Goal: Task Accomplishment & Management: Manage account settings

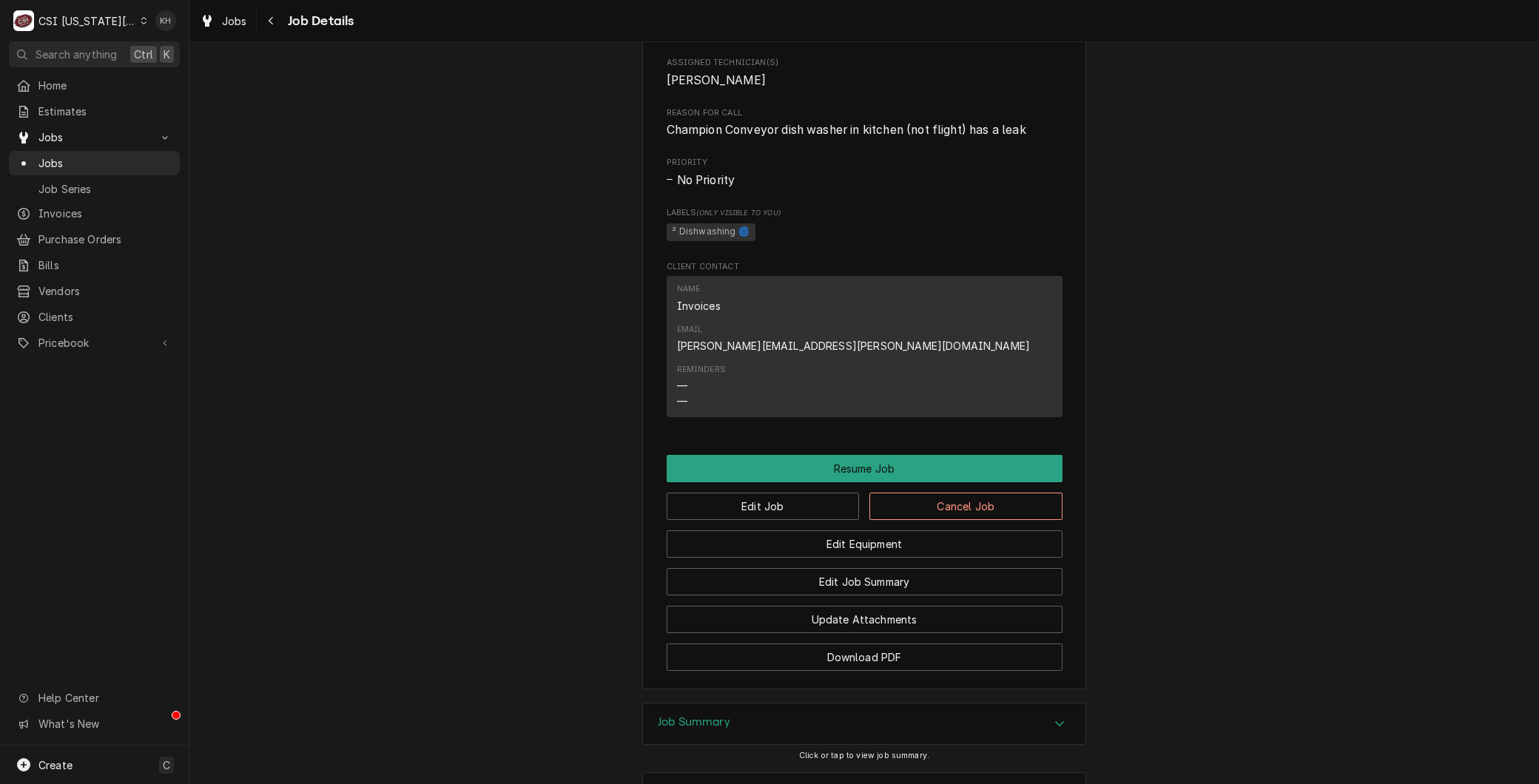
scroll to position [2384, 0]
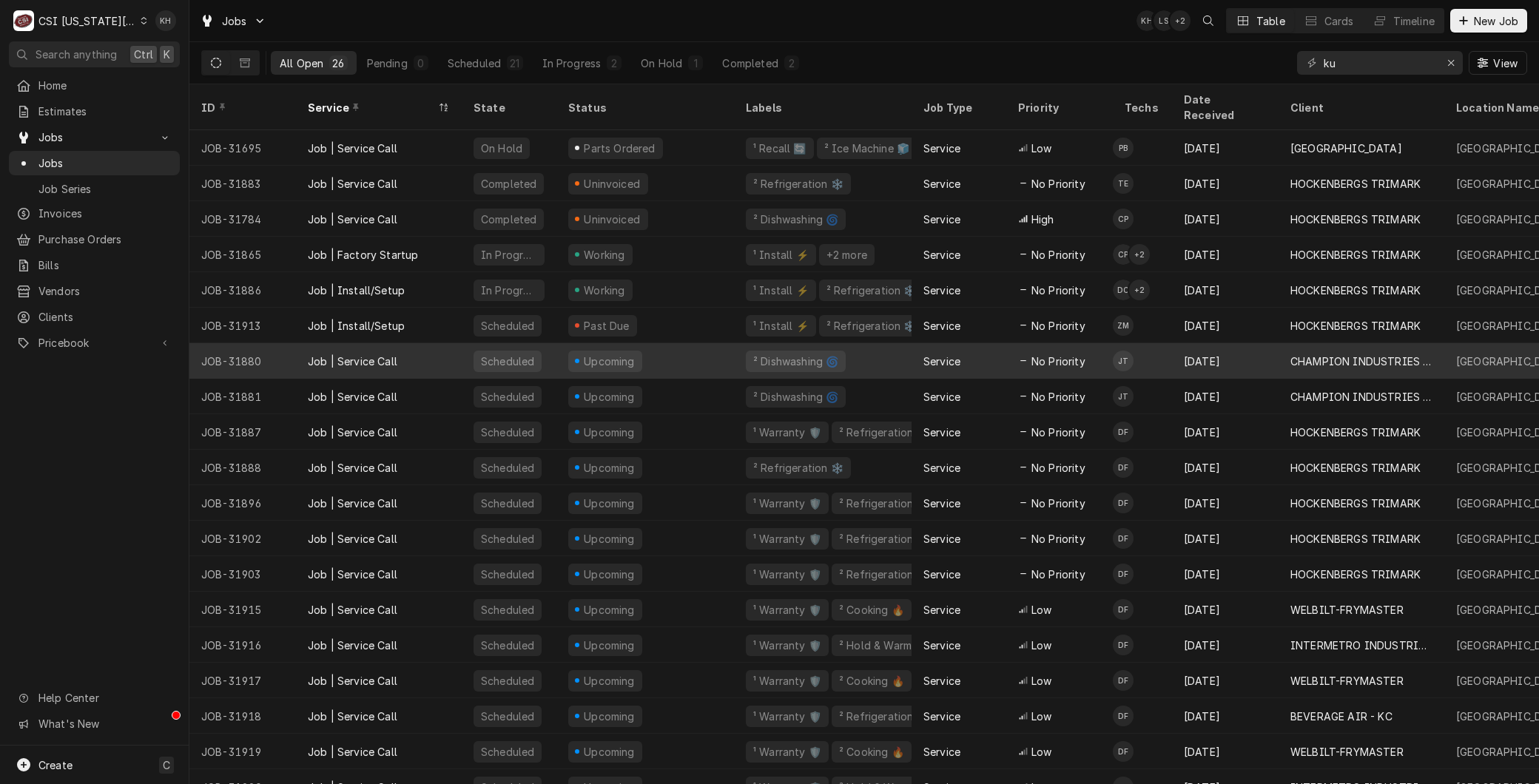
click at [1232, 353] on div "[DATE]" at bounding box center [1225, 361] width 106 height 36
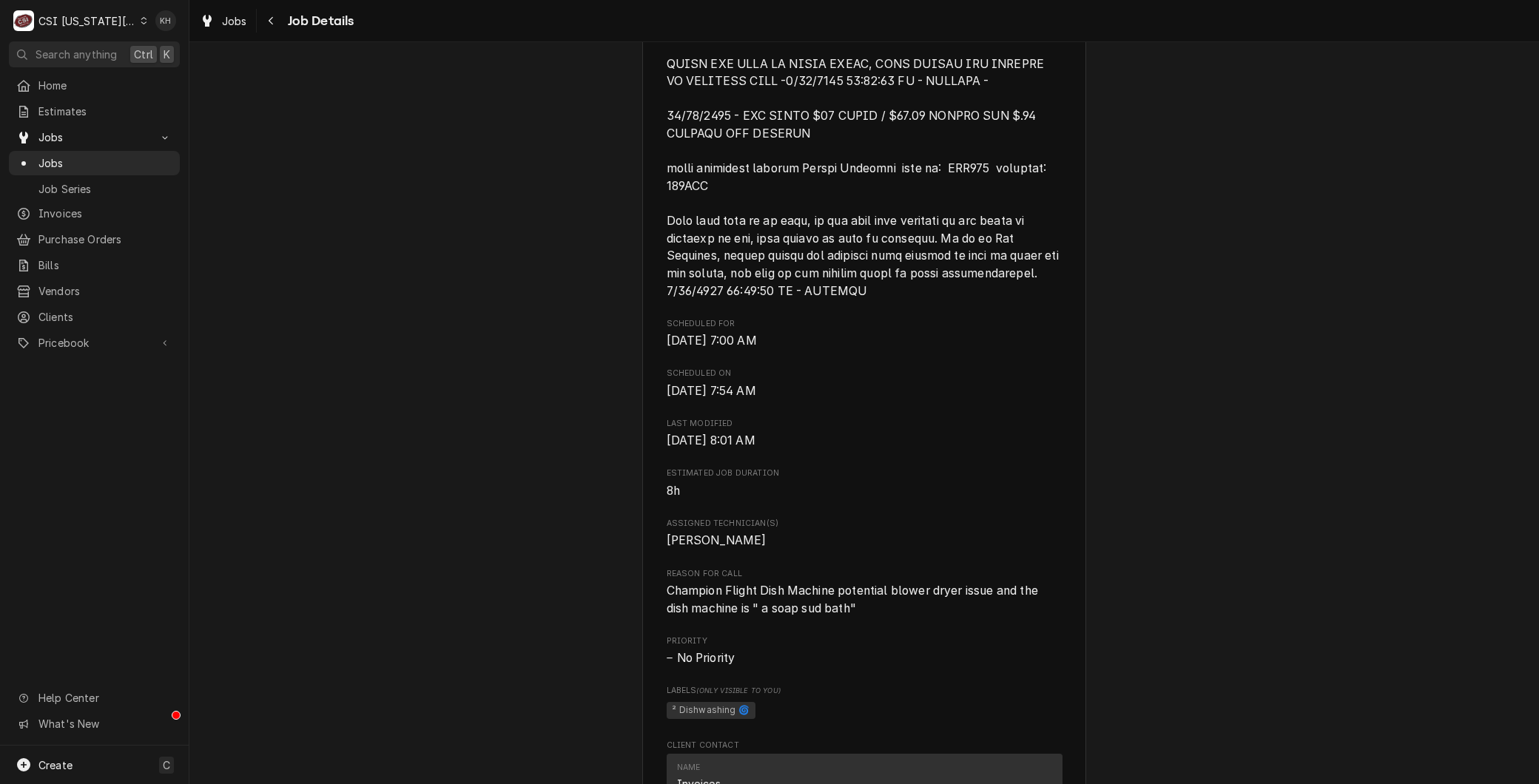
scroll to position [1069, 0]
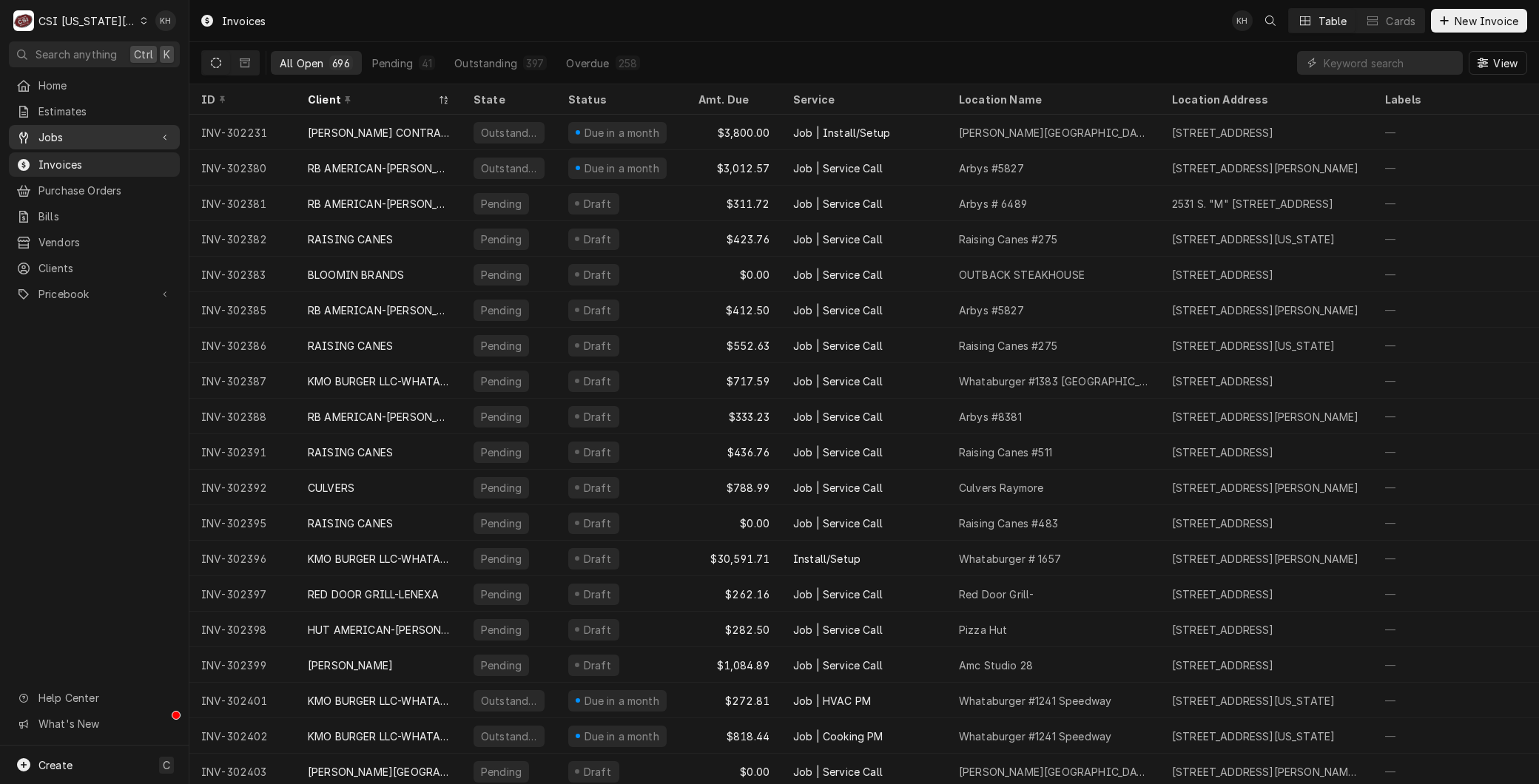
drag, startPoint x: 64, startPoint y: 121, endPoint x: 68, endPoint y: 138, distance: 17.5
click at [64, 125] on link "Jobs" at bounding box center [94, 136] width 171 height 24
click at [67, 156] on span "Jobs" at bounding box center [106, 164] width 134 height 15
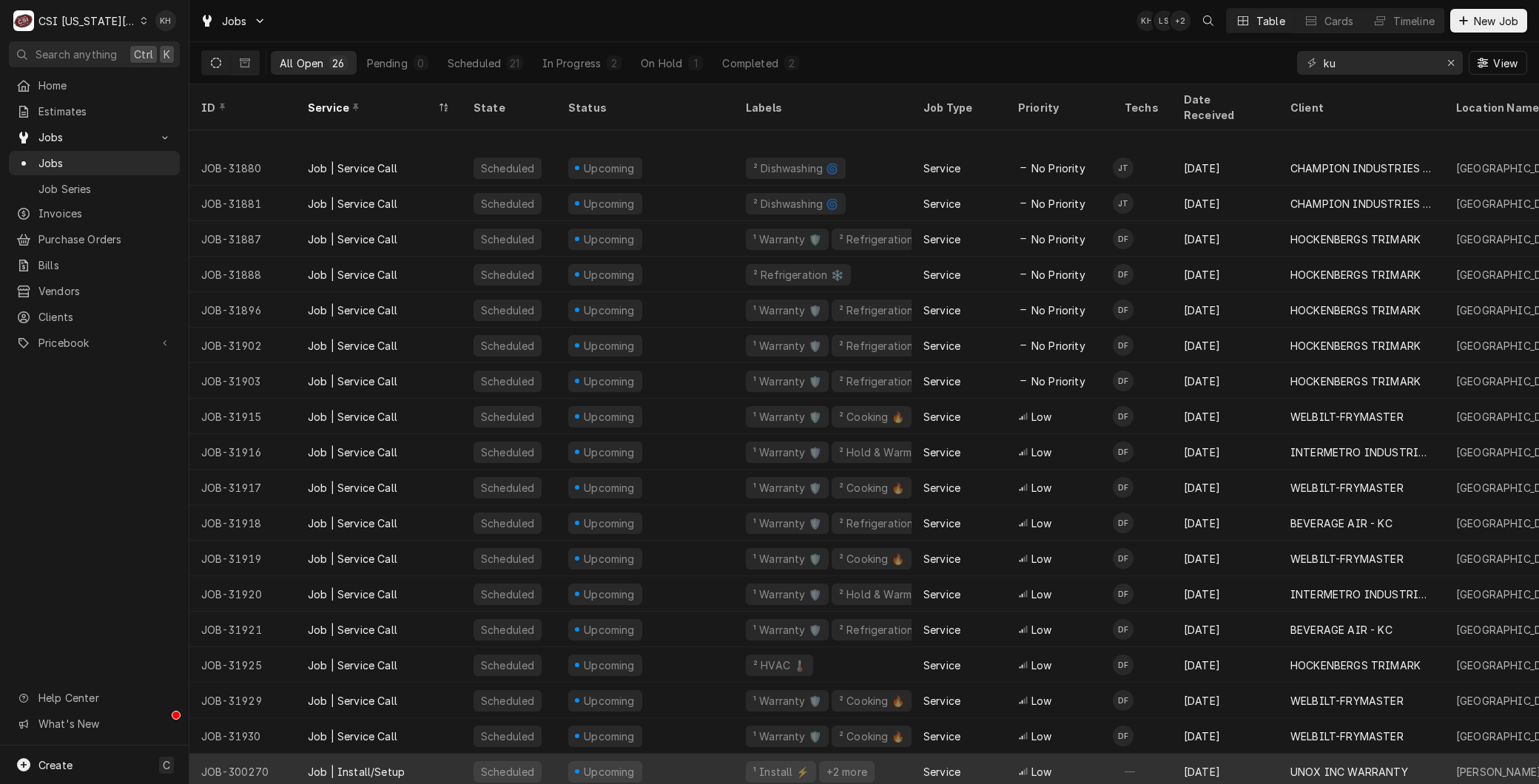
scroll to position [263, 0]
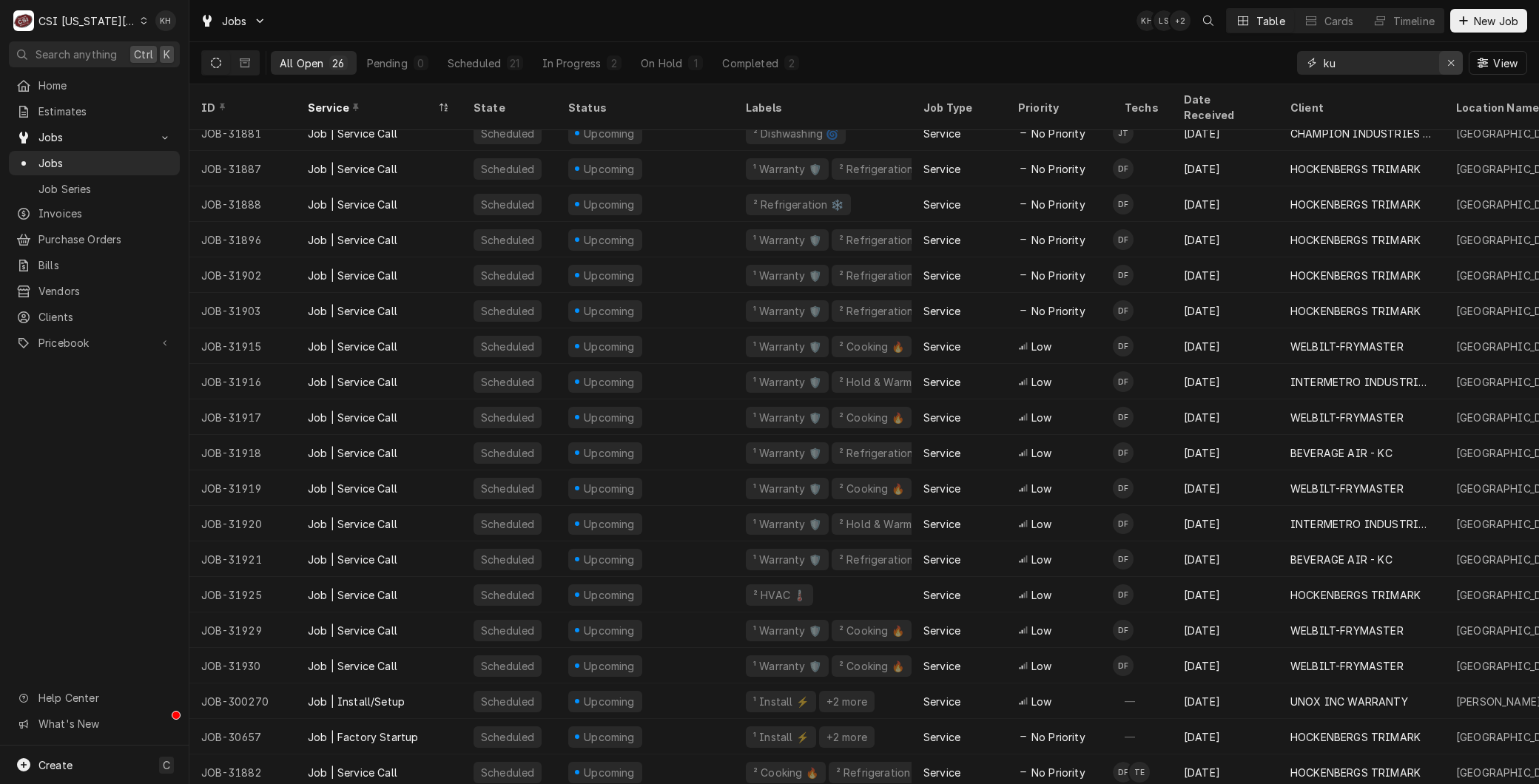
click at [1447, 63] on icon "Erase input" at bounding box center [1451, 63] width 8 height 11
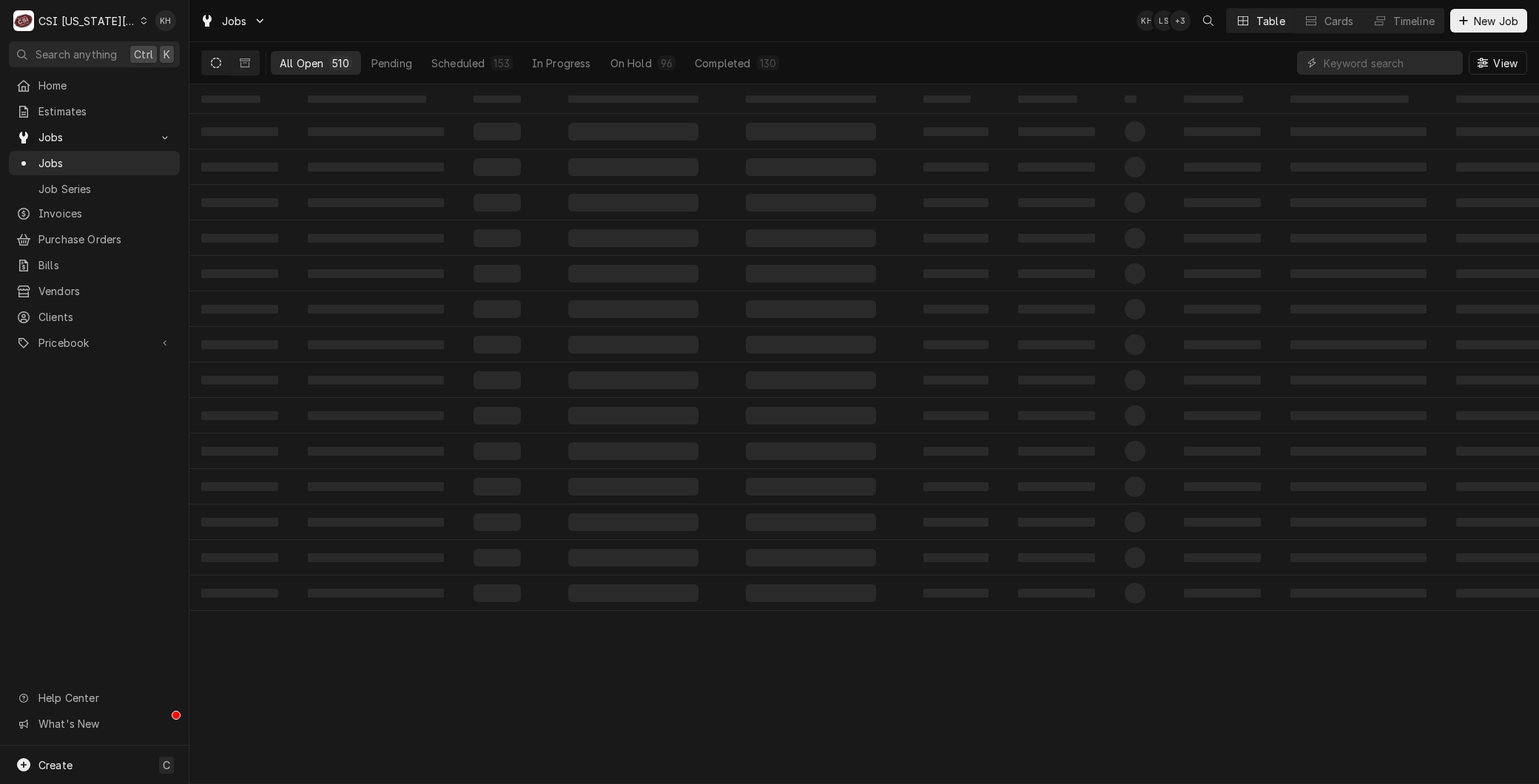
click at [749, 60] on button "Completed 130" at bounding box center [737, 63] width 102 height 23
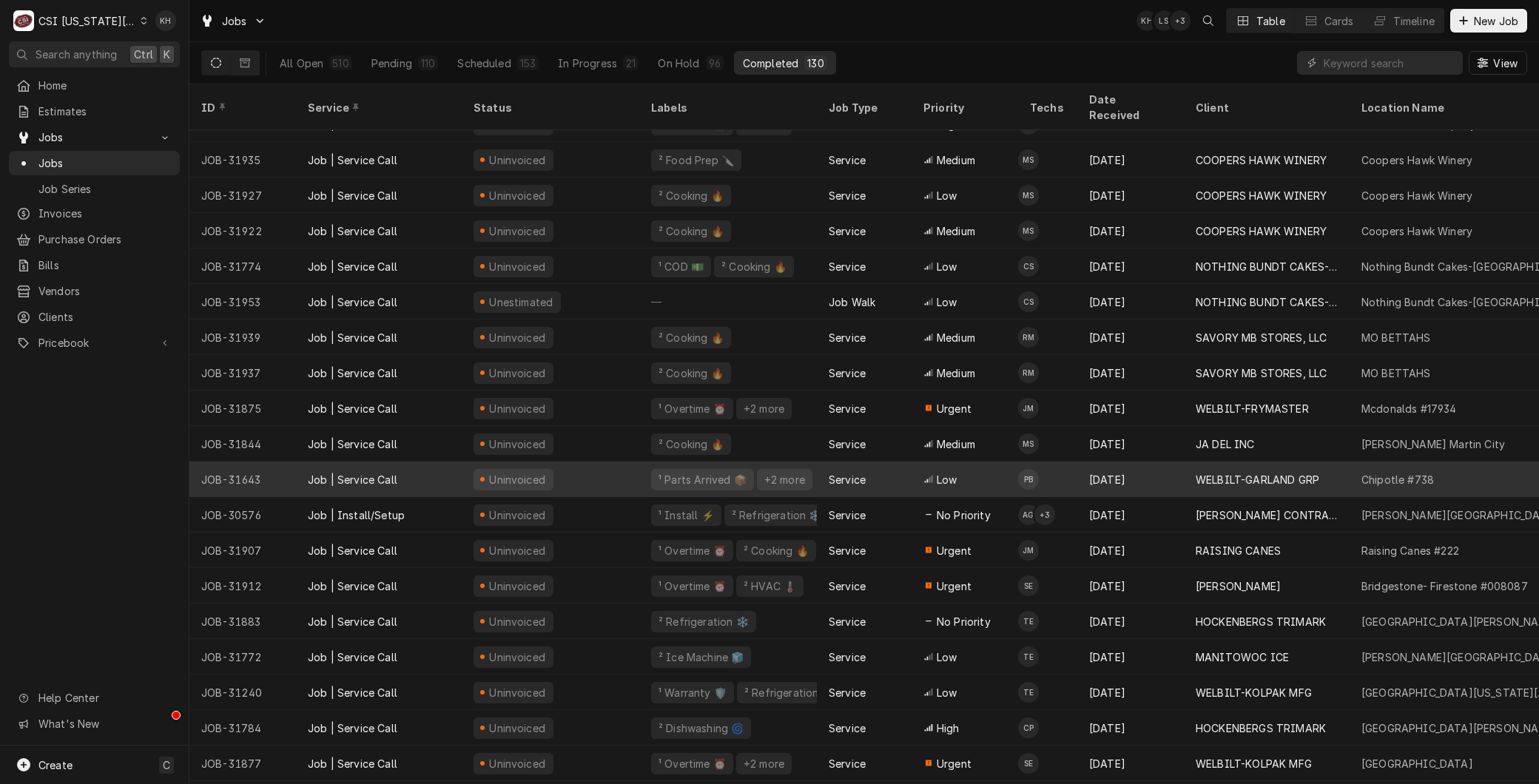
scroll to position [226, 0]
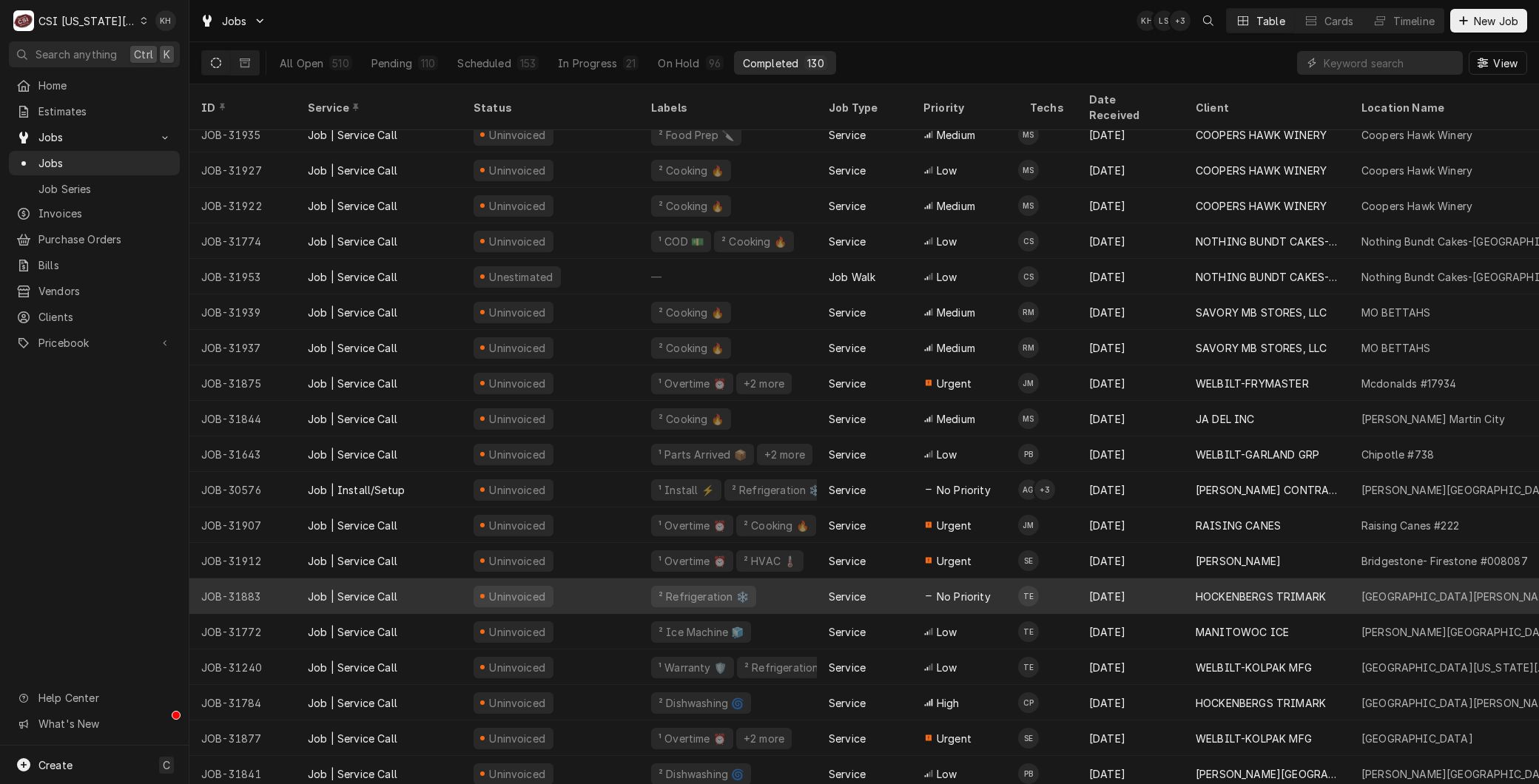
click at [315, 579] on div "Job | Service Call" at bounding box center [378, 596] width 166 height 36
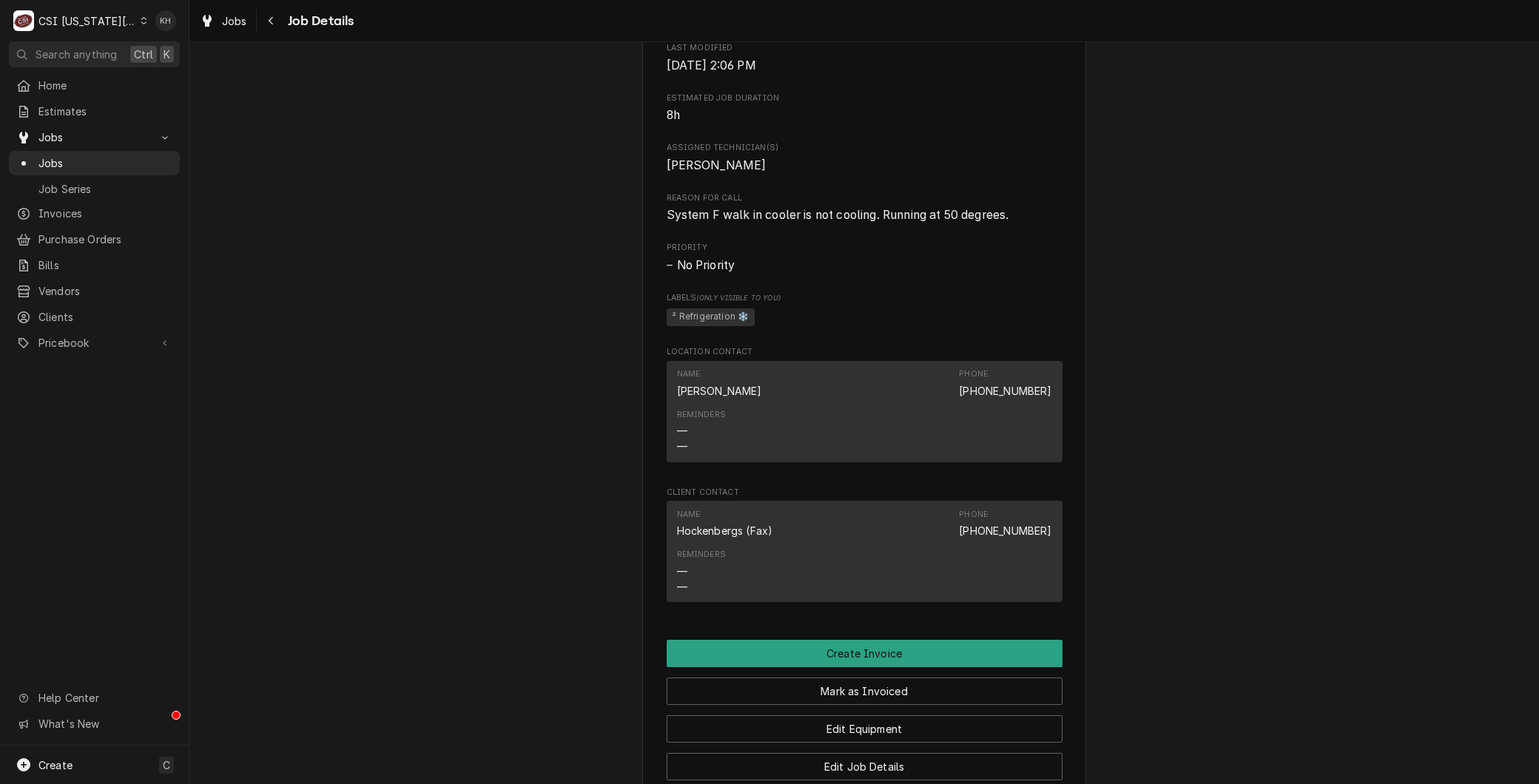
scroll to position [575, 0]
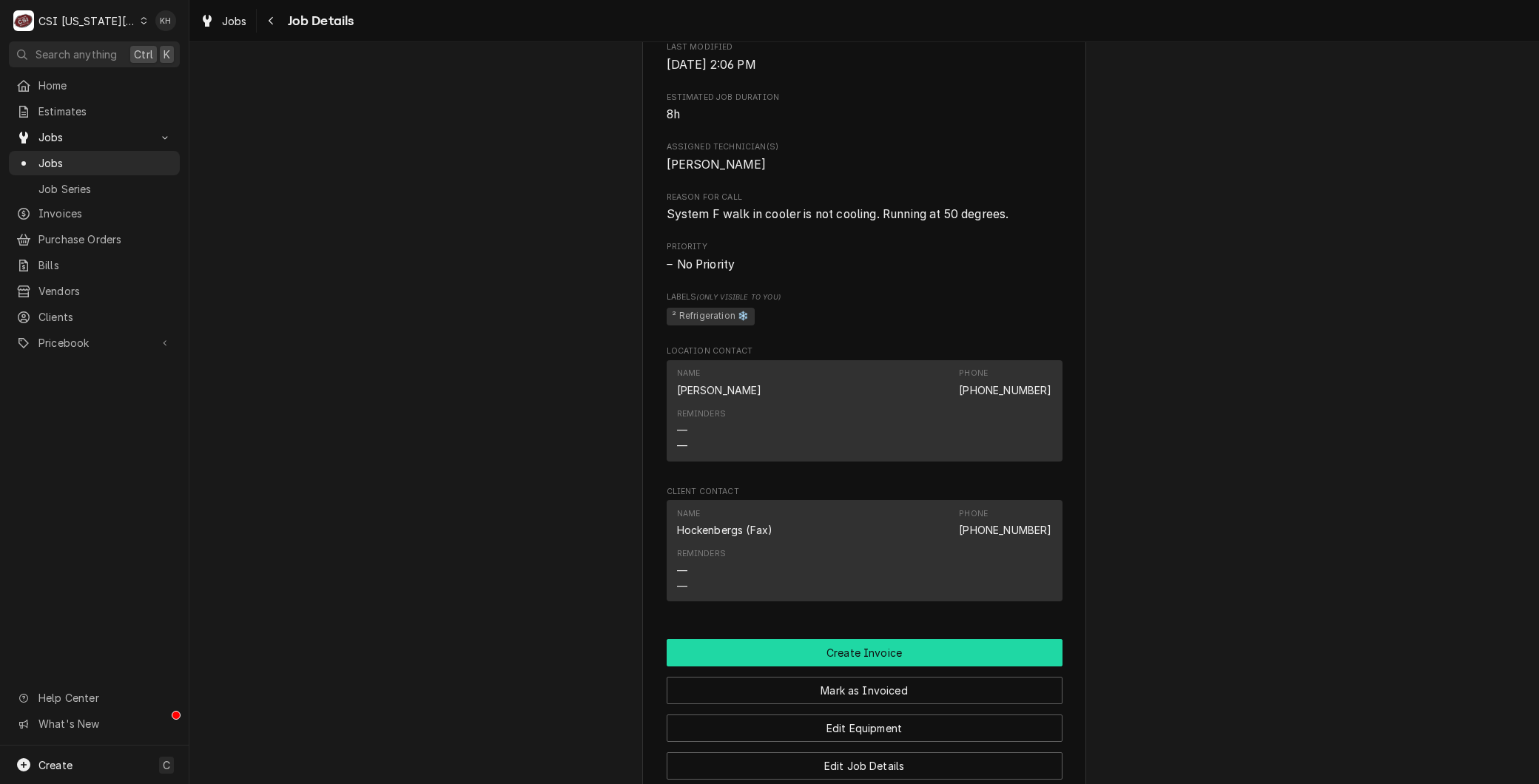
click at [828, 661] on button "Create Invoice" at bounding box center [864, 652] width 396 height 27
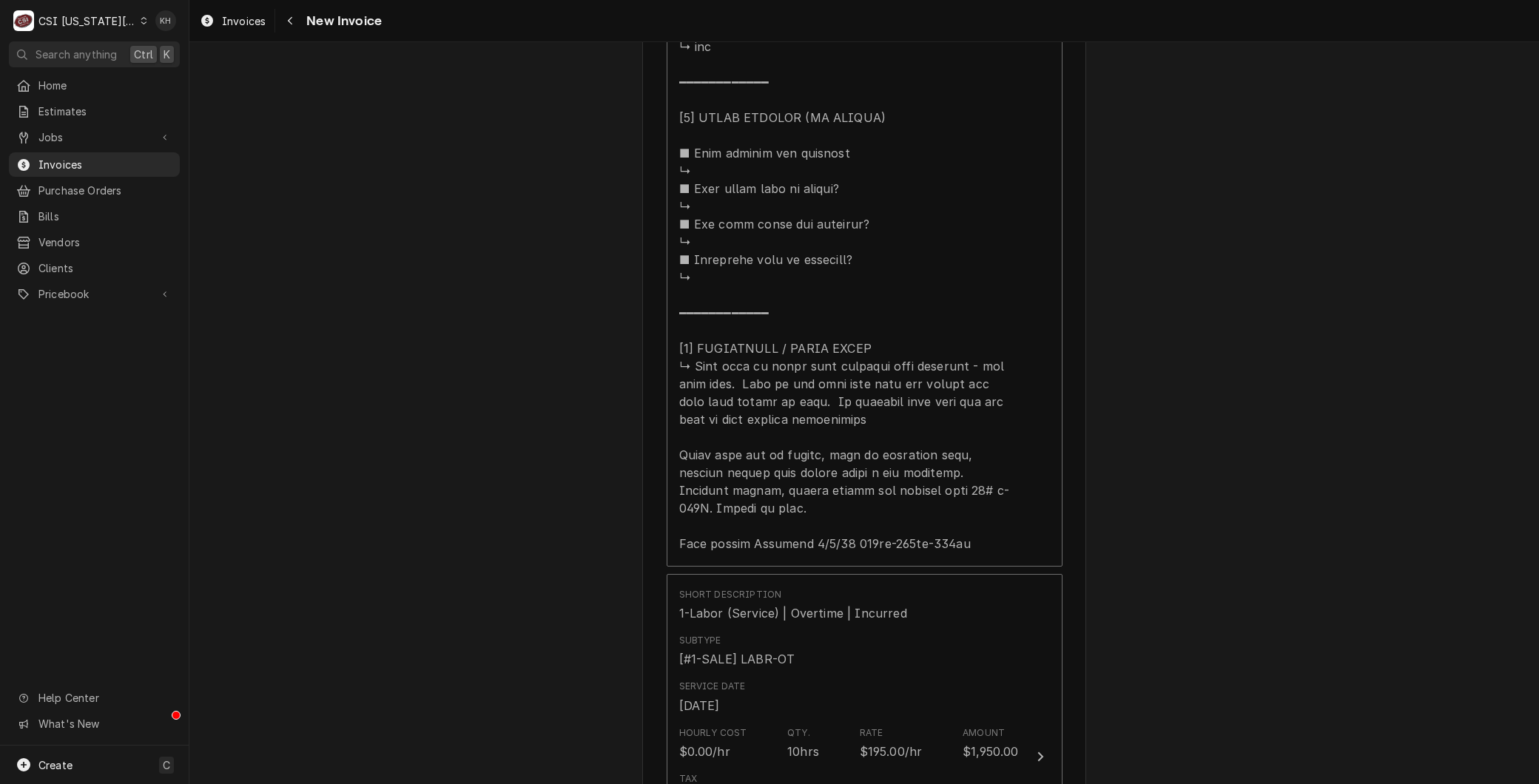
scroll to position [2466, 0]
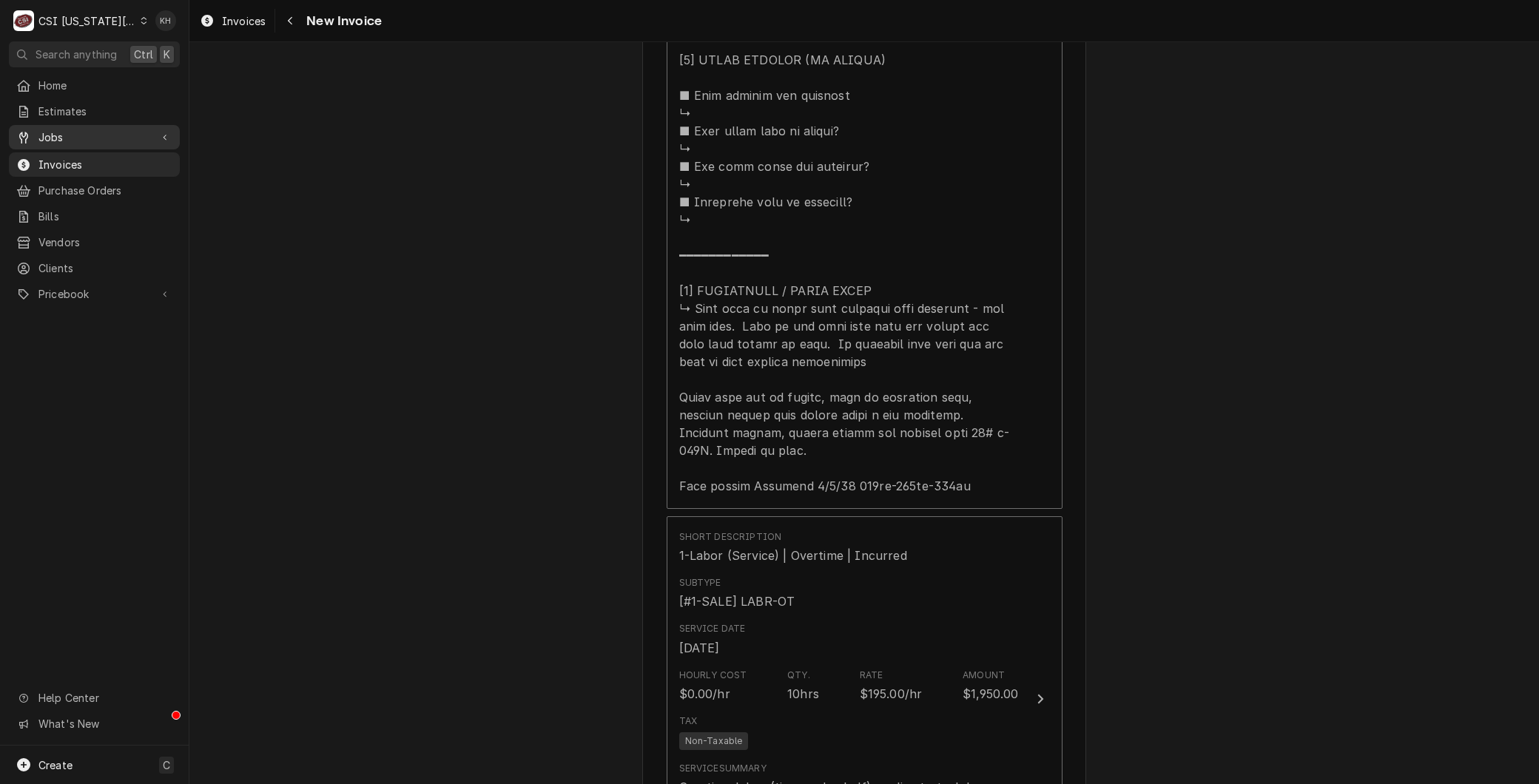
click at [47, 130] on span "Jobs" at bounding box center [94, 137] width 111 height 15
click at [47, 157] on span "Jobs" at bounding box center [106, 164] width 134 height 15
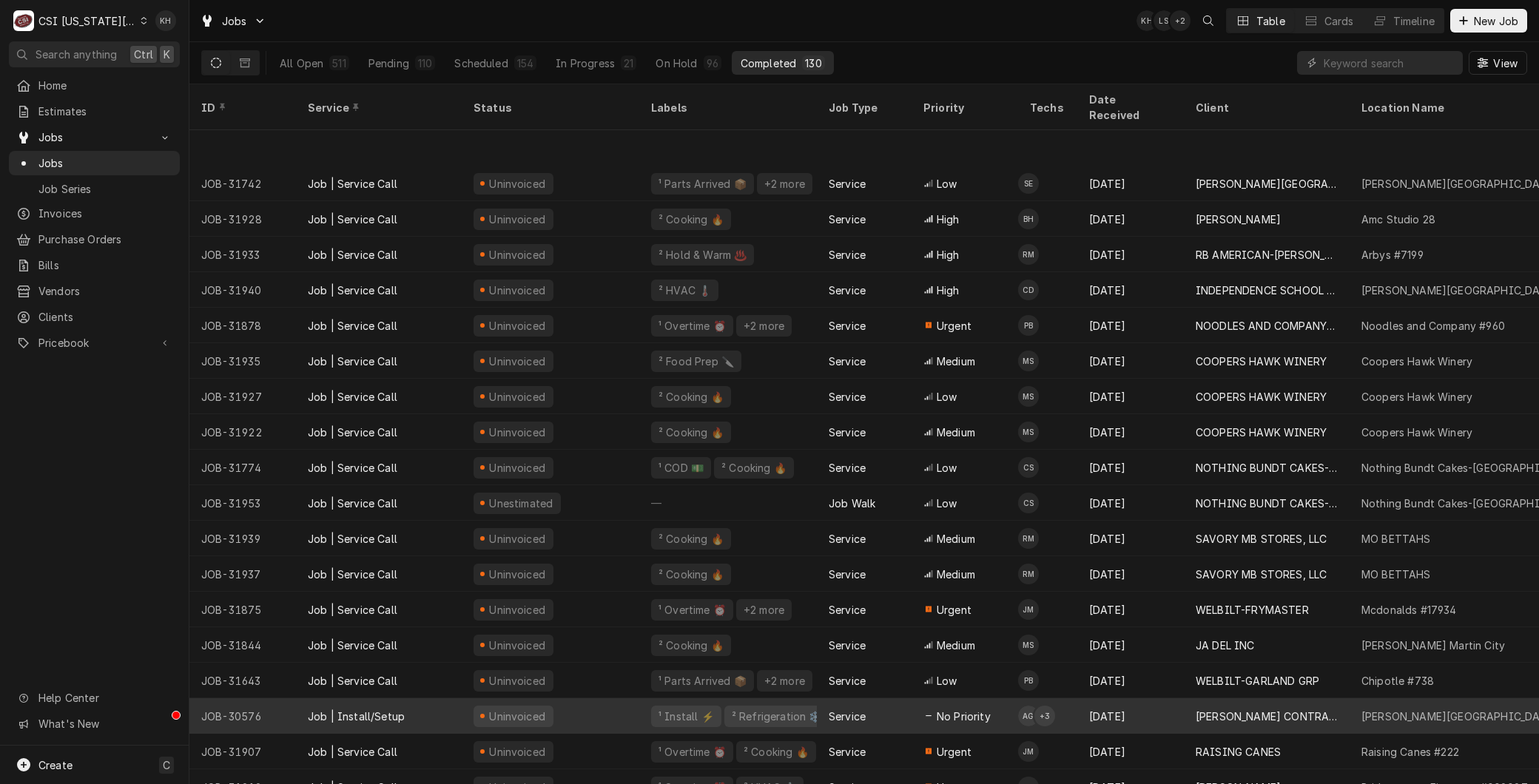
scroll to position [84, 0]
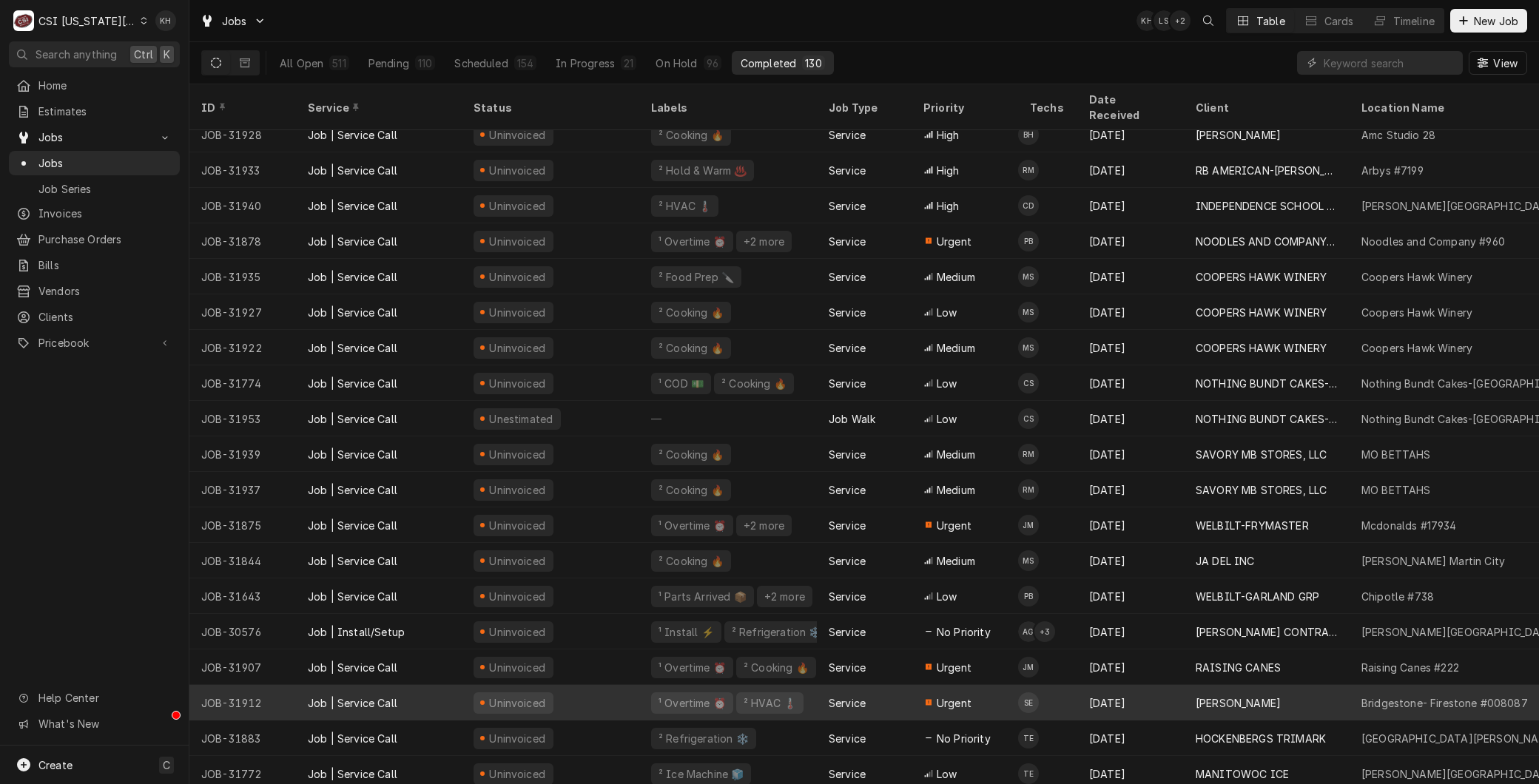
click at [261, 685] on div "JOB-31912" at bounding box center [243, 703] width 106 height 36
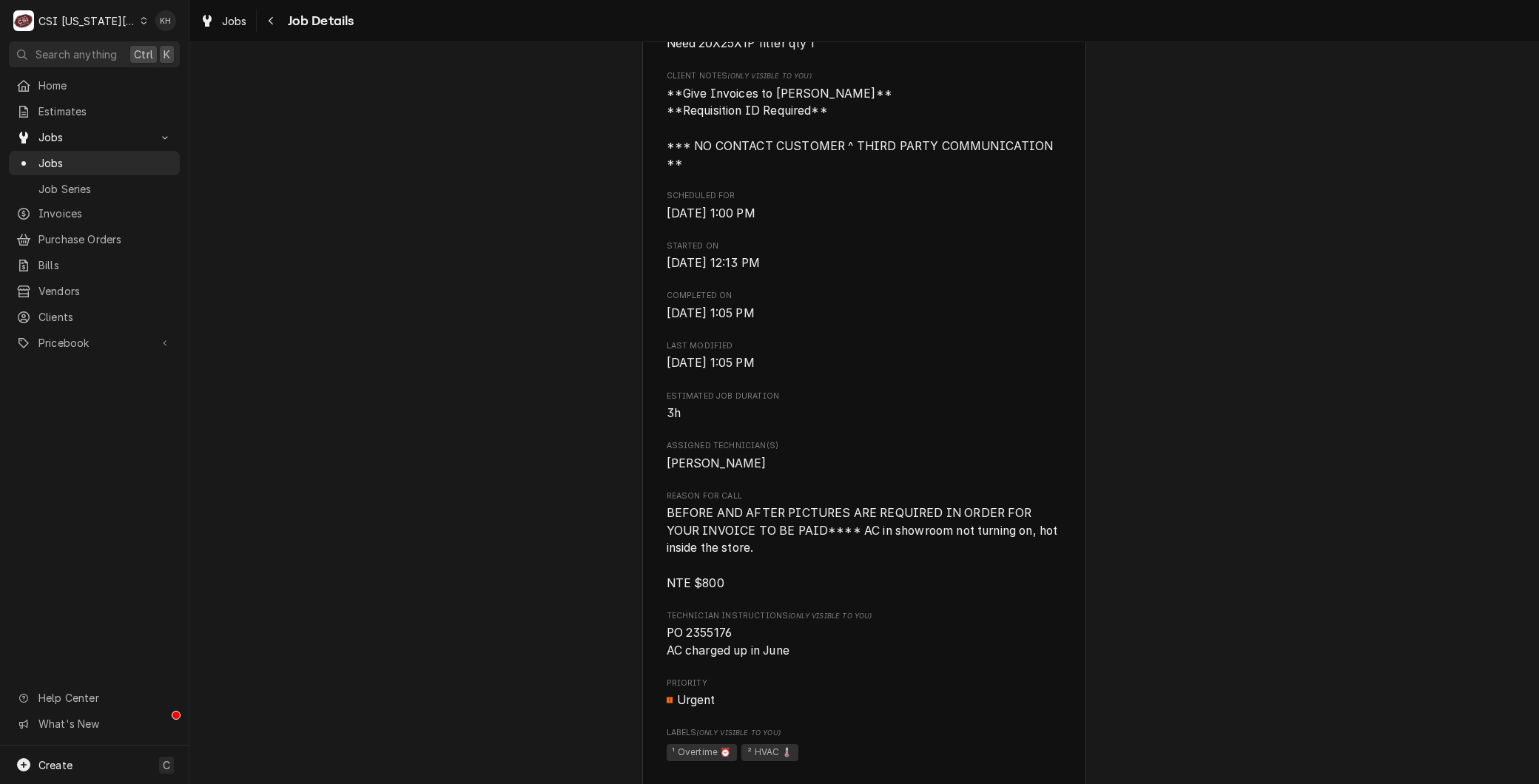
scroll to position [904, 0]
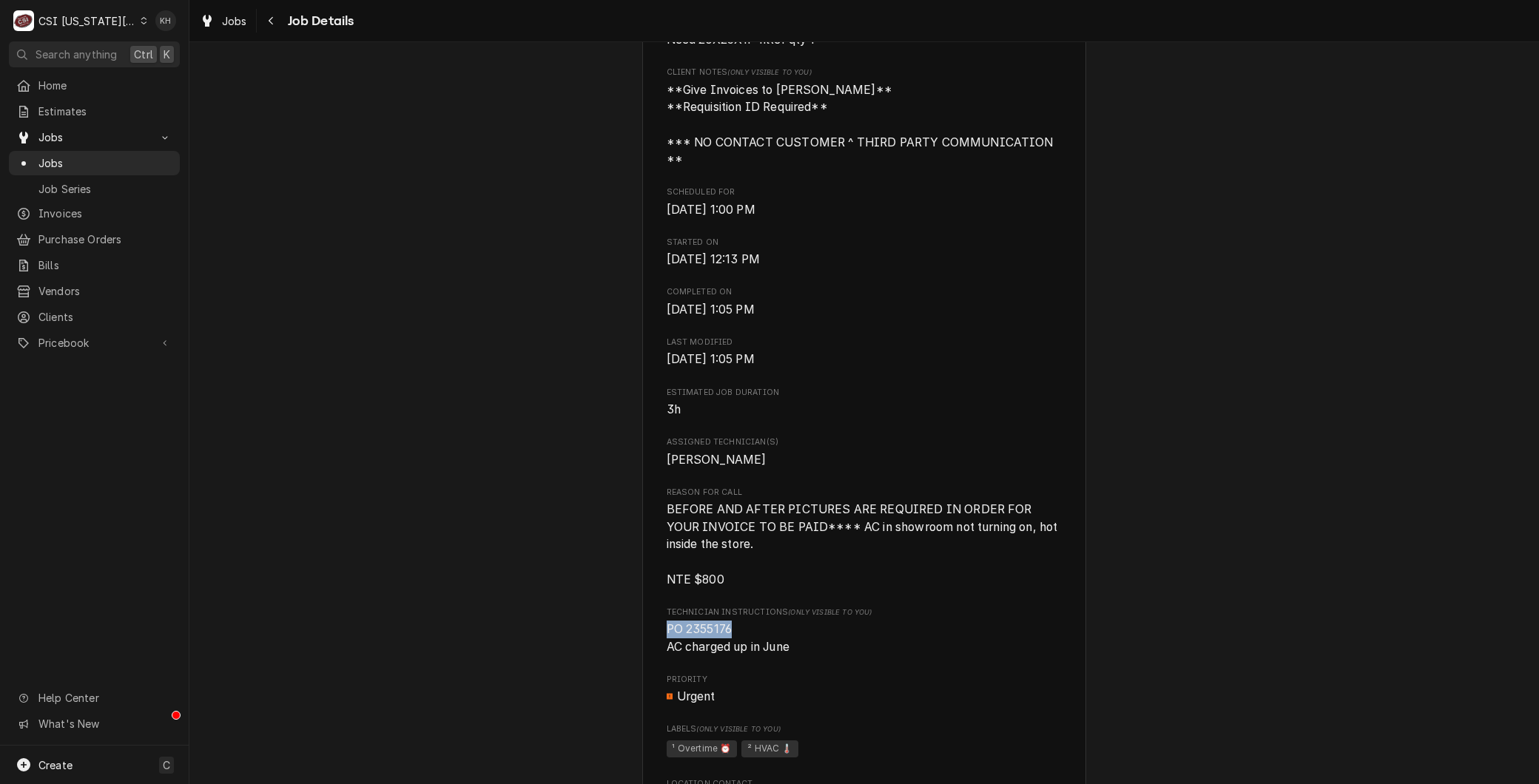
drag, startPoint x: 730, startPoint y: 626, endPoint x: 637, endPoint y: 627, distance: 93.0
click at [642, 627] on div "[PERSON_NAME] Bridgestone- Firestone #008087 / [STREET_ADDRESS][US_STATE] Open …" at bounding box center [863, 372] width 444 height 2363
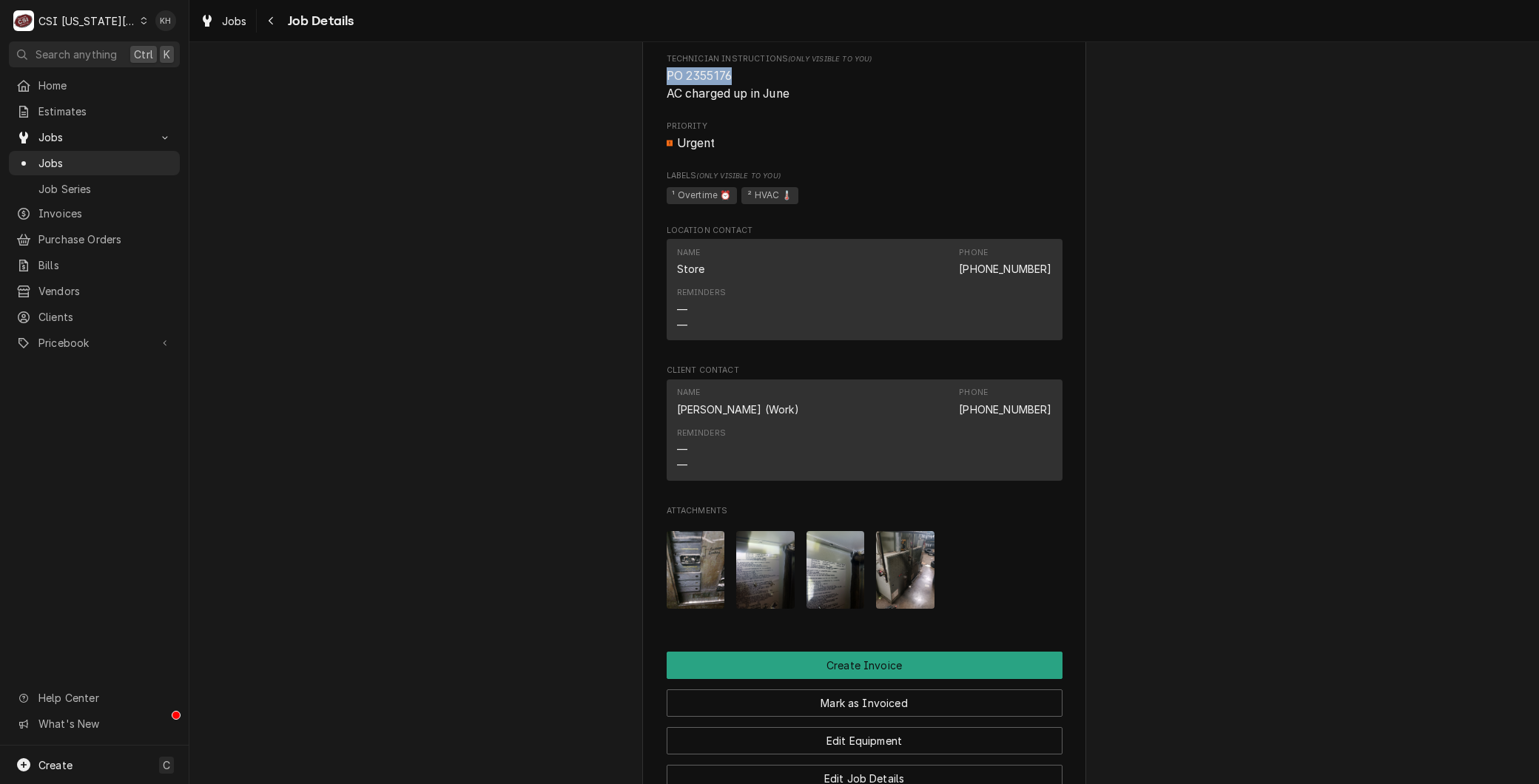
scroll to position [1726, 0]
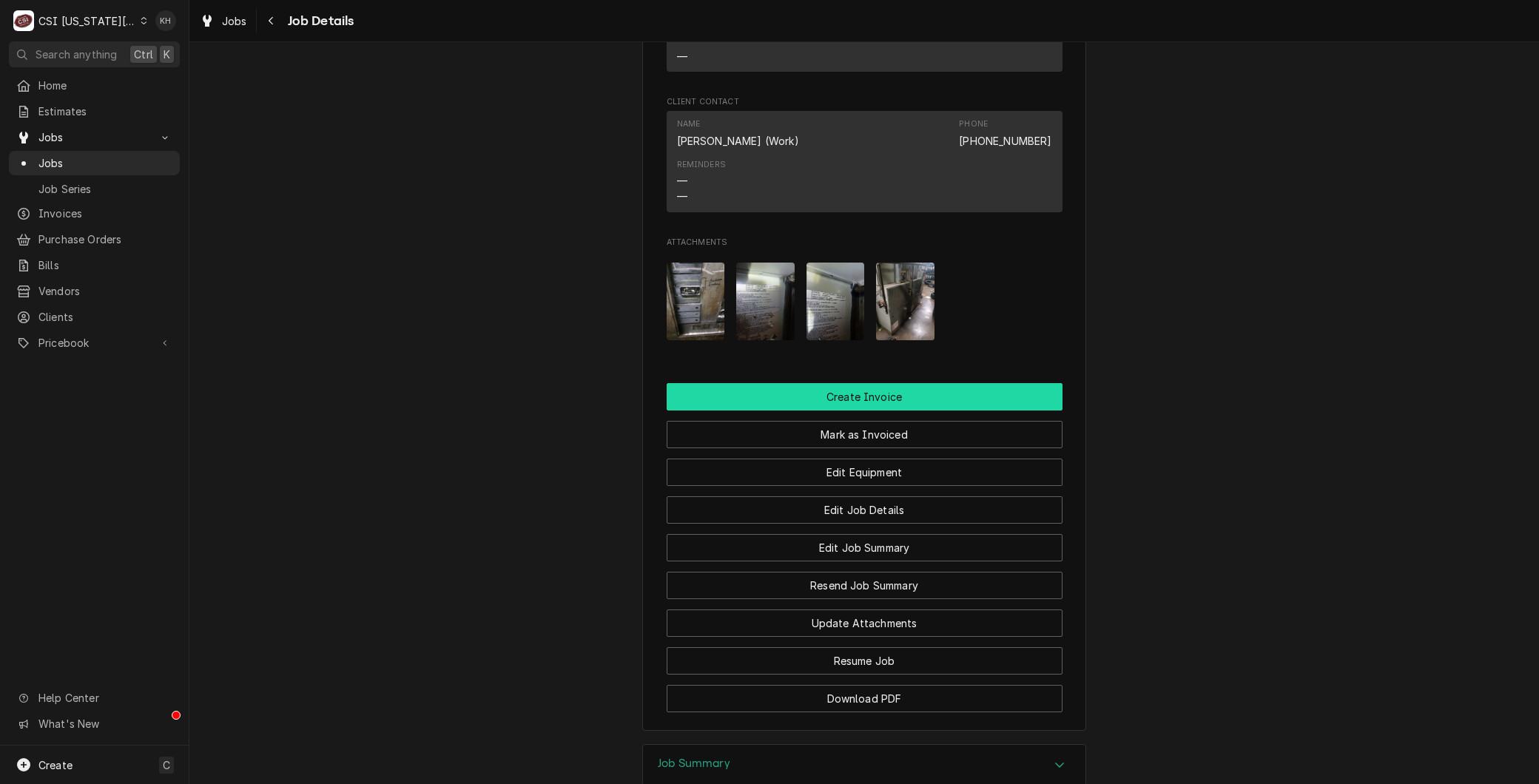
click at [827, 394] on button "Create Invoice" at bounding box center [864, 397] width 396 height 27
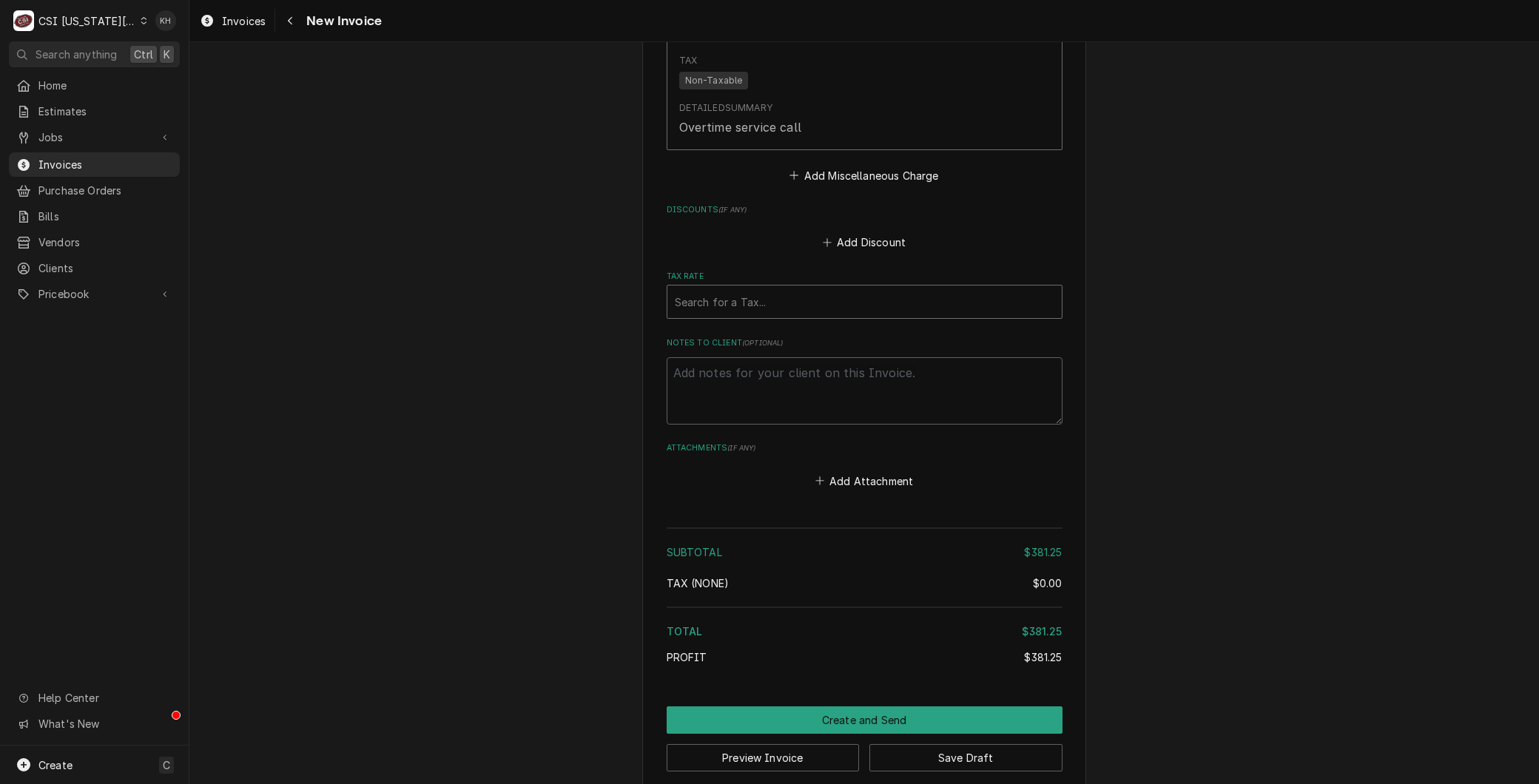
scroll to position [4236, 0]
click at [708, 359] on textarea "Notes to Client ( optional )" at bounding box center [864, 389] width 396 height 67
paste textarea "PO 2355176"
type textarea "x"
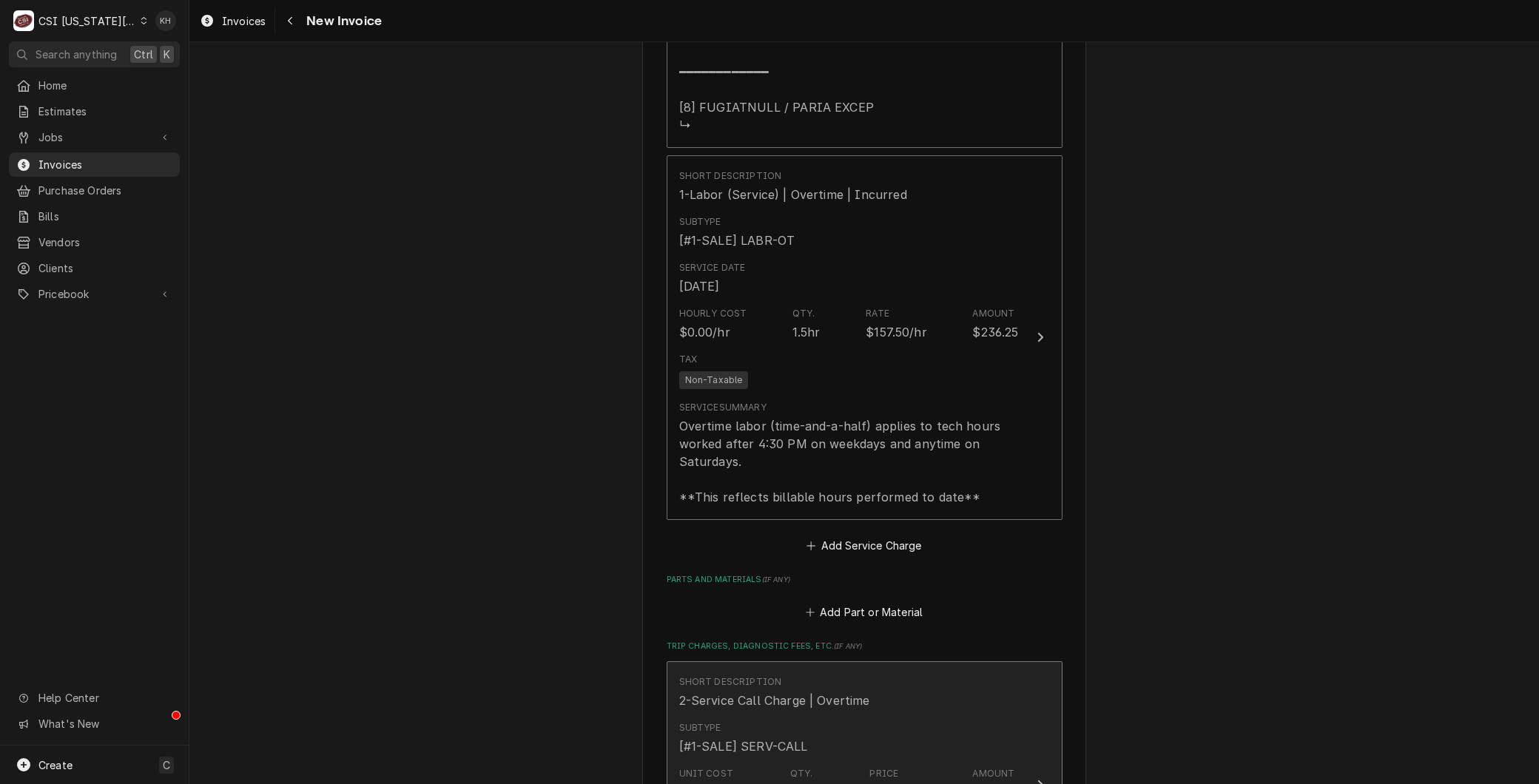
scroll to position [3332, 0]
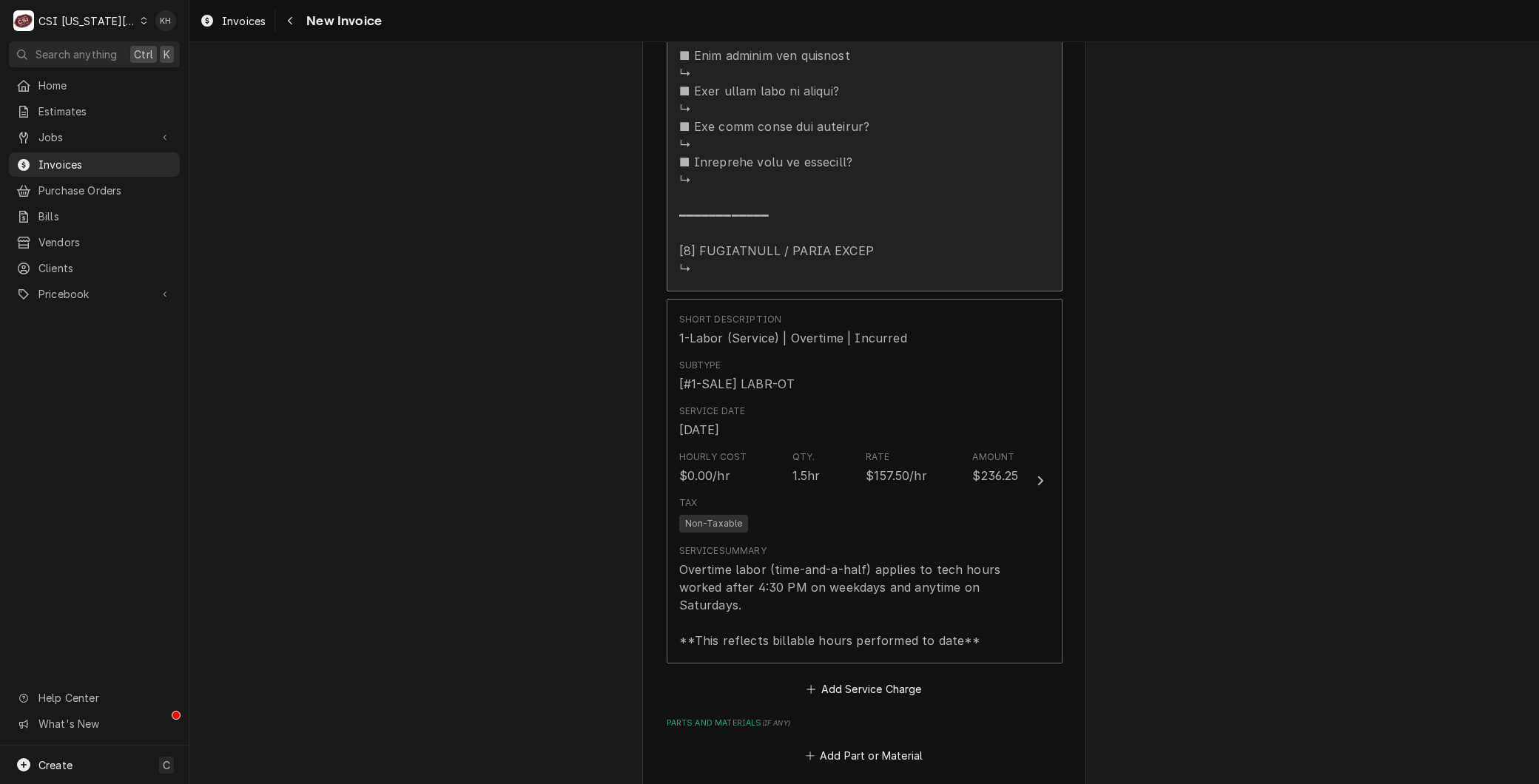
type textarea "PO 2355176"
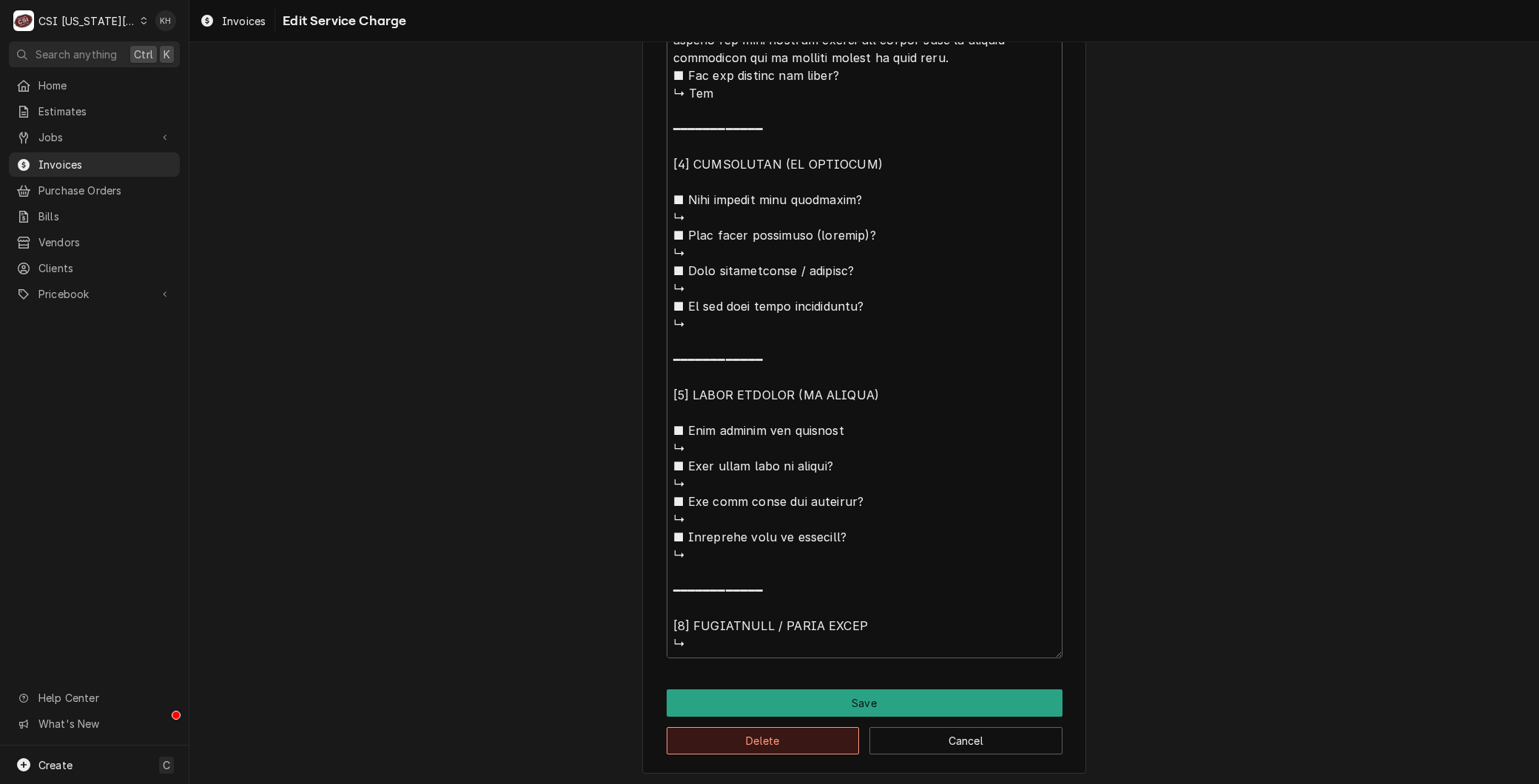
click at [758, 738] on button "Delete" at bounding box center [763, 740] width 193 height 27
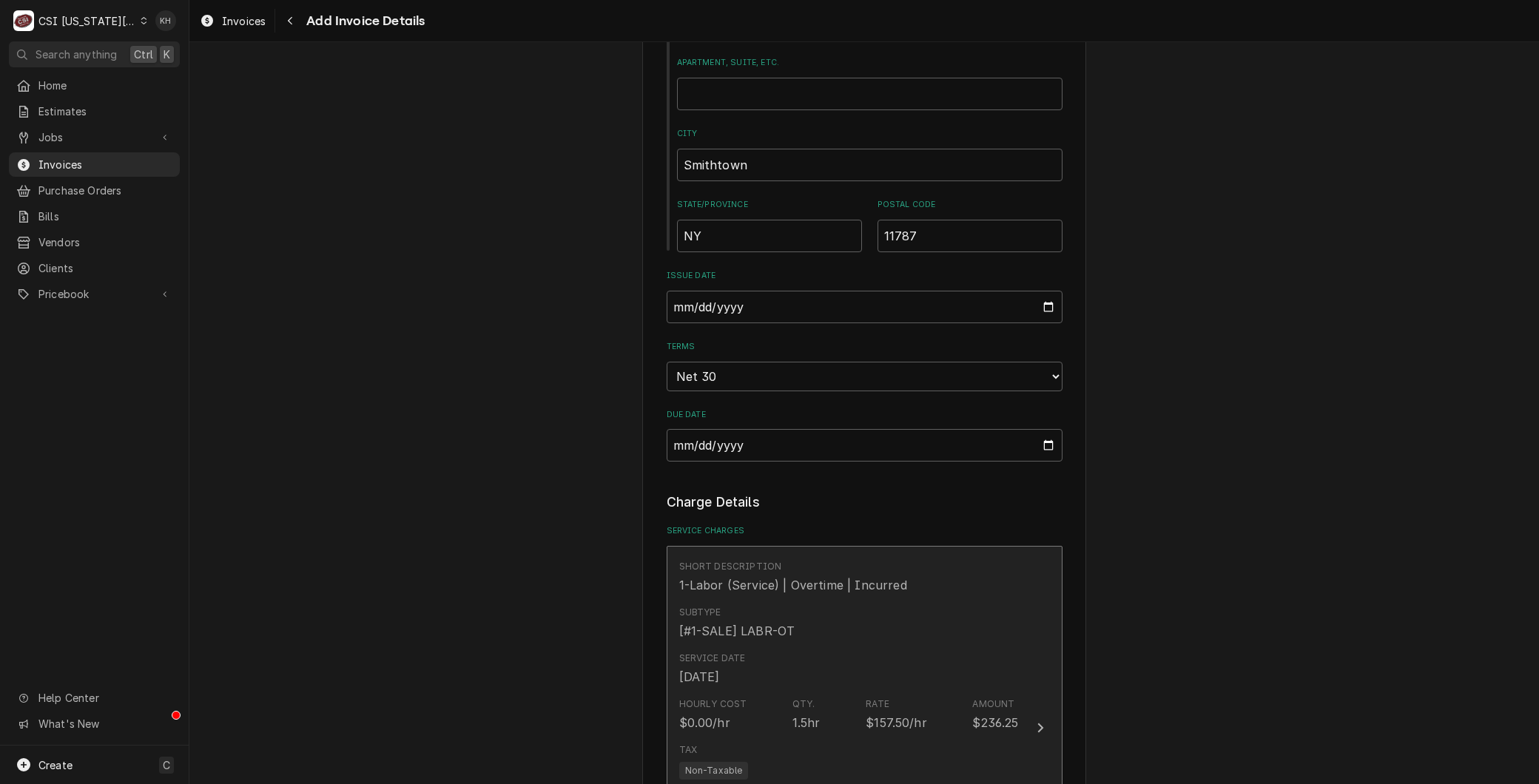
click at [800, 600] on div "Subtype [#1-SALE] LABR-OT" at bounding box center [849, 622] width 340 height 45
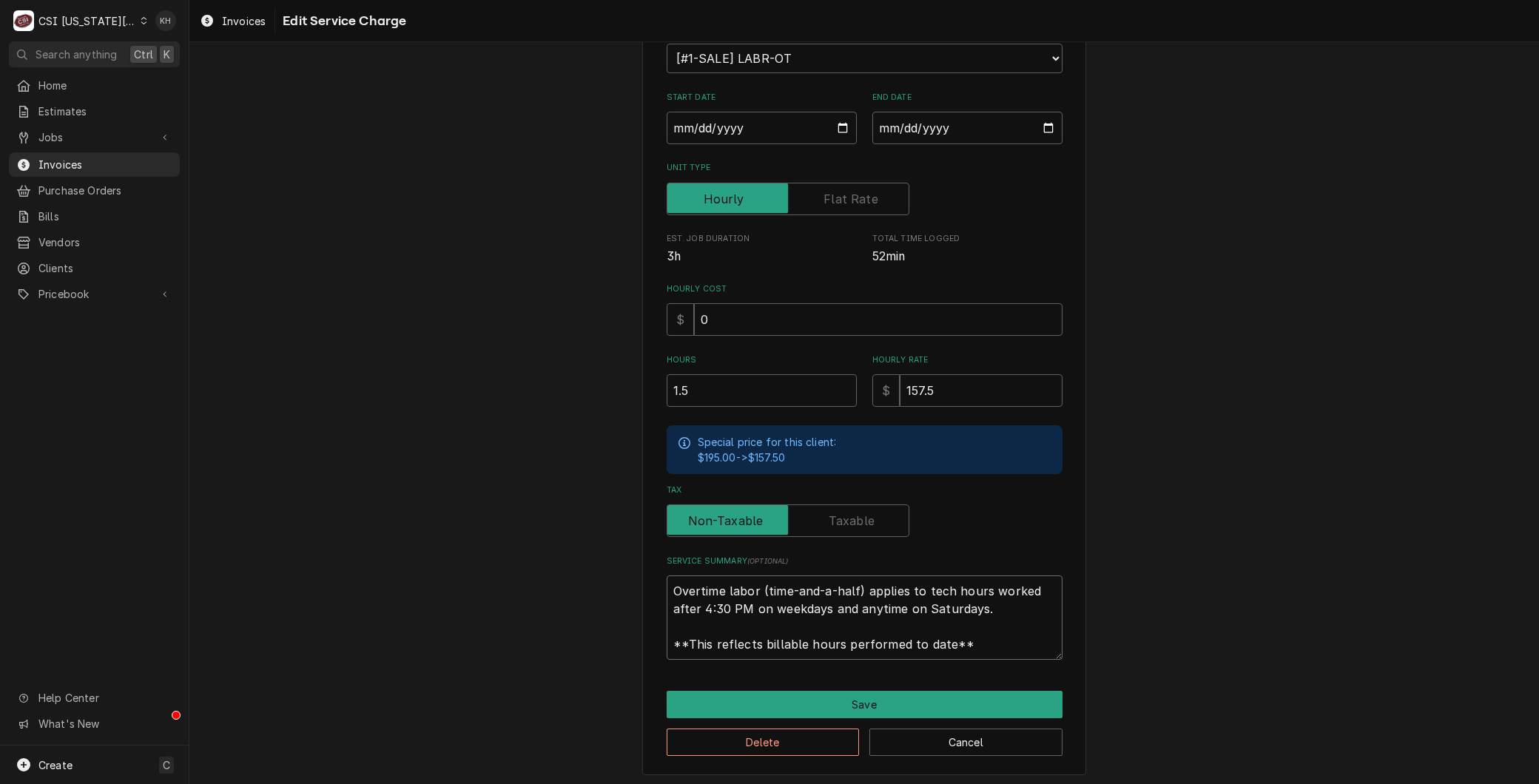
drag, startPoint x: 973, startPoint y: 638, endPoint x: 338, endPoint y: 444, distance: 664.0
click at [290, 425] on div "Use the fields below to edit this service charge Short Description 1-Labor (Ser…" at bounding box center [864, 325] width 1349 height 924
paste textarea "⚠️ 𝗙𝗢𝗥𝗠 𝗜𝗡𝗦𝗧𝗥𝗨𝗖𝗧𝗜𝗢𝗡𝗦 ⚠️ ✪ 𝗖𝗼𝗺𝗽𝗹𝗲𝘁𝗲 𝗮𝗹𝗹 𝗿𝗲𝗹𝗲𝘃𝗮𝗻𝘁 𝘀𝗲𝗰𝘁𝗶𝗼𝗻𝘀 ✪ 𝗣𝗿𝗼𝘃𝗶𝗱𝗲 𝗱𝗲𝘁𝗮𝗶𝗹𝗲𝗱 𝗮𝗻𝘀…"
type textarea "x"
type textarea "⚠️ 𝗙𝗢𝗥𝗠 𝗜𝗡𝗦𝗧𝗥𝗨𝗖𝗧𝗜𝗢𝗡𝗦 ⚠️ ✪ 𝗖𝗼𝗺𝗽𝗹𝗲𝘁𝗲 𝗮𝗹𝗹 𝗿𝗲𝗹𝗲𝘃𝗮𝗻𝘁 𝘀𝗲𝗰𝘁𝗶𝗼𝗻𝘀 ✪ 𝗣𝗿𝗼𝘃𝗶𝗱𝗲 𝗱𝗲𝘁𝗮𝗶𝗹𝗲𝗱 𝗮𝗻𝘀…"
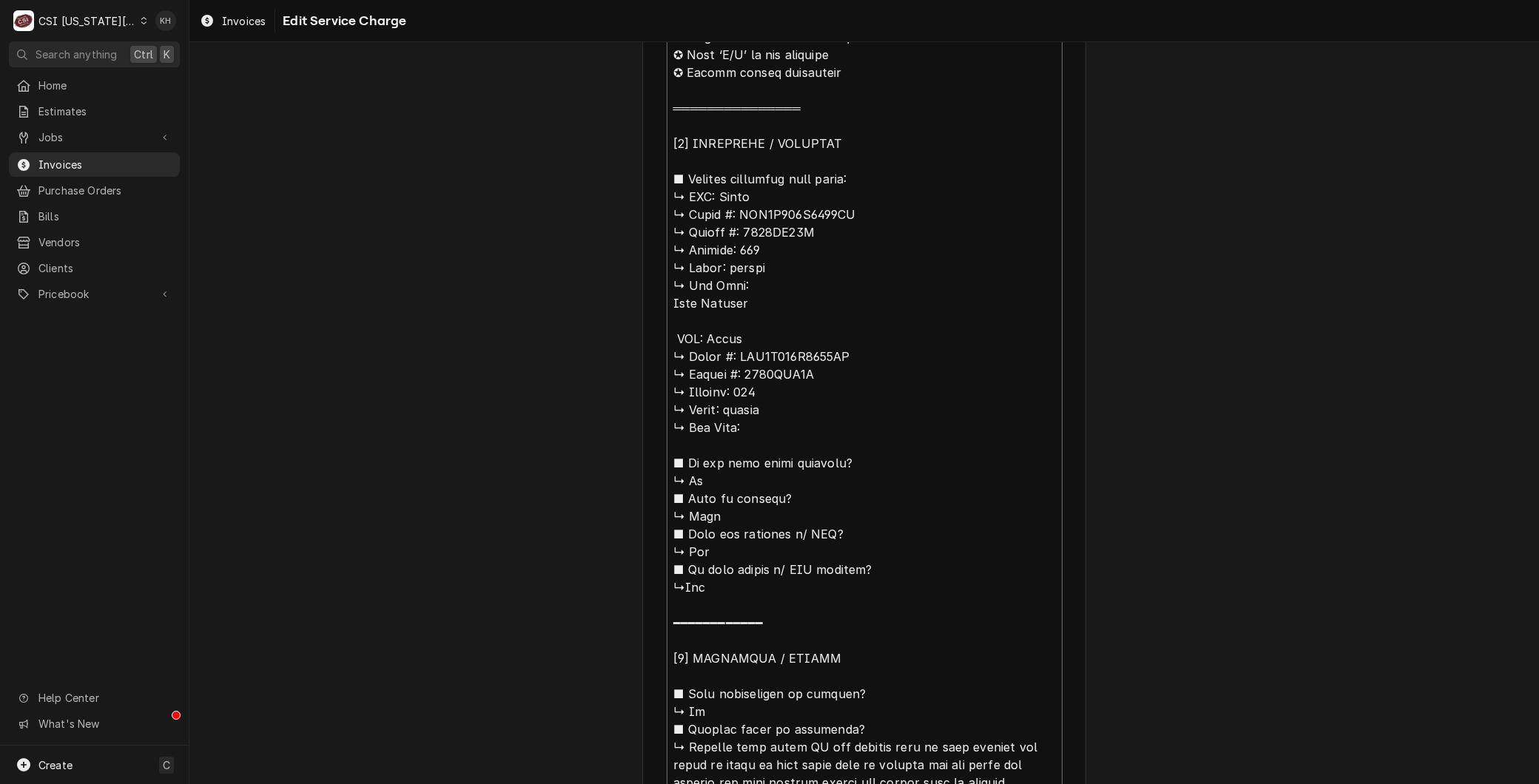
scroll to position [603, 0]
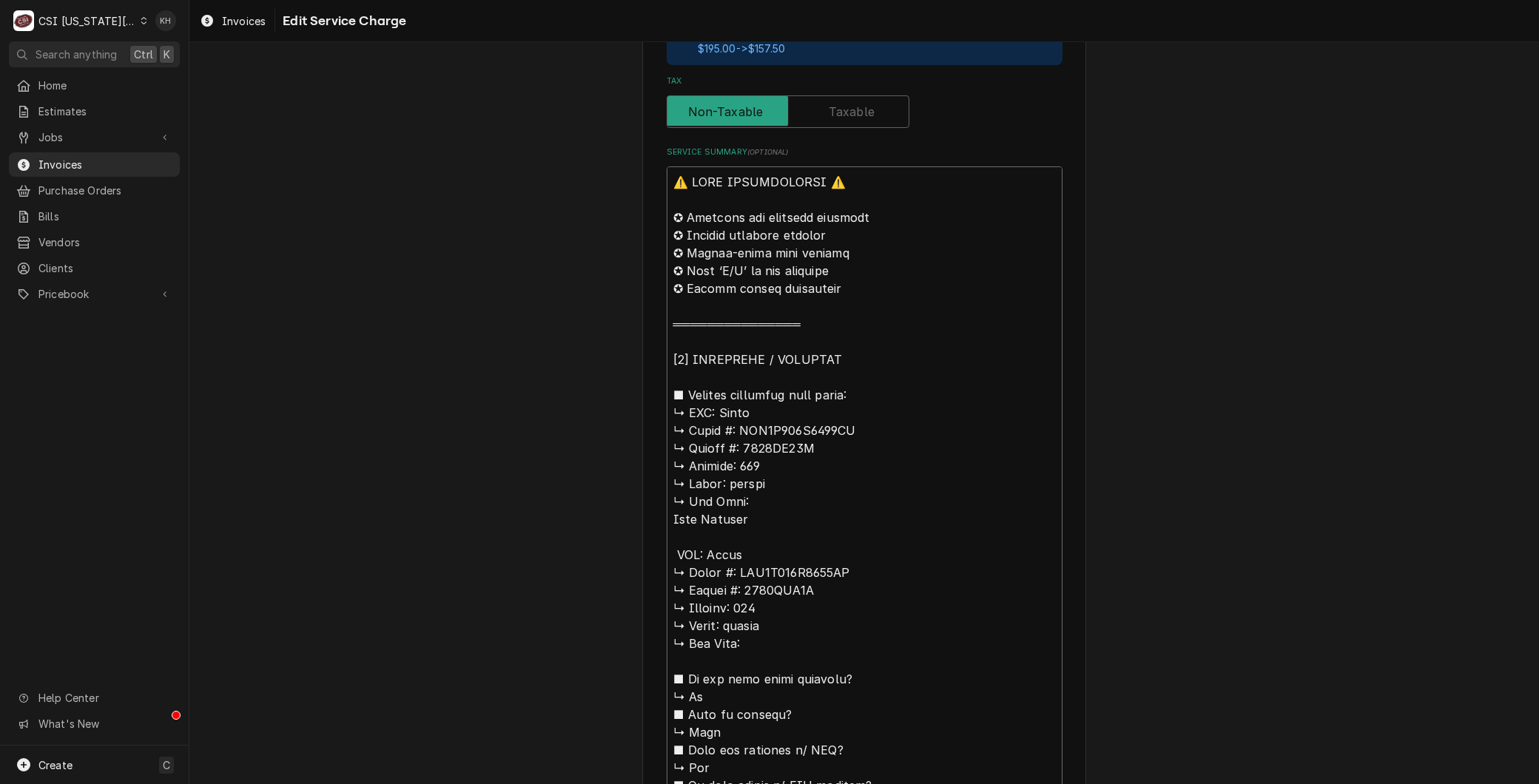
drag, startPoint x: 712, startPoint y: 408, endPoint x: 416, endPoint y: 109, distance: 420.7
click at [416, 109] on div "Use the fields below to edit this service charge Short Description 1-Labor (Ser…" at bounding box center [864, 600] width 1349 height 2290
type textarea "x"
type textarea "BTrane ↳ 𝗠𝗼𝗱𝗲𝗹 #: TUD1D120A9601AA ↳ 𝗦𝗲𝗿𝗶𝗮𝗹 #: 8193PP61G ↳ 𝗩𝗼𝗹𝘁𝗮𝗴𝗲: 115 ↳ 𝗣𝗵𝗮𝘀𝗲:…"
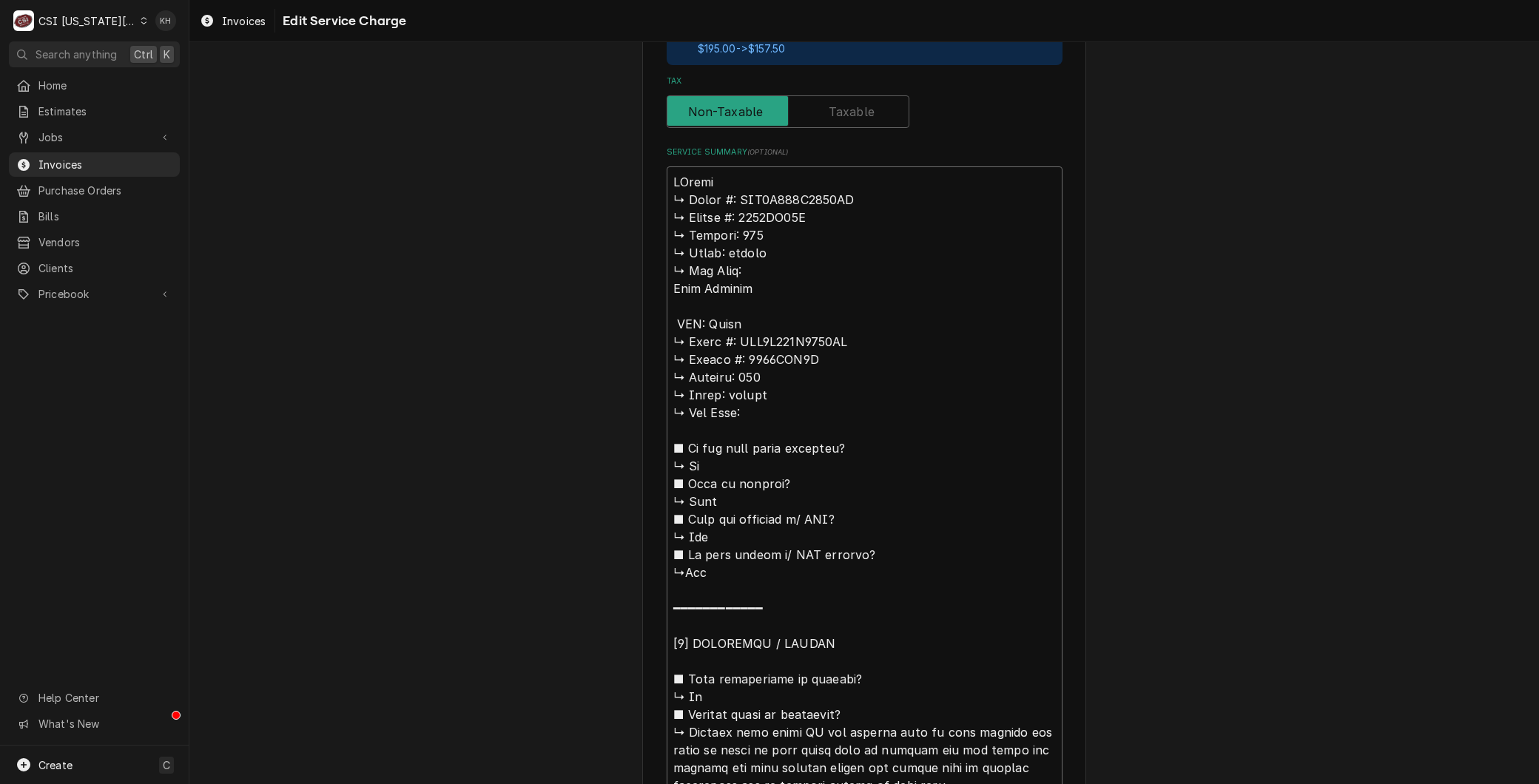
type textarea "x"
type textarea "BrTrane ↳ 𝗠𝗼𝗱𝗲𝗹 #: TUD1D120A9601AA ↳ 𝗦𝗲𝗿𝗶𝗮𝗹 #: 8193PP61G ↳ 𝗩𝗼𝗹𝘁𝗮𝗴𝗲: 115 ↳ 𝗣𝗵𝗮𝘀𝗲…"
type textarea "x"
type textarea "BraTrane ↳ 𝗠𝗼𝗱𝗲𝗹 #: TUD1D120A9601AA ↳ 𝗦𝗲𝗿𝗶𝗮𝗹 #: 8193PP61G ↳ 𝗩𝗼𝗹𝘁𝗮𝗴𝗲: 115 ↳ 𝗣𝗵𝗮𝘀…"
type textarea "x"
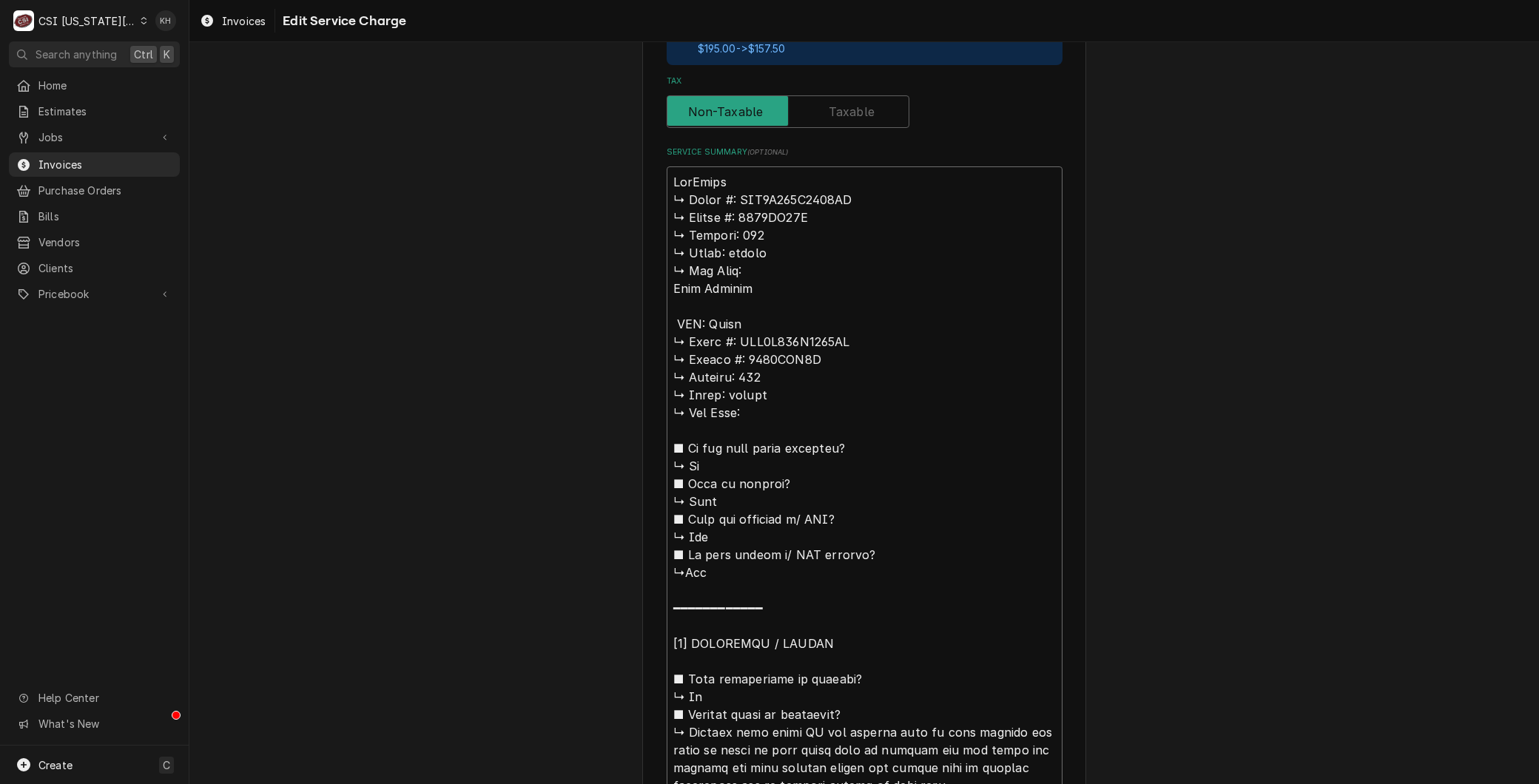
type textarea "BranTrane ↳ 𝗠𝗼𝗱𝗲𝗹 #: TUD1D120A9601AA ↳ 𝗦𝗲𝗿𝗶𝗮𝗹 #: 8193PP61G ↳ 𝗩𝗼𝗹𝘁𝗮𝗴𝗲: 115 ↳ 𝗣𝗵𝗮…"
type textarea "x"
type textarea "BrandTrane ↳ 𝗠𝗼𝗱𝗲𝗹 #: TUD1D120A9601AA ↳ 𝗦𝗲𝗿𝗶𝗮𝗹 #: 8193PP61G ↳ 𝗩𝗼𝗹𝘁𝗮𝗴𝗲: 115 ↳ 𝗣𝗵…"
type textarea "x"
type textarea "Brand: Trane ↳ 𝗠𝗼𝗱𝗲𝗹 #: TUD1D120A9601AA ↳ 𝗦𝗲𝗿𝗶𝗮𝗹 #: 8193PP61G ↳ 𝗩𝗼𝗹𝘁𝗮𝗴𝗲: 115 ↳ …"
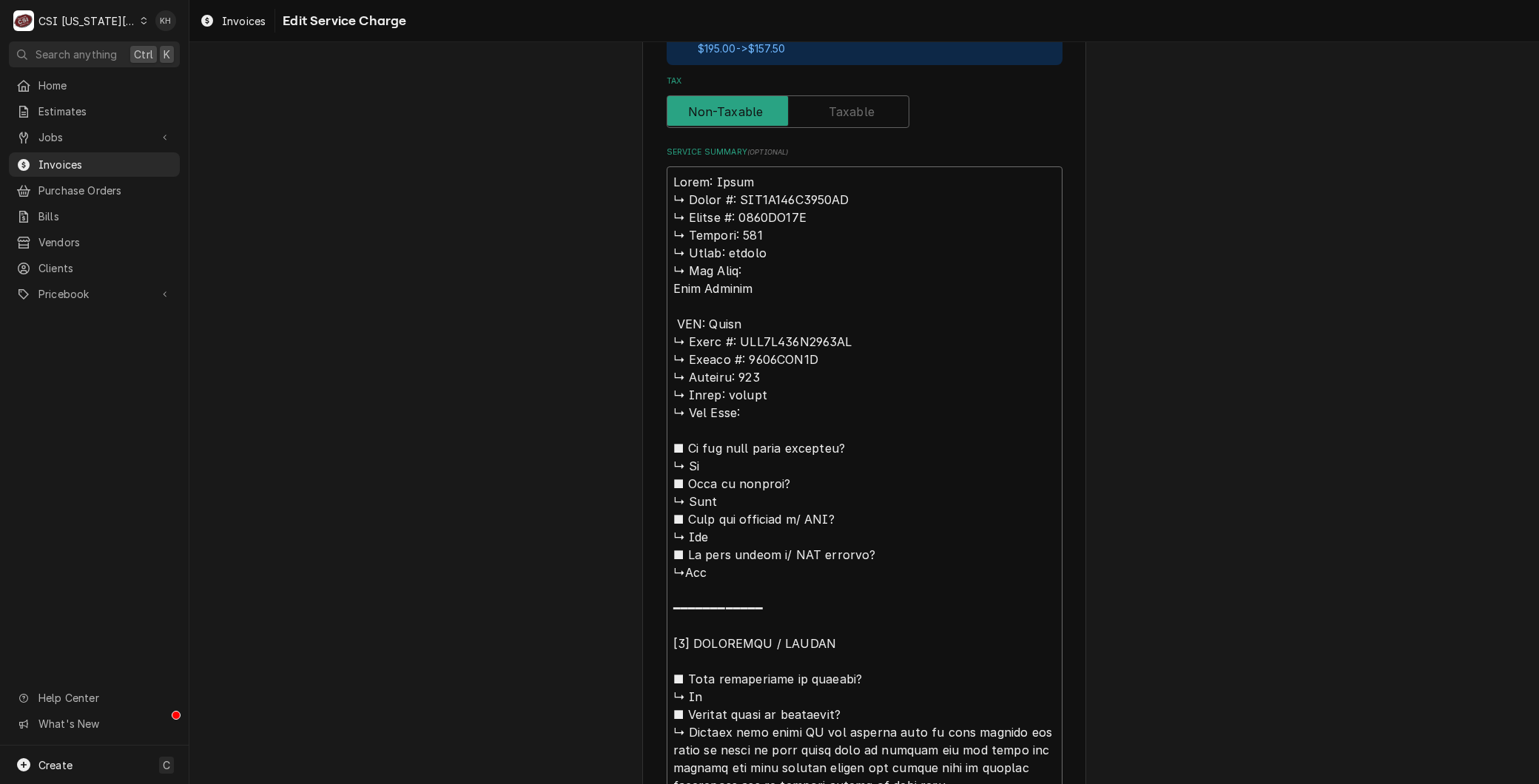
type textarea "x"
type textarea "Brand: Trane 𝗠𝗼𝗱𝗲𝗹 #: TUD1D120A9601AA ↳ 𝗦𝗲𝗿𝗶𝗮𝗹 #: 8193PP61G ↳ 𝗩𝗼𝗹𝘁𝗮𝗴𝗲: 115 ↳ 𝗣𝗵…"
type textarea "x"
type textarea "Brand: Trane 𝗠𝗼𝗱𝗲𝗹 #: TUD1D120A9601AA ↳ 𝗦𝗲𝗿𝗶𝗮𝗹 #: 8193PP61G ↳ 𝗩𝗼𝗹𝘁𝗮𝗴𝗲: 115 ↳ 𝗣𝗵…"
type textarea "x"
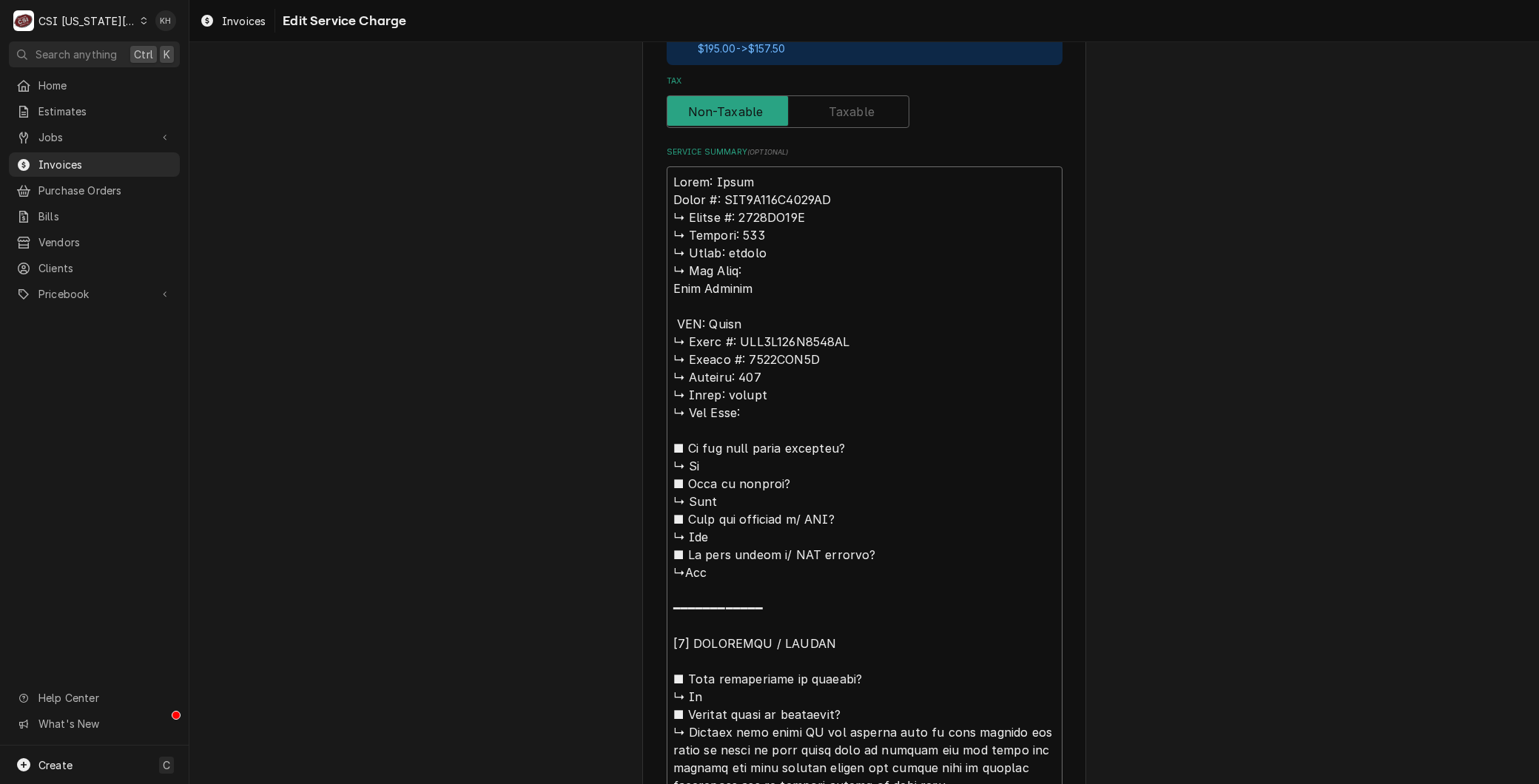
type textarea "Brand: Trane 𝗼𝗱𝗲𝗹 #: TUD1D120A9601AA ↳ 𝗦𝗲𝗿𝗶𝗮𝗹 #: 8193PP61G ↳ 𝗩𝗼𝗹𝘁𝗮𝗴𝗲: 115 ↳ 𝗣𝗵𝗮…"
type textarea "x"
type textarea "Brand: Trane 𝗱𝗲𝗹 #: TUD1D120A9601AA ↳ 𝗦𝗲𝗿𝗶𝗮𝗹 #: 8193PP61G ↳ 𝗩𝗼𝗹𝘁𝗮𝗴𝗲: 115 ↳ 𝗣𝗵𝗮𝘀…"
type textarea "x"
type textarea "Brand: Trane 𝗲𝗹 #: TUD1D120A9601AA ↳ 𝗦𝗲𝗿𝗶𝗮𝗹 #: 8193PP61G ↳ 𝗩𝗼𝗹𝘁𝗮𝗴𝗲: 115 ↳ 𝗣𝗵𝗮𝘀𝗲…"
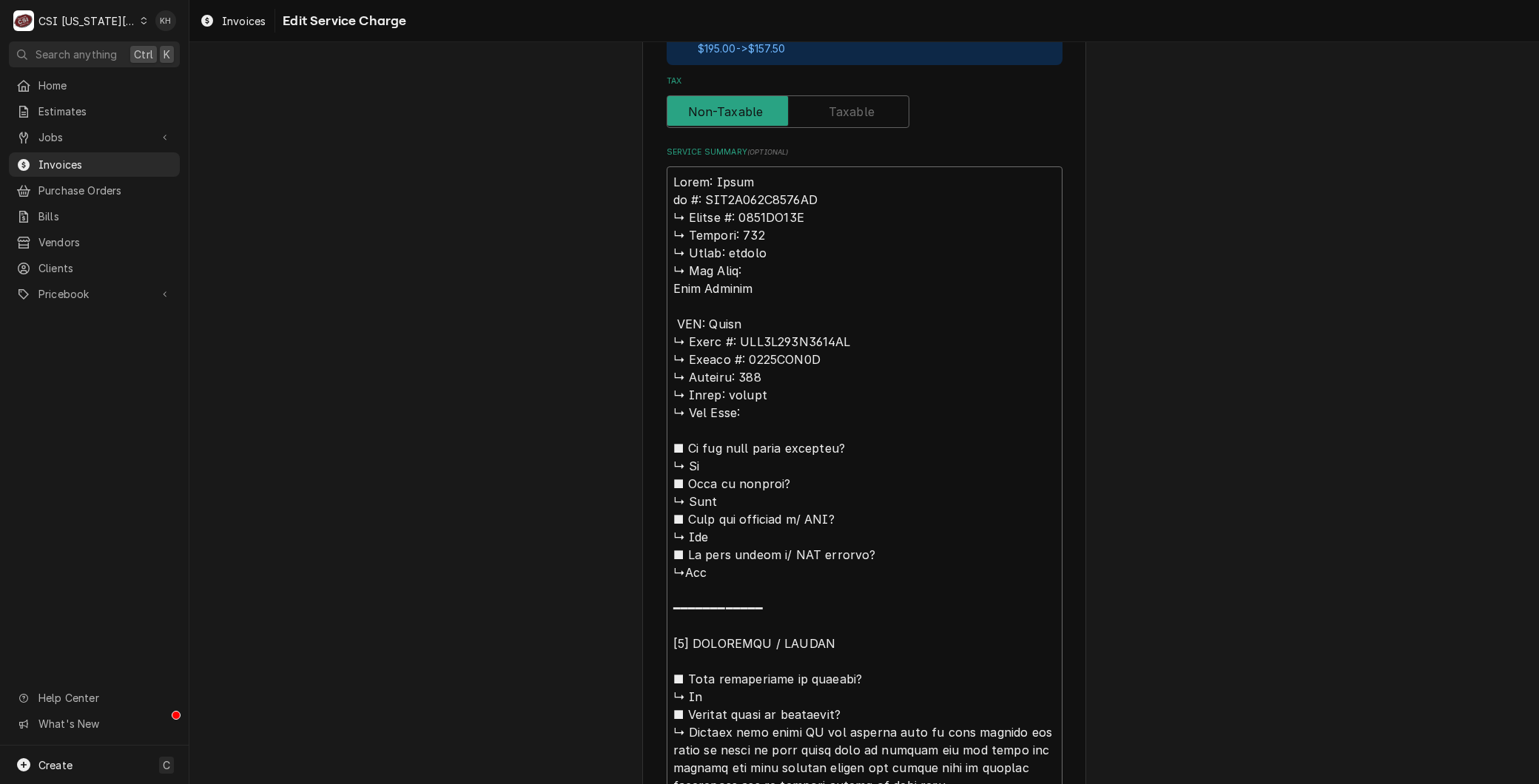
type textarea "x"
type textarea "Brand: Trane 𝗹 #: TUD1D120A9601AA ↳ 𝗦𝗲𝗿𝗶𝗮𝗹 #: 8193PP61G ↳ 𝗩𝗼𝗹𝘁𝗮𝗴𝗲: 115 ↳ 𝗣𝗵𝗮𝘀𝗲:…"
type textarea "x"
type textarea "Brand: Trane #: TUD1D120A9601AA ↳ 𝗦𝗲𝗿𝗶𝗮𝗹 #: 8193PP61G ↳ 𝗩𝗼𝗹𝘁𝗮𝗴𝗲: 115 ↳ 𝗣𝗵𝗮𝘀𝗲: s…"
type textarea "x"
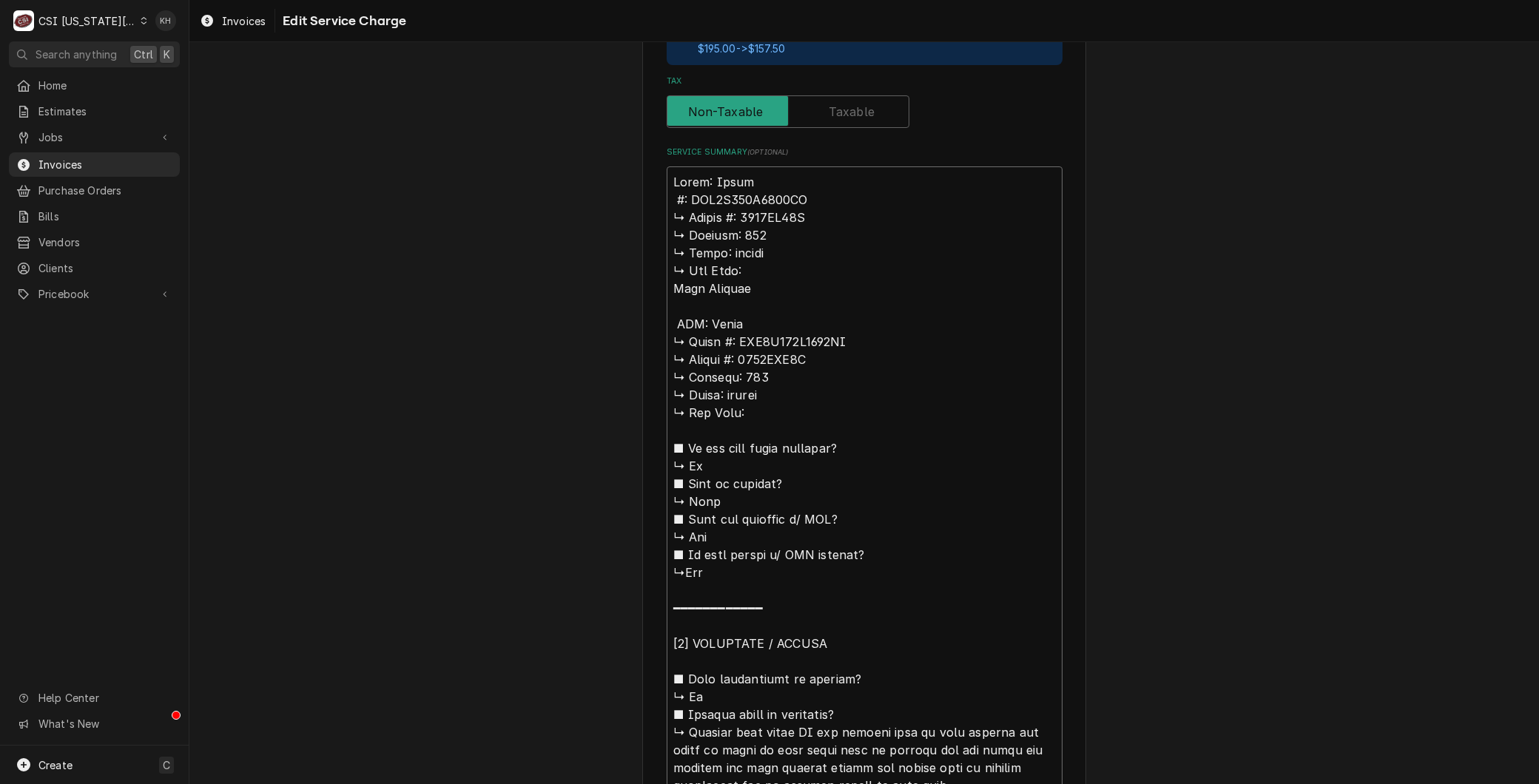
type textarea "Brand: Trane #: TUD1D120A9601AA ↳ 𝗦𝗲𝗿𝗶𝗮𝗹 #: 8193PP61G ↳ 𝗩𝗼𝗹𝘁𝗮𝗴𝗲: 115 ↳ 𝗣𝗵𝗮𝘀𝗲: s…"
type textarea "x"
type textarea "Brand: Trane : TUD1D120A9601AA ↳ 𝗦𝗲𝗿𝗶𝗮𝗹 #: 8193PP61G ↳ 𝗩𝗼𝗹𝘁𝗮𝗴𝗲: 115 ↳ 𝗣𝗵𝗮𝘀𝗲: si…"
type textarea "x"
type textarea "Brand: Trane M: TUD1D120A9601AA ↳ 𝗦𝗲𝗿𝗶𝗮𝗹 #: 8193PP61G ↳ 𝗩𝗼𝗹𝘁𝗮𝗴𝗲: 115 ↳ 𝗣𝗵𝗮𝘀𝗲: s…"
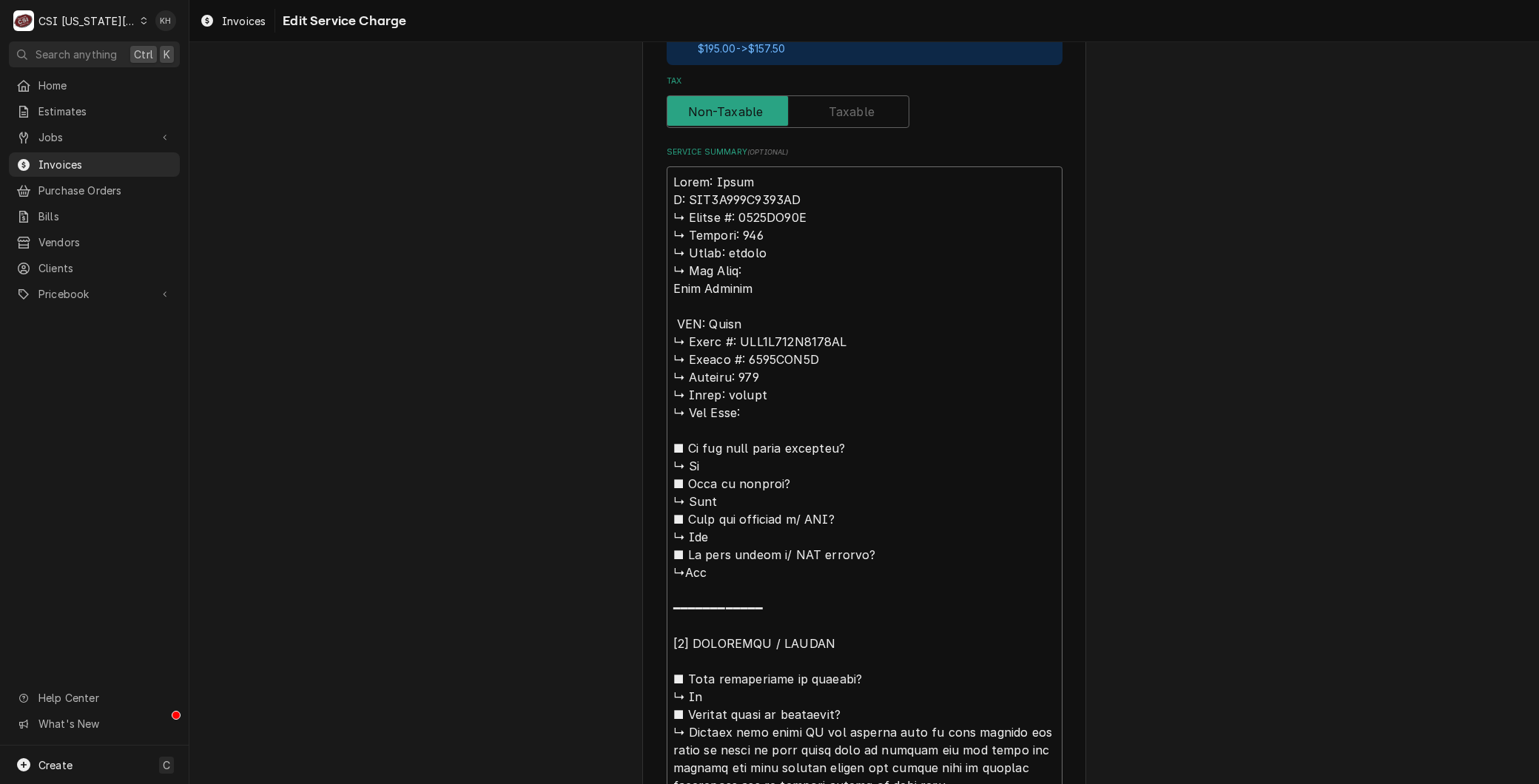
type textarea "x"
type textarea "Brand: Trane Mo: TUD1D120A9601AA ↳ 𝗦𝗲𝗿𝗶𝗮𝗹 #: 8193PP61G ↳ 𝗩𝗼𝗹𝘁𝗮𝗴𝗲: 115 ↳ 𝗣𝗵𝗮𝘀𝗲: …"
type textarea "x"
type textarea "Brand: Trane Mod: TUD1D120A9601AA ↳ 𝗦𝗲𝗿𝗶𝗮𝗹 #: 8193PP61G ↳ 𝗩𝗼𝗹𝘁𝗮𝗴𝗲: 115 ↳ 𝗣𝗵𝗮𝘀𝗲:…"
type textarea "x"
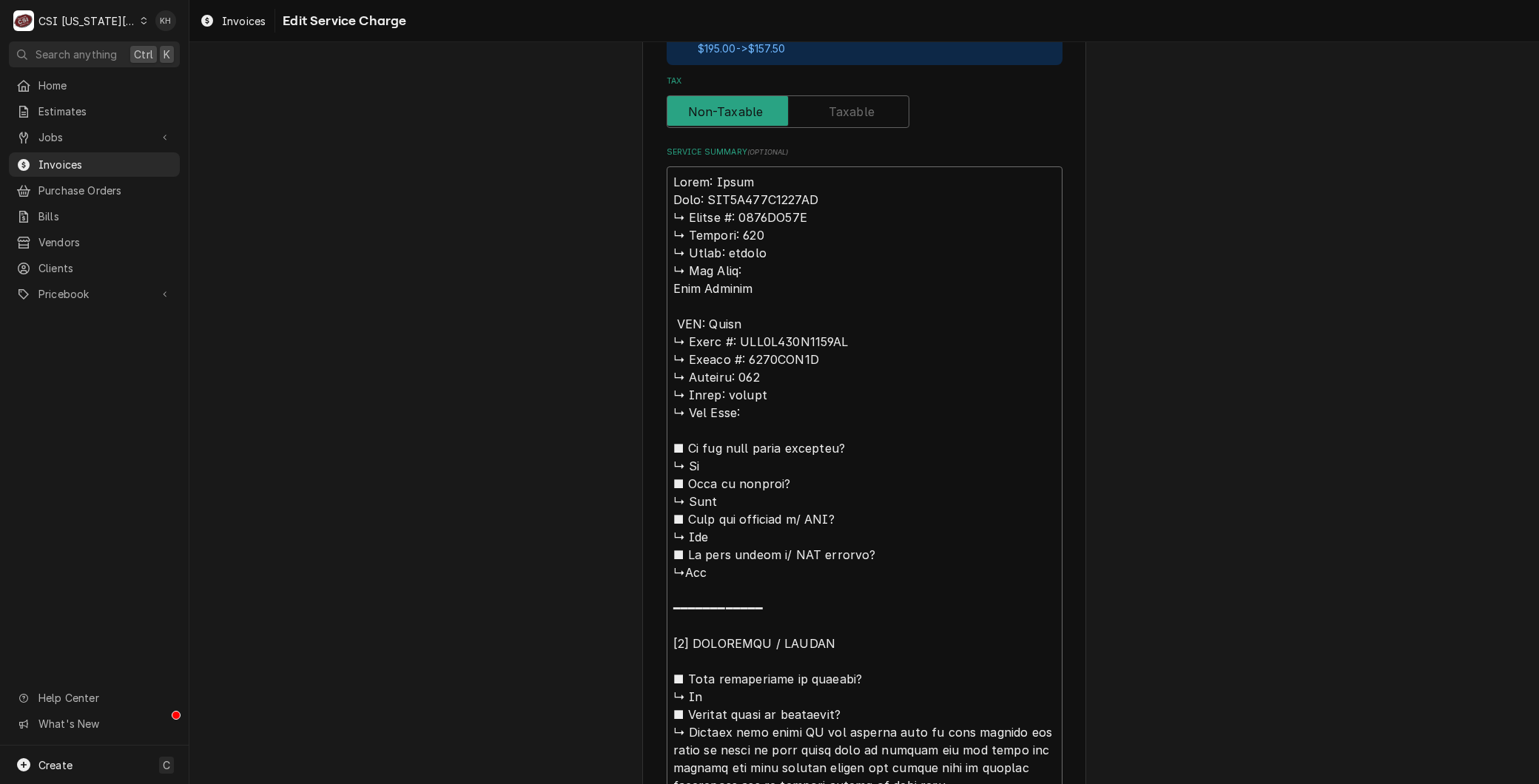
type textarea "Brand: Trane Model: TUD1D120A9601AA ↳ 𝗦𝗲𝗿𝗶𝗮𝗹 #: 8193PP61G ↳ 𝗩𝗼𝗹𝘁𝗮𝗴𝗲: 115 ↳ 𝗣𝗵𝗮𝘀…"
type textarea "x"
type textarea "Brand: Trane Model: TUD1D120A9601AA 𝗦𝗲𝗿𝗶𝗮𝗹 #: 8193PP61G ↳ 𝗩𝗼𝗹𝘁𝗮𝗴𝗲: 115 ↳ 𝗣𝗵𝗮𝘀𝗲:…"
type textarea "x"
type textarea "Brand: Trane Model: TUD1D120A9601AA 𝗦𝗲𝗿𝗶𝗮𝗹 #: 8193PP61G ↳ 𝗩𝗼𝗹𝘁𝗮𝗴𝗲: 115 ↳ 𝗣𝗵𝗮𝘀𝗲:…"
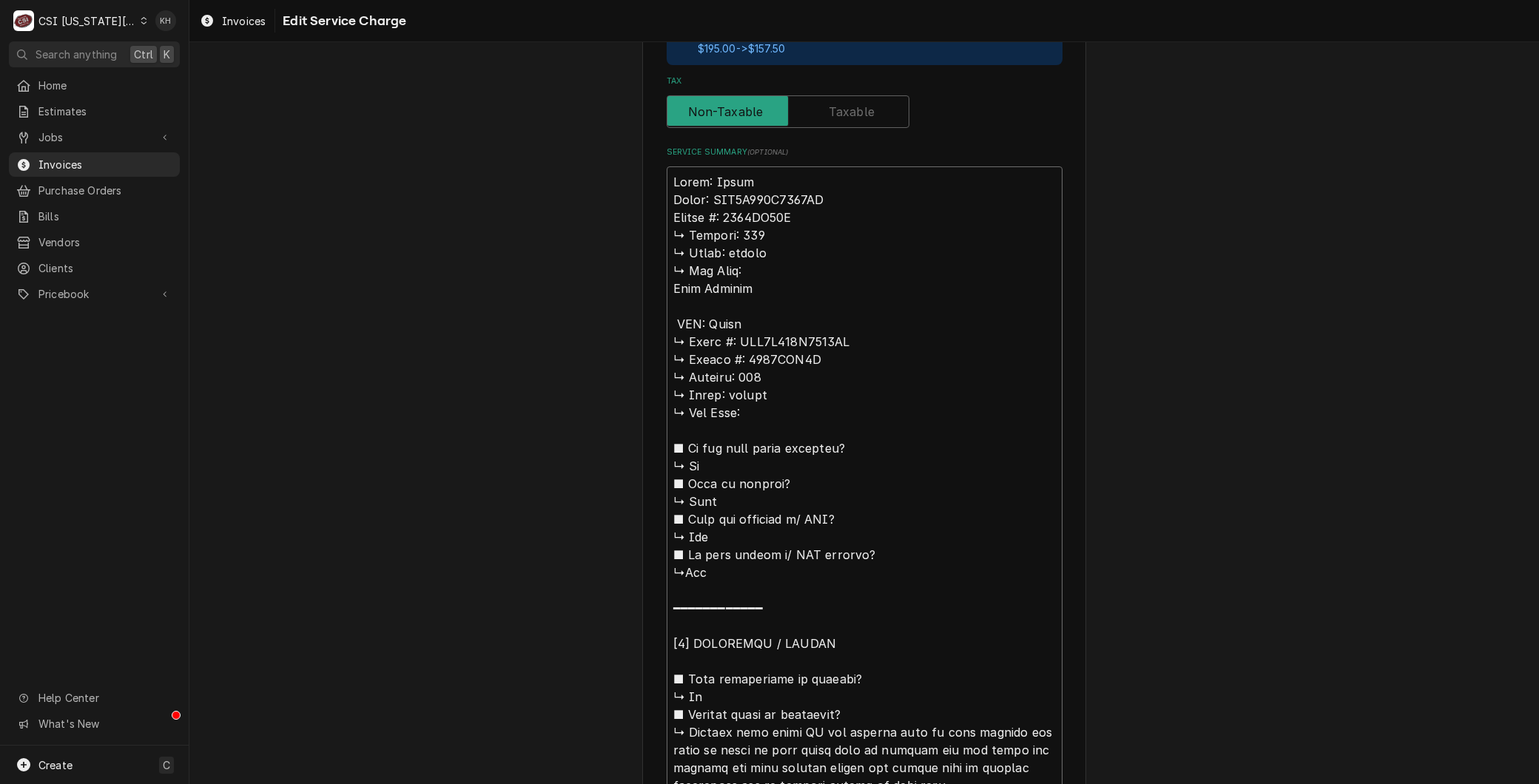
type textarea "x"
type textarea "Brand: Trane Model: TUD1D120A9601AA 𝗲𝗿𝗶𝗮𝗹 #: 8193PP61G ↳ 𝗩𝗼𝗹𝘁𝗮𝗴𝗲: 115 ↳ 𝗣𝗵𝗮𝘀𝗲: …"
type textarea "x"
type textarea "Brand: Trane Model: TUD1D120A9601AA 𝗿𝗶𝗮𝗹 #: 8193PP61G ↳ 𝗩𝗼𝗹𝘁𝗮𝗴𝗲: 115 ↳ 𝗣𝗵𝗮𝘀𝗲: s…"
type textarea "x"
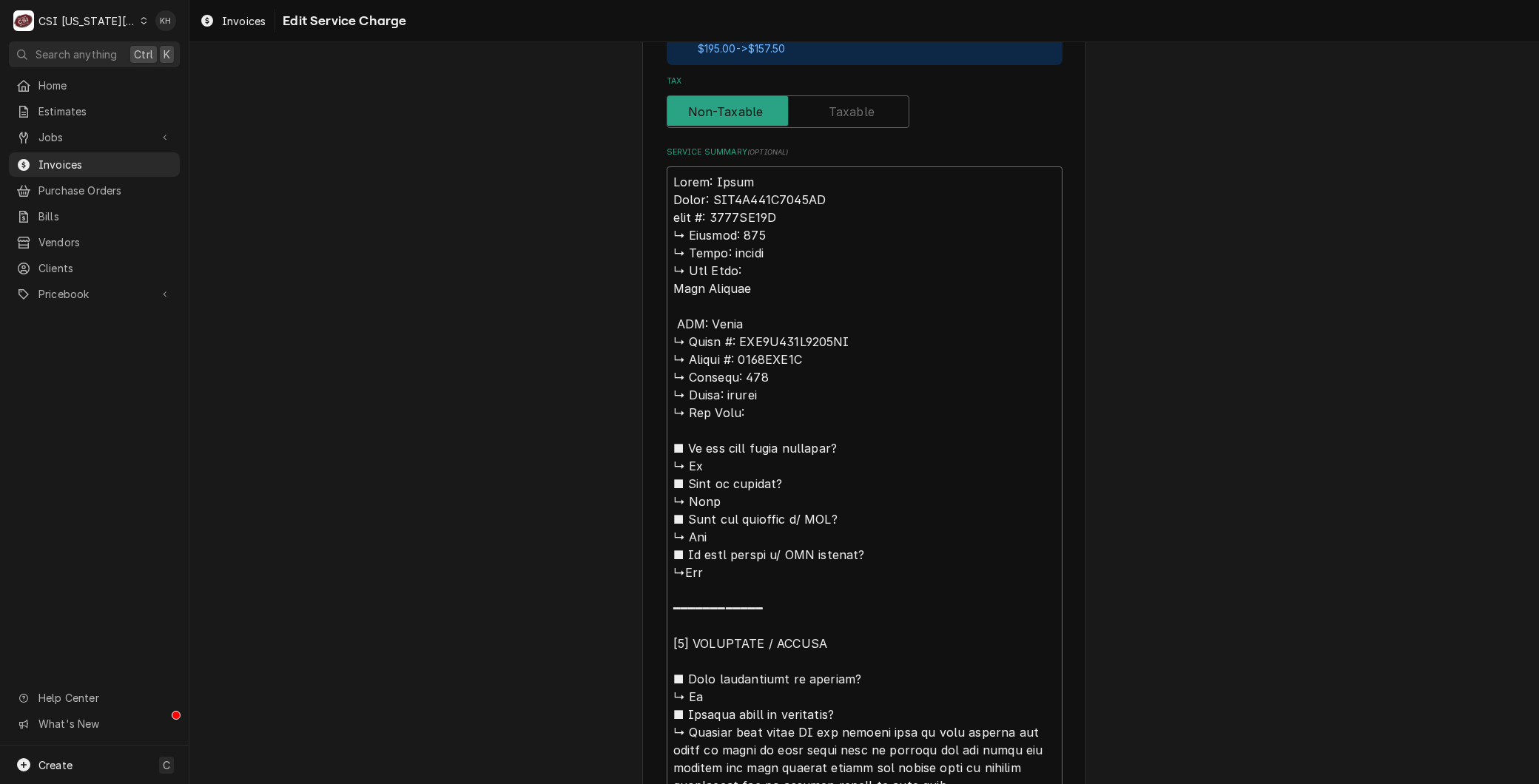
type textarea "Brand: Trane Model: TUD1D120A9601AA 𝗶𝗮𝗹 #: 8193PP61G ↳ 𝗩𝗼𝗹𝘁𝗮𝗴𝗲: 115 ↳ 𝗣𝗵𝗮𝘀𝗲: si…"
type textarea "x"
type textarea "Brand: Trane Model: TUD1D120A9601AA 𝗮𝗹 #: 8193PP61G ↳ 𝗩𝗼𝗹𝘁𝗮𝗴𝗲: 115 ↳ 𝗣𝗵𝗮𝘀𝗲: sin…"
type textarea "x"
type textarea "Brand: Trane Model: TUD1D120A9601AA 𝗹 #: 8193PP61G ↳ 𝗩𝗼𝗹𝘁𝗮𝗴𝗲: 115 ↳ 𝗣𝗵𝗮𝘀𝗲: sing…"
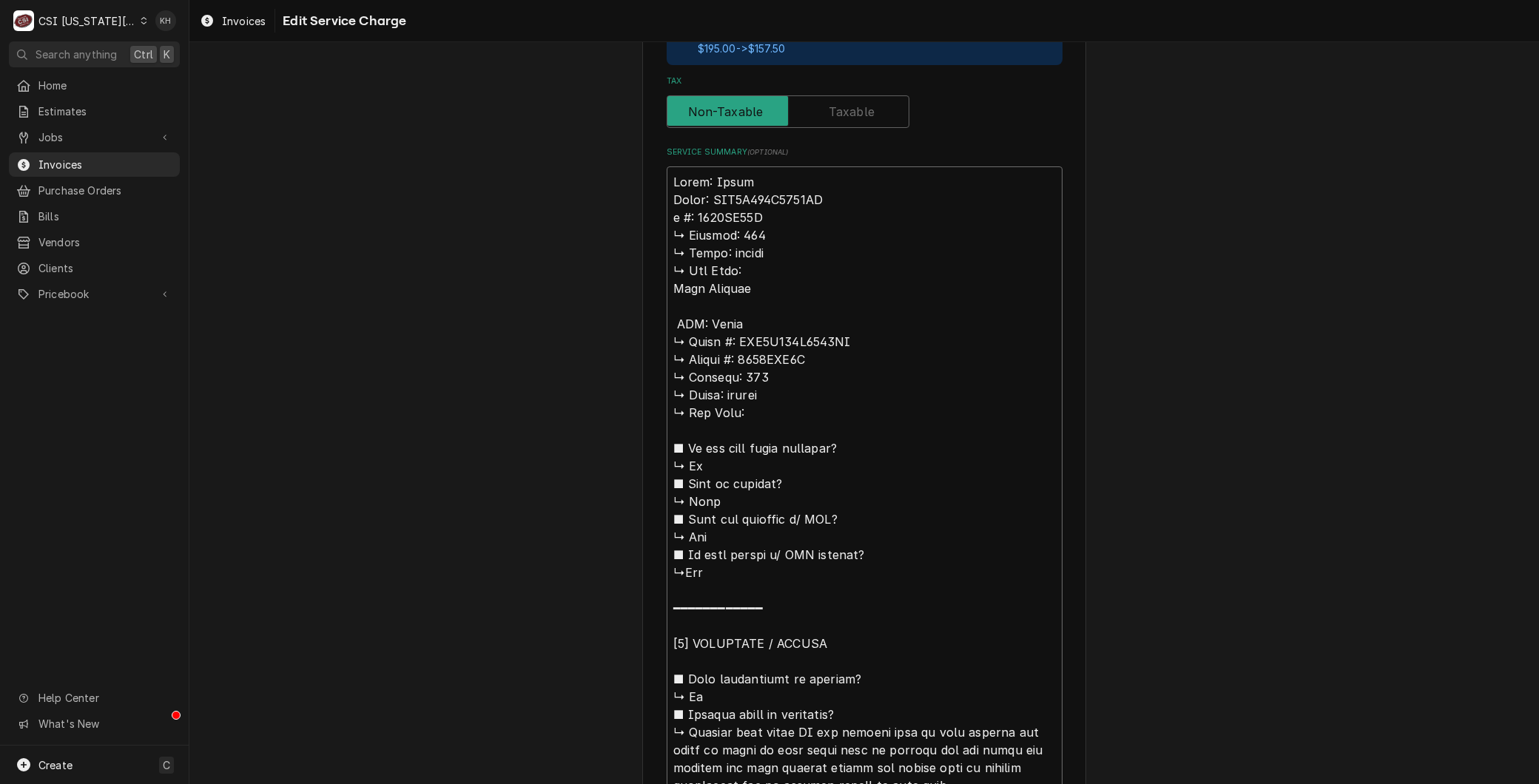
type textarea "x"
type textarea "Brand: Trane Model: TUD1D120A9601AA #: 8193PP61G ↳ 𝗩𝗼𝗹𝘁𝗮𝗴𝗲: 115 ↳ 𝗣𝗵𝗮𝘀𝗲: single…"
type textarea "x"
type textarea "Brand: Trane Model: TUD1D120A9601AA #: 8193PP61G ↳ 𝗩𝗼𝗹𝘁𝗮𝗴𝗲: 115 ↳ 𝗣𝗵𝗮𝘀𝗲: single…"
type textarea "x"
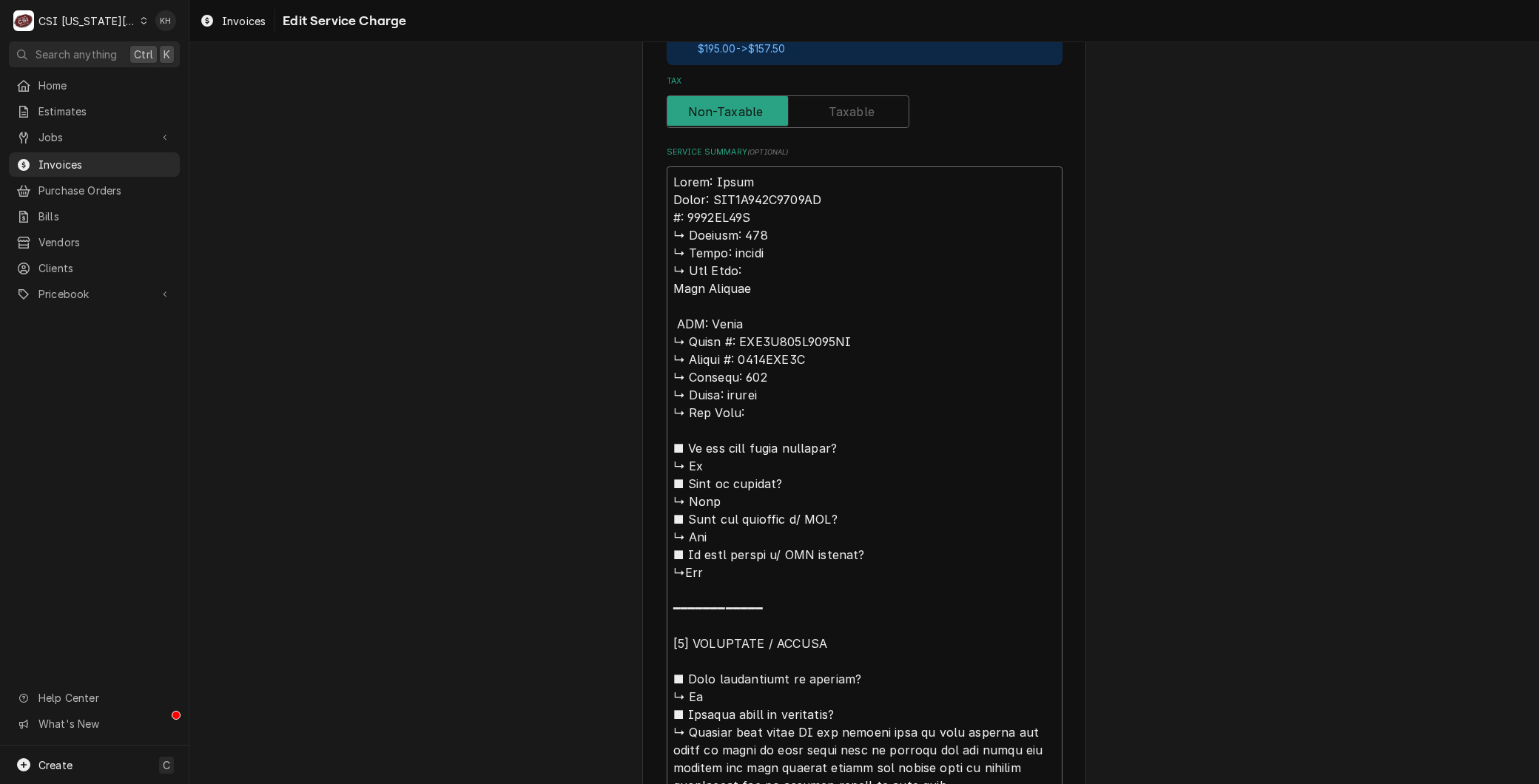
type textarea "Brand: Trane Model: TUD1D120A9601AA : 8193PP61G ↳ 𝗩𝗼𝗹𝘁𝗮𝗴𝗲: 115 ↳ 𝗣𝗵𝗮𝘀𝗲: single …"
type textarea "x"
type textarea "Brand: Trane Model: TUD1D120A9601AA 8193PP61G ↳ 𝗩𝗼𝗹𝘁𝗮𝗴𝗲: 115 ↳ 𝗣𝗵𝗮𝘀𝗲: single ↳ …"
type textarea "x"
type textarea "Brand: Trane Model: TUD1D120A9601AA S 8193PP61G ↳ 𝗩𝗼𝗹𝘁𝗮𝗴𝗲: 115 ↳ 𝗣𝗵𝗮𝘀𝗲: single …"
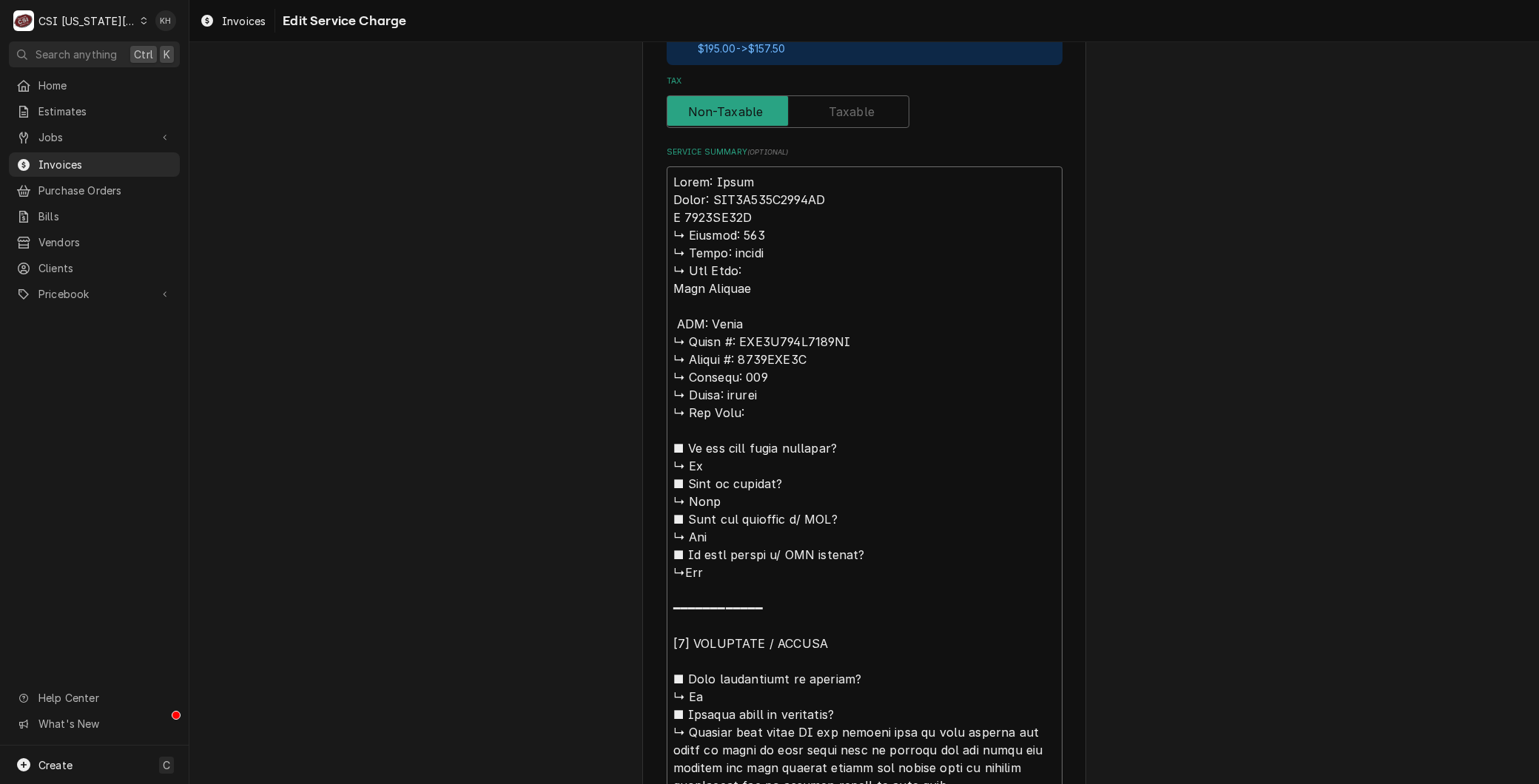
type textarea "x"
type textarea "Brand: Trane Model: TUD1D120A9601AA Se 8193PP61G ↳ 𝗩𝗼𝗹𝘁𝗮𝗴𝗲: 115 ↳ 𝗣𝗵𝗮𝘀𝗲: single…"
type textarea "x"
type textarea "Brand: Trane Model: TUD1D120A9601AA Ser 8193PP61G ↳ 𝗩𝗼𝗹𝘁𝗮𝗴𝗲: 115 ↳ 𝗣𝗵𝗮𝘀𝗲: singl…"
type textarea "x"
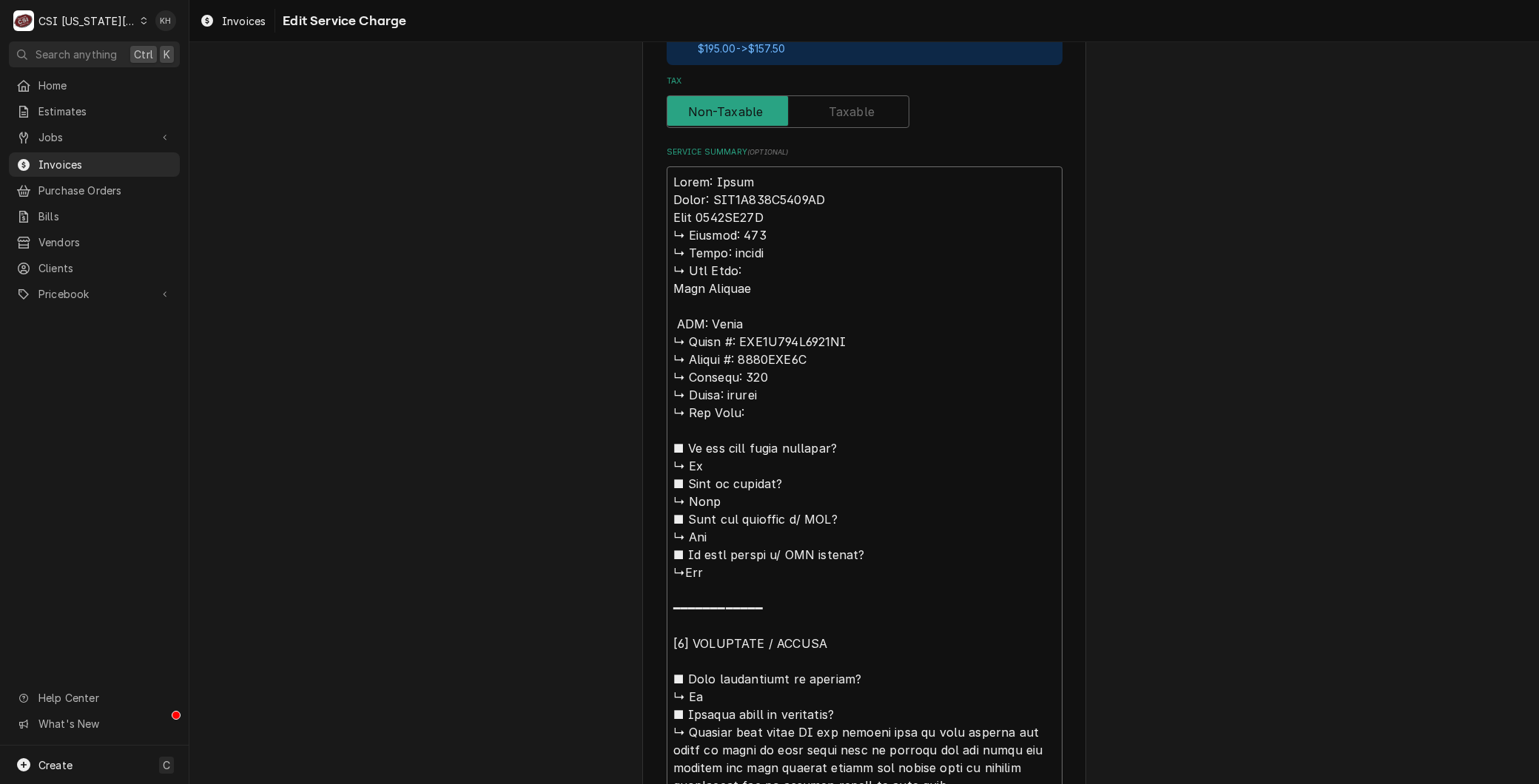
type textarea "Brand: Trane Model: TUD1D120A9601AA Seria 8193PP61G ↳ 𝗩𝗼𝗹𝘁𝗮𝗴𝗲: 115 ↳ 𝗣𝗵𝗮𝘀𝗲: sin…"
type textarea "x"
type textarea "Brand: Trane Model: TUD1D120A9601AA Serial 8193PP61G ↳ 𝗩𝗼𝗹𝘁𝗮𝗴𝗲: 115 ↳ 𝗣𝗵𝗮𝘀𝗲: si…"
type textarea "x"
type textarea "Brand: Trane Model: TUD1D120A9601AA Serial: 8193PP61G ↳ 𝗩𝗼𝗹𝘁𝗮𝗴𝗲: 115 ↳ 𝗣𝗵𝗮𝘀𝗲: s…"
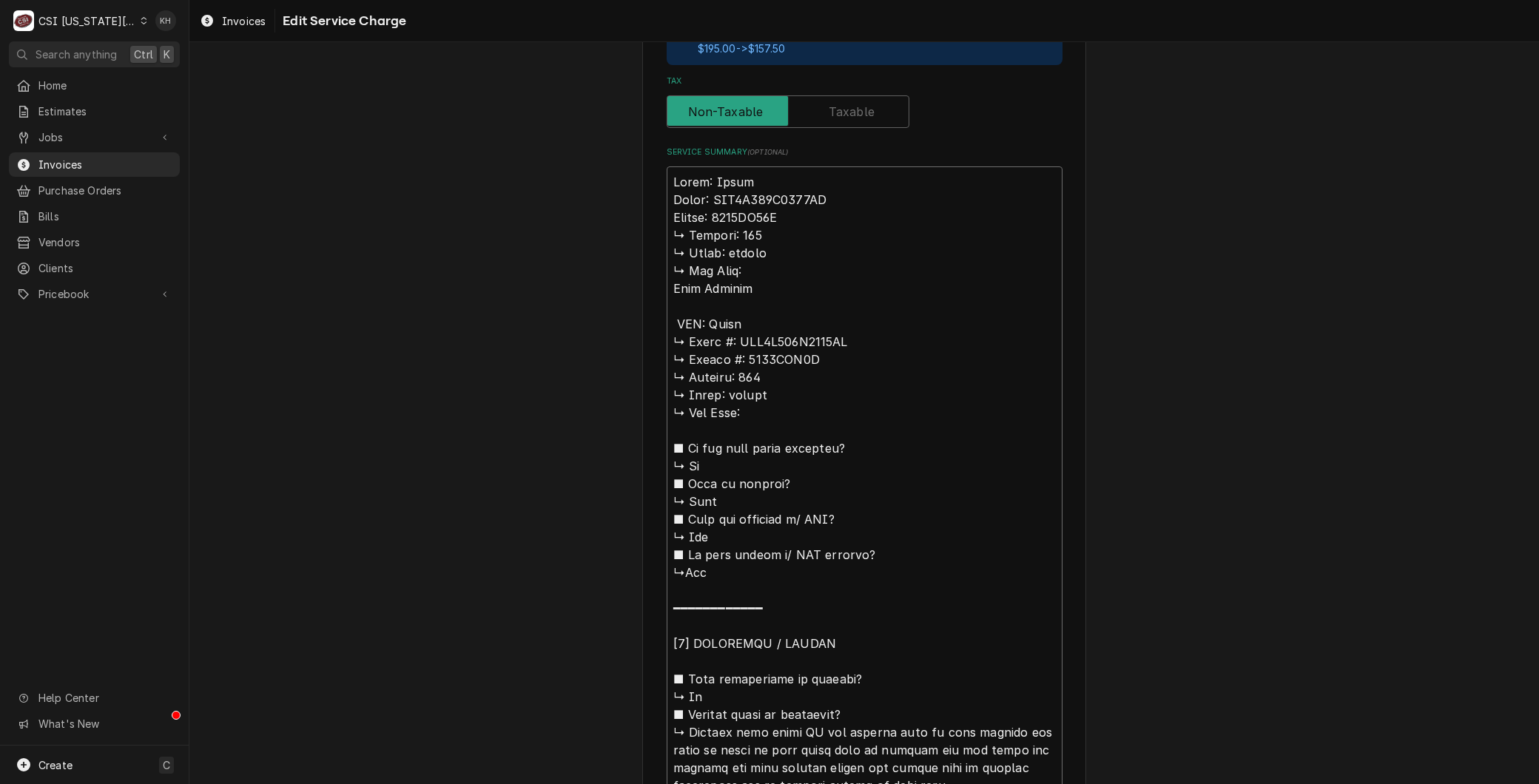
drag, startPoint x: 691, startPoint y: 322, endPoint x: 614, endPoint y: 237, distance: 114.7
click at [614, 237] on div "Use the fields below to edit this service charge Short Description 1-Labor (Ser…" at bounding box center [864, 485] width 1349 height 2061
type textarea "x"
type textarea "Brand: Trane Model: TUD1D120A9601AA Serial: 8193PP61G : Trane ↳ 𝗠𝗼𝗱𝗲𝗹 #: TUD1D1…"
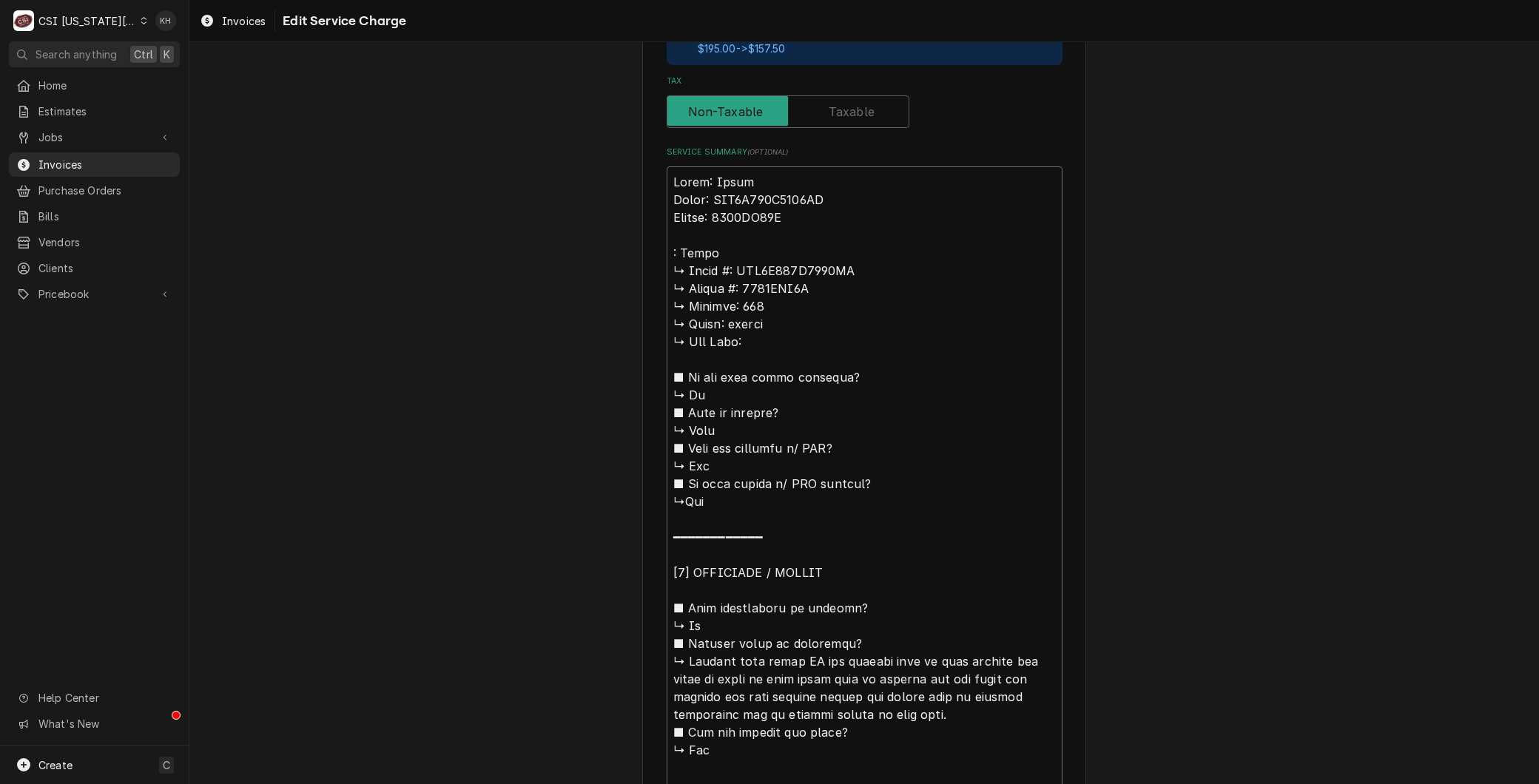
type textarea "x"
type textarea "Brand: Trane Model: TUD1D120A9601AA Serial: 8193PP61G B: Trane ↳ 𝗠𝗼𝗱𝗲𝗹 #: TUD1D…"
type textarea "x"
type textarea "Brand: Trane Model: TUD1D120A9601AA Serial: 8193PP61G Br: Trane ↳ 𝗠𝗼𝗱𝗲𝗹 #: TUD1…"
type textarea "x"
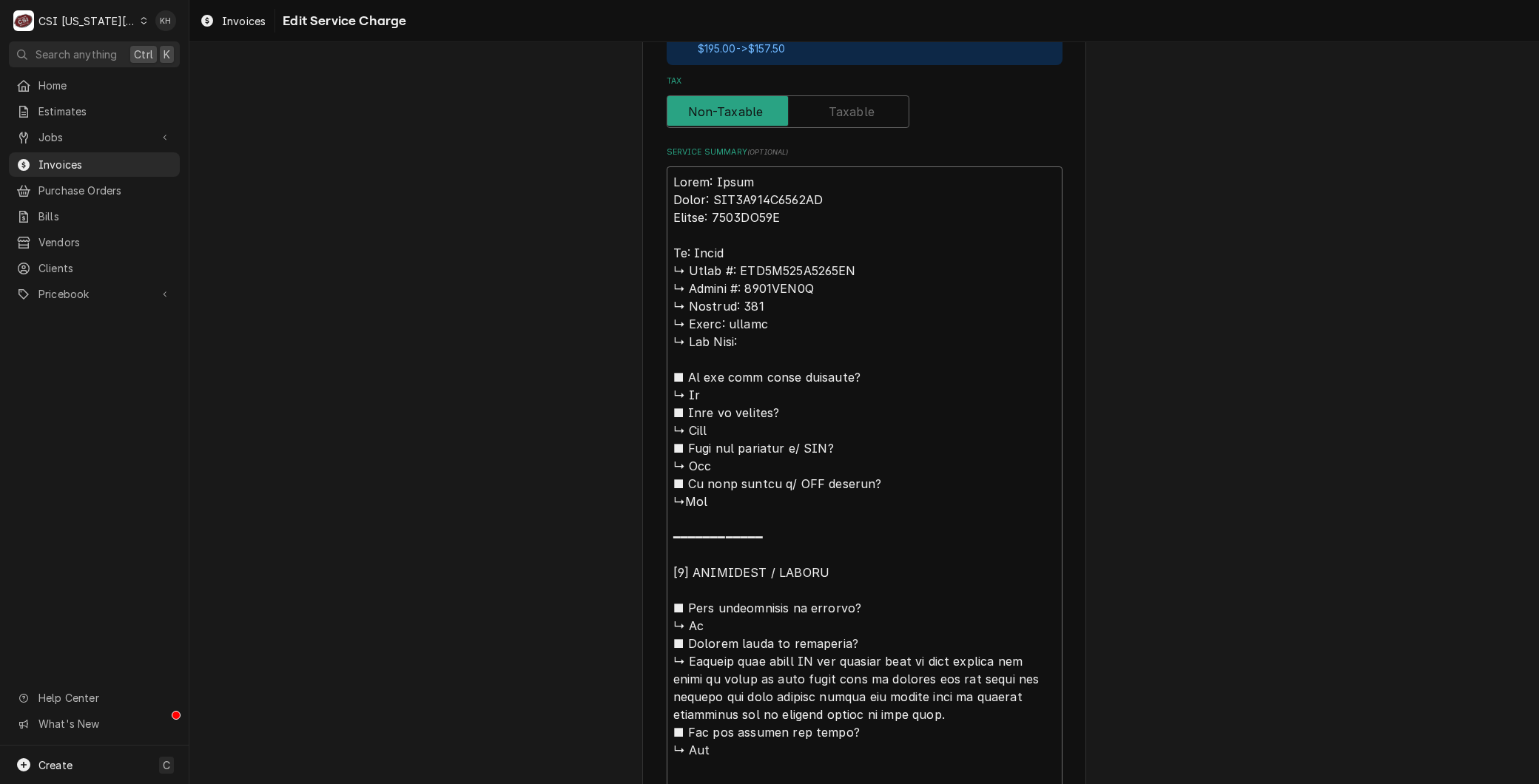
type textarea "Brand: Trane Model: TUD1D120A9601AA Serial: 8193PP61G Bra: Trane ↳ 𝗠𝗼𝗱𝗲𝗹 #: TUD…"
type textarea "x"
type textarea "Brand: Trane Model: TUD1D120A9601AA Serial: 8193PP61G Bran: Trane ↳ 𝗠𝗼𝗱𝗲𝗹 #: TU…"
type textarea "x"
type textarea "Brand: Trane Model: TUD1D120A9601AA Serial: 8193PP61G Brand: Trane ↳ 𝗠𝗼𝗱𝗲𝗹 #: T…"
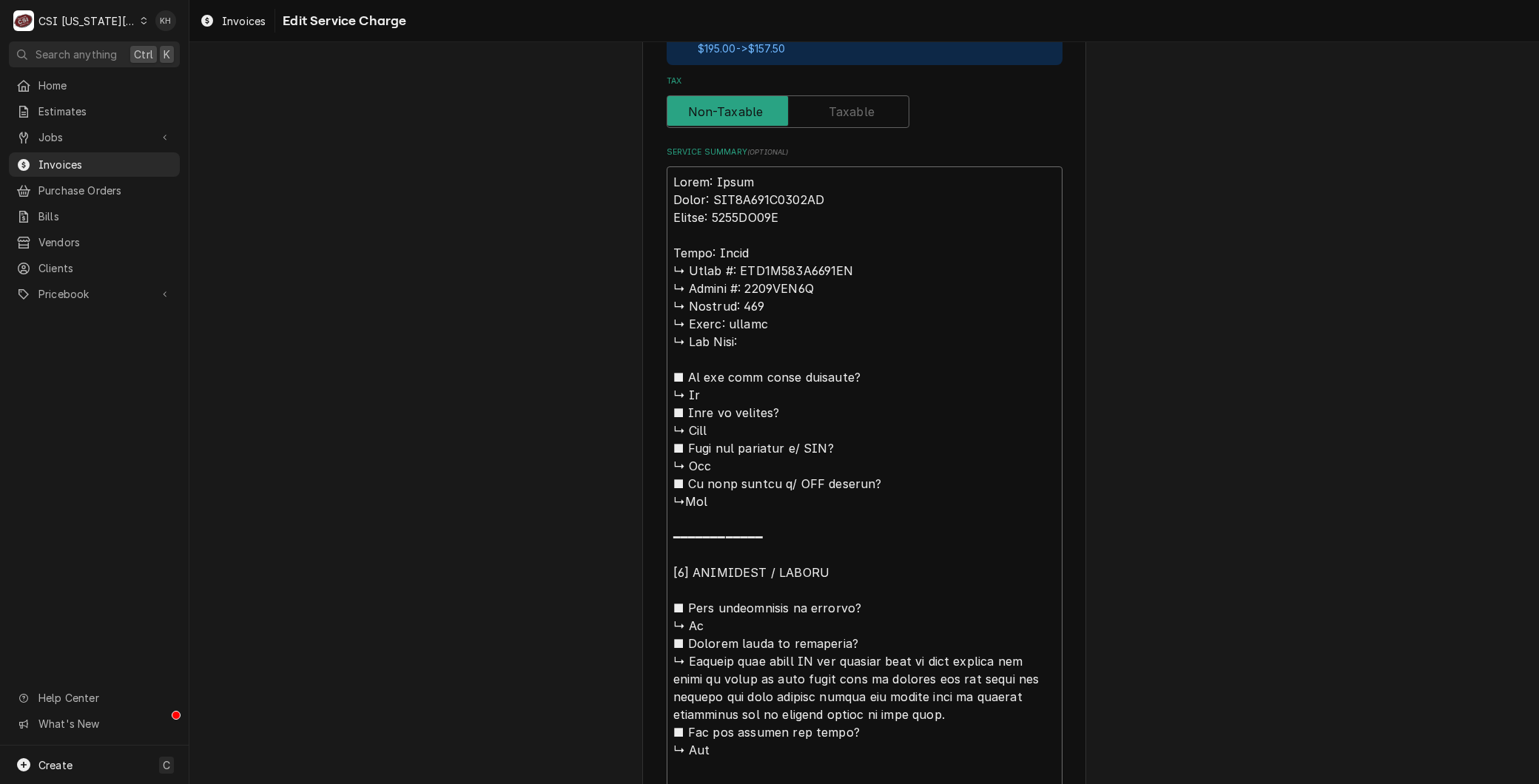
type textarea "x"
type textarea "Brand: Trane Model: TUD1D120A9601AA Serial: 8193PP61G Brand:: Trane ↳ 𝗠𝗼𝗱𝗲𝗹 #: …"
type textarea "x"
type textarea "Brand: Trane Model: TUD1D120A9601AA Serial: 8193PP61G Brand: : Trane ↳ 𝗠𝗼𝗱𝗲𝗹 #:…"
type textarea "x"
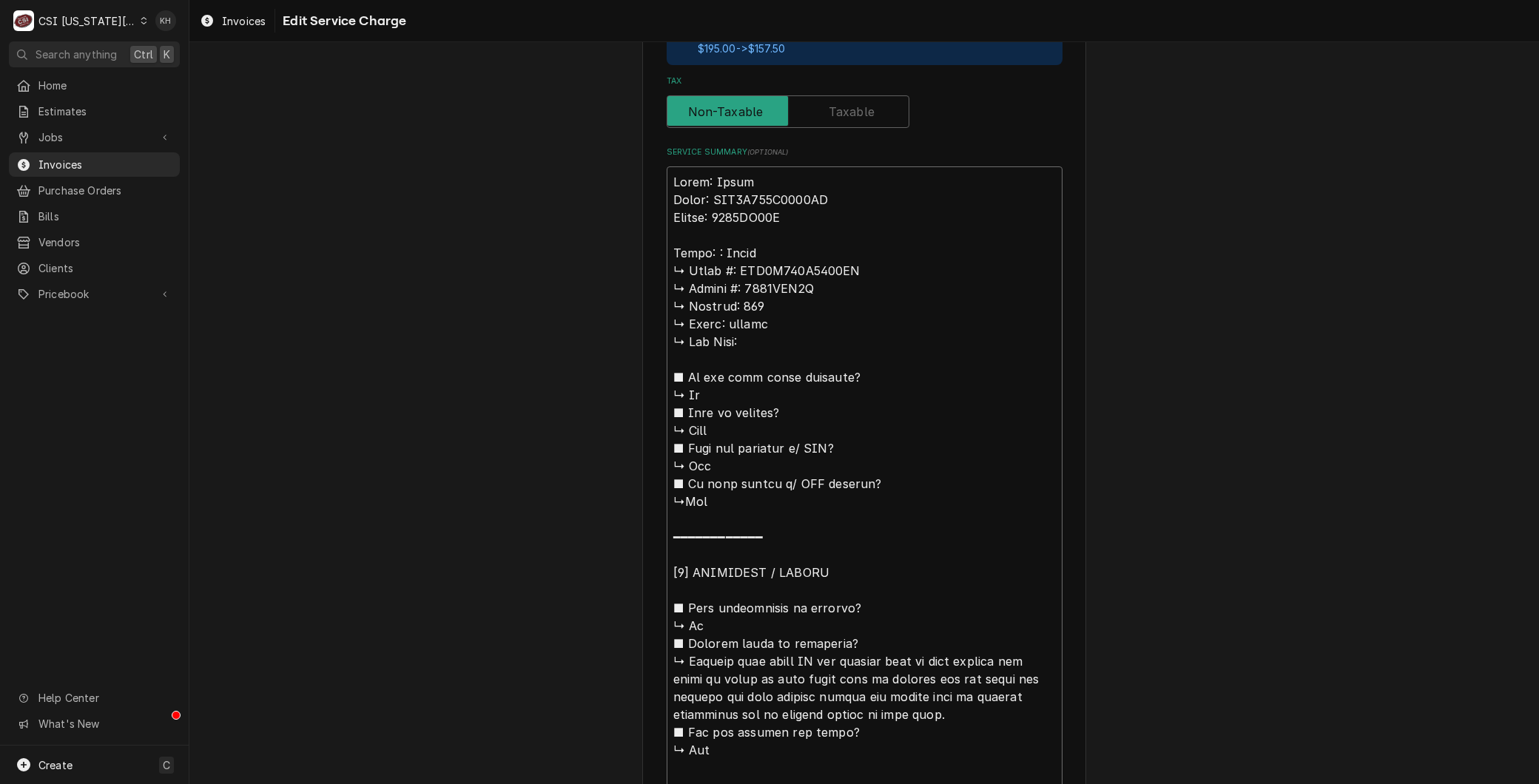
type textarea "Brand: Trane Model: TUD1D120A9601AA Serial: 8193PP61G Brand:: Trane ↳ 𝗠𝗼𝗱𝗲𝗹 #: …"
type textarea "x"
type textarea "Brand: Trane Model: TUD1D120A9601AA Serial: 8193PP61G Brand: Trane ↳ 𝗠𝗼𝗱𝗲𝗹 #: T…"
type textarea "x"
type textarea "Brand: Trane Model: TUD1D120A9601AA Serial: 8193PP61G Brand: Trane 𝗠𝗼𝗱𝗲𝗹 #: TUD…"
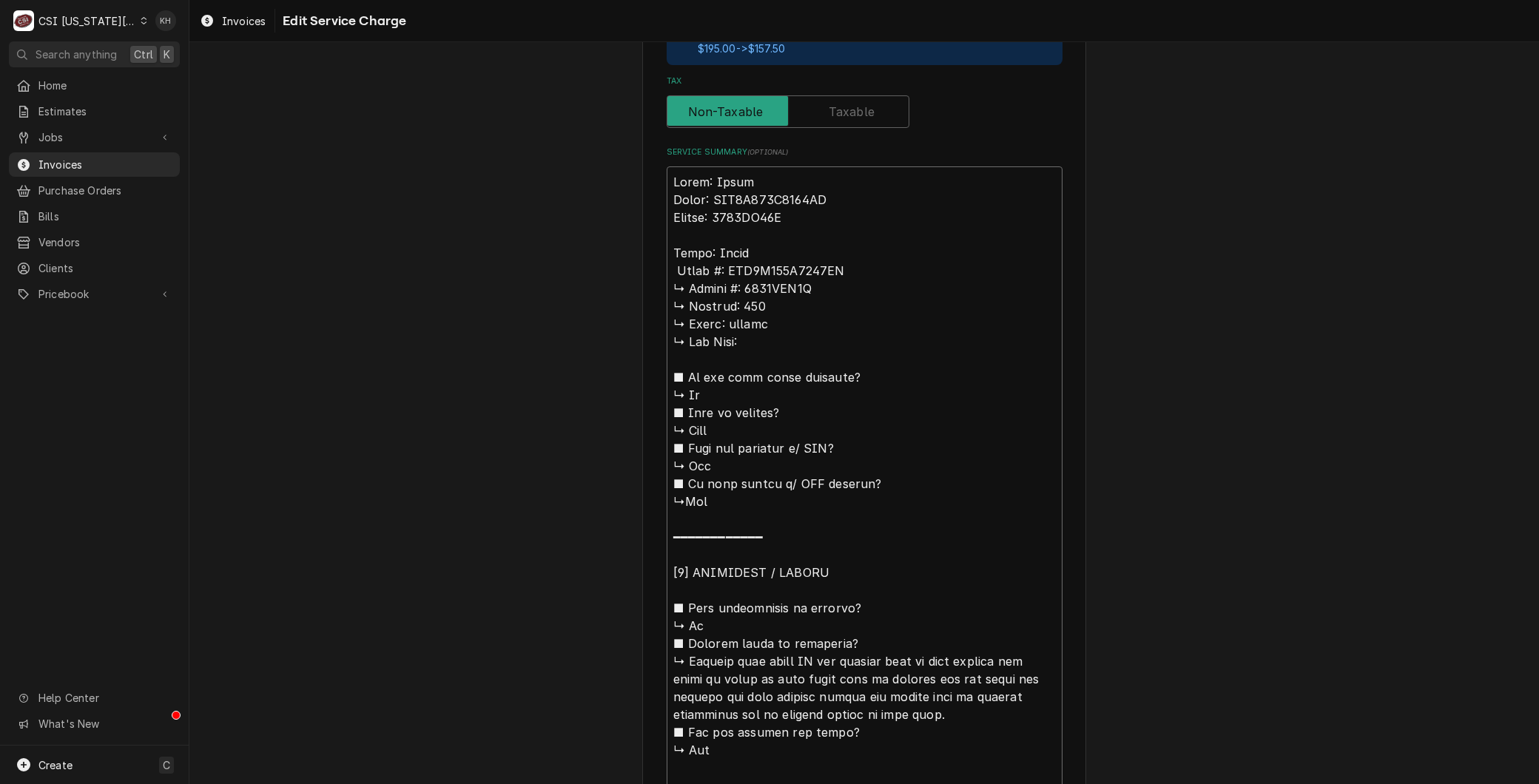
type textarea "x"
type textarea "Brand: Trane Model: TUD1D120A9601AA Serial: 8193PP61G Brand: Trane 𝗠𝗼𝗱𝗲𝗹 #: TUD…"
type textarea "x"
type textarea "Brand: Trane Model: TUD1D120A9601AA Serial: 8193PP61G Brand: Trane 𝗼𝗱𝗲𝗹 #: TUD1…"
type textarea "x"
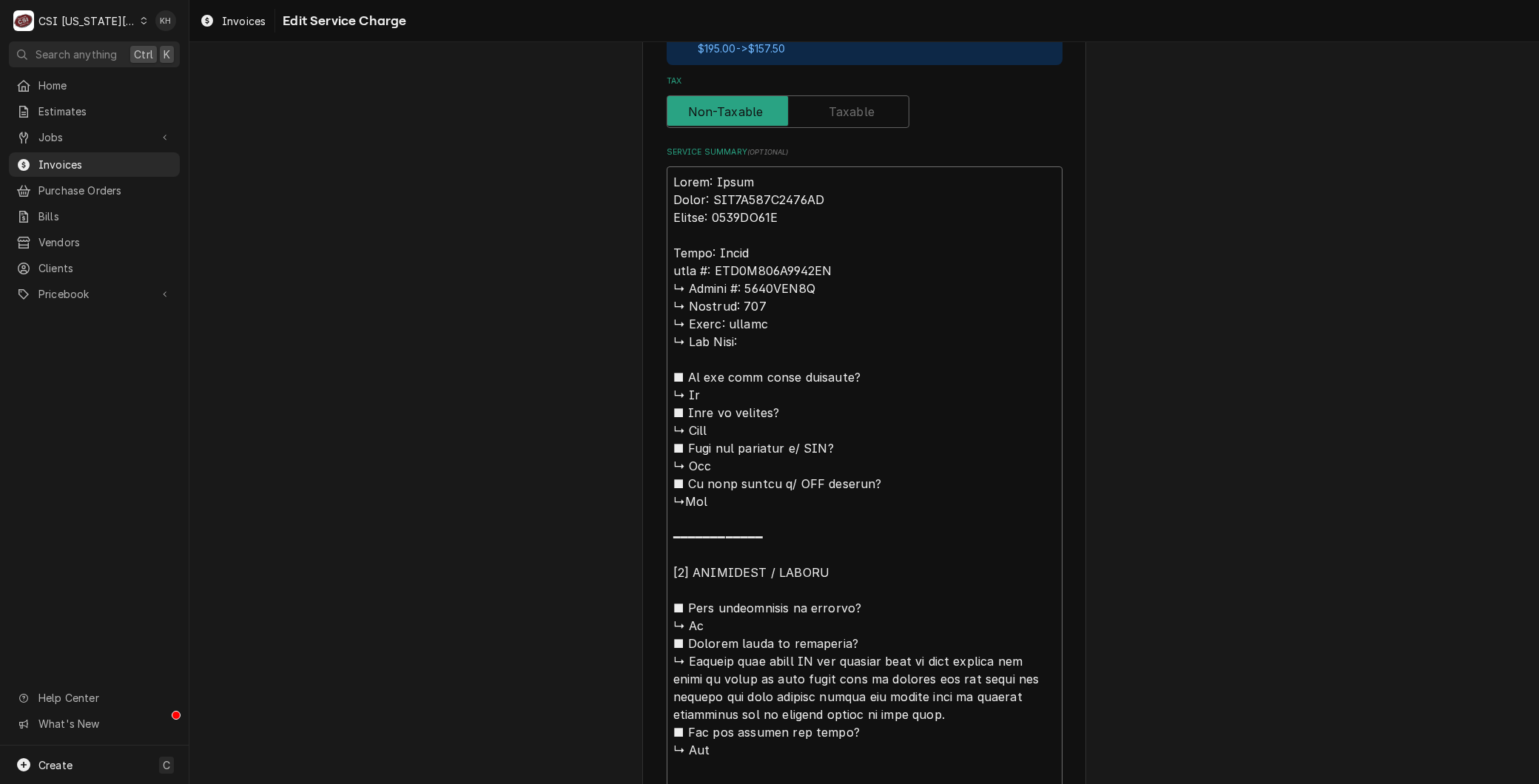
type textarea "Brand: Trane Model: TUD1D120A9601AA Serial: 8193PP61G Brand: Trane 𝗱𝗲𝗹 #: TUD1D…"
type textarea "x"
type textarea "Brand: Trane Model: TUD1D120A9601AA Serial: 8193PP61G Brand: Trane 𝗲𝗹 #: TUD1D1…"
type textarea "x"
type textarea "Brand: Trane Model: TUD1D120A9601AA Serial: 8193PP61G Brand: Trane 𝗹 #: TUD1D12…"
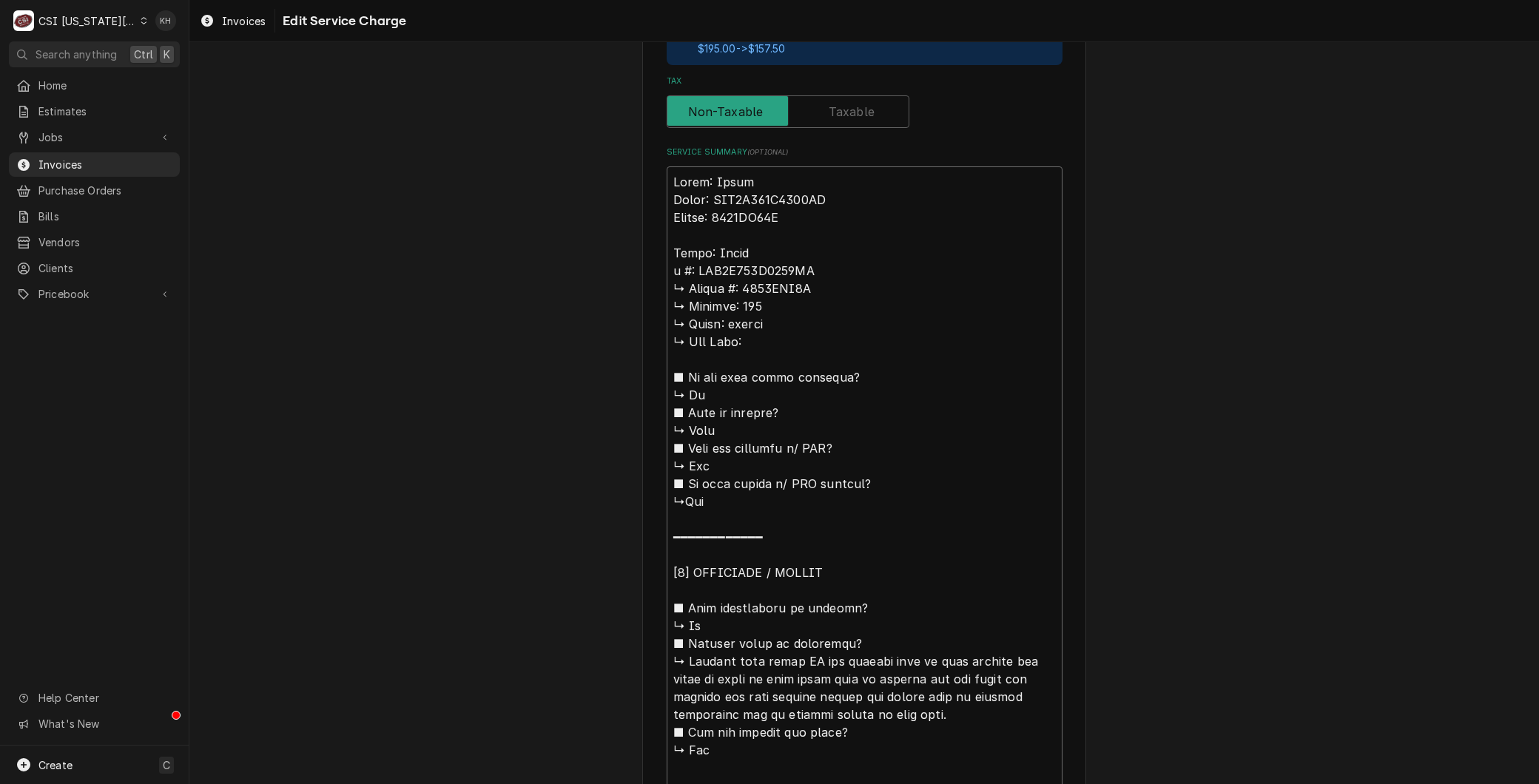
type textarea "x"
type textarea "Brand: Trane Model: TUD1D120A9601AA Serial: 8193PP61G Brand: Trane #: TUD1D120A…"
type textarea "x"
type textarea "Brand: Trane Model: TUD1D120A9601AA Serial: 8193PP61G Brand: Trane #: TUD1D120A…"
type textarea "x"
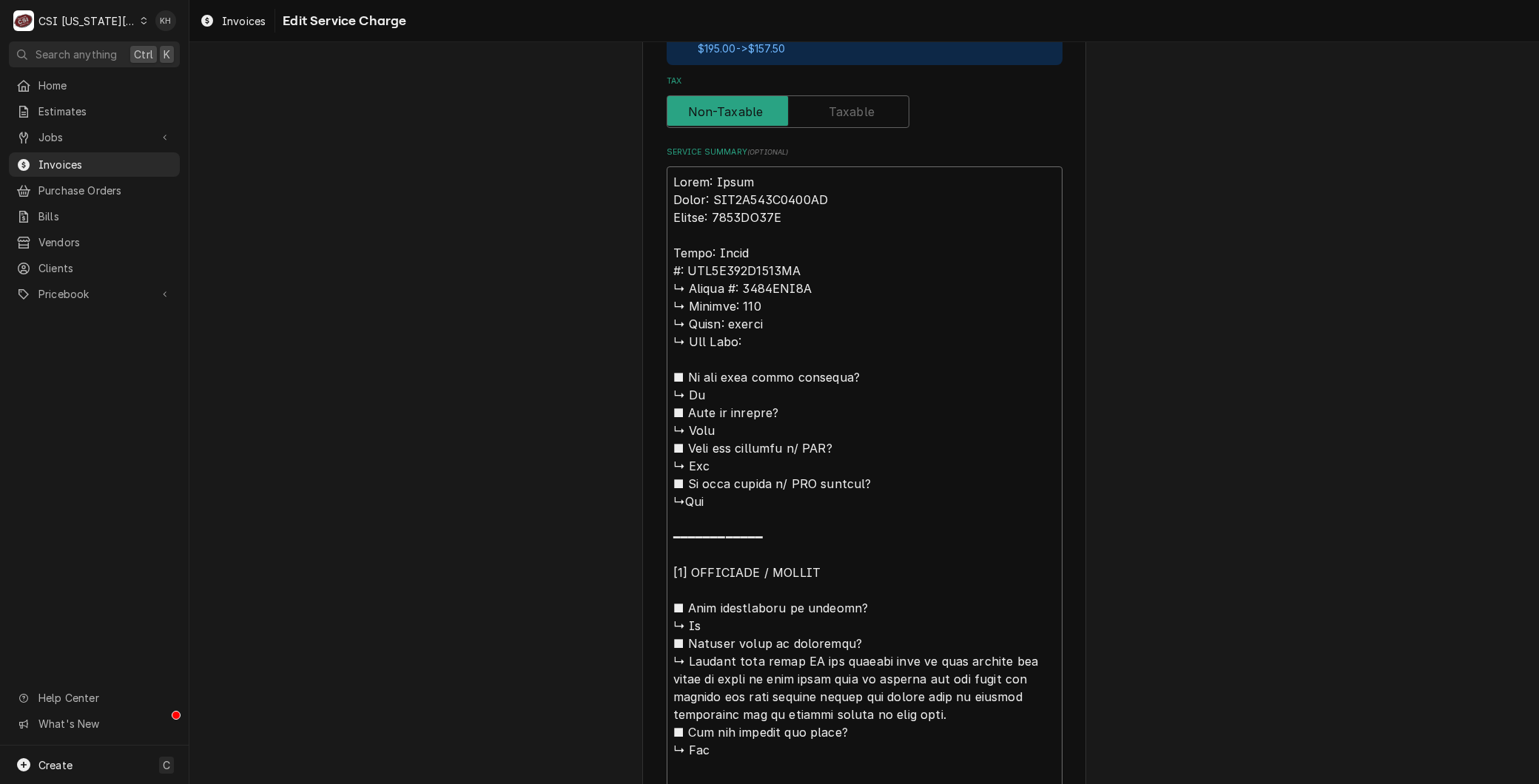
type textarea "Brand: Trane Model: TUD1D120A9601AA Serial: 8193PP61G Brand: Trane : TUD1D120A9…"
type textarea "x"
type textarea "Brand: Trane Model: TUD1D120A9601AA Serial: 8193PP61G Brand: Trane TUD1D120A960…"
type textarea "x"
type textarea "Brand: Trane Model: TUD1D120A9601AA Serial: 8193PP61G Brand: Trane M TUD1D120A9…"
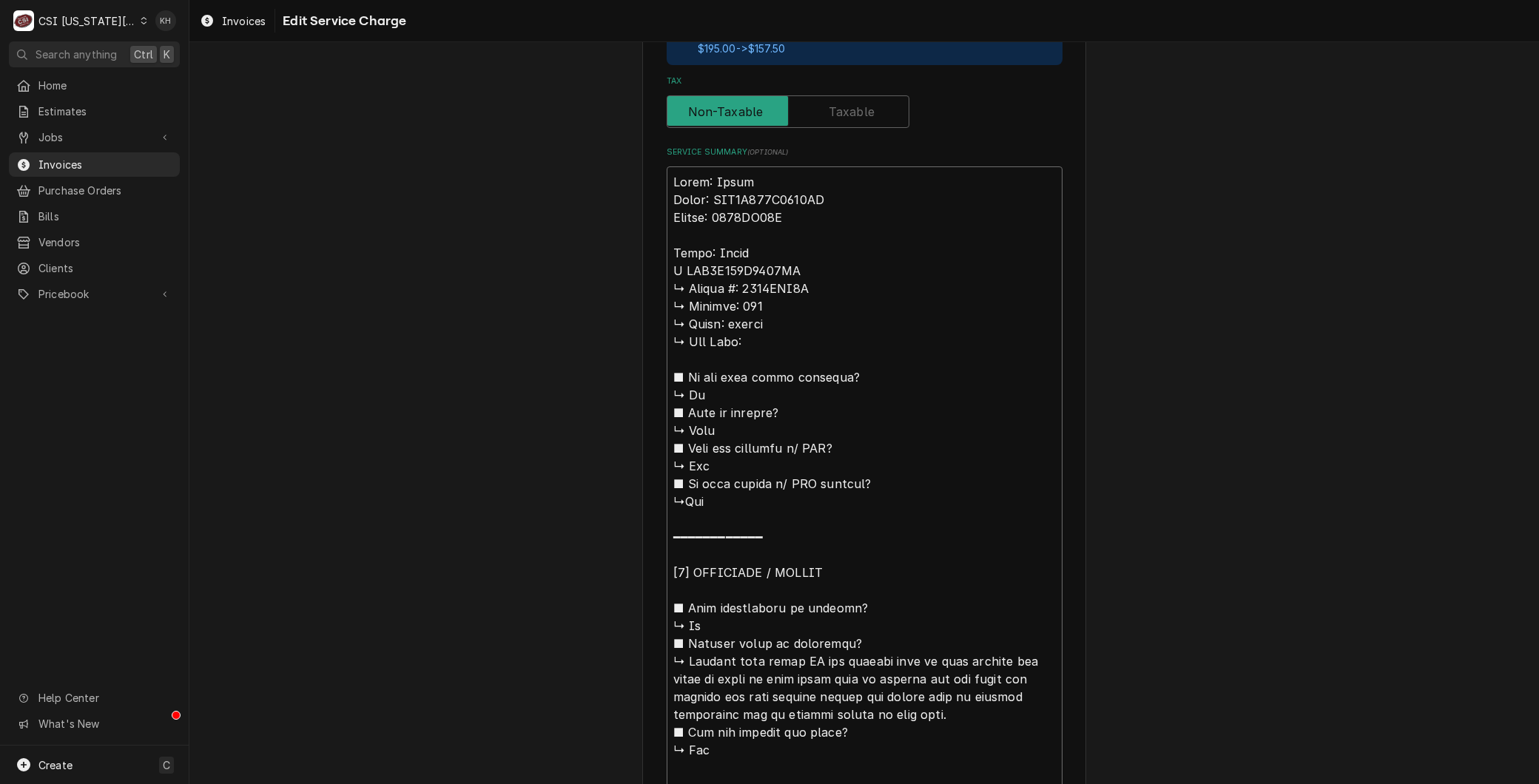
type textarea "x"
type textarea "Brand: Trane Model: TUD1D120A9601AA Serial: 8193PP61G Brand: Trane Mo TUD1D120A…"
type textarea "x"
type textarea "Brand: Trane Model: TUD1D120A9601AA Serial: 8193PP61G Brand: Trane Mod TUD1D120…"
type textarea "x"
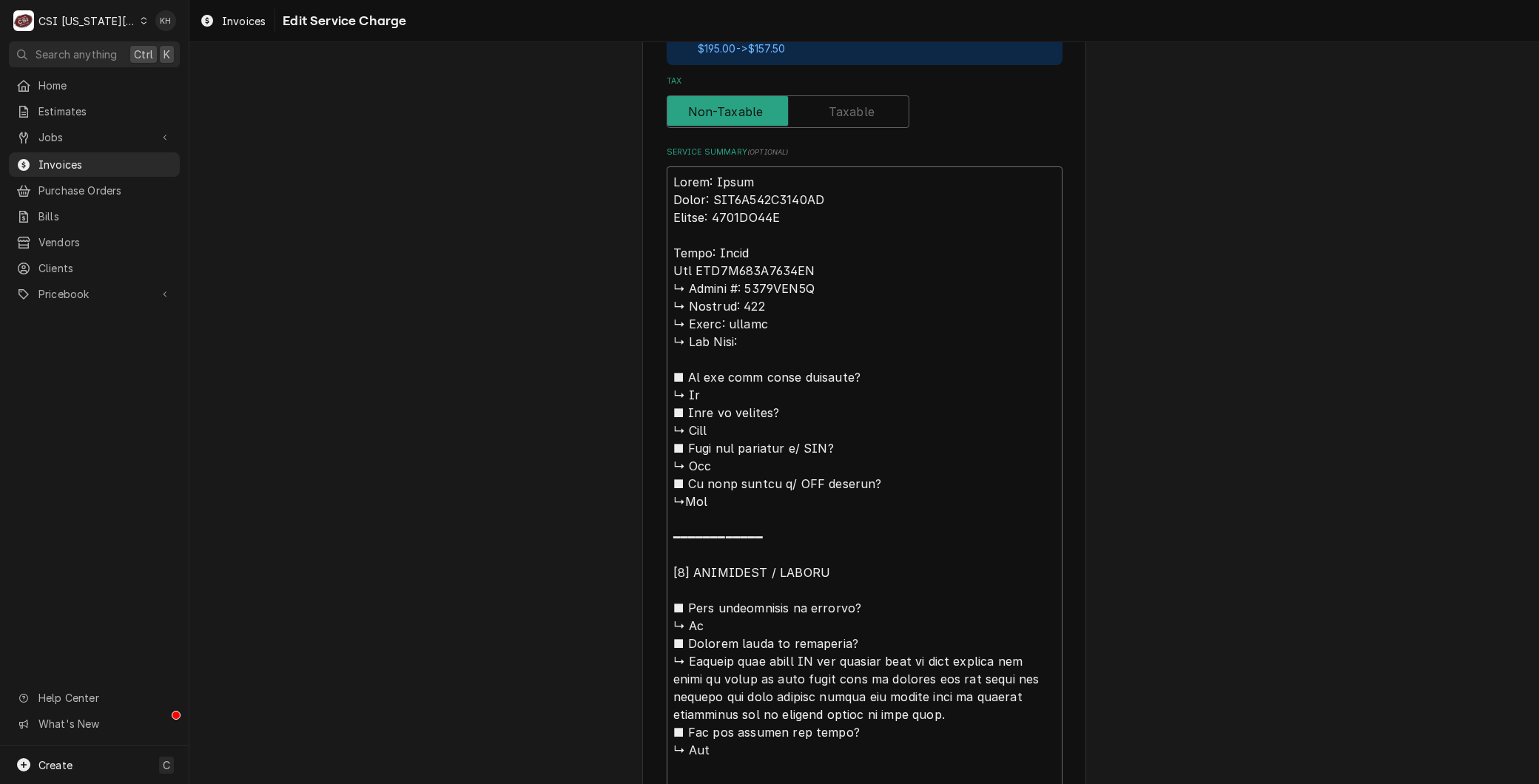
type textarea "Brand: Trane Model: TUD1D120A9601AA Serial: 8193PP61G Brand: Trane Mode TUD1D12…"
type textarea "x"
type textarea "Brand: Trane Model: TUD1D120A9601AA Serial: 8193PP61G Brand: Trane Model TUD1D1…"
type textarea "x"
type textarea "Brand: Trane Model: TUD1D120A9601AA Serial: 8193PP61G Brand: Trane Model: TUD1D…"
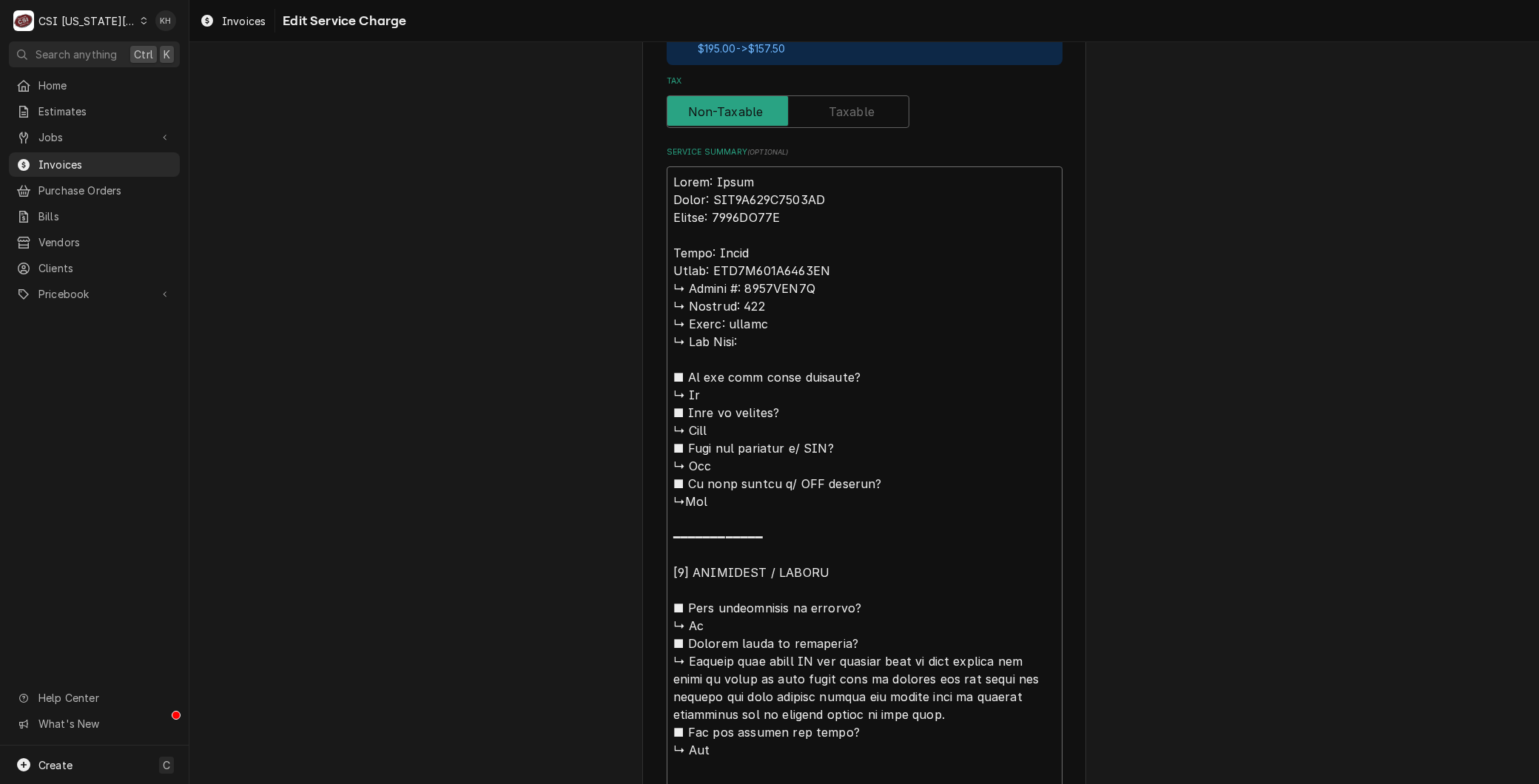
type textarea "x"
type textarea "Brand: Trane Model: TUD1D120A9601AA Serial: 8193PP61G Brand: Trane Model: TUD1D…"
type textarea "x"
type textarea "Brand: Trane Model: TUD1D120A9601AA Serial: 8193PP61G Brand: Trane Model: TUD1D…"
type textarea "x"
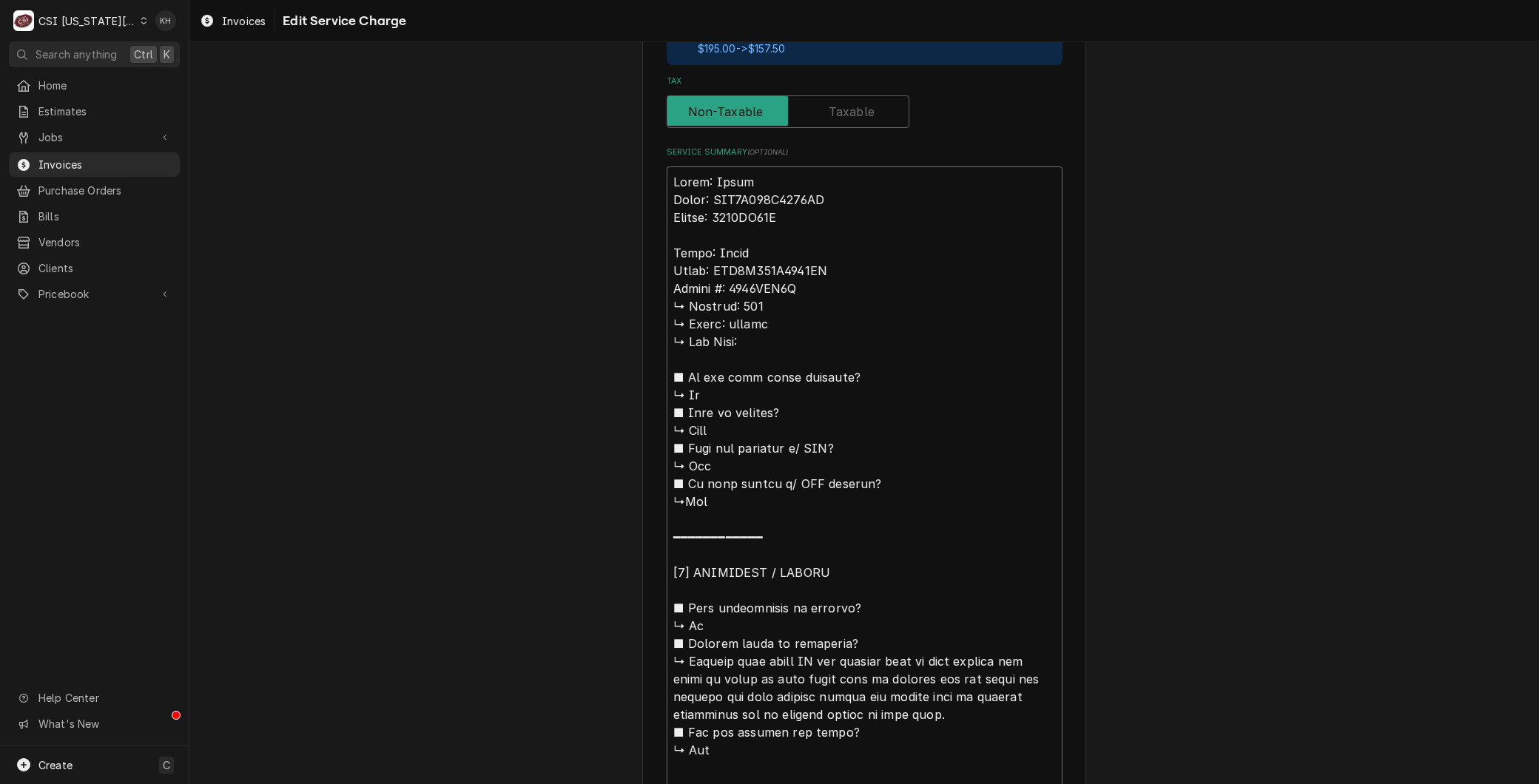
type textarea "Brand: Trane Model: TUD1D120A9601AA Serial: 8193PP61G Brand: Trane Model: TUD1D…"
type textarea "x"
type textarea "Brand: Trane Model: TUD1D120A9601AA Serial: 8193PP61G Brand: Trane Model: TUD1D…"
type textarea "x"
type textarea "Brand: Trane Model: TUD1D120A9601AA Serial: 8193PP61G Brand: Trane Model: TUD1D…"
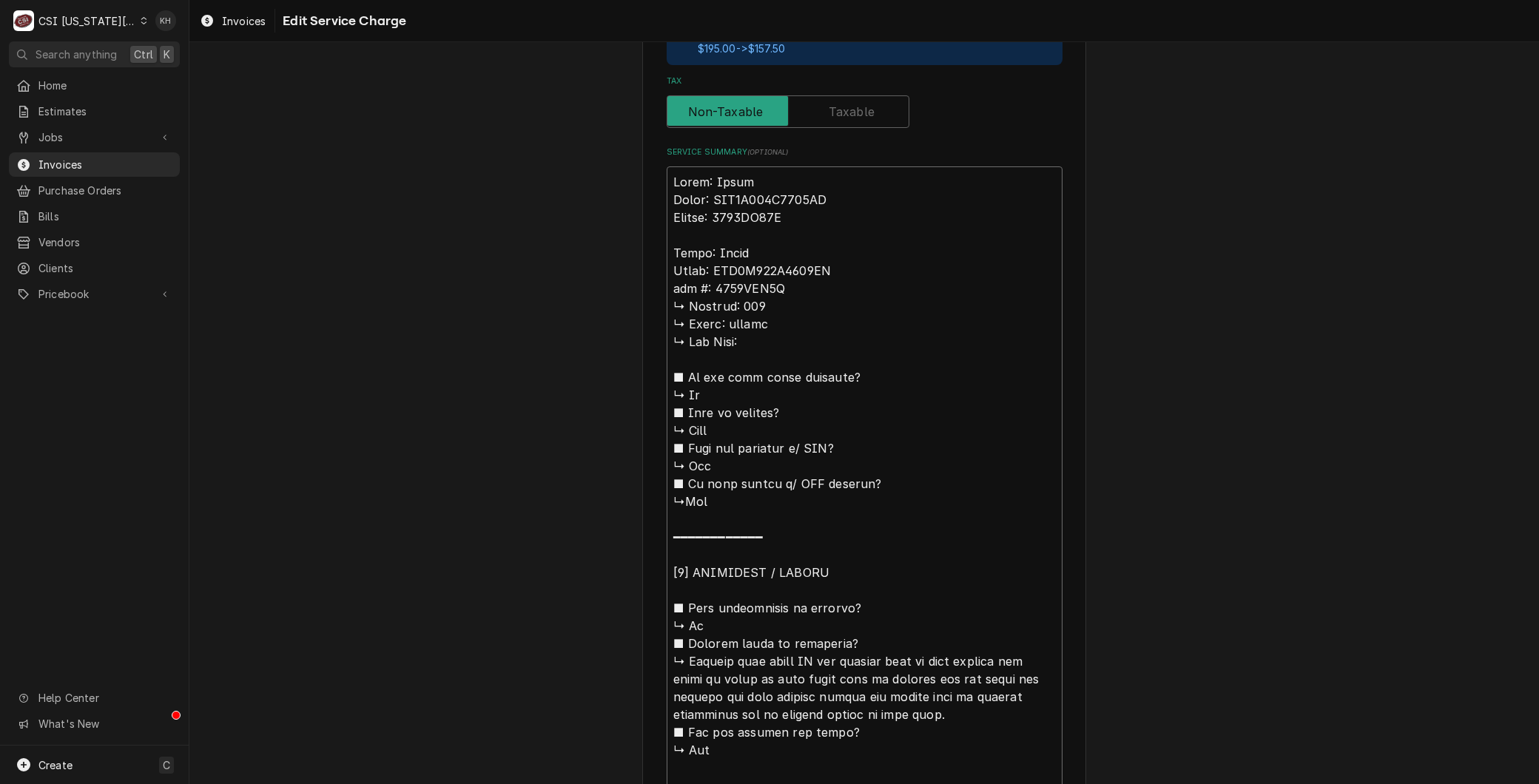
type textarea "x"
type textarea "Brand: Trane Model: TUD1D120A9601AA Serial: 8193PP61G Brand: Trane Model: TUD1D…"
type textarea "x"
type textarea "Brand: Trane Model: TUD1D120A9601AA Serial: 8193PP61G Brand: Trane Model: TUD1D…"
type textarea "x"
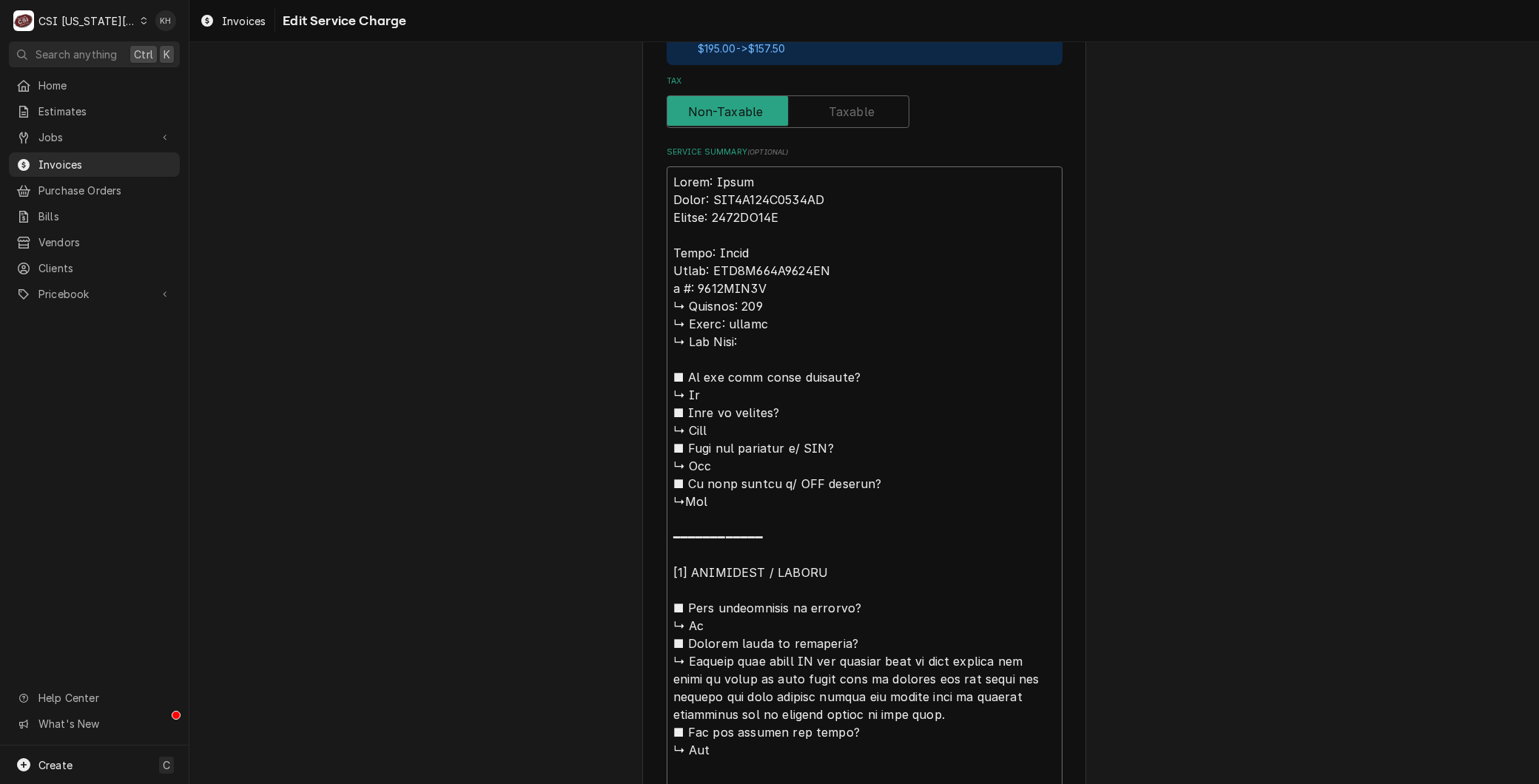
type textarea "Brand: Trane Model: TUD1D120A9601AA Serial: 8193PP61G Brand: Trane Model: TUD1D…"
type textarea "x"
type textarea "Brand: Trane Model: TUD1D120A9601AA Serial: 8193PP61G Brand: Trane Model: TUD1D…"
type textarea "x"
type textarea "Brand: Trane Model: TUD1D120A9601AA Serial: 8193PP61G Brand: Trane Model: TUD1D…"
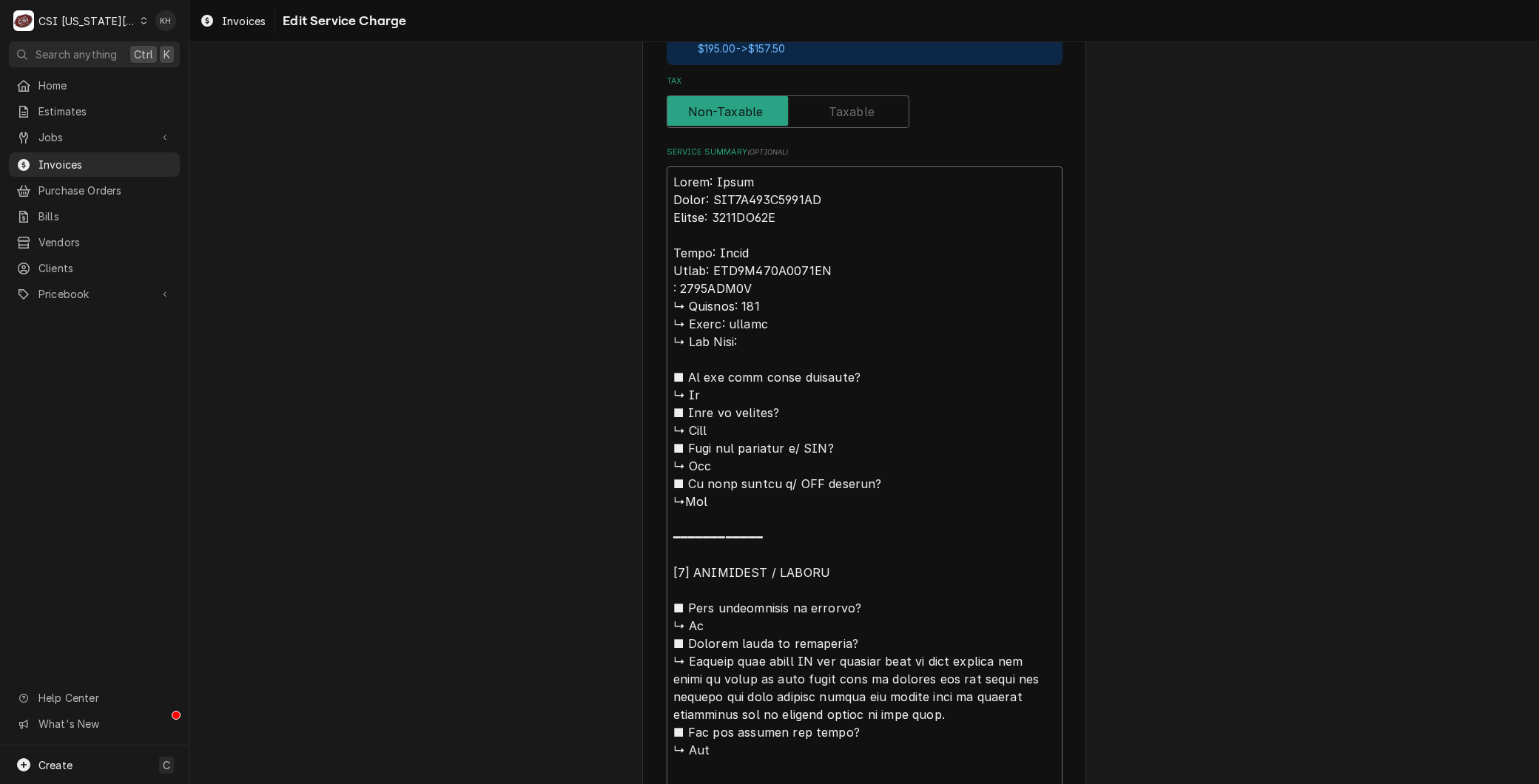
type textarea "x"
type textarea "Brand: Trane Model: TUD1D120A9601AA Serial: 8193PP61G Brand: Trane Model: TUD1D…"
type textarea "x"
type textarea "Brand: Trane Model: TUD1D120A9601AA Serial: 8193PP61G Brand: Trane Model: TUD1D…"
type textarea "x"
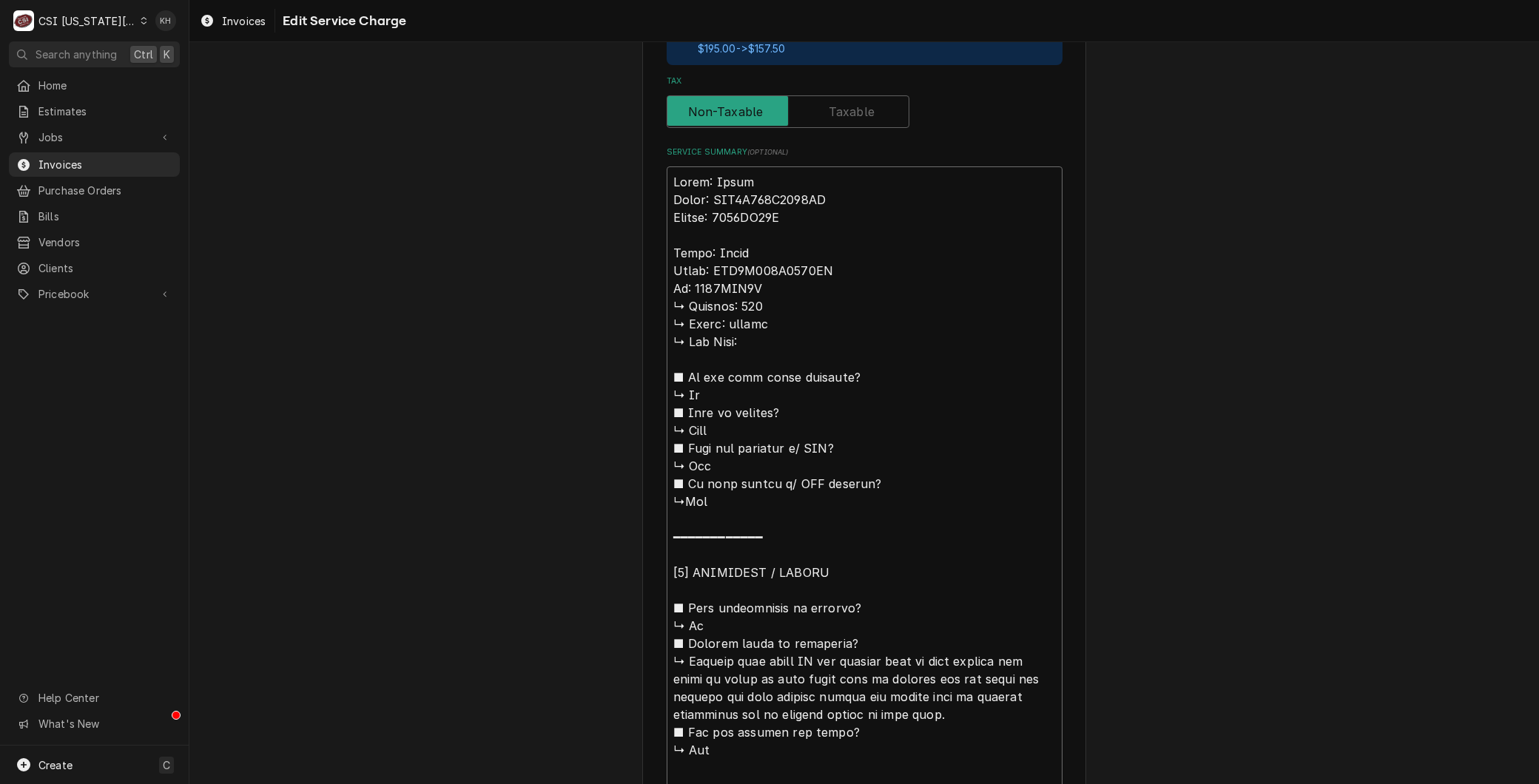
type textarea "Brand: Trane Model: TUD1D120A9601AA Serial: 8193PP61G Brand: Trane Model: TUD1D…"
type textarea "x"
type textarea "Brand: Trane Model: TUD1D120A9601AA Serial: 8193PP61G Brand: Trane Model: TUD1D…"
type textarea "x"
type textarea "Brand: Trane Model: TUD1D120A9601AA Serial: 8193PP61G Brand: Trane Model: TUD1D…"
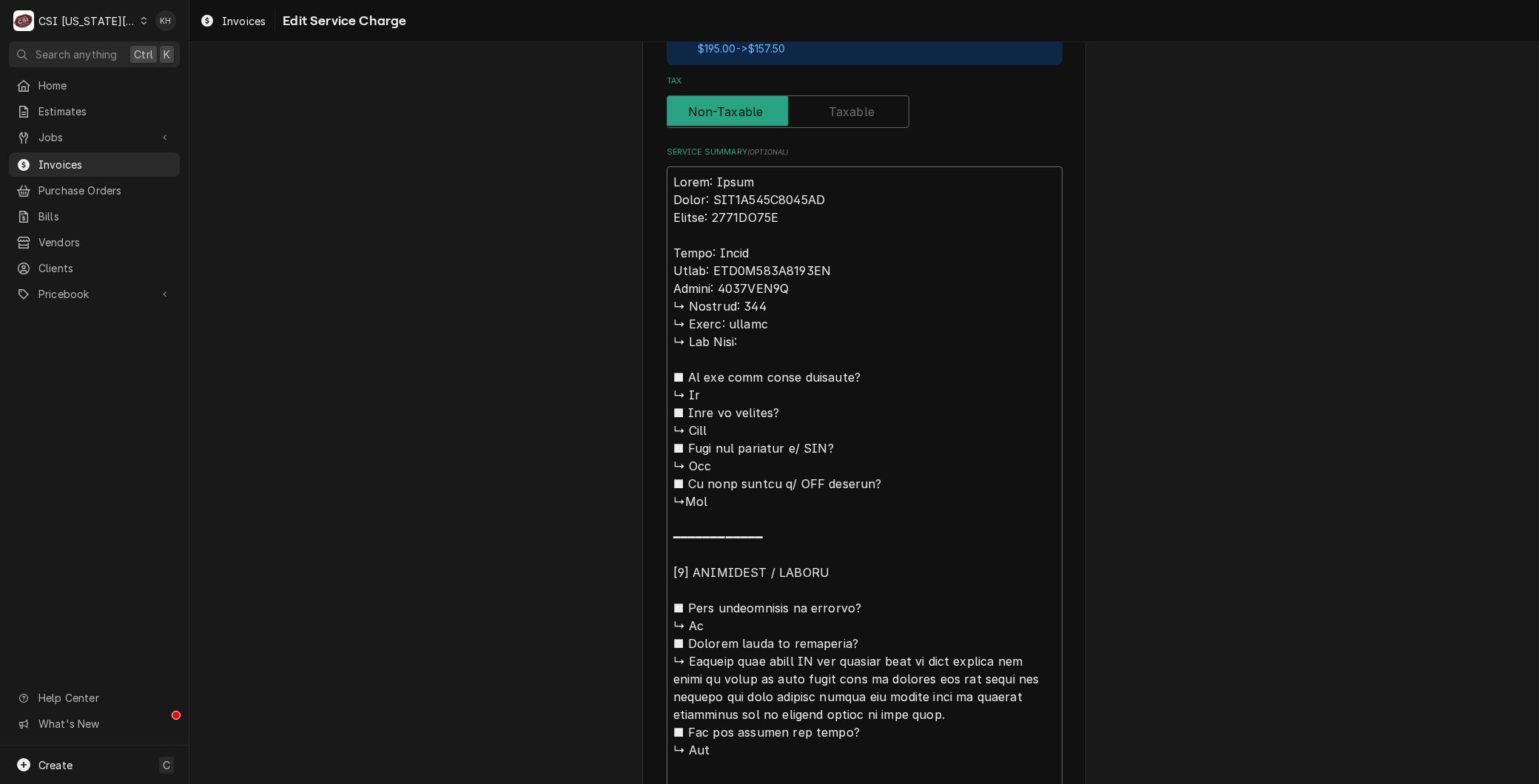
drag, startPoint x: 683, startPoint y: 660, endPoint x: 568, endPoint y: 303, distance: 375.1
click at [568, 303] on div "Use the fields below to edit this service charge Short Description 1-Labor (Ser…" at bounding box center [864, 449] width 1349 height 1989
type textarea "x"
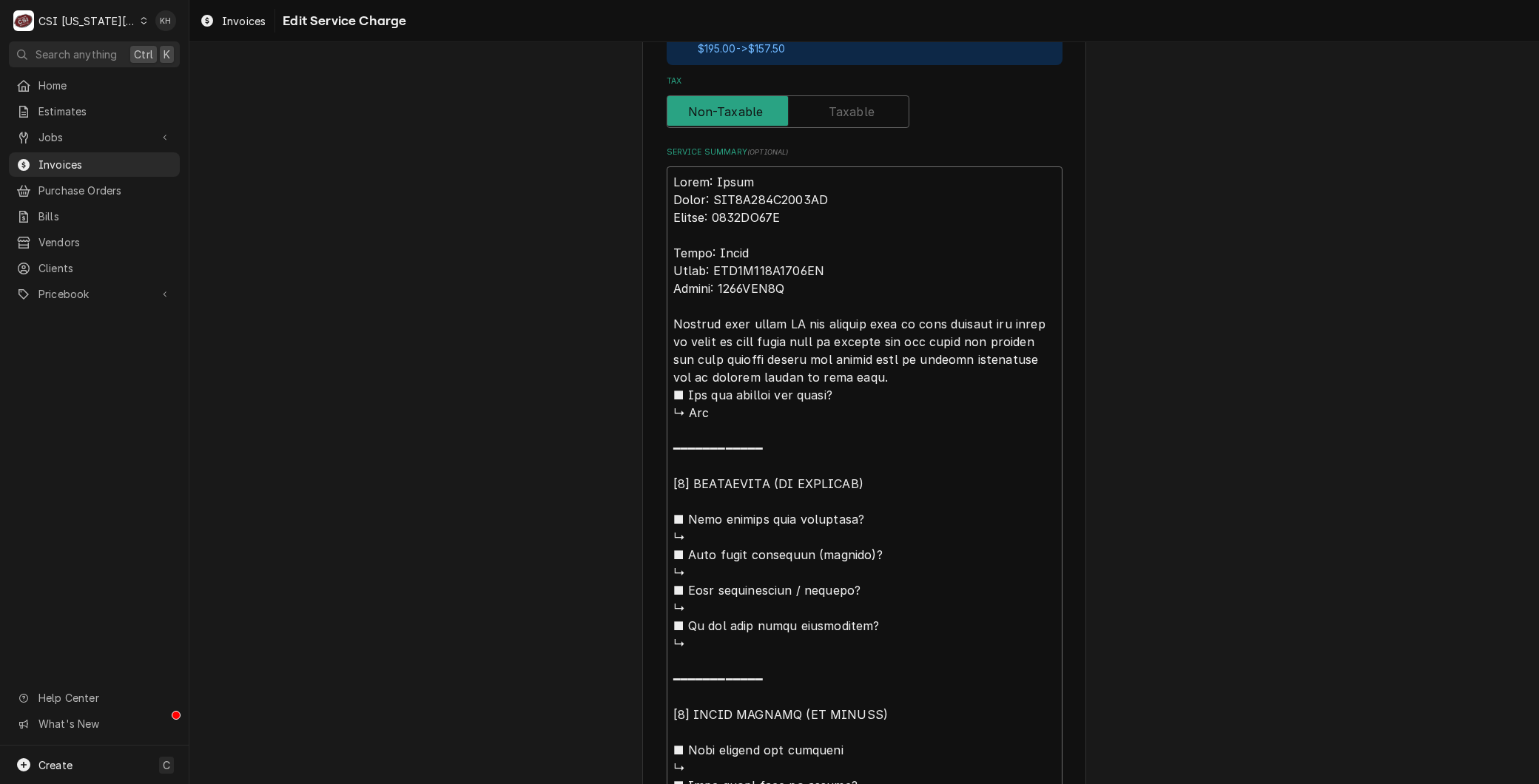
type textarea "Brand: Trane Model: TUD1D120A9601AA Serial: 8193PP61G Brand: Trane Model: TUD1D…"
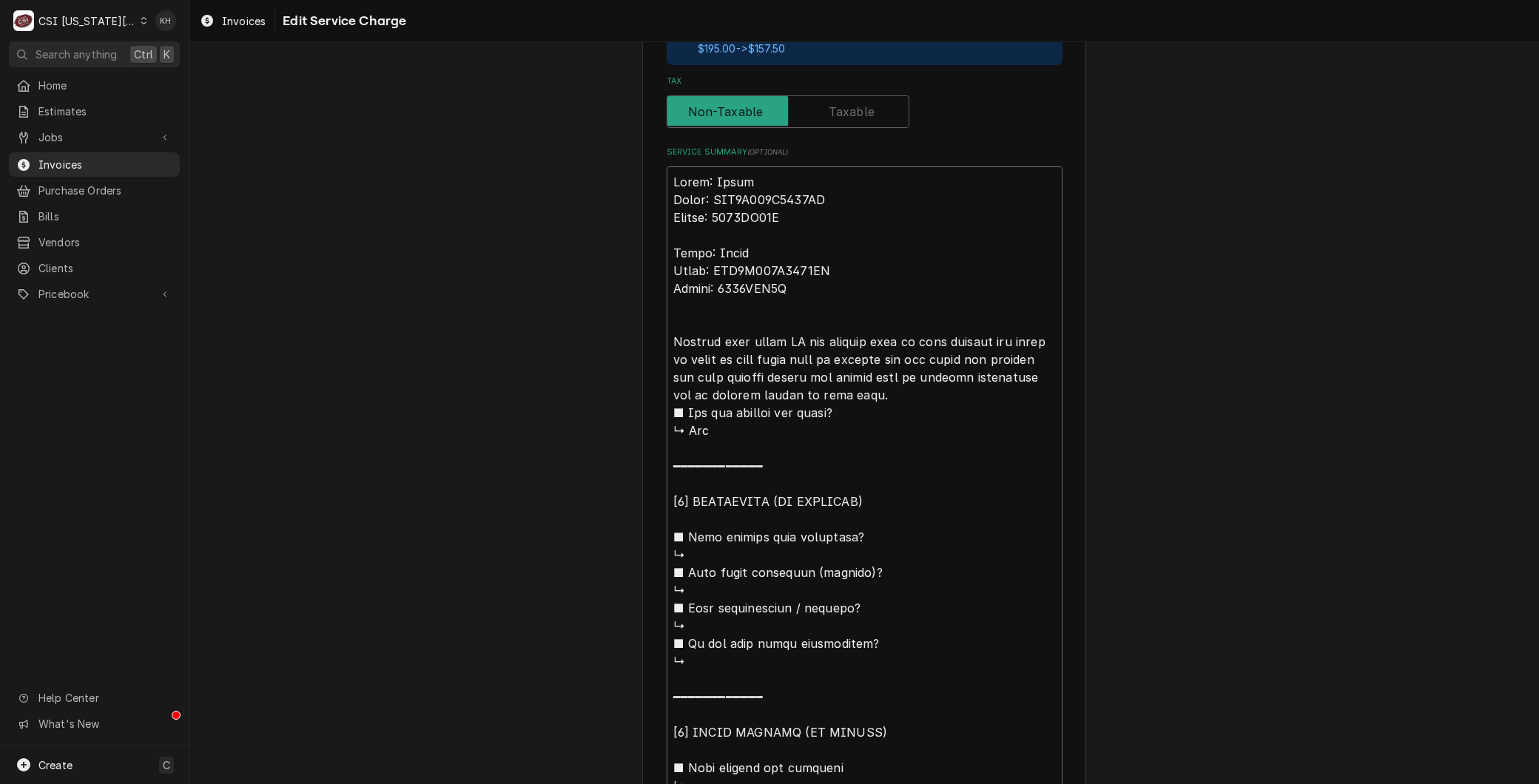
type textarea "x"
type textarea "Brand: Trane Model: TUD1D120A9601AA Serial: 8193PP61G Brand: Trane Model: TUD1D…"
type textarea "x"
type textarea "Brand: Trane Model: TUD1D120A9601AA Serial: 8193PP61G Brand: Trane Model: TUD1D…"
type textarea "x"
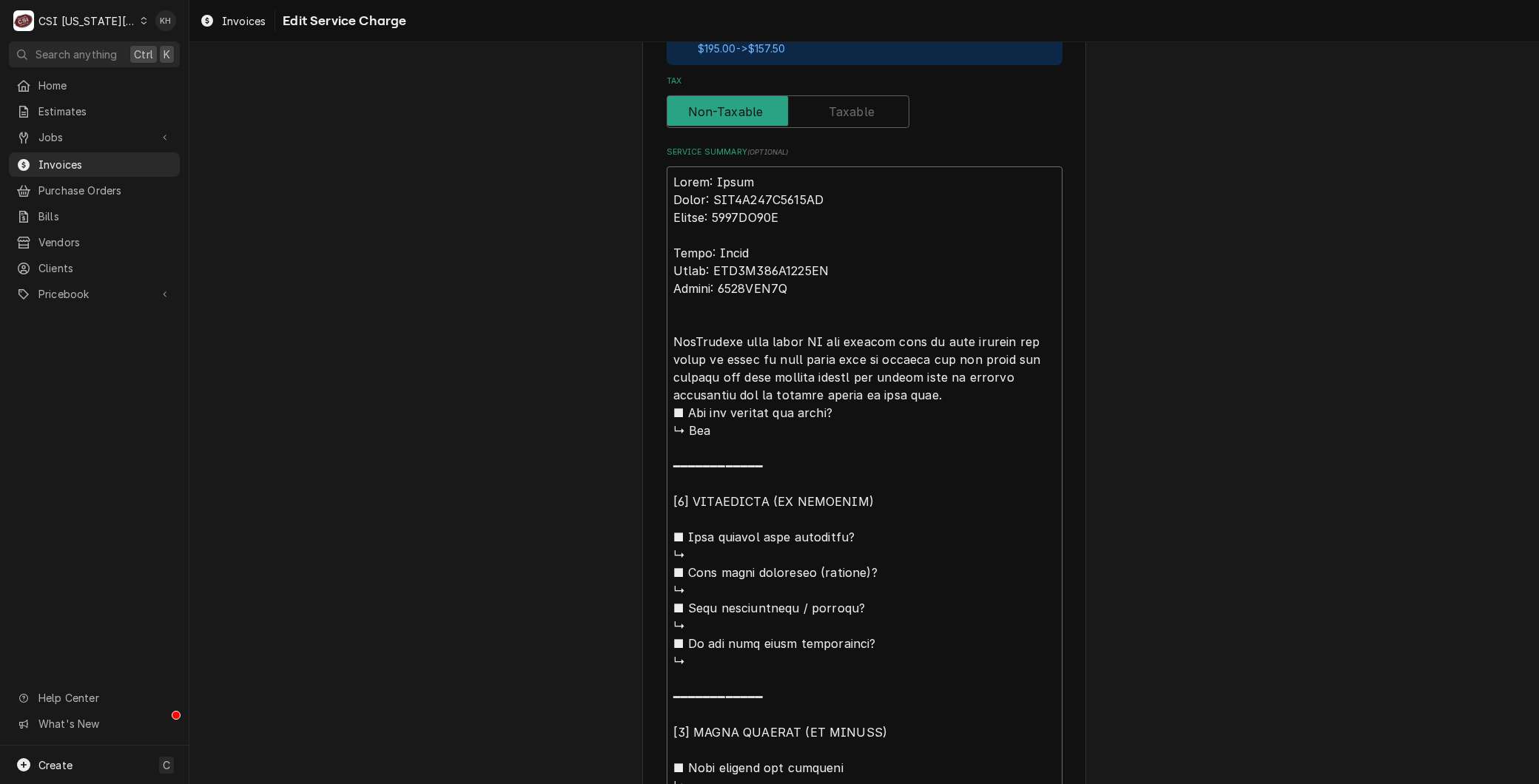
type textarea "Brand: Trane Model: TUD1D120A9601AA Serial: 8193PP61G Brand: Trane Model: TUD1D…"
type textarea "x"
type textarea "Brand: Trane Model: TUD1D120A9601AA Serial: 8193PP61G Brand: Trane Model: TUD1D…"
type textarea "x"
type textarea "Brand: Trane Model: TUD1D120A9601AA Serial: 8193PP61G Brand: Trane Model: TUD1D…"
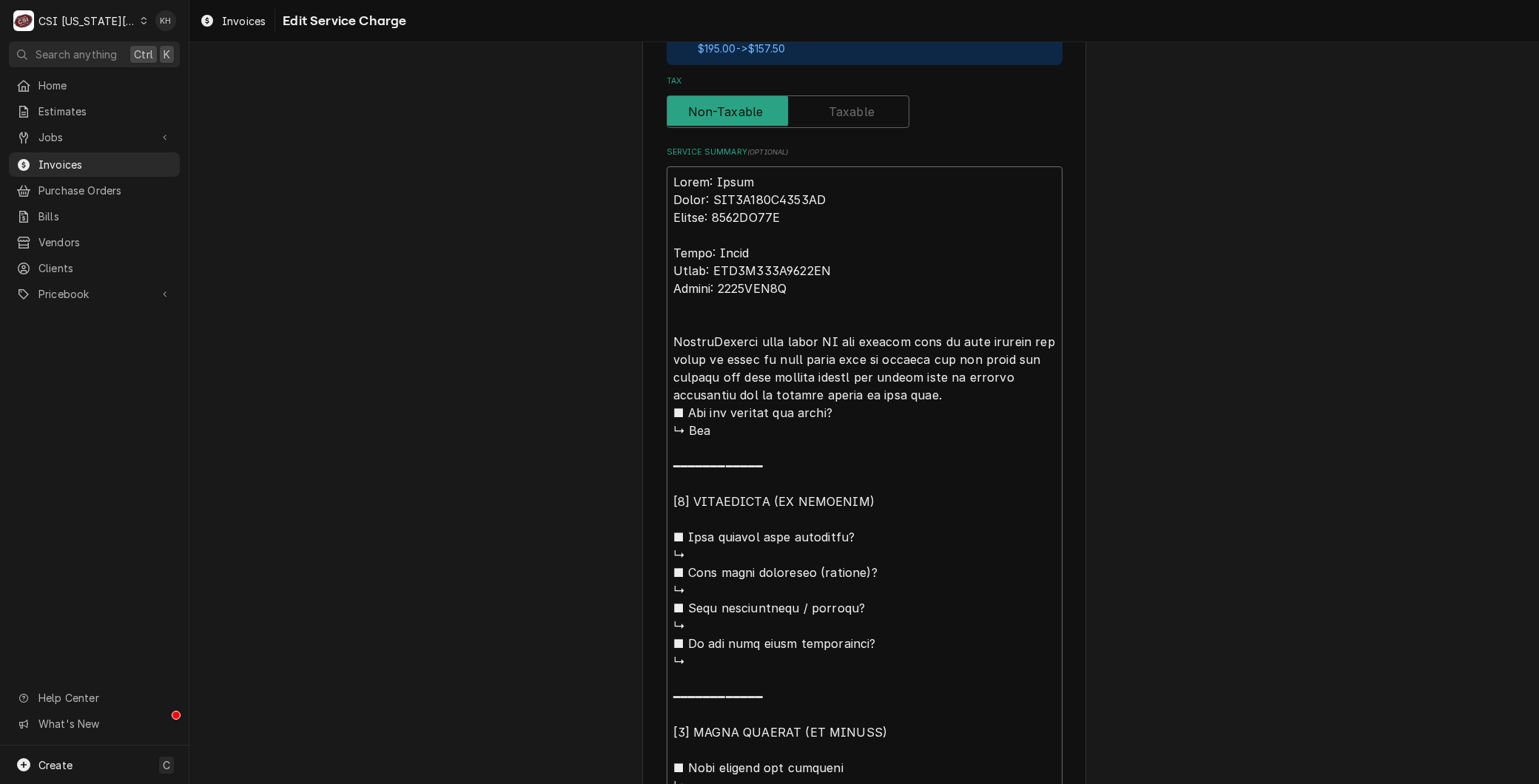
type textarea "x"
type textarea "Brand: Trane Model: TUD1D120A9601AA Serial: 8193PP61G Brand: Trane Model: TUD1D…"
type textarea "x"
type textarea "Brand: Trane Model: TUD1D120A9601AA Serial: 8193PP61G Brand: Trane Model: TUD1D…"
type textarea "x"
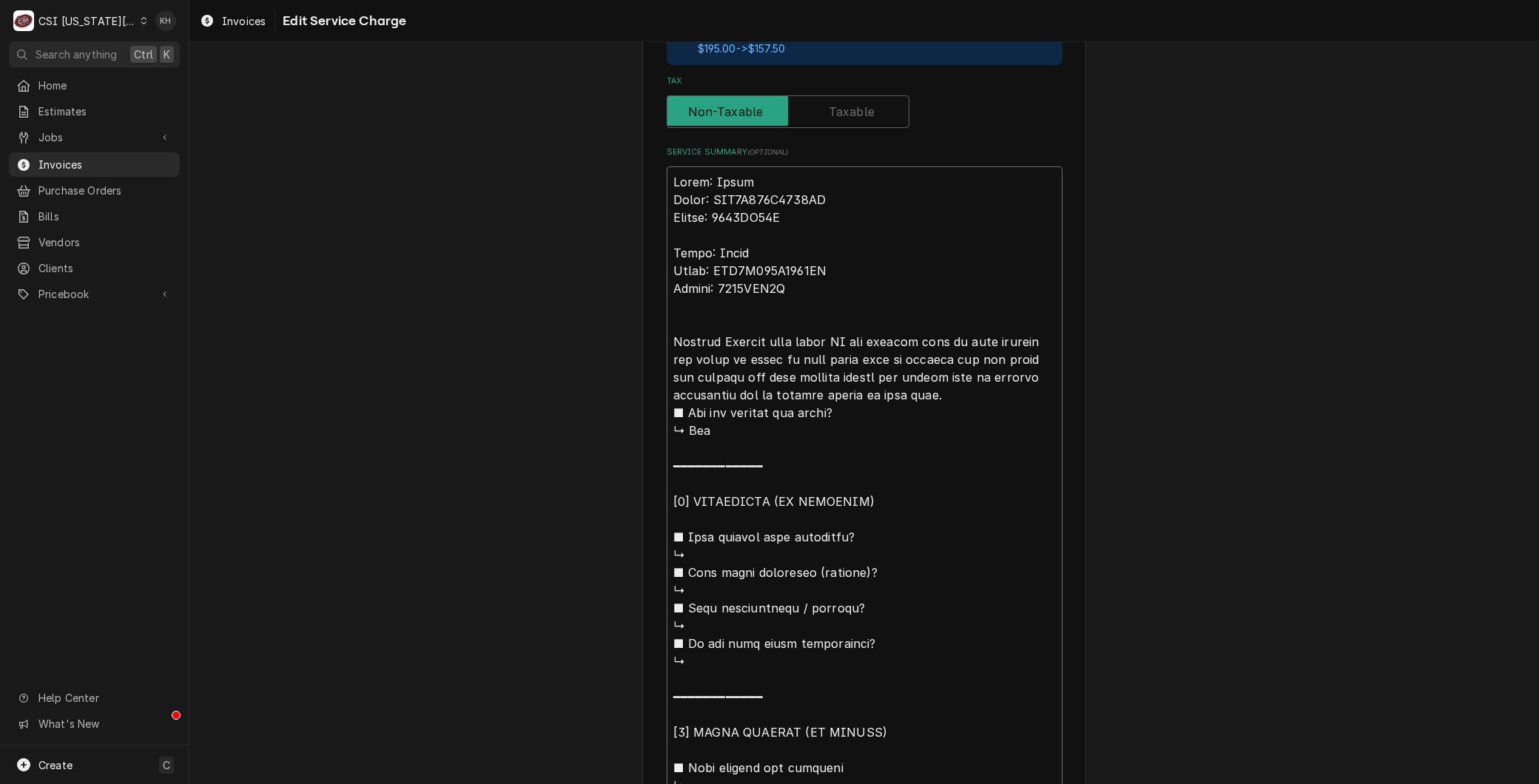
type textarea "Brand: Trane Model: TUD1D120A9601AA Serial: 8193PP61G Brand: Trane Model: TUD1D…"
type textarea "x"
type textarea "Brand: Trane Model: TUD1D120A9601AA Serial: 8193PP61G Brand: Trane Model: TUD1D…"
type textarea "x"
type textarea "Brand: Trane Model: TUD1D120A9601AA Serial: 8193PP61G Brand: Trane Model: TUD1D…"
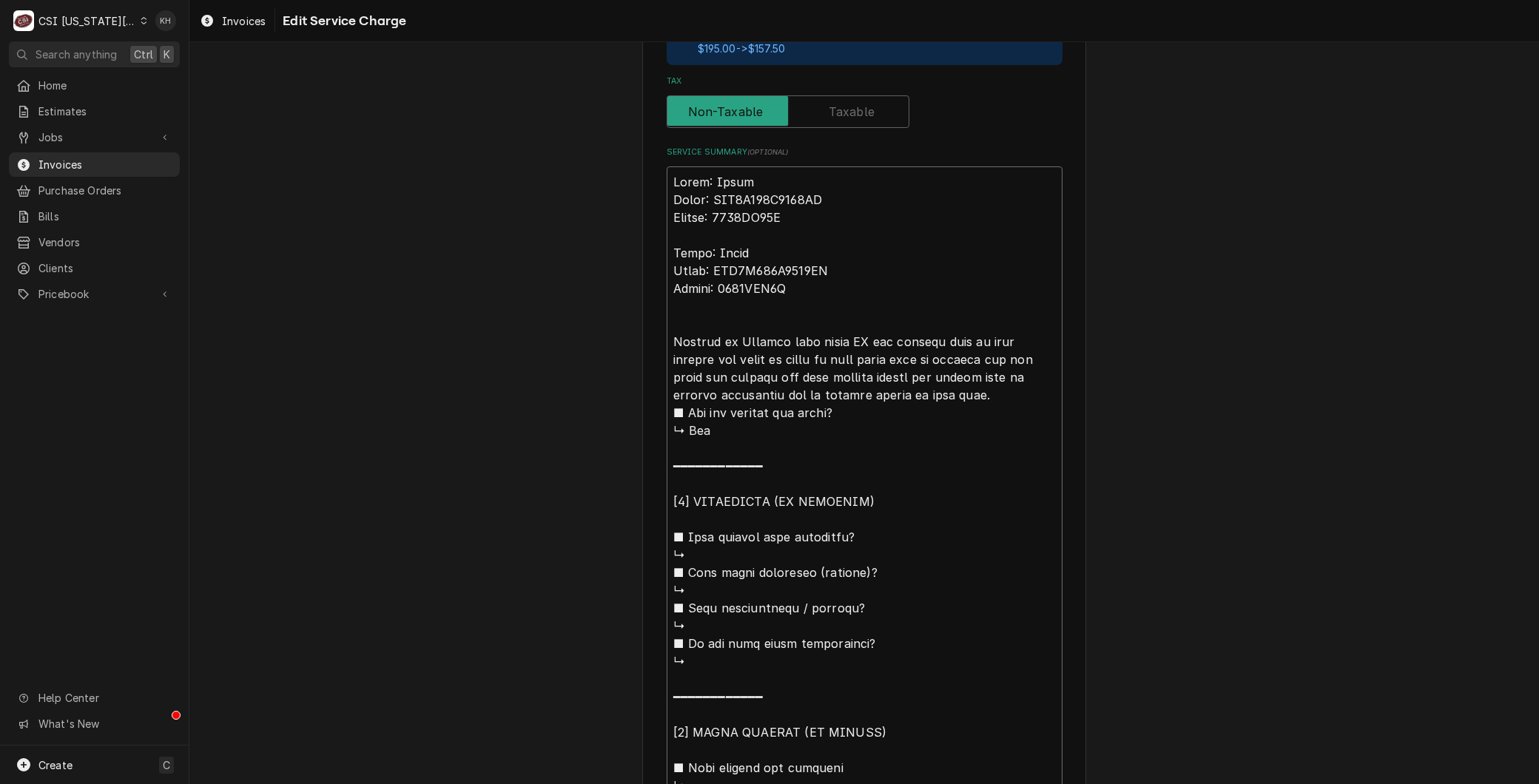
type textarea "x"
type textarea "Brand: Trane Model: TUD1D120A9601AA Serial: 8193PP61G Brand: Trane Model: TUD1D…"
type textarea "x"
type textarea "Brand: Trane Model: TUD1D120A9601AA Serial: 8193PP61G Brand: Trane Model: TUD1D…"
type textarea "x"
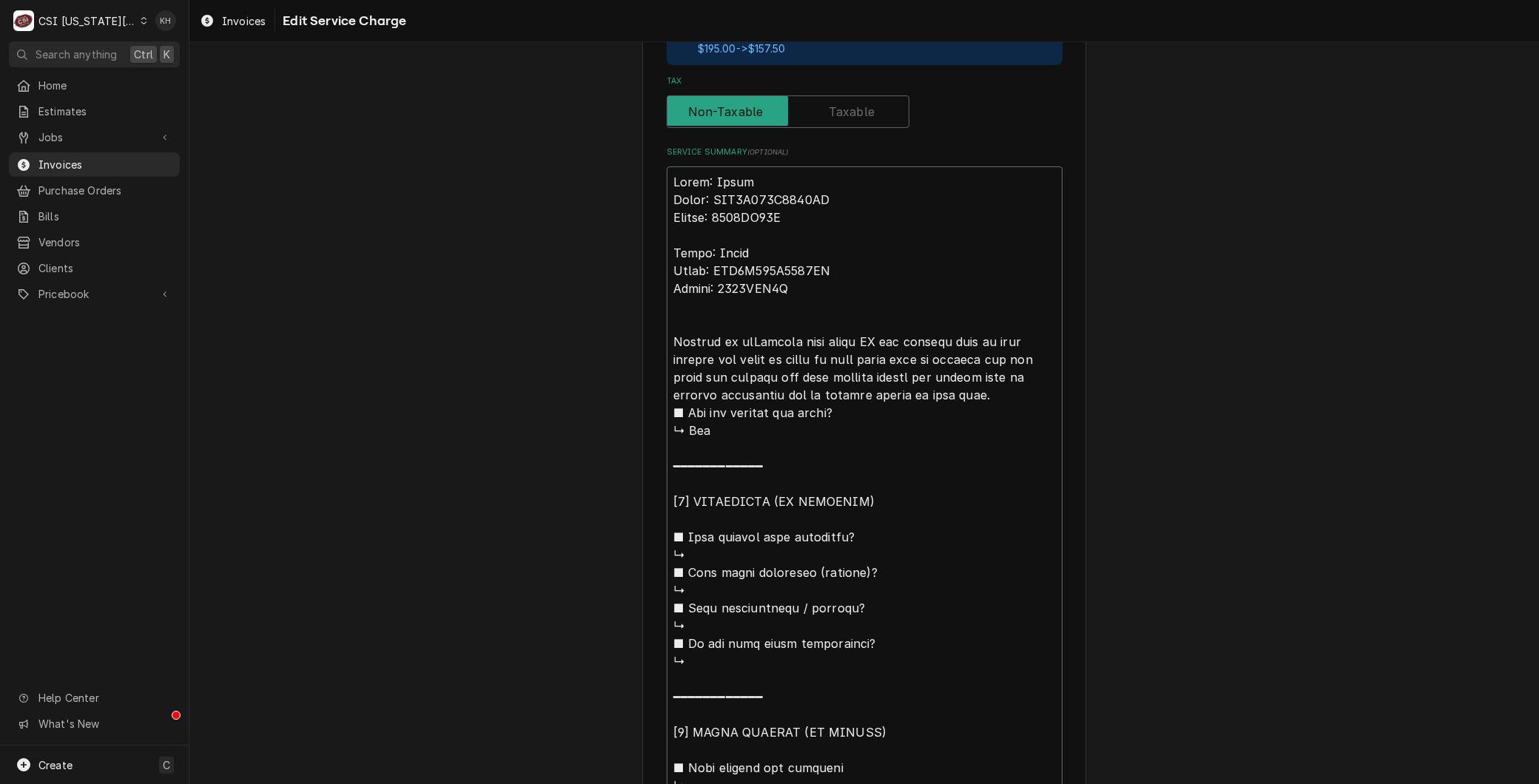
type textarea "Brand: Trane Model: TUD1D120A9601AA Serial: 8193PP61G Brand: Trane Model: TUD1D…"
type textarea "x"
type textarea "Brand: Trane Model: TUD1D120A9601AA Serial: 8193PP61G Brand: Trane Model: TUD1D…"
type textarea "x"
type textarea "Brand: Trane Model: TUD1D120A9601AA Serial: 8193PP61G Brand: Trane Model: TUD1D…"
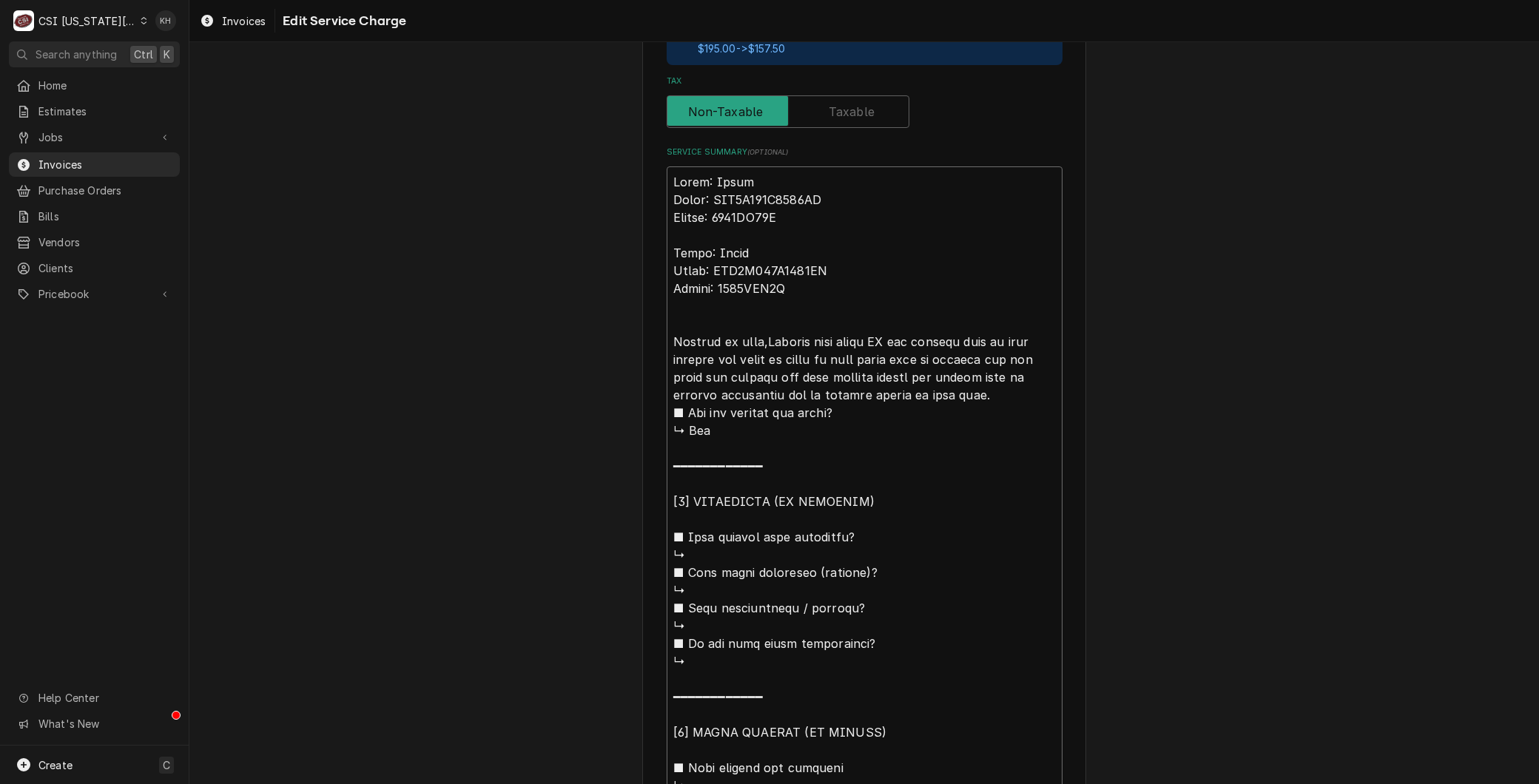
type textarea "x"
type textarea "Brand: Trane Model: TUD1D120A9601AA Serial: 8193PP61G Brand: Trane Model: TUD1D…"
type textarea "x"
type textarea "Brand: Trane Model: TUD1D120A9601AA Serial: 8193PP61G Brand: Trane Model: TUD1D…"
click at [960, 338] on textarea "Service Summary ( optional )" at bounding box center [864, 582] width 396 height 830
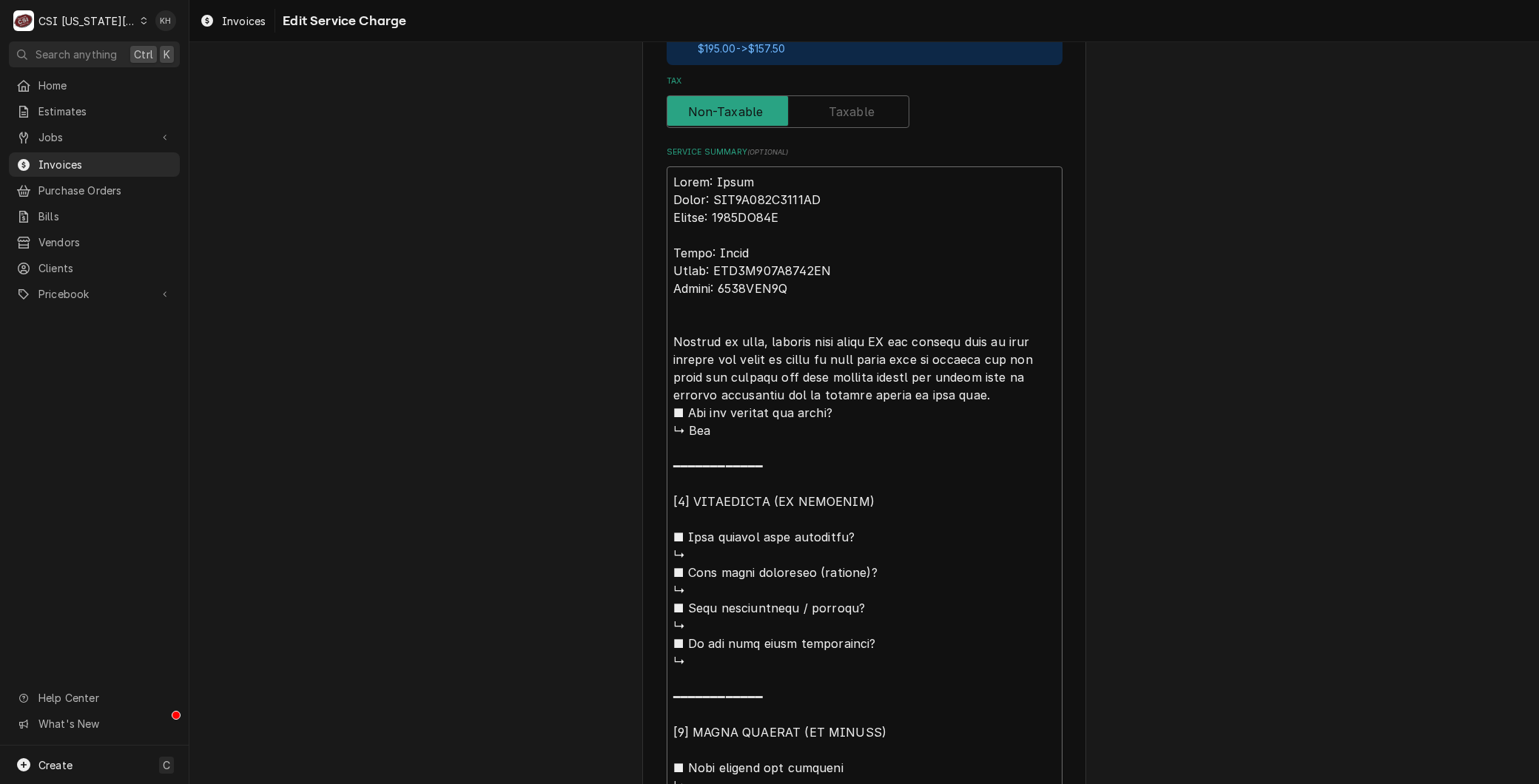
type textarea "x"
type textarea "Brand: Trane Model: TUD1D120A9601AA Serial: 8193PP61G Brand: Trane Model: TUD1D…"
type textarea "x"
type textarea "Brand: Trane Model: TUD1D120A9601AA Serial: 8193PP61G Brand: Trane Model: TUD1D…"
type textarea "x"
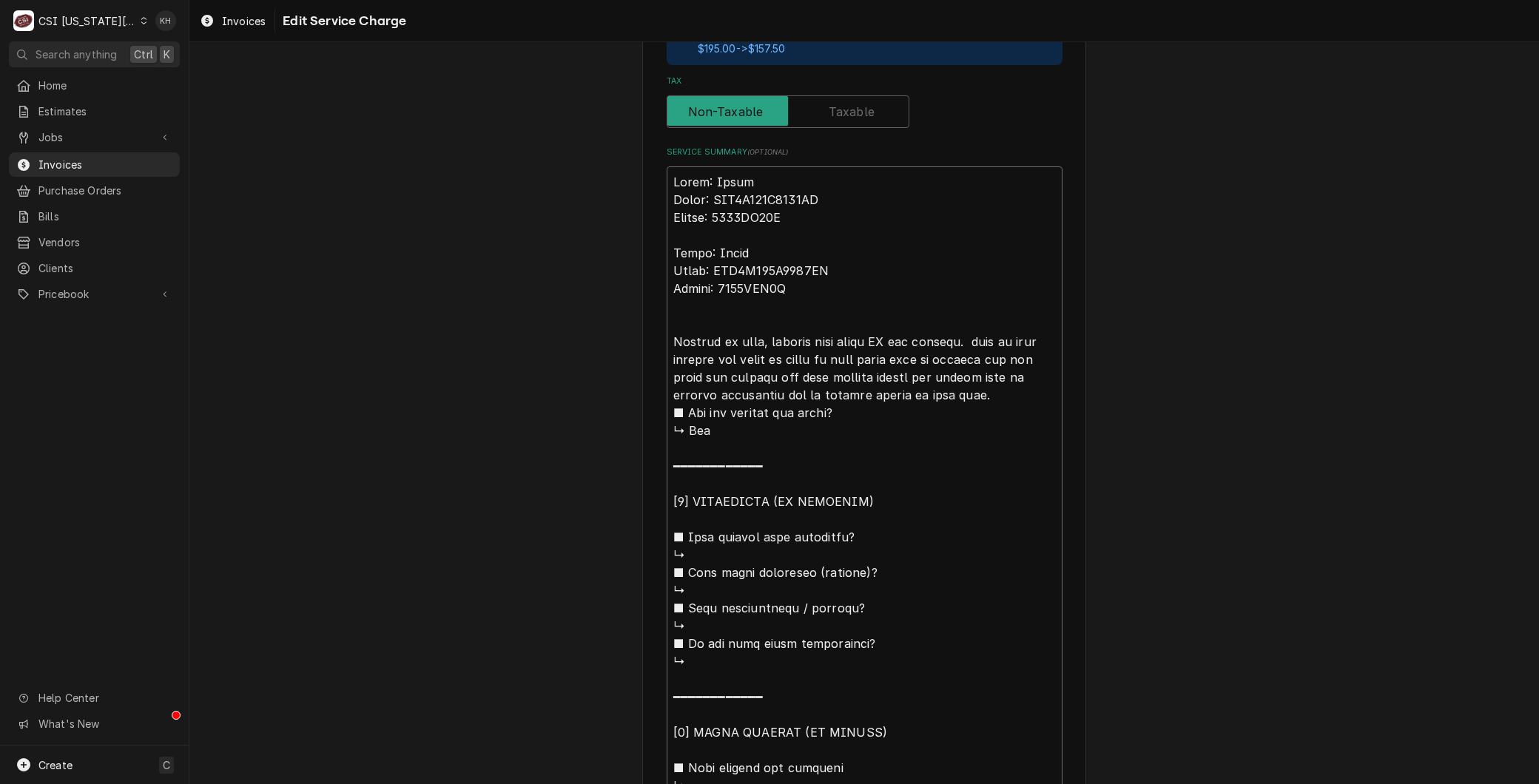
type textarea "Brand: Trane Model: TUD1D120A9601AA Serial: 8193PP61G Brand: Trane Model: TUD1D…"
drag, startPoint x: 933, startPoint y: 342, endPoint x: 742, endPoint y: 359, distance: 191.8
click at [742, 359] on textarea "Service Summary ( optional )" at bounding box center [864, 582] width 396 height 830
click at [730, 359] on textarea "Service Summary ( optional )" at bounding box center [864, 582] width 396 height 830
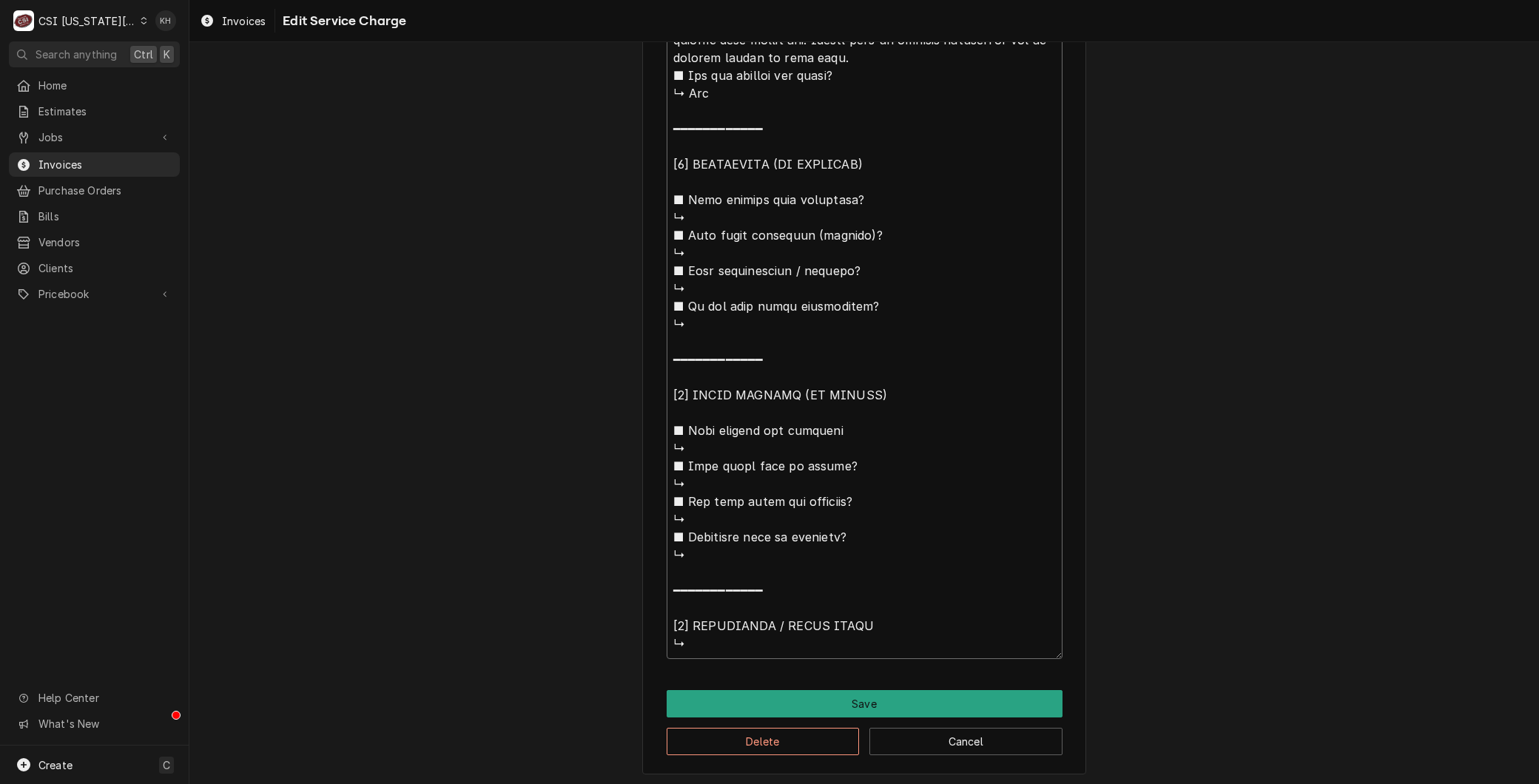
drag, startPoint x: 1018, startPoint y: 377, endPoint x: 1421, endPoint y: 826, distance: 603.3
click at [1421, 783] on html "C CSI Kansas City KH Search anything Ctrl K Home Estimates Jobs Jobs Job Series…" at bounding box center [770, 392] width 1539 height 784
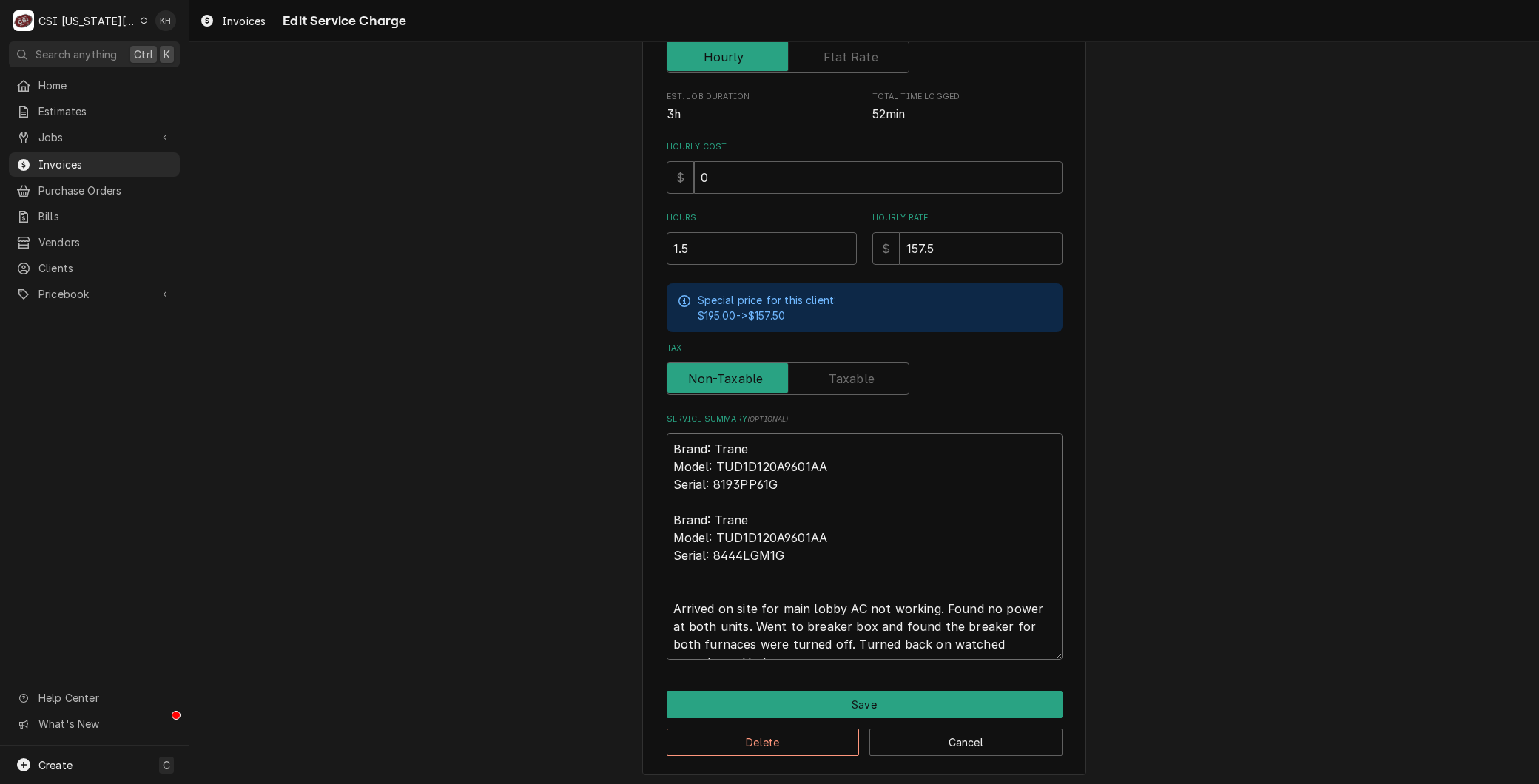
scroll to position [353, 0]
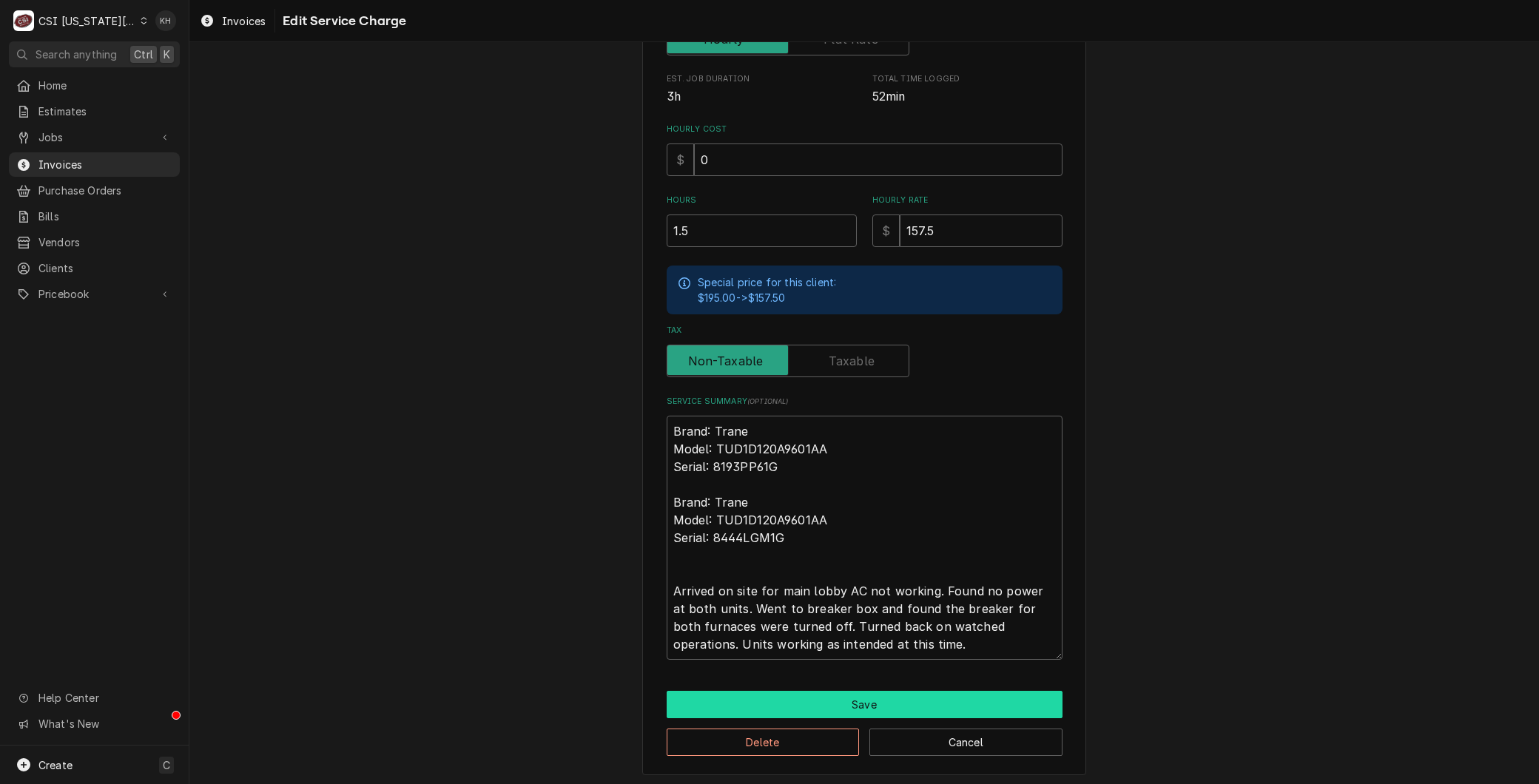
click at [859, 705] on button "Save" at bounding box center [864, 705] width 396 height 27
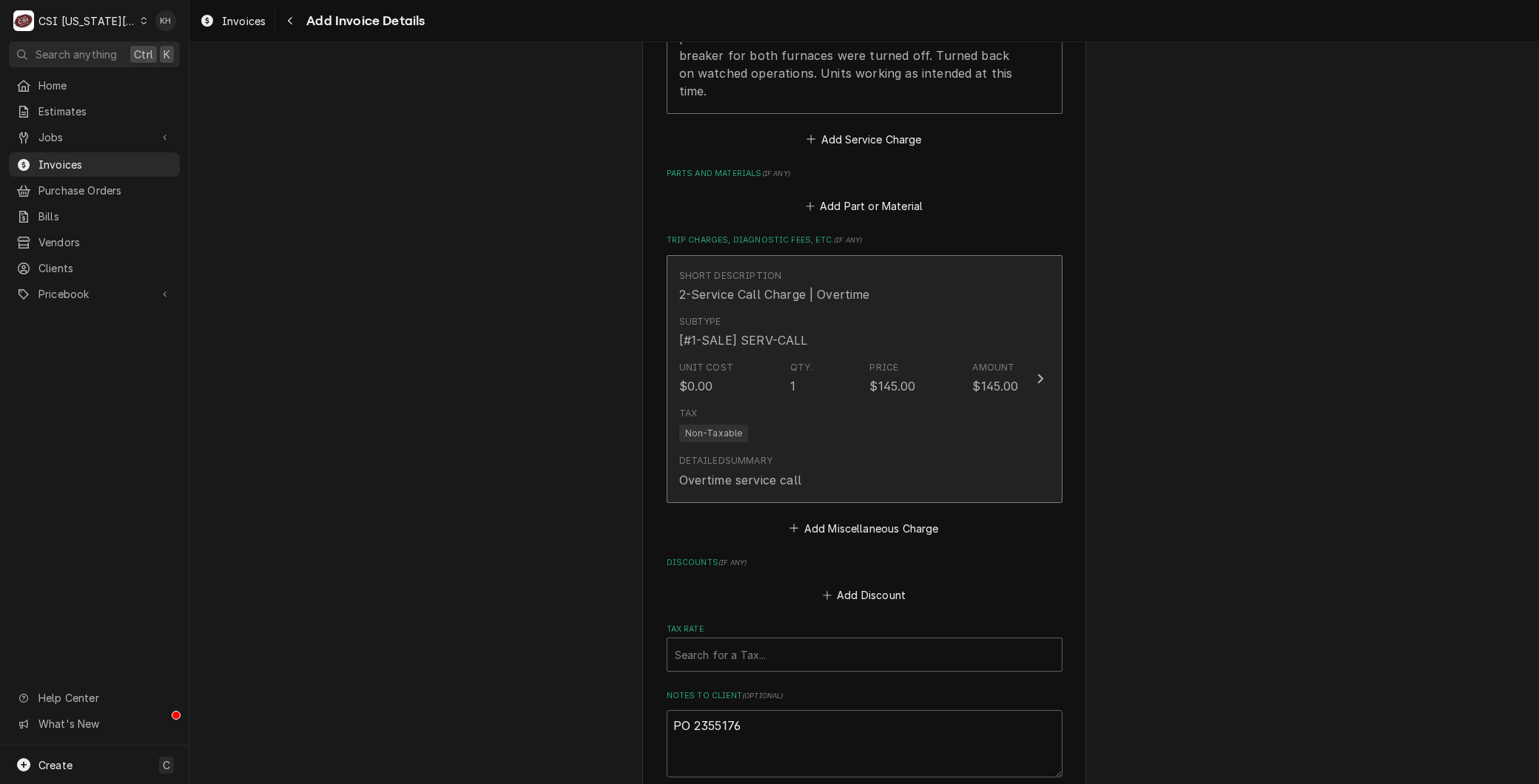
scroll to position [2638, 0]
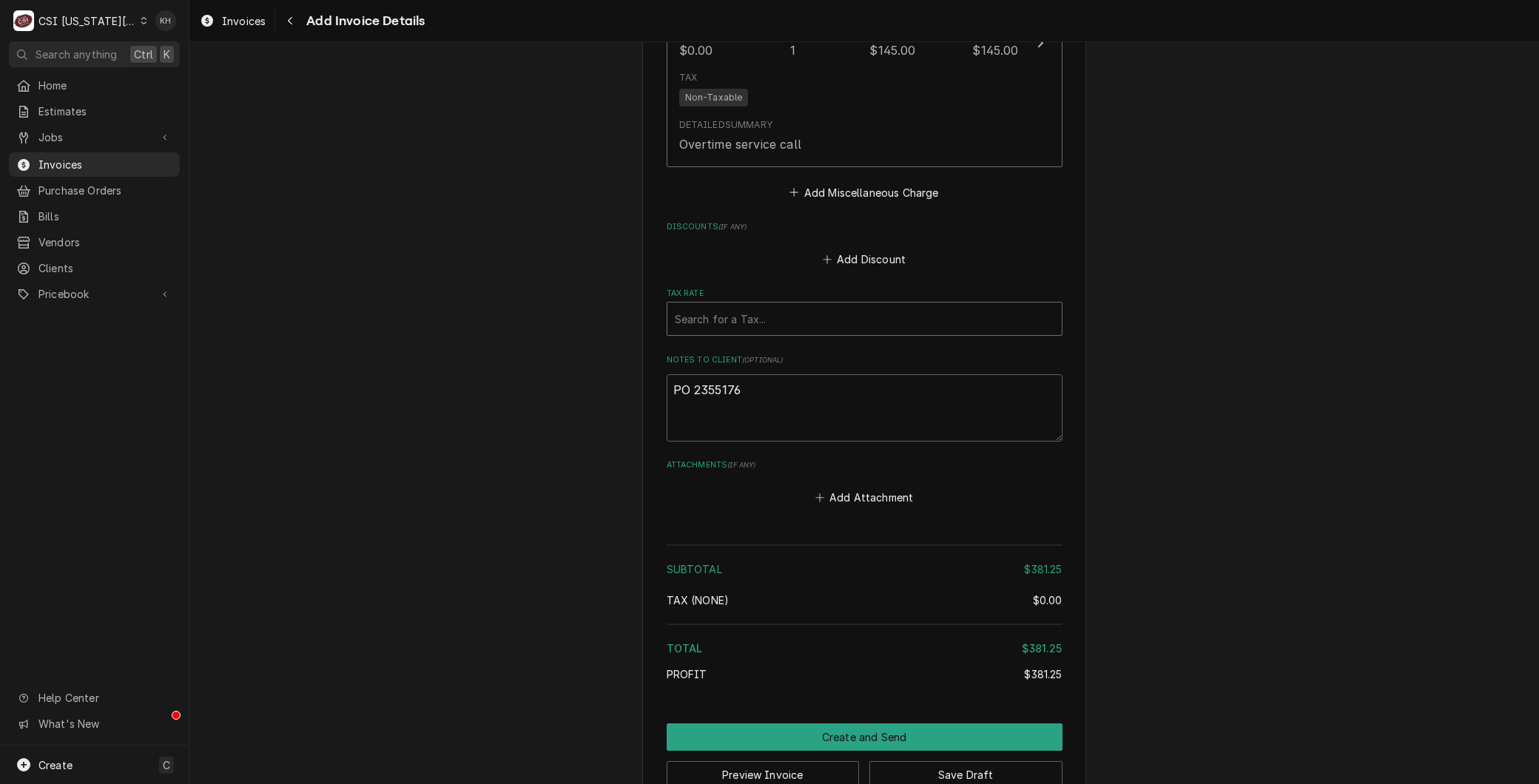
click at [705, 306] on div "Tax Rate" at bounding box center [864, 319] width 379 height 27
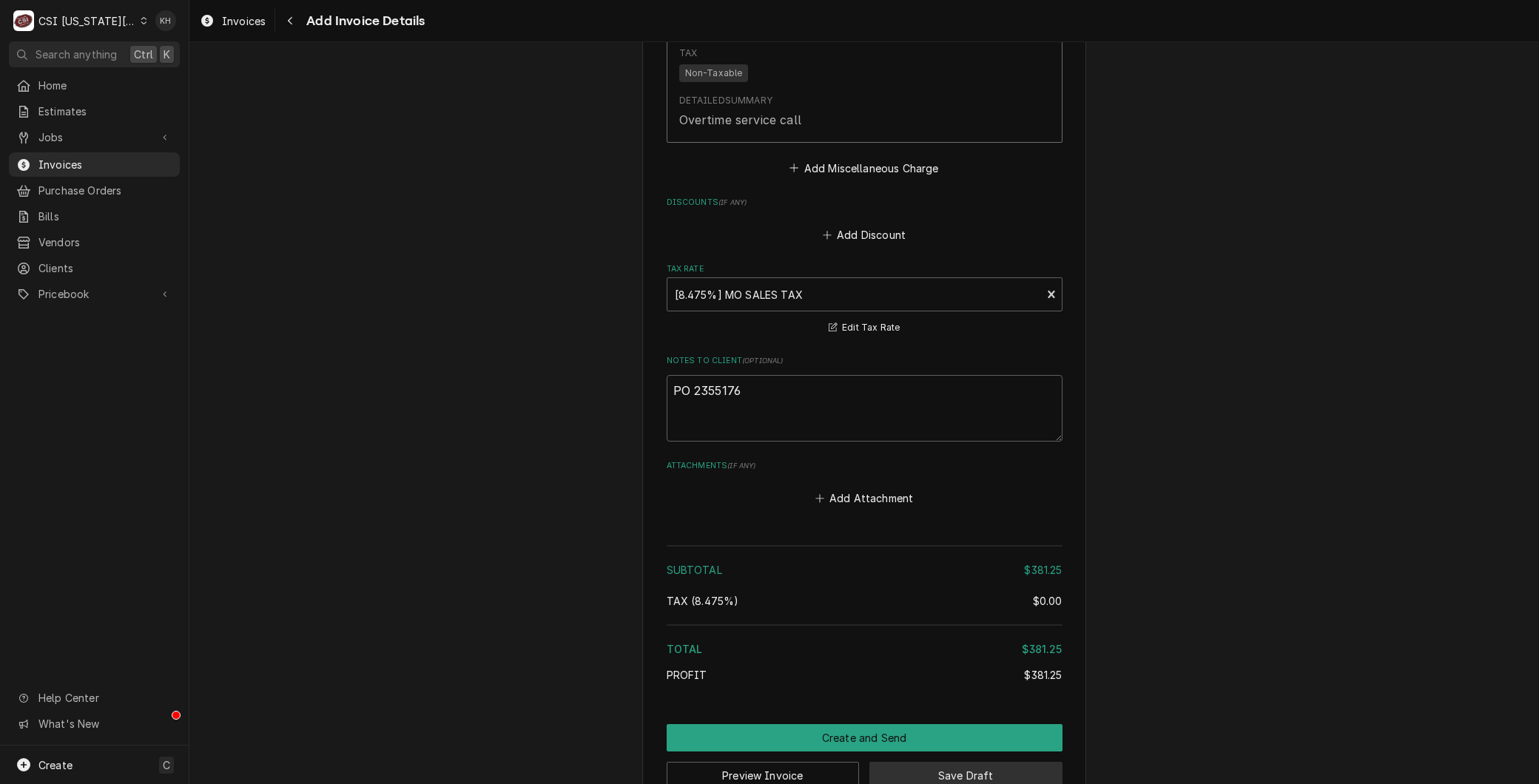
click at [934, 762] on button "Save Draft" at bounding box center [965, 775] width 193 height 27
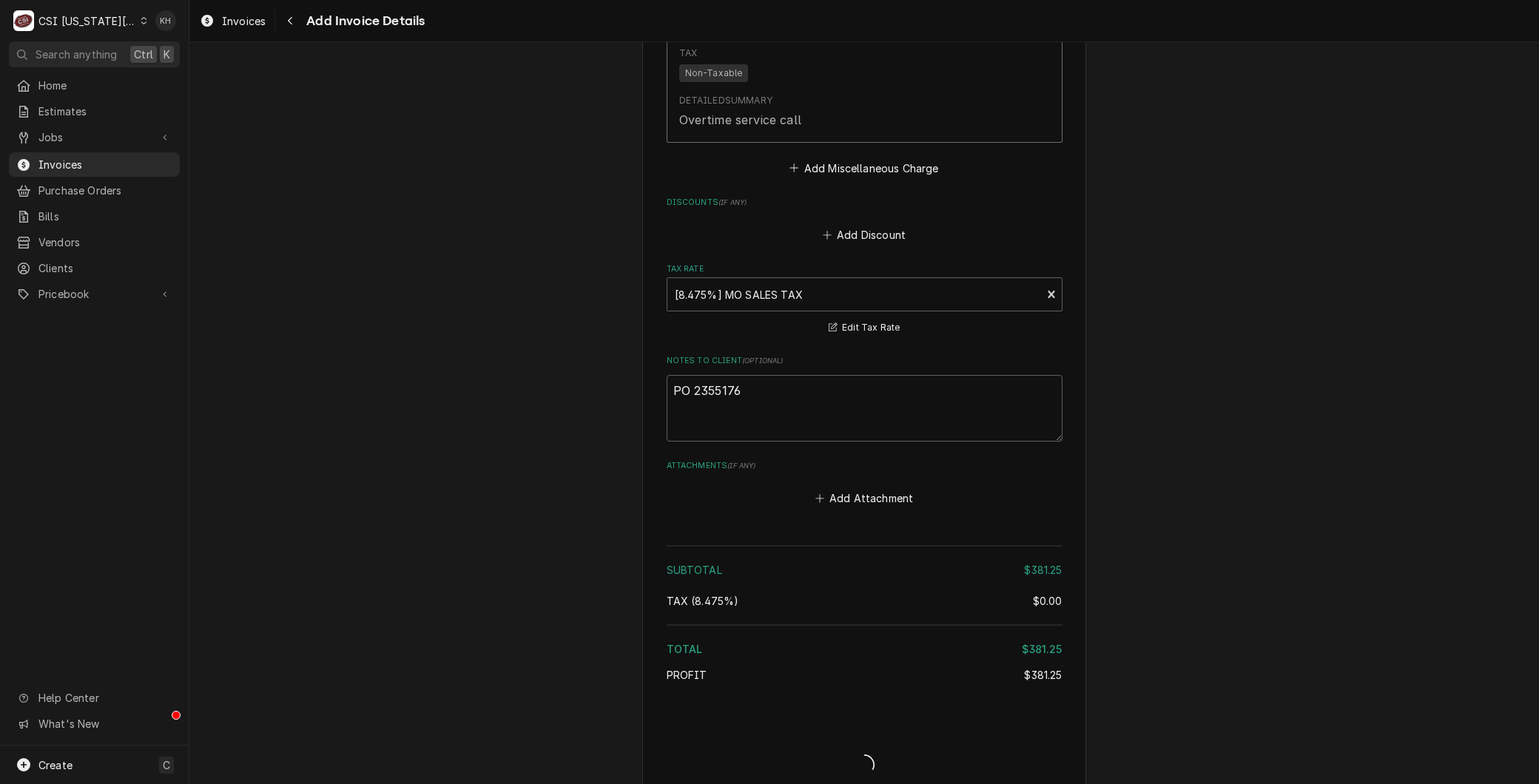
scroll to position [2654, 0]
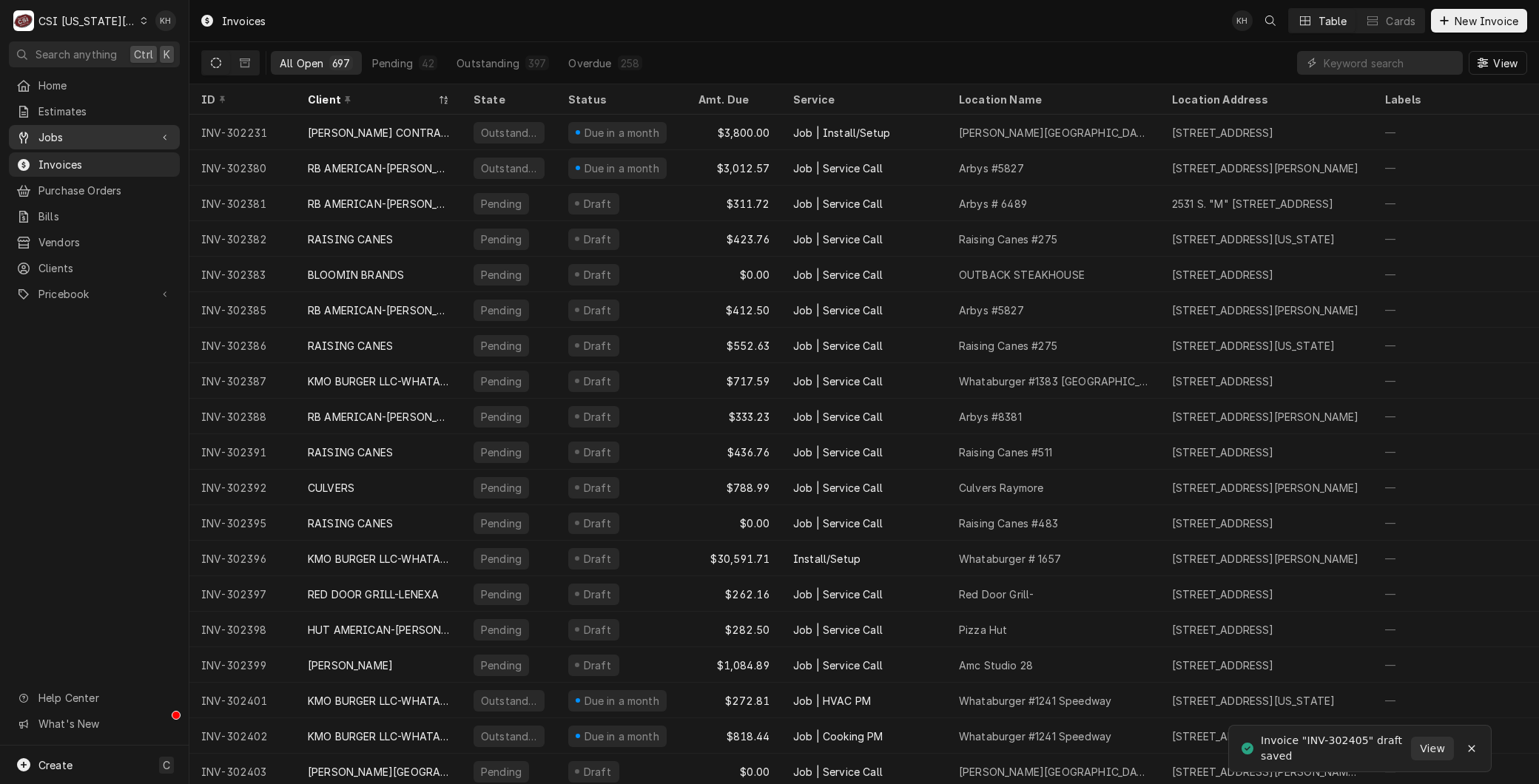
click at [55, 143] on link "Jobs" at bounding box center [94, 136] width 171 height 24
click at [62, 156] on span "Jobs" at bounding box center [106, 164] width 134 height 15
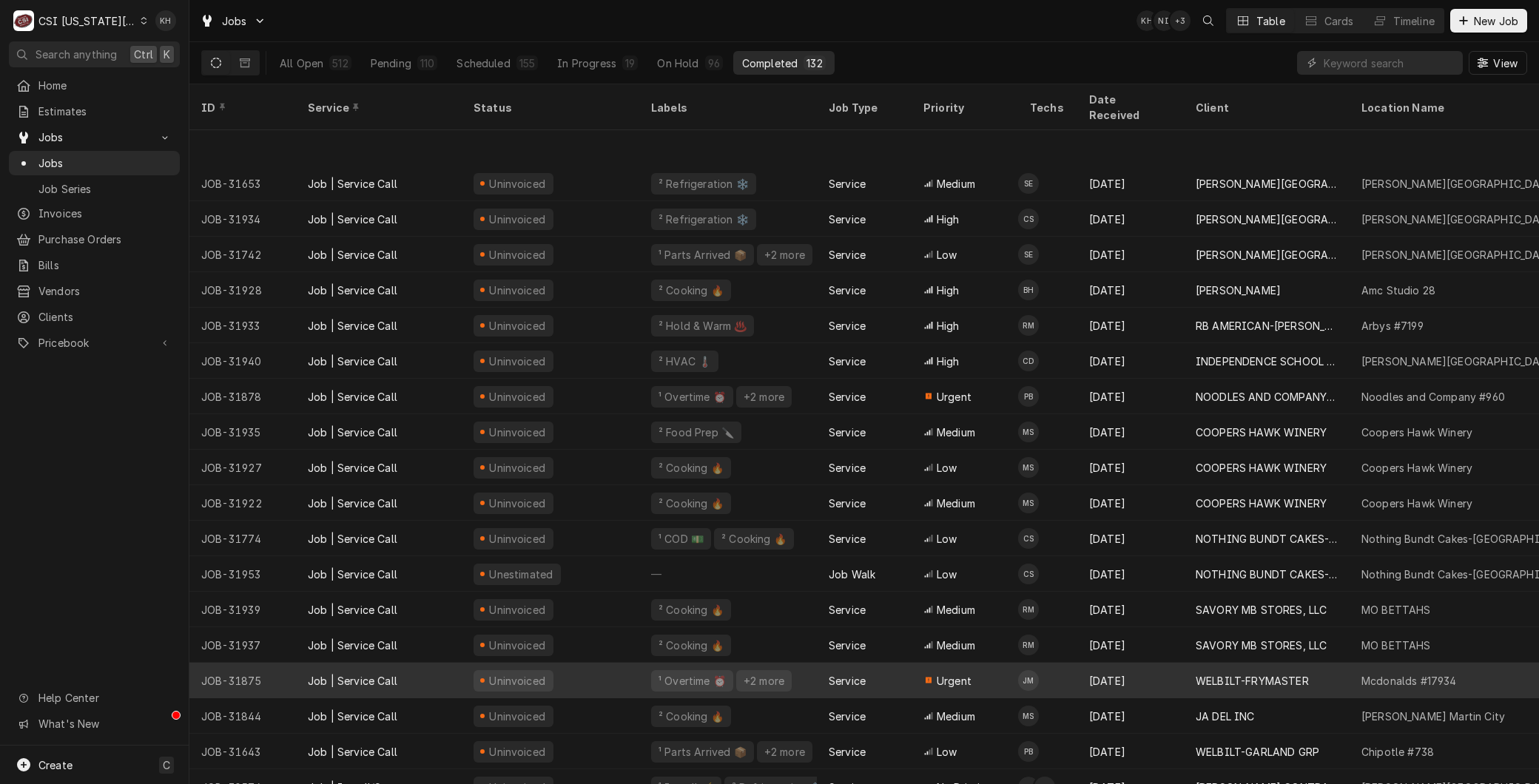
scroll to position [84, 0]
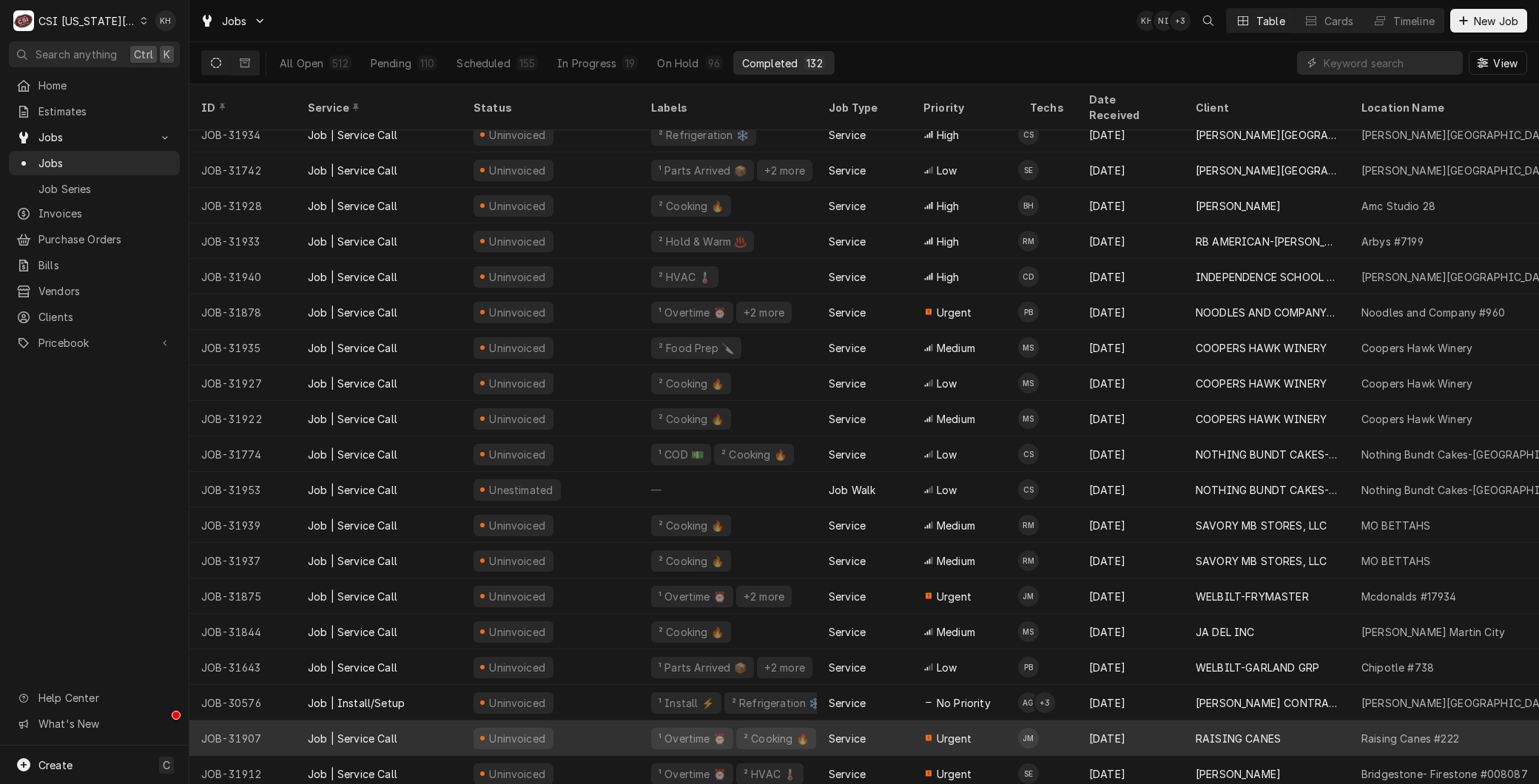
click at [321, 730] on div "Job | Service Call" at bounding box center [378, 738] width 166 height 36
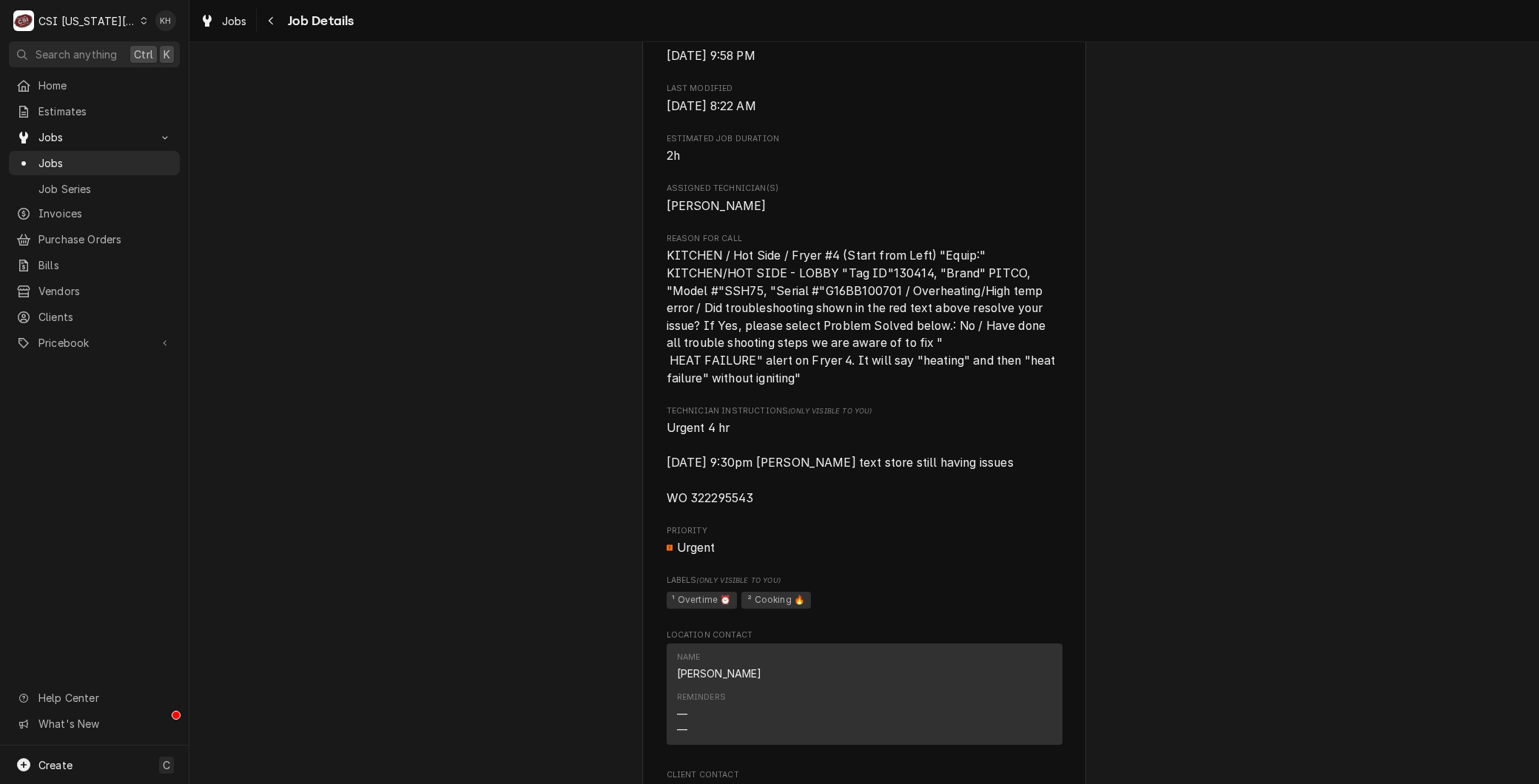
scroll to position [1232, 0]
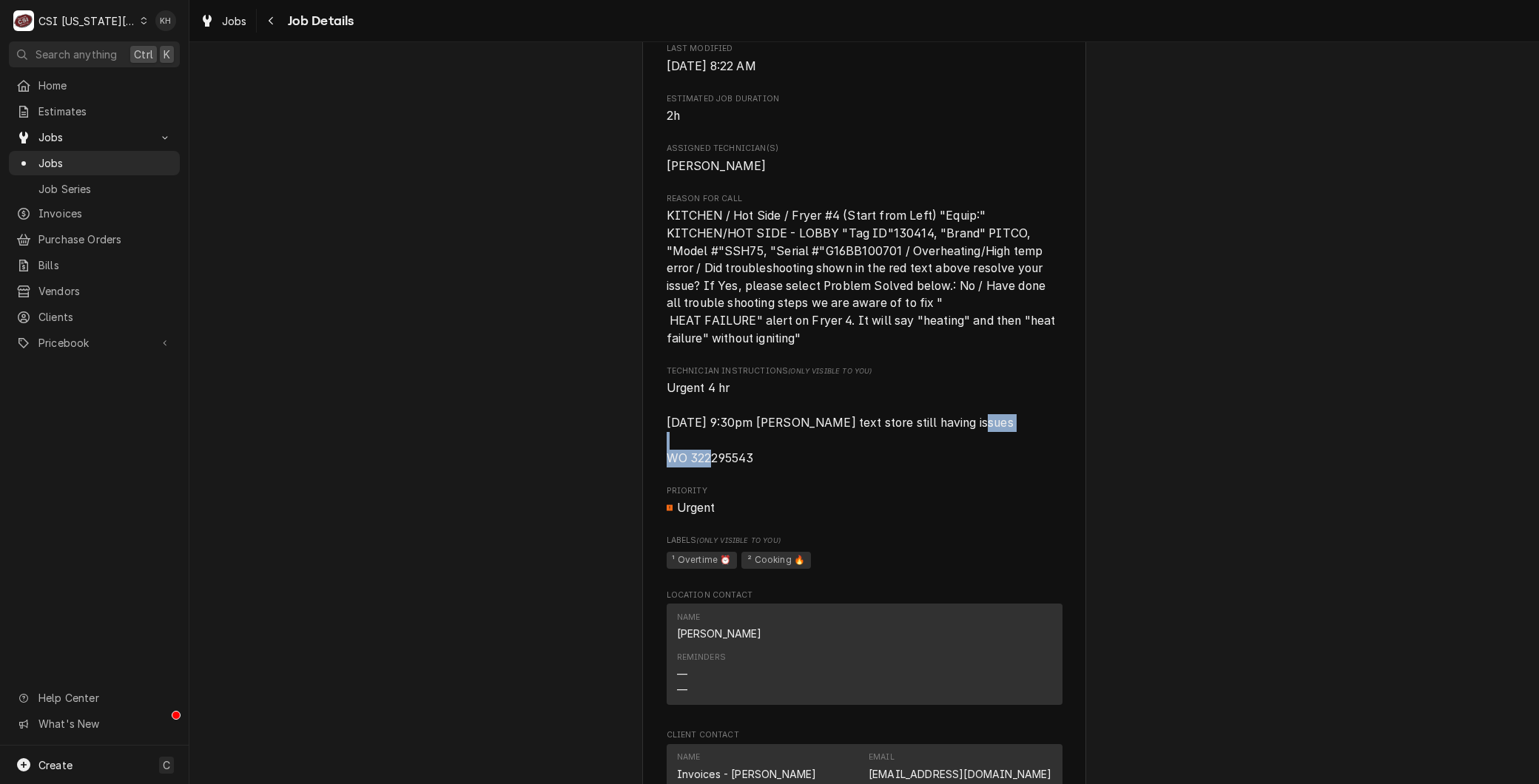
drag, startPoint x: 736, startPoint y: 460, endPoint x: 647, endPoint y: 460, distance: 89.0
click at [647, 460] on div "RAISING CANES Raising Canes [STREET_ADDRESS][US_STATE] Open in Maps Roopairs Jo…" at bounding box center [863, 112] width 444 height 2502
copy span "WO 322295543"
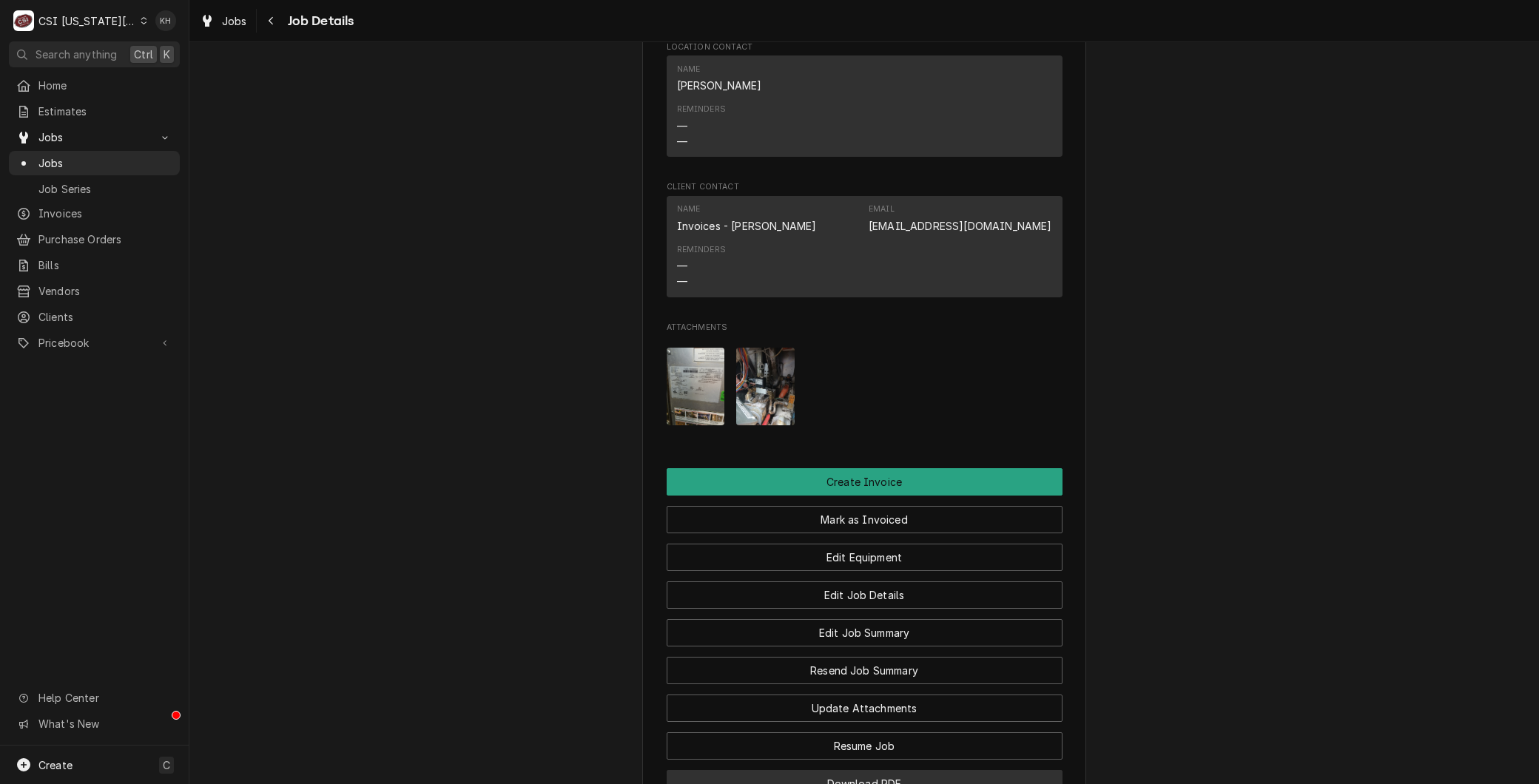
scroll to position [2035, 0]
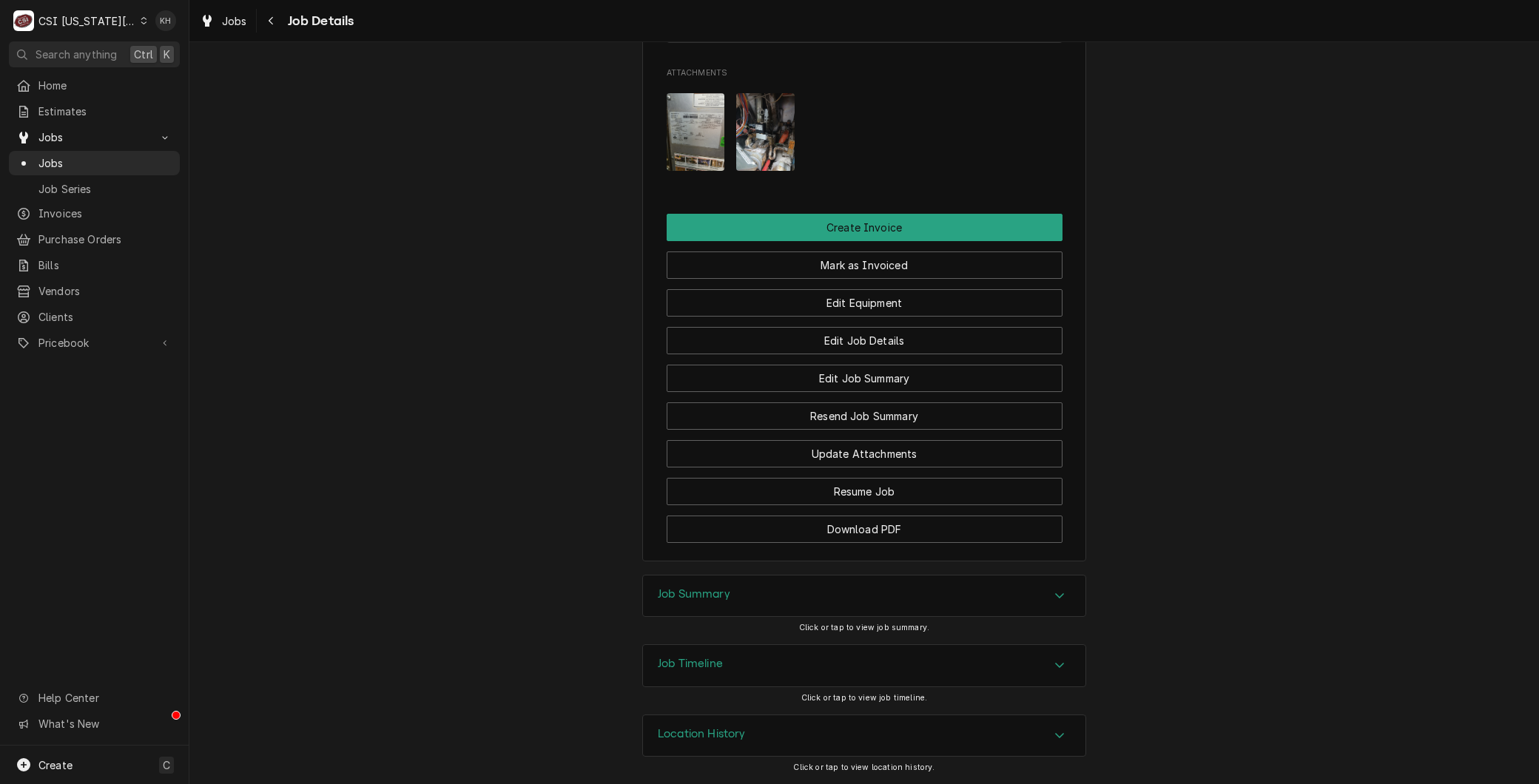
click at [849, 241] on div "Mark as Invoiced" at bounding box center [864, 259] width 396 height 38
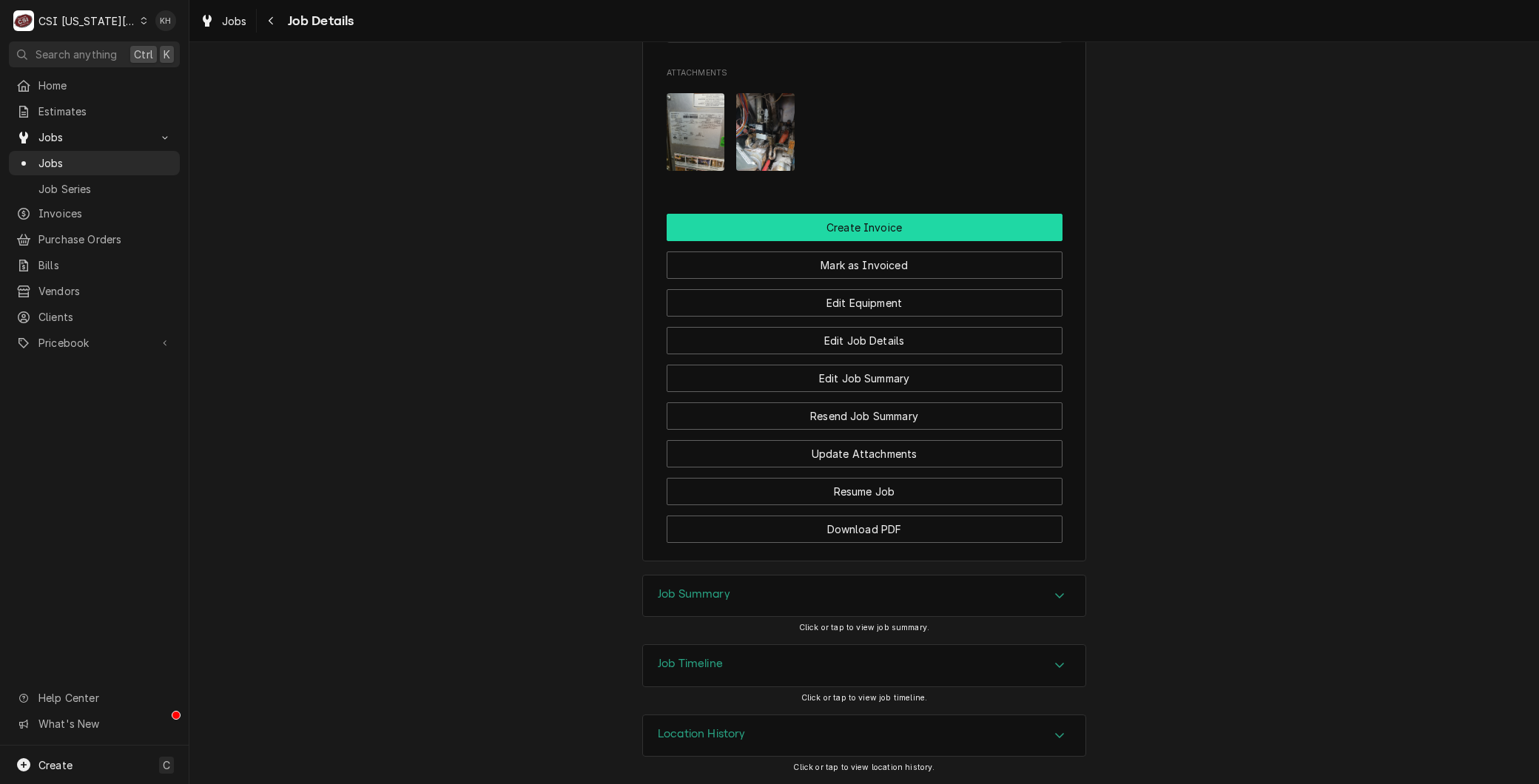
click at [849, 235] on button "Create Invoice" at bounding box center [864, 227] width 396 height 27
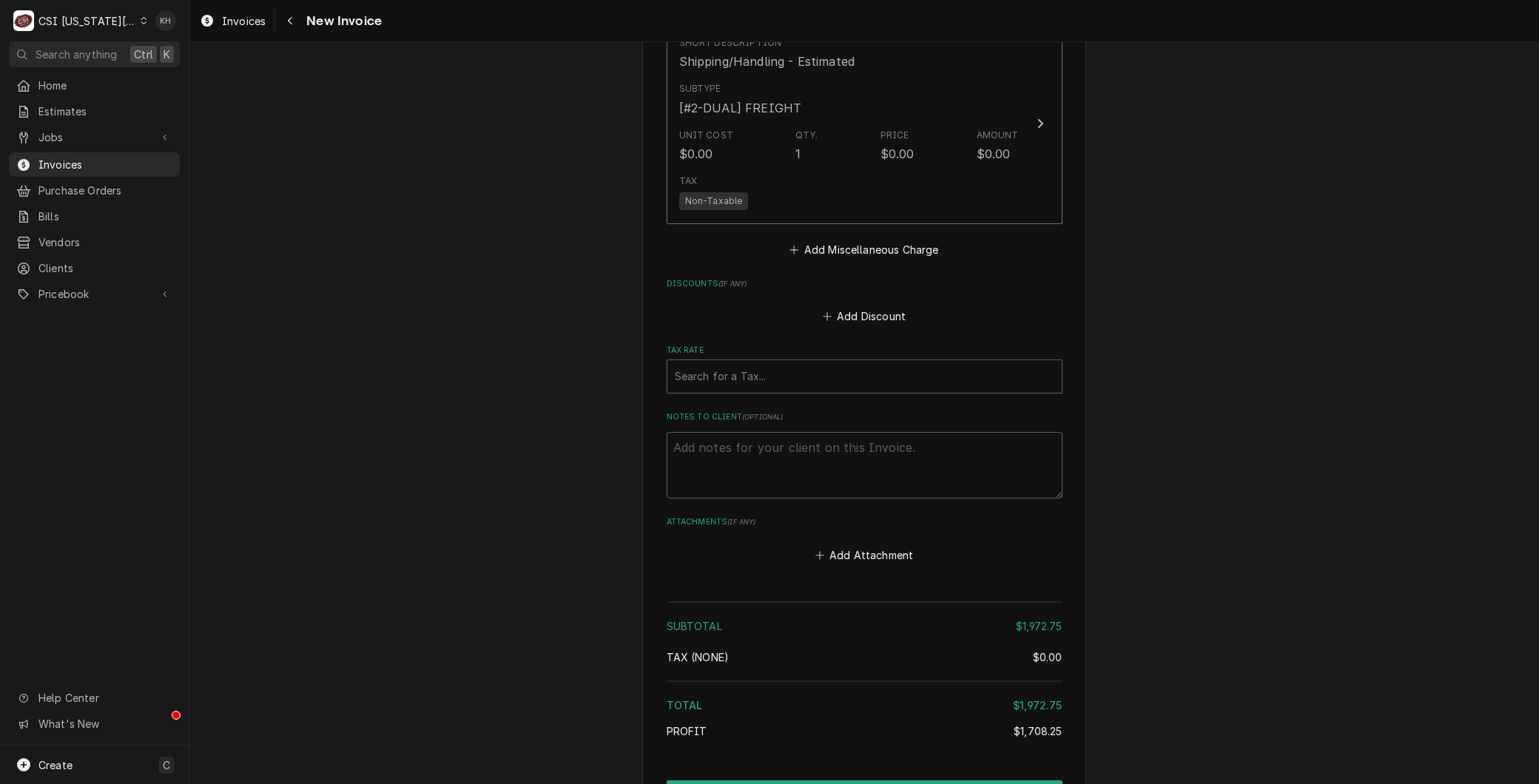
scroll to position [6611, 0]
click at [728, 425] on textarea "Notes to Client ( optional )" at bounding box center [864, 458] width 396 height 67
paste textarea "WO 322295543"
type textarea "x"
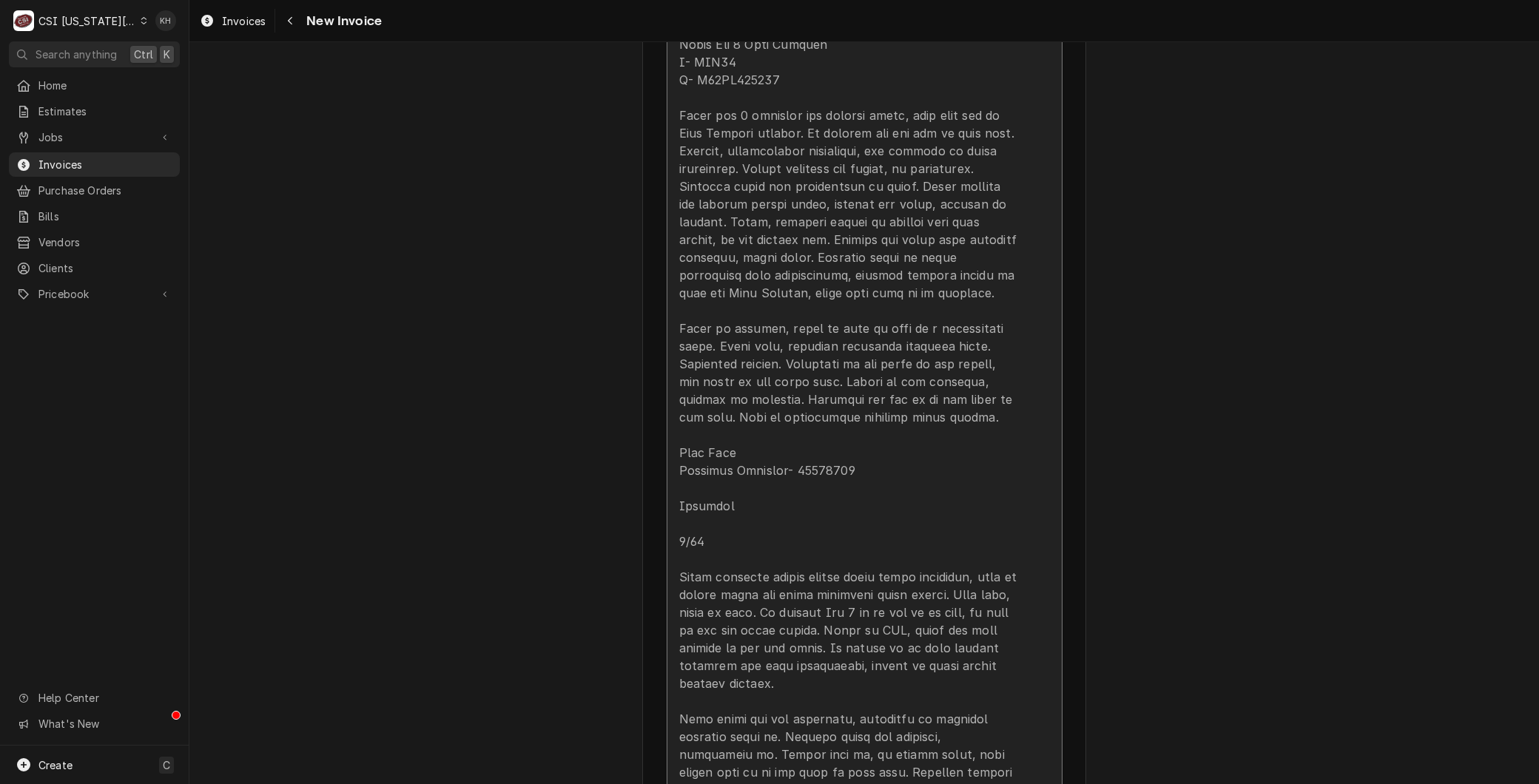
type textarea "WO 322295543"
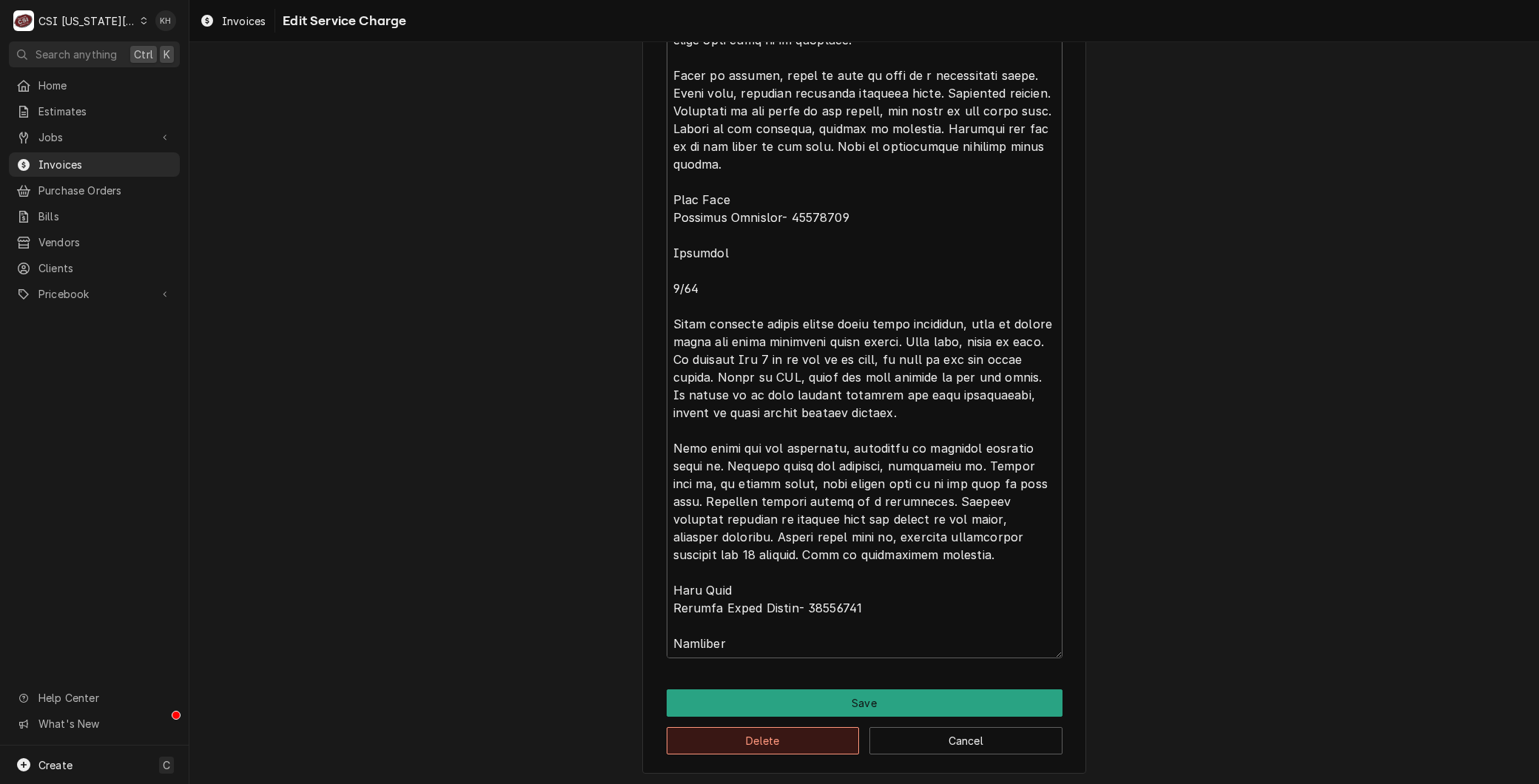
click at [737, 730] on button "Delete" at bounding box center [763, 740] width 193 height 27
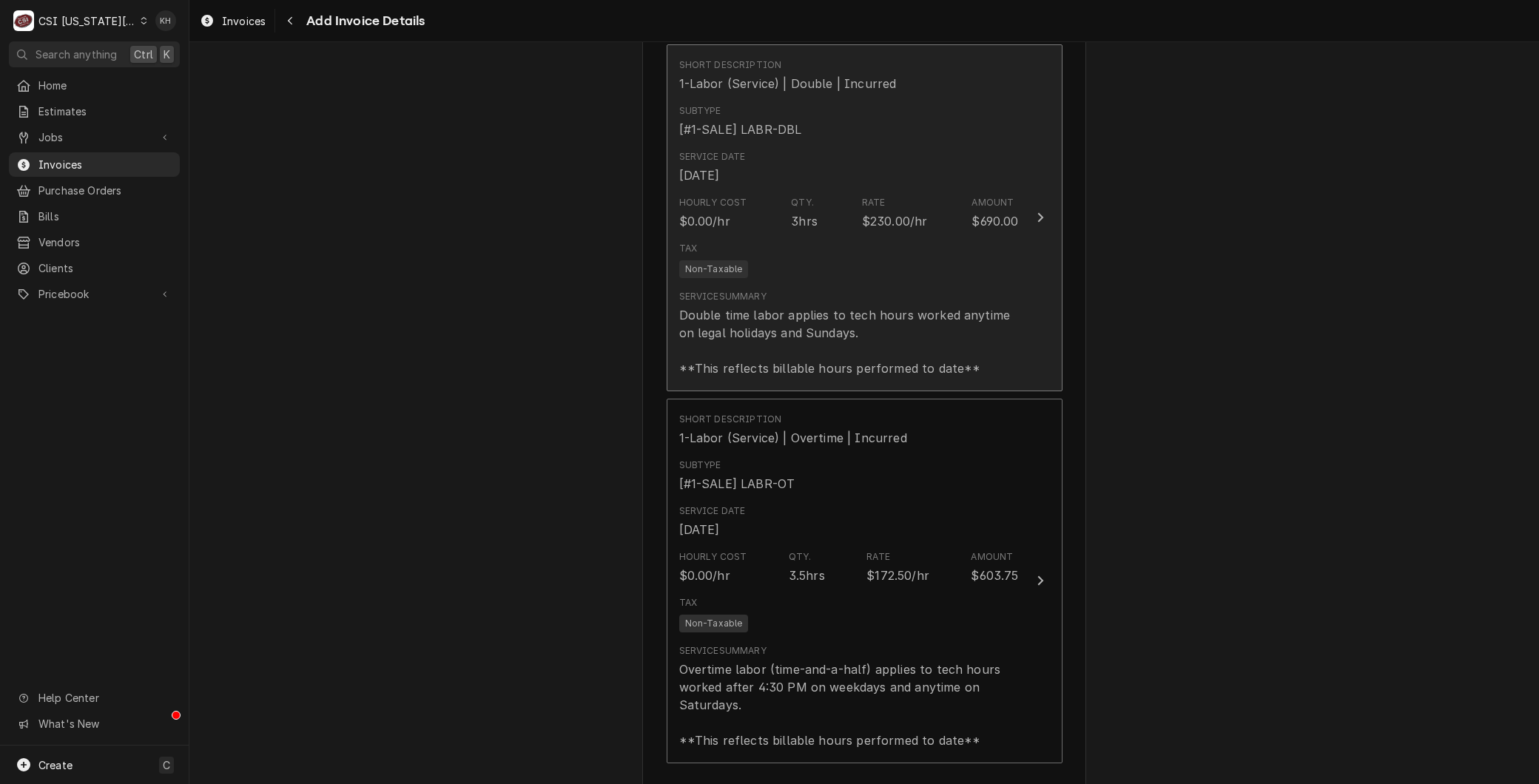
scroll to position [2096, 0]
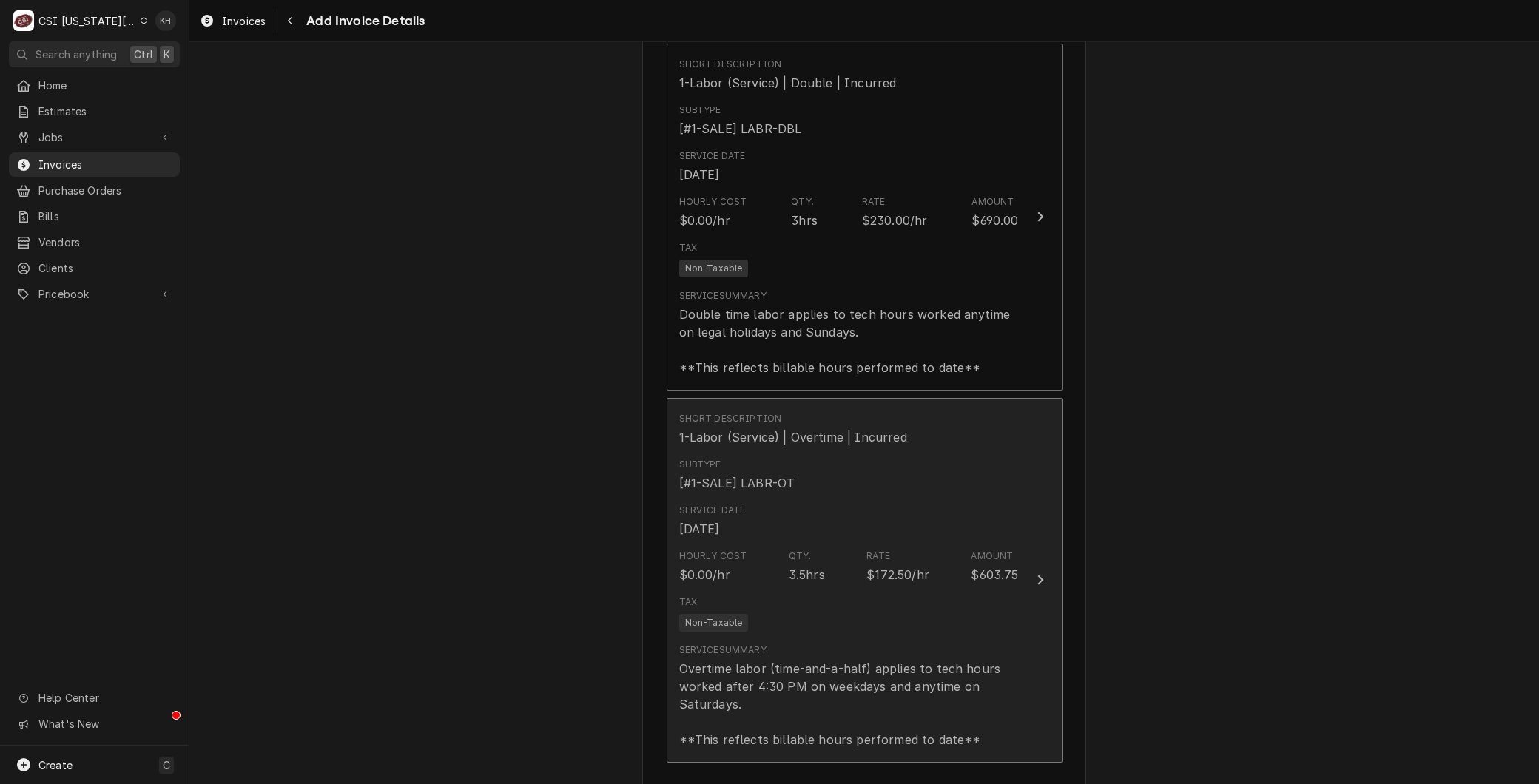
click at [790, 589] on div "Tax Non-Taxable" at bounding box center [849, 613] width 340 height 47
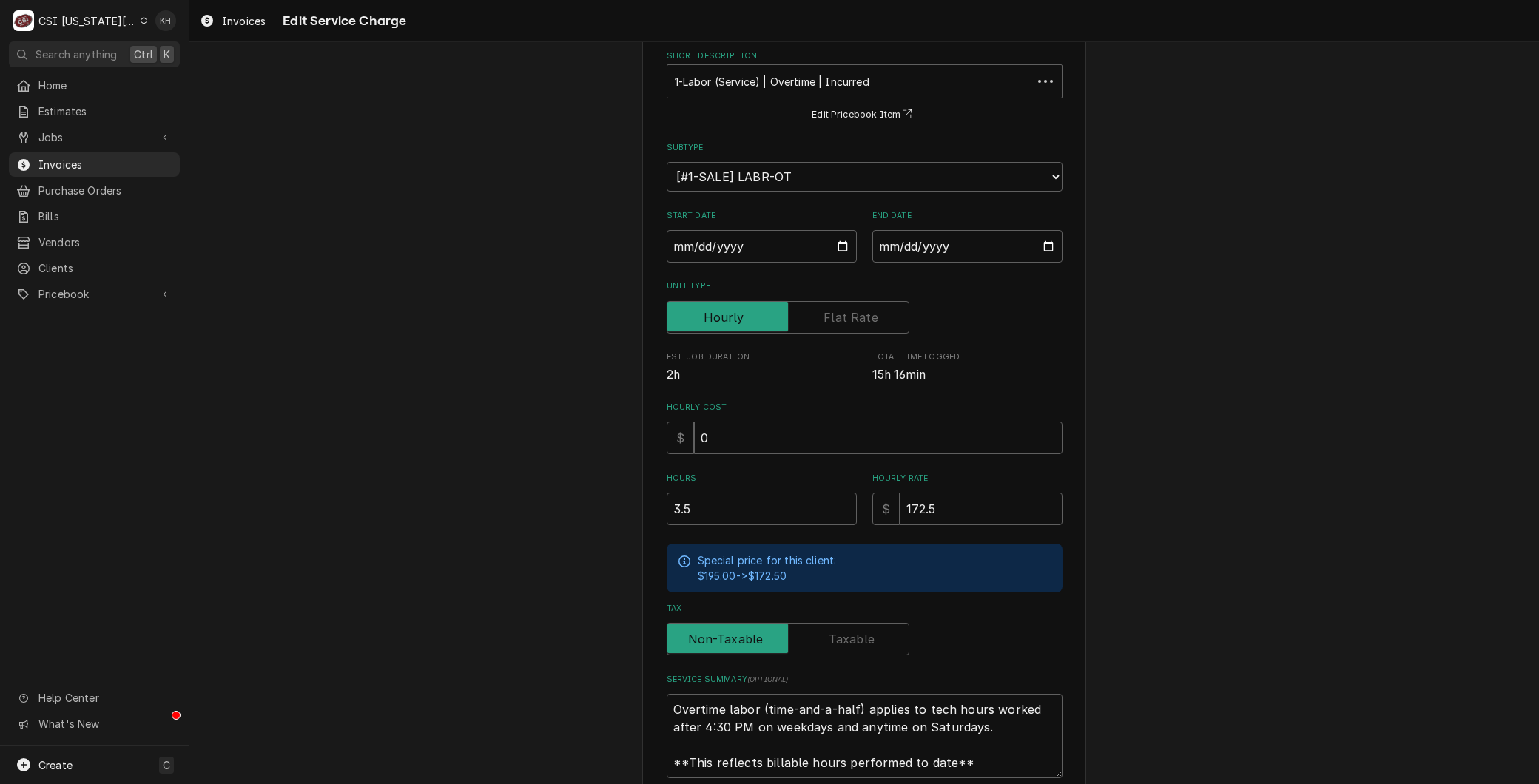
scroll to position [194, 0]
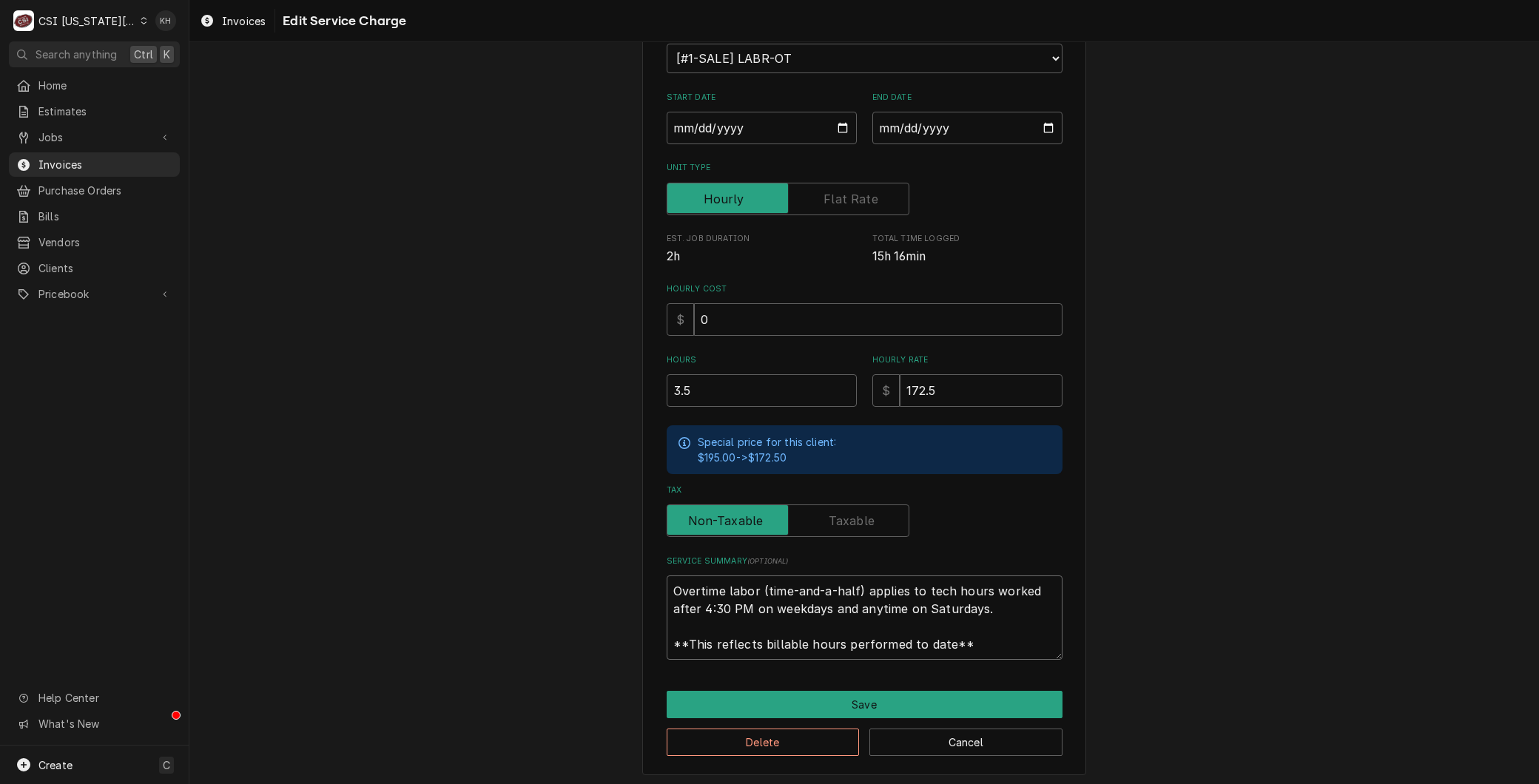
drag, startPoint x: 940, startPoint y: 640, endPoint x: 138, endPoint y: 527, distance: 809.9
click at [139, 528] on div "C CSI Kansas City KH Search anything Ctrl K Home Estimates Jobs Jobs Job Series…" at bounding box center [770, 392] width 1539 height 784
paste textarea "⚠️ 𝗙𝗢𝗥𝗠 𝗜𝗡𝗦𝗧𝗥𝗨𝗖𝗧𝗜𝗢𝗡𝗦 ⚠️ ✪ 𝗖𝗼𝗺𝗽𝗹𝗲𝘁𝗲 𝗮𝗹𝗹 𝗿𝗲𝗹𝗲𝘃𝗮𝗻𝘁 𝘀𝗲𝗰𝘁𝗶𝗼𝗻𝘀 ✪ 𝗣𝗿𝗼𝘃𝗶𝗱𝗲 𝗱𝗲𝘁𝗮𝗶𝗹𝗲𝗱 𝗮𝗻𝘀…"
type textarea "x"
type textarea "⚠️ 𝗙𝗢𝗥𝗠 𝗜𝗡𝗦𝗧𝗥𝗨𝗖𝗧𝗜𝗢𝗡𝗦 ⚠️ ✪ 𝗖𝗼𝗺𝗽𝗹𝗲𝘁𝗲 𝗮𝗹𝗹 𝗿𝗲𝗹𝗲𝘃𝗮𝗻𝘁 𝘀𝗲𝗰𝘁𝗶𝗼𝗻𝘀 ✪ 𝗣𝗿𝗼𝘃𝗶𝗱𝗲 𝗱𝗲𝘁𝗮𝗶𝗹𝗲𝗱 𝗮𝗻𝘀…"
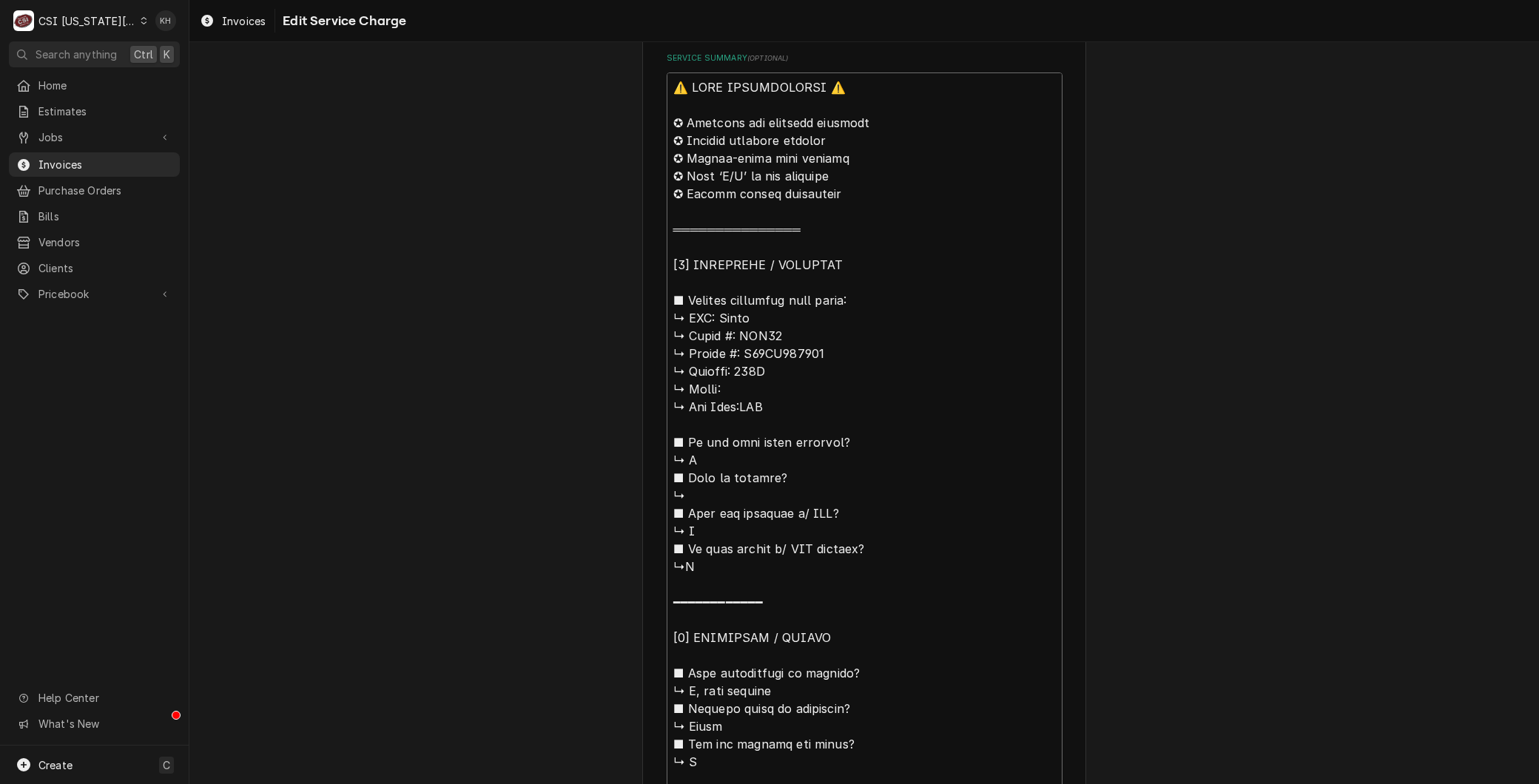
scroll to position [0, 0]
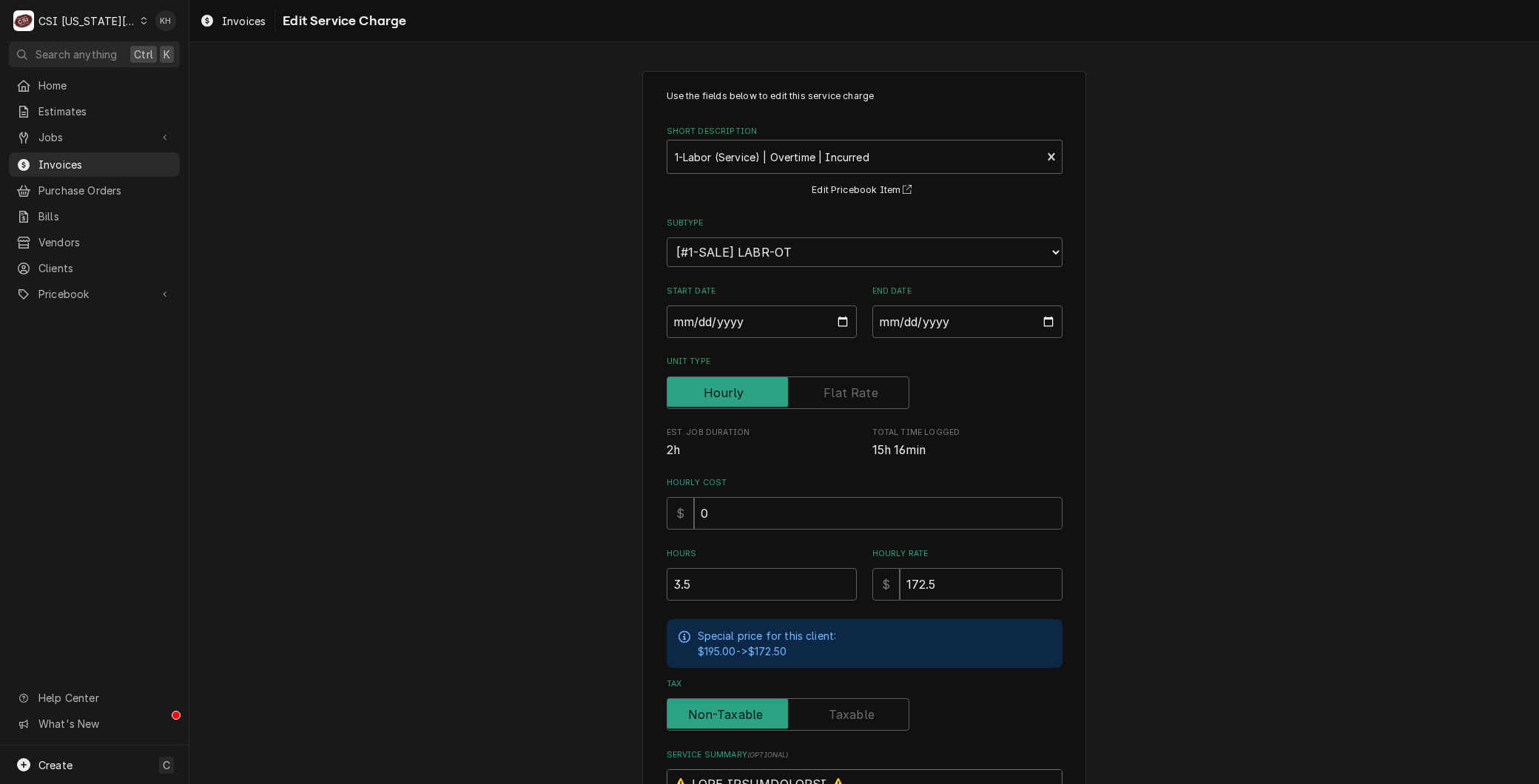
drag, startPoint x: 667, startPoint y: 348, endPoint x: 187, endPoint y: -61, distance: 630.6
click at [187, 0] on html "C CSI Kansas City KH Search anything Ctrl K Home Estimates Jobs Jobs Job Series…" at bounding box center [770, 392] width 1539 height 784
type textarea "x"
type textarea "BFryer Vat 4 Heat Failure M- SSH75 S- G23HB055815 Fryer vat 4 reported not work…"
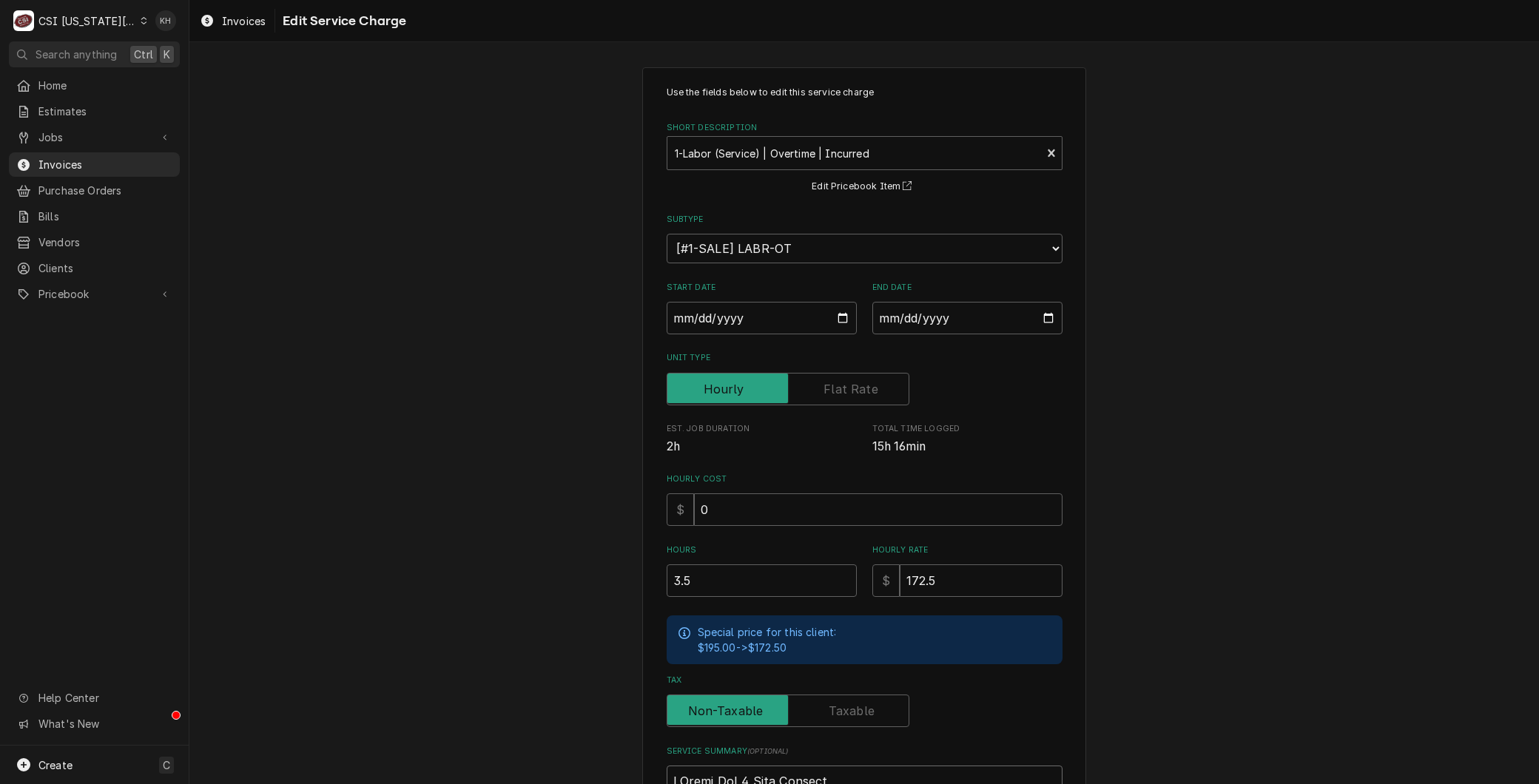
type textarea "x"
type textarea "BrFryer Vat 4 Heat Failure M- SSH75 S- G23HB055815 Fryer vat 4 reported not wor…"
type textarea "x"
type textarea "BraFryer Vat 4 Heat Failure M- SSH75 S- G23HB055815 Fryer vat 4 reported not wo…"
type textarea "x"
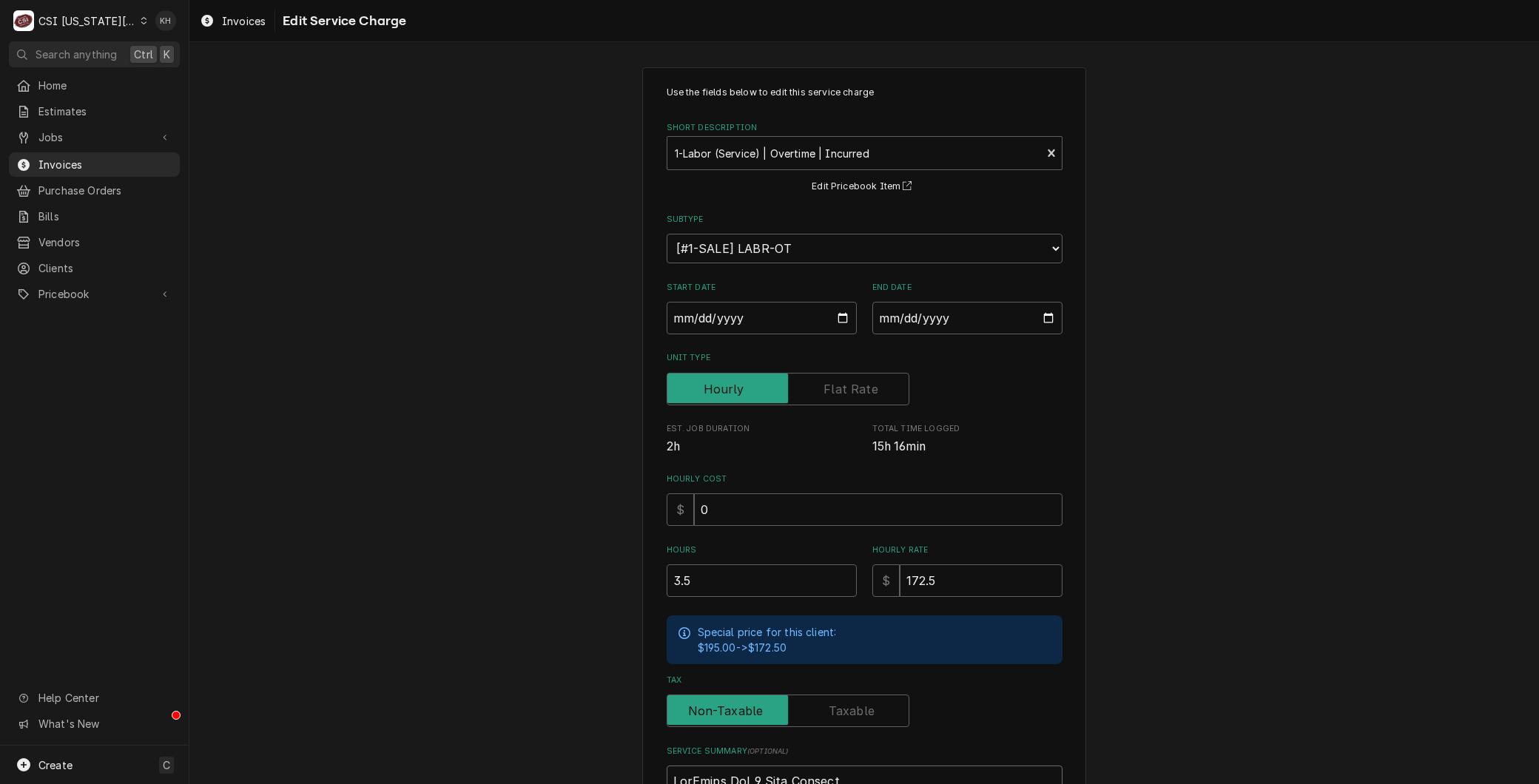
type textarea "BranFryer Vat 4 Heat Failure M- SSH75 S- G23HB055815 Fryer vat 4 reported not w…"
type textarea "x"
type textarea "BrandFryer Vat 4 Heat Failure M- SSH75 S- G23HB055815 Fryer vat 4 reported not …"
type textarea "x"
type textarea "Brand:Fryer Vat 4 Heat Failure M- SSH75 S- G23HB055815 Fryer vat 4 reported not…"
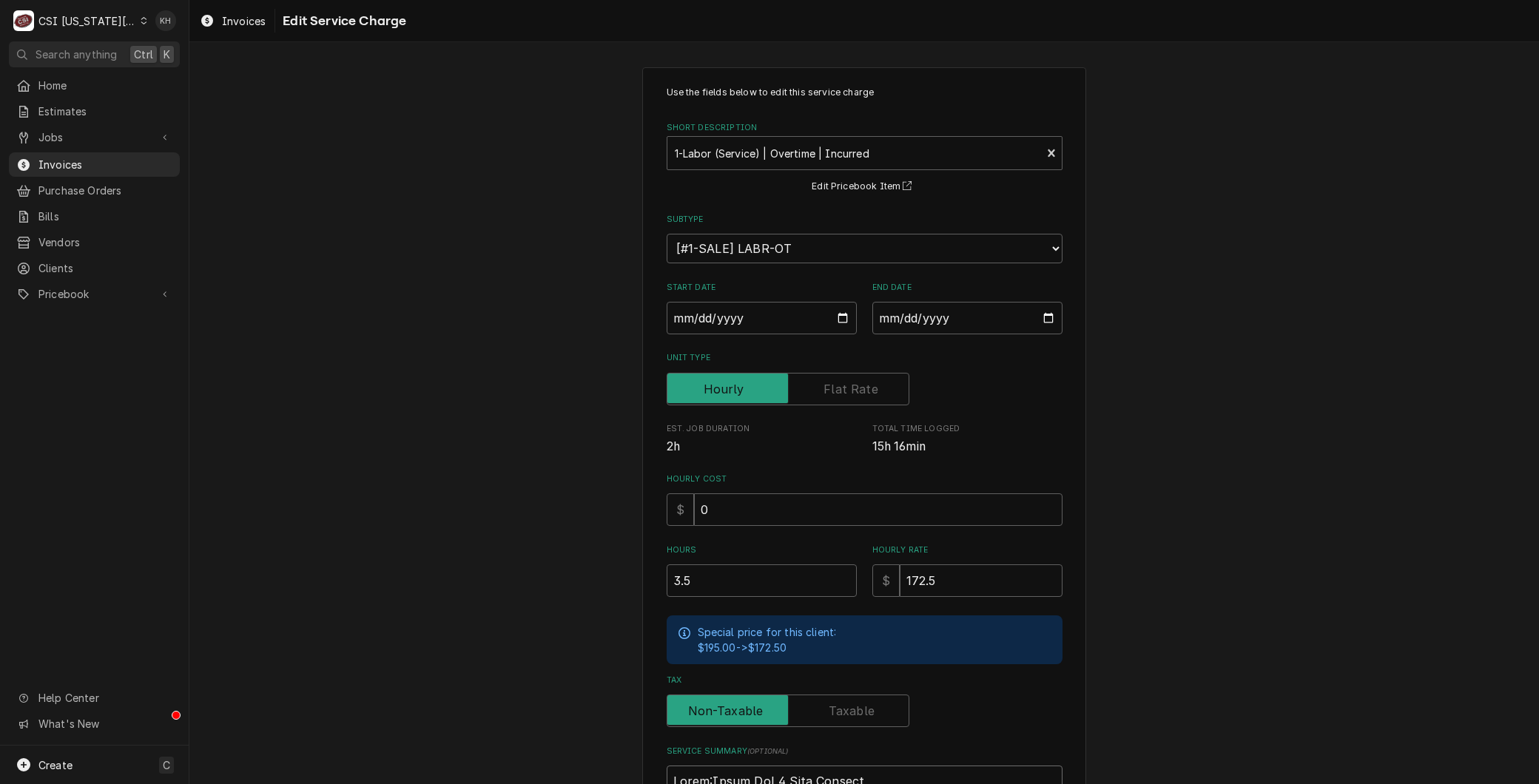
type textarea "x"
type textarea "Brand: Fryer Vat 4 Heat Failure M- SSH75 S- G23HB055815 Fryer vat 4 reported no…"
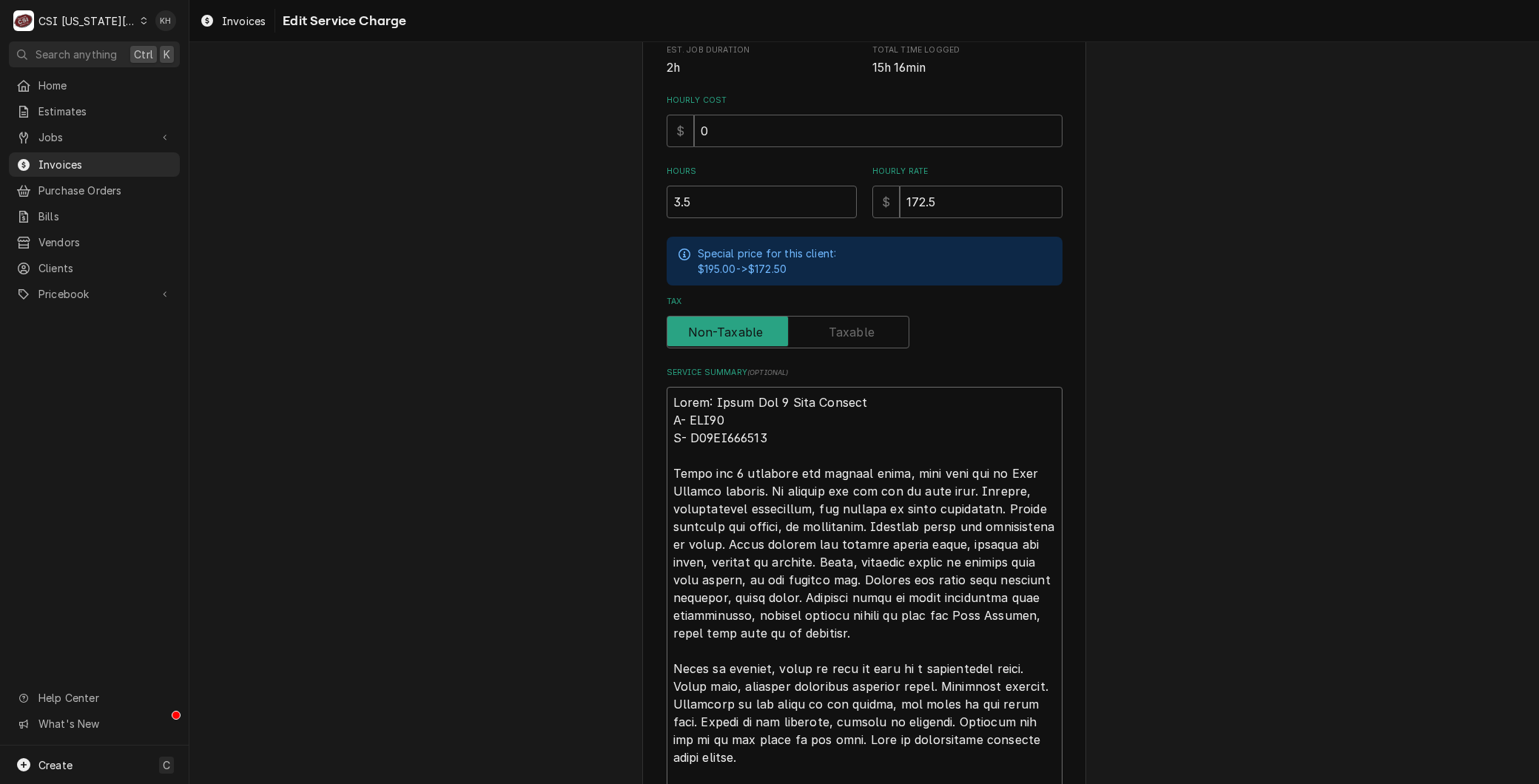
scroll to position [433, 0]
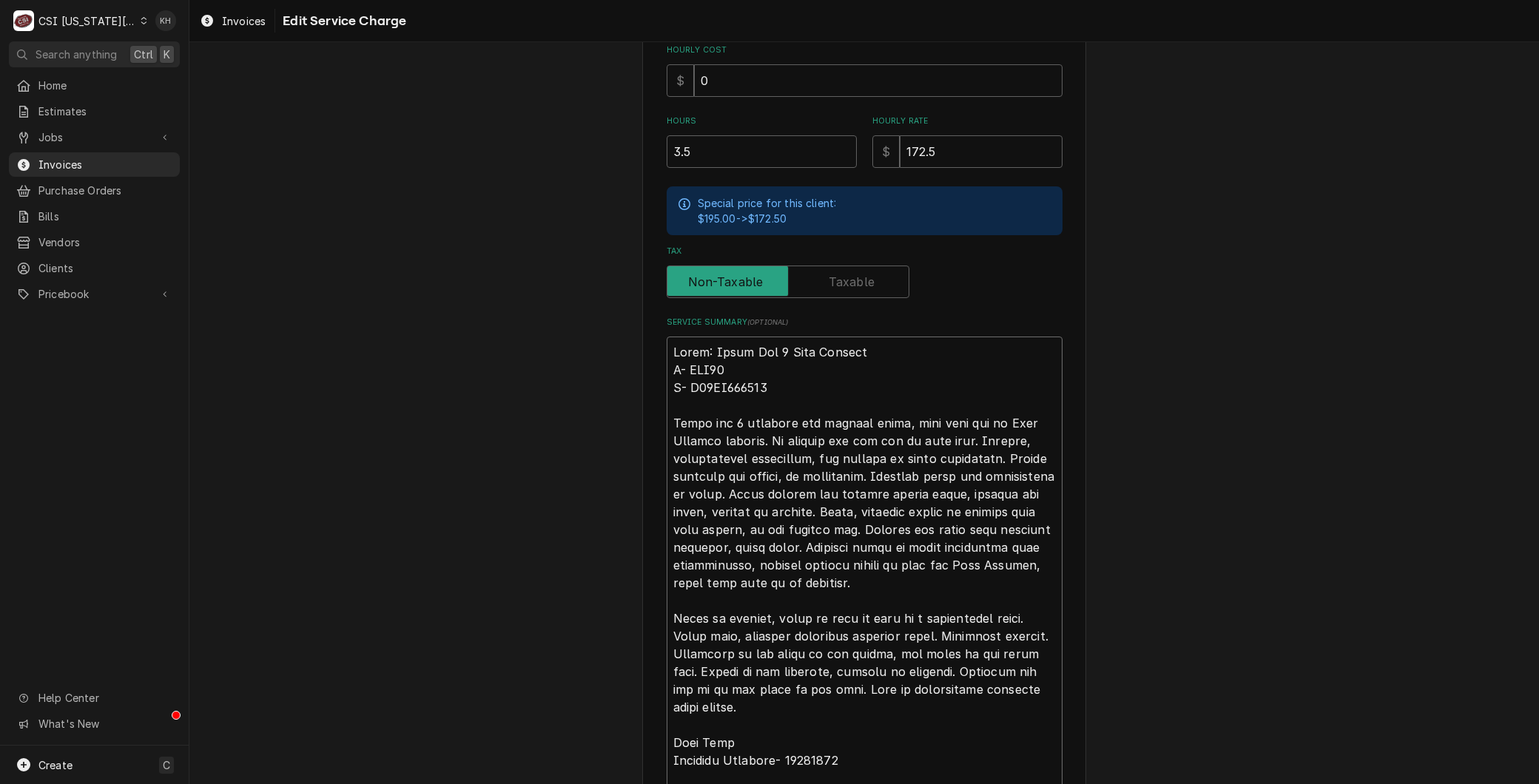
click at [667, 412] on textarea "Service Summary ( optional )" at bounding box center [864, 769] width 396 height 865
type textarea "x"
type textarea "Brand: Fryer Vat 4 Heat Failure M- SSH75 S- G23HB055815 8Fryer vat 4 reported n…"
type textarea "x"
type textarea "Brand: Fryer Vat 4 Heat Failure M- SSH75 S- G23HB055815 8/Fryer vat 4 reported …"
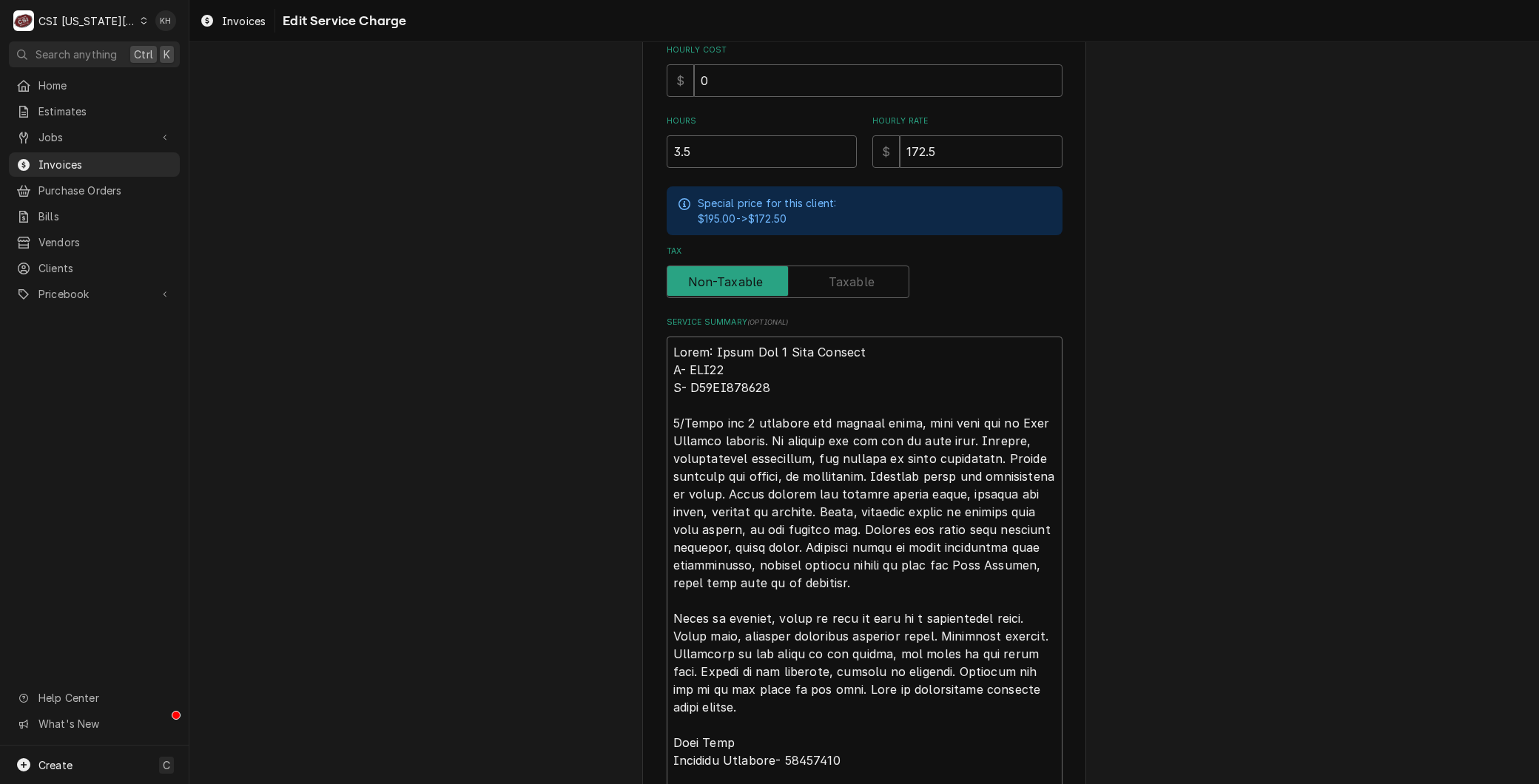
type textarea "x"
type textarea "Brand: Fryer Vat 4 Heat Failure M- SSH75 S- G23HB055815 8/9Fryer vat 4 reported…"
type textarea "x"
type textarea "Brand: Fryer Vat 4 Heat Failure M- SSH75 S- G23HB055815 8/9 Fryer vat 4 reporte…"
type textarea "x"
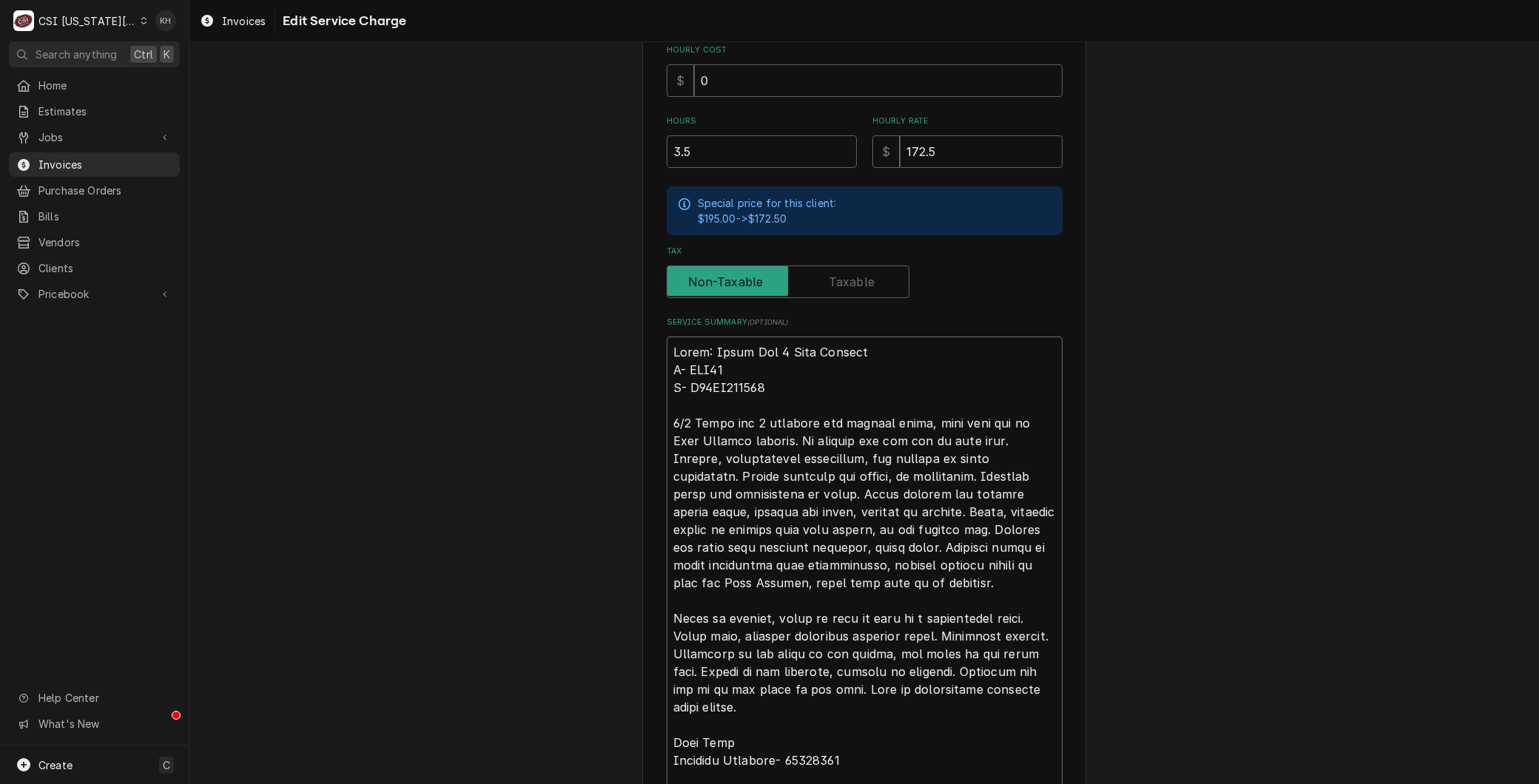
type textarea "Brand: Fryer Vat 4 Heat Failure M- SSH75 S- G23HB055815 8/9 -Fryer vat 4 report…"
type textarea "x"
type textarea "Brand: Fryer Vat 4 Heat Failure M- SSH75 S- G23HB055815 8/9 - Fryer vat 4 repor…"
click at [679, 372] on textarea "Service Summary ( optional )" at bounding box center [864, 769] width 396 height 865
type textarea "x"
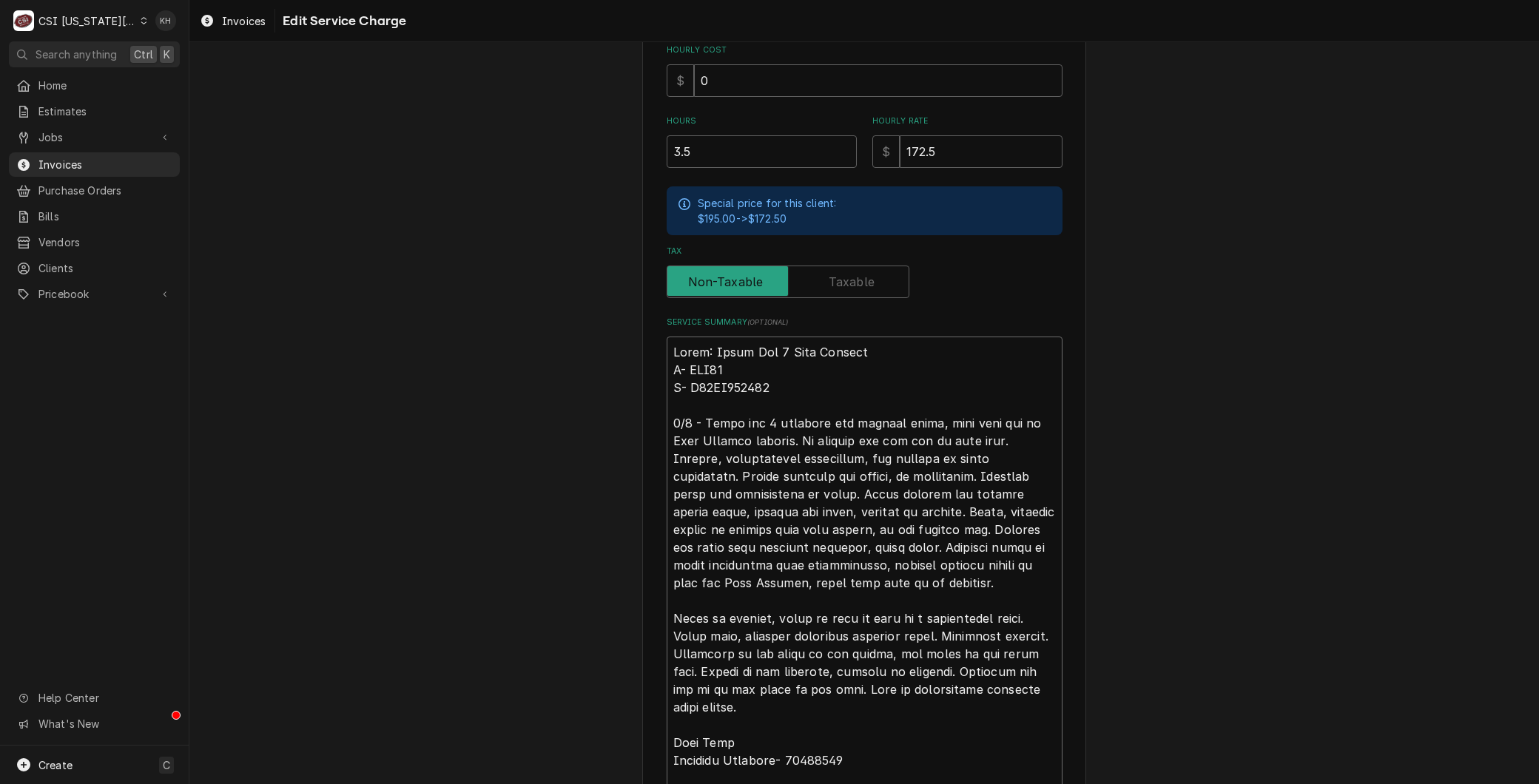
type textarea "Brand: Fryer Vat 4 Heat Failure Mo SSH75 S- G23HB055815 8/9 - Fryer vat 4 repor…"
type textarea "x"
type textarea "Brand: Fryer Vat 4 Heat Failure Mod SSH75 S- G23HB055815 8/9 - Fryer vat 4 repo…"
type textarea "x"
type textarea "Brand: Fryer Vat 4 Heat Failure Mode SSH75 S- G23HB055815 8/9 - Fryer vat 4 rep…"
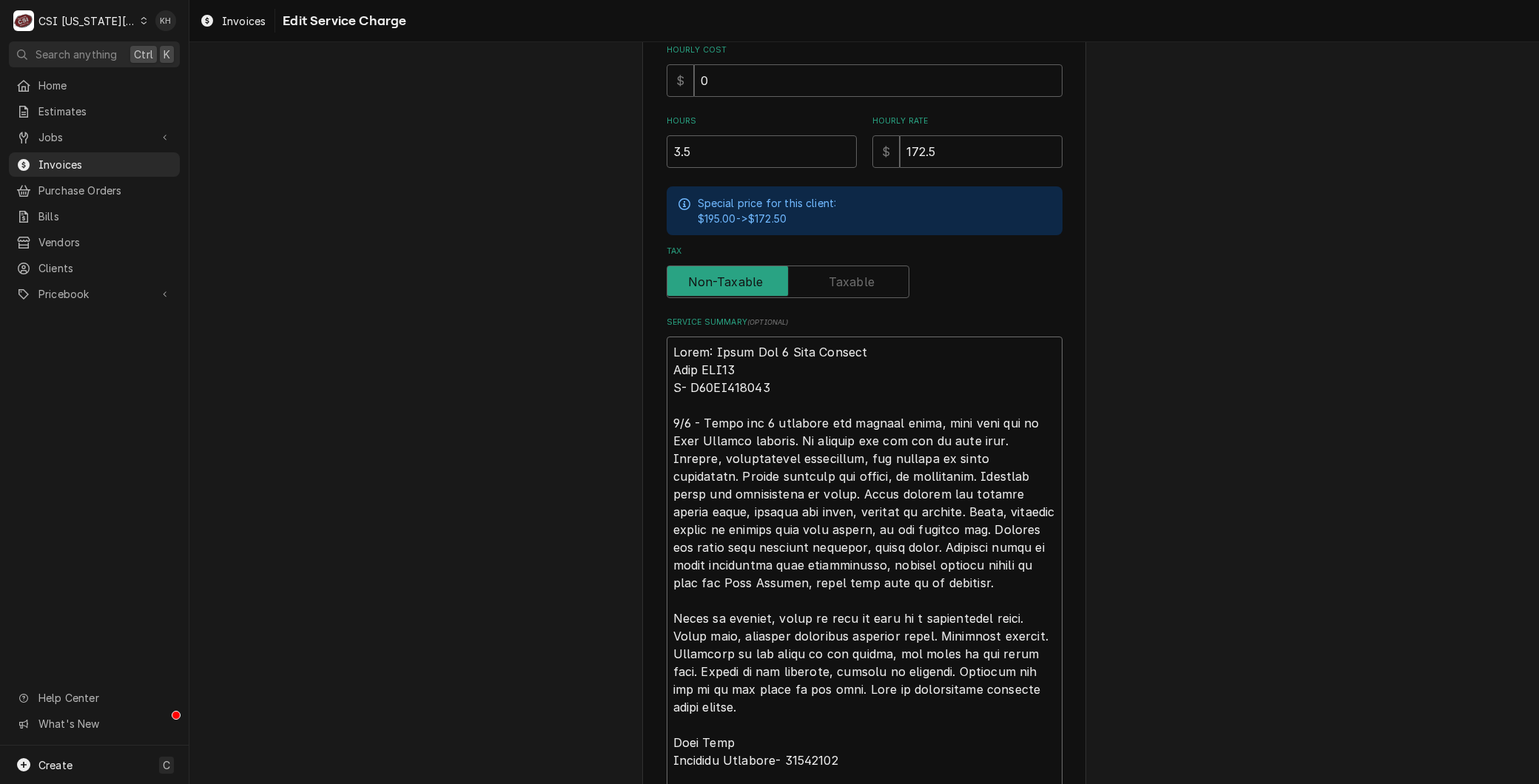
type textarea "x"
type textarea "Brand: Fryer Vat 4 Heat Failure Model SSH75 S- G23HB055815 8/9 - Fryer vat 4 re…"
type textarea "x"
type textarea "Brand: Fryer Vat 4 Heat Failure Model: SSH75 S- G23HB055815 8/9 - Fryer vat 4 r…"
type textarea "x"
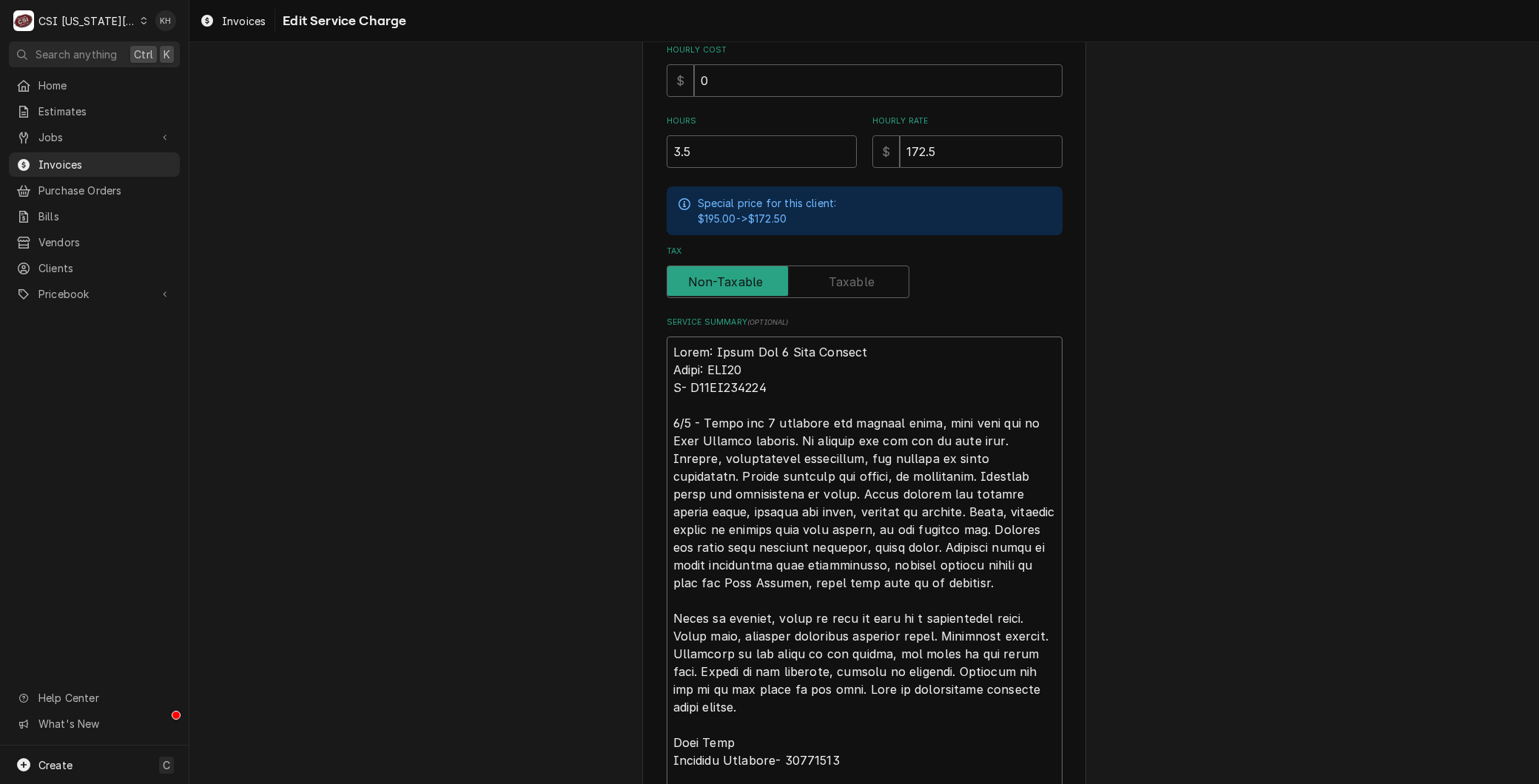
type textarea "Brand: Fryer Vat 4 Heat Failure Model: SSH75 - G23HB055815 8/9 - Fryer vat 4 re…"
type textarea "x"
type textarea "Brand: Fryer Vat 4 Heat Failure Model: SSH75 G23HB055815 8/9 - Fryer vat 4 repo…"
type textarea "x"
type textarea "Brand: Fryer Vat 4 Heat Failure Model: SSH75 S G23HB055815 8/9 - Fryer vat 4 re…"
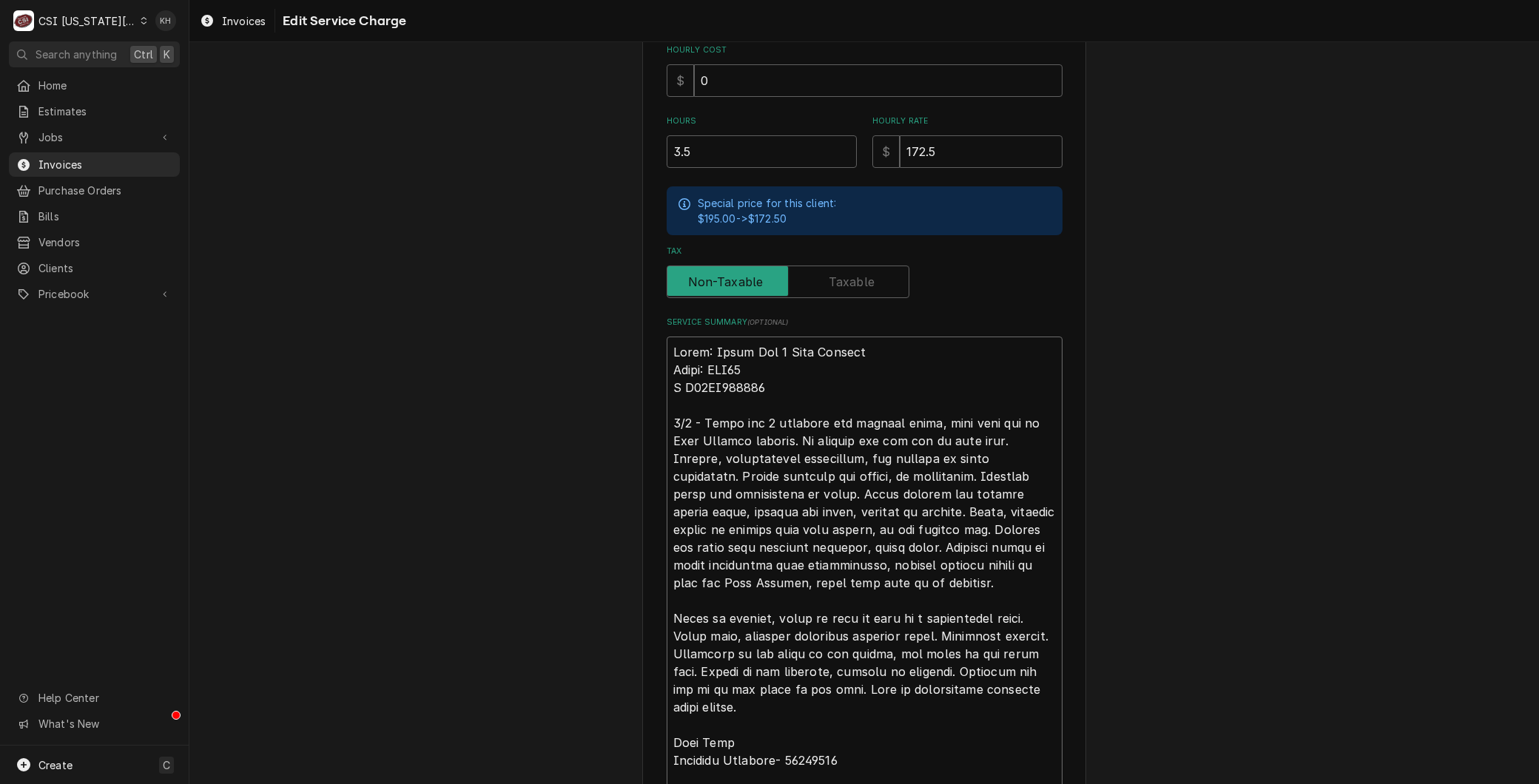
type textarea "x"
type textarea "Brand: Fryer Vat 4 Heat Failure Model: SSH75 Se G23HB055815 8/9 - Fryer vat 4 r…"
type textarea "x"
type textarea "Brand: Fryer Vat 4 Heat Failure Model: SSH75 Sei G23HB055815 8/9 - Fryer vat 4 …"
type textarea "x"
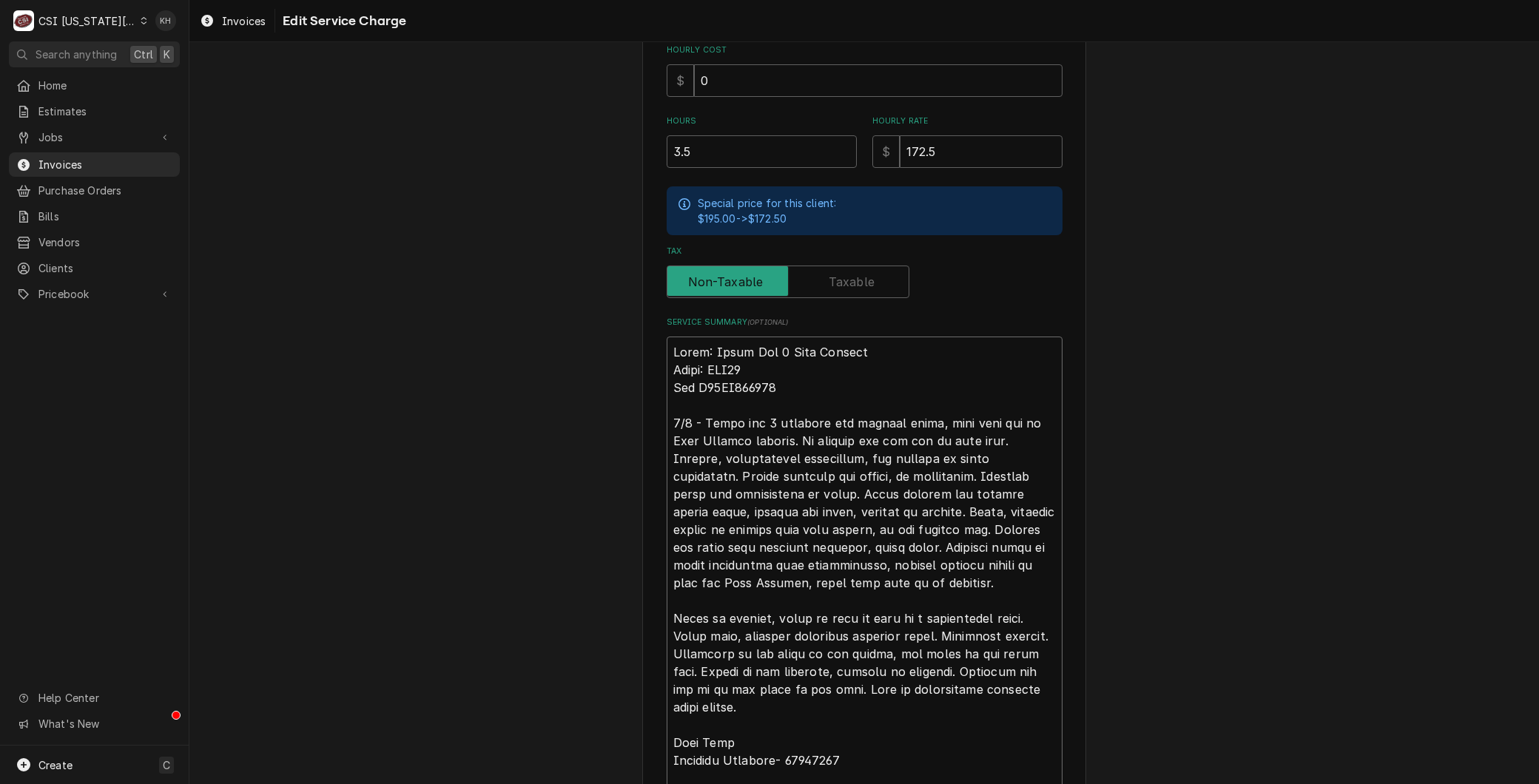
type textarea "Brand: Fryer Vat 4 Heat Failure Model: SSH75 Seir G23HB055815 8/9 - Fryer vat 4…"
type textarea "x"
type textarea "Brand: Fryer Vat 4 Heat Failure Model: SSH75 Sei G23HB055815 8/9 - Fryer vat 4 …"
type textarea "x"
type textarea "Brand: Fryer Vat 4 Heat Failure Model: SSH75 Se G23HB055815 8/9 - Fryer vat 4 r…"
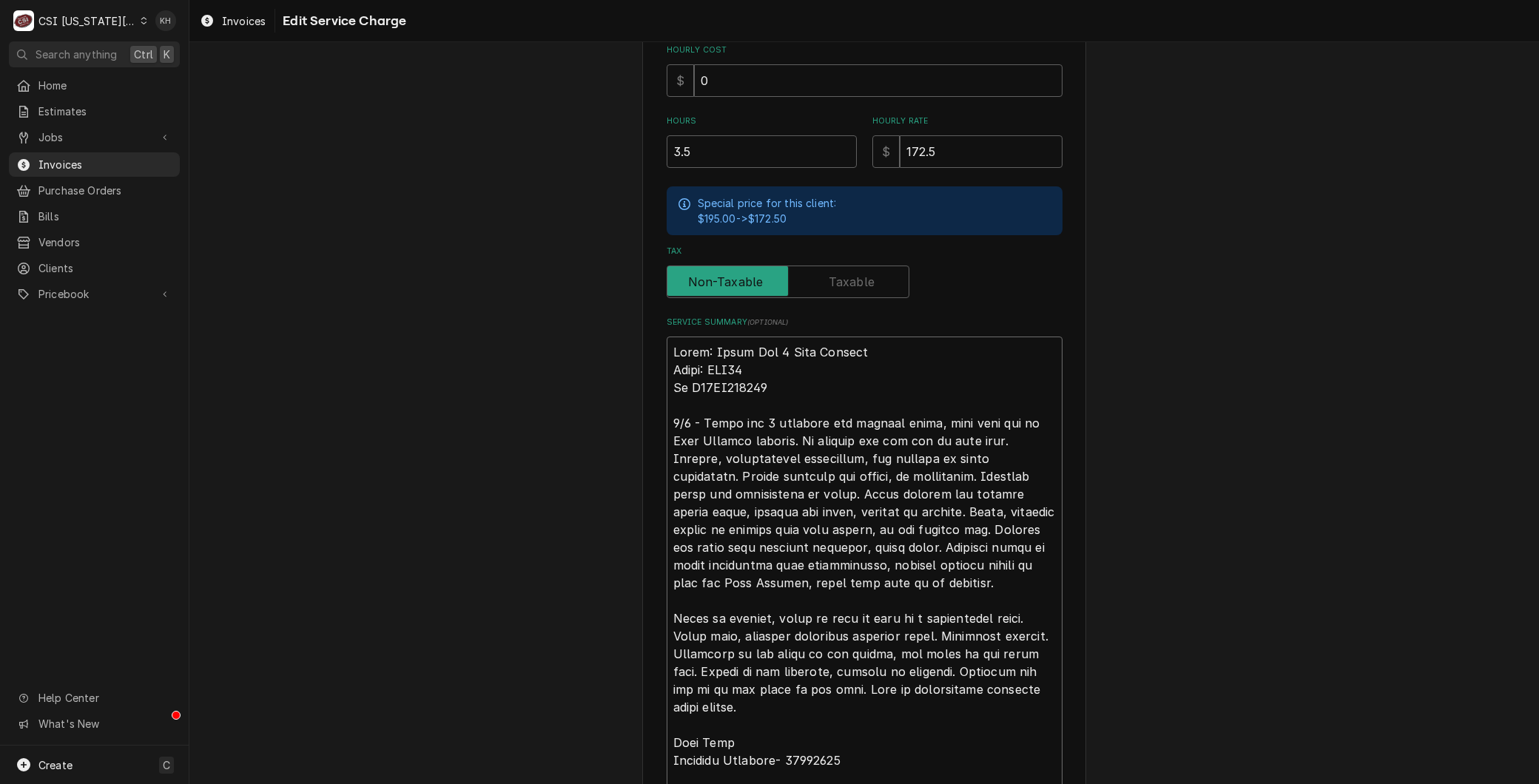
type textarea "x"
type textarea "Brand: Fryer Vat 4 Heat Failure Model: SSH75 Seri G23HB055815 8/9 - Fryer vat 4…"
type textarea "x"
type textarea "Brand: Fryer Vat 4 Heat Failure Model: SSH75 Seria G23HB055815 8/9 - Fryer vat …"
type textarea "x"
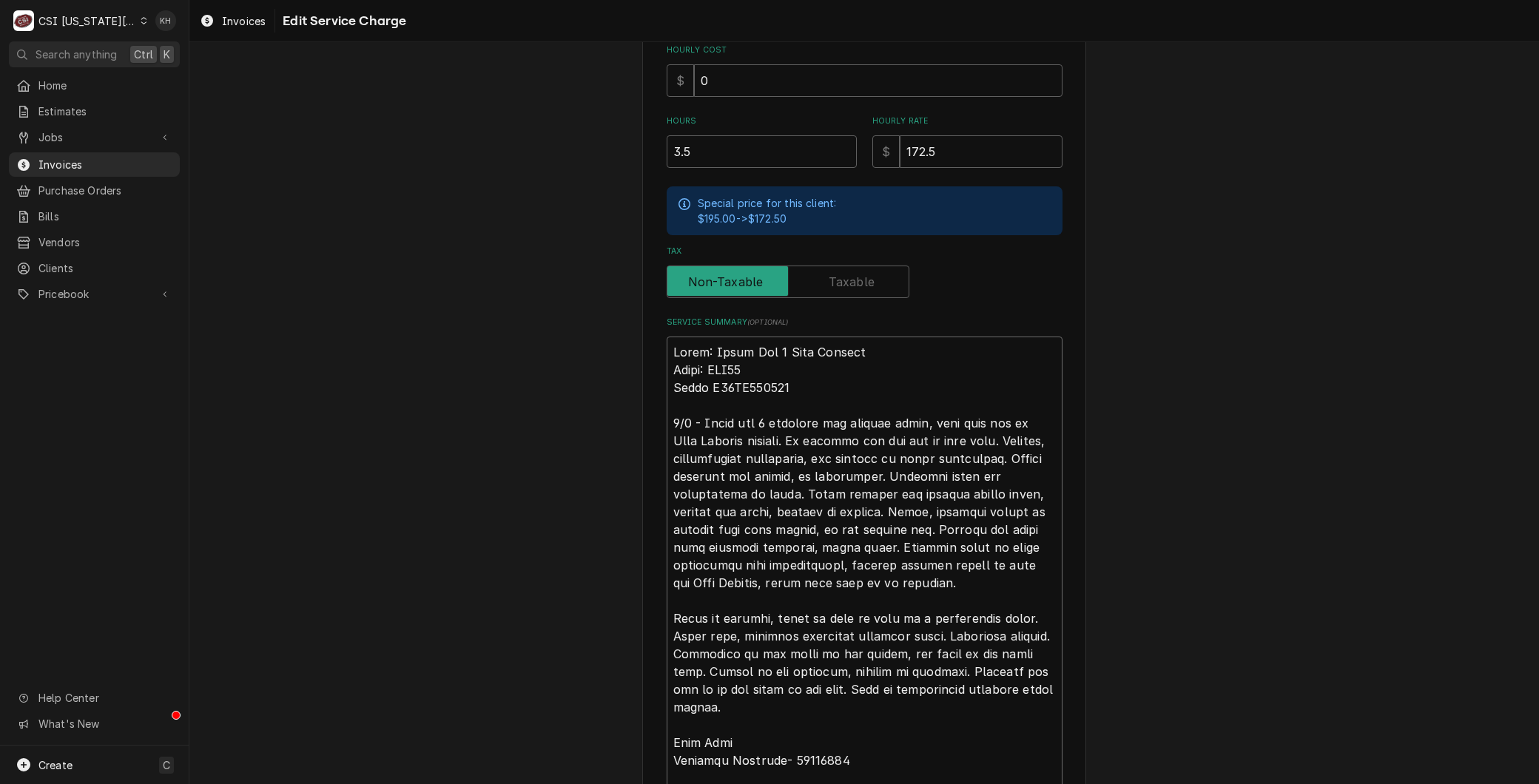
type textarea "Brand: Fryer Vat 4 Heat Failure Model: SSH75 Serial G23HB055815 8/9 - Fryer vat…"
type textarea "x"
type textarea "Brand: Fryer Vat 4 Heat Failure Model: SSH75 Serial: G23HB055815 8/9 - Fryer va…"
click at [890, 420] on textarea "Service Summary ( optional )" at bounding box center [864, 769] width 396 height 865
type textarea "x"
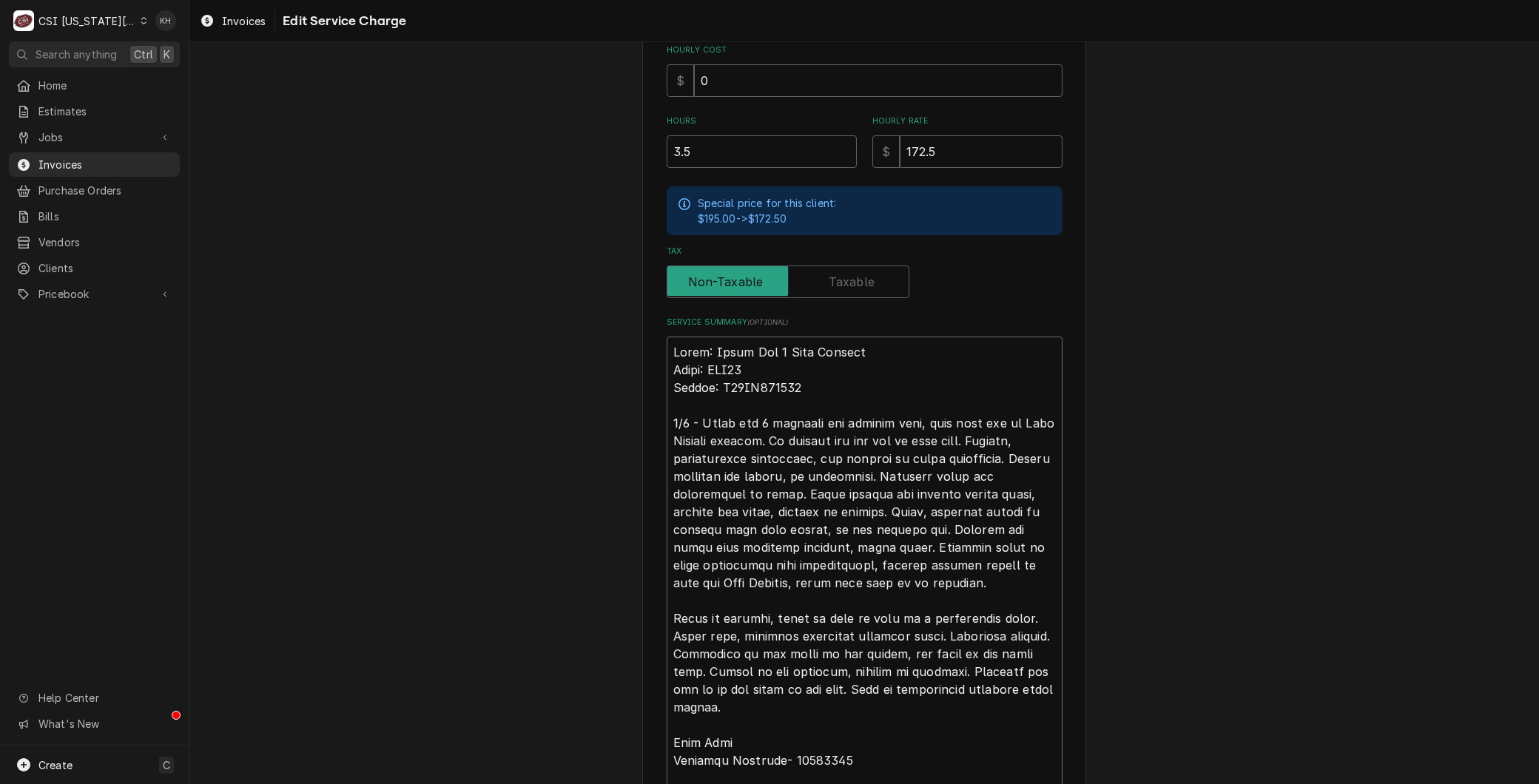
type textarea "Brand: Fryer Vat 4 Heat Failure Model: SSH75 Serial: G23HB055815 8/9 - Fryer va…"
type textarea "x"
type textarea "Brand: Fryer Vat 4 Heat Failure Model: SSH75 Serial: G23HB055815 8/9 - Fryer va…"
type textarea "x"
type textarea "Brand: Fryer Vat 4 Heat Failure Model: SSH75 Serial: G23HB055815 8/9 - Fryer va…"
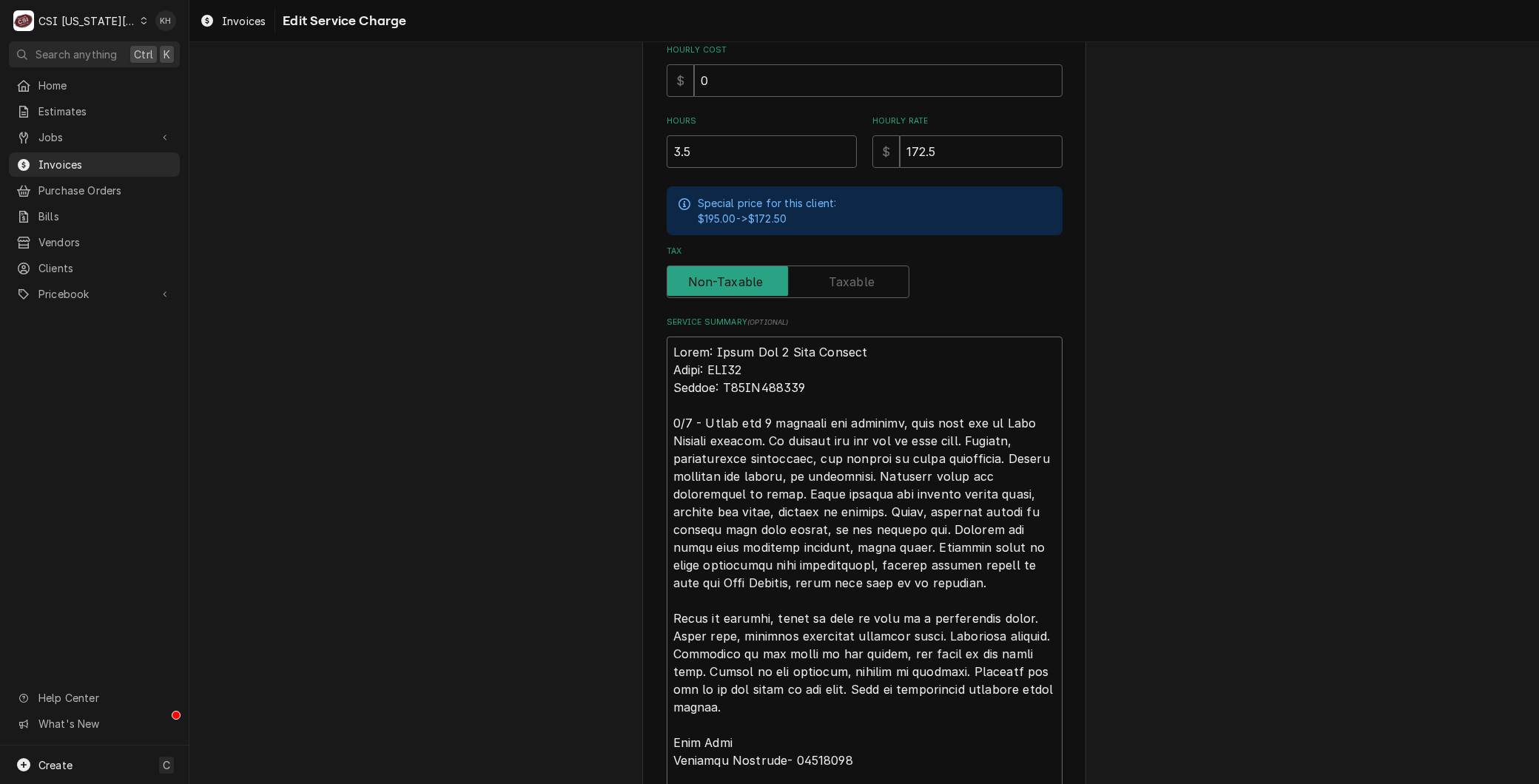
type textarea "x"
type textarea "Brand: Fryer Vat 4 Heat Failure Model: SSH75 Serial: G23HB055815 8/9 - Fryer va…"
type textarea "x"
type textarea "Brand: Fryer Vat 4 Heat Failure Model: SSH75 Serial: G23HB055815 8/9 - Fryer va…"
type textarea "x"
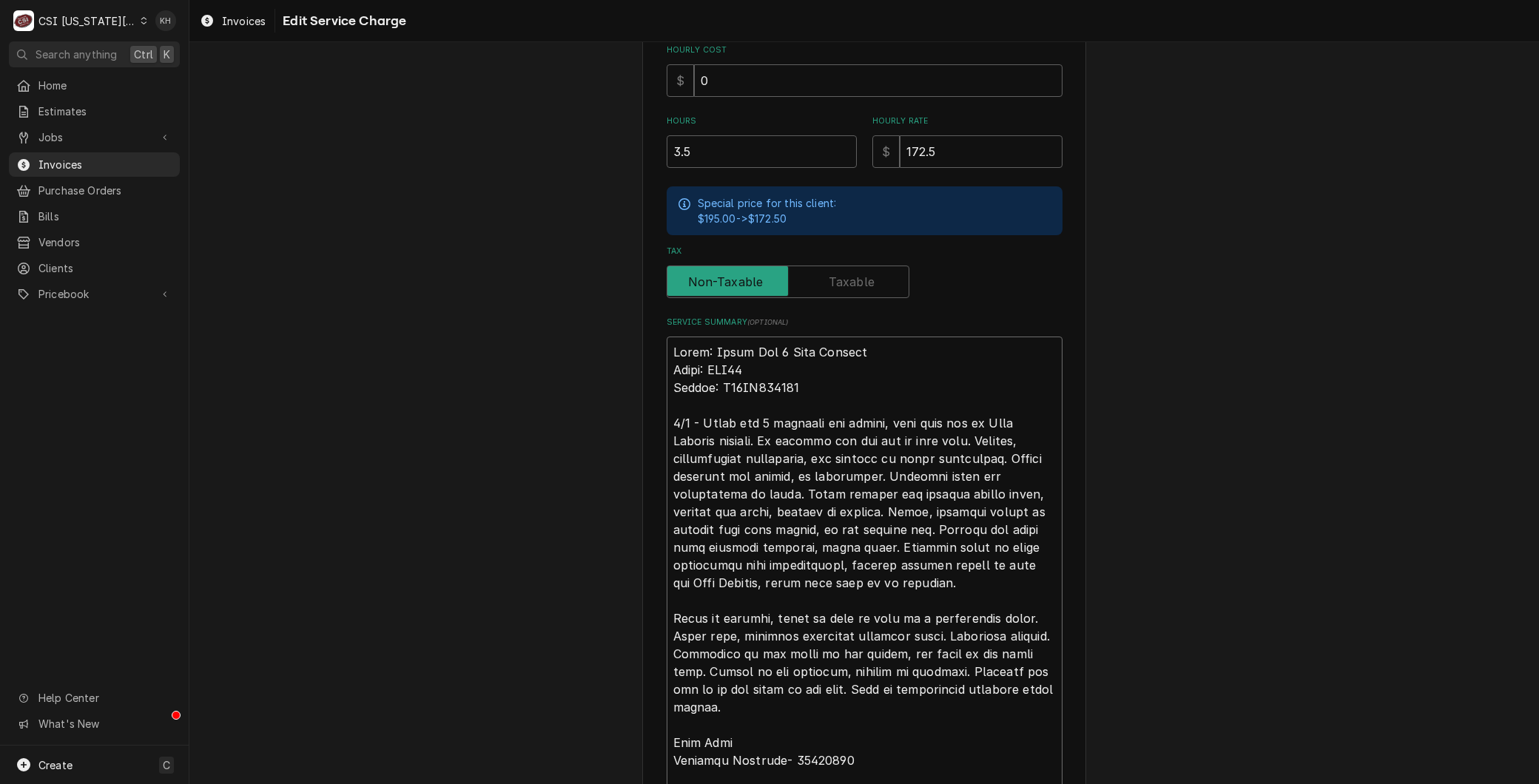
type textarea "Brand: Fryer Vat 4 Heat Failure Model: SSH75 Serial: G23HB055815 8/9 - Fryer va…"
type textarea "x"
type textarea "Brand: Fryer Vat 4 Heat Failure Model: SSH75 Serial: G23HB055815 8/9 - Fryer va…"
click at [891, 455] on textarea "Service Summary ( optional )" at bounding box center [864, 769] width 396 height 865
type textarea "x"
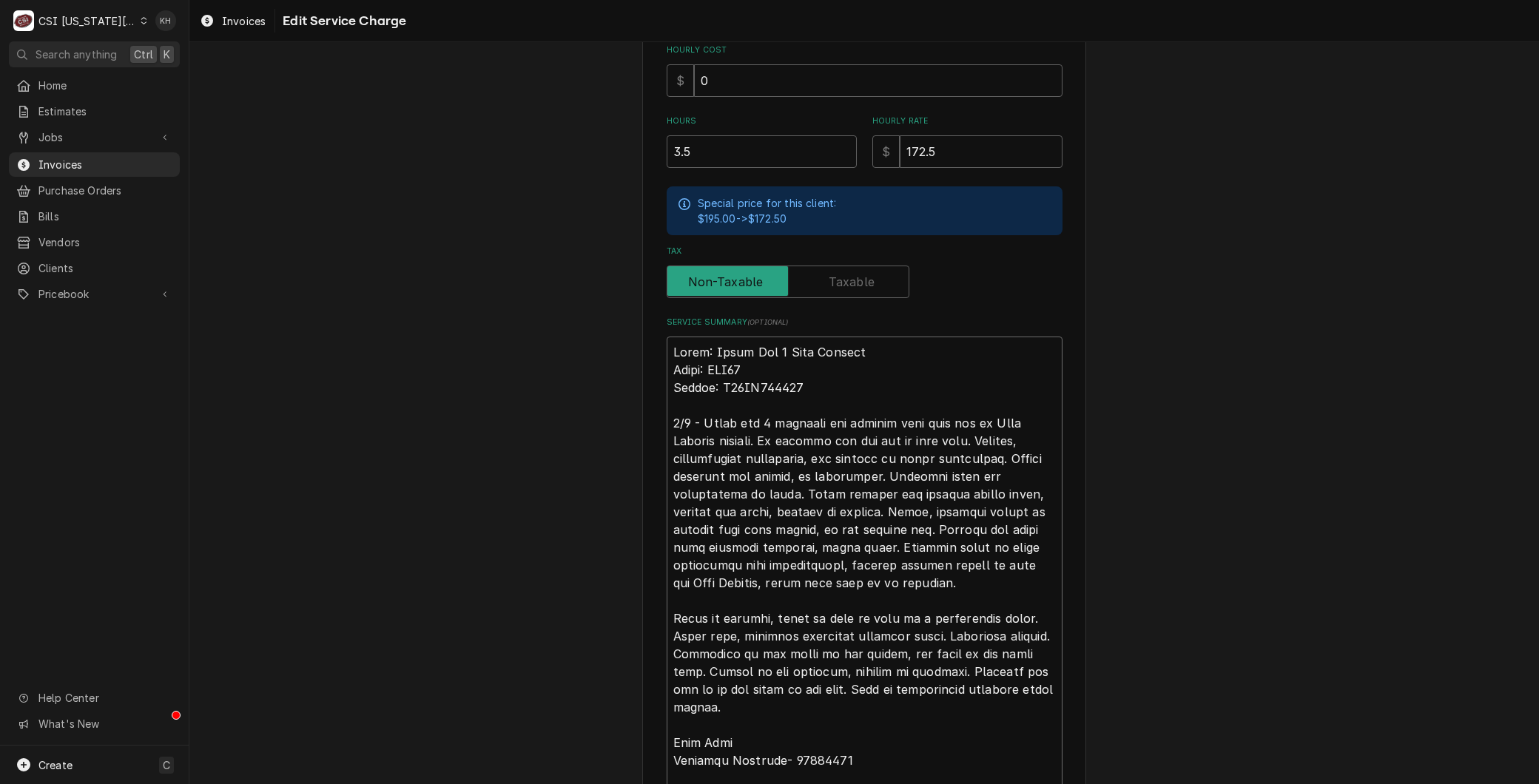
type textarea "Brand: Fryer Vat 4 Heat Failure Model: SSH75 Serial: G23HB055815 8/9 - Fryer va…"
type textarea "x"
type textarea "Brand: Fryer Vat 4 Heat Failure Model: SSH75 Serial: G23HB055815 8/9 - Fryer va…"
click at [765, 475] on textarea "Service Summary ( optional )" at bounding box center [864, 769] width 396 height 865
type textarea "x"
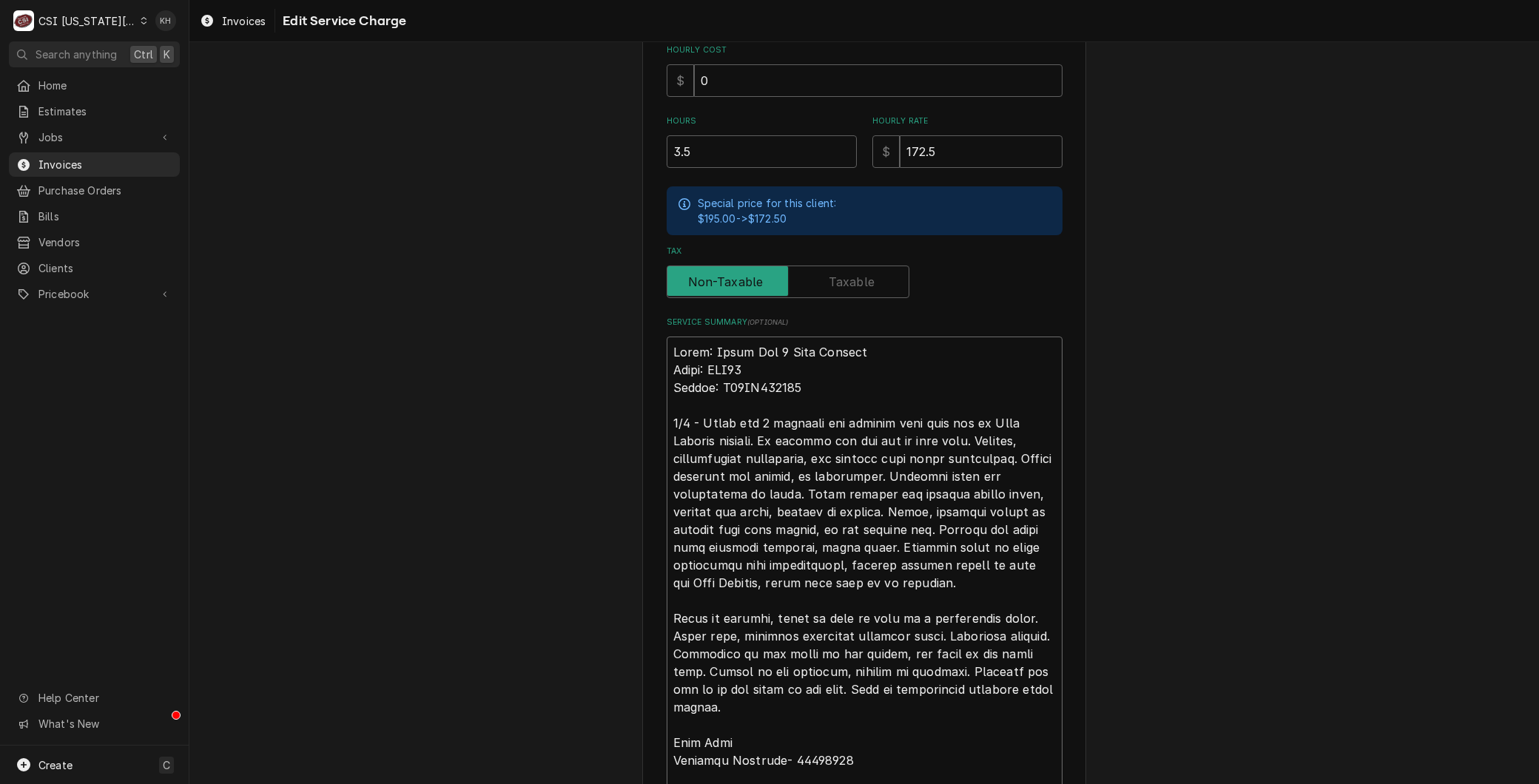
type textarea "Brand: Fryer Vat 4 Heat Failure Model: SSH75 Serial: G23HB055815 8/9 - Fryer va…"
type textarea "x"
type textarea "Brand: Fryer Vat 4 Heat Failure Model: SSH75 Serial: G23HB055815 8/9 - Fryer va…"
type textarea "x"
type textarea "Brand: Fryer Vat 4 Heat Failure Model: SSH75 Serial: G23HB055815 8/9 - Fryer va…"
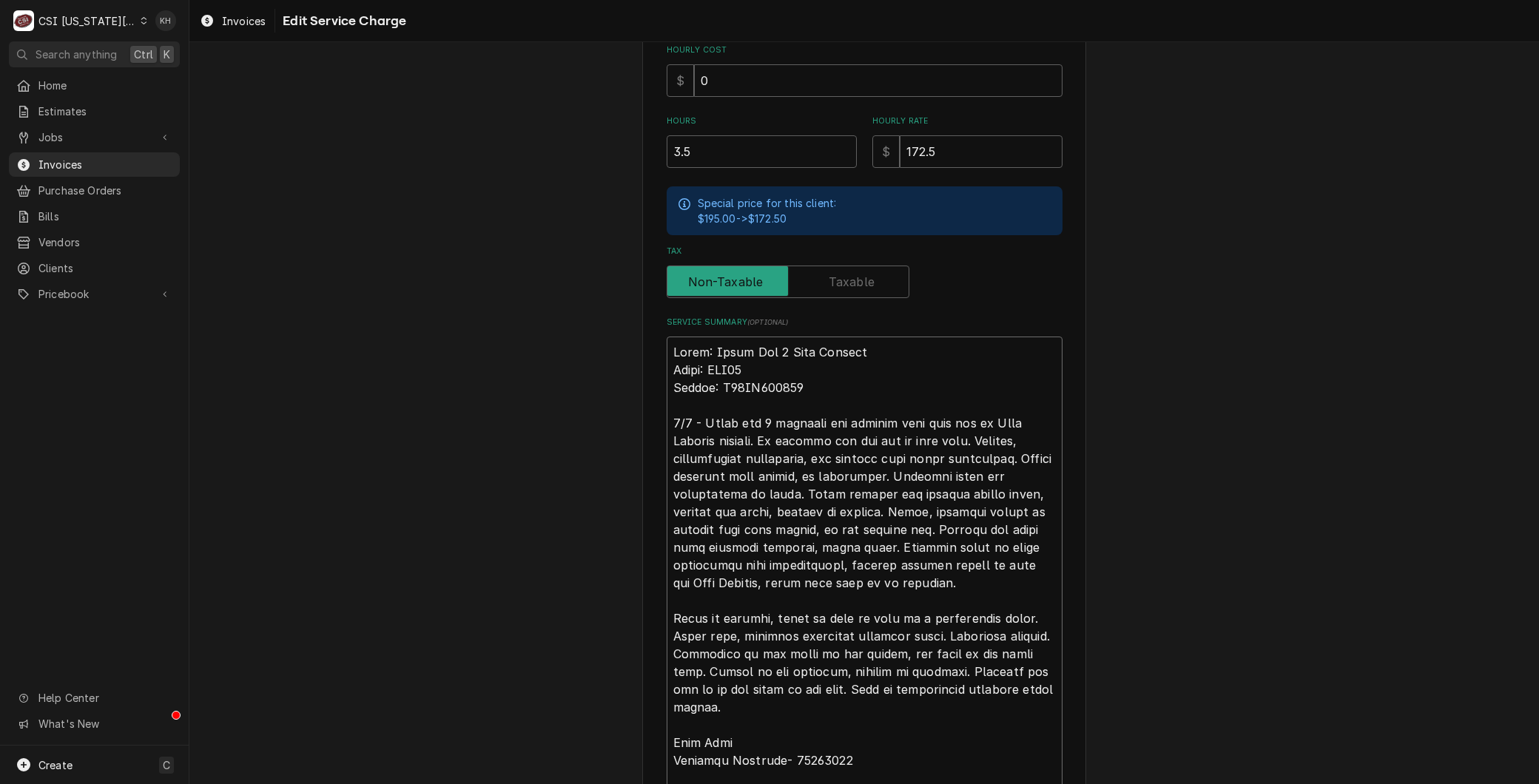
drag, startPoint x: 735, startPoint y: 495, endPoint x: 740, endPoint y: 486, distance: 10.3
click at [740, 486] on textarea "Service Summary ( optional )" at bounding box center [864, 769] width 396 height 865
type textarea "x"
type textarea "Brand: Fryer Vat 4 Heat Failure Model: SSH75 Serial: G23HB055815 8/9 - Fryer va…"
type textarea "x"
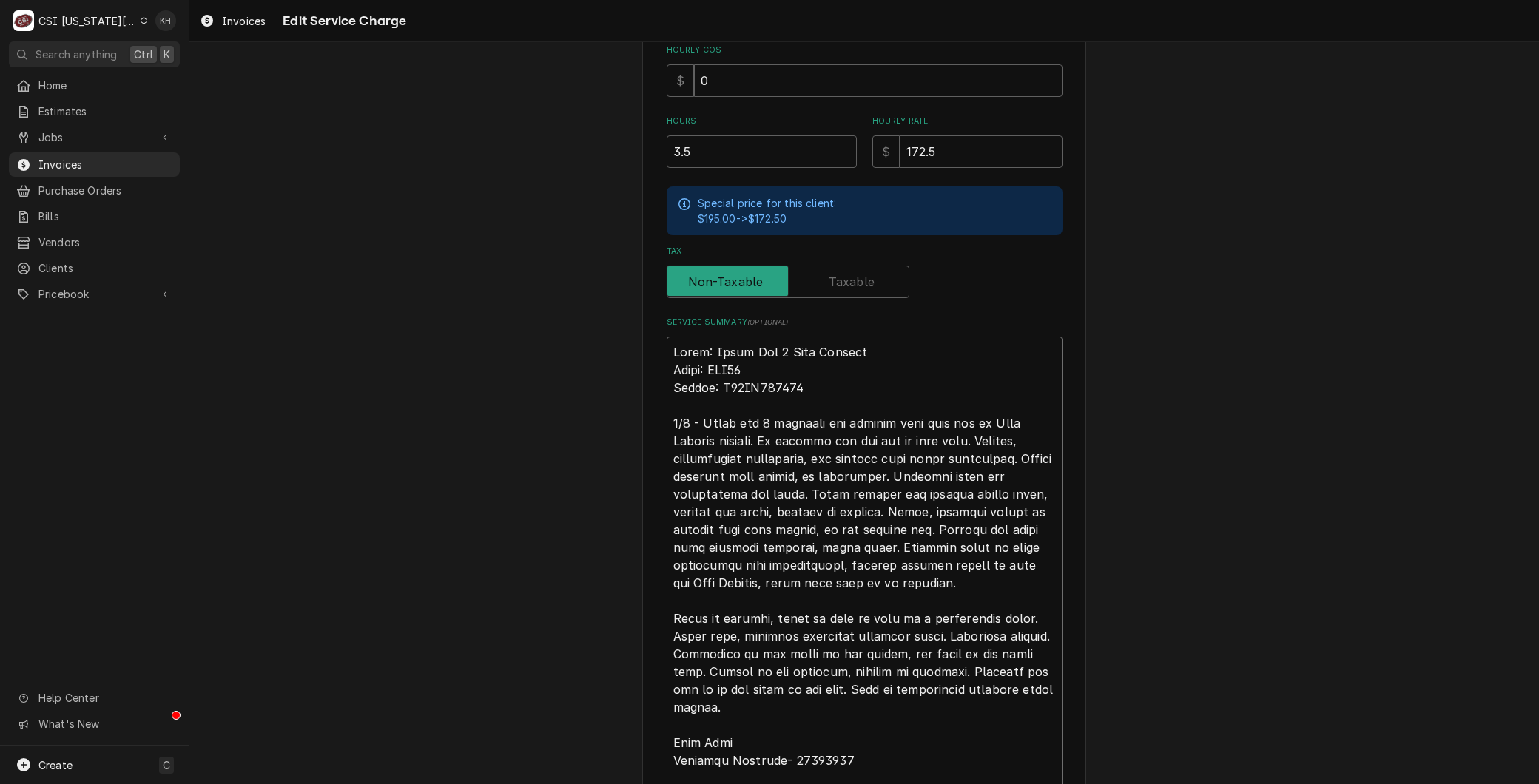
type textarea "Brand: Fryer Vat 4 Heat Failure Model: SSH75 Serial: G23HB055815 8/9 - Fryer va…"
click at [823, 510] on textarea "Service Summary ( optional )" at bounding box center [864, 769] width 396 height 865
type textarea "x"
type textarea "Brand: Fryer Vat 4 Heat Failure Model: SSH75 Serial: G23HB055815 8/9 - Fryer va…"
type textarea "x"
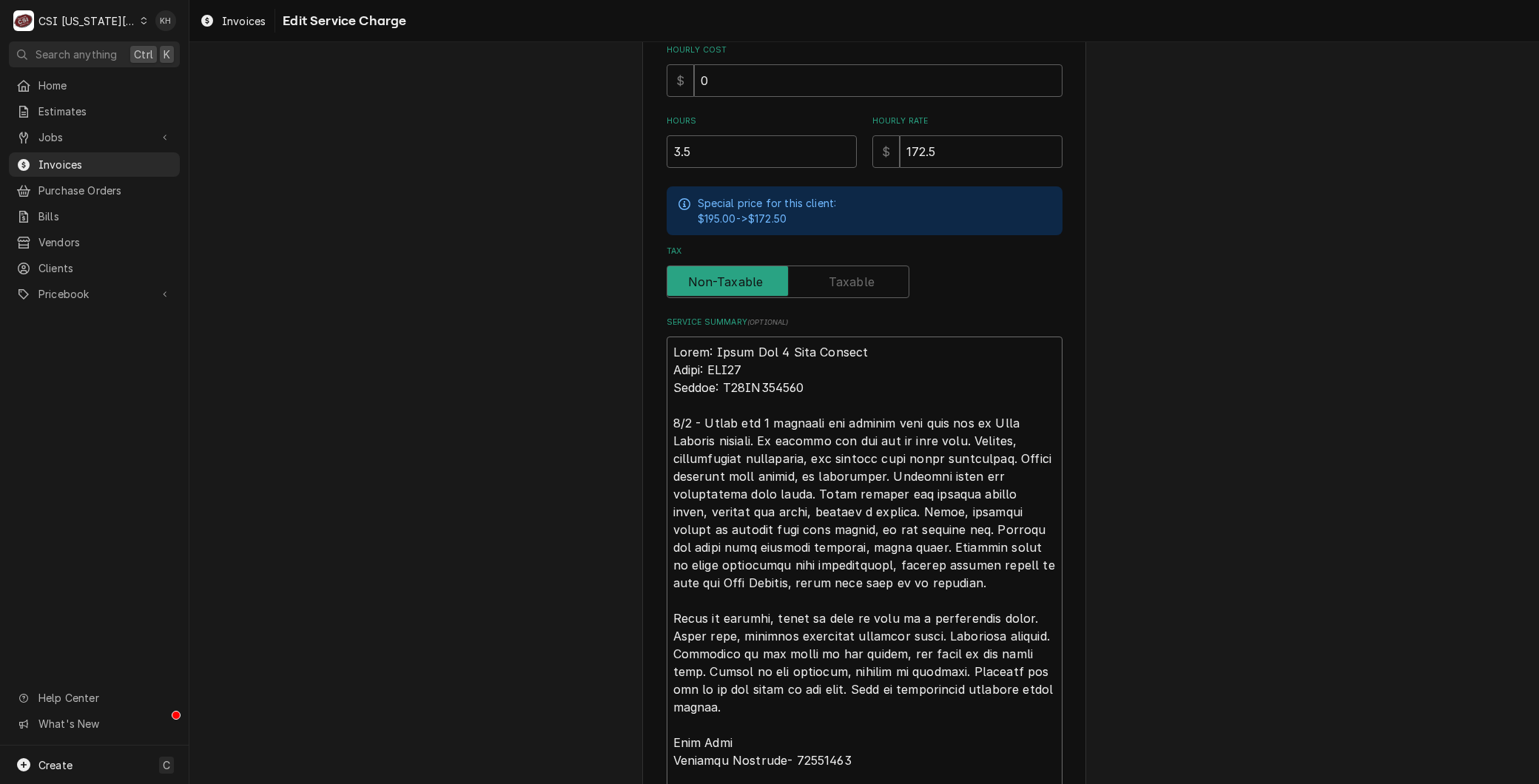
type textarea "Brand: Fryer Vat 4 Heat Failure Model: SSH75 Serial: G23HB055815 8/9 - Fryer va…"
type textarea "x"
type textarea "Brand: Fryer Vat 4 Heat Failure Model: SSH75 Serial: G23HB055815 8/9 - Fryer va…"
click at [1028, 508] on textarea "Service Summary ( optional )" at bounding box center [864, 769] width 396 height 865
type textarea "x"
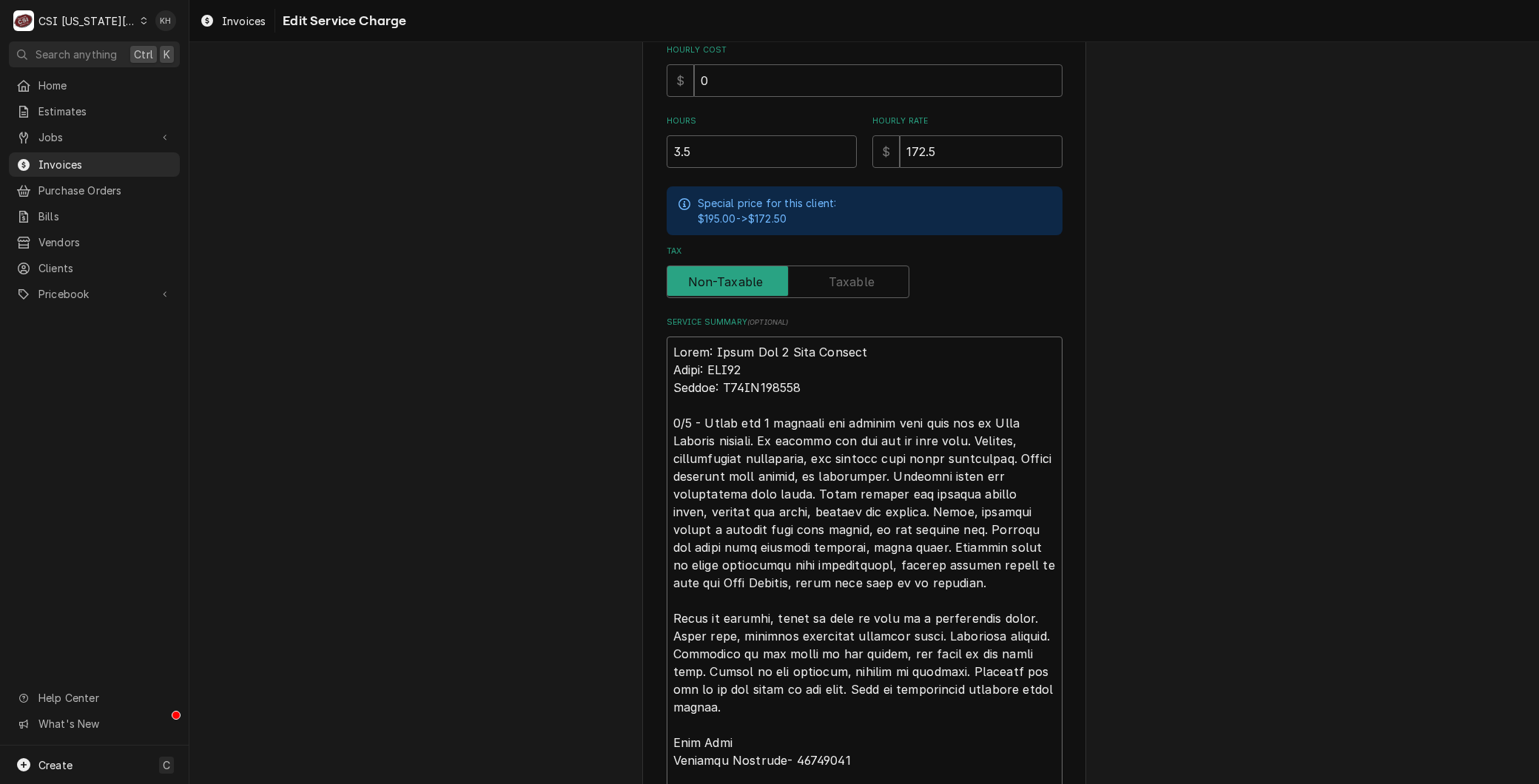
type textarea "Brand: Fryer Vat 4 Heat Failure Model: SSH75 Serial: G23HB055815 8/9 - Fryer va…"
type textarea "x"
type textarea "Brand: Fryer Vat 4 Heat Failure Model: SSH75 Serial: G23HB055815 8/9 - Fryer va…"
type textarea "x"
type textarea "Brand: Fryer Vat 4 Heat Failure Model: SSH75 Serial: G23HB055815 8/9 - Fryer va…"
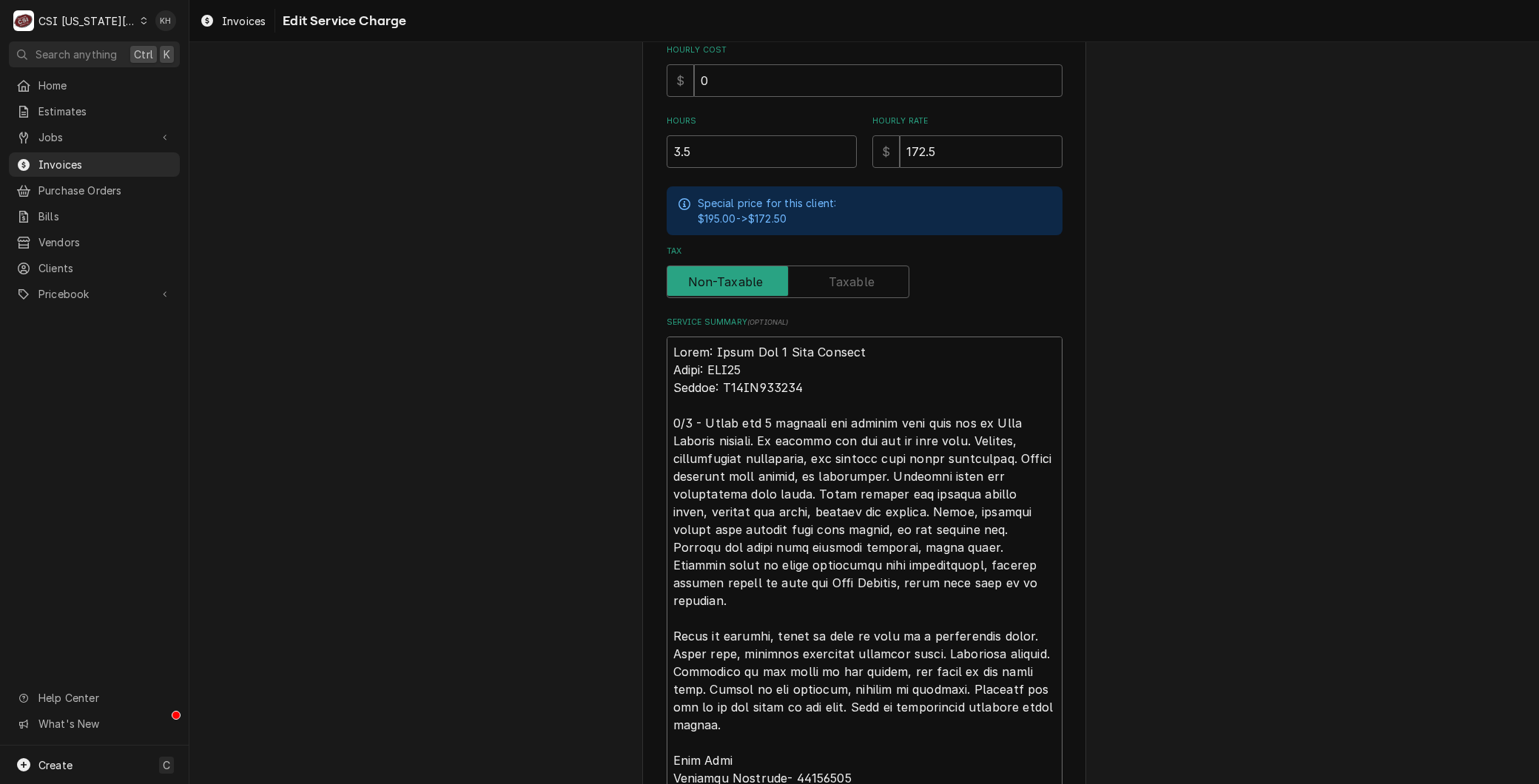
type textarea "x"
type textarea "Brand: Fryer Vat 4 Heat Failure Model: SSH75 Serial: G23HB055815 8/9 - Fryer va…"
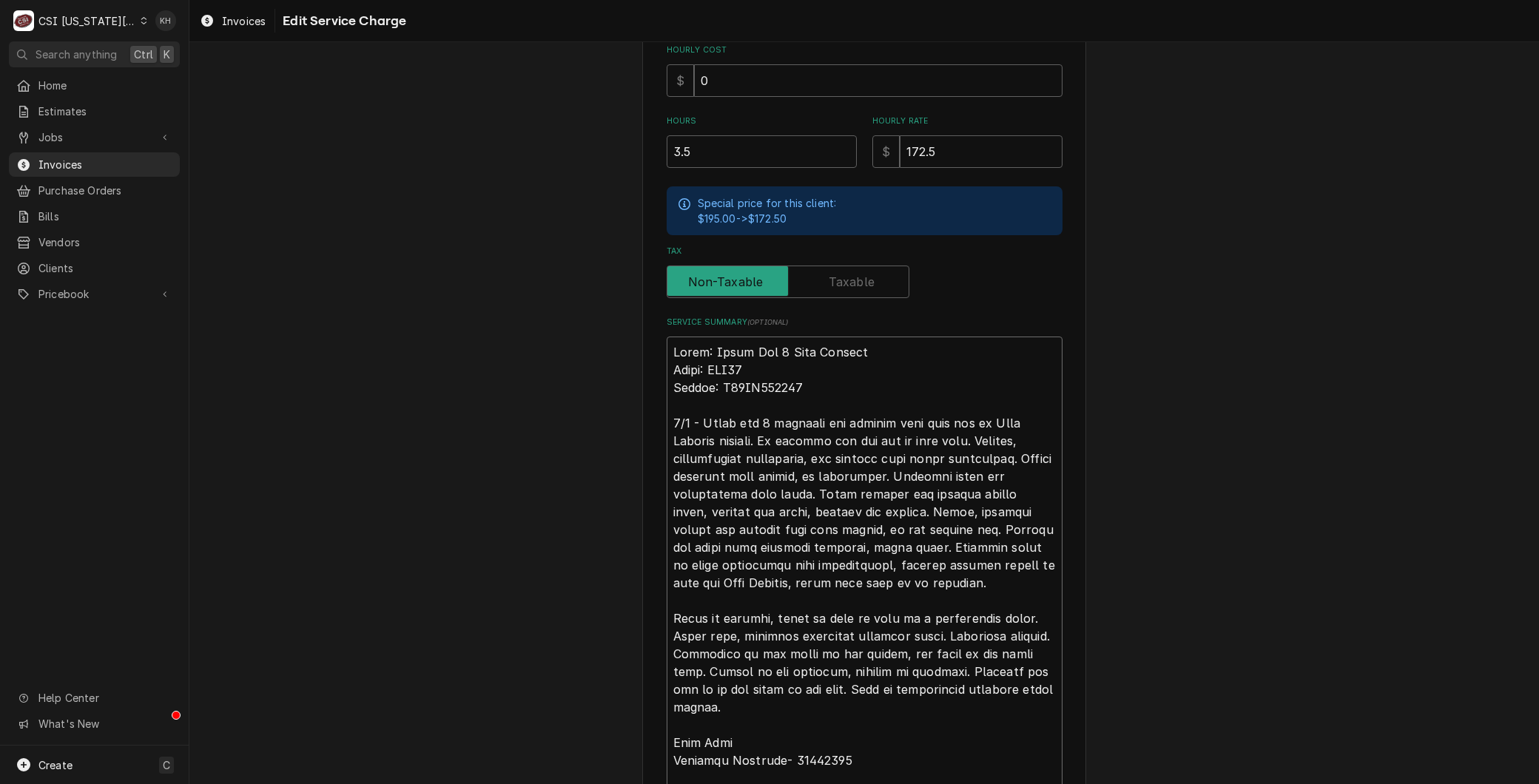
click at [848, 528] on textarea "Service Summary ( optional )" at bounding box center [864, 769] width 396 height 865
type textarea "x"
type textarea "Brand: Fryer Vat 4 Heat Failure Model: SSH75 Serial: G23HB055815 8/9 - Fryer va…"
type textarea "x"
type textarea "Brand: Fryer Vat 4 Heat Failure Model: SSH75 Serial: G23HB055815 8/9 - Fryer va…"
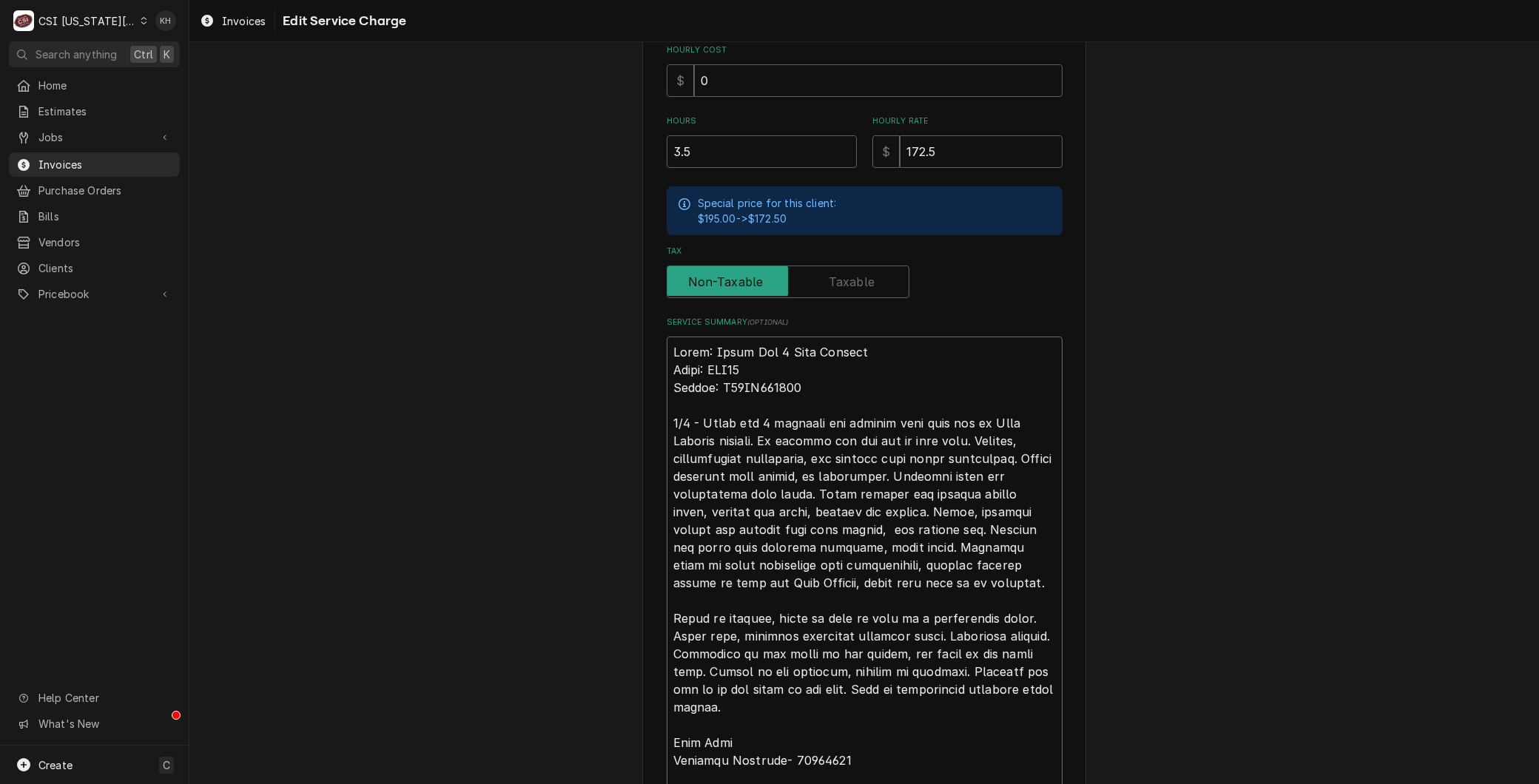
type textarea "x"
type textarea "Brand: Fryer Vat 4 Heat Failure Model: SSH75 Serial: G23HB055815 8/9 - Fryer va…"
type textarea "x"
type textarea "Brand: Fryer Vat 4 Heat Failure Model: SSH75 Serial: G23HB055815 8/9 - Fryer va…"
type textarea "x"
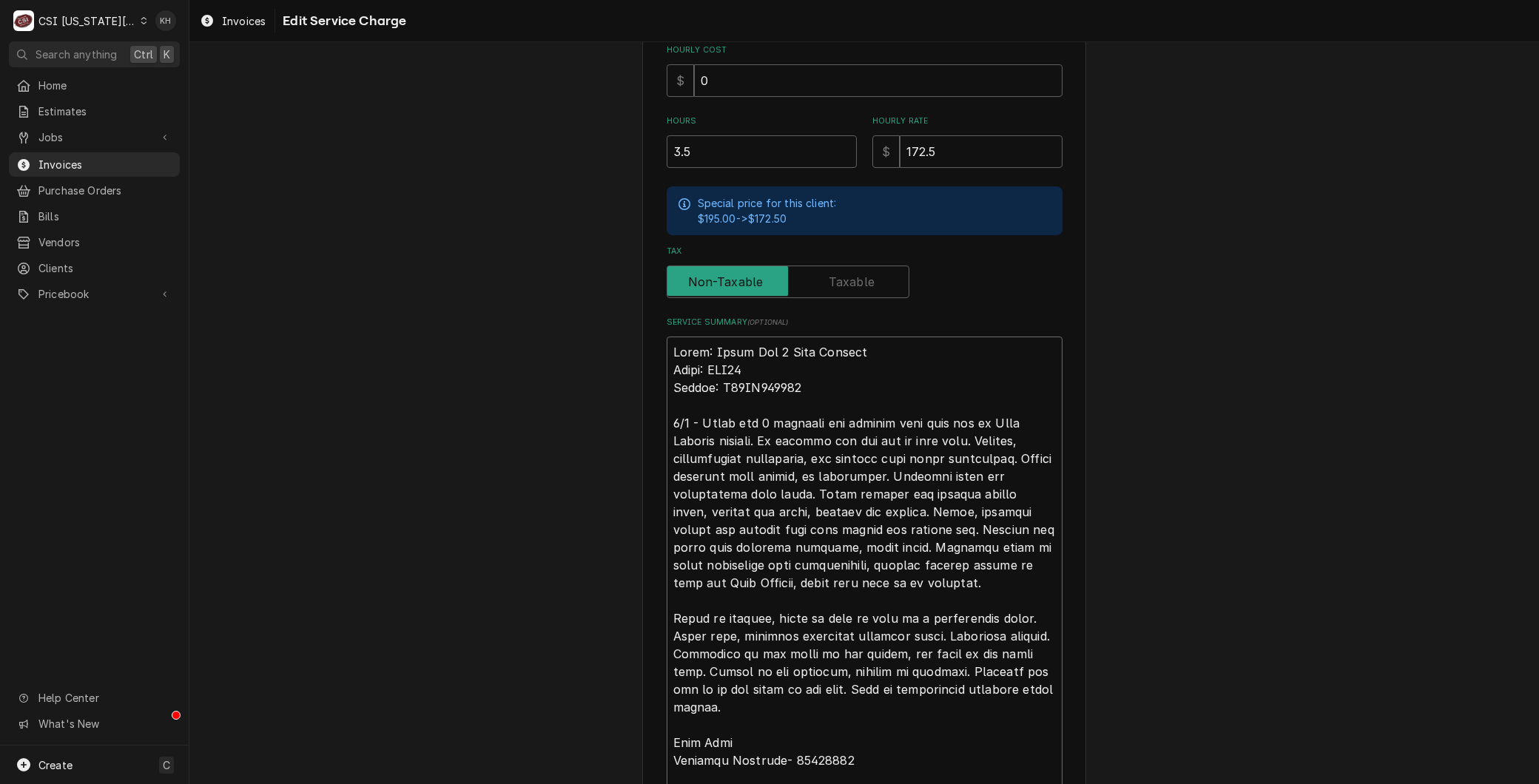
type textarea "Brand: Fryer Vat 4 Heat Failure Model: SSH75 Serial: G23HB055815 8/9 - Fryer va…"
type textarea "x"
type textarea "Brand: Fryer Vat 4 Heat Failure Model: SSH75 Serial: G23HB055815 8/9 - Fryer va…"
type textarea "x"
type textarea "Brand: Fryer Vat 4 Heat Failure Model: SSH75 Serial: G23HB055815 8/9 - Fryer va…"
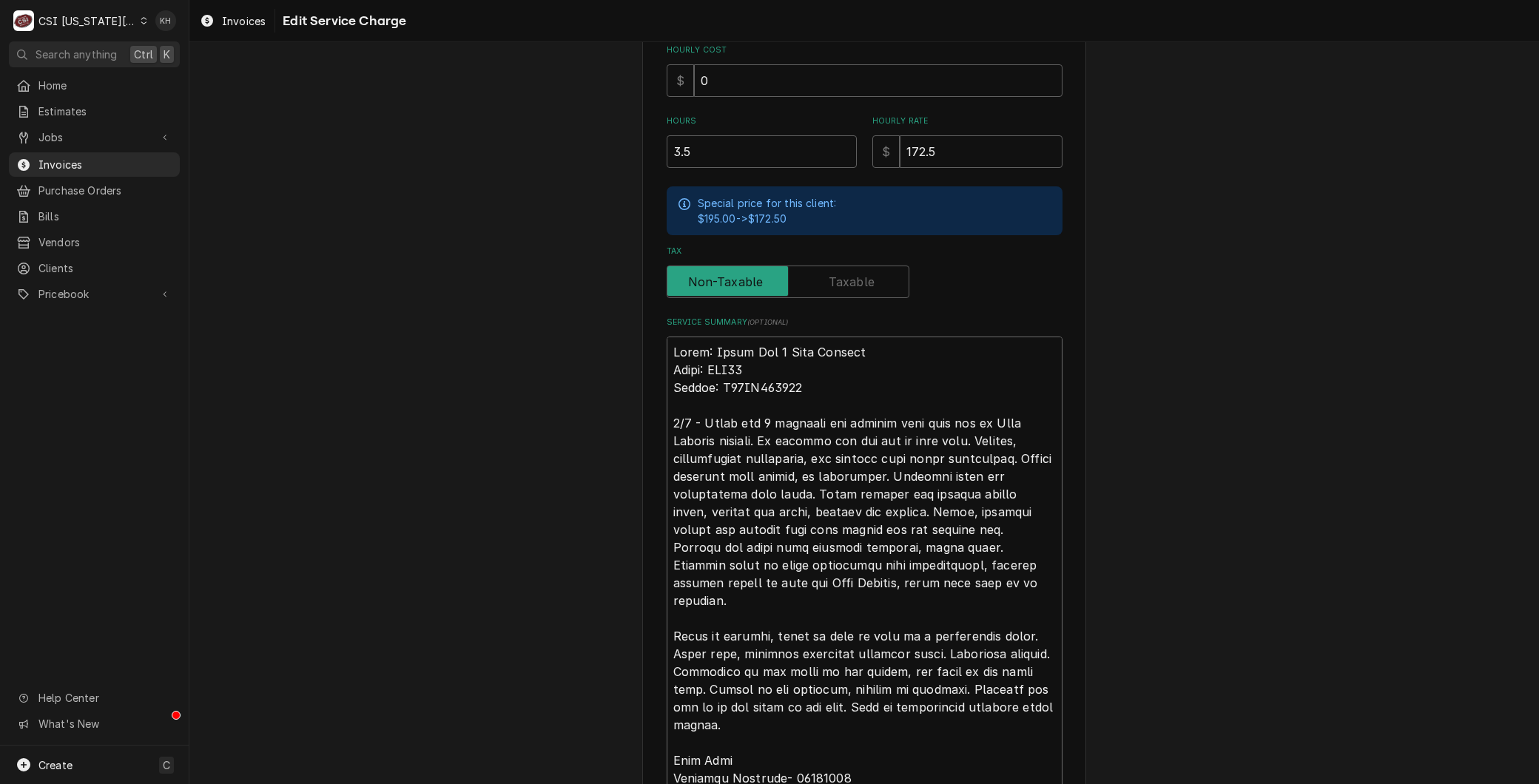
type textarea "x"
type textarea "Brand: Fryer Vat 4 Heat Failure Model: SSH75 Serial: G23HB055815 8/9 - Fryer va…"
type textarea "x"
type textarea "Brand: Fryer Vat 4 Heat Failure Model: SSH75 Serial: G23HB055815 8/9 - Fryer va…"
type textarea "x"
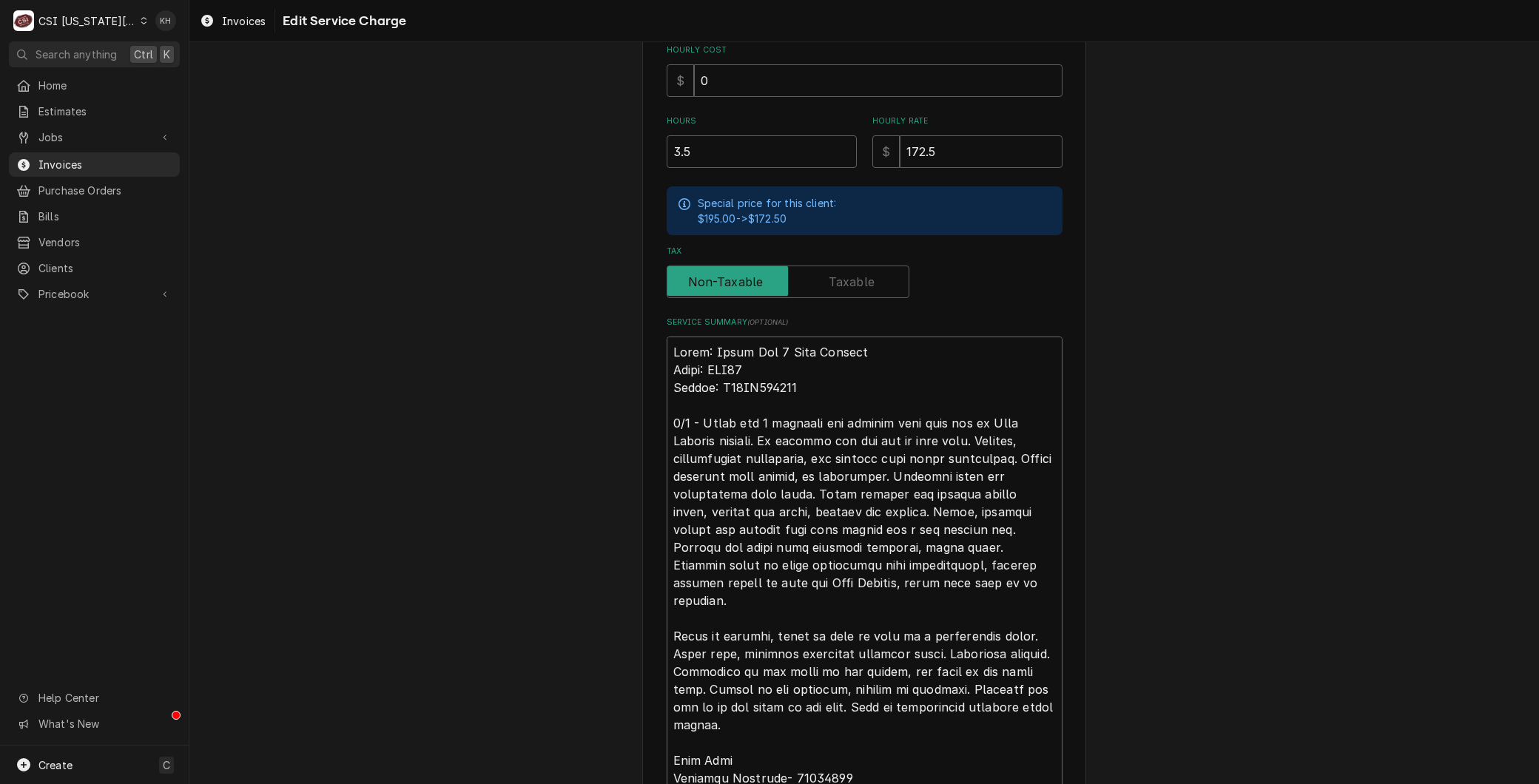
type textarea "Brand: Fryer Vat 4 Heat Failure Model: SSH75 Serial: G23HB055815 8/9 - Fryer va…"
type textarea "x"
type textarea "Brand: Fryer Vat 4 Heat Failure Model: SSH75 Serial: G23HB055815 8/9 - Fryer va…"
click at [1017, 543] on textarea "Service Summary ( optional )" at bounding box center [864, 769] width 396 height 865
type textarea "x"
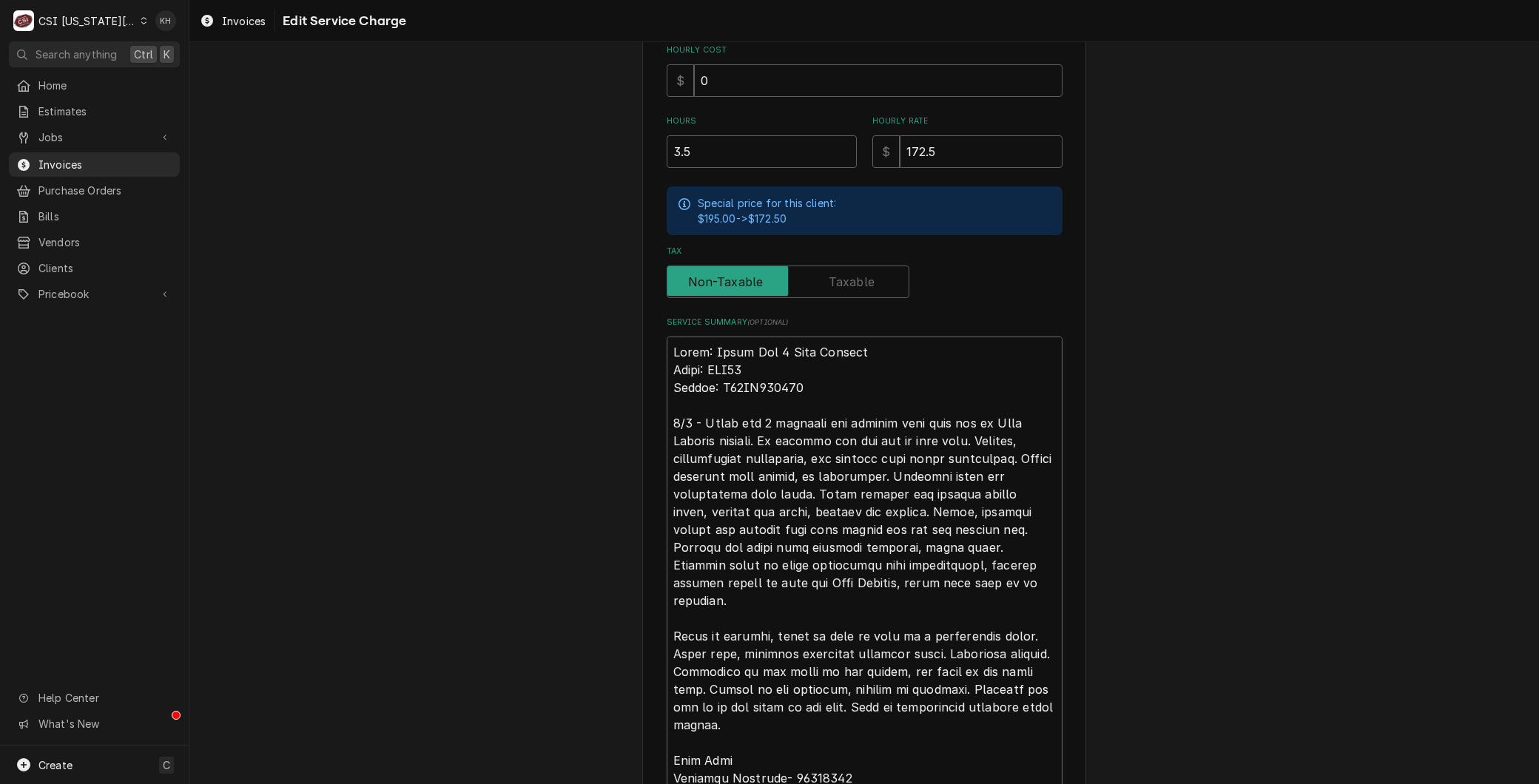
type textarea "Brand: Fryer Vat 4 Heat Failure Model: SSH75 Serial: G23HB055815 8/9 - Fryer va…"
type textarea "x"
type textarea "Brand: Fryer Vat 4 Heat Failure Model: SSH75 Serial: G23HB055815 8/9 - Fryer va…"
type textarea "x"
type textarea "Brand: Fryer Vat 4 Heat Failure Model: SSH75 Serial: G23HB055815 8/9 - Fryer va…"
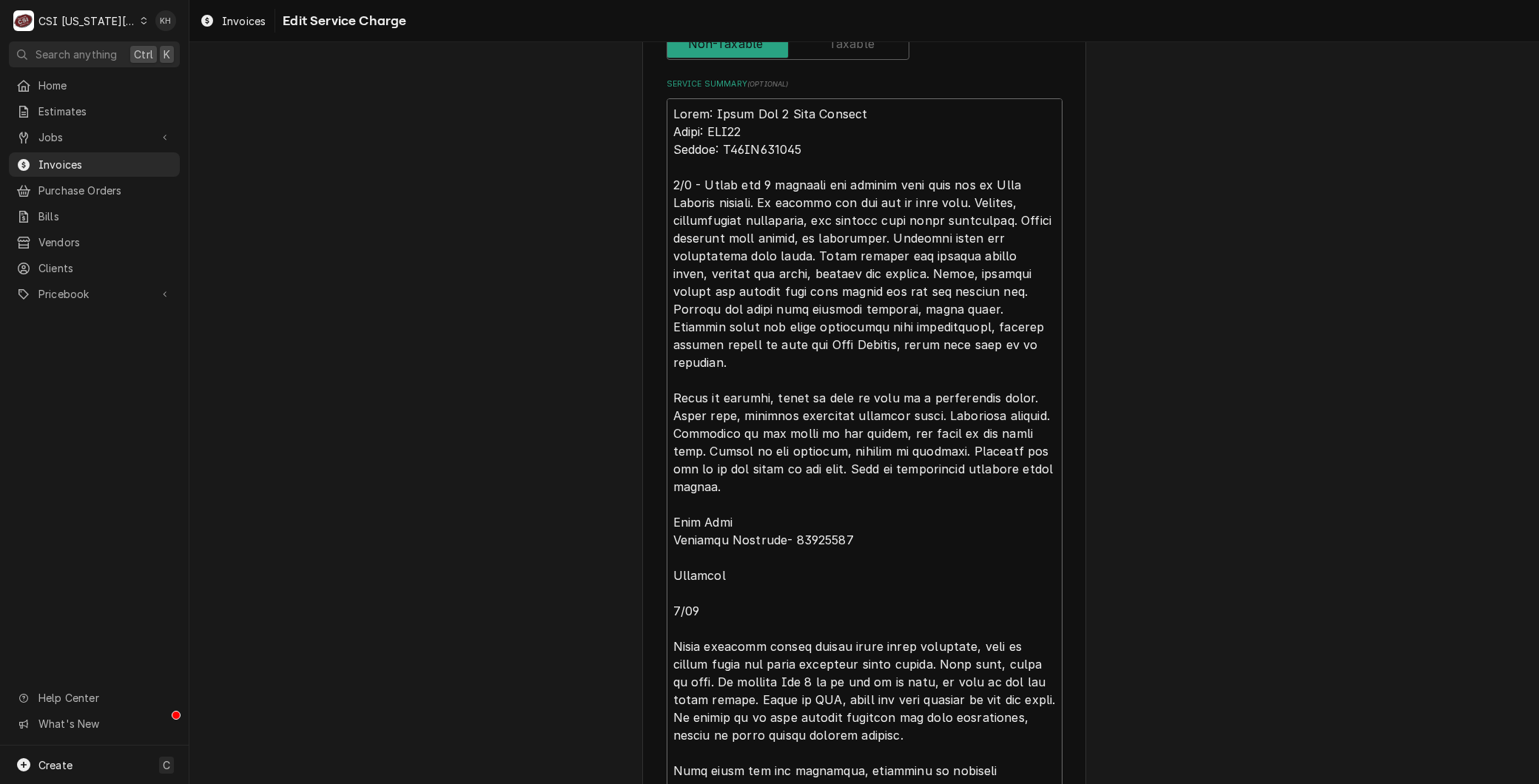
scroll to position [679, 0]
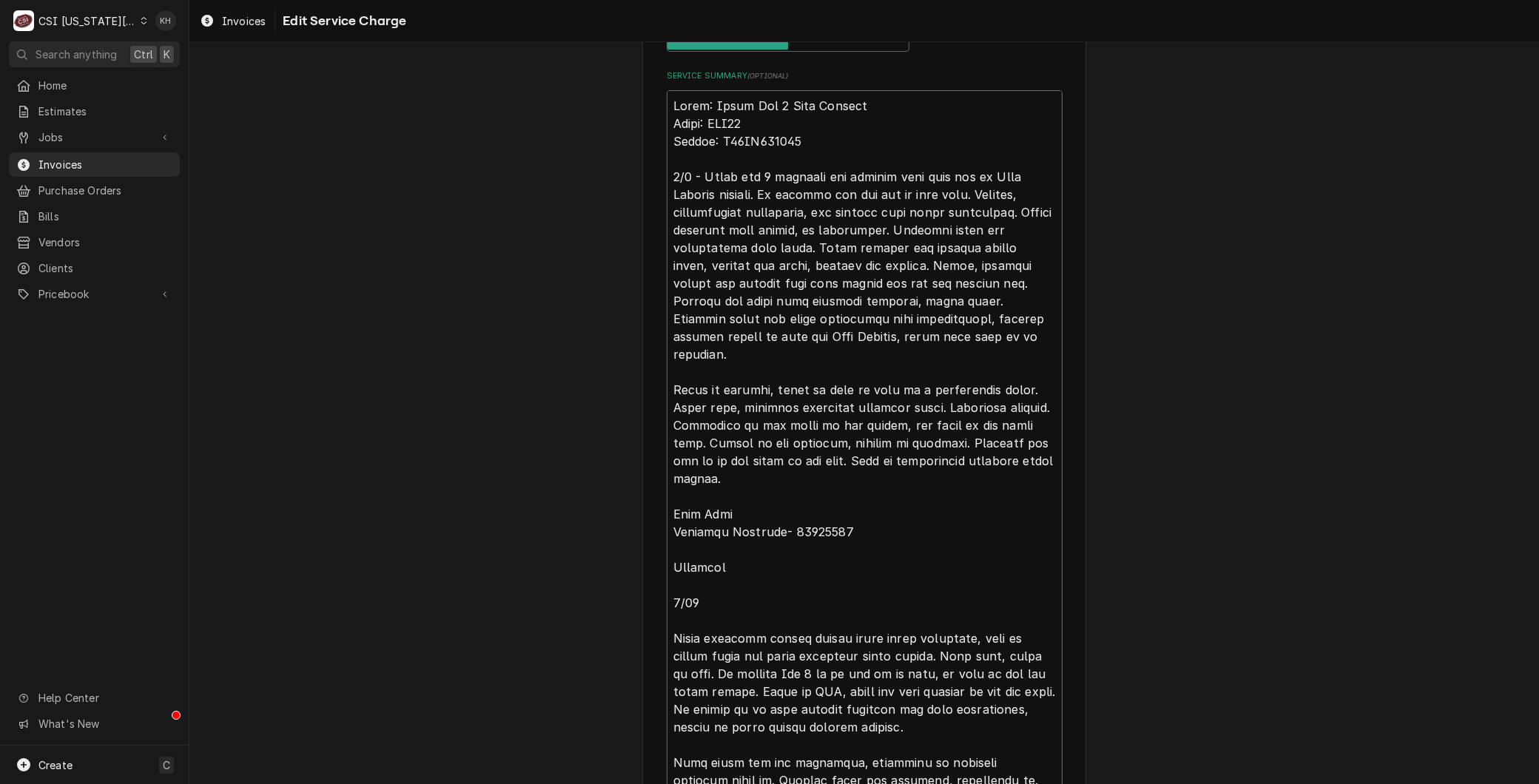
drag, startPoint x: 822, startPoint y: 334, endPoint x: 874, endPoint y: 334, distance: 52.0
click at [874, 334] on textarea "Service Summary ( optional )" at bounding box center [864, 523] width 396 height 865
type textarea "x"
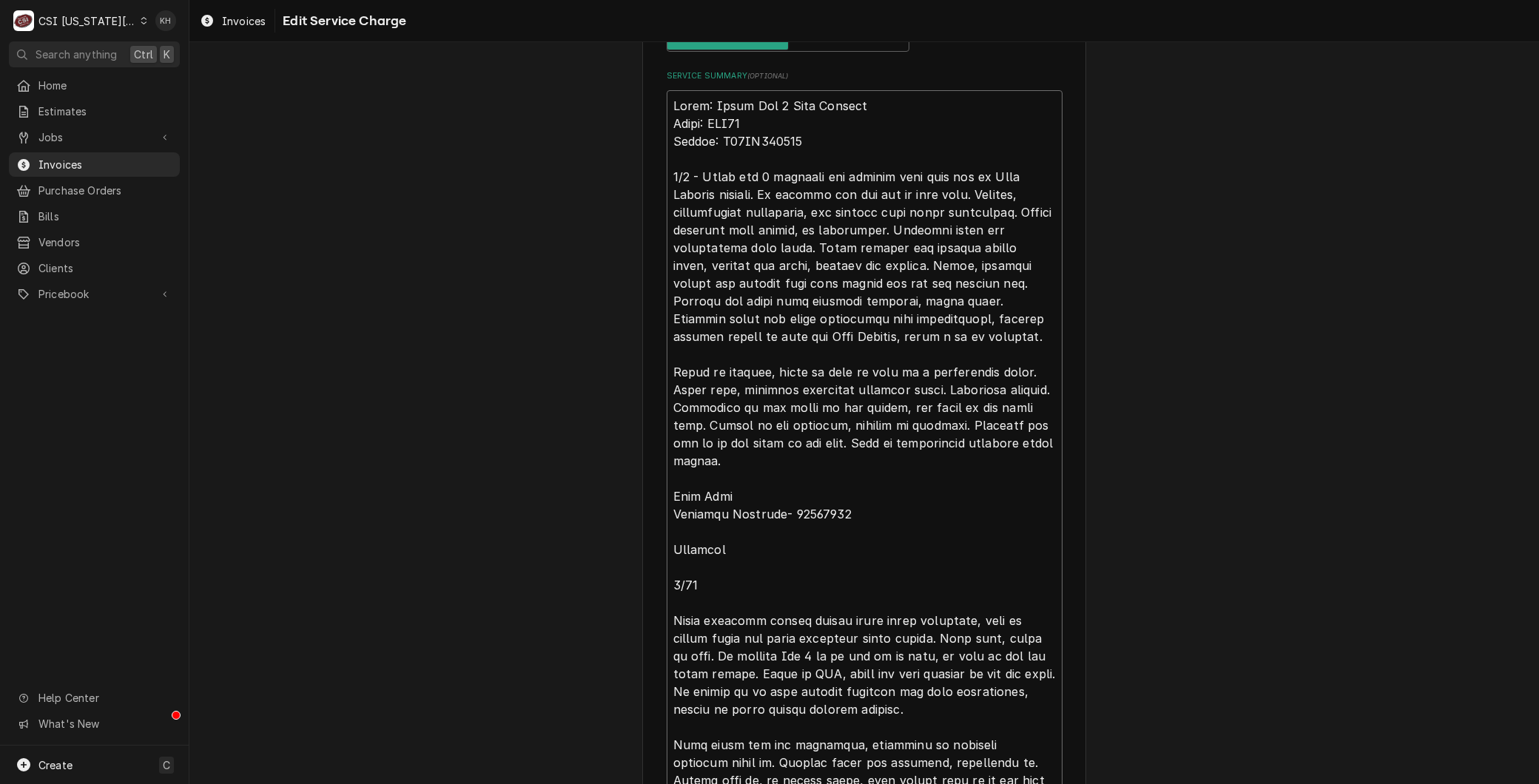
type textarea "Brand: Fryer Vat 4 Heat Failure Model: SSH75 Serial: G23HB055815 8/9 - Fryer va…"
type textarea "x"
type textarea "Brand: Fryer Vat 4 Heat Failure Model: SSH75 Serial: G23HB055815 8/9 - Fryer va…"
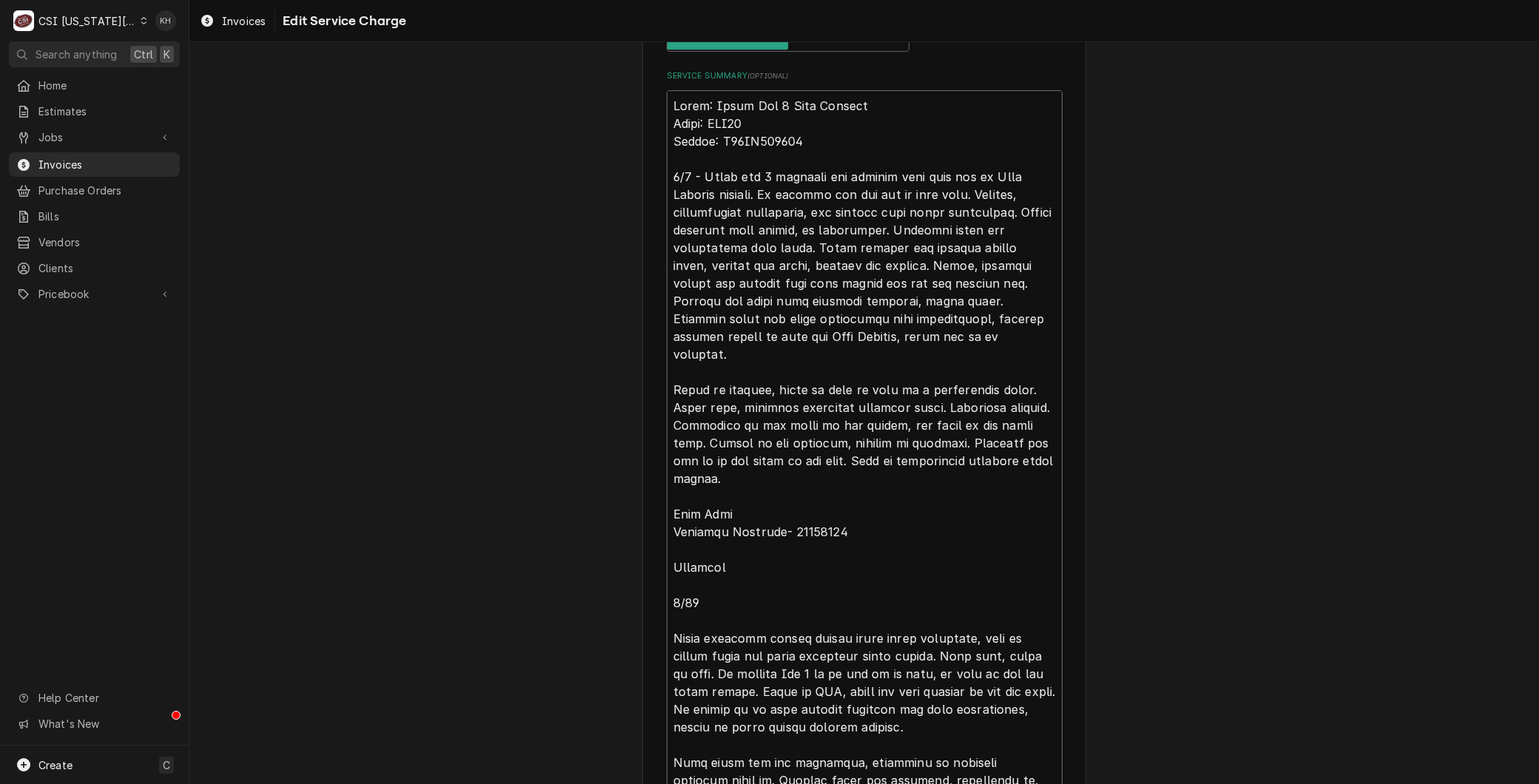
type textarea "x"
type textarea "Brand: Fryer Vat 4 Heat Failure Model: SSH75 Serial: G23HB055815 8/9 - Fryer va…"
type textarea "x"
type textarea "Brand: Fryer Vat 4 Heat Failure Model: SSH75 Serial: G23HB055815 8/9 - Fryer va…"
type textarea "x"
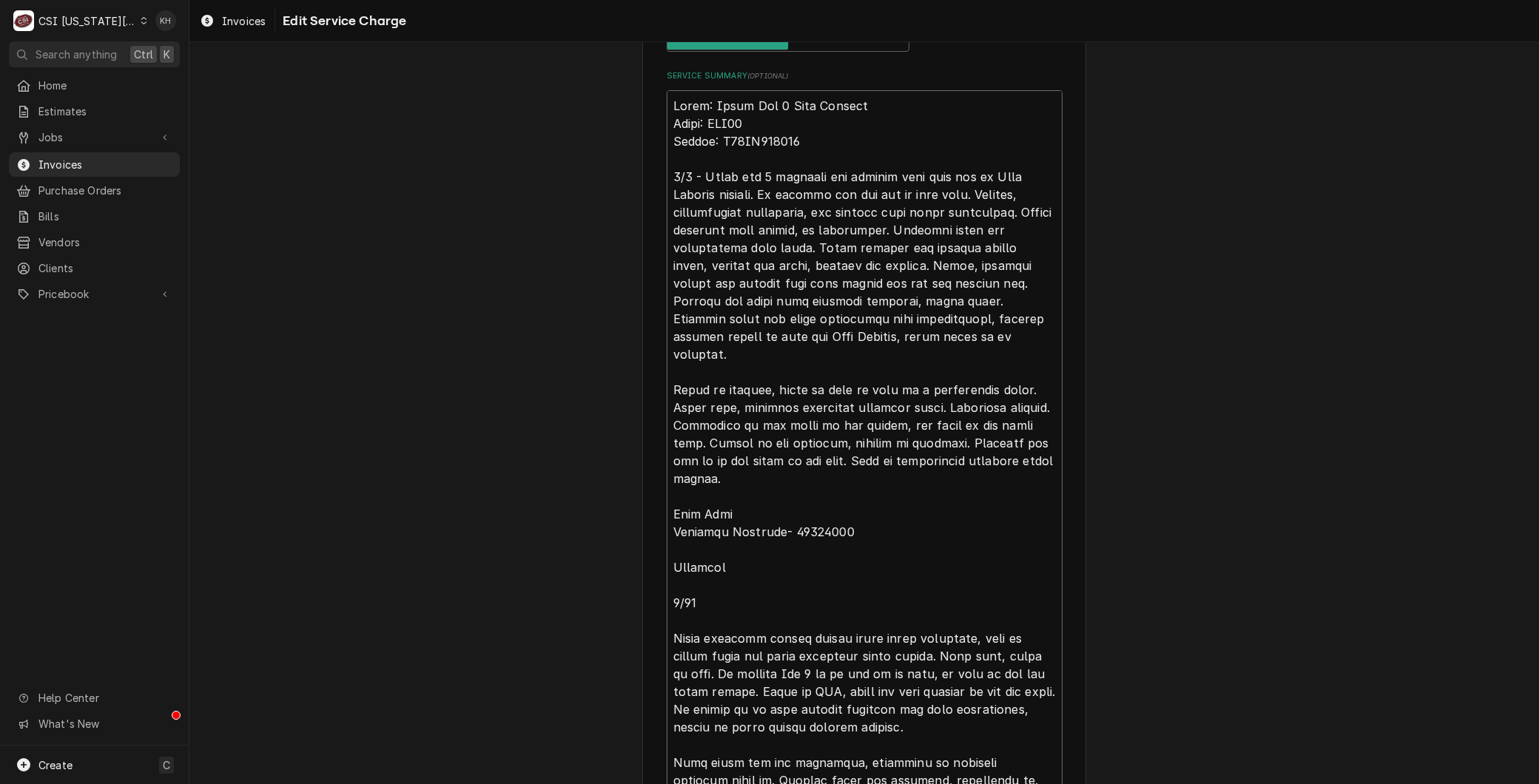
type textarea "Brand: Fryer Vat 4 Heat Failure Model: SSH75 Serial: G23HB055815 8/9 - Fryer va…"
drag, startPoint x: 878, startPoint y: 365, endPoint x: 649, endPoint y: 363, distance: 229.0
click at [649, 363] on div "Use the fields below to edit this service charge Short Description 1-Labor (Ser…" at bounding box center [863, 231] width 444 height 1679
type textarea "x"
type textarea "Brand: Fryer Vat 4 Heat Failure Model: SSH75 Serial: G23HB055815 8/9 - Fryer va…"
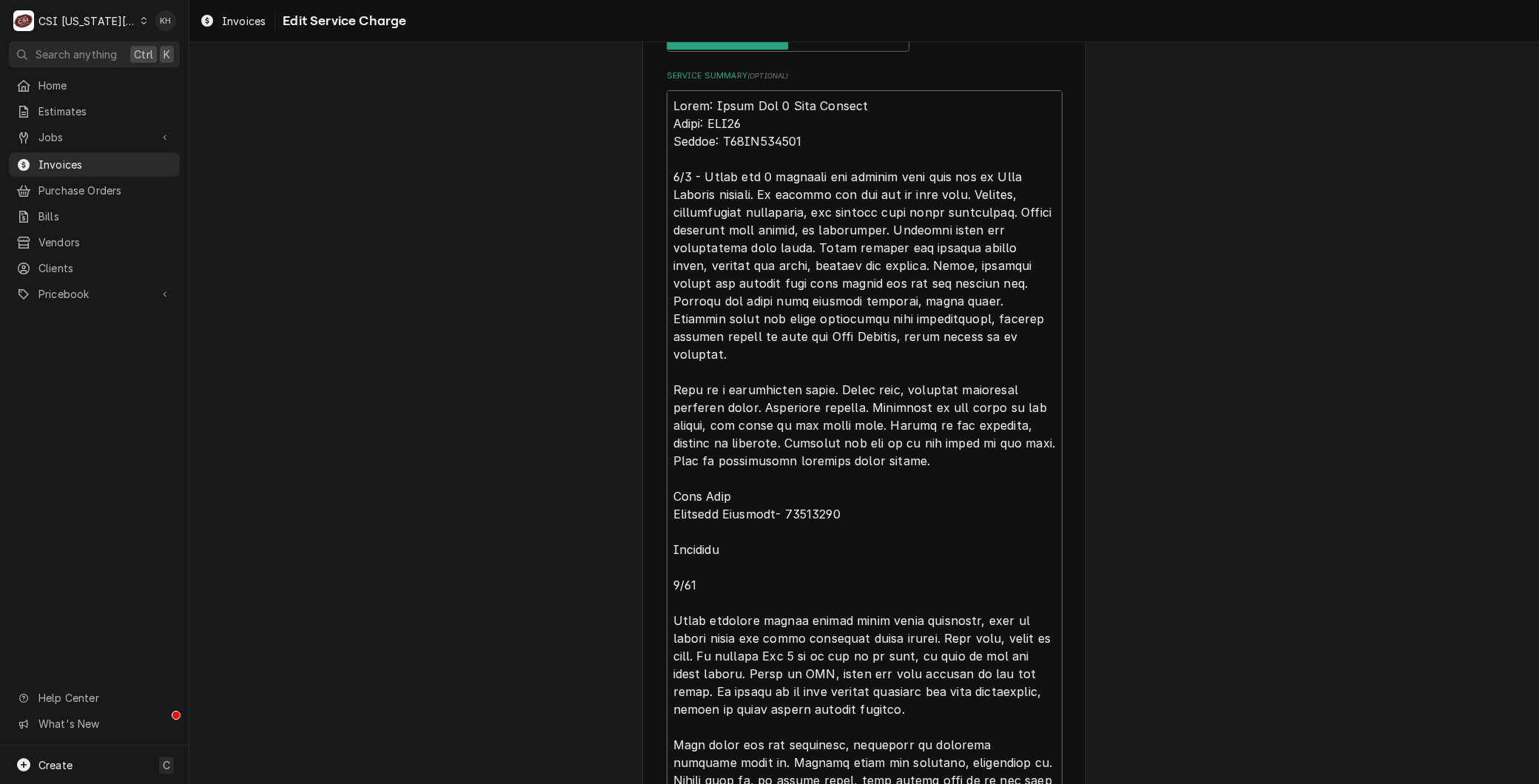
type textarea "x"
type textarea "Brand: Fryer Vat 4 Heat Failure Model: SSH75 Serial: G23HB055815 8/9 - Fryer va…"
type textarea "x"
type textarea "Brand: Fryer Vat 4 Heat Failure Model: SSH75 Serial: G23HB055815 8/9 - Fryer va…"
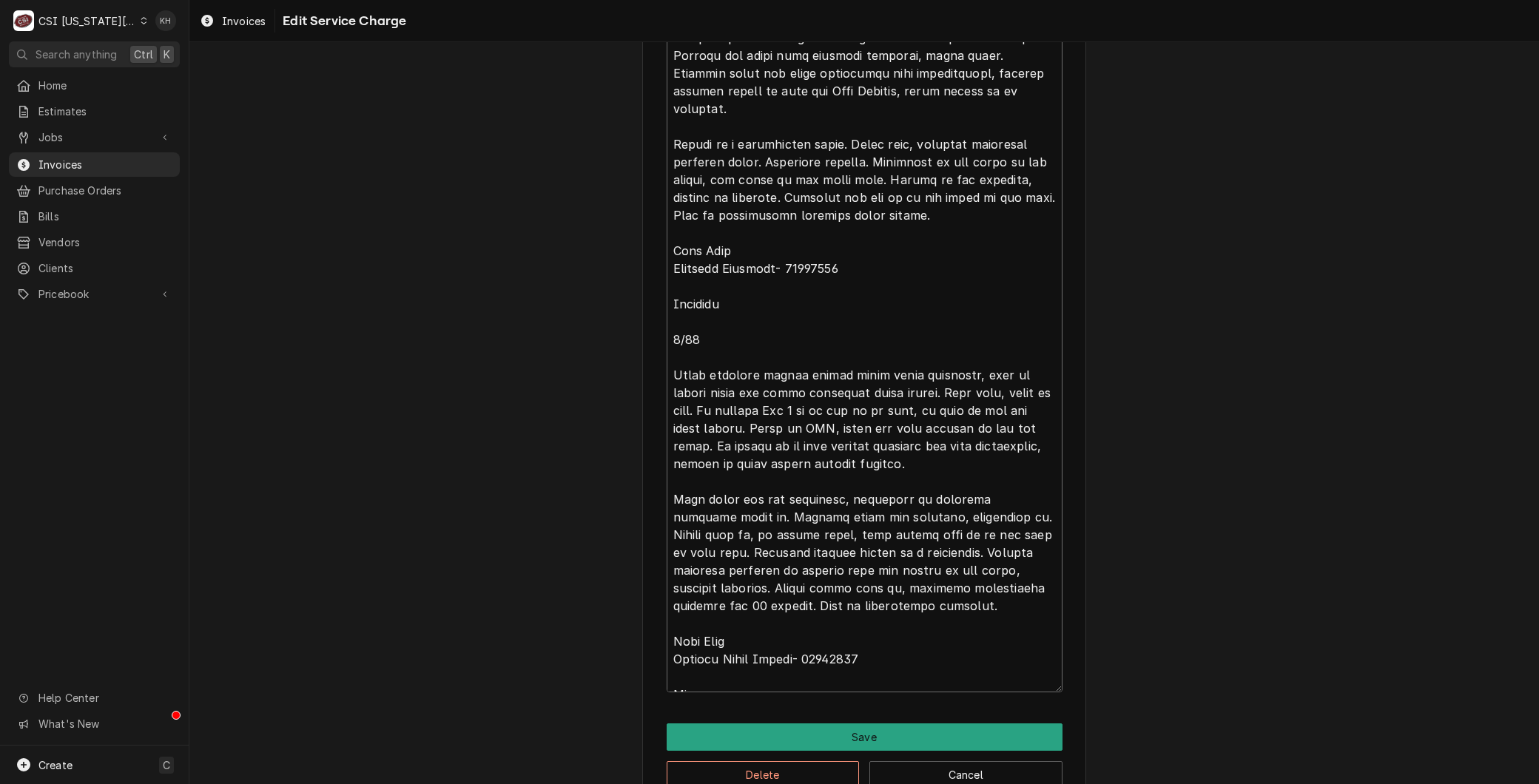
scroll to position [926, 0]
drag, startPoint x: 737, startPoint y: 278, endPoint x: 579, endPoint y: 229, distance: 165.4
type textarea "x"
type textarea "Brand: Fryer Vat 4 Heat Failure Model: SSH75 Serial: G23HB055815 8/9 - Fryer va…"
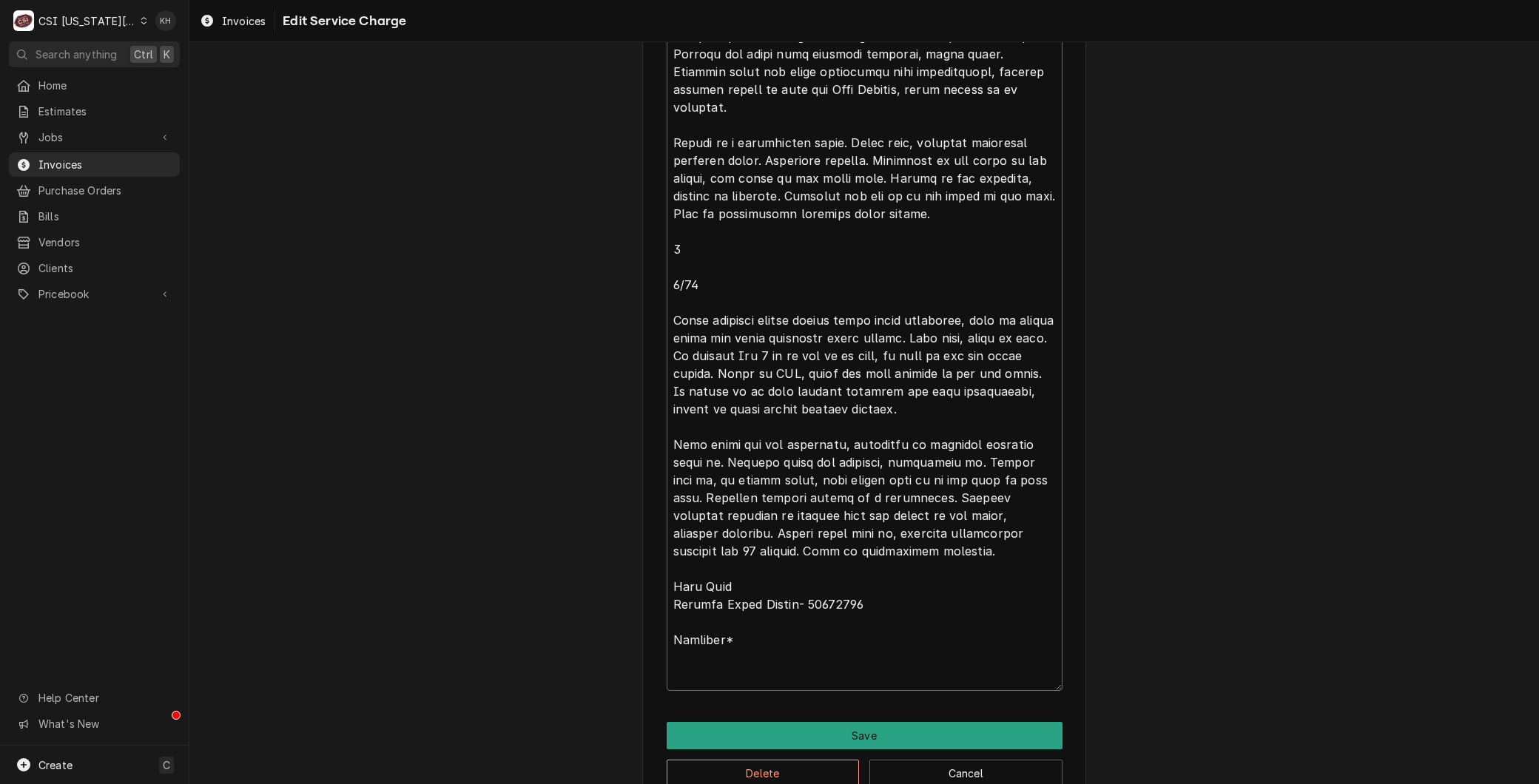
scroll to position [904, 0]
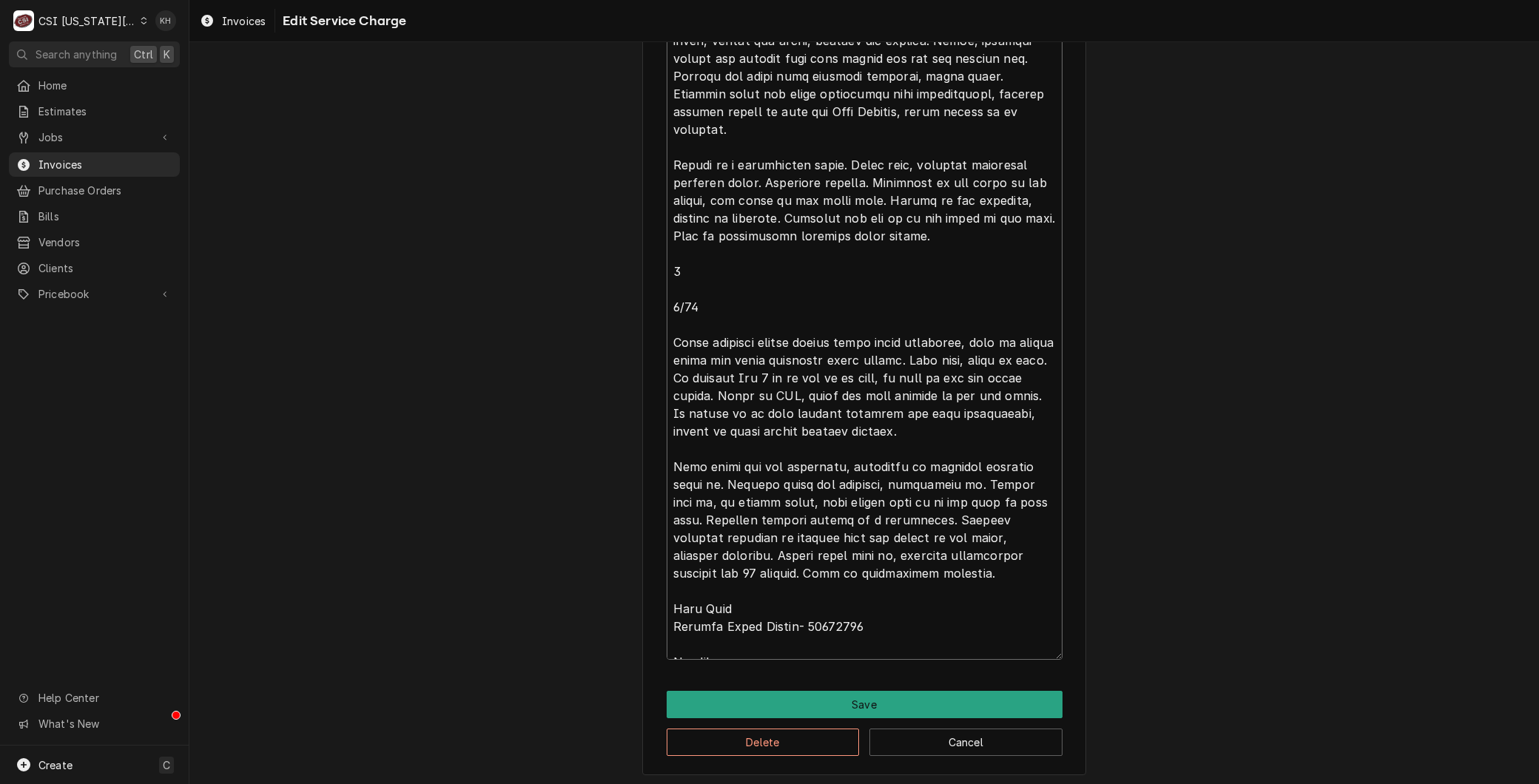
type textarea "x"
type textarea "Brand: Fryer Vat 4 Heat Failure Model: SSH75 Serial: G23HB055815 8/9 - Fryer va…"
type textarea "x"
type textarea "Brand: Fryer Vat 4 Heat Failure Model: SSH75 Serial: G23HB055815 8/9 - Fryer va…"
type textarea "x"
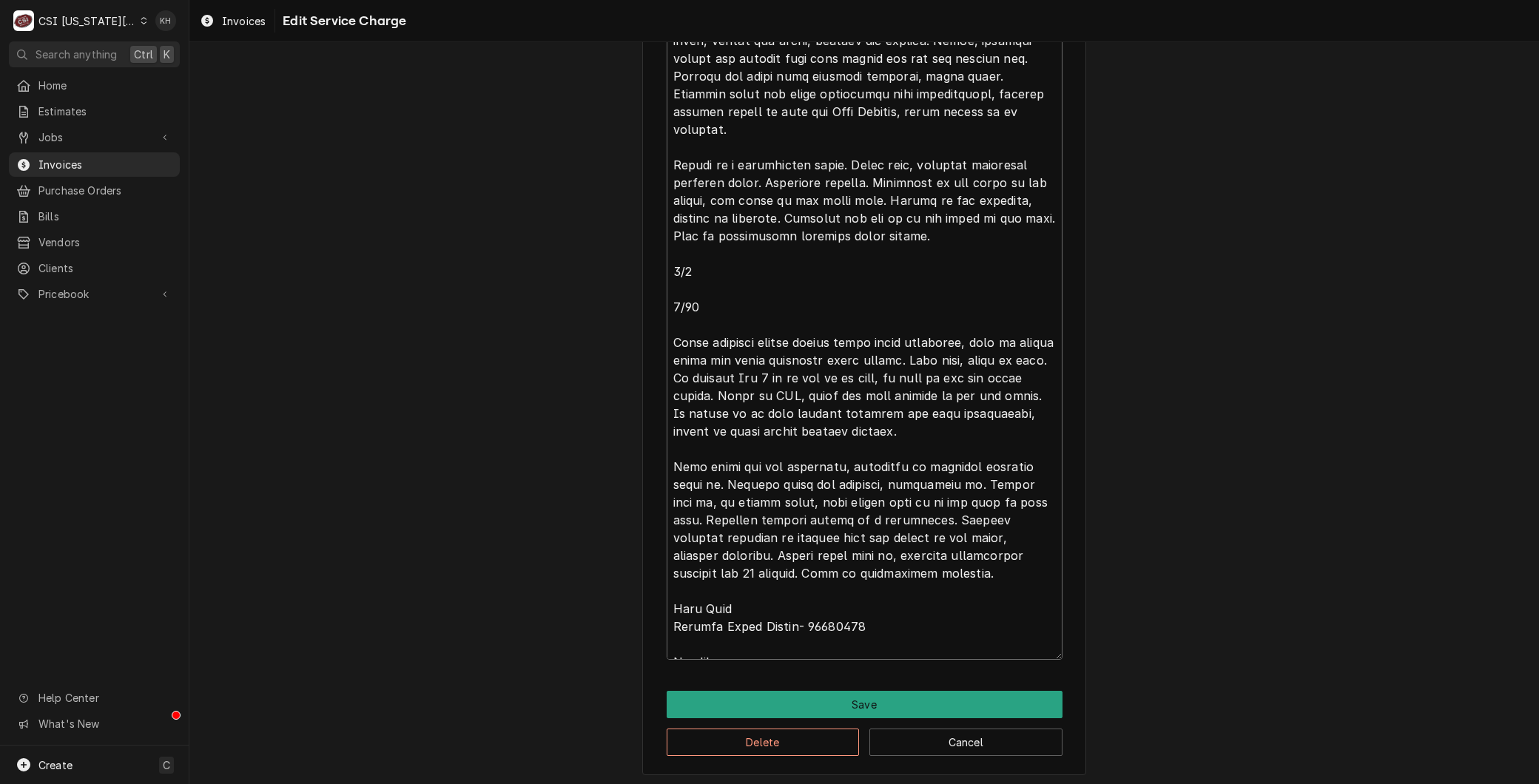
type textarea "Brand: Fryer Vat 4 Heat Failure Model: SSH75 Serial: G23HB055815 8/9 - Fryer va…"
type textarea "x"
type textarea "Brand: Fryer Vat 4 Heat Failure Model: SSH75 Serial: G23HB055815 8/9 - Fryer va…"
type textarea "x"
type textarea "Brand: Fryer Vat 4 Heat Failure Model: SSH75 Serial: G23HB055815 8/9 - Fryer va…"
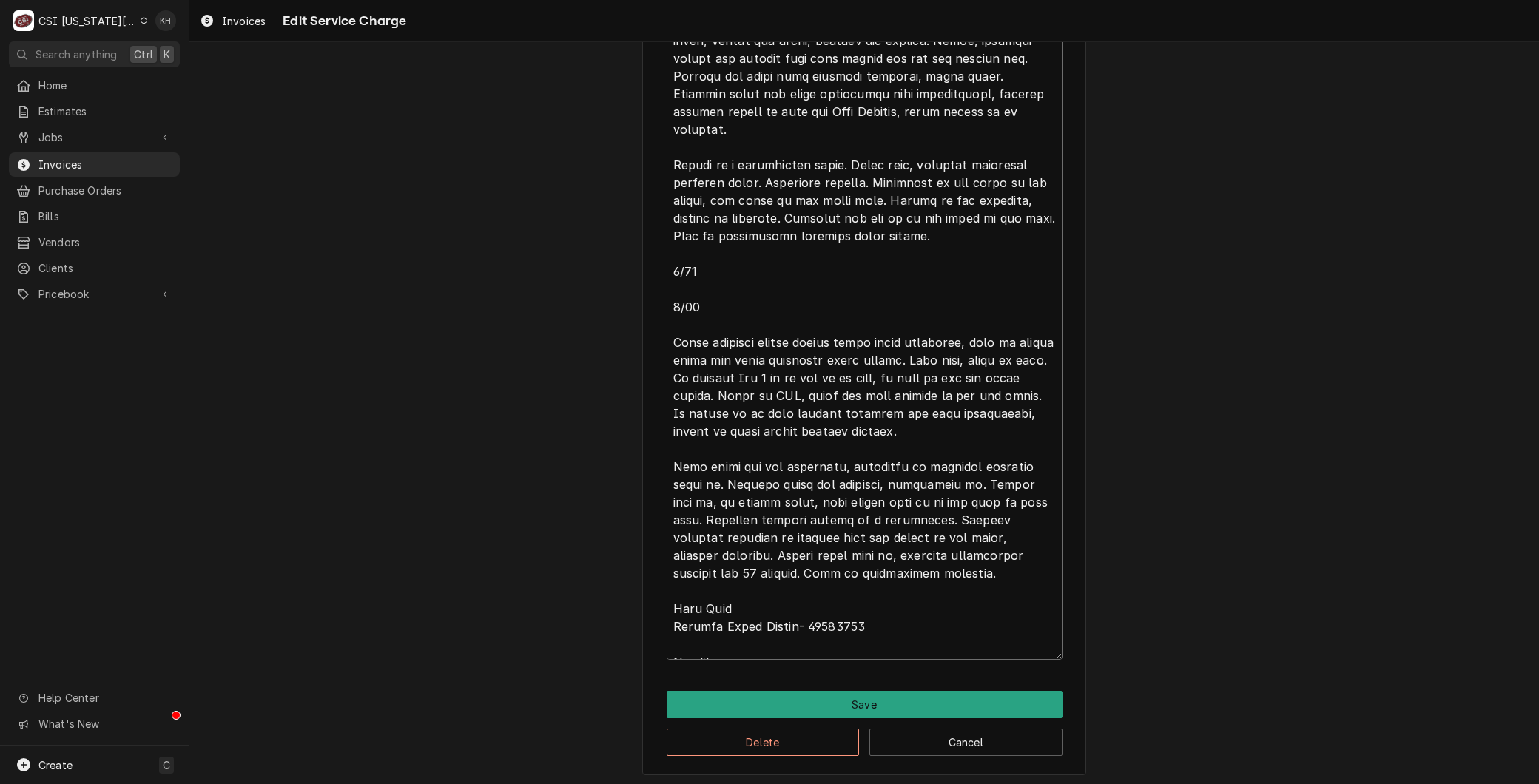
type textarea "x"
type textarea "Brand: Fryer Vat 4 Heat Failure Model: SSH75 Serial: G23HB055815 8/9 - Fryer va…"
type textarea "x"
type textarea "Brand: Fryer Vat 4 Heat Failure Model: SSH75 Serial: G23HB055815 8/9 - Fryer va…"
type textarea "x"
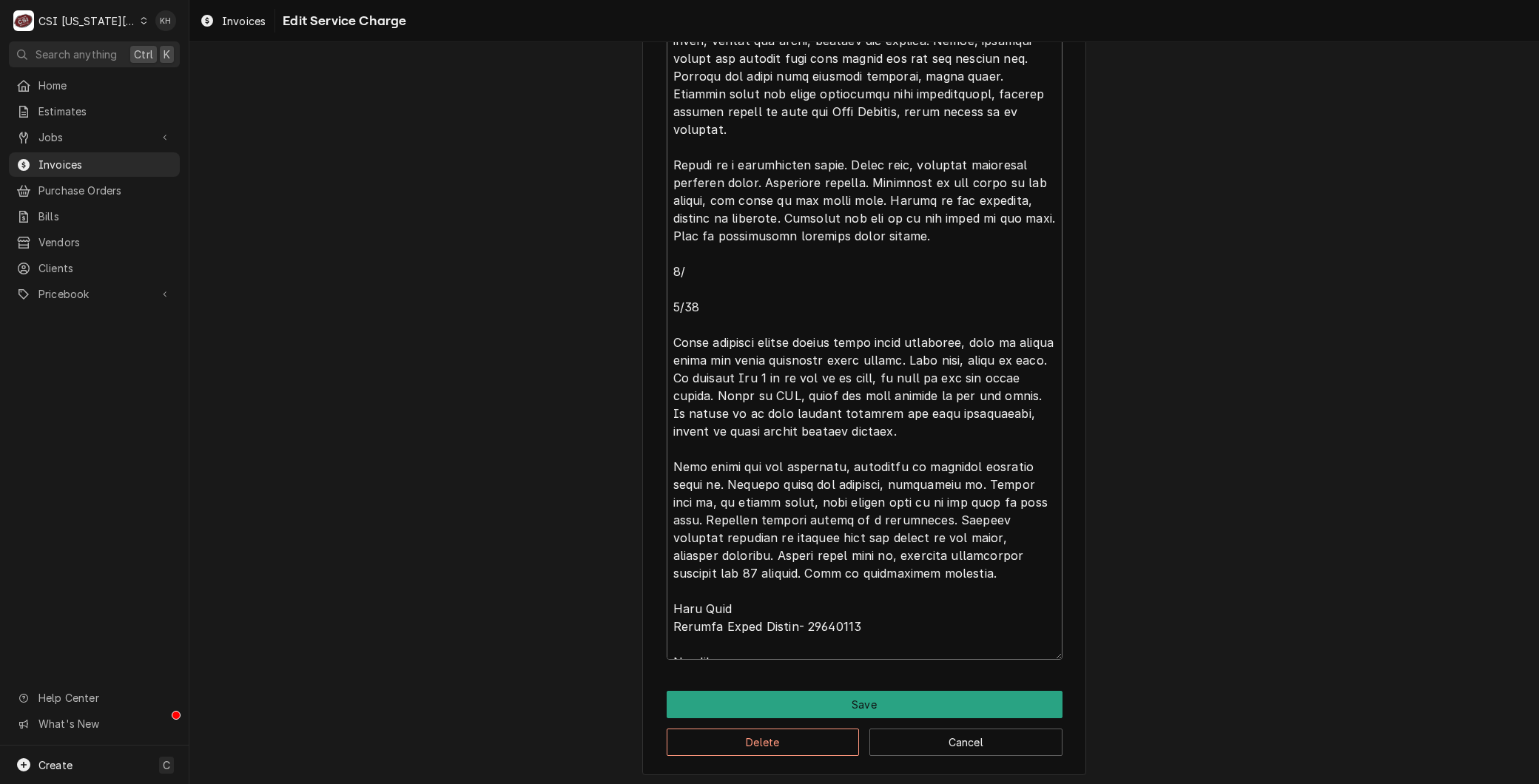
type textarea "Brand: Fryer Vat 4 Heat Failure Model: SSH75 Serial: G23HB055815 8/9 - Fryer va…"
type textarea "x"
type textarea "Brand: Fryer Vat 4 Heat Failure Model: SSH75 Serial: G23HB055815 8/9 - Fryer va…"
type textarea "x"
type textarea "Brand: Fryer Vat 4 Heat Failure Model: SSH75 Serial: G23HB055815 8/9 - Fryer va…"
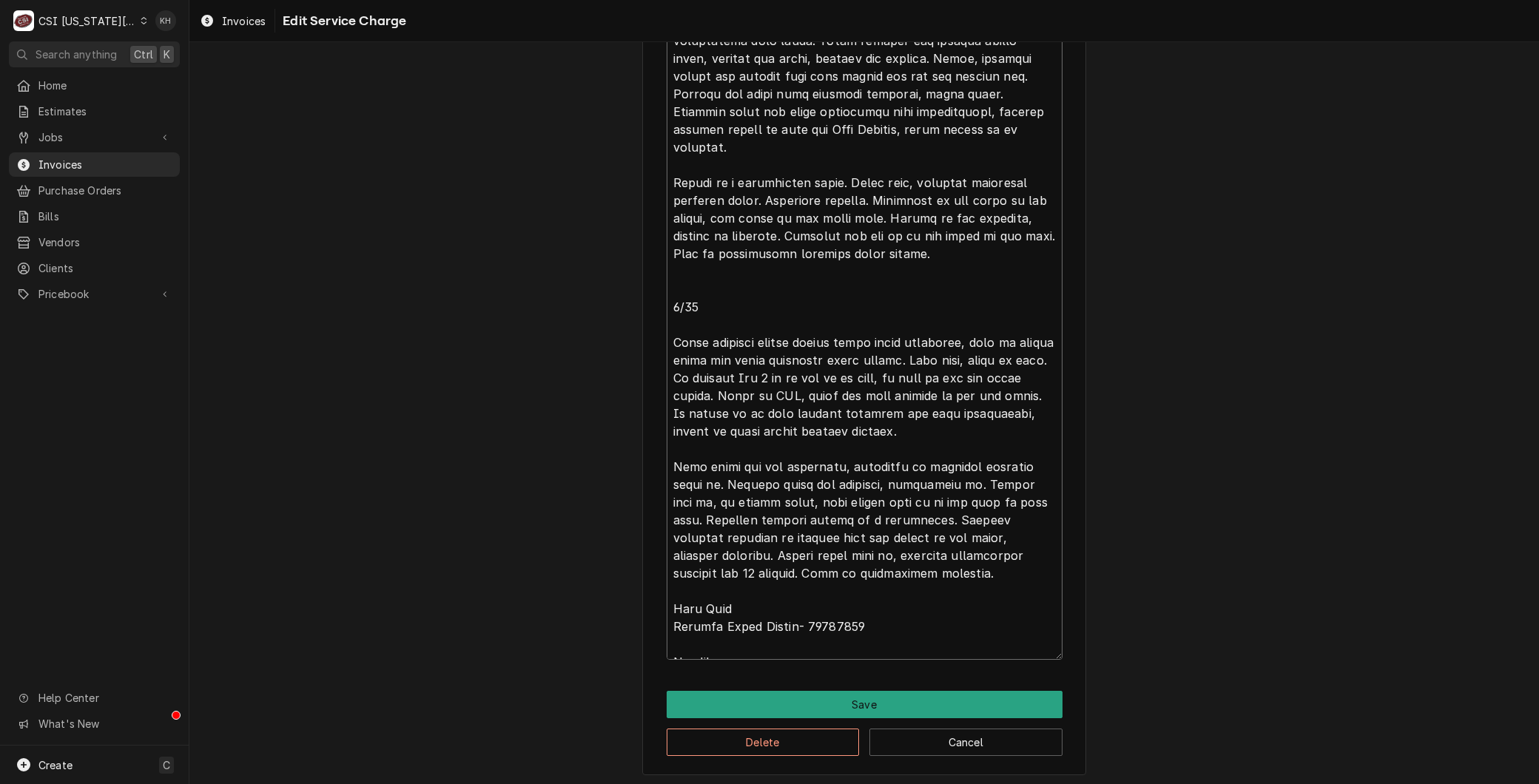
type textarea "x"
type textarea "Brand: Fryer Vat 4 Heat Failure Model: SSH75 Serial: G23HB055815 8/9 - Fryer va…"
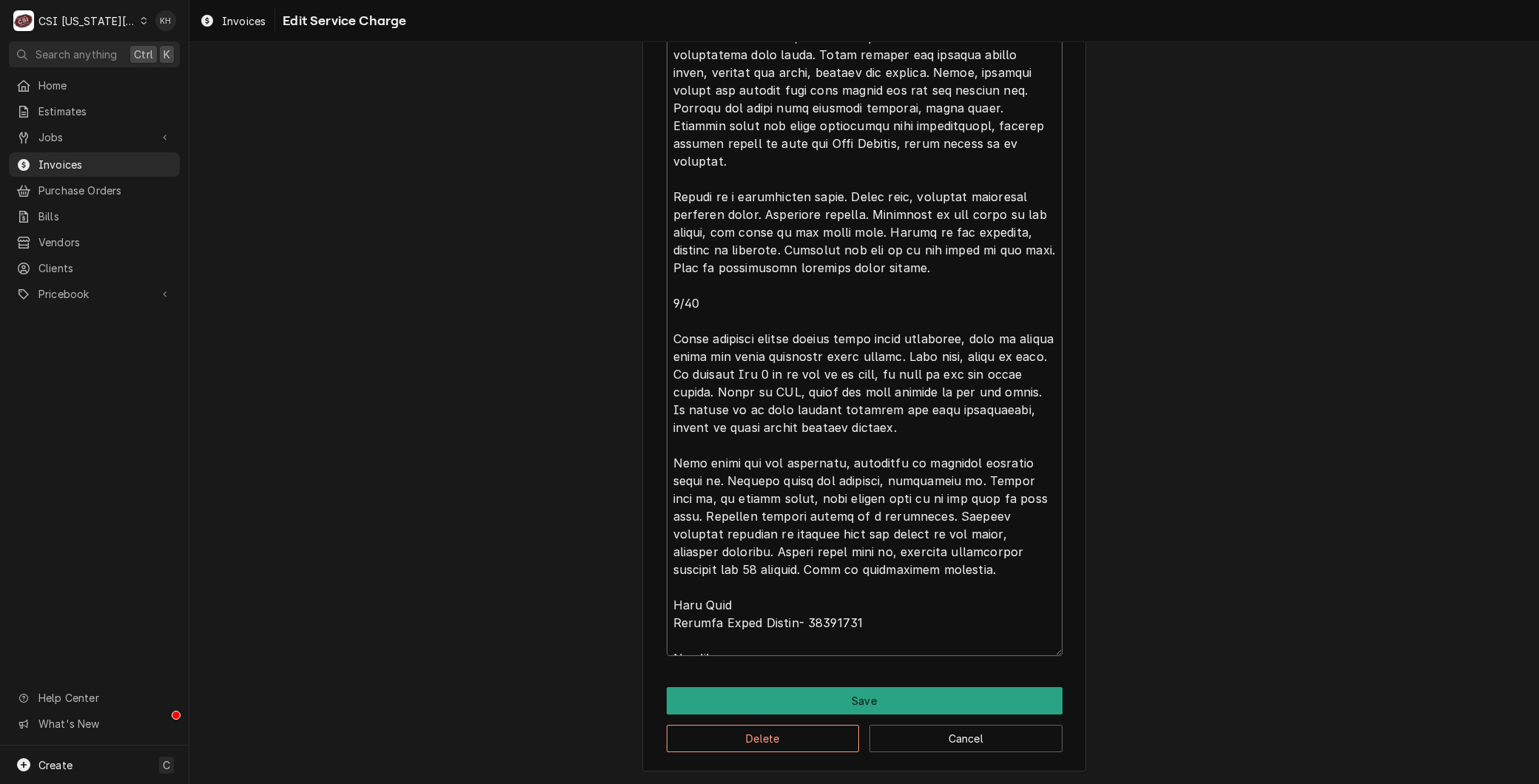
scroll to position [868, 0]
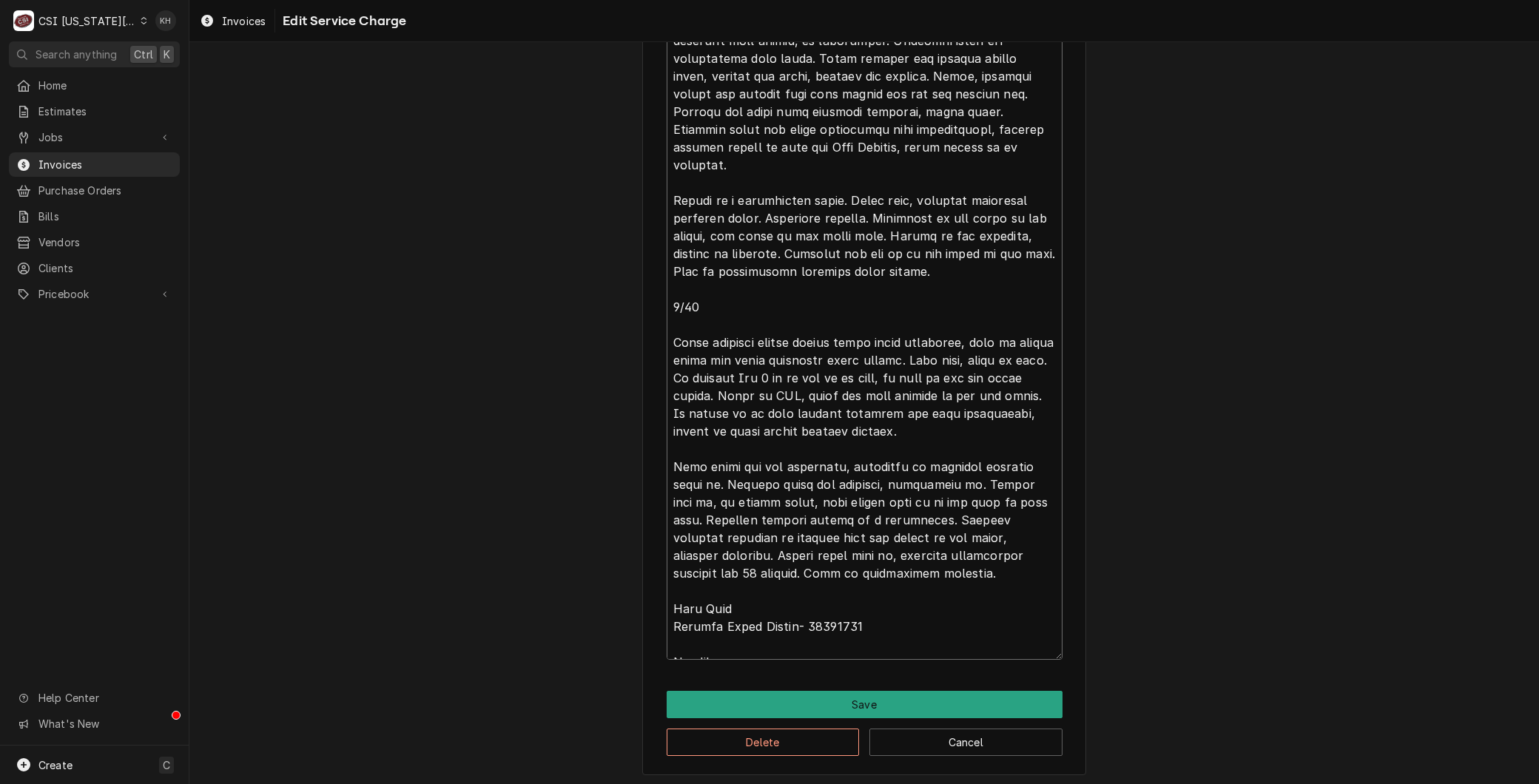
type textarea "x"
type textarea "Brand: Fryer Vat 4 Heat Failure Model: SSH75 Serial: G23HB055815 8/9 - Fryer va…"
type textarea "x"
type textarea "Brand: Fryer Vat 4 Heat Failure Model: SSH75 Serial: G23HB055815 8/9 - Fryer va…"
type textarea "x"
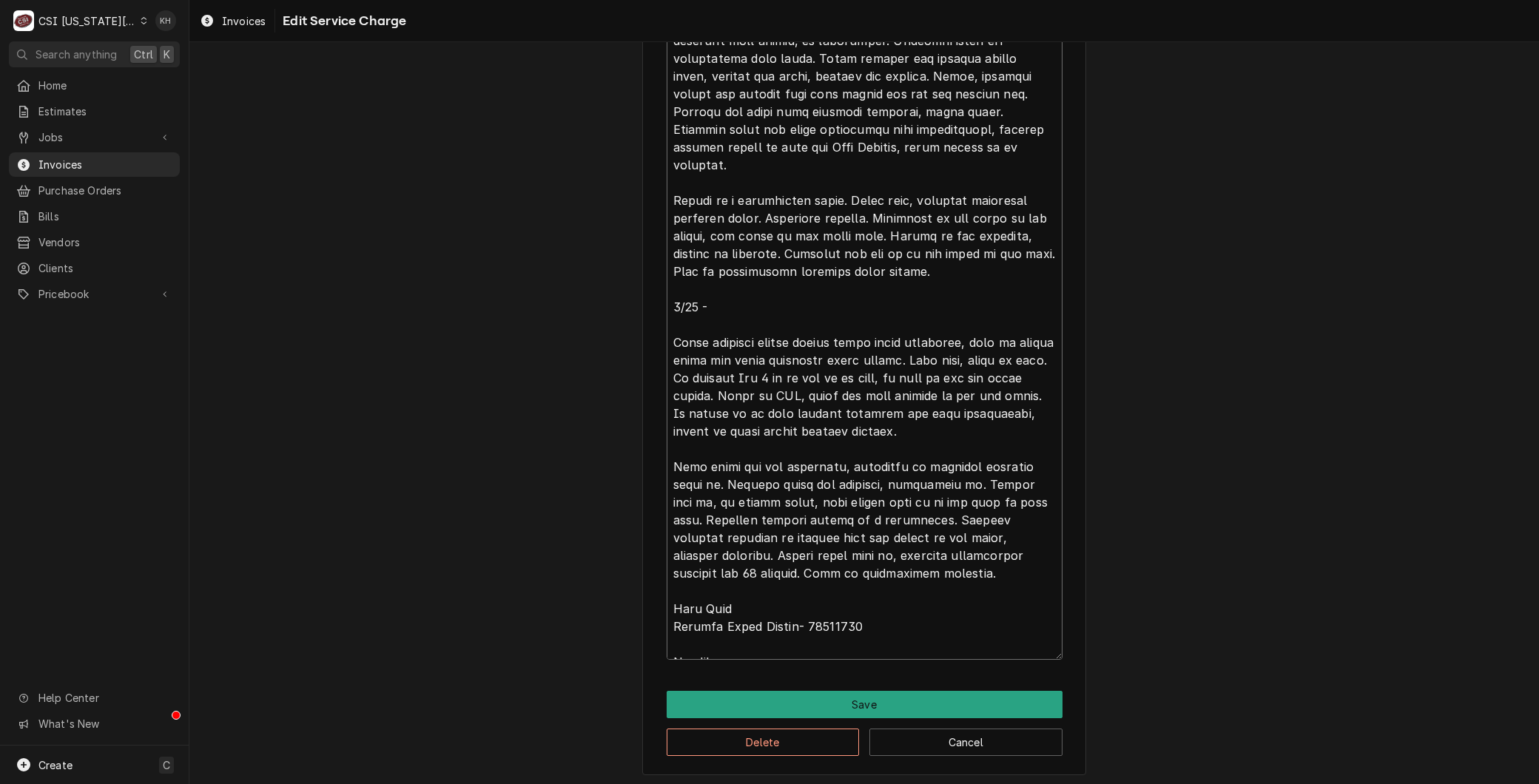
type textarea "Brand: Fryer Vat 4 Heat Failure Model: SSH75 Serial: G23HB055815 8/9 - Fryer va…"
type textarea "x"
type textarea "Brand: Fryer Vat 4 Heat Failure Model: SSH75 Serial: G23HB055815 8/9 - Fryer va…"
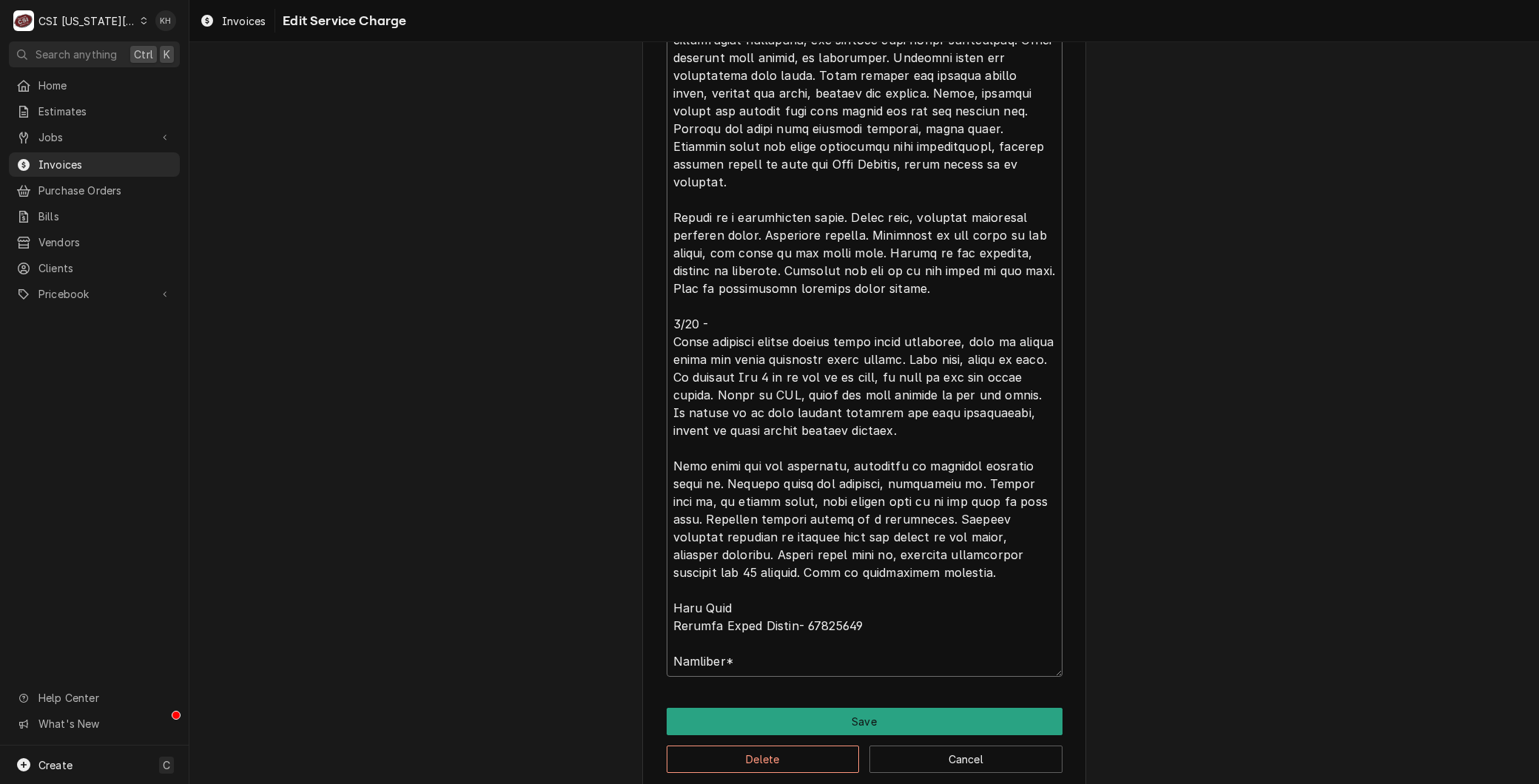
type textarea "x"
type textarea "Brand: Fryer Vat 4 Heat Failure Model: SSH75 Serial: G23HB055815 8/9 - Fryer va…"
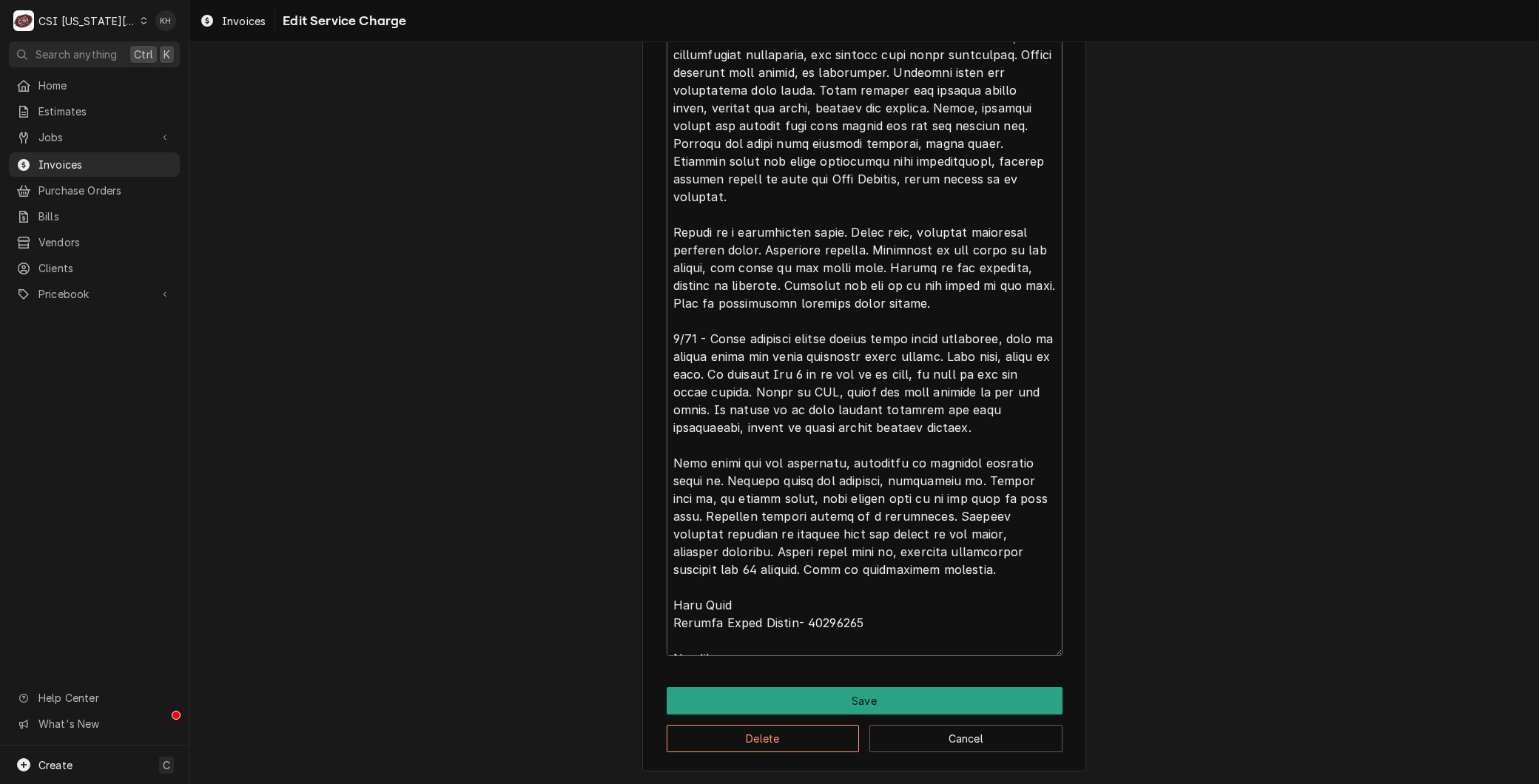
scroll to position [833, 0]
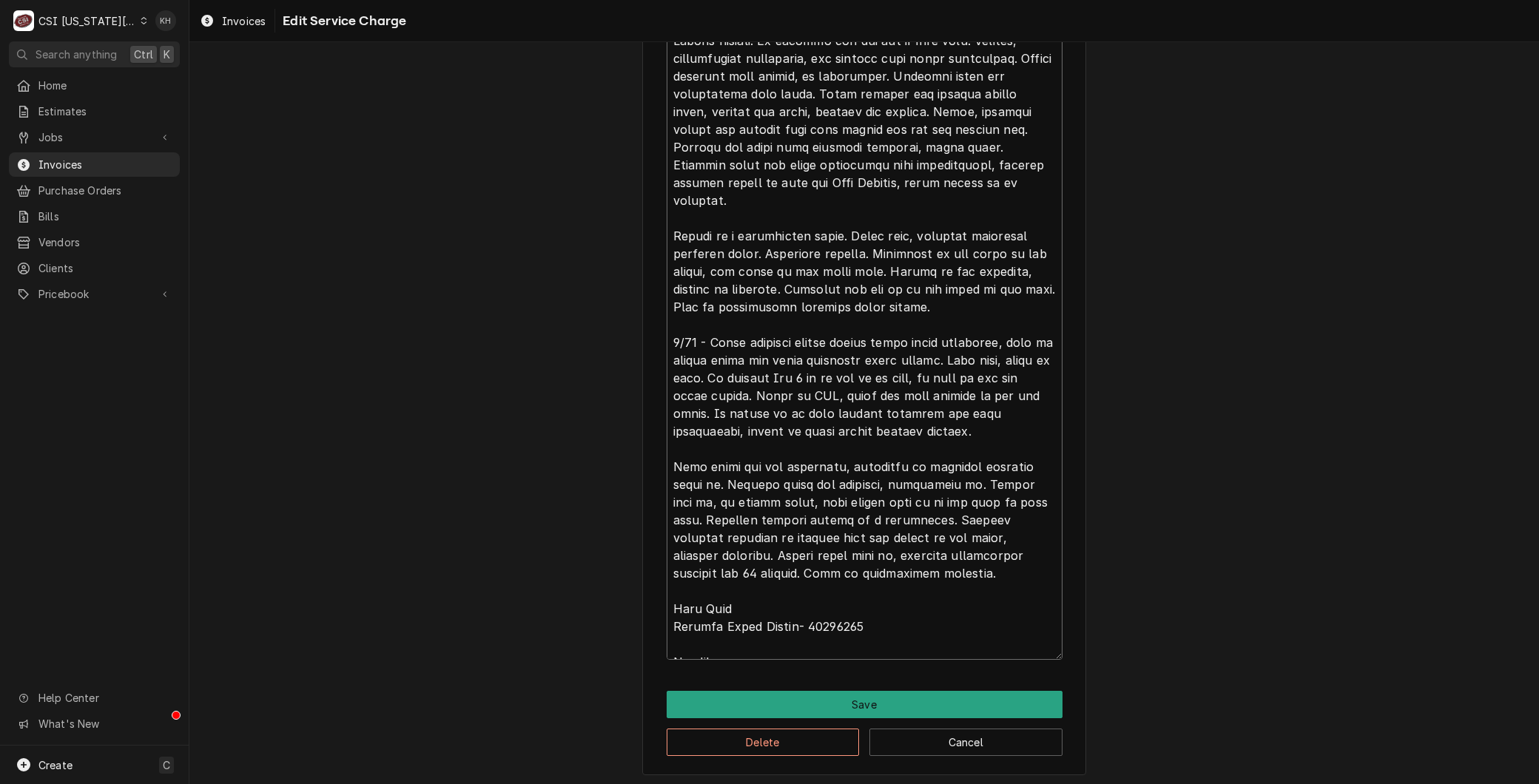
type textarea "x"
type textarea "Brand: Fryer Vat 4 Heat Failure Model: SSH75 Serial: G23HB055815 8/9 - Fryer va…"
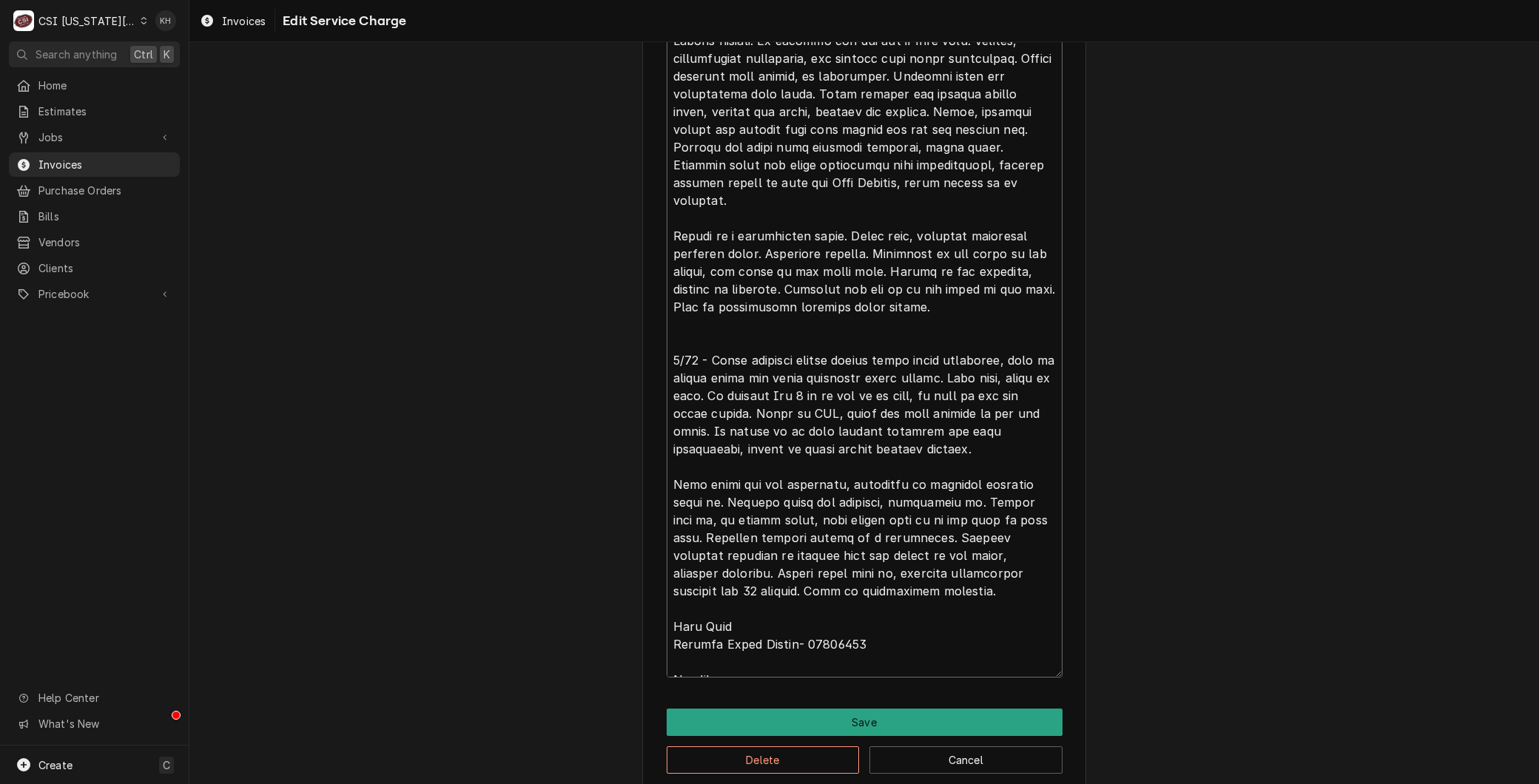
click at [708, 339] on textarea "Service Summary ( optional )" at bounding box center [864, 307] width 396 height 741
type textarea "x"
type textarea "Brand: Fryer Vat 4 Heat Failure Model: SSH75 Serial: G23HB055815 8/9 - Fryer va…"
type textarea "x"
type textarea "Brand: Fryer Vat 4 Heat Failure Model: SSH75 Serial: G23HB055815 8/9 - Fryer va…"
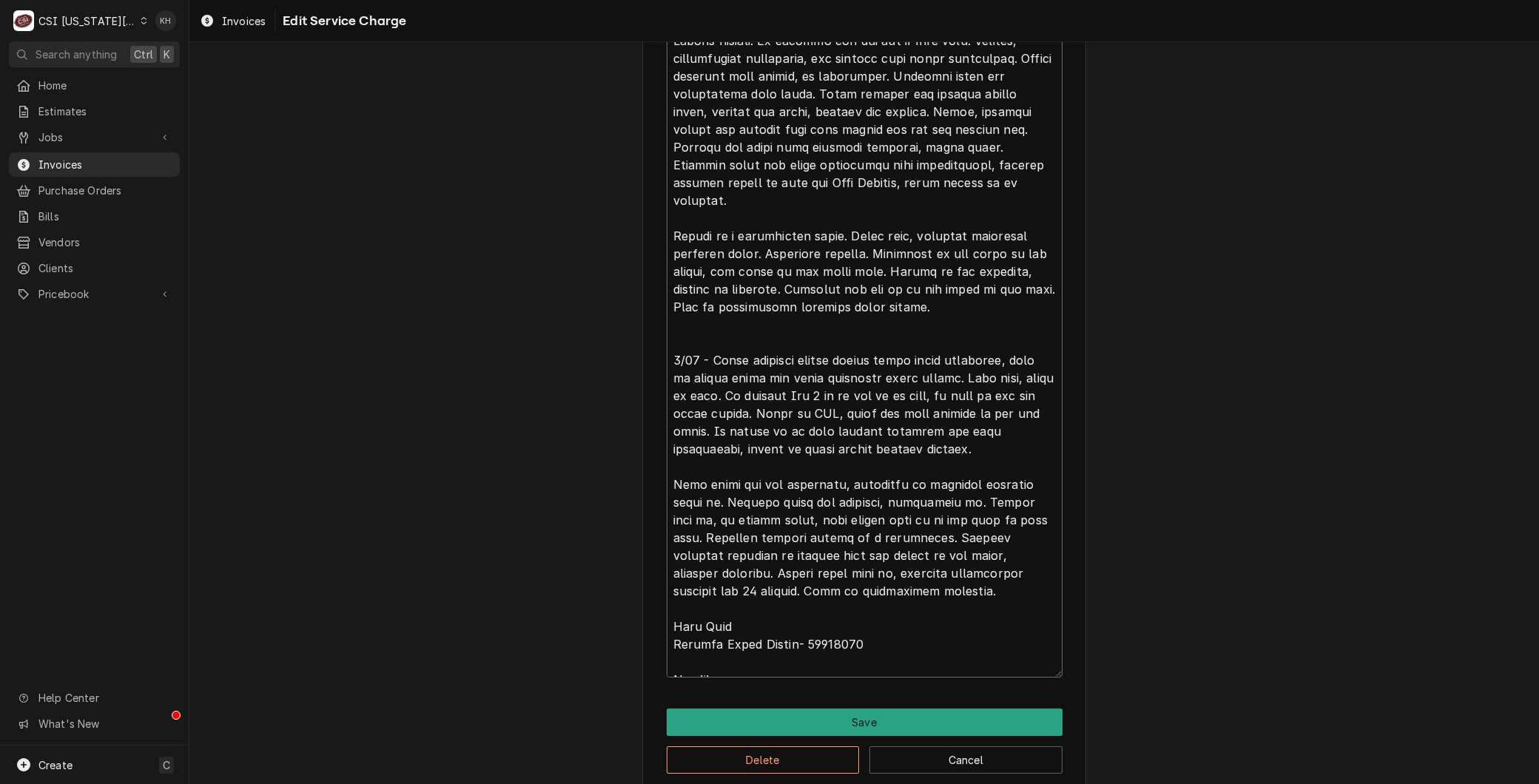
type textarea "x"
type textarea "Brand: Fryer Vat 4 Heat Failure Model: SSH75 Serial: G23HB055815 8/9 - Fryer va…"
type textarea "x"
type textarea "Brand: Fryer Vat 4 Heat Failure Model: SSH75 Serial: G23HB055815 8/9 - Fryer va…"
type textarea "x"
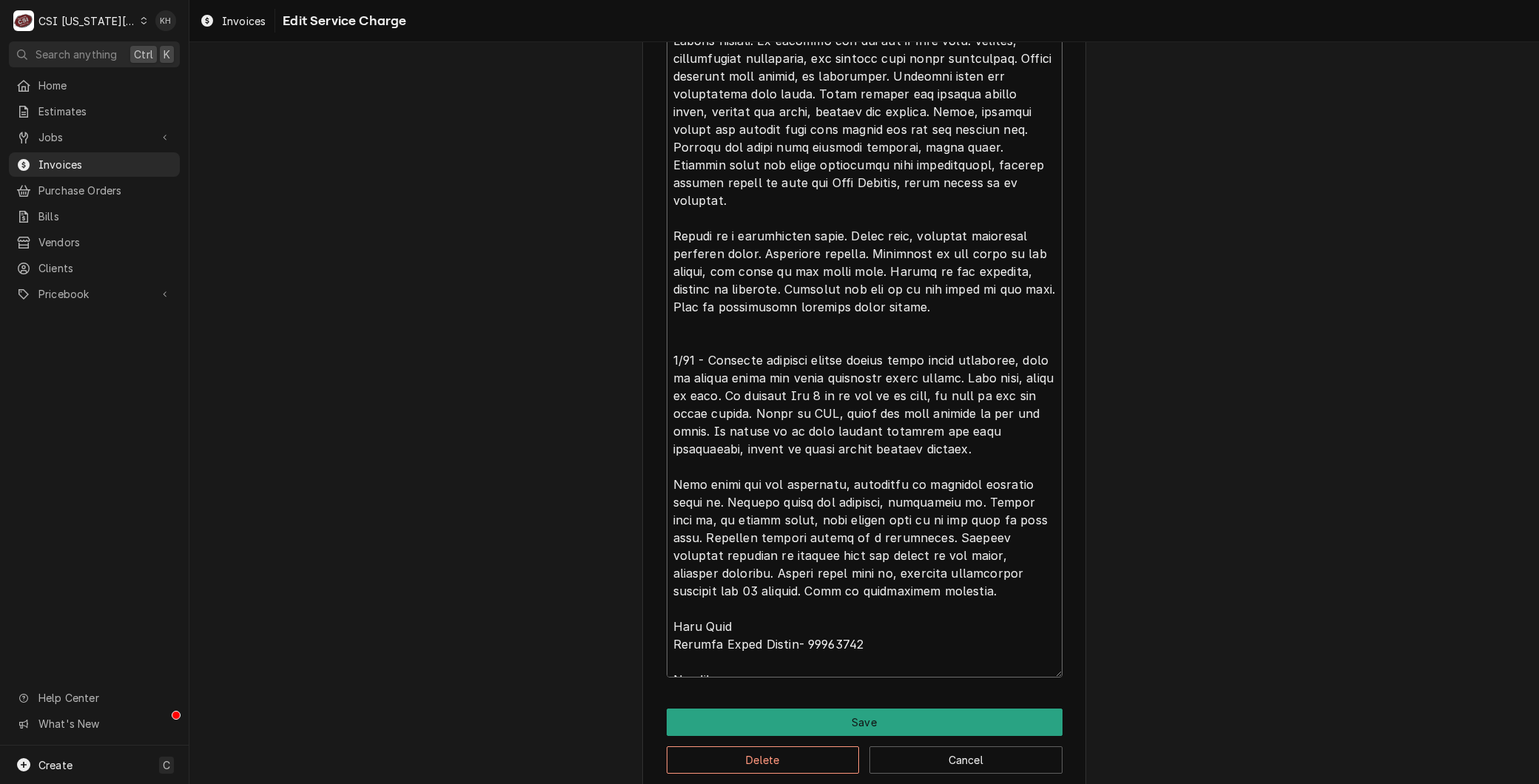
type textarea "Brand: Fryer Vat 4 Heat Failure Model: SSH75 Serial: G23HB055815 8/9 - Fryer va…"
type textarea "x"
type textarea "Brand: Fryer Vat 4 Heat Failure Model: SSH75 Serial: G23HB055815 8/9 - Fryer va…"
type textarea "x"
type textarea "Brand: Fryer Vat 4 Heat Failure Model: SSH75 Serial: G23HB055815 8/9 - Fryer va…"
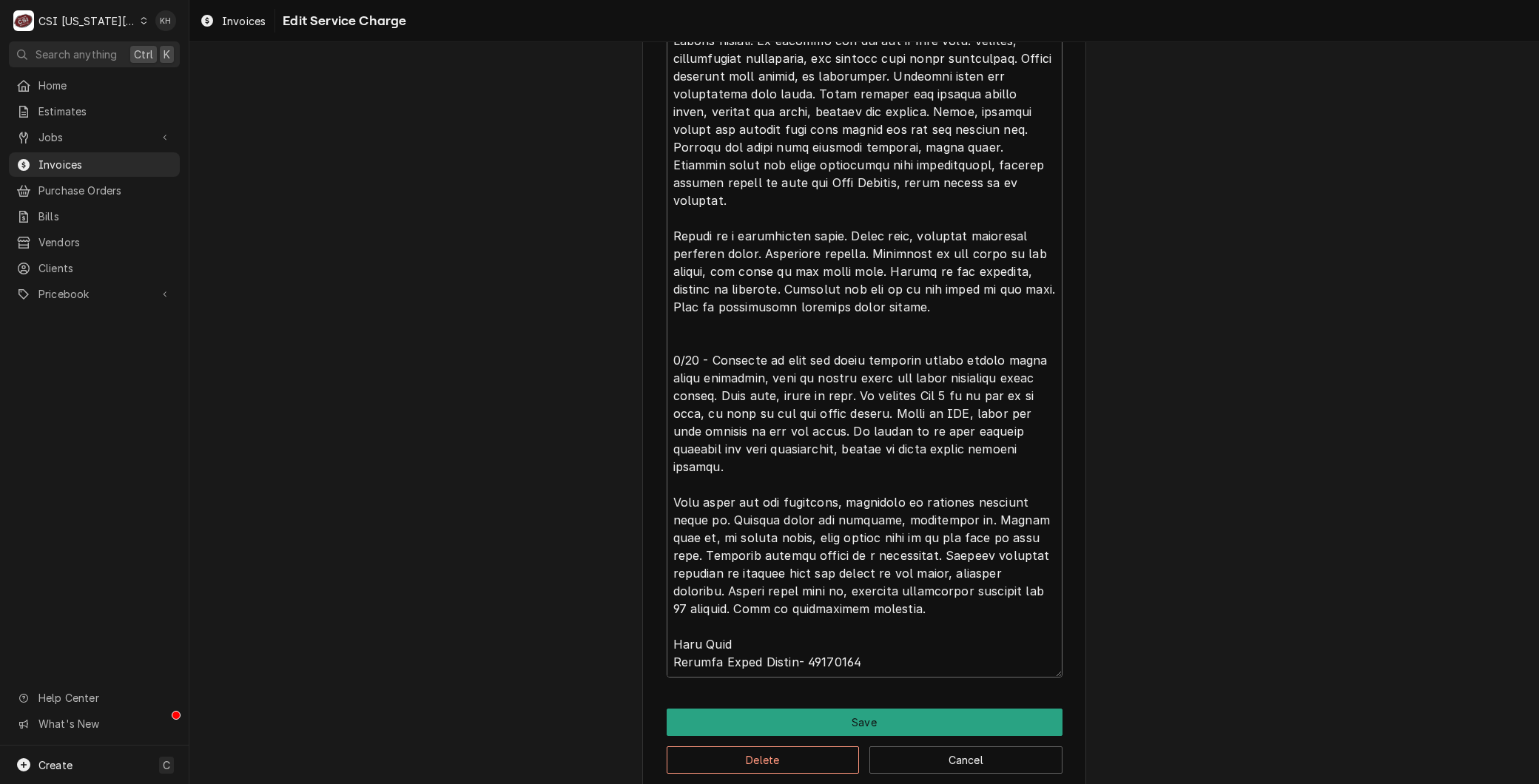
drag, startPoint x: 720, startPoint y: 356, endPoint x: 802, endPoint y: 373, distance: 83.7
click at [802, 373] on textarea "Service Summary ( optional )" at bounding box center [864, 307] width 396 height 741
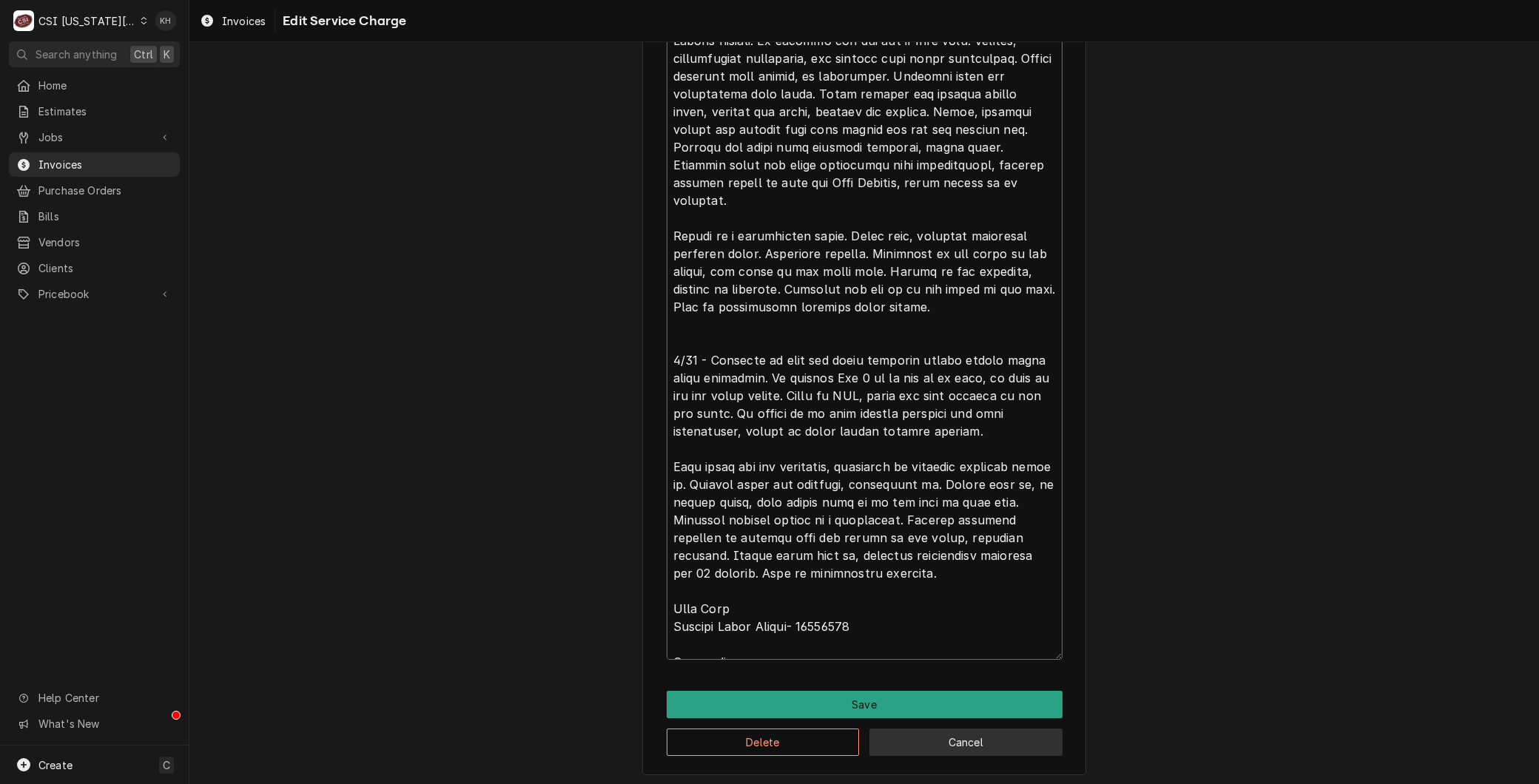
scroll to position [1, 0]
drag, startPoint x: 663, startPoint y: 563, endPoint x: 959, endPoint y: 749, distance: 349.6
click at [959, 749] on div "Use the fields below to edit this service charge Short Description 1-Labor (Ser…" at bounding box center [863, 7] width 444 height 1537
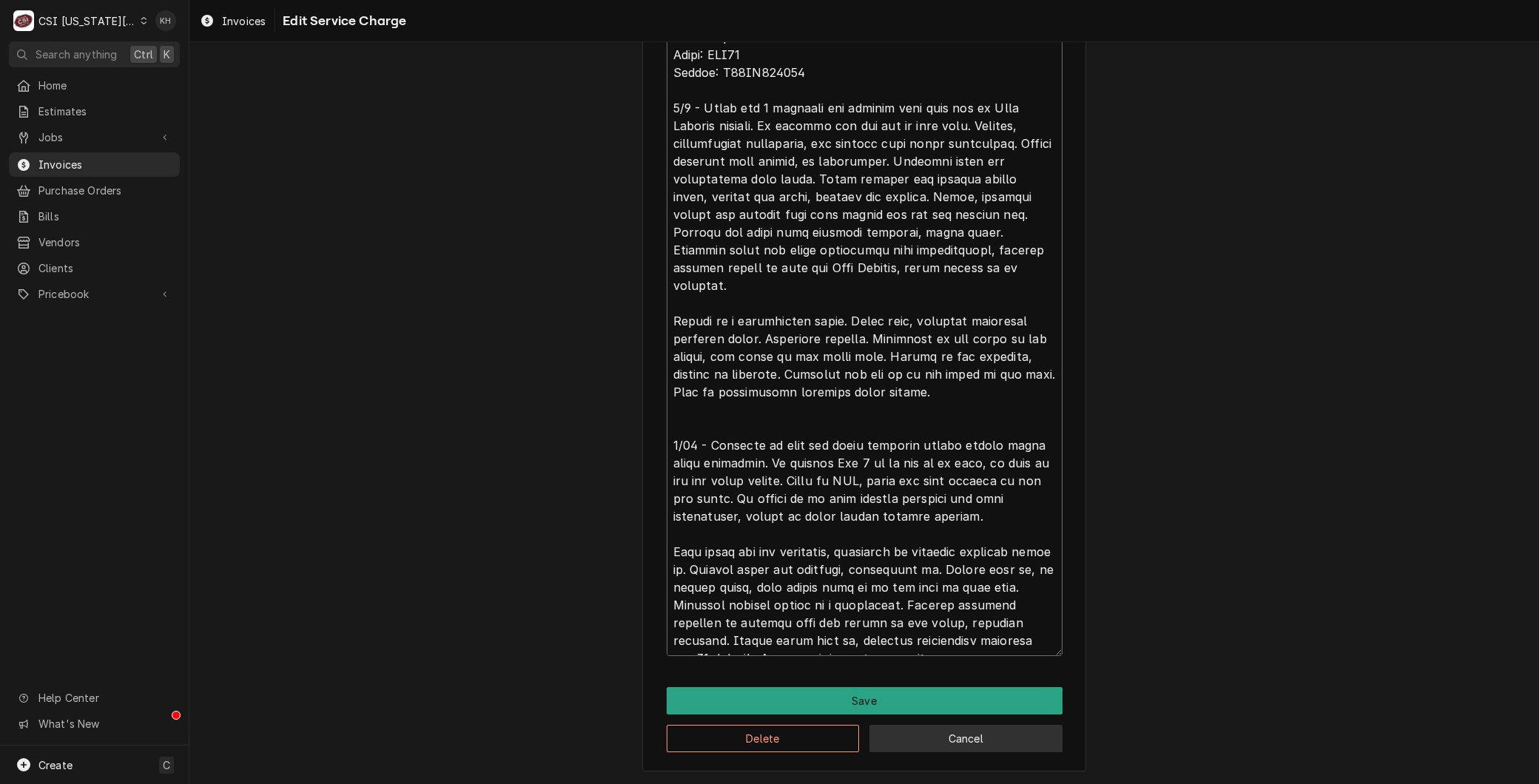
scroll to position [744, 0]
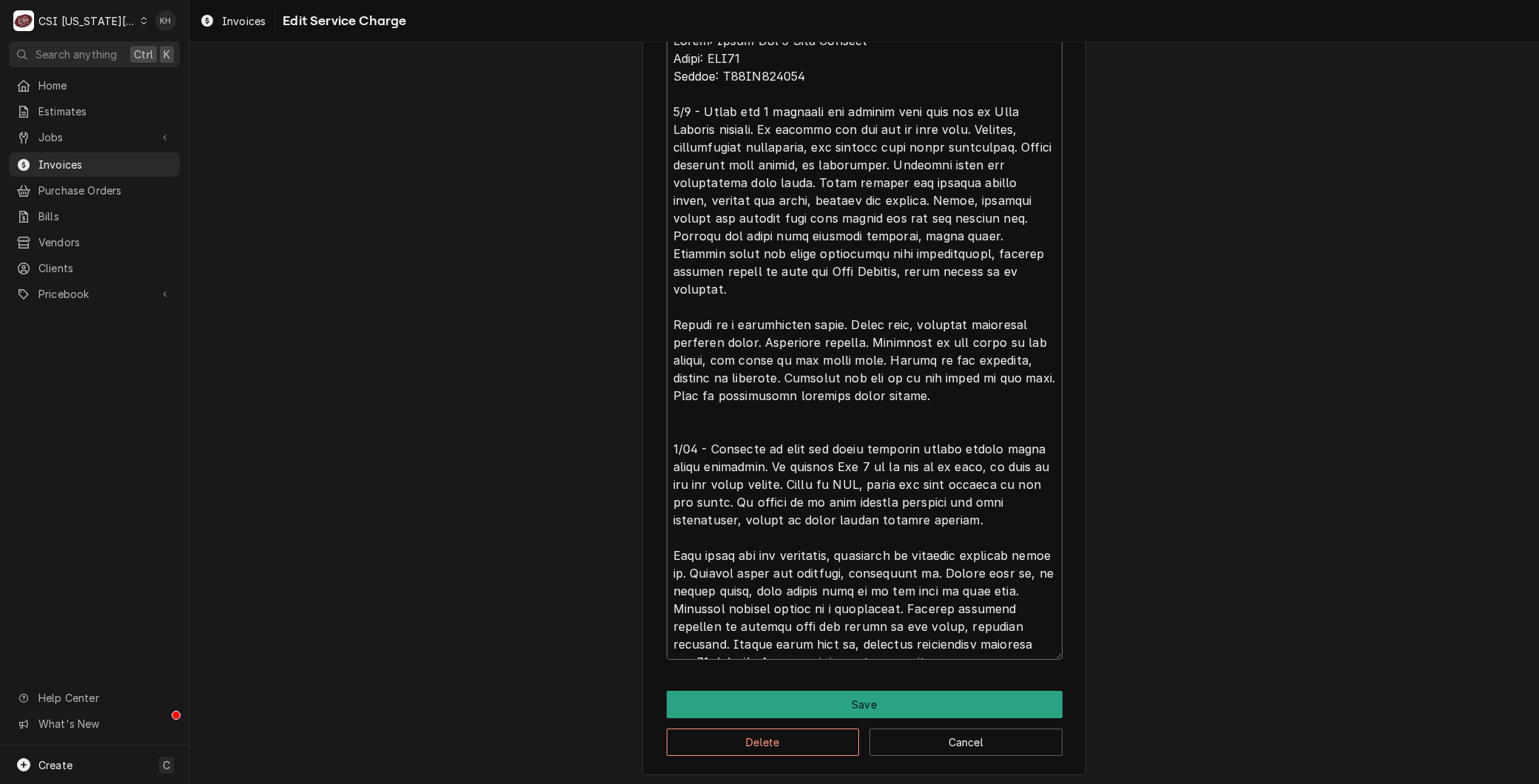
drag, startPoint x: 981, startPoint y: 506, endPoint x: 780, endPoint y: 454, distance: 207.6
click at [780, 454] on textarea "Service Summary ( optional )" at bounding box center [864, 343] width 396 height 635
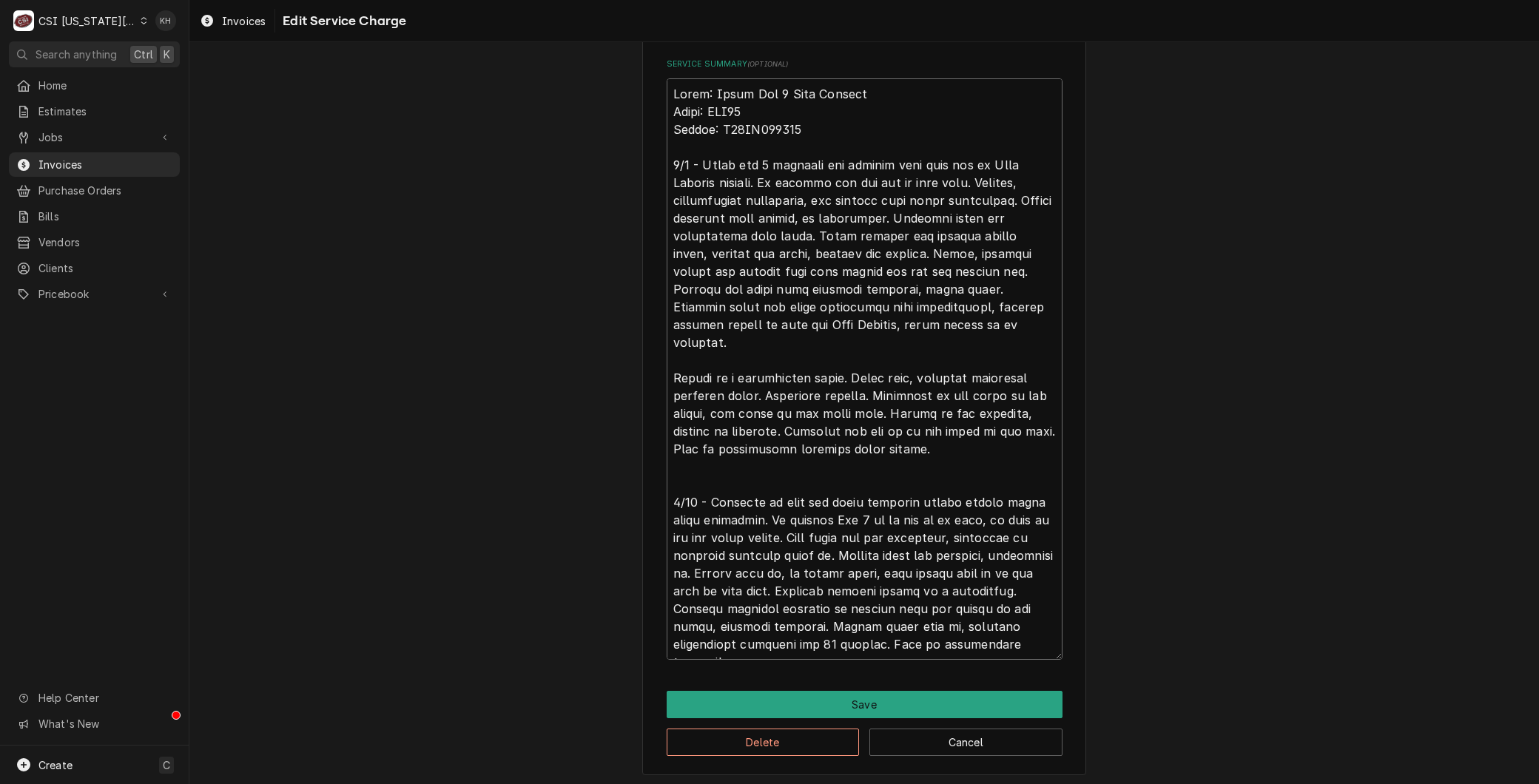
scroll to position [674, 0]
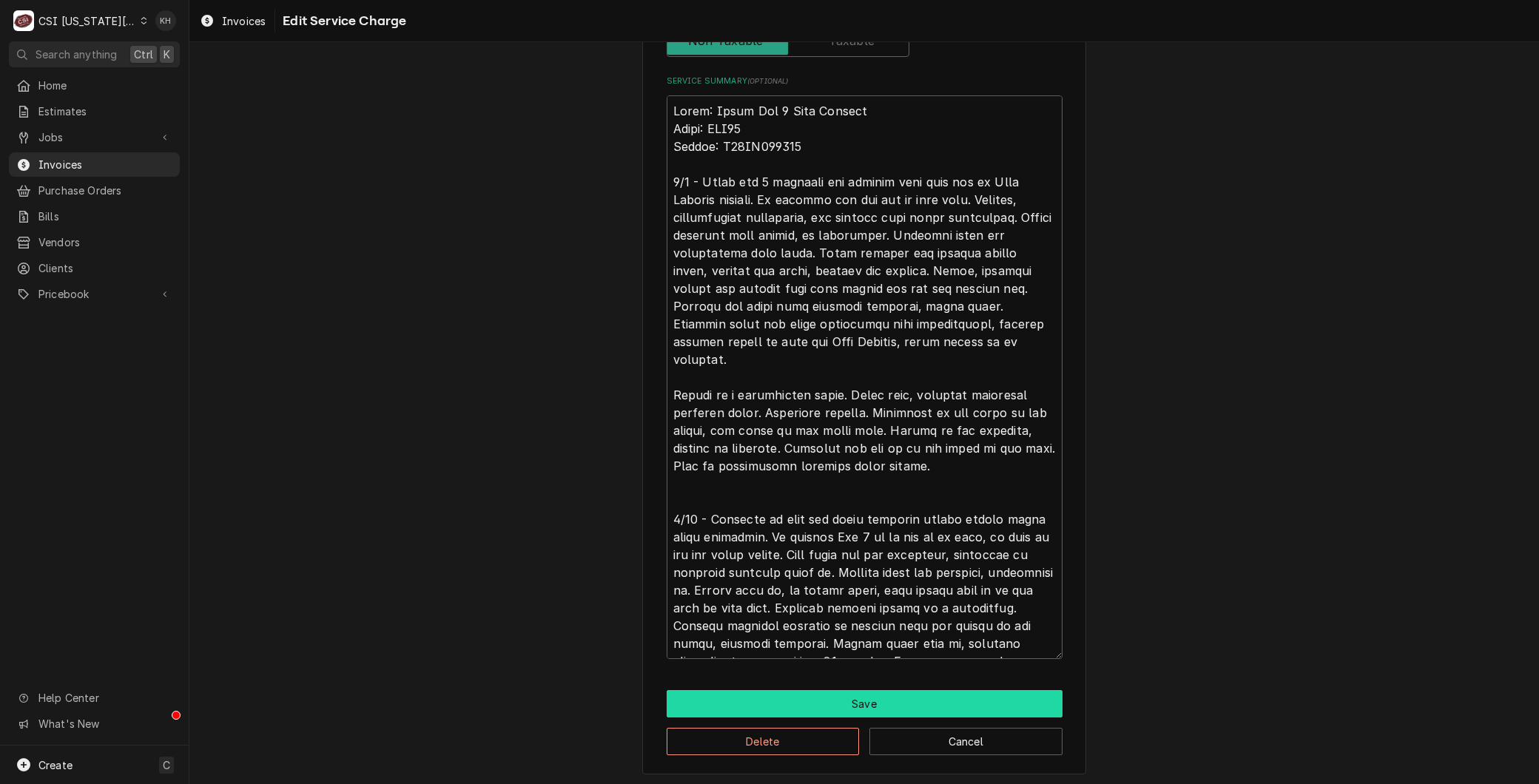
click at [846, 695] on button "Save" at bounding box center [864, 704] width 396 height 27
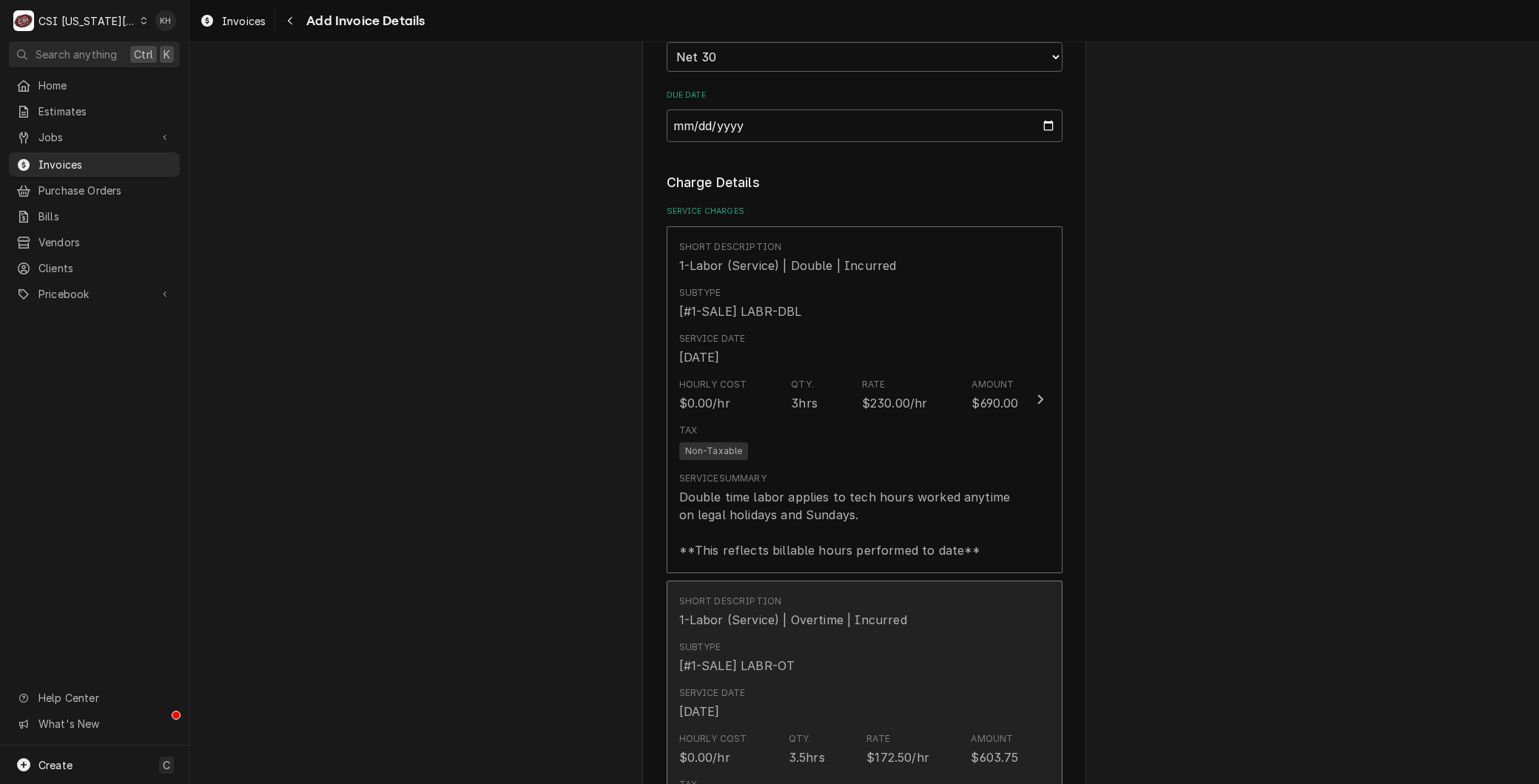
click at [849, 727] on div "Hourly Cost $0.00/hr Qty. 3.5hrs Rate $172.50/hr Amount $603.75" at bounding box center [849, 749] width 340 height 45
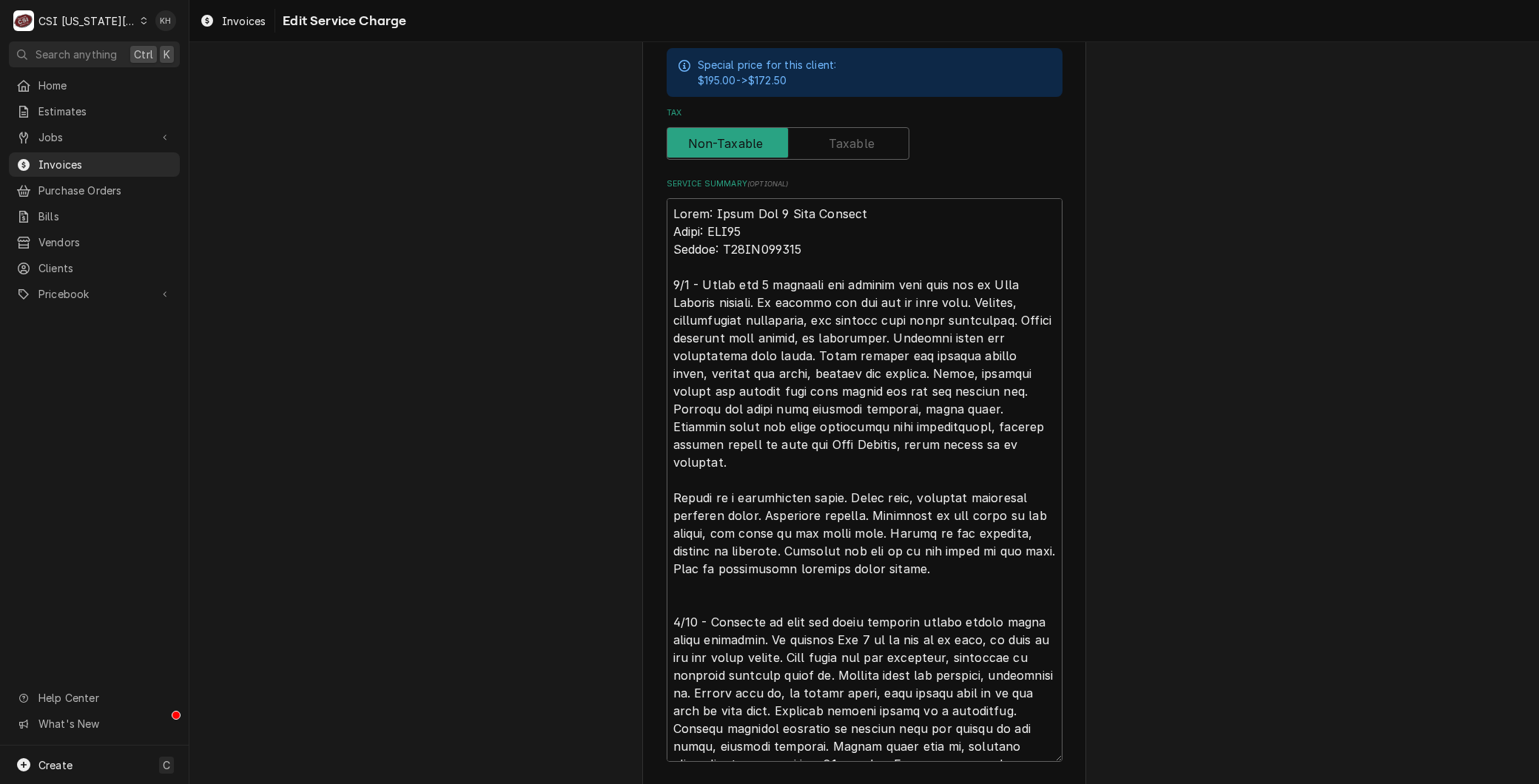
scroll to position [576, 0]
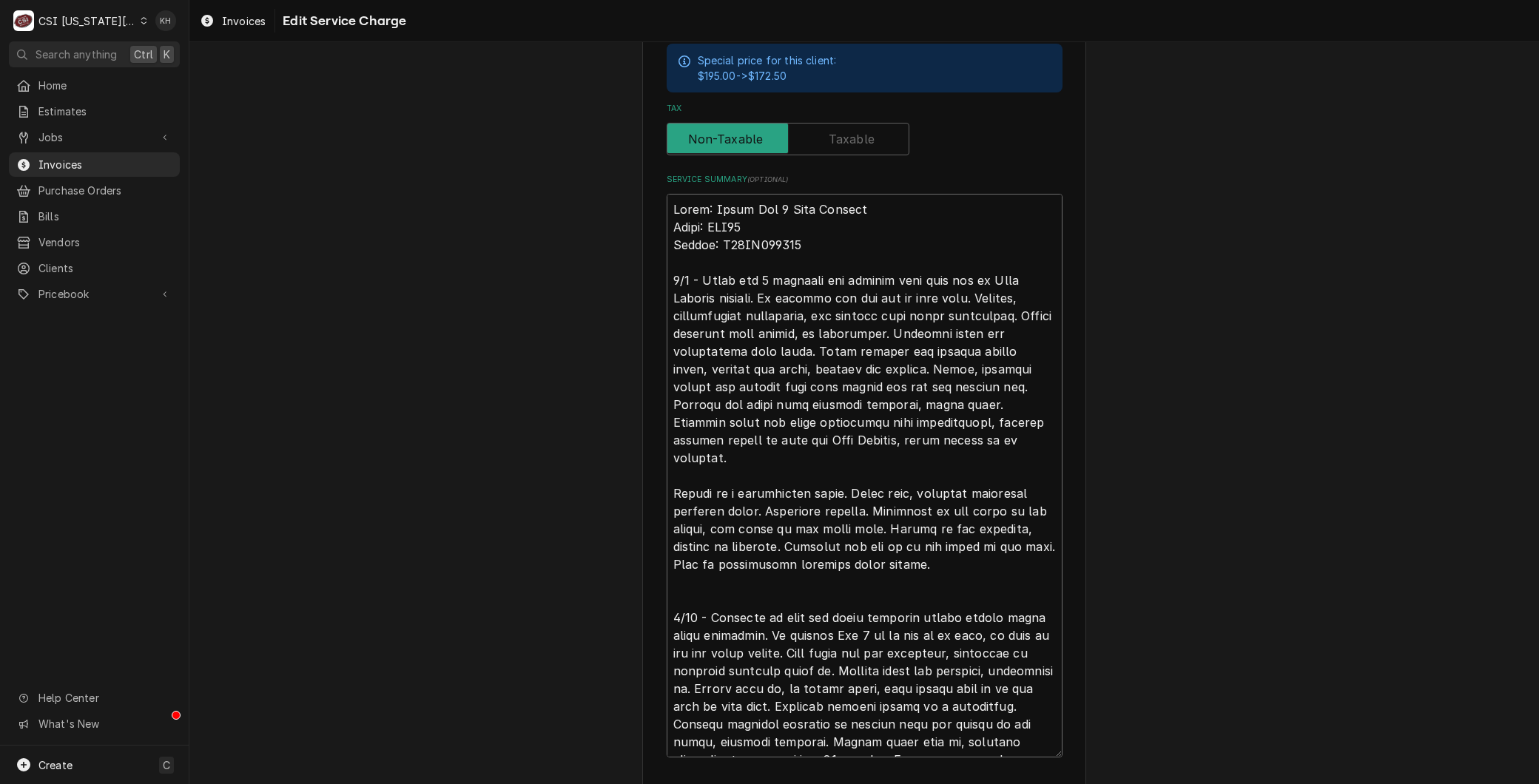
drag, startPoint x: 885, startPoint y: 739, endPoint x: 581, endPoint y: 588, distance: 339.4
click at [581, 588] on div "Use the fields below to edit this service charge Short Description 1-Labor (Ser…" at bounding box center [864, 184] width 1349 height 1403
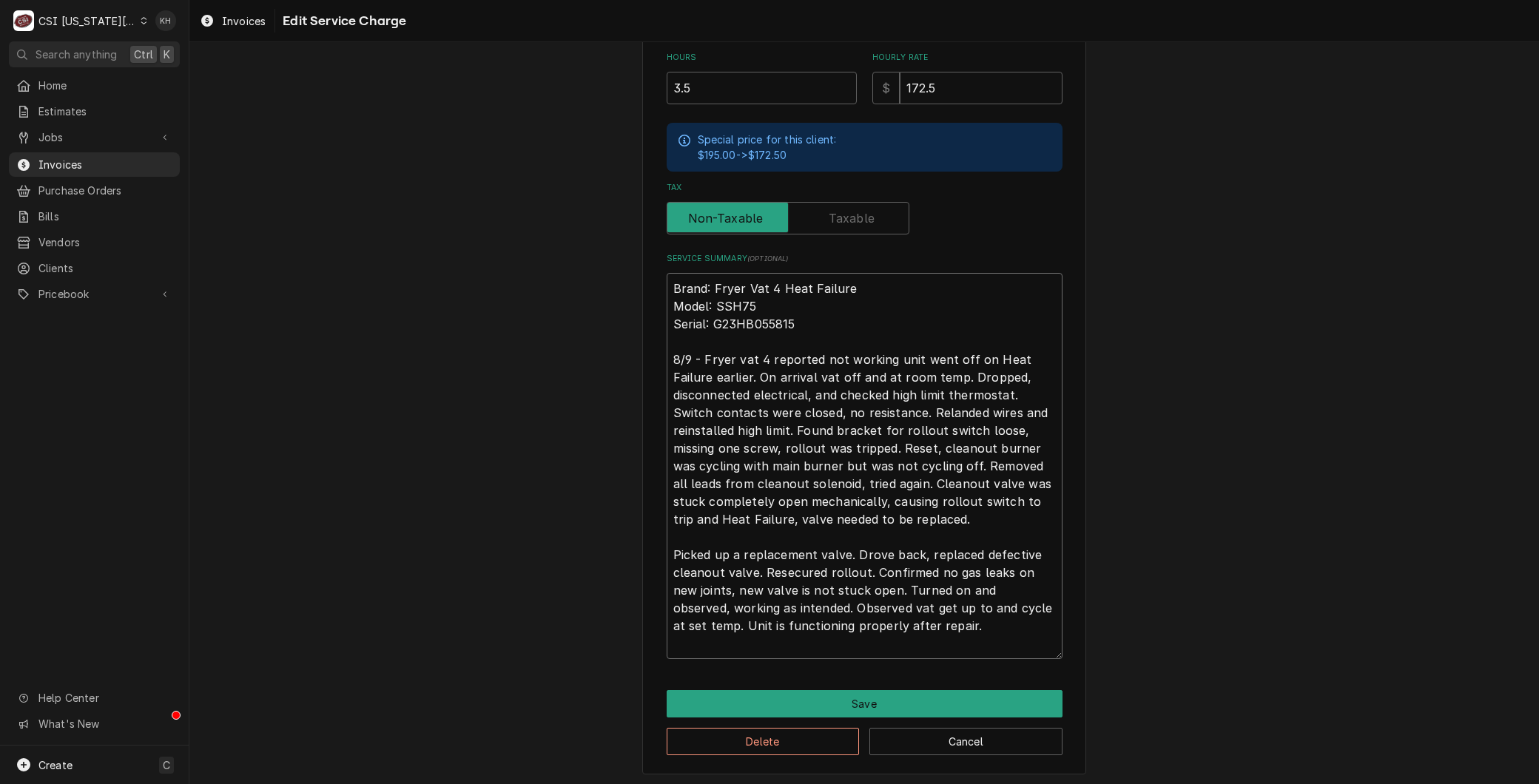
scroll to position [478, 0]
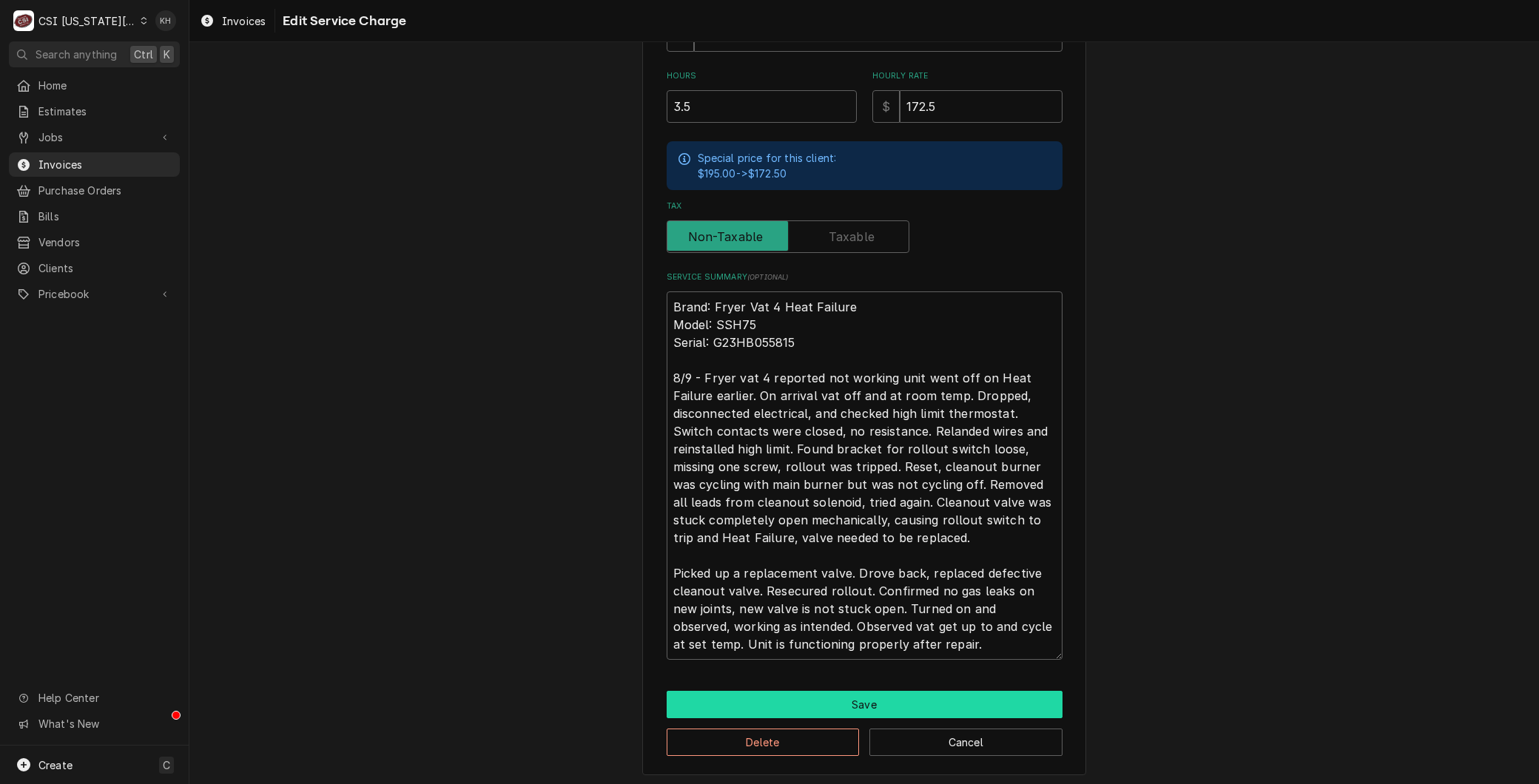
click at [736, 705] on button "Save" at bounding box center [864, 705] width 396 height 27
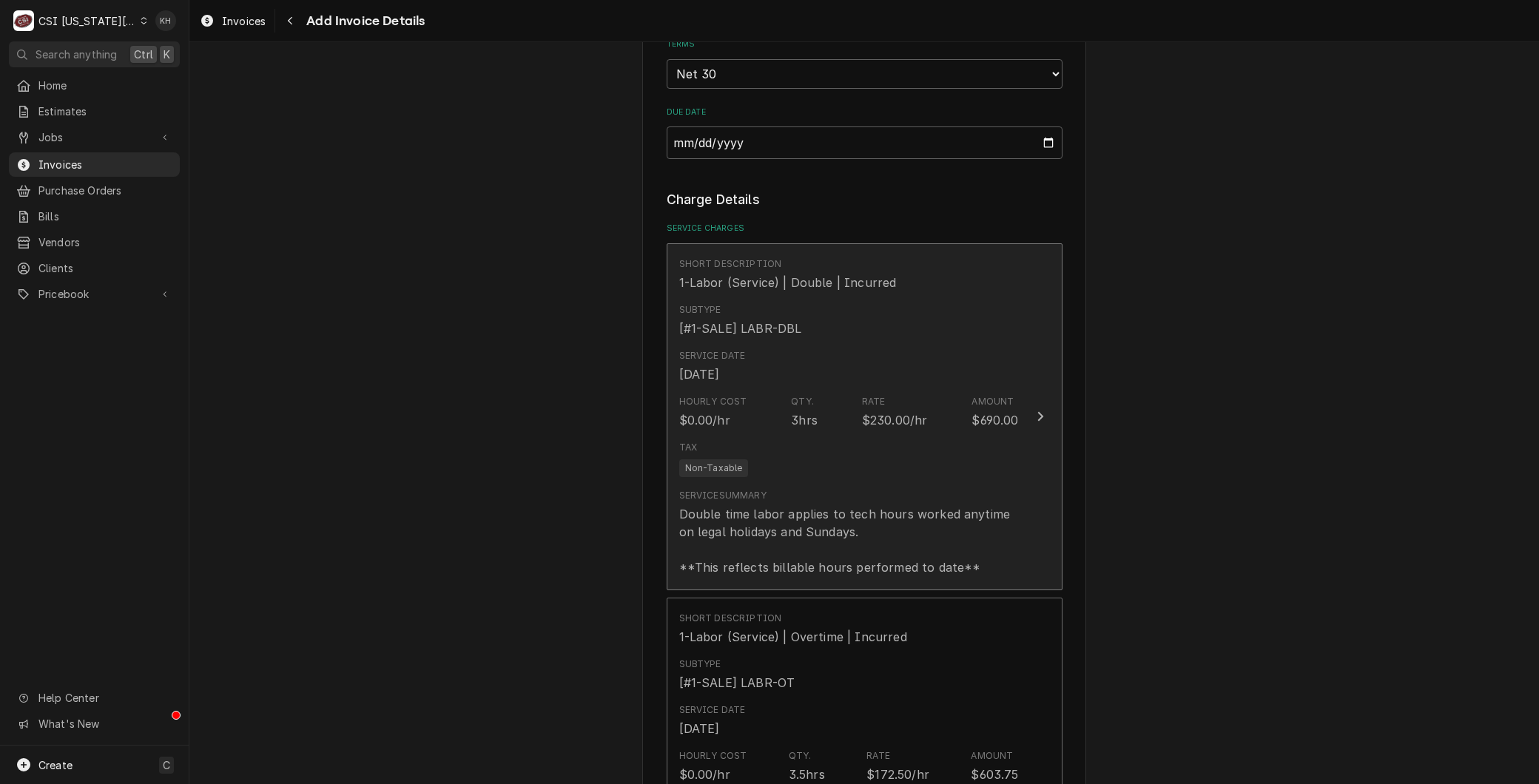
click at [800, 505] on div "Double time labor applies to tech hours worked anytime on legal holidays and Su…" at bounding box center [849, 540] width 340 height 71
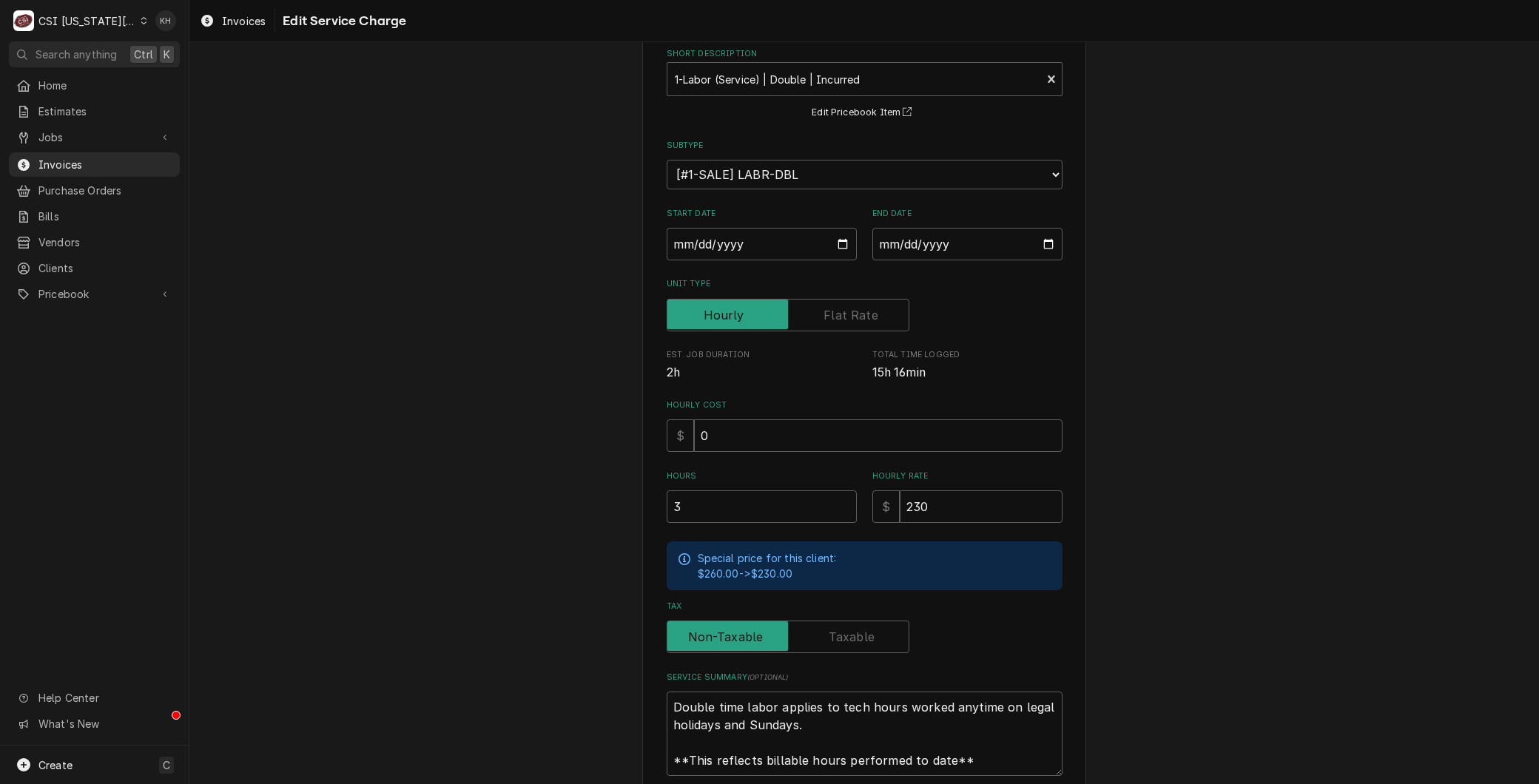
scroll to position [82, 0]
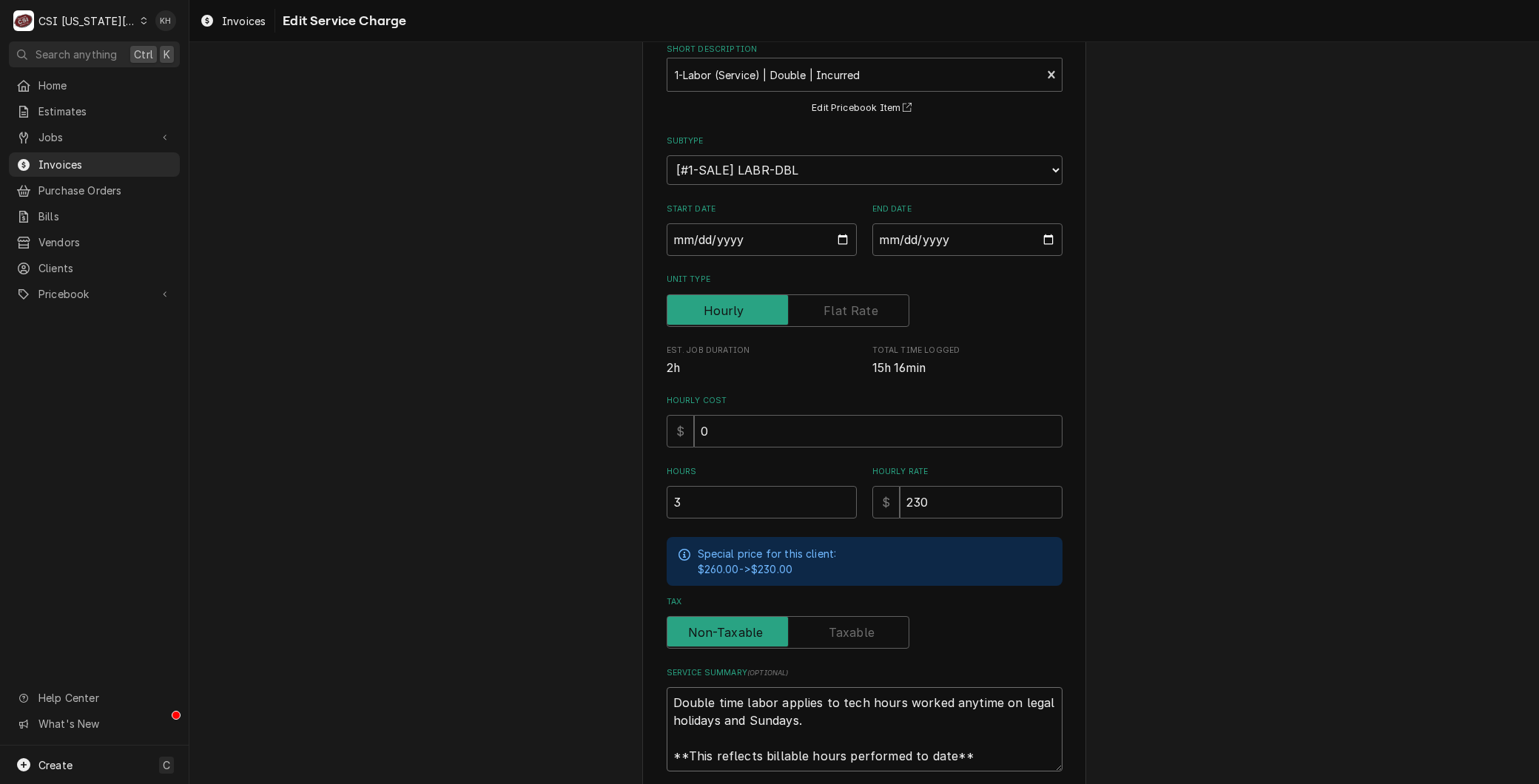
drag, startPoint x: 967, startPoint y: 761, endPoint x: 442, endPoint y: 649, distance: 536.8
click at [442, 649] on div "Use the fields below to edit this service charge Short Description 1-Labor (Ser…" at bounding box center [864, 437] width 1349 height 924
paste textarea "8/10 - Returned to site for fryer reported having issues again after departure.…"
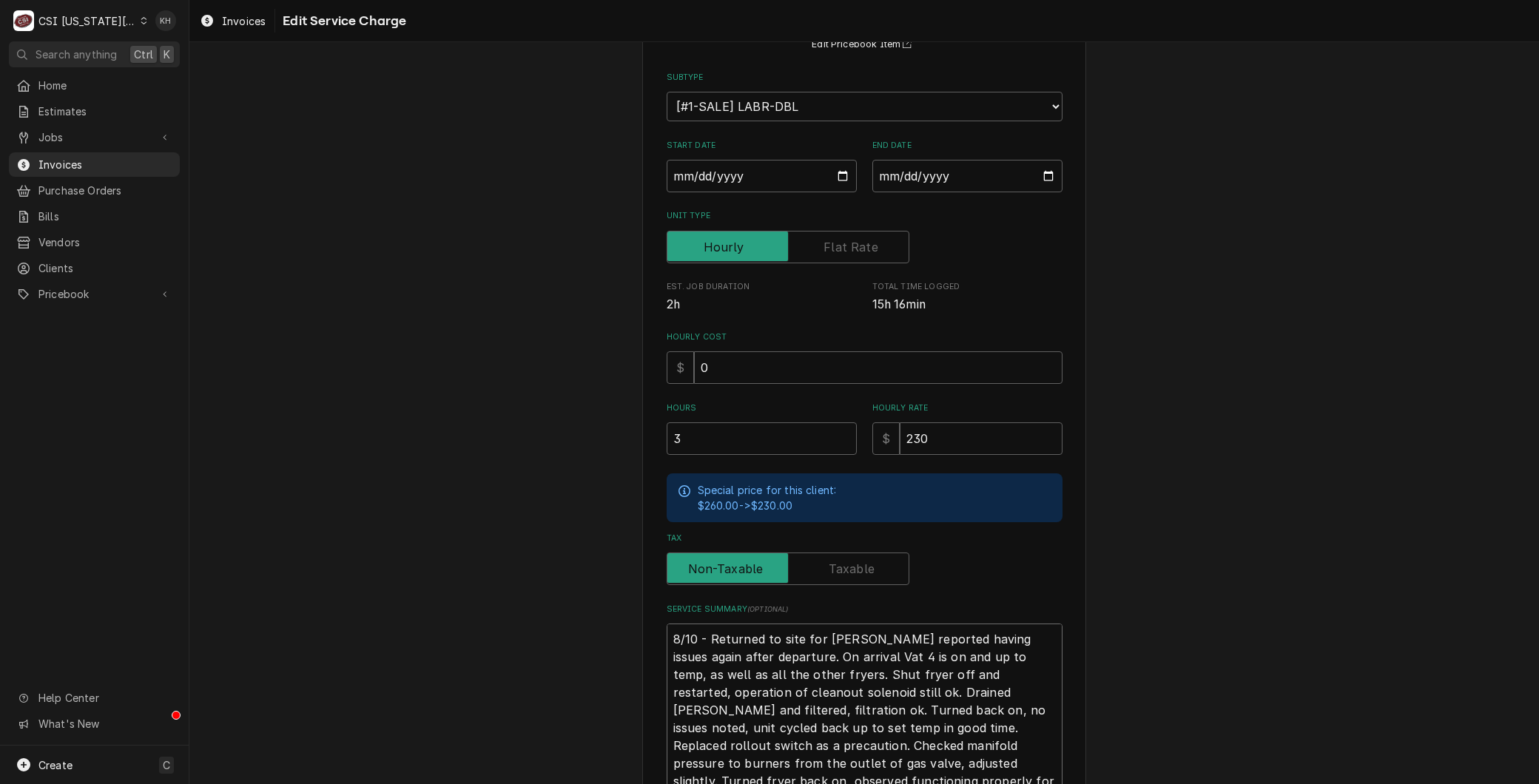
scroll to position [283, 0]
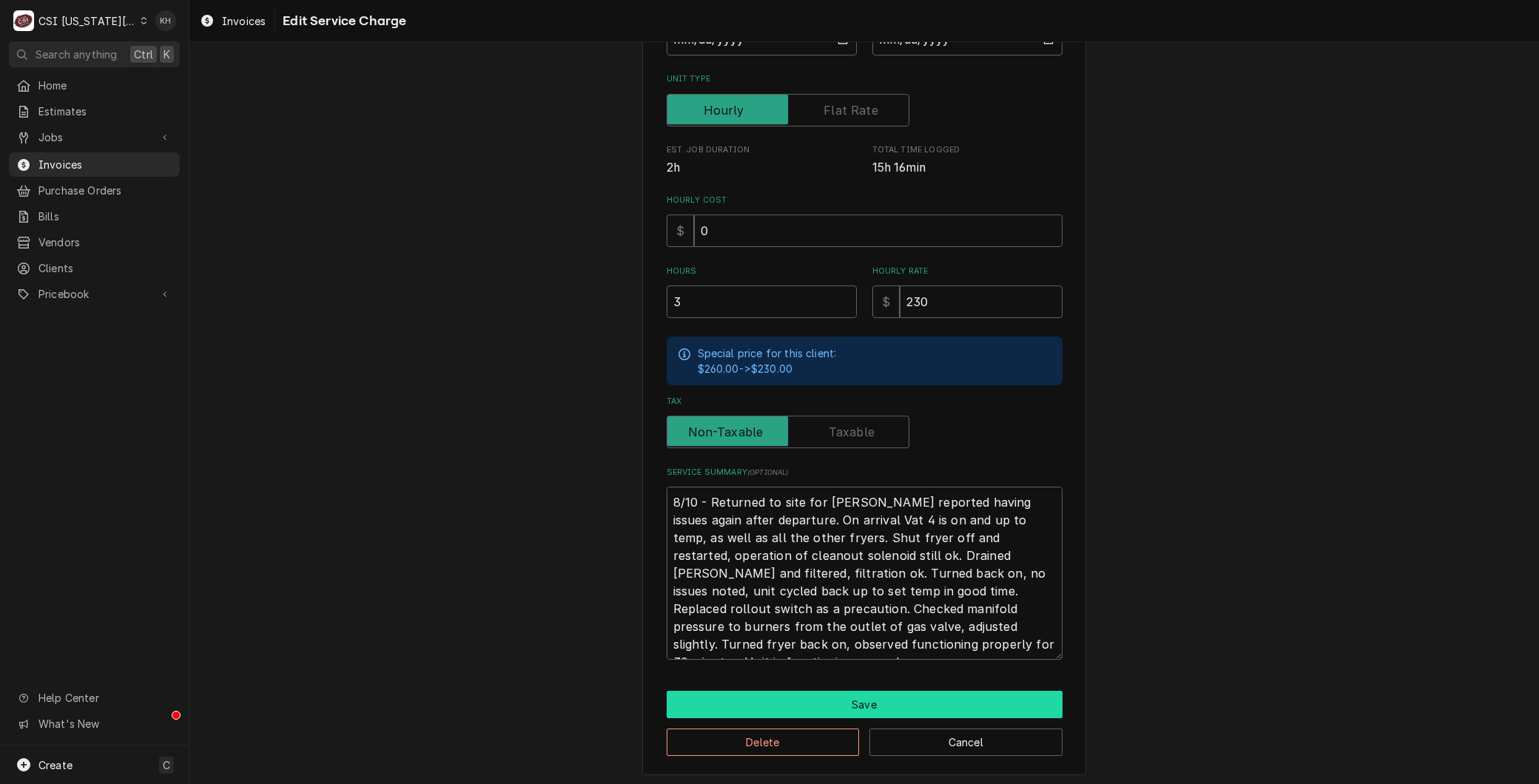
click at [765, 695] on button "Save" at bounding box center [864, 705] width 396 height 27
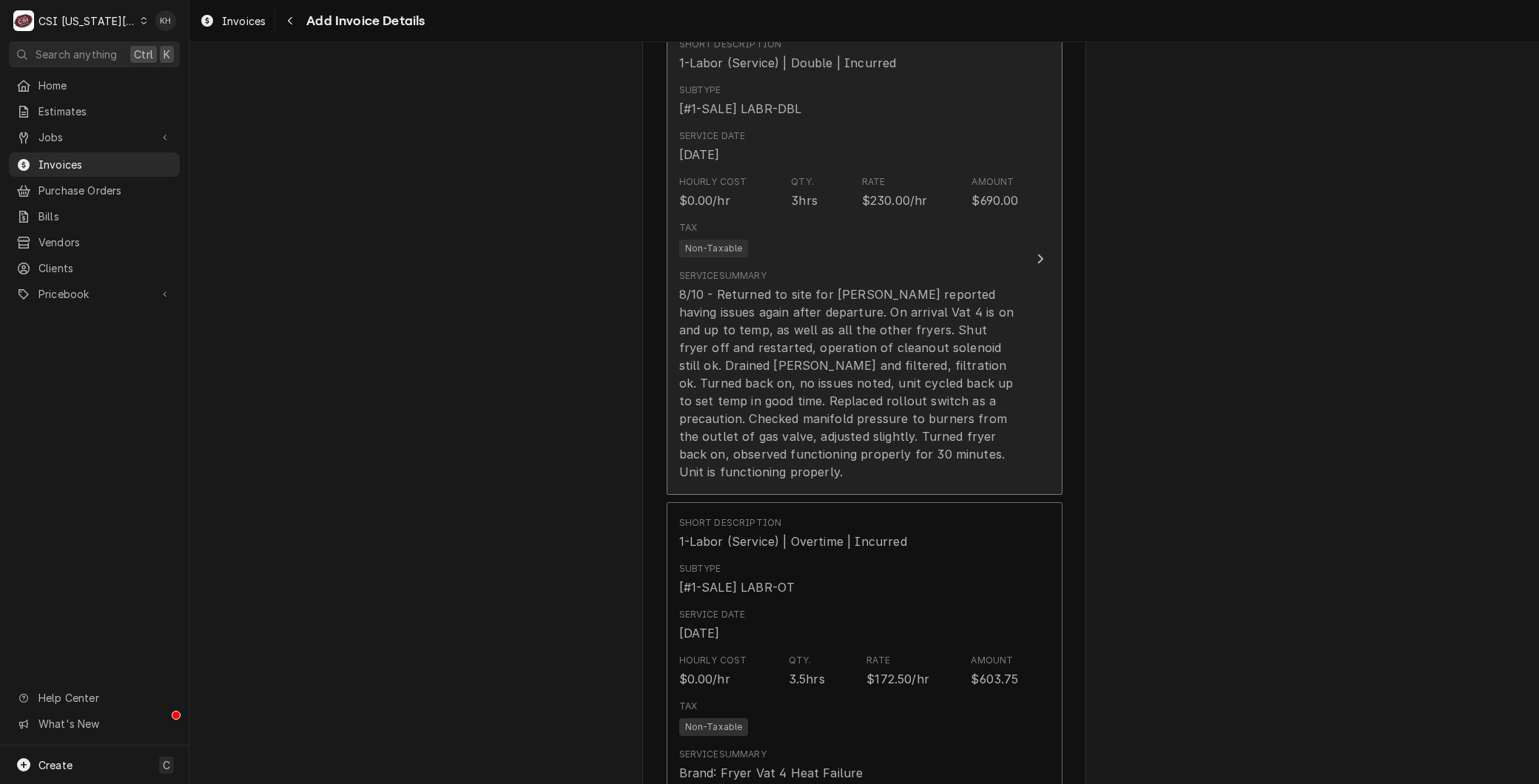
scroll to position [2126, 0]
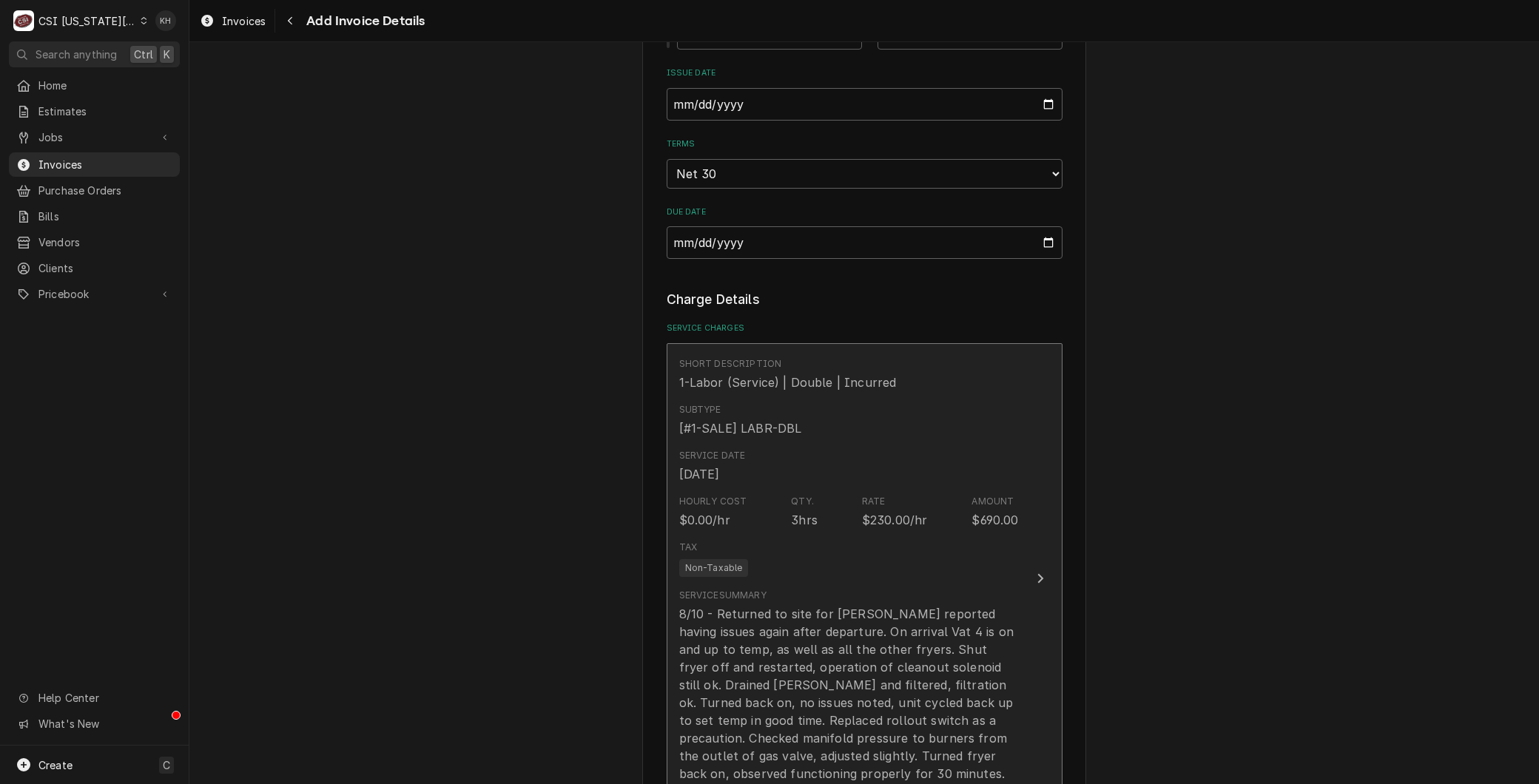
click at [719, 588] on div "Service Summary" at bounding box center [723, 595] width 87 height 14
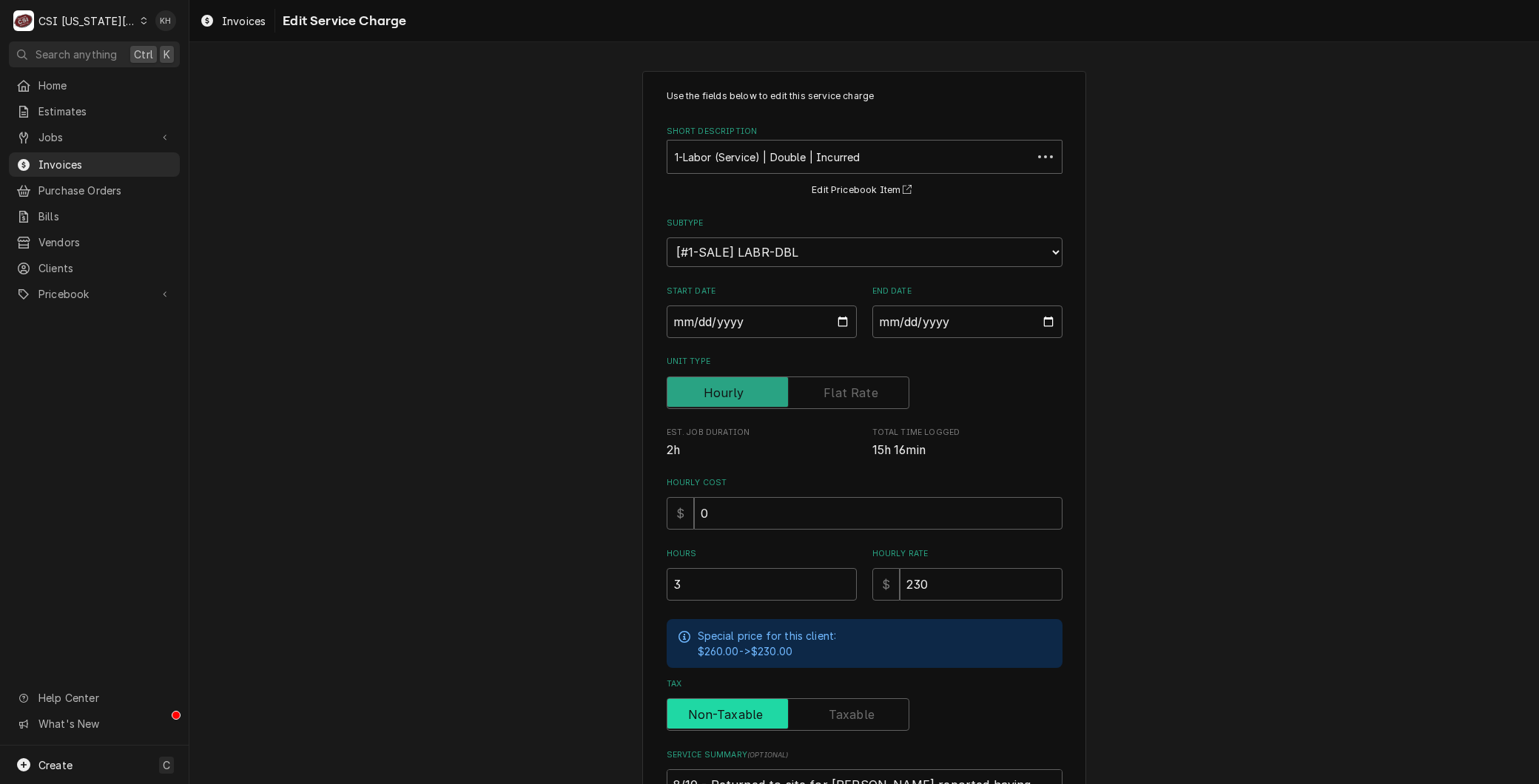
click at [783, 711] on input "Tax" at bounding box center [788, 715] width 229 height 33
click at [720, 702] on label "Tax" at bounding box center [788, 715] width 243 height 33
click at [720, 702] on input "Tax" at bounding box center [788, 715] width 229 height 33
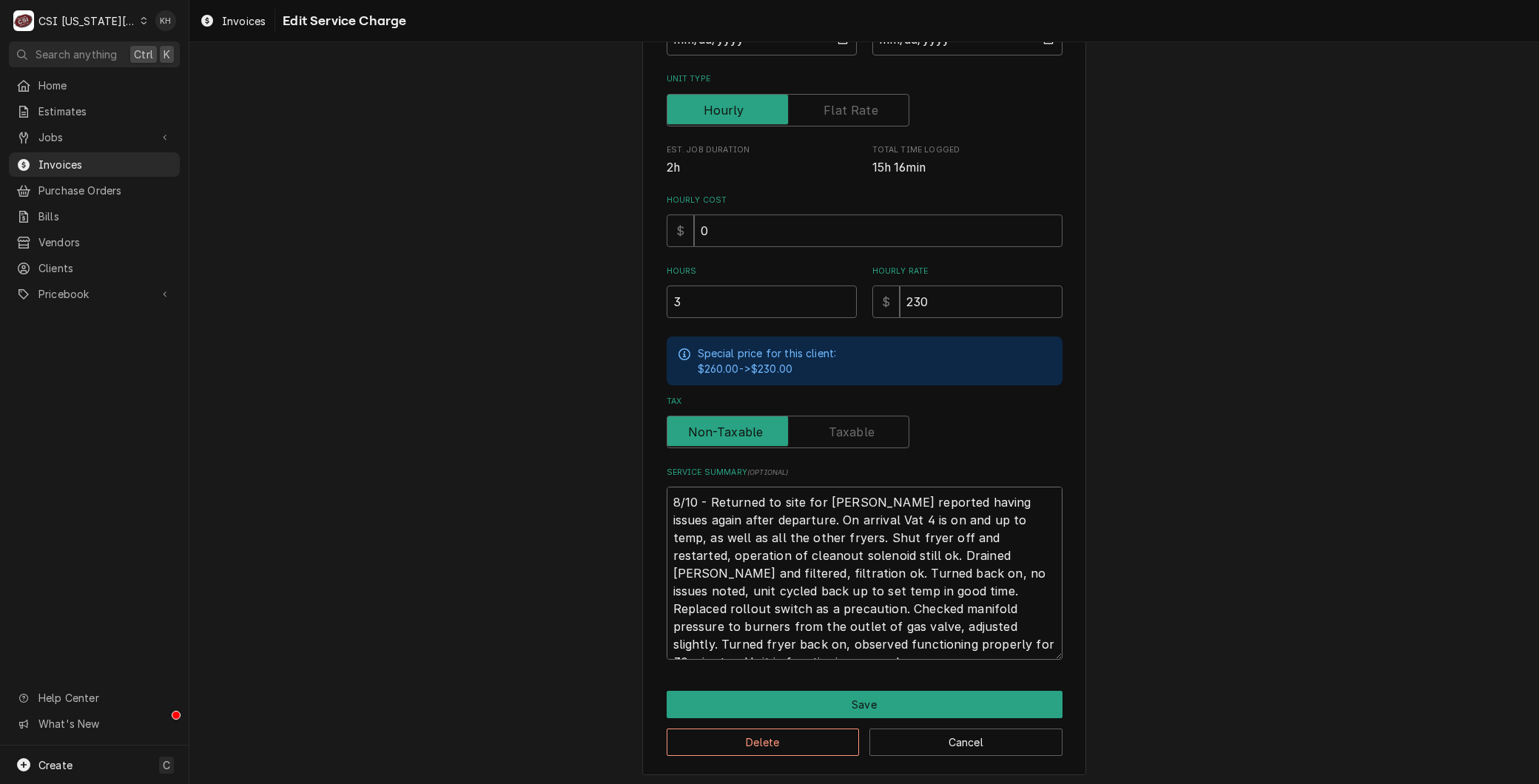
click at [777, 562] on textarea "8/10 - Returned to site for fryer reported having issues again after departure.…" at bounding box center [864, 573] width 396 height 173
click at [715, 734] on button "Delete" at bounding box center [763, 742] width 193 height 27
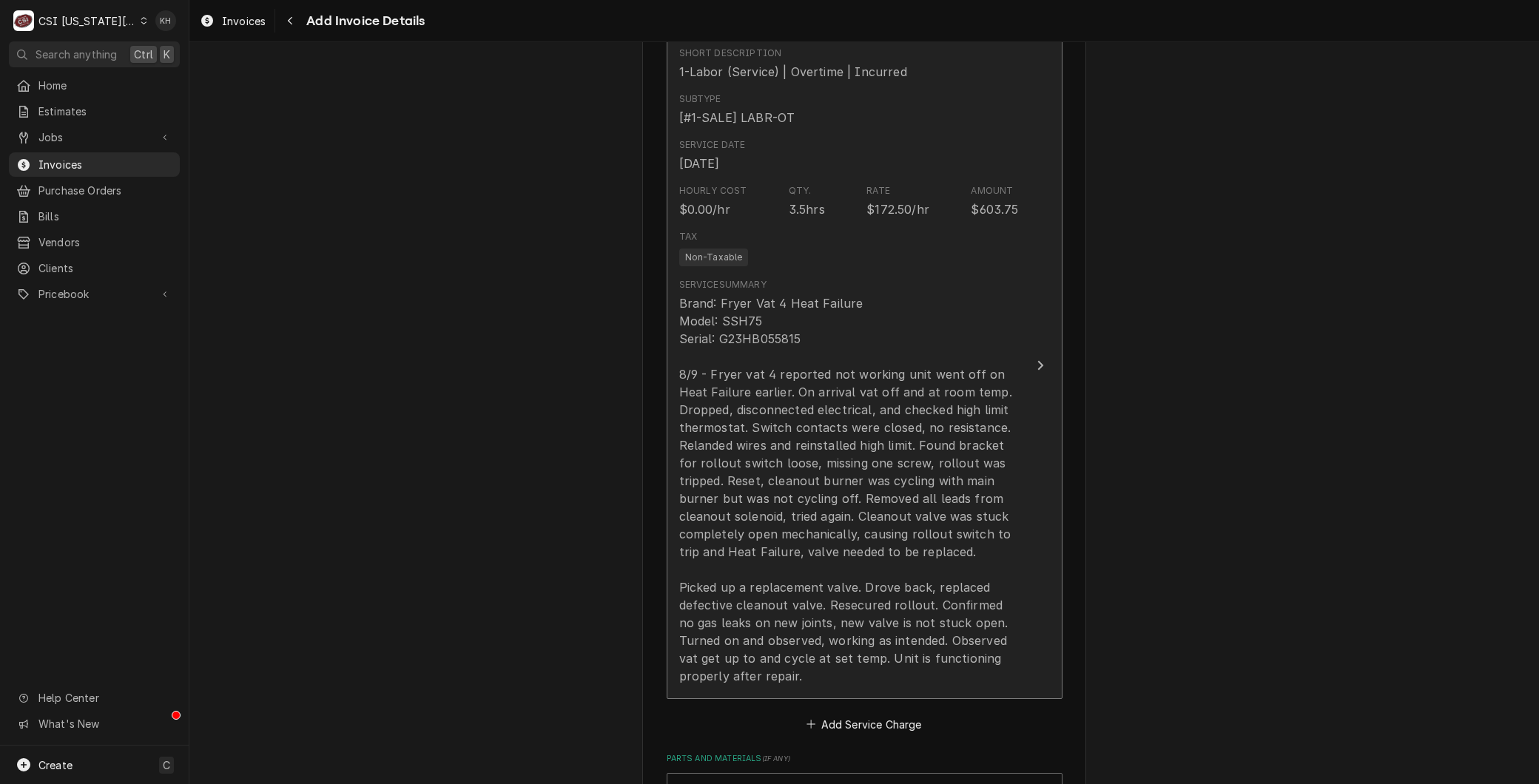
scroll to position [2354, 0]
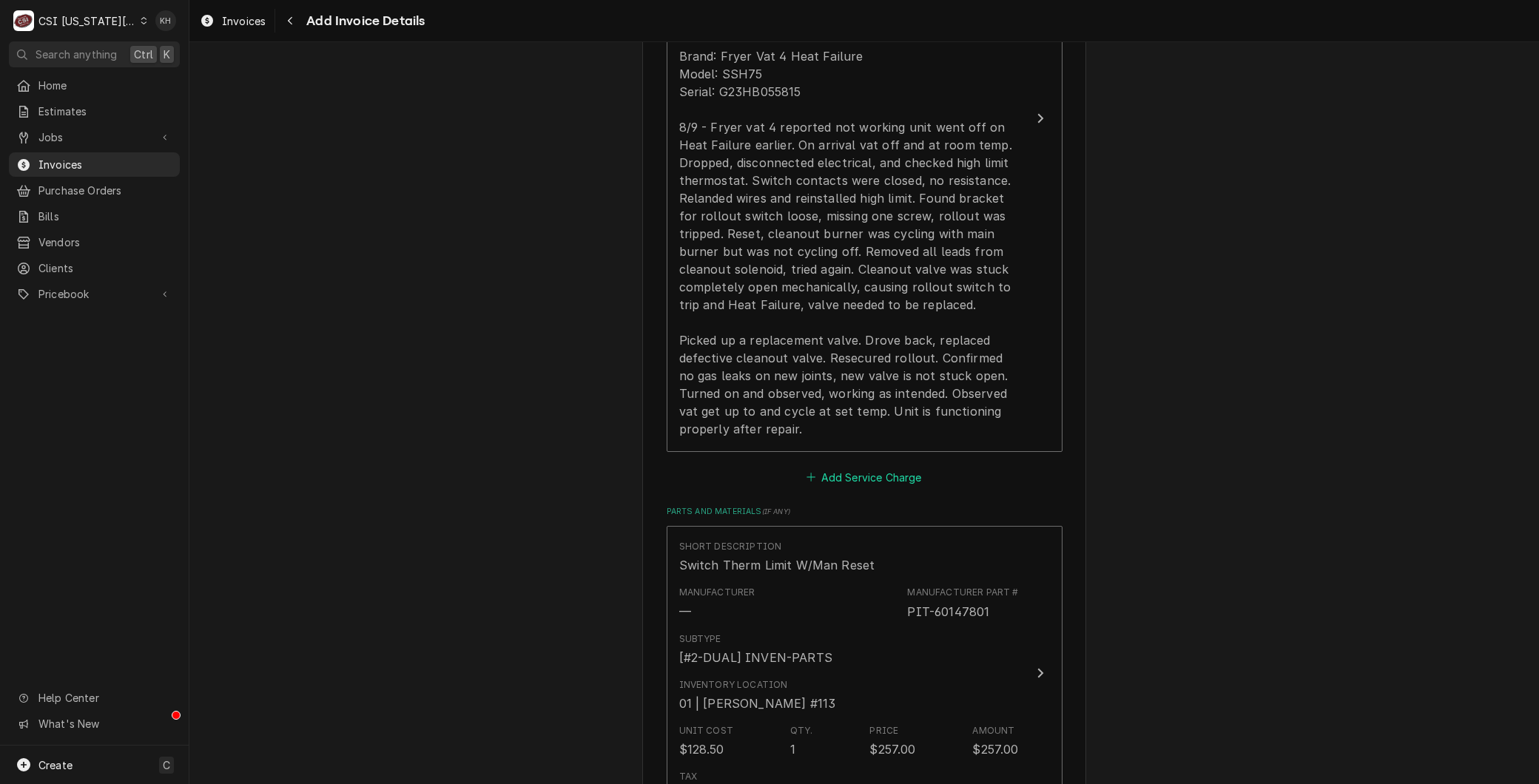
click at [831, 467] on button "Add Service Charge" at bounding box center [864, 476] width 120 height 20
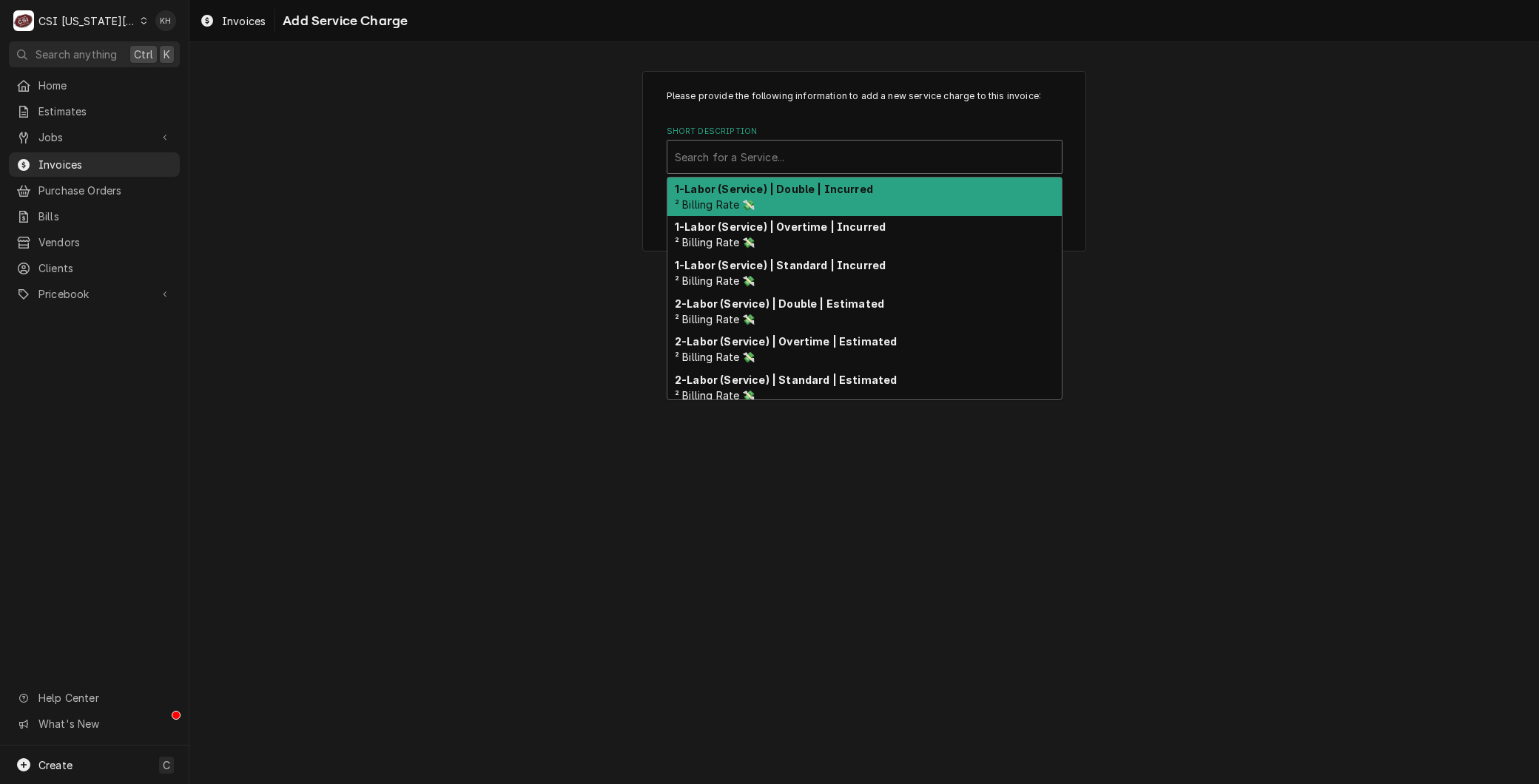
click at [707, 150] on div "Short Description" at bounding box center [864, 157] width 379 height 27
click at [718, 184] on strong "1-Labor (Service) | Double | Incurred" at bounding box center [773, 189] width 198 height 13
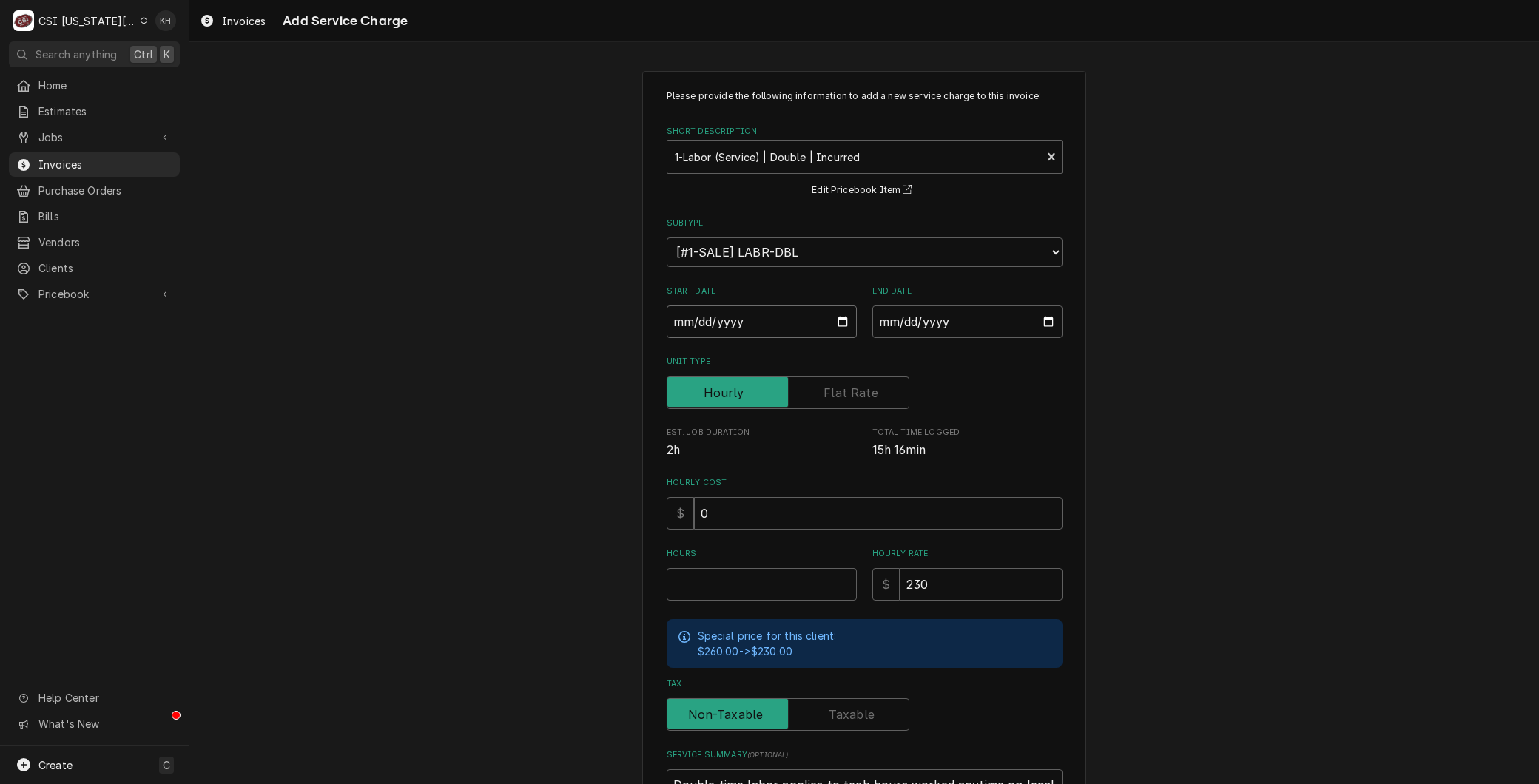
click at [841, 323] on input "Start Date" at bounding box center [762, 322] width 190 height 33
click at [1038, 313] on input "End Date" at bounding box center [967, 322] width 190 height 33
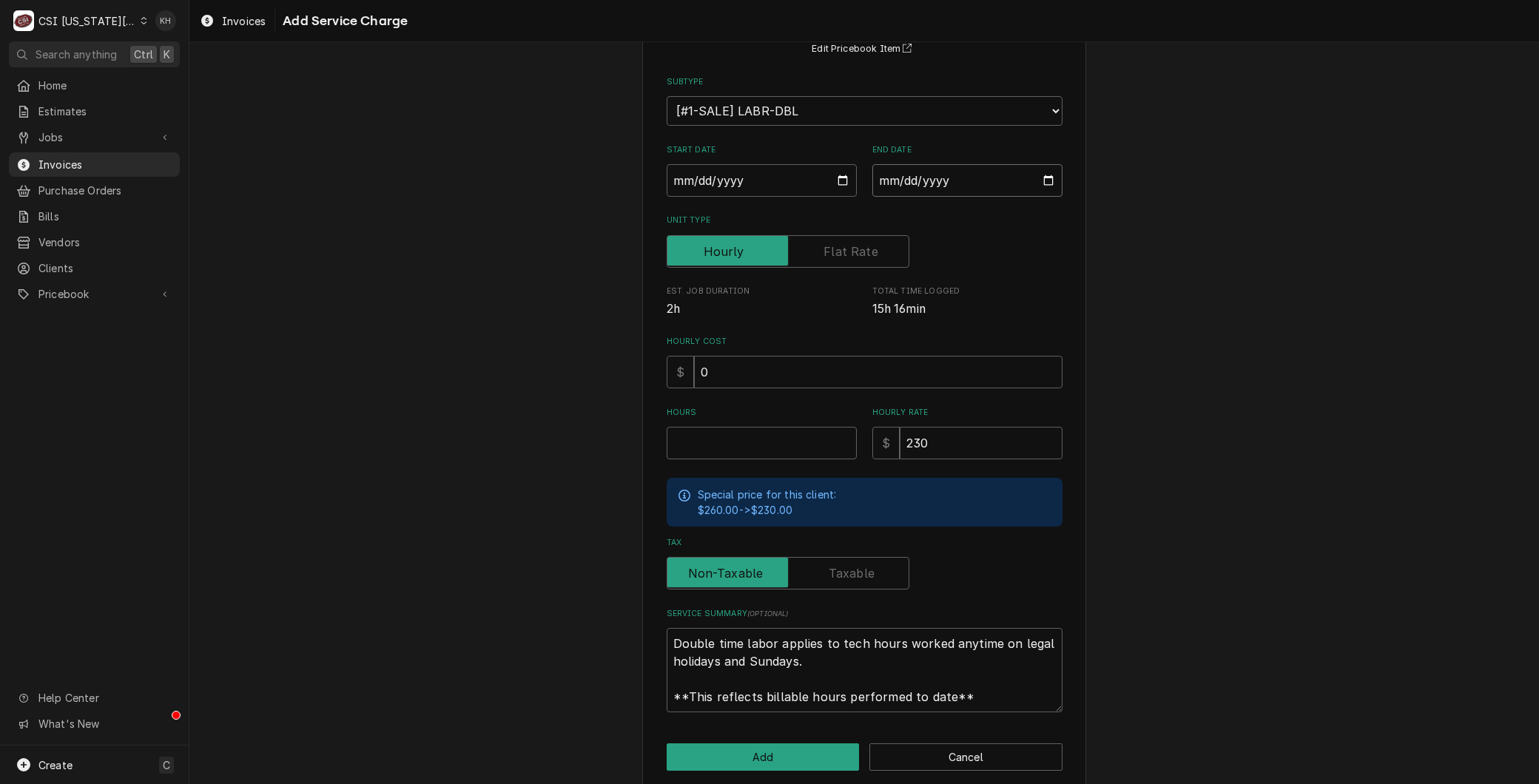
scroll to position [156, 0]
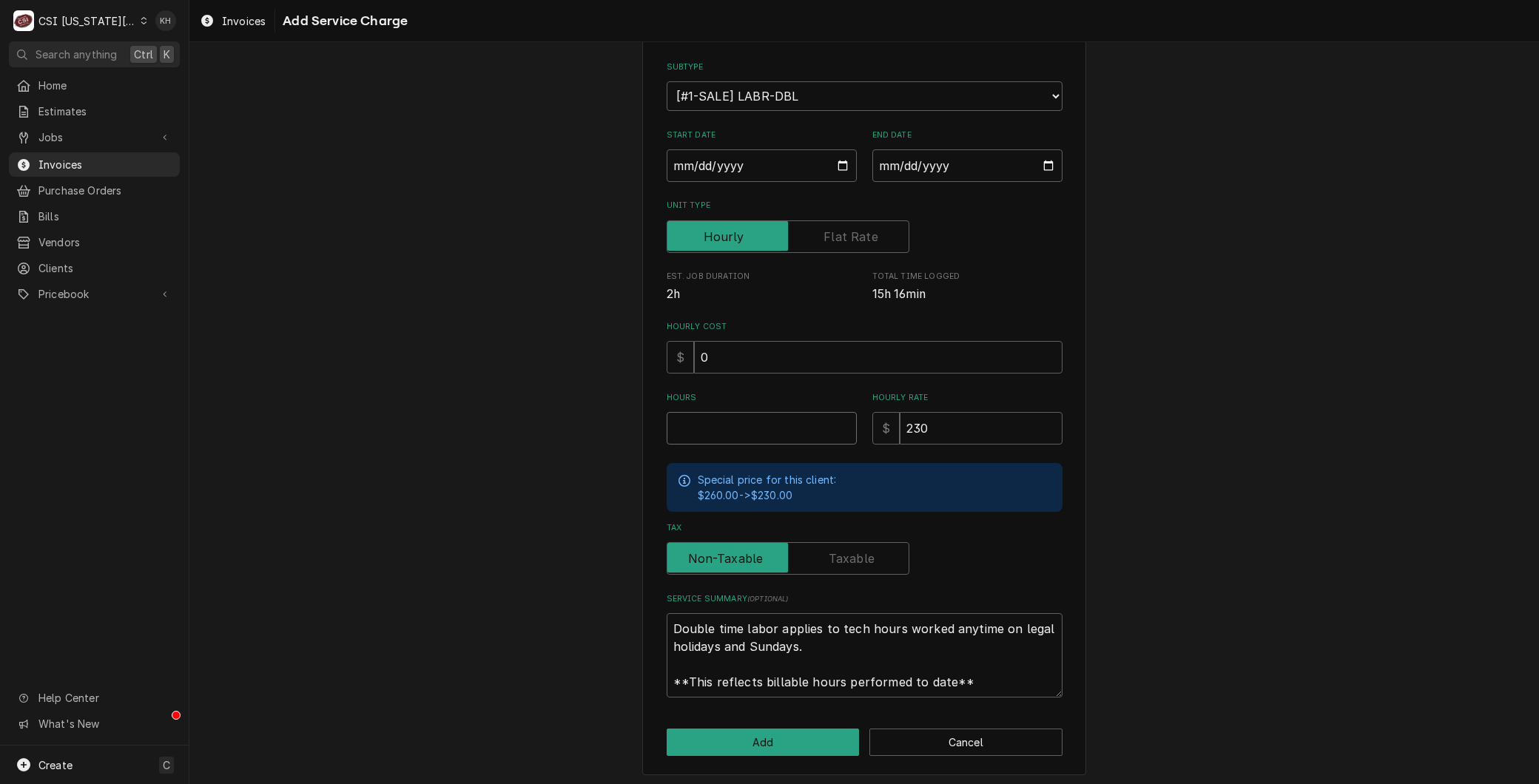
click at [693, 423] on input "Hours" at bounding box center [762, 429] width 190 height 33
drag, startPoint x: 981, startPoint y: 683, endPoint x: 520, endPoint y: 558, distance: 477.6
click at [504, 546] on div "Please provide the following information to add a new service charge to this in…" at bounding box center [864, 345] width 1349 height 887
paste textarea "8/10 - Returned to site for fryer reported having issues again after departure.…"
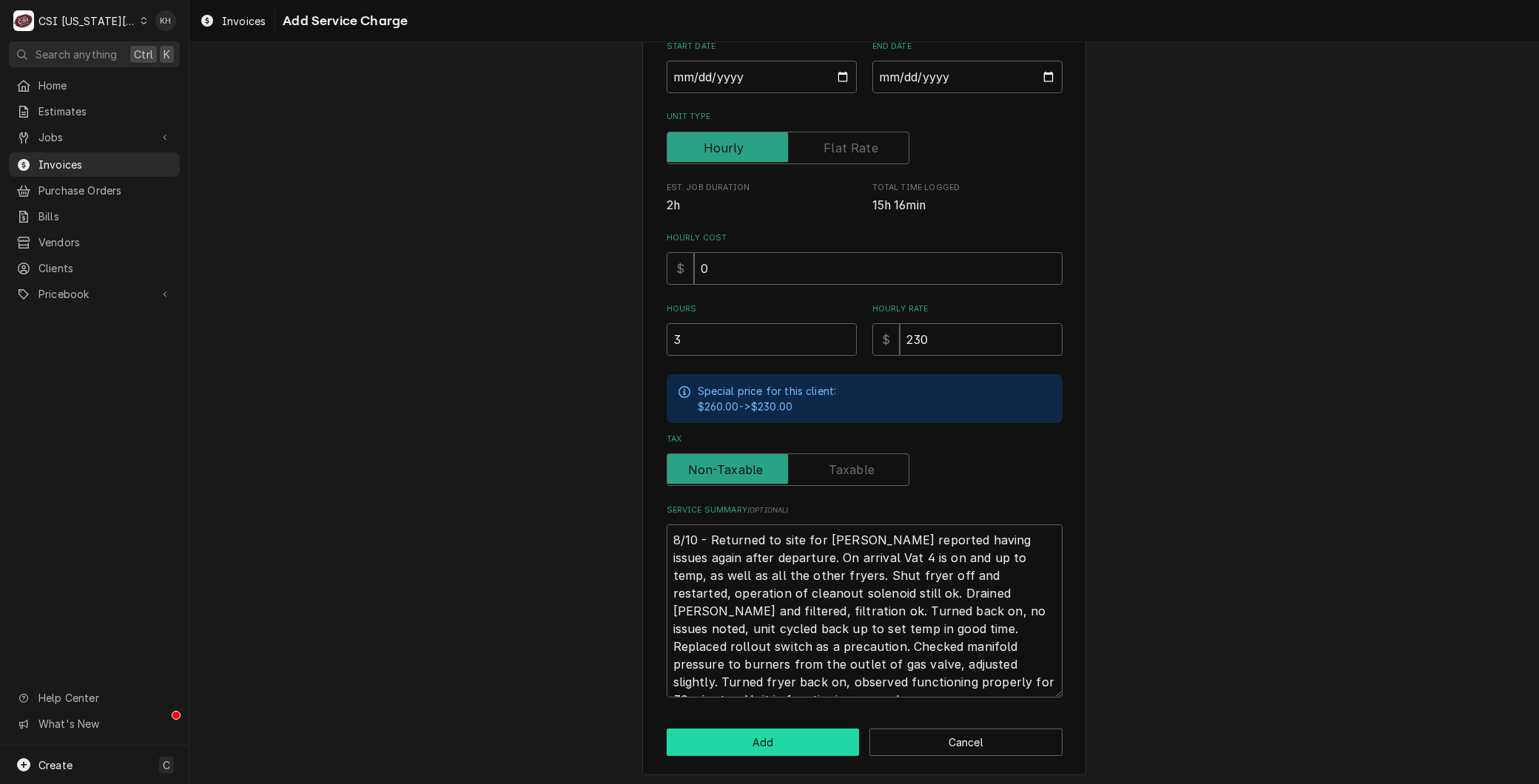
click at [726, 736] on button "Add" at bounding box center [763, 742] width 193 height 27
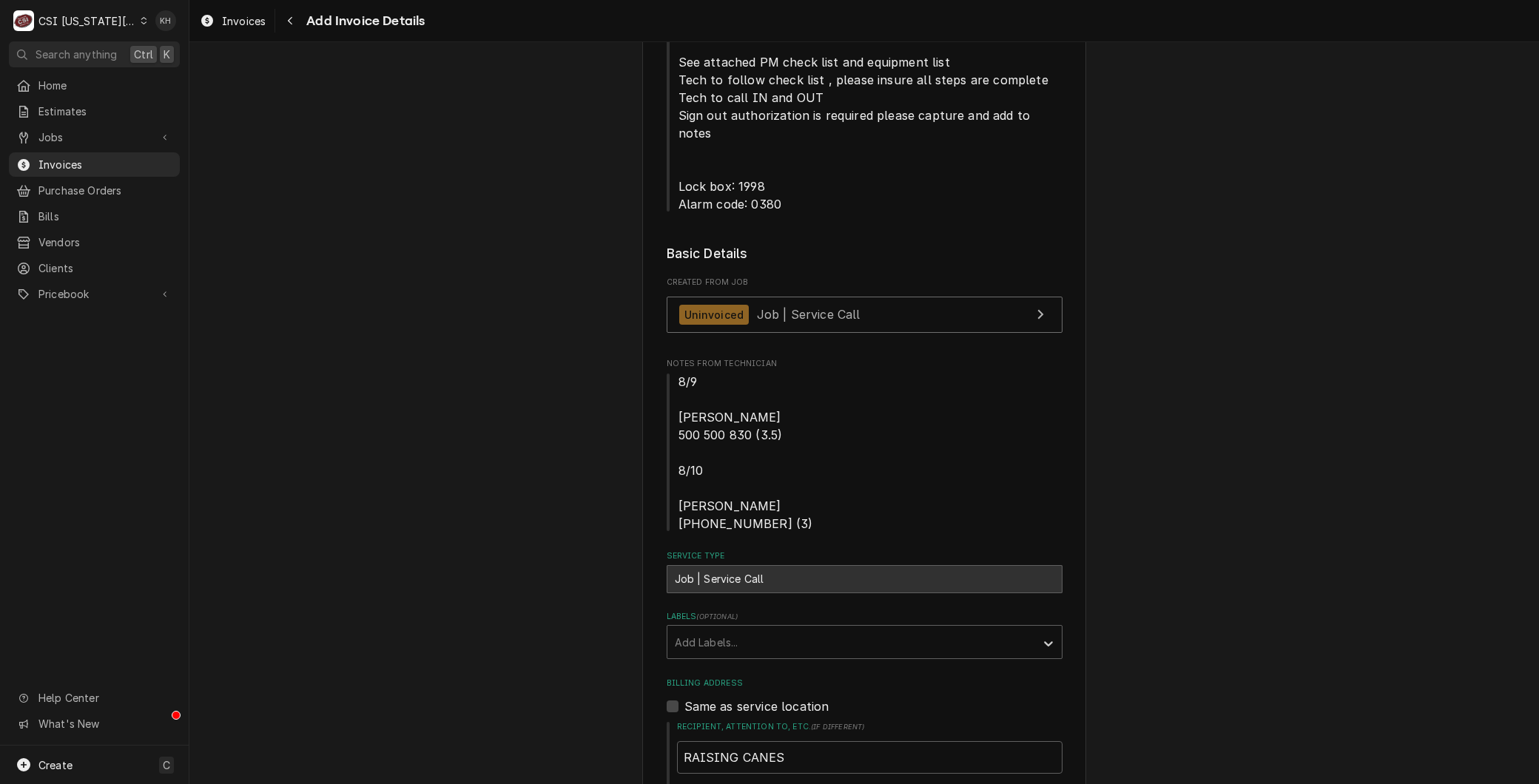
scroll to position [655, 0]
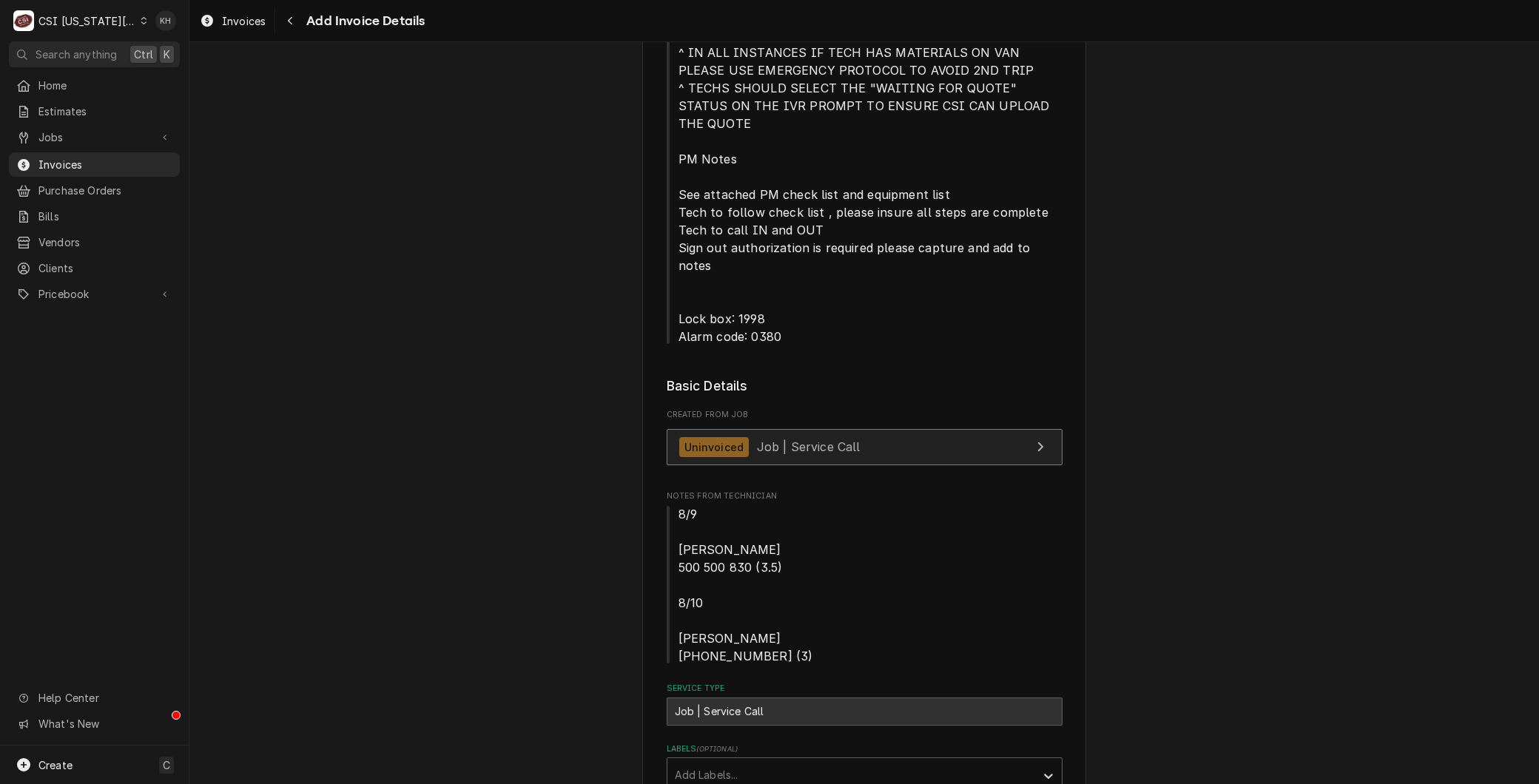
click at [784, 439] on span "Job | Service Call" at bounding box center [808, 446] width 104 height 15
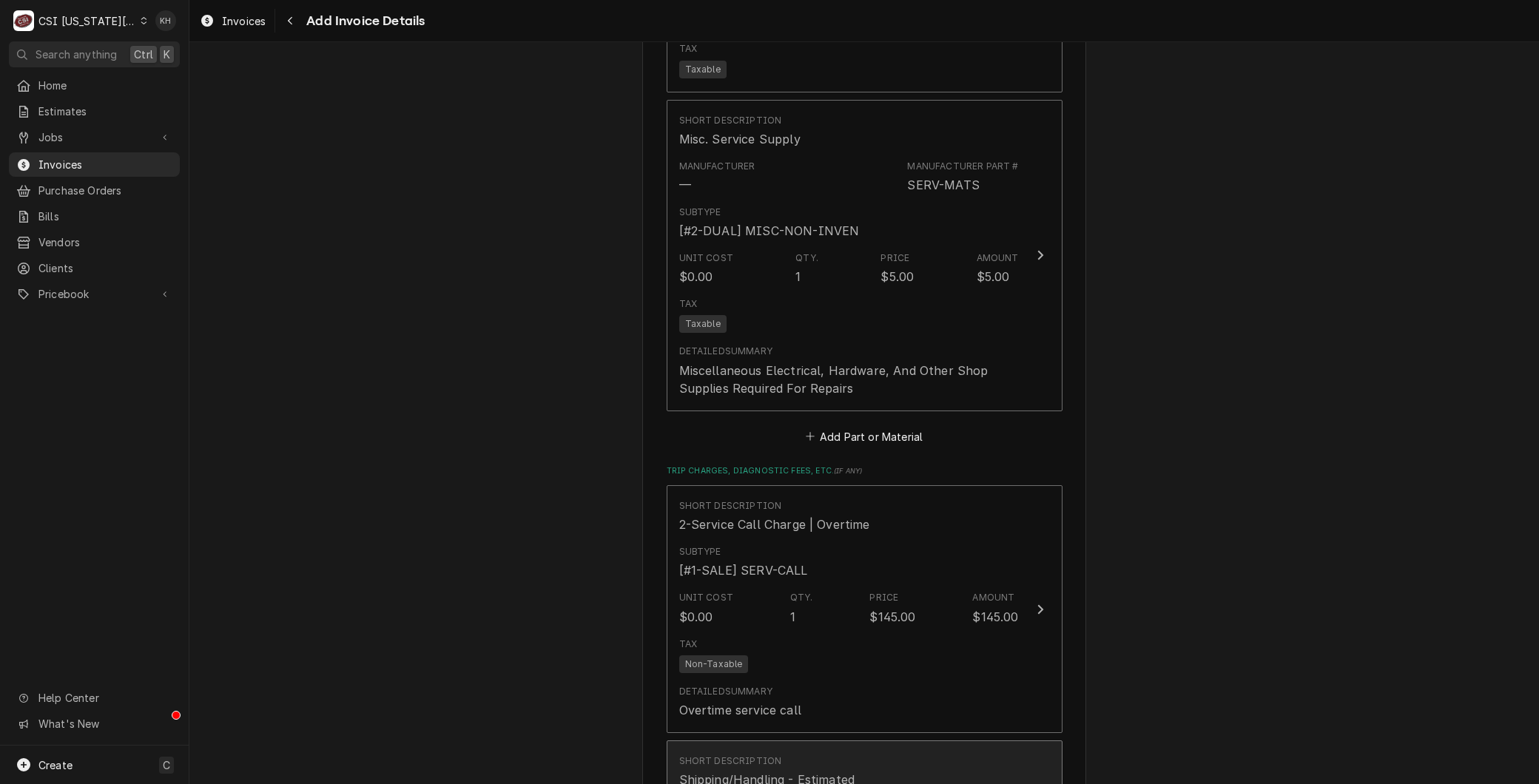
scroll to position [4026, 0]
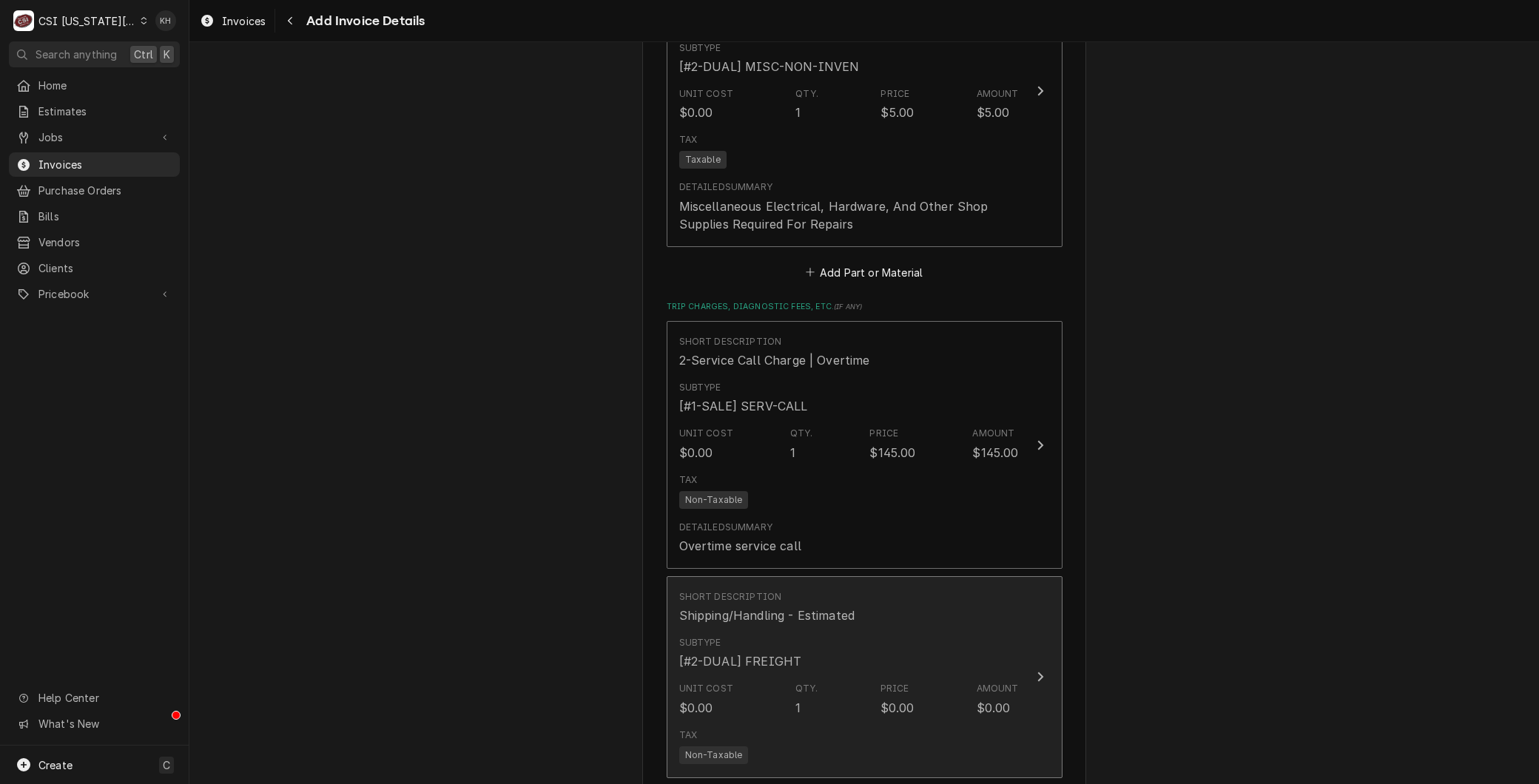
click at [796, 630] on div "Subtype [#2-DUAL] FREIGHT" at bounding box center [849, 652] width 340 height 45
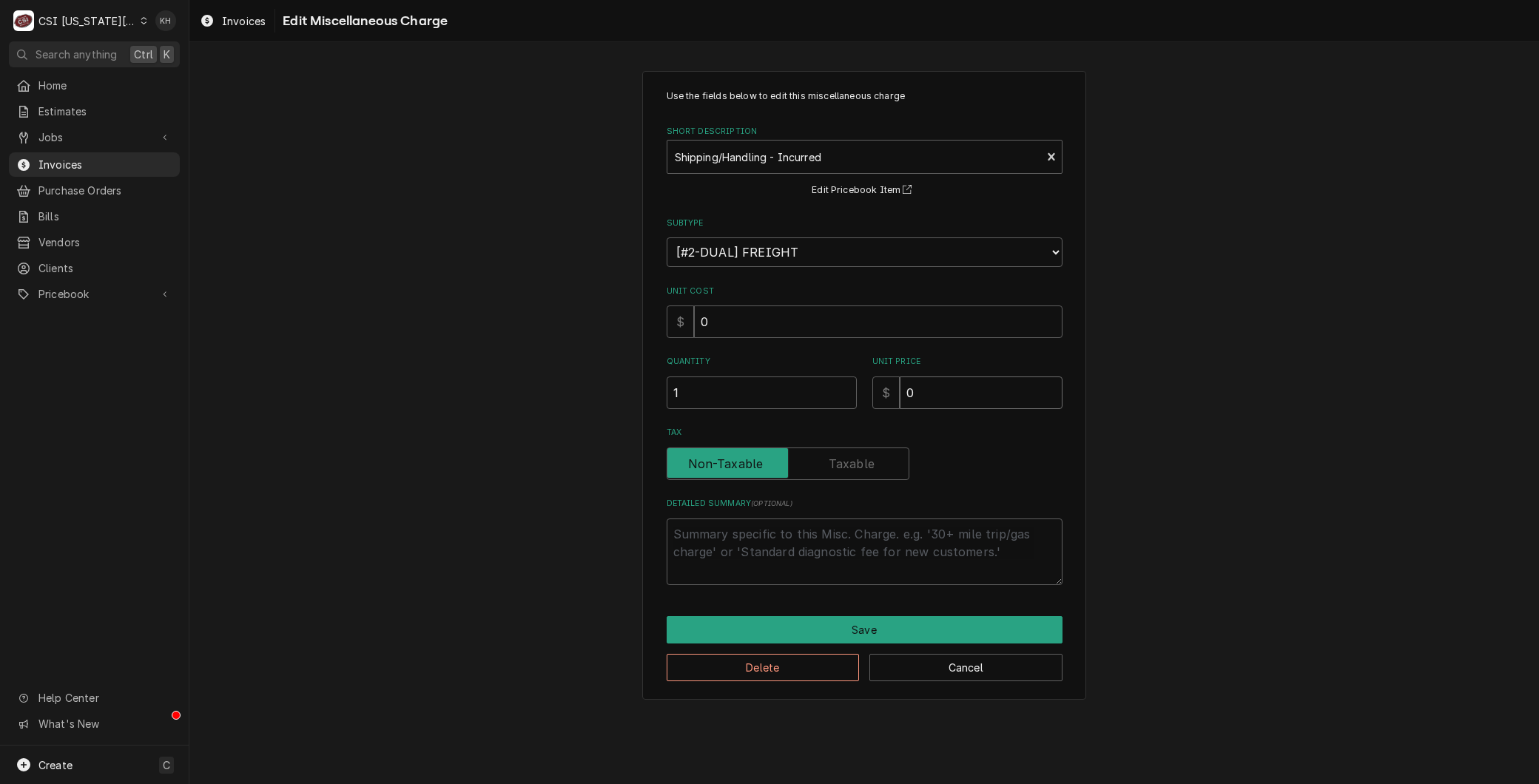
drag, startPoint x: 952, startPoint y: 383, endPoint x: 803, endPoint y: 390, distance: 149.2
click at [803, 390] on div "Quantity 1 Unit Price $ 0" at bounding box center [864, 382] width 396 height 52
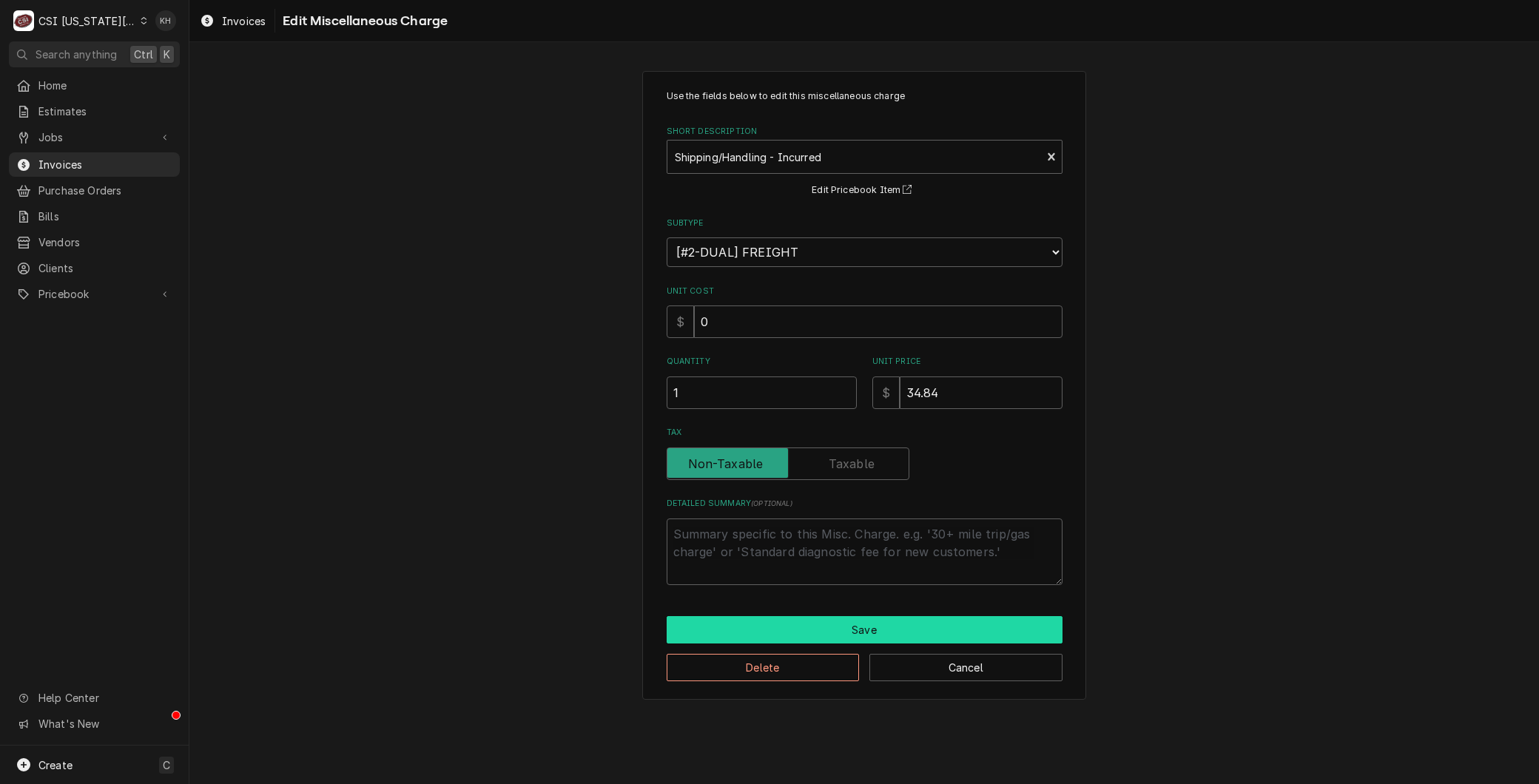
click at [842, 621] on button "Save" at bounding box center [864, 630] width 396 height 27
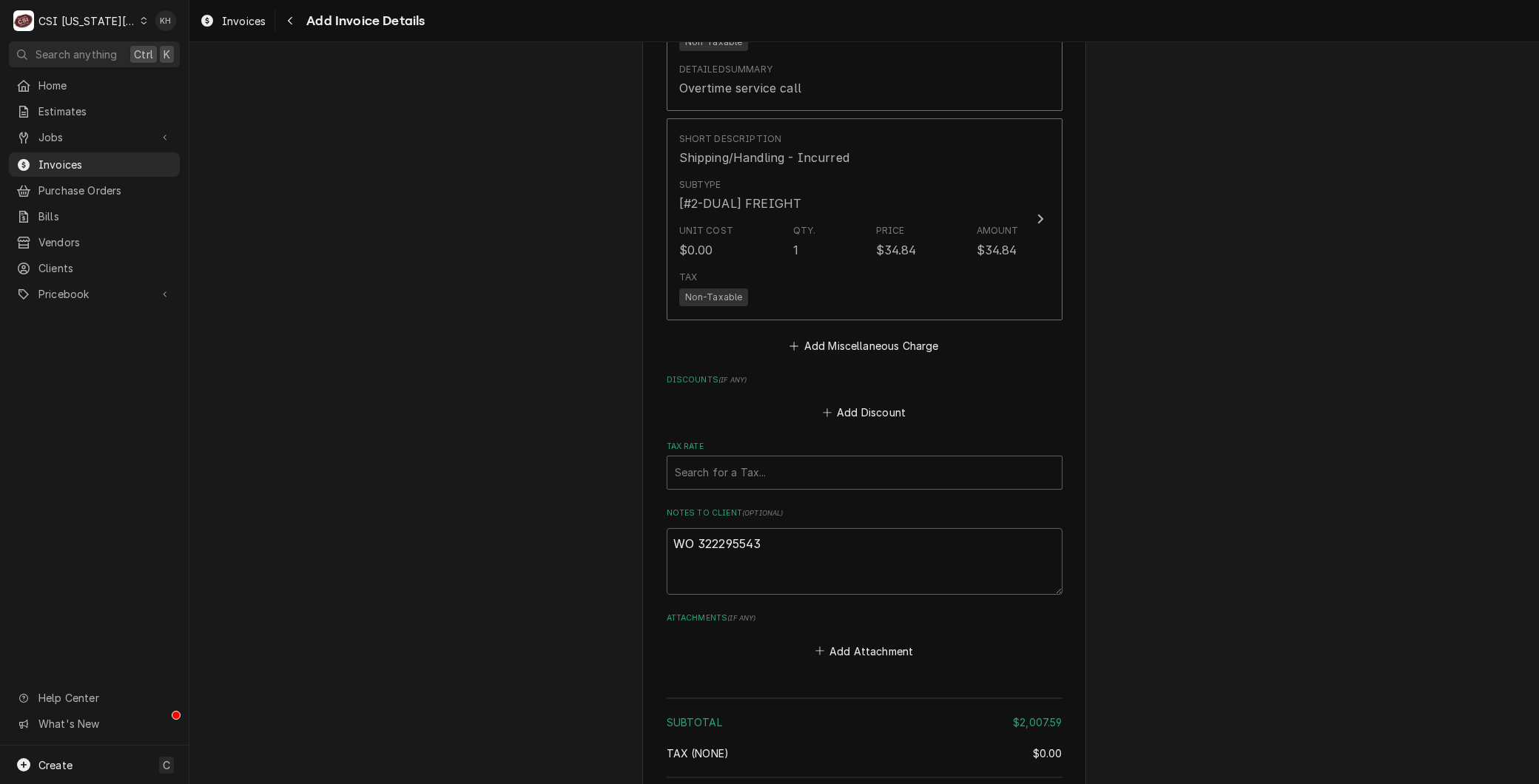
scroll to position [4568, 0]
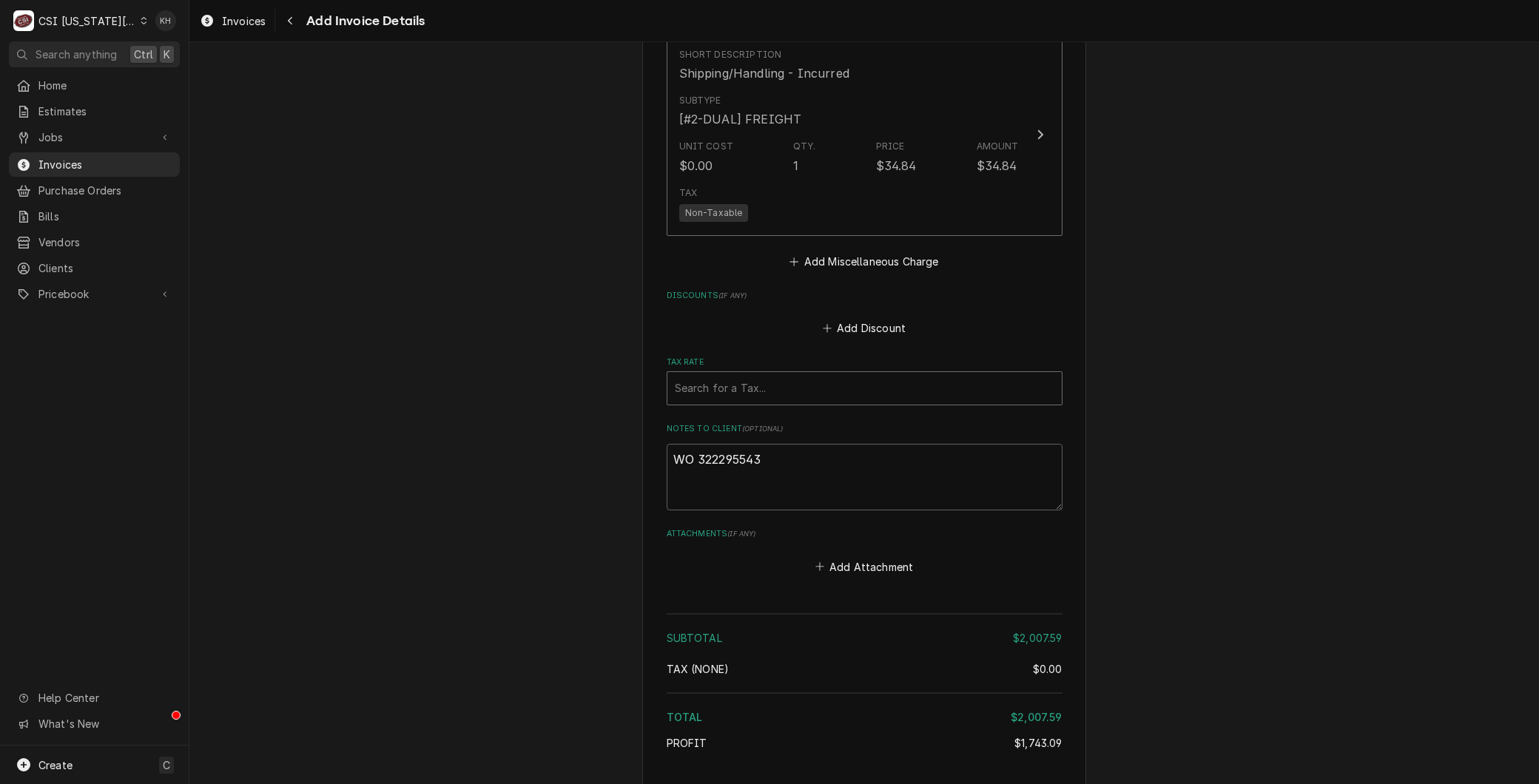
click at [745, 376] on div "Tax Rate" at bounding box center [864, 389] width 379 height 27
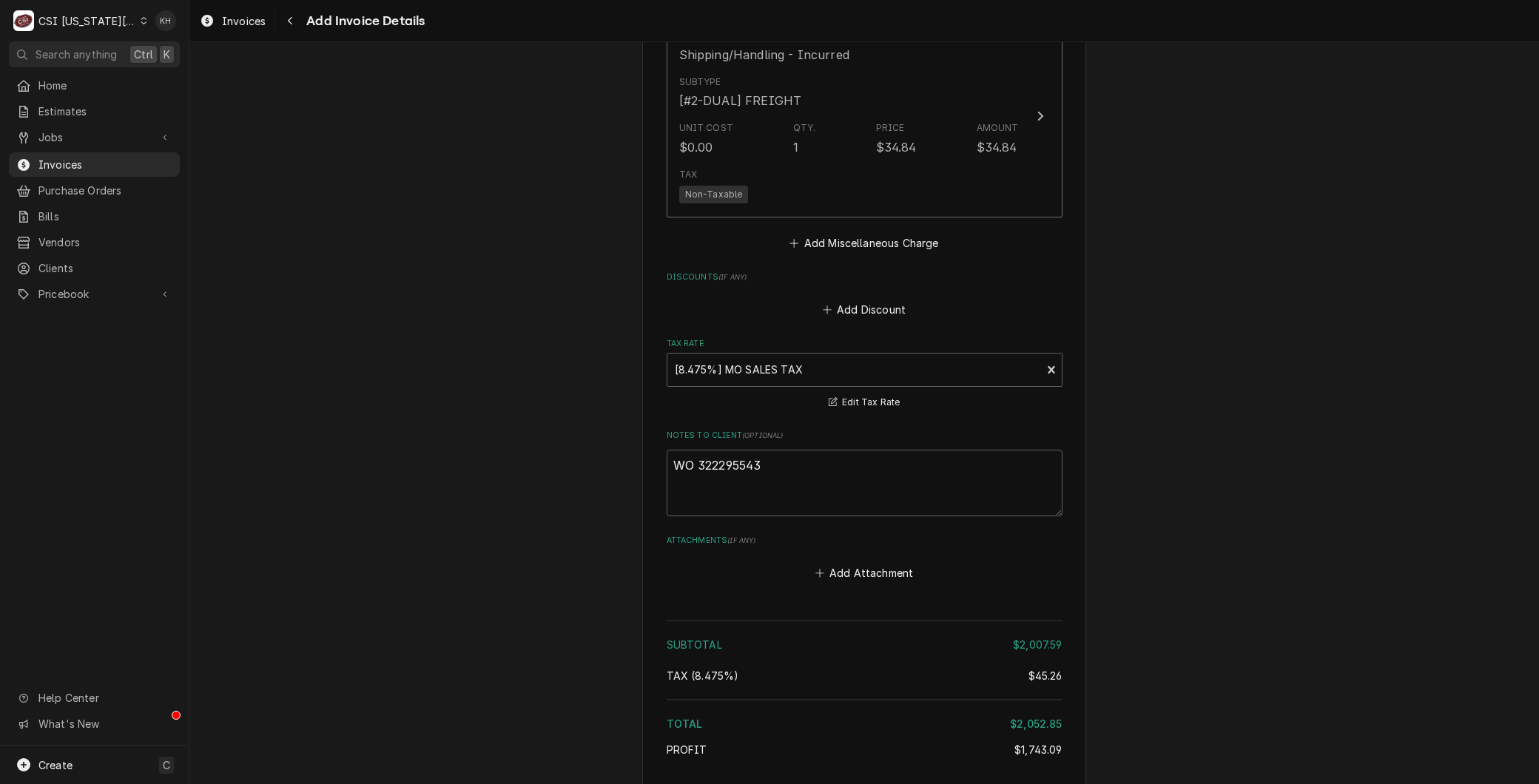
scroll to position [4594, 0]
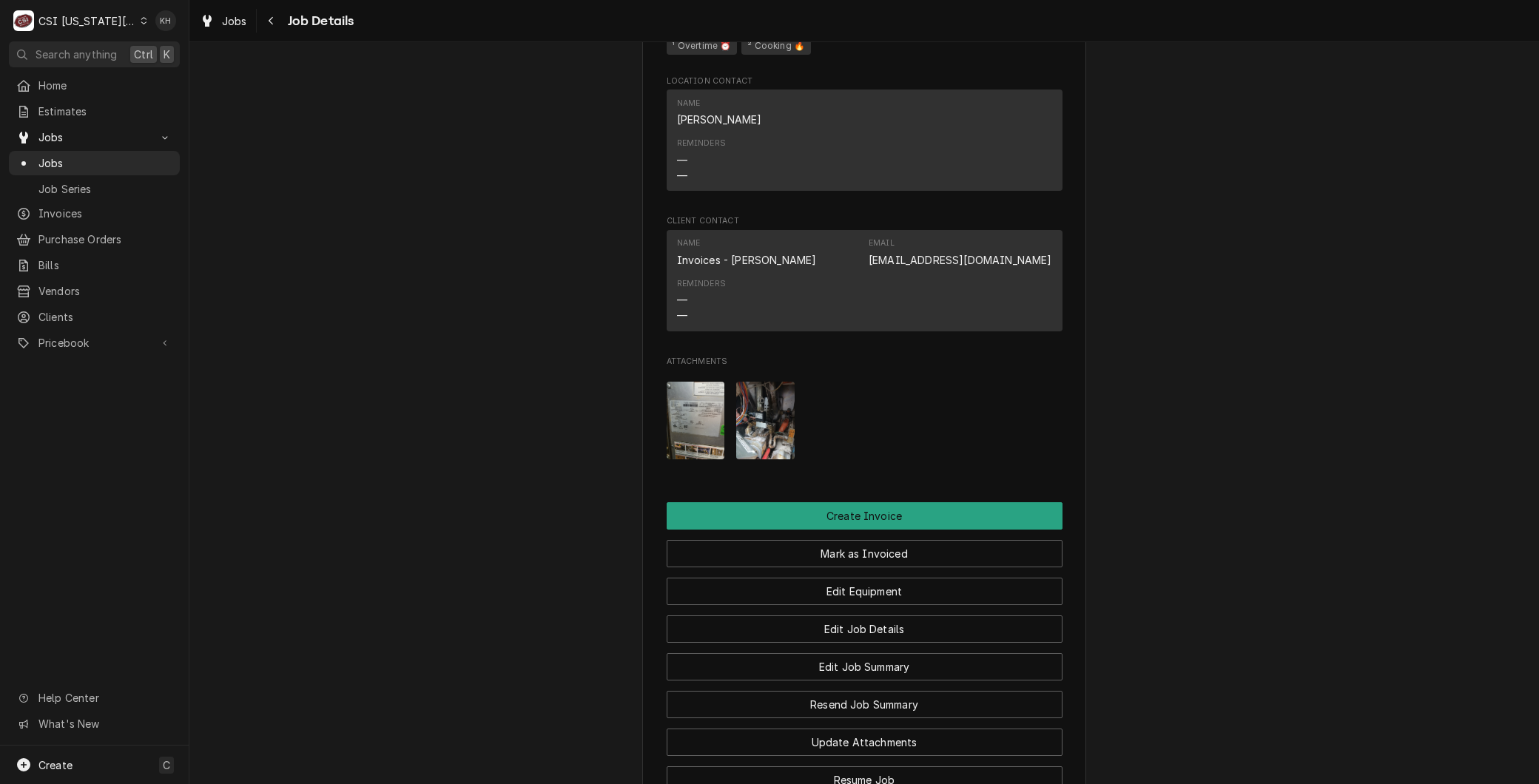
scroll to position [1624, 0]
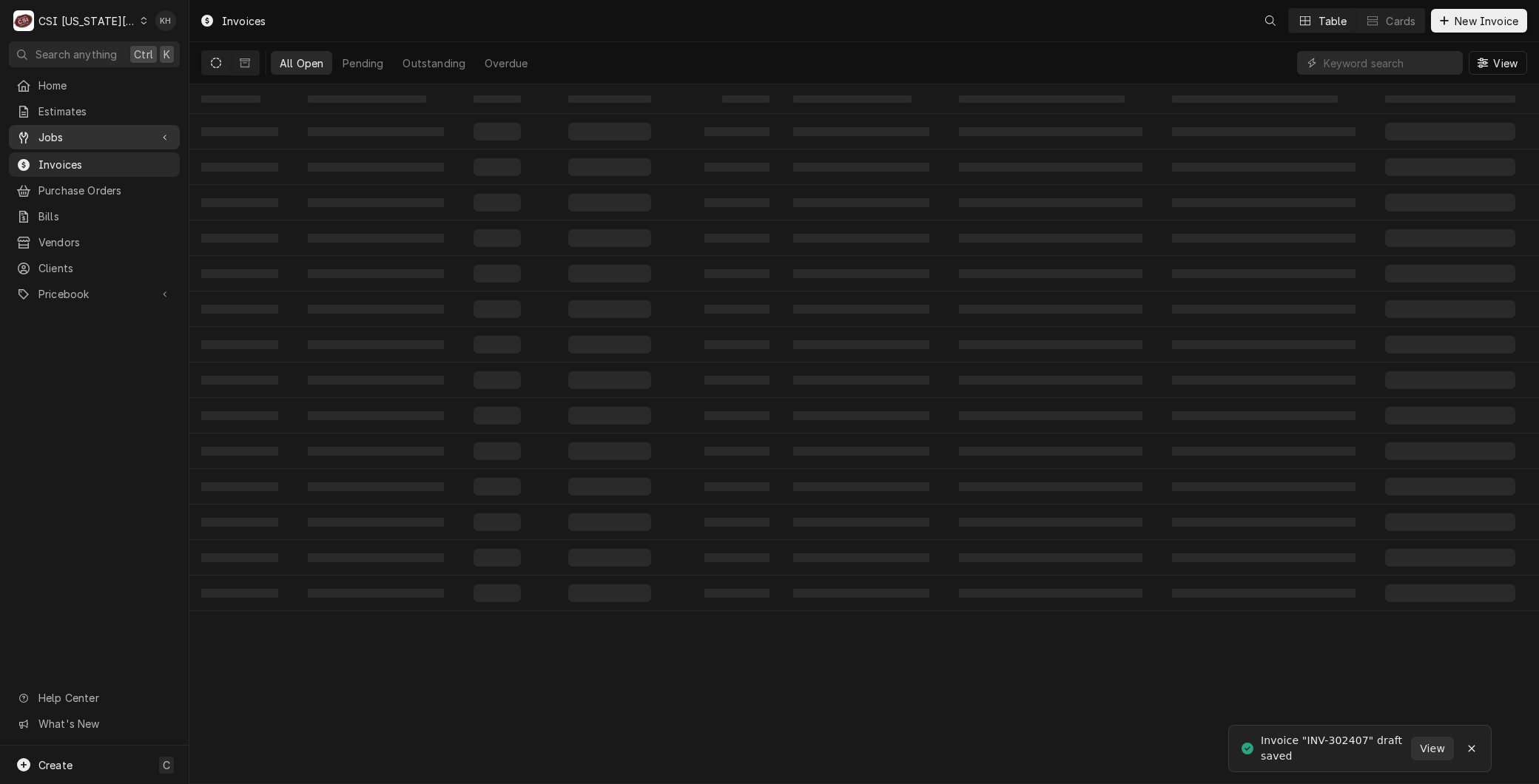
click at [63, 136] on span "Jobs" at bounding box center [94, 137] width 111 height 15
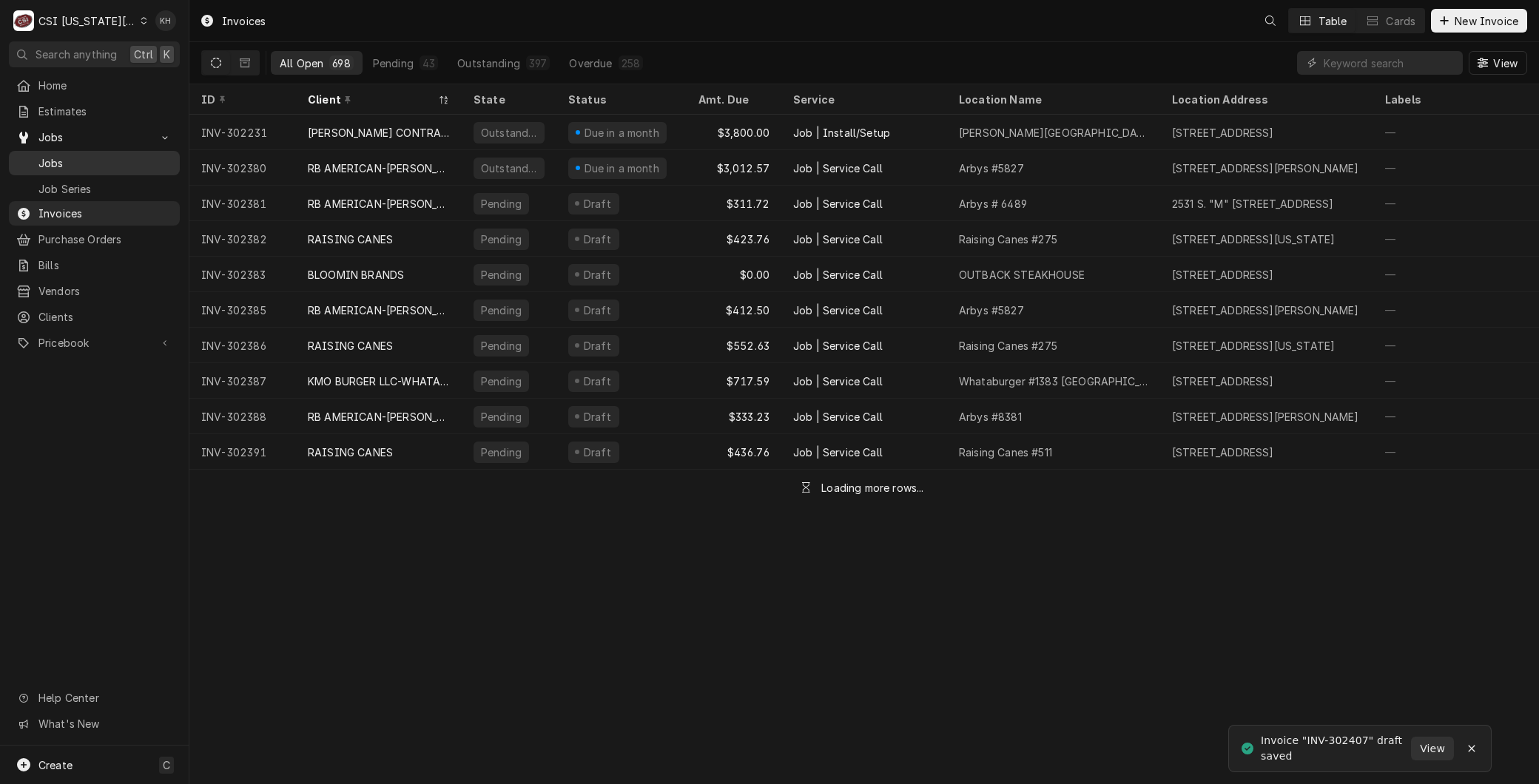
click at [68, 159] on span "Jobs" at bounding box center [106, 164] width 134 height 15
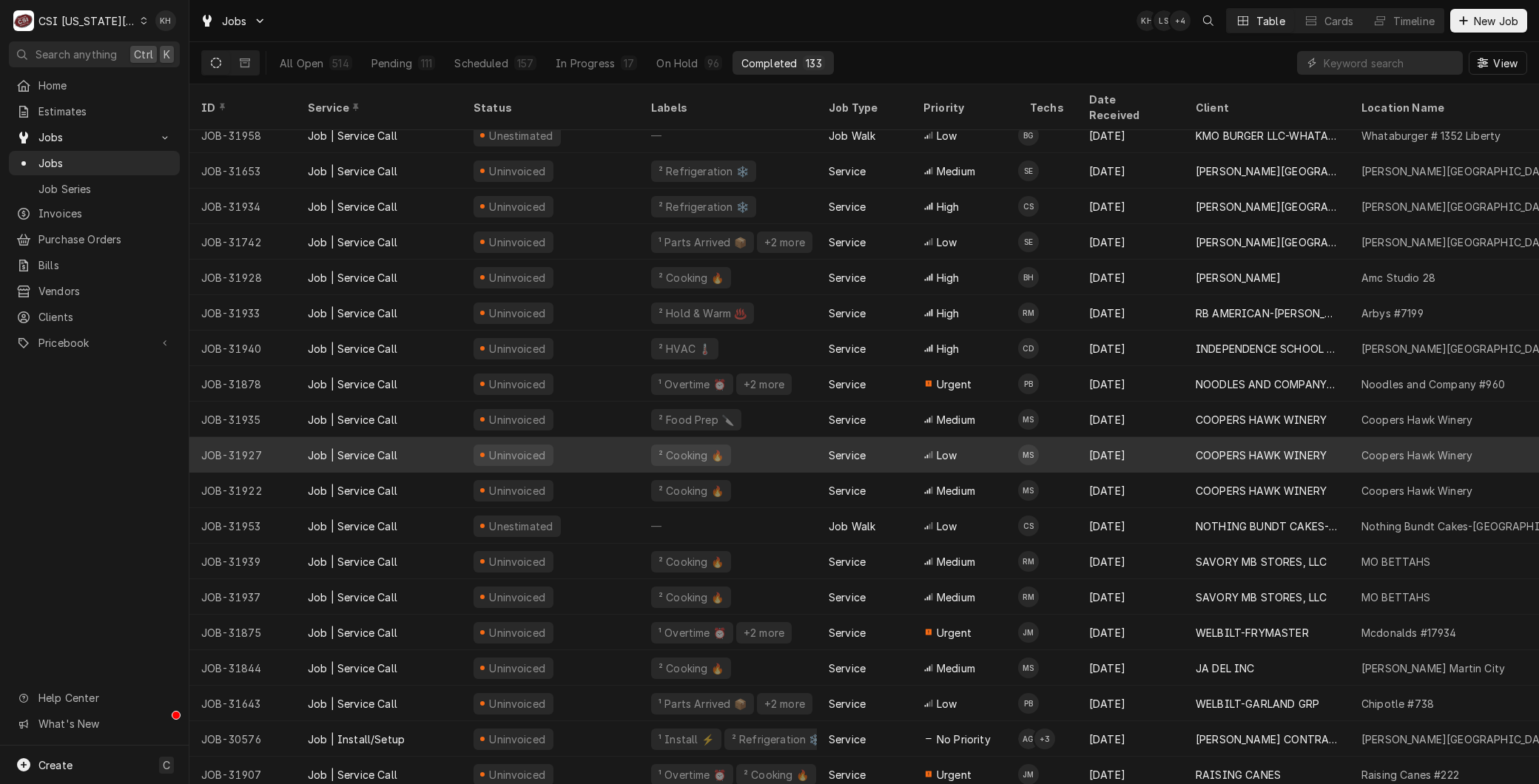
scroll to position [84, 0]
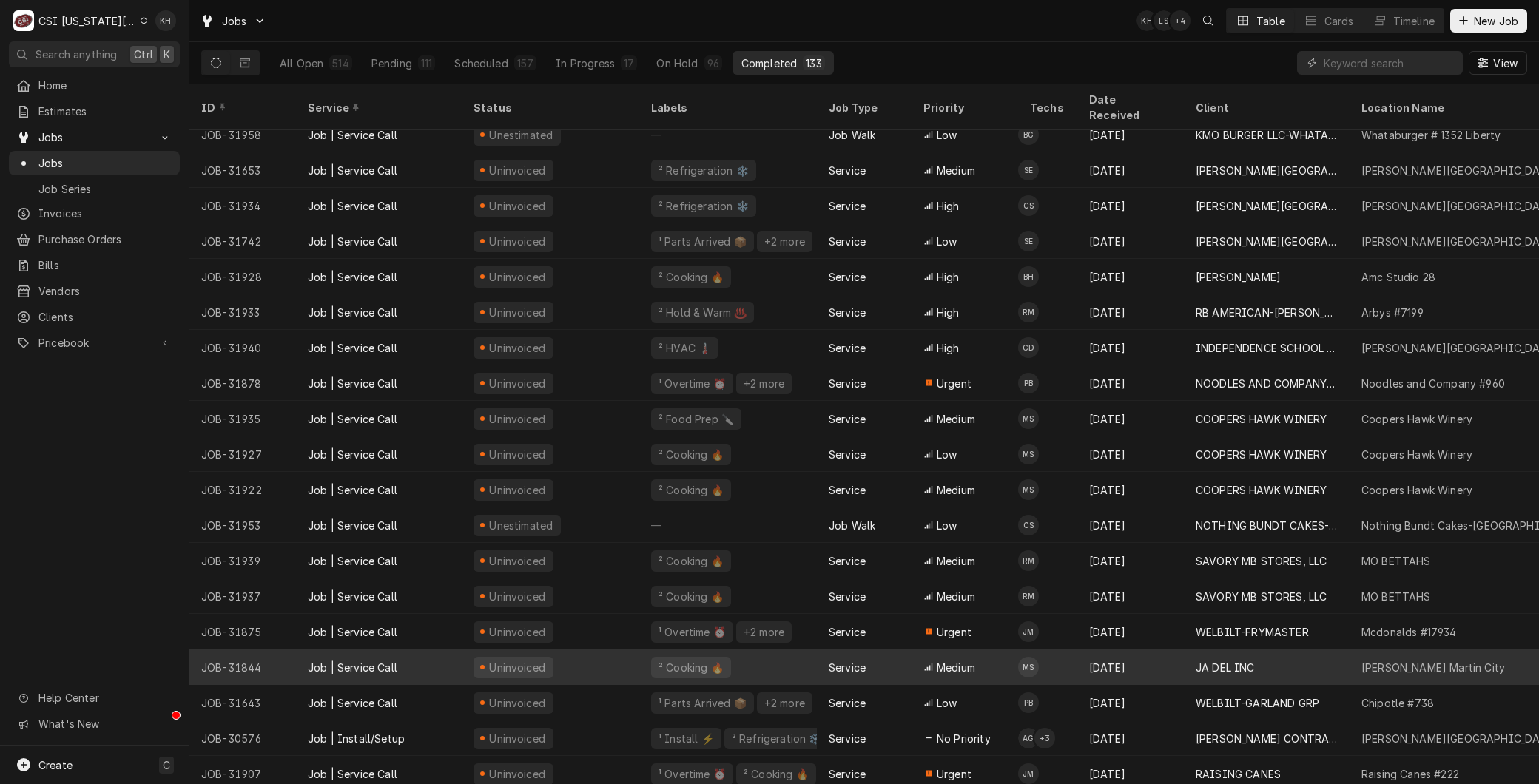
click at [390, 660] on div "Job | Service Call" at bounding box center [352, 668] width 89 height 15
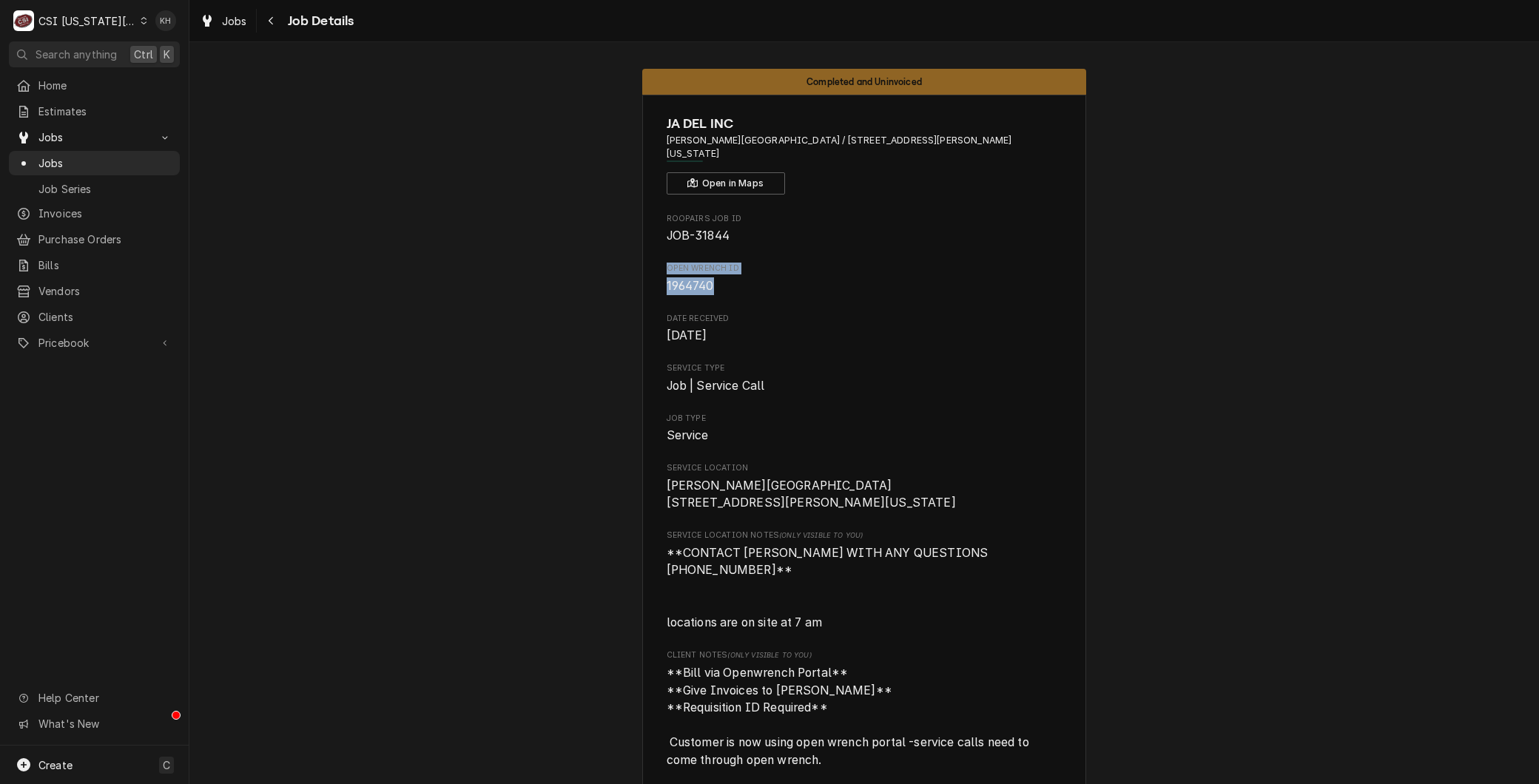
drag, startPoint x: 648, startPoint y: 257, endPoint x: 602, endPoint y: 244, distance: 47.8
copy div "Open Wrench ID 1964740"
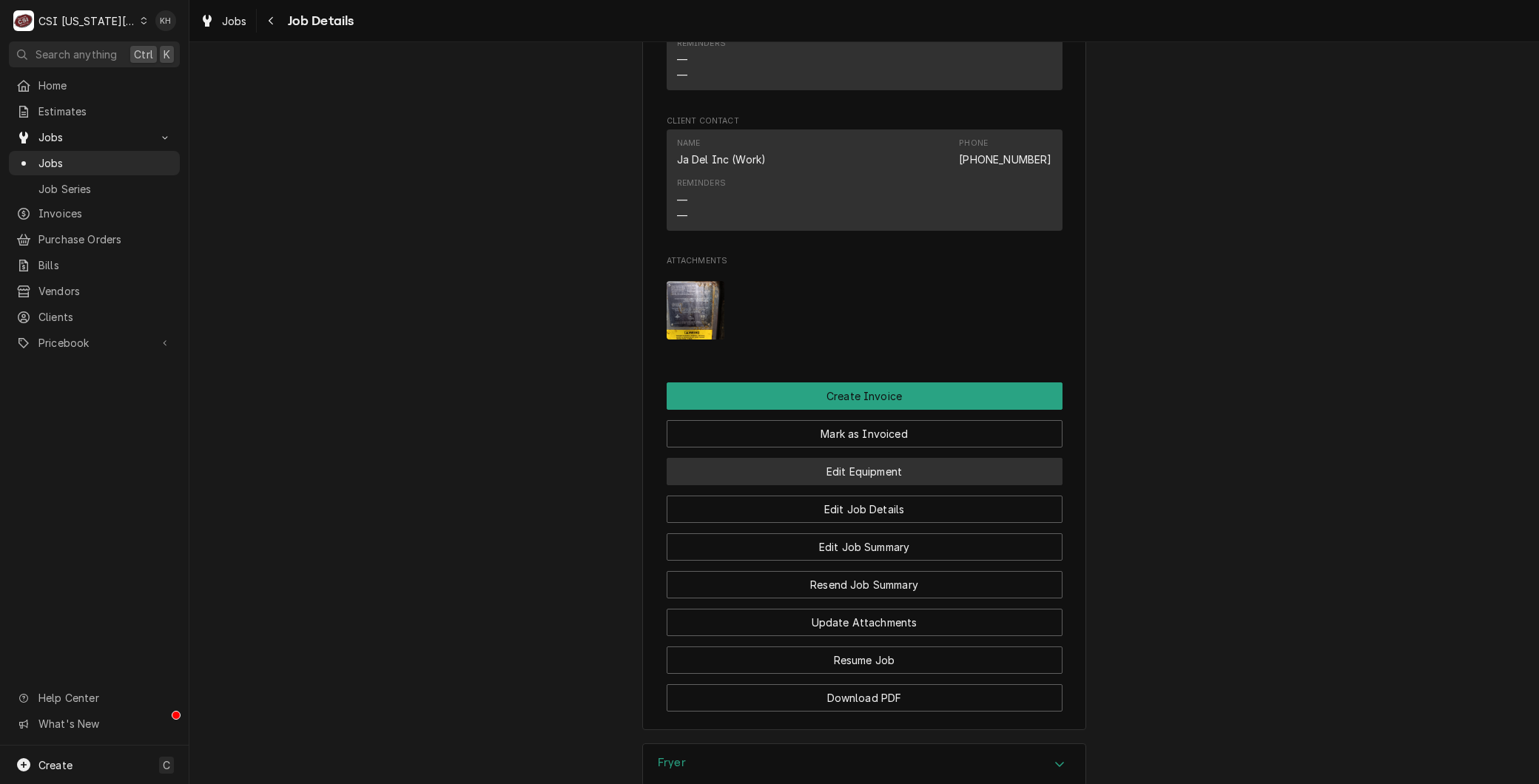
scroll to position [1643, 0]
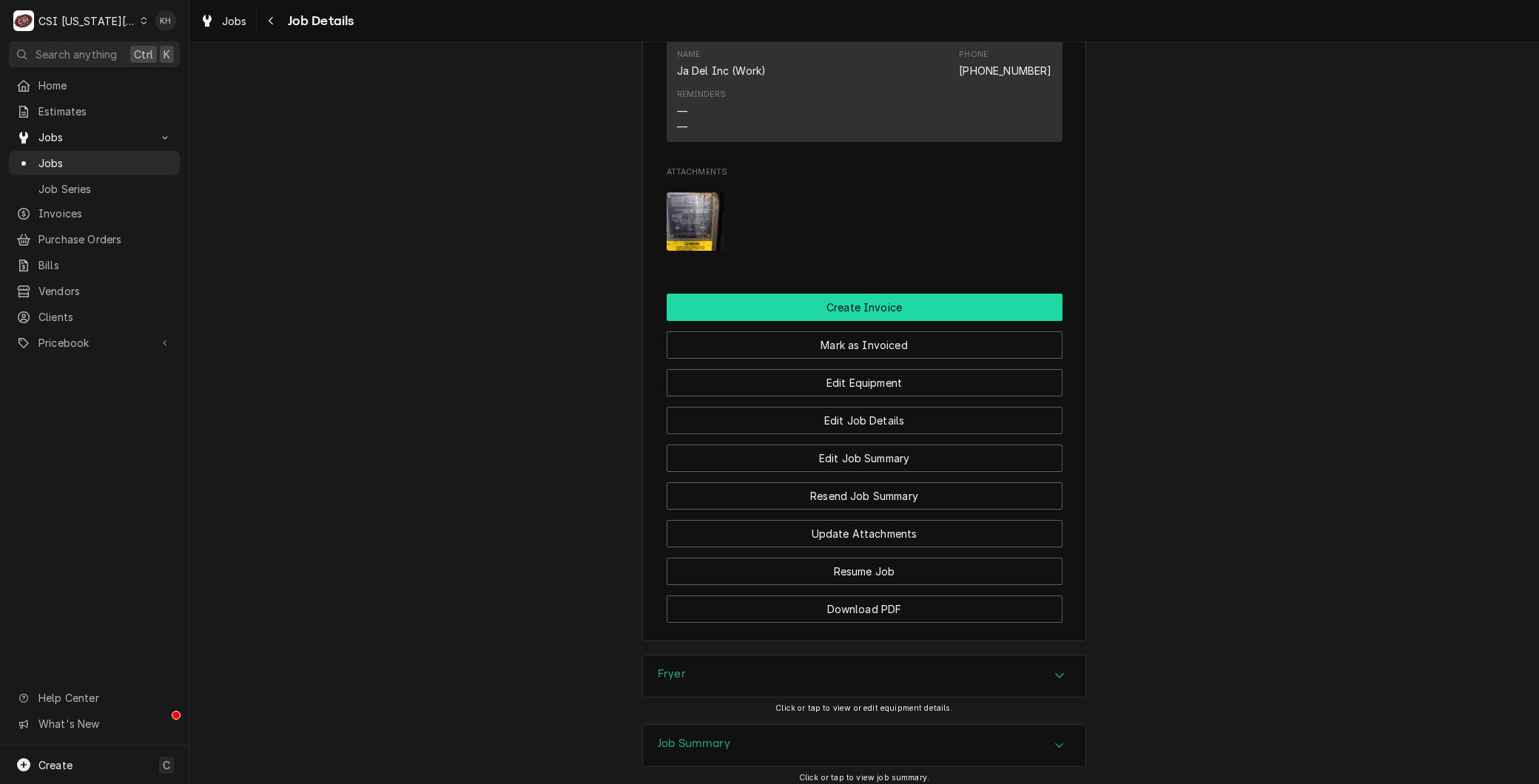
click at [834, 293] on button "Create Invoice" at bounding box center [864, 307] width 396 height 27
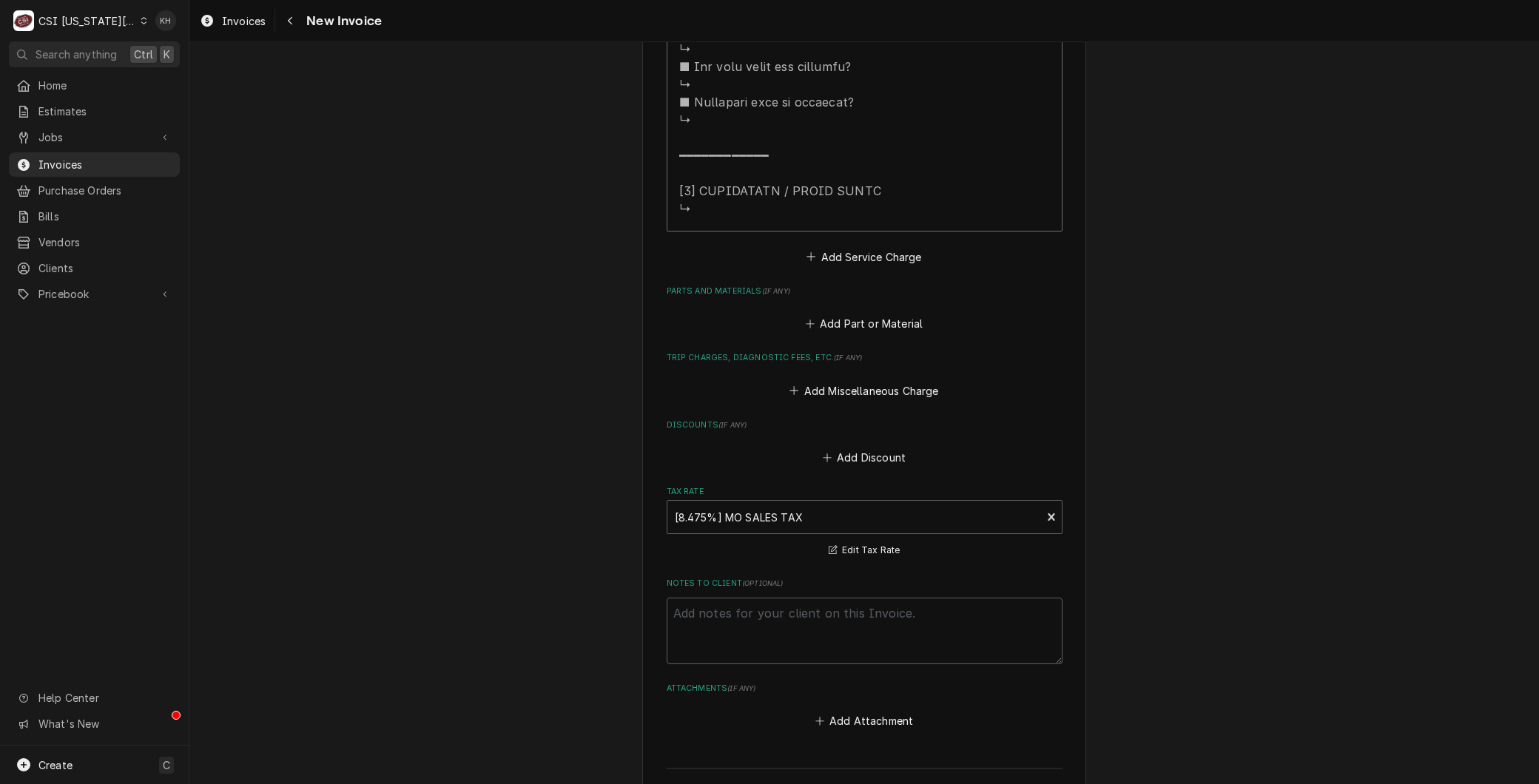
scroll to position [3058, 0]
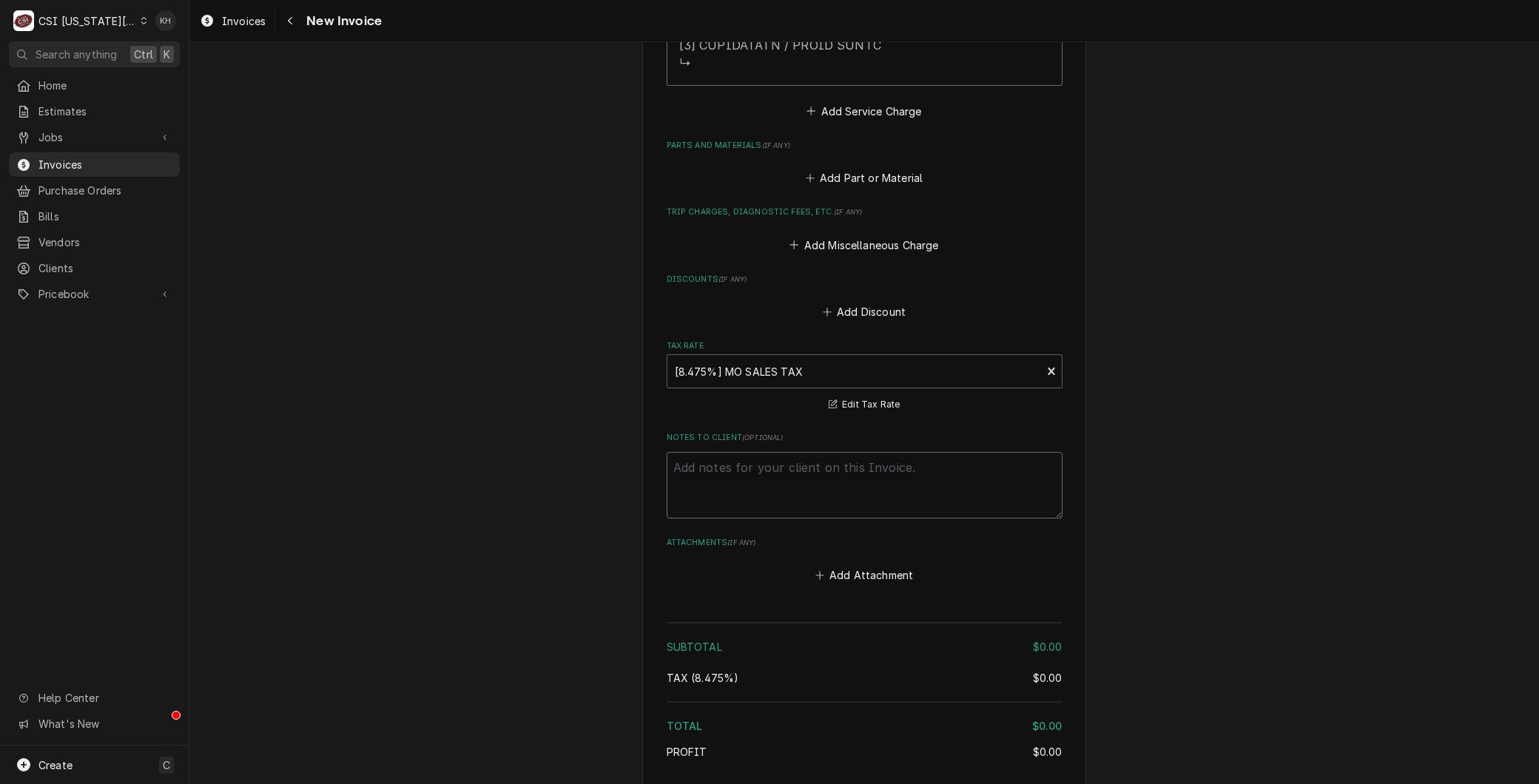
click at [816, 460] on textarea "Notes to Client ( optional )" at bounding box center [864, 485] width 396 height 67
paste textarea "Open Wrench ID 1964740"
type textarea "x"
type textarea "Open Wrench ID 1964740"
drag, startPoint x: 773, startPoint y: 447, endPoint x: 790, endPoint y: 447, distance: 17.0
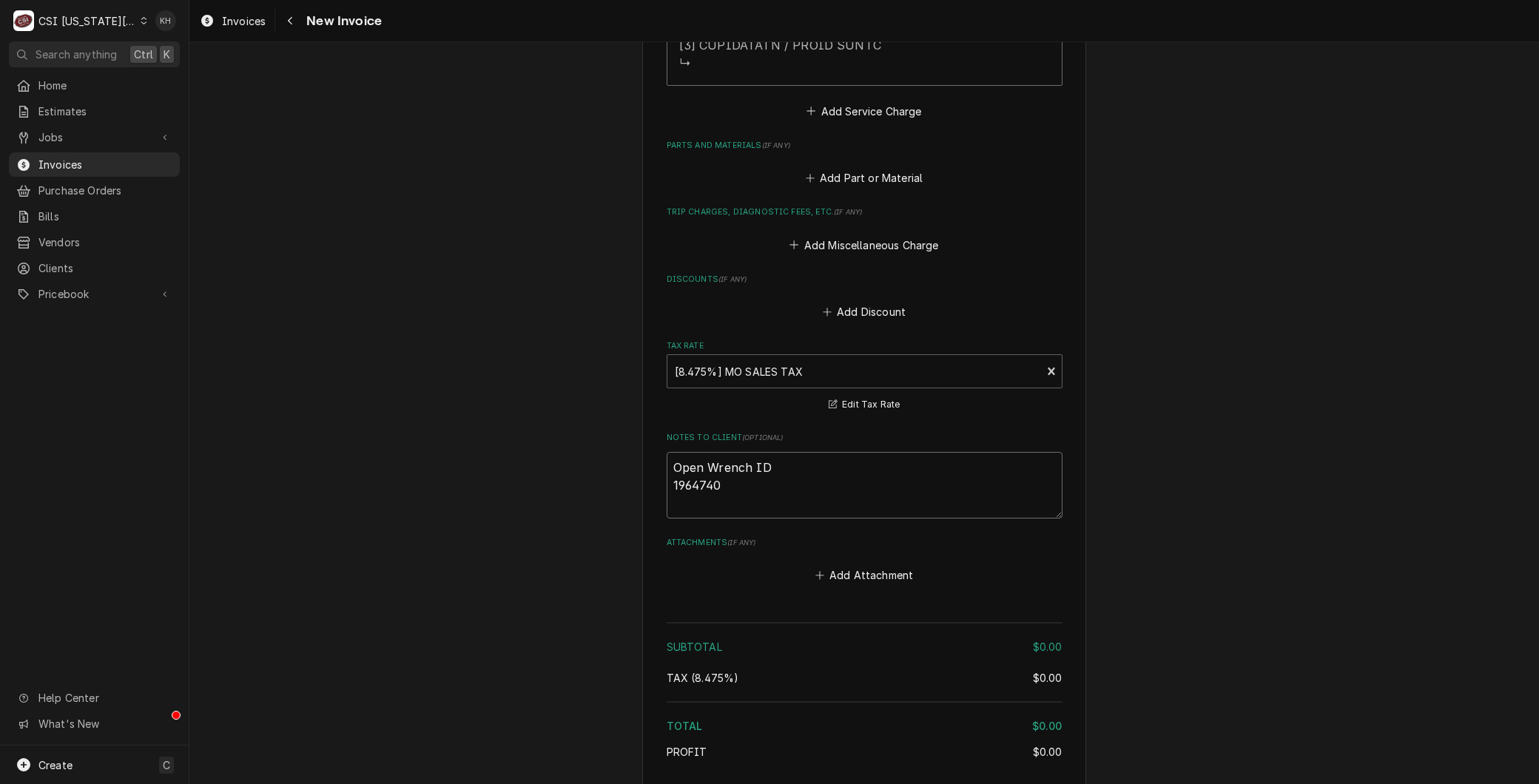
click at [773, 452] on textarea "Open Wrench ID 1964740" at bounding box center [864, 485] width 396 height 67
type textarea "x"
type textarea "Open Wrench ID: 1964740"
type textarea "x"
type textarea "Open Wrench ID:1964740"
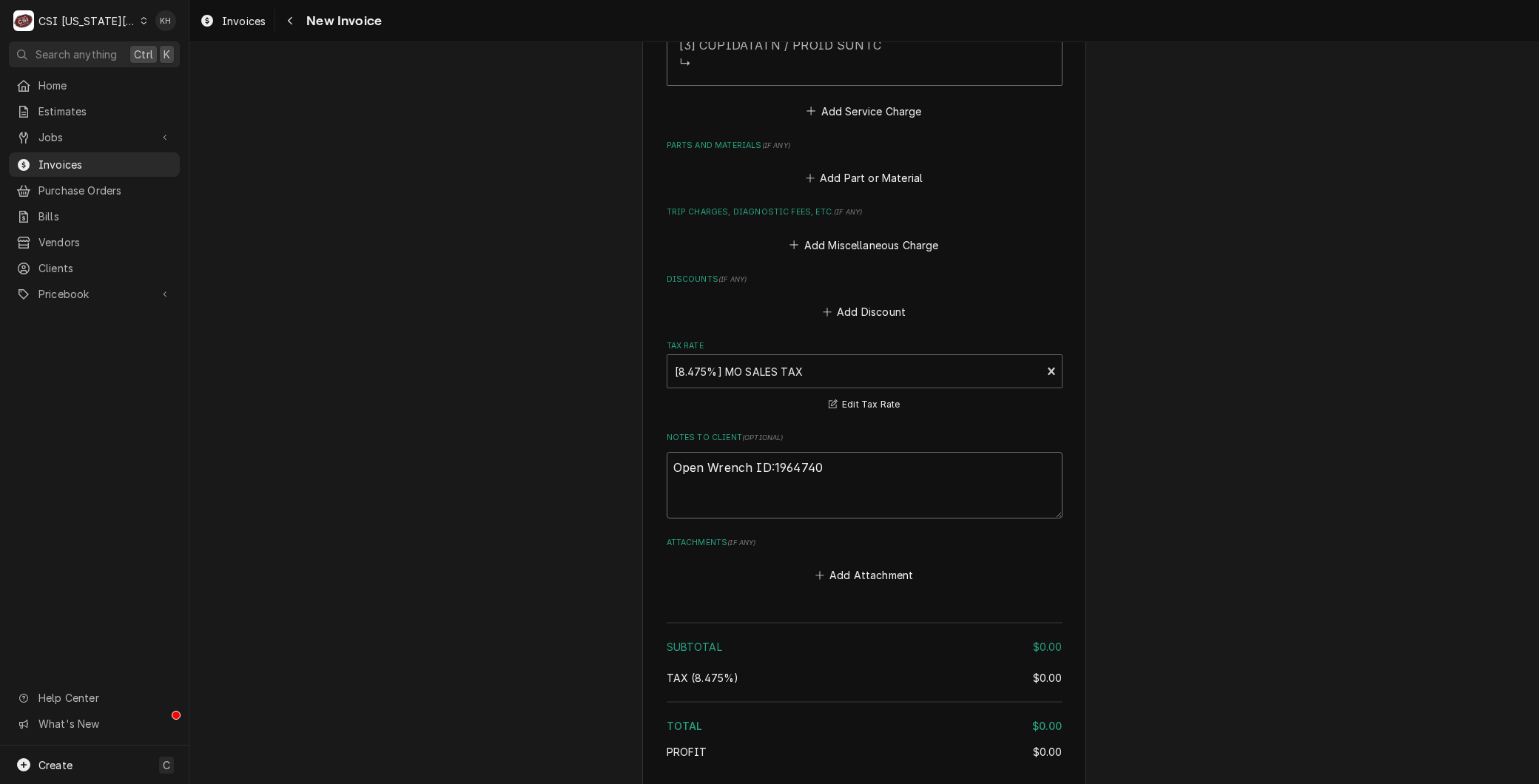
type textarea "x"
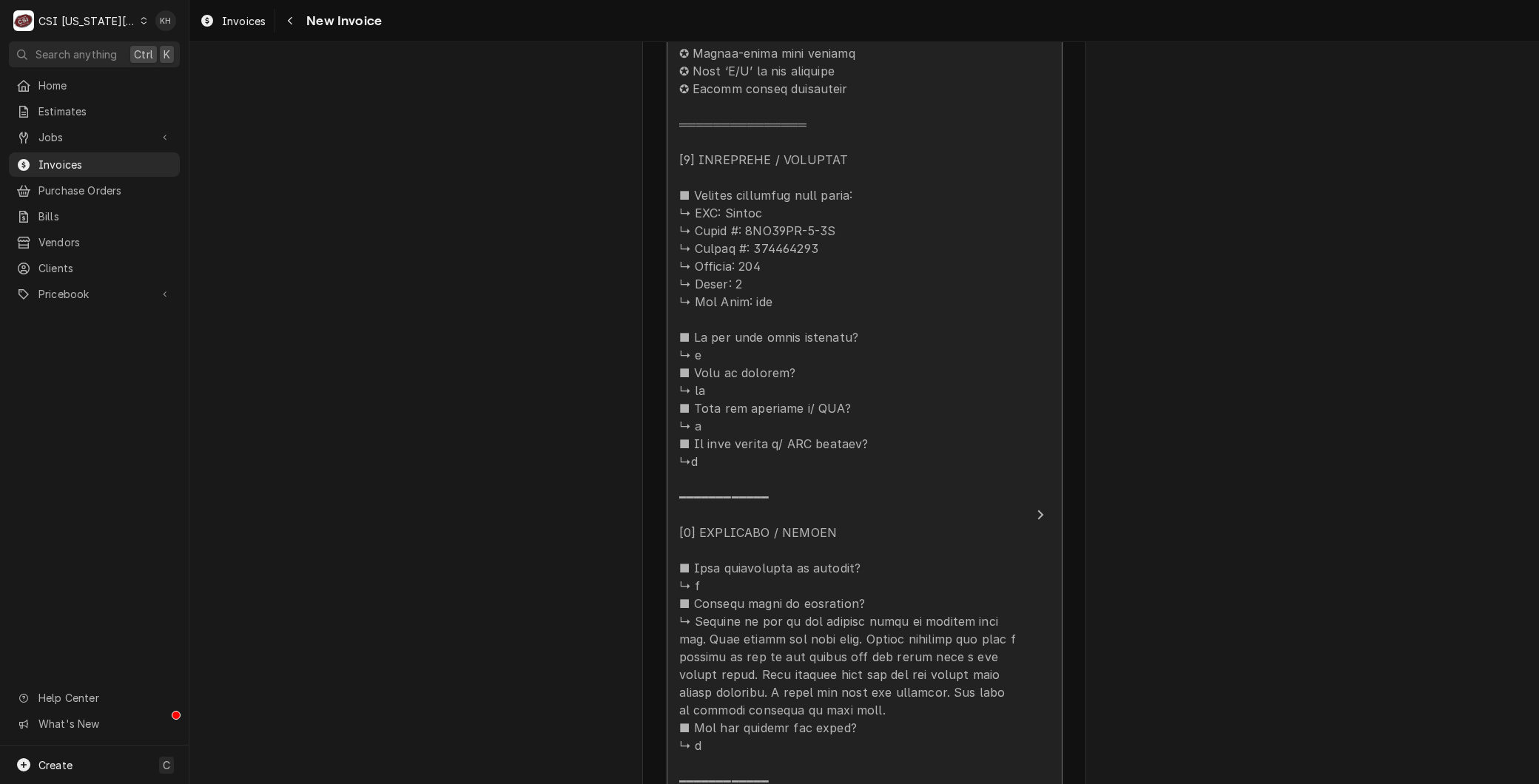
type textarea "Open Wrench ID: 1964740"
click at [843, 595] on div "Update Line Item" at bounding box center [849, 639] width 340 height 1332
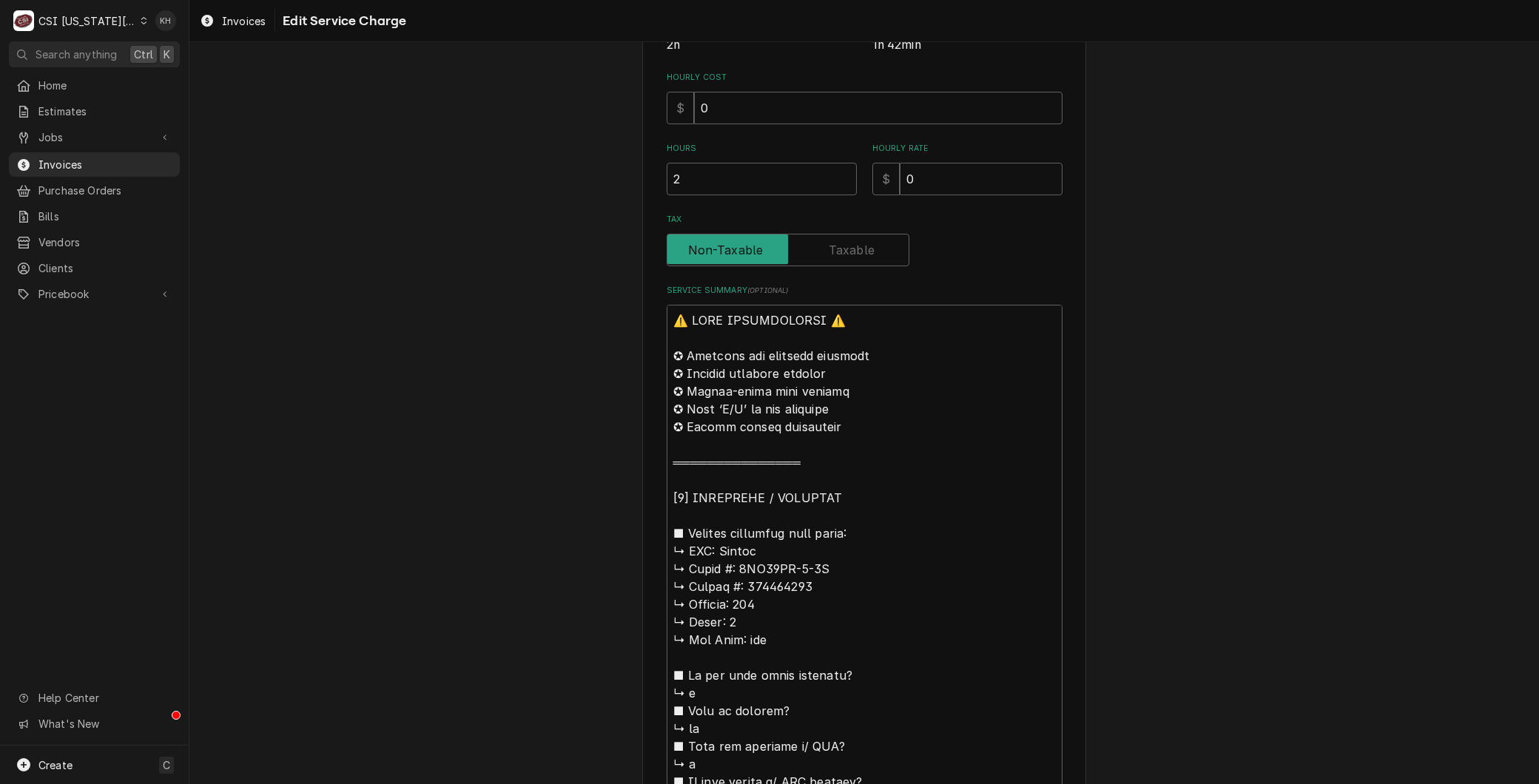
scroll to position [410, 0]
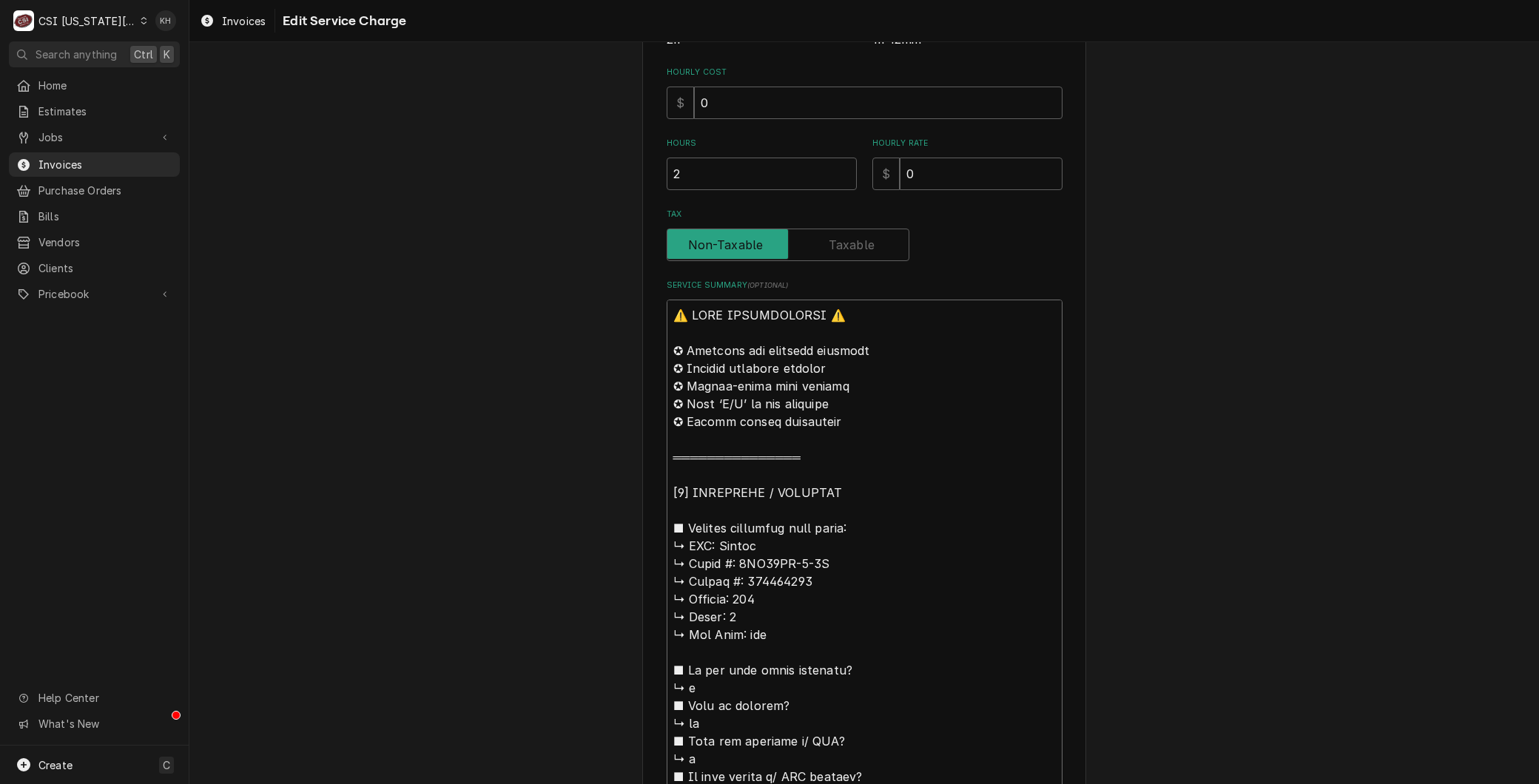
drag, startPoint x: 714, startPoint y: 540, endPoint x: 504, endPoint y: 260, distance: 350.0
click at [504, 260] on div "Use the fields below to edit this service charge Short Description Job | Servic…" at bounding box center [864, 700] width 1349 height 2107
type textarea "x"
type textarea "BVulcan ↳ 𝗠𝗼𝗱𝗲𝗹 #: 4TR45AF-1-0R ↳ 𝗦𝗲𝗿𝗶𝗮𝗹 #: 650194680 ↳ 𝗩𝗼𝗹𝘁𝗮𝗴𝗲: 120 ↳ 𝗣𝗵𝗮𝘀𝗲: 1…"
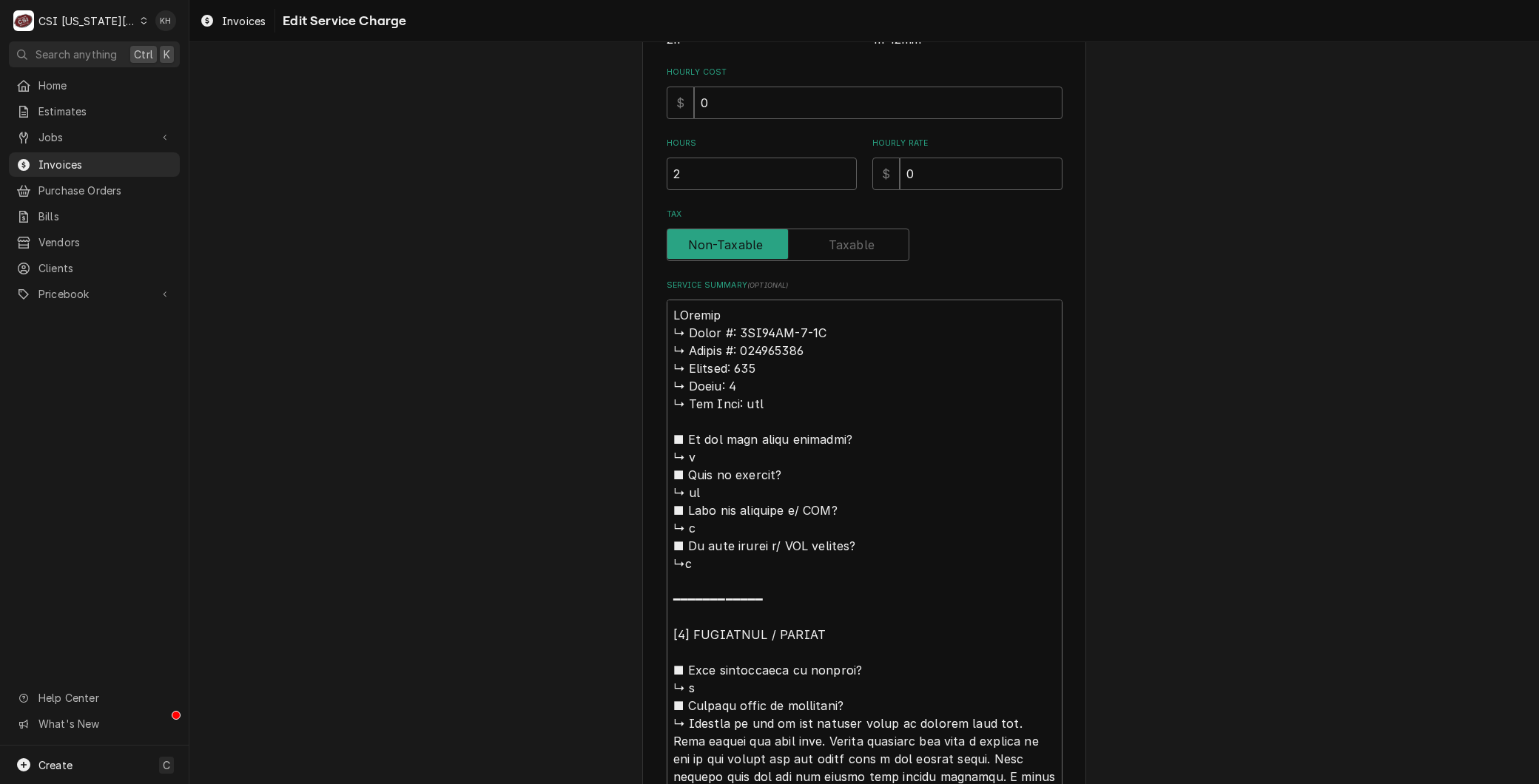
type textarea "x"
type textarea "BrVulcan ↳ 𝗠𝗼𝗱𝗲𝗹 #: 4TR45AF-1-0R ↳ 𝗦𝗲𝗿𝗶𝗮𝗹 #: 650194680 ↳ 𝗩𝗼𝗹𝘁𝗮𝗴𝗲: 120 ↳ 𝗣𝗵𝗮𝘀𝗲: …"
type textarea "x"
type textarea "BraVulcan ↳ 𝗠𝗼𝗱𝗲𝗹 #: 4TR45AF-1-0R ↳ 𝗦𝗲𝗿𝗶𝗮𝗹 #: 650194680 ↳ 𝗩𝗼𝗹𝘁𝗮𝗴𝗲: 120 ↳ 𝗣𝗵𝗮𝘀𝗲:…"
type textarea "x"
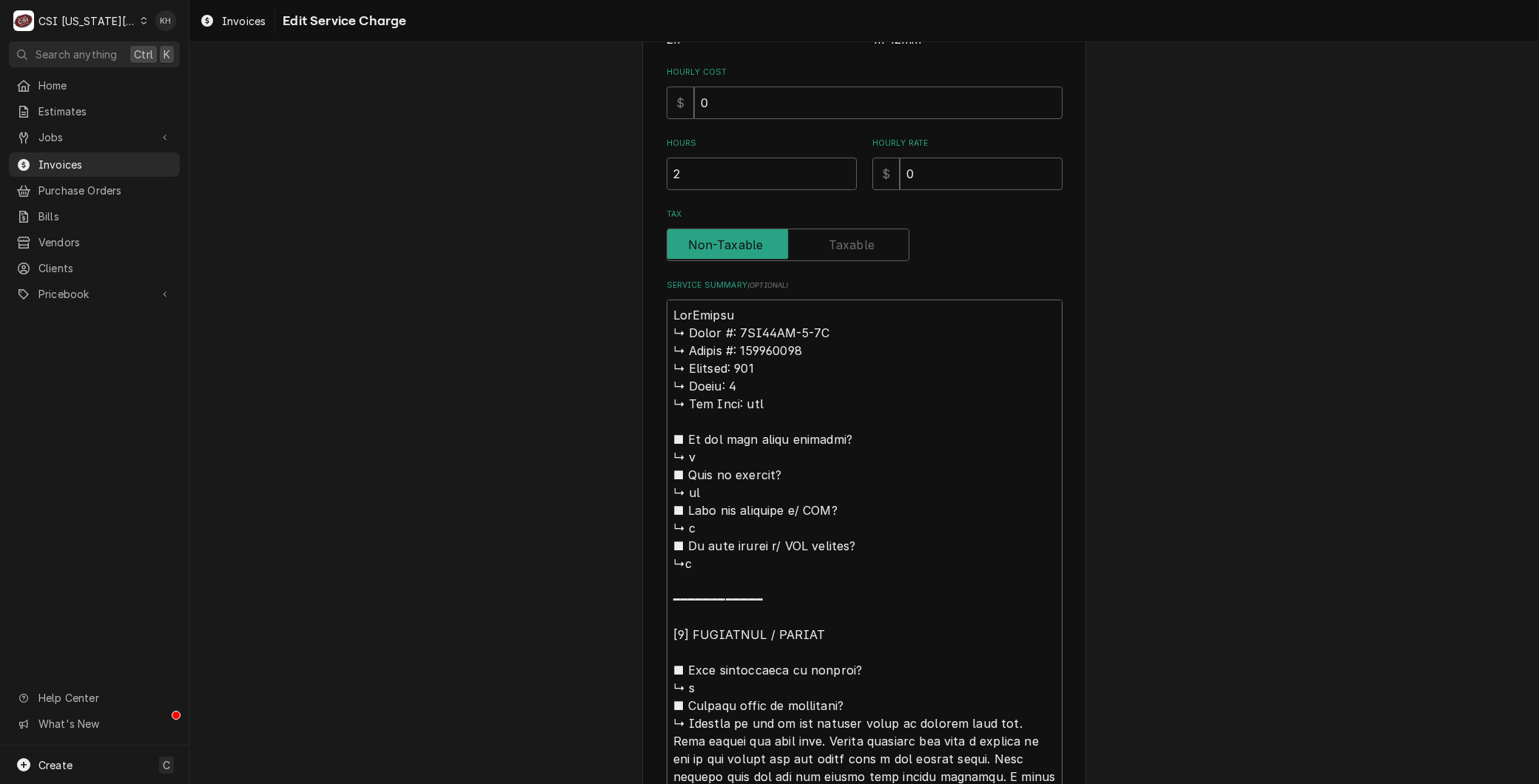
type textarea "BranVulcan ↳ 𝗠𝗼𝗱𝗲𝗹 #: 4TR45AF-1-0R ↳ 𝗦𝗲𝗿𝗶𝗮𝗹 #: 650194680 ↳ 𝗩𝗼𝗹𝘁𝗮𝗴𝗲: 120 ↳ 𝗣𝗵𝗮𝘀𝗲…"
type textarea "x"
type textarea "BrandVulcan ↳ 𝗠𝗼𝗱𝗲𝗹 #: 4TR45AF-1-0R ↳ 𝗦𝗲𝗿𝗶𝗮𝗹 #: 650194680 ↳ 𝗩𝗼𝗹𝘁𝗮𝗴𝗲: 120 ↳ 𝗣𝗵𝗮𝘀…"
type textarea "x"
type textarea "Brand: Vulcan ↳ 𝗠𝗼𝗱𝗲𝗹 #: 4TR45AF-1-0R ↳ 𝗦𝗲𝗿𝗶𝗮𝗹 #: 650194680 ↳ 𝗩𝗼𝗹𝘁𝗮𝗴𝗲: 120 ↳ 𝗣𝗵…"
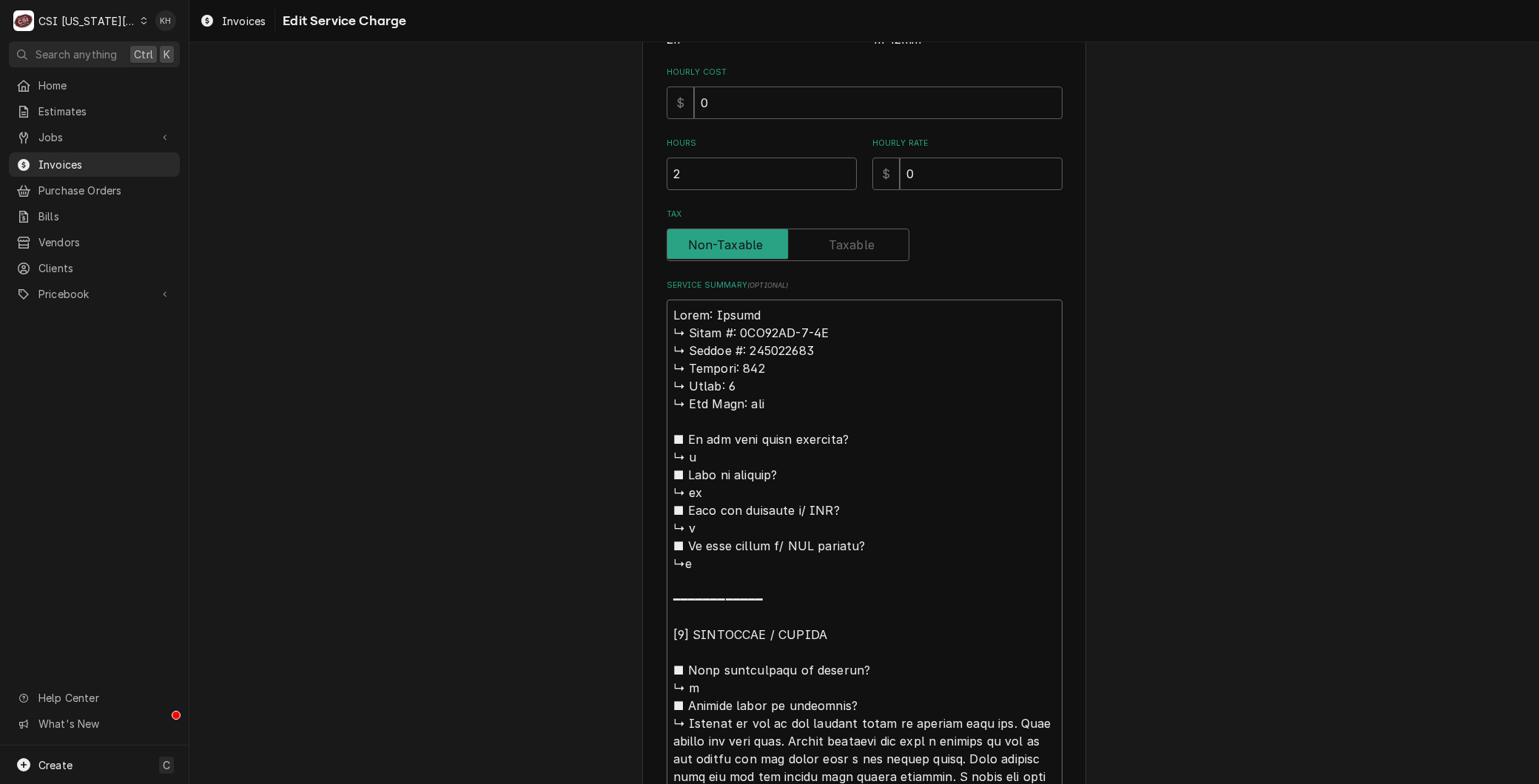
type textarea "x"
type textarea "Brand: Vulcan 𝗠𝗼𝗱𝗲𝗹 #: 4TR45AF-1-0R ↳ 𝗦𝗲𝗿𝗶𝗮𝗹 #: 650194680 ↳ 𝗩𝗼𝗹𝘁𝗮𝗴𝗲: 120 ↳ 𝗣𝗵𝗮𝘀…"
type textarea "x"
type textarea "Brand: Vulcan 𝗠𝗼𝗱𝗲𝗹 #: 4TR45AF-1-0R ↳ 𝗦𝗲𝗿𝗶𝗮𝗹 #: 650194680 ↳ 𝗩𝗼𝗹𝘁𝗮𝗴𝗲: 120 ↳ 𝗣𝗵𝗮𝘀…"
type textarea "x"
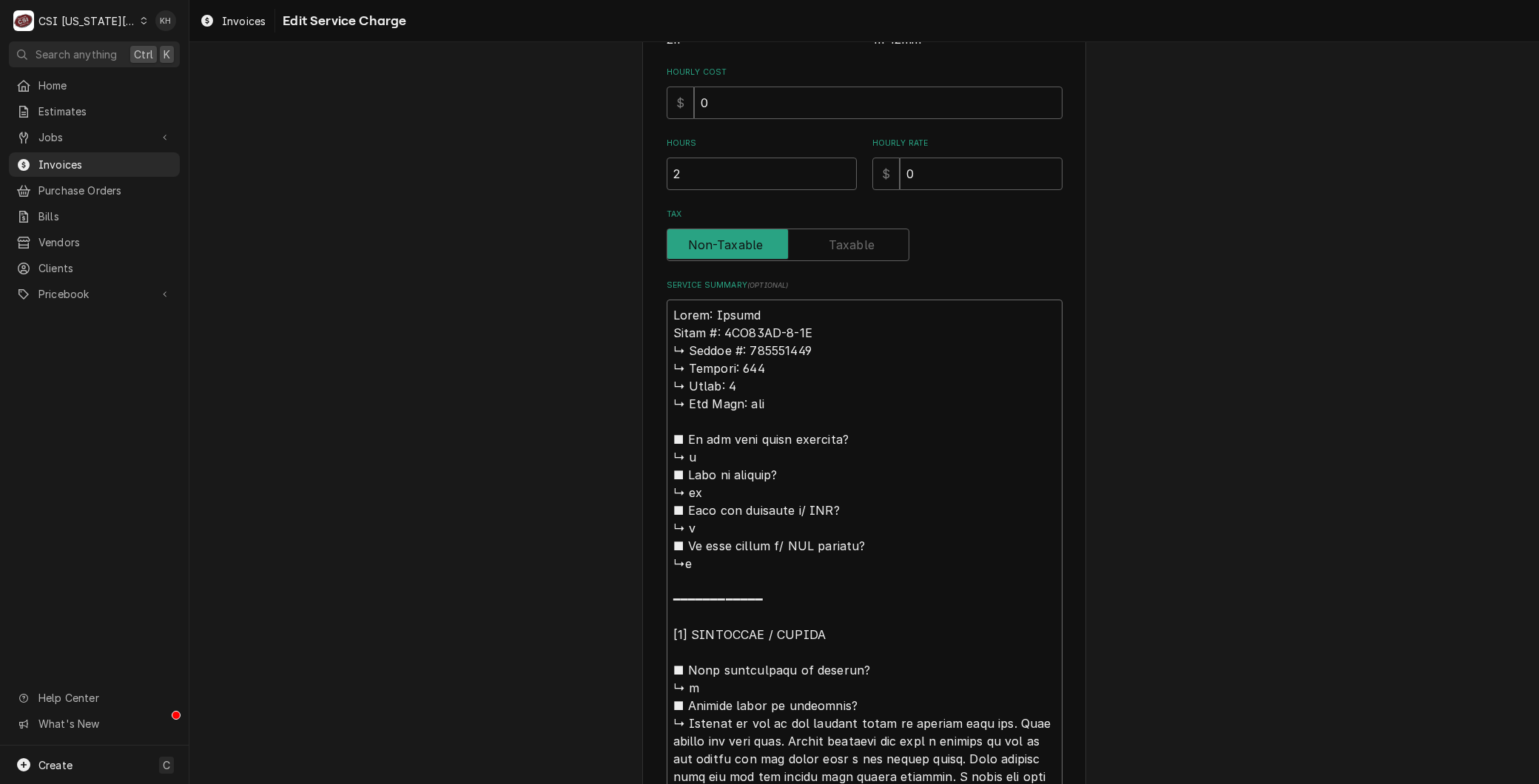
type textarea "Brand: Vulcan 𝗼𝗱𝗲𝗹 #: 4TR45AF-1-0R ↳ 𝗦𝗲𝗿𝗶𝗮𝗹 #: 650194680 ↳ 𝗩𝗼𝗹𝘁𝗮𝗴𝗲: 120 ↳ 𝗣𝗵𝗮𝘀𝗲…"
type textarea "x"
type textarea "Brand: Vulcan 𝗱𝗲𝗹 #: 4TR45AF-1-0R ↳ 𝗦𝗲𝗿𝗶𝗮𝗹 #: 650194680 ↳ 𝗩𝗼𝗹𝘁𝗮𝗴𝗲: 120 ↳ 𝗣𝗵𝗮𝘀𝗲:…"
type textarea "x"
type textarea "Brand: Vulcan 𝗲𝗹 #: 4TR45AF-1-0R ↳ 𝗦𝗲𝗿𝗶𝗮𝗹 #: 650194680 ↳ 𝗩𝗼𝗹𝘁𝗮𝗴𝗲: 120 ↳ 𝗣𝗵𝗮𝘀𝗲: …"
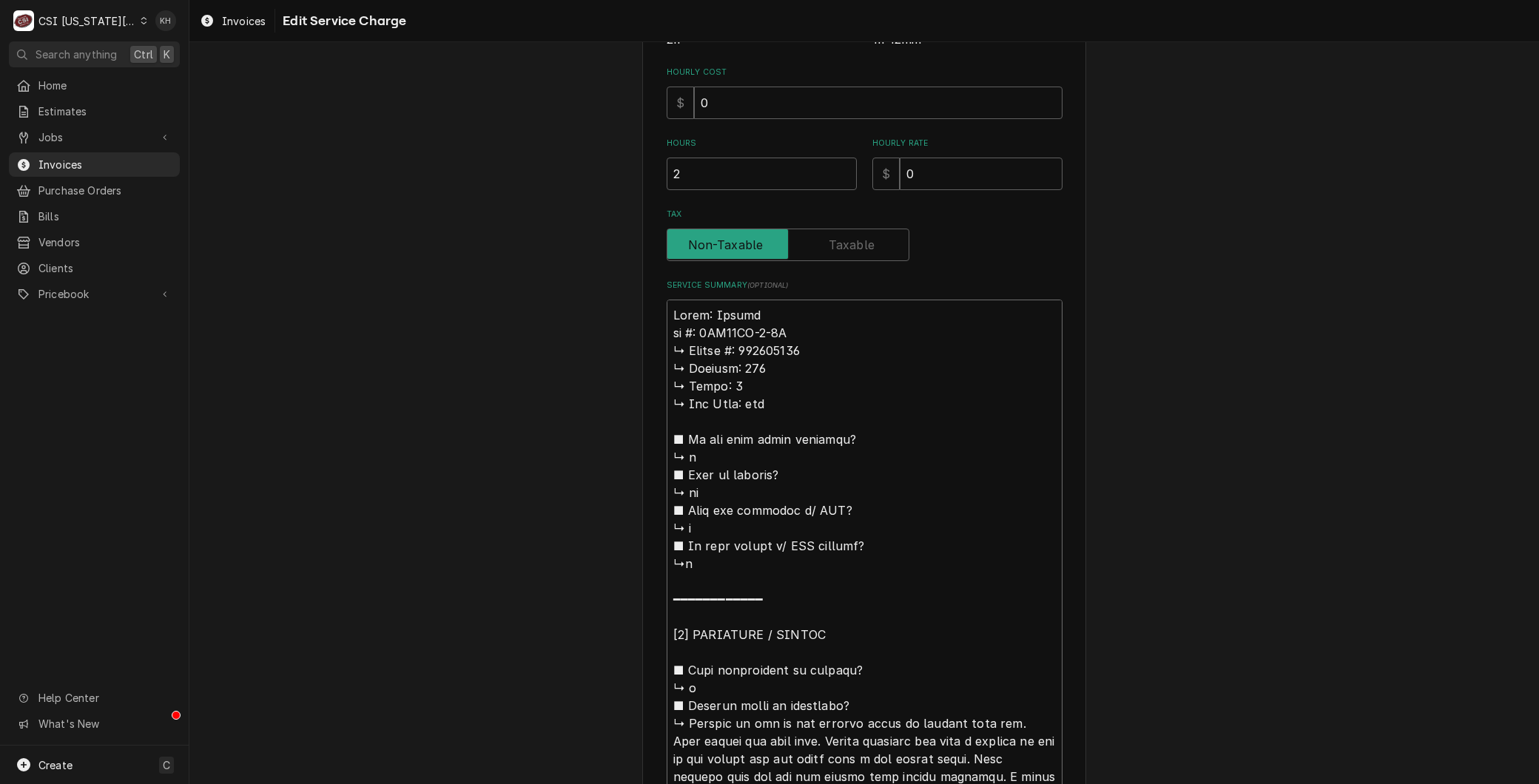
type textarea "x"
type textarea "Brand: Vulcan 𝗹 #: 4TR45AF-1-0R ↳ 𝗦𝗲𝗿𝗶𝗮𝗹 #: 650194680 ↳ 𝗩𝗼𝗹𝘁𝗮𝗴𝗲: 120 ↳ 𝗣𝗵𝗮𝘀𝗲: 1…"
type textarea "x"
type textarea "Brand: Vulcan #: 4TR45AF-1-0R ↳ 𝗦𝗲𝗿𝗶𝗮𝗹 #: 650194680 ↳ 𝗩𝗼𝗹𝘁𝗮𝗴𝗲: 120 ↳ 𝗣𝗵𝗮𝘀𝗲: 1 ↳…"
type textarea "x"
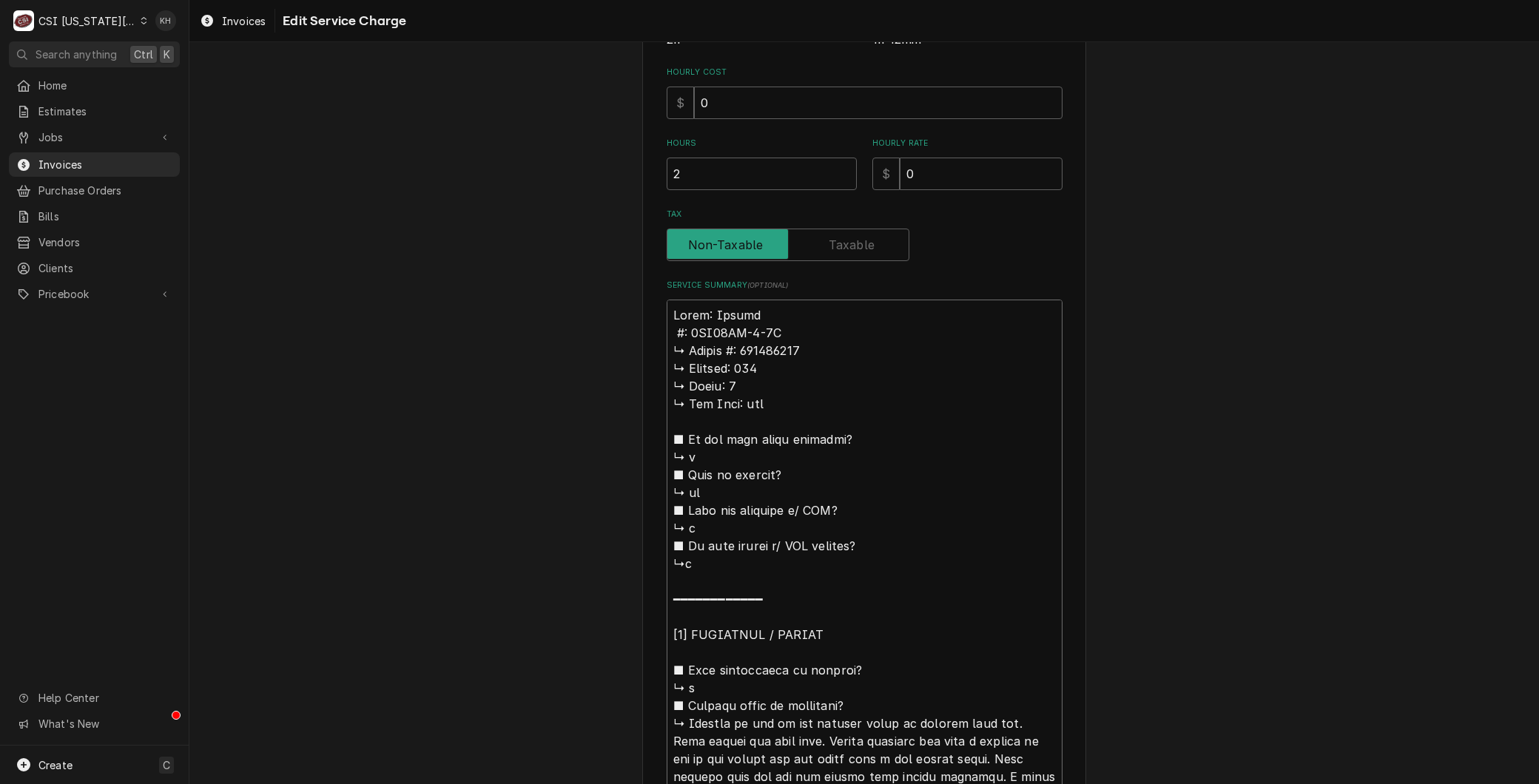
type textarea "Brand: Vulcan #: 4TR45AF-1-0R ↳ 𝗦𝗲𝗿𝗶𝗮𝗹 #: 650194680 ↳ 𝗩𝗼𝗹𝘁𝗮𝗴𝗲: 120 ↳ 𝗣𝗵𝗮𝘀𝗲: 1 ↳…"
type textarea "x"
type textarea "Brand: Vulcan : 4TR45AF-1-0R ↳ 𝗦𝗲𝗿𝗶𝗮𝗹 #: 650194680 ↳ 𝗩𝗼𝗹𝘁𝗮𝗴𝗲: 120 ↳ 𝗣𝗵𝗮𝘀𝗲: 1 ↳ …"
type textarea "x"
type textarea "Brand: Vulcan M: 4TR45AF-1-0R ↳ 𝗦𝗲𝗿𝗶𝗮𝗹 #: 650194680 ↳ 𝗩𝗼𝗹𝘁𝗮𝗴𝗲: 120 ↳ 𝗣𝗵𝗮𝘀𝗲: 1 ↳…"
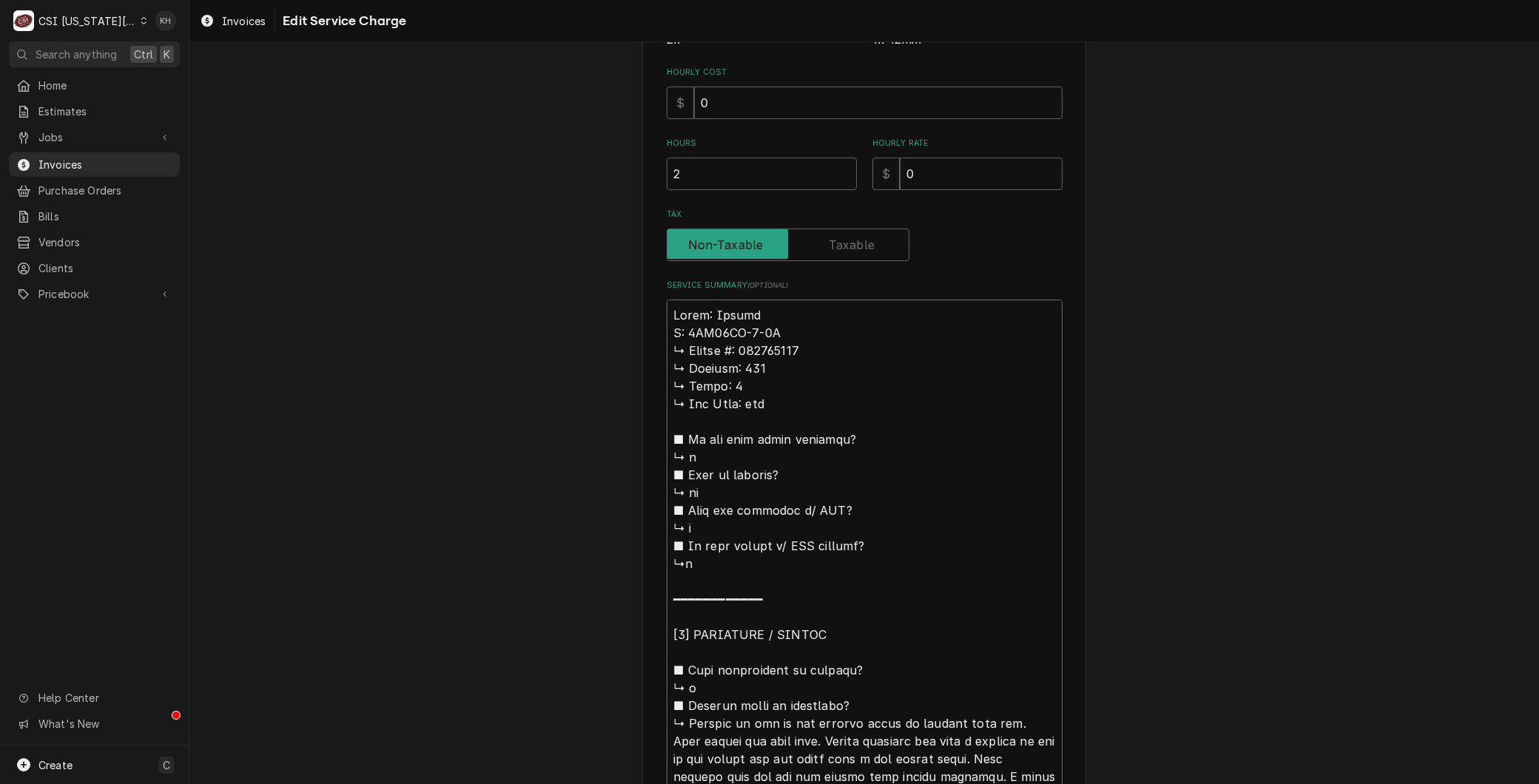
type textarea "x"
type textarea "Brand: Vulcan Mo: 4TR45AF-1-0R ↳ 𝗦𝗲𝗿𝗶𝗮𝗹 #: 650194680 ↳ 𝗩𝗼𝗹𝘁𝗮𝗴𝗲: 120 ↳ 𝗣𝗵𝗮𝘀𝗲: 1 …"
type textarea "x"
type textarea "Brand: Vulcan Mod: 4TR45AF-1-0R ↳ 𝗦𝗲𝗿𝗶𝗮𝗹 #: 650194680 ↳ 𝗩𝗼𝗹𝘁𝗮𝗴𝗲: 120 ↳ 𝗣𝗵𝗮𝘀𝗲: 1…"
type textarea "x"
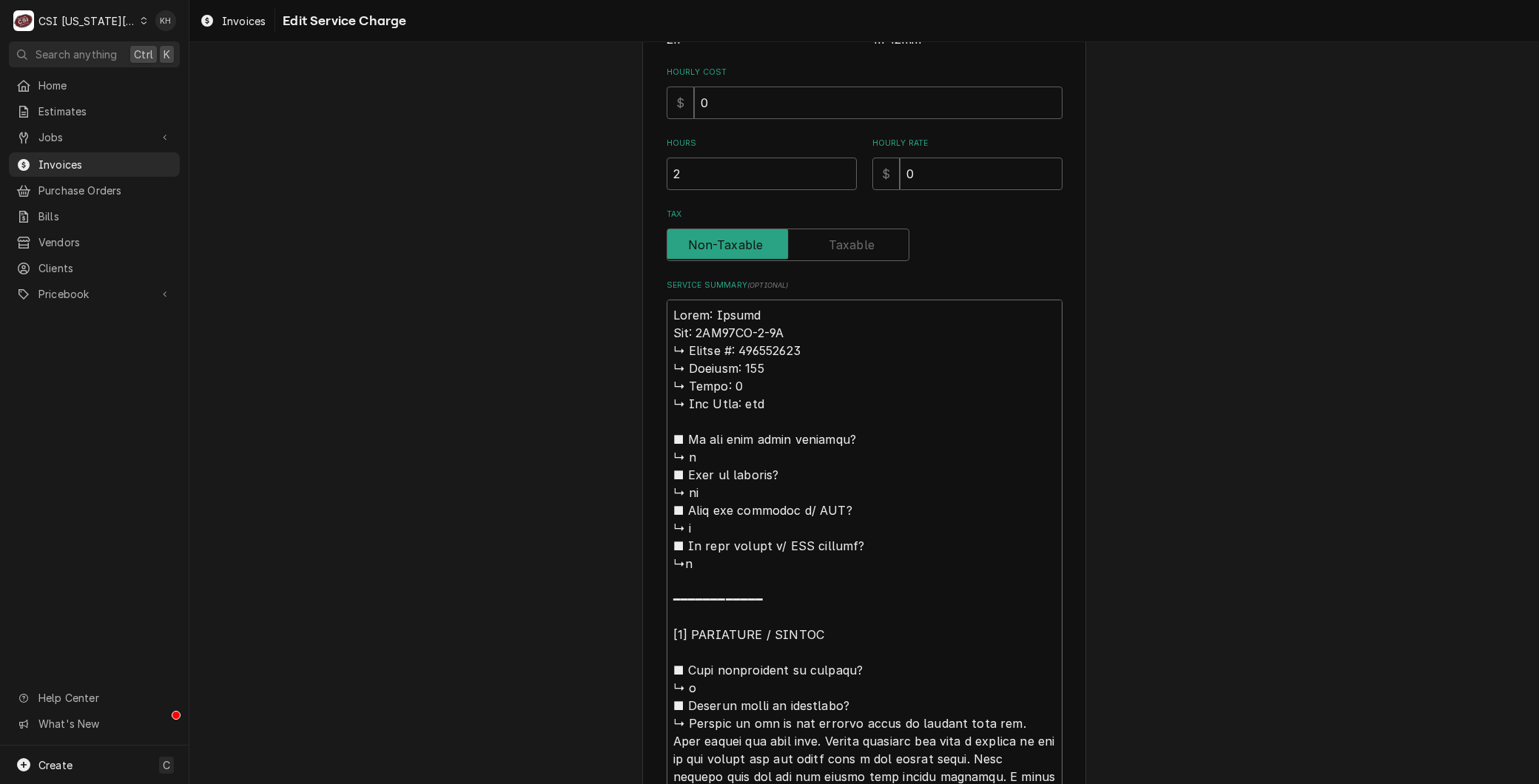
type textarea "Brand: Vulcan Mode: 4TR45AF-1-0R ↳ 𝗦𝗲𝗿𝗶𝗮𝗹 #: 650194680 ↳ 𝗩𝗼𝗹𝘁𝗮𝗴𝗲: 120 ↳ 𝗣𝗵𝗮𝘀𝗲: …"
type textarea "x"
type textarea "Brand: Vulcan Model: 4TR45AF-1-0R 𝗦𝗲𝗿𝗶𝗮𝗹 #: 650194680 ↳ 𝗩𝗼𝗹𝘁𝗮𝗴𝗲: 120 ↳ 𝗣𝗵𝗮𝘀𝗲: 1…"
type textarea "x"
type textarea "Brand: Vulcan Model: 4TR45AF-1-0R 𝗦𝗲𝗿𝗶𝗮𝗹 #: 650194680 ↳ 𝗩𝗼𝗹𝘁𝗮𝗴𝗲: 120 ↳ 𝗣𝗵𝗮𝘀𝗲: 1…"
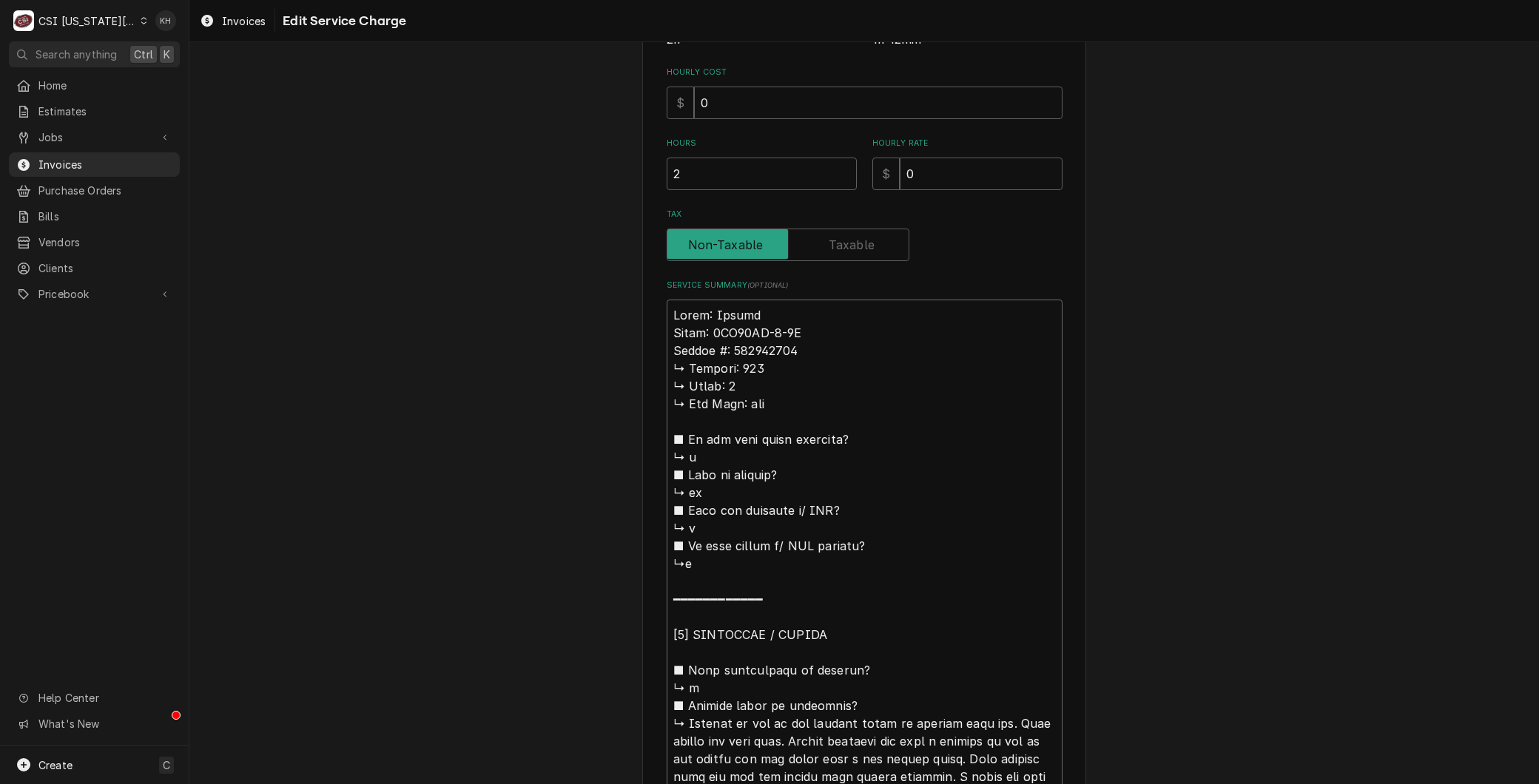
type textarea "x"
type textarea "Brand: Vulcan Model: 4TR45AF-1-0R 𝗲𝗿𝗶𝗮𝗹 #: 650194680 ↳ 𝗩𝗼𝗹𝘁𝗮𝗴𝗲: 120 ↳ 𝗣𝗵𝗮𝘀𝗲: 1 …"
type textarea "x"
type textarea "Brand: Vulcan Model: 4TR45AF-1-0R 𝗿𝗶𝗮𝗹 #: 650194680 ↳ 𝗩𝗼𝗹𝘁𝗮𝗴𝗲: 120 ↳ 𝗣𝗵𝗮𝘀𝗲: 1 ↳…"
type textarea "x"
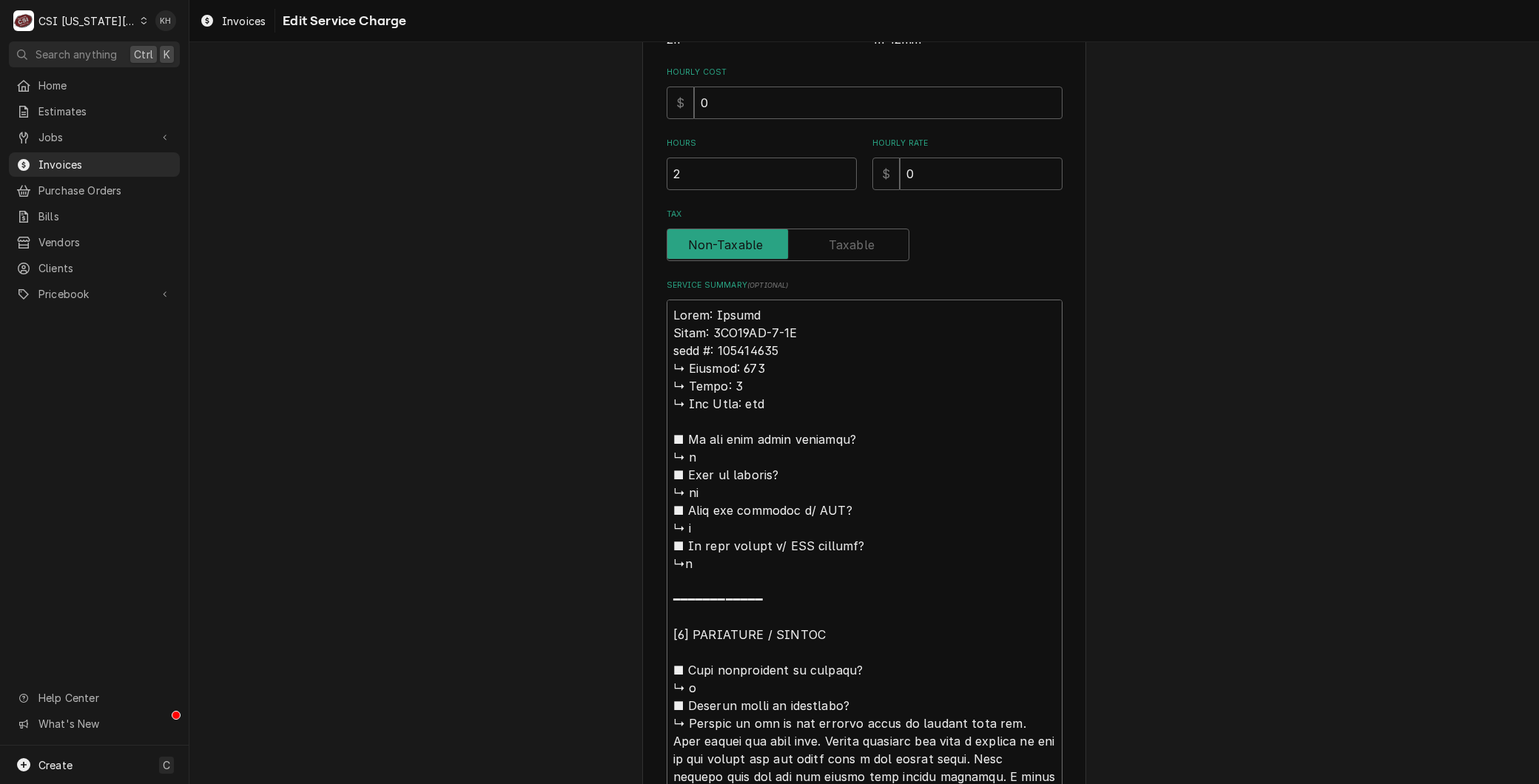
type textarea "Brand: Vulcan Model: 4TR45AF-1-0R 𝗶𝗮𝗹 #: 650194680 ↳ 𝗩𝗼𝗹𝘁𝗮𝗴𝗲: 120 ↳ 𝗣𝗵𝗮𝘀𝗲: 1 ↳ …"
type textarea "x"
type textarea "Brand: Vulcan Model: 4TR45AF-1-0R 𝗮𝗹 #: 650194680 ↳ 𝗩𝗼𝗹𝘁𝗮𝗴𝗲: 120 ↳ 𝗣𝗵𝗮𝘀𝗲: 1 ↳ 𝗚…"
type textarea "x"
type textarea "Brand: Vulcan Model: 4TR45AF-1-0R 𝗹 #: 650194680 ↳ 𝗩𝗼𝗹𝘁𝗮𝗴𝗲: 120 ↳ 𝗣𝗵𝗮𝘀𝗲: 1 ↳ 𝗚𝗮…"
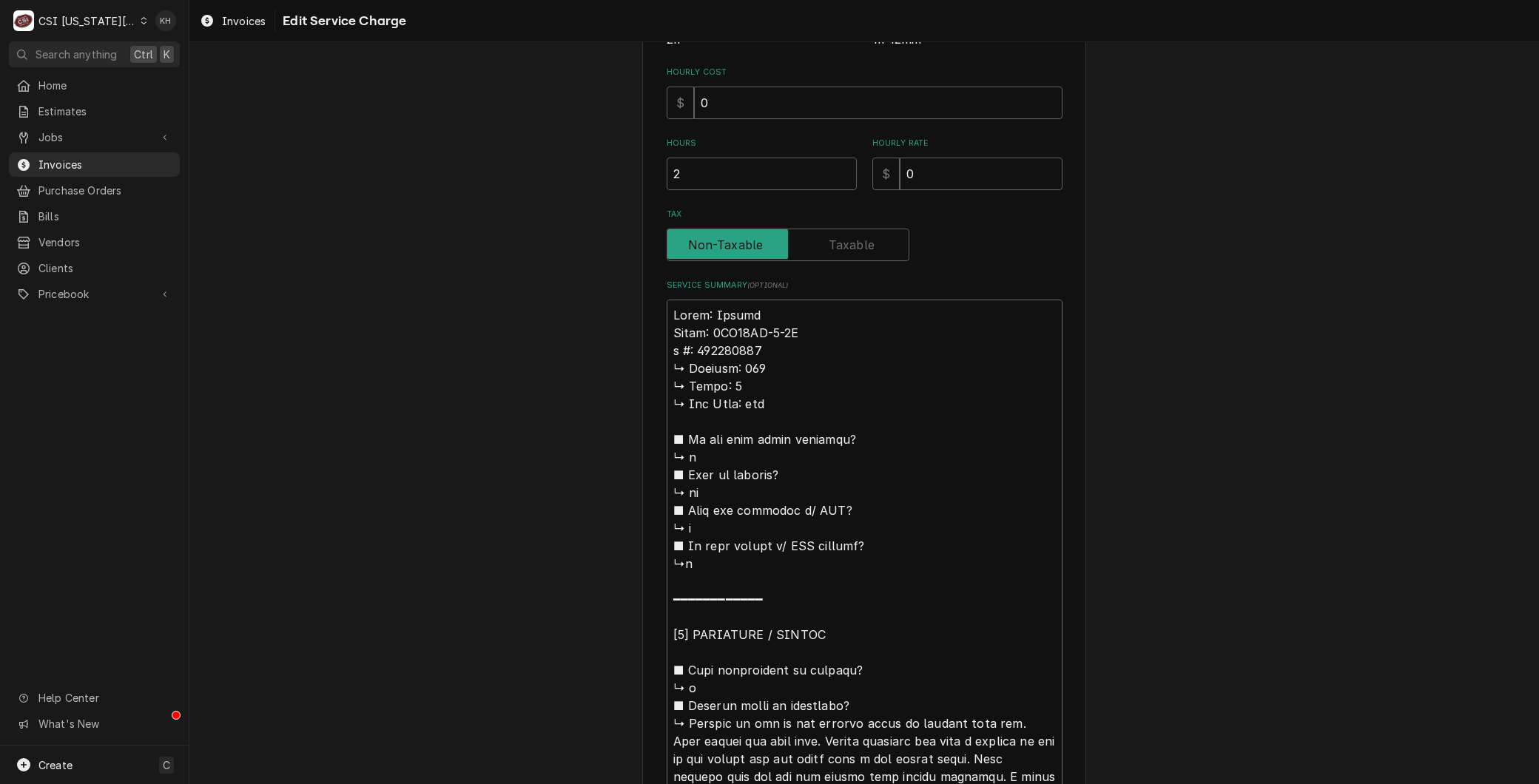
type textarea "x"
type textarea "Brand: Vulcan Model: 4TR45AF-1-0R #: 650194680 ↳ 𝗩𝗼𝗹𝘁𝗮𝗴𝗲: 120 ↳ 𝗣𝗵𝗮𝘀𝗲: 1 ↳ 𝗚𝗮𝘀 …"
type textarea "x"
type textarea "Brand: Vulcan Model: 4TR45AF-1-0R #: 650194680 ↳ 𝗩𝗼𝗹𝘁𝗮𝗴𝗲: 120 ↳ 𝗣𝗵𝗮𝘀𝗲: 1 ↳ 𝗚𝗮𝘀 …"
type textarea "x"
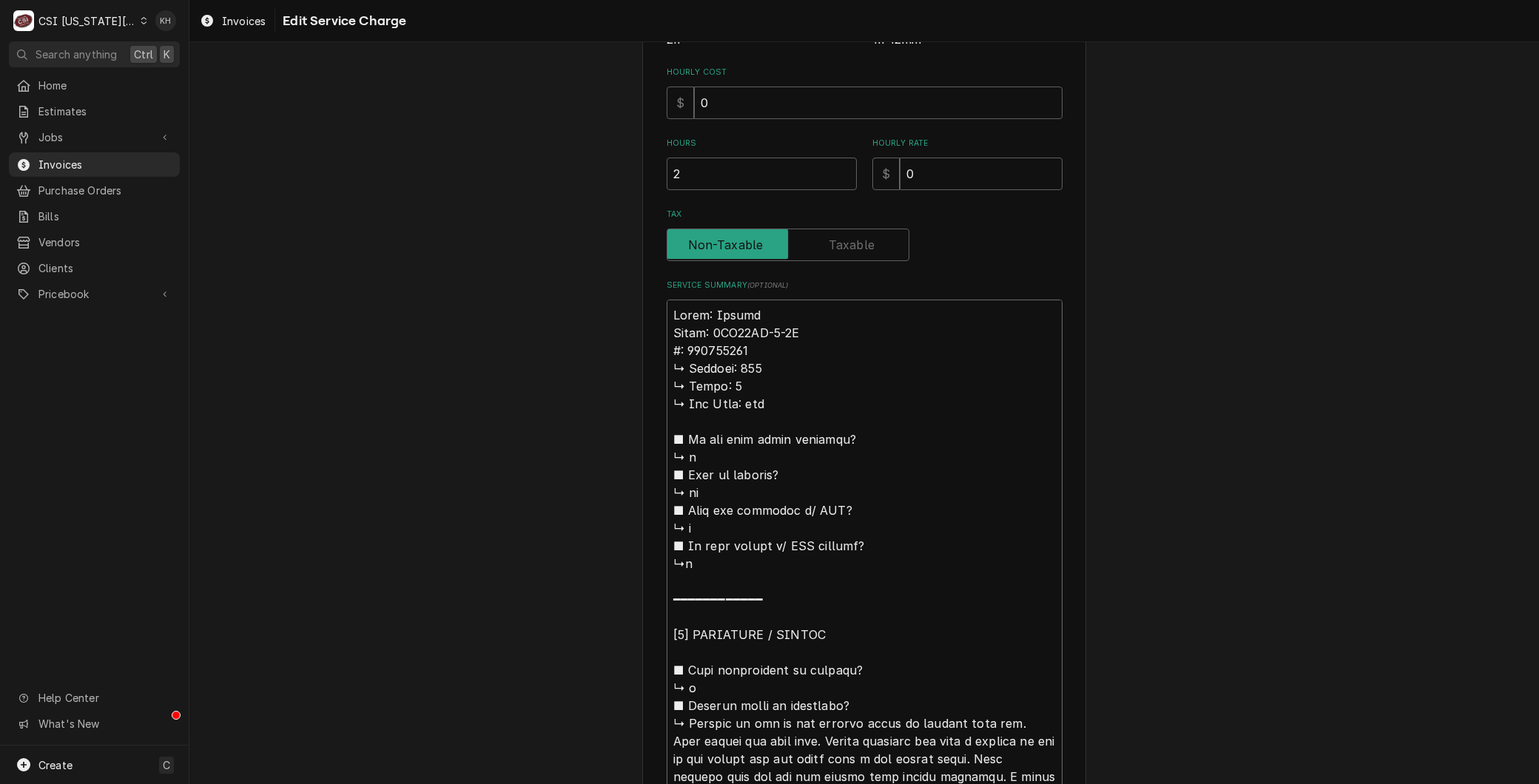
type textarea "Brand: Vulcan Model: 4TR45AF-1-0R : 650194680 ↳ 𝗩𝗼𝗹𝘁𝗮𝗴𝗲: 120 ↳ 𝗣𝗵𝗮𝘀𝗲: 1 ↳ 𝗚𝗮𝘀 𝗧…"
type textarea "x"
type textarea "Brand: Vulcan Model: 4TR45AF-1-0R S: 650194680 ↳ 𝗩𝗼𝗹𝘁𝗮𝗴𝗲: 120 ↳ 𝗣𝗵𝗮𝘀𝗲: 1 ↳ 𝗚𝗮𝘀 …"
type textarea "x"
type textarea "Brand: Vulcan Model: 4TR45AF-1-0R Se: 650194680 ↳ 𝗩𝗼𝗹𝘁𝗮𝗴𝗲: 120 ↳ 𝗣𝗵𝗮𝘀𝗲: 1 ↳ 𝗚𝗮𝘀…"
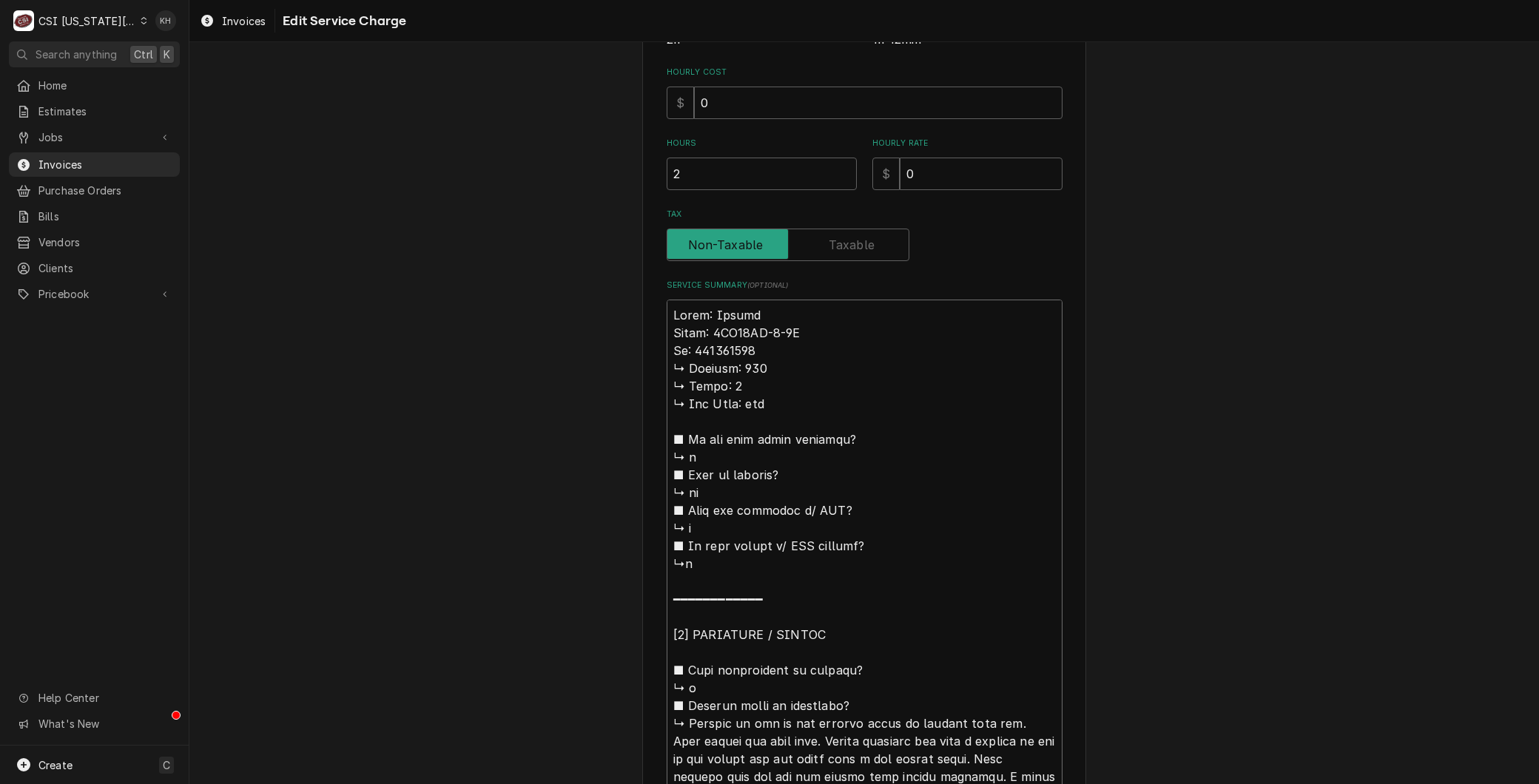
type textarea "x"
type textarea "Brand: Vulcan Model: 4TR45AF-1-0R Ser: 650194680 ↳ 𝗩𝗼𝗹𝘁𝗮𝗴𝗲: 120 ↳ 𝗣𝗵𝗮𝘀𝗲: 1 ↳ 𝗚𝗮…"
type textarea "x"
type textarea "Brand: Vulcan Model: 4TR45AF-1-0R Seri: 650194680 ↳ 𝗩𝗼𝗹𝘁𝗮𝗴𝗲: 120 ↳ 𝗣𝗵𝗮𝘀𝗲: 1 ↳ 𝗚…"
type textarea "x"
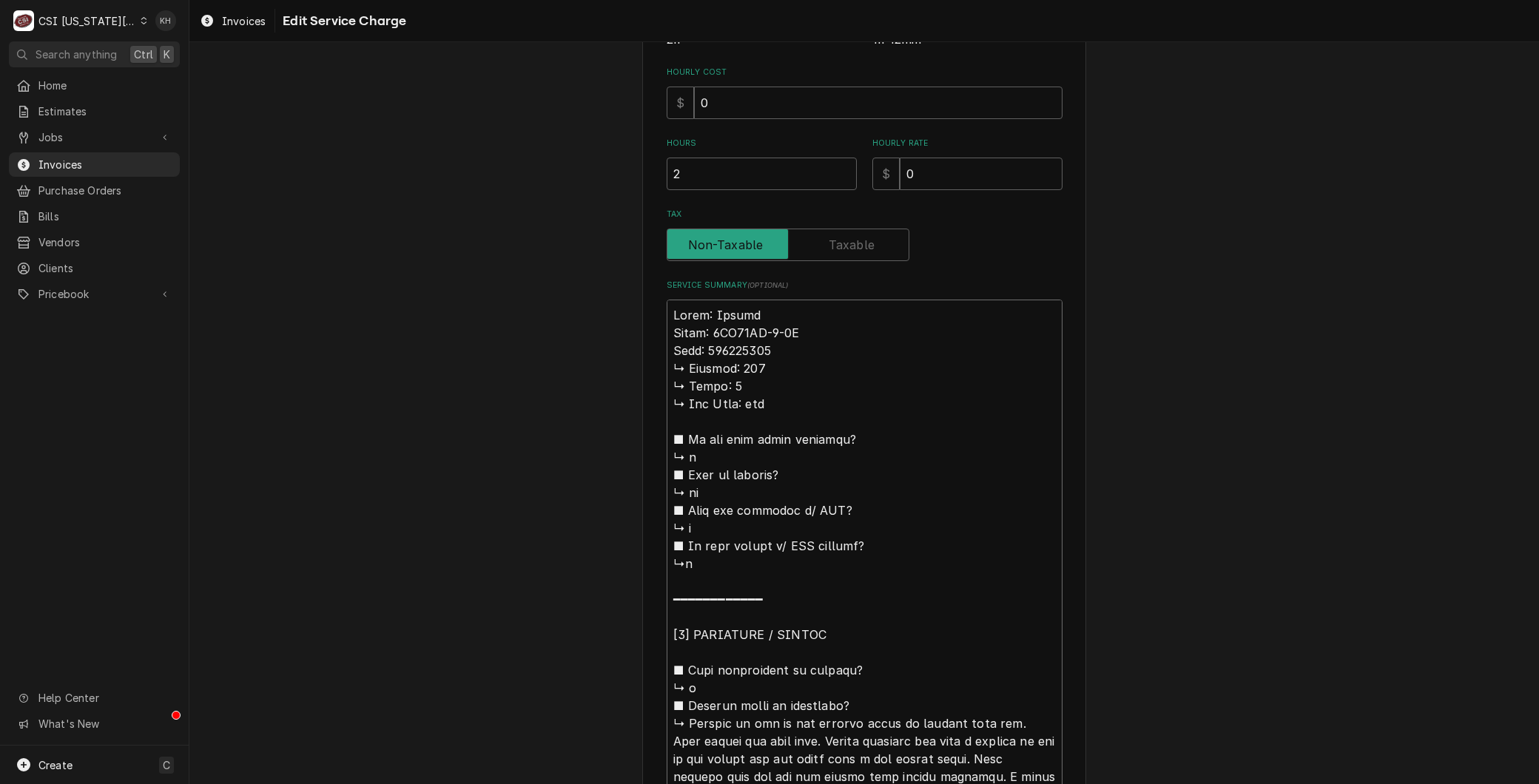
type textarea "Brand: Vulcan Model: 4TR45AF-1-0R Seria: 650194680 ↳ 𝗩𝗼𝗹𝘁𝗮𝗴𝗲: 120 ↳ 𝗣𝗵𝗮𝘀𝗲: 1 ↳ …"
type textarea "x"
type textarea "Brand: Vulcan Model: 4TR45AF-1-0R Serial: 650194680 ↳ 𝗩𝗼𝗹𝘁𝗮𝗴𝗲: 120 ↳ 𝗣𝗵𝗮𝘀𝗲: 1 ↳…"
drag, startPoint x: 686, startPoint y: 727, endPoint x: 560, endPoint y: 359, distance: 389.0
click at [560, 359] on div "Use the fields below to edit this service charge Short Description Job | Servic…" at bounding box center [864, 585] width 1349 height 1877
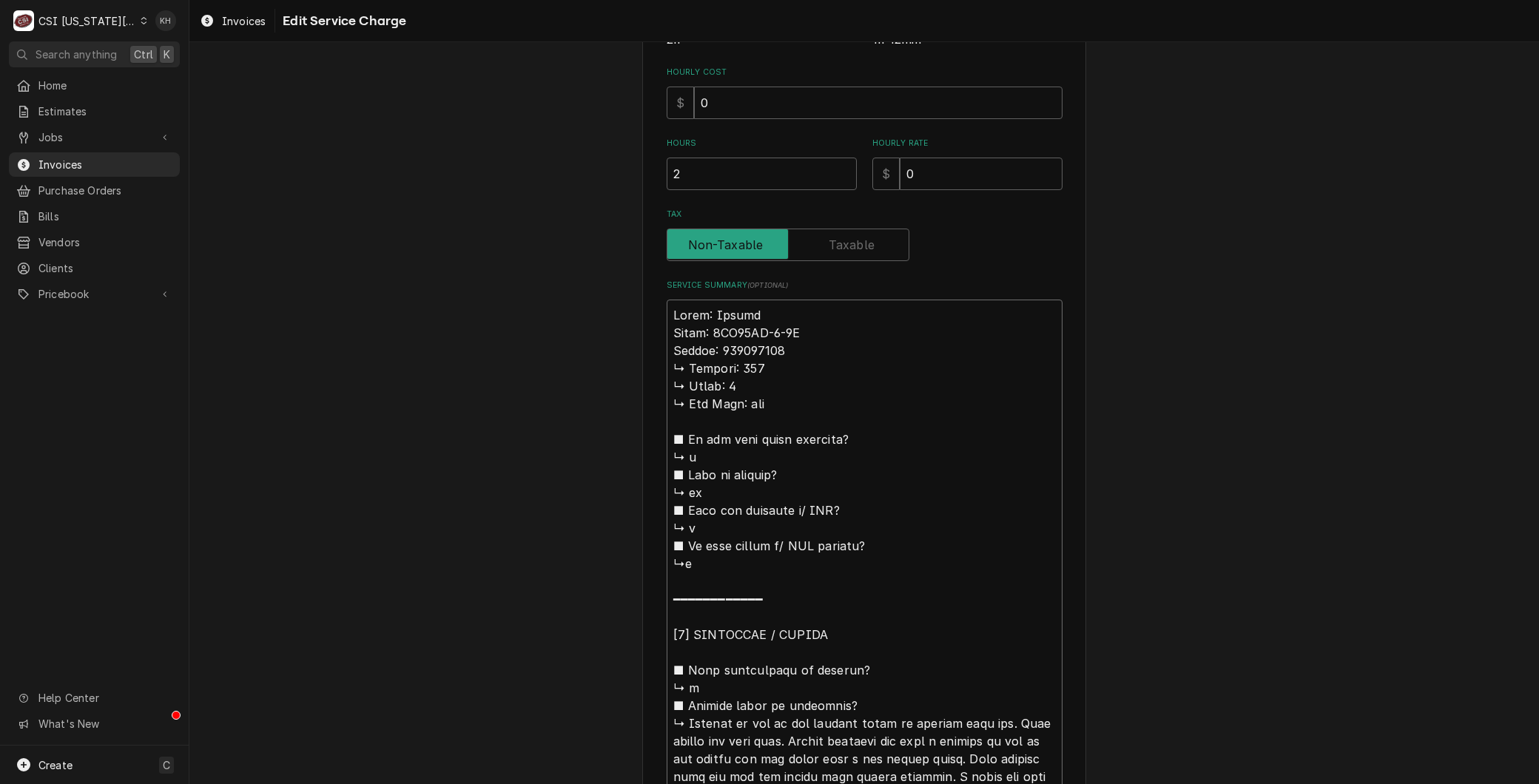
type textarea "x"
type textarea "Brand: Vulcan Model: 4TR45AF-1-0R Serial: 650194680 Checked to see if air bubbl…"
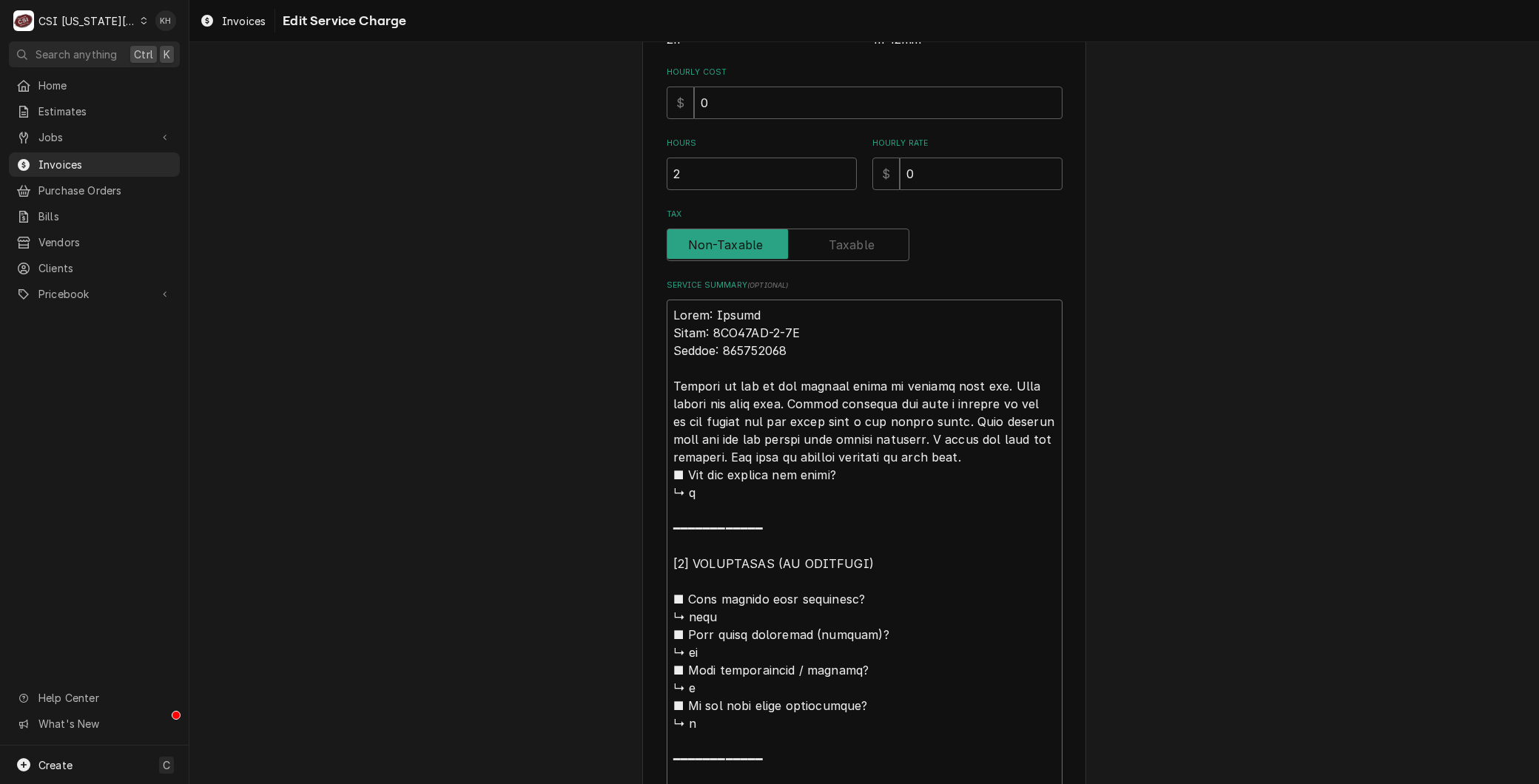
type textarea "x"
type textarea "Brand: Vulcan Model: 4TR45AF-1-0R Serial: 650194680 Checked to see if air bubbl…"
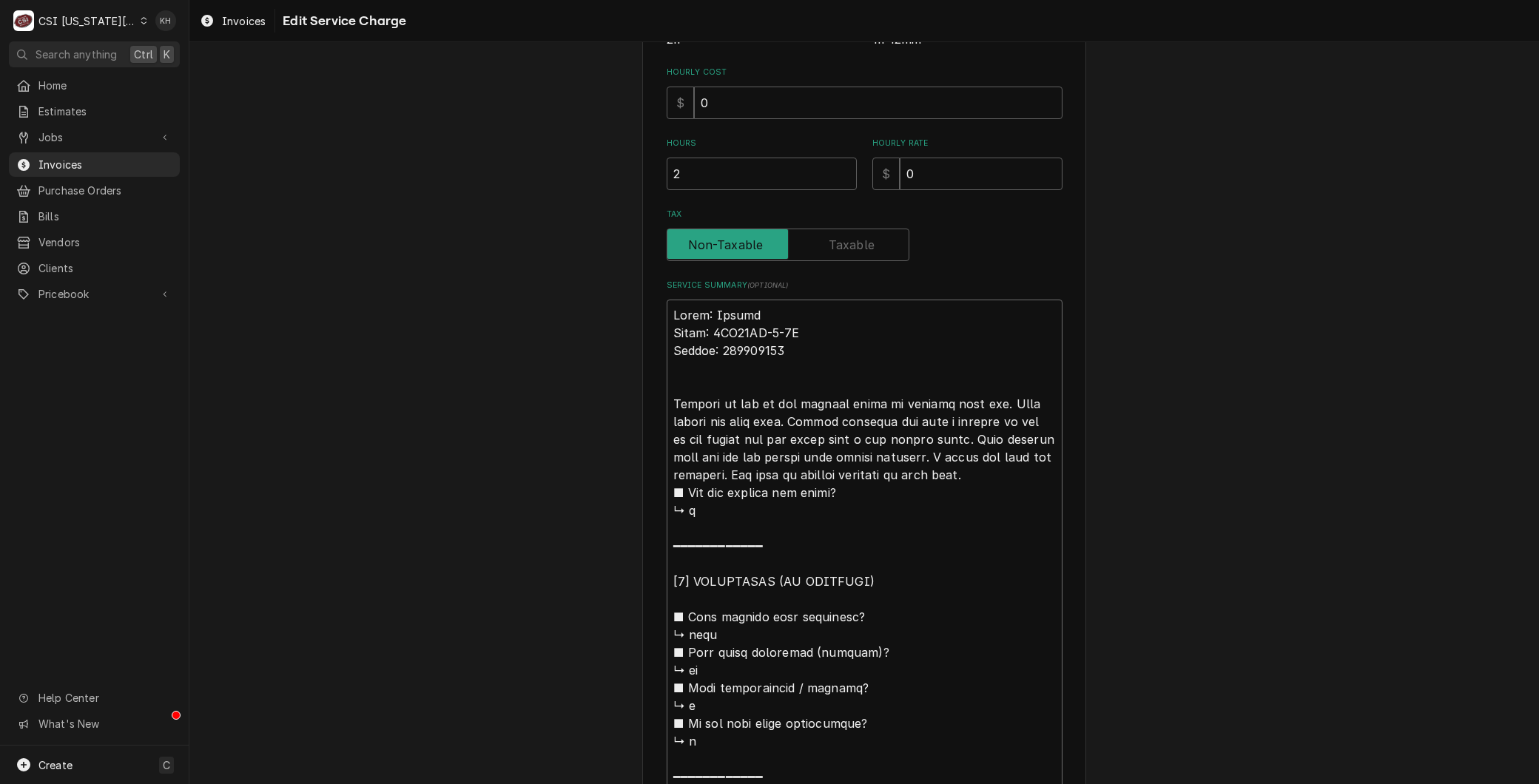
type textarea "x"
type textarea "Brand: Vulcan Model: 4TR45AF-1-0R Serial: 650194680 Checked to see if air bubbl…"
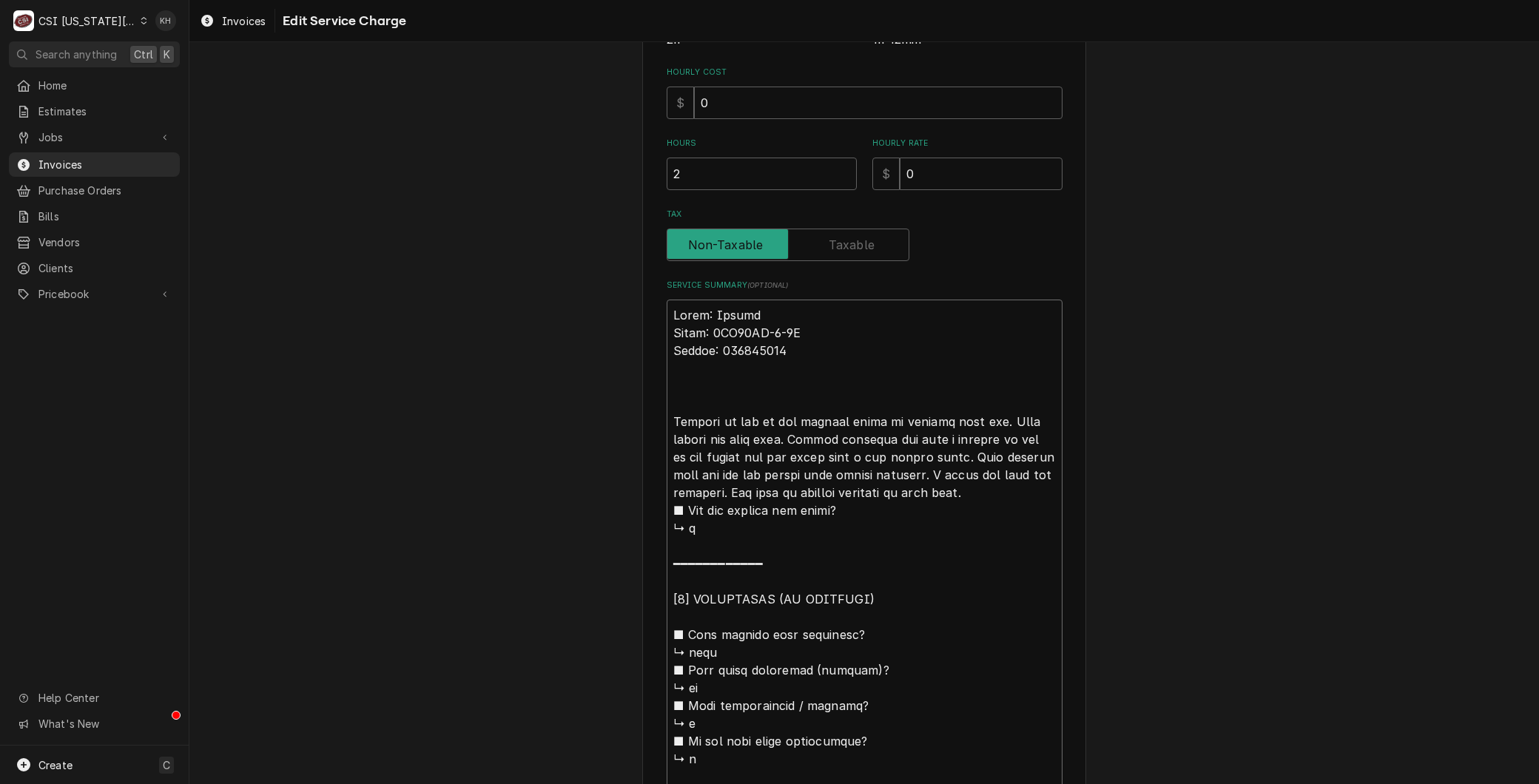
type textarea "x"
type textarea "Brand: Vulcan Model: 4TR45AF-1-0R Serial: 650194680 Checked to see if air bubbl…"
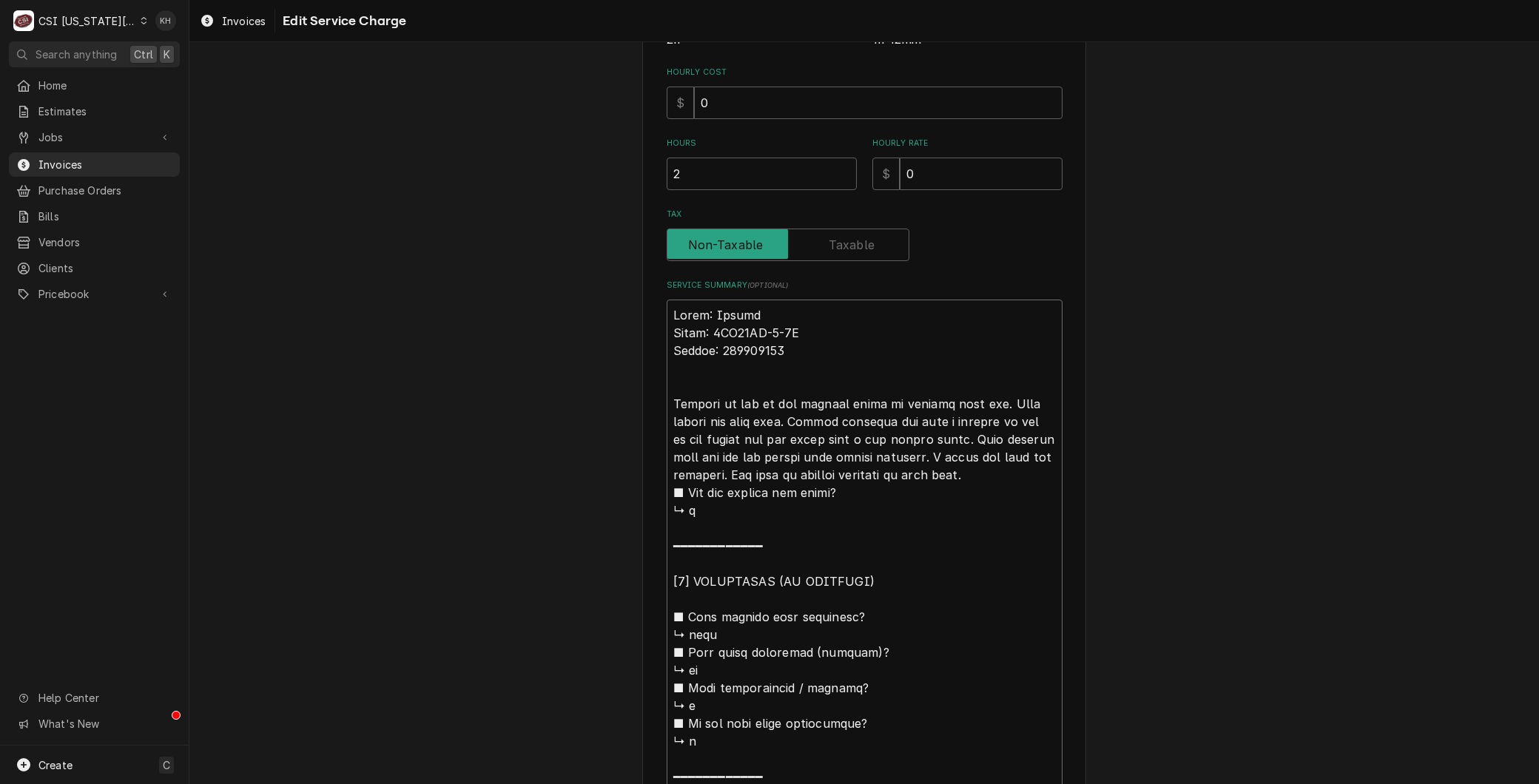
type textarea "x"
type textarea "Brand: Vulcan Model: 4TR45AF-1-0R Serial: 650194680 AChecked to see if air bubb…"
type textarea "x"
type textarea "Brand: Vulcan Model: 4TR45AF-1-0R Serial: 650194680 ArChecked to see if air bub…"
type textarea "x"
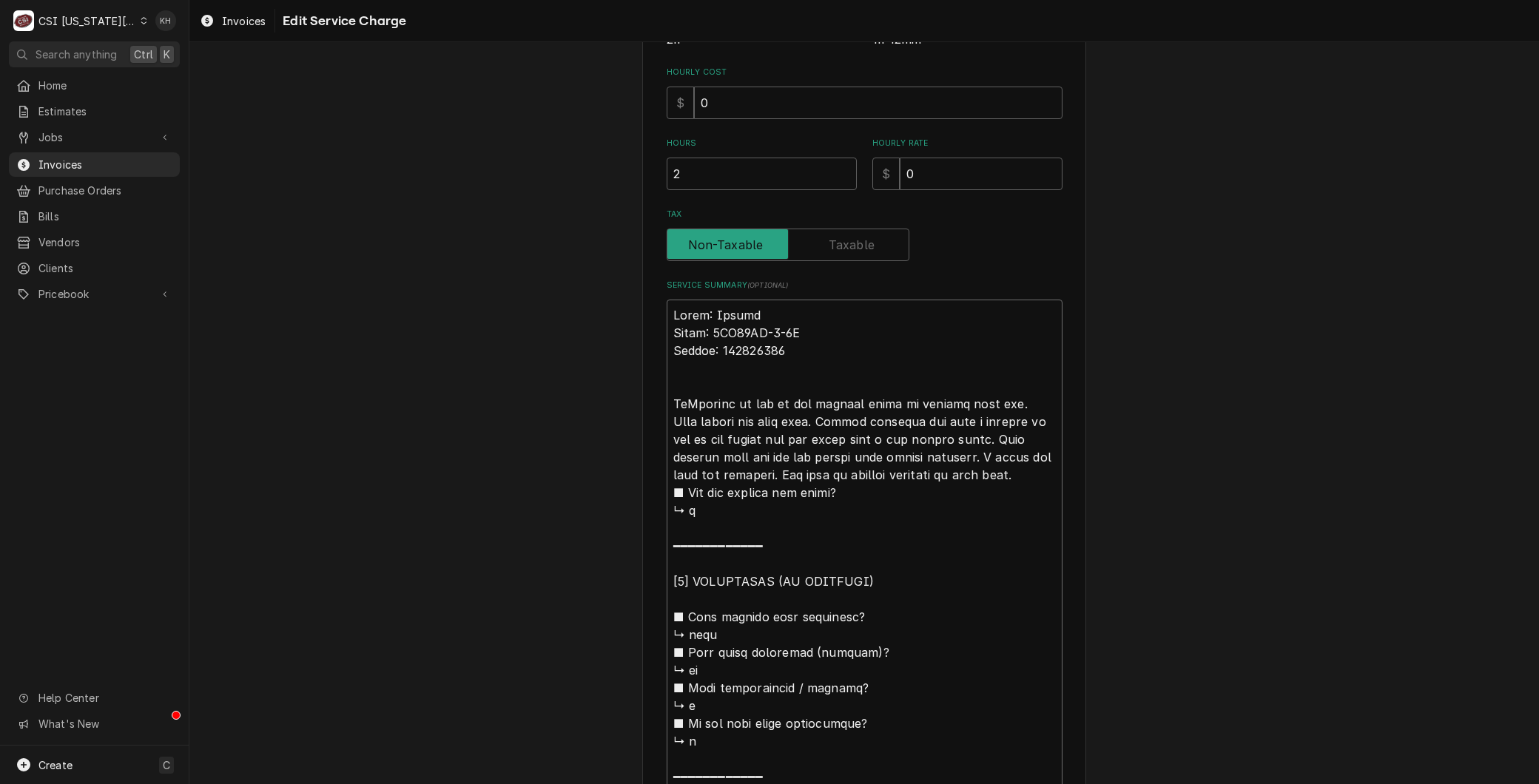
type textarea "Brand: Vulcan Model: 4TR45AF-1-0R Serial: 650194680 ArrChecked to see if air bu…"
type textarea "x"
type textarea "Brand: Vulcan Model: 4TR45AF-1-0R Serial: 650194680 ArriChecked to see if air b…"
type textarea "x"
type textarea "Brand: Vulcan Model: 4TR45AF-1-0R Serial: 650194680 ArrivChecked to see if air …"
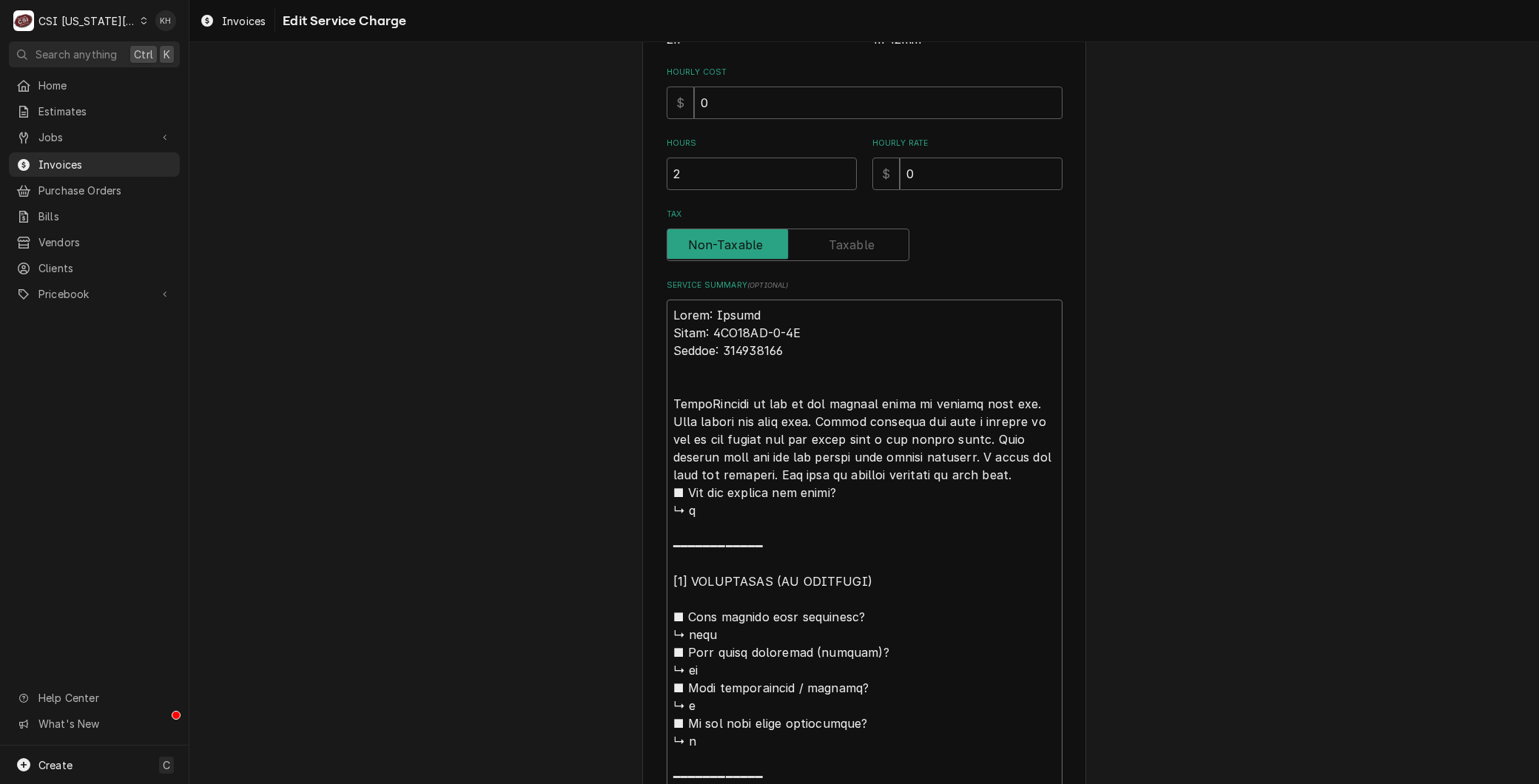
type textarea "x"
type textarea "Brand: Vulcan Model: 4TR45AF-1-0R Serial: 650194680 ArriveChecked to see if air…"
type textarea "x"
type textarea "Brand: Vulcan Model: 4TR45AF-1-0R Serial: 650194680 ArrivedChecked to see if ai…"
type textarea "x"
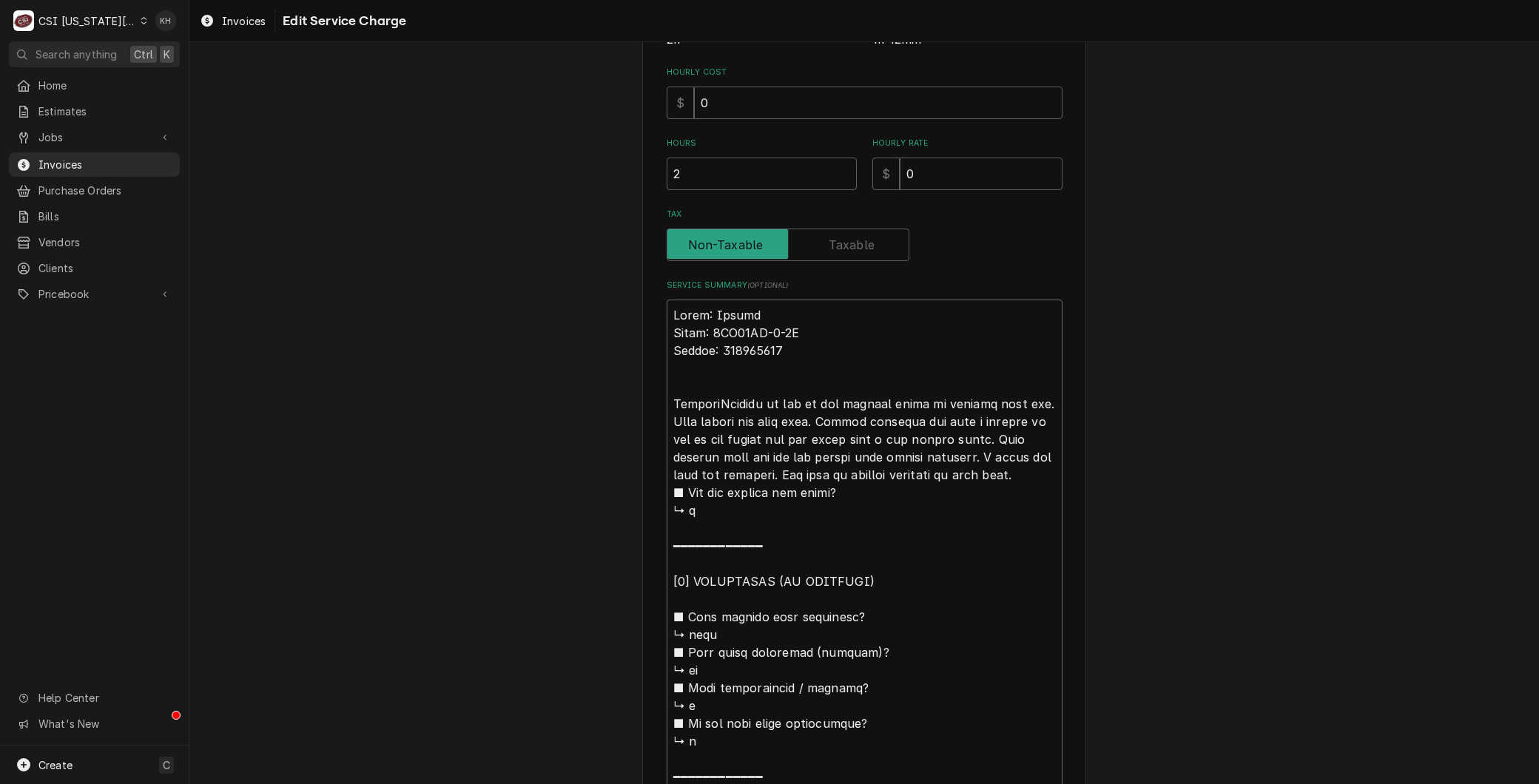
type textarea "Brand: Vulcan Model: 4TR45AF-1-0R Serial: 650194680 Arrived Checked to see if a…"
type textarea "x"
type textarea "Brand: Vulcan Model: 4TR45AF-1-0R Serial: 650194680 Arrived oChecked to see if …"
type textarea "x"
type textarea "Brand: Vulcan Model: 4TR45AF-1-0R Serial: 650194680 Arrived onChecked to see if…"
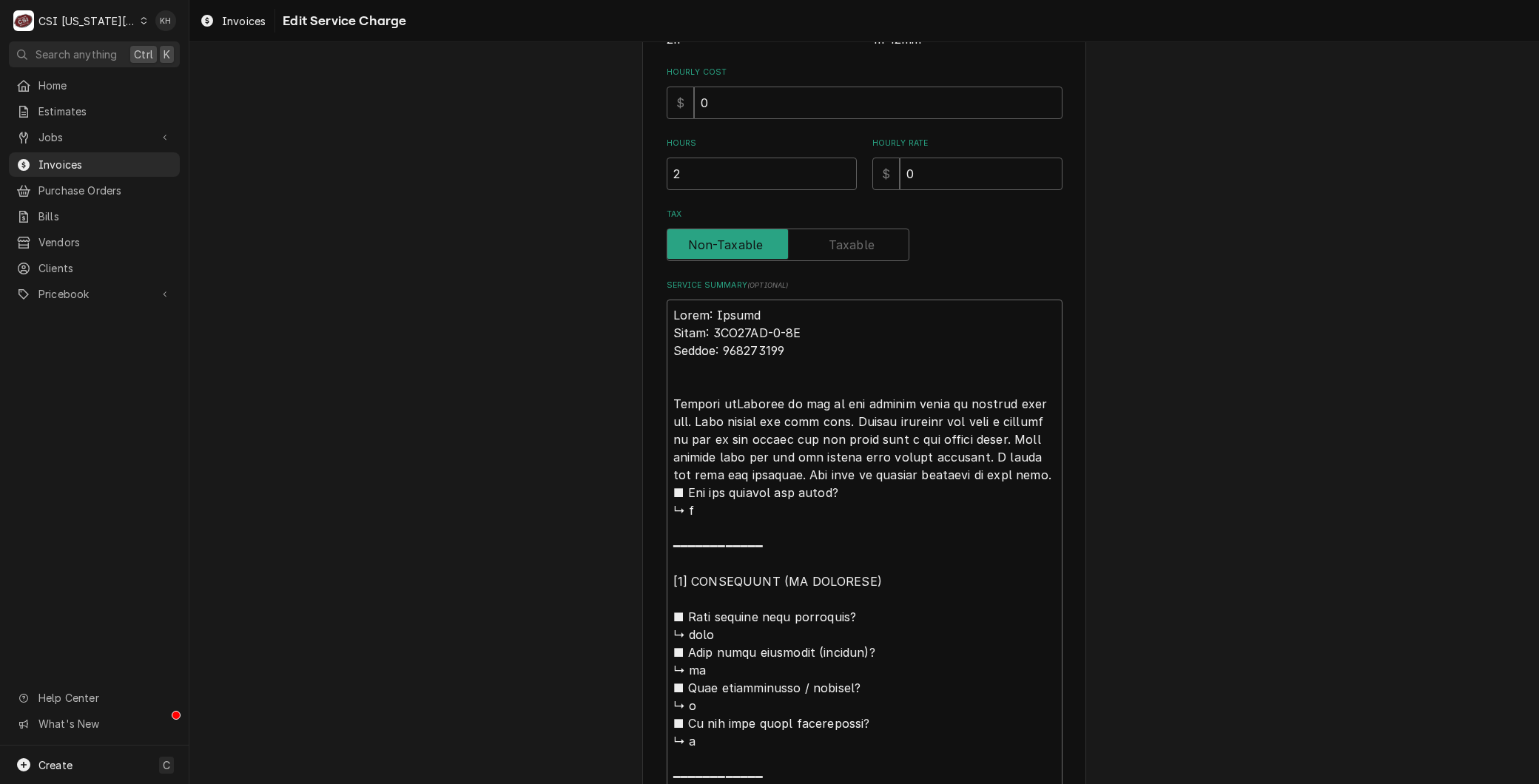
type textarea "x"
type textarea "Brand: Vulcan Model: 4TR45AF-1-0R Serial: 650194680 Arrived on Checked to see i…"
type textarea "x"
type textarea "Brand: Vulcan Model: 4TR45AF-1-0R Serial: 650194680 Arrived on sChecked to see …"
type textarea "x"
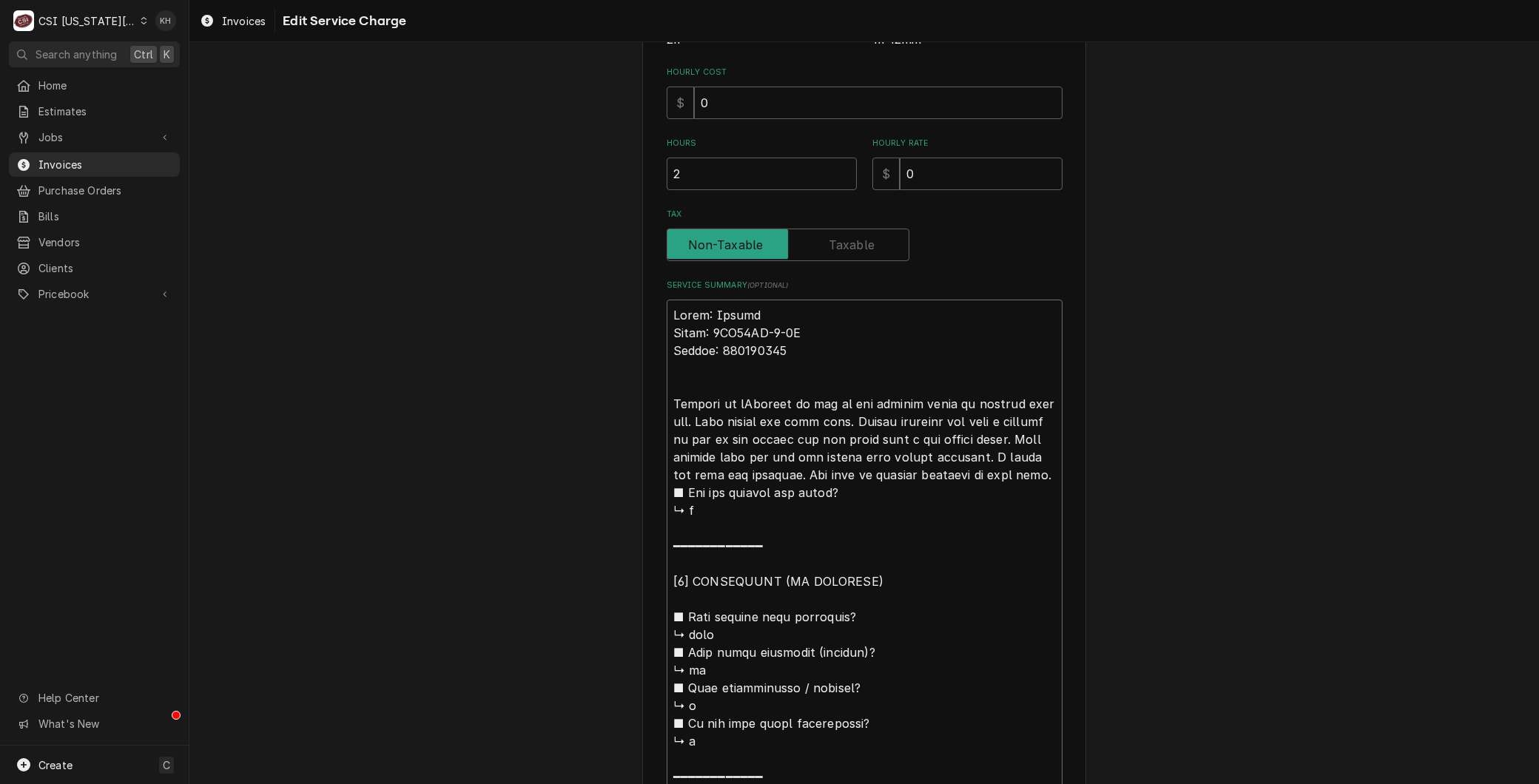
type textarea "Brand: Vulcan Model: 4TR45AF-1-0R Serial: 650194680 Arrived on siChecked to see…"
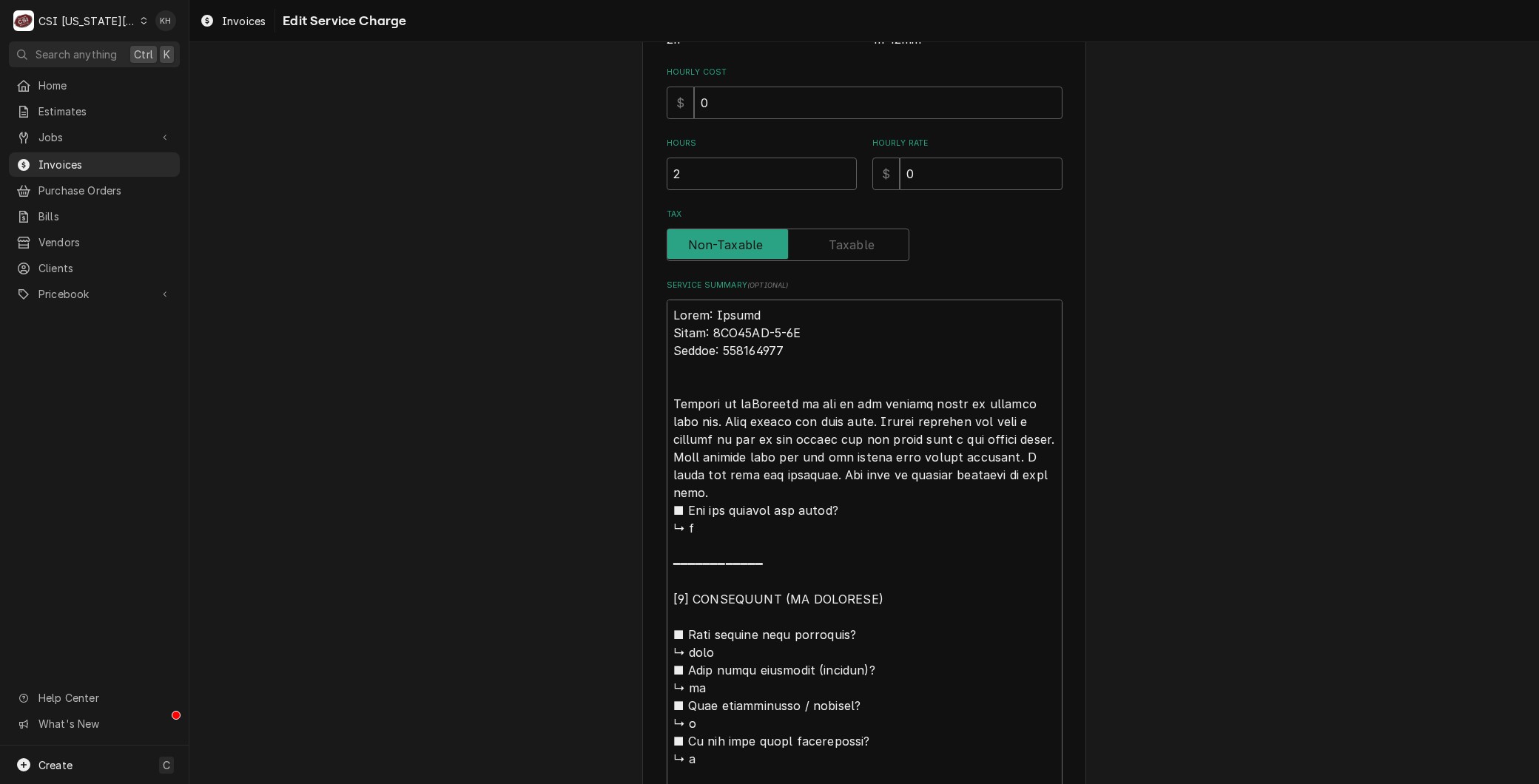
type textarea "x"
type textarea "Brand: Vulcan Model: 4TR45AF-1-0R Serial: 650194680 Arrived on sitChecked to se…"
type textarea "x"
type textarea "Brand: Vulcan Model: 4TR45AF-1-0R Serial: 650194680 Arrived on siteChecked to s…"
type textarea "x"
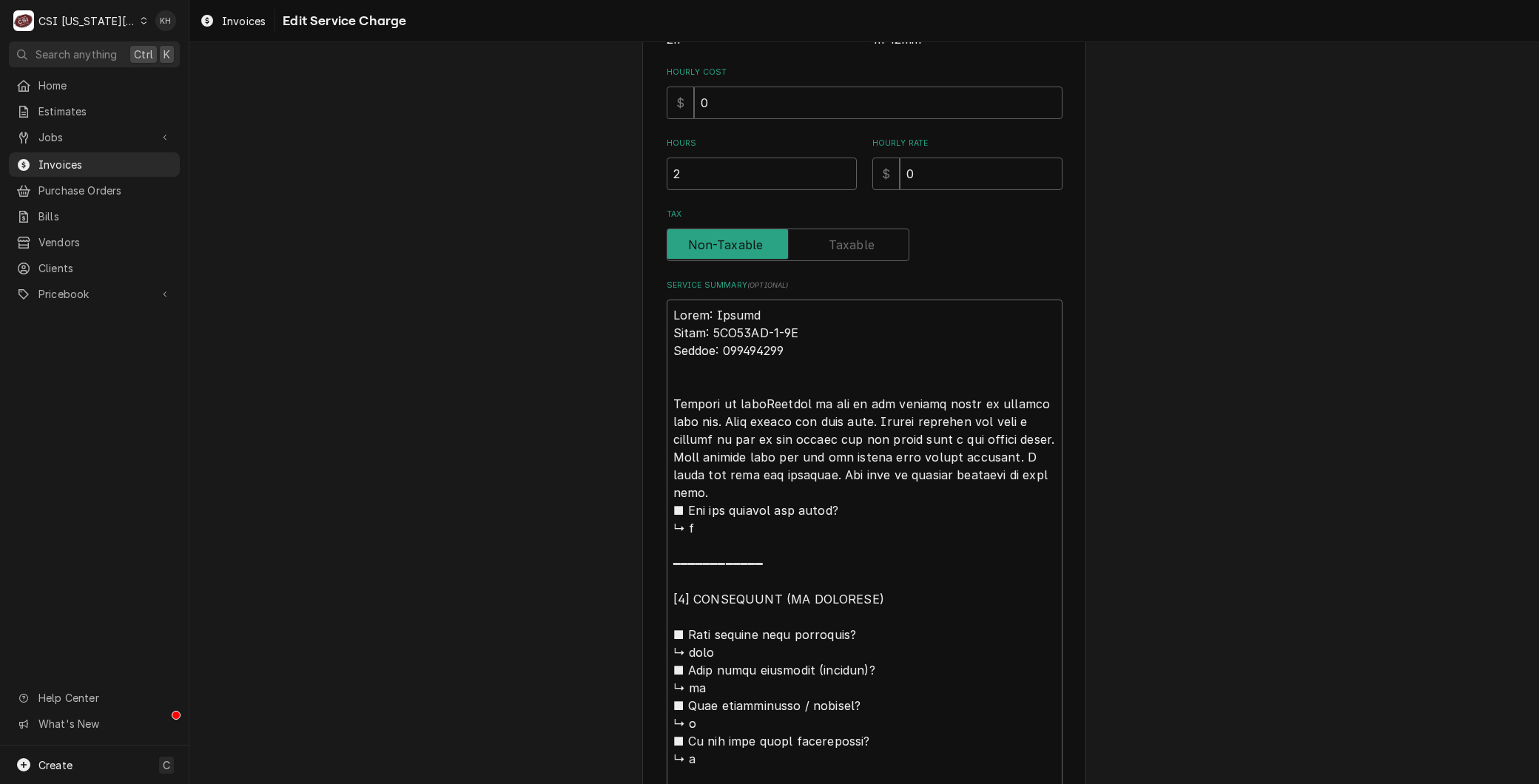
type textarea "Brand: Vulcan Model: 4TR45AF-1-0R Serial: 650194680 Arrived on site,Checked to …"
type textarea "x"
type textarea "Brand: Vulcan Model: 4TR45AF-1-0R Serial: 650194680 Arrived on site, Checked to…"
type textarea "x"
type textarea "Brand: Vulcan Model: 4TR45AF-1-0R Serial: 650194680 Arrived on site, iChecked t…"
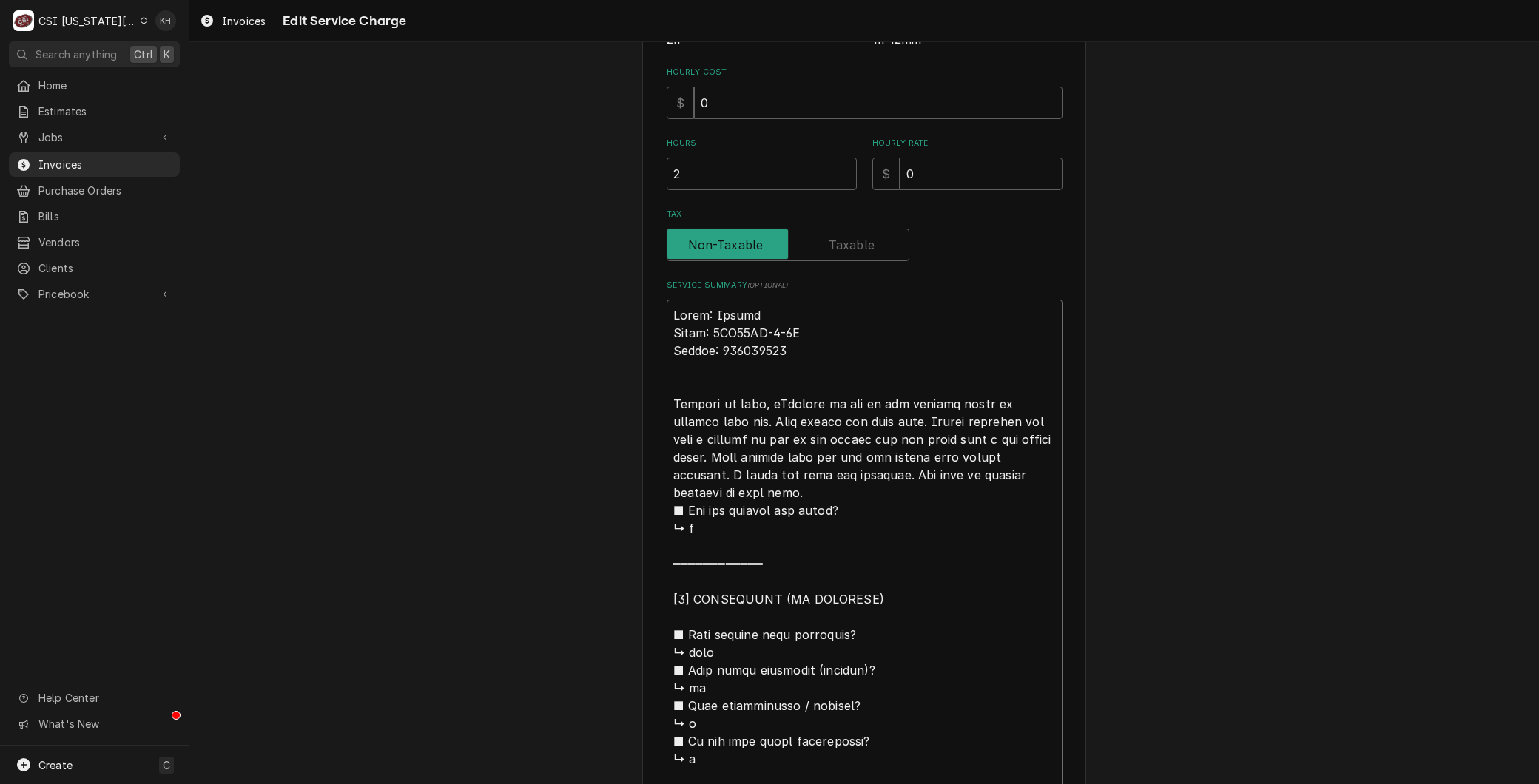
type textarea "x"
type textarea "Brand: Vulcan Model: 4TR45AF-1-0R Serial: 650194680 Arrived on site, inChecked …"
type textarea "x"
type textarea "Brand: Vulcan Model: 4TR45AF-1-0R Serial: 650194680 Arrived on site, insChecked…"
type textarea "x"
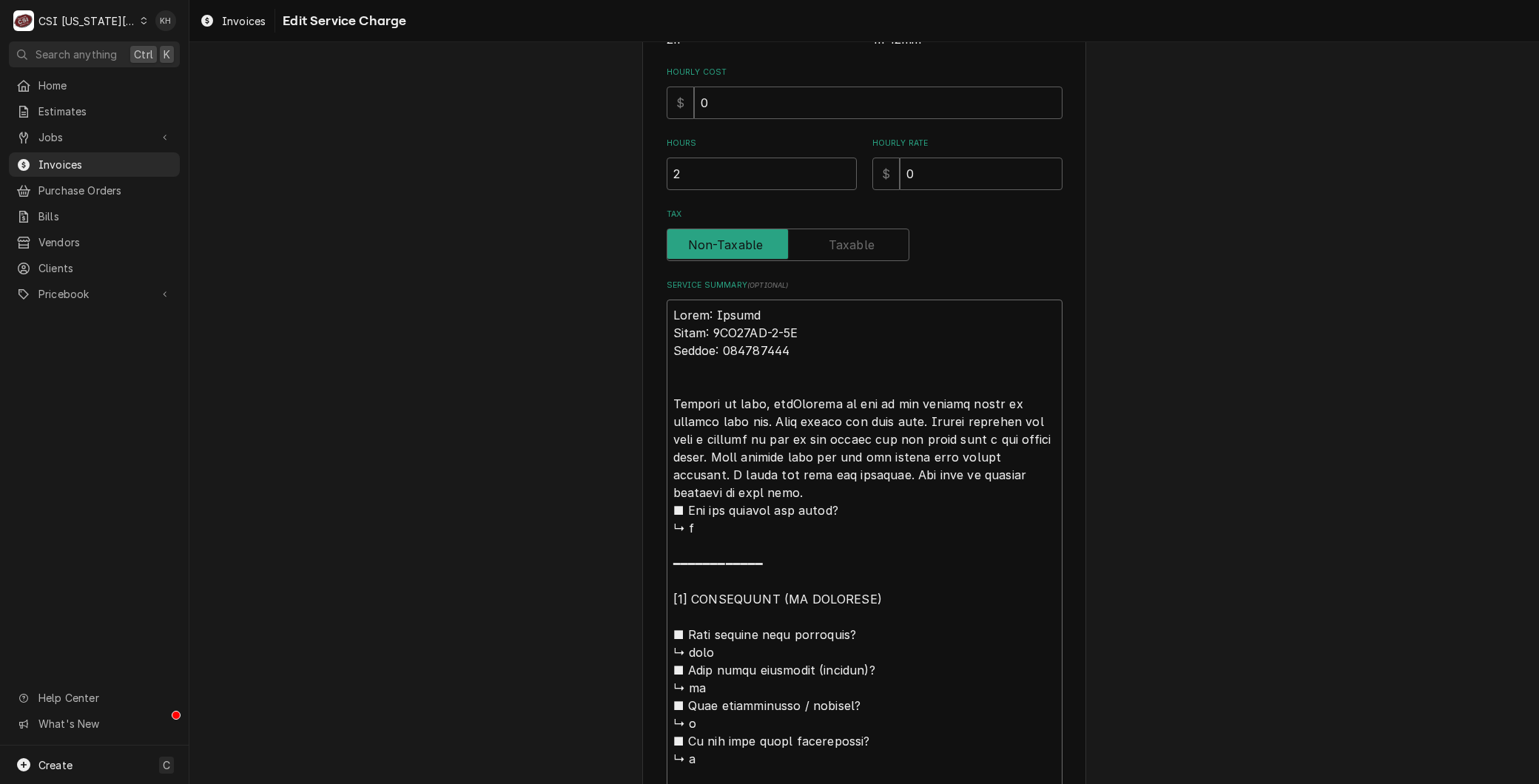
type textarea "Brand: Vulcan Model: 4TR45AF-1-0R Serial: 650194680 Arrived on site, inspChecke…"
type textarea "x"
type textarea "Brand: Vulcan Model: 4TR45AF-1-0R Serial: 650194680 Arrived on site, inspeCheck…"
type textarea "x"
type textarea "Brand: Vulcan Model: 4TR45AF-1-0R Serial: 650194680 Arrived on site, inspecChec…"
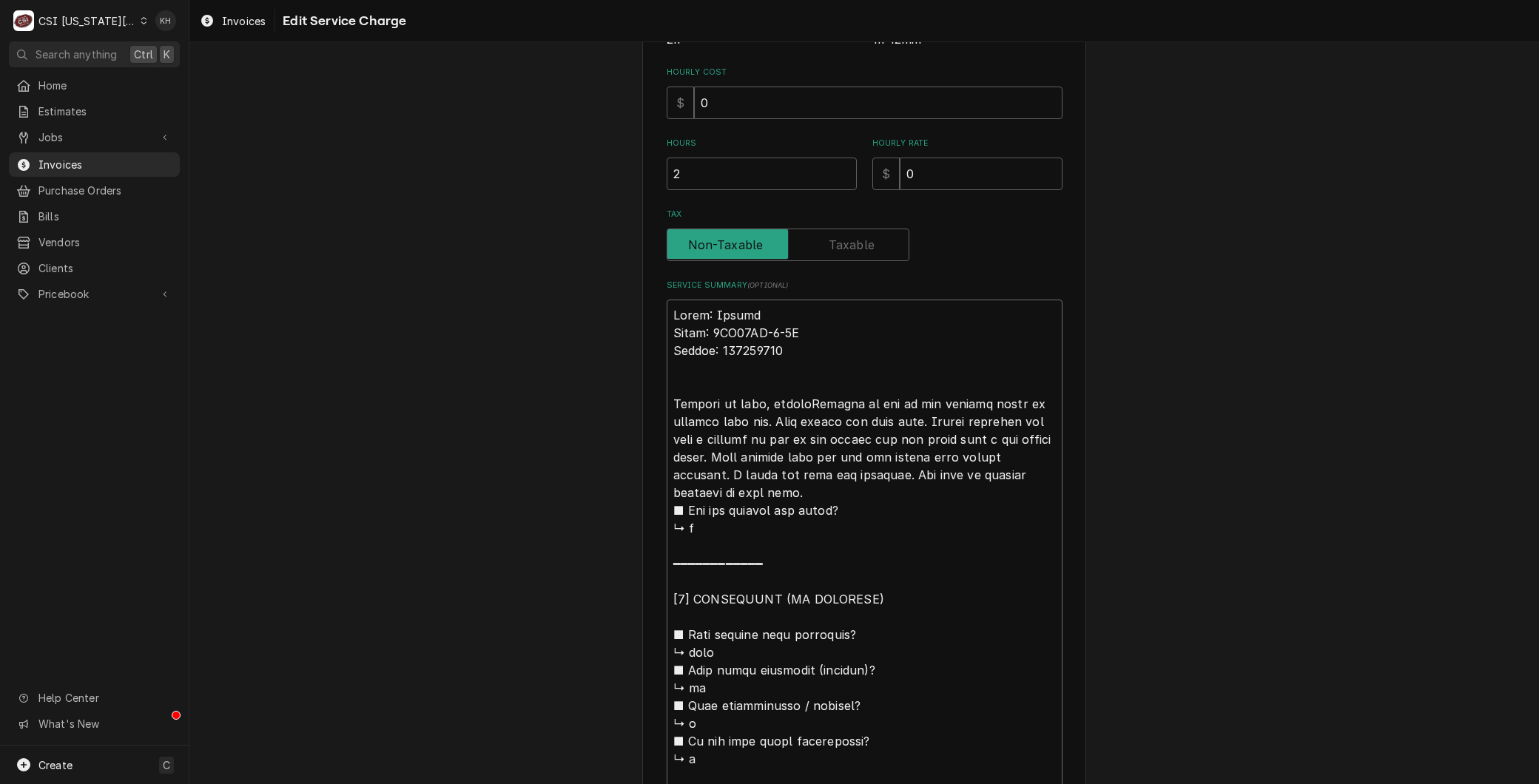
type textarea "x"
type textarea "Brand: Vulcan Model: 4TR45AF-1-0R Serial: 650194680 Arrived on site, inspectChe…"
type textarea "x"
type textarea "Brand: Vulcan Model: 4TR45AF-1-0R Serial: 650194680 Arrived on site, inspecteCh…"
type textarea "x"
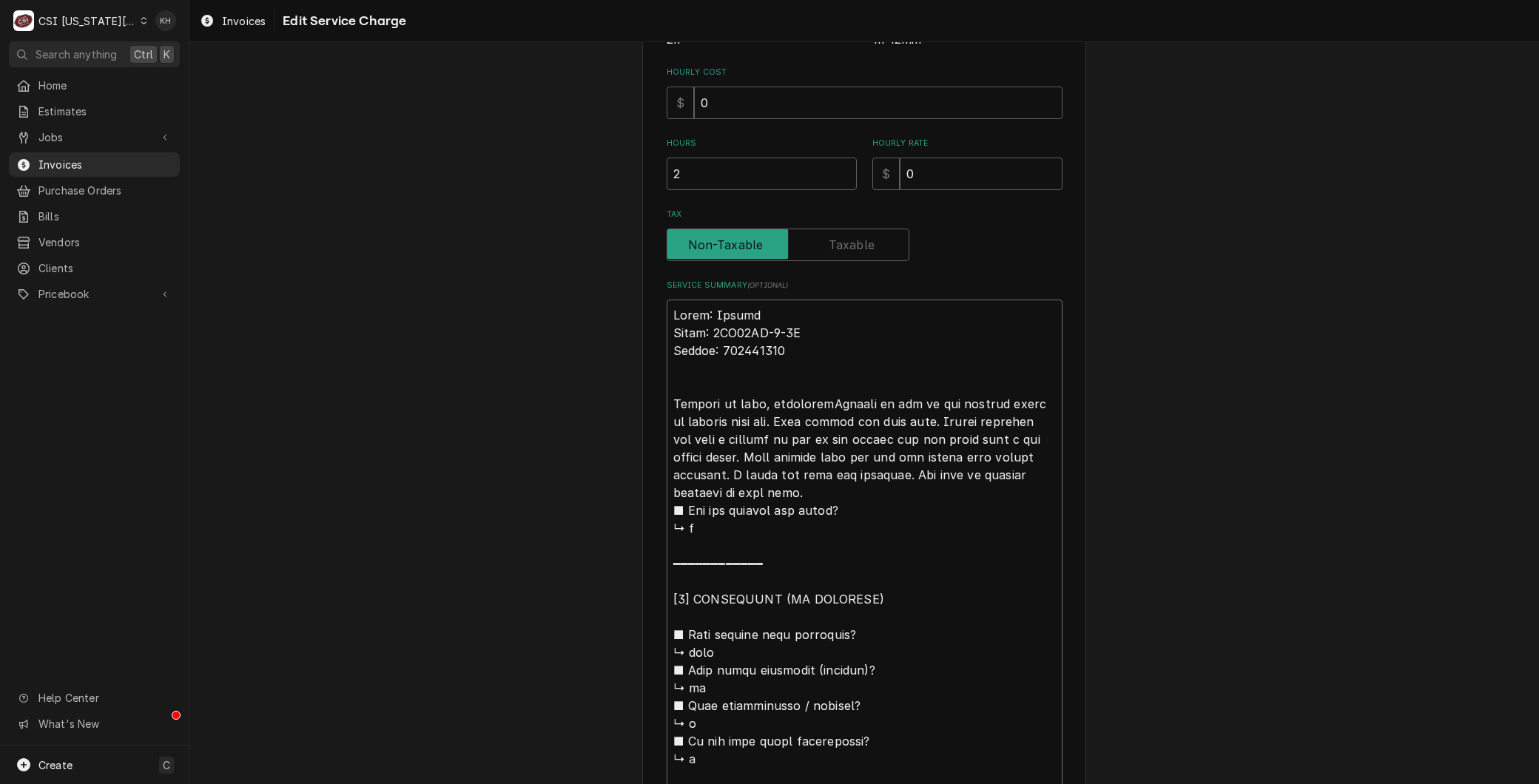
type textarea "Brand: Vulcan Model: 4TR45AF-1-0R Serial: 650194680 Arrived on site, inspected …"
type textarea "x"
type textarea "Brand: Vulcan Model: 4TR45AF-1-0R Serial: 650194680 Arrived on site, inspected …"
type textarea "x"
type textarea "Brand: Vulcan Model: 4TR45AF-1-0R Serial: 650194680 Arrived on site, inspected …"
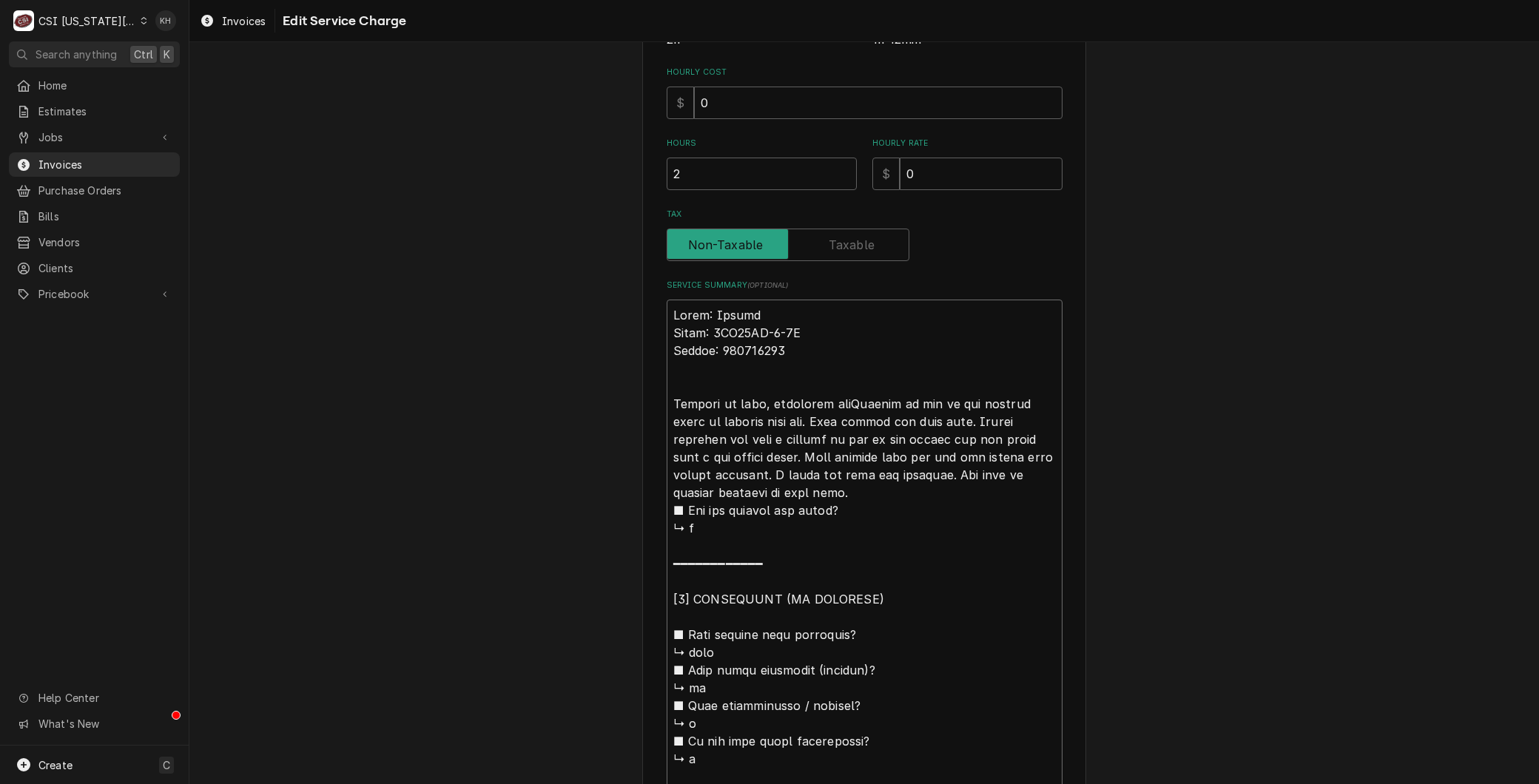
type textarea "x"
type textarea "Brand: Vulcan Model: 4TR45AF-1-0R Serial: 650194680 Arrived on site, inspected …"
type textarea "x"
type textarea "Brand: Vulcan Model: 4TR45AF-1-0R Serial: 650194680 Arrived on site, inspected …"
type textarea "x"
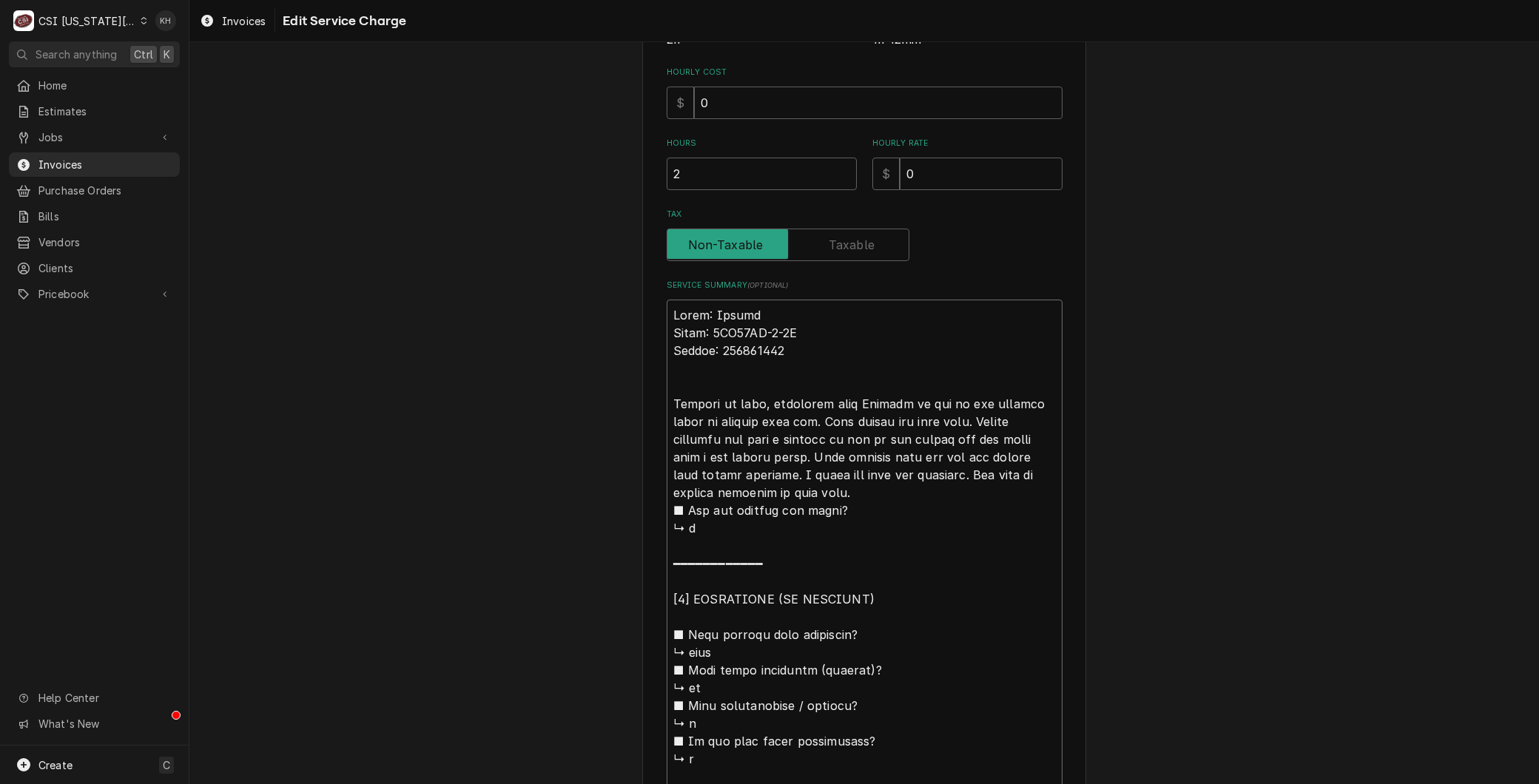
type textarea "Brand: Vulcan Model: 4TR45AF-1-0R Serial: 650194680 Arrived on site, inspected …"
type textarea "x"
type textarea "Brand: Vulcan Model: 4TR45AF-1-0R Serial: 650194680 Arrived on site, inspected …"
type textarea "x"
type textarea "Brand: Vulcan Model: 4TR45AF-1-0R Serial: 650194680 Arrived on site, inspected …"
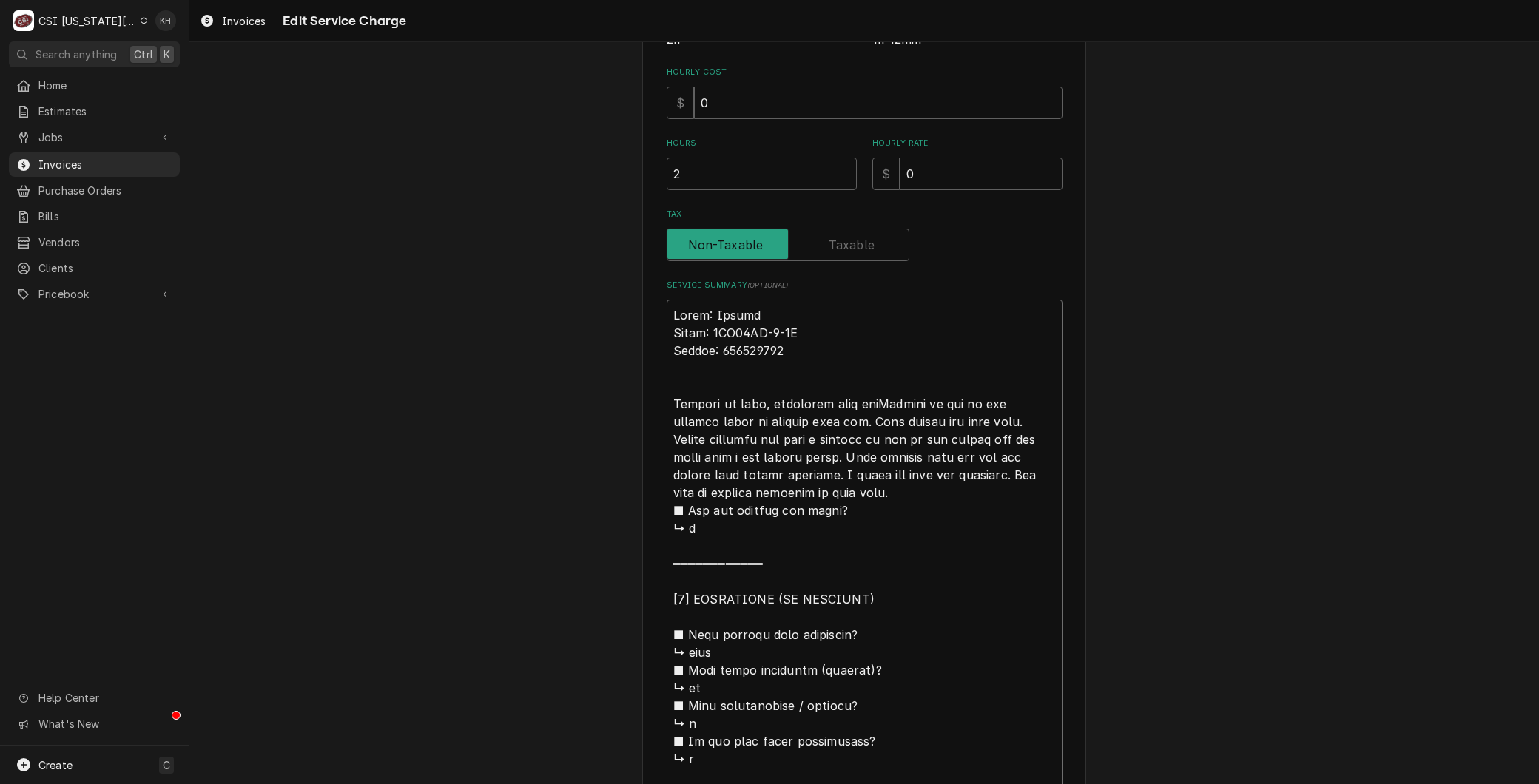
type textarea "x"
type textarea "Brand: Vulcan Model: 4TR45AF-1-0R Serial: 650194680 Arrived on site, inspected …"
type textarea "x"
type textarea "Brand: Vulcan Model: 4TR45AF-1-0R Serial: 650194680 Arrived on site, inspected …"
type textarea "x"
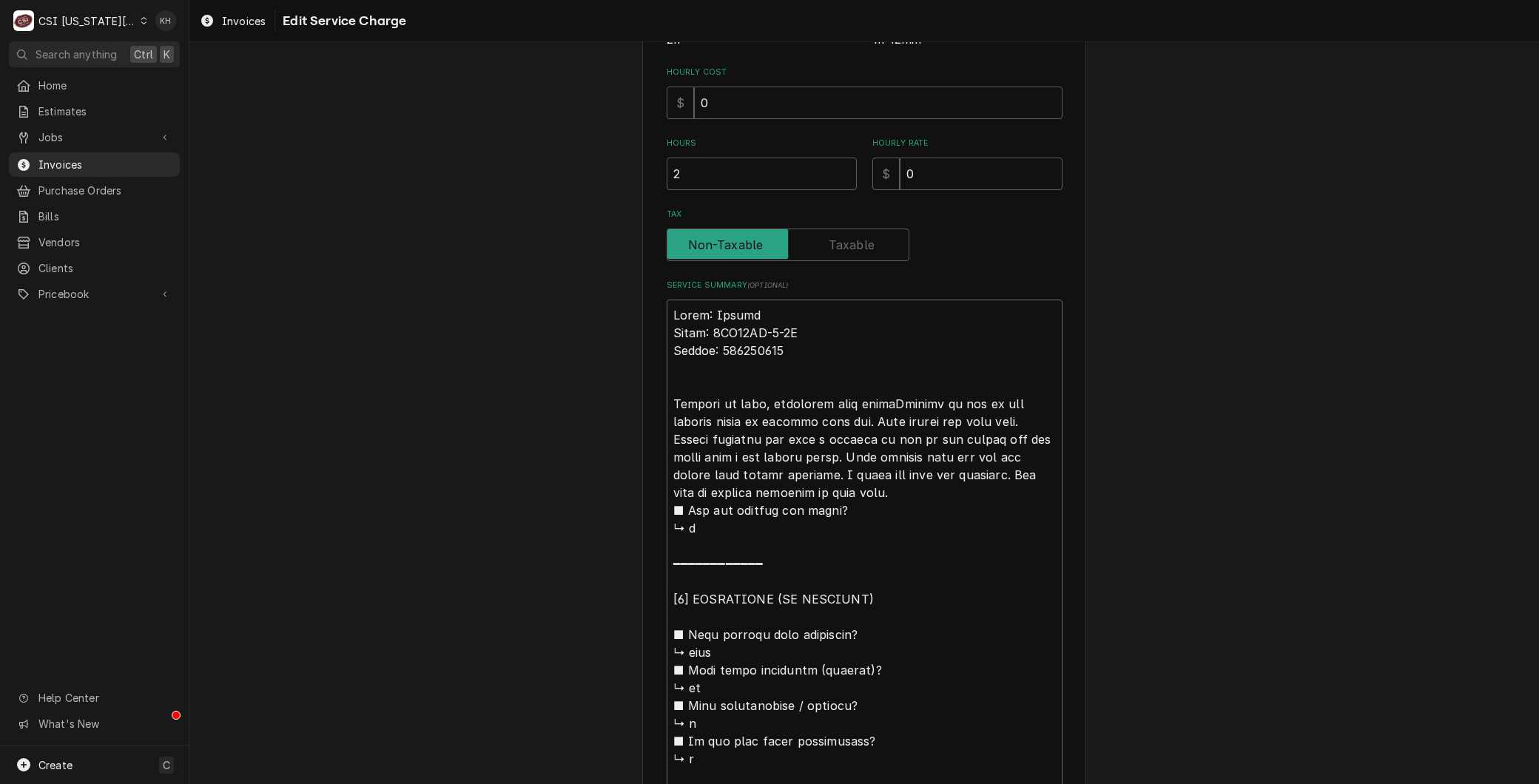
type textarea "Brand: Vulcan Model: 4TR45AF-1-0R Serial: 650194680 Arrived on site, inspected …"
type textarea "x"
type textarea "Brand: Vulcan Model: 4TR45AF-1-0R Serial: 650194680 Arrived on site, inspected …"
type textarea "x"
type textarea "Brand: Vulcan Model: 4TR45AF-1-0R Serial: 650194680 Arrived on site, inspected …"
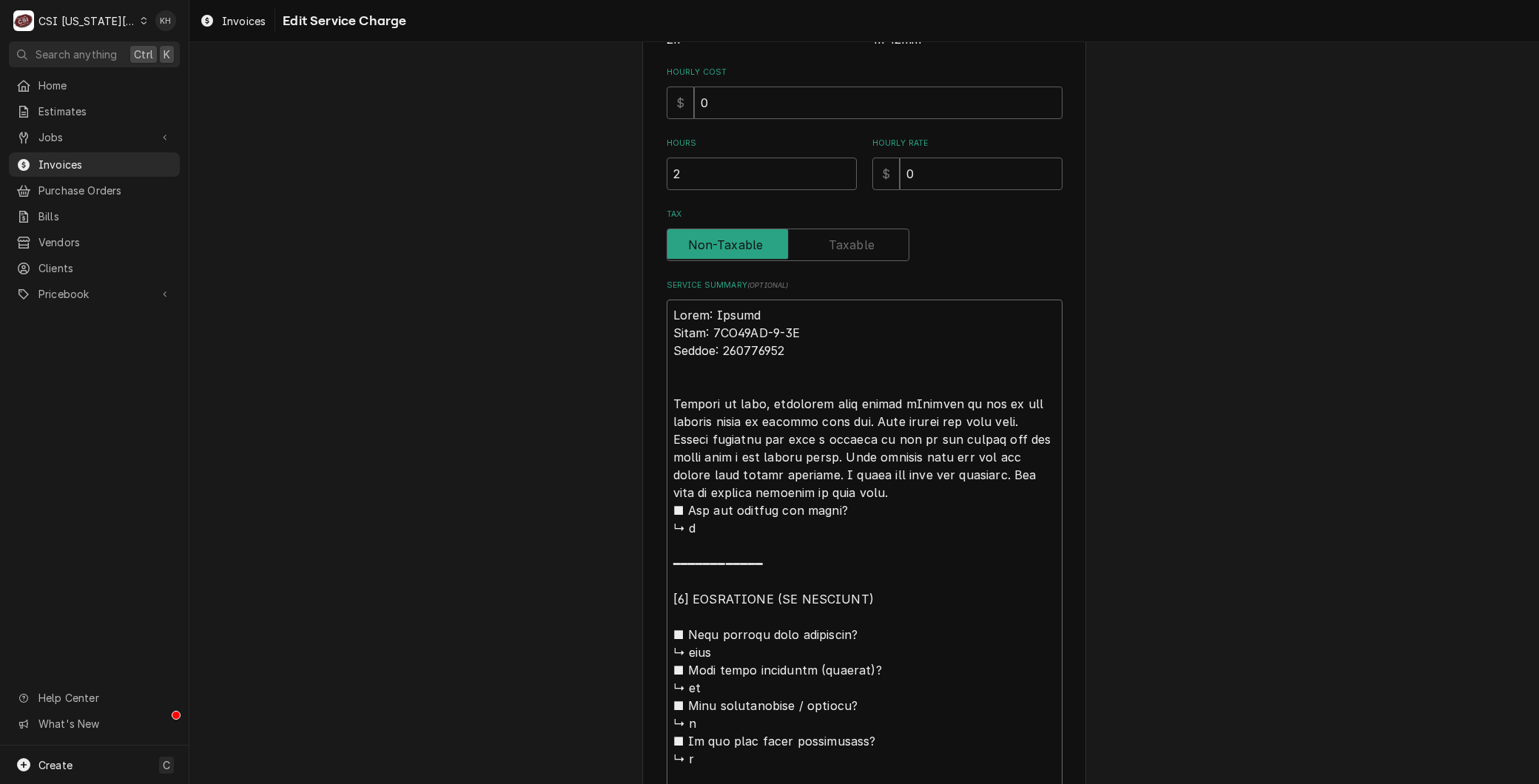
type textarea "x"
type textarea "Brand: Vulcan Model: 4TR45AF-1-0R Serial: 650194680 Arrived on site, inspected …"
type textarea "x"
type textarea "Brand: Vulcan Model: 4TR45AF-1-0R Serial: 650194680 Arrived on site, inspected …"
type textarea "x"
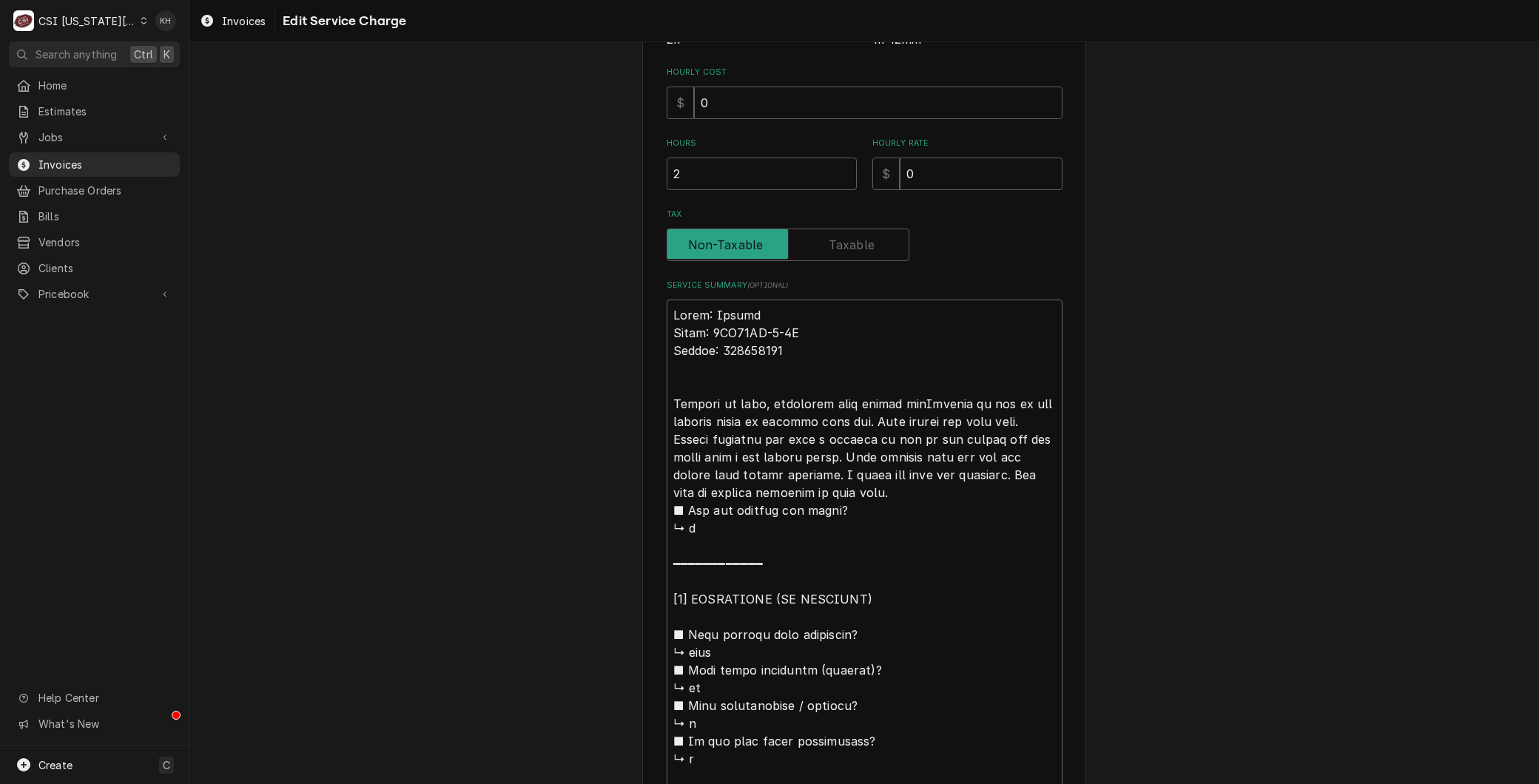
type textarea "Brand: Vulcan Model: 4TR45AF-1-0R Serial: 650194680 Arrived on site, inspected …"
type textarea "x"
type textarea "Brand: Vulcan Model: 4TR45AF-1-0R Serial: 650194680 Arrived on site, inspected …"
type textarea "x"
type textarea "Brand: Vulcan Model: 4TR45AF-1-0R Serial: 650194680 Arrived on site, inspected …"
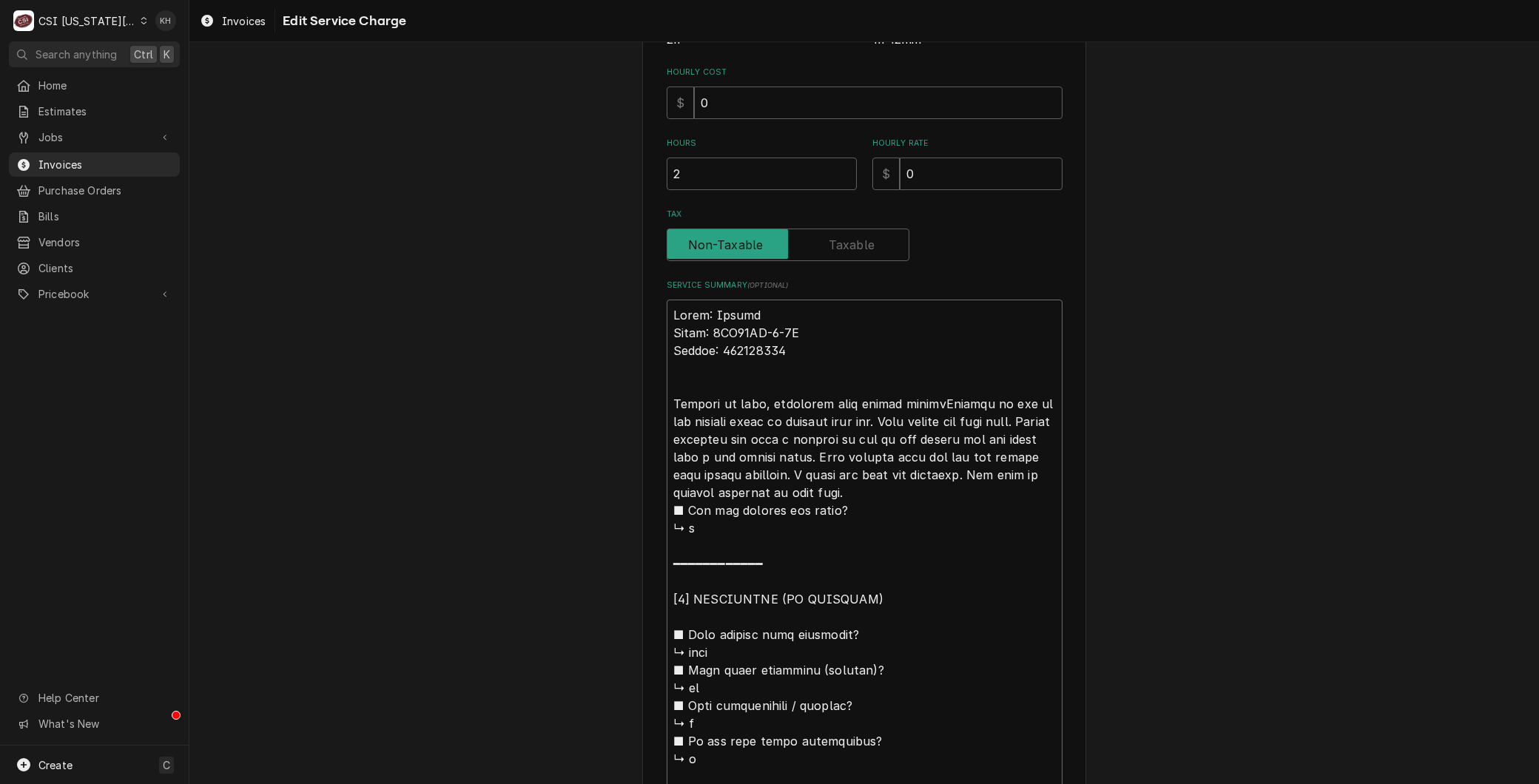
type textarea "x"
type textarea "Brand: Vulcan Model: 4TR45AF-1-0R Serial: 650194680 Arrived on site, inspected …"
type textarea "x"
type textarea "Brand: Vulcan Model: 4TR45AF-1-0R Serial: 650194680 Arrived on site, inspected …"
type textarea "x"
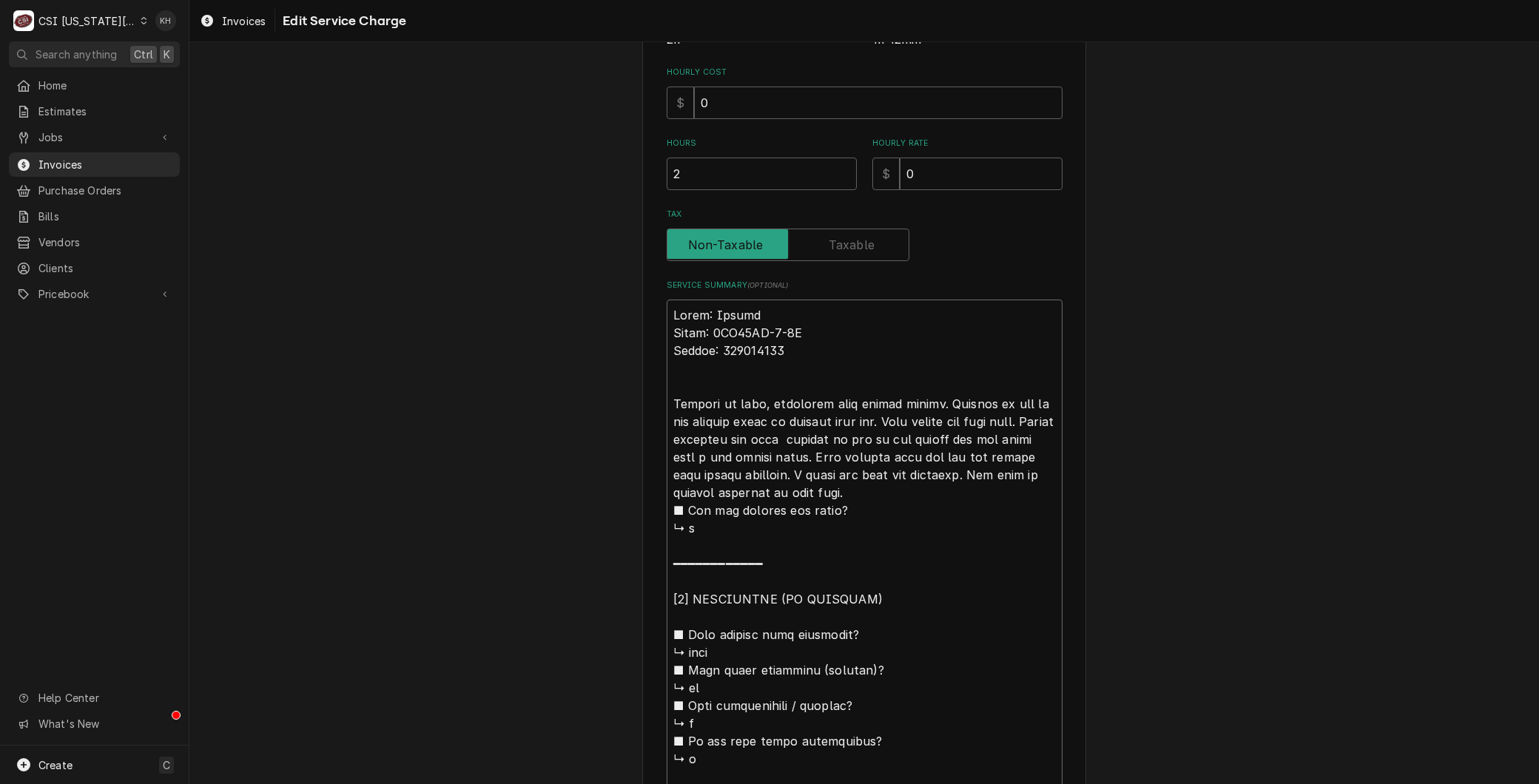
type textarea "Brand: Vulcan Model: 4TR45AF-1-0R Serial: 650194680 Arrived on site, inspected …"
type textarea "x"
type textarea "Brand: Vulcan Model: 4TR45AF-1-0R Serial: 650194680 Arrived on site, inspected …"
type textarea "x"
type textarea "Brand: Vulcan Model: 4TR45AF-1-0R Serial: 650194680 Arrived on site, inspected …"
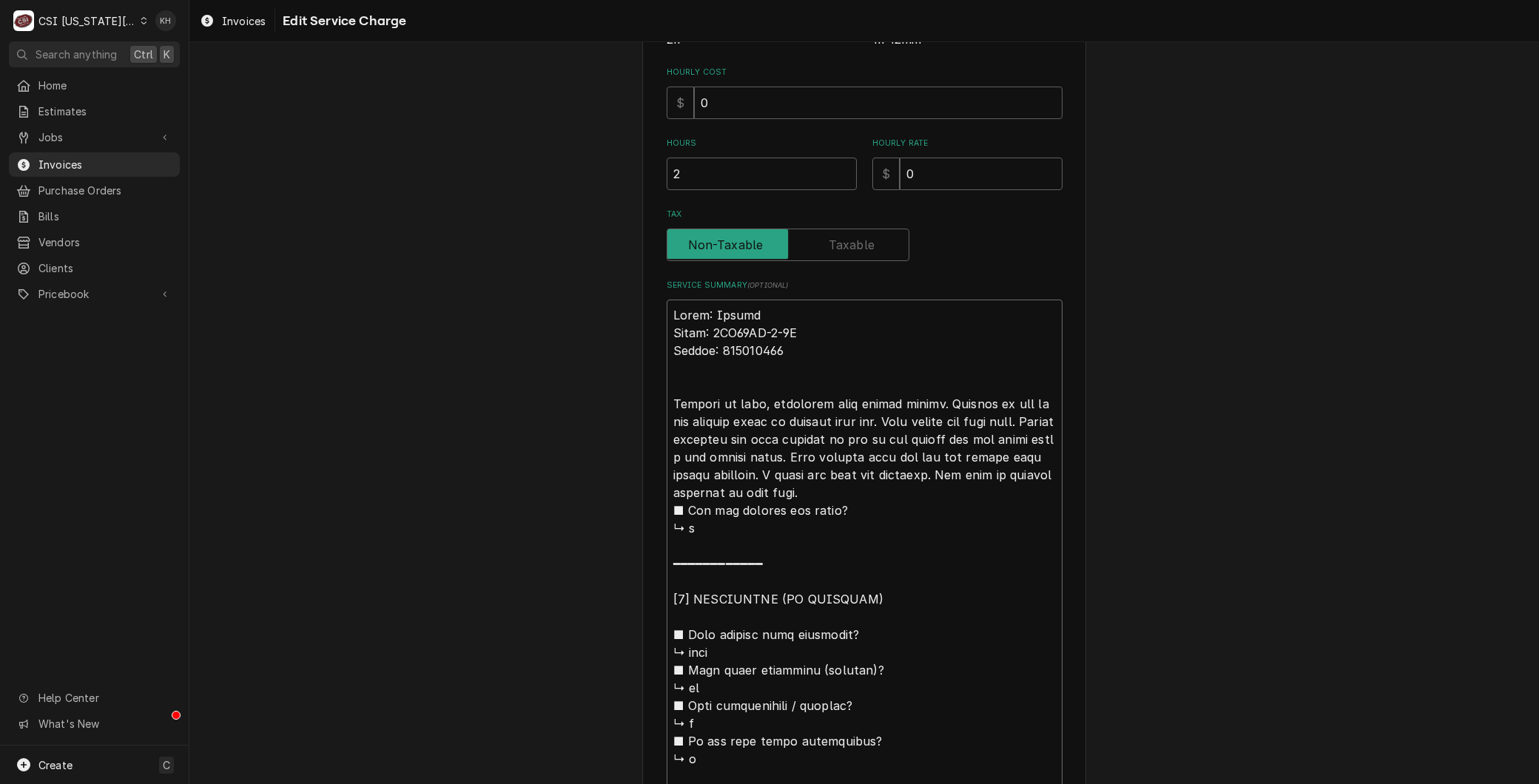
type textarea "x"
type textarea "Brand: Vulcan Model: 4TR45AF-1-0R Serial: 650194680 Arrived on site, inspected …"
drag, startPoint x: 765, startPoint y: 469, endPoint x: 782, endPoint y: 471, distance: 17.1
click at [782, 471] on textarea "Service Summary ( optional )" at bounding box center [864, 697] width 396 height 795
type textarea "x"
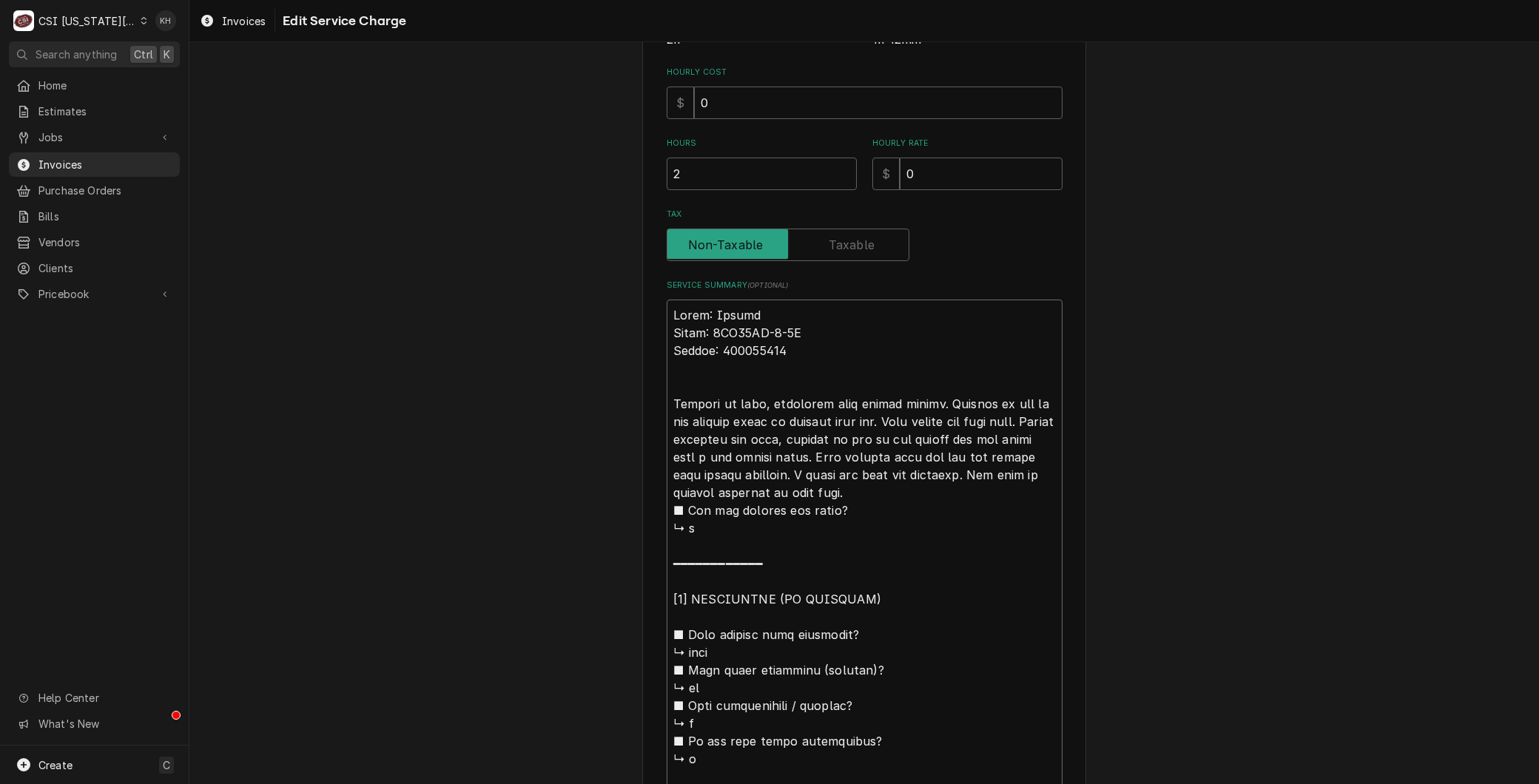
type textarea "Brand: Vulcan Model: 4TR45AF-1-0R Serial: 650194680 Arrived on site, inspected …"
type textarea "x"
type textarea "Brand: Vulcan Model: 4TR45AF-1-0R Serial: 650194680 Arrived on site, inspected …"
type textarea "x"
type textarea "Brand: Vulcan Model: 4TR45AF-1-0R Serial: 650194680 Arrived on site, inspected …"
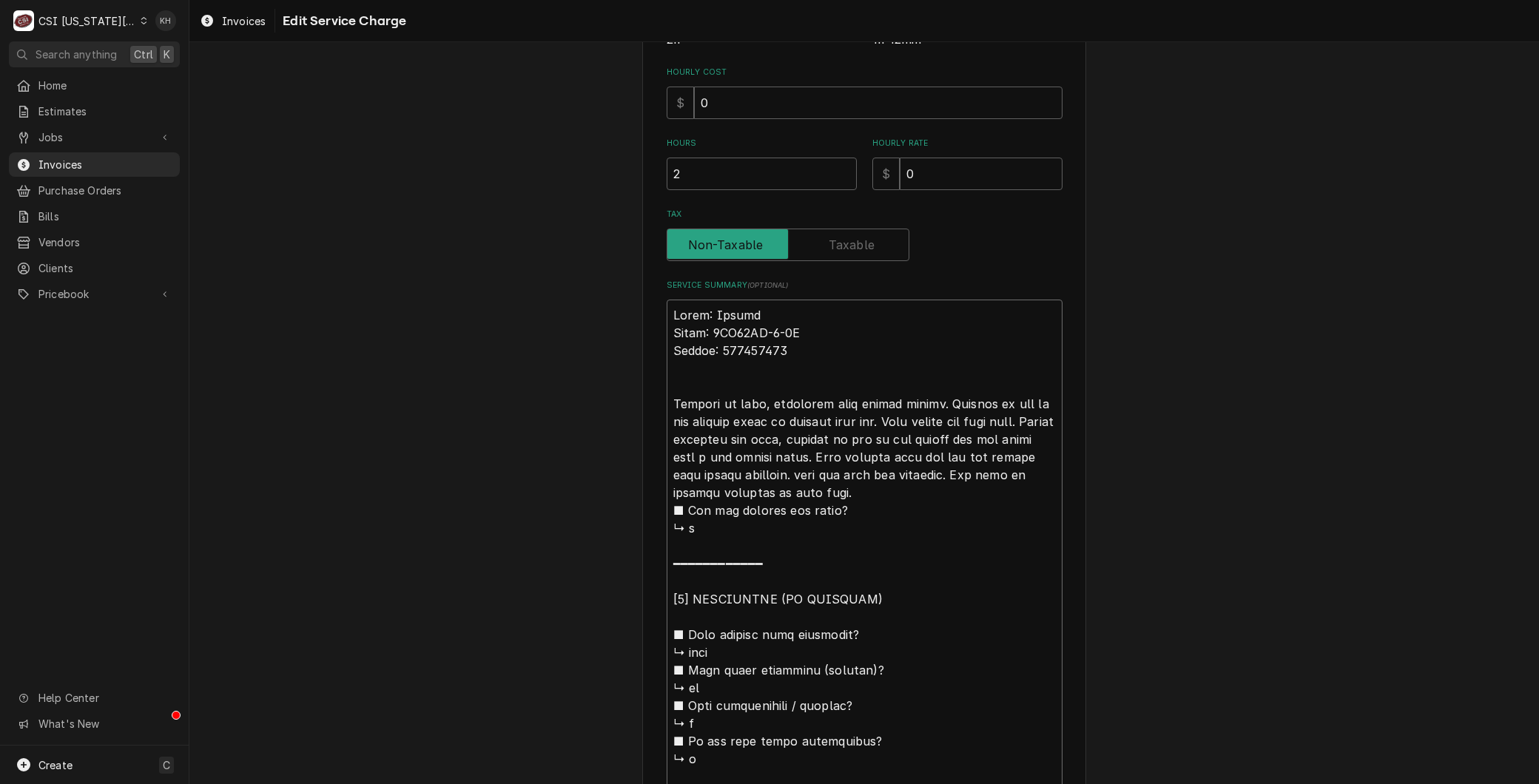
type textarea "x"
type textarea "Brand: Vulcan Model: 4TR45AF-1-0R Serial: 650194680 Arrived on site, inspected …"
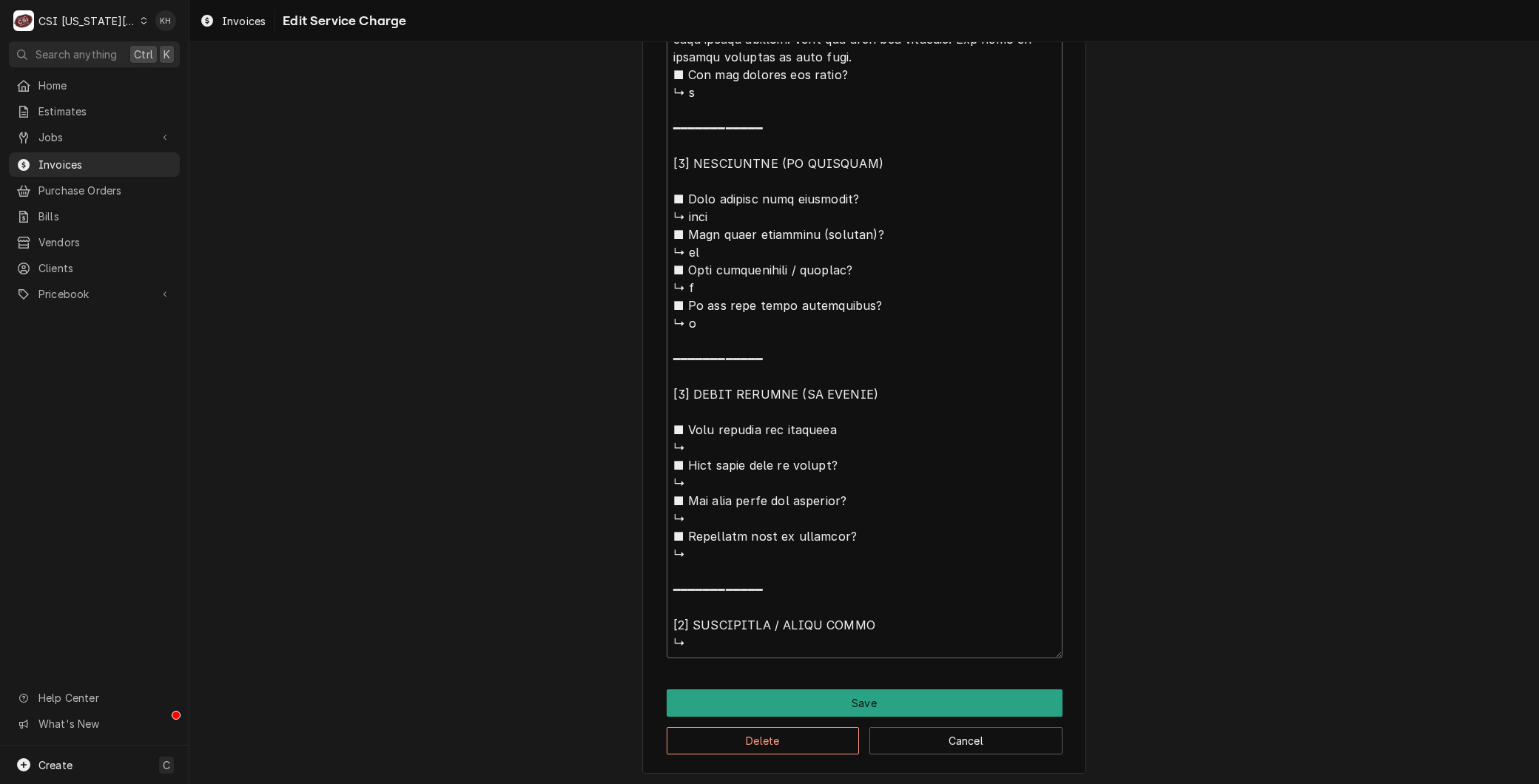
drag, startPoint x: 795, startPoint y: 495, endPoint x: 1126, endPoint y: 826, distance: 468.1
click at [1126, 783] on html "C CSI Kansas City KH Search anything Ctrl K Home Estimates Jobs Jobs Job Series…" at bounding box center [770, 392] width 1539 height 784
type textarea "x"
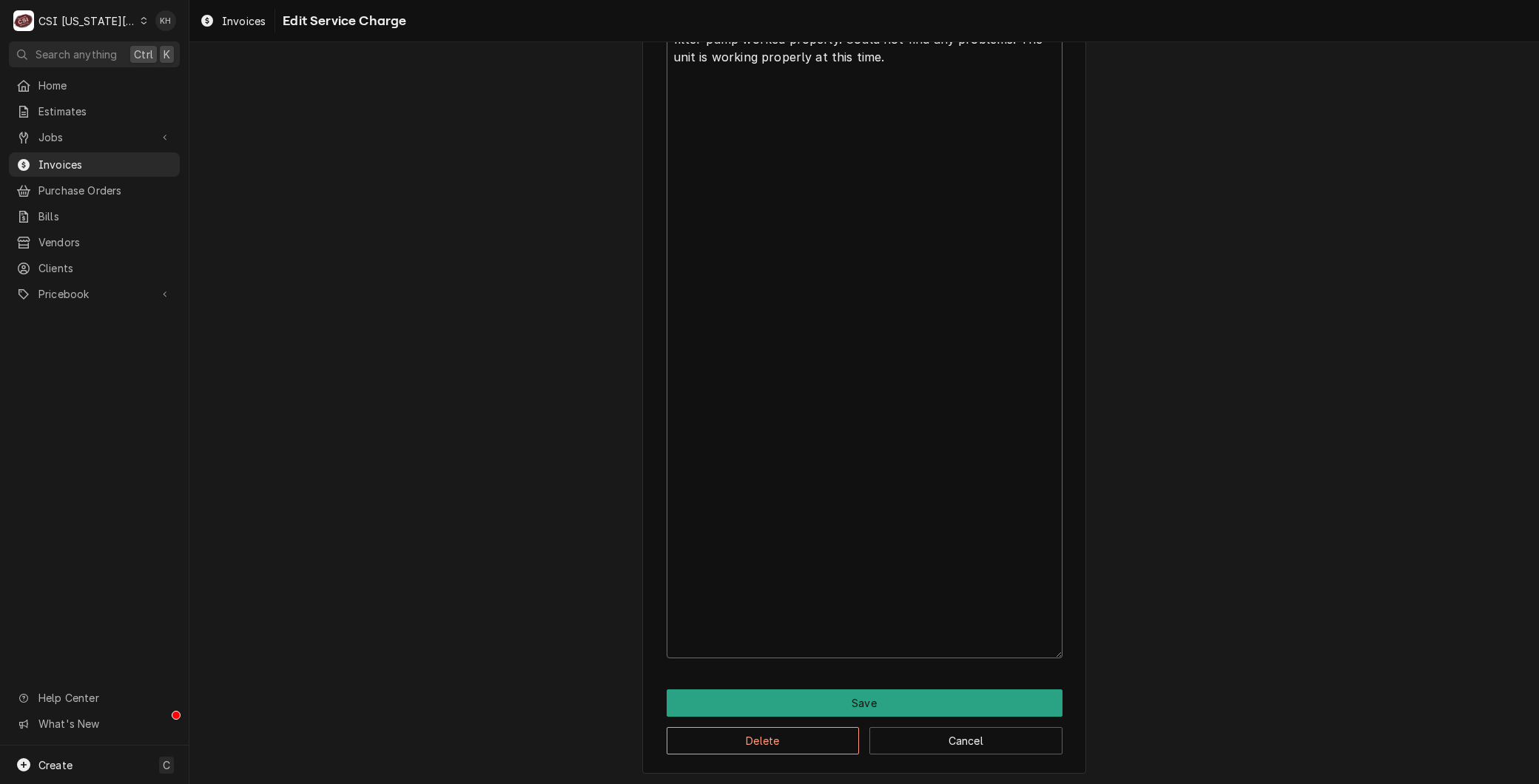
scroll to position [259, 0]
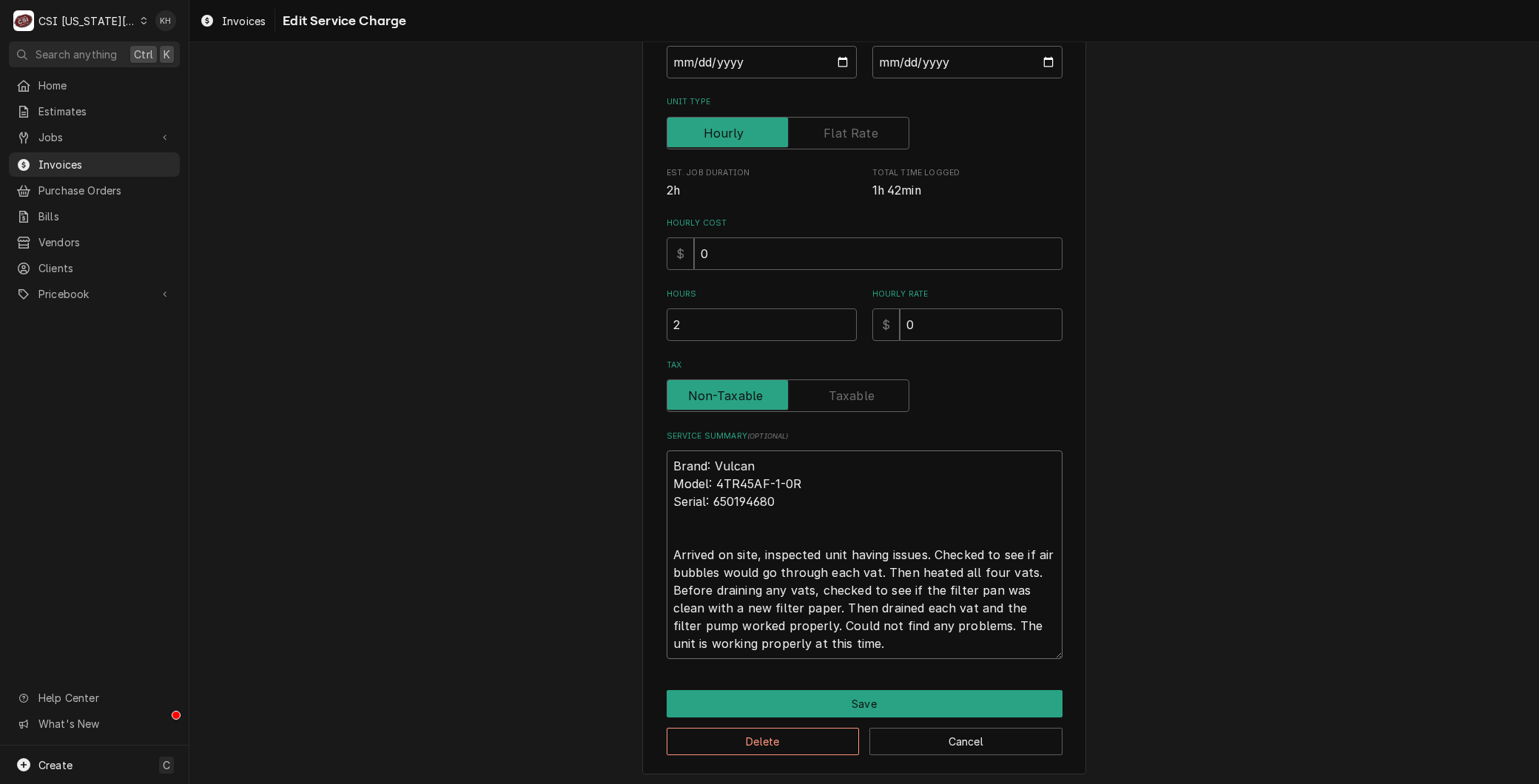
drag, startPoint x: 741, startPoint y: 591, endPoint x: 460, endPoint y: 302, distance: 403.1
click at [460, 302] on div "Use the fields below to edit this service charge Short Description Job | Servic…" at bounding box center [864, 292] width 1349 height 989
type textarea "Brand: Vulcan Model: 4TR45AF-1-0R Serial: 650194680 Arrived on site, inspected …"
click at [765, 739] on button "Delete" at bounding box center [763, 741] width 193 height 27
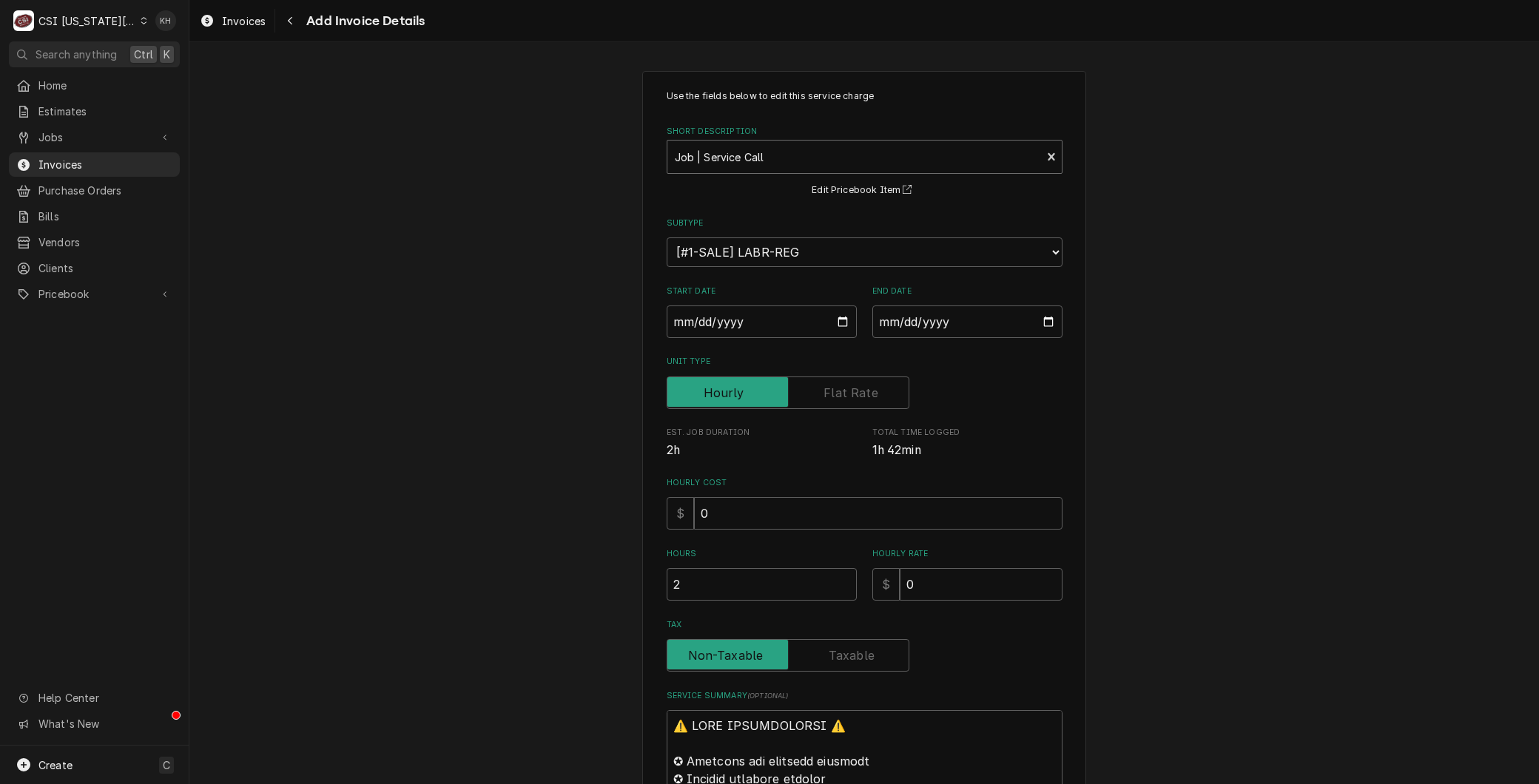
click at [752, 141] on div "Job | Service Call ¹ Service Type 🛠️" at bounding box center [854, 157] width 375 height 33
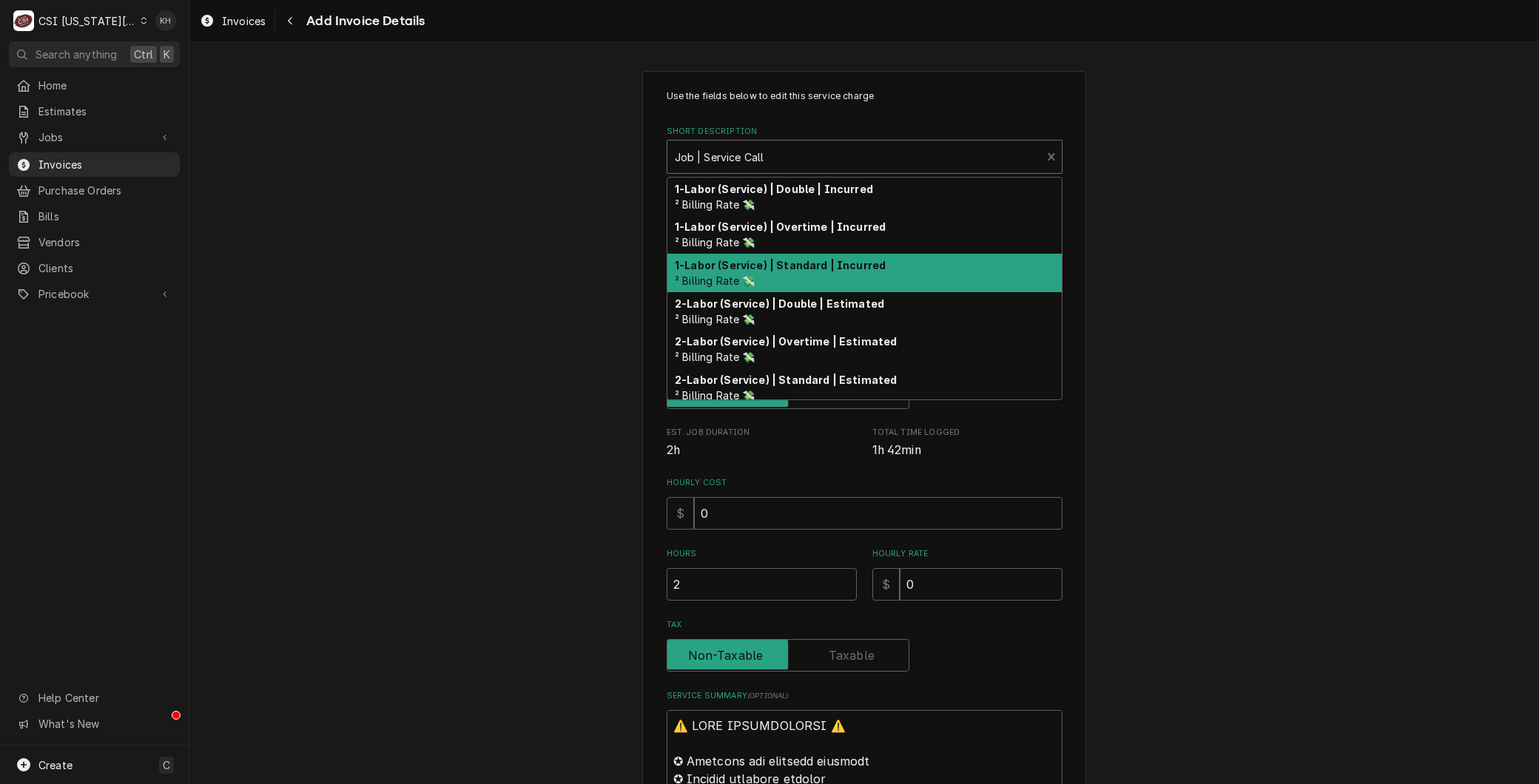
click at [767, 272] on div "1-Labor (Service) | Standard | Incurred ² Billing Rate 💸" at bounding box center [863, 273] width 394 height 39
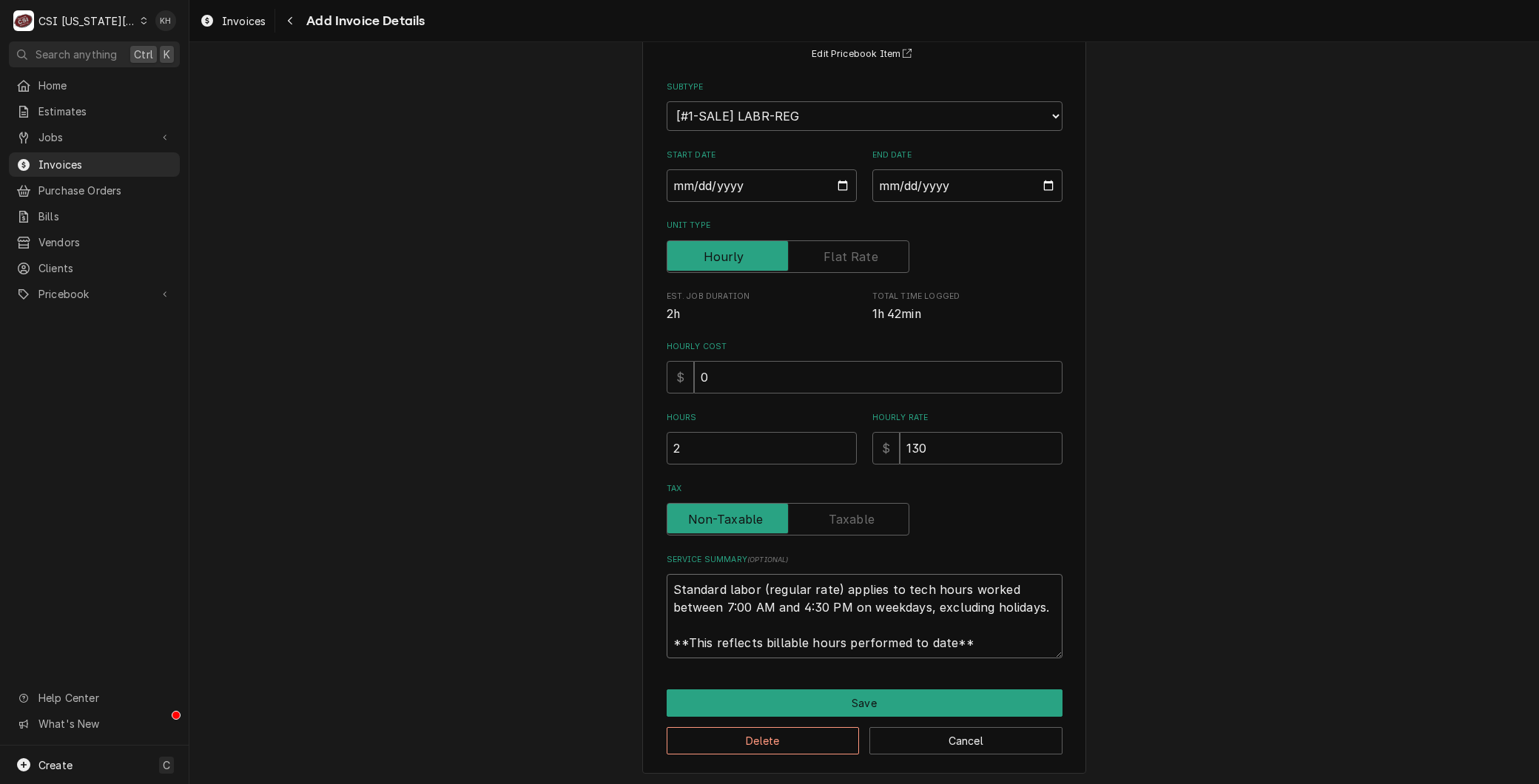
drag, startPoint x: 970, startPoint y: 634, endPoint x: 393, endPoint y: 498, distance: 592.8
click at [393, 498] on div "Use the fields below to edit this service charge Short Description 1-Labor (Ser…" at bounding box center [864, 354] width 1349 height 865
paste textarea "Brand: Vulcan Model: 4TR45AF-1-0R Serial: 650194680 Arrived on site, inspected …"
type textarea "x"
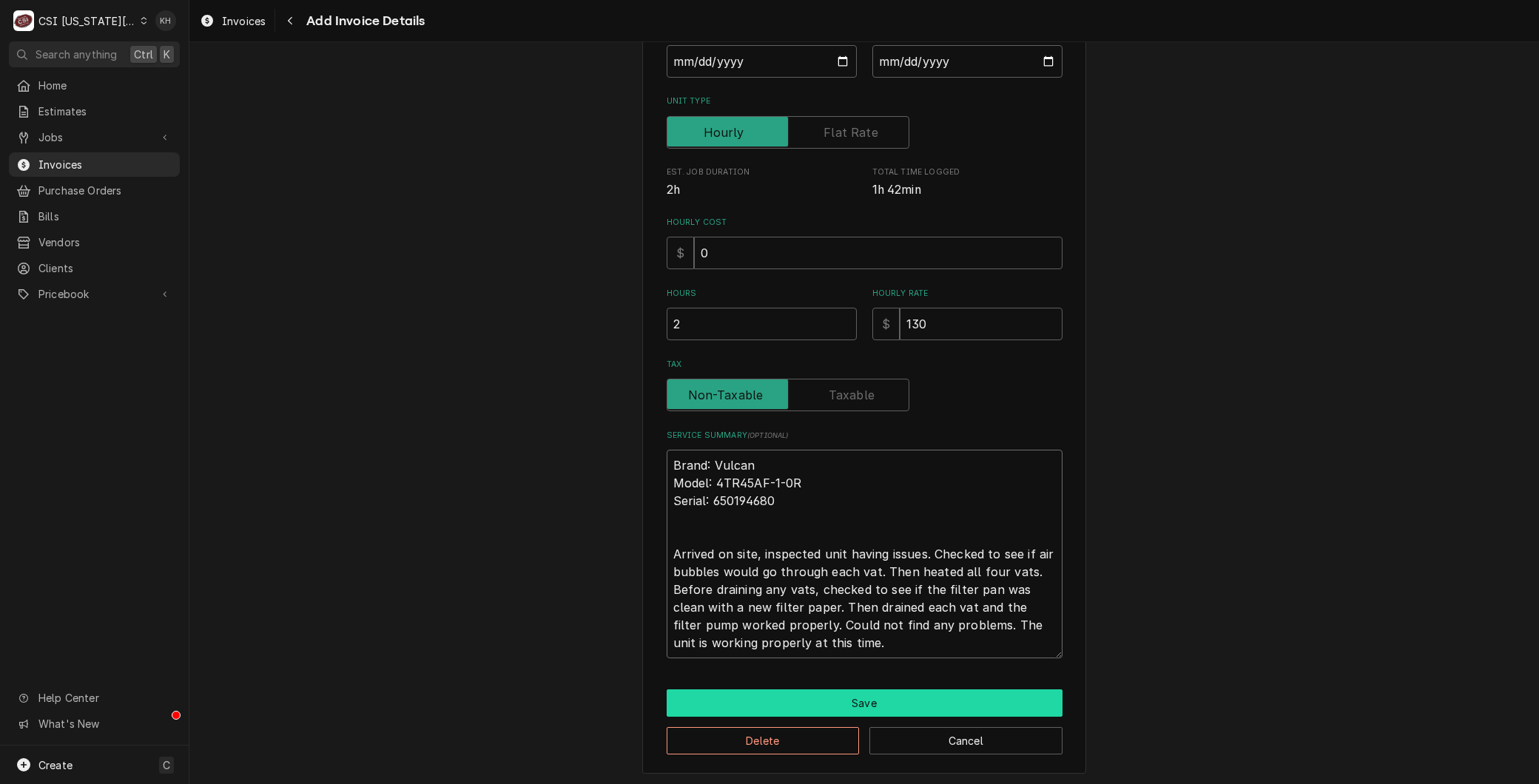
type textarea "Brand: Vulcan Model: 4TR45AF-1-0R Serial: 650194680 Arrived on site, inspected …"
click at [865, 694] on button "Save" at bounding box center [864, 703] width 396 height 27
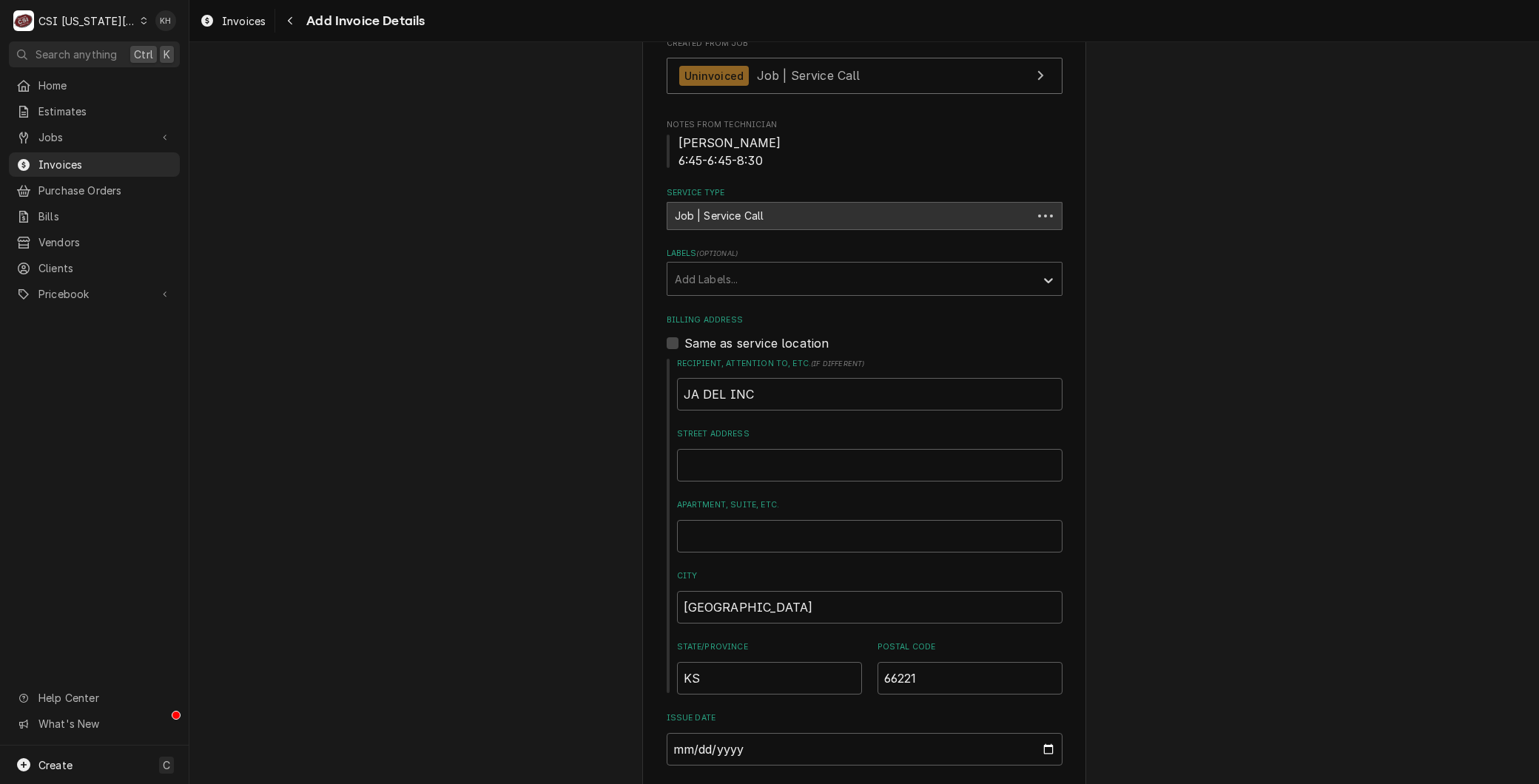
scroll to position [409, 0]
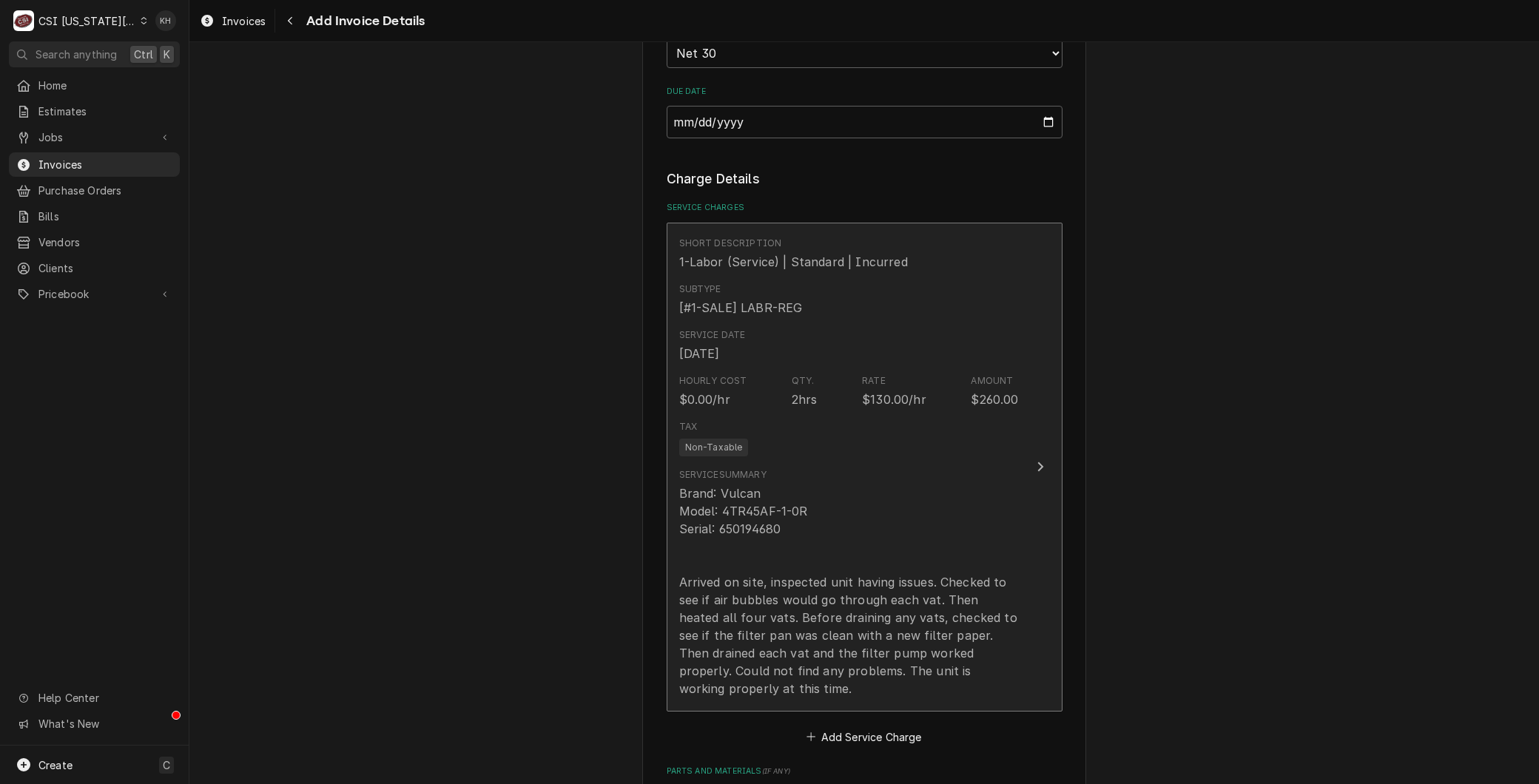
click at [846, 529] on div "Brand: Vulcan Model: 4TR45AF-1-0R Serial: 650194680 Arrived on site, inspected …" at bounding box center [849, 591] width 340 height 213
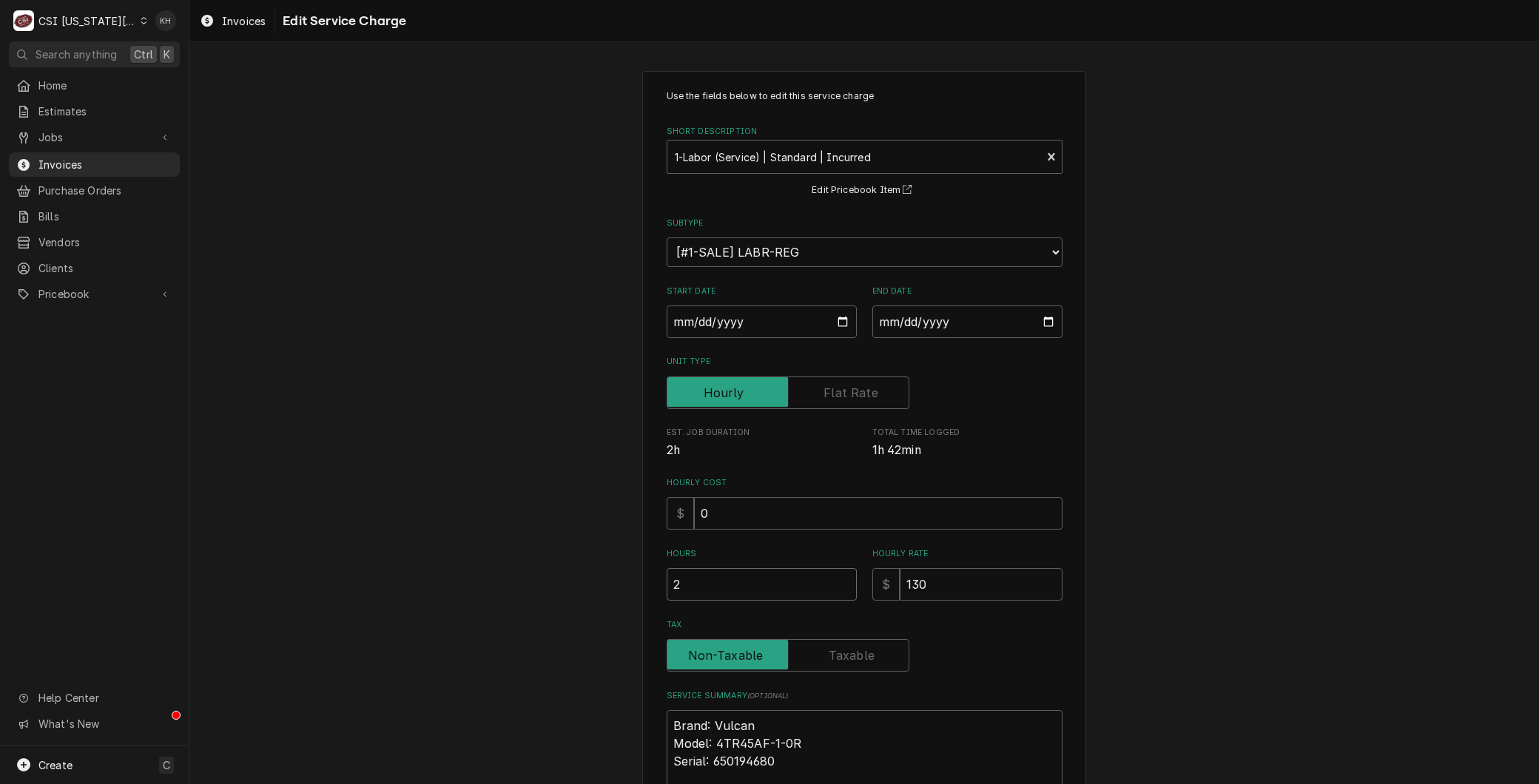
drag, startPoint x: 683, startPoint y: 575, endPoint x: 420, endPoint y: 577, distance: 263.0
click at [420, 577] on div "Use the fields below to edit this service charge Short Description 1-Labor (Ser…" at bounding box center [864, 553] width 1349 height 989
type textarea "x"
type input "1"
type textarea "x"
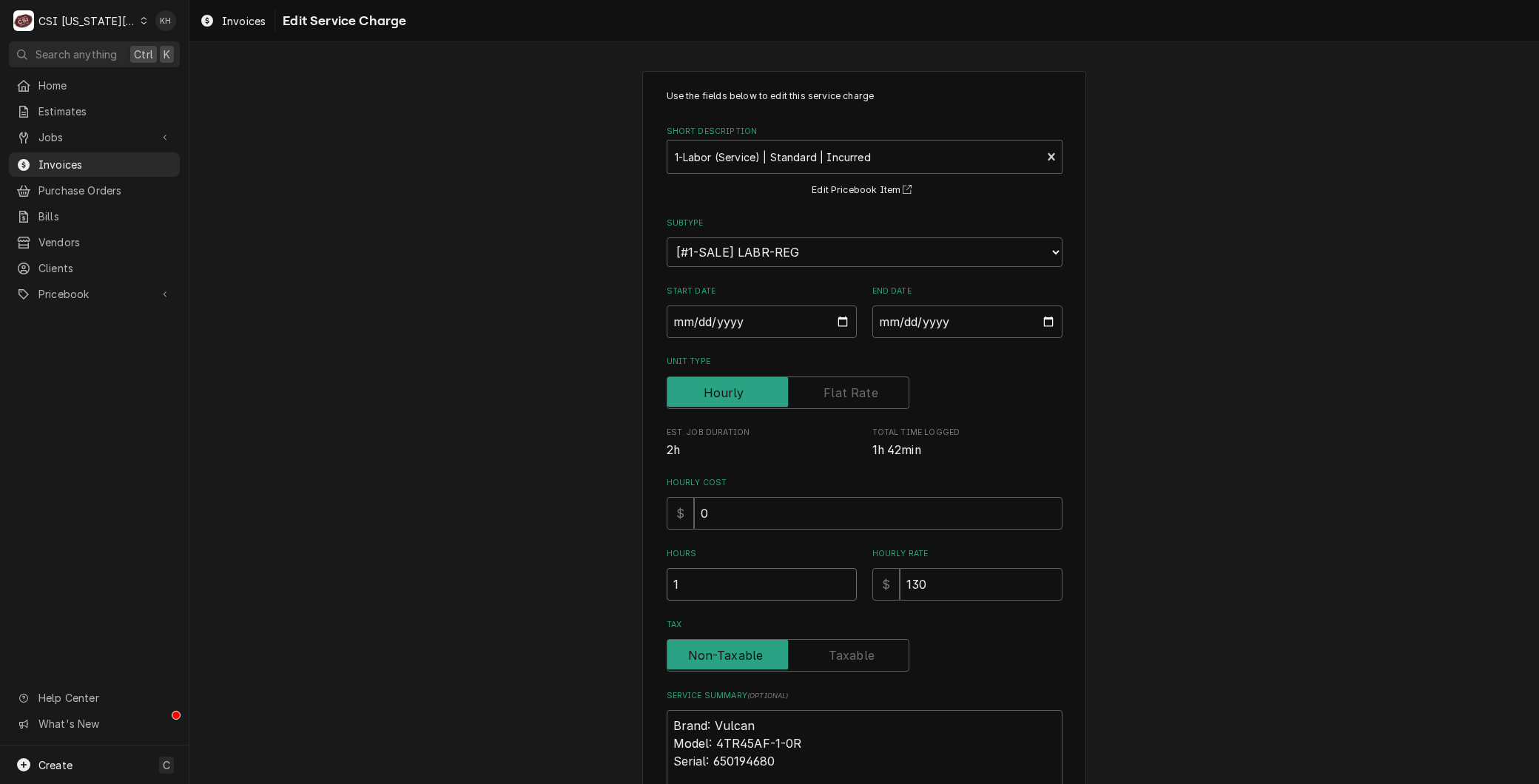
type input "1.7"
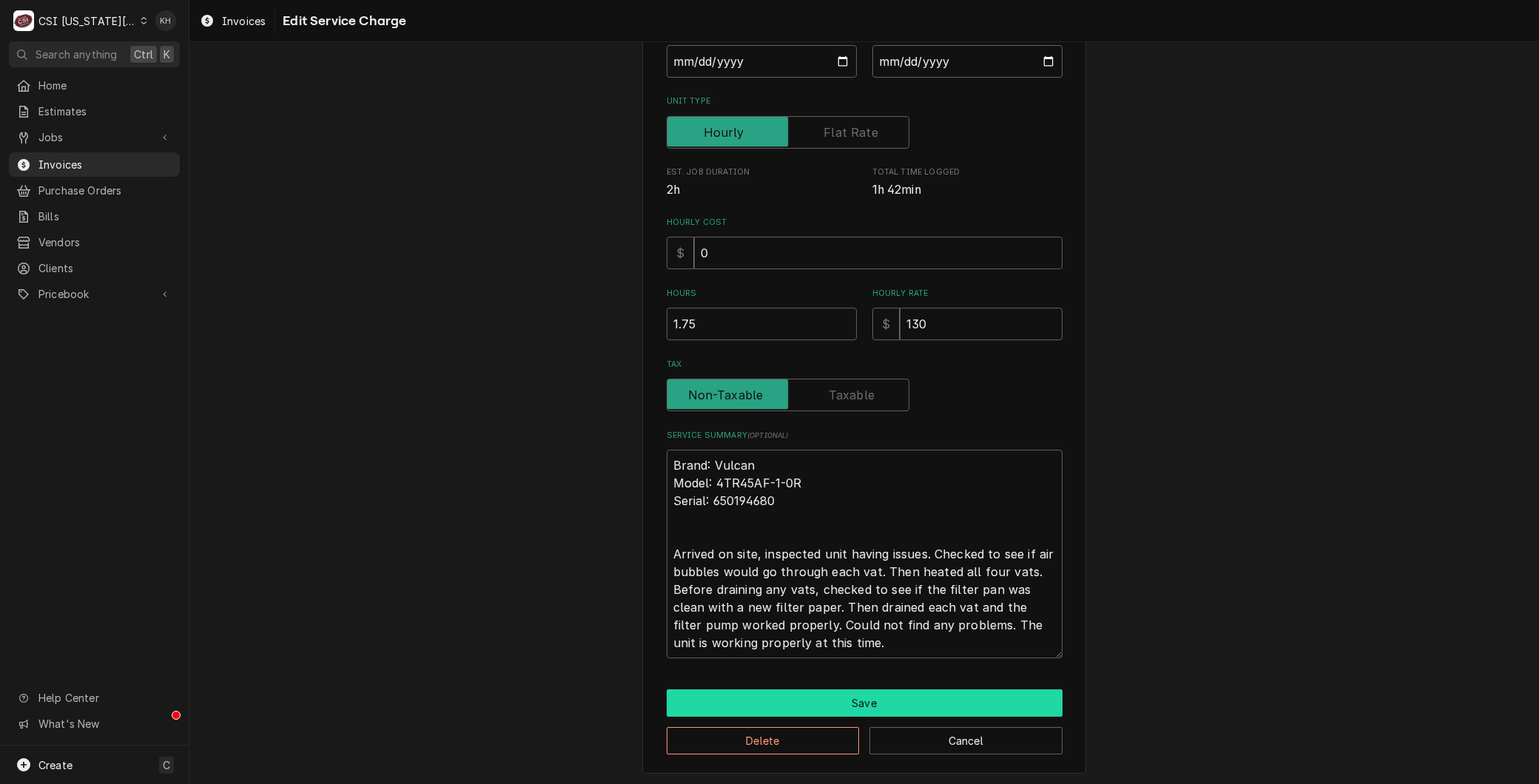
click at [808, 702] on button "Save" at bounding box center [864, 703] width 396 height 27
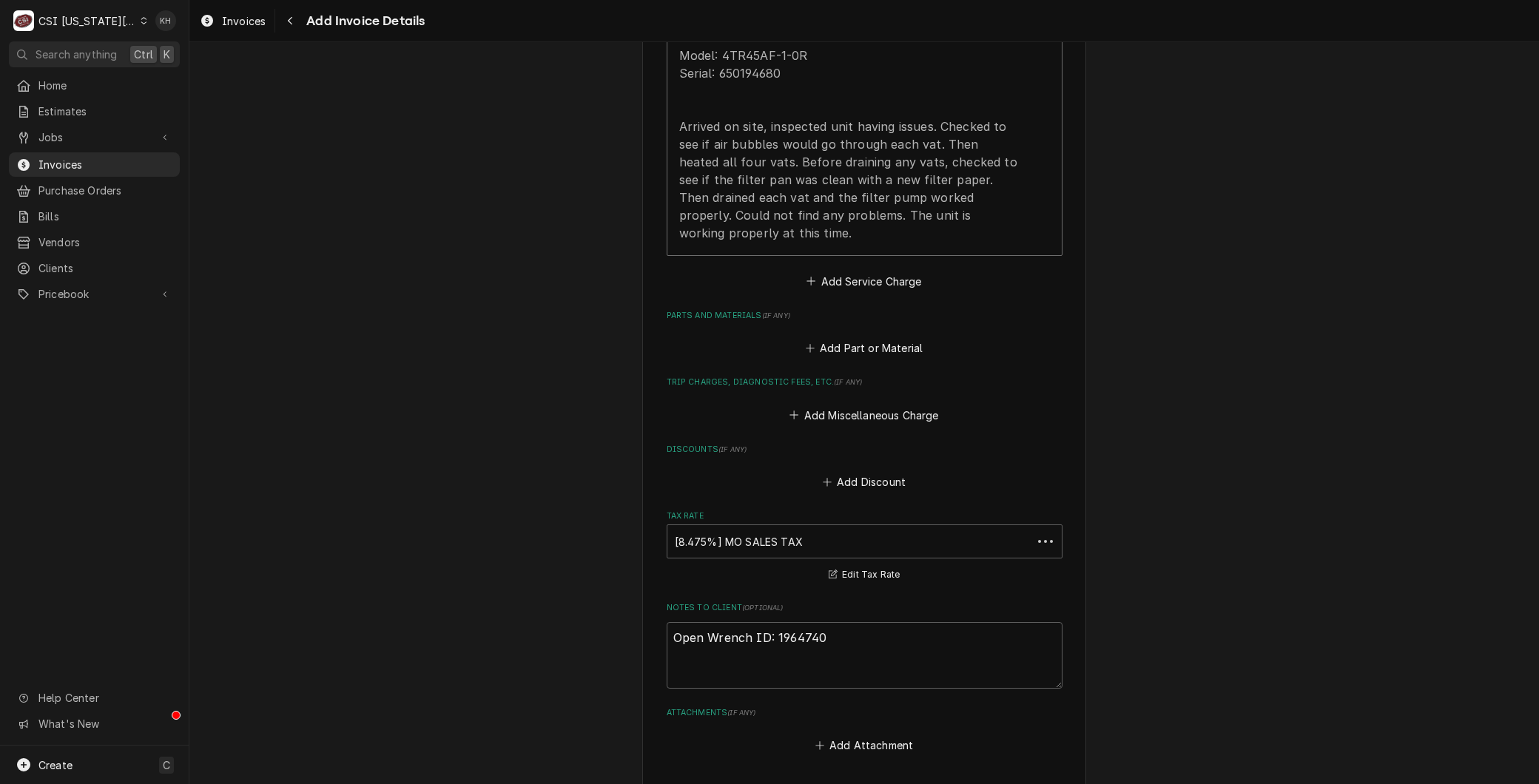
scroll to position [1789, 0]
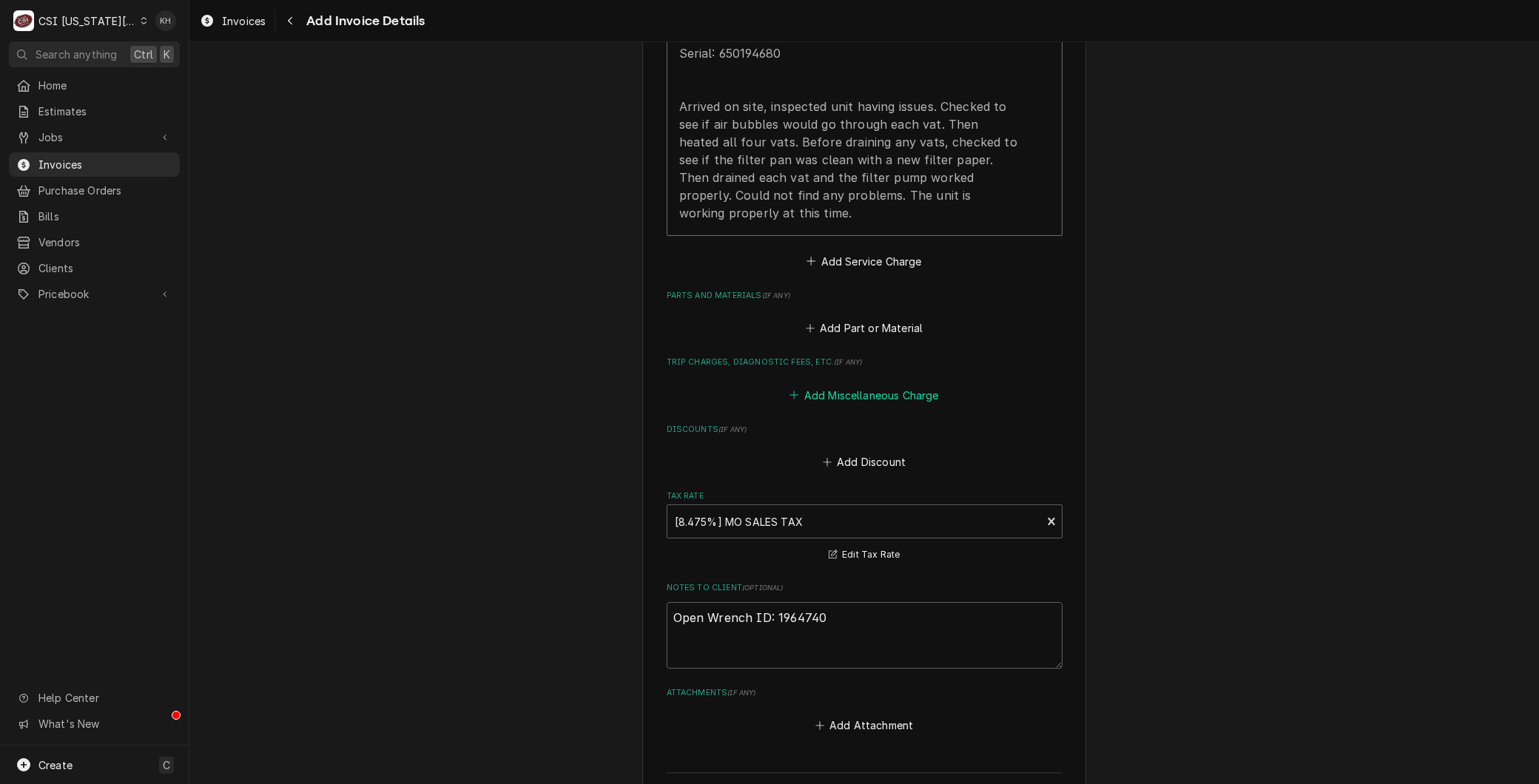
click at [846, 384] on button "Add Miscellaneous Charge" at bounding box center [863, 394] width 154 height 20
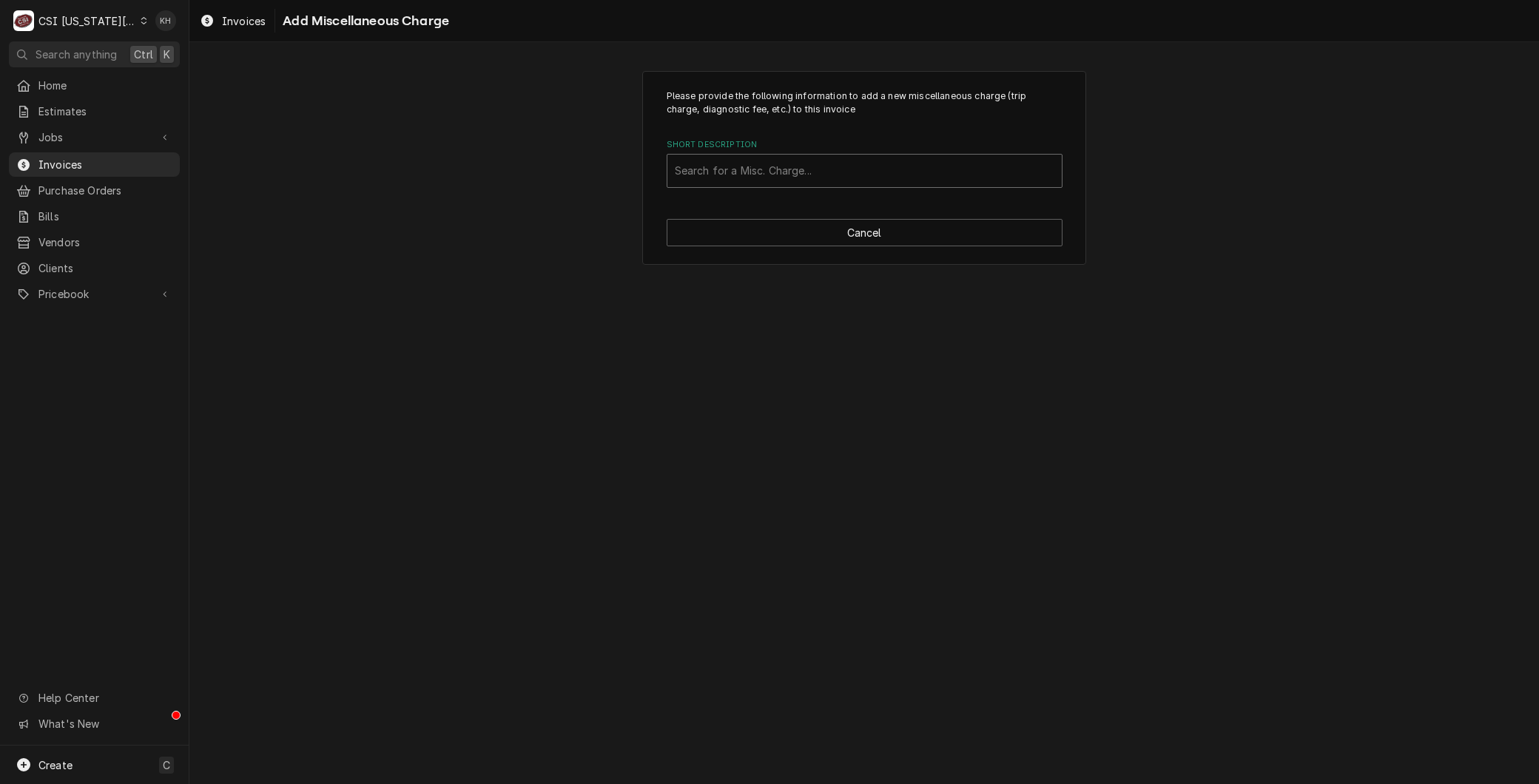
click at [721, 176] on div "Short Description" at bounding box center [864, 171] width 379 height 27
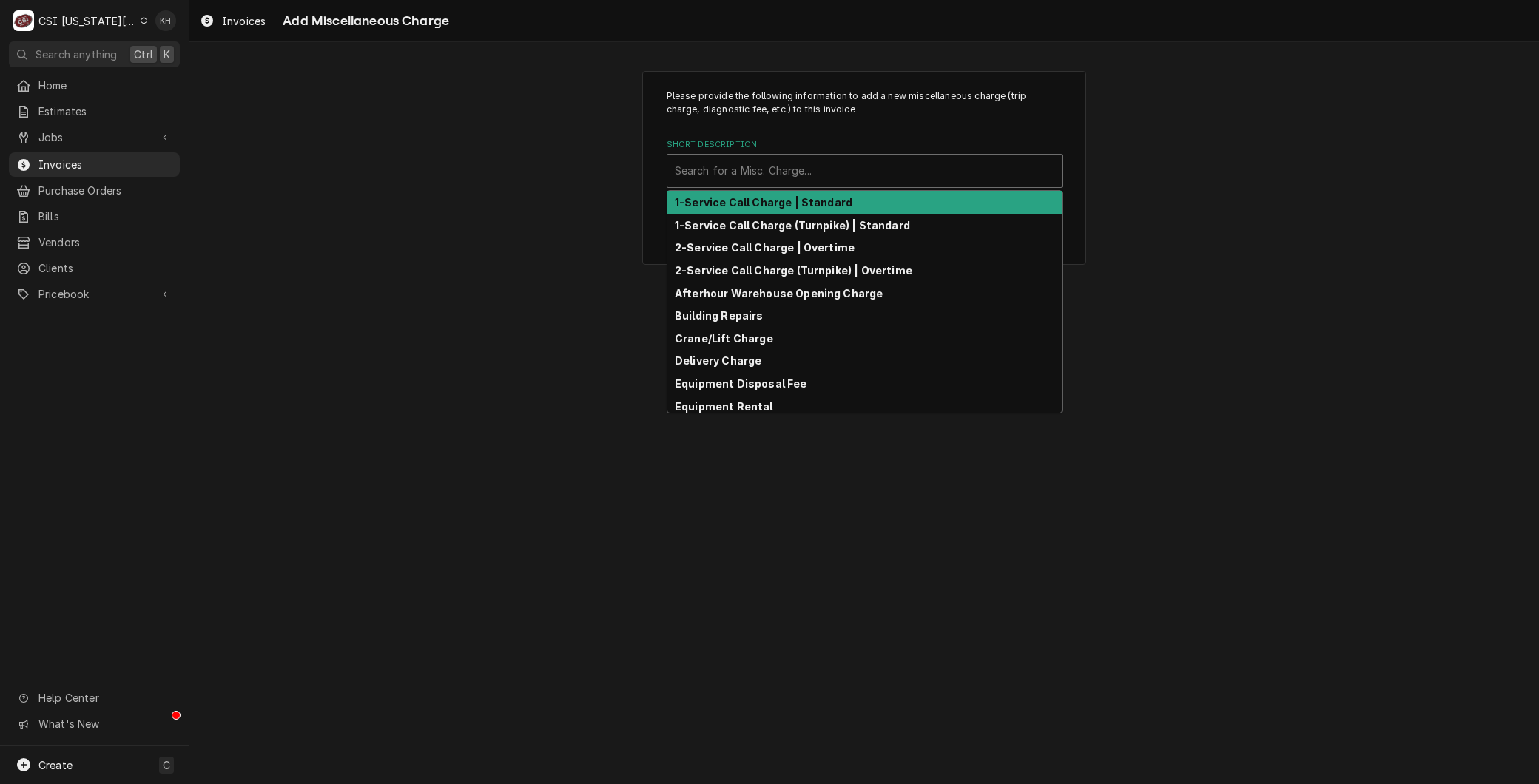
click at [725, 209] on div "1-Service Call Charge | Standard" at bounding box center [863, 202] width 394 height 23
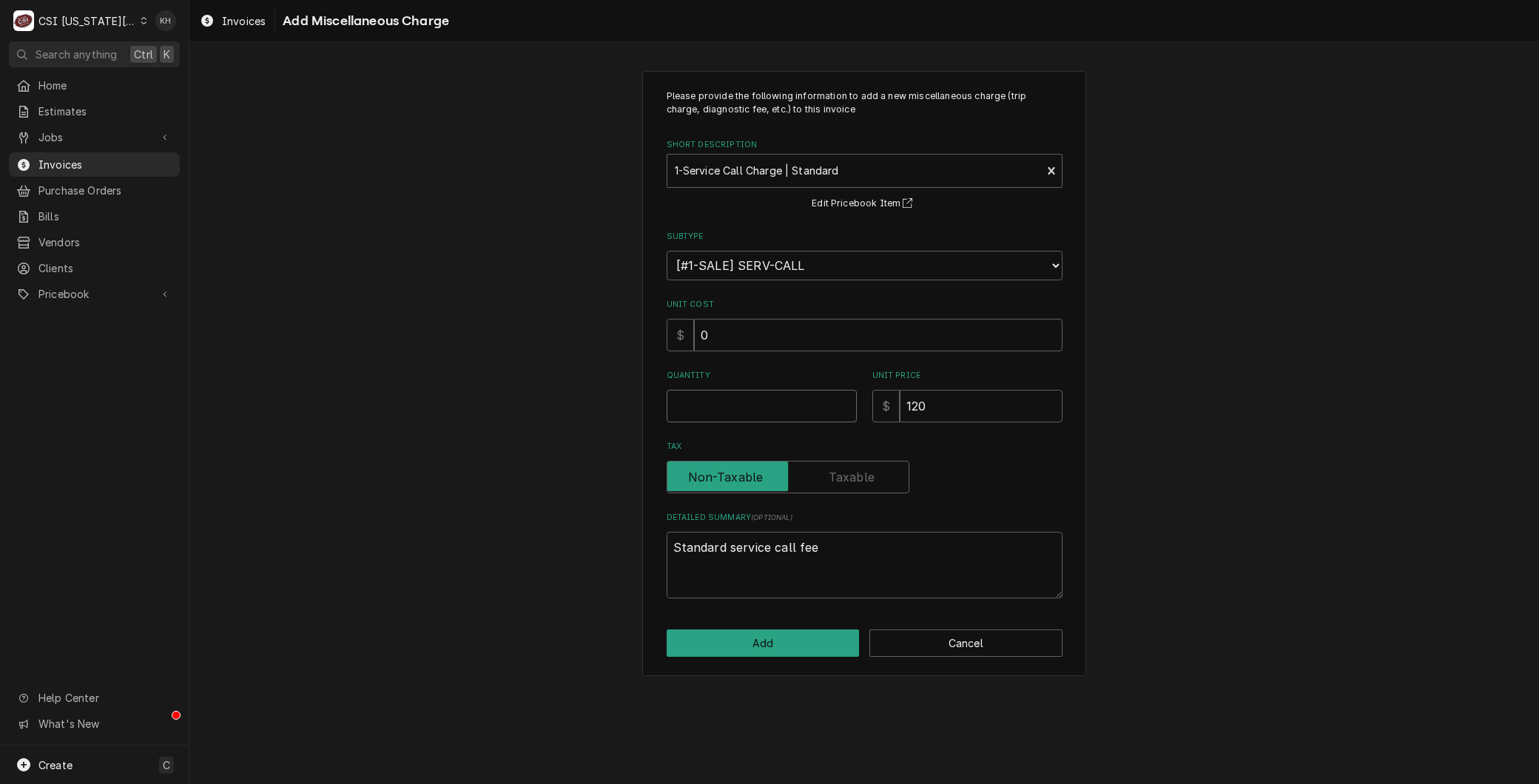
drag, startPoint x: 682, startPoint y: 395, endPoint x: 693, endPoint y: 398, distance: 11.4
click at [683, 396] on div "Quantity" at bounding box center [762, 396] width 190 height 52
click at [753, 642] on button "Add" at bounding box center [763, 643] width 193 height 27
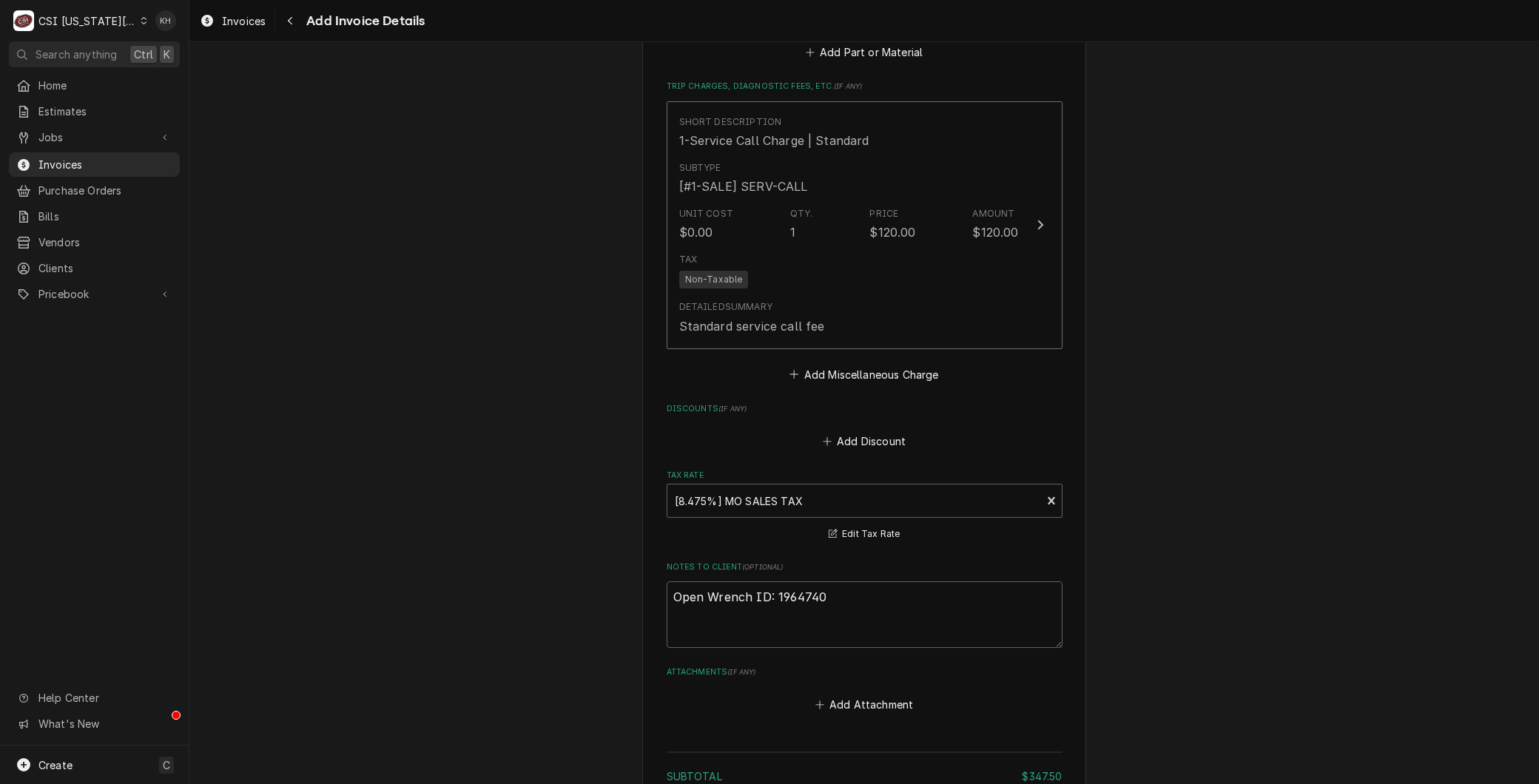
scroll to position [2272, 0]
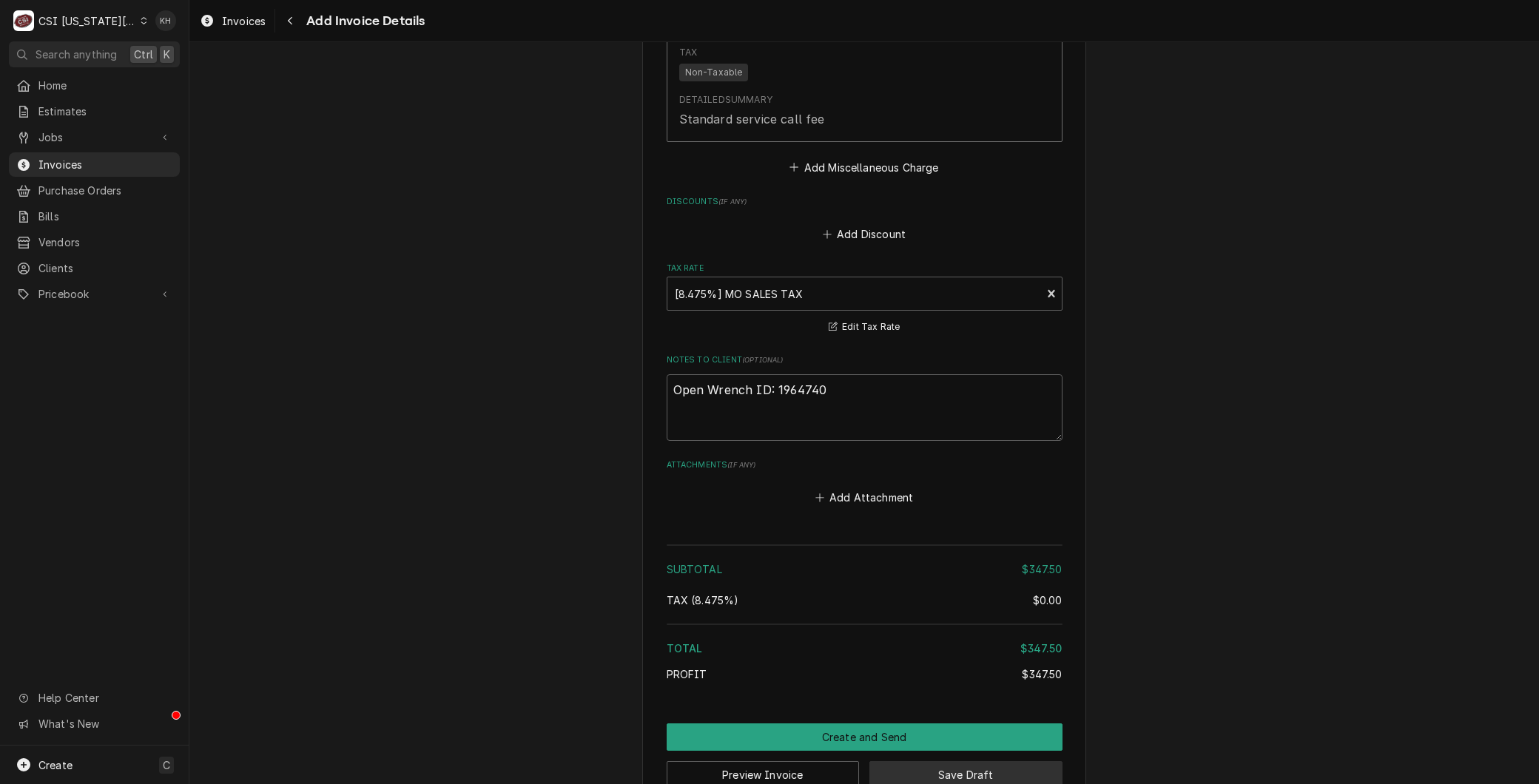
click at [914, 761] on button "Save Draft" at bounding box center [965, 774] width 193 height 27
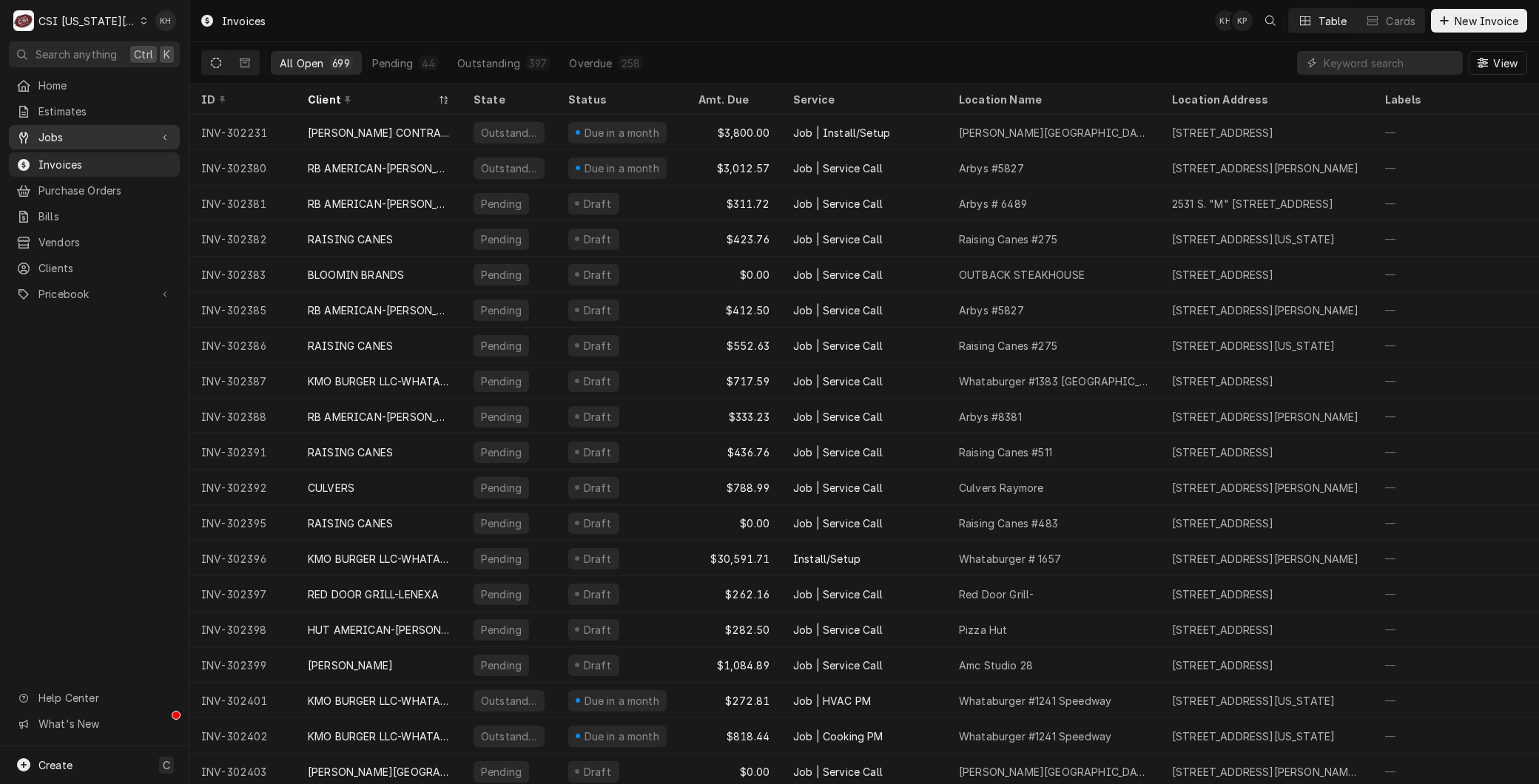
drag, startPoint x: 52, startPoint y: 131, endPoint x: 52, endPoint y: 144, distance: 13.0
click at [52, 131] on span "Jobs" at bounding box center [94, 137] width 111 height 15
click at [52, 157] on span "Jobs" at bounding box center [106, 164] width 134 height 15
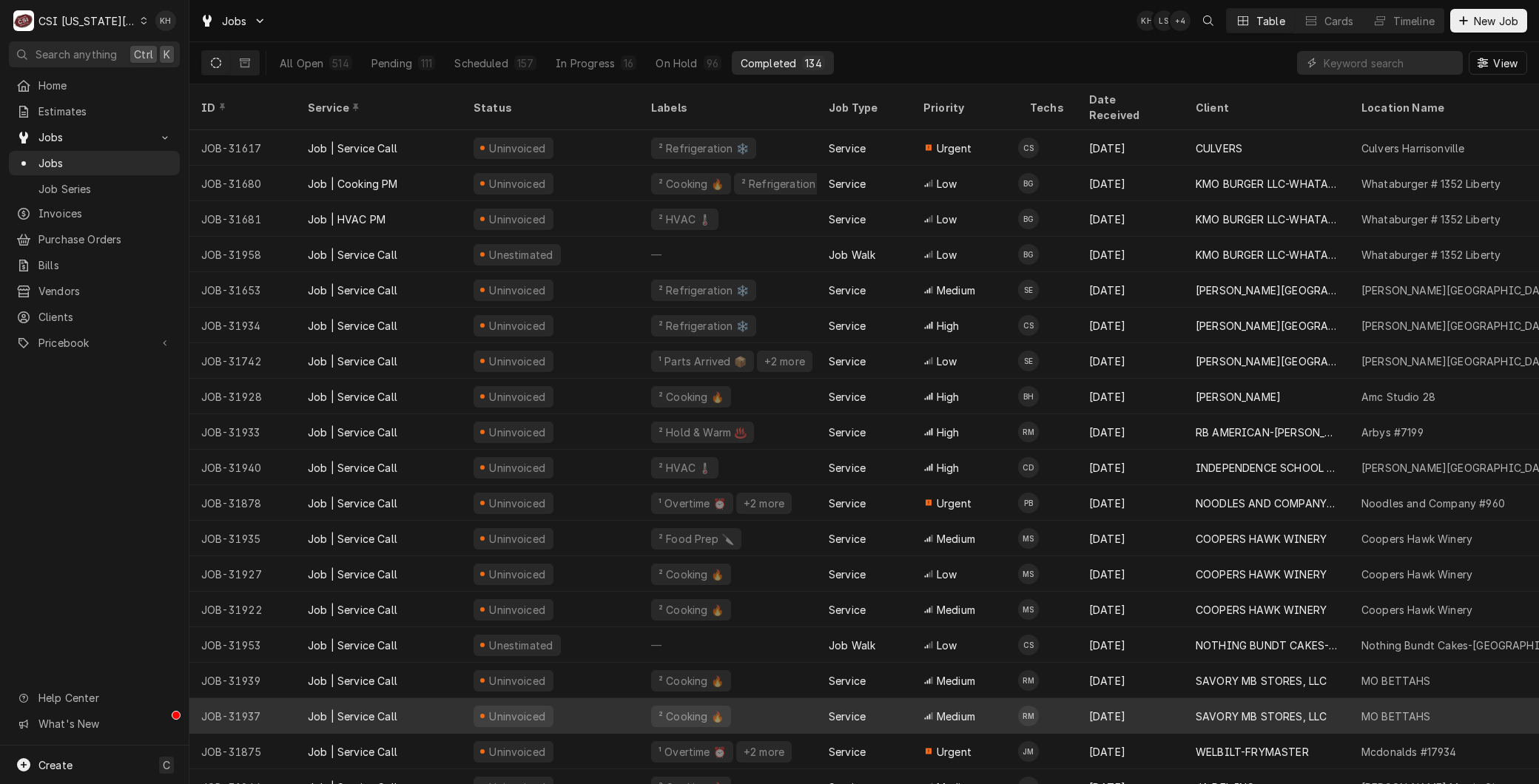
click at [328, 699] on div "Job | Service Call" at bounding box center [378, 716] width 166 height 36
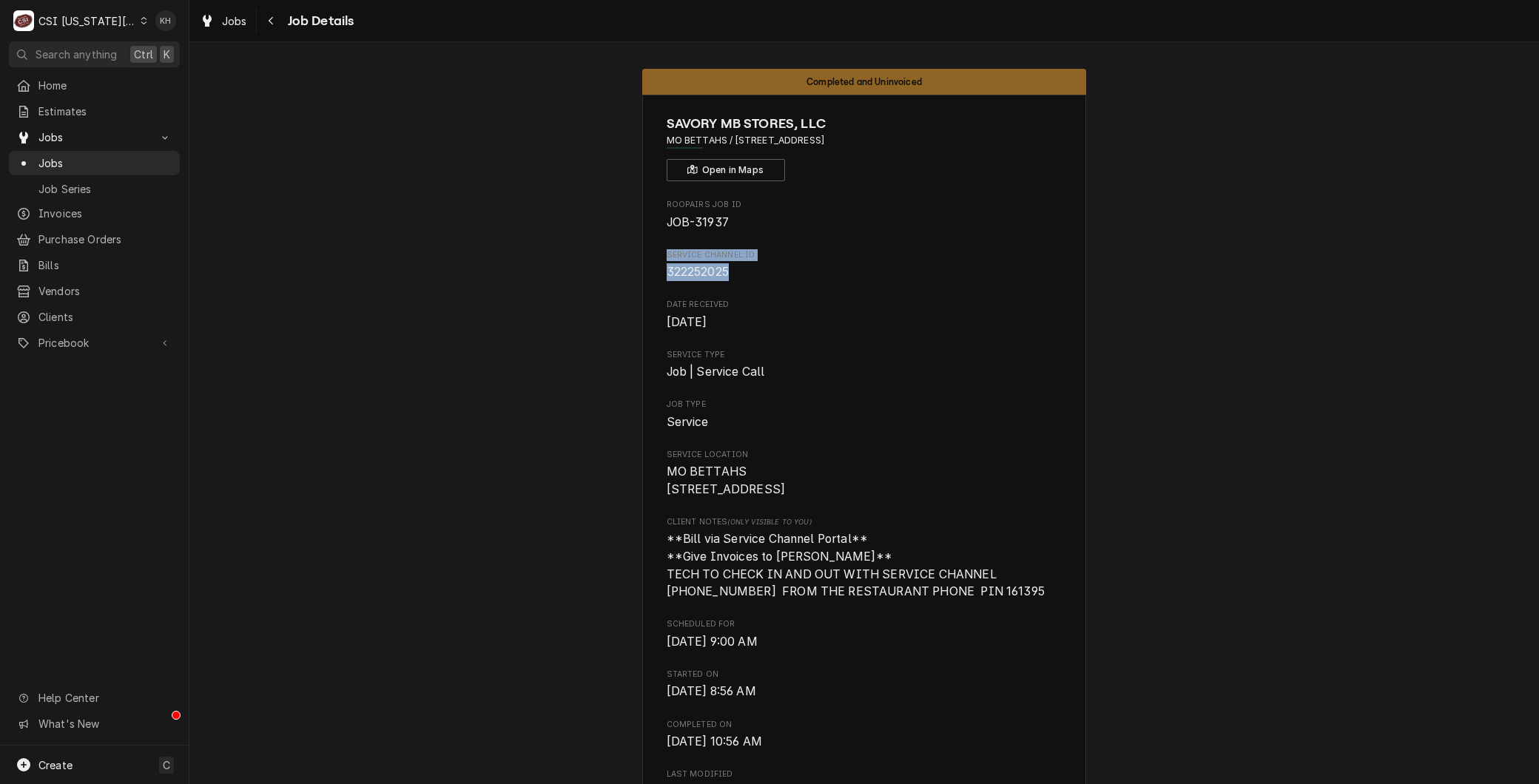
drag, startPoint x: 737, startPoint y: 268, endPoint x: 627, endPoint y: 256, distance: 110.7
copy div "Service Channel ID 322252025"
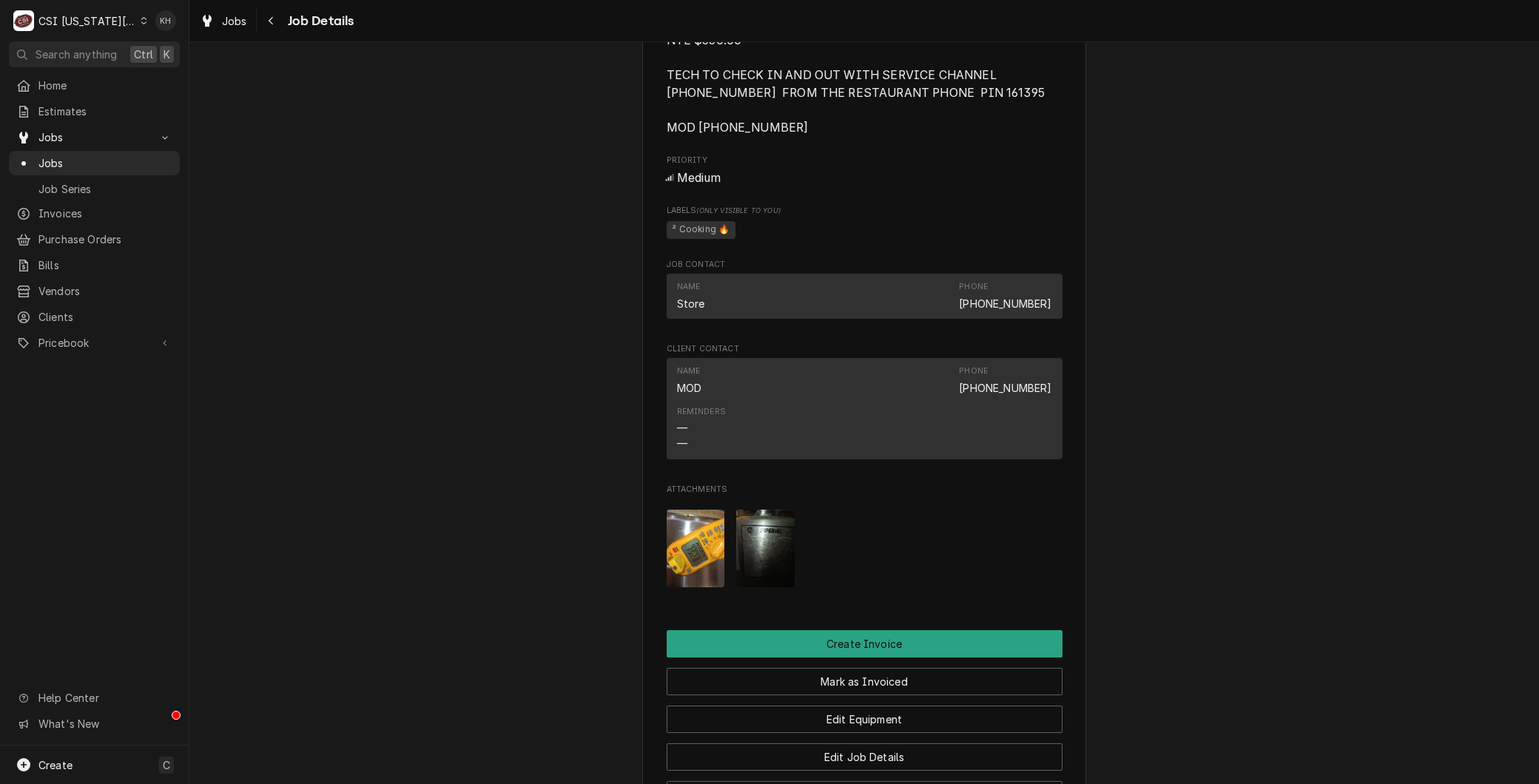
scroll to position [1397, 0]
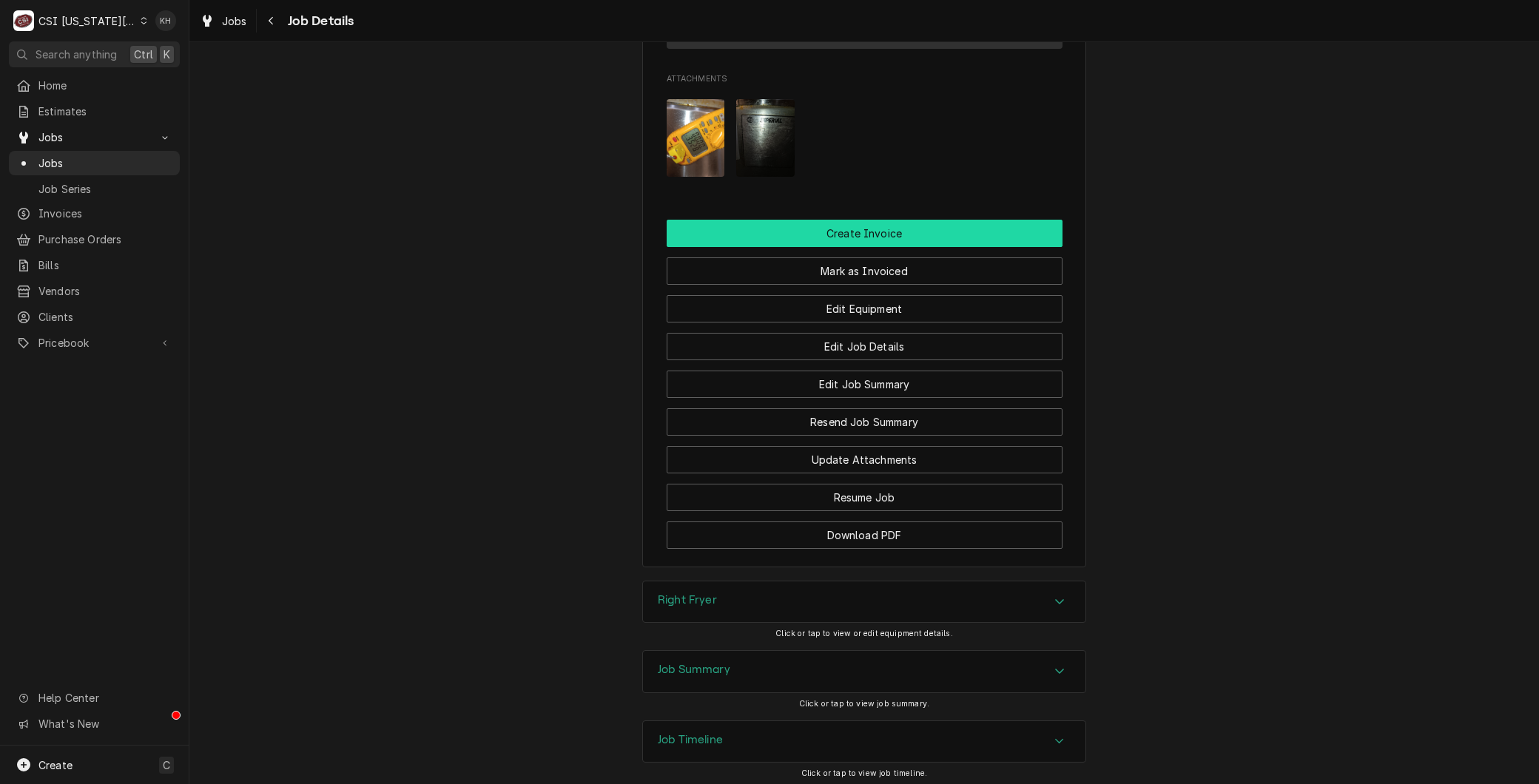
click at [889, 235] on button "Create Invoice" at bounding box center [864, 233] width 396 height 27
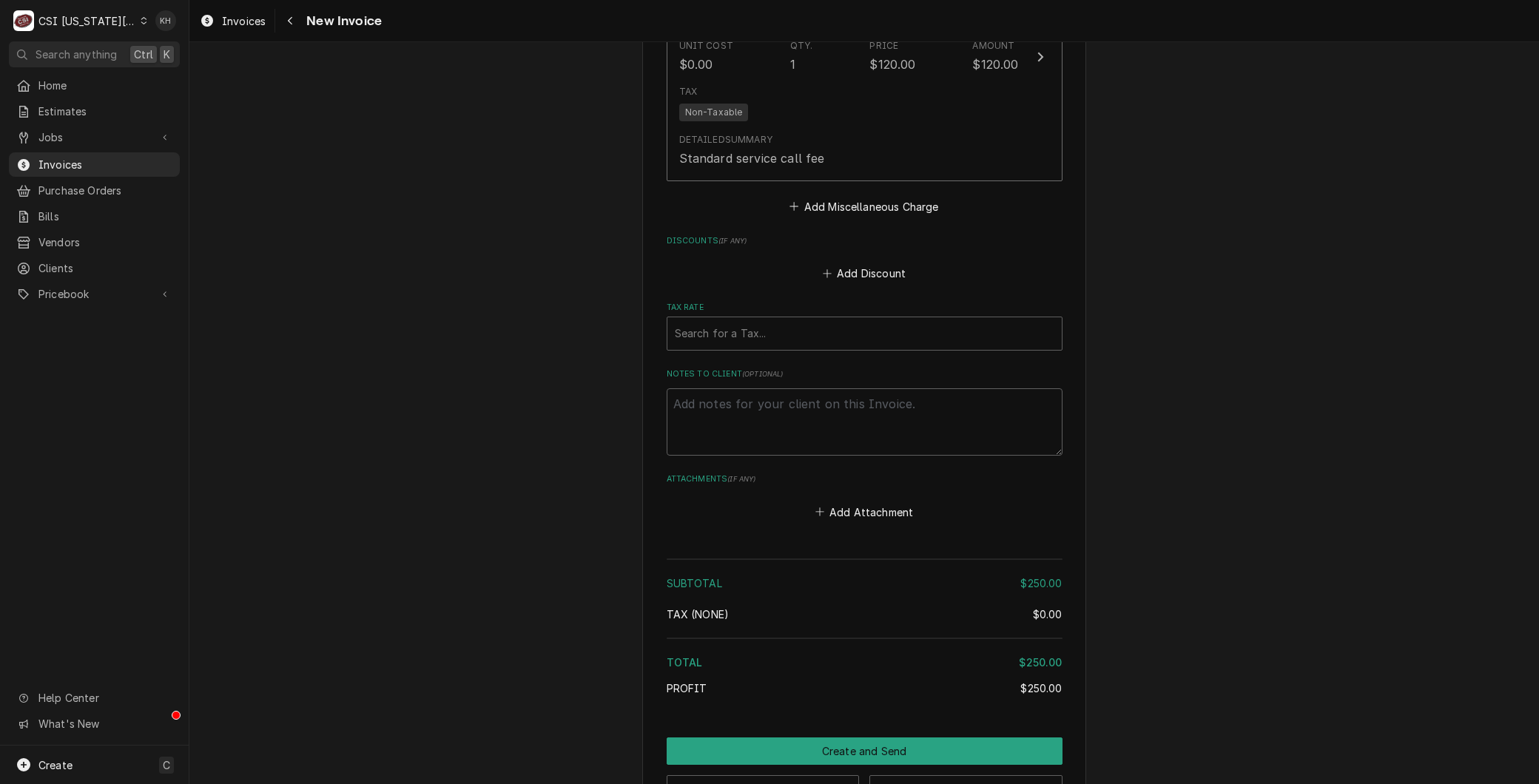
scroll to position [3564, 0]
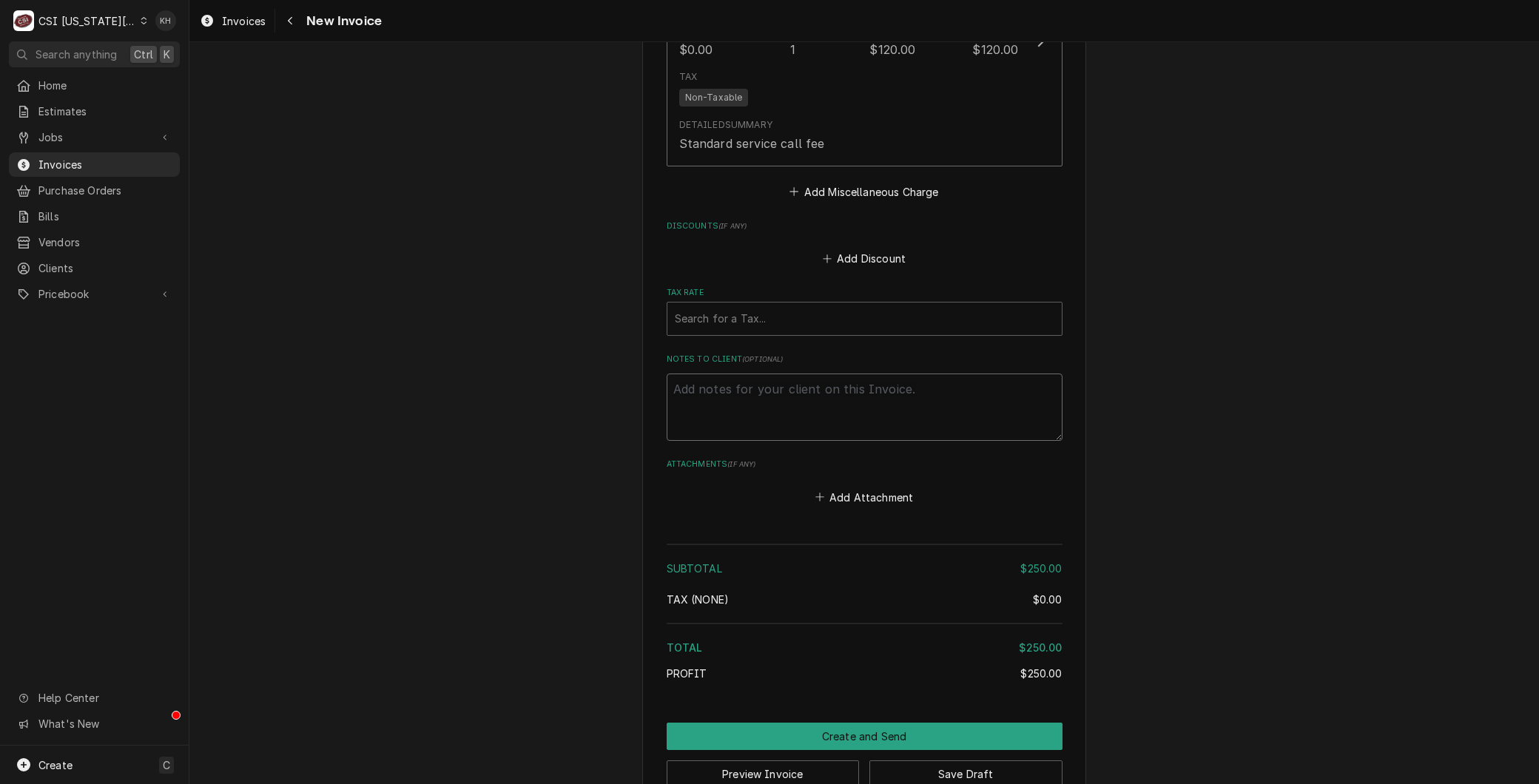
click at [784, 374] on textarea "Notes to Client ( optional )" at bounding box center [864, 407] width 396 height 67
paste textarea "Service Channel ID 322252025"
type textarea "x"
type textarea "Service Channel ID 322252025"
click at [804, 374] on textarea "Service Channel ID 322252025" at bounding box center [864, 407] width 396 height 67
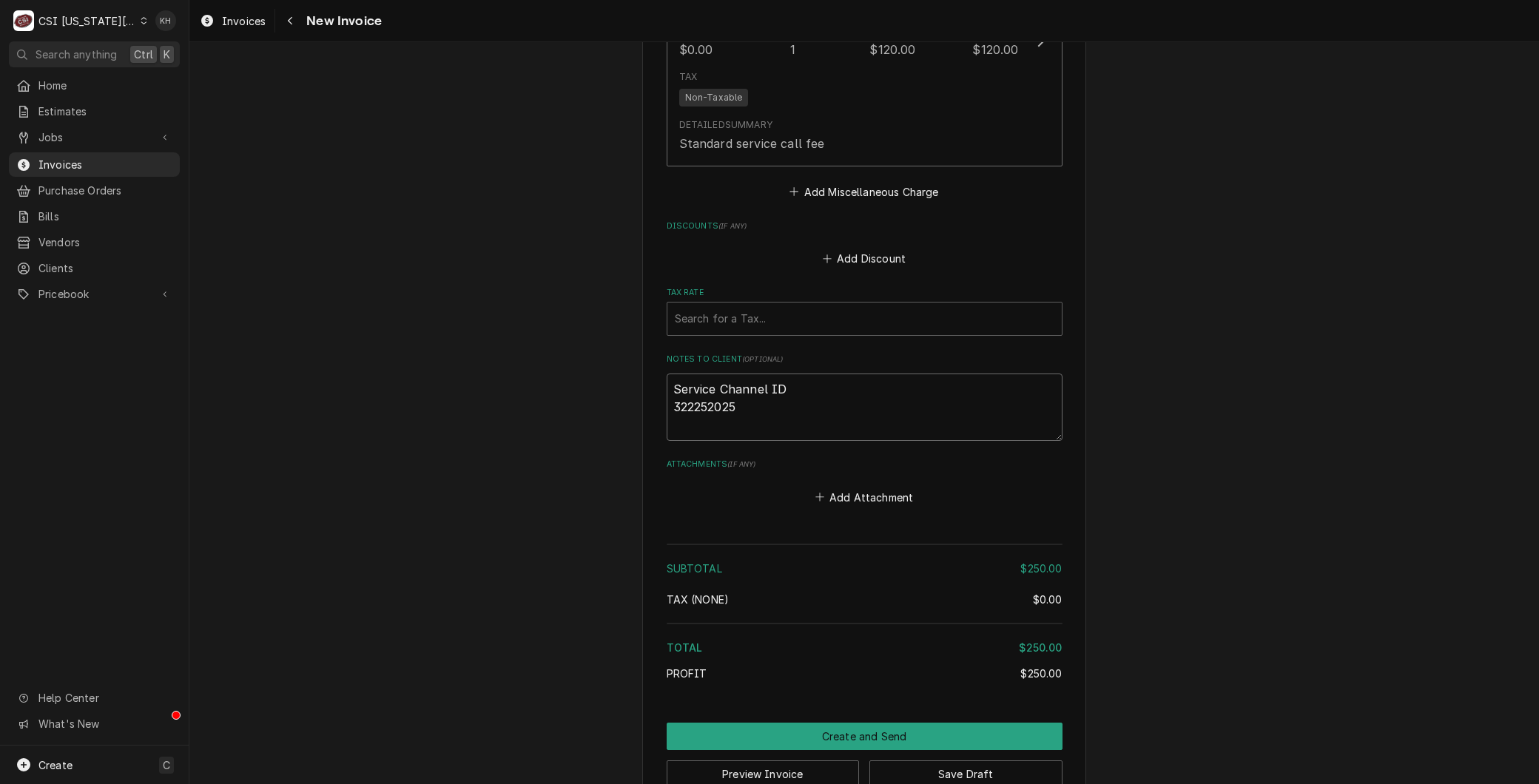
type textarea "x"
type textarea "Service Channel ID: 322252025"
type textarea "x"
type textarea "Service Channel ID: 322252025"
type textarea "x"
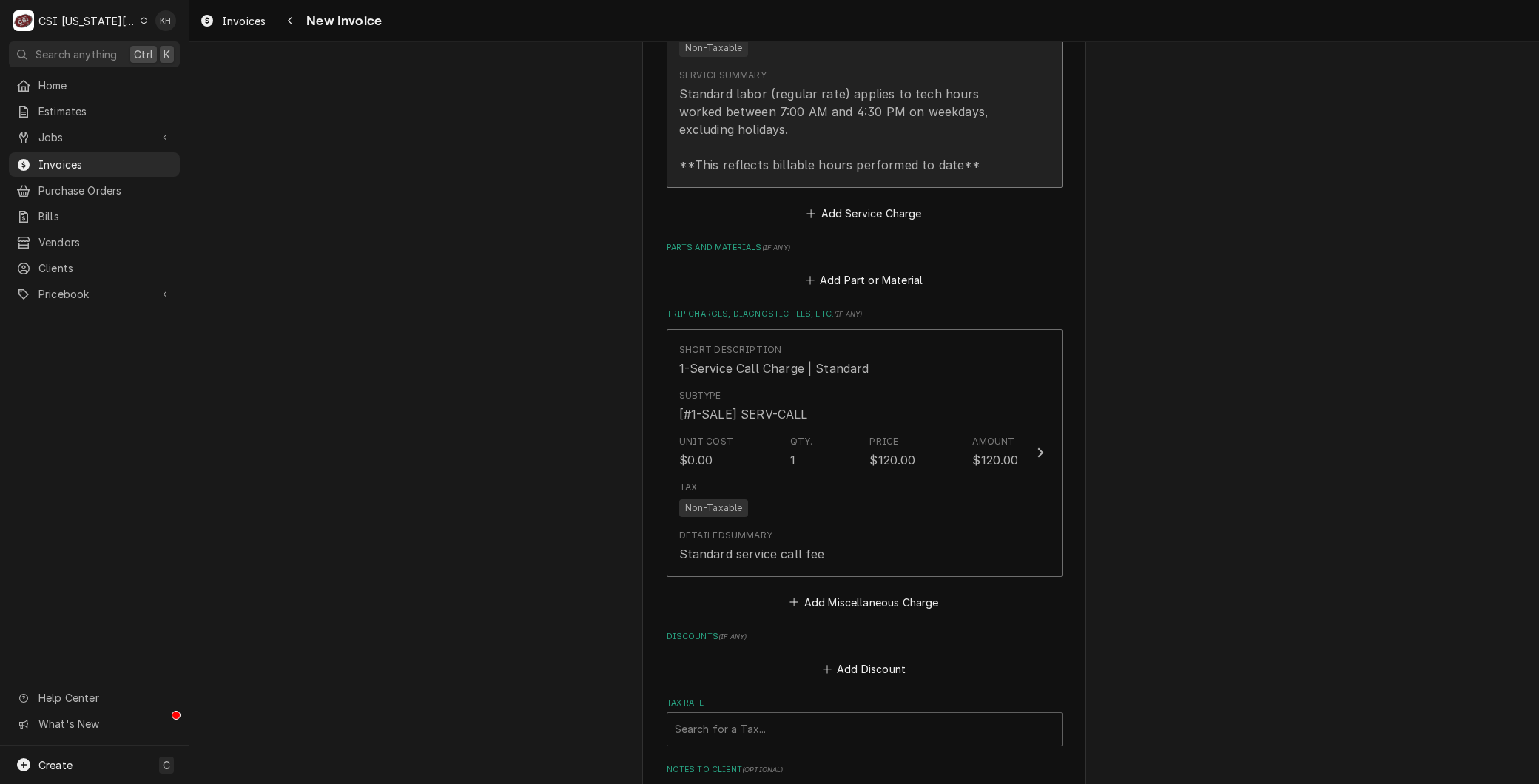
scroll to position [2578, 0]
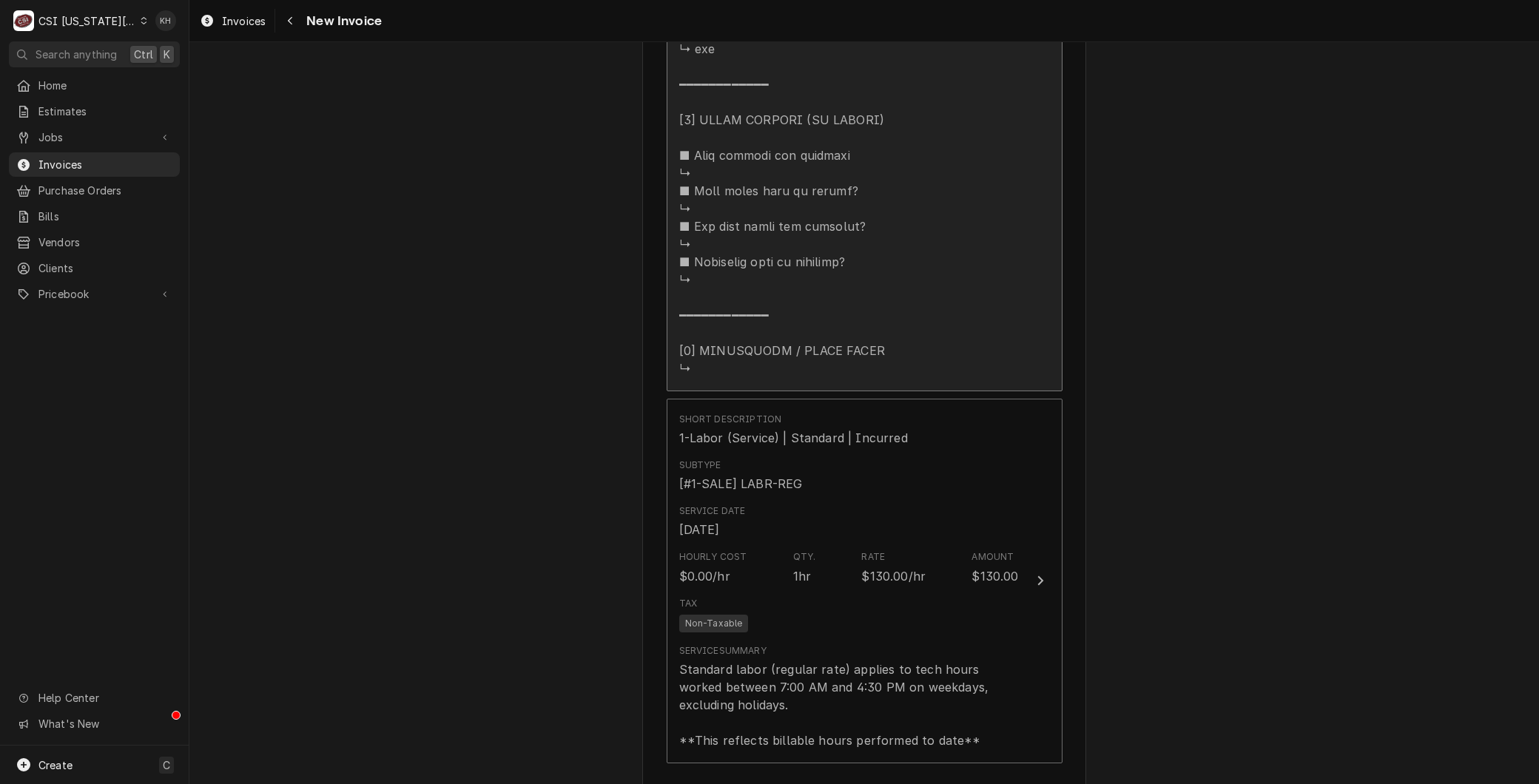
type textarea "Service Channel ID: 322252025"
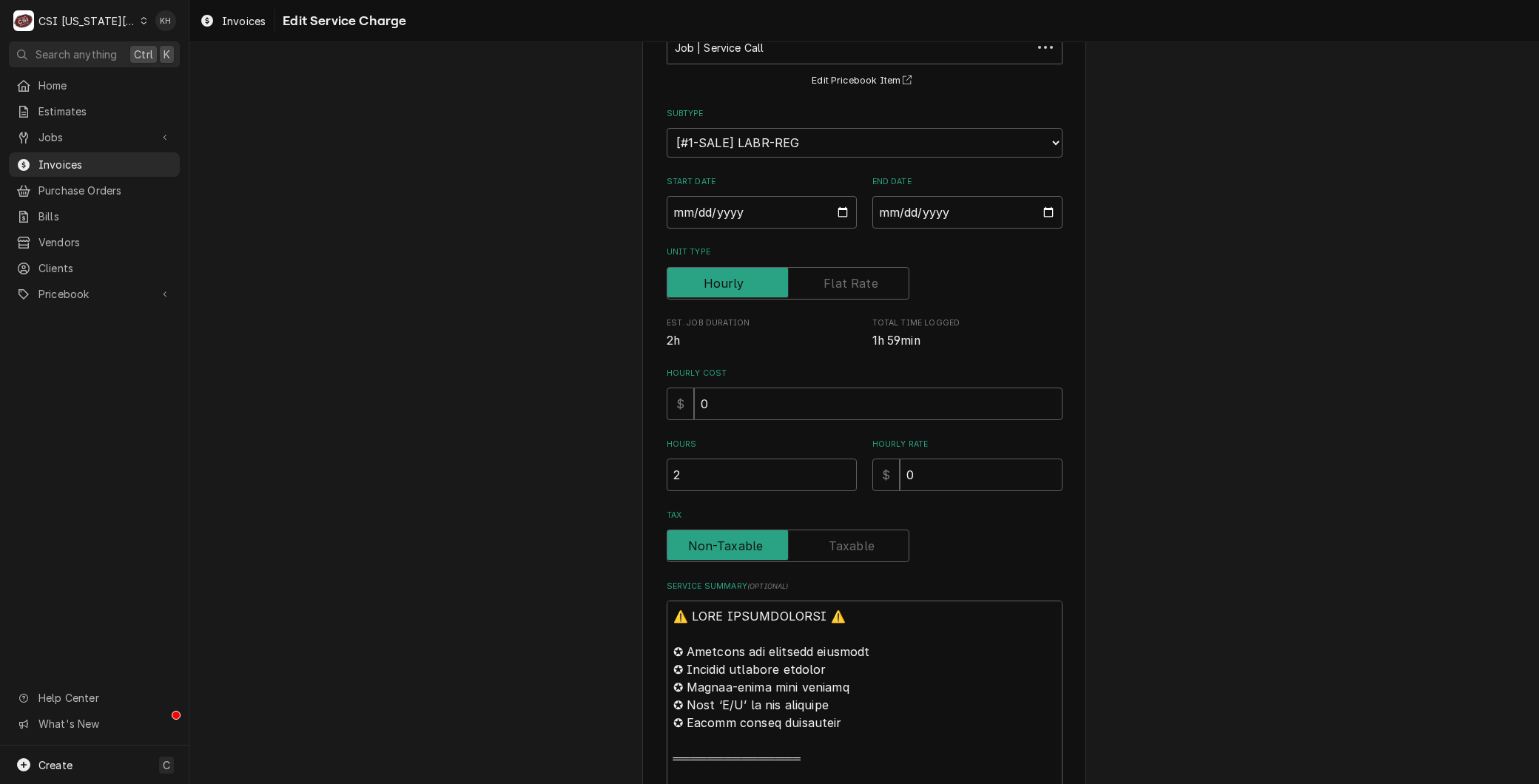
scroll to position [328, 0]
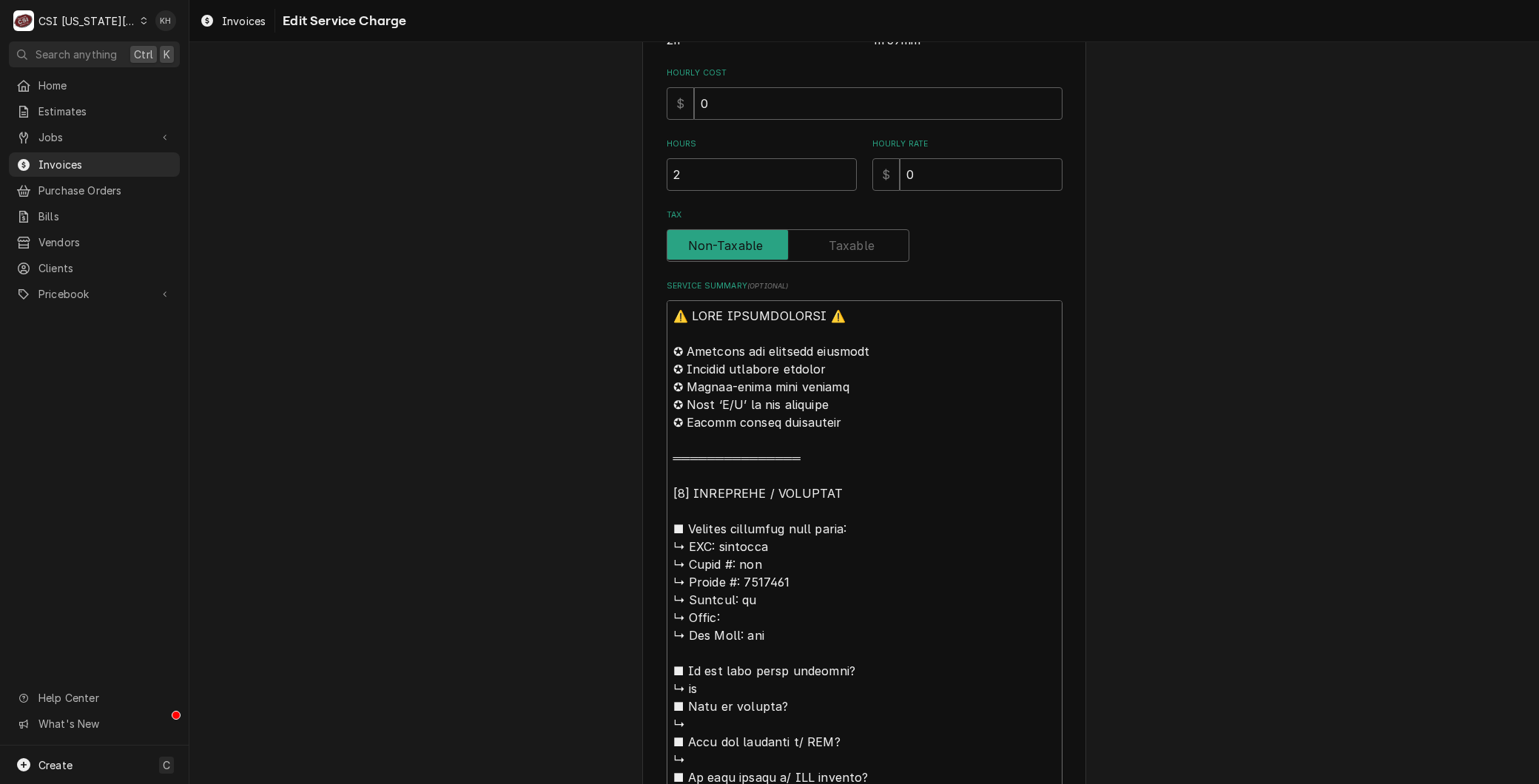
scroll to position [0, 0]
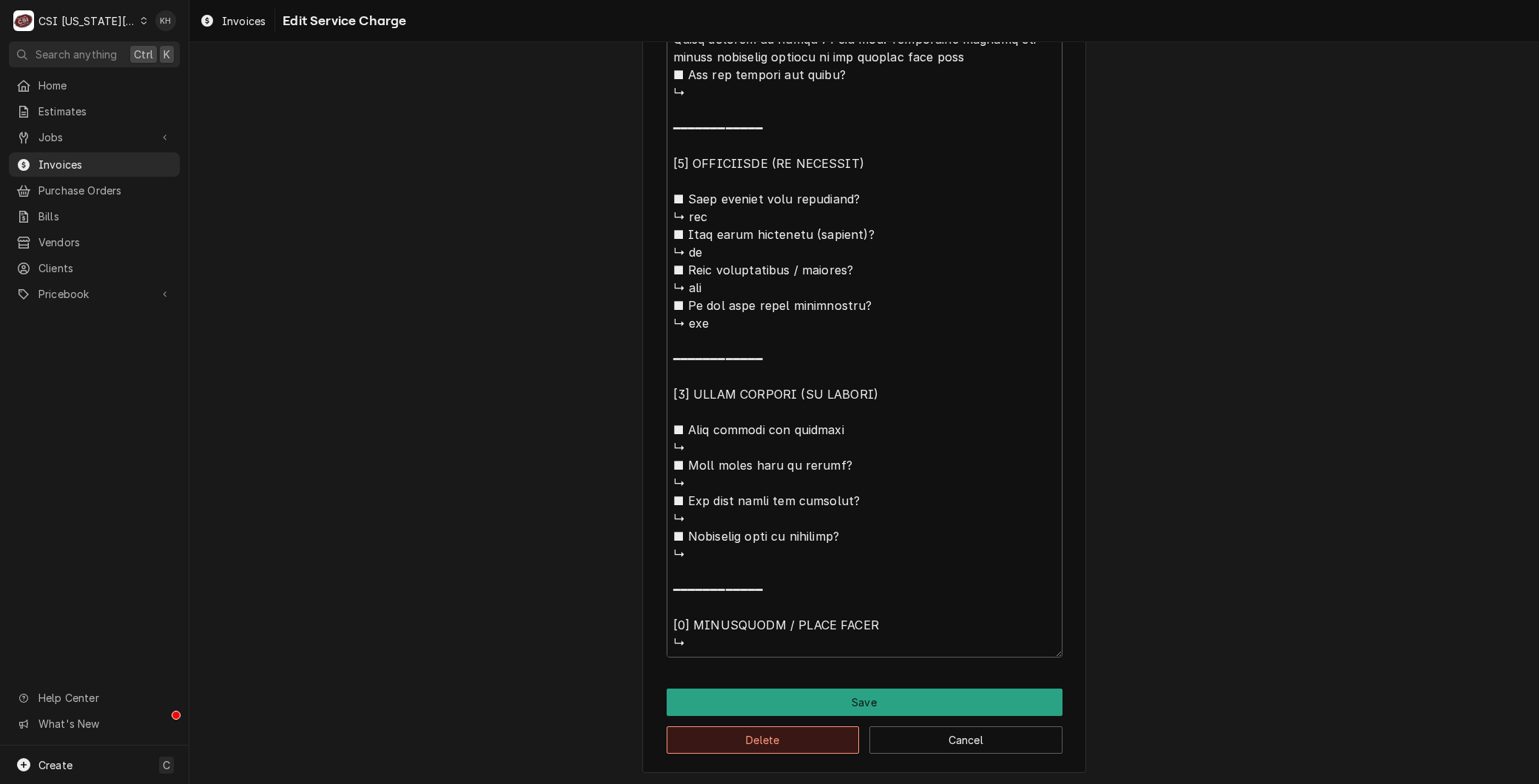
click at [755, 749] on button "Delete" at bounding box center [763, 740] width 193 height 27
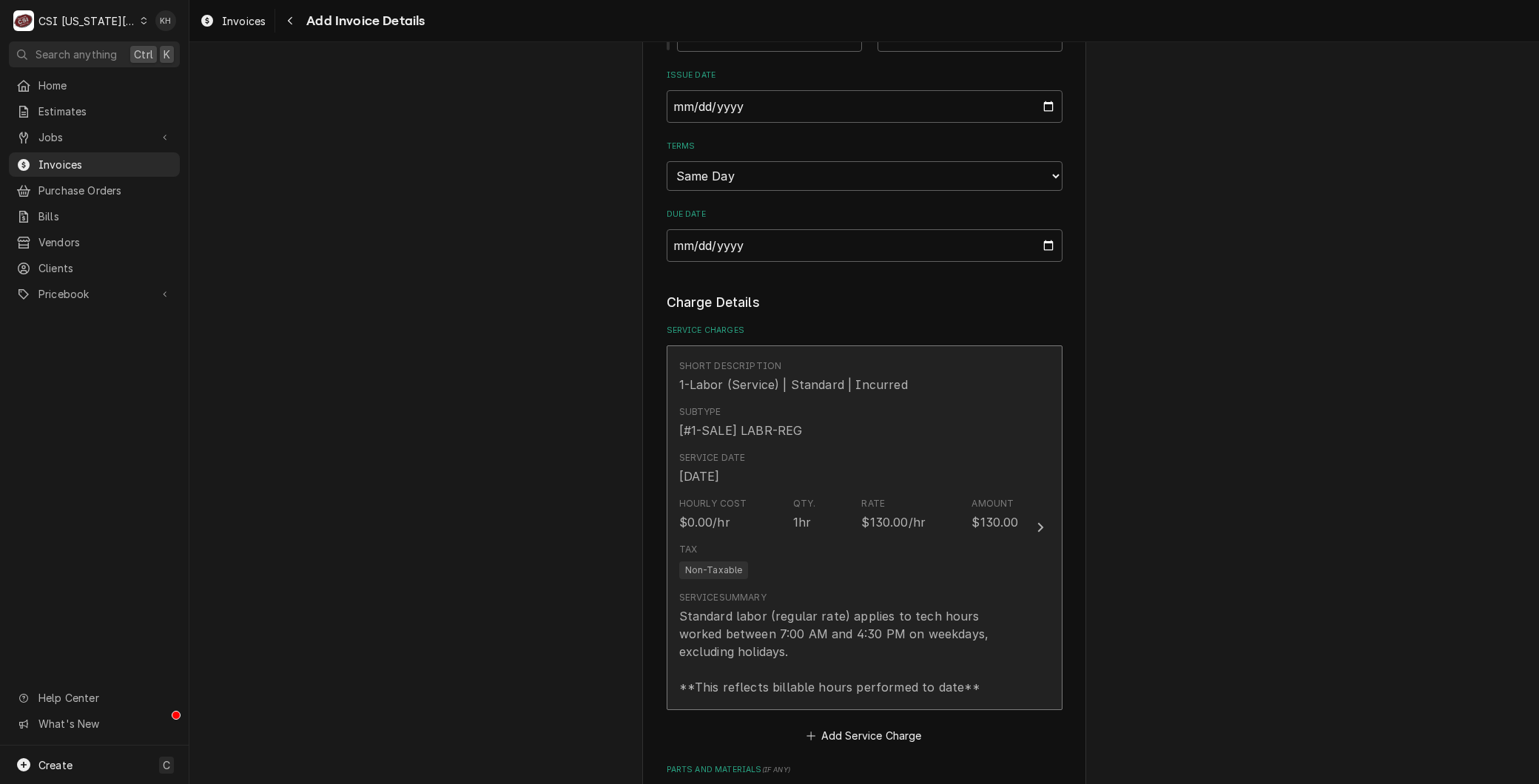
click at [800, 627] on div "Standard labor (regular rate) applies to tech hours worked between 7:00 AM and …" at bounding box center [849, 652] width 340 height 89
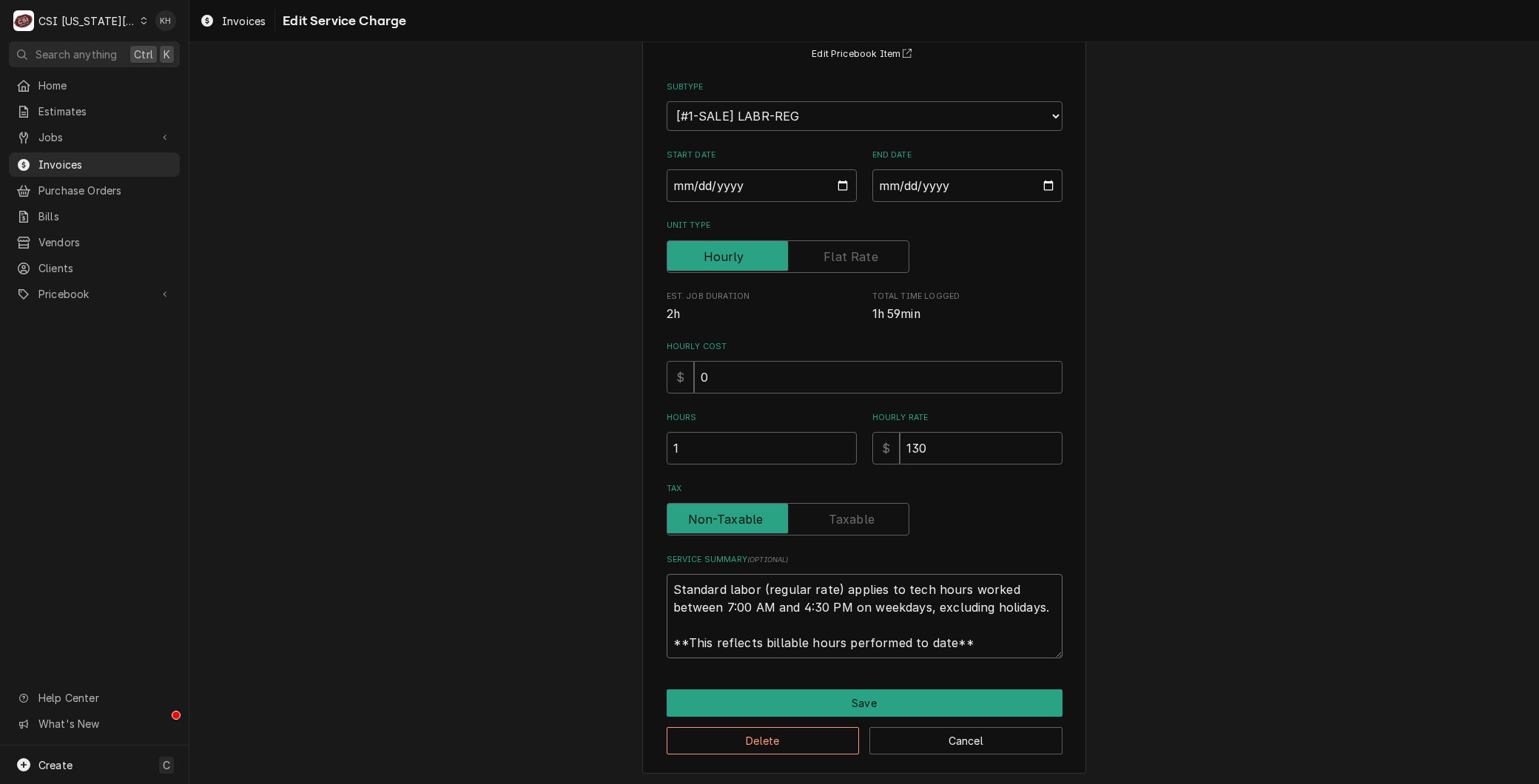
drag, startPoint x: 982, startPoint y: 636, endPoint x: 376, endPoint y: 410, distance: 646.8
click at [376, 410] on div "Use the fields below to edit this service charge Short Description 1-Labor (Ser…" at bounding box center [864, 354] width 1349 height 865
paste textarea "⚠️ 𝗙𝗢𝗥𝗠 𝗜𝗡𝗦𝗧𝗥𝗨𝗖𝗧𝗜𝗢𝗡𝗦 ⚠️ ✪ 𝗖𝗼𝗺𝗽𝗹𝗲𝘁𝗲 𝗮𝗹𝗹 𝗿𝗲𝗹𝗲𝘃𝗮𝗻𝘁 𝘀𝗲𝗰𝘁𝗶𝗼𝗻𝘀 ✪ 𝗣𝗿𝗼𝘃𝗶𝗱𝗲 𝗱𝗲𝘁𝗮𝗶𝗹𝗲𝗱 𝗮𝗻𝘀…"
type textarea "x"
type textarea "⚠️ 𝗙𝗢𝗥𝗠 𝗜𝗡𝗦𝗧𝗥𝗨𝗖𝗧𝗜𝗢𝗡𝗦 ⚠️ ✪ 𝗖𝗼𝗺𝗽𝗹𝗲𝘁𝗲 𝗮𝗹𝗹 𝗿𝗲𝗹𝗲𝘃𝗮𝗻𝘁 𝘀𝗲𝗰𝘁𝗶𝗼𝗻𝘀 ✪ 𝗣𝗿𝗼𝘃𝗶𝗱𝗲 𝗱𝗲𝘁𝗮𝗶𝗹𝗲𝗱 𝗮𝗻𝘀…"
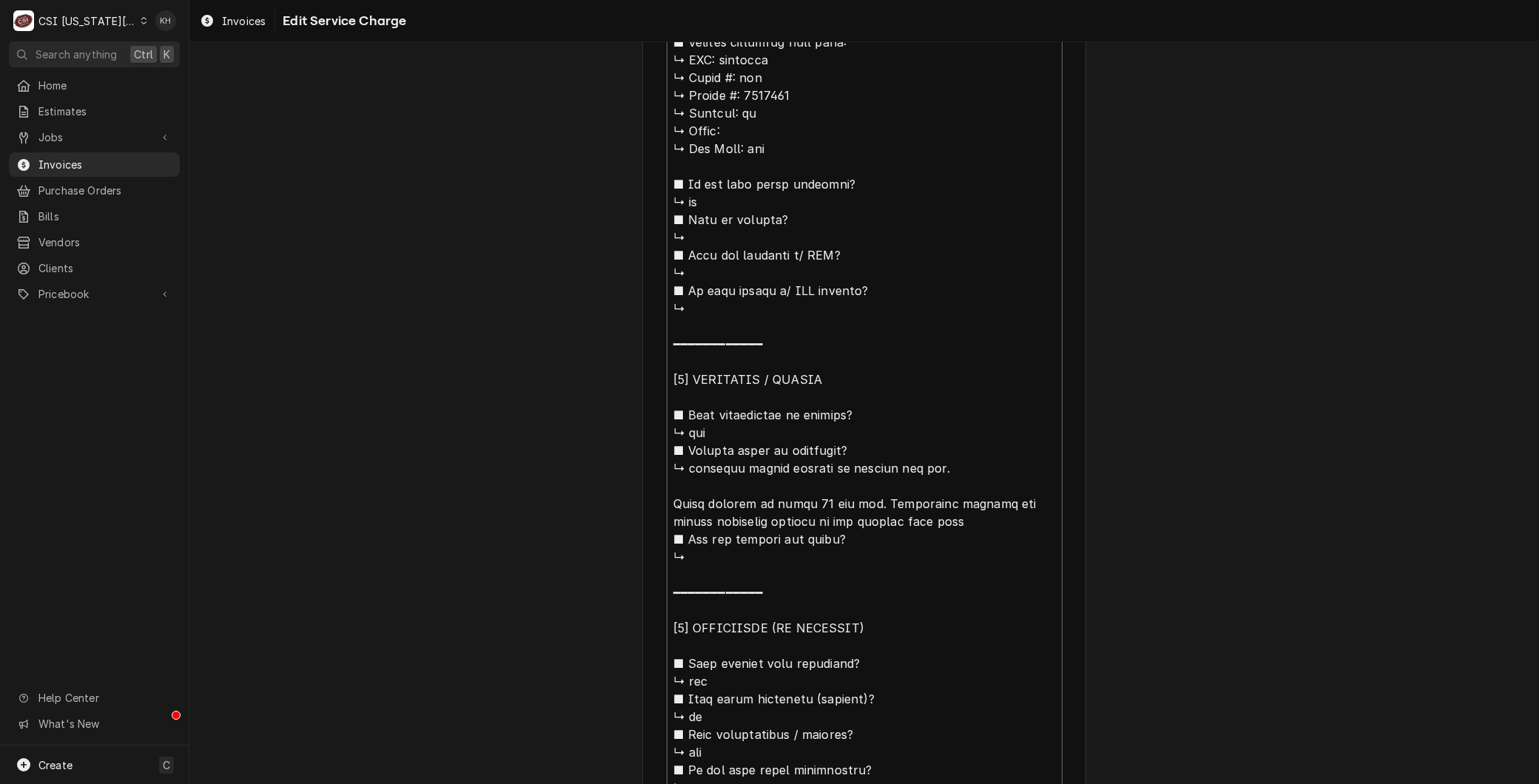
scroll to position [567, 0]
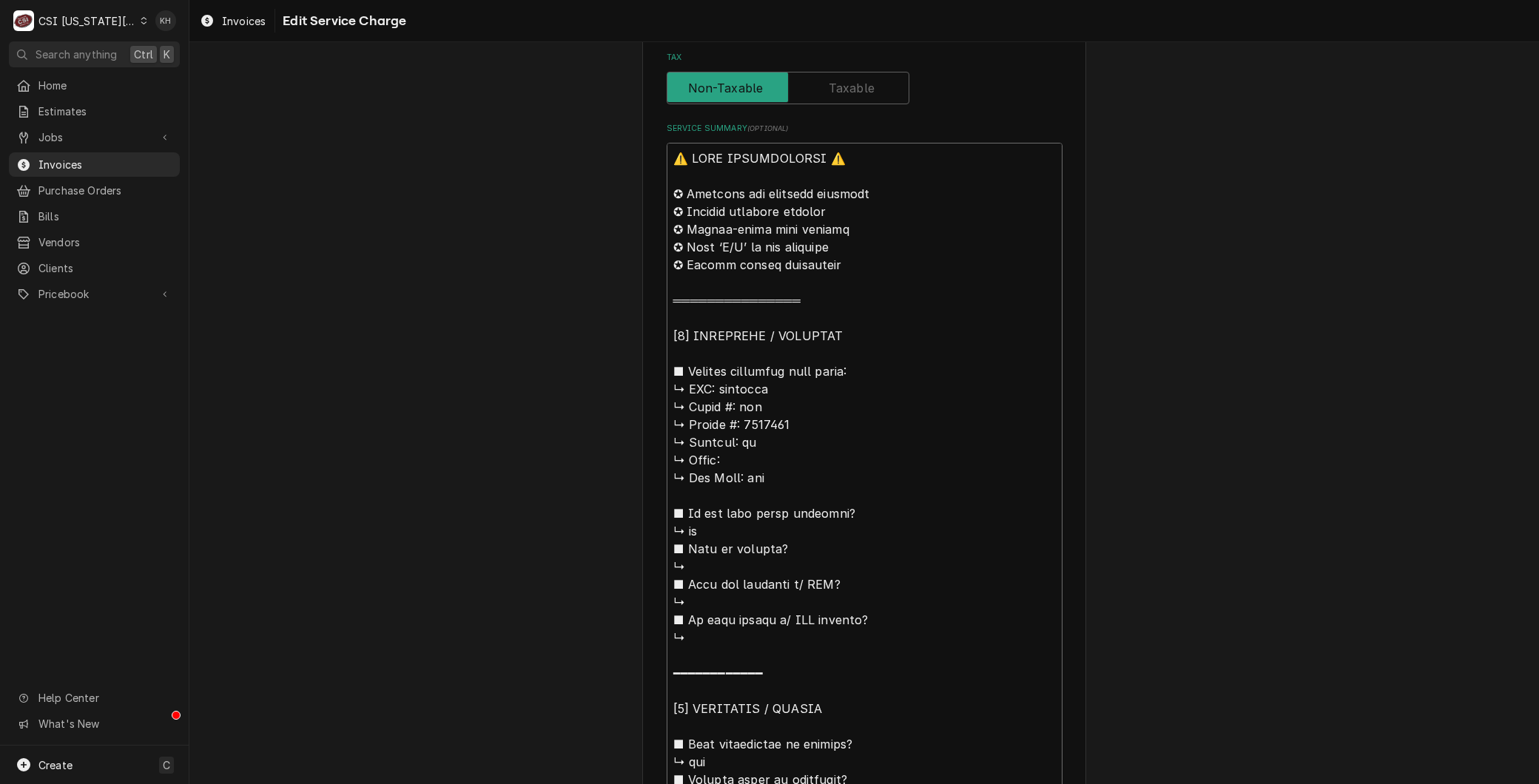
drag, startPoint x: 718, startPoint y: 385, endPoint x: 465, endPoint y: 80, distance: 396.3
click at [465, 80] on div "Use the fields below to edit this service charge Short Description 1-Labor (Ser…" at bounding box center [864, 534] width 1349 height 2089
type textarea "x"
type textarea "Bmperial ↳ 𝗠𝗼𝗱𝗲𝗹 #: ifs ↳ 𝗦𝗲𝗿𝗶𝗮𝗹 #: 6236922 ↳ 𝗩𝗼𝗹𝘁𝗮𝗴𝗲: na ↳ 𝗣𝗵𝗮𝘀𝗲: ↳ 𝗚𝗮𝘀 𝗧𝘆𝗽𝗲: …"
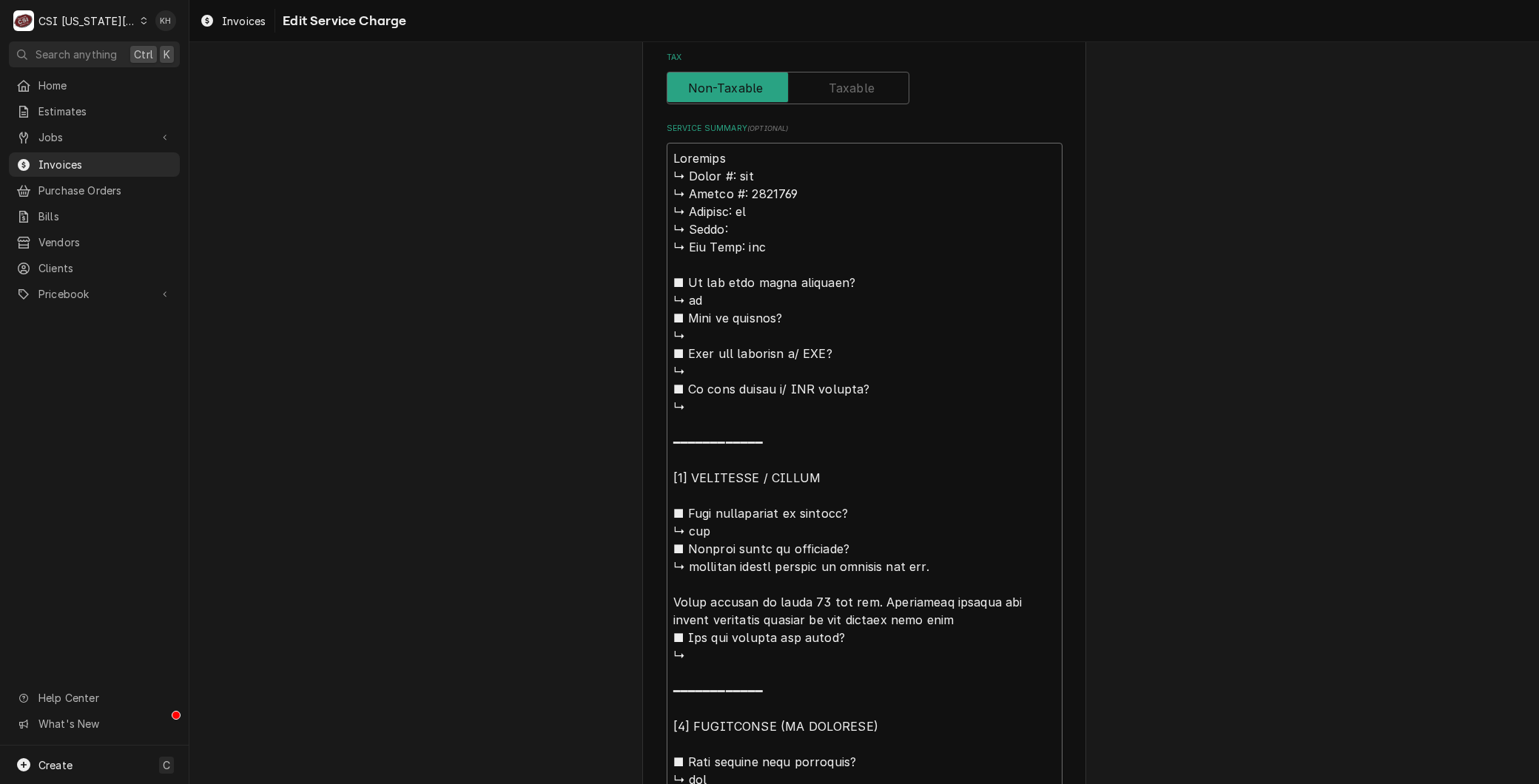
type textarea "x"
type textarea "Brmperial ↳ 𝗠𝗼𝗱𝗲𝗹 #: ifs ↳ 𝗦𝗲𝗿𝗶𝗮𝗹 #: 6236922 ↳ 𝗩𝗼𝗹𝘁𝗮𝗴𝗲: na ↳ 𝗣𝗵𝗮𝘀𝗲: ↳ 𝗚𝗮𝘀 𝗧𝘆𝗽𝗲:…"
type textarea "x"
type textarea "Bramperial ↳ 𝗠𝗼𝗱𝗲𝗹 #: ifs ↳ 𝗦𝗲𝗿𝗶𝗮𝗹 #: 6236922 ↳ 𝗩𝗼𝗹𝘁𝗮𝗴𝗲: na ↳ 𝗣𝗵𝗮𝘀𝗲: ↳ 𝗚𝗮𝘀 𝗧𝘆𝗽𝗲…"
type textarea "x"
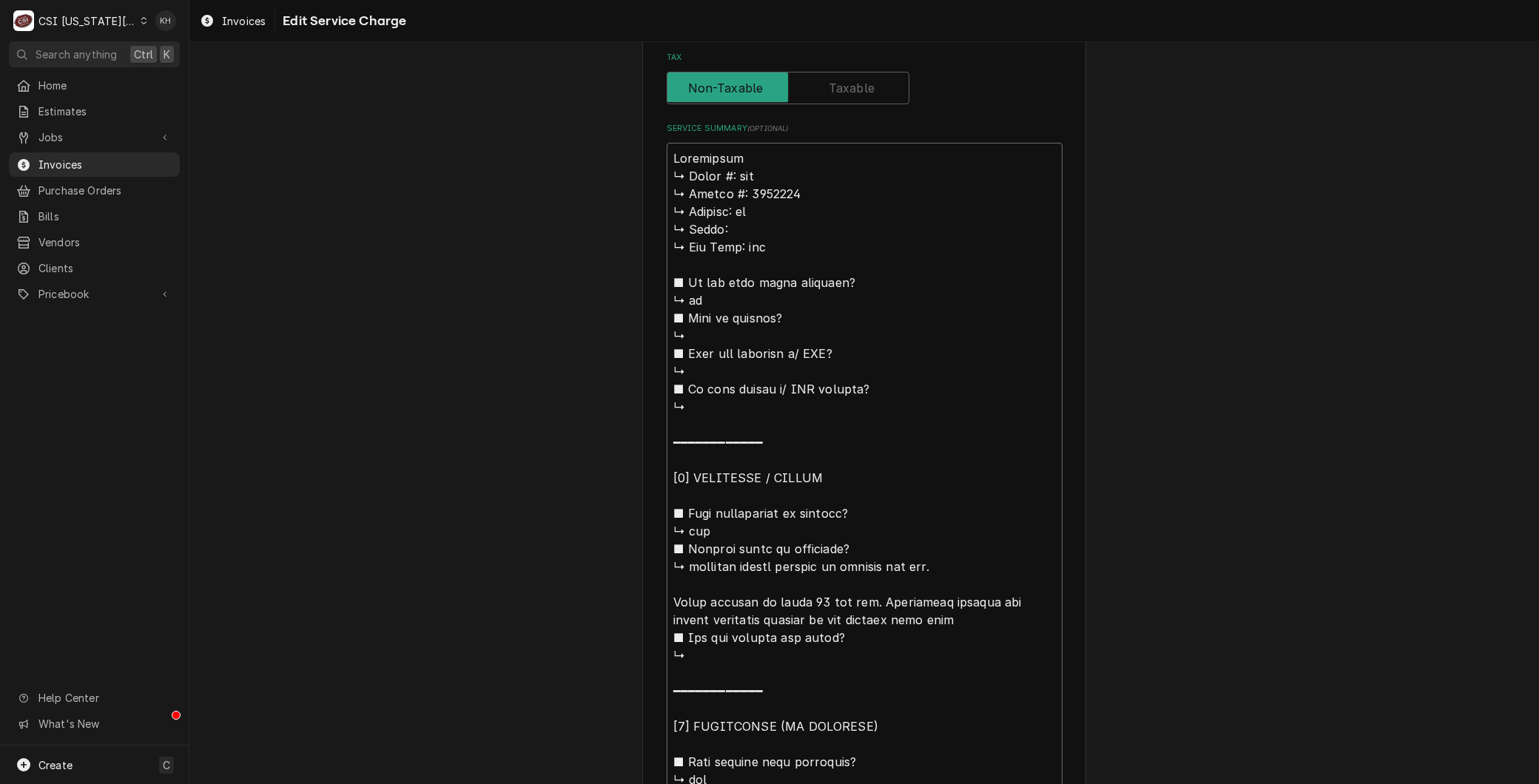
type textarea "Branmperial ↳ 𝗠𝗼𝗱𝗲𝗹 #: ifs ↳ 𝗦𝗲𝗿𝗶𝗮𝗹 #: 6236922 ↳ 𝗩𝗼𝗹𝘁𝗮𝗴𝗲: na ↳ 𝗣𝗵𝗮𝘀𝗲: ↳ 𝗚𝗮𝘀 𝗧𝘆𝗽…"
type textarea "x"
type textarea "Brandmperial ↳ 𝗠𝗼𝗱𝗲𝗹 #: ifs ↳ 𝗦𝗲𝗿𝗶𝗮𝗹 #: 6236922 ↳ 𝗩𝗼𝗹𝘁𝗮𝗴𝗲: na ↳ 𝗣𝗵𝗮𝘀𝗲: ↳ 𝗚𝗮𝘀 𝗧𝘆…"
type textarea "x"
type textarea "Brand:mperial ↳ 𝗠𝗼𝗱𝗲𝗹 #: ifs ↳ 𝗦𝗲𝗿𝗶𝗮𝗹 #: 6236922 ↳ 𝗩𝗼𝗹𝘁𝗮𝗴𝗲: na ↳ 𝗣𝗵𝗮𝘀𝗲: ↳ 𝗚𝗮𝘀 𝗧…"
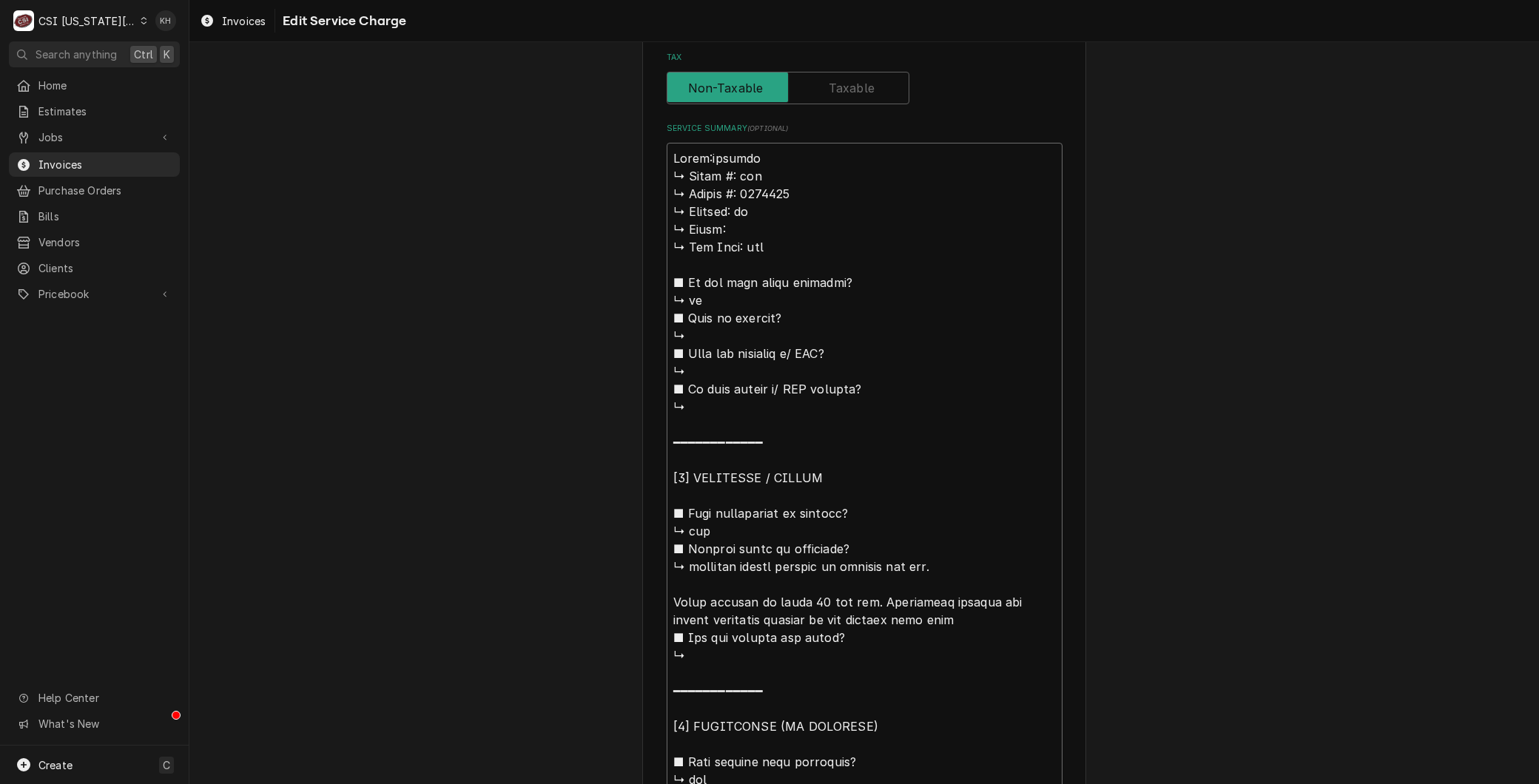
type textarea "x"
type textarea "Brand: mperial ↳ 𝗠𝗼𝗱𝗲𝗹 #: ifs ↳ 𝗦𝗲𝗿𝗶𝗮𝗹 #: 6236922 ↳ 𝗩𝗼𝗹𝘁𝗮𝗴𝗲: na ↳ 𝗣𝗵𝗮𝘀𝗲: ↳ 𝗚𝗮𝘀 …"
type textarea "x"
type textarea "Brand: Imperial 𝗠𝗼𝗱𝗲𝗹 #: ifs ↳ 𝗦𝗲𝗿𝗶𝗮𝗹 #: 6236922 ↳ 𝗩𝗼𝗹𝘁𝗮𝗴𝗲: na ↳ 𝗣𝗵𝗮𝘀𝗲: ↳ 𝗚𝗮𝘀 𝗧…"
type textarea "x"
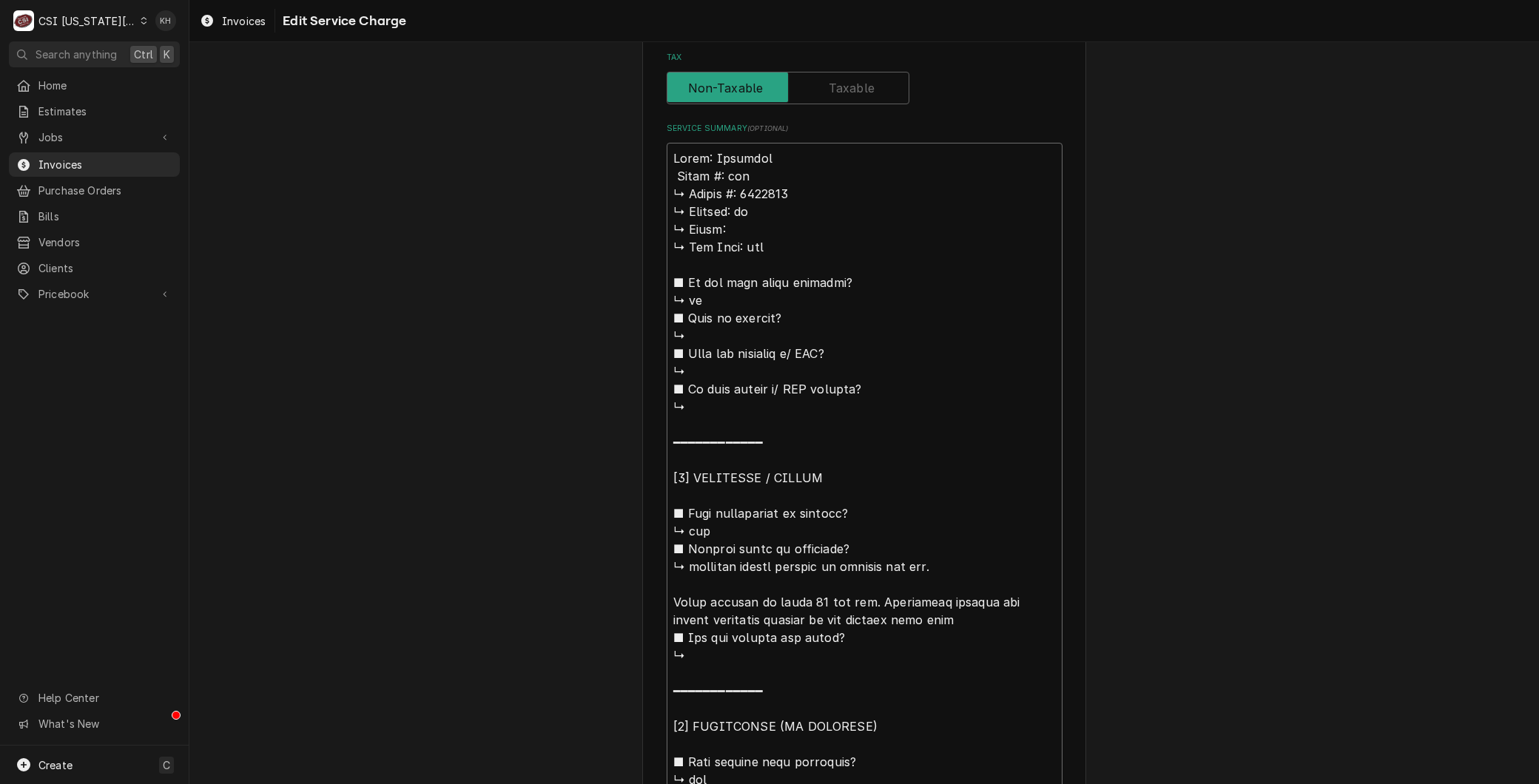
type textarea "Brand: Imperial 𝗠𝗼𝗱𝗲𝗹 #: ifs ↳ 𝗦𝗲𝗿𝗶𝗮𝗹 #: 6236922 ↳ 𝗩𝗼𝗹𝘁𝗮𝗴𝗲: na ↳ 𝗣𝗵𝗮𝘀𝗲: ↳ 𝗚𝗮𝘀 𝗧…"
type textarea "x"
type textarea "Brand: Imperial 𝗼𝗱𝗲𝗹 #: ifs ↳ 𝗦𝗲𝗿𝗶𝗮𝗹 #: 6236922 ↳ 𝗩𝗼𝗹𝘁𝗮𝗴𝗲: na ↳ 𝗣𝗵𝗮𝘀𝗲: ↳ 𝗚𝗮𝘀 𝗧𝘆…"
type textarea "x"
type textarea "Brand: Imperial 𝗱𝗲𝗹 #: ifs ↳ 𝗦𝗲𝗿𝗶𝗮𝗹 #: 6236922 ↳ 𝗩𝗼𝗹𝘁𝗮𝗴𝗲: na ↳ 𝗣𝗵𝗮𝘀𝗲: ↳ 𝗚𝗮𝘀 𝗧𝘆𝗽…"
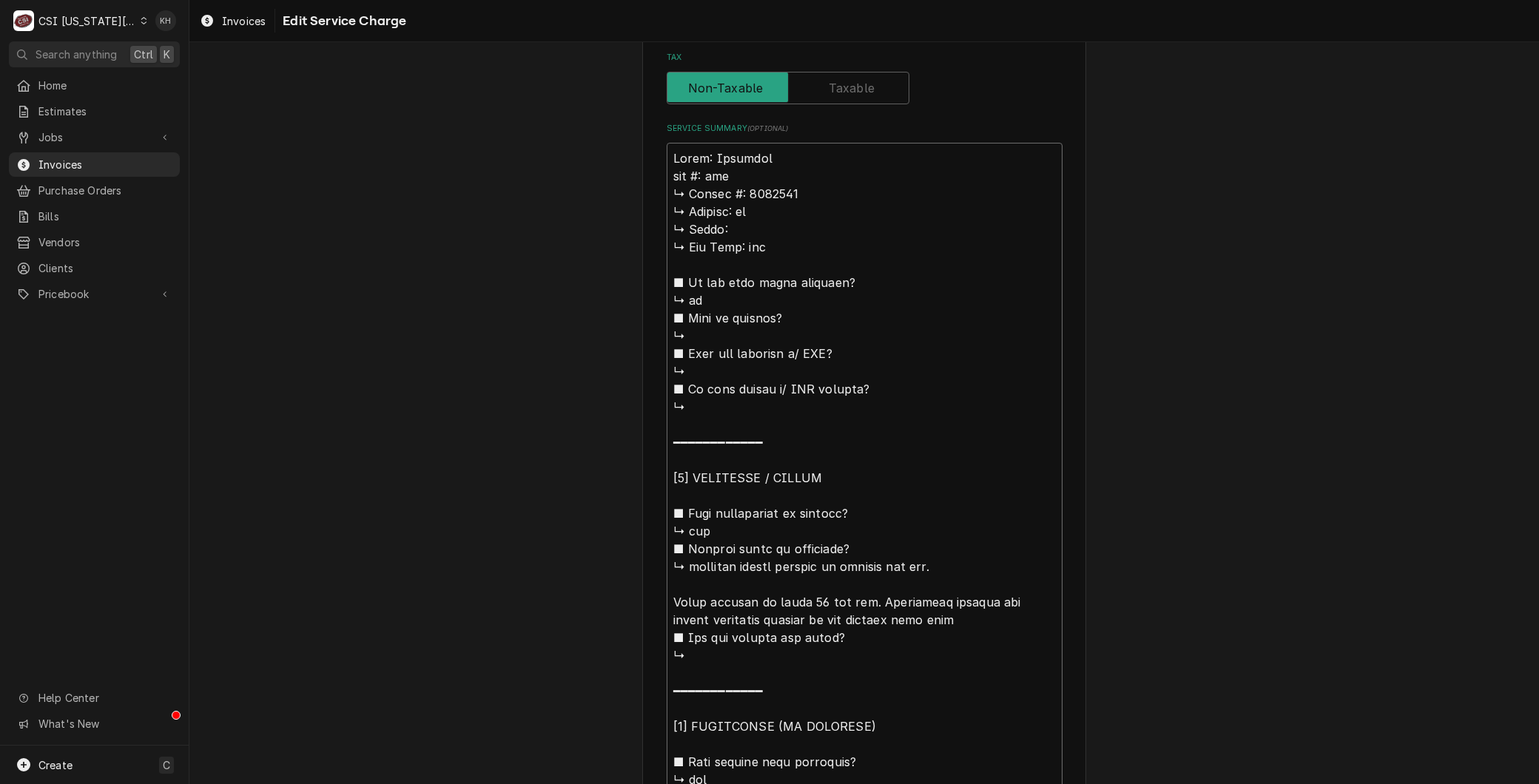
type textarea "x"
type textarea "Brand: Imperial 𝗲𝗹 #: ifs ↳ 𝗦𝗲𝗿𝗶𝗮𝗹 #: 6236922 ↳ 𝗩𝗼𝗹𝘁𝗮𝗴𝗲: na ↳ 𝗣𝗵𝗮𝘀𝗲: ↳ 𝗚𝗮𝘀 𝗧𝘆𝗽𝗲…"
type textarea "x"
type textarea "Brand: Imperial 𝗹 #: ifs ↳ 𝗦𝗲𝗿𝗶𝗮𝗹 #: 6236922 ↳ 𝗩𝗼𝗹𝘁𝗮𝗴𝗲: na ↳ 𝗣𝗵𝗮𝘀𝗲: ↳ 𝗚𝗮𝘀 𝗧𝘆𝗽𝗲:…"
type textarea "x"
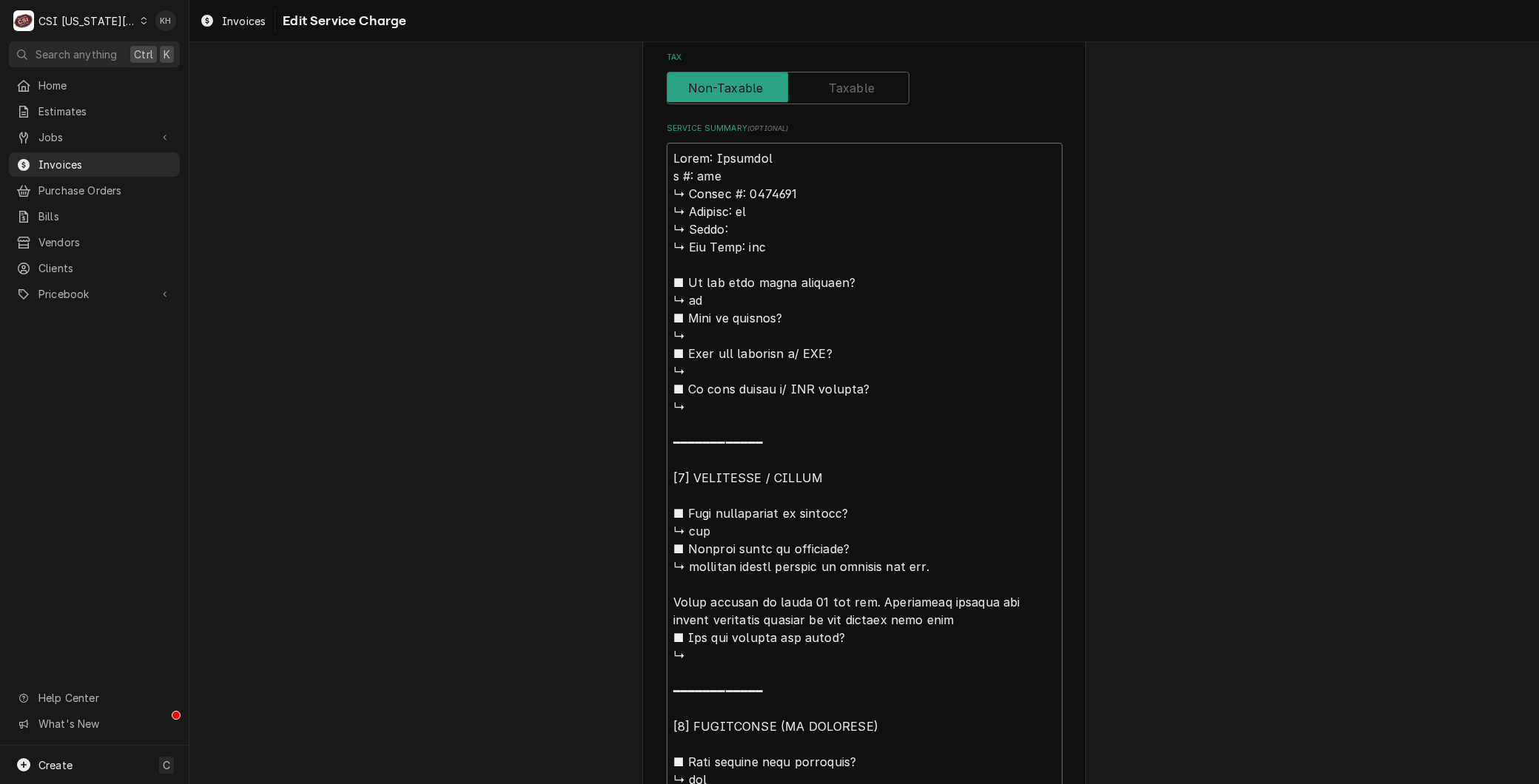
type textarea "Brand: Imperial #: ifs ↳ 𝗦𝗲𝗿𝗶𝗮𝗹 #: 6236922 ↳ 𝗩𝗼𝗹𝘁𝗮𝗴𝗲: na ↳ 𝗣𝗵𝗮𝘀𝗲: ↳ 𝗚𝗮𝘀 𝗧𝘆𝗽𝗲: n…"
type textarea "x"
type textarea "Brand: Imperial #: ifs ↳ 𝗦𝗲𝗿𝗶𝗮𝗹 #: 6236922 ↳ 𝗩𝗼𝗹𝘁𝗮𝗴𝗲: na ↳ 𝗣𝗵𝗮𝘀𝗲: ↳ 𝗚𝗮𝘀 𝗧𝘆𝗽𝗲: n…"
type textarea "x"
type textarea "Brand: Imperial : ifs ↳ 𝗦𝗲𝗿𝗶𝗮𝗹 #: 6236922 ↳ 𝗩𝗼𝗹𝘁𝗮𝗴𝗲: na ↳ 𝗣𝗵𝗮𝘀𝗲: ↳ 𝗚𝗮𝘀 𝗧𝘆𝗽𝗲: na…"
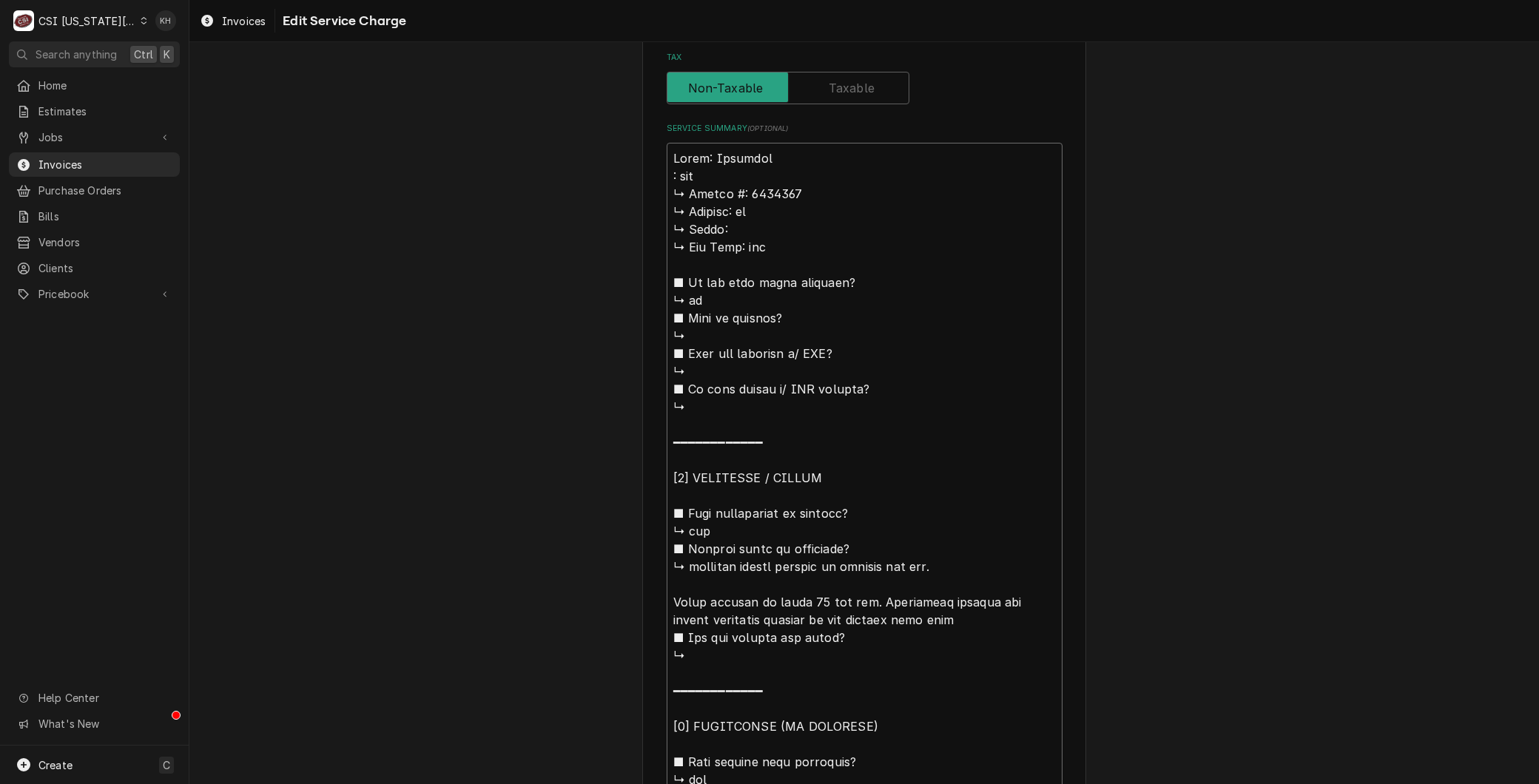
type textarea "x"
type textarea "Brand: Imperial M: ifs ↳ 𝗦𝗲𝗿𝗶𝗮𝗹 #: 6236922 ↳ 𝗩𝗼𝗹𝘁𝗮𝗴𝗲: na ↳ 𝗣𝗵𝗮𝘀𝗲: ↳ 𝗚𝗮𝘀 𝗧𝘆𝗽𝗲: n…"
type textarea "x"
type textarea "Brand: Imperial Mo: ifs ↳ 𝗦𝗲𝗿𝗶𝗮𝗹 #: 6236922 ↳ 𝗩𝗼𝗹𝘁𝗮𝗴𝗲: na ↳ 𝗣𝗵𝗮𝘀𝗲: ↳ 𝗚𝗮𝘀 𝗧𝘆𝗽𝗲: …"
type textarea "x"
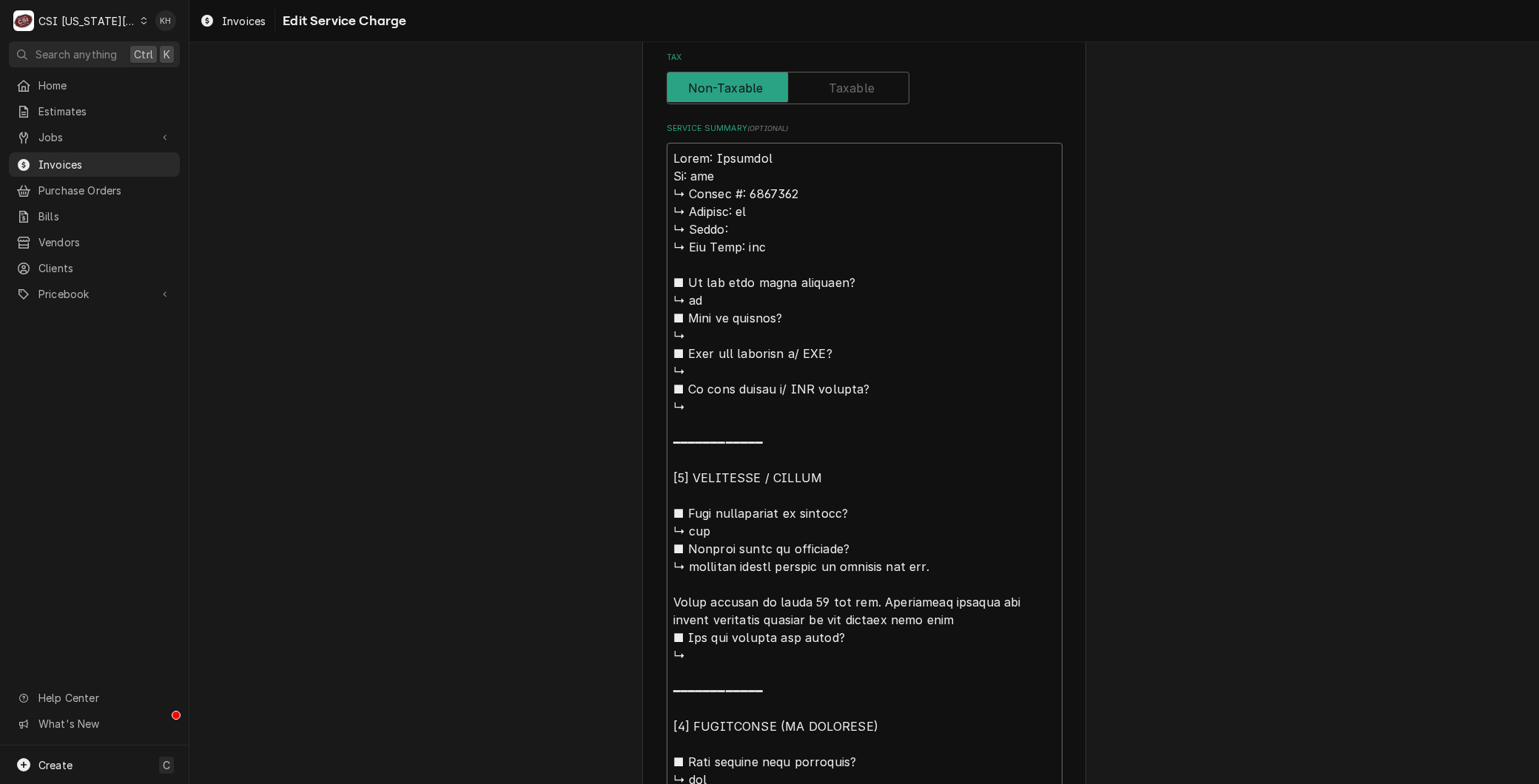
type textarea "Brand: Imperial Mod: ifs ↳ 𝗦𝗲𝗿𝗶𝗮𝗹 #: 6236922 ↳ 𝗩𝗼𝗹𝘁𝗮𝗴𝗲: na ↳ 𝗣𝗵𝗮𝘀𝗲: ↳ 𝗚𝗮𝘀 𝗧𝘆𝗽𝗲:…"
type textarea "x"
type textarea "Brand: Imperial Mode: ifs ↳ 𝗦𝗲𝗿𝗶𝗮𝗹 #: 6236922 ↳ 𝗩𝗼𝗹𝘁𝗮𝗴𝗲: na ↳ 𝗣𝗵𝗮𝘀𝗲: ↳ 𝗚𝗮𝘀 𝗧𝘆𝗽𝗲…"
type textarea "x"
type textarea "Brand: Imperial Model: ifs ↳ 𝗦𝗲𝗿𝗶𝗮𝗹 #: 6236922 ↳ 𝗩𝗼𝗹𝘁𝗮𝗴𝗲: na ↳ 𝗣𝗵𝗮𝘀𝗲: ↳ 𝗚𝗮𝘀 𝗧𝘆𝗽…"
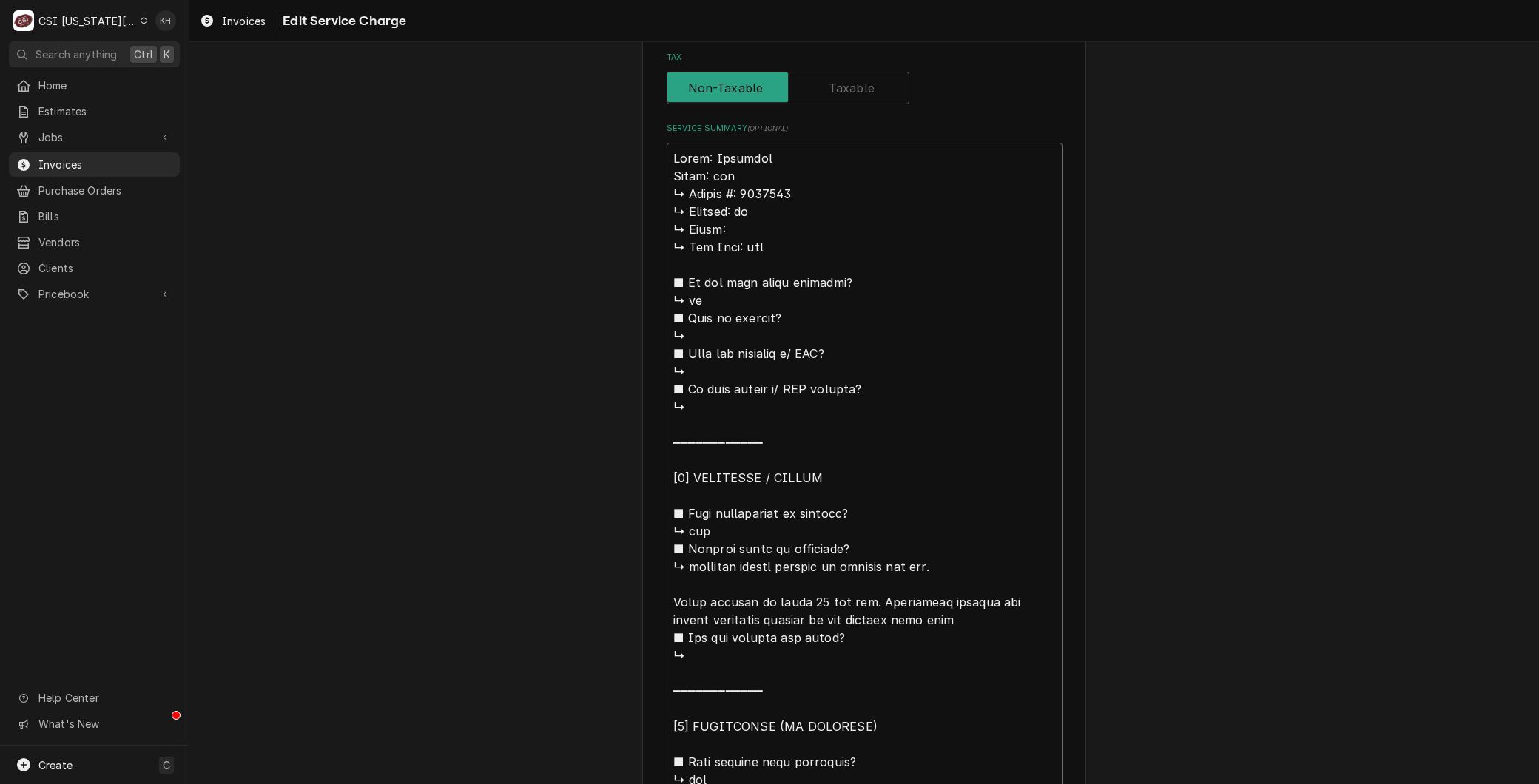
type textarea "x"
type textarea "Brand: Imperial Model: fs ↳ 𝗦𝗲𝗿𝗶𝗮𝗹 #: 6236922 ↳ 𝗩𝗼𝗹𝘁𝗮𝗴𝗲: na ↳ 𝗣𝗵𝗮𝘀𝗲: ↳ 𝗚𝗮𝘀 𝗧𝘆𝗽𝗲…"
type textarea "x"
type textarea "Brand: Imperial Model: s ↳ 𝗦𝗲𝗿𝗶𝗮𝗹 #: 6236922 ↳ 𝗩𝗼𝗹𝘁𝗮𝗴𝗲: na ↳ 𝗣𝗵𝗮𝘀𝗲: ↳ 𝗚𝗮𝘀 𝗧𝘆𝗽𝗲:…"
type textarea "x"
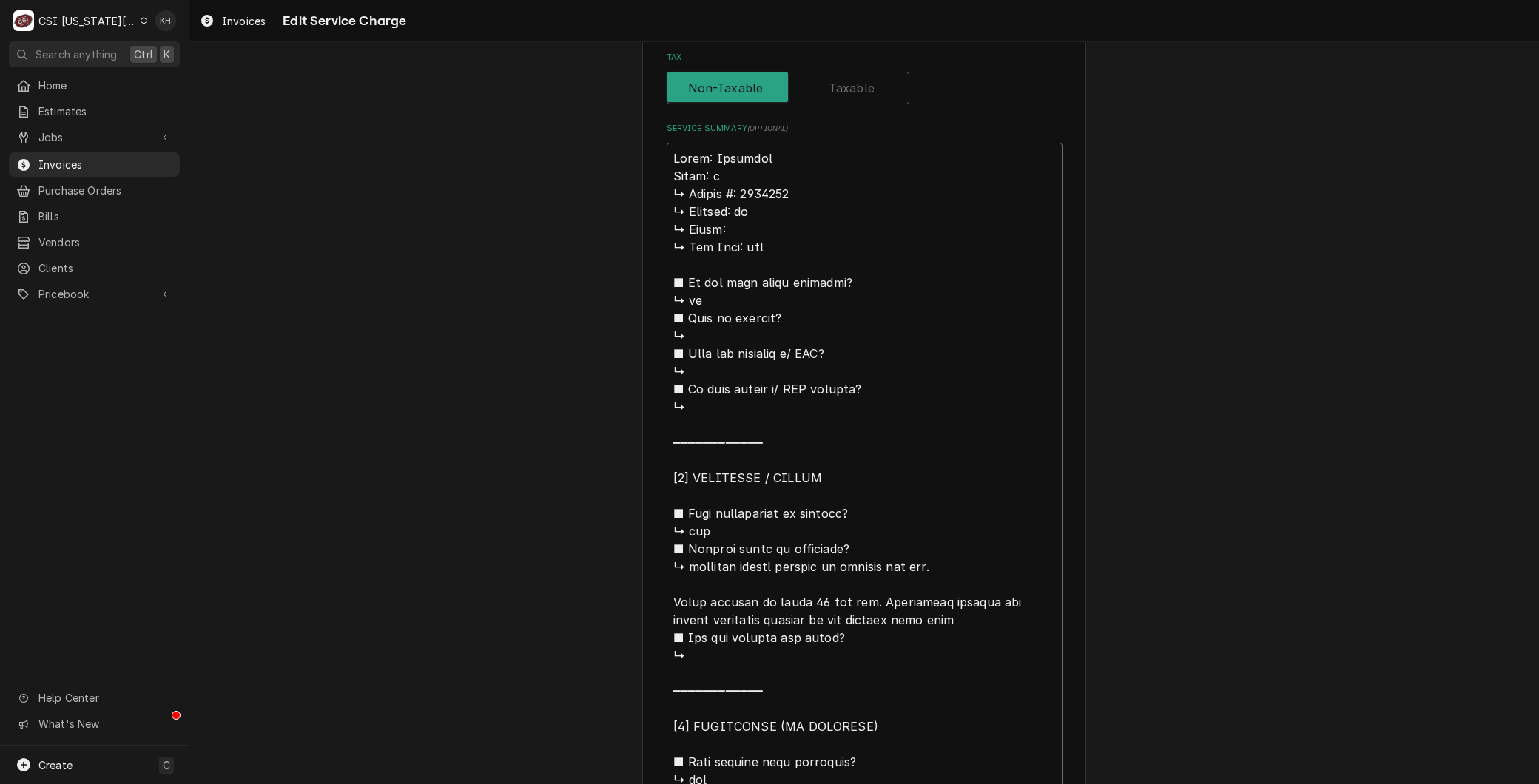
type textarea "Brand: Imperial Model: ↳ 𝗦𝗲𝗿𝗶𝗮𝗹 #: 6236922 ↳ 𝗩𝗼𝗹𝘁𝗮𝗴𝗲: na ↳ 𝗣𝗵𝗮𝘀𝗲: ↳ 𝗚𝗮𝘀 𝗧𝘆𝗽𝗲: n…"
type textarea "x"
type textarea "Brand: Imperial Model: I ↳ 𝗦𝗲𝗿𝗶𝗮𝗹 #: 6236922 ↳ 𝗩𝗼𝗹𝘁𝗮𝗴𝗲: na ↳ 𝗣𝗵𝗮𝘀𝗲: ↳ 𝗚𝗮𝘀 𝗧𝘆𝗽𝗲:…"
type textarea "x"
type textarea "Brand: Imperial Model: IF ↳ 𝗦𝗲𝗿𝗶𝗮𝗹 #: 6236922 ↳ 𝗩𝗼𝗹𝘁𝗮𝗴𝗲: na ↳ 𝗣𝗵𝗮𝘀𝗲: ↳ 𝗚𝗮𝘀 𝗧𝘆𝗽𝗲…"
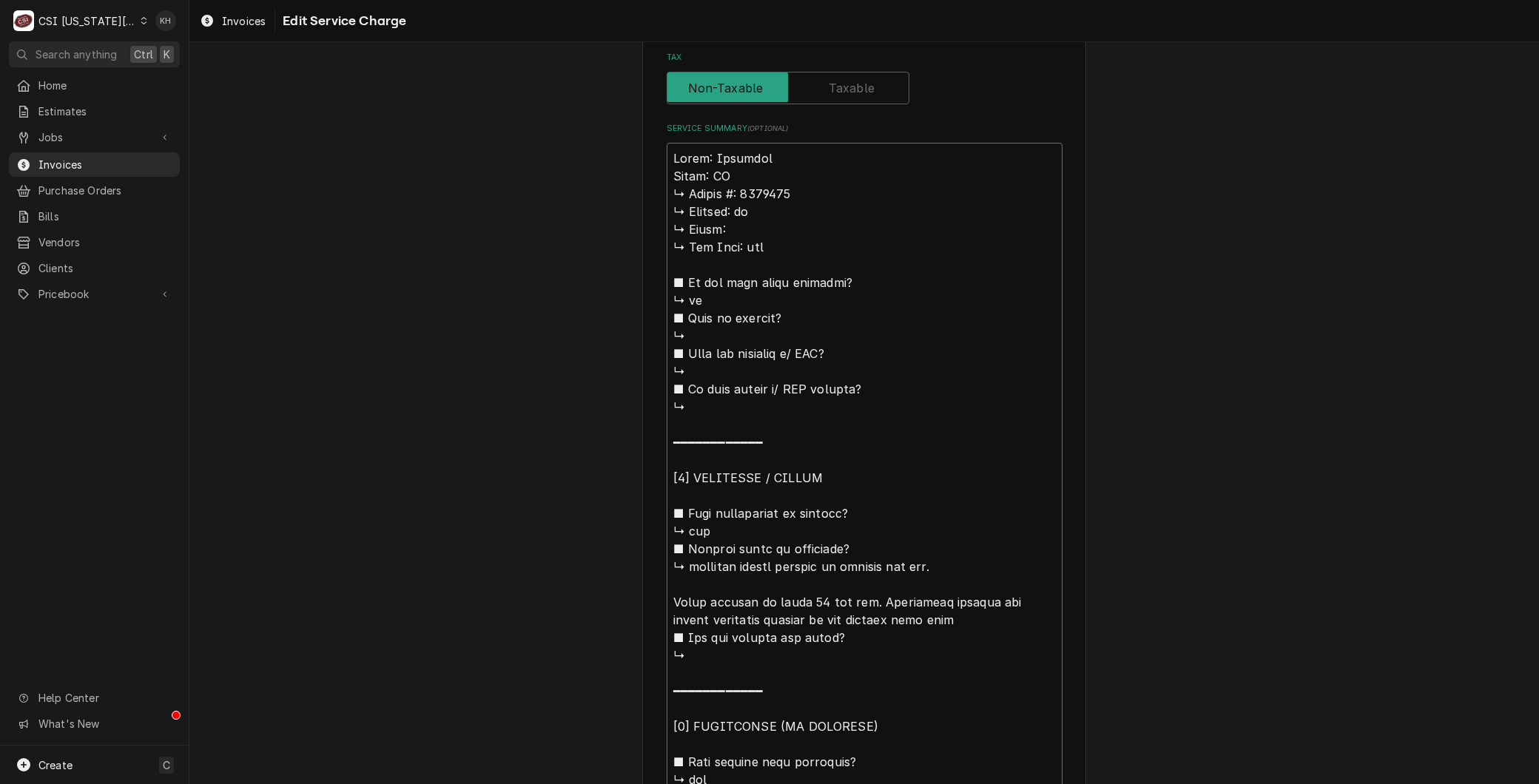
type textarea "x"
type textarea "Brand: Imperial Model: IFS ↳ 𝗦𝗲𝗿𝗶𝗮𝗹 #: 6236922 ↳ 𝗩𝗼𝗹𝘁𝗮𝗴𝗲: na ↳ 𝗣𝗵𝗮𝘀𝗲: ↳ 𝗚𝗮𝘀 𝗧𝘆𝗽…"
type textarea "x"
type textarea "Brand: Imperial Model: IFS 𝗦𝗲𝗿𝗶𝗮𝗹 #: 6236922 ↳ 𝗩𝗼𝗹𝘁𝗮𝗴𝗲: na ↳ 𝗣𝗵𝗮𝘀𝗲: ↳ 𝗚𝗮𝘀 𝗧𝘆𝗽𝗲:…"
type textarea "x"
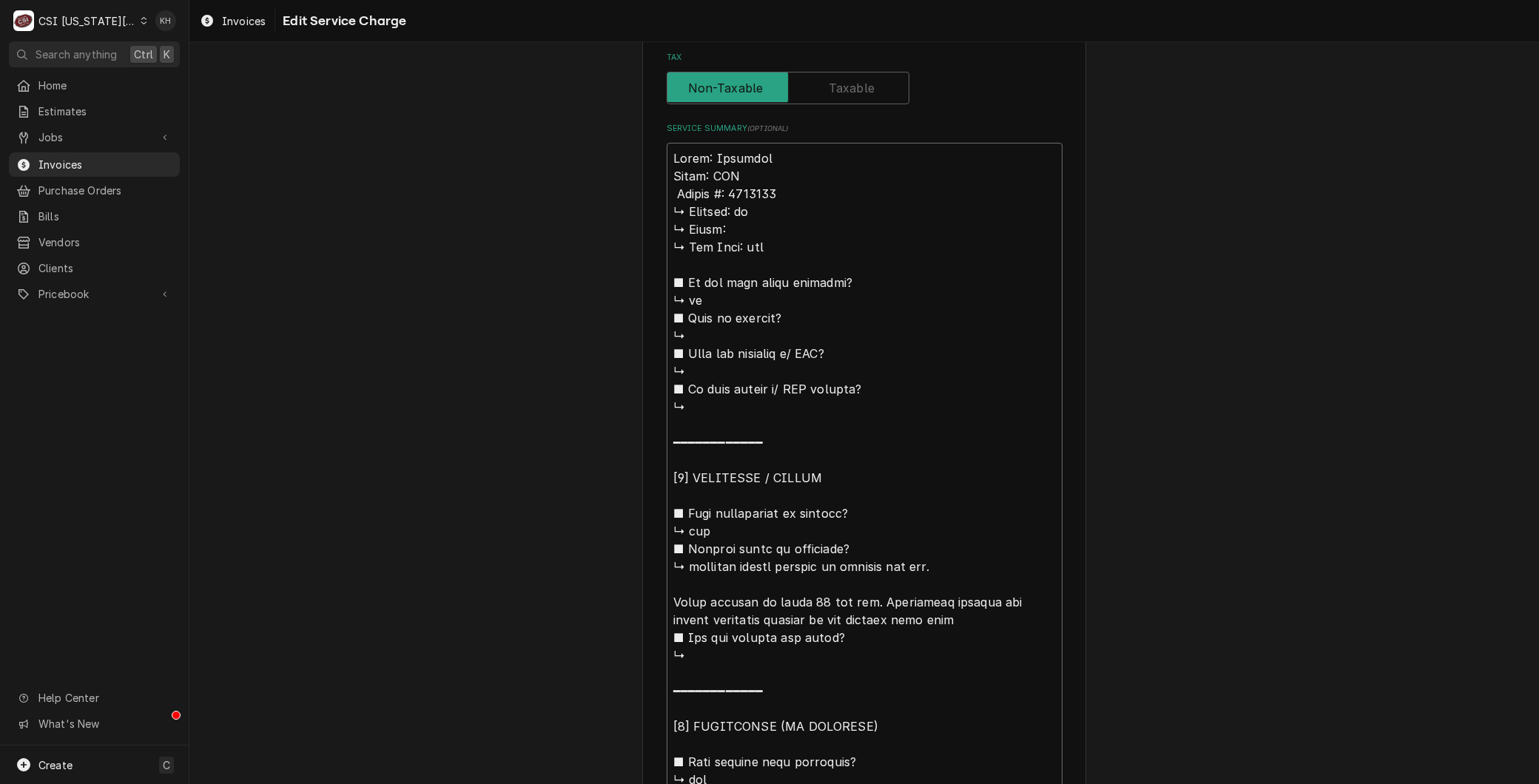
type textarea "Brand: Imperial Model: IFS 𝗦𝗲𝗿𝗶𝗮𝗹 #: 6236922 ↳ 𝗩𝗼𝗹𝘁𝗮𝗴𝗲: na ↳ 𝗣𝗵𝗮𝘀𝗲: ↳ 𝗚𝗮𝘀 𝗧𝘆𝗽𝗲:…"
type textarea "x"
type textarea "Brand: Imperial Model: IFS 𝗲𝗿𝗶𝗮𝗹 #: 6236922 ↳ 𝗩𝗼𝗹𝘁𝗮𝗴𝗲: na ↳ 𝗣𝗵𝗮𝘀𝗲: ↳ 𝗚𝗮𝘀 𝗧𝘆𝗽𝗲: …"
type textarea "x"
type textarea "Brand: Imperial Model: IFS 𝗿𝗶𝗮𝗹 #: 6236922 ↳ 𝗩𝗼𝗹𝘁𝗮𝗴𝗲: na ↳ 𝗣𝗵𝗮𝘀𝗲: ↳ 𝗚𝗮𝘀 𝗧𝘆𝗽𝗲: n…"
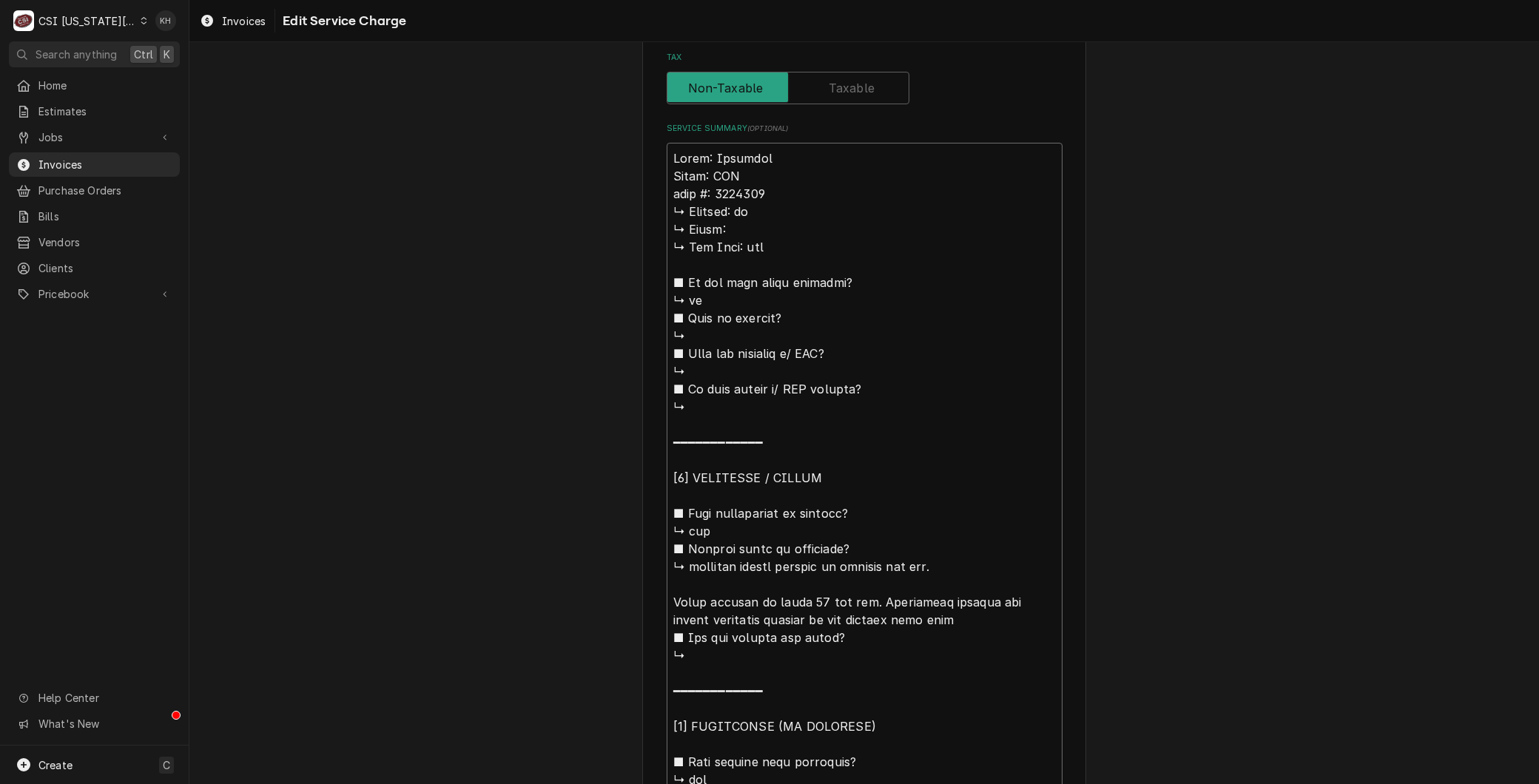
type textarea "x"
type textarea "Brand: Imperial Model: IFS 𝗶𝗮𝗹 #: 6236922 ↳ 𝗩𝗼𝗹𝘁𝗮𝗴𝗲: na ↳ 𝗣𝗵𝗮𝘀𝗲: ↳ 𝗚𝗮𝘀 𝗧𝘆𝗽𝗲: na…"
type textarea "x"
type textarea "Brand: Imperial Model: IFS 𝗮𝗹 #: 6236922 ↳ 𝗩𝗼𝗹𝘁𝗮𝗴𝗲: na ↳ 𝗣𝗵𝗮𝘀𝗲: ↳ 𝗚𝗮𝘀 𝗧𝘆𝗽𝗲: nat…"
type textarea "x"
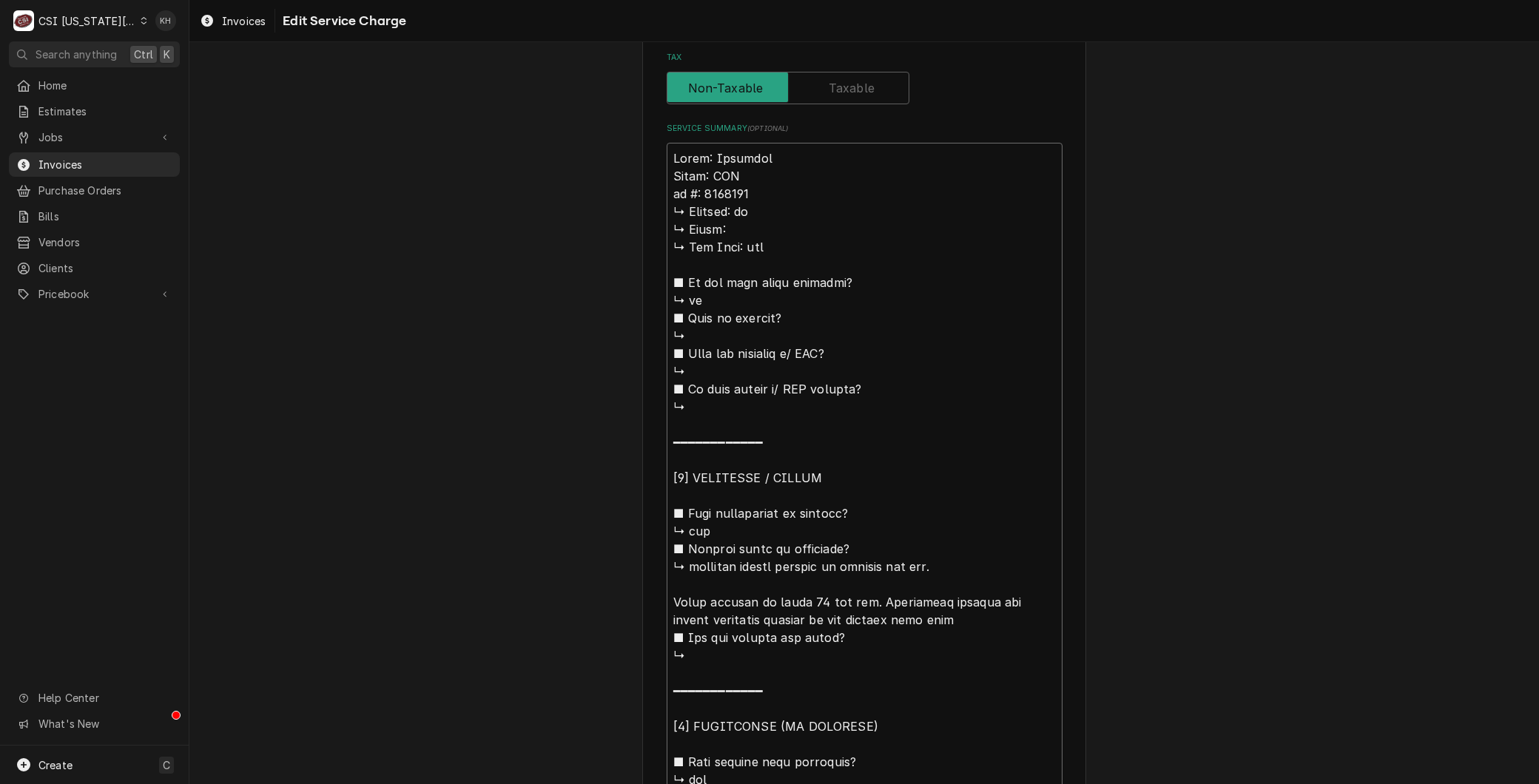
type textarea "Brand: Imperial Model: IFS 𝗹 #: 6236922 ↳ 𝗩𝗼𝗹𝘁𝗮𝗴𝗲: na ↳ 𝗣𝗵𝗮𝘀𝗲: ↳ 𝗚𝗮𝘀 𝗧𝘆𝗽𝗲: nat …"
type textarea "x"
type textarea "Brand: Imperial Model: IFS #: 6236922 ↳ 𝗩𝗼𝗹𝘁𝗮𝗴𝗲: na ↳ 𝗣𝗵𝗮𝘀𝗲: ↳ 𝗚𝗮𝘀 𝗧𝘆𝗽𝗲: nat ■ …"
type textarea "x"
type textarea "Brand: Imperial Model: IFS #: 6236922 ↳ 𝗩𝗼𝗹𝘁𝗮𝗴𝗲: na ↳ 𝗣𝗵𝗮𝘀𝗲: ↳ 𝗚𝗮𝘀 𝗧𝘆𝗽𝗲: nat ■ …"
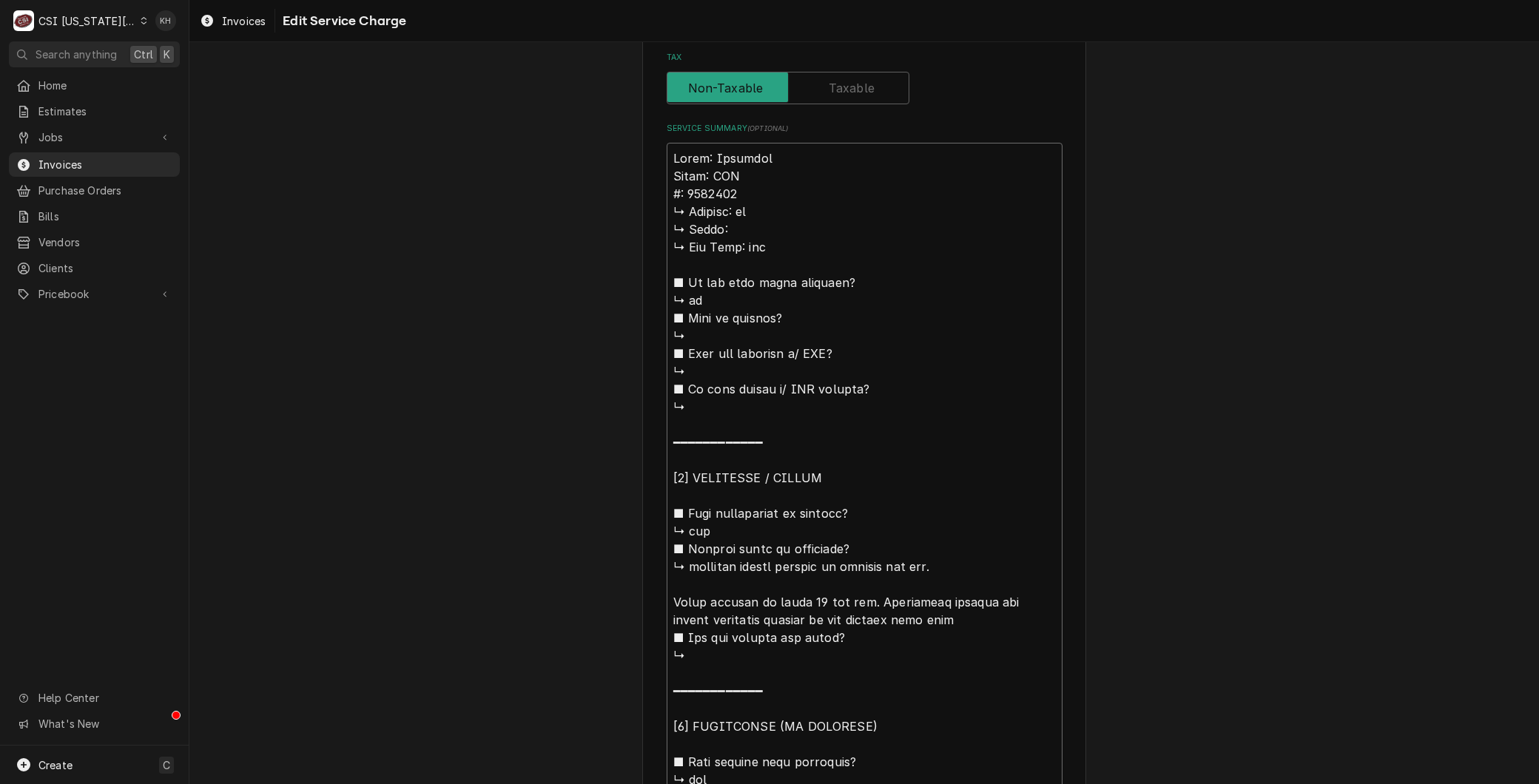
type textarea "x"
type textarea "Brand: Imperial Model: IFS : 6236922 ↳ 𝗩𝗼𝗹𝘁𝗮𝗴𝗲: na ↳ 𝗣𝗵𝗮𝘀𝗲: ↳ 𝗚𝗮𝘀 𝗧𝘆𝗽𝗲: nat ■ 𝗜…"
type textarea "x"
type textarea "Brand: Imperial Model: IFS S: 6236922 ↳ 𝗩𝗼𝗹𝘁𝗮𝗴𝗲: na ↳ 𝗣𝗵𝗮𝘀𝗲: ↳ 𝗚𝗮𝘀 𝗧𝘆𝗽𝗲: nat ■ …"
type textarea "x"
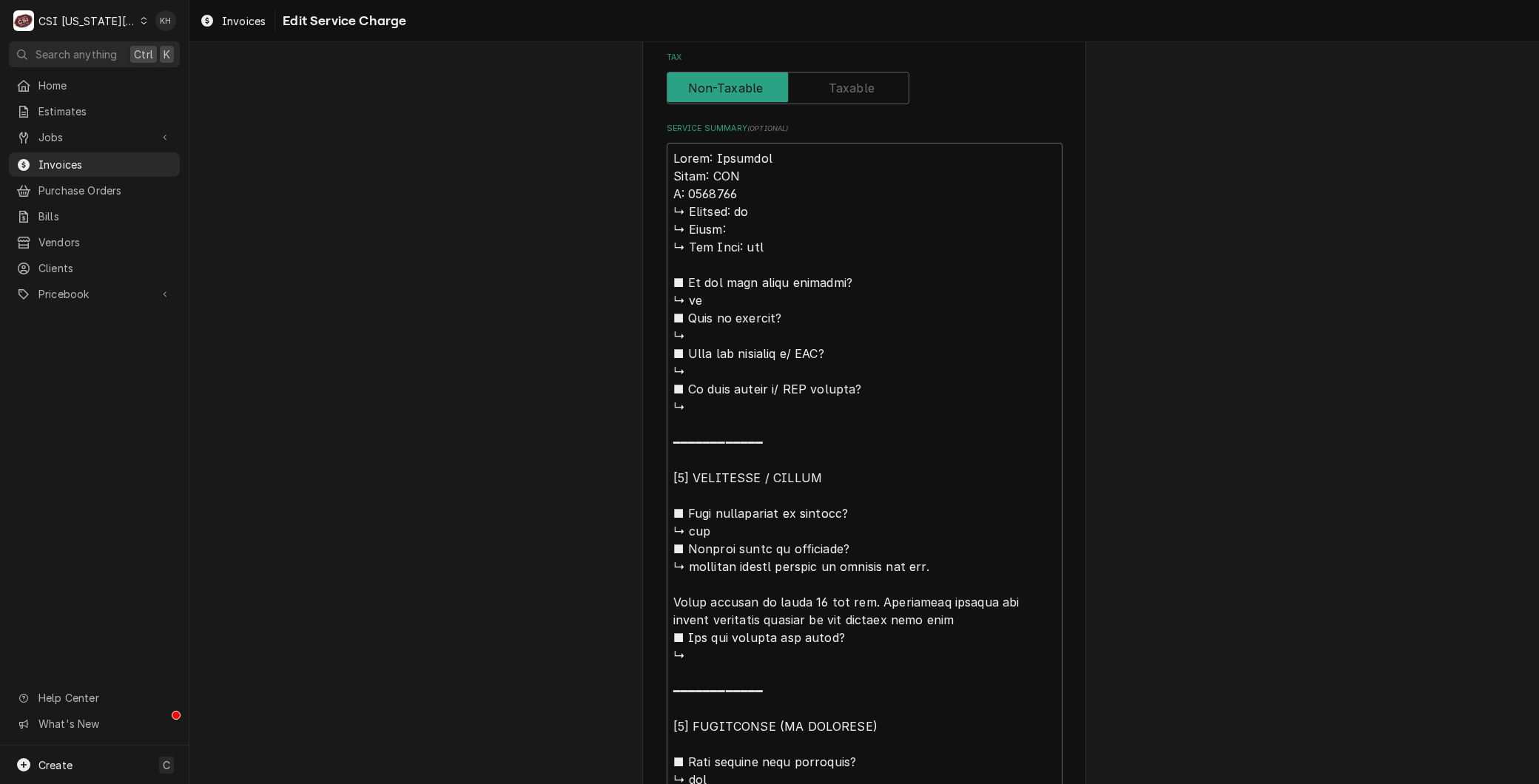
type textarea "Brand: Imperial Model: IFS Se: 6236922 ↳ 𝗩𝗼𝗹𝘁𝗮𝗴𝗲: na ↳ 𝗣𝗵𝗮𝘀𝗲: ↳ 𝗚𝗮𝘀 𝗧𝘆𝗽𝗲: nat ■…"
type textarea "x"
type textarea "Brand: Imperial Model: IFS Ser: 6236922 ↳ 𝗩𝗼𝗹𝘁𝗮𝗴𝗲: na ↳ 𝗣𝗵𝗮𝘀𝗲: ↳ 𝗚𝗮𝘀 𝗧𝘆𝗽𝗲: nat …"
type textarea "x"
type textarea "Brand: Imperial Model: IFS Seri: 6236922 ↳ 𝗩𝗼𝗹𝘁𝗮𝗴𝗲: na ↳ 𝗣𝗵𝗮𝘀𝗲: ↳ 𝗚𝗮𝘀 𝗧𝘆𝗽𝗲: nat…"
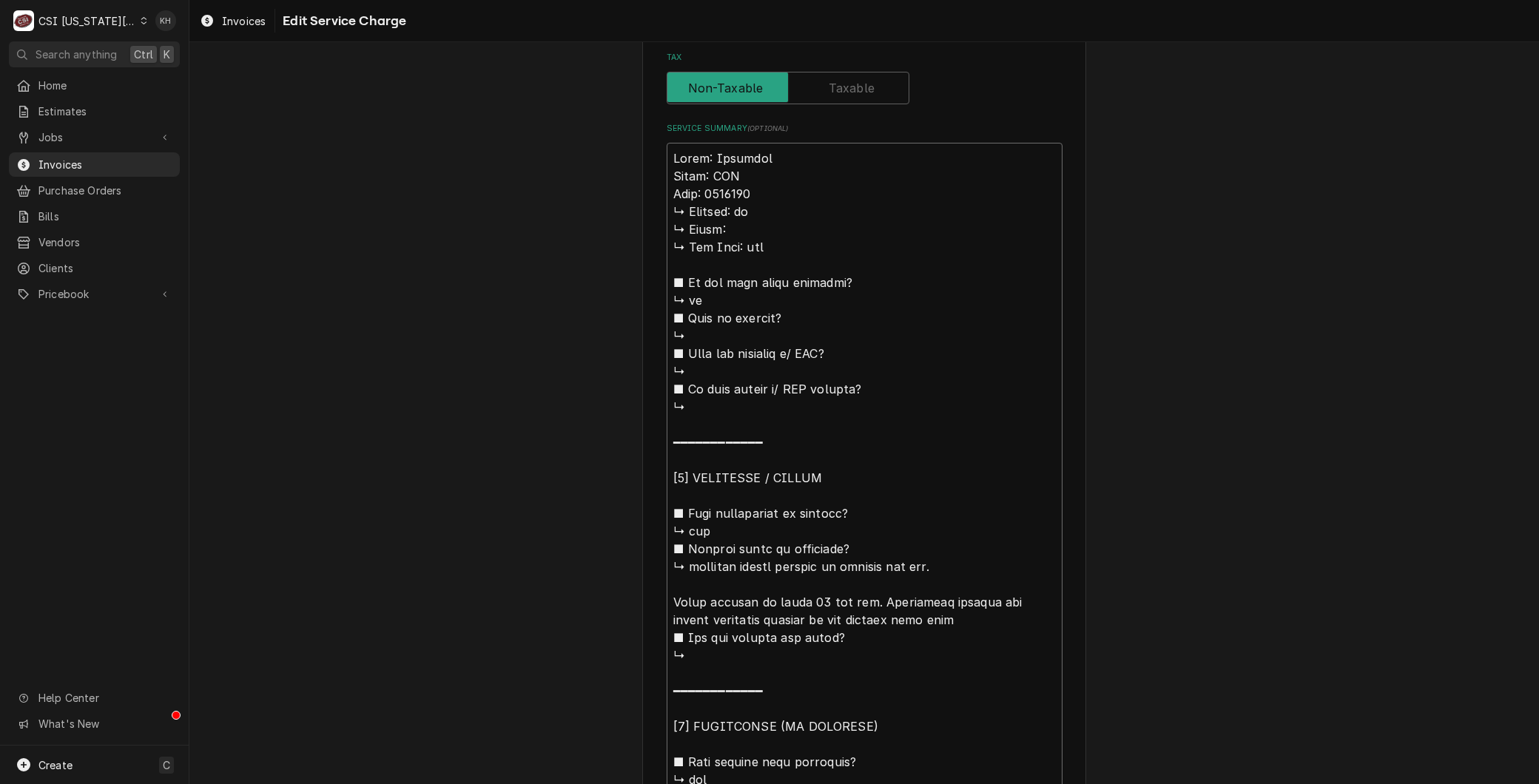
type textarea "x"
type textarea "Brand: Imperial Model: IFS Seria: 6236922 ↳ 𝗩𝗼𝗹𝘁𝗮𝗴𝗲: na ↳ 𝗣𝗵𝗮𝘀𝗲: ↳ 𝗚𝗮𝘀 𝗧𝘆𝗽𝗲: na…"
type textarea "x"
type textarea "Brand: Imperial Model: IFS Serial: 6236922 ↳ 𝗩𝗼𝗹𝘁𝗮𝗴𝗲: na ↳ 𝗣𝗵𝗮𝘀𝗲: ↳ 𝗚𝗮𝘀 𝗧𝘆𝗽𝗲: n…"
drag, startPoint x: 771, startPoint y: 560, endPoint x: 558, endPoint y: 205, distance: 414.0
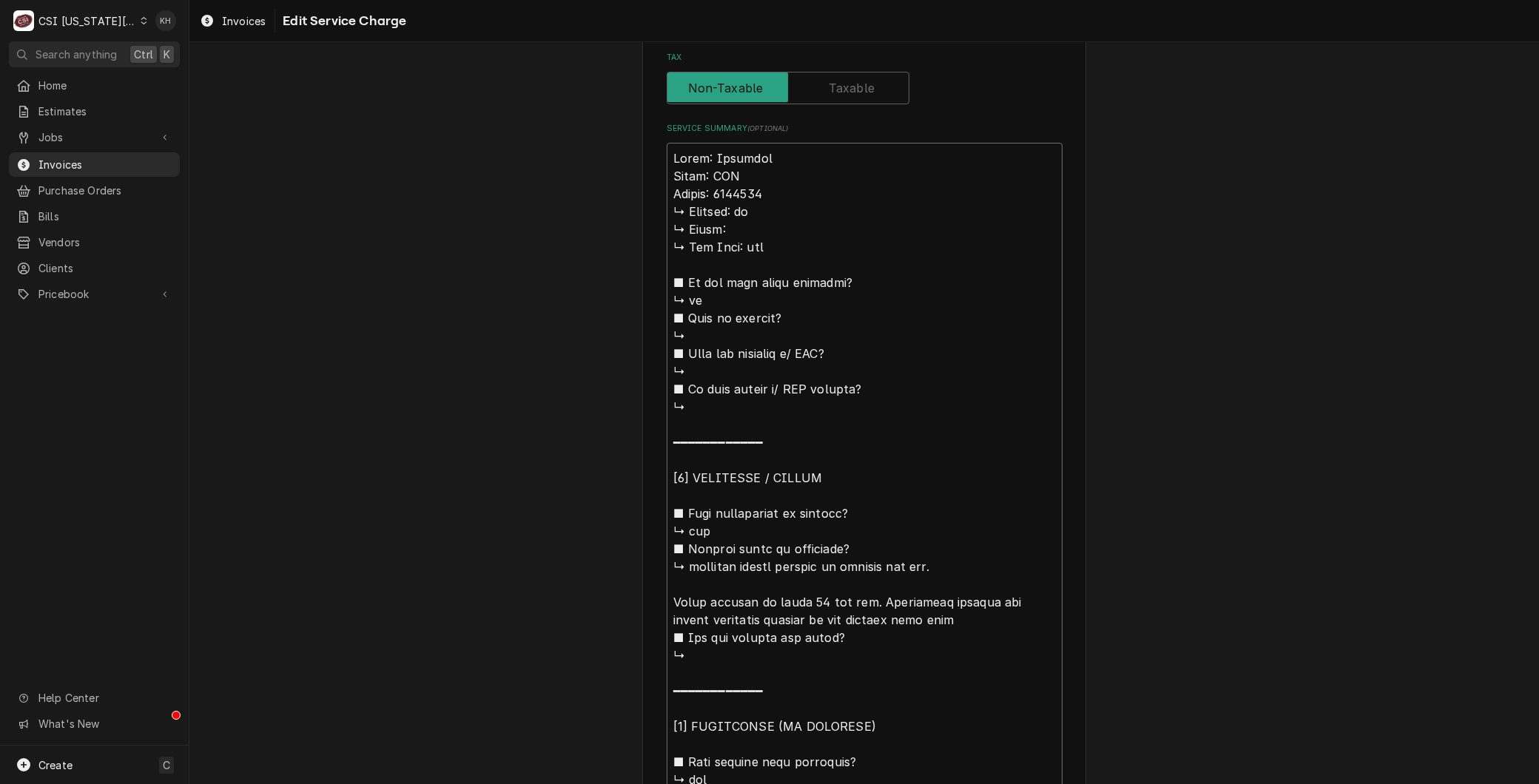
click at [558, 205] on div "Use the fields below to edit this service charge Short Description 1-Labor (Ser…" at bounding box center [864, 419] width 1349 height 1859
type textarea "x"
type textarea "Brand: Imperial Model: IFS Serial: 6236922 s machine is running too hot. Fohnd …"
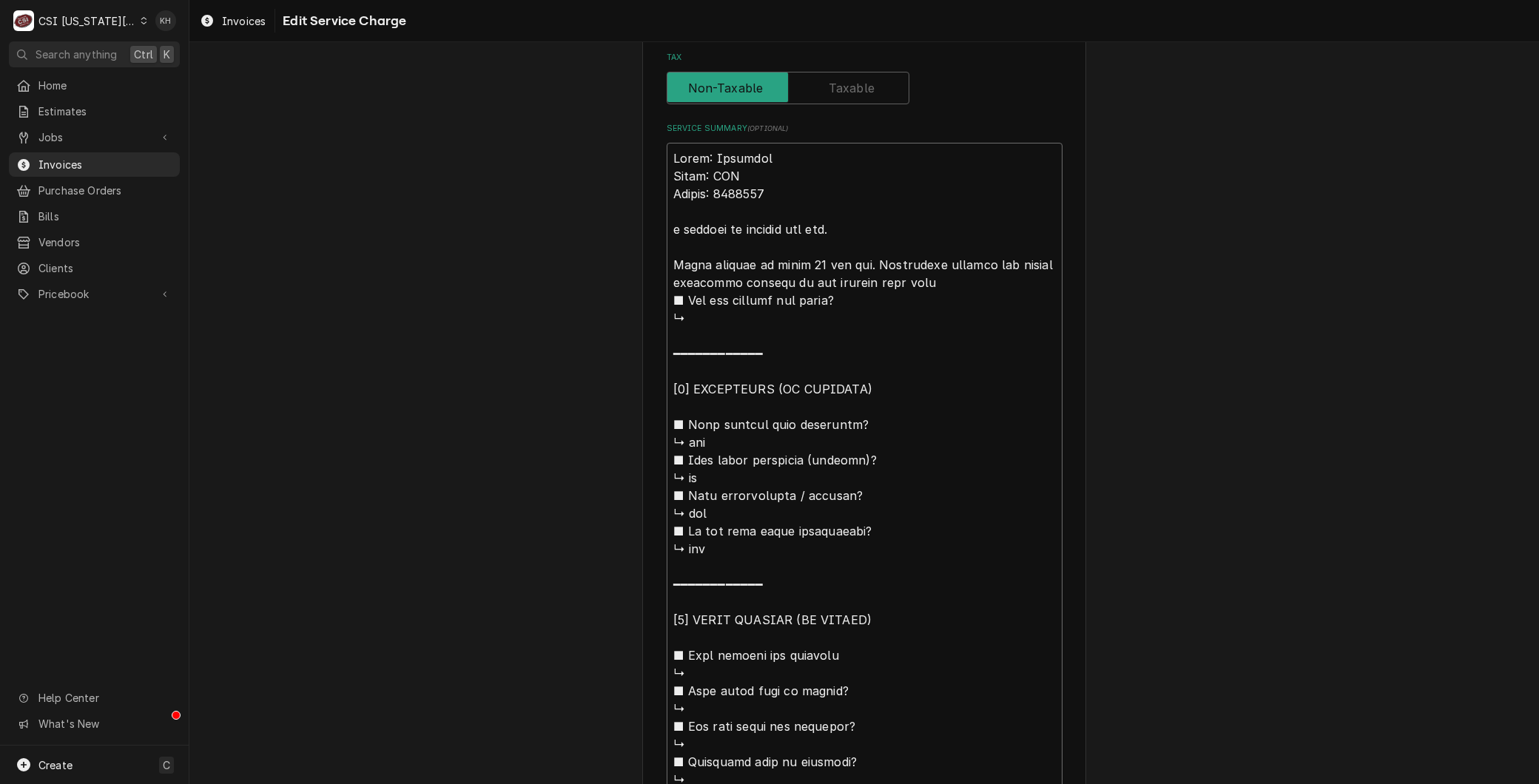
type textarea "x"
type textarea "Brand: Imperial Model: IFS Serial: 6236922 s machine is running too hot. Fohnd …"
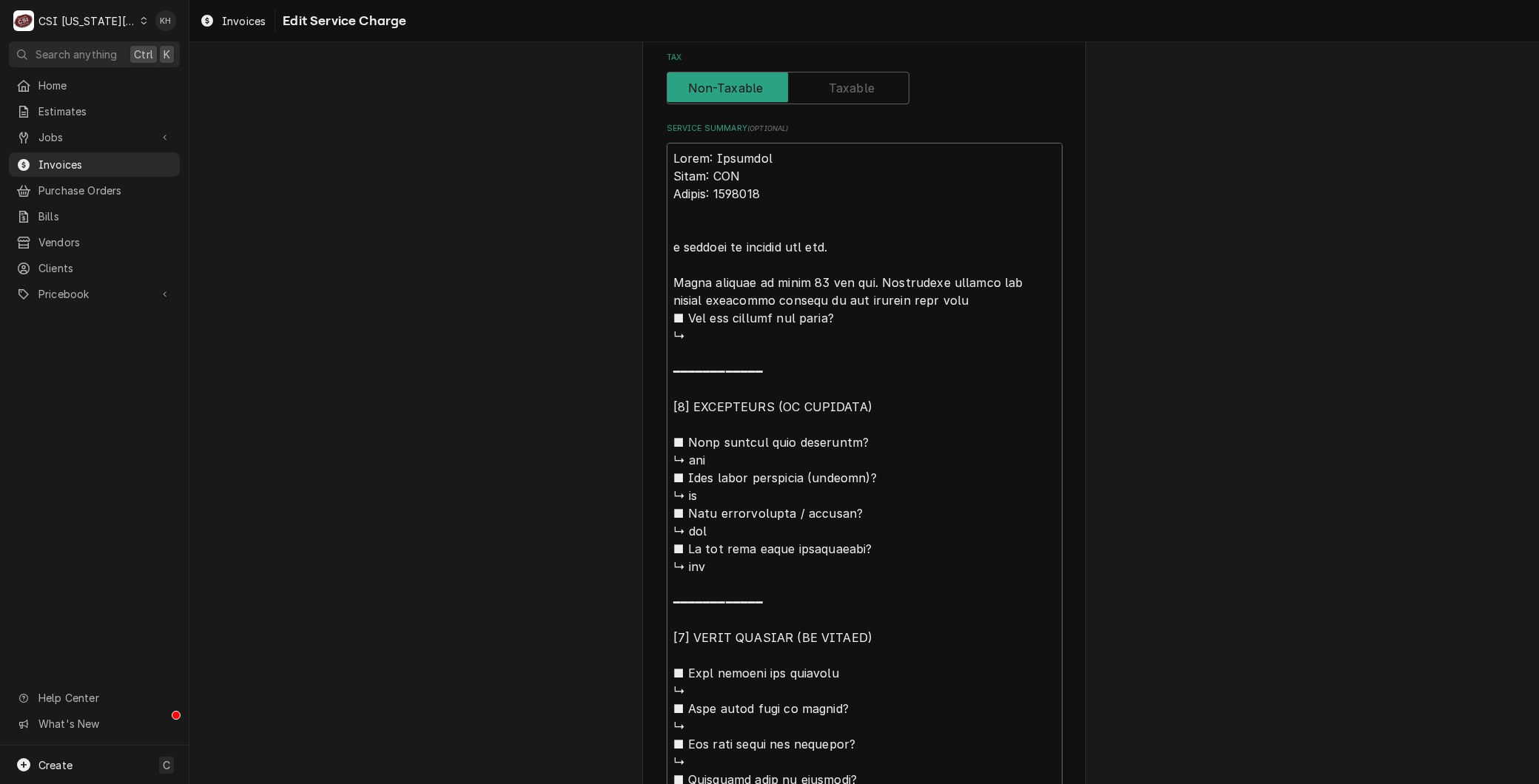
type textarea "x"
type textarea "Brand: Imperial Model: IFS Serial: 6236922 As machine is running too hot. Fohnd…"
type textarea "x"
type textarea "Brand: Imperial Model: IFS Serial: 6236922 Ars machine is running too hot. Fohn…"
type textarea "x"
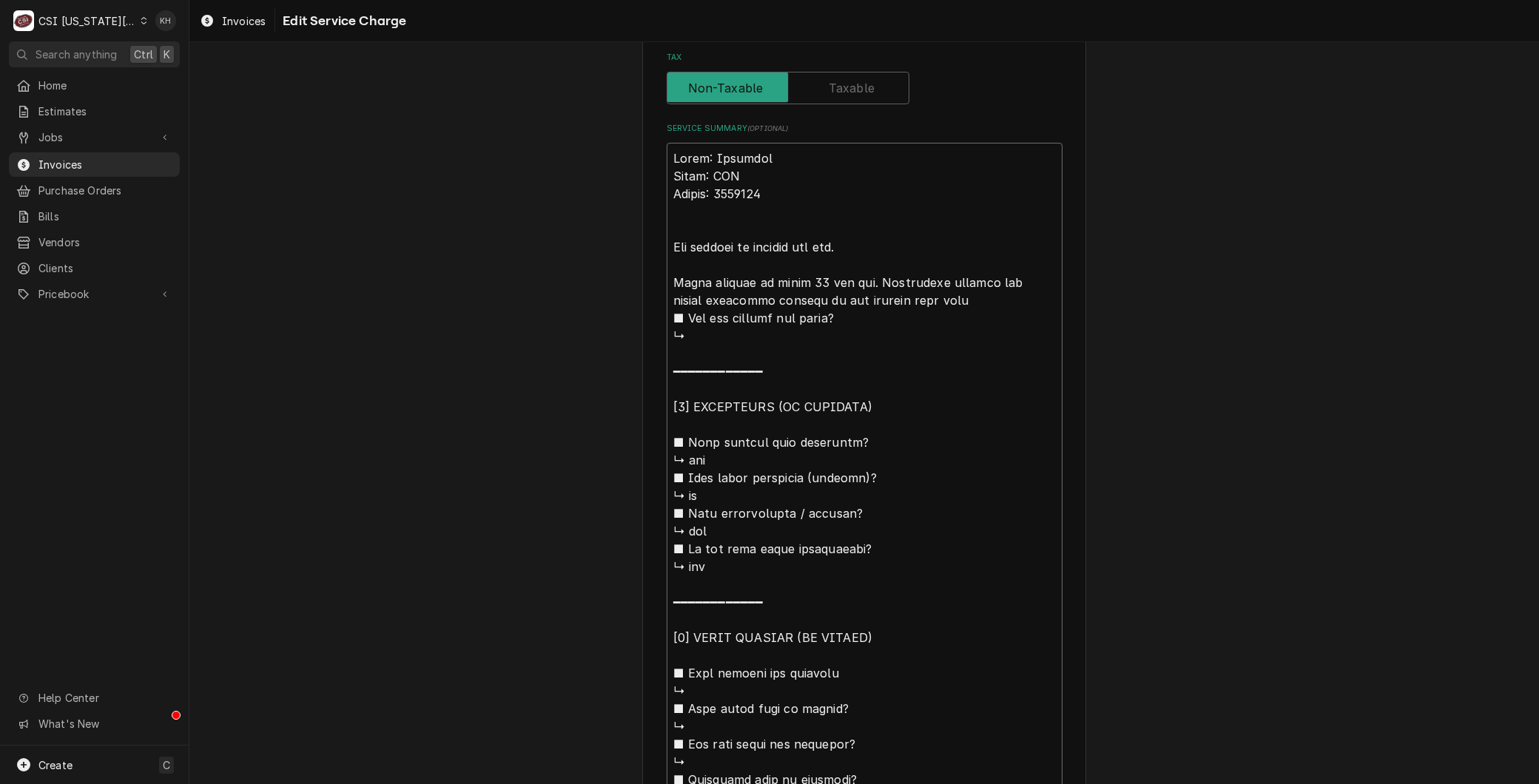
type textarea "Brand: Imperial Model: IFS Serial: 6236922 Arrs machine is running too hot. Foh…"
type textarea "x"
type textarea "Brand: Imperial Model: IFS Serial: 6236922 Arris machine is running too hot. Fo…"
type textarea "x"
type textarea "Brand: Imperial Model: IFS Serial: 6236922 Arrivs machine is running too hot. F…"
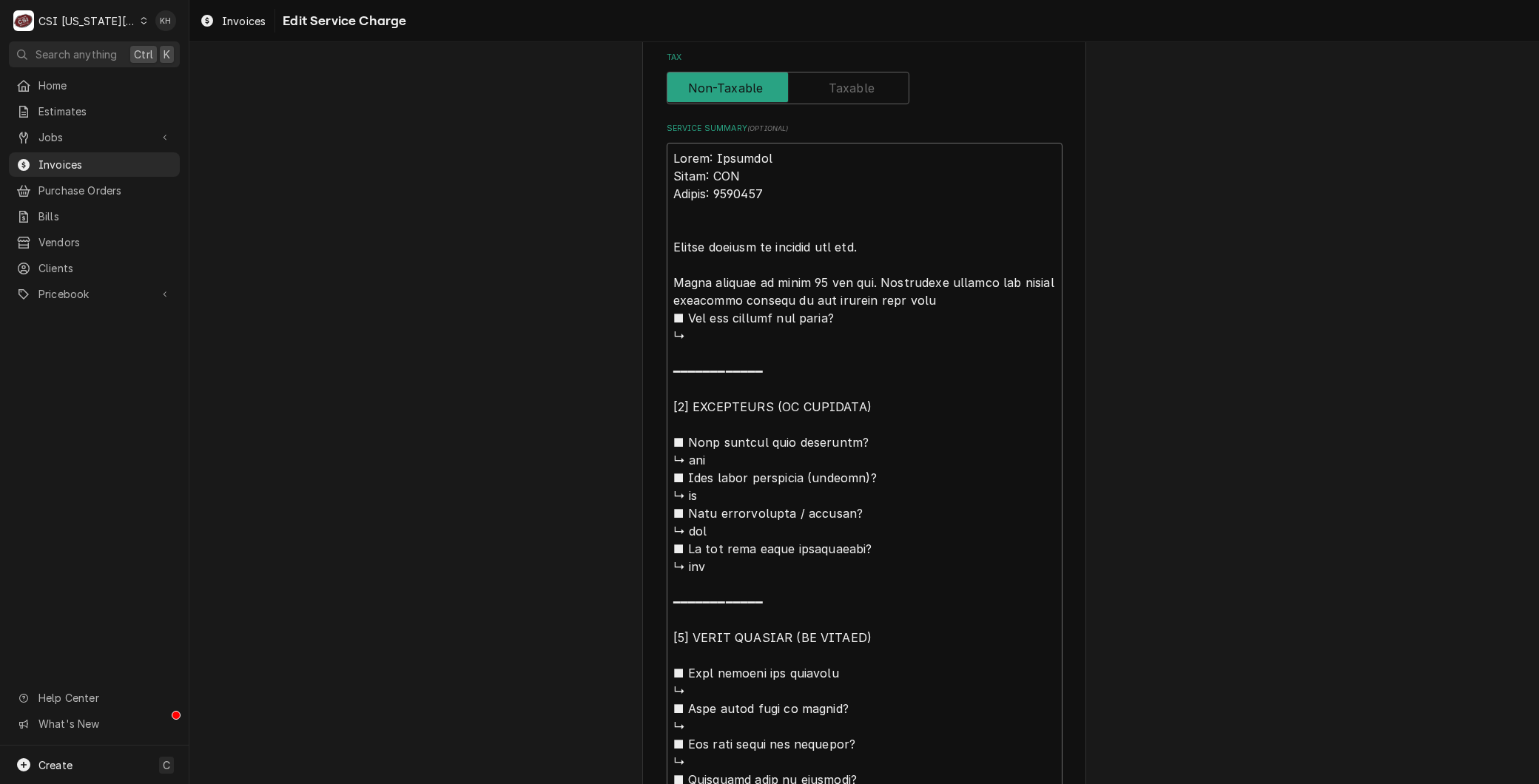
type textarea "x"
type textarea "Brand: Imperial Model: IFS Serial: 6236922 Arrives machine is running too hot. …"
type textarea "x"
type textarea "Brand: Imperial Model: IFS Serial: 6236922 Arriveds machine is running too hot.…"
type textarea "x"
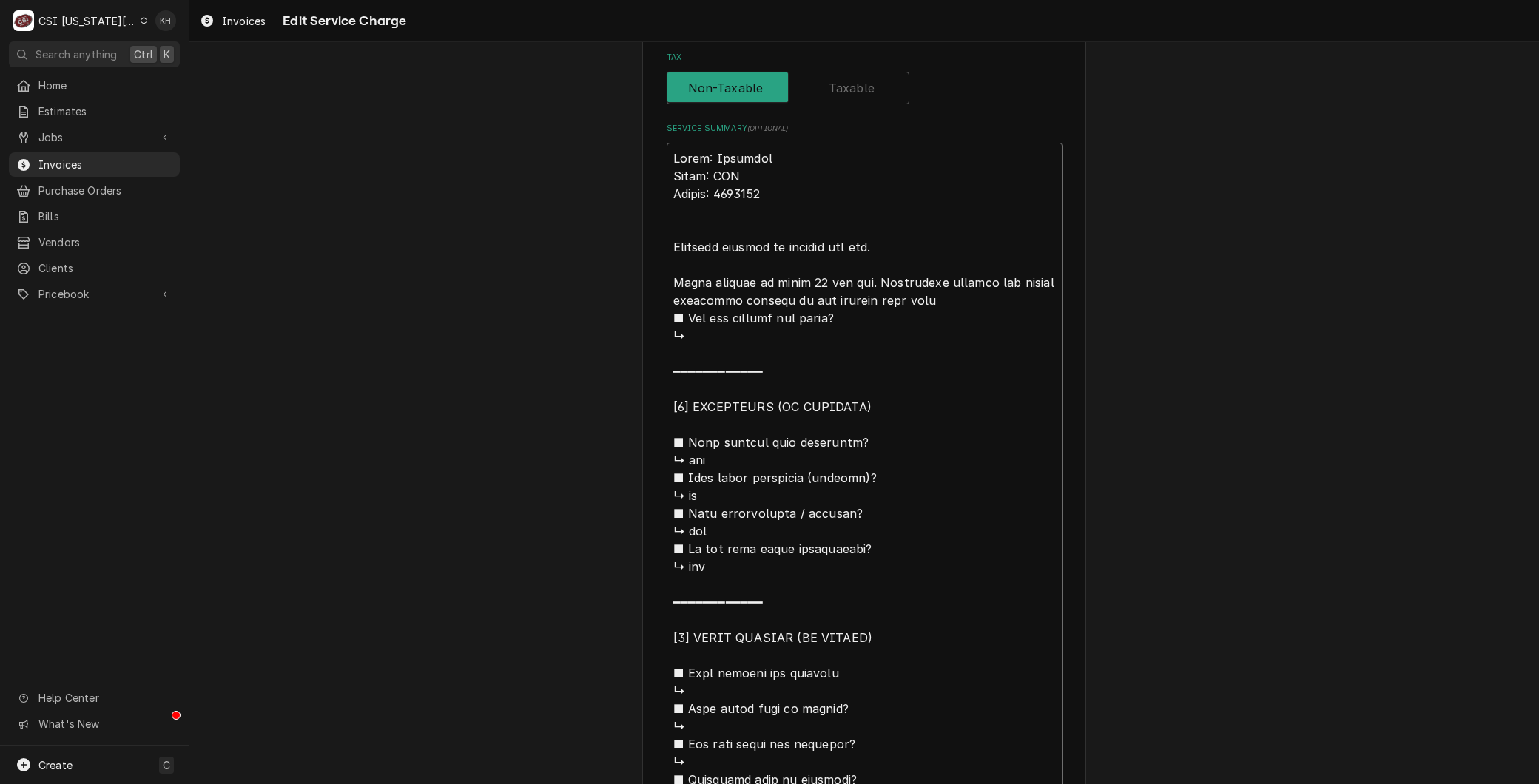
type textarea "Brand: Imperial Model: IFS Serial: 6236922 Arrived s machine is running too hot…"
type textarea "x"
type textarea "Brand: Imperial Model: IFS Serial: 6236922 Arrived os machine is running too ho…"
type textarea "x"
type textarea "Brand: Imperial Model: IFS Serial: 6236922 Arrived ons machine is running too h…"
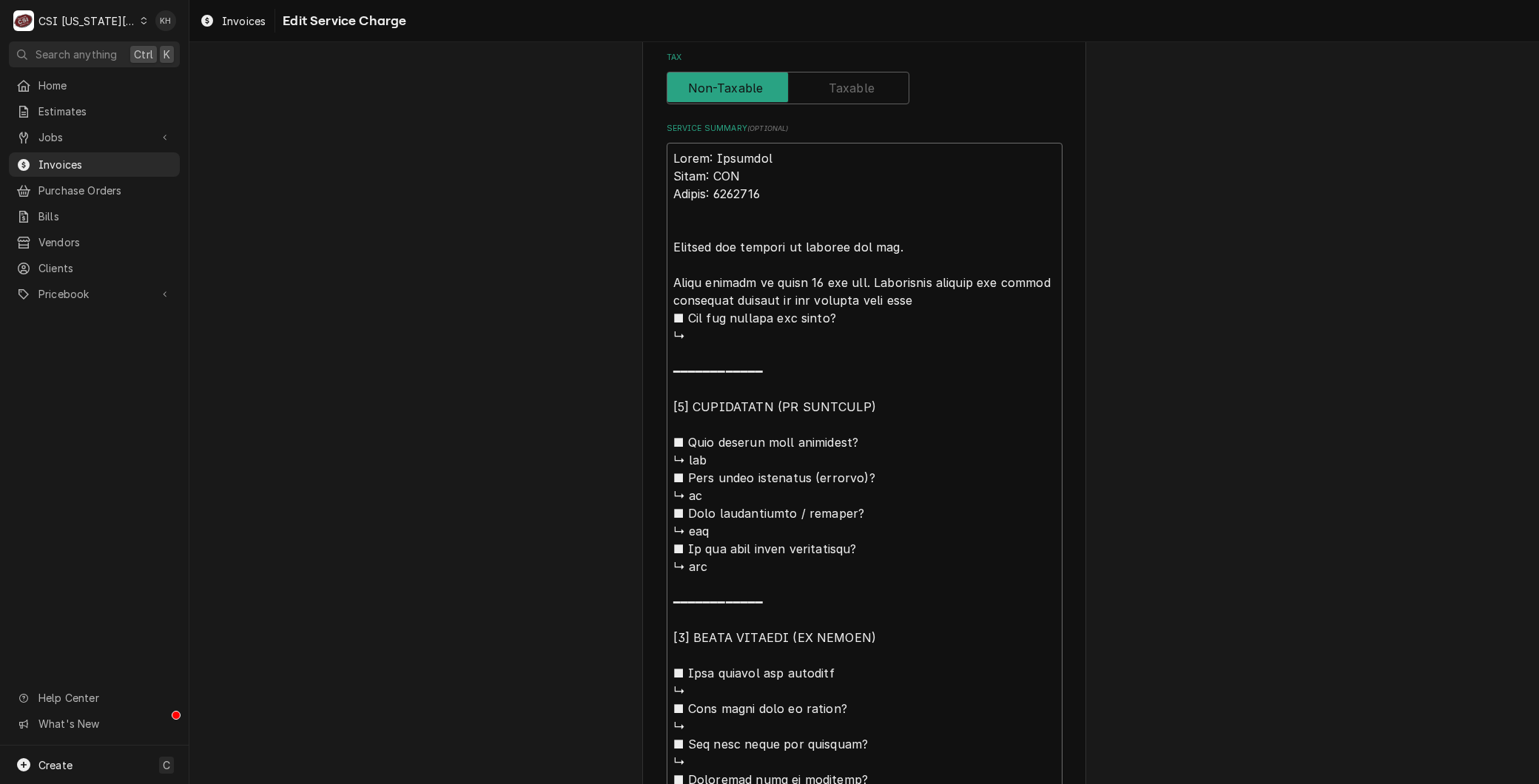
type textarea "x"
type textarea "Brand: Imperial Model: IFS Serial: 6236922 Arrived on ss machine is running too…"
type textarea "x"
type textarea "Brand: Imperial Model: IFS Serial: 6236922 Arrived on sis machine is running to…"
type textarea "x"
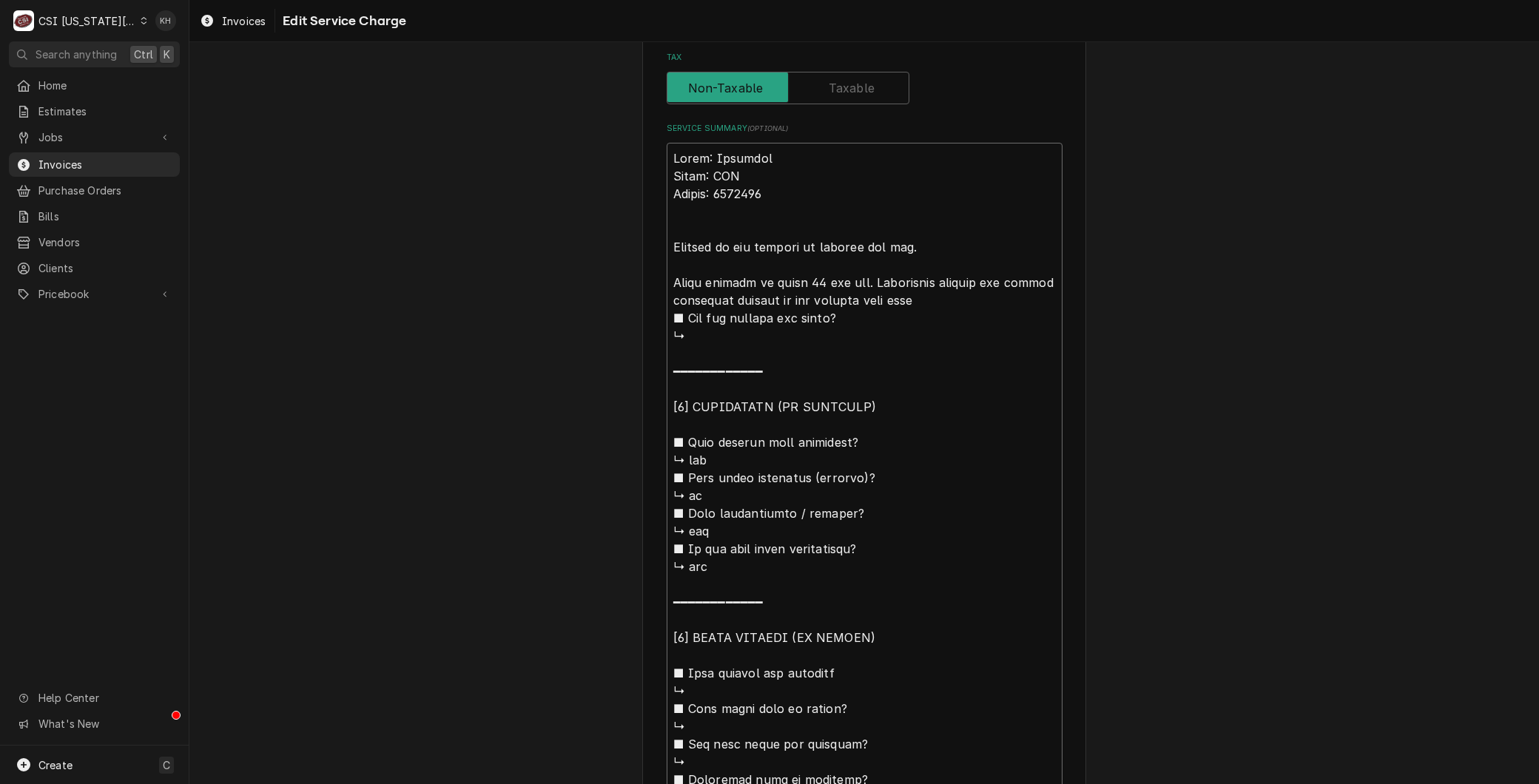
type textarea "Brand: Imperial Model: IFS Serial: 6236922 Arrived on sits machine is running t…"
type textarea "x"
type textarea "Brand: Imperial Model: IFS Serial: 6236922 Arrived on sites machine is running …"
type textarea "x"
type textarea "Brand: Imperial Model: IFS Serial: 6236922 Arrived on site,s machine is running…"
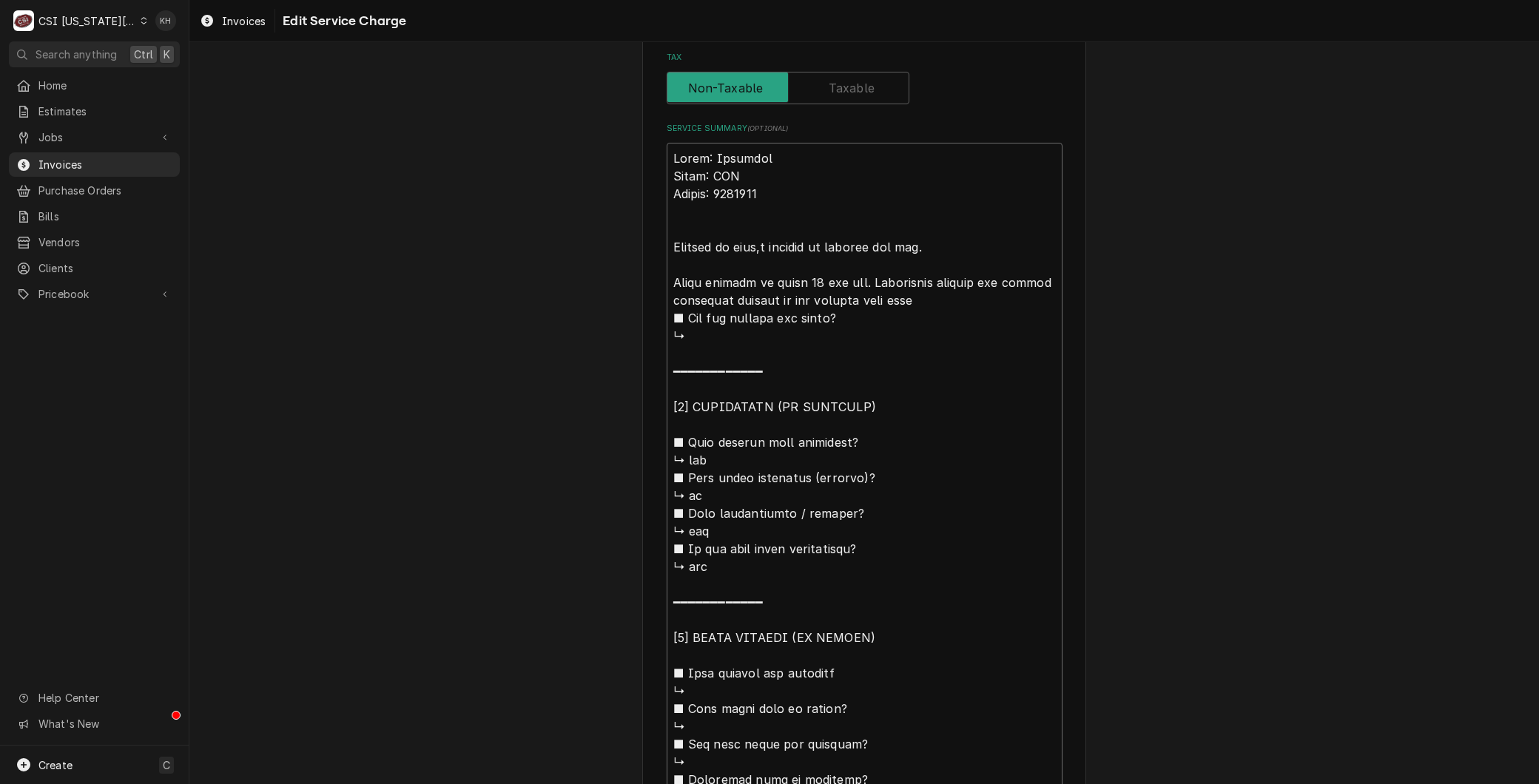
type textarea "x"
type textarea "Brand: Imperial Model: IFS Serial: 6236922 Arrived on site, s machine is runnin…"
type textarea "x"
type textarea "Brand: Imperial Model: IFS Serial: 6236922 Arrived on site, cs machine is runni…"
type textarea "x"
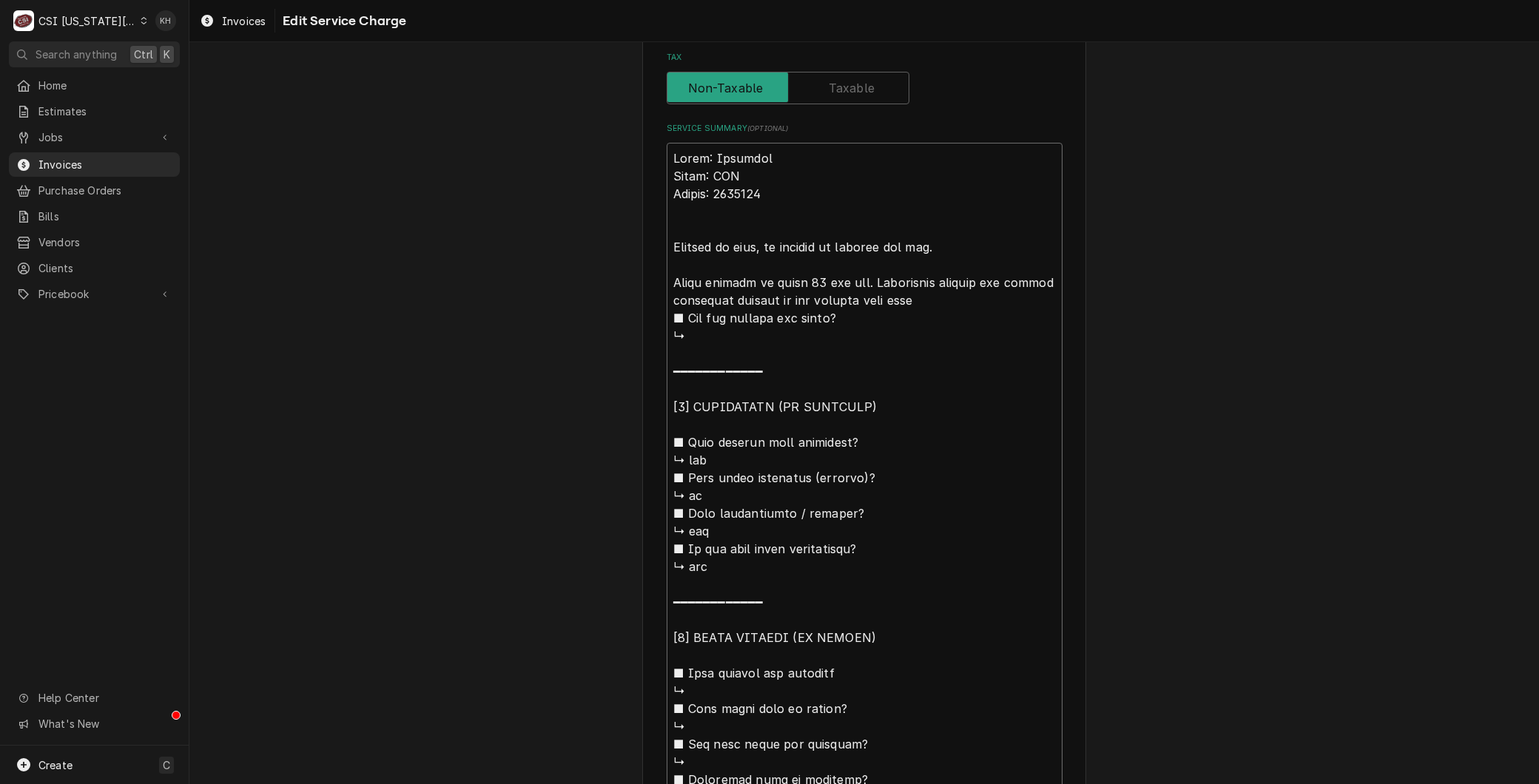
type textarea "Brand: Imperial Model: IFS Serial: 6236922 Arrived on site, cus machine is runn…"
type textarea "x"
type textarea "Brand: Imperial Model: IFS Serial: 6236922 Arrived on site, cuss machine is run…"
type textarea "x"
type textarea "Brand: Imperial Model: IFS Serial: 6236922 Arrived on site, custs machine is ru…"
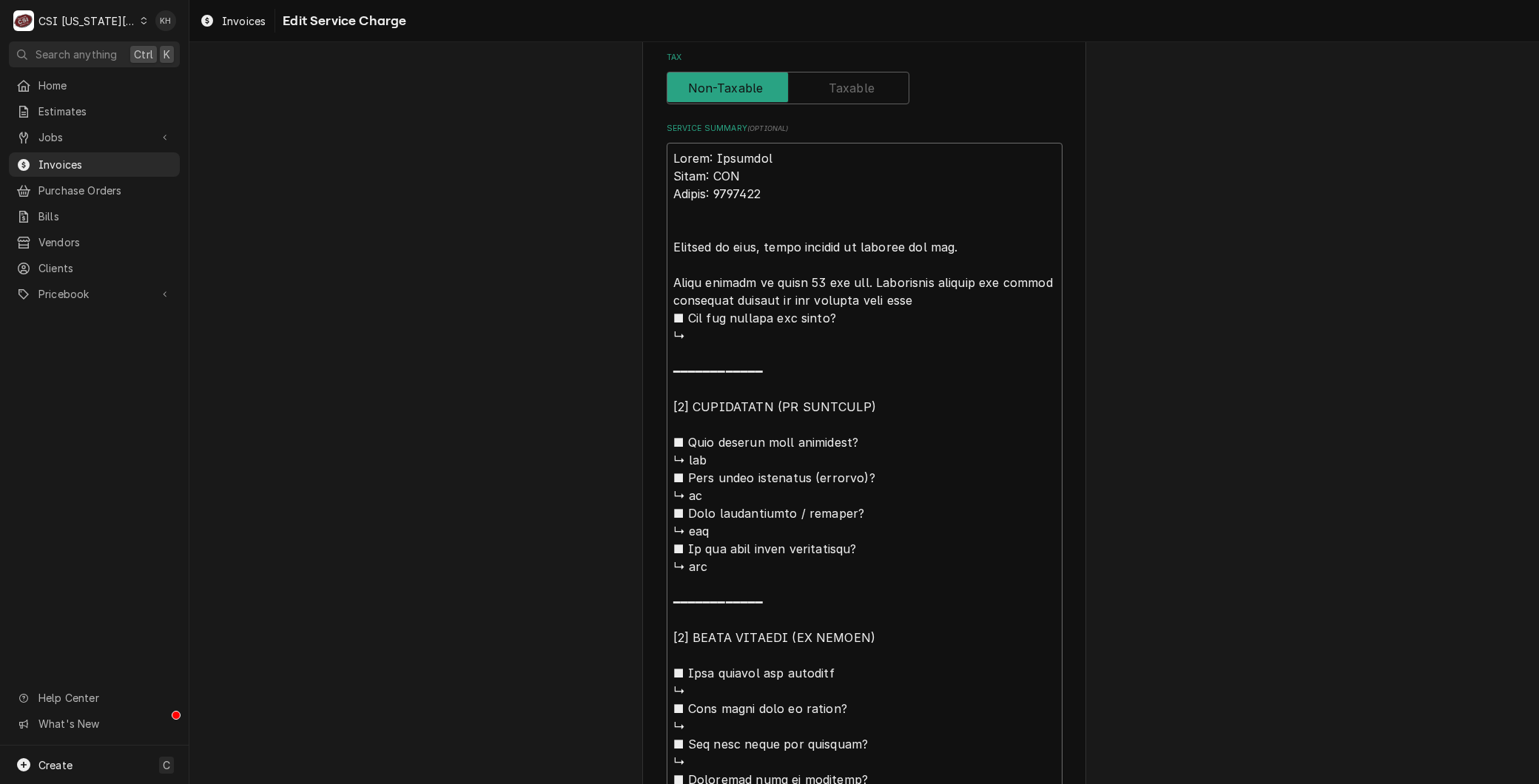
type textarea "x"
type textarea "Brand: Imperial Model: IFS Serial: 6236922 Arrived on site, custos machine is r…"
type textarea "x"
type textarea "Brand: Imperial Model: IFS Serial: 6236922 Arrived on site, customs machine is …"
type textarea "x"
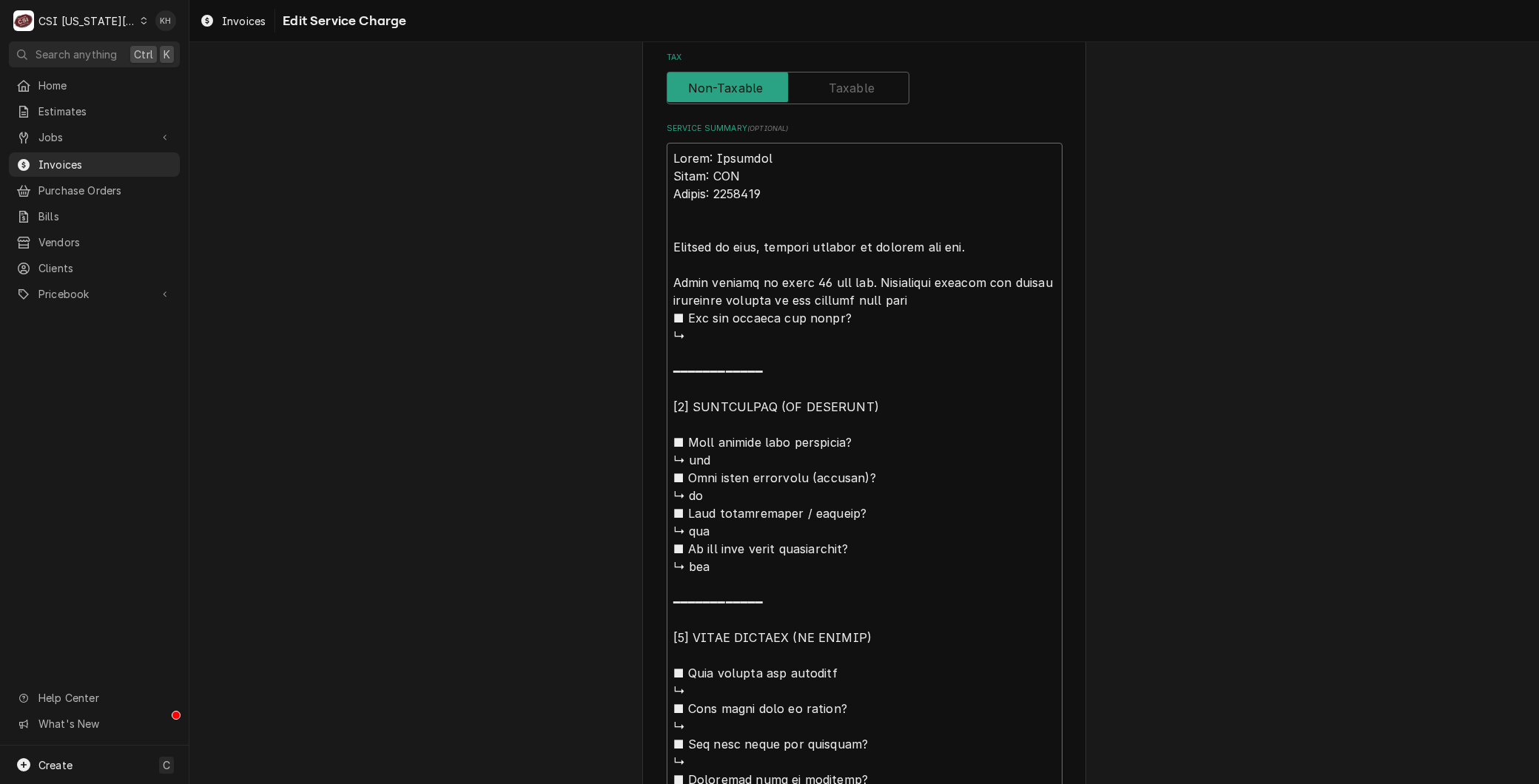
type textarea "Brand: Imperial Model: IFS Serial: 6236922 Arrived on site, customes machine is…"
type textarea "x"
type textarea "Brand: Imperial Model: IFS Serial: 6236922 Arrived on site, customers machine i…"
type textarea "x"
type textarea "Brand: Imperial Model: IFS Serial: 6236922 Arrived on site, customer s machine …"
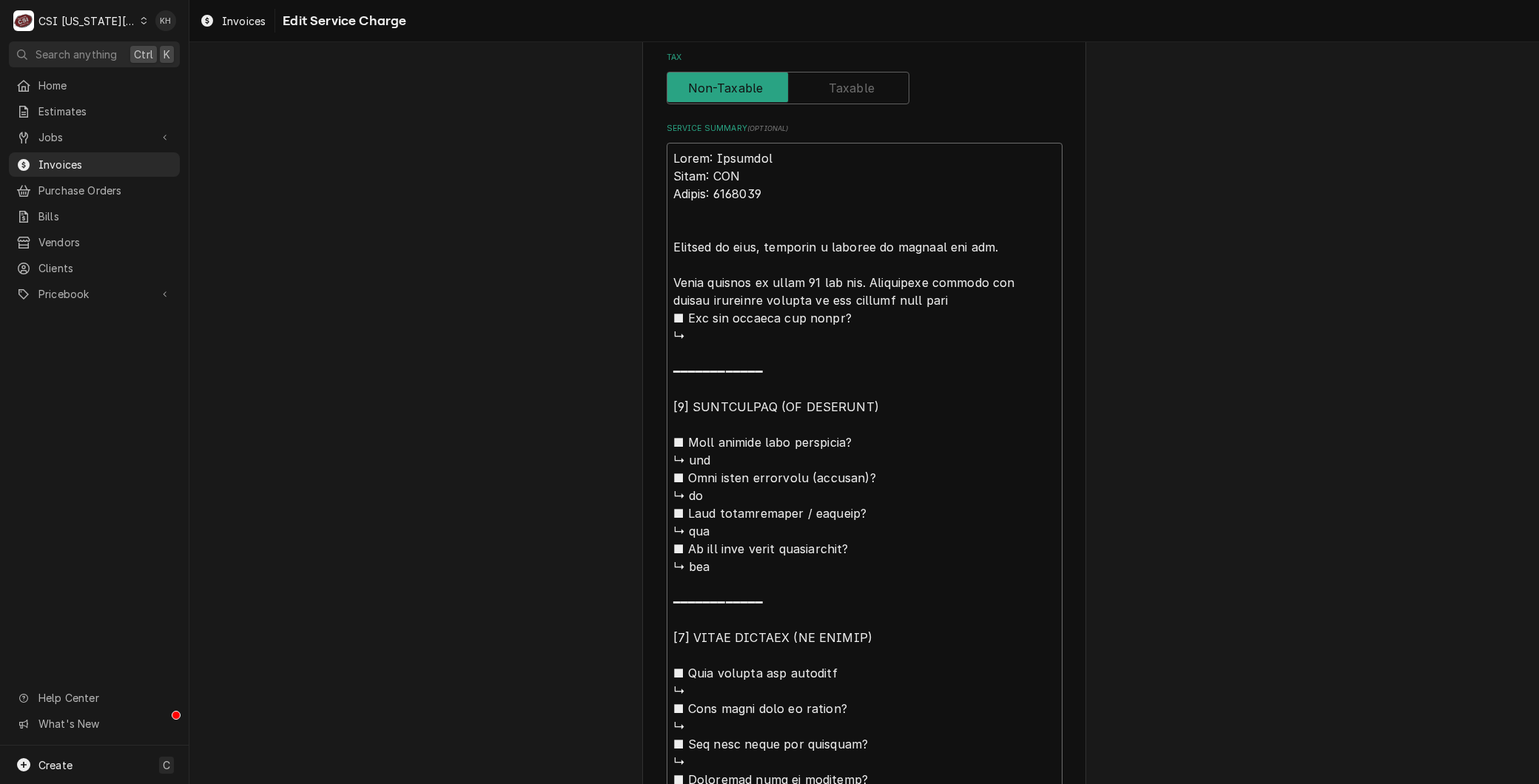
type textarea "x"
type textarea "Brand: Imperial Model: IFS Serial: 6236922 Arrived on site, customer ss machine…"
type textarea "x"
type textarea "Brand: Imperial Model: IFS Serial: 6236922 Arrived on site, customer sts machin…"
type textarea "x"
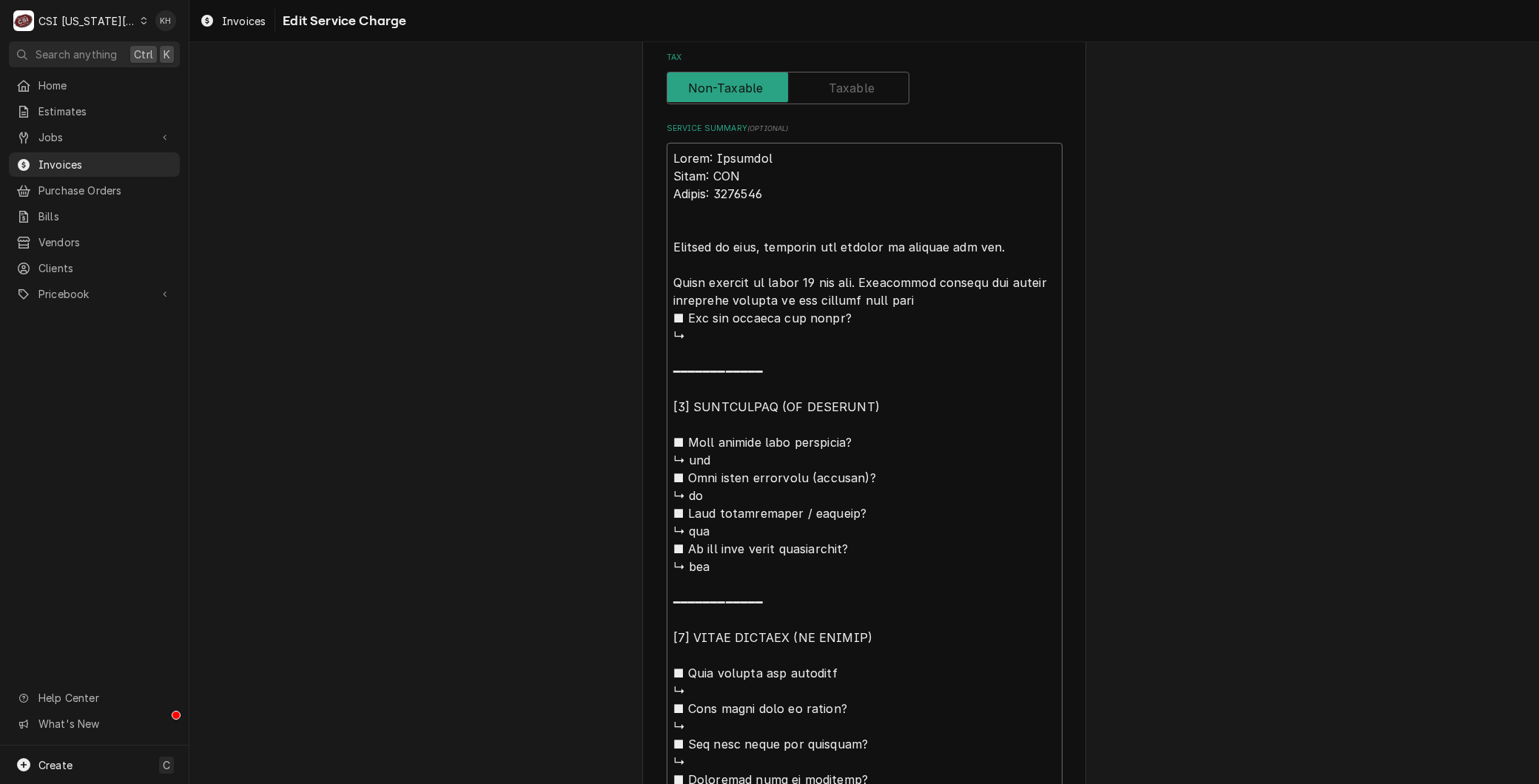
type textarea "Brand: Imperial Model: IFS Serial: 6236922 Arrived on site, customer stas machi…"
type textarea "x"
type textarea "Brand: Imperial Model: IFS Serial: 6236922 Arrived on site, customer stats mach…"
type textarea "x"
type textarea "Brand: Imperial Model: IFS Serial: 6236922 Arrived on site, customer states mac…"
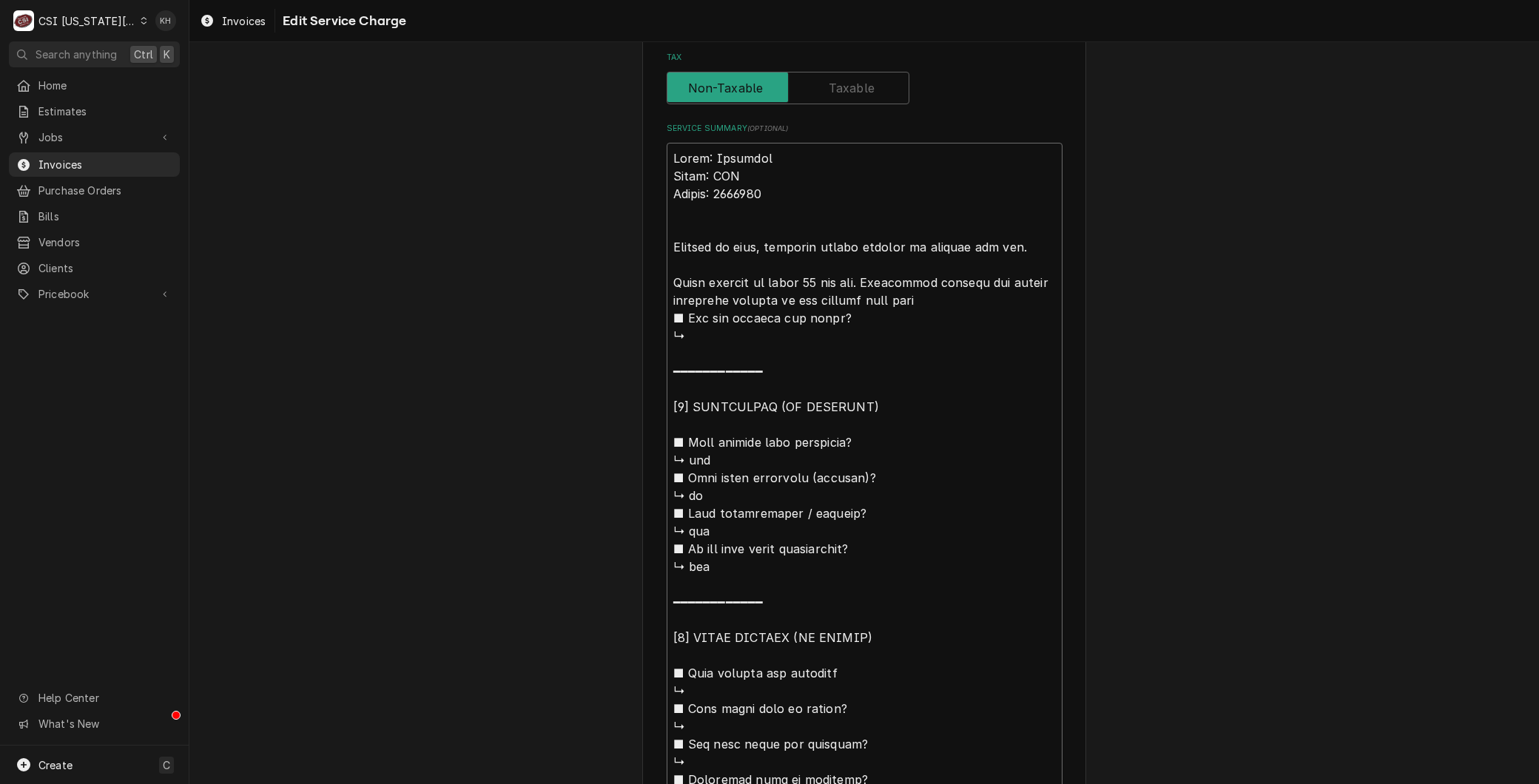
type textarea "x"
type textarea "Brand: Imperial Model: IFS Serial: 6236922 Arrived on site, customer stateds ma…"
type textarea "x"
type textarea "Brand: Imperial Model: IFS Serial: 6236922 Arrived on site, customer stated mac…"
type textarea "x"
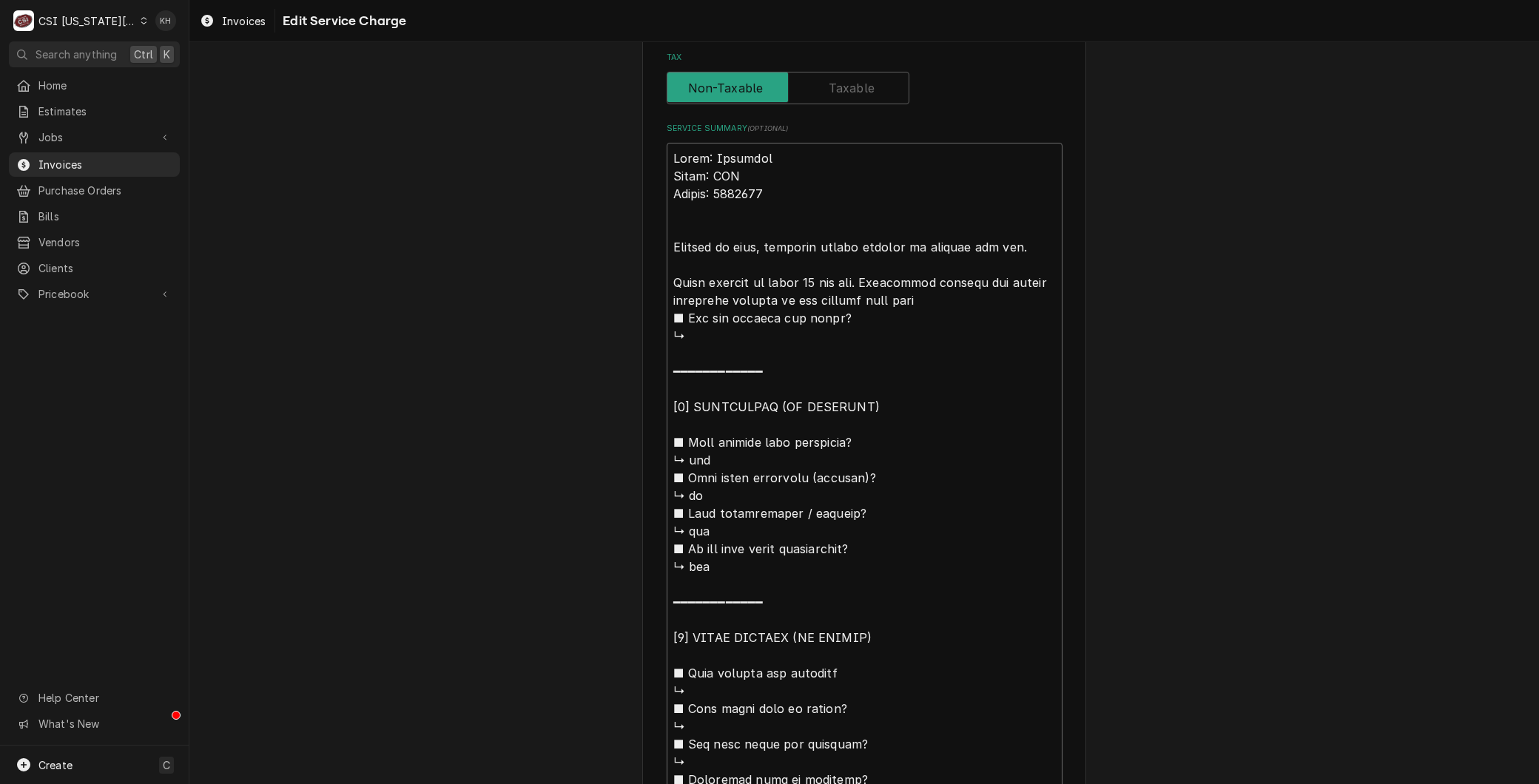
type textarea "Brand: Imperial Model: IFS Serial: 6236922 Arrived on site, customer stated mac…"
type textarea "x"
type textarea "Brand: Imperial Model: IFS Serial: 6236922 Arrived on site, customer stated mac…"
type textarea "x"
type textarea "Brand: Imperial Model: IFS Serial: 6236922 Arrived on site, customer stated mac…"
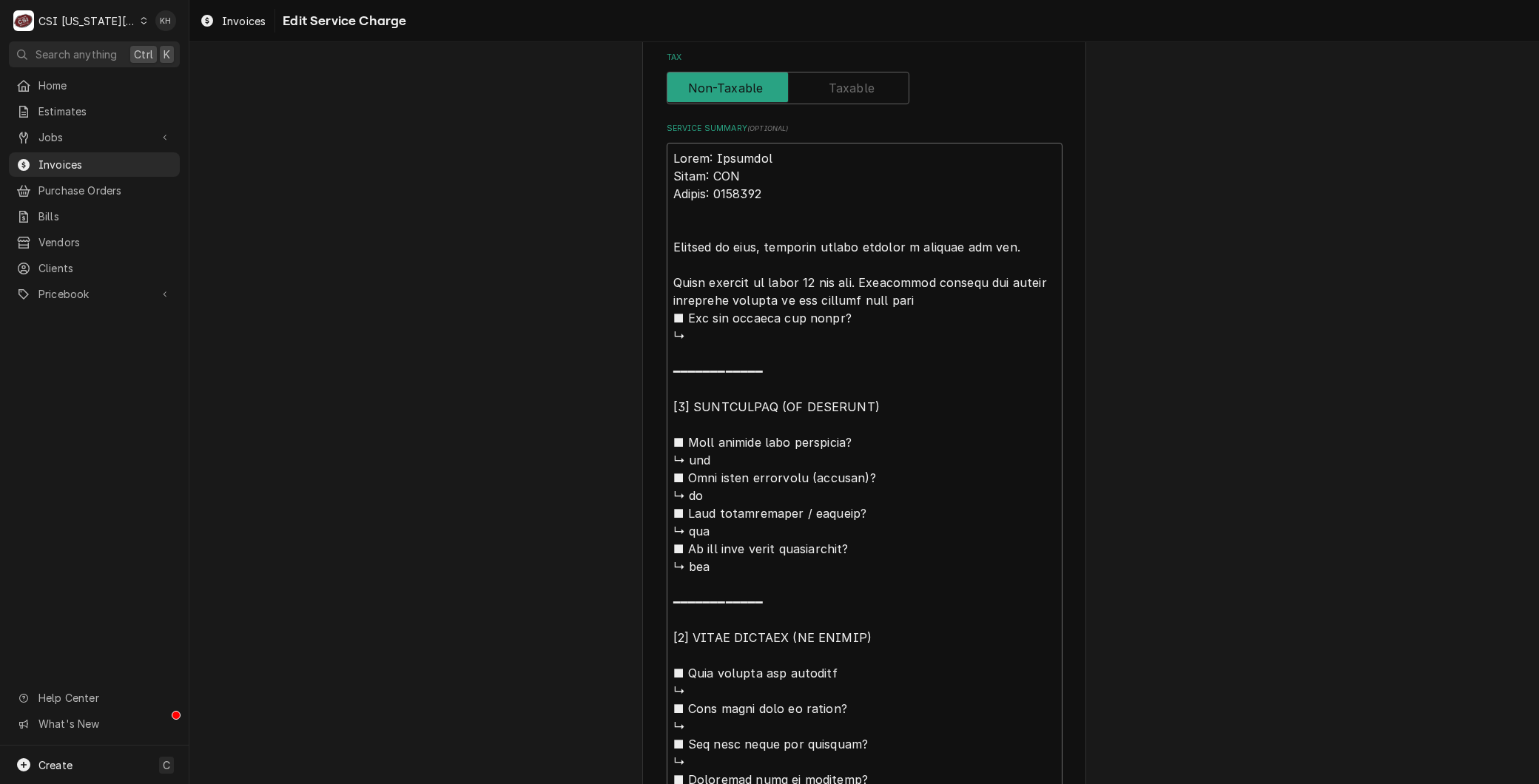
type textarea "x"
type textarea "Brand: Imperial Model: IFS Serial: 6236922 Arrived on site, customer stated mac…"
type textarea "x"
type textarea "Brand: Imperial Model: IFS Serial: 6236922 Arrived on site, customer stated mac…"
click at [681, 277] on textarea "Service Summary ( optional )" at bounding box center [864, 523] width 396 height 759
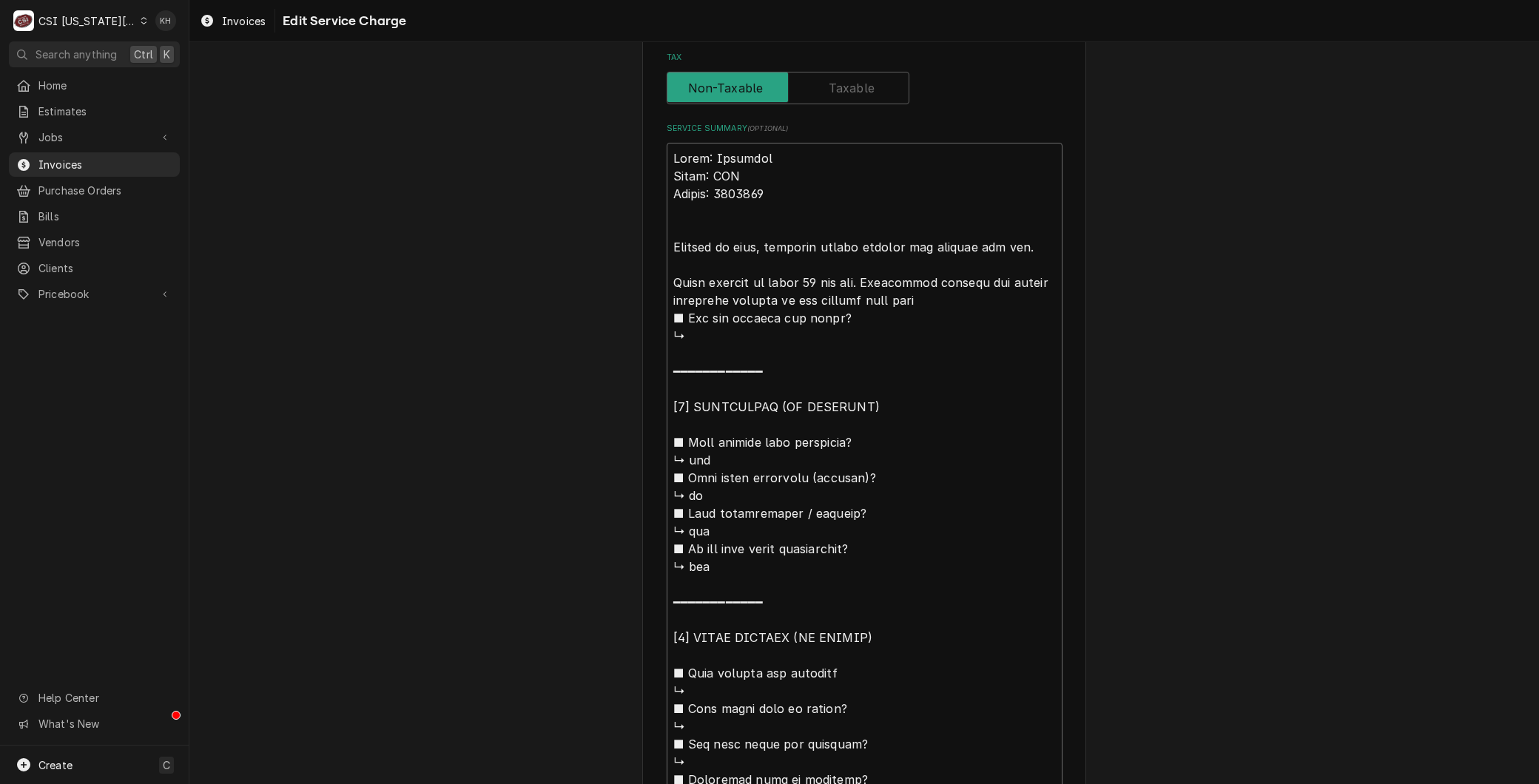
type textarea "x"
type textarea "Brand: Imperial Model: IFS Serial: 6236922 Arrived on site, customer stated mac…"
type textarea "x"
type textarea "Brand: Imperial Model: IFS Serial: 6236922 Arrived on site, customer stated mac…"
type textarea "x"
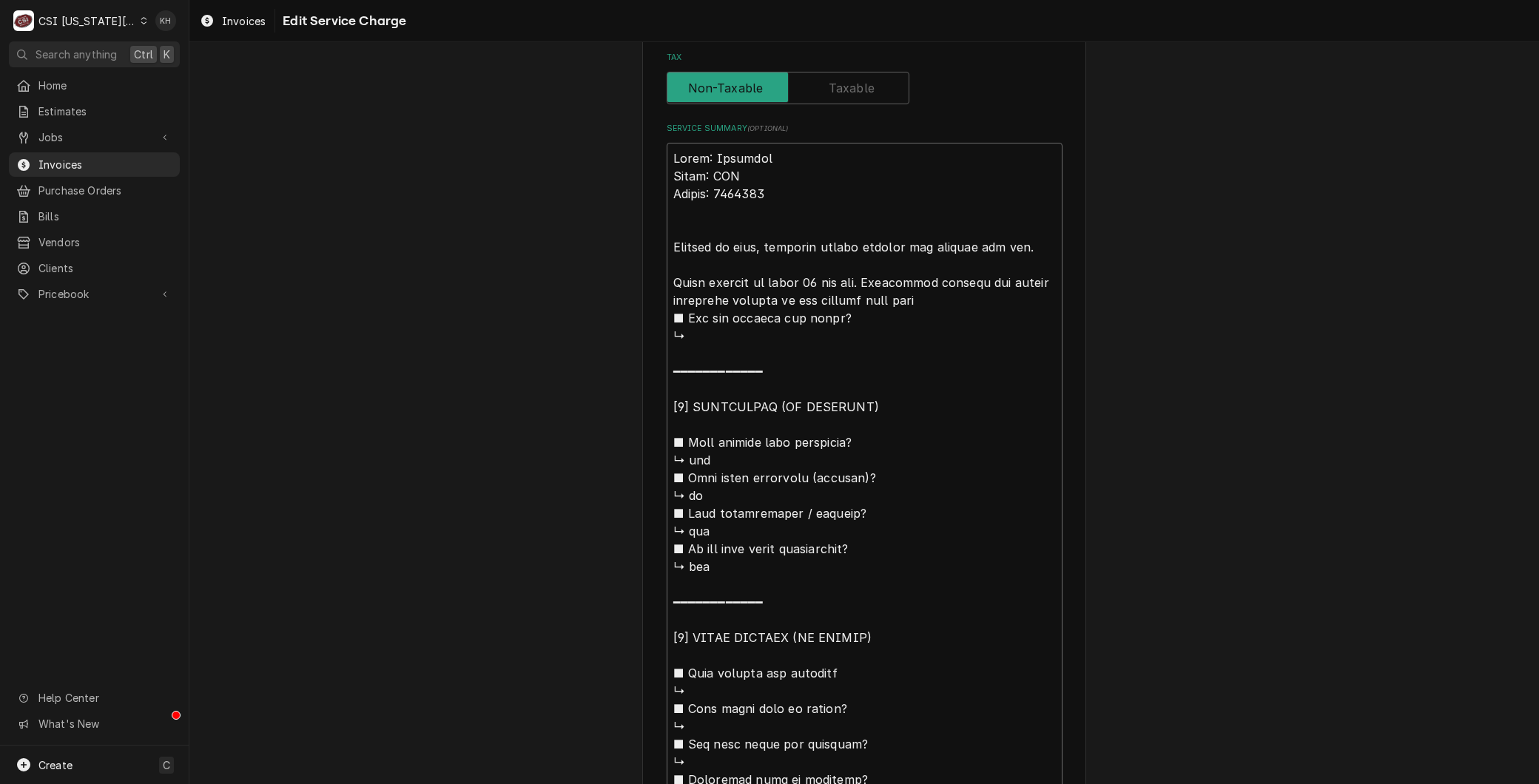
type textarea "Brand: Imperial Model: IFS Serial: 6236922 Arrived on site, customer stated mac…"
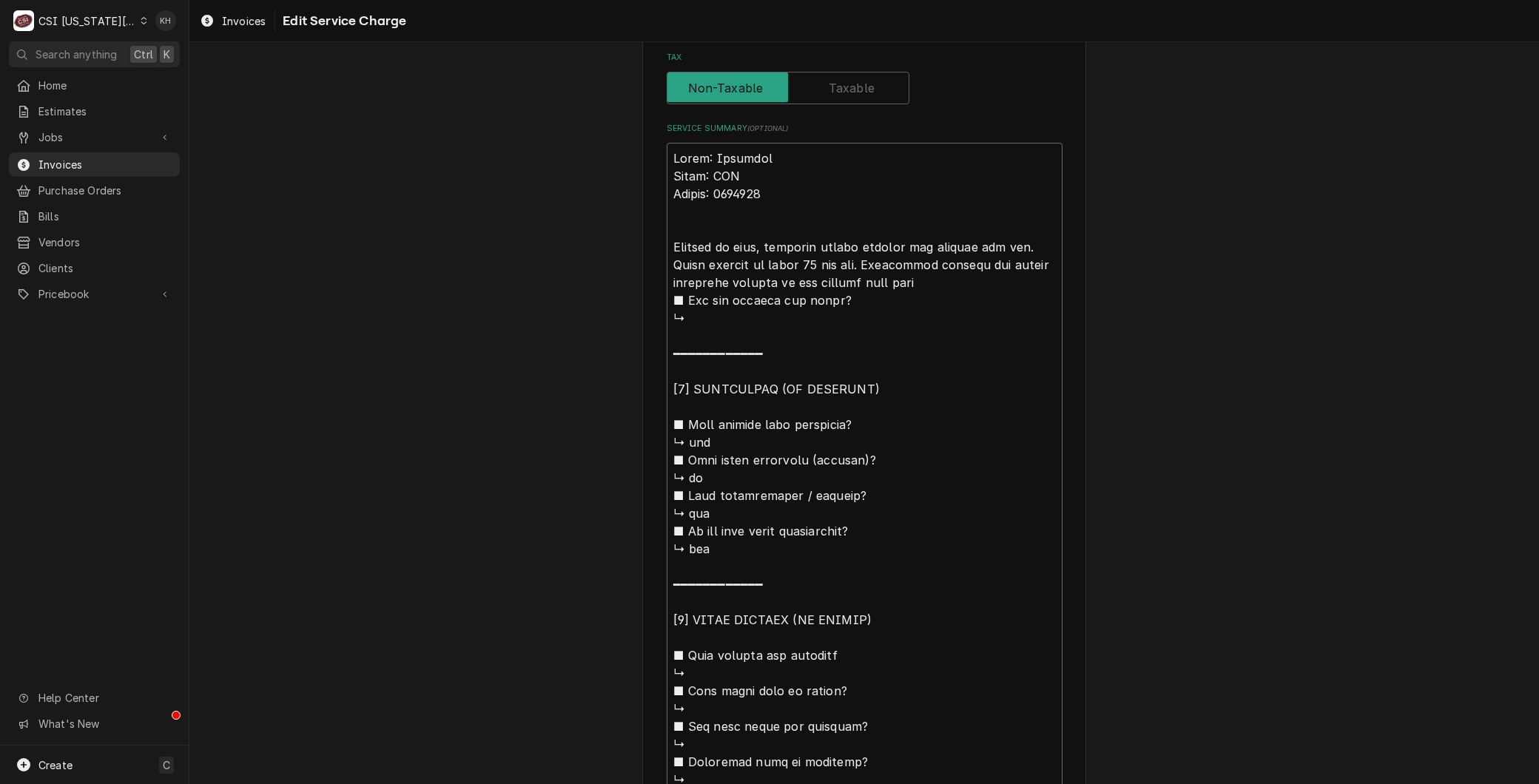
type textarea "x"
type textarea "Brand: Imperial Model: IFS Serial: 6236922 Arrived on site, customer stated mac…"
type textarea "x"
type textarea "Brand: Imperial Model: IFS Serial: 6236922 Arrived on site, customer stated mac…"
type textarea "x"
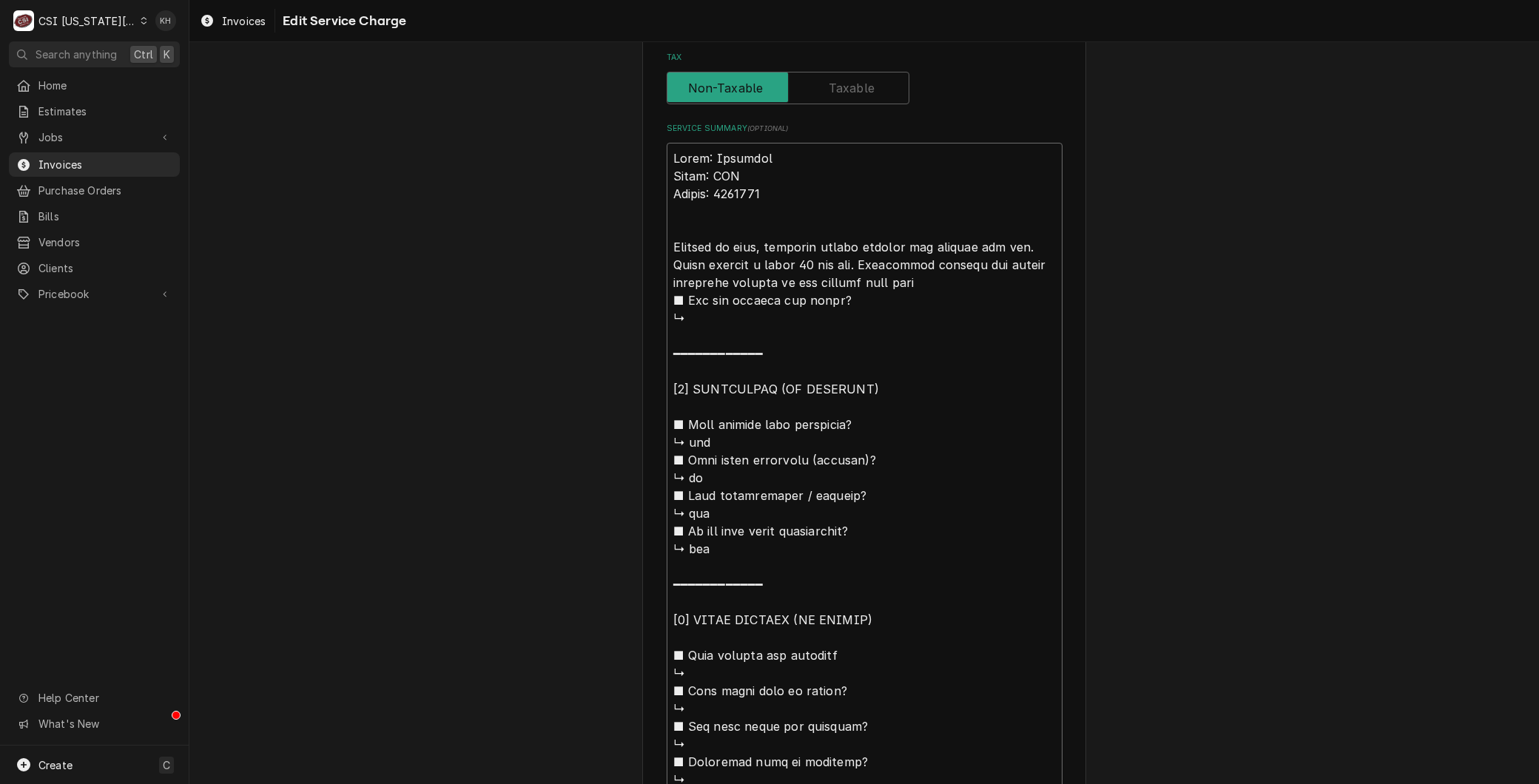
type textarea "Brand: Imperial Model: IFS Serial: 6236922 Arrived on site, customer stated mac…"
type textarea "x"
type textarea "Brand: Imperial Model: IFS Serial: 6236922 Arrived on site, customer stated mac…"
type textarea "x"
type textarea "Brand: Imperial Model: IFS Serial: 6236922 Arrived on site, customer stated mac…"
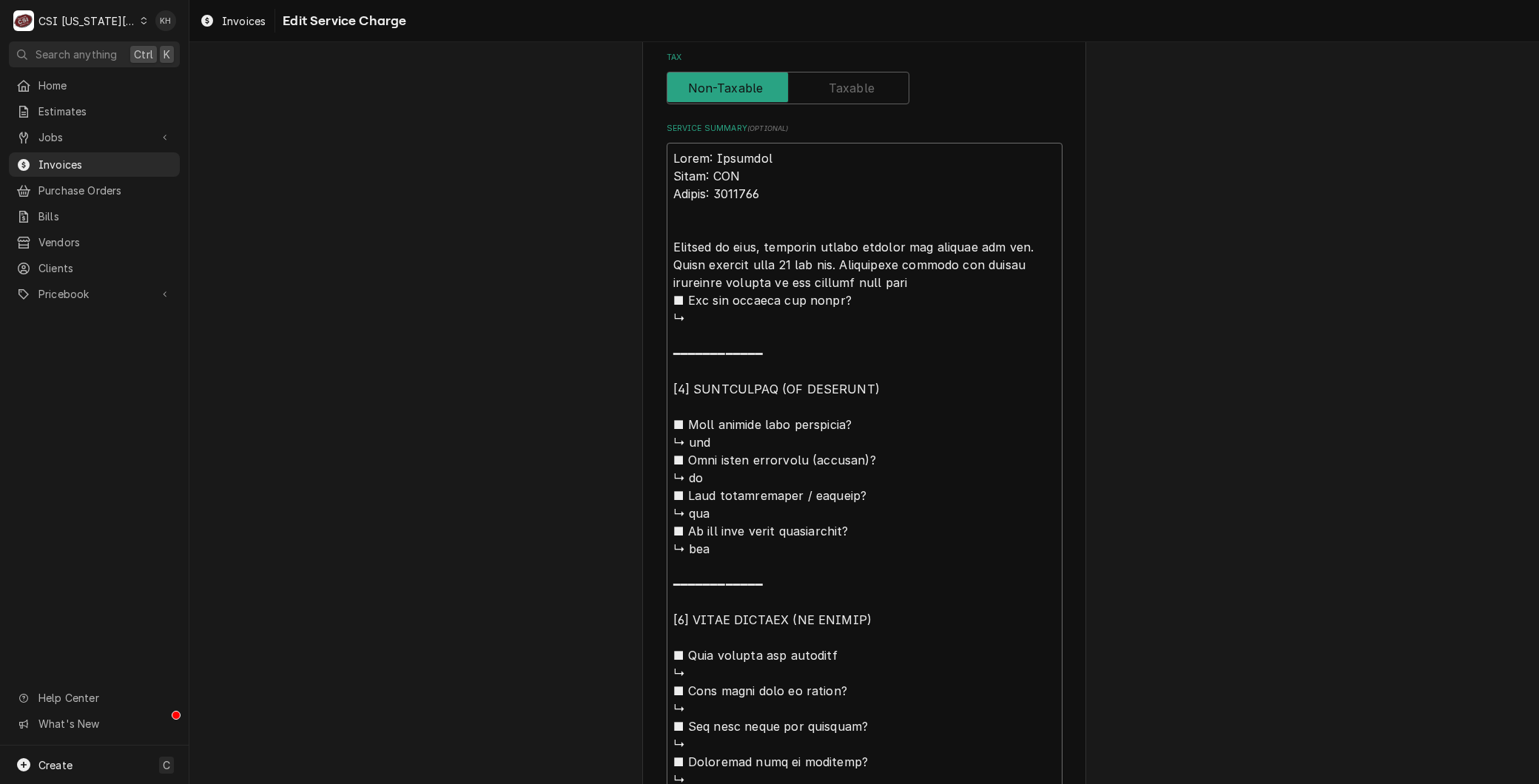
type textarea "x"
type textarea "Brand: Imperial Model: IFS Serial: 6236922 Arrived on site, customer stated mac…"
type textarea "x"
type textarea "Brand: Imperial Model: IFS Serial: 6236922 Arrived on site, customer stated mac…"
type textarea "x"
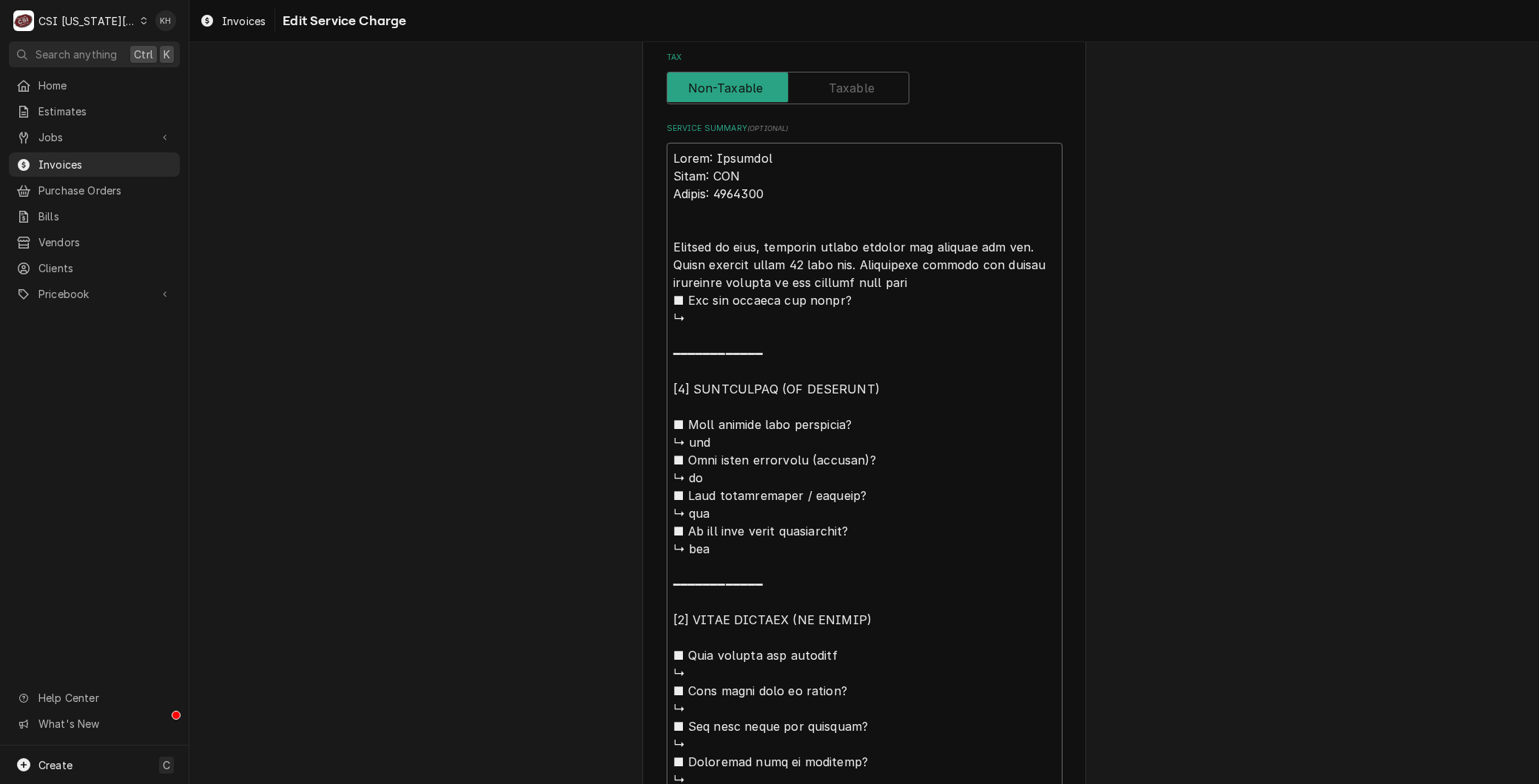
type textarea "Brand: Imperial Model: IFS Serial: 6236922 Arrived on site, customer stated mac…"
type textarea "x"
type textarea "Brand: Imperial Model: IFS Serial: 6236922 Arrived on site, customer stated mac…"
type textarea "x"
type textarea "Brand: Imperial Model: IFS Serial: 6236922 Arrived on site, customer stated mac…"
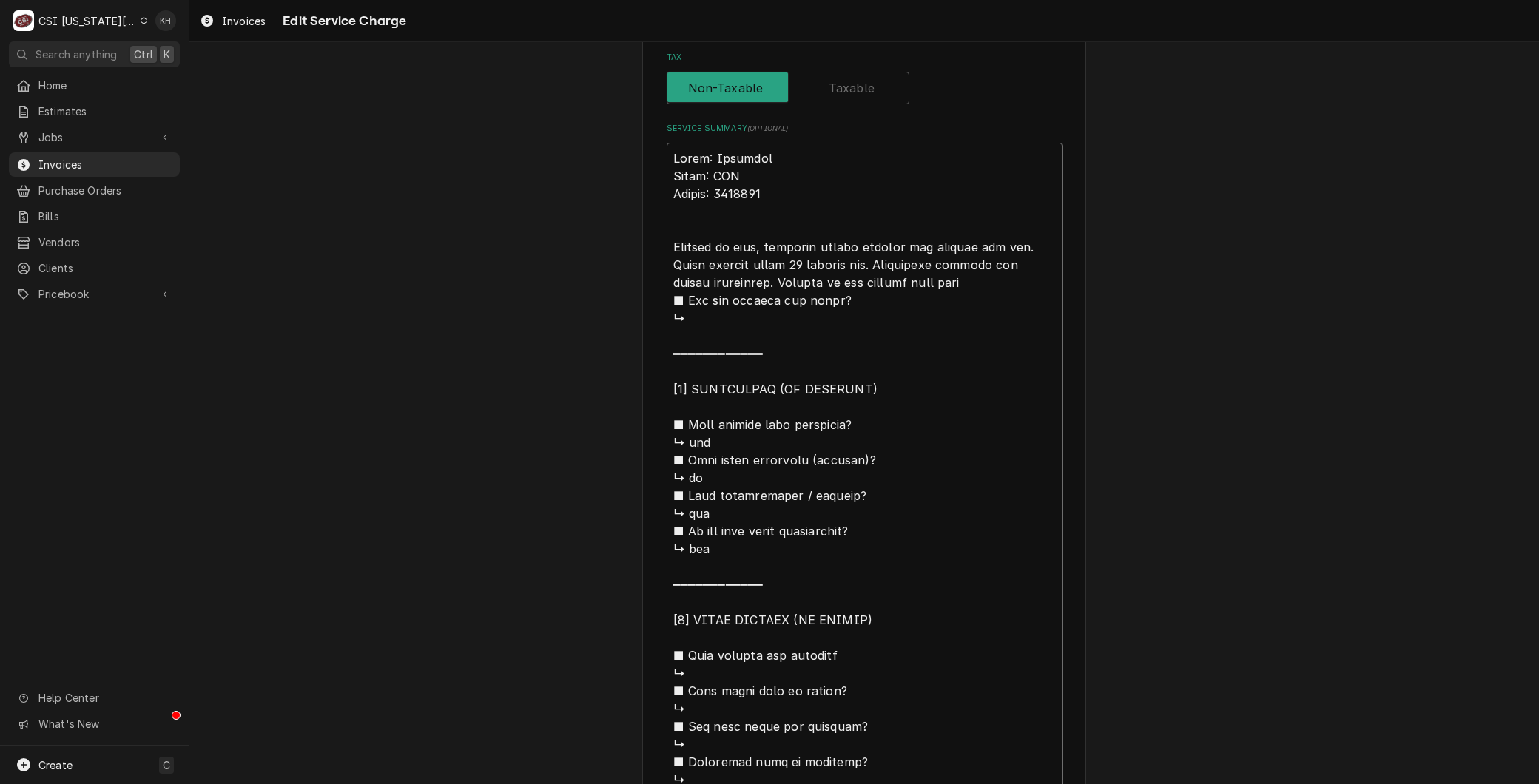
scroll to position [793, 0]
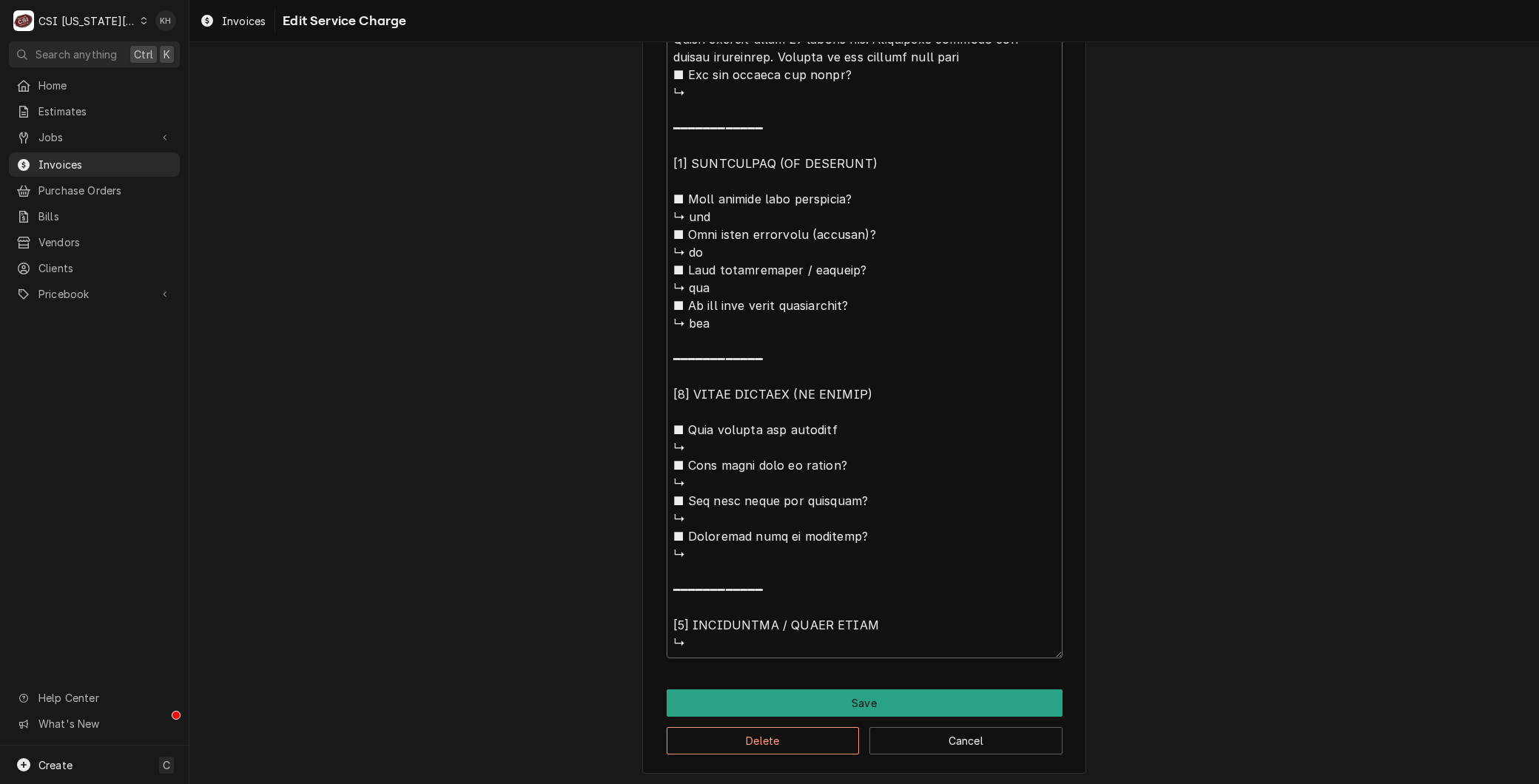
drag, startPoint x: 938, startPoint y: 280, endPoint x: 1179, endPoint y: 826, distance: 596.8
click at [1179, 783] on html "C CSI Kansas City KH Search anything Ctrl K Home Estimates Jobs Jobs Job Series…" at bounding box center [770, 392] width 1539 height 784
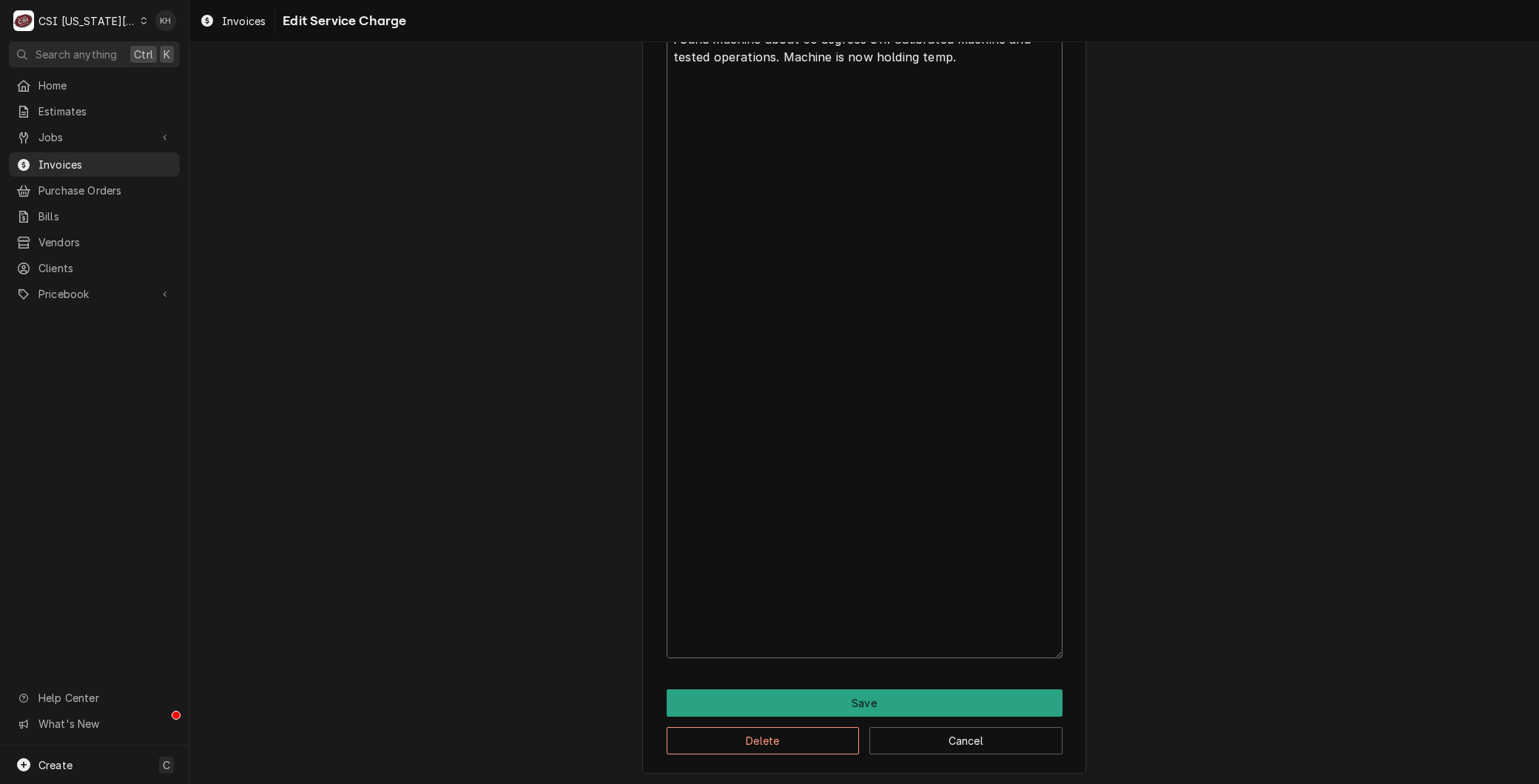
scroll to position [207, 0]
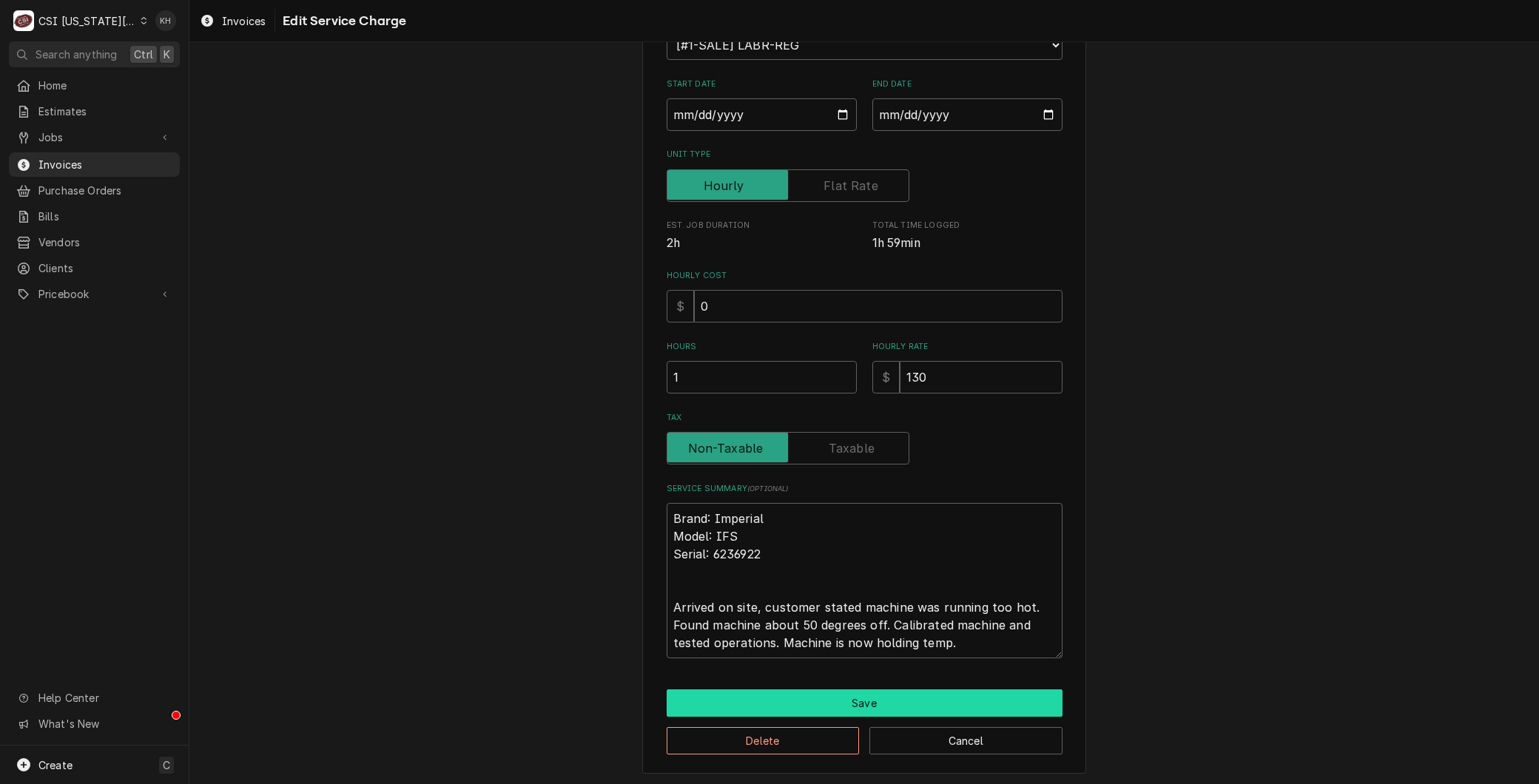
click at [836, 704] on button "Save" at bounding box center [864, 703] width 396 height 27
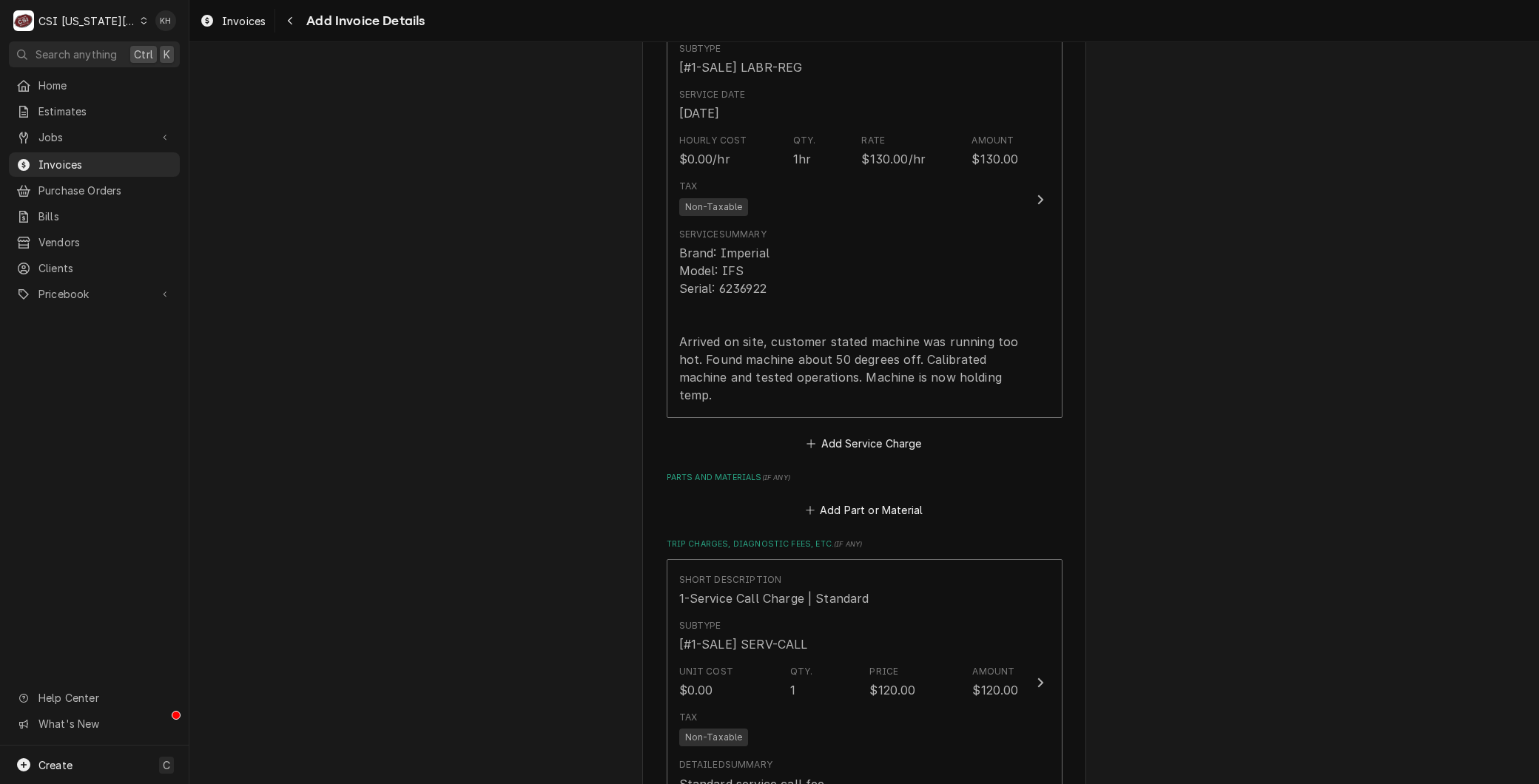
scroll to position [1808, 0]
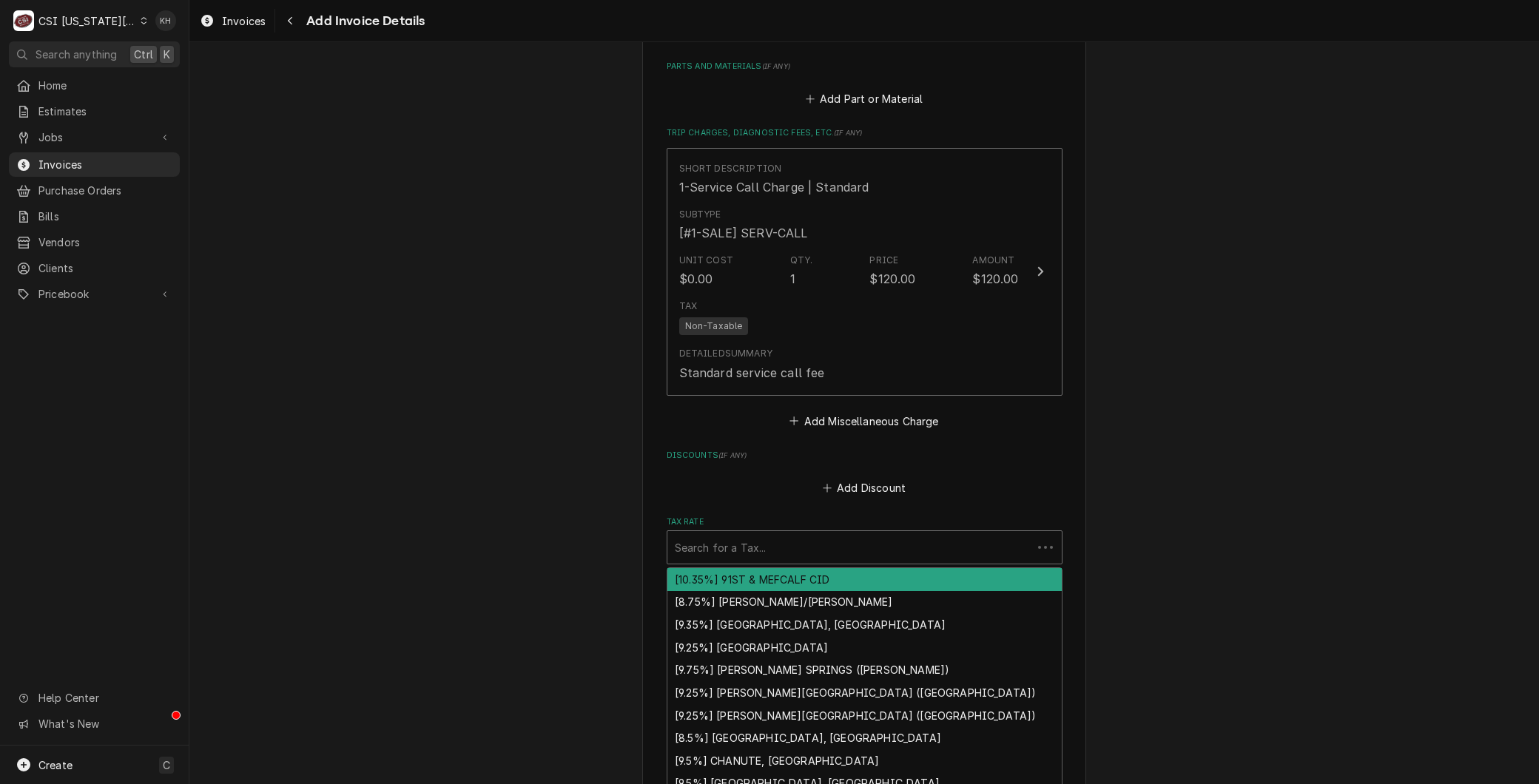
click at [705, 534] on div "Tax Rate" at bounding box center [850, 548] width 350 height 27
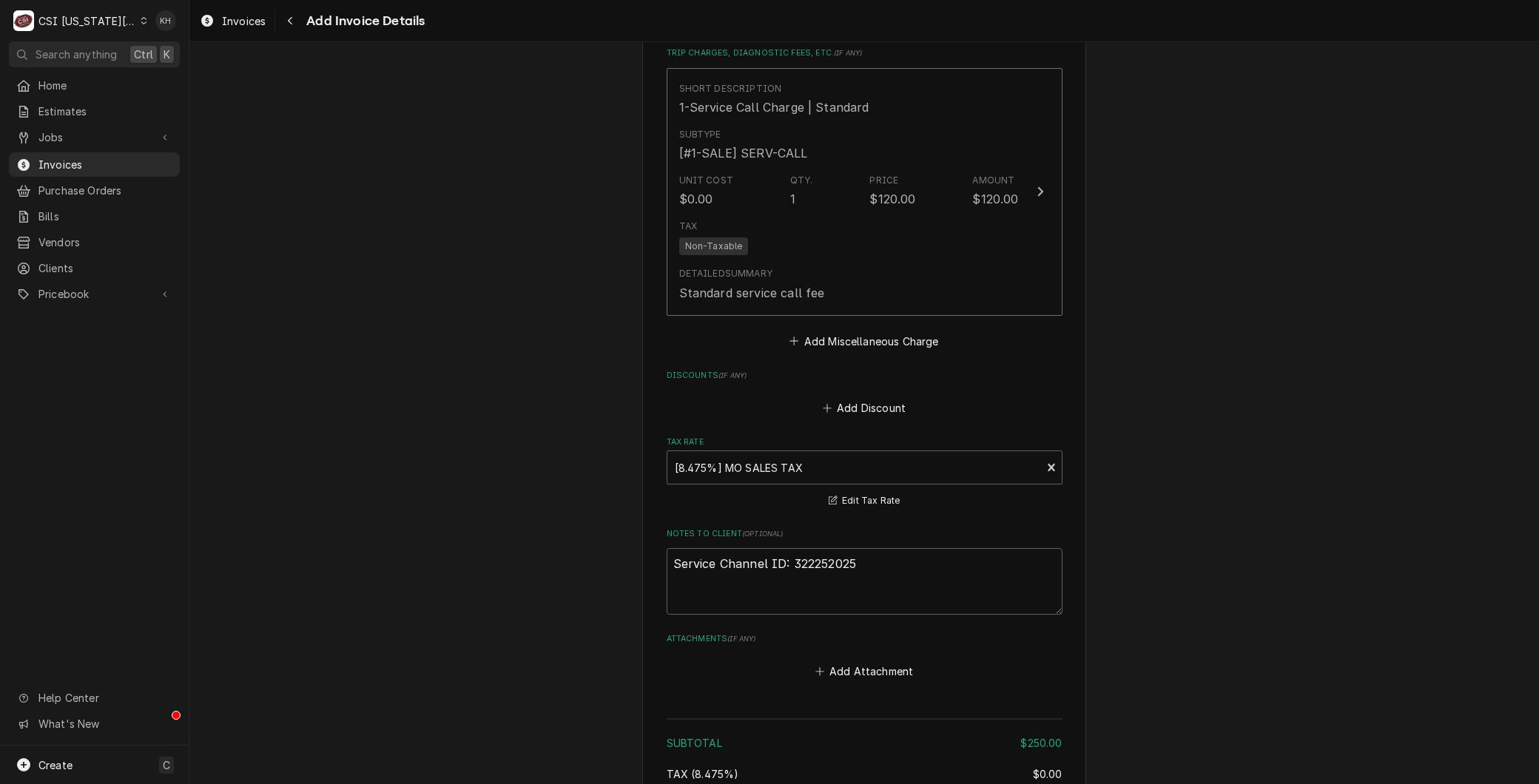
scroll to position [2080, 0]
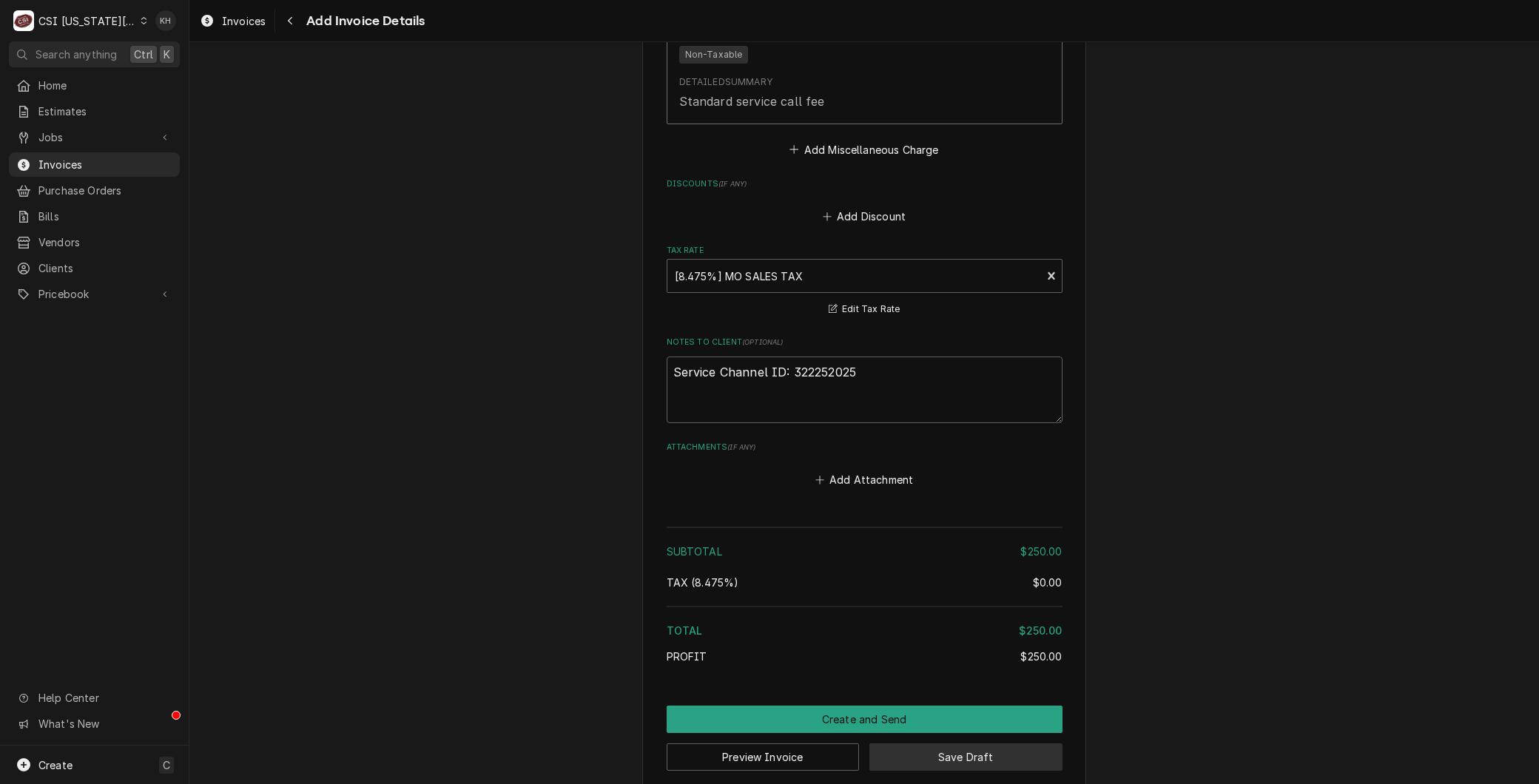
click at [956, 743] on button "Save Draft" at bounding box center [965, 757] width 193 height 27
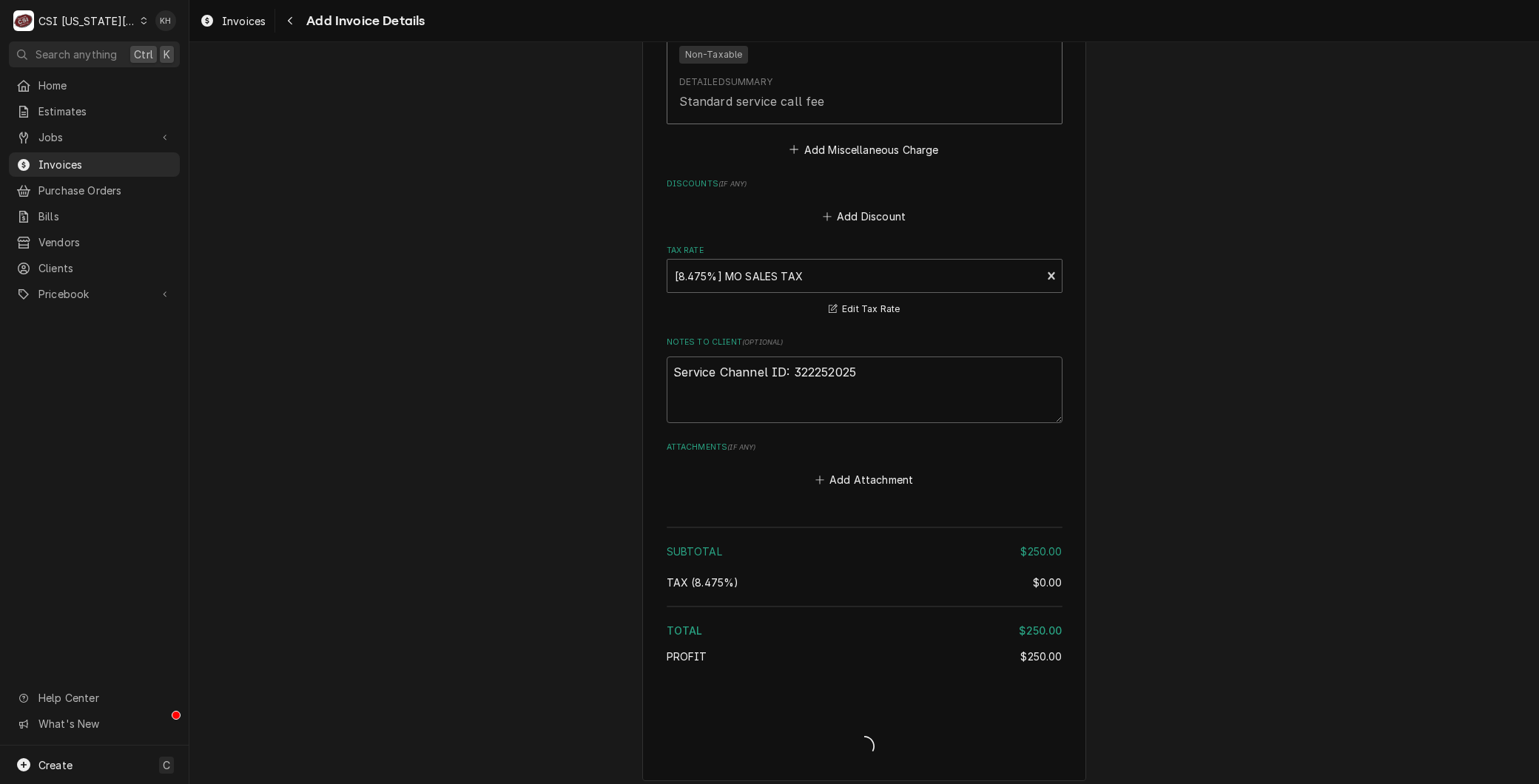
scroll to position [2071, 0]
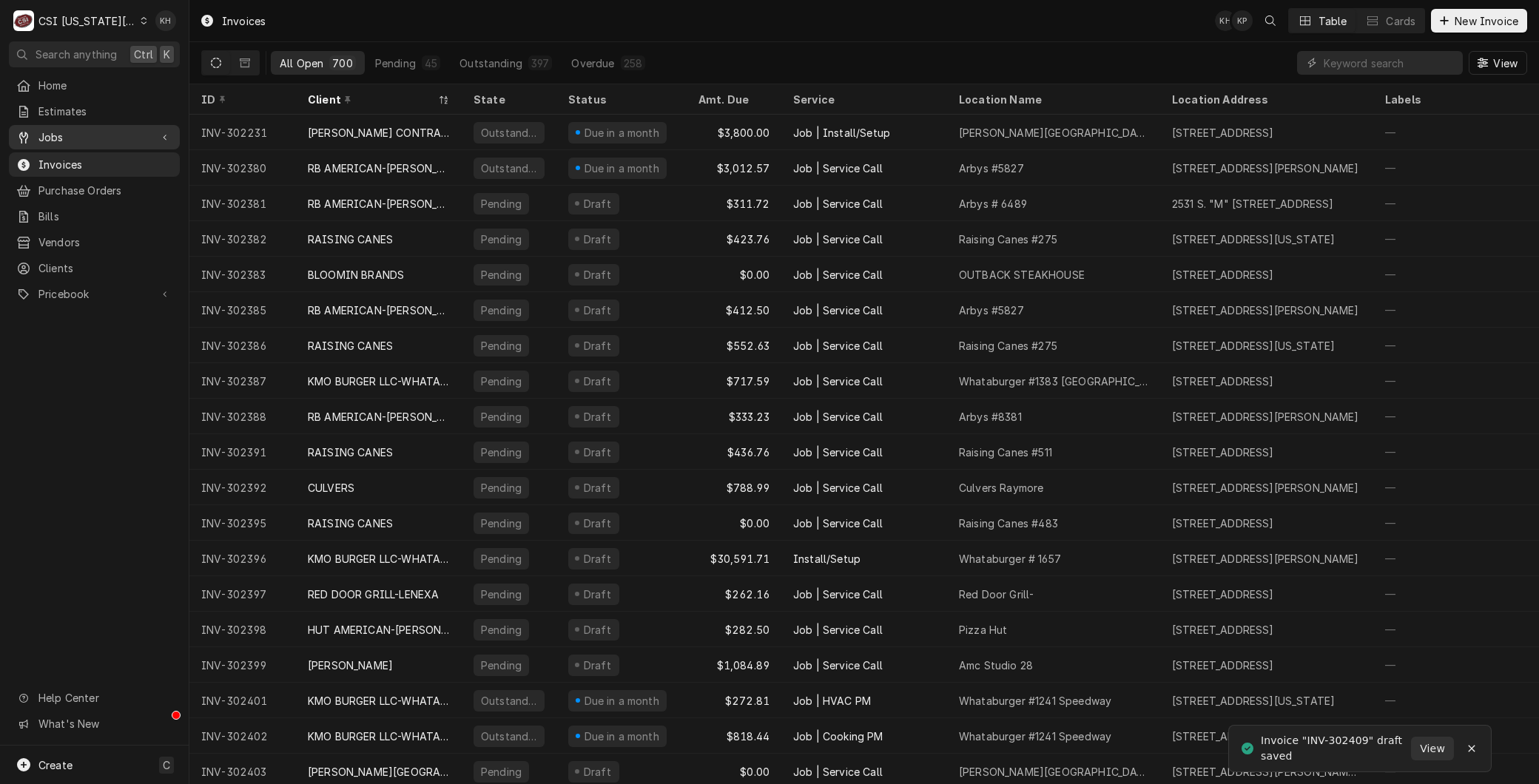
drag, startPoint x: 48, startPoint y: 137, endPoint x: 55, endPoint y: 142, distance: 8.6
click at [48, 137] on span "Jobs" at bounding box center [94, 137] width 111 height 15
click at [59, 165] on span "Jobs" at bounding box center [106, 164] width 134 height 15
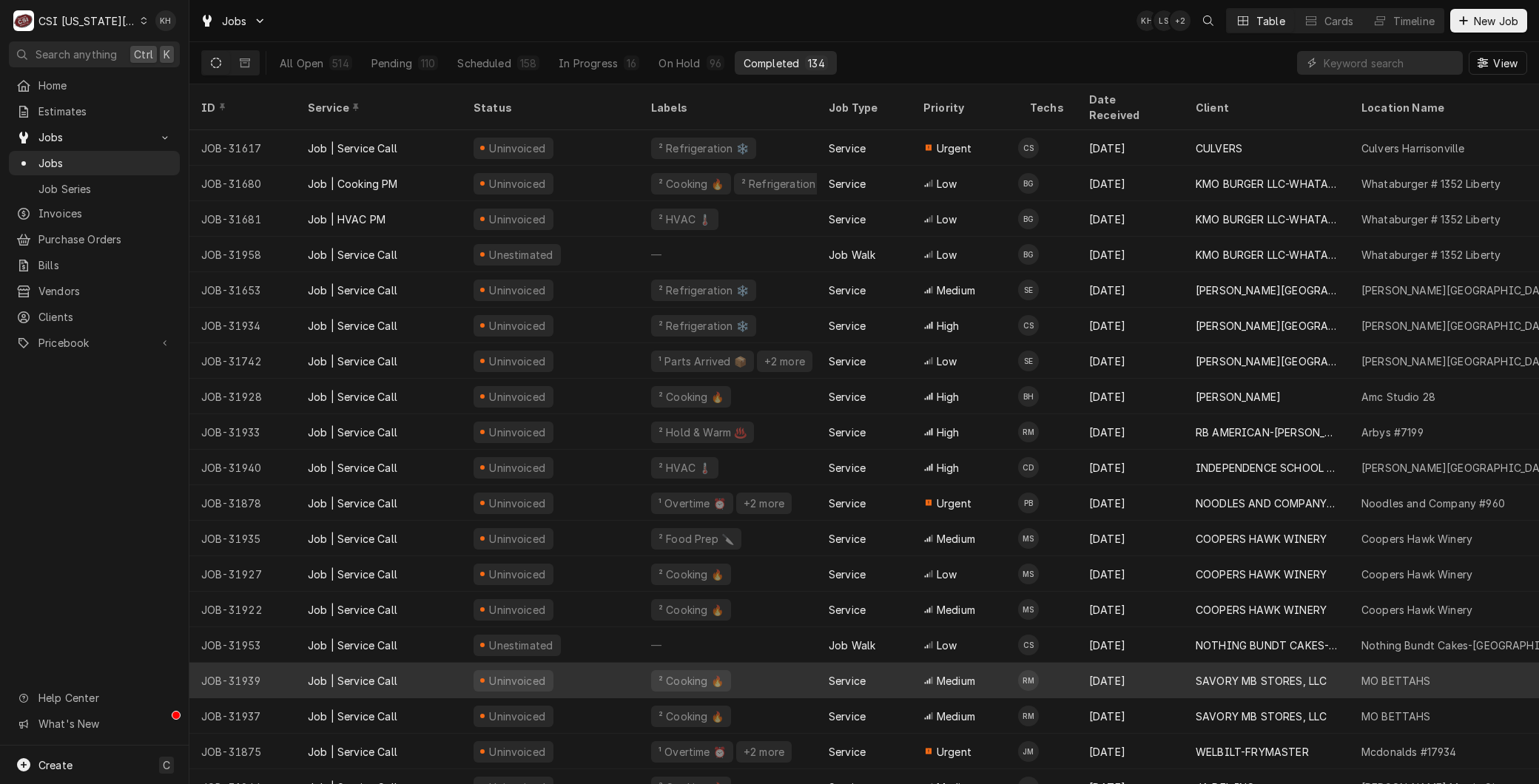
click at [259, 674] on div "JOB-31939" at bounding box center [243, 680] width 106 height 36
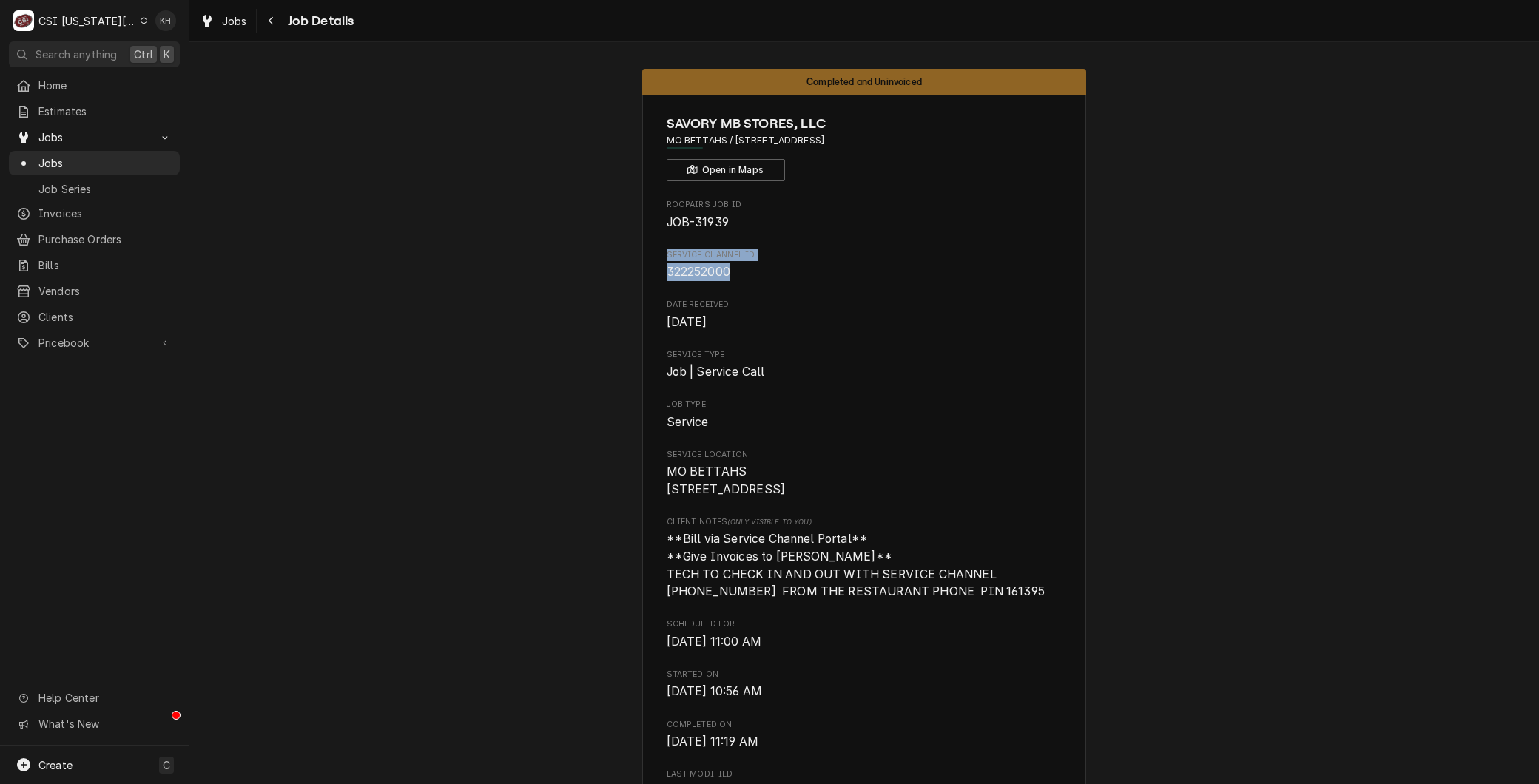
drag, startPoint x: 699, startPoint y: 268, endPoint x: 637, endPoint y: 246, distance: 65.8
copy div "Service Channel ID 322252000"
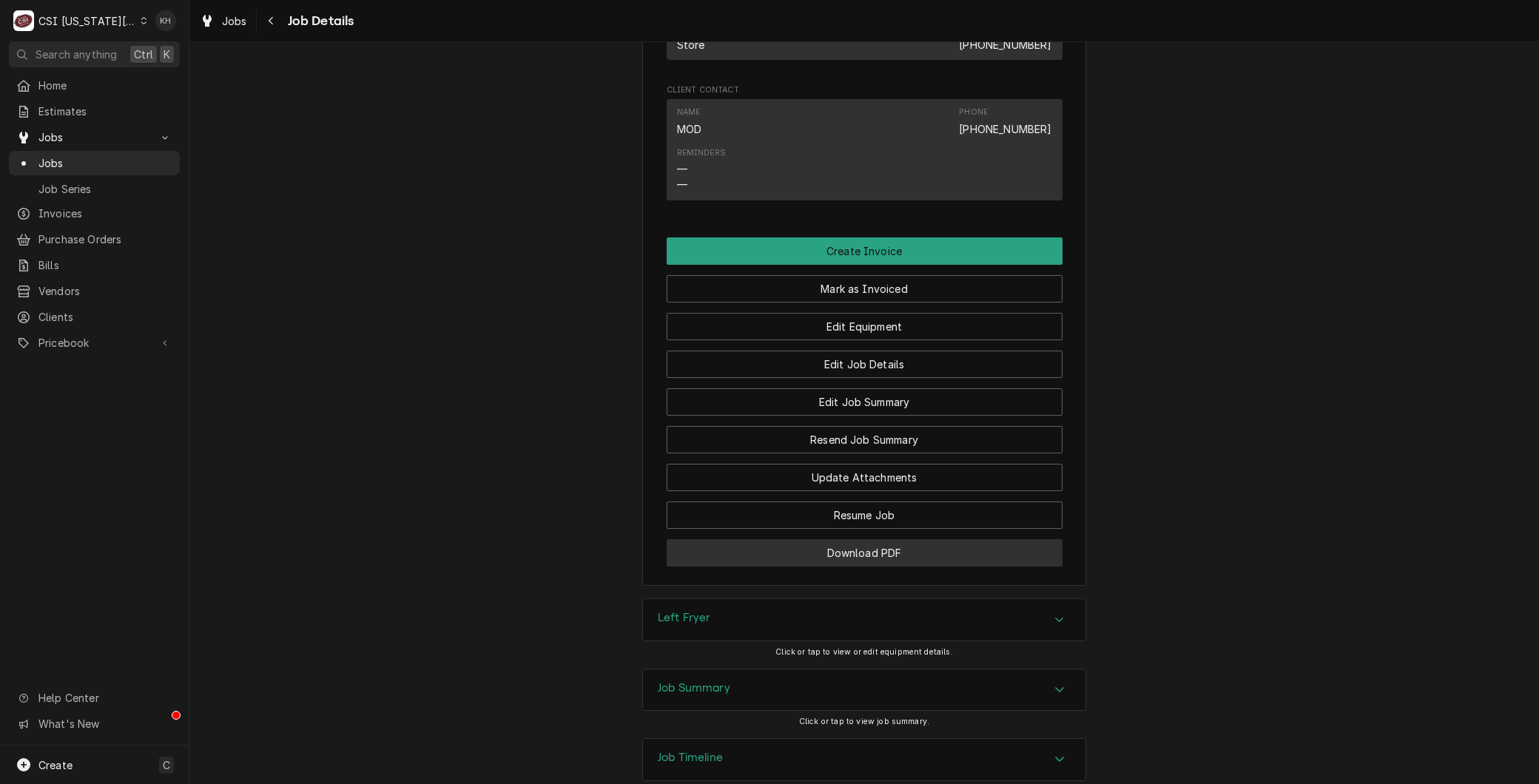
scroll to position [1358, 0]
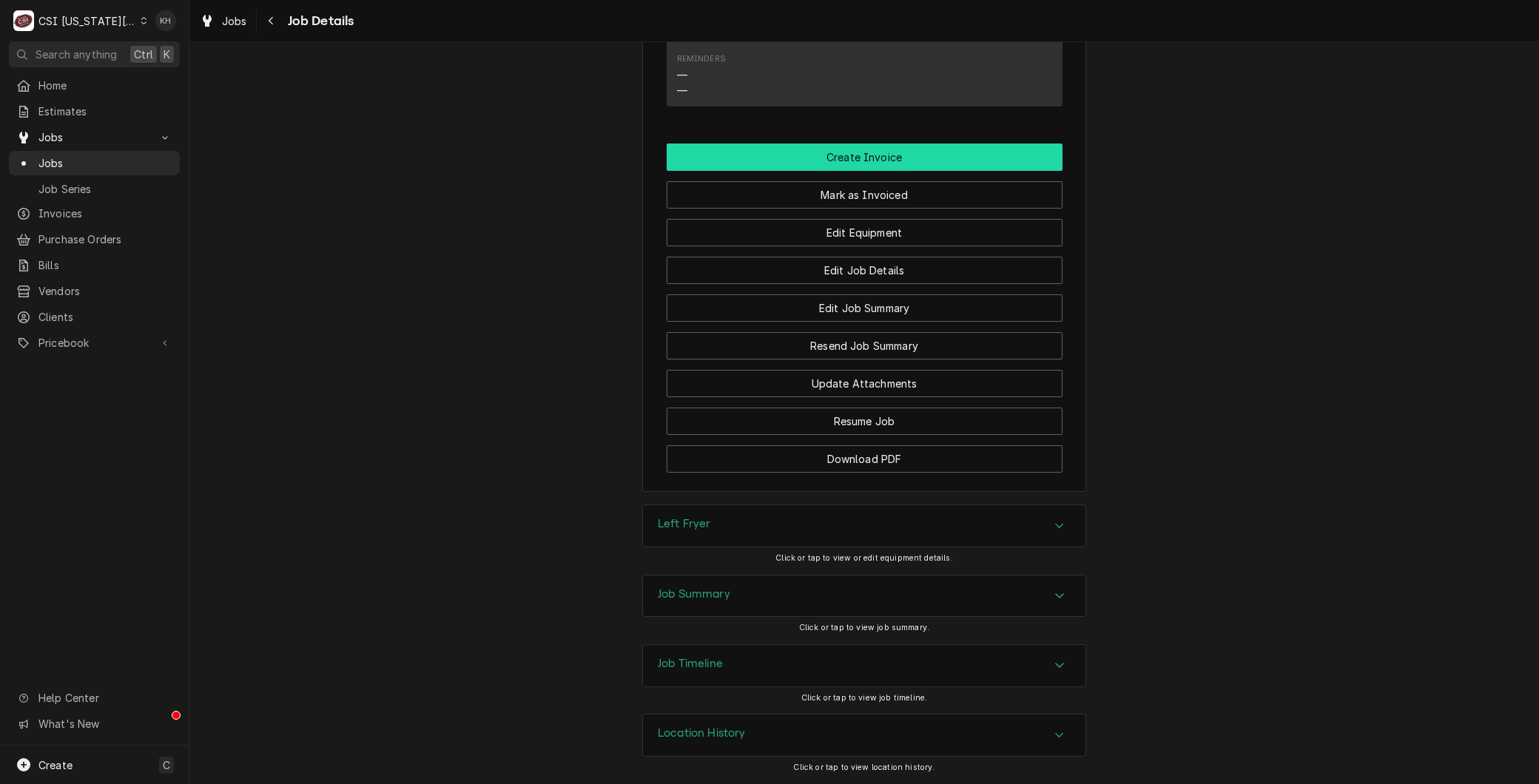
click at [862, 156] on button "Create Invoice" at bounding box center [864, 157] width 396 height 27
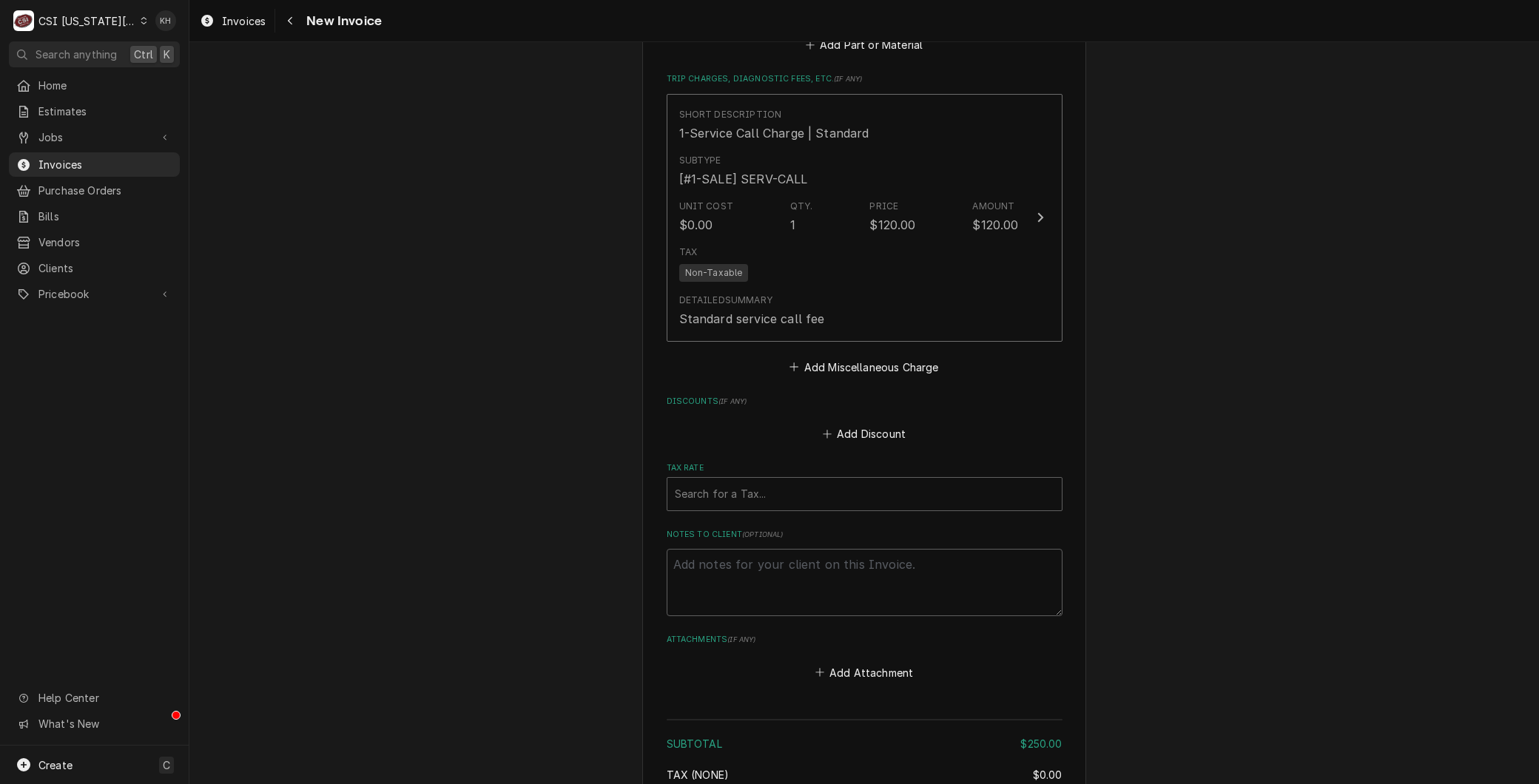
scroll to position [3564, 0]
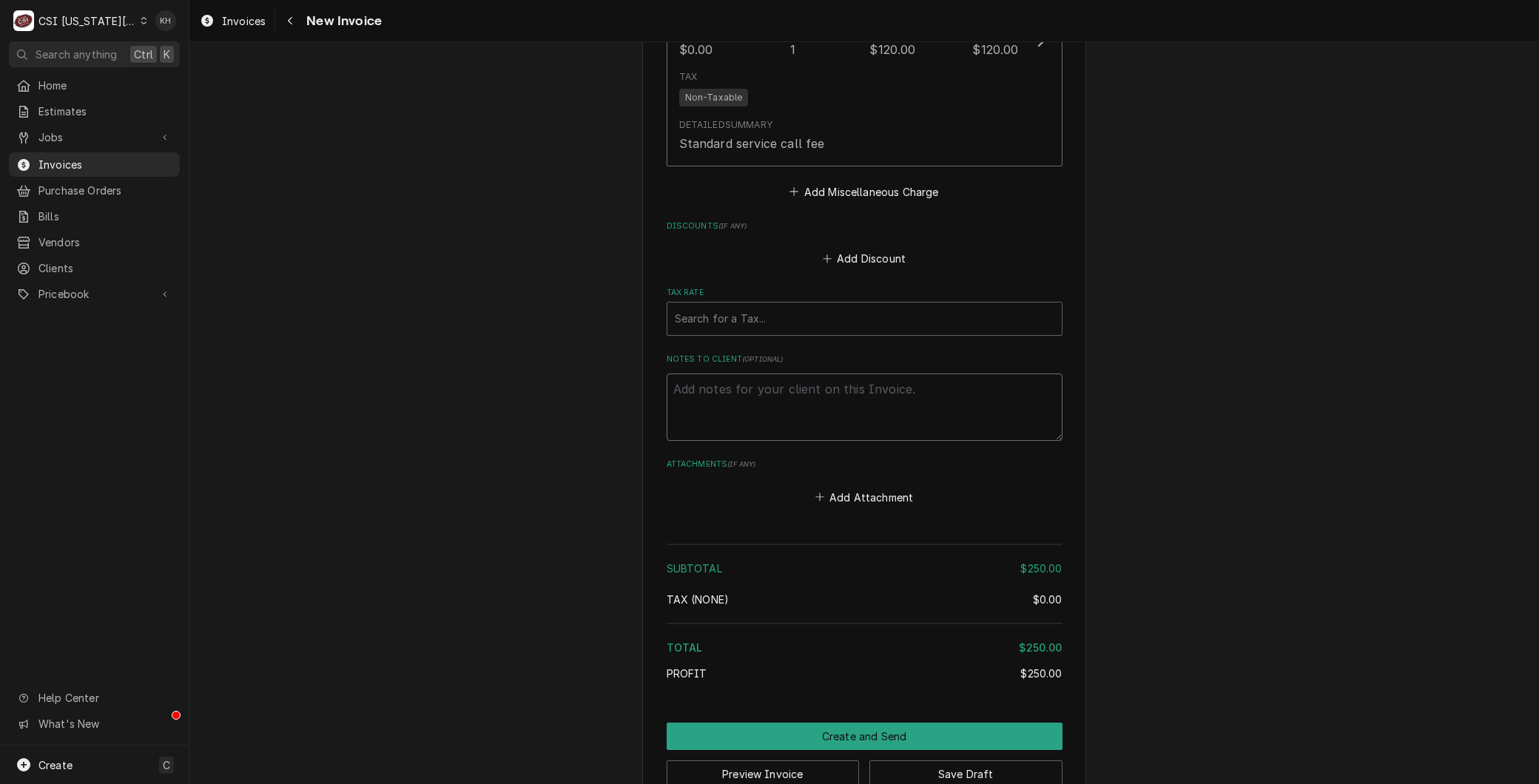
click at [859, 374] on textarea "Notes to Client ( optional )" at bounding box center [864, 407] width 396 height 67
paste textarea "Service Channel ID 322252000"
type textarea "x"
type textarea "Service Channel ID 322252000"
click at [796, 374] on textarea "Service Channel ID 322252000" at bounding box center [864, 407] width 396 height 67
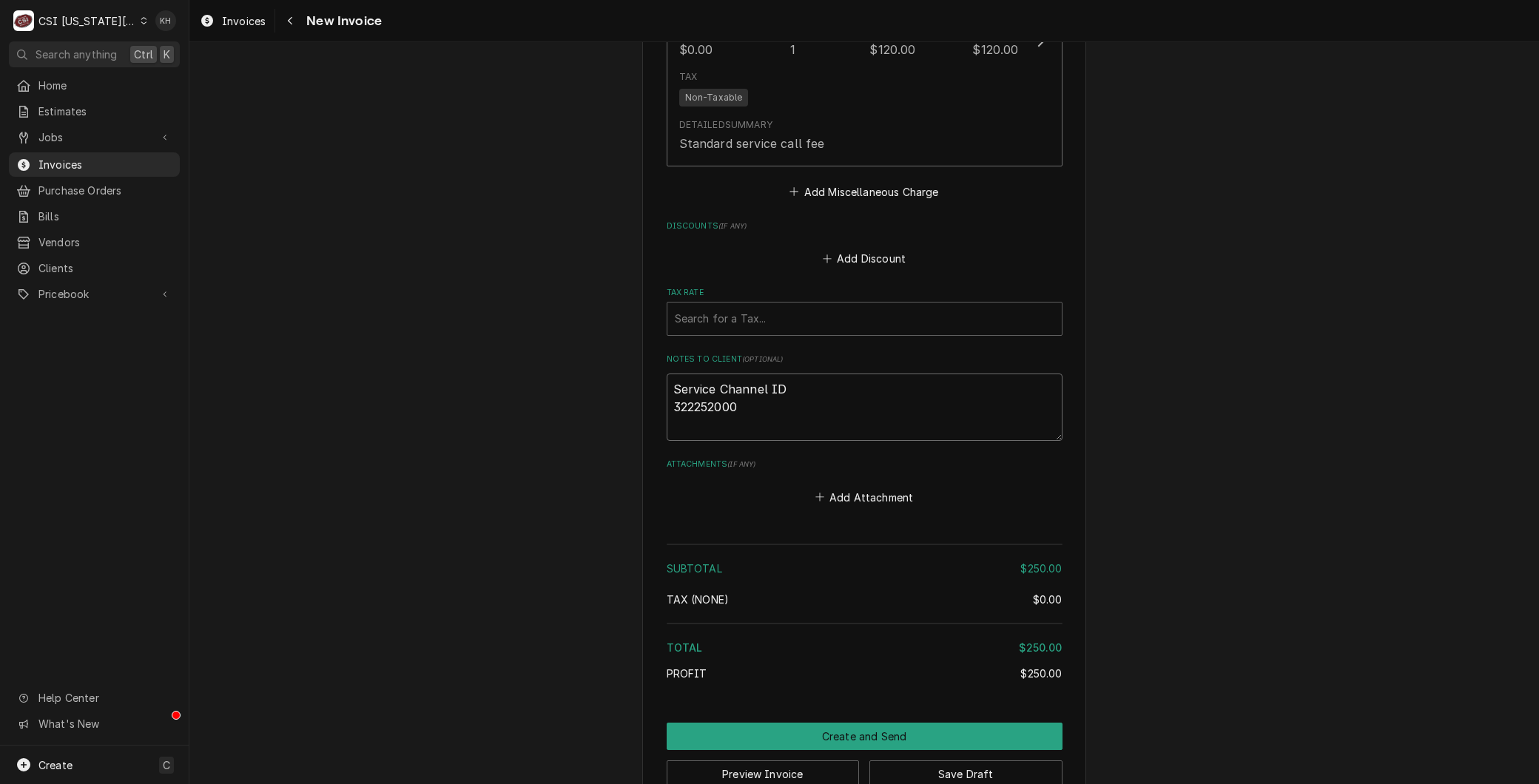
type textarea "x"
type textarea "Service Channel ID: 322252000"
type textarea "x"
type textarea "Service Channel ID: 322252000"
type textarea "x"
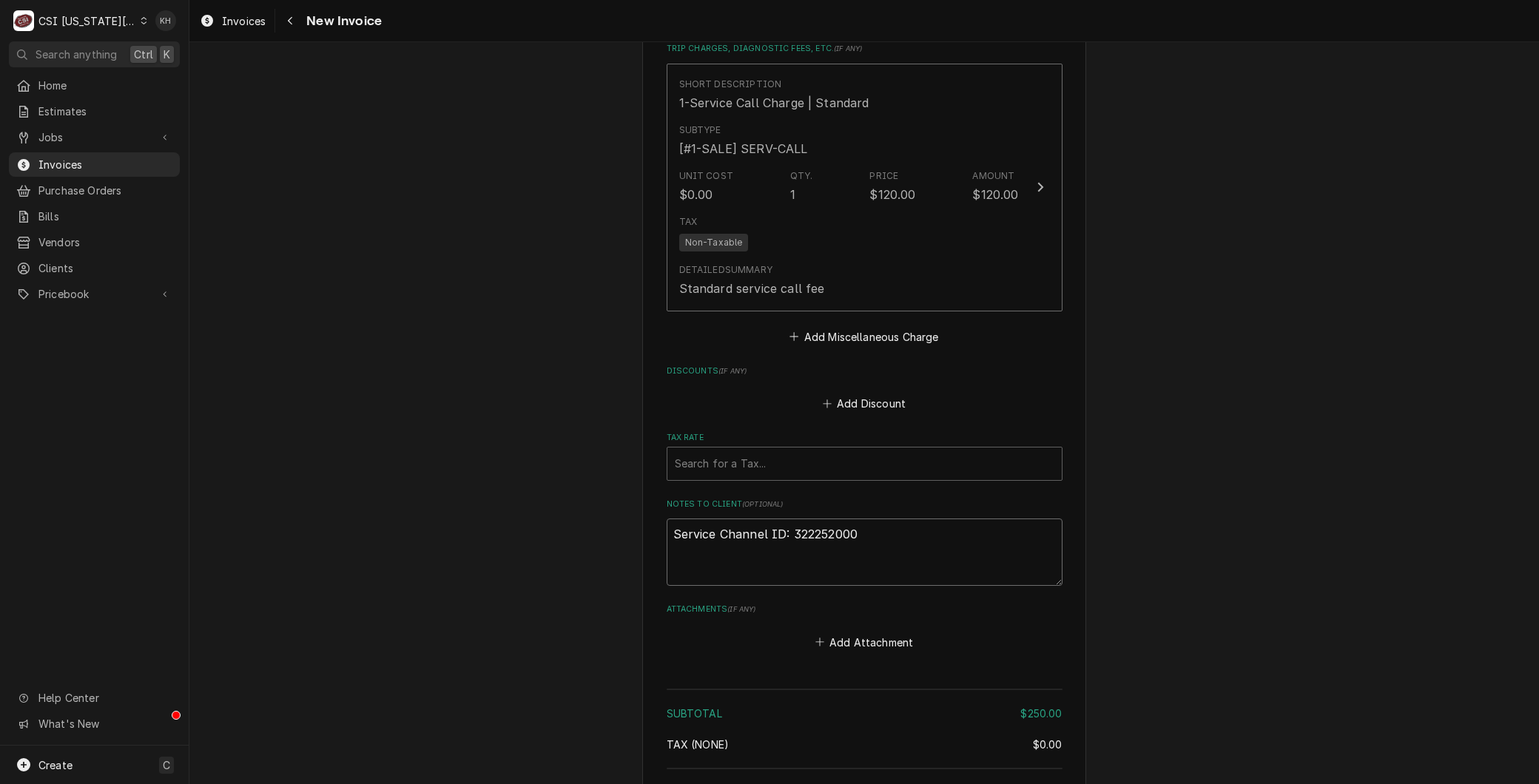
scroll to position [3153, 0]
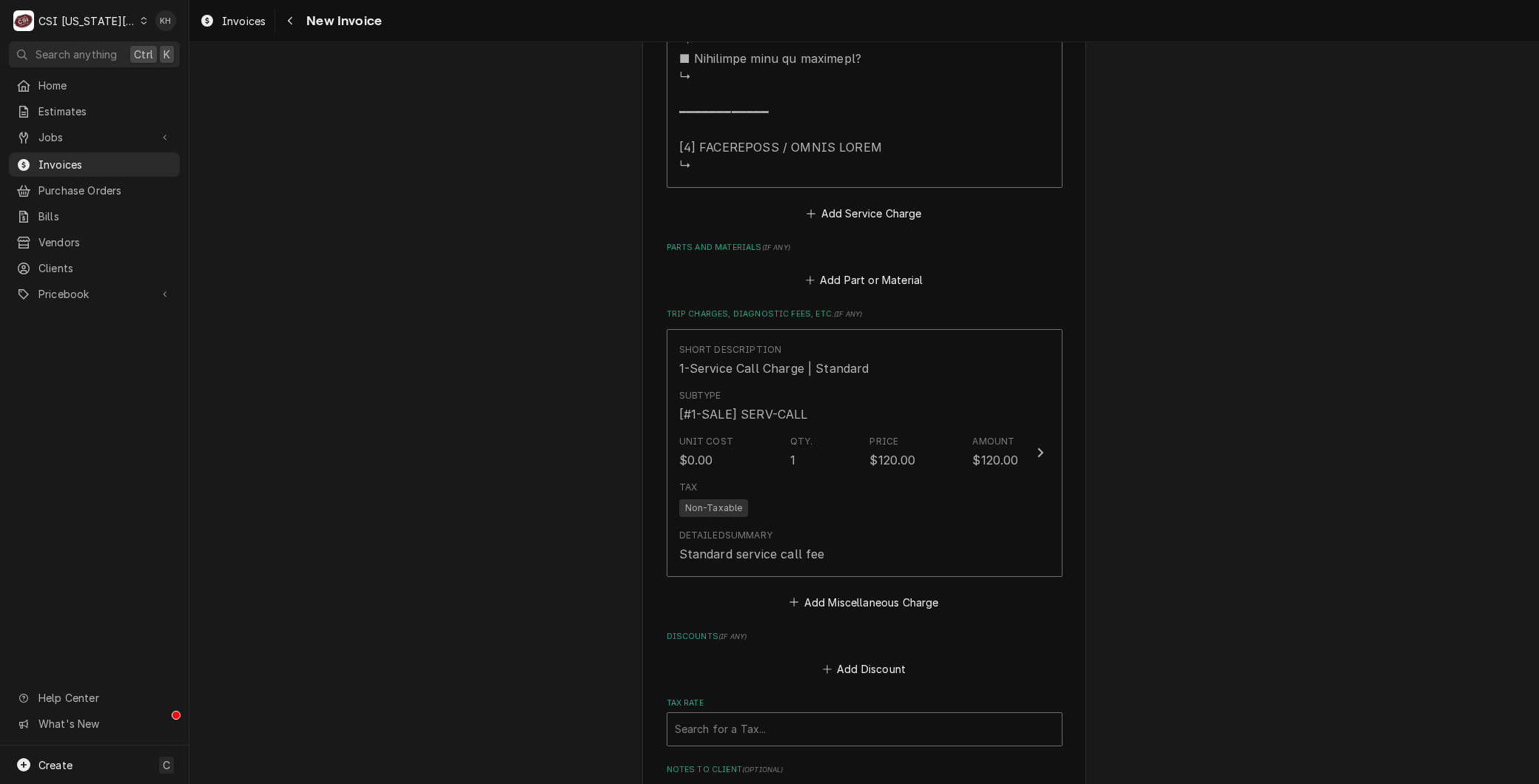
type textarea "Service Channel ID: 322252000"
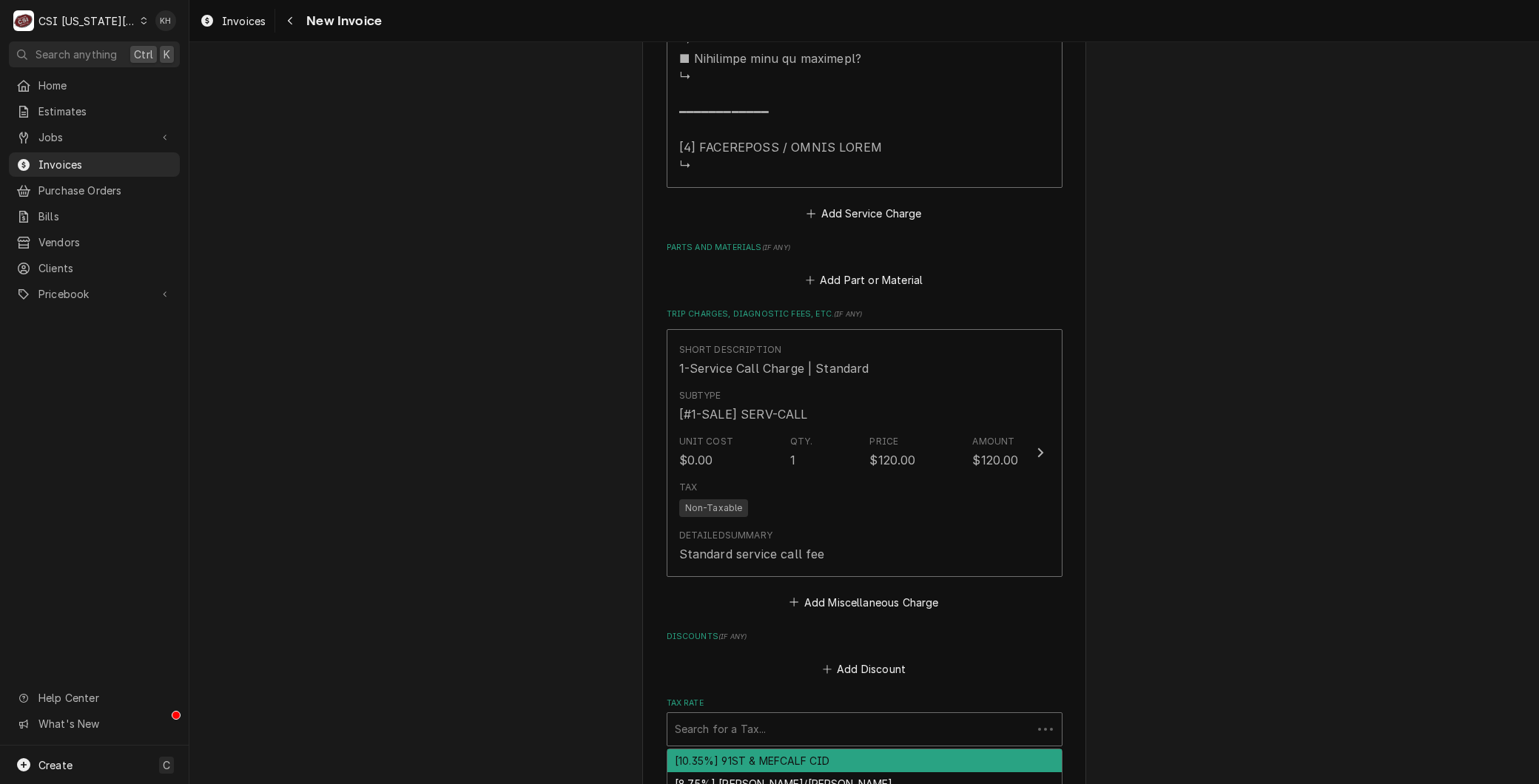
click at [703, 716] on div "Tax Rate" at bounding box center [850, 730] width 350 height 27
type textarea "x"
type input "m"
type textarea "x"
type input "mo"
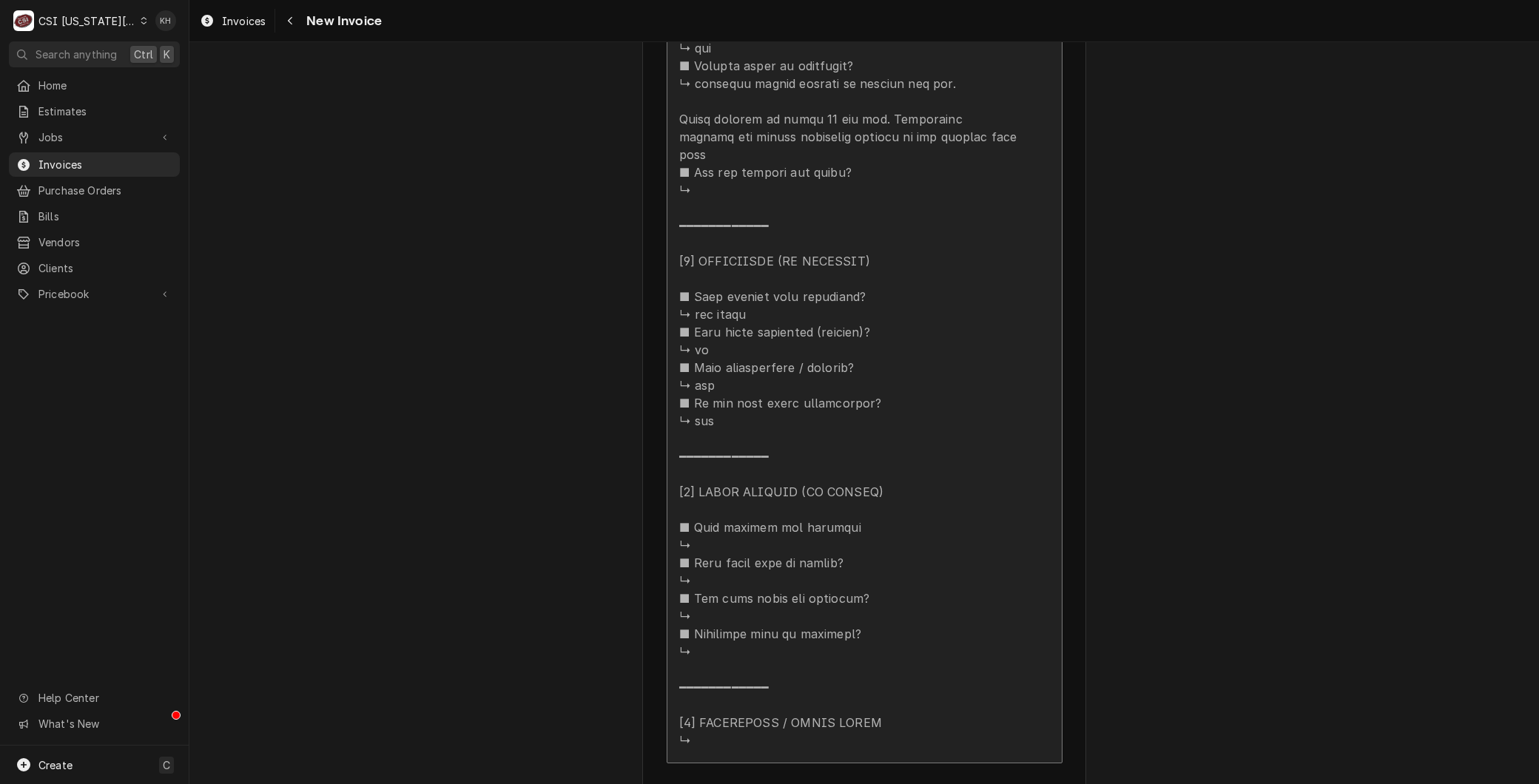
drag, startPoint x: 1267, startPoint y: 515, endPoint x: 950, endPoint y: 563, distance: 320.6
click at [892, 535] on div "Update Line Item" at bounding box center [849, 92] width 340 height 1313
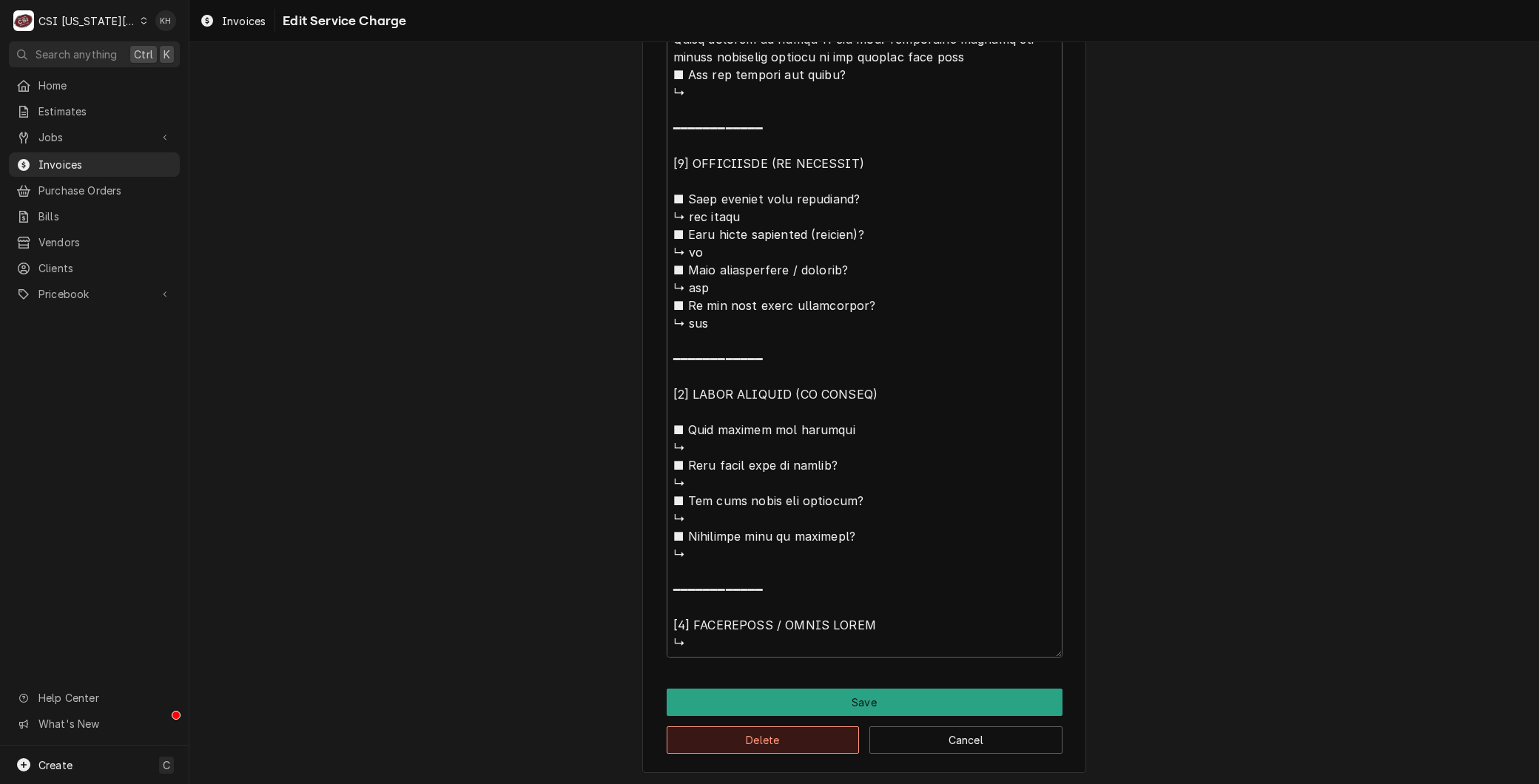
click at [712, 745] on button "Delete" at bounding box center [763, 740] width 193 height 27
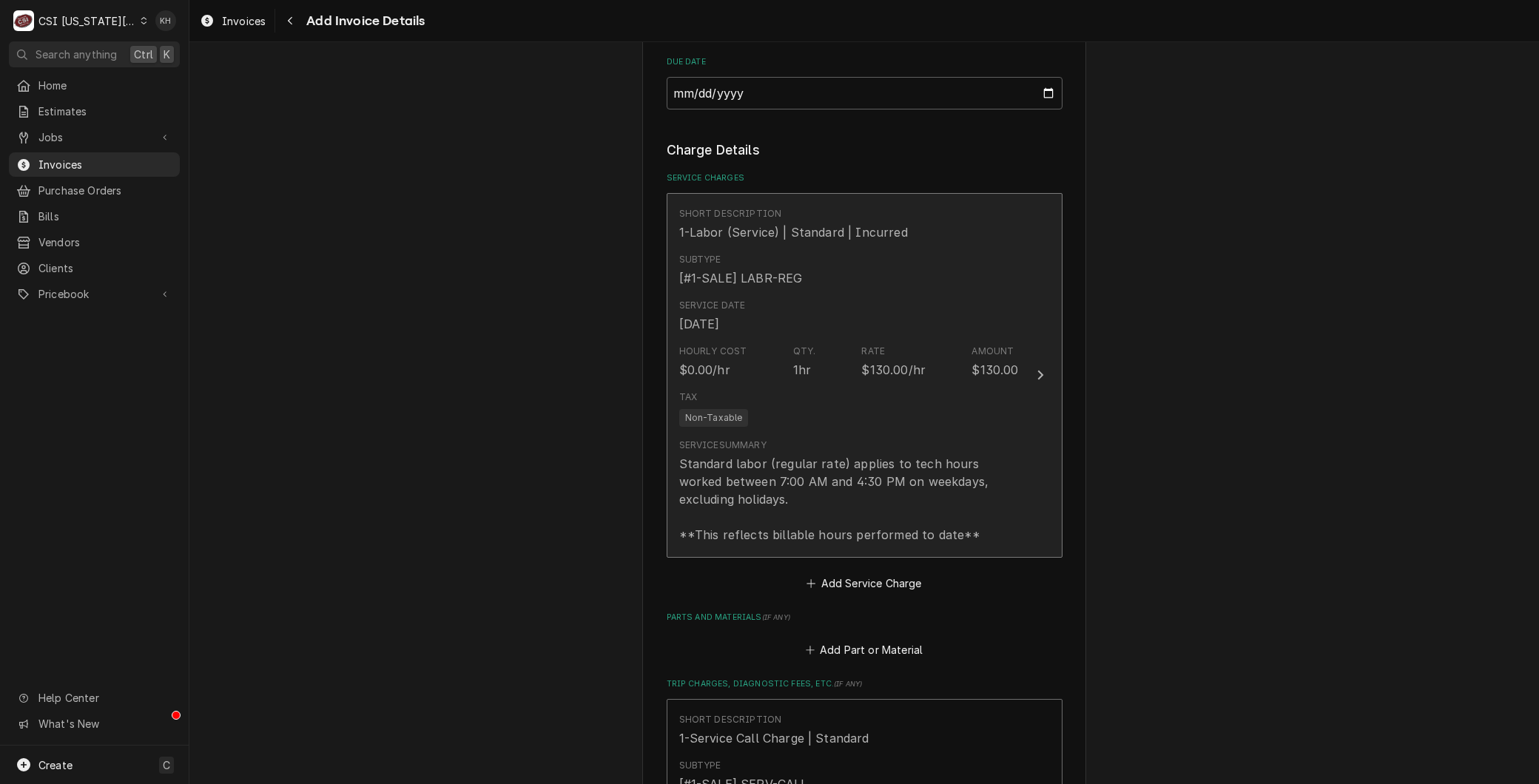
click at [718, 513] on div "Standard labor (regular rate) applies to tech hours worked between 7:00 AM and …" at bounding box center [849, 499] width 340 height 89
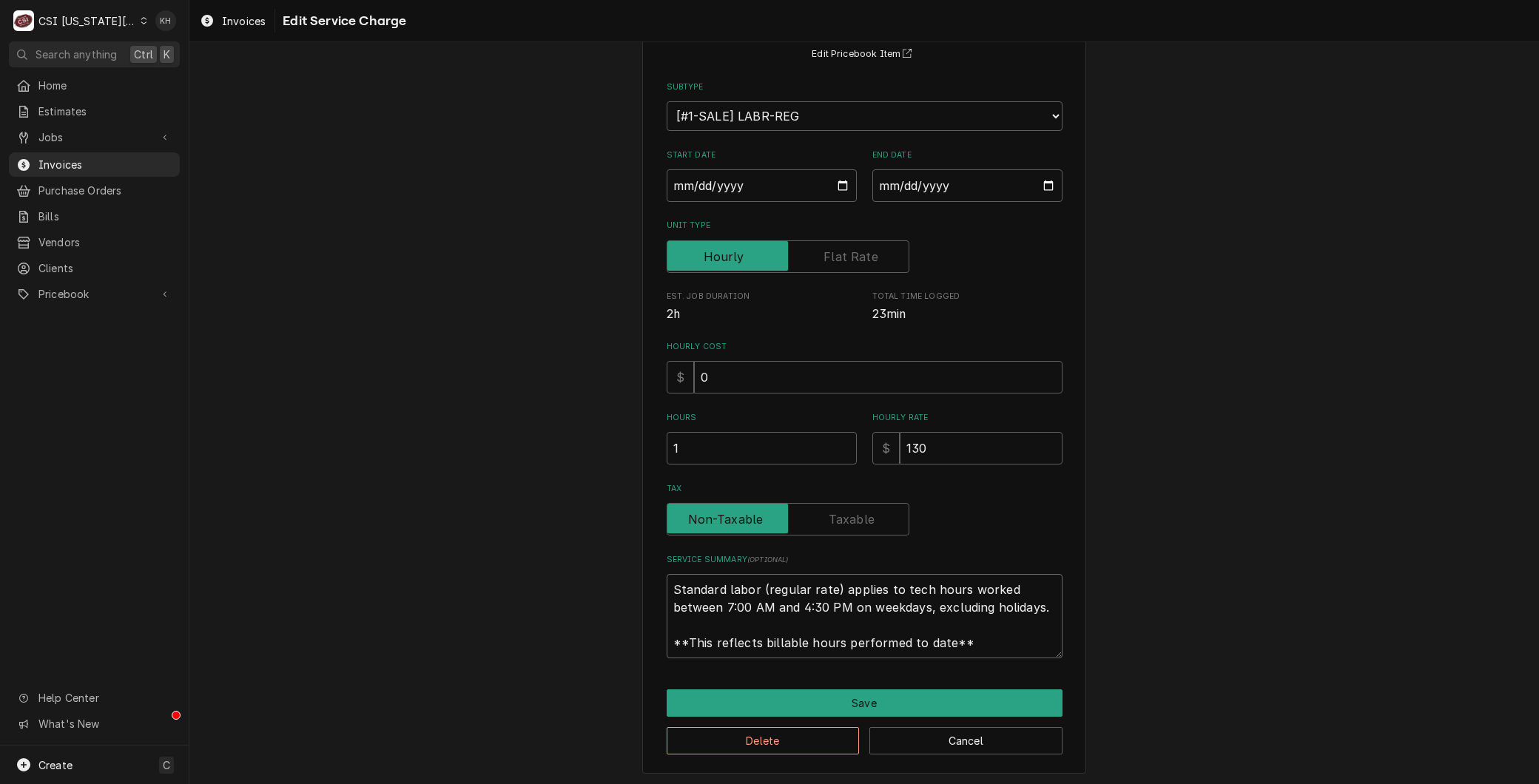
drag, startPoint x: 1010, startPoint y: 645, endPoint x: 592, endPoint y: 545, distance: 429.8
click at [200, 441] on div "Use the fields below to edit this service charge Short Description 1-Labor (Ser…" at bounding box center [864, 354] width 1349 height 865
paste textarea "⚠️ LORE IPSUMDOLORSI ⚠️ ✪ Ametcons adi elitsedd eiusmodt ✪ Incidid utlabore etd…"
type textarea "x"
type textarea "⚠️ LORE IPSUMDOLORSI ⚠️ ✪ Ametcons adi elitsedd eiusmodt ✪ Incidid utlabore etd…"
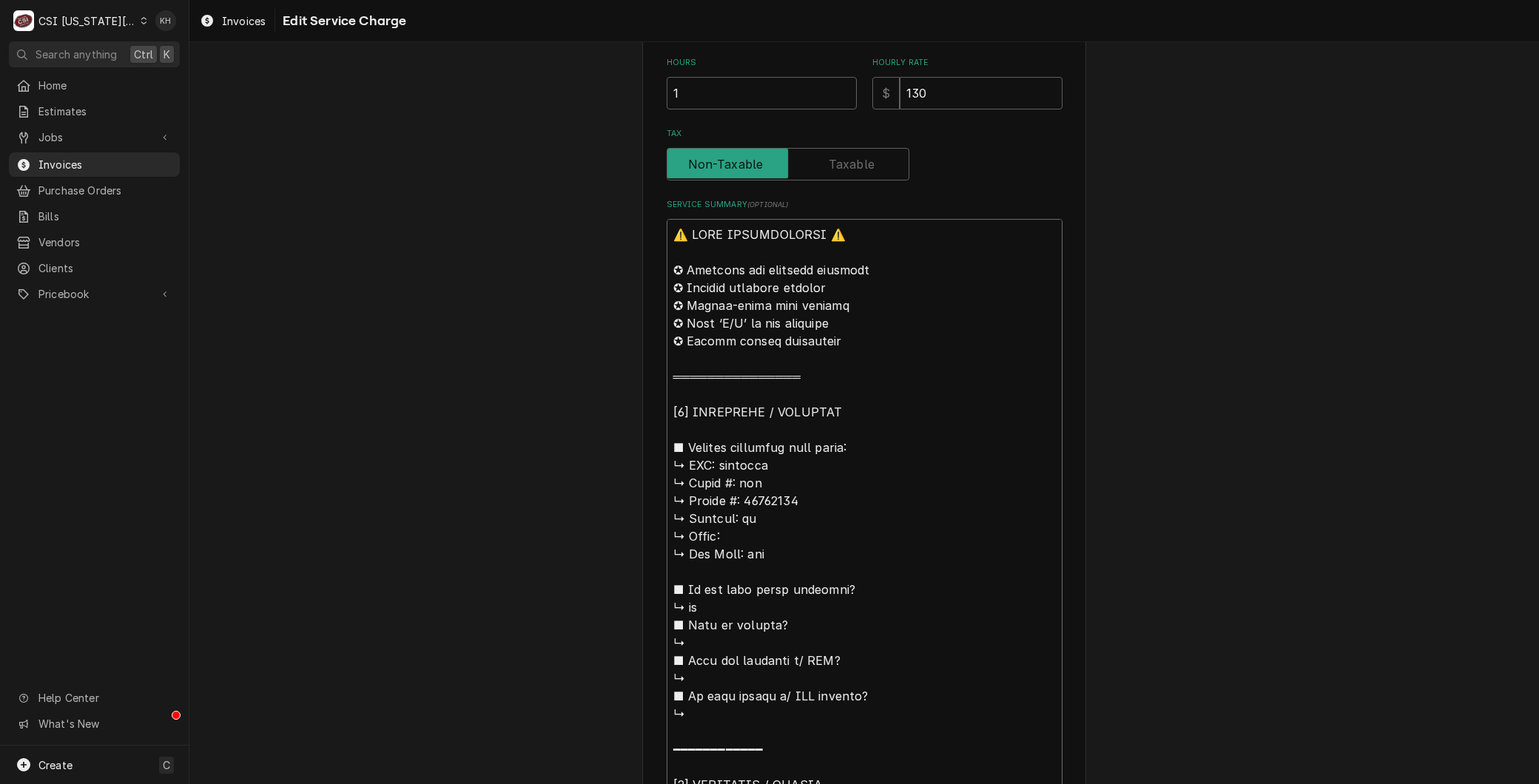
scroll to position [485, 0]
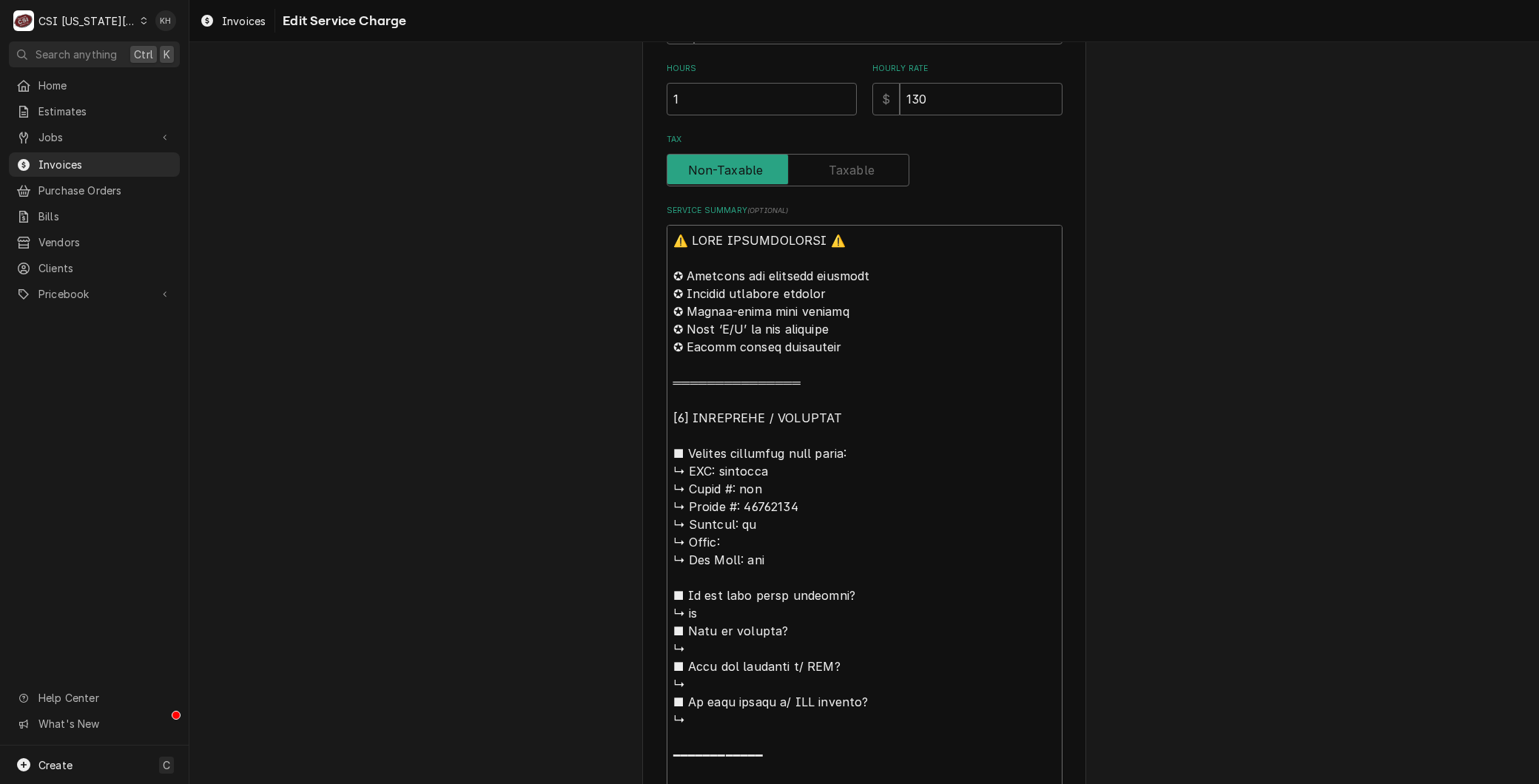
drag, startPoint x: 717, startPoint y: 468, endPoint x: 380, endPoint y: 122, distance: 483.0
click at [380, 122] on div "Use the fields below to edit this service charge Short Description 1-Labor (Ser…" at bounding box center [864, 617] width 1349 height 2089
type textarea "x"
type textarea "Loremips ↳ Dolor #: sit ↳ Ametco #: 59759778 ↳ Adipisc: el ↳ Seddo: ↳ Eiu Temp:…"
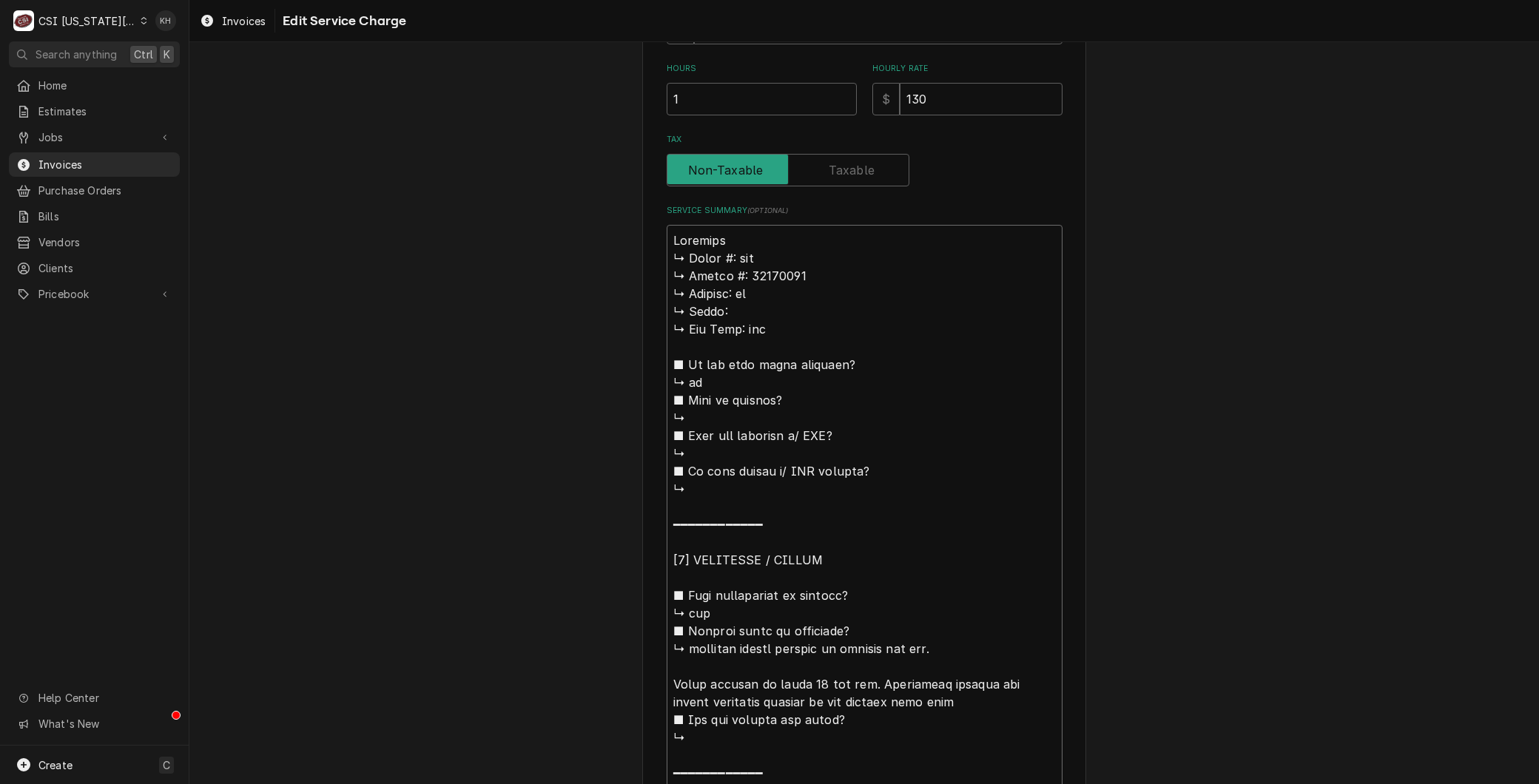
type textarea "x"
type textarea "Loremipsu ↳ Dolor #: sit ↳ Ametco #: 37317540 ↳ Adipisc: el ↳ Seddo: ↳ Eiu Temp…"
type textarea "x"
type textarea "Loremipsum ↳ Dolor #: sit ↳ Ametco #: 13445824 ↳ Adipisc: el ↳ Seddo: ↳ Eiu Tem…"
type textarea "x"
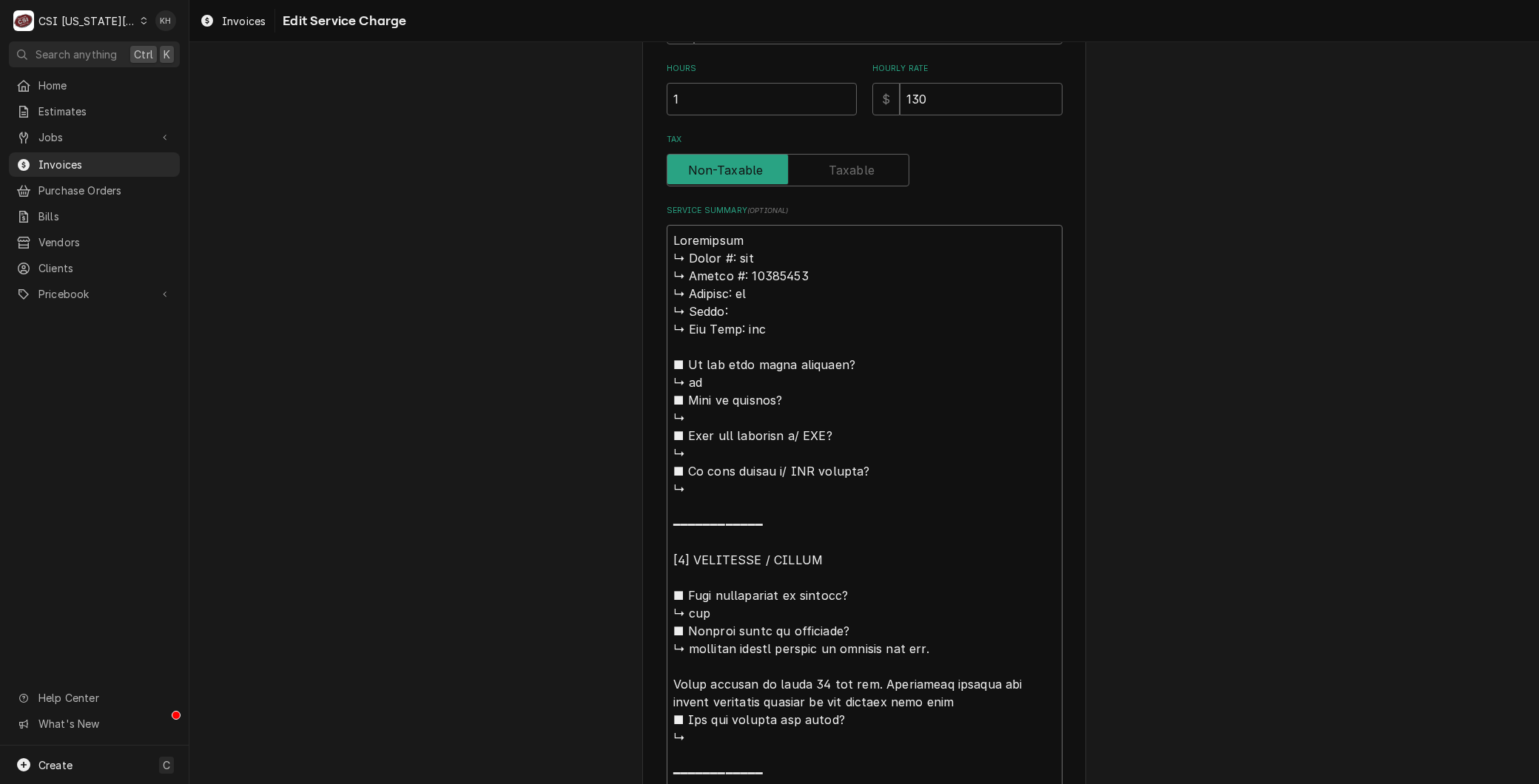
type textarea "Loremipsumd ↳ Sitam #: con ↳ Adipis #: 86151978 ↳ Elitsed: do ↳ Eiusm: ↳ Tem In…"
type textarea "x"
type textarea "Loremipsumdo ↳ Sitam #: con ↳ Adipis #: 93488969 ↳ Elitsed: do ↳ Eiusm: ↳ Tem I…"
type textarea "x"
type textarea "Brand: mperial ↳ 𝗠𝗼𝗱𝗲𝗹 #: ifs ↳ 𝗦𝗲𝗿𝗶𝗮𝗹 #: 66237022 ↳ 𝗩𝗼𝗹𝘁𝗮𝗴𝗲: na ↳ 𝗣𝗵𝗮𝘀𝗲: ↳ 𝗚𝗮𝘀…"
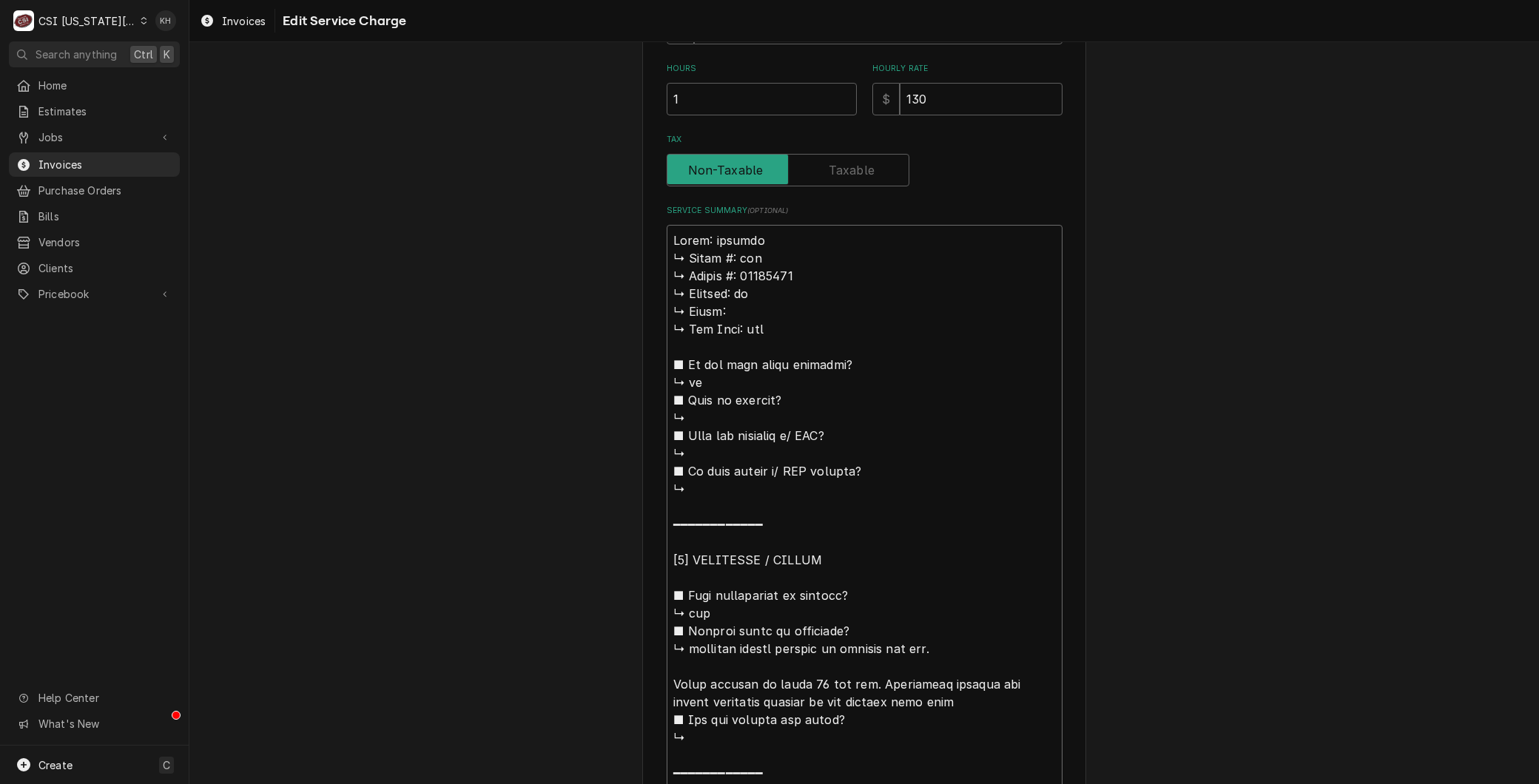
type textarea "x"
type textarea "Brand: Imperial ↳ 𝗠𝗼𝗱𝗲𝗹 #: ifs ↳ 𝗦𝗲𝗿𝗶𝗮𝗹 #: 66237022 ↳ 𝗩𝗼𝗹𝘁𝗮𝗴𝗲: na ↳ 𝗣𝗵𝗮𝘀𝗲: ↳ 𝗚𝗮…"
type textarea "x"
type textarea "Brand: Imperial 𝗠𝗼𝗱𝗲𝗹 #: ifs ↳ 𝗦𝗲𝗿𝗶𝗮𝗹 #: 66237022 ↳ 𝗩𝗼𝗹𝘁𝗮𝗴𝗲: na ↳ 𝗣𝗵𝗮𝘀𝗲: ↳ 𝗚𝗮𝘀 …"
type textarea "x"
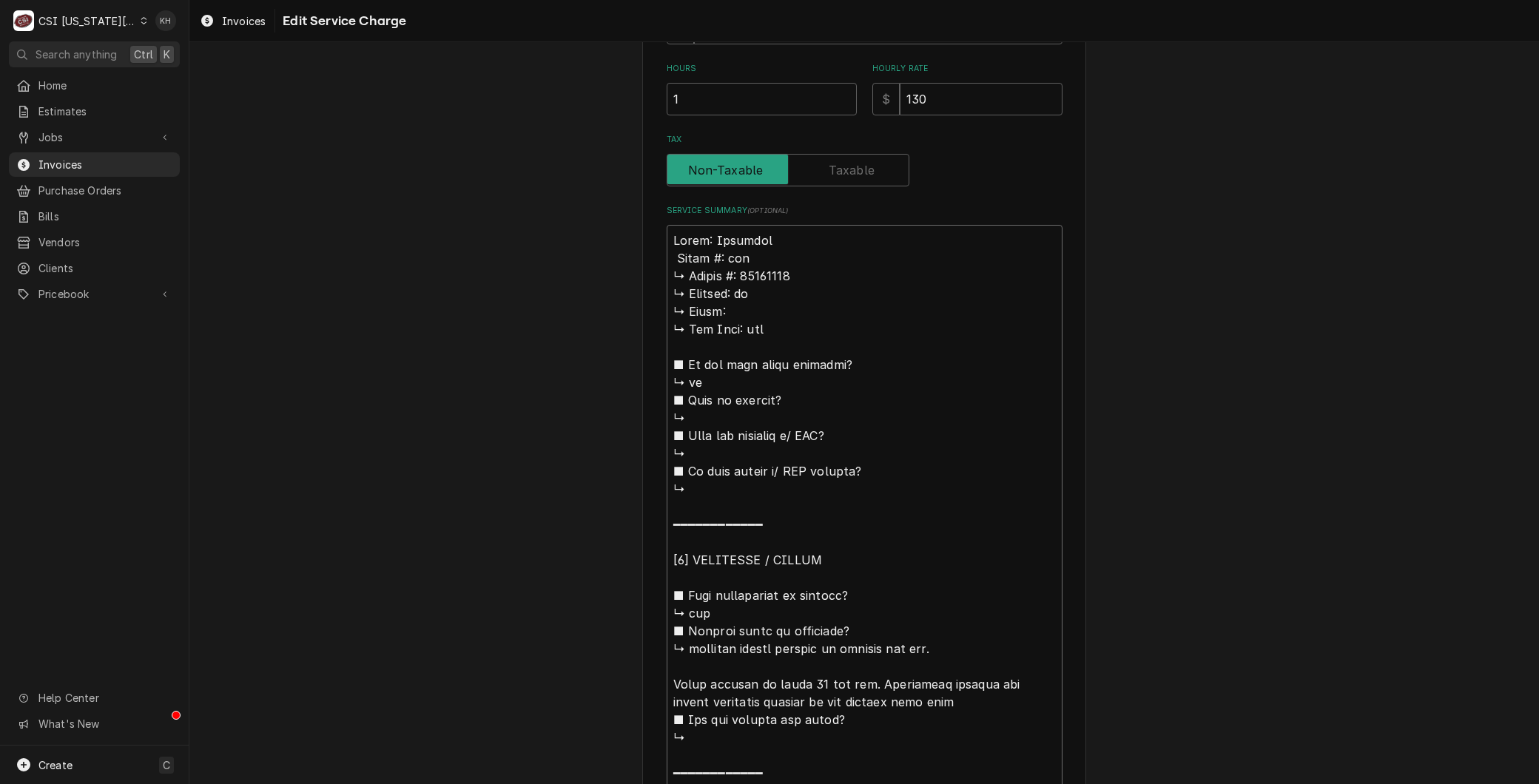
type textarea "Brand: Imperial 𝗠𝗼𝗱𝗲𝗹 #: ifs ↳ 𝗦𝗲𝗿𝗶𝗮𝗹 #: 66237022 ↳ 𝗩𝗼𝗹𝘁𝗮𝗴𝗲: na ↳ 𝗣𝗵𝗮𝘀𝗲: ↳ 𝗚𝗮𝘀 …"
type textarea "x"
type textarea "Brand: Imperial 𝗼𝗱𝗲𝗹 #: ifs ↳ 𝗦𝗲𝗿𝗶𝗮𝗹 #: 66237022 ↳ 𝗩𝗼𝗹𝘁𝗮𝗴𝗲: na ↳ 𝗣𝗵𝗮𝘀𝗲: ↳ 𝗚𝗮𝘀 𝗧…"
type textarea "x"
type textarea "Brand: Imperial 𝗱𝗲𝗹 #: ifs ↳ 𝗦𝗲𝗿𝗶𝗮𝗹 #: 66237022 ↳ 𝗩𝗼𝗹𝘁𝗮𝗴𝗲: na ↳ 𝗣𝗵𝗮𝘀𝗲: ↳ 𝗚𝗮𝘀 𝗧𝘆…"
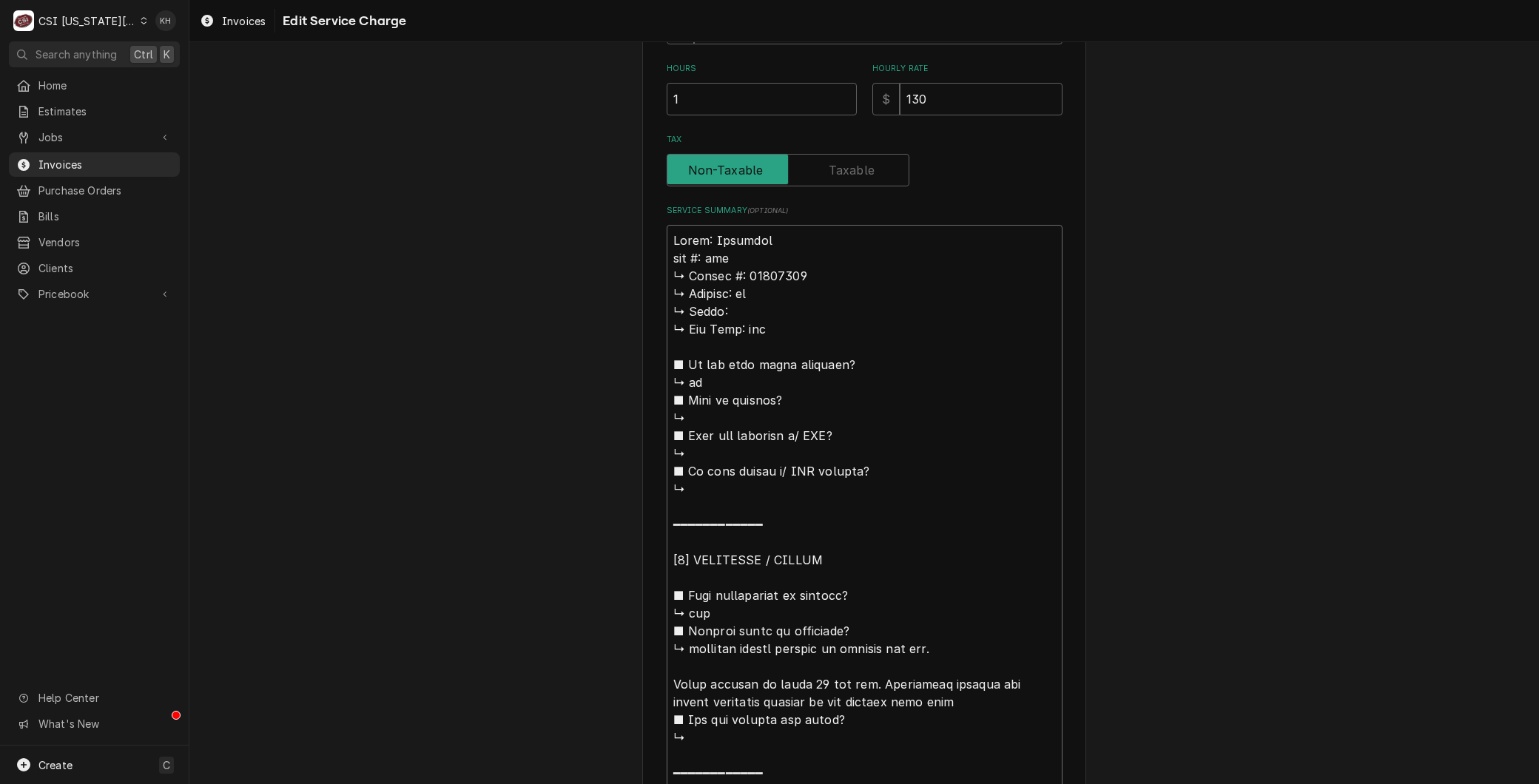
type textarea "x"
type textarea "Brand: Imperial 𝗲𝗹 #: ifs ↳ 𝗦𝗲𝗿𝗶𝗮𝗹 #: 66237022 ↳ 𝗩𝗼𝗹𝘁𝗮𝗴𝗲: na ↳ 𝗣𝗵𝗮𝘀𝗲: ↳ 𝗚𝗮𝘀 𝗧𝘆𝗽…"
type textarea "x"
type textarea "Brand: Imperial 𝗹 #: ifs ↳ 𝗦𝗲𝗿𝗶𝗮𝗹 #: 66237022 ↳ 𝗩𝗼𝗹𝘁𝗮𝗴𝗲: na ↳ 𝗣𝗵𝗮𝘀𝗲: ↳ 𝗚𝗮𝘀 𝗧𝘆𝗽𝗲…"
type textarea "x"
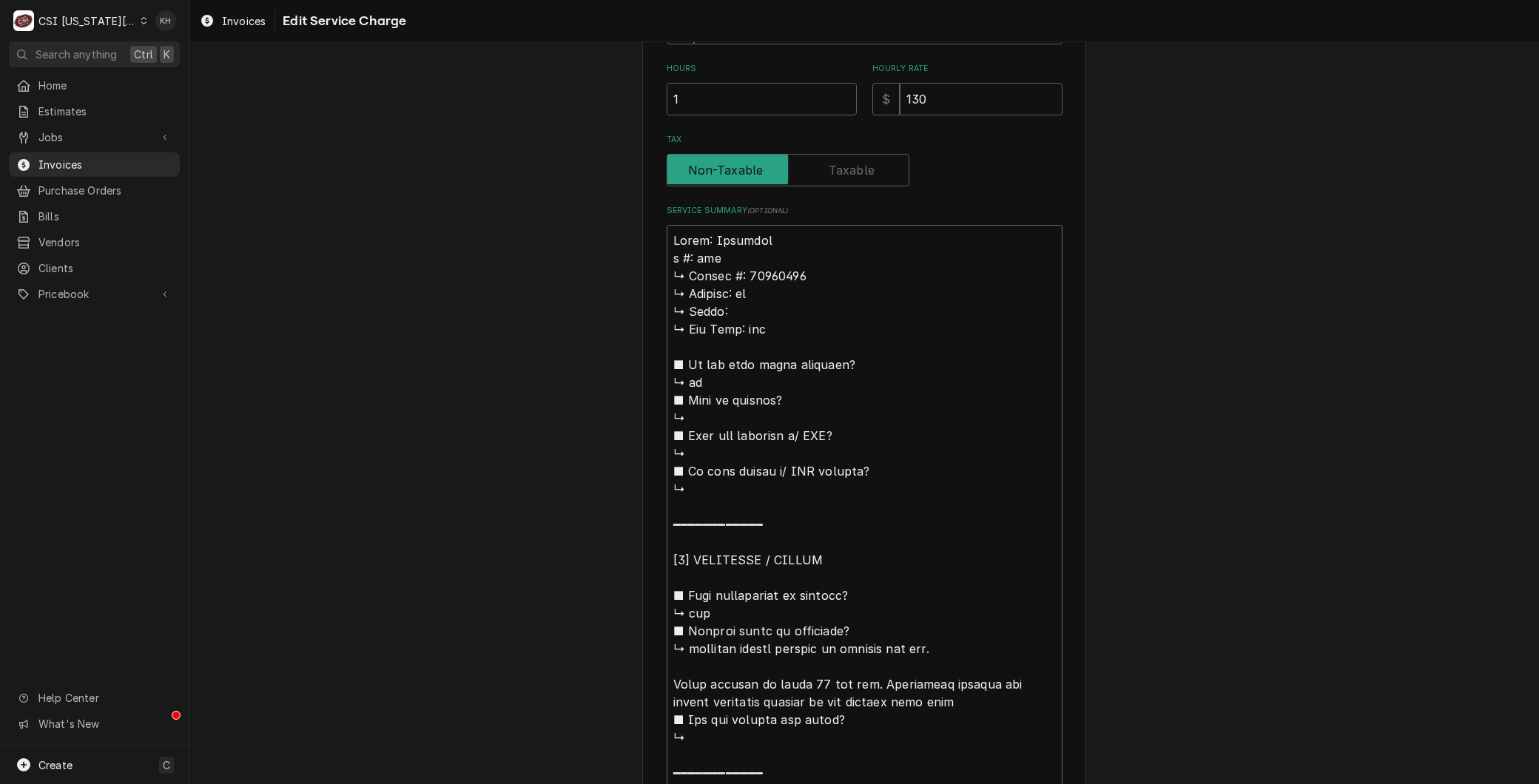
type textarea "Brand: Imperial #: ifs ↳ 𝗦𝗲𝗿𝗶𝗮𝗹 #: 66237022 ↳ 𝗩𝗼𝗹𝘁𝗮𝗴𝗲: na ↳ 𝗣𝗵𝗮𝘀𝗲: ↳ 𝗚𝗮𝘀 𝗧𝘆𝗽𝗲: …"
type textarea "x"
type textarea "Brand: Imperial #: ifs ↳ 𝗦𝗲𝗿𝗶𝗮𝗹 #: 66237022 ↳ 𝗩𝗼𝗹𝘁𝗮𝗴𝗲: na ↳ 𝗣𝗵𝗮𝘀𝗲: ↳ 𝗚𝗮𝘀 𝗧𝘆𝗽𝗲: …"
type textarea "x"
type textarea "Brand: Imperial : ifs ↳ 𝗦𝗲𝗿𝗶𝗮𝗹 #: 66237022 ↳ 𝗩𝗼𝗹𝘁𝗮𝗴𝗲: na ↳ 𝗣𝗵𝗮𝘀𝗲: ↳ 𝗚𝗮𝘀 𝗧𝘆𝗽𝗲: n…"
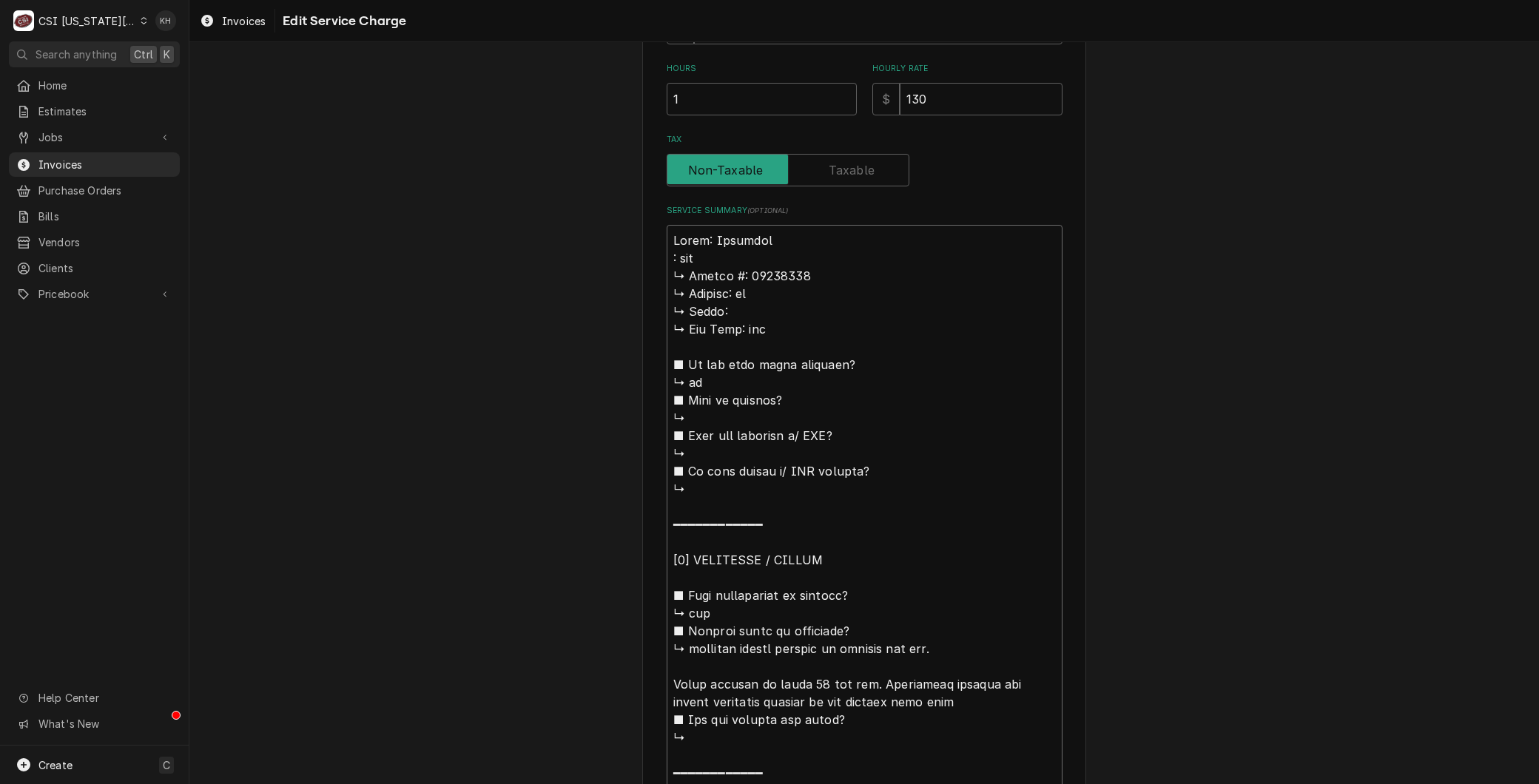
type textarea "x"
type textarea "Brand: Imperial ifs ↳ 𝗦𝗲𝗿𝗶𝗮𝗹 #: 66237022 ↳ 𝗩𝗼𝗹𝘁𝗮𝗴𝗲: na ↳ 𝗣𝗵𝗮𝘀𝗲: ↳ 𝗚𝗮𝘀 𝗧𝘆𝗽𝗲: nat…"
type textarea "x"
type textarea "Brand: Imperial ifs ↳ 𝗦𝗲𝗿𝗶𝗮𝗹 #: 66237022 ↳ 𝗩𝗼𝗹𝘁𝗮𝗴𝗲: na ↳ 𝗣𝗵𝗮𝘀𝗲: ↳ 𝗚𝗮𝘀 𝗧𝘆𝗽𝗲: nat…"
type textarea "x"
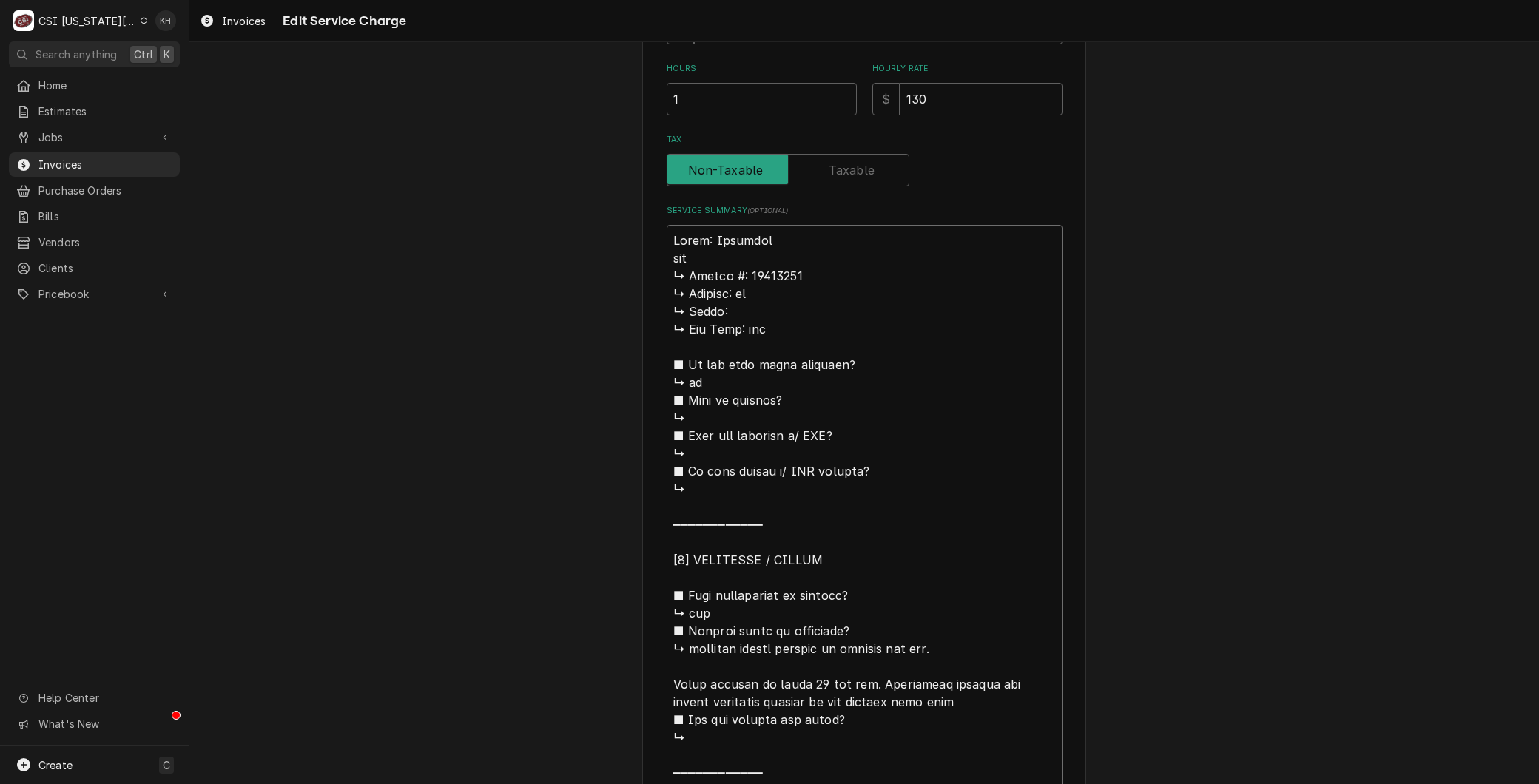
type textarea "Brand: Imperial fs ↳ 𝗦𝗲𝗿𝗶𝗮𝗹 #: 66237022 ↳ 𝗩𝗼𝗹𝘁𝗮𝗴𝗲: na ↳ 𝗣𝗵𝗮𝘀𝗲: ↳ 𝗚𝗮𝘀 𝗧𝘆𝗽𝗲: nat …"
type textarea "x"
type textarea "Brand: Imperial s ↳ 𝗦𝗲𝗿𝗶𝗮𝗹 #: 66237022 ↳ 𝗩𝗼𝗹𝘁𝗮𝗴𝗲: na ↳ 𝗣𝗵𝗮𝘀𝗲: ↳ 𝗚𝗮𝘀 𝗧𝘆𝗽𝗲: nat ■…"
type textarea "x"
type textarea "Brand: Imperial ↳ 𝗦𝗲𝗿𝗶𝗮𝗹 #: 66237022 ↳ 𝗩𝗼𝗹𝘁𝗮𝗴𝗲: na ↳ 𝗣𝗵𝗮𝘀𝗲: ↳ 𝗚𝗮𝘀 𝗧𝘆𝗽𝗲: nat ■ 𝗜…"
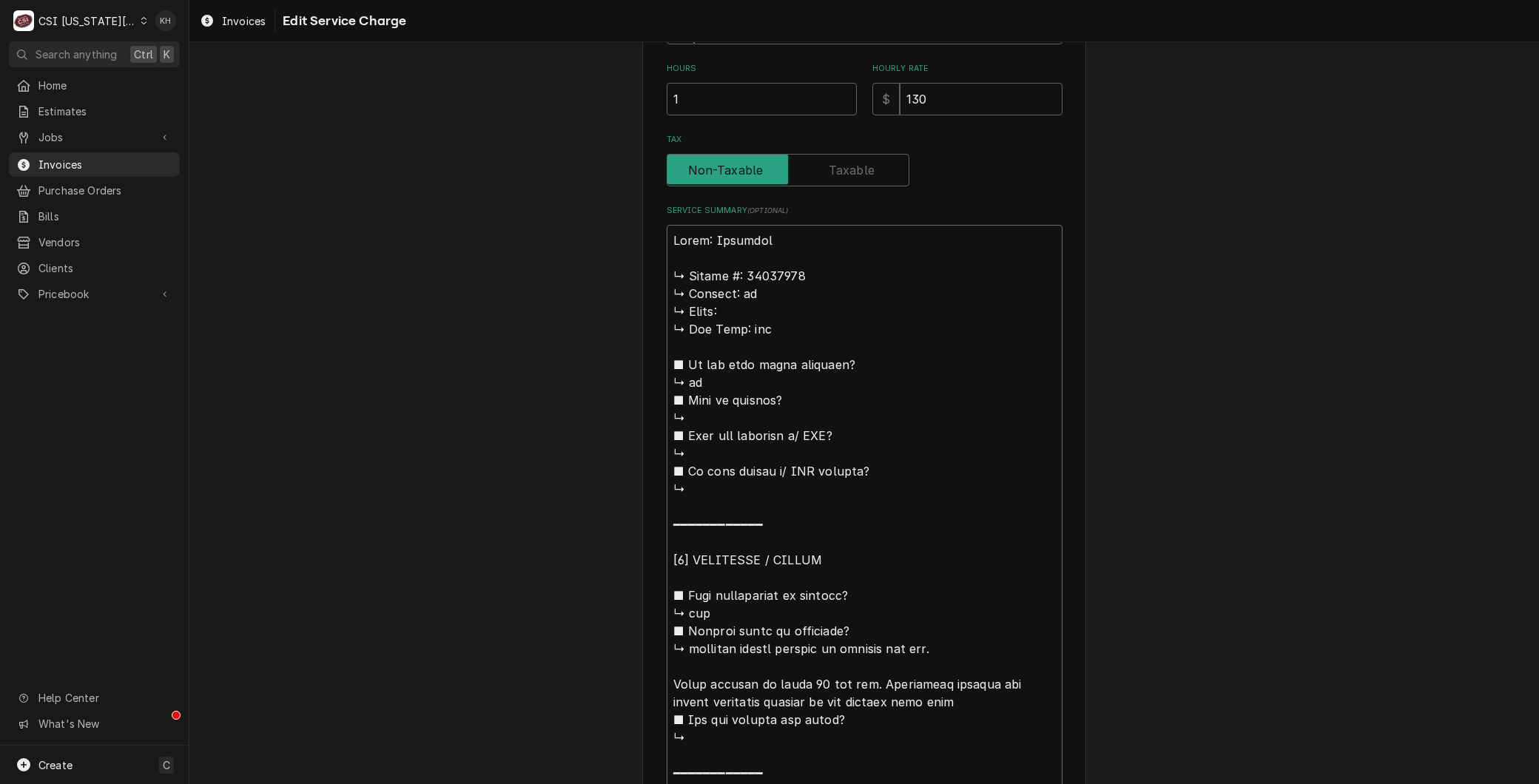
type textarea "x"
type textarea "Brand: Imperial M ↳ 𝗦𝗲𝗿𝗶𝗮𝗹 #: 66237022 ↳ 𝗩𝗼𝗹𝘁𝗮𝗴𝗲: na ↳ 𝗣𝗵𝗮𝘀𝗲: ↳ 𝗚𝗮𝘀 𝗧𝘆𝗽𝗲: nat ■…"
type textarea "x"
type textarea "Brand: Imperial Mo ↳ 𝗦𝗲𝗿𝗶𝗮𝗹 #: 66237022 ↳ 𝗩𝗼𝗹𝘁𝗮𝗴𝗲: na ↳ 𝗣𝗵𝗮𝘀𝗲: ↳ 𝗚𝗮𝘀 𝗧𝘆𝗽𝗲: nat …"
type textarea "x"
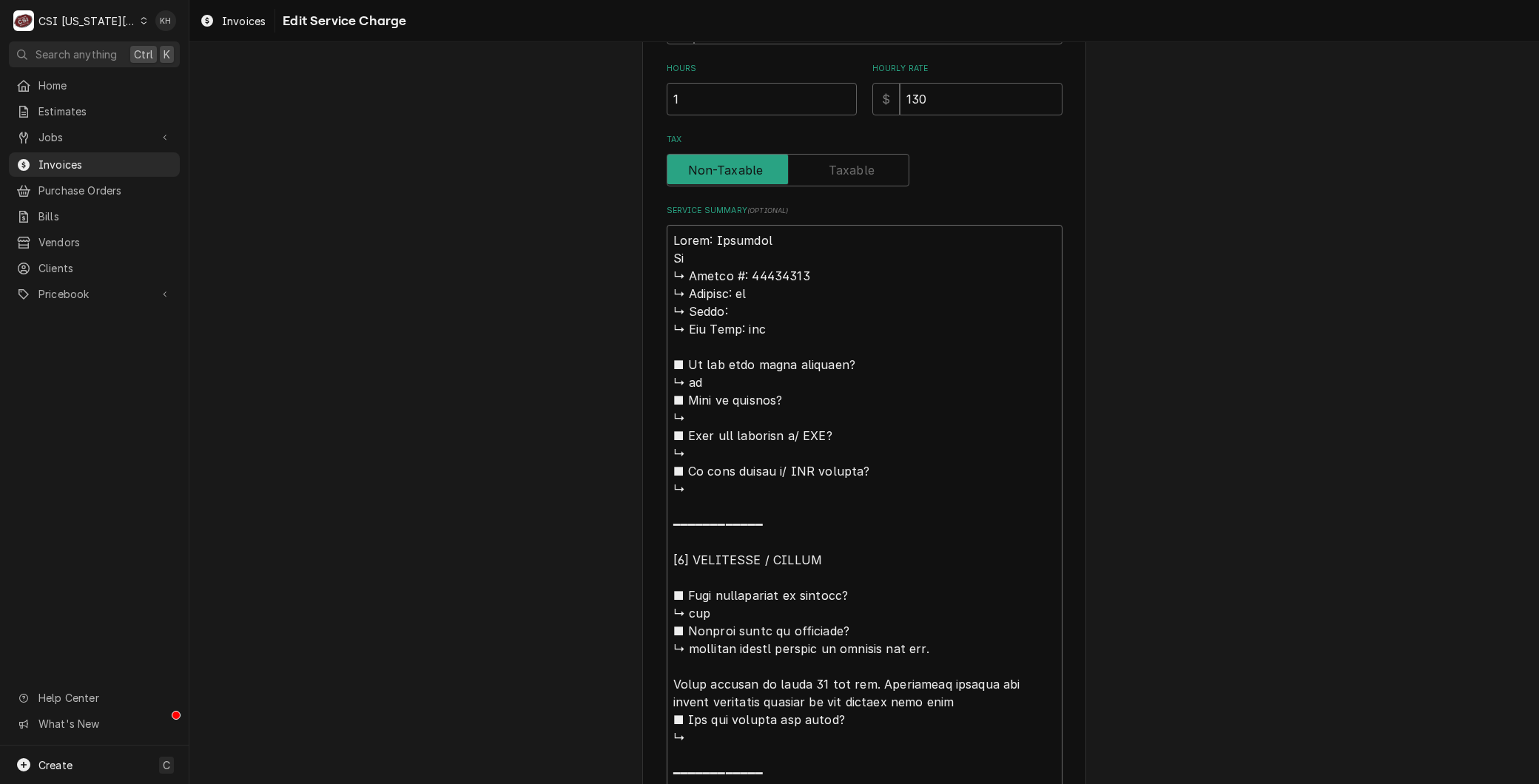
type textarea "Brand: Imperial Mod ↳ 𝗦𝗲𝗿𝗶𝗮𝗹 #: 66237022 ↳ 𝗩𝗼𝗹𝘁𝗮𝗴𝗲: na ↳ 𝗣𝗵𝗮𝘀𝗲: ↳ 𝗚𝗮𝘀 𝗧𝘆𝗽𝗲: nat…"
type textarea "x"
type textarea "Brand: Imperial Mode ↳ 𝗦𝗲𝗿𝗶𝗮𝗹 #: 66237022 ↳ 𝗩𝗼𝗹𝘁𝗮𝗴𝗲: na ↳ 𝗣𝗵𝗮𝘀𝗲: ↳ 𝗚𝗮𝘀 𝗧𝘆𝗽𝗲: na…"
type textarea "x"
type textarea "Brand: Imperial Model ↳ 𝗦𝗲𝗿𝗶𝗮𝗹 #: 66237022 ↳ 𝗩𝗼𝗹𝘁𝗮𝗴𝗲: na ↳ 𝗣𝗵𝗮𝘀𝗲: ↳ 𝗚𝗮𝘀 𝗧𝘆𝗽𝗲: n…"
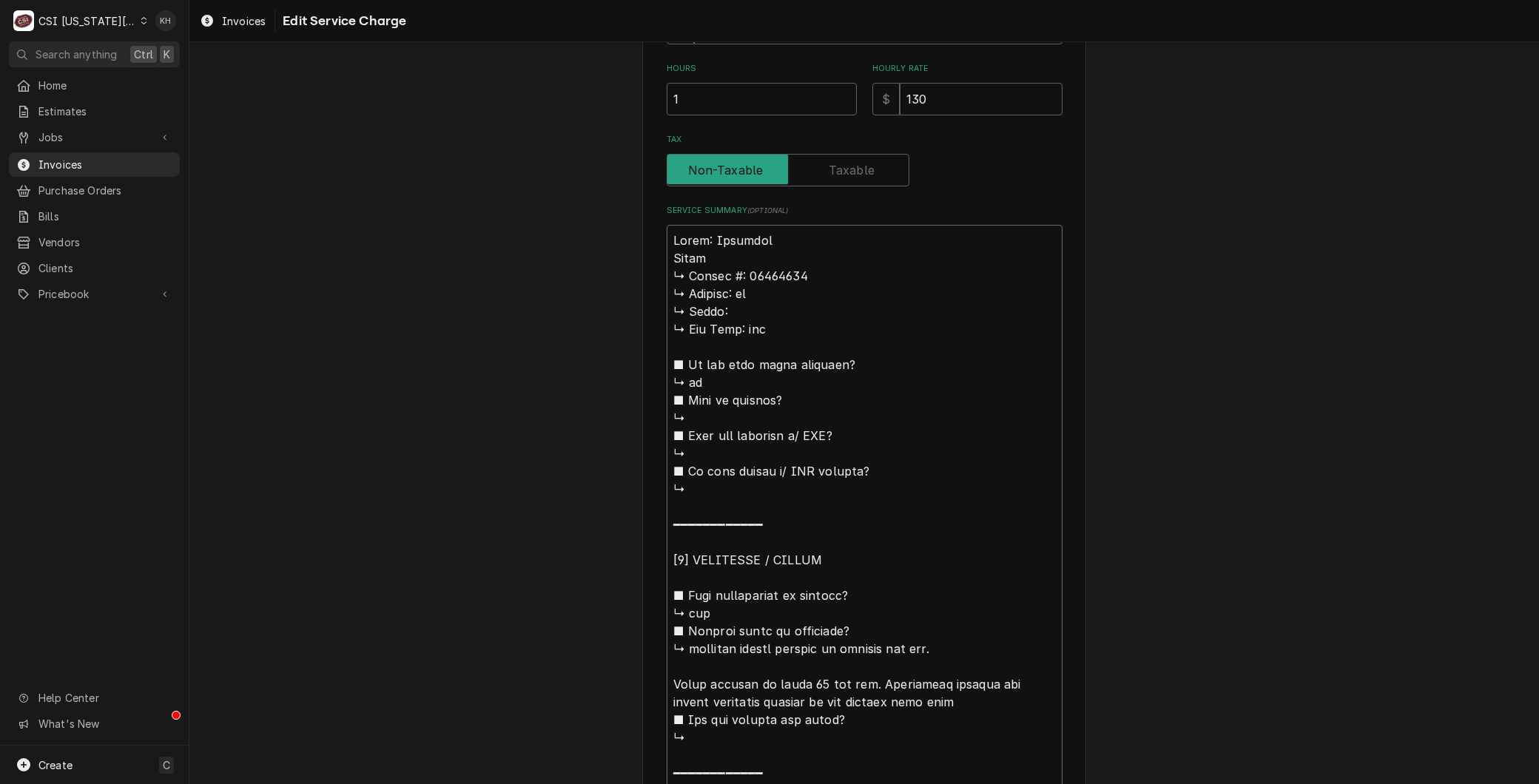
type textarea "x"
type textarea "Brand: Imperial Model: ↳ 𝗦𝗲𝗿𝗶𝗮𝗹 #: 66237022 ↳ 𝗩𝗼𝗹𝘁𝗮𝗴𝗲: na ↳ 𝗣𝗵𝗮𝘀𝗲: ↳ 𝗚𝗮𝘀 𝗧𝘆𝗽𝗲: …"
type textarea "x"
type textarea "Brand: Imperial Model: ↳ 𝗦𝗲𝗿𝗶𝗮𝗹 #: 66237022 ↳ 𝗩𝗼𝗹𝘁𝗮𝗴𝗲: na ↳ 𝗣𝗵𝗮𝘀𝗲: ↳ 𝗚𝗮𝘀 𝗧𝘆𝗽𝗲: …"
type textarea "x"
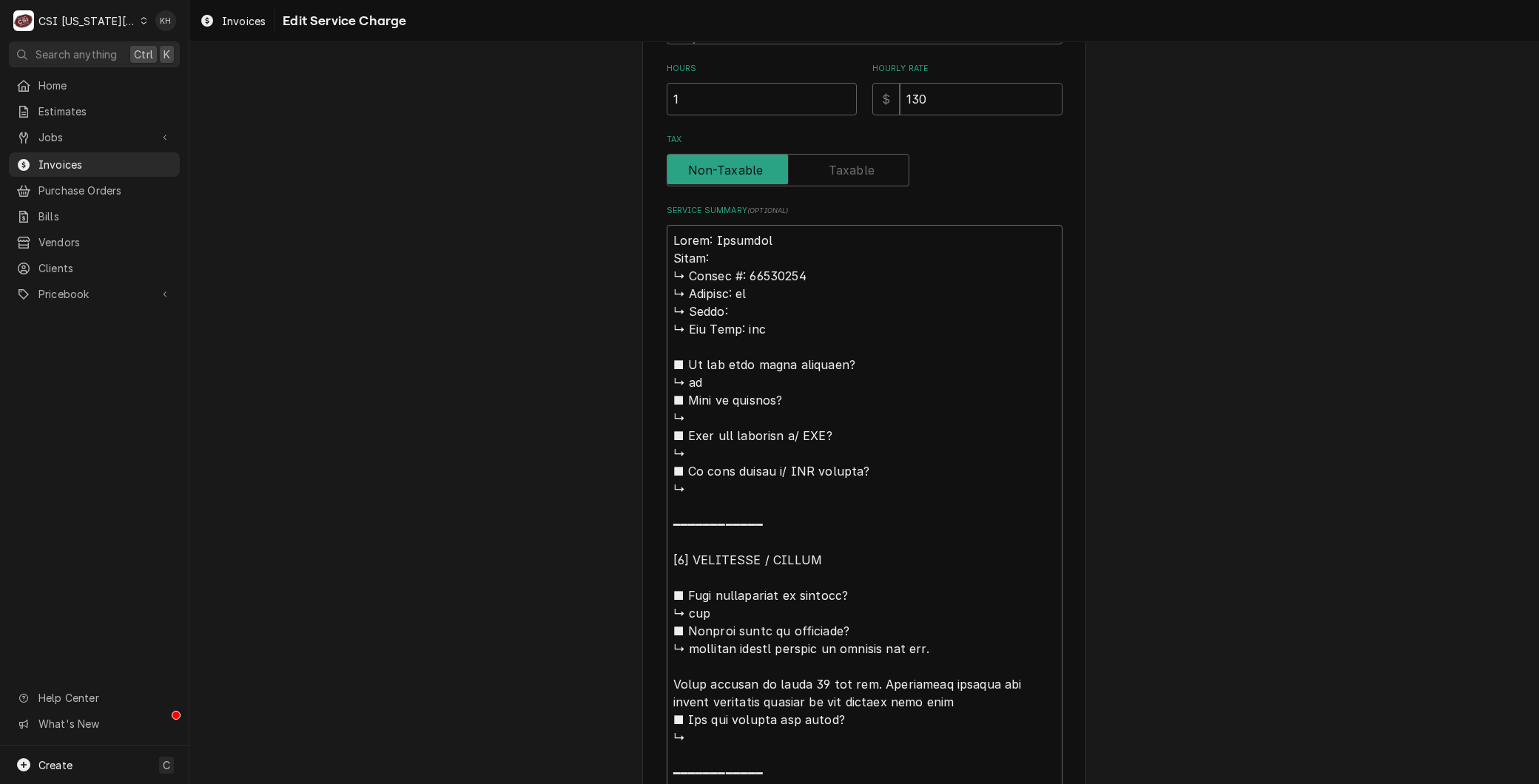
type textarea "Brand: Imperial Model: I ↳ 𝗦𝗲𝗿𝗶𝗮𝗹 #: 66237022 ↳ 𝗩𝗼𝗹𝘁𝗮𝗴𝗲: na ↳ 𝗣𝗵𝗮𝘀𝗲: ↳ 𝗚𝗮𝘀 𝗧𝘆𝗽𝗲…"
type textarea "x"
type textarea "Brand: Imperial Model: IF ↳ 𝗦𝗲𝗿𝗶𝗮𝗹 #: 66237022 ↳ 𝗩𝗼𝗹𝘁𝗮𝗴𝗲: na ↳ 𝗣𝗵𝗮𝘀𝗲: ↳ 𝗚𝗮𝘀 𝗧𝘆𝗽…"
type textarea "x"
type textarea "Brand: Imperial Model: IFS ↳ 𝗦𝗲𝗿𝗶𝗮𝗹 #: 66237022 ↳ 𝗩𝗼𝗹𝘁𝗮𝗴𝗲: na ↳ 𝗣𝗵𝗮𝘀𝗲: ↳ 𝗚𝗮𝘀 𝗧𝘆…"
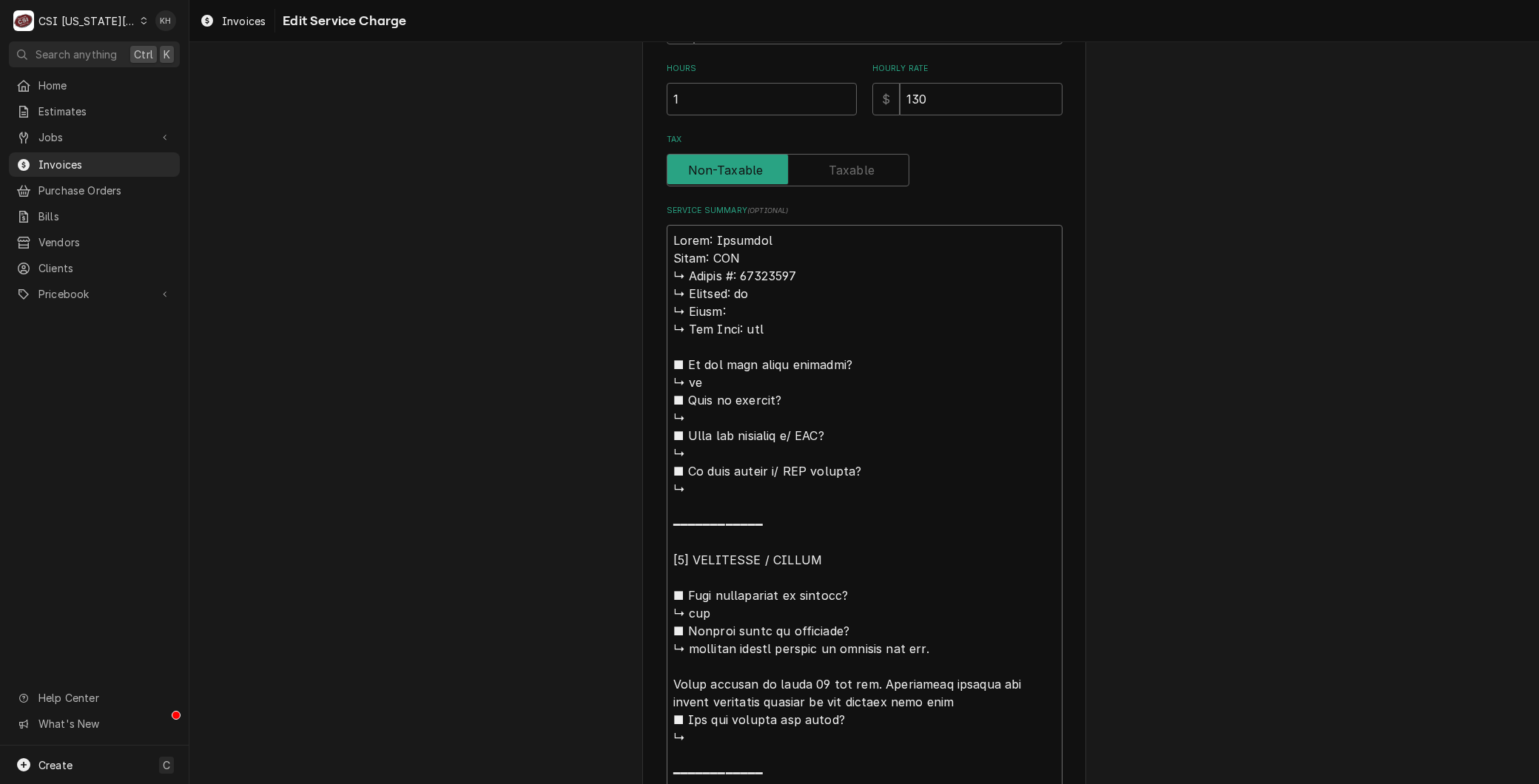
type textarea "x"
type textarea "Brand: Imperial Model: IFS ↳ 𝗦𝗲𝗿𝗶𝗮𝗹 #: 66237022 ↳ 𝗩𝗼𝗹𝘁𝗮𝗴𝗲: na ↳ 𝗣𝗵𝗮𝘀𝗲: ↳ 𝗚𝗮𝘀 𝗧𝘆…"
type textarea "x"
type textarea "Brand: Imperial Model: IFS / ↳ 𝗦𝗲𝗿𝗶𝗮𝗹 #: 66237022 ↳ 𝗩𝗼𝗹𝘁𝗮𝗴𝗲: na ↳ 𝗣𝗵𝗮𝘀𝗲: ↳ 𝗚𝗮𝘀 …"
type textarea "x"
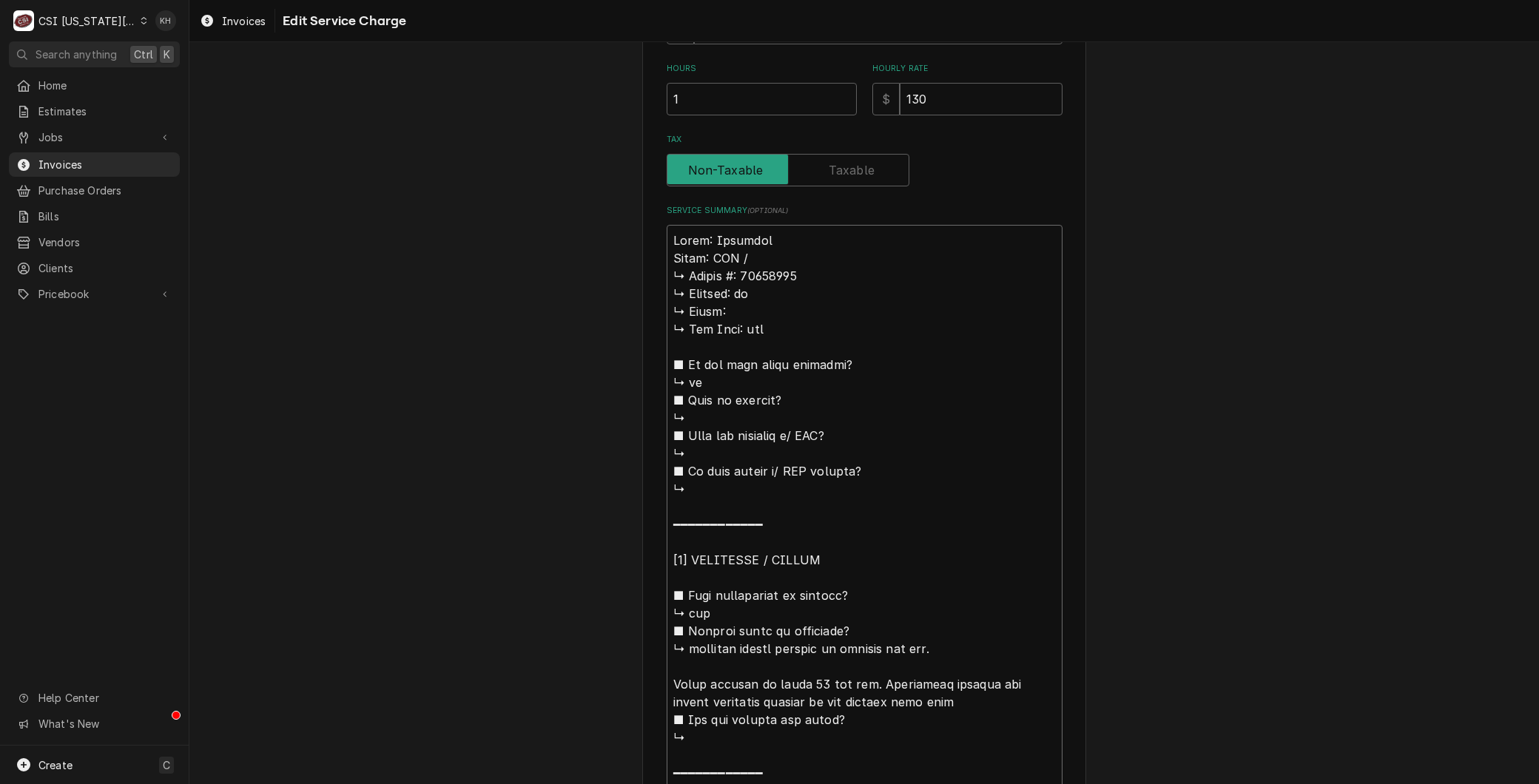
type textarea "Brand: Imperial Model: IFS / ↳ 𝗦𝗲𝗿𝗶𝗮𝗹 #: 66237022 ↳ 𝗩𝗼𝗹𝘁𝗮𝗴𝗲: na ↳ 𝗣𝗵𝗮𝘀𝗲: ↳ 𝗚𝗮𝘀 …"
type textarea "x"
type textarea "Brand: Imperial Model: IFS / ↳ 𝗦𝗲𝗿𝗶𝗮𝗹 #: 66237022 ↳ 𝗩𝗼𝗹𝘁𝗮𝗴𝗲: na ↳ 𝗣𝗵𝗮𝘀𝗲: ↳ 𝗚𝗮𝘀 …"
type textarea "x"
type textarea "Brand: Imperial Model: IFS ↳ 𝗦𝗲𝗿𝗶𝗮𝗹 #: 66237022 ↳ 𝗩𝗼𝗹𝘁𝗮𝗴𝗲: na ↳ 𝗣𝗵𝗮𝘀𝗲: ↳ 𝗚𝗮𝘀 𝗧𝘆…"
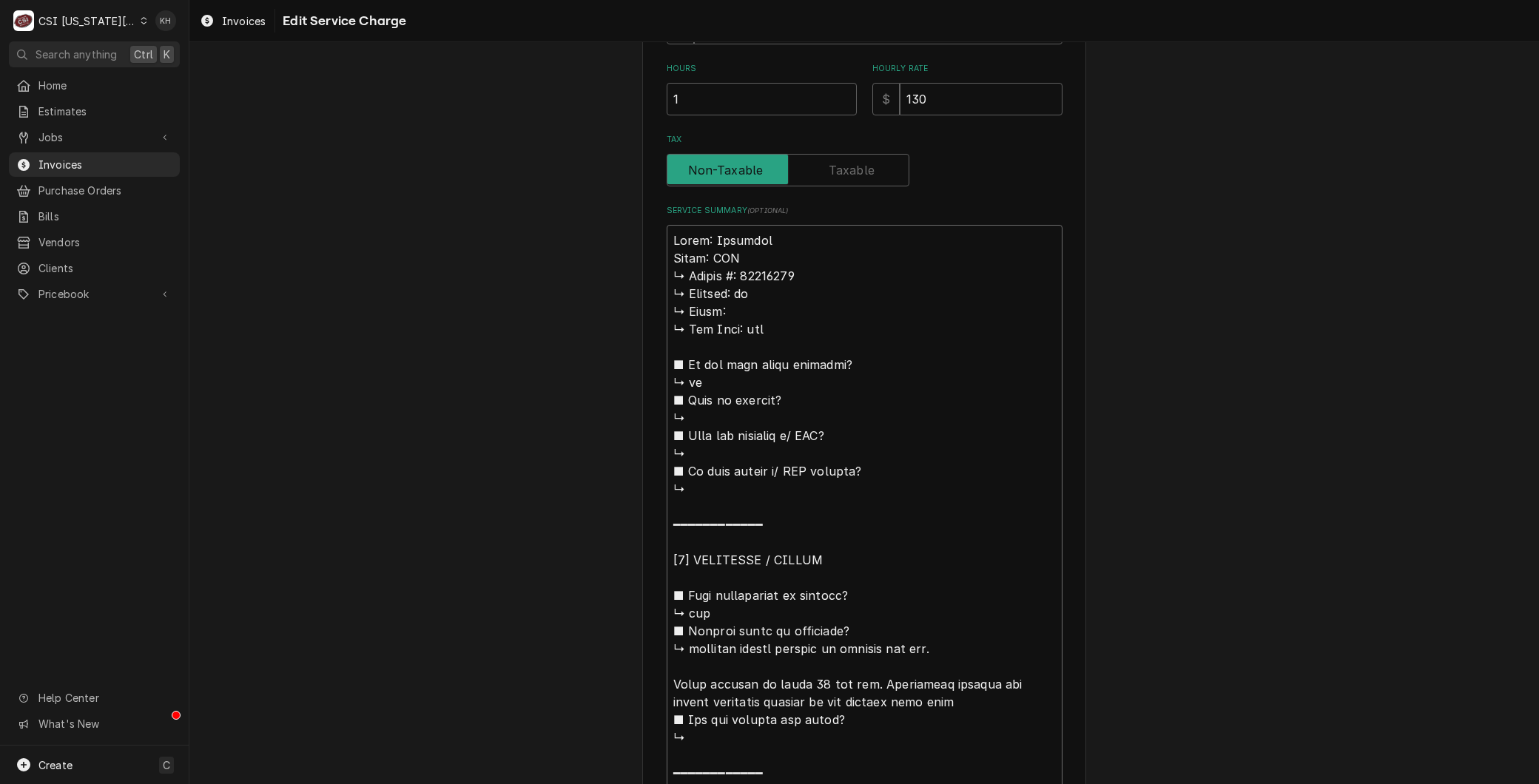
type textarea "x"
type textarea "Brand: Imperial Model: IFS ↳ 𝗦𝗲𝗿𝗶𝗮𝗹 #: 66237022 ↳ 𝗩𝗼𝗹𝘁𝗮𝗴𝗲: na ↳ 𝗣𝗵𝗮𝘀𝗲: ↳ 𝗚𝗮𝘀 𝗧𝘆…"
type textarea "x"
type textarea "Brand: Imperial Model: IFS ↳ 𝗦𝗲𝗿𝗶𝗮𝗹 #: 66237022 ↳ 𝗩𝗼𝗹𝘁𝗮𝗴𝗲: na ↳ 𝗣𝗵𝗮𝘀𝗲: ↳ 𝗚𝗮𝘀 𝗧𝘆…"
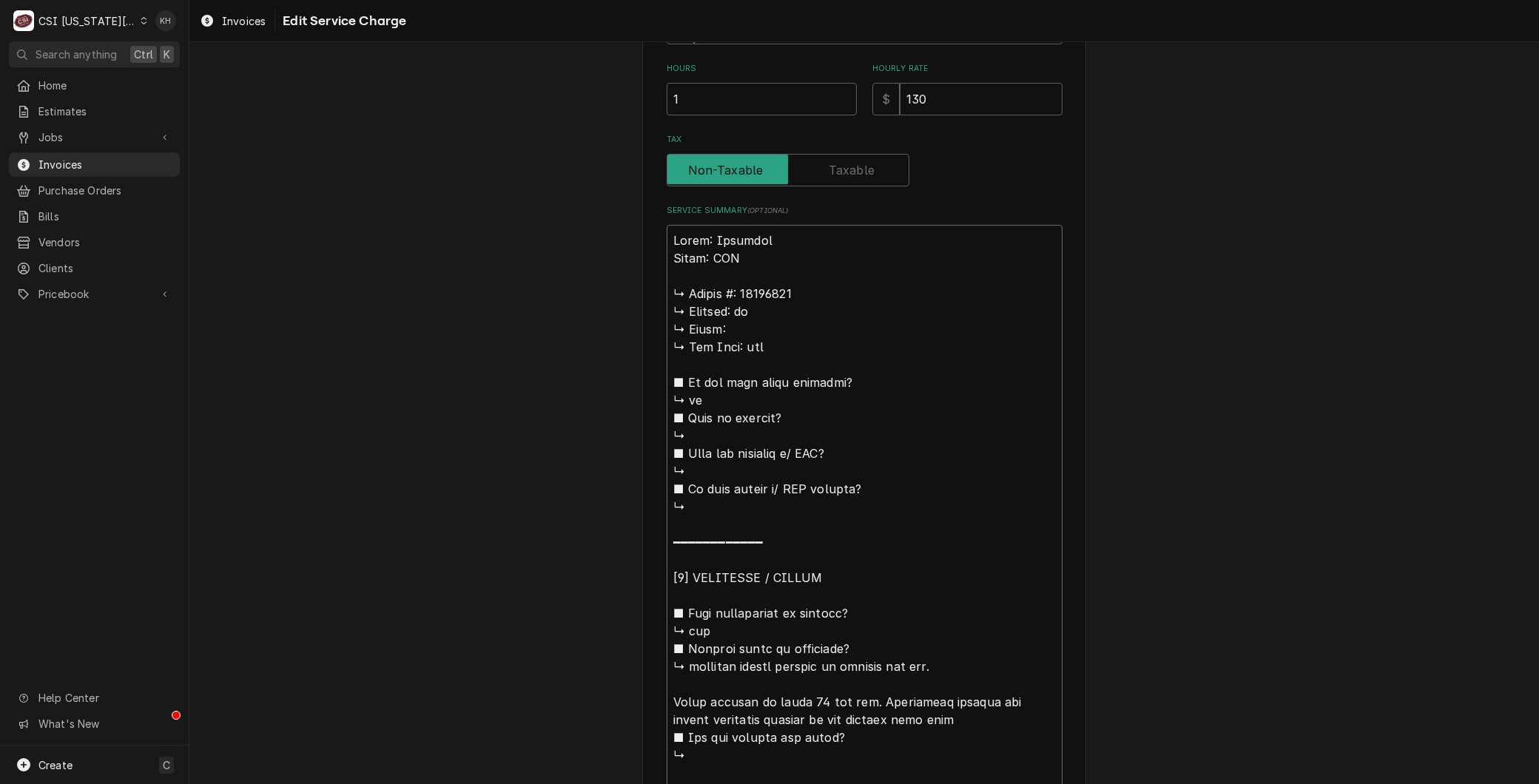
type textarea "x"
type textarea "Brand: Imperial Model: IFS ↳ 𝗦𝗲𝗿𝗶𝗮𝗹 #: 66237022 ↳ 𝗩𝗼𝗹𝘁𝗮𝗴𝗲: na ↳ 𝗣𝗵𝗮𝘀𝗲: ↳ 𝗚𝗮𝘀 𝗧𝘆…"
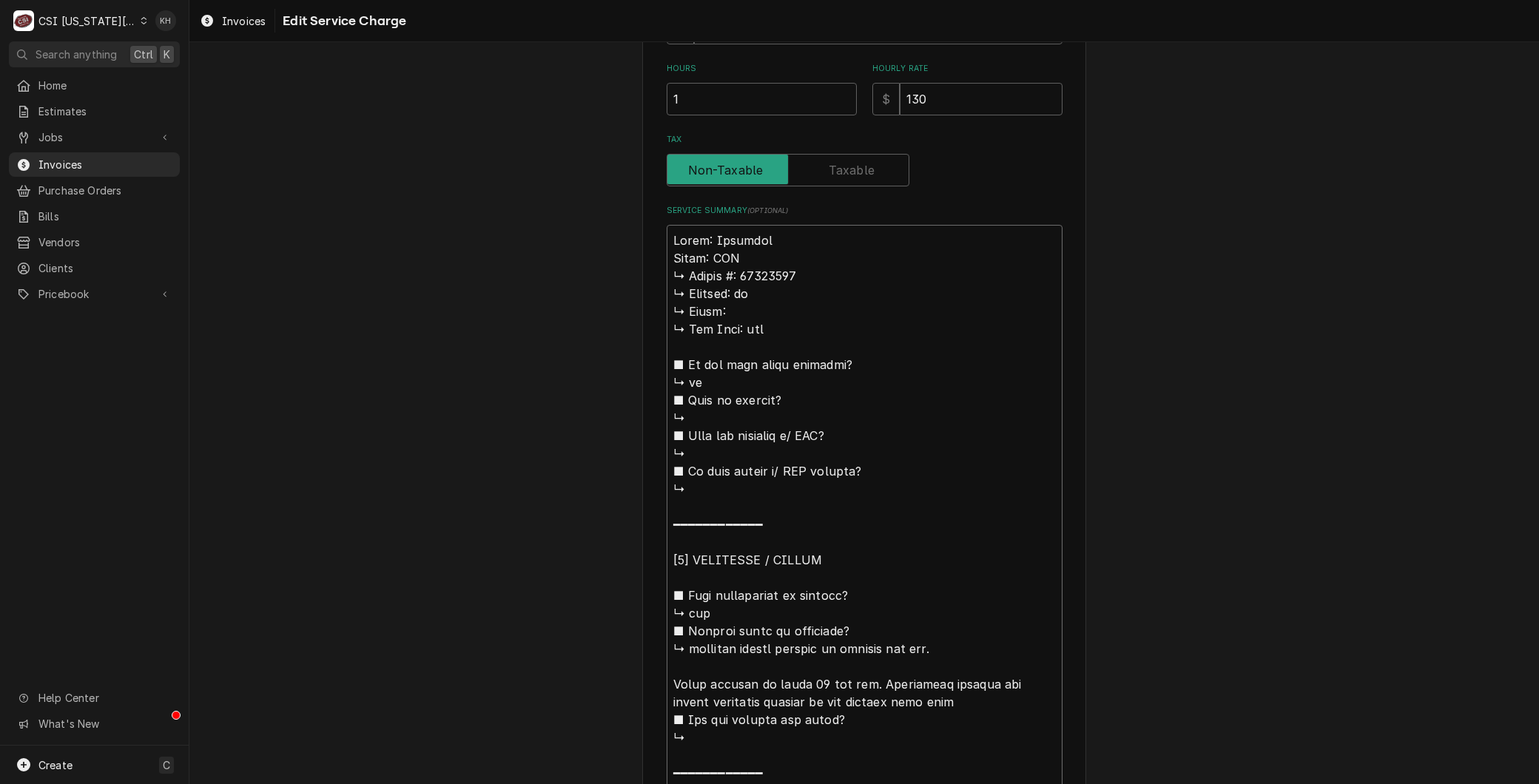
type textarea "x"
type textarea "Brand: Imperial Model: IFS 𝗦𝗲𝗿𝗶𝗮𝗹 #: 66237022 ↳ 𝗩𝗼𝗹𝘁𝗮𝗴𝗲: na ↳ 𝗣𝗵𝗮𝘀𝗲: ↳ 𝗚𝗮𝘀 𝗧𝘆𝗽𝗲…"
type textarea "x"
type textarea "Brand: Imperial Model: IFS 𝗦𝗲𝗿𝗶𝗮𝗹 #: 66237022 ↳ 𝗩𝗼𝗹𝘁𝗮𝗴𝗲: na ↳ 𝗣𝗵𝗮𝘀𝗲: ↳ 𝗚𝗮𝘀 𝗧𝘆𝗽𝗲…"
type textarea "x"
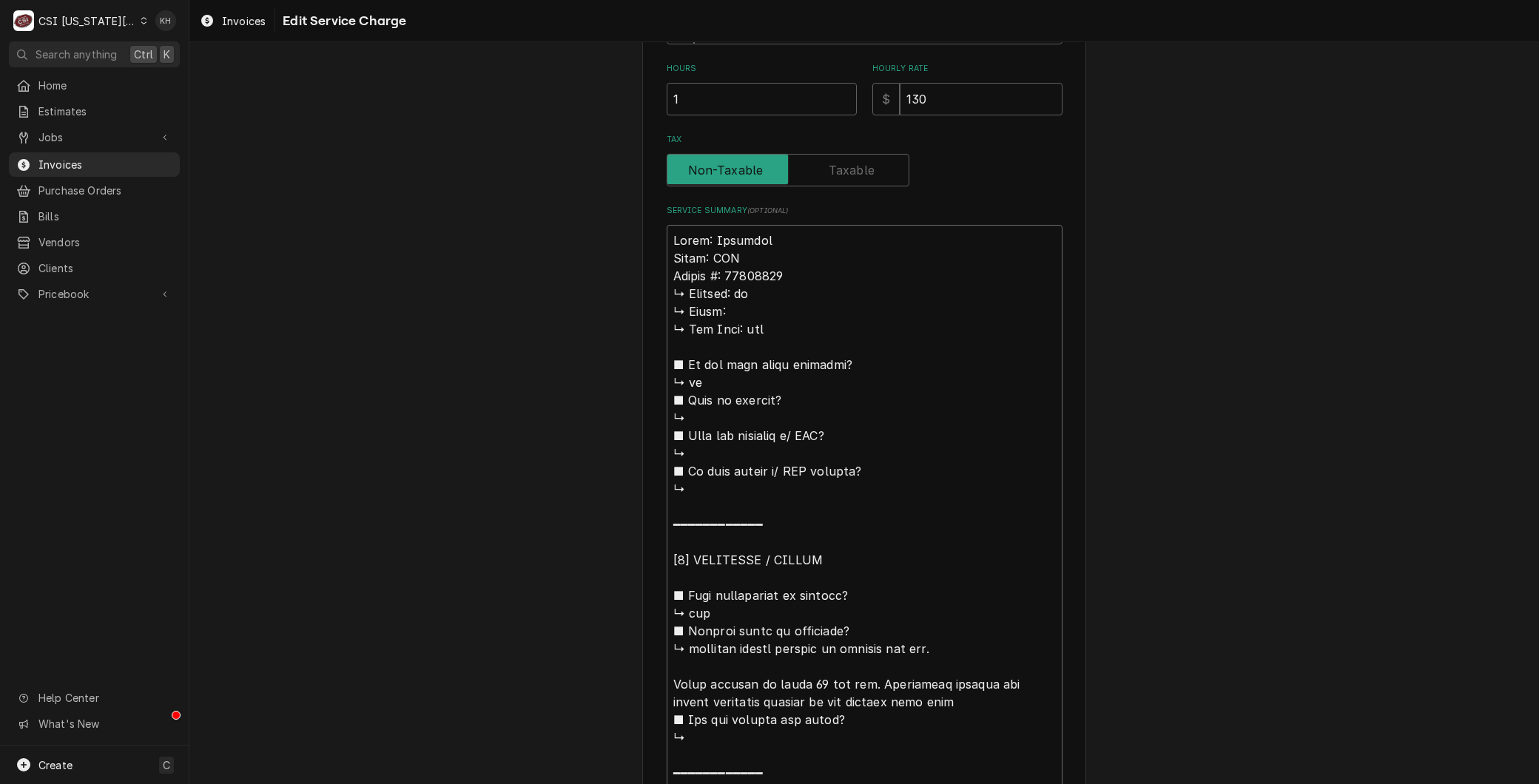
type textarea "Brand: Imperial Model: IFS 𝗲𝗿𝗶𝗮𝗹 #: 66237022 ↳ 𝗩𝗼𝗹𝘁𝗮𝗴𝗲: na ↳ 𝗣𝗵𝗮𝘀𝗲: ↳ 𝗚𝗮𝘀 𝗧𝘆𝗽𝗲:…"
type textarea "x"
type textarea "Brand: Imperial Model: IFS 𝗿𝗶𝗮𝗹 #: 66237022 ↳ 𝗩𝗼𝗹𝘁𝗮𝗴𝗲: na ↳ 𝗣𝗵𝗮𝘀𝗲: ↳ 𝗚𝗮𝘀 𝗧𝘆𝗽𝗲: …"
type textarea "x"
type textarea "Brand: Imperial Model: IFS 𝗶𝗮𝗹 #: 66237022 ↳ 𝗩𝗼𝗹𝘁𝗮𝗴𝗲: na ↳ 𝗣𝗵𝗮𝘀𝗲: ↳ 𝗚𝗮𝘀 𝗧𝘆𝗽𝗲: n…"
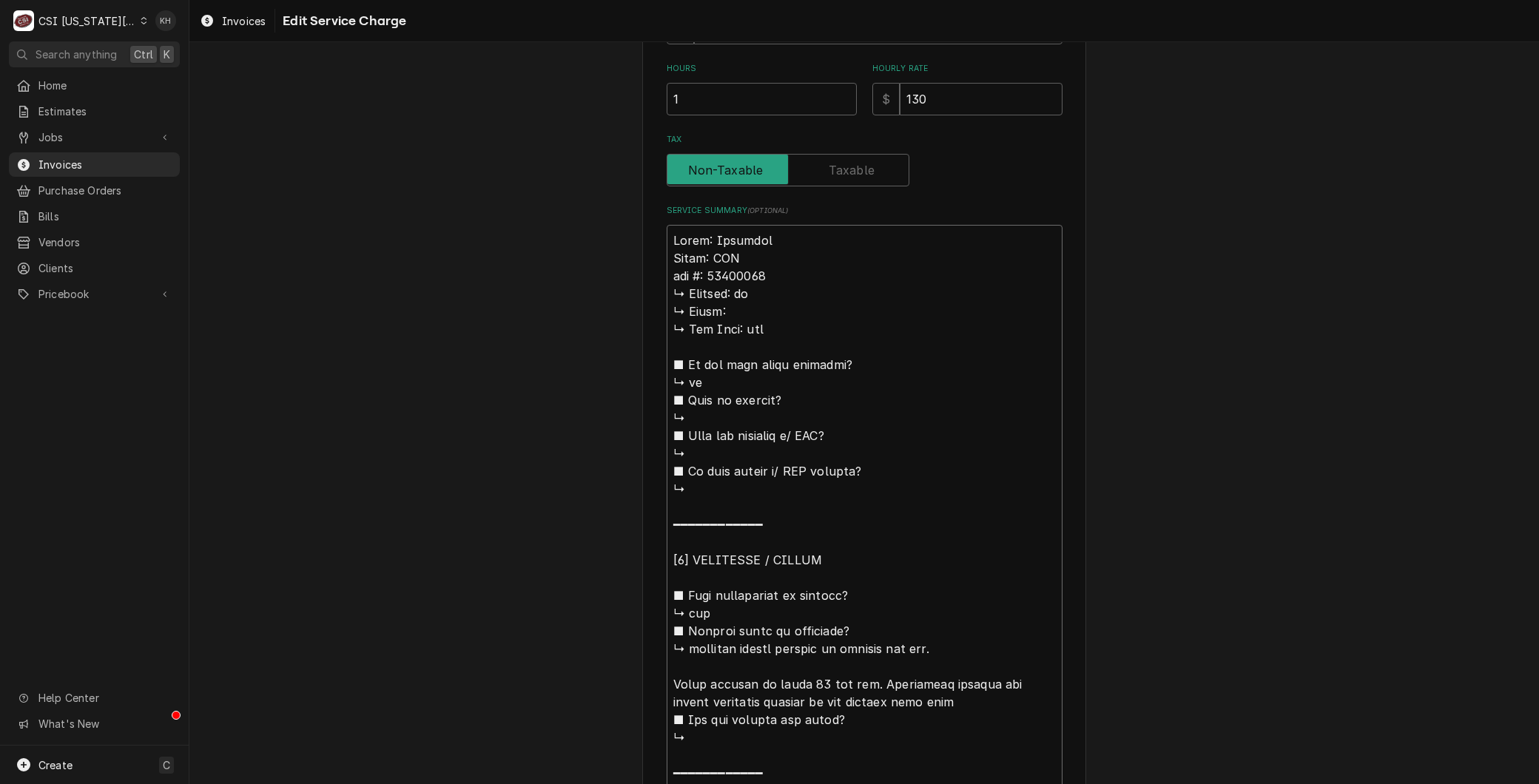
type textarea "x"
type textarea "Brand: Imperial Model: IFS 𝗮𝗹 #: 66237022 ↳ 𝗩𝗼𝗹𝘁𝗮𝗴𝗲: na ↳ 𝗣𝗵𝗮𝘀𝗲: ↳ 𝗚𝗮𝘀 𝗧𝘆𝗽𝗲: na…"
type textarea "x"
type textarea "Brand: Imperial Model: IFS 𝗹 #: 66237022 ↳ 𝗩𝗼𝗹𝘁𝗮𝗴𝗲: na ↳ 𝗣𝗵𝗮𝘀𝗲: ↳ 𝗚𝗮𝘀 𝗧𝘆𝗽𝗲: nat…"
type textarea "x"
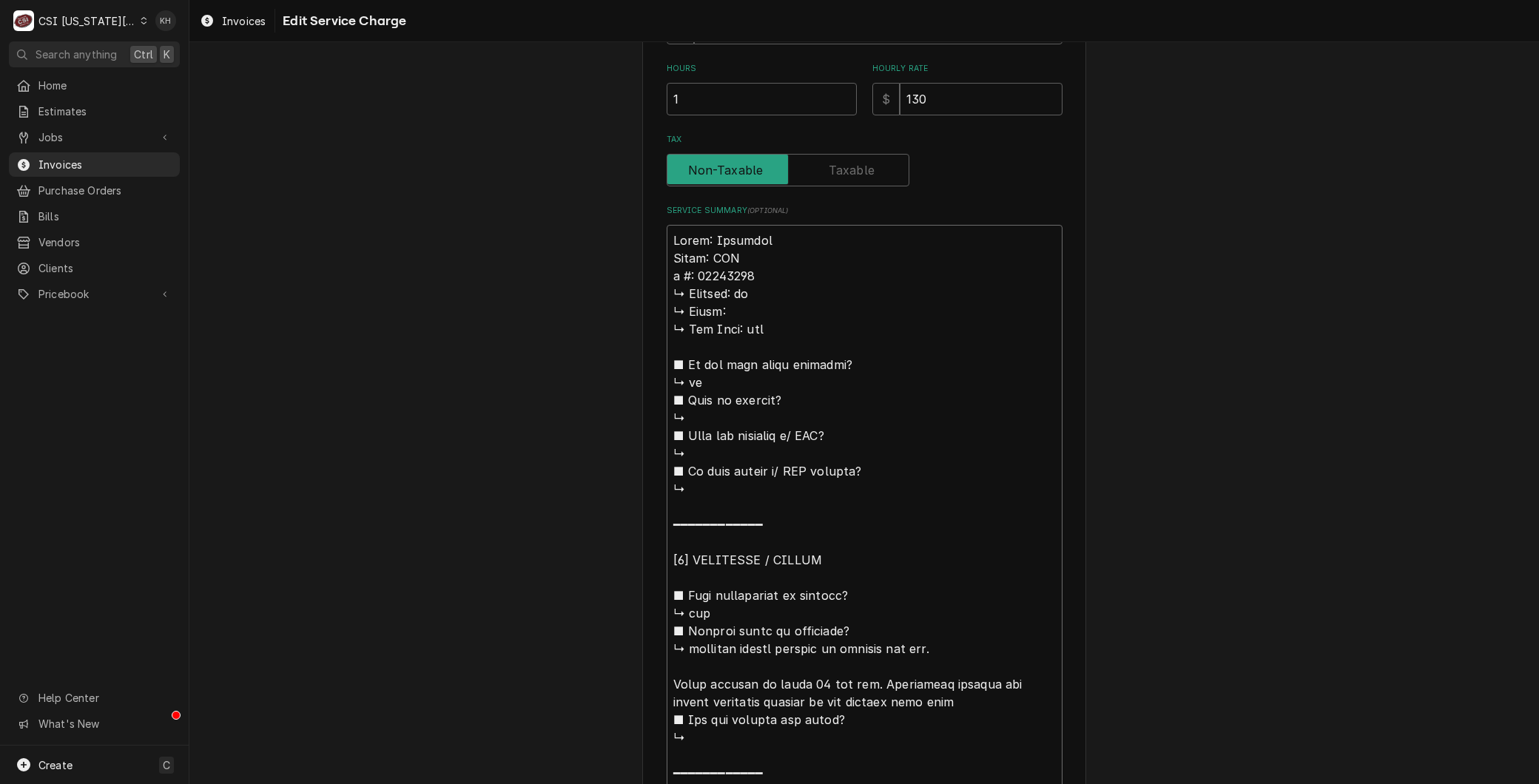
type textarea "Brand: Imperial Model: IFS #: 66237022 ↳ 𝗩𝗼𝗹𝘁𝗮𝗴𝗲: na ↳ 𝗣𝗵𝗮𝘀𝗲: ↳ 𝗚𝗮𝘀 𝗧𝘆𝗽𝗲: nat ■…"
type textarea "x"
type textarea "Brand: Imperial Model: IFS #: 66237022 ↳ 𝗩𝗼𝗹𝘁𝗮𝗴𝗲: na ↳ 𝗣𝗵𝗮𝘀𝗲: ↳ 𝗚𝗮𝘀 𝗧𝘆𝗽𝗲: nat ■…"
type textarea "x"
type textarea "Brand: Imperial Model: IFS : 66237022 ↳ 𝗩𝗼𝗹𝘁𝗮𝗴𝗲: na ↳ 𝗣𝗵𝗮𝘀𝗲: ↳ 𝗚𝗮𝘀 𝗧𝘆𝗽𝗲: nat ■ …"
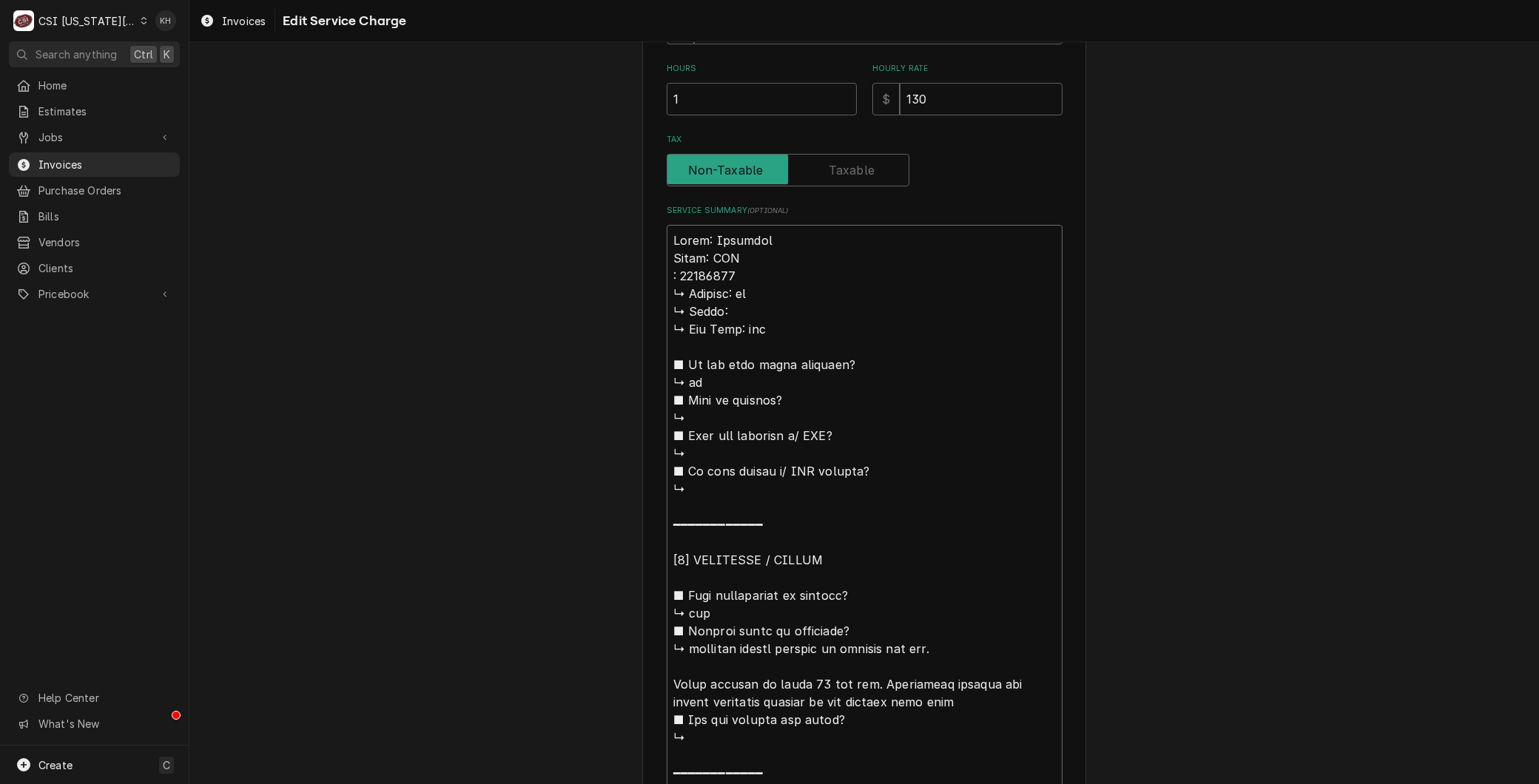
type textarea "x"
type textarea "Brand: Imperial Model: IFS S: 66237022 ↳ 𝗩𝗼𝗹𝘁𝗮𝗴𝗲: na ↳ 𝗣𝗵𝗮𝘀𝗲: ↳ 𝗚𝗮𝘀 𝗧𝘆𝗽𝗲: nat ■…"
type textarea "x"
type textarea "Brand: Imperial Model: IFS Se: 66237022 ↳ 𝗩𝗼𝗹𝘁𝗮𝗴𝗲: na ↳ 𝗣𝗵𝗮𝘀𝗲: ↳ 𝗚𝗮𝘀 𝗧𝘆𝗽𝗲: nat …"
type textarea "x"
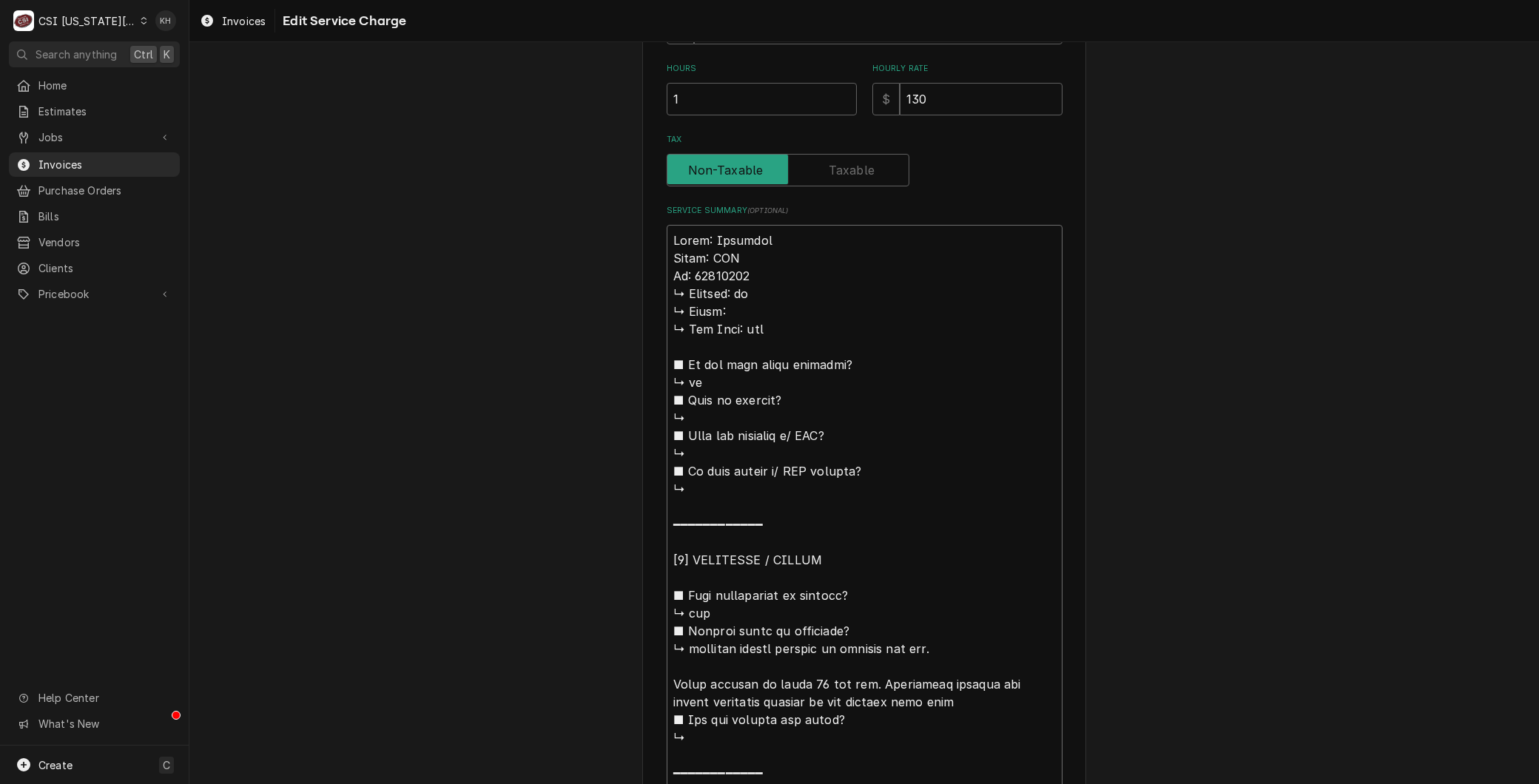
type textarea "Brand: Imperial Model: IFS Ser: 66237022 ↳ 𝗩𝗼𝗹𝘁𝗮𝗴𝗲: na ↳ 𝗣𝗵𝗮𝘀𝗲: ↳ 𝗚𝗮𝘀 𝗧𝘆𝗽𝗲: nat…"
type textarea "x"
type textarea "Brand: Imperial Model: IFS Seri: 66237022 ↳ 𝗩𝗼𝗹𝘁𝗮𝗴𝗲: na ↳ 𝗣𝗵𝗮𝘀𝗲: ↳ 𝗚𝗮𝘀 𝗧𝘆𝗽𝗲: na…"
type textarea "x"
type textarea "Brand: Imperial Model: IFS Seria: 66237022 ↳ 𝗩𝗼𝗹𝘁𝗮𝗴𝗲: na ↳ 𝗣𝗵𝗮𝘀𝗲: ↳ 𝗚𝗮𝘀 𝗧𝘆𝗽𝗲: n…"
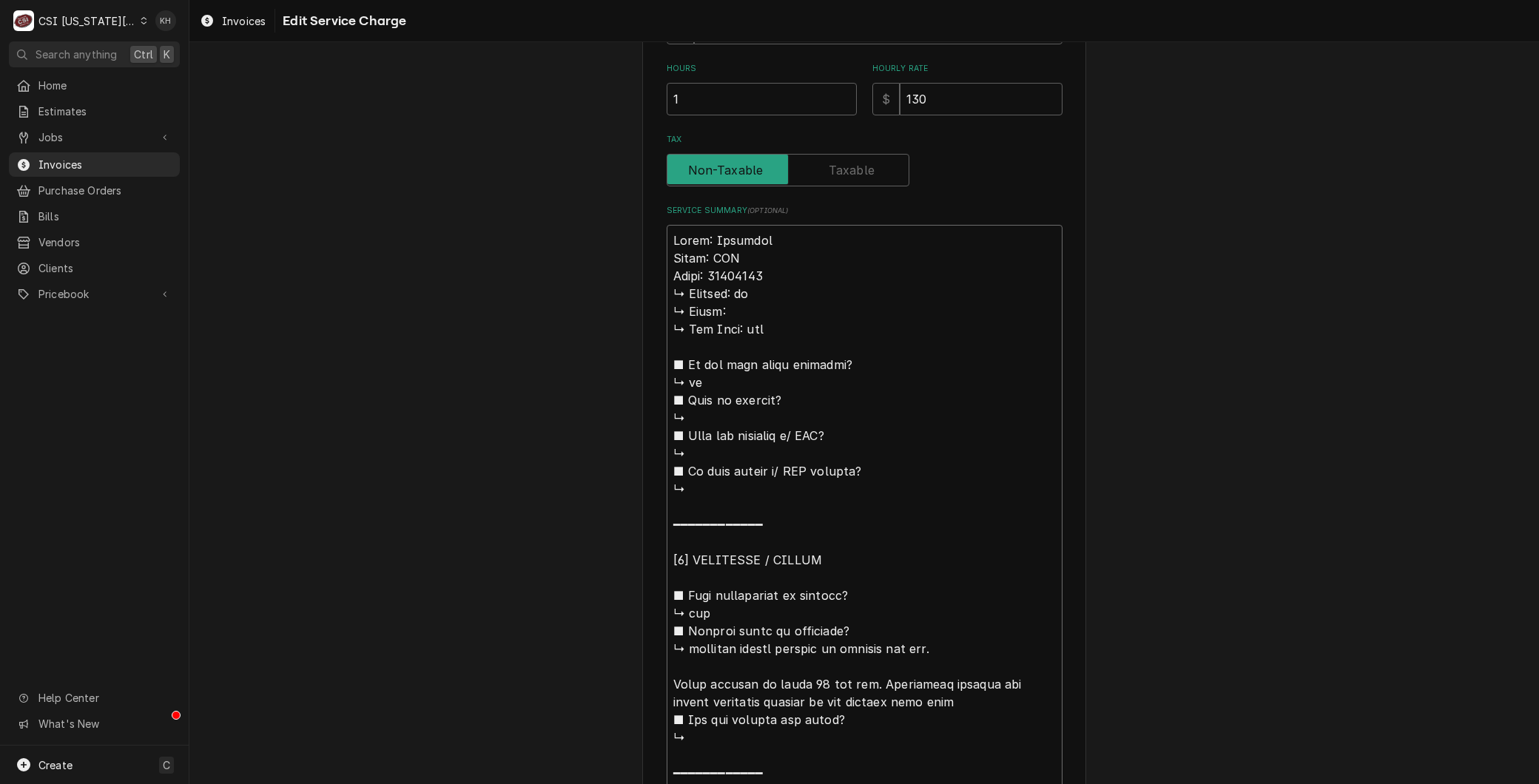
type textarea "x"
type textarea "Brand: Imperial Model: IFS Serial: 66237022 ↳ 𝗩𝗼𝗹𝘁𝗮𝗴𝗲: na ↳ 𝗣𝗵𝗮𝘀𝗲: ↳ 𝗚𝗮𝘀 𝗧𝘆𝗽𝗲: …"
drag, startPoint x: 775, startPoint y: 645, endPoint x: 475, endPoint y: 286, distance: 467.8
click at [475, 286] on div "Use the fields below to edit this service charge Short Description 1-Labor (Ser…" at bounding box center [864, 501] width 1349 height 1859
type textarea "x"
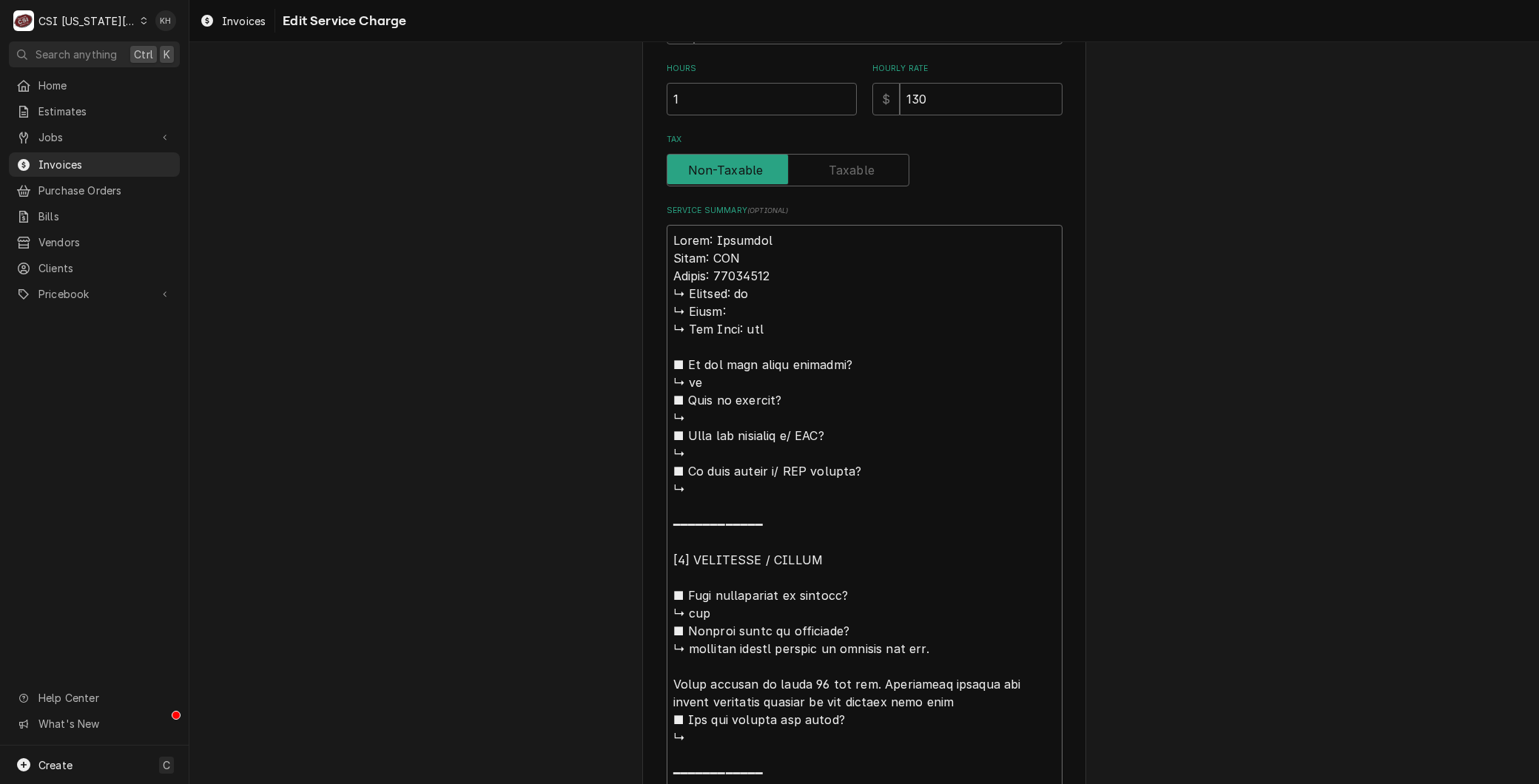
type textarea "Brand: Imperial Model: IFS Serial: 66237022 machine is running too hot. Fohnd m…"
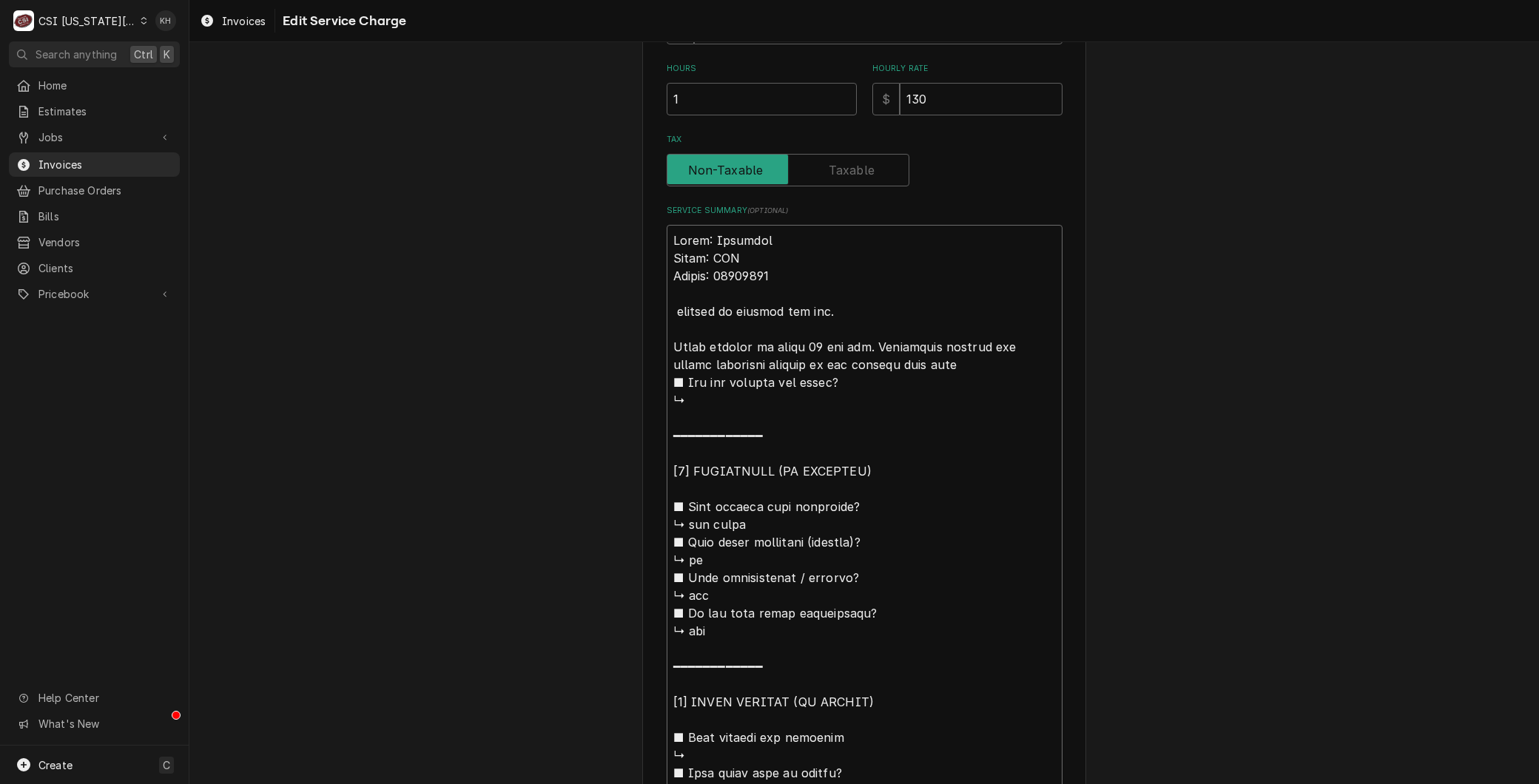
type textarea "x"
type textarea "Brand: Imperial Model: IFS Serial: 66237022 machine is running too hot. Fohnd m…"
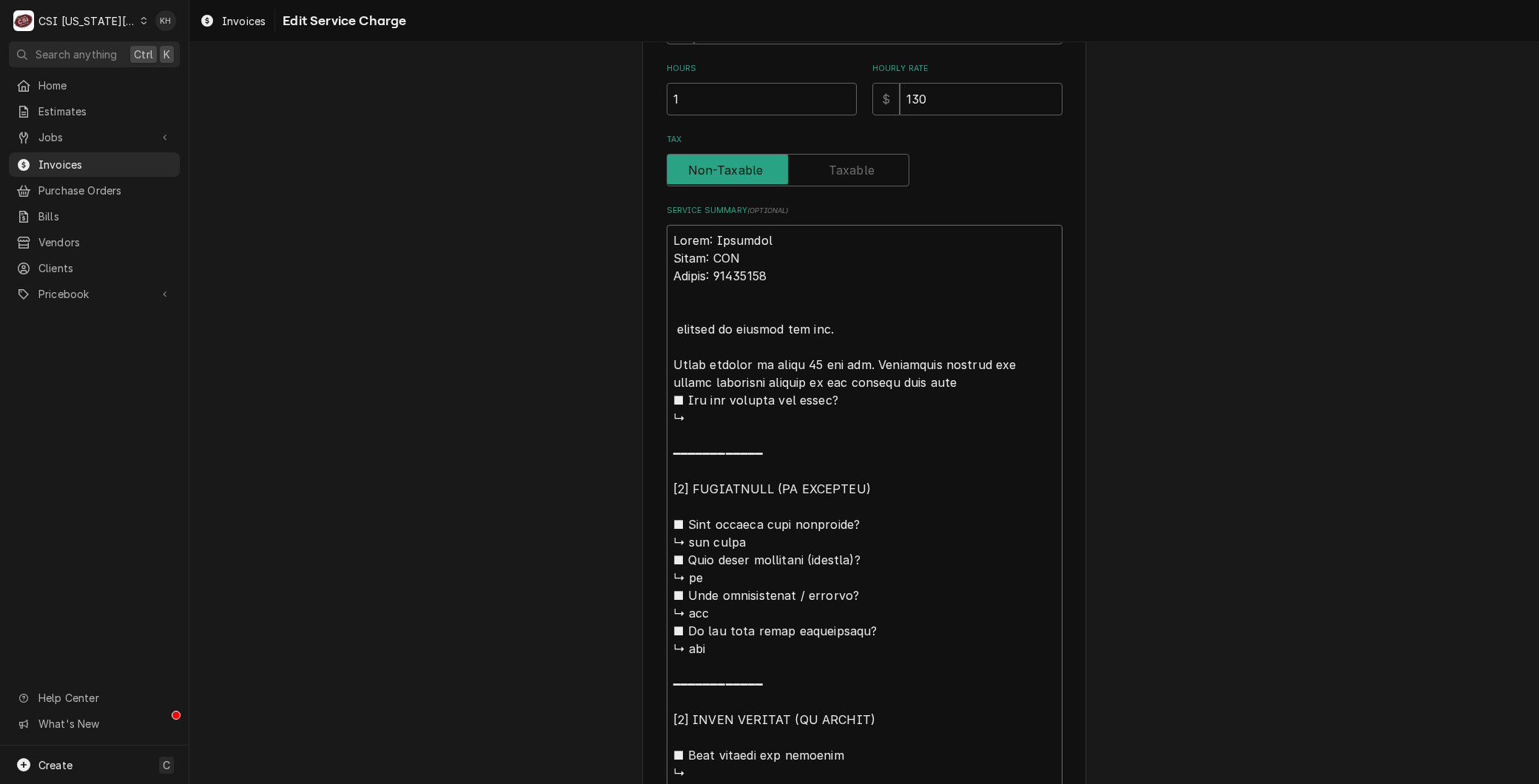
type textarea "x"
type textarea "Brand: Imperial Model: IFS Serial: 66237022 A machine is running too hot. Fohnd…"
type textarea "x"
type textarea "Brand: Imperial Model: IFS Serial: 66237022 Ar machine is running too hot. Fohn…"
type textarea "x"
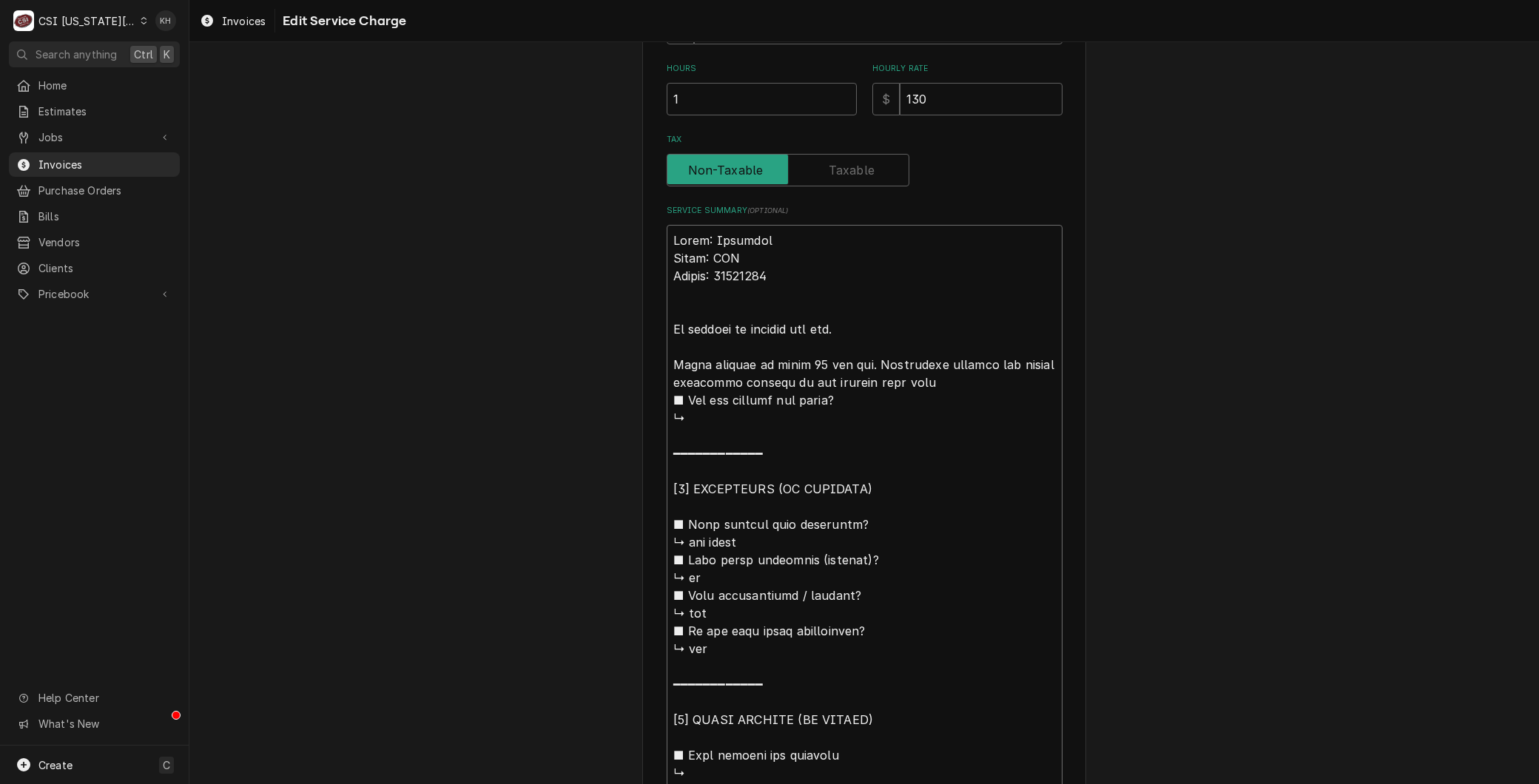
type textarea "Brand: Imperial Model: IFS Serial: 66237022 Arr machine is running too hot. Foh…"
type textarea "x"
type textarea "Brand: Imperial Model: IFS Serial: 66237022 Arri machine is running too hot. Fo…"
type textarea "x"
type textarea "Brand: Imperial Model: IFS Serial: 66237022 Arriv machine is running too hot. F…"
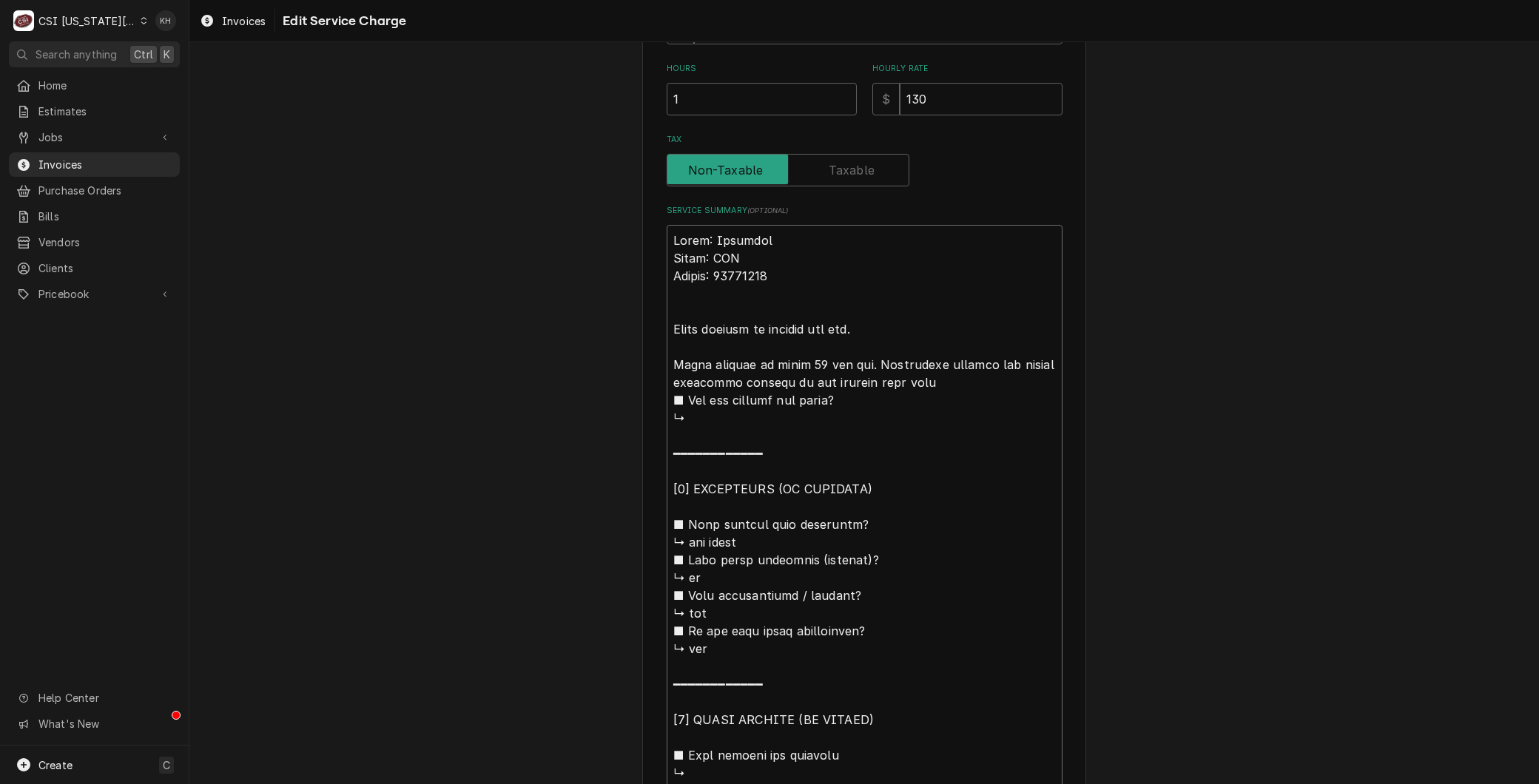
type textarea "x"
type textarea "Brand: Imperial Model: IFS Serial: 66237022 Arrive machine is running too hot. …"
type textarea "x"
type textarea "Brand: Imperial Model: IFS Serial: 66237022 Arrived machine is running too hot.…"
type textarea "x"
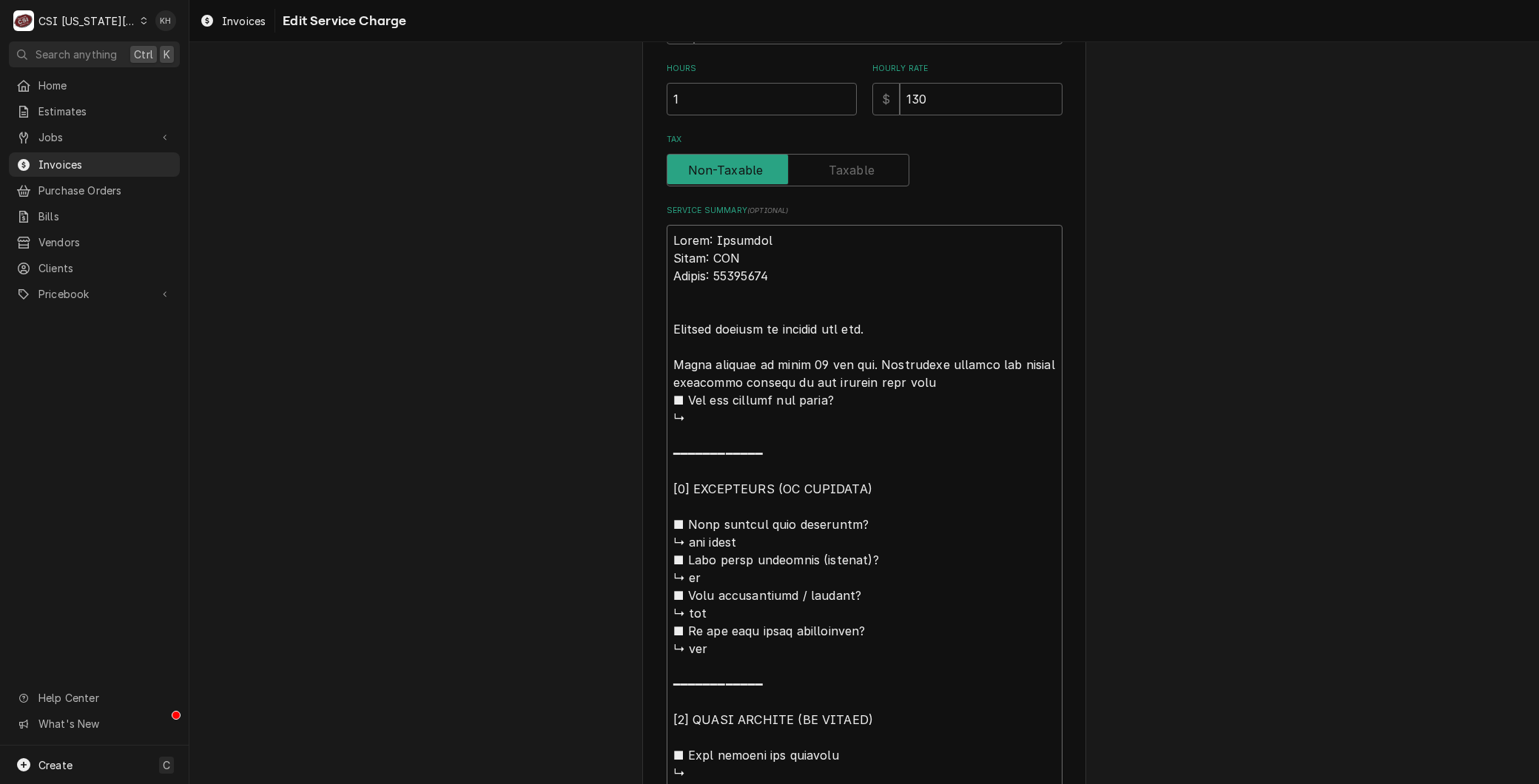
type textarea "Brand: Imperial Model: IFS Serial: 66237022 Arrived machine is running too hot.…"
type textarea "x"
type textarea "Brand: Imperial Model: IFS Serial: 66237022 Arrived o machine is running too ho…"
type textarea "x"
type textarea "Brand: Imperial Model: IFS Serial: 66237022 Arrived on machine is running too h…"
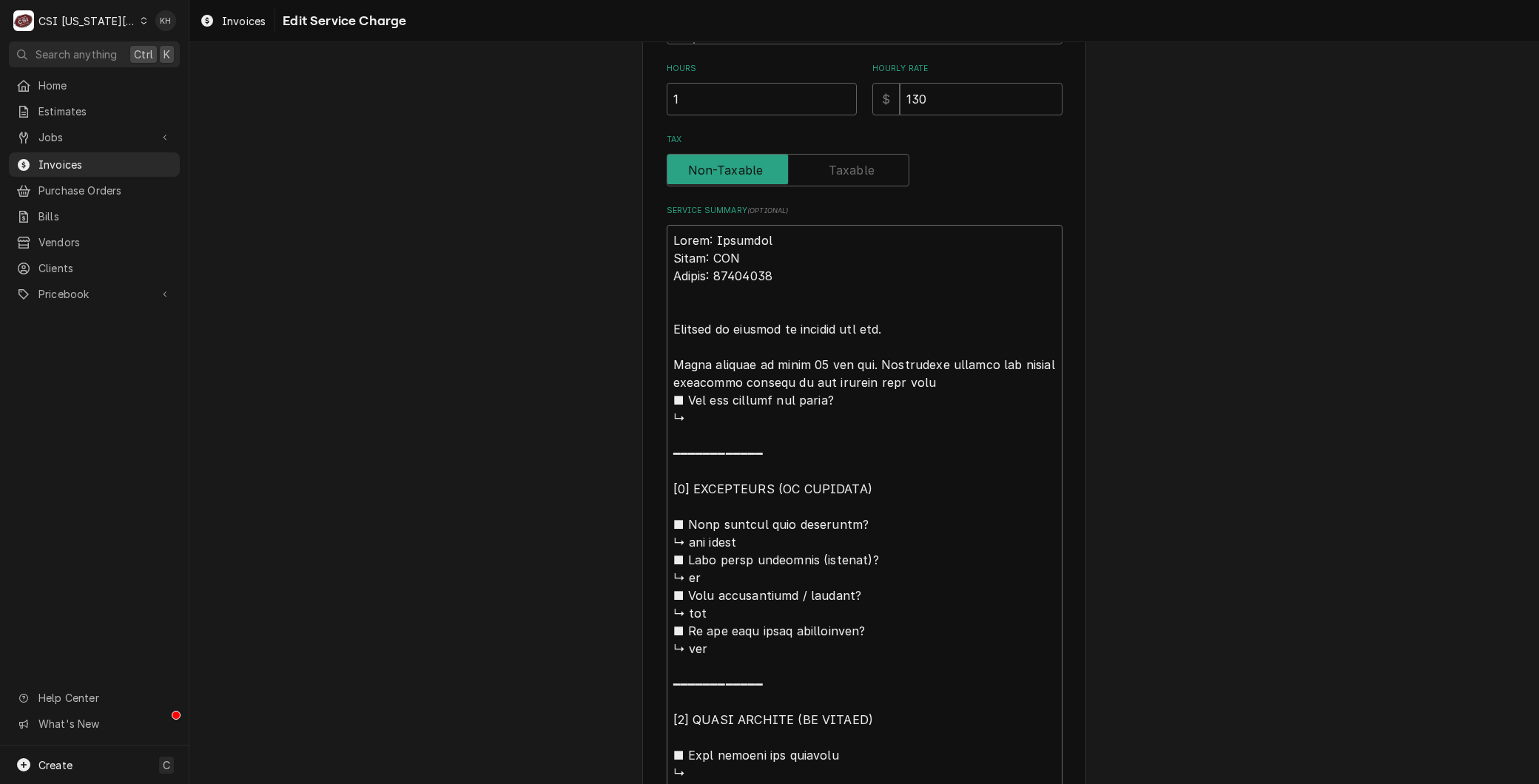
type textarea "x"
type textarea "Brand: Imperial Model: IFS Serial: 66237022 Arrived on machine is running too h…"
type textarea "x"
type textarea "Brand: Imperial Model: IFS Serial: 66237022 Arrived on s machine is running too…"
type textarea "x"
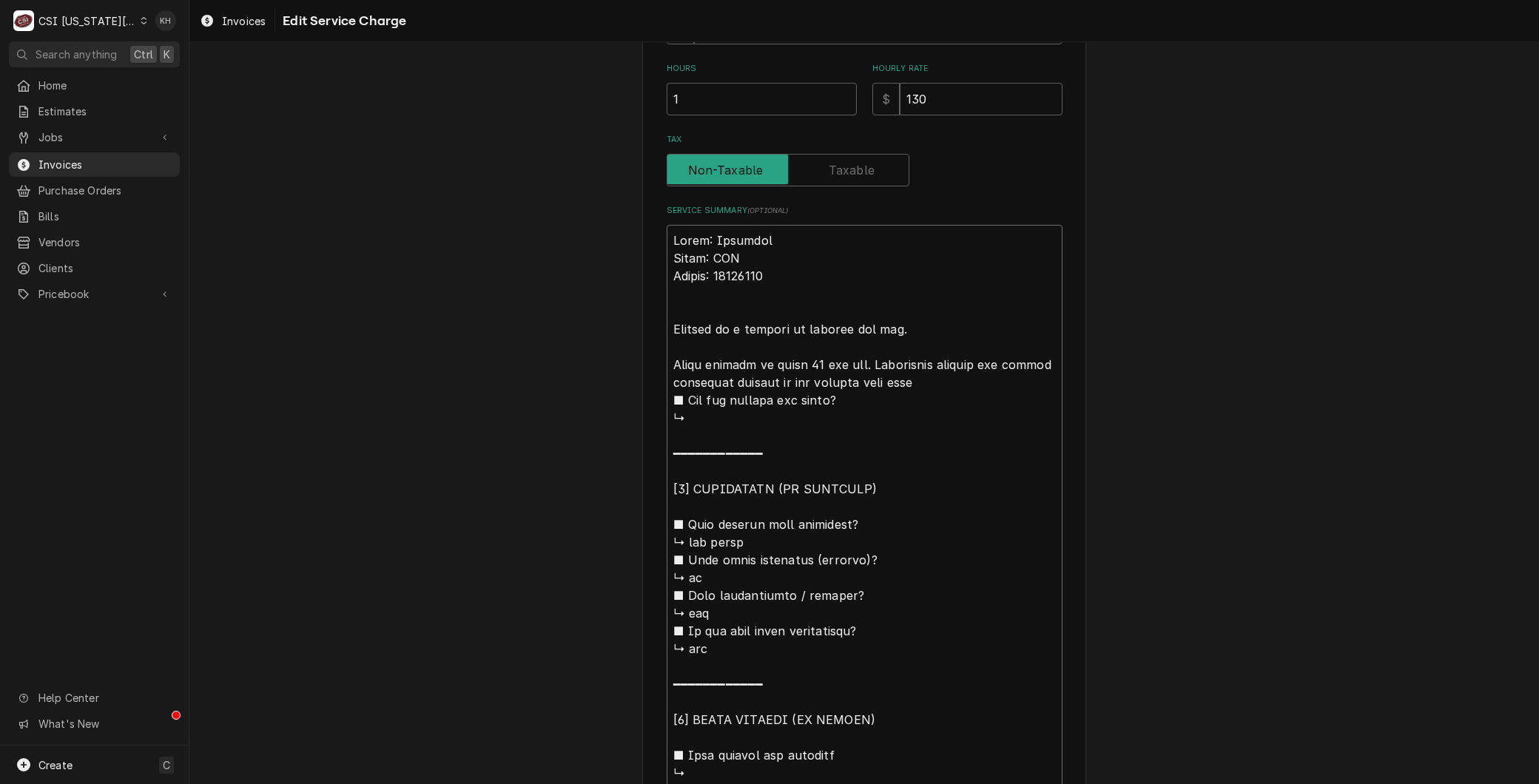
type textarea "Brand: Imperial Model: IFS Serial: 66237022 Arrived on si machine is running to…"
type textarea "x"
type textarea "Brand: Imperial Model: IFS Serial: 66237022 Arrived on sit machine is running t…"
type textarea "x"
type textarea "Brand: Imperial Model: IFS Serial: 66237022 Arrived on site machine is running …"
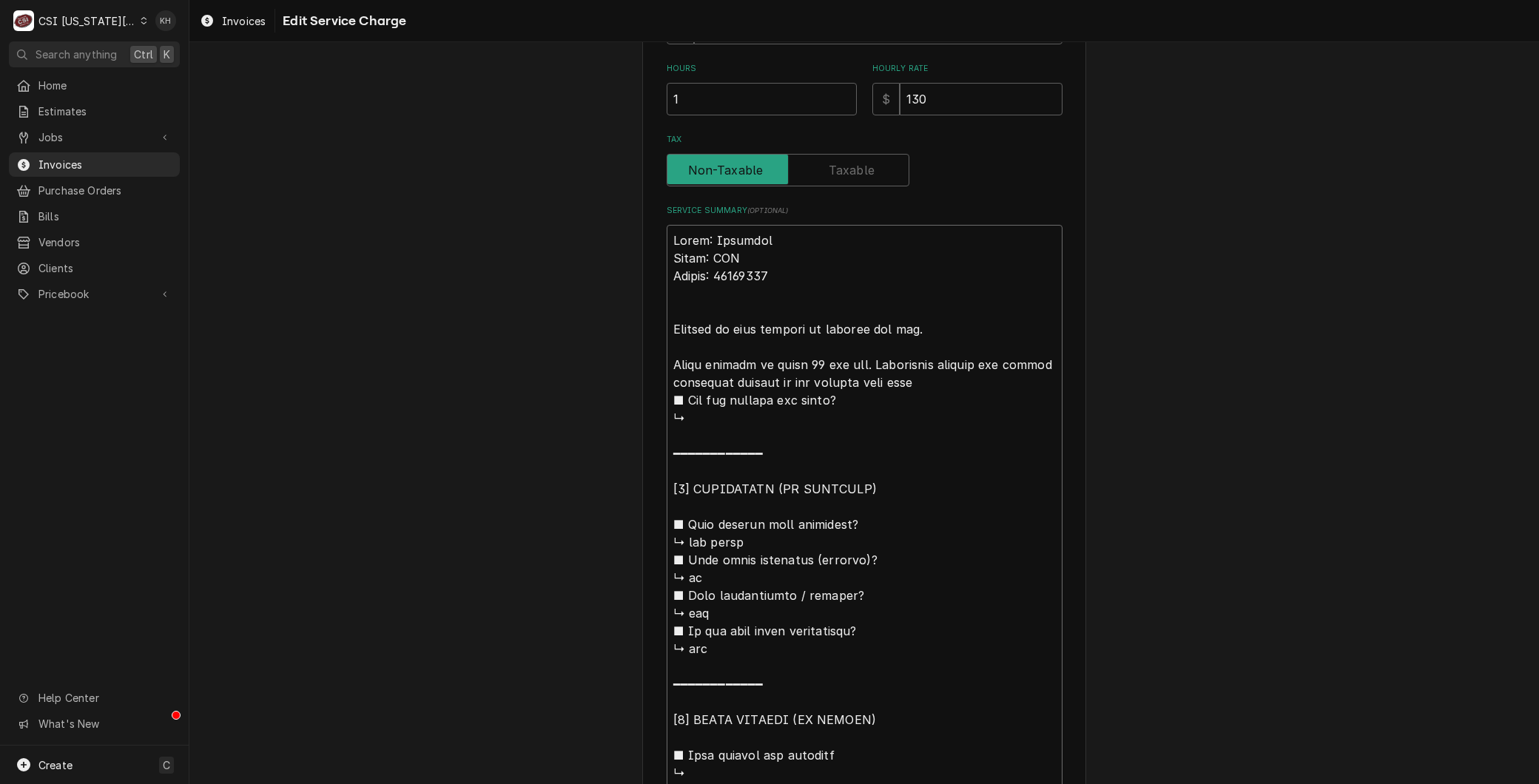
type textarea "x"
type textarea "Brand: Imperial Model: IFS Serial: 66237022 Arrived on site, machine is running…"
type textarea "x"
type textarea "Brand: Imperial Model: IFS Serial: 66237022 Arrived on site, machine is running…"
type textarea "x"
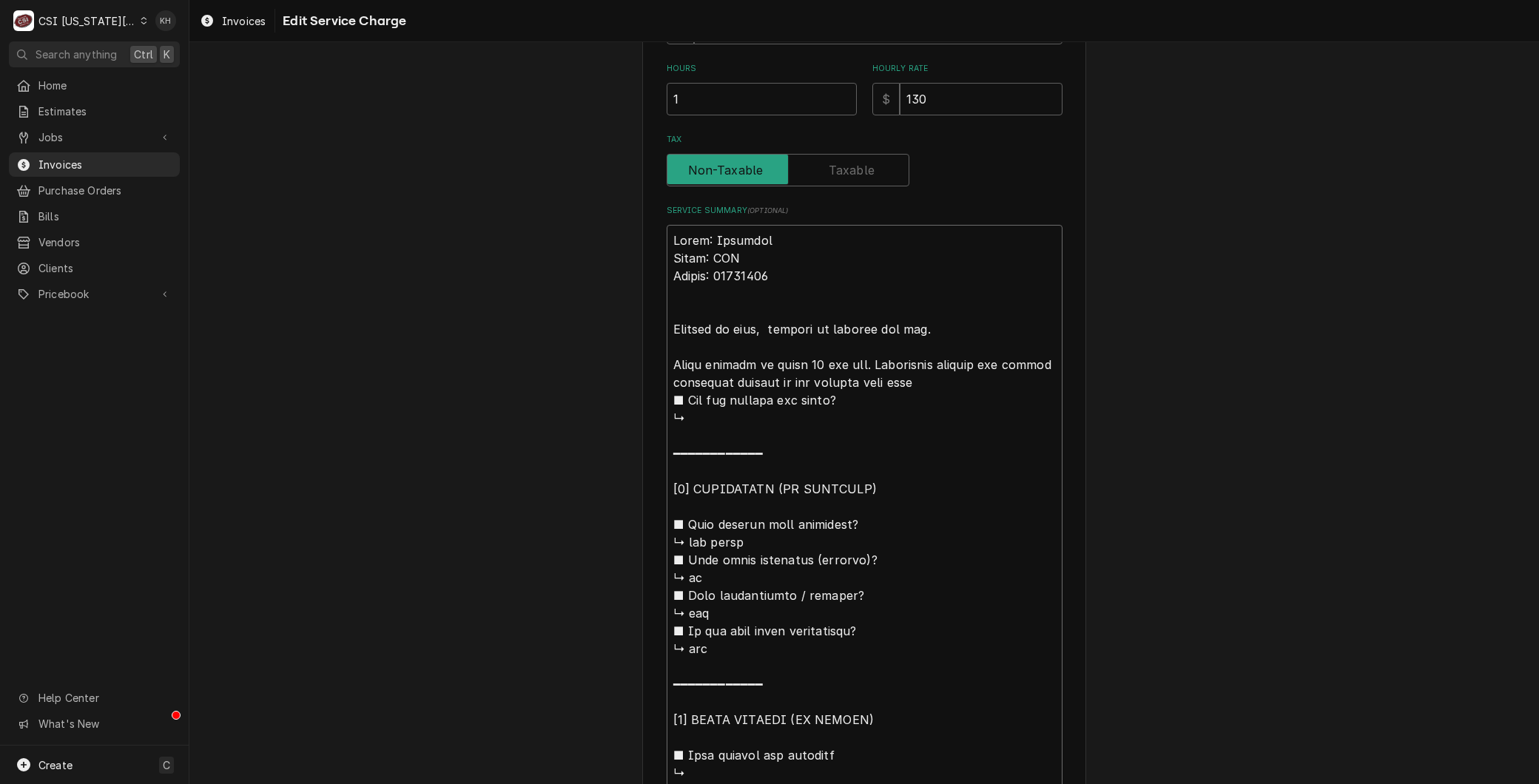
type textarea "Brand: Imperial Model: IFS Serial: 66237022 Arrived on site, c machine is runni…"
type textarea "x"
type textarea "Brand: Imperial Model: IFS Serial: 66237022 Arrived on site, cu machine is runn…"
type textarea "x"
type textarea "Brand: Imperial Model: IFS Serial: 66237022 Arrived on site, cus machine is run…"
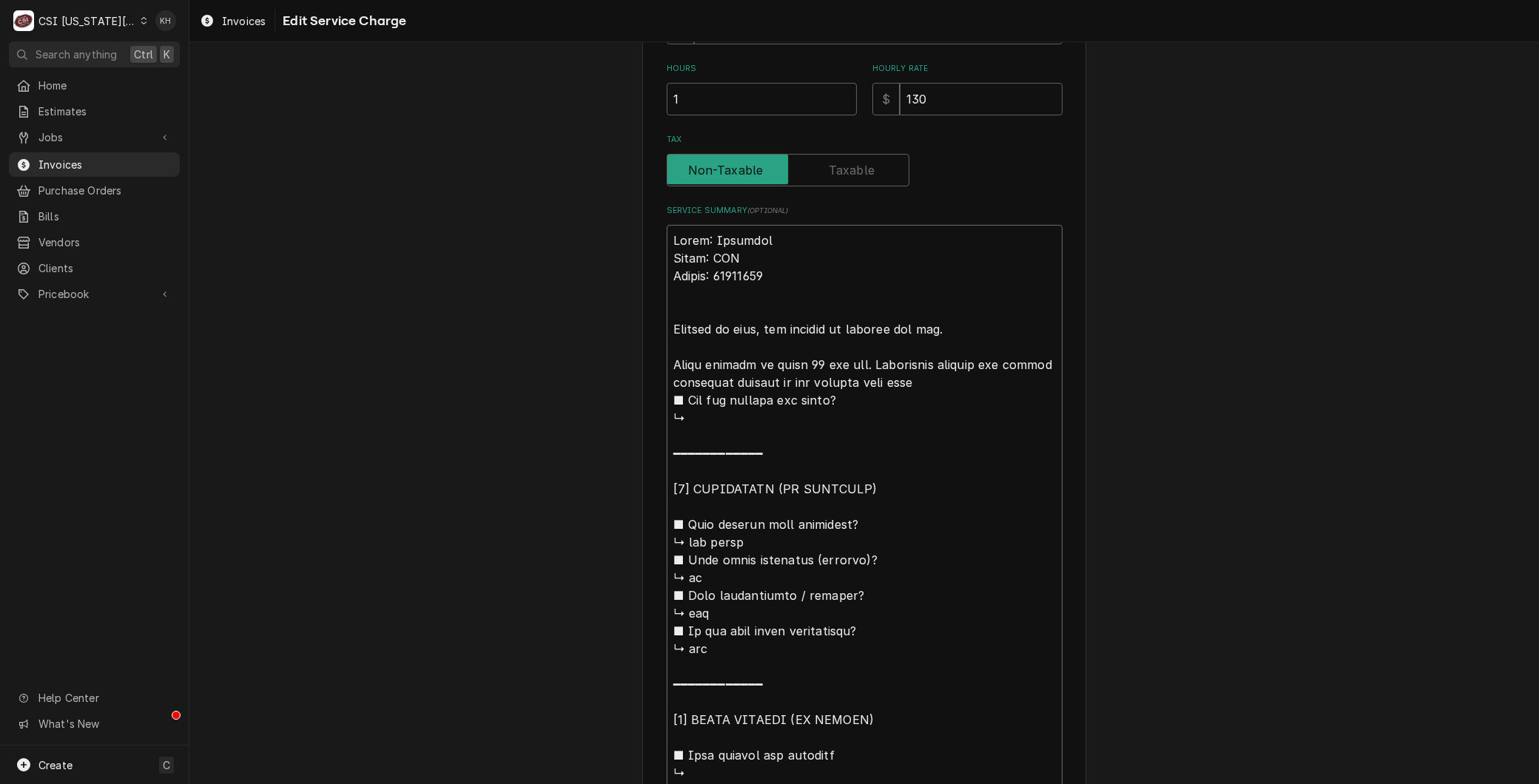
type textarea "x"
type textarea "Brand: Imperial Model: IFS Serial: 66237022 Arrived on site, cust machine is ru…"
type textarea "x"
type textarea "Brand: Imperial Model: IFS Serial: 66237022 Arrived on site, custo machine is r…"
type textarea "x"
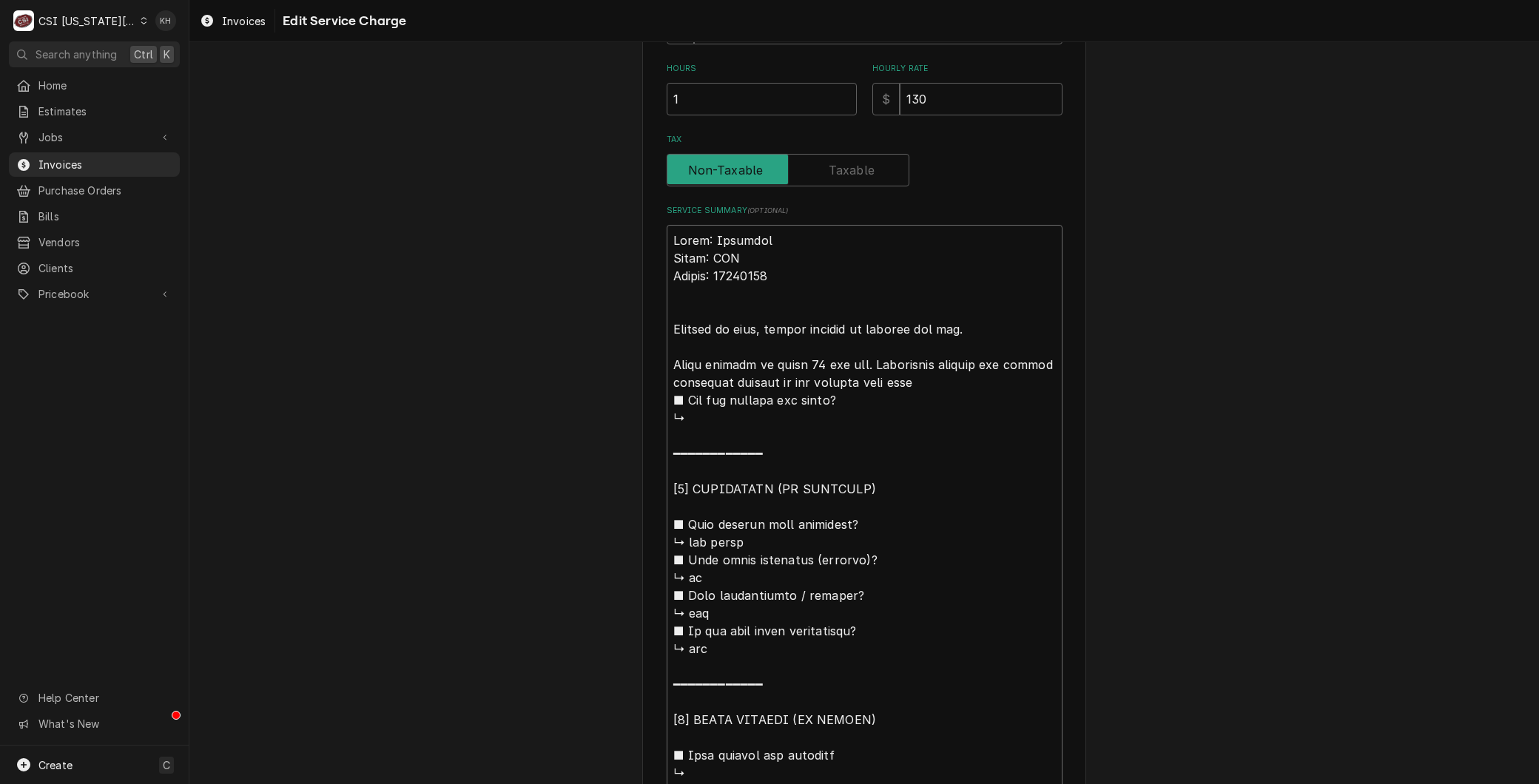
type textarea "Brand: Imperial Model: IFS Serial: 66237022 Arrived on site, custome machine is…"
type textarea "x"
type textarea "Brand: Imperial Model: IFS Serial: 66237022 Arrived on site, customer machine i…"
type textarea "x"
type textarea "Brand: Imperial Model: IFS Serial: 66237022 Arrived on site, customer machine i…"
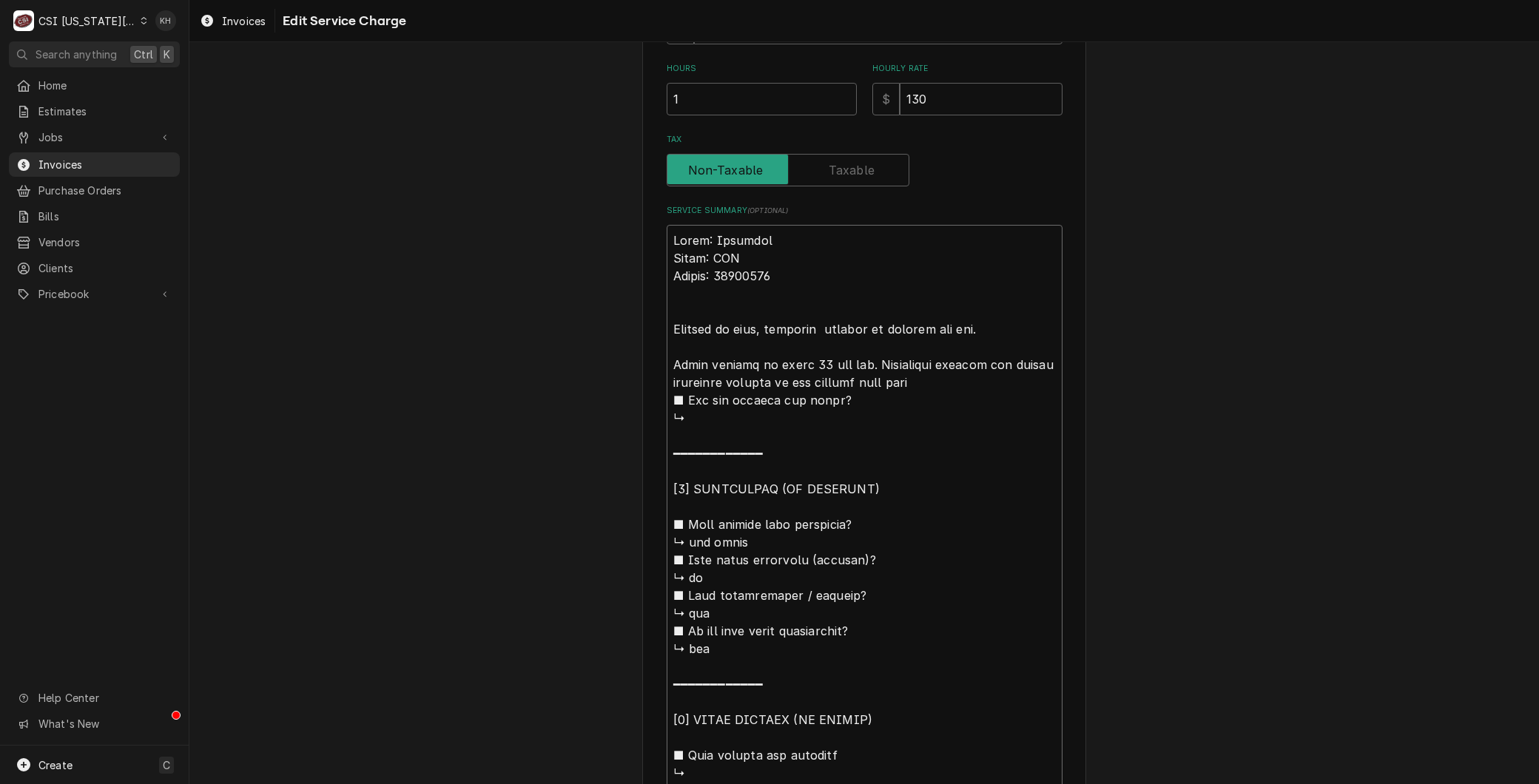
type textarea "x"
type textarea "Brand: Imperial Model: IFS Serial: 66237022 Arrived on site, customer s machine…"
type textarea "x"
type textarea "Brand: Imperial Model: IFS Serial: 66237022 Arrived on site, customer st machin…"
type textarea "x"
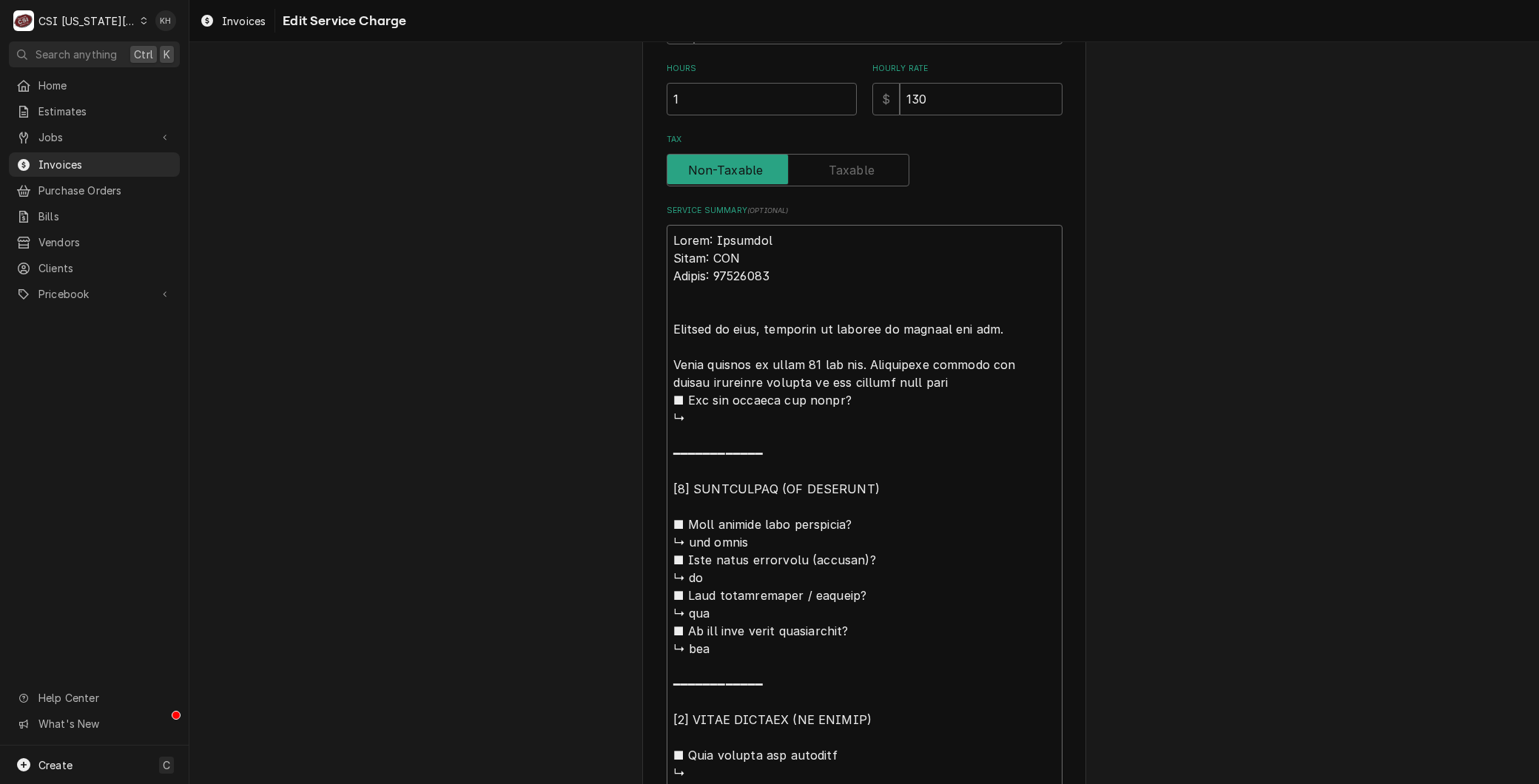
type textarea "Brand: Imperial Model: IFS Serial: 66237022 Arrived on site, customer sta machi…"
type textarea "x"
type textarea "Brand: Imperial Model: IFS Serial: 66237022 Arrived on site, customer stat mach…"
type textarea "x"
type textarea "Brand: Imperial Model: IFS Serial: 66237022 Arrived on site, customer state mac…"
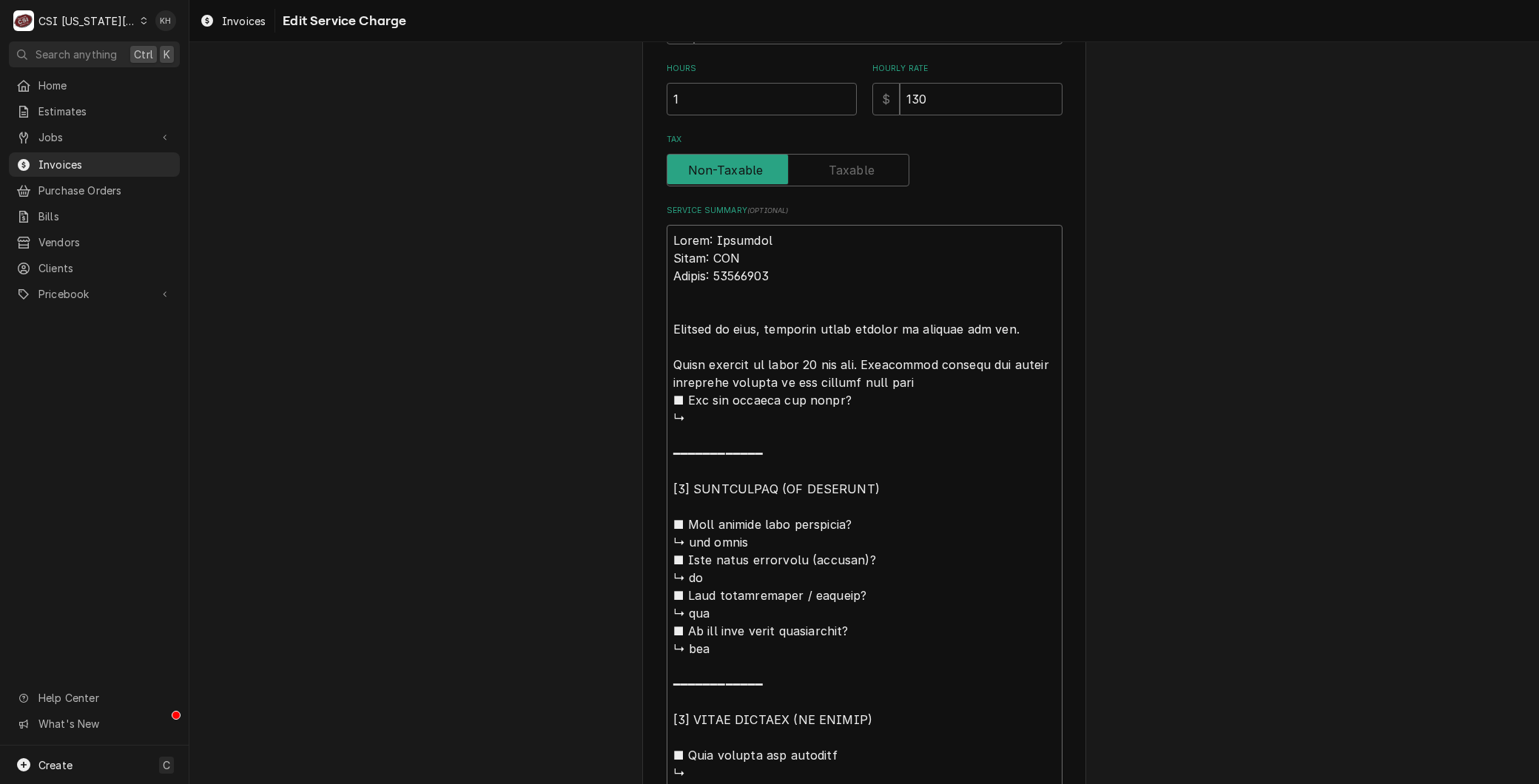
type textarea "x"
type textarea "Brand: Imperial Model: IFS Serial: 66237022 Arrived on site, customer stated ma…"
type textarea "x"
type textarea "Brand: Imperial Model: IFS Serial: 66237022 Arrived on site, customer stated0 m…"
type textarea "x"
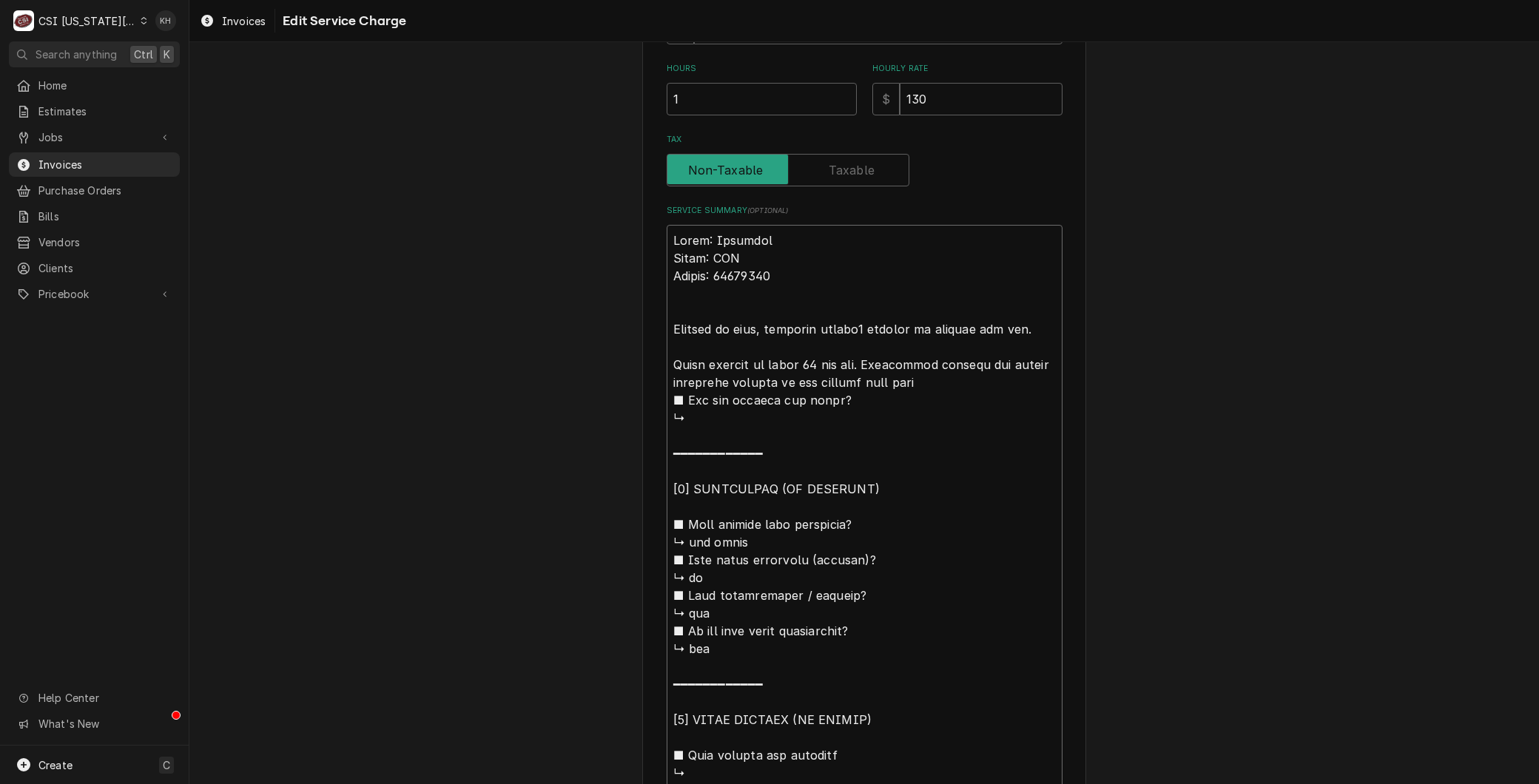
type textarea "Brand: Imperial Model: IFS Serial: 66237022 Arrived on site, customer stated00 …"
type textarea "x"
type textarea "Brand: Imperial Model: IFS Serial: 66237022 Arrived on site, customer stated0 m…"
type textarea "x"
type textarea "Brand: Imperial Model: IFS Serial: 66237022 Arrived on site, customer stated ma…"
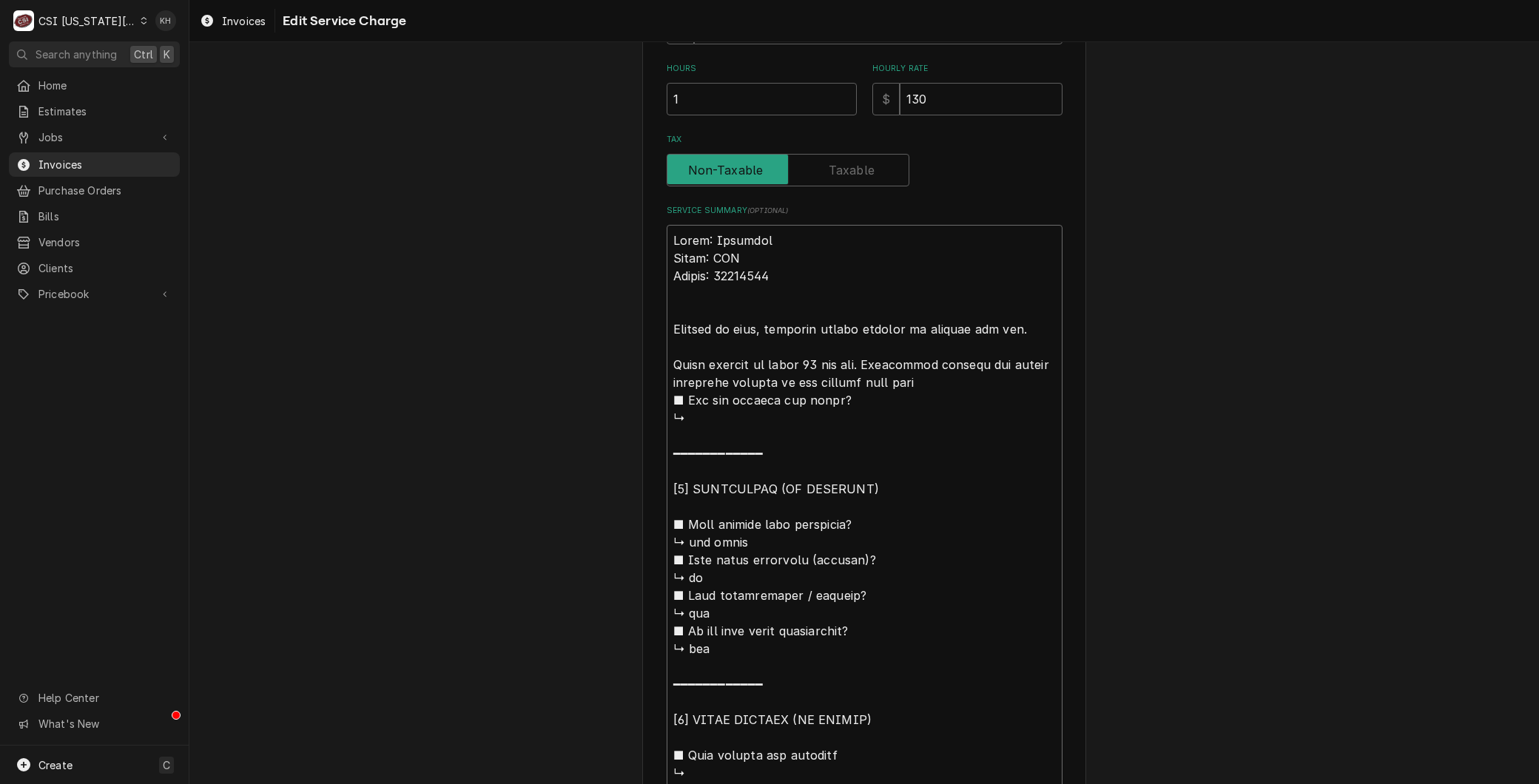
type textarea "x"
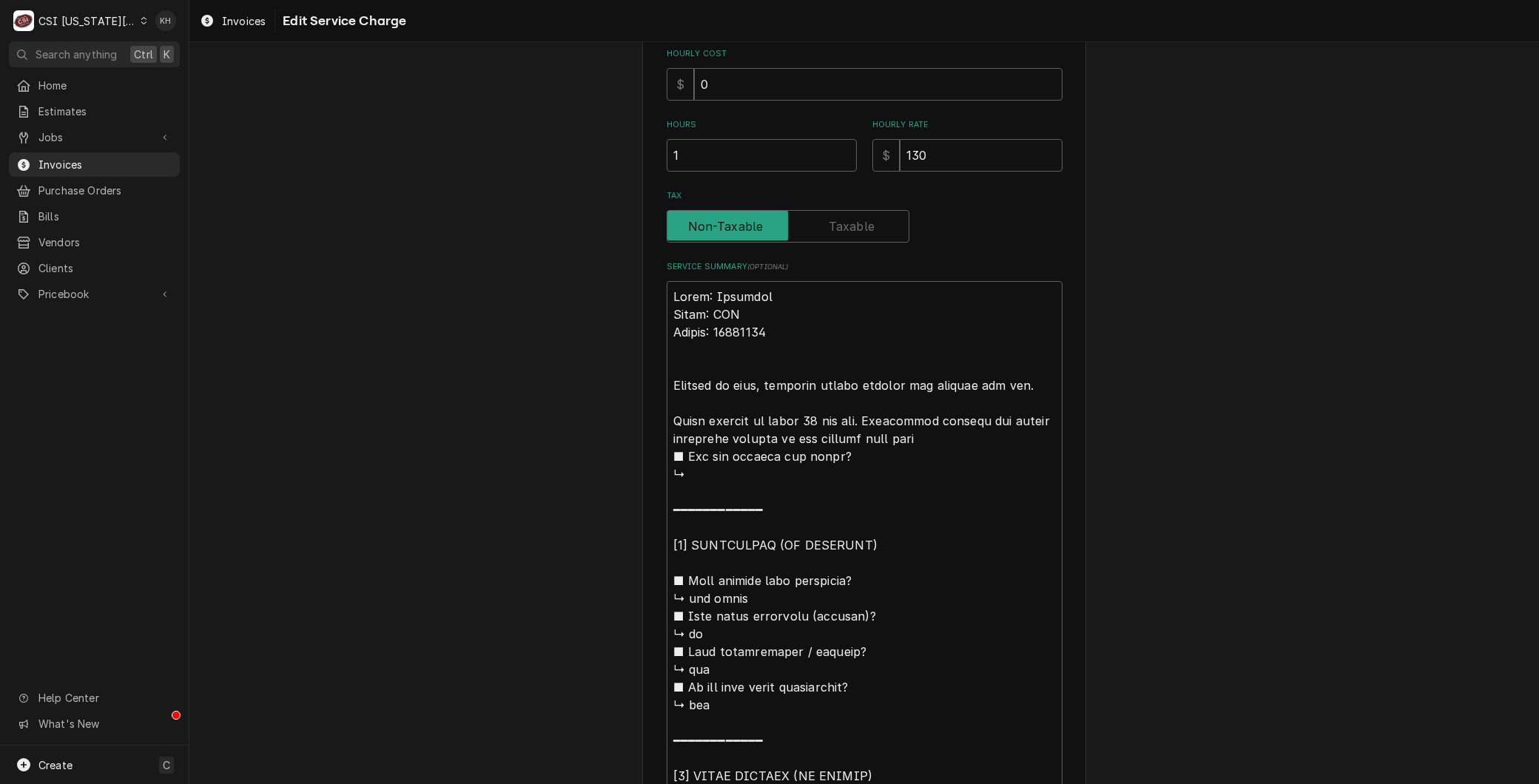
scroll to position [401, 0]
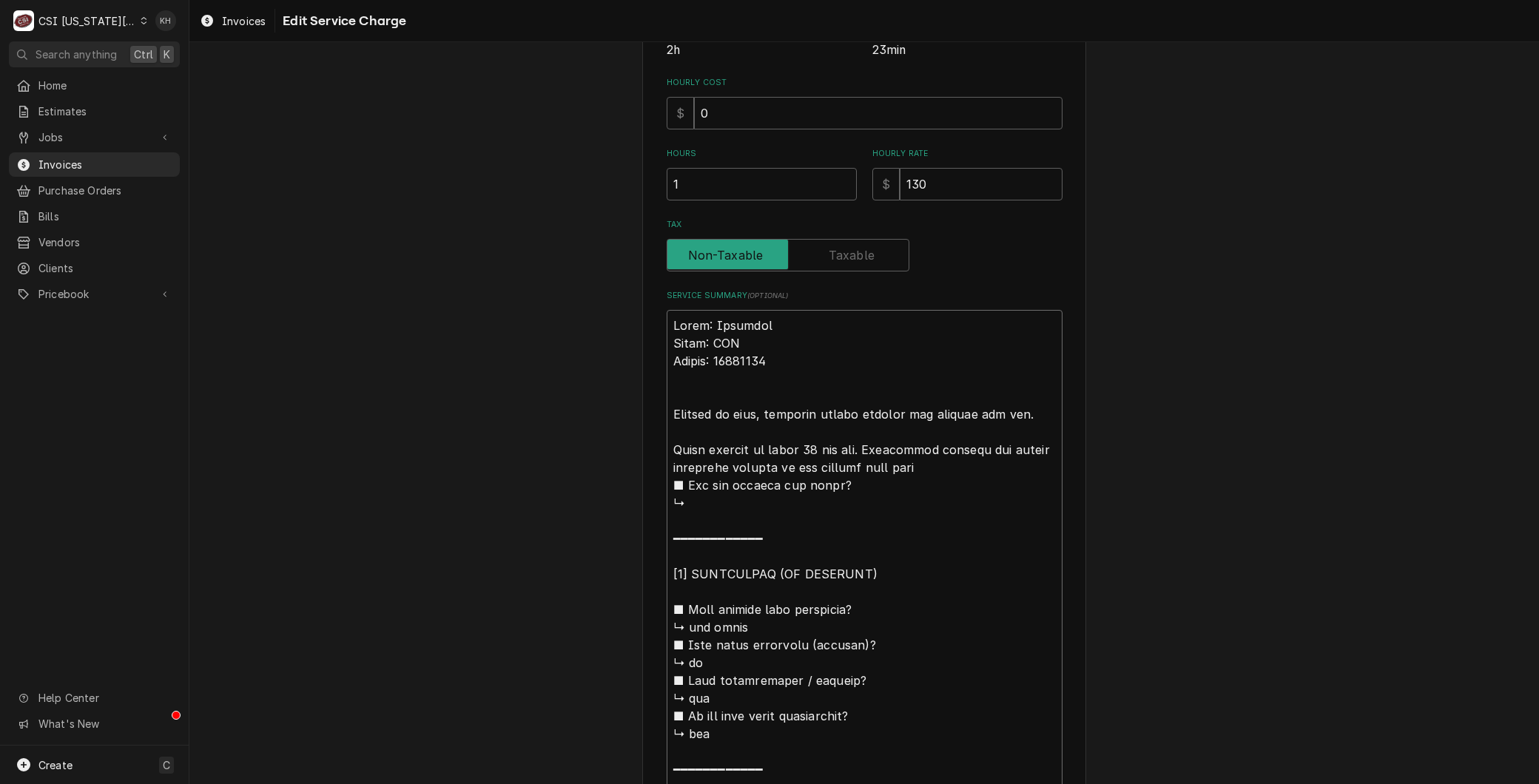
drag, startPoint x: 752, startPoint y: 415, endPoint x: 611, endPoint y: 417, distance: 141.0
click at [611, 417] on div "Use the fields below to edit this service charge Short Description 1-Labor (Ser…" at bounding box center [864, 427] width 1349 height 1540
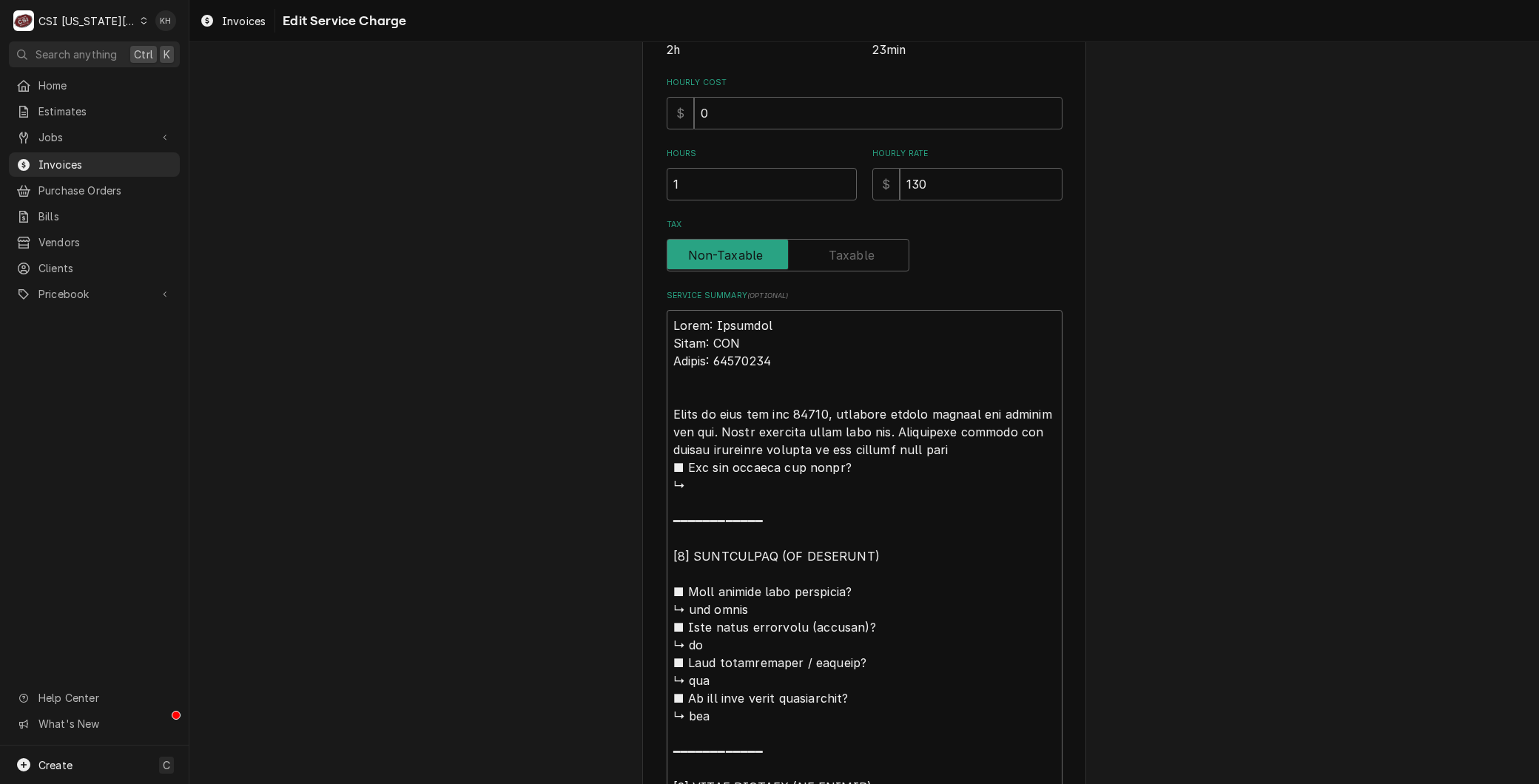
click at [759, 449] on textarea "Service Summary ( optional )" at bounding box center [864, 680] width 396 height 741
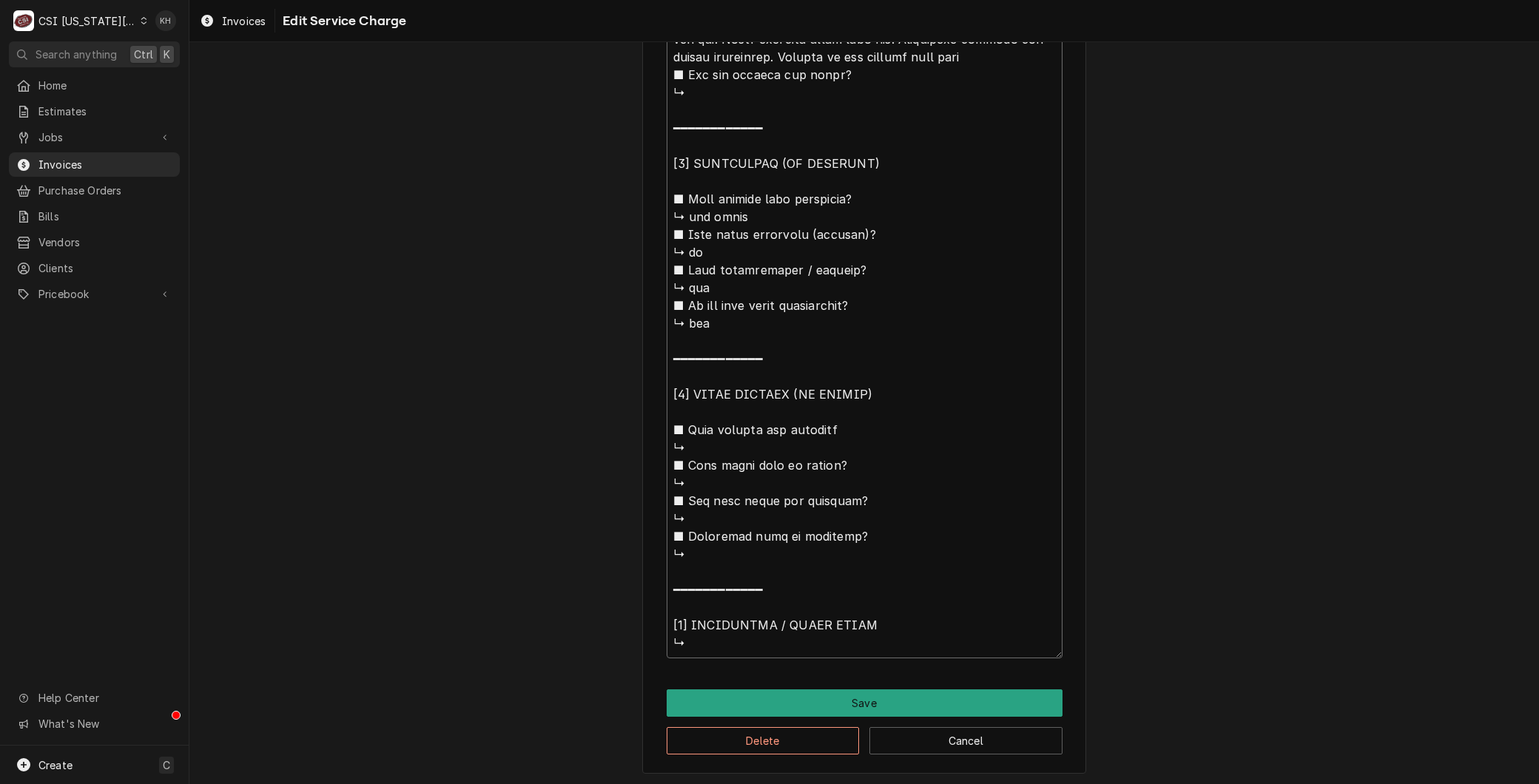
drag, startPoint x: 940, startPoint y: 441, endPoint x: 1445, endPoint y: 826, distance: 635.0
click at [1445, 783] on html "C CSI Kansas City KH Search anything Ctrl K Home Estimates Jobs Jobs Job Series…" at bounding box center [770, 392] width 1539 height 784
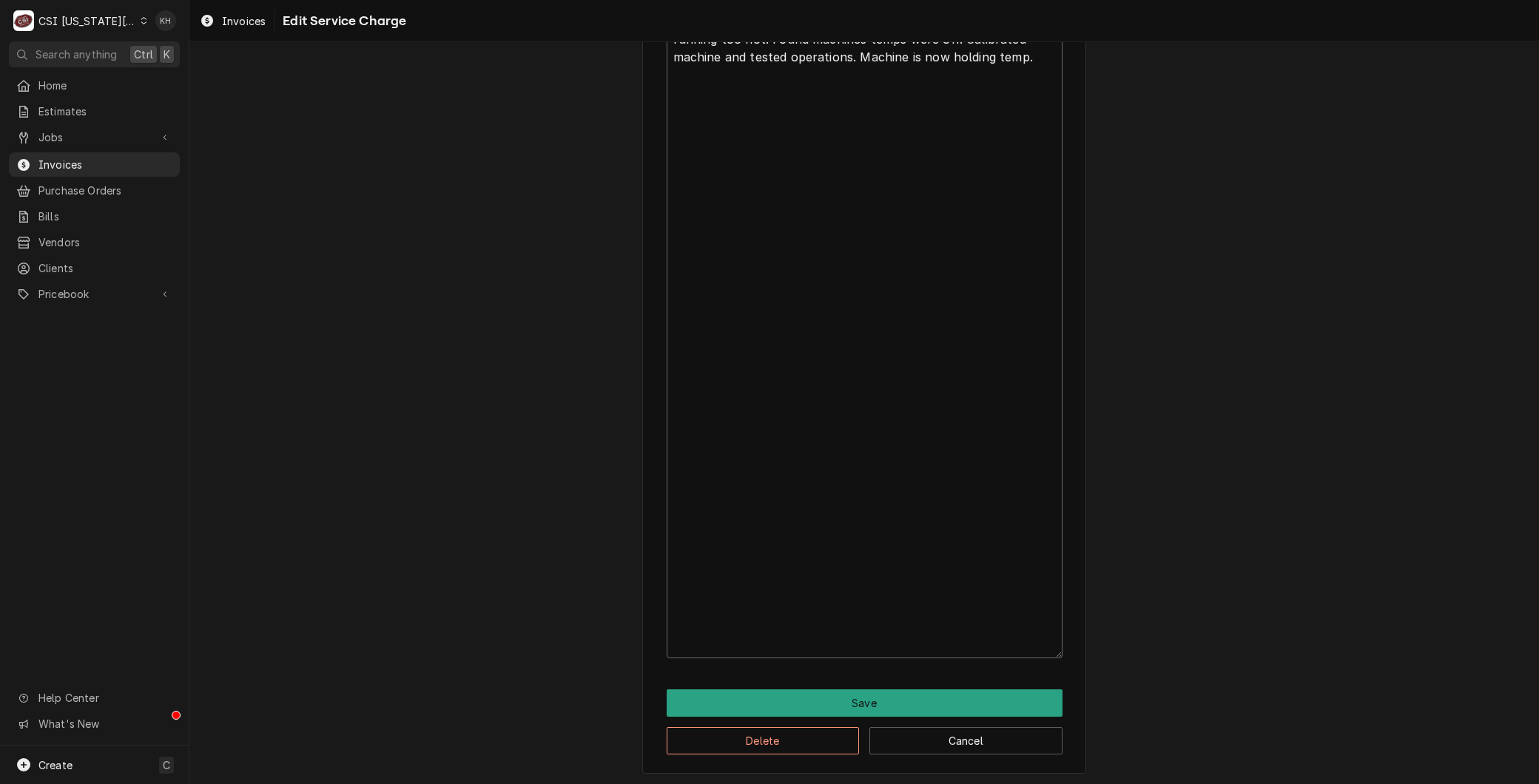
scroll to position [207, 0]
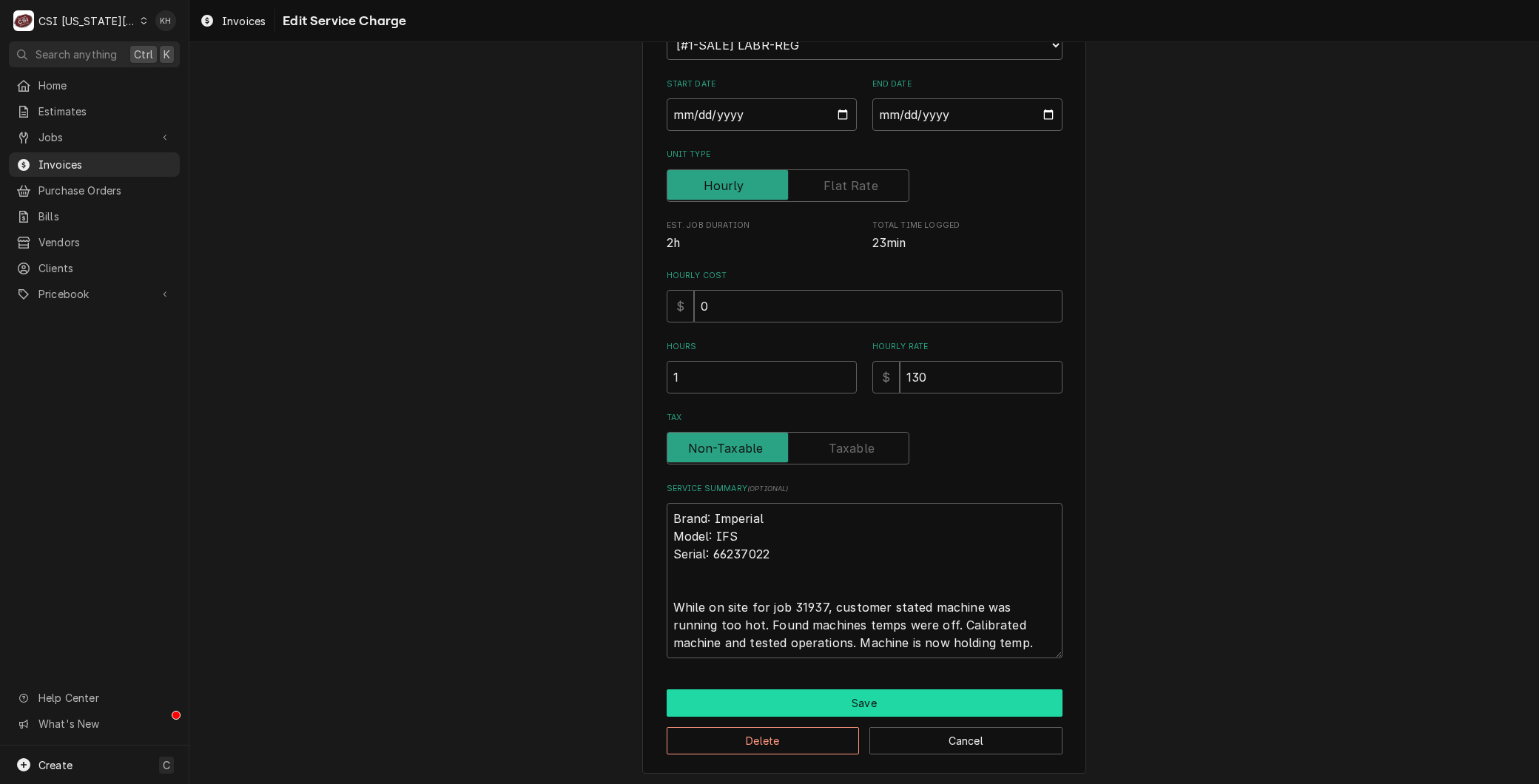
click at [834, 709] on button "Save" at bounding box center [864, 703] width 396 height 27
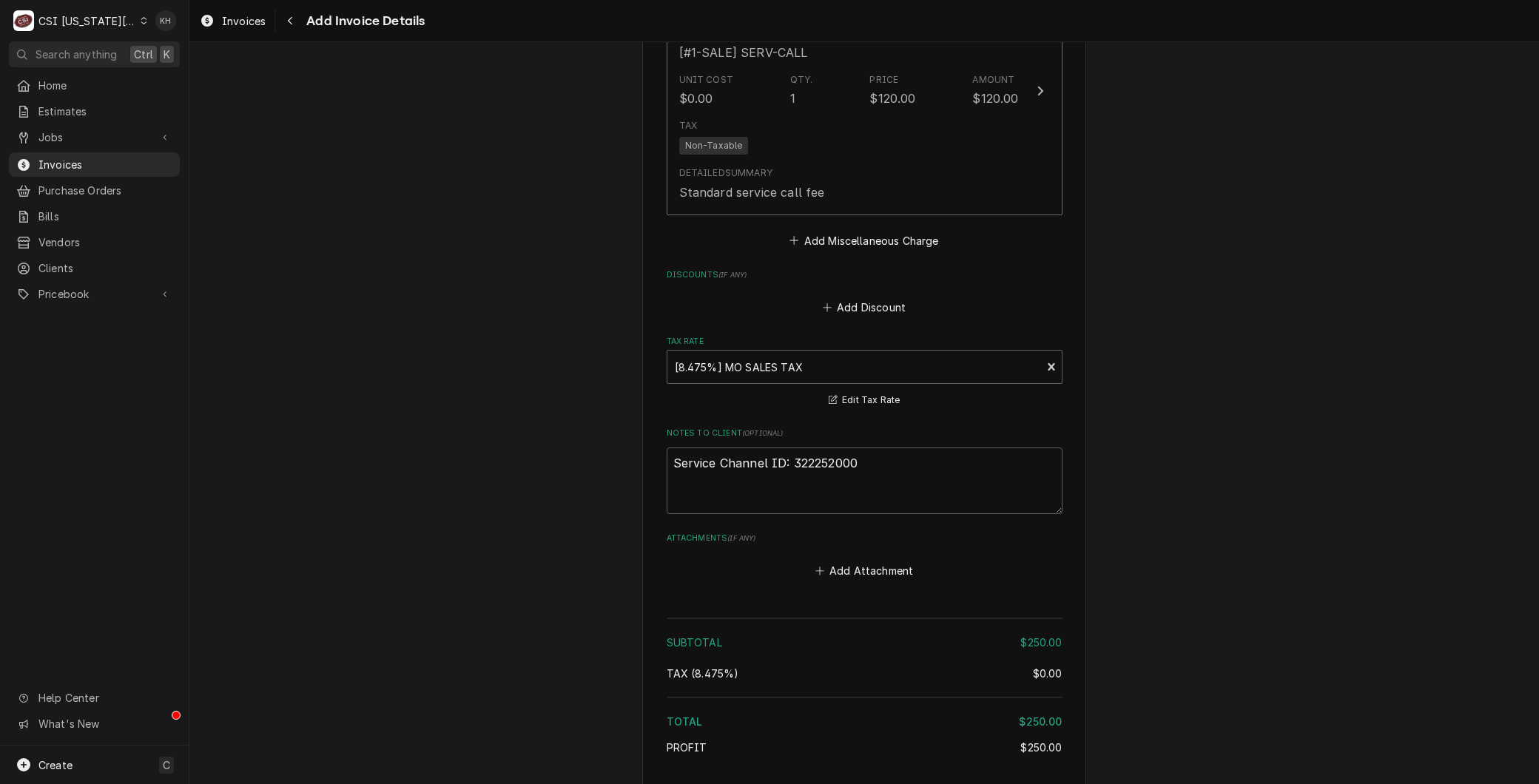
scroll to position [2073, 0]
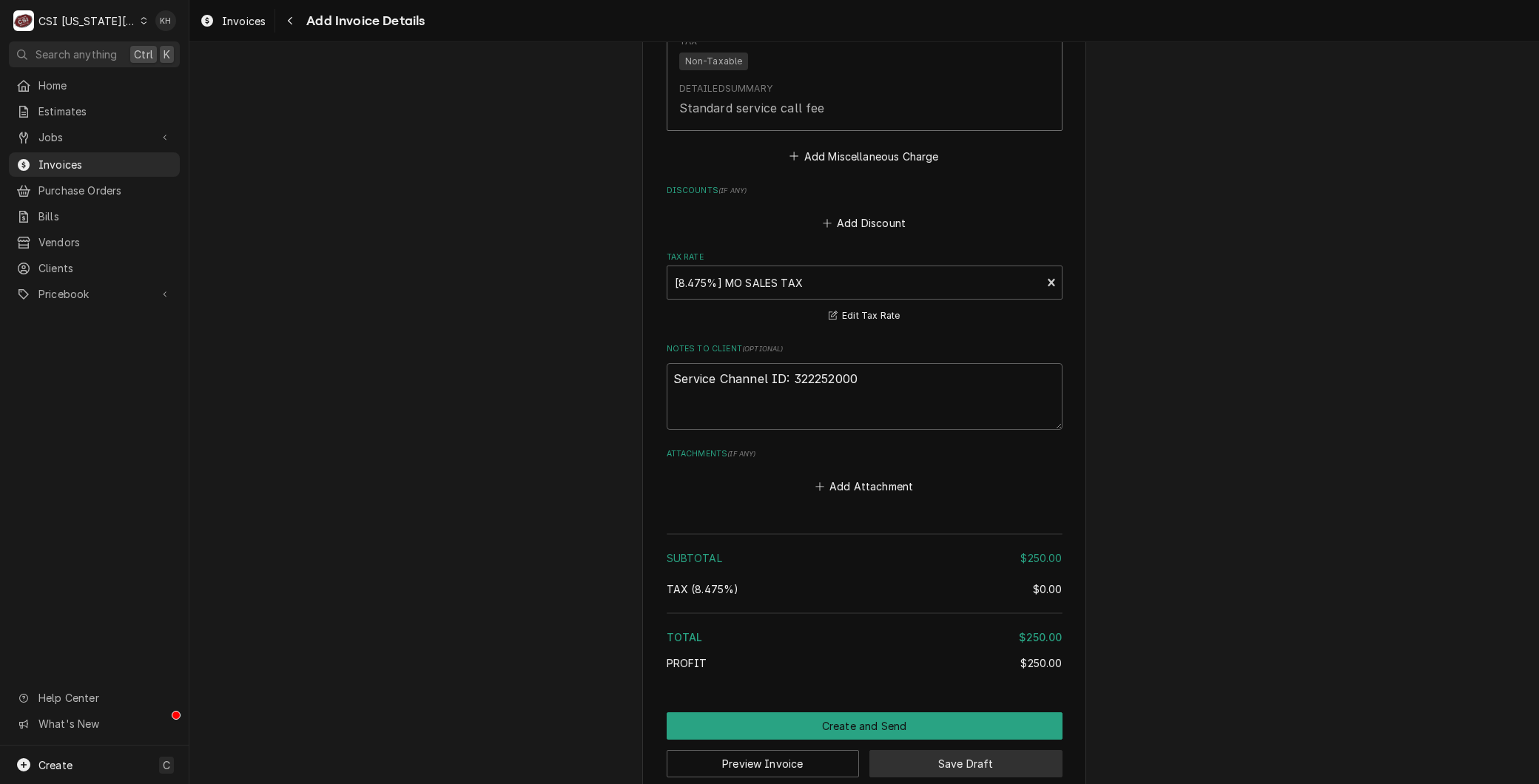
click at [919, 752] on button "Save Draft" at bounding box center [965, 764] width 193 height 27
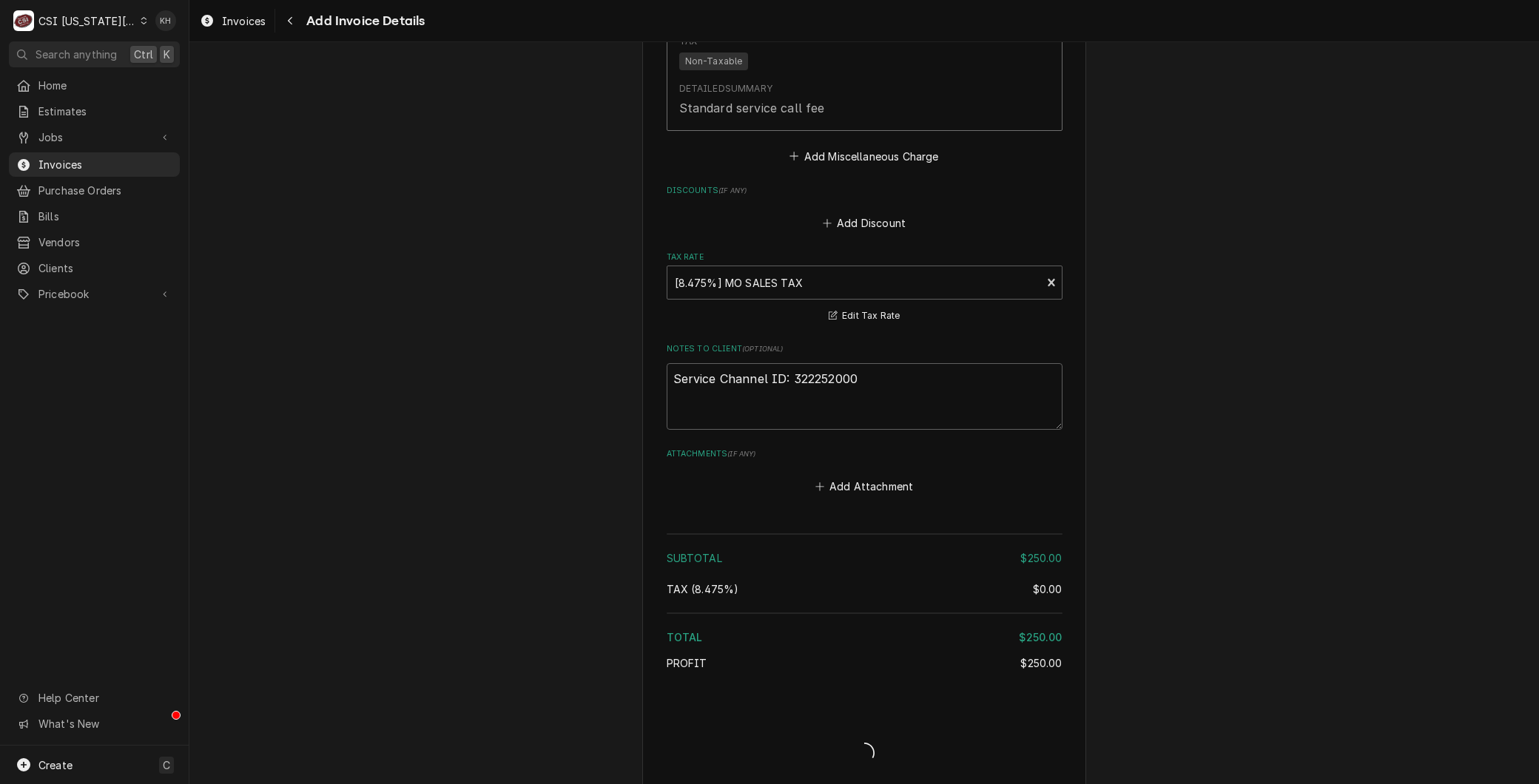
scroll to position [2071, 0]
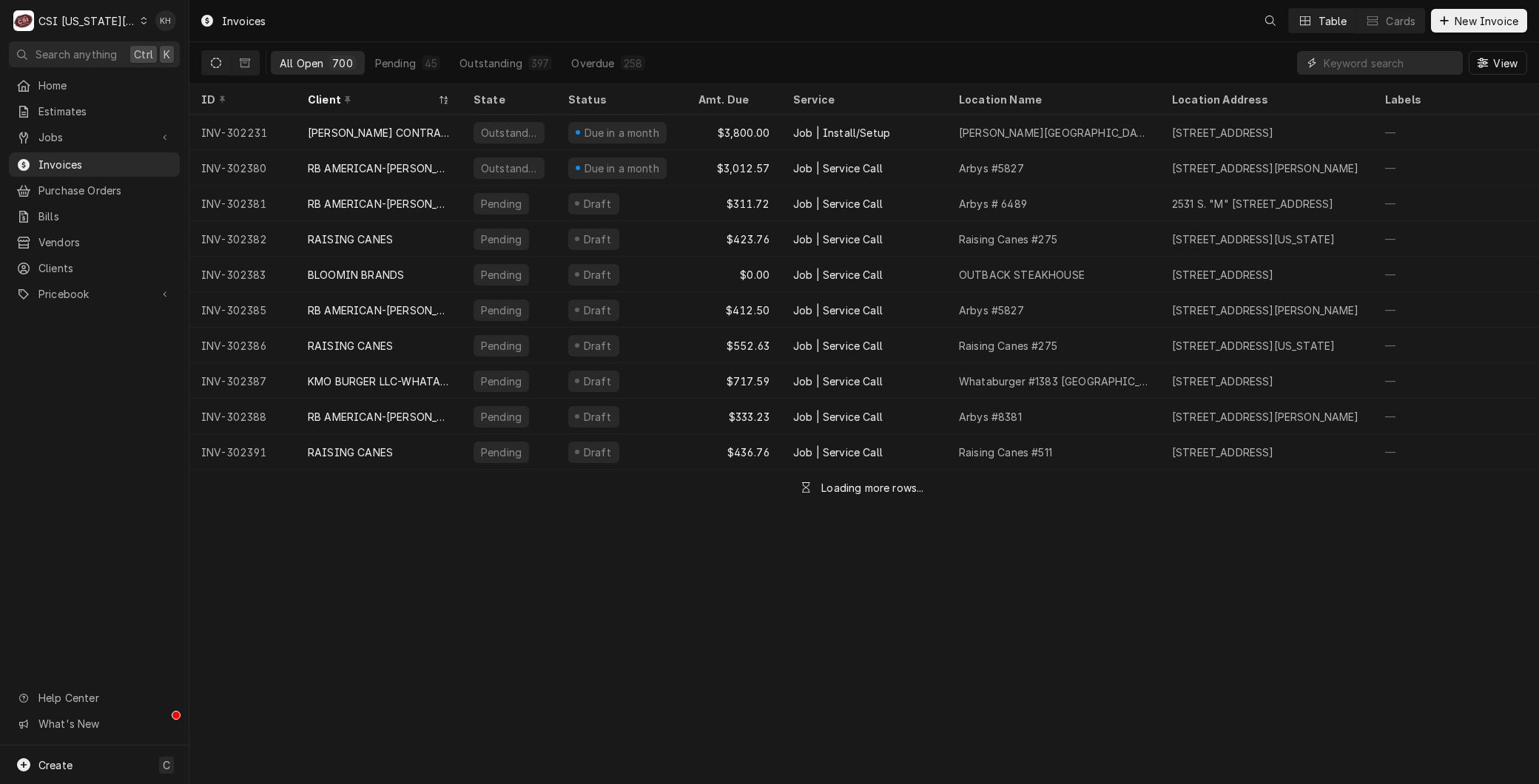
click at [1343, 60] on input "Dynamic Content Wrapper" at bounding box center [1389, 63] width 132 height 23
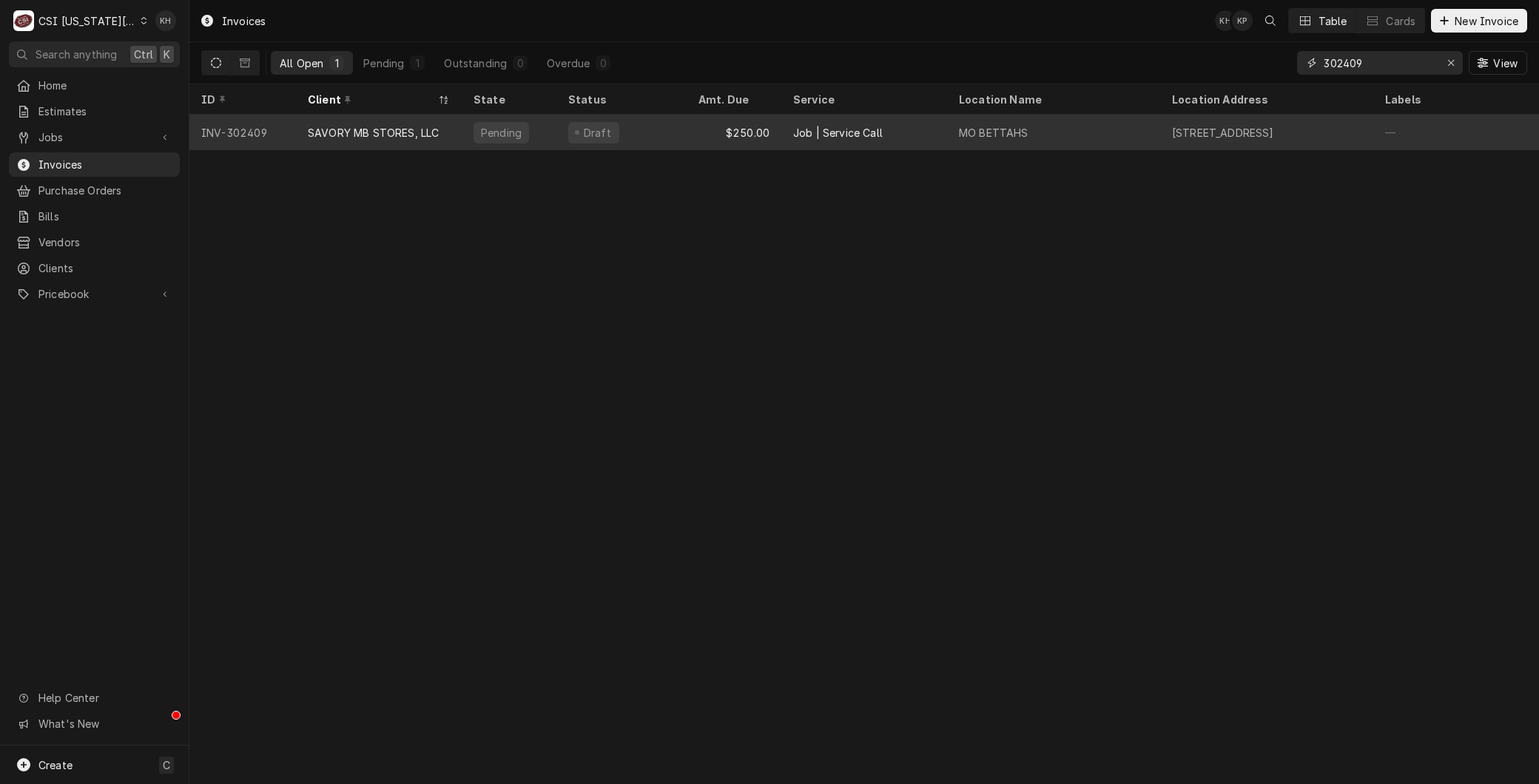
type input "302409"
click at [325, 125] on div "SAVORY MB STORES, LLC" at bounding box center [373, 133] width 131 height 15
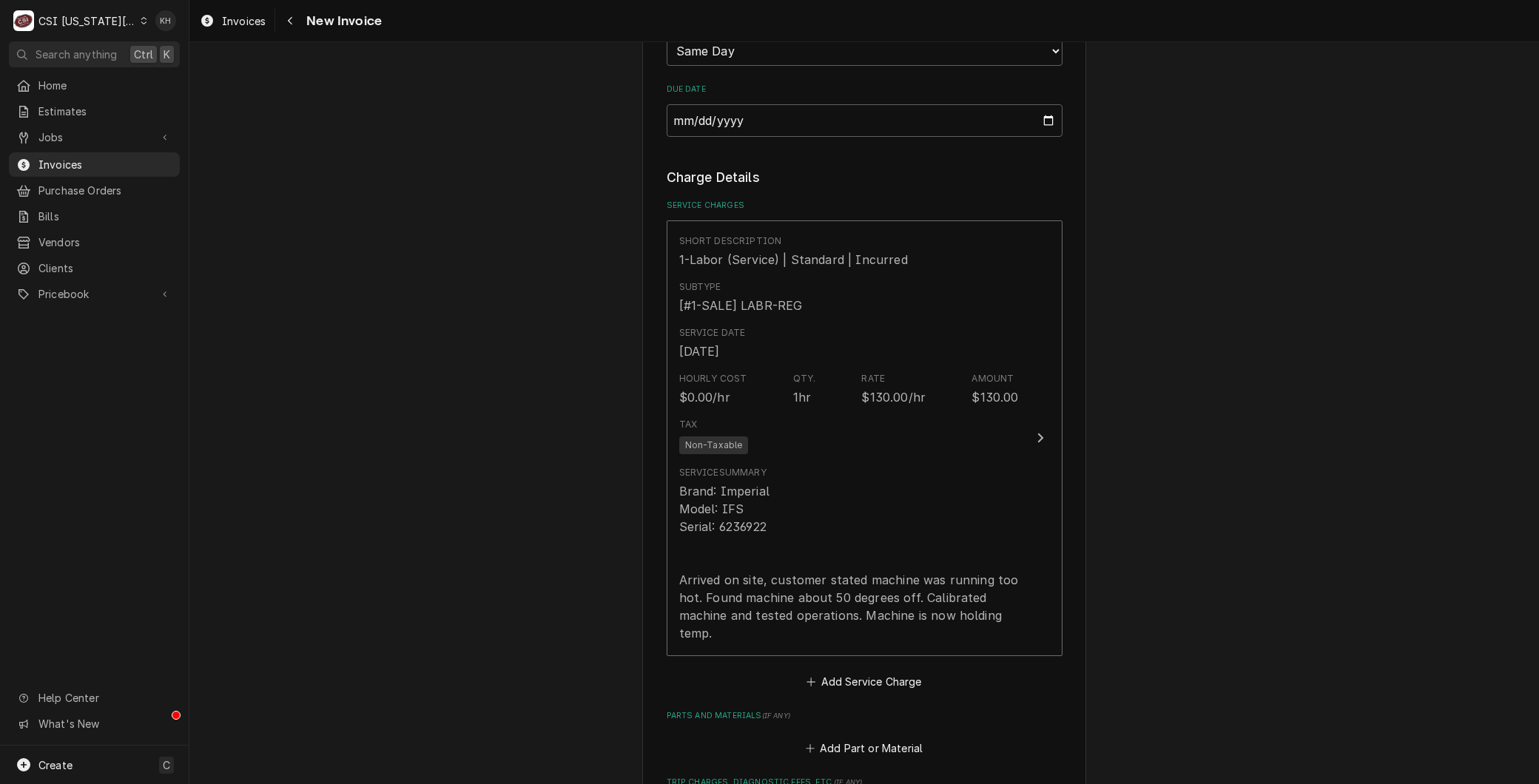
scroll to position [1314, 0]
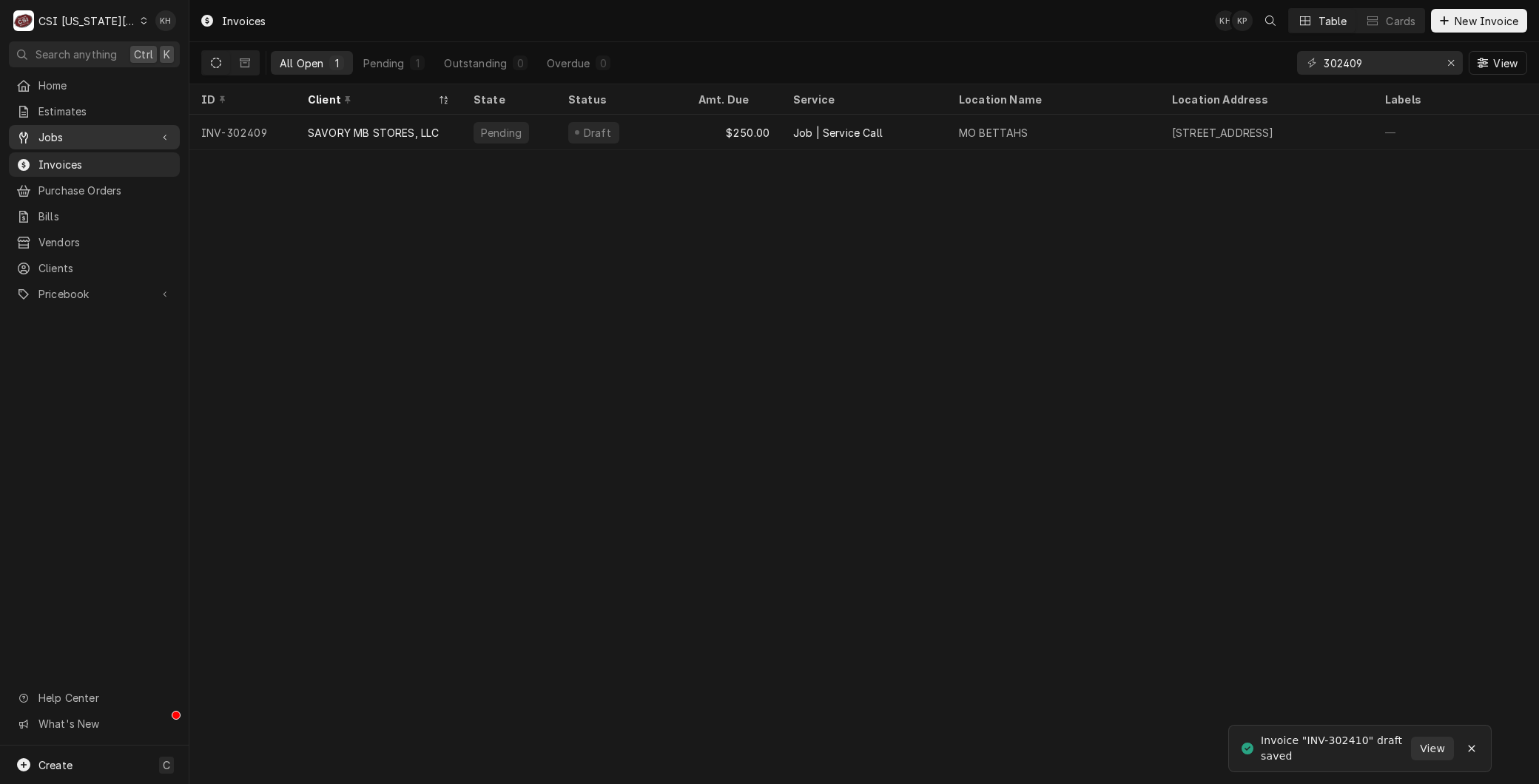
click at [79, 143] on link "Jobs" at bounding box center [94, 136] width 171 height 24
click at [79, 158] on span "Jobs" at bounding box center [106, 164] width 134 height 15
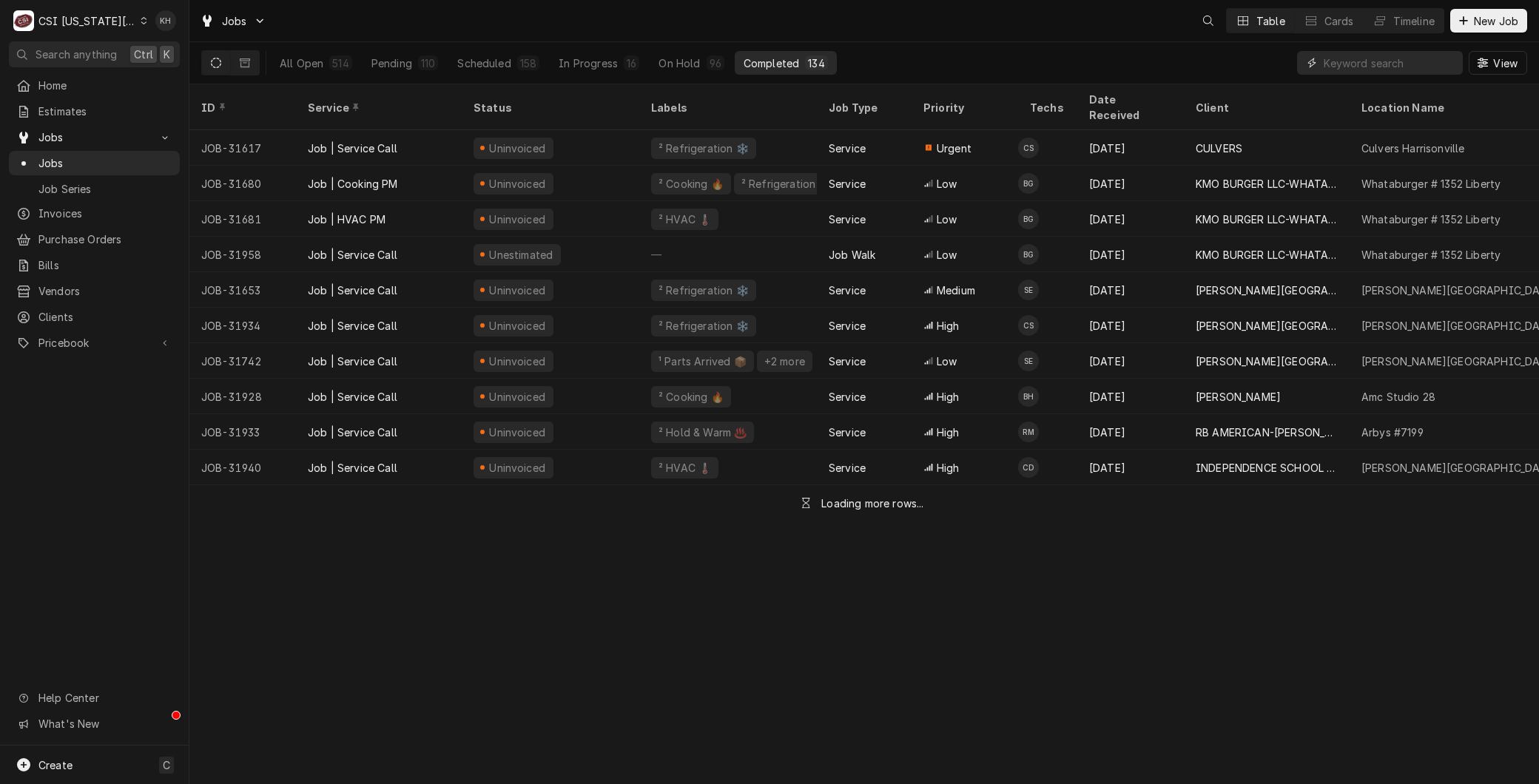
click at [1379, 64] on input "Dynamic Content Wrapper" at bounding box center [1389, 63] width 132 height 23
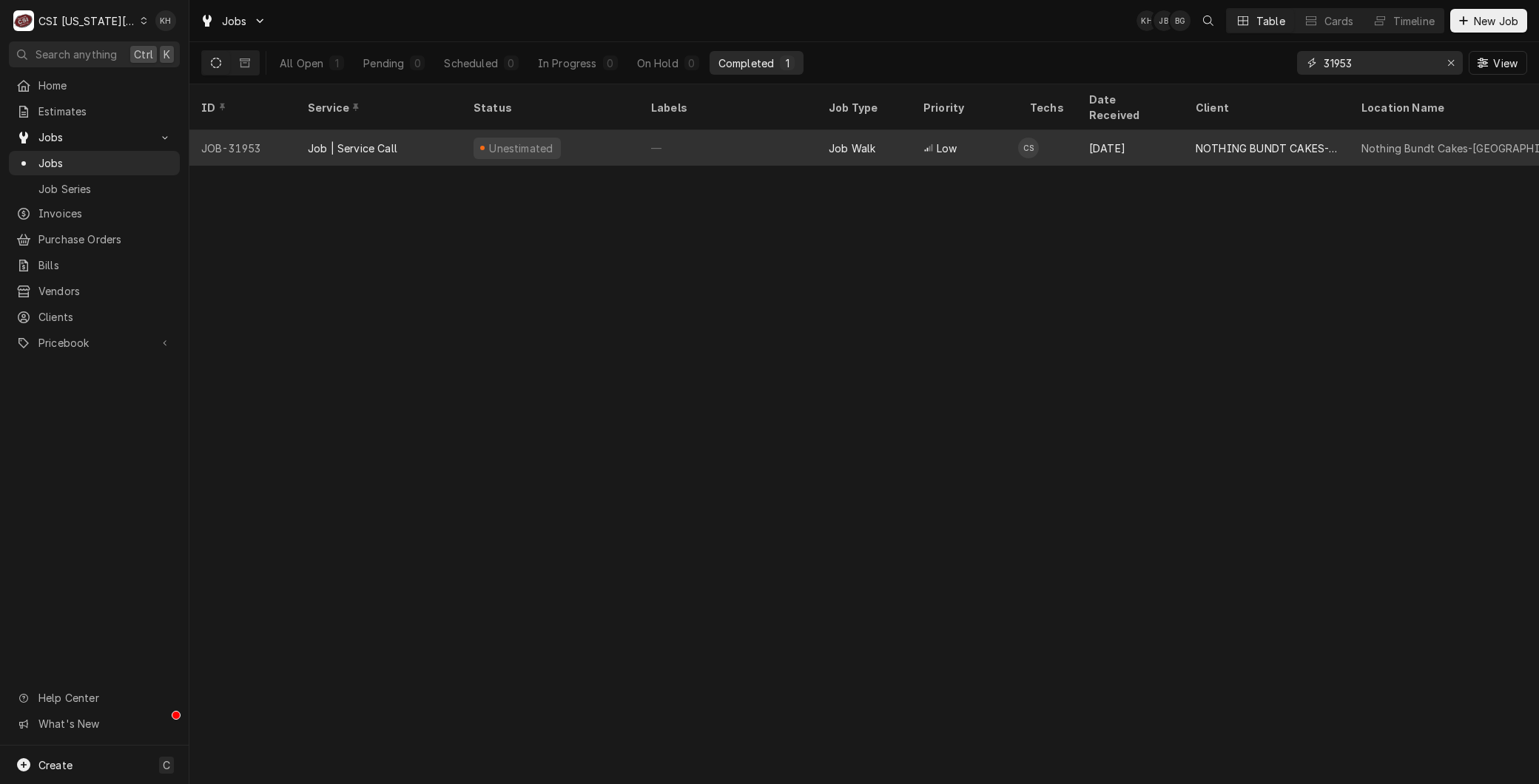
type input "31953"
click at [366, 140] on div "Job | Service Call" at bounding box center [352, 148] width 89 height 15
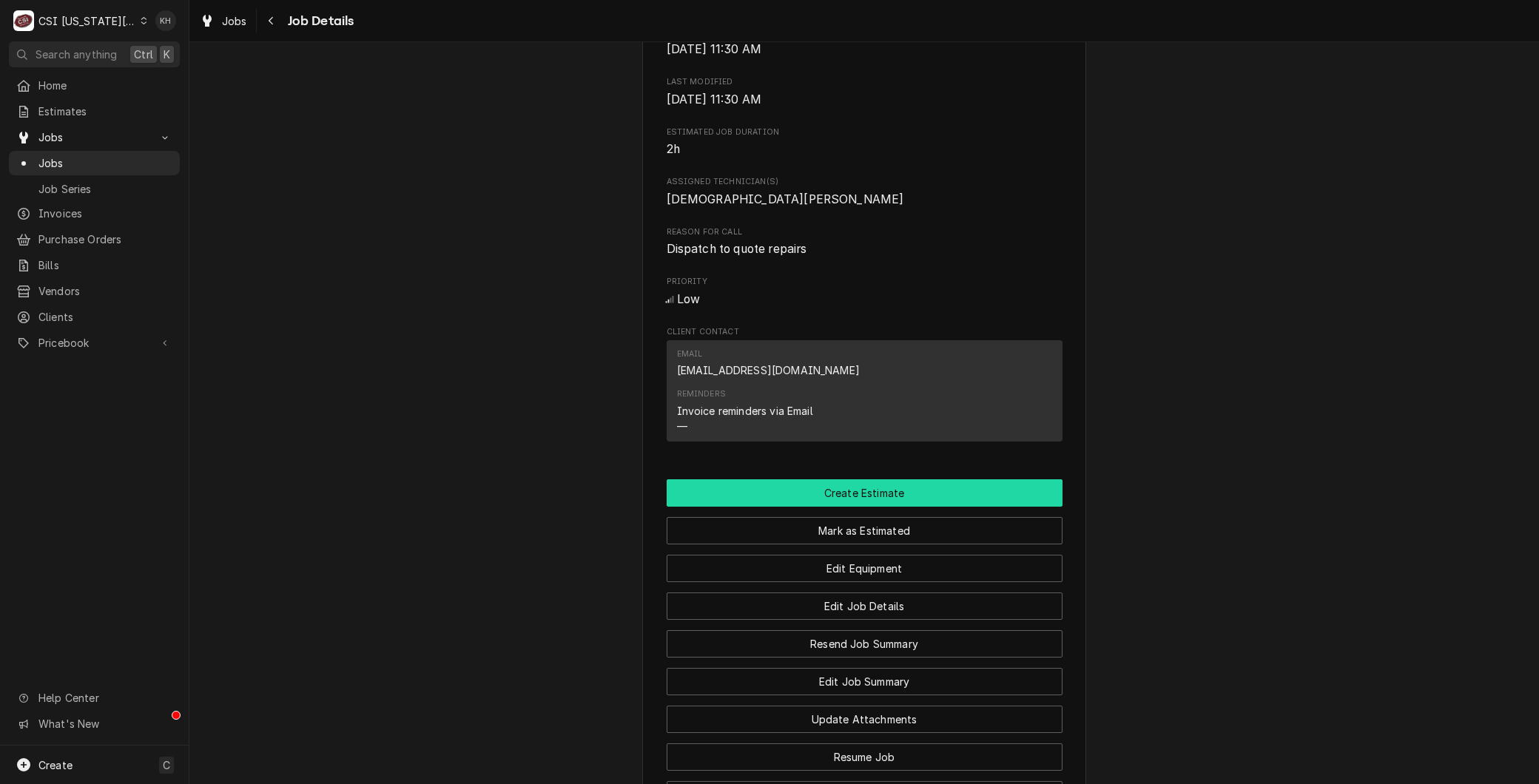
scroll to position [739, 0]
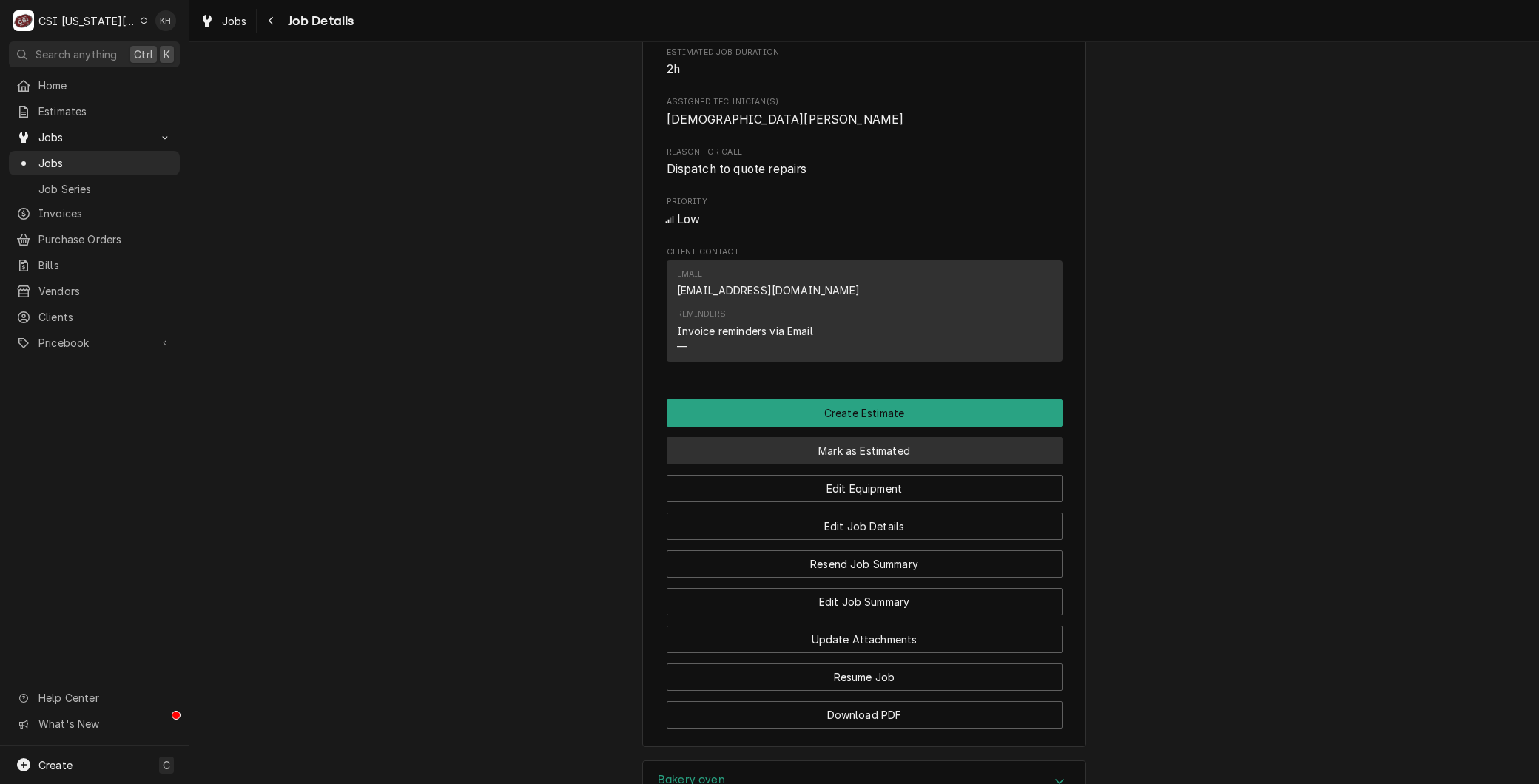
click at [851, 465] on button "Mark as Estimated" at bounding box center [864, 451] width 396 height 27
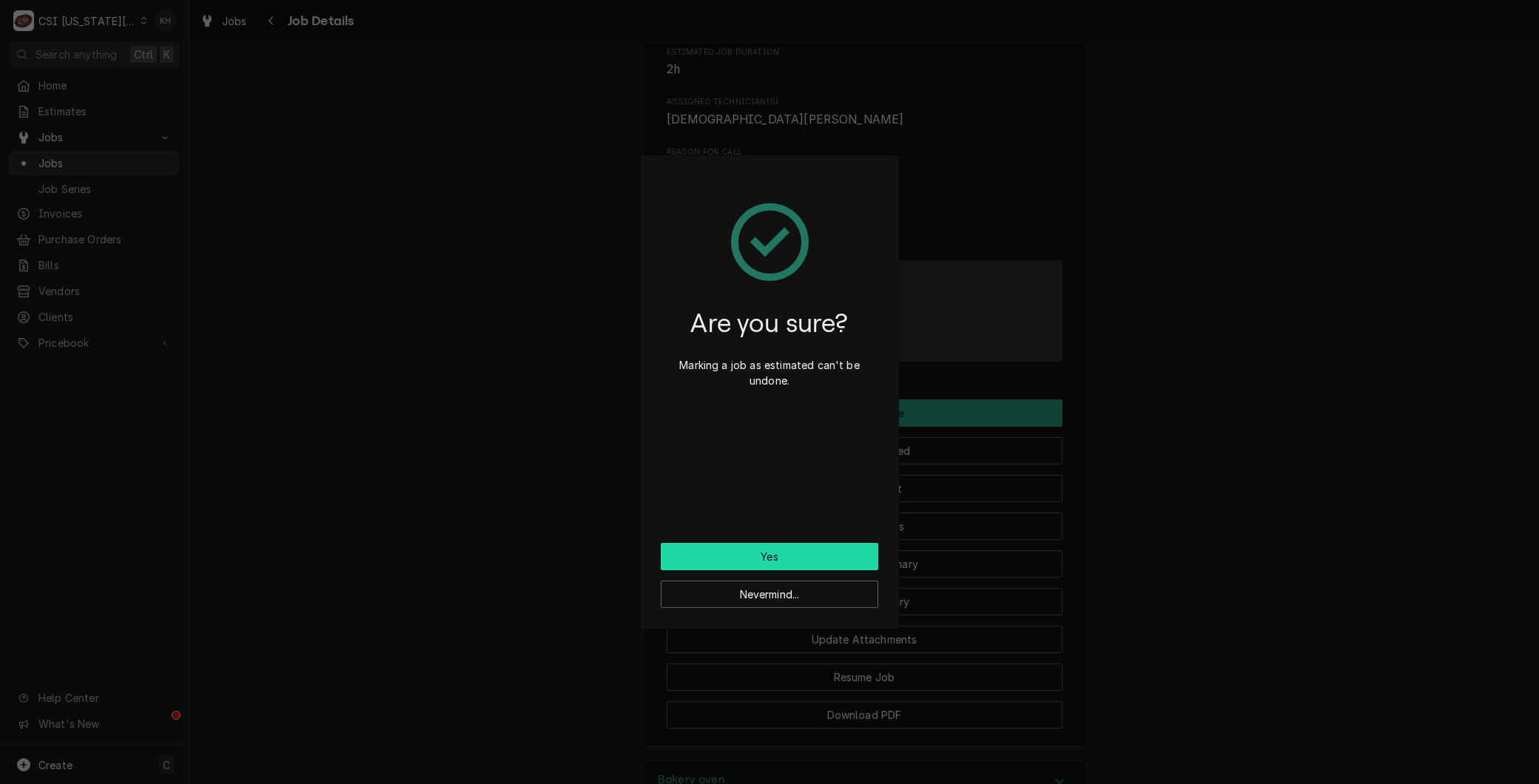
click at [760, 545] on button "Yes" at bounding box center [770, 557] width 218 height 27
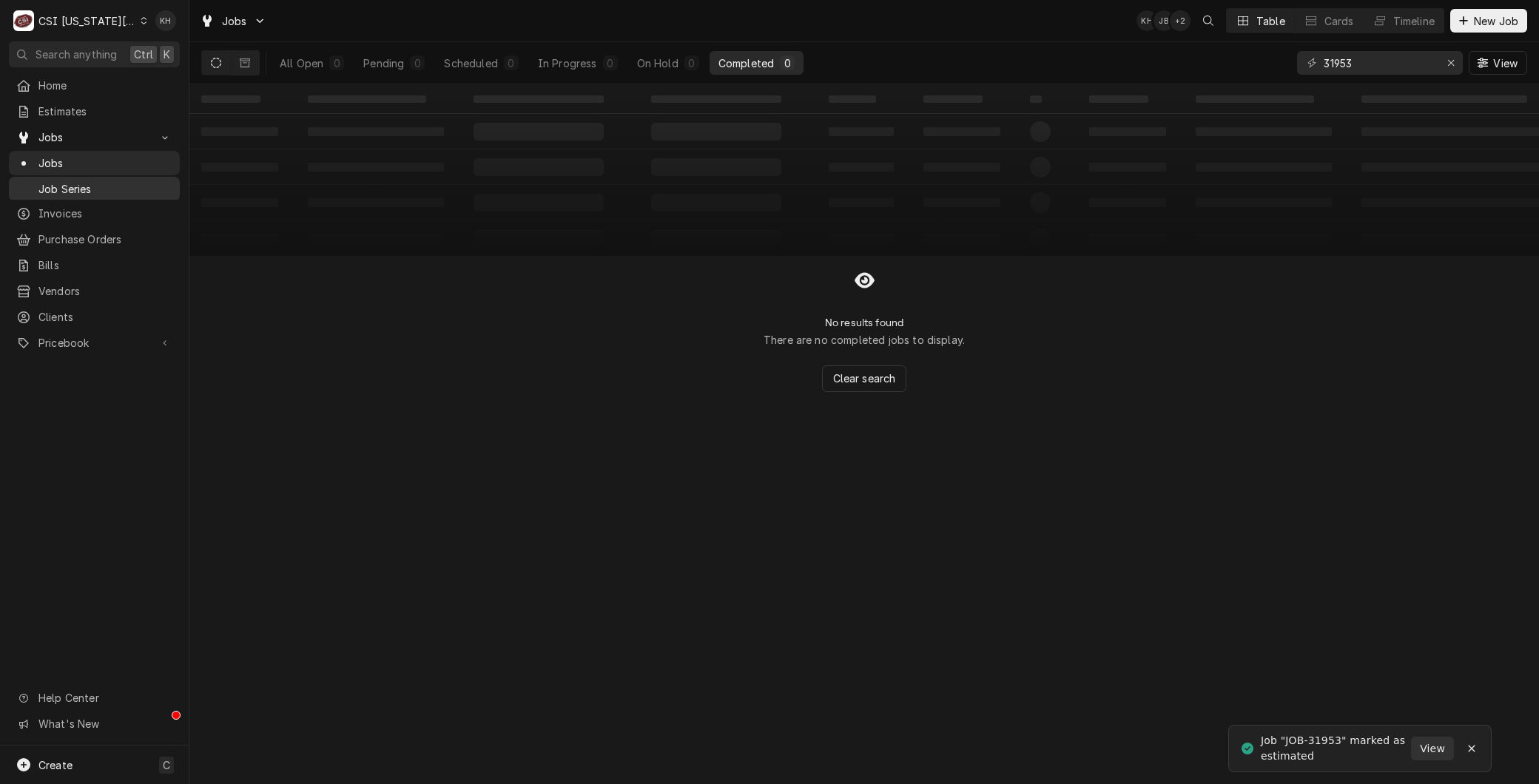
click at [74, 181] on span "Job Series" at bounding box center [106, 189] width 134 height 15
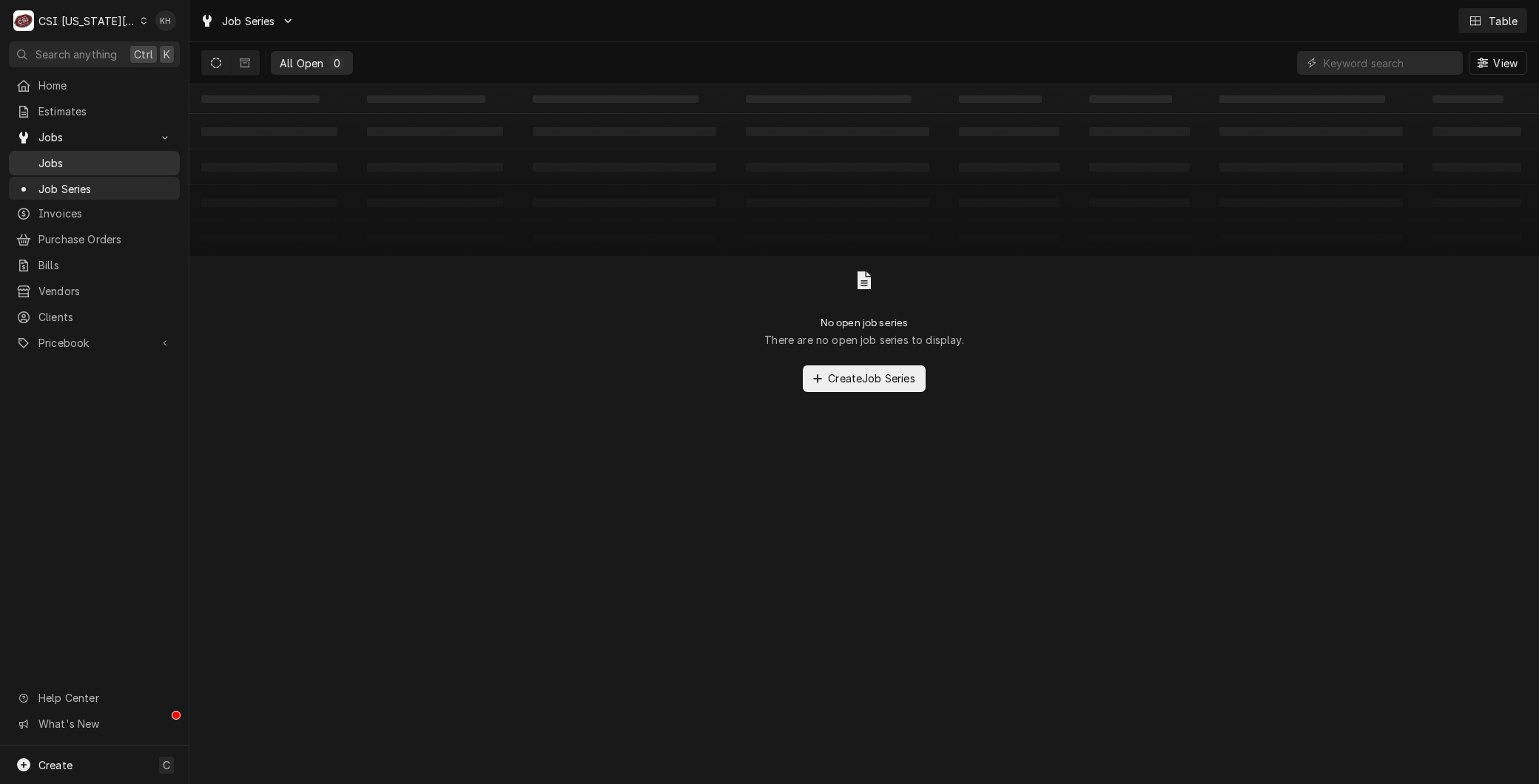
drag, startPoint x: 0, startPoint y: 0, endPoint x: 54, endPoint y: 163, distance: 171.7
click at [54, 163] on span "Jobs" at bounding box center [106, 164] width 134 height 15
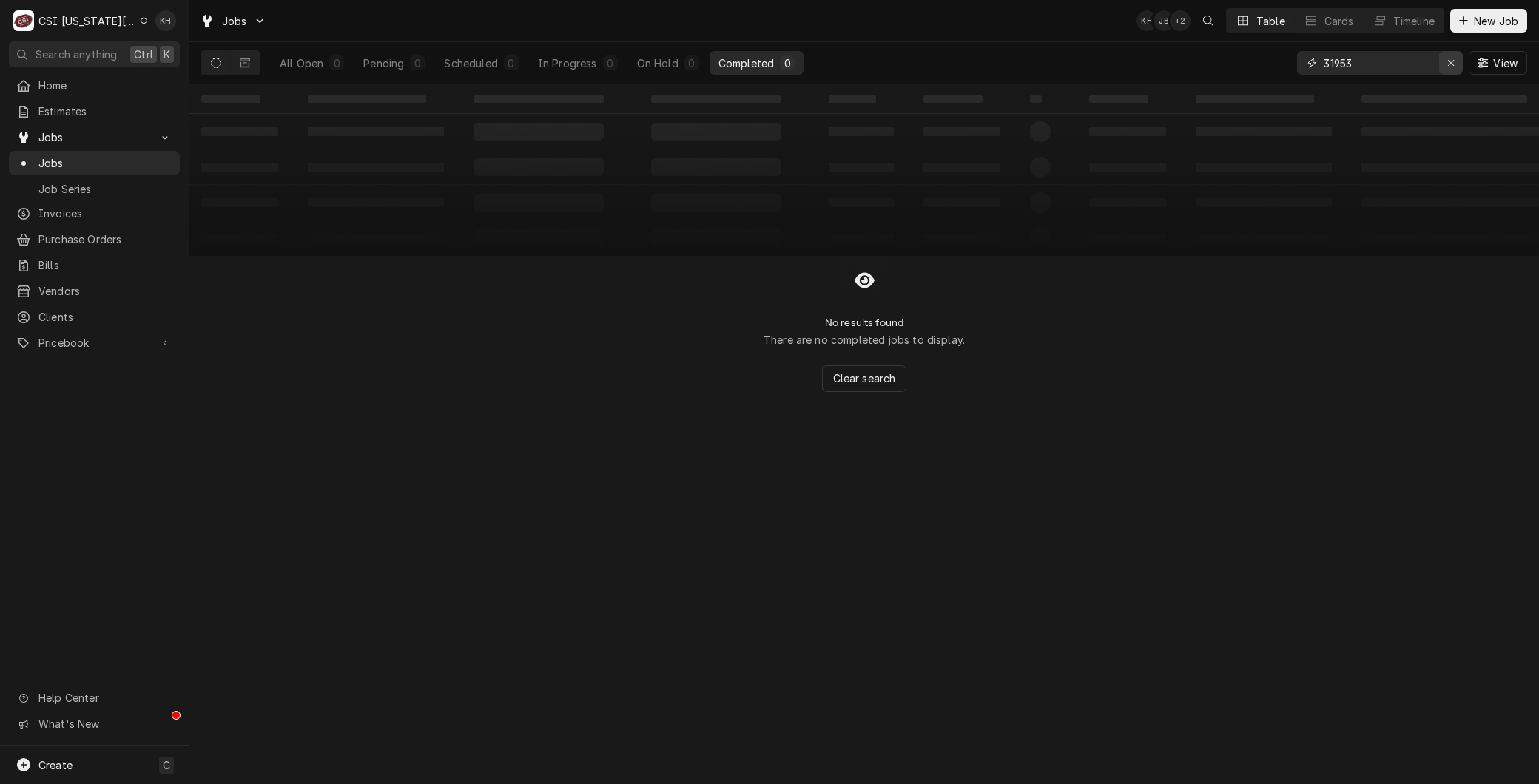
click at [1443, 59] on div "Erase input" at bounding box center [1450, 62] width 15 height 15
click at [91, 20] on div "CSI [US_STATE][GEOGRAPHIC_DATA]" at bounding box center [87, 21] width 98 height 15
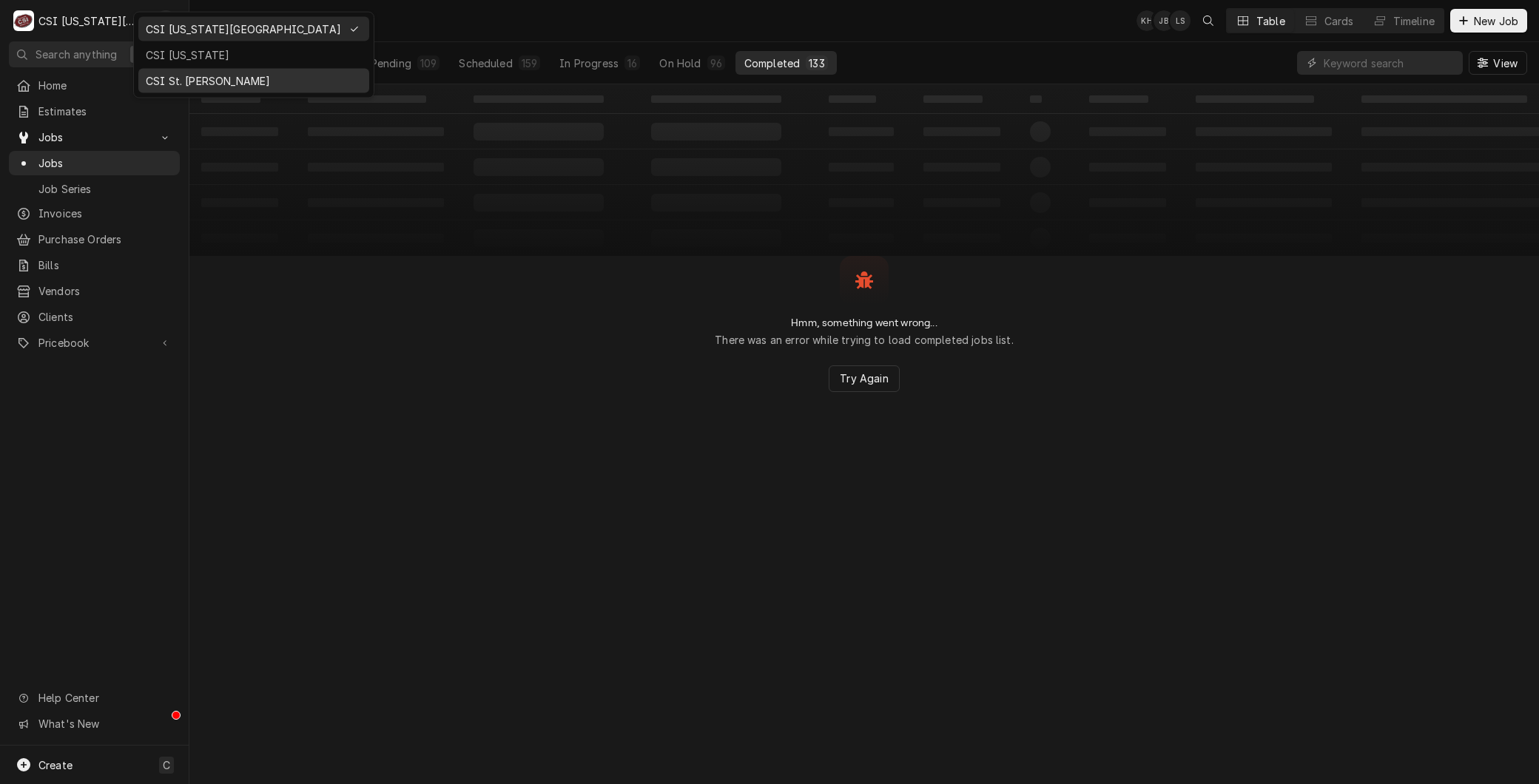
click at [164, 80] on div "CSI St. [PERSON_NAME]" at bounding box center [254, 81] width 216 height 15
click at [111, 25] on div "CSI Kansas City" at bounding box center [87, 21] width 98 height 15
click at [176, 83] on div "CSI St. [PERSON_NAME]" at bounding box center [254, 81] width 216 height 15
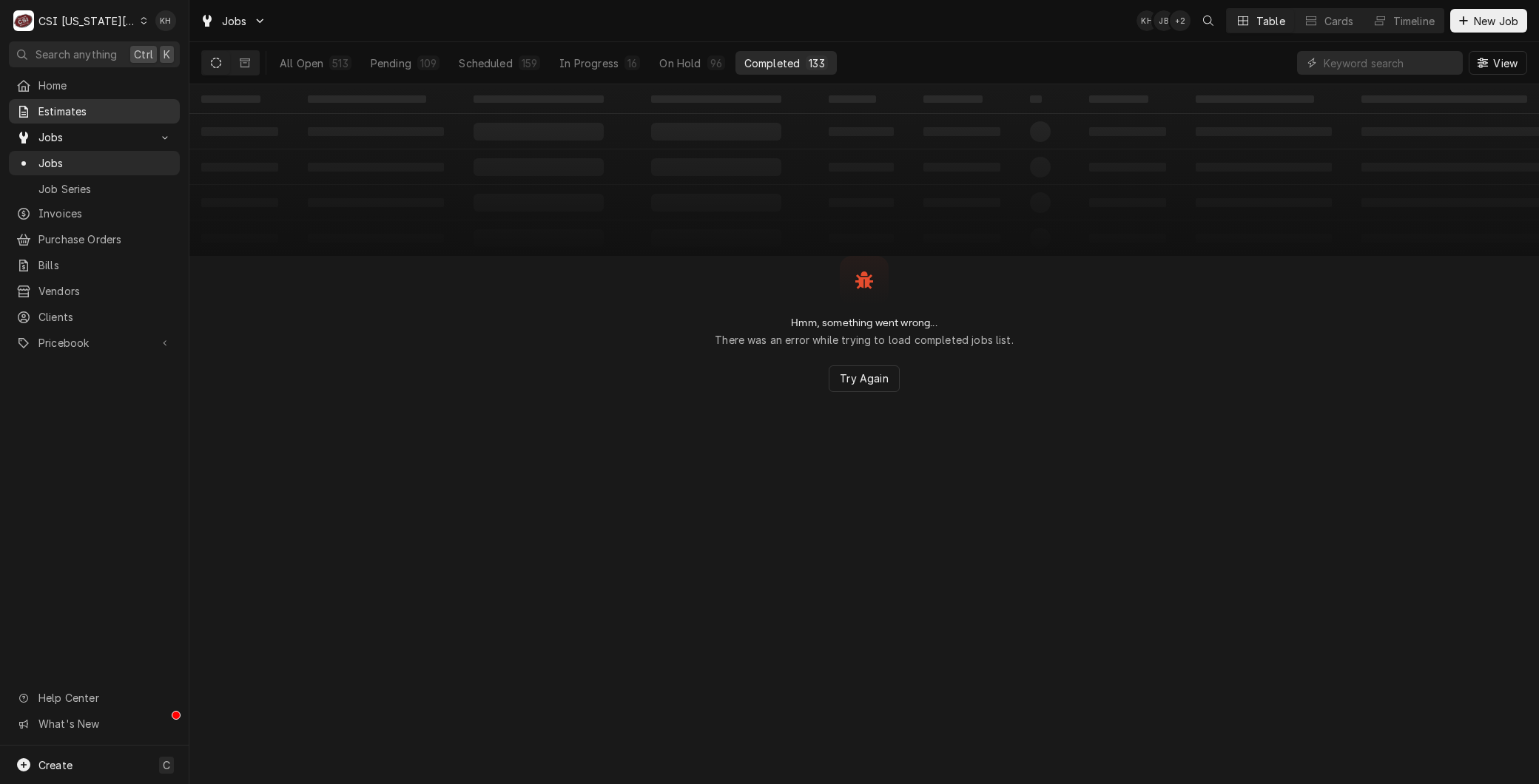
click at [67, 117] on link "Estimates" at bounding box center [94, 110] width 171 height 24
click at [90, 23] on div "CSI Kansas City" at bounding box center [87, 21] width 98 height 15
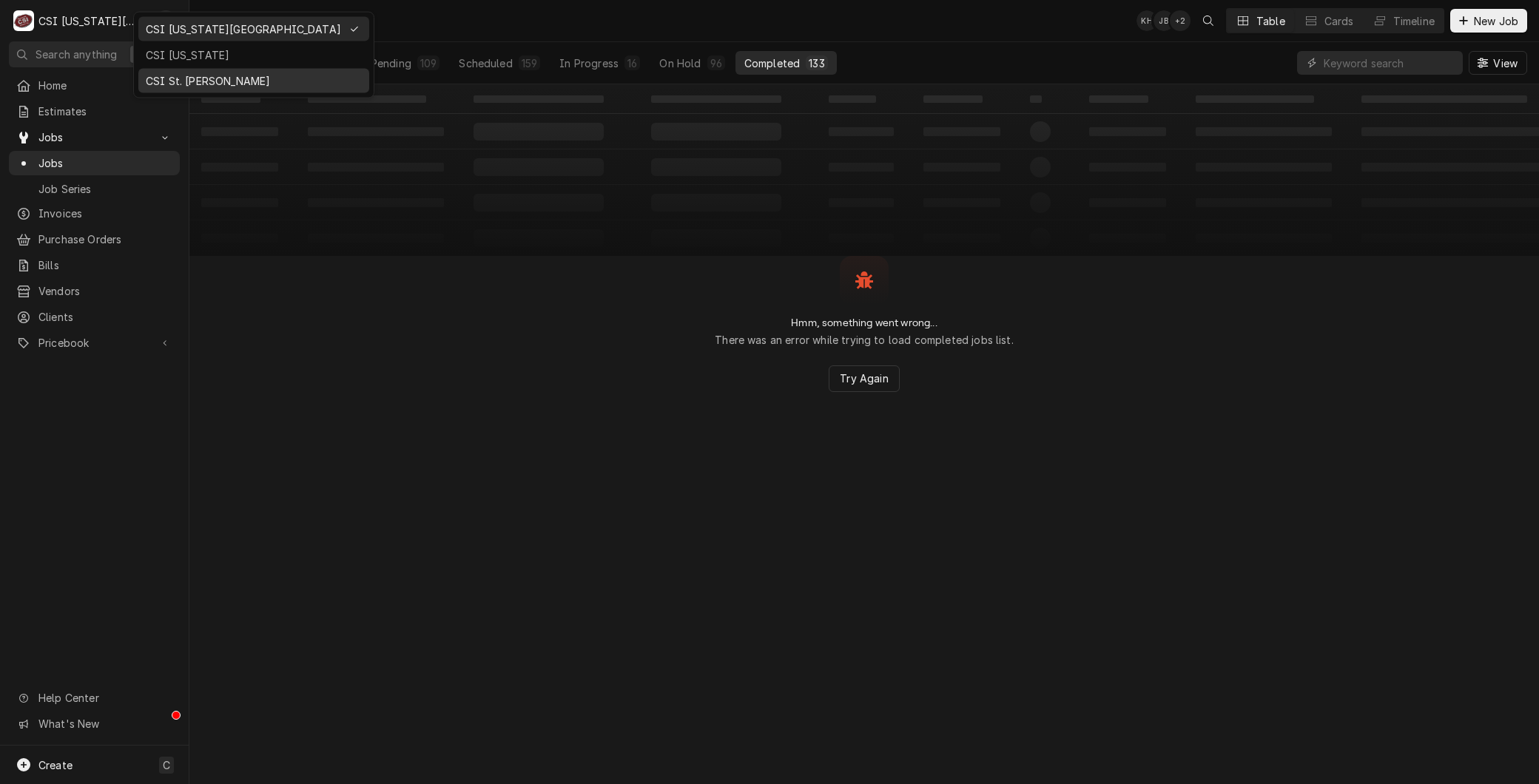
click at [166, 83] on div "CSI St. [PERSON_NAME]" at bounding box center [254, 81] width 216 height 15
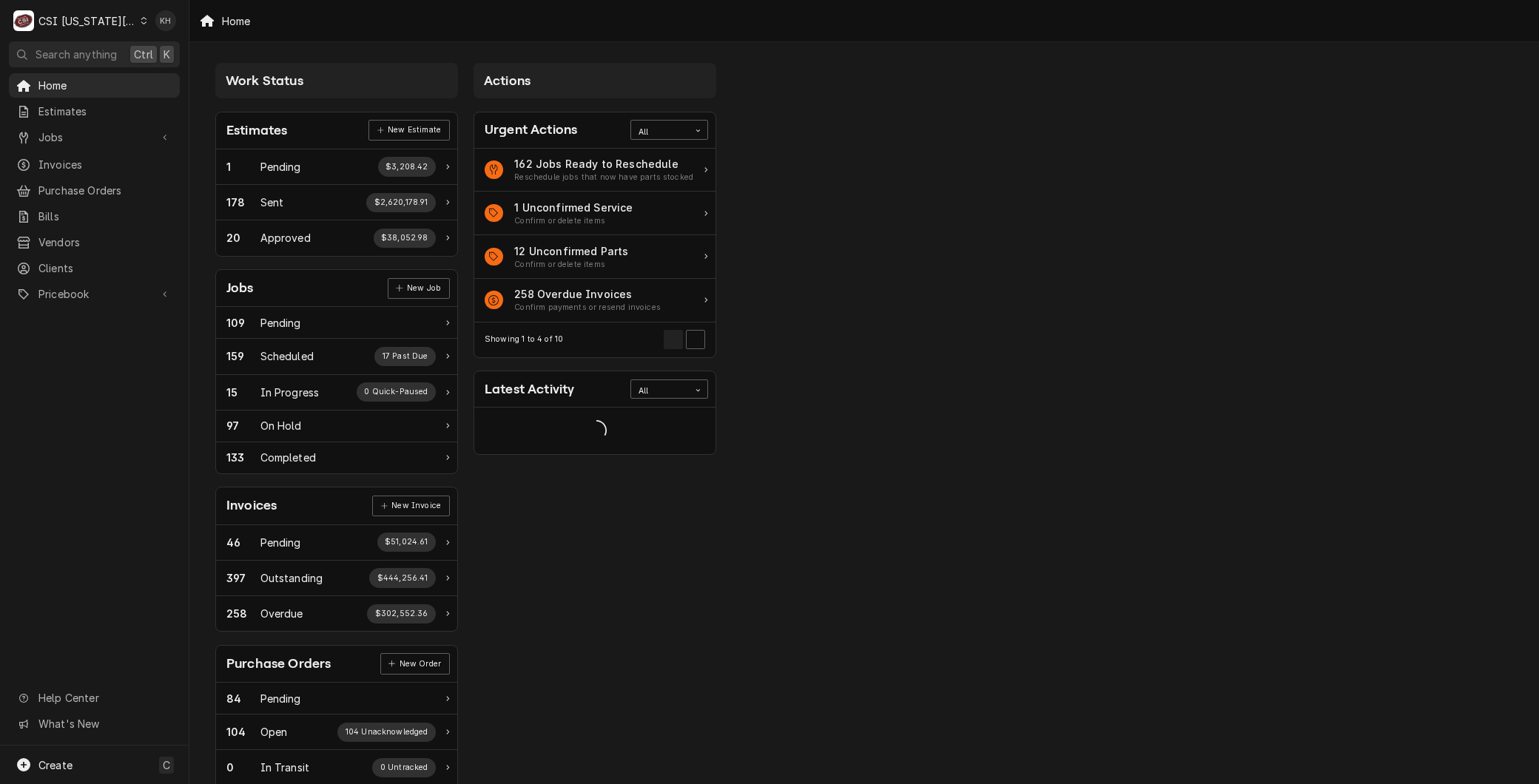
click at [75, 11] on div "C CSI [US_STATE] City" at bounding box center [80, 20] width 143 height 30
click at [174, 79] on div "CSI St. [PERSON_NAME]" at bounding box center [254, 81] width 216 height 15
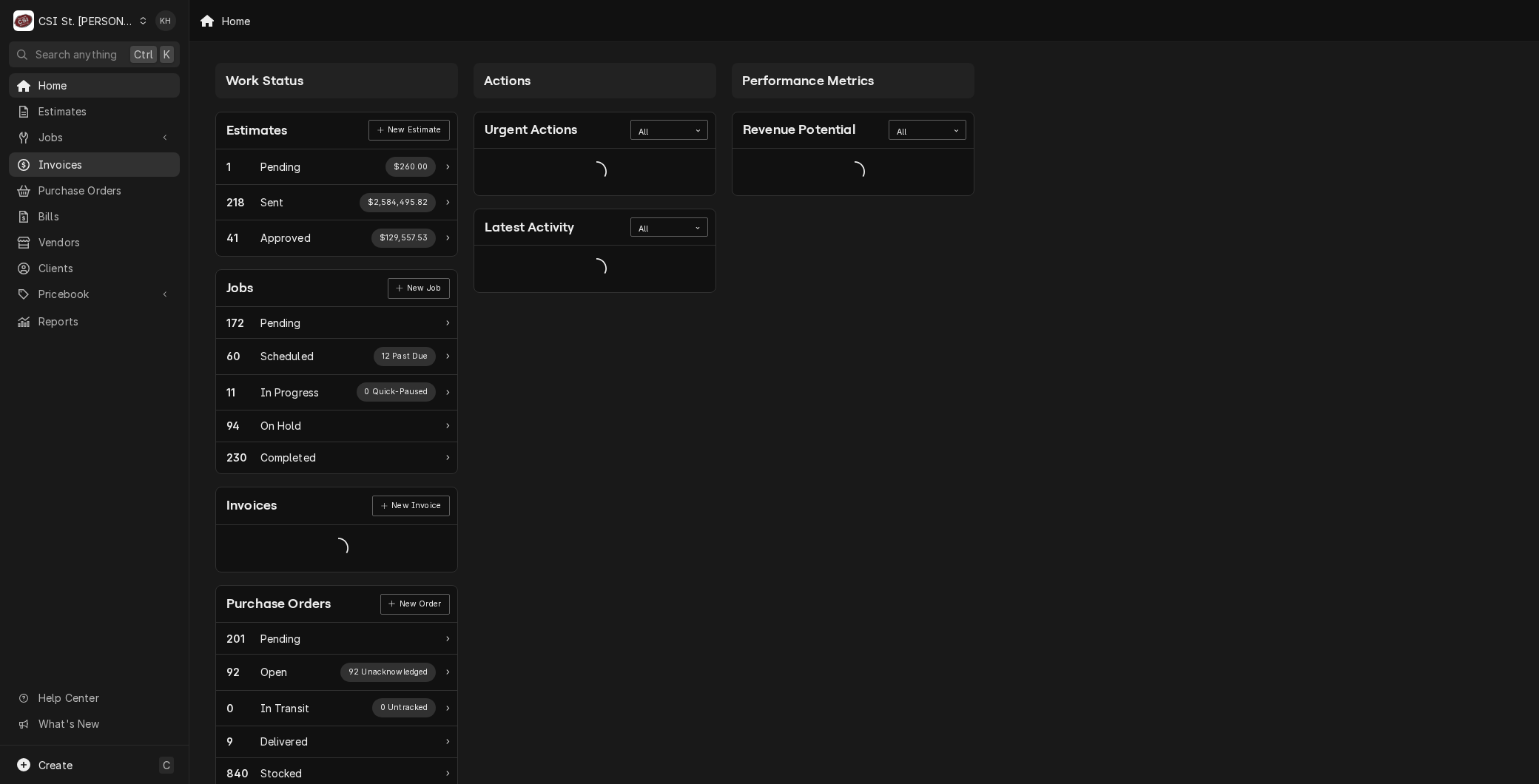
click at [61, 157] on span "Invoices" at bounding box center [106, 165] width 134 height 15
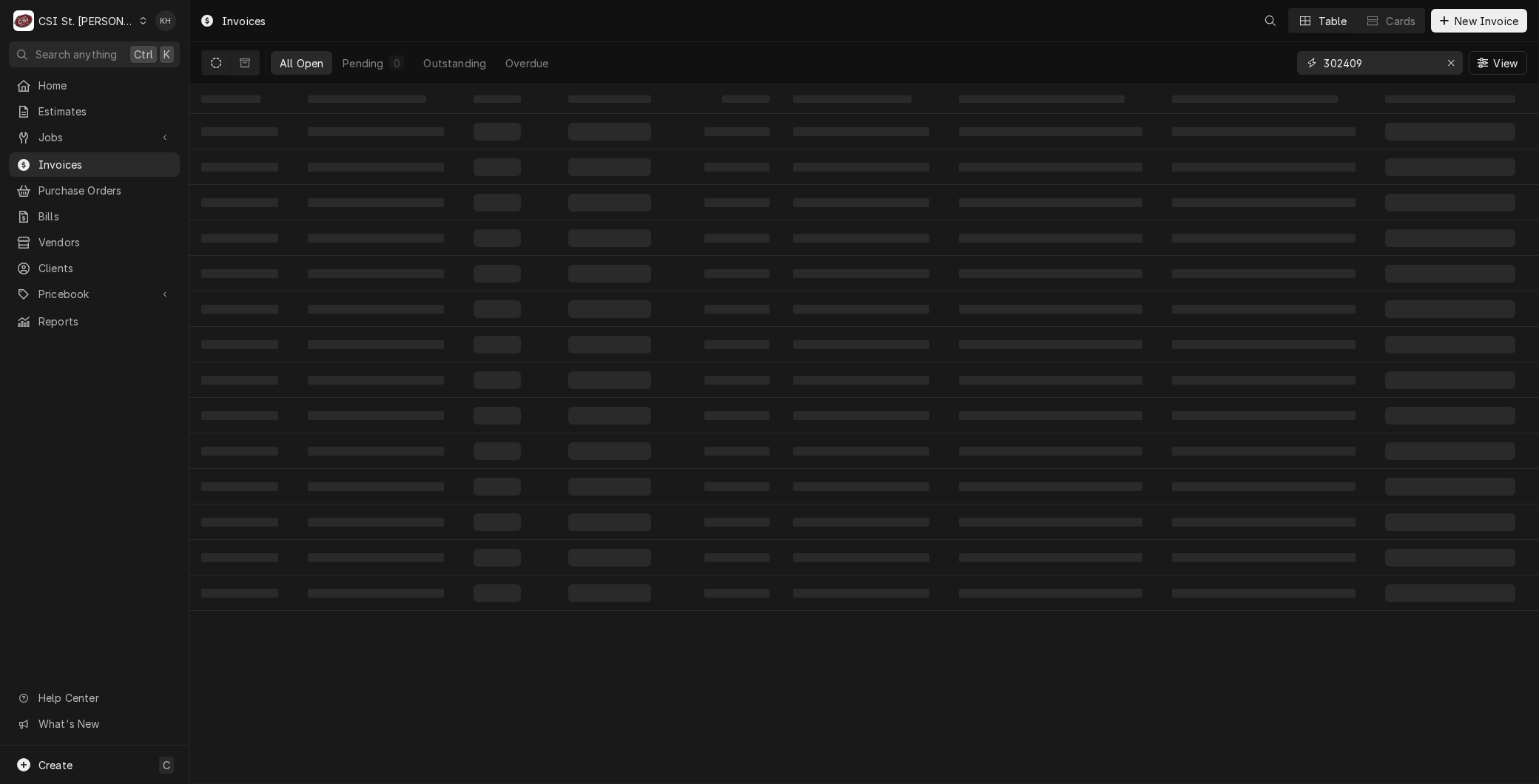
drag, startPoint x: 1383, startPoint y: 64, endPoint x: 1048, endPoint y: 57, distance: 335.1
click at [1048, 57] on div "All Open Pending 0 Outstanding Overdue 302409 View" at bounding box center [864, 63] width 1326 height 42
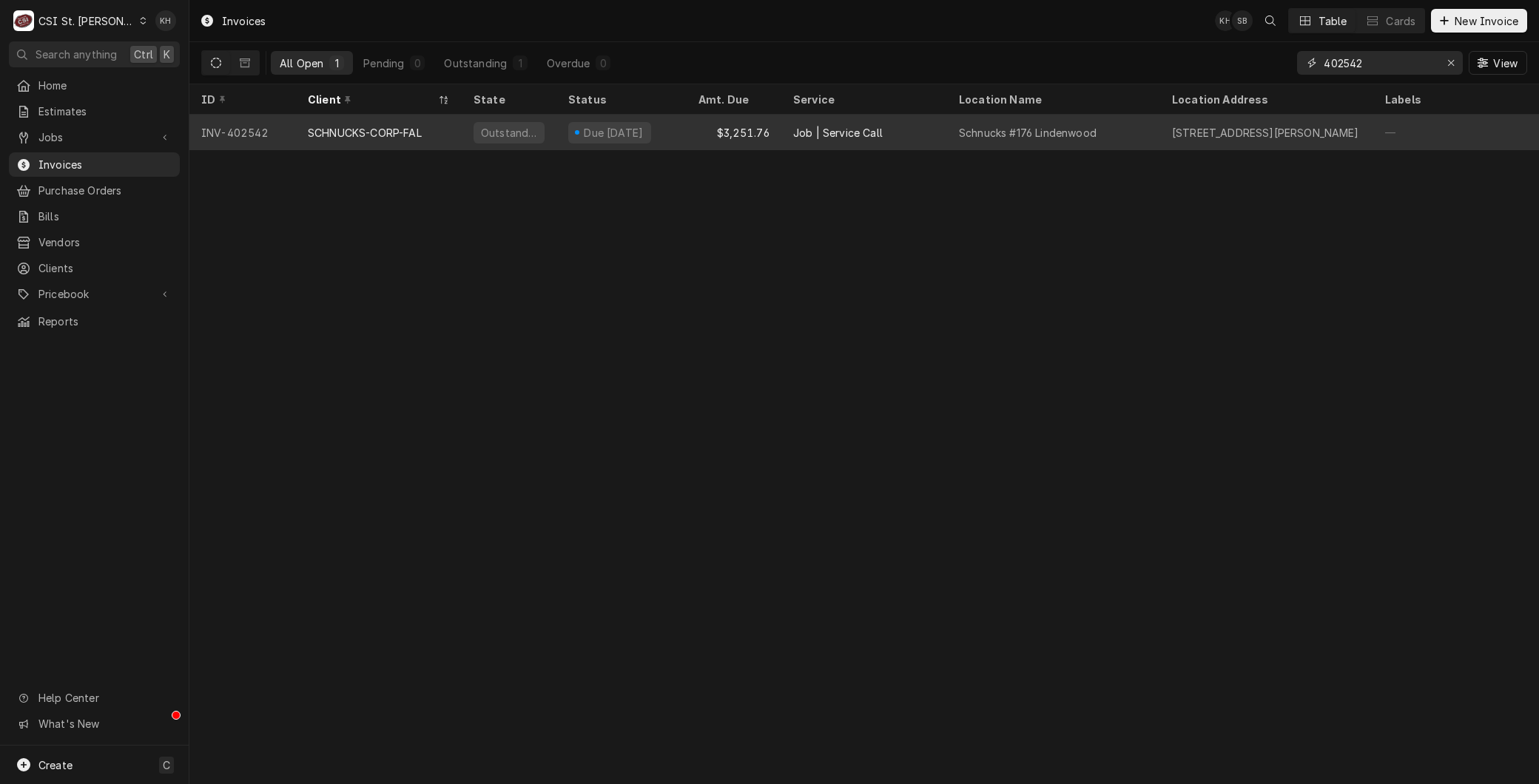
type input "402542"
click at [365, 130] on div "SCHNUCKS-CORP-FAL" at bounding box center [365, 133] width 114 height 15
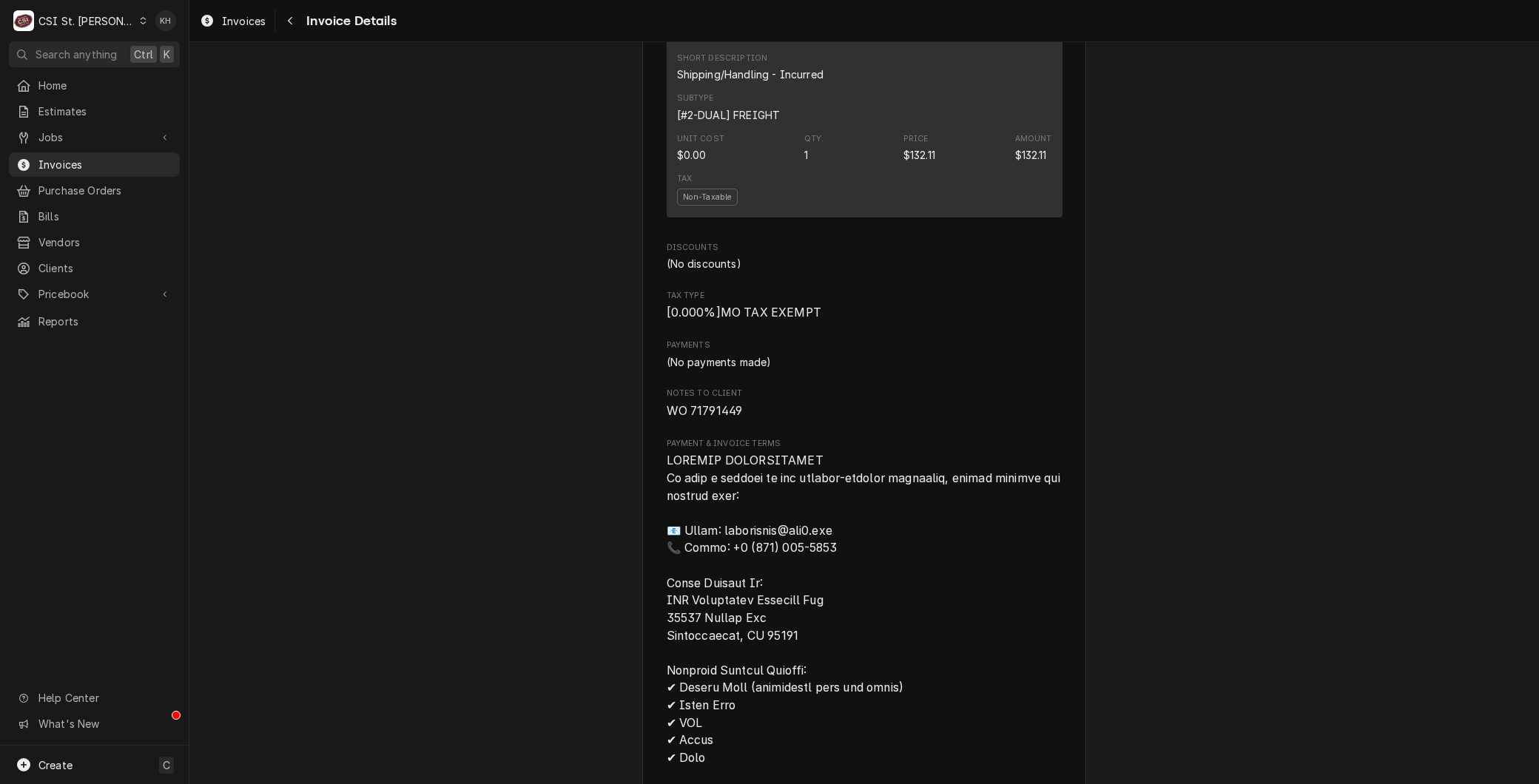
scroll to position [2438, 0]
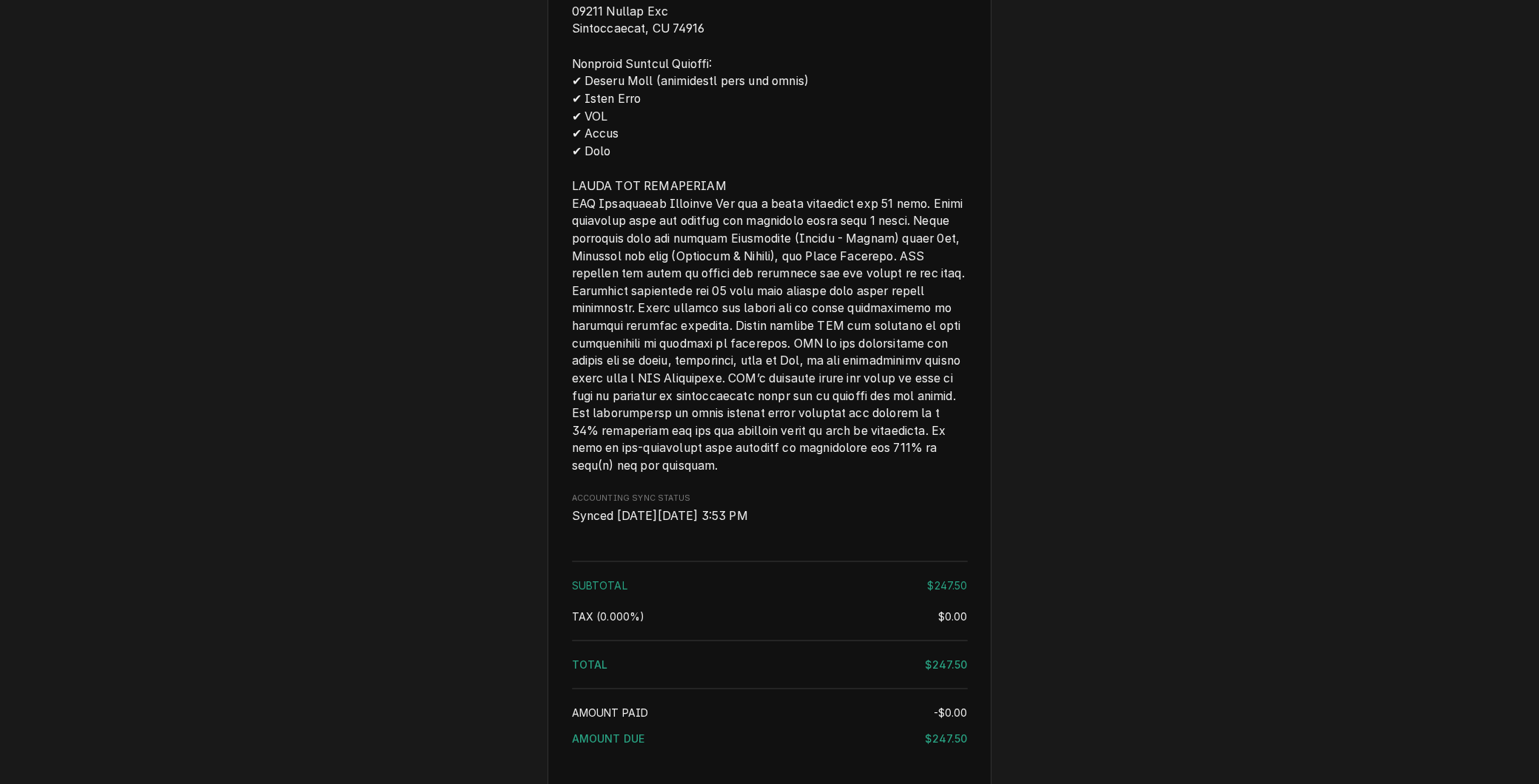
scroll to position [1894, 0]
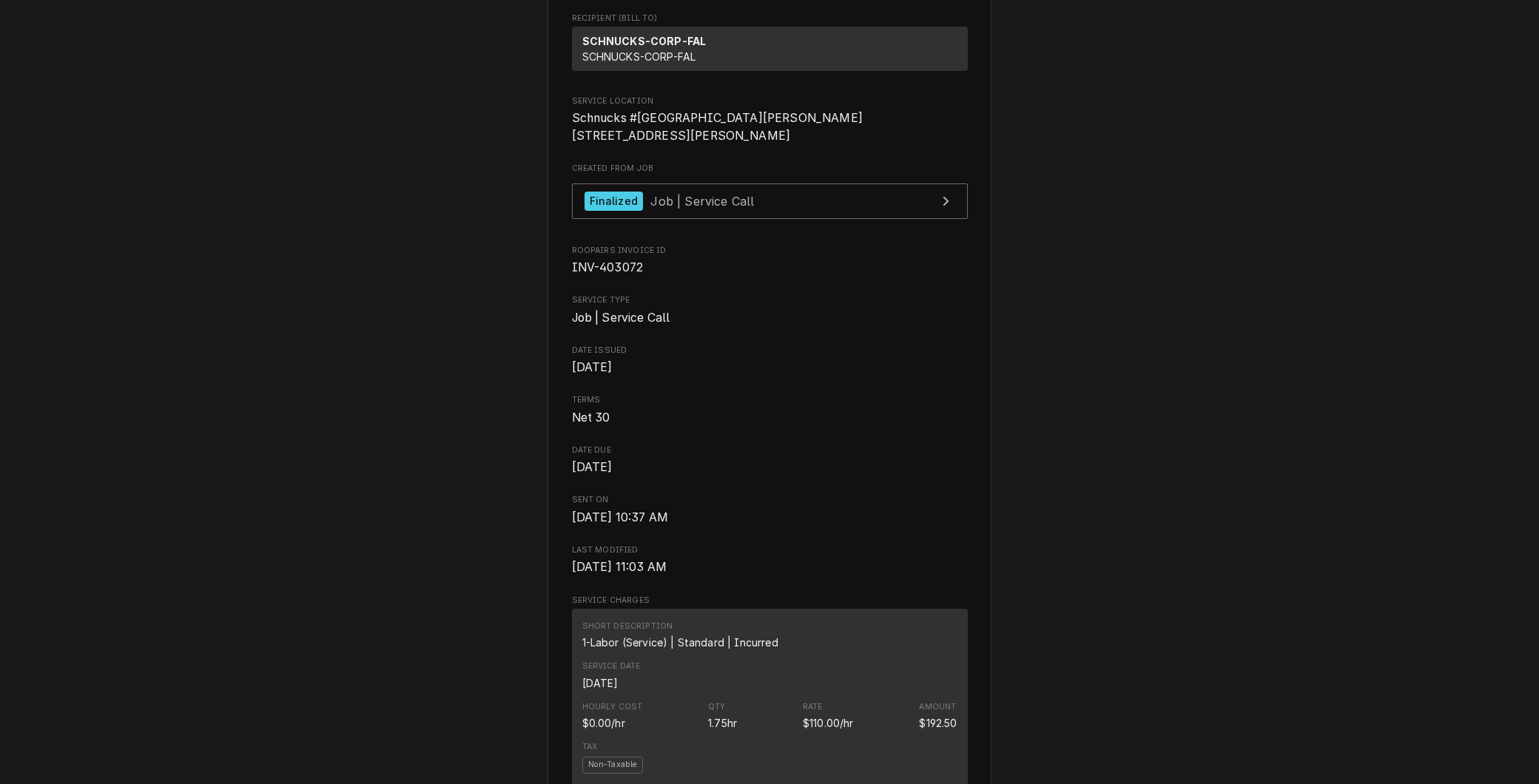
scroll to position [328, 0]
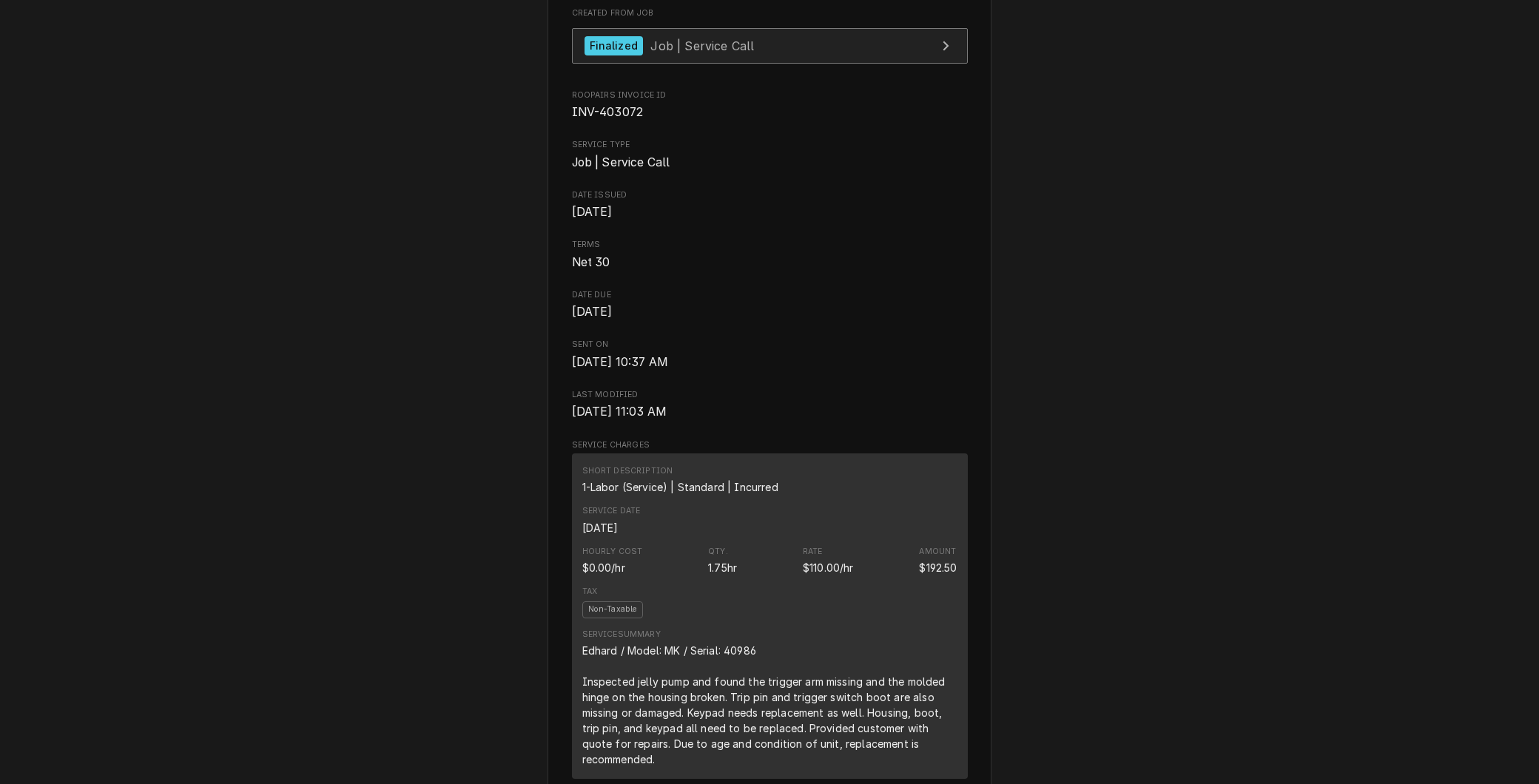
click at [693, 64] on link "Finalized Job | Service Call" at bounding box center [770, 45] width 396 height 36
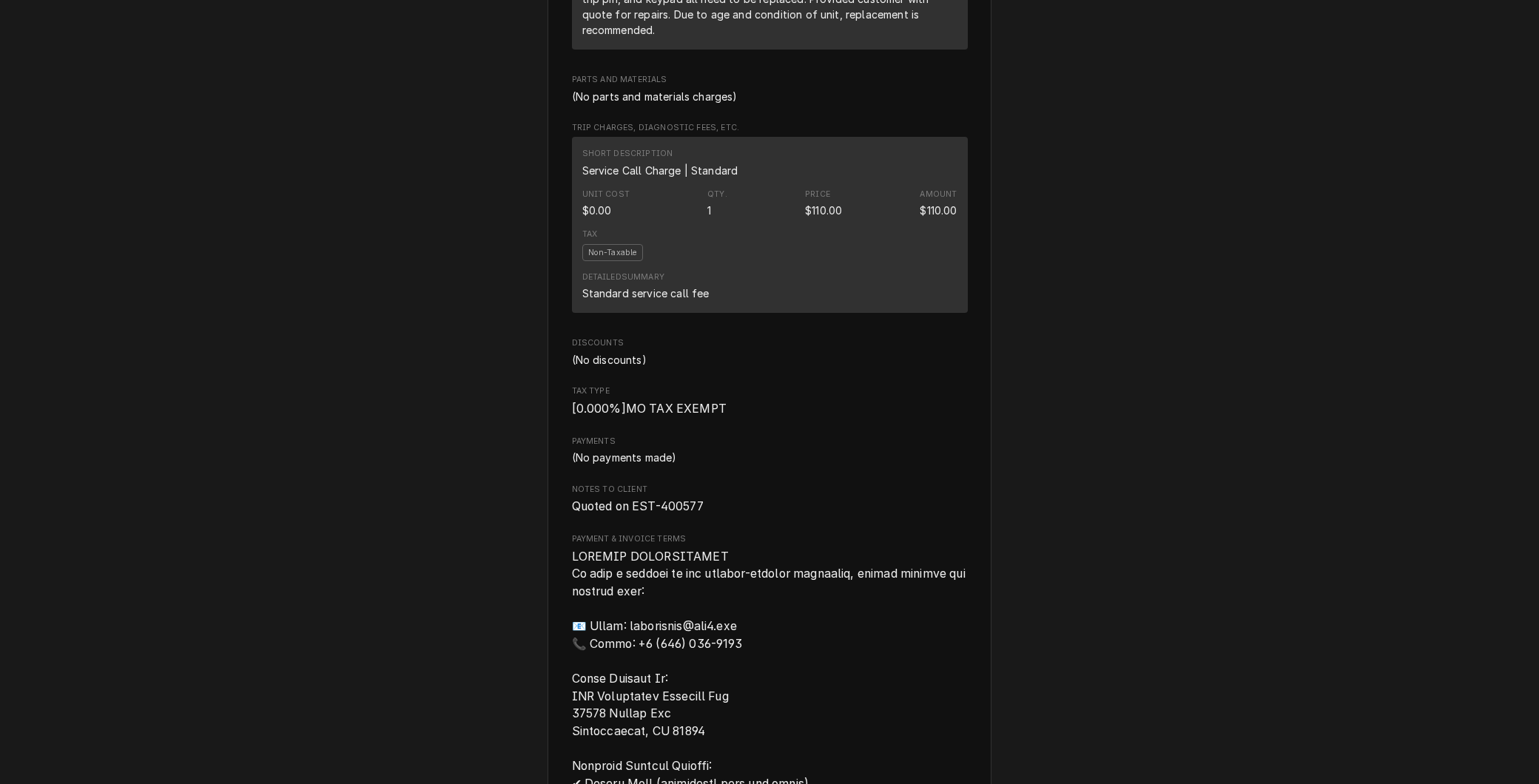
scroll to position [1151, 0]
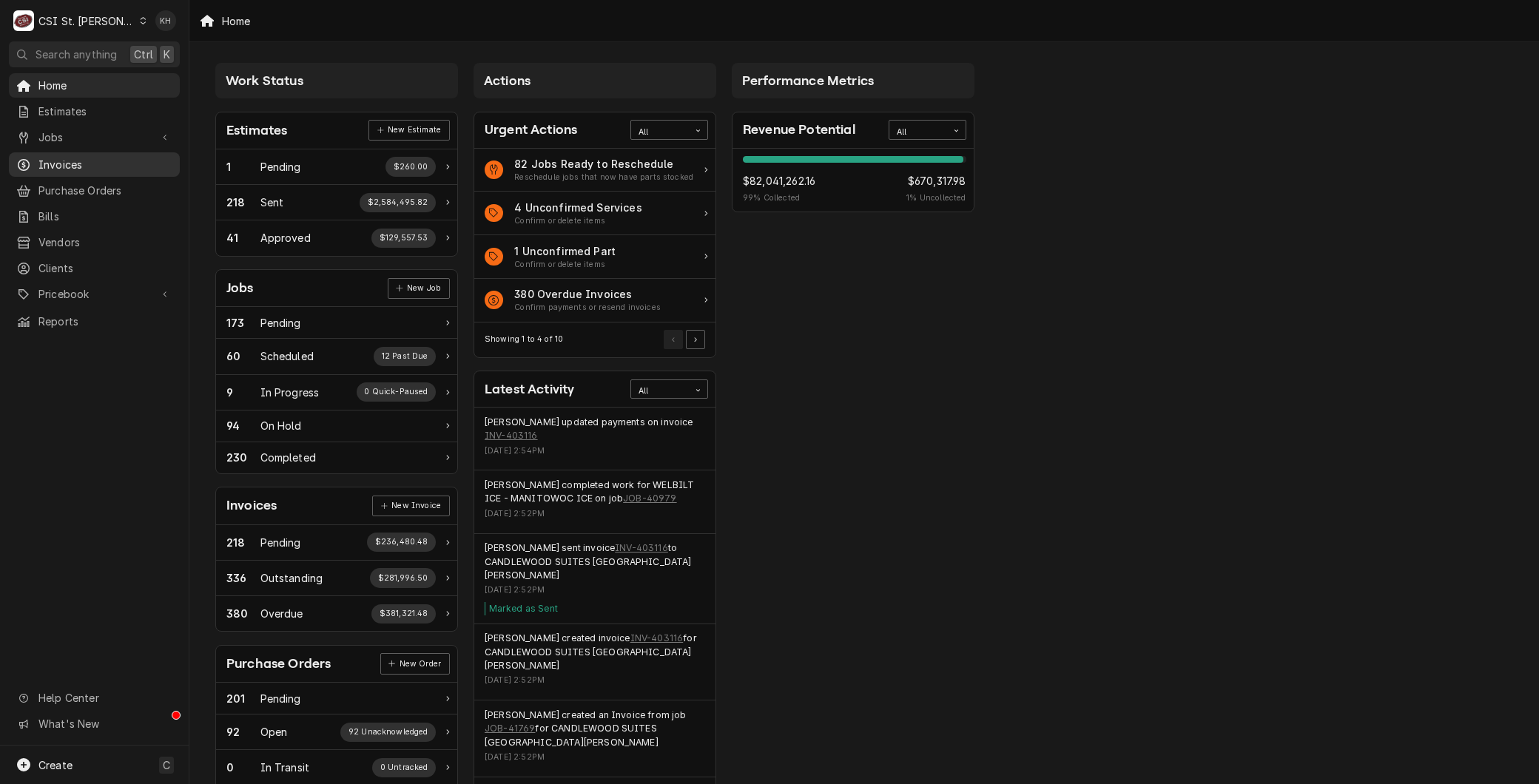
click at [41, 157] on span "Invoices" at bounding box center [106, 165] width 134 height 15
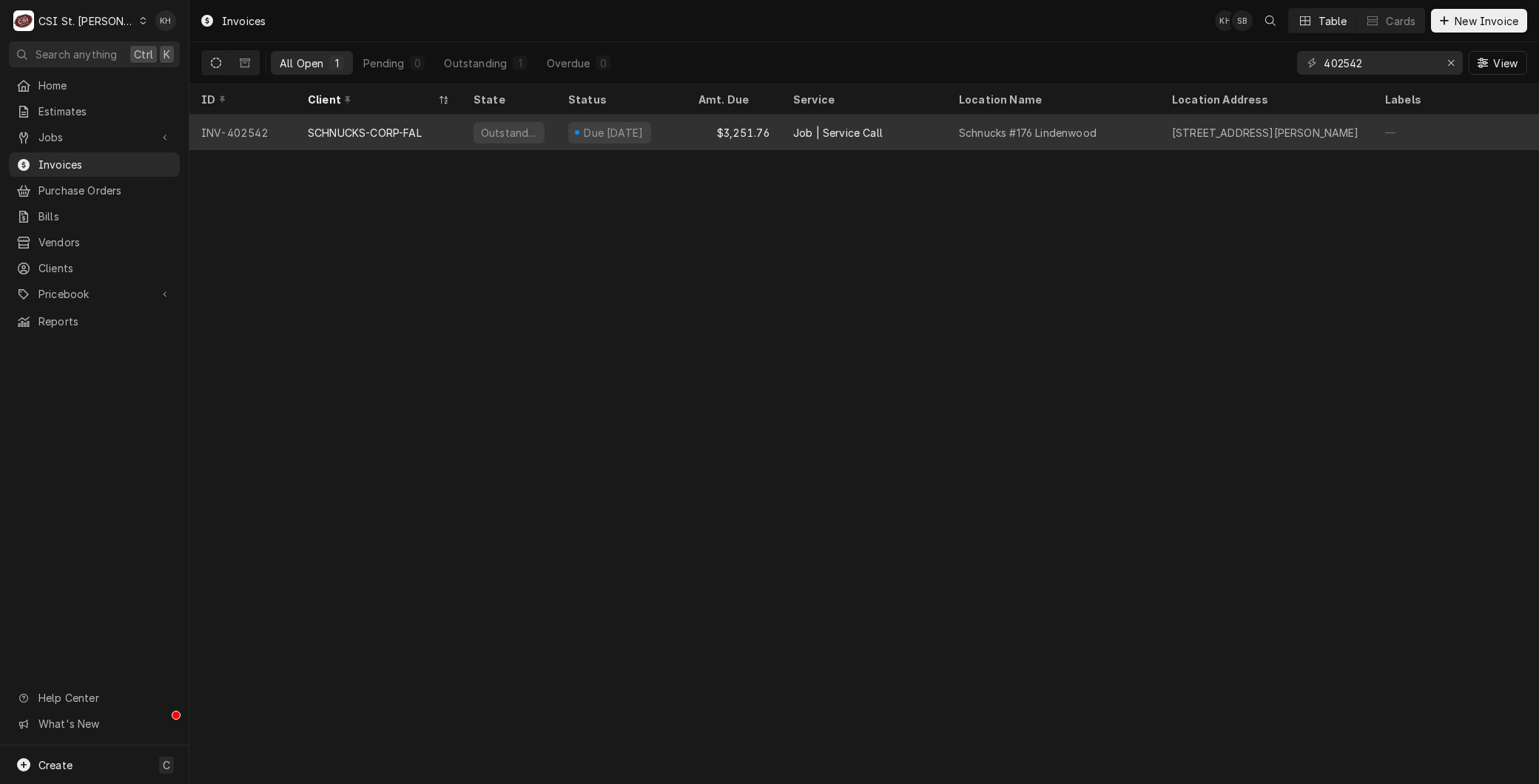
click at [372, 136] on div "SCHNUCKS-CORP-FAL" at bounding box center [365, 133] width 114 height 15
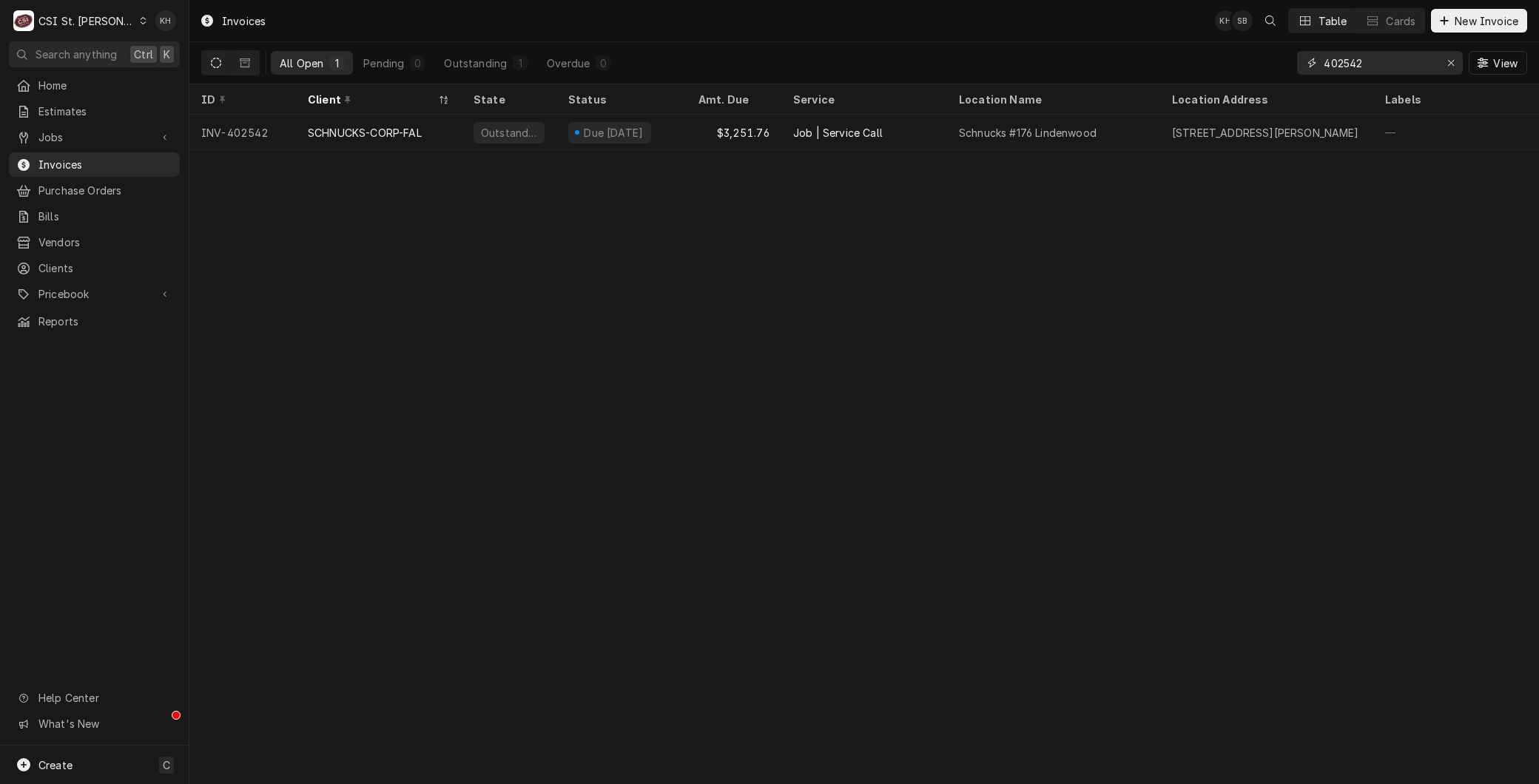
drag, startPoint x: 1414, startPoint y: 58, endPoint x: 1224, endPoint y: 54, distance: 190.0
click at [1224, 54] on div "All Open 1 Pending 0 Outstanding 1 Overdue 0 402542 View" at bounding box center [864, 63] width 1326 height 42
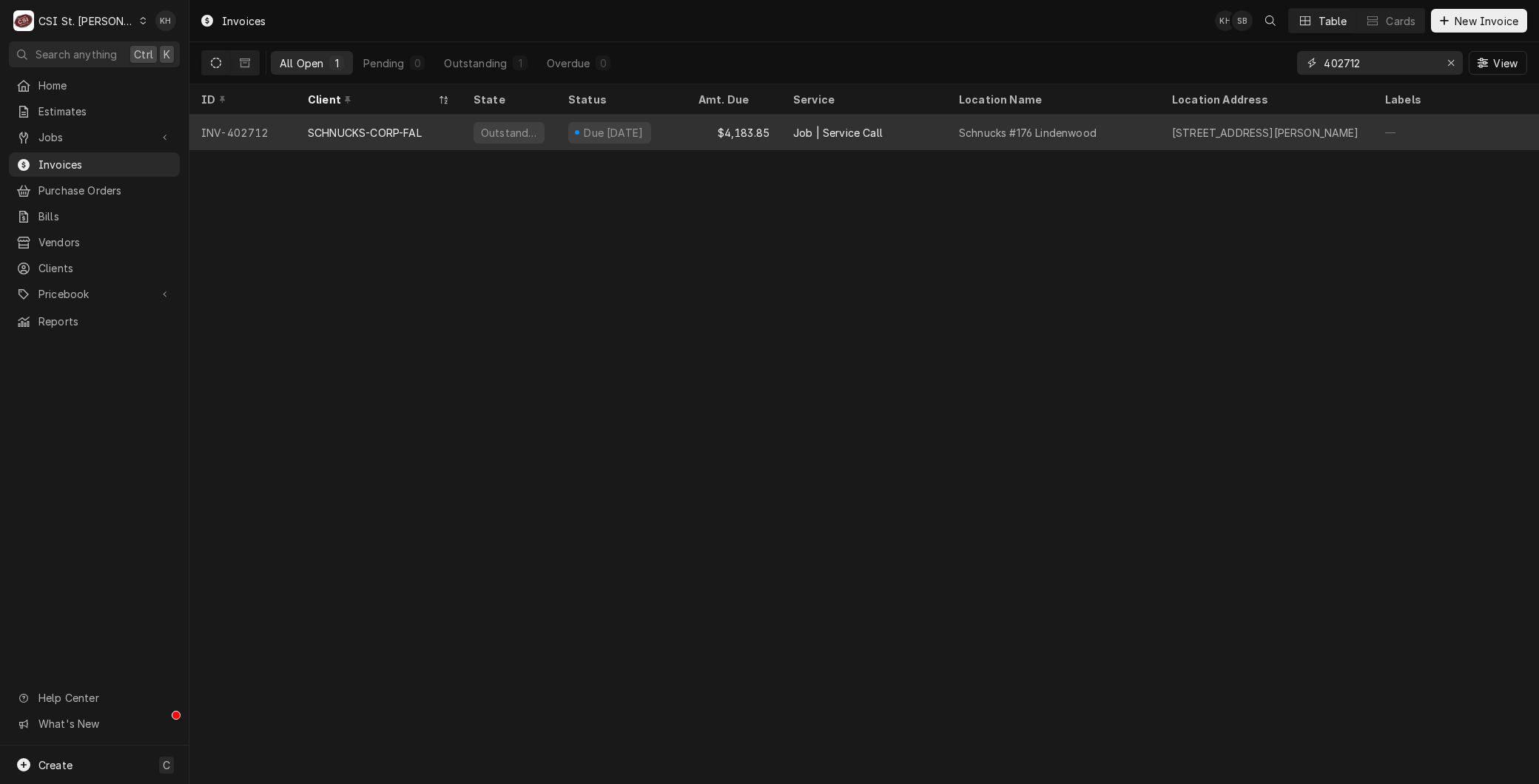
type input "402712"
click at [397, 121] on div "SCHNUCKS-CORP-FAL" at bounding box center [378, 132] width 166 height 36
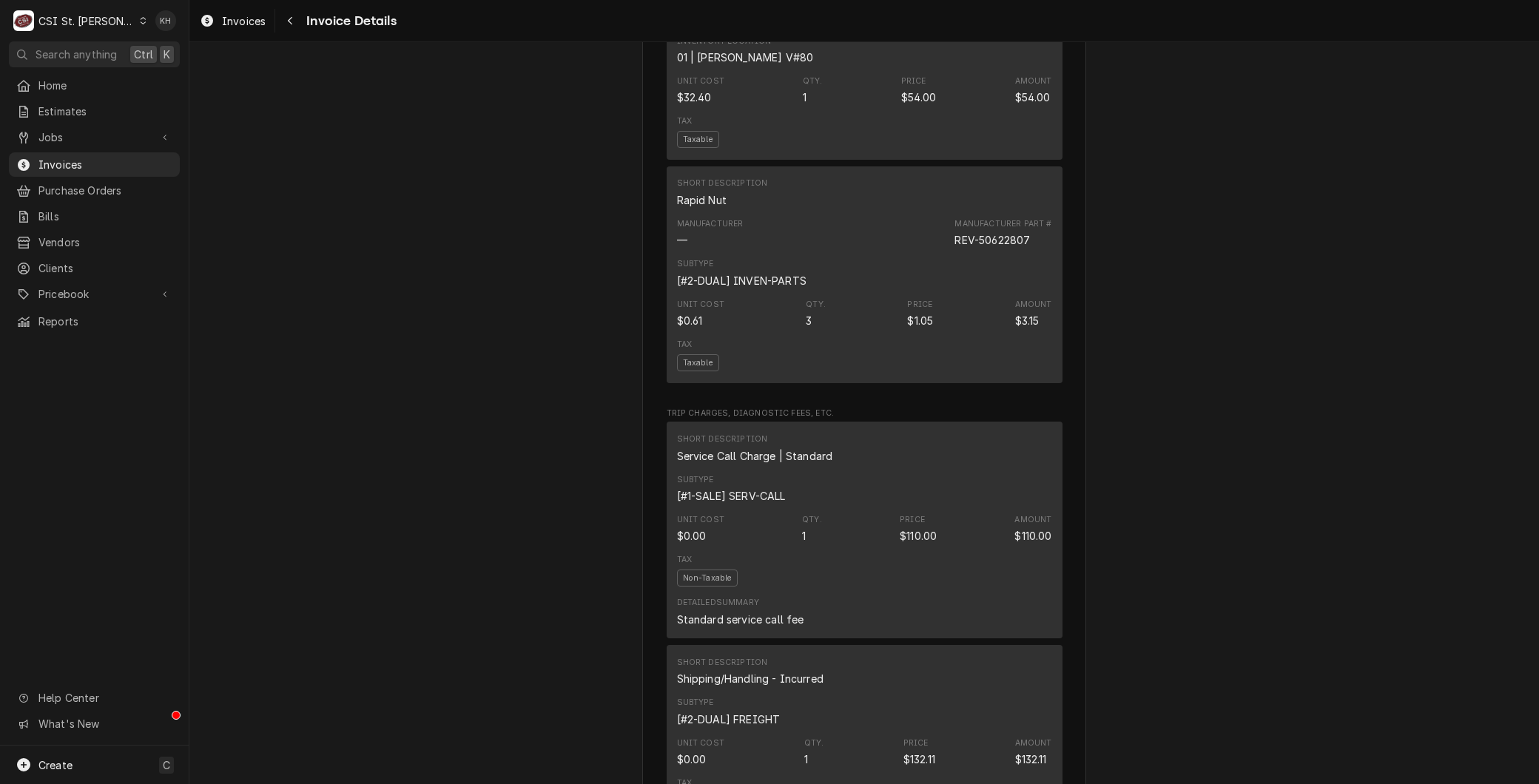
scroll to position [2136, 0]
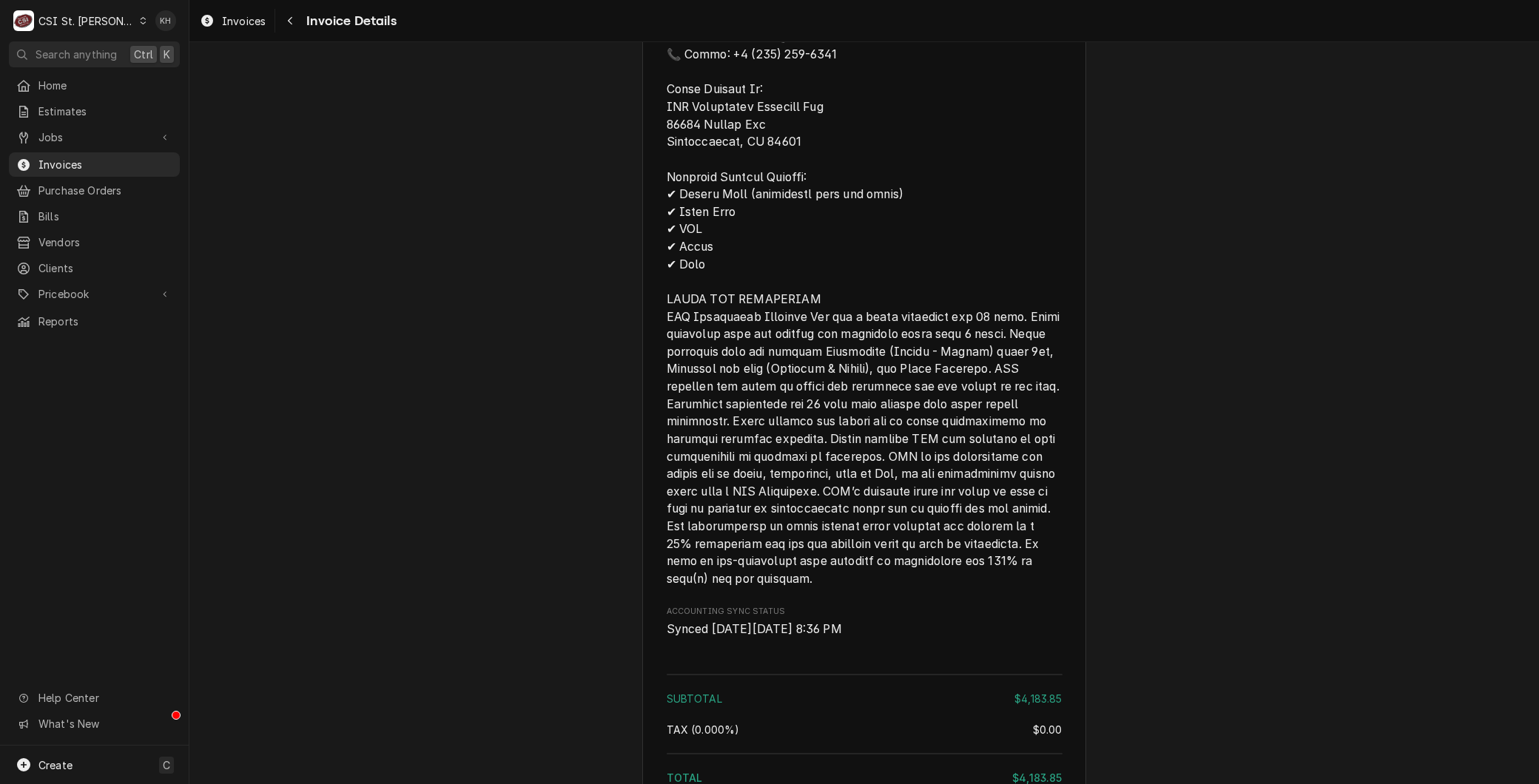
scroll to position [3452, 0]
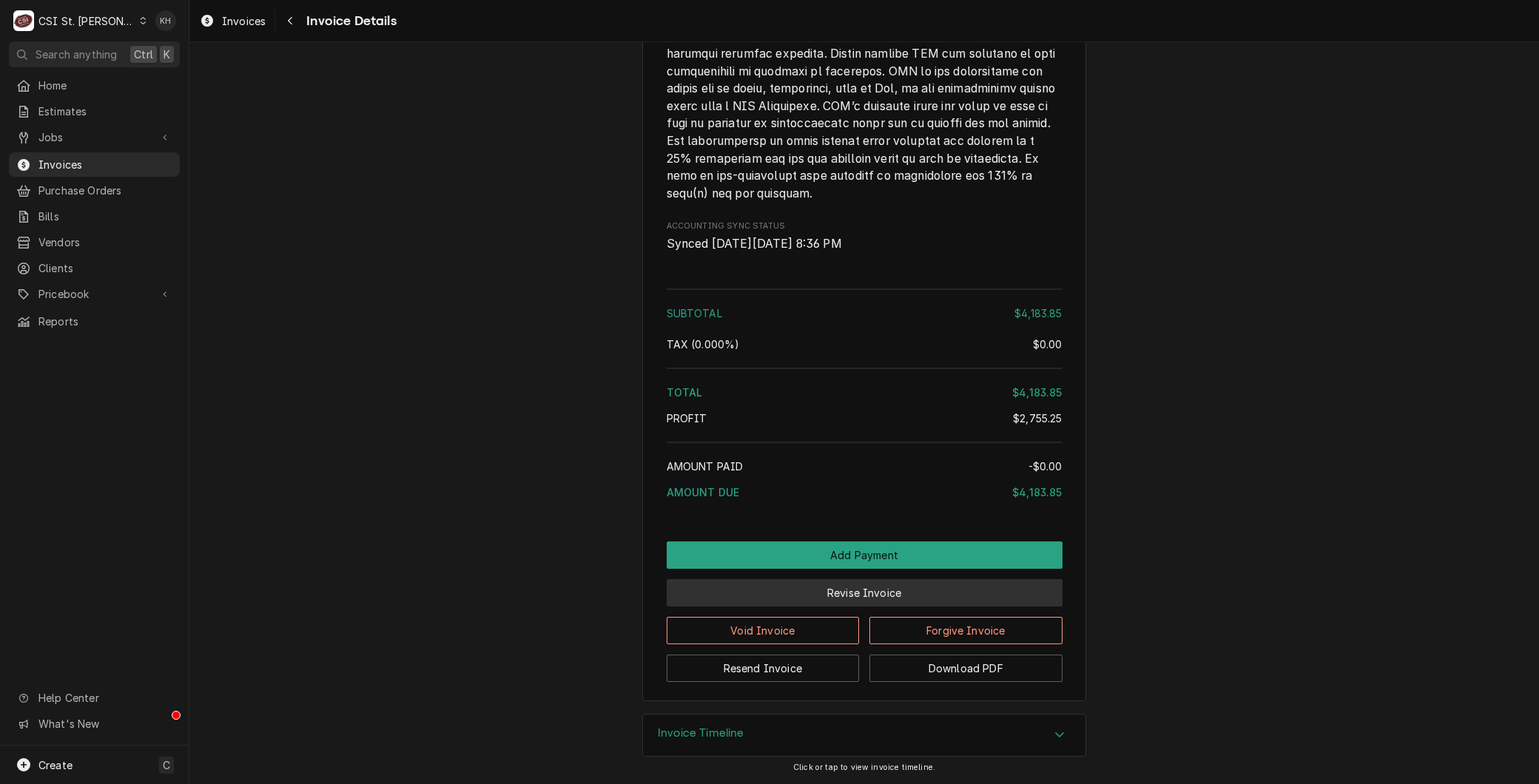
click at [865, 597] on button "Revise Invoice" at bounding box center [864, 592] width 396 height 27
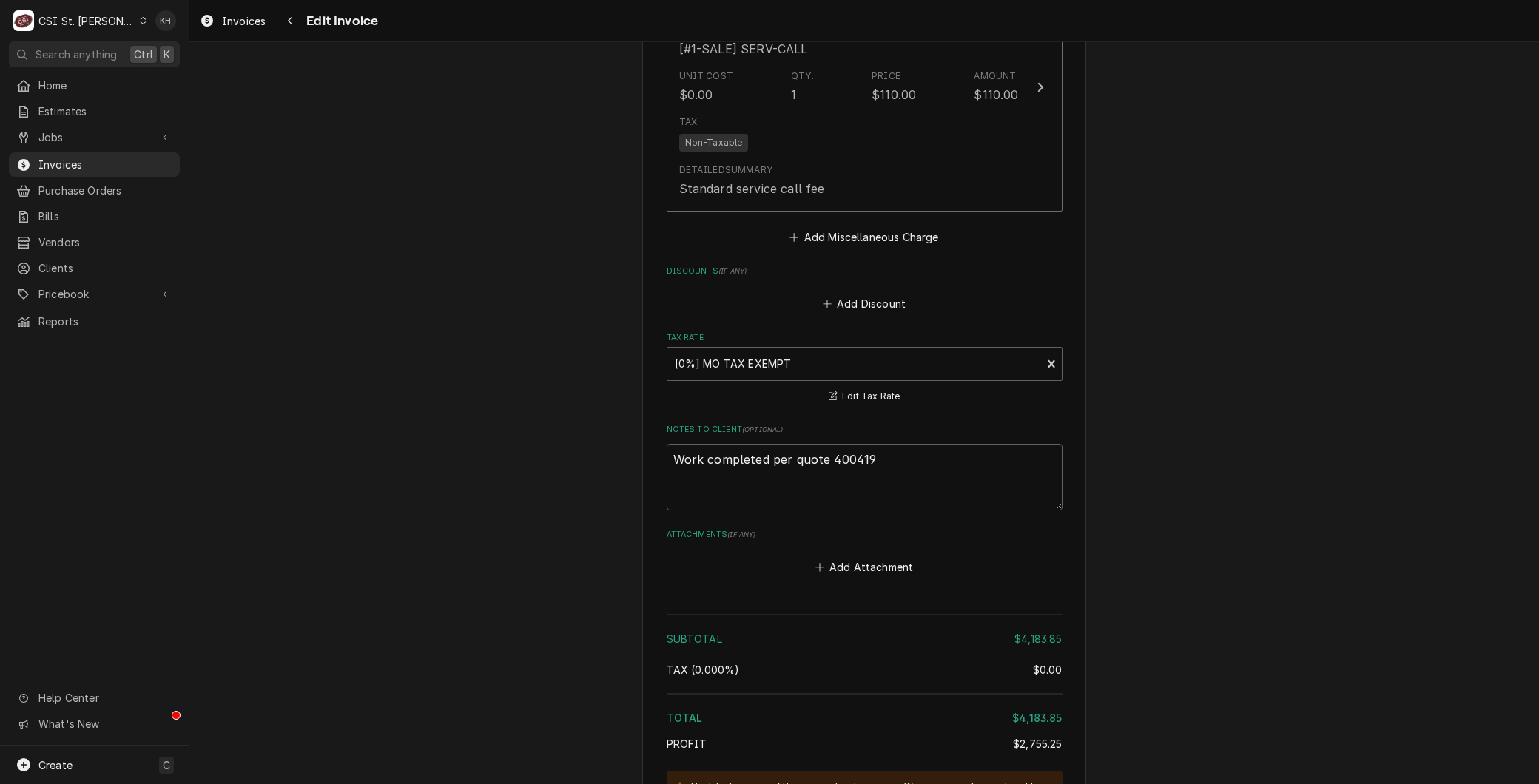
scroll to position [3678, 0]
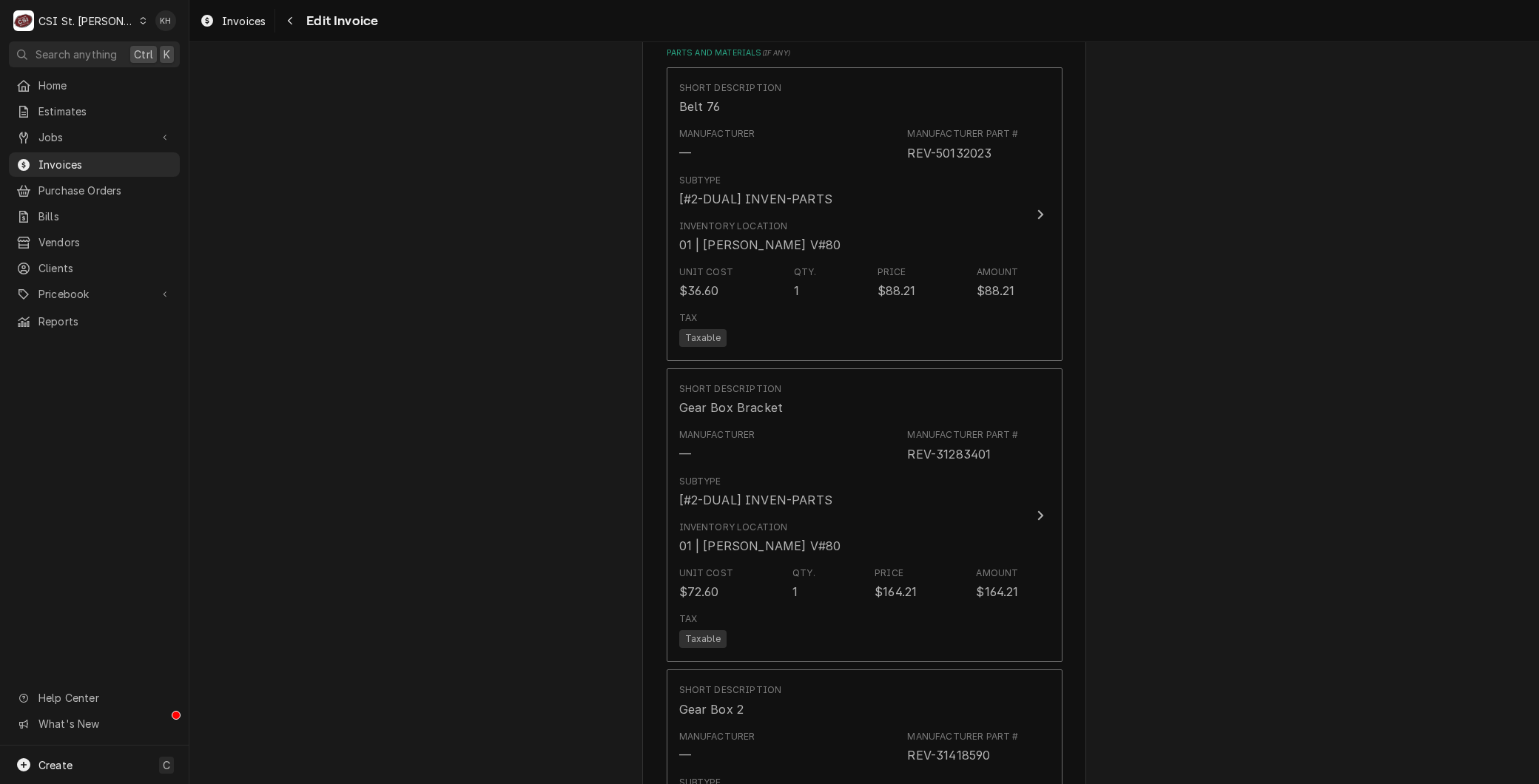
scroll to position [1869, 0]
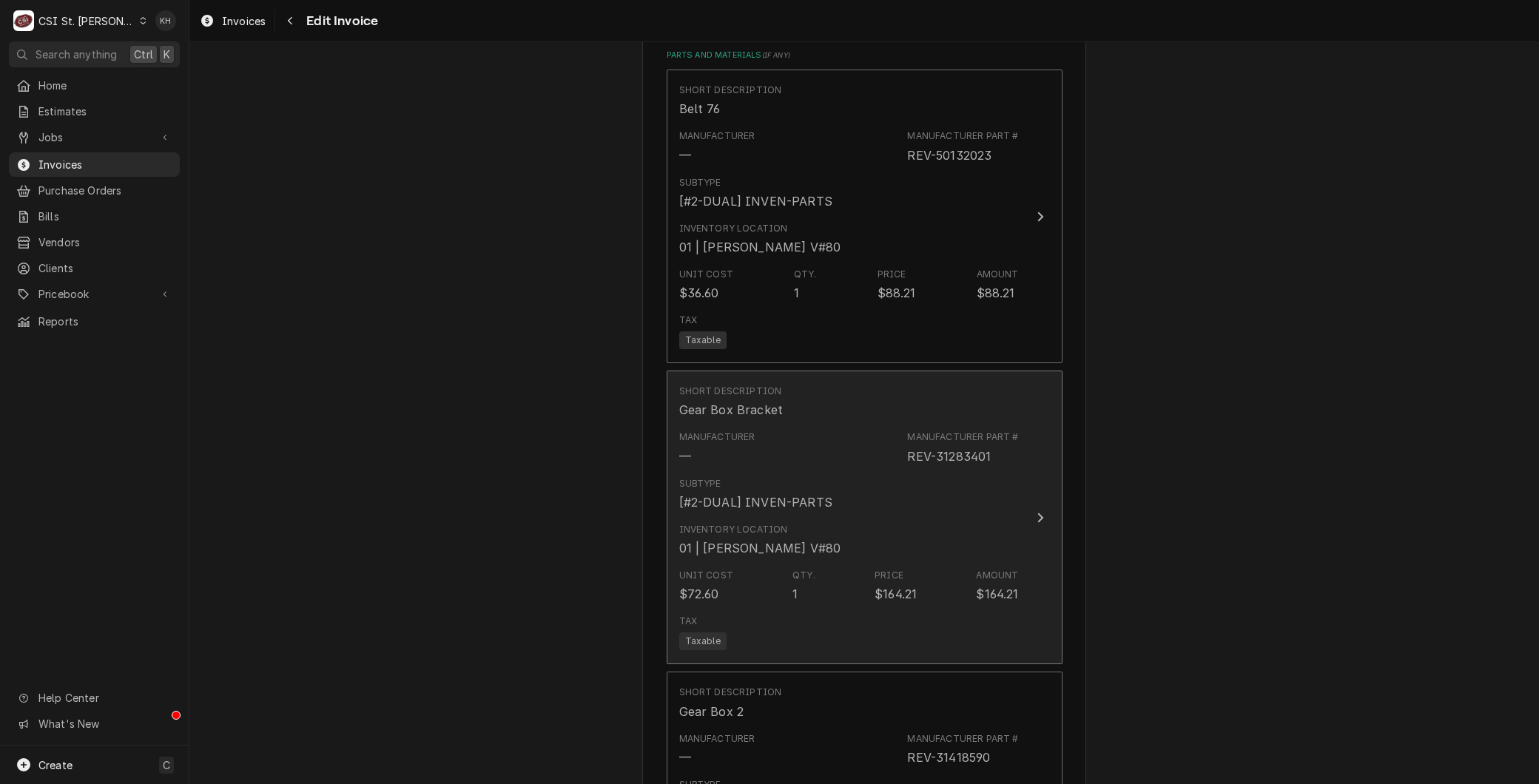
click at [777, 477] on div "Subtype [#2-DUAL] INVEN-PARTS" at bounding box center [756, 494] width 153 height 34
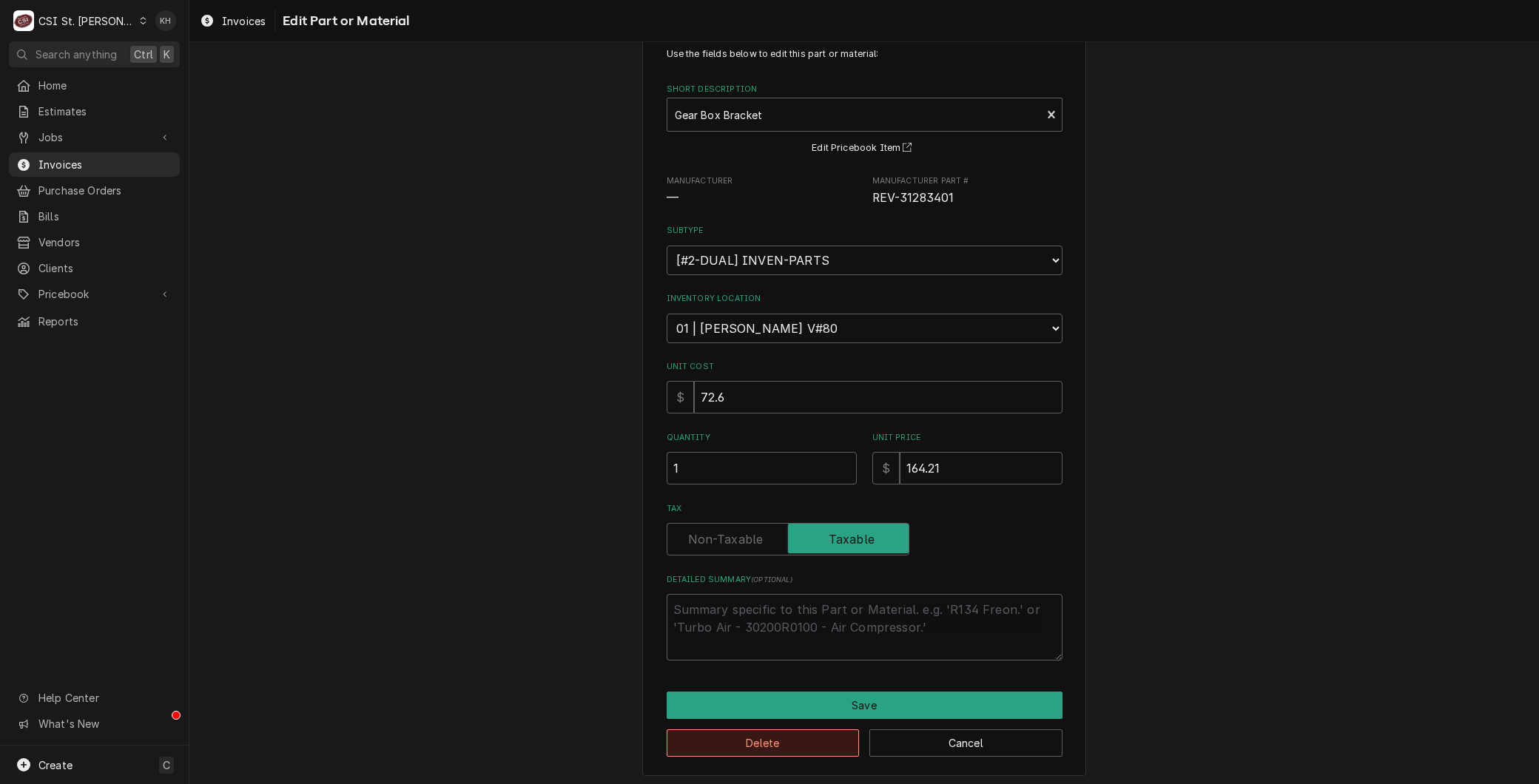
click at [768, 740] on button "Delete" at bounding box center [763, 743] width 193 height 27
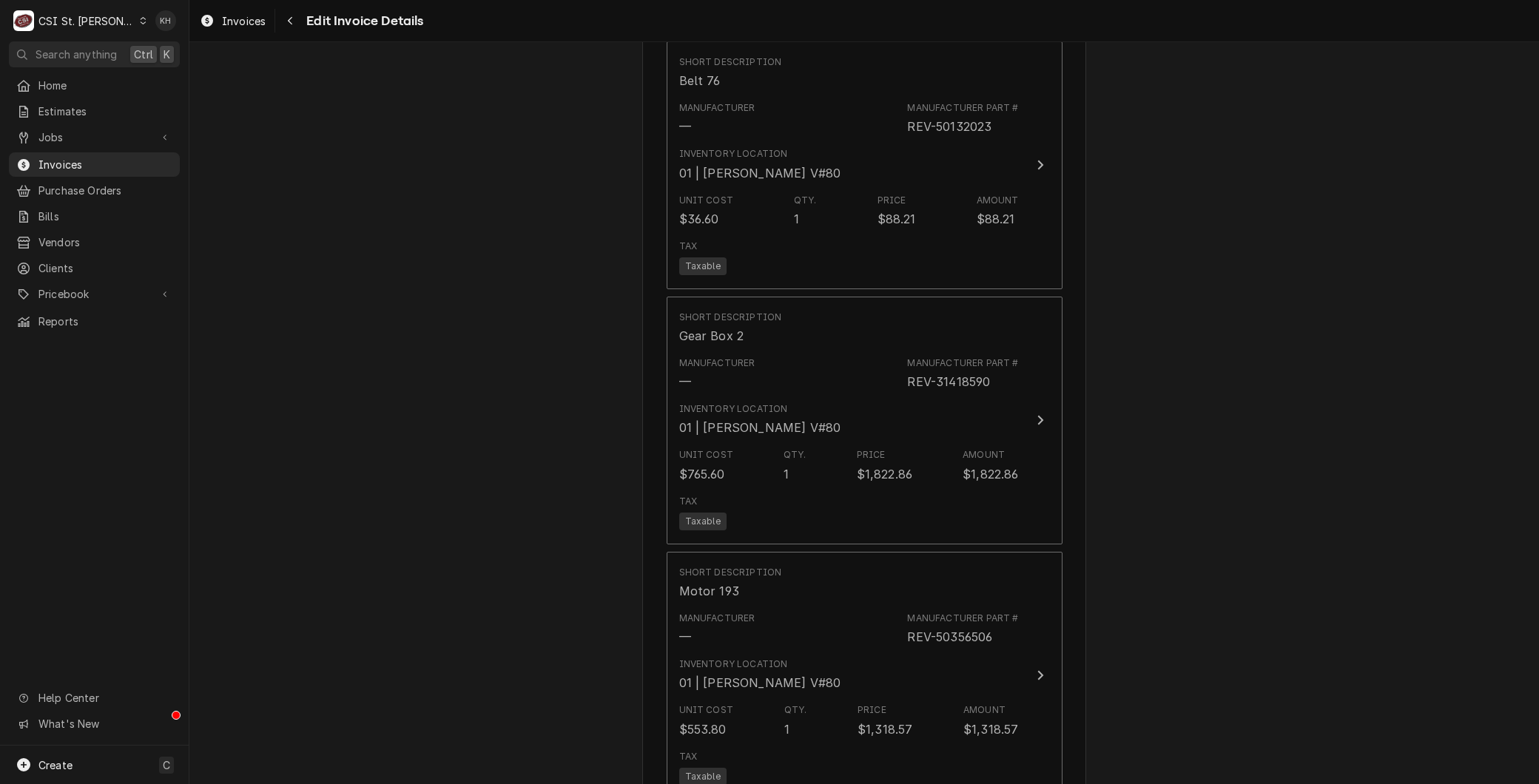
scroll to position [1898, 0]
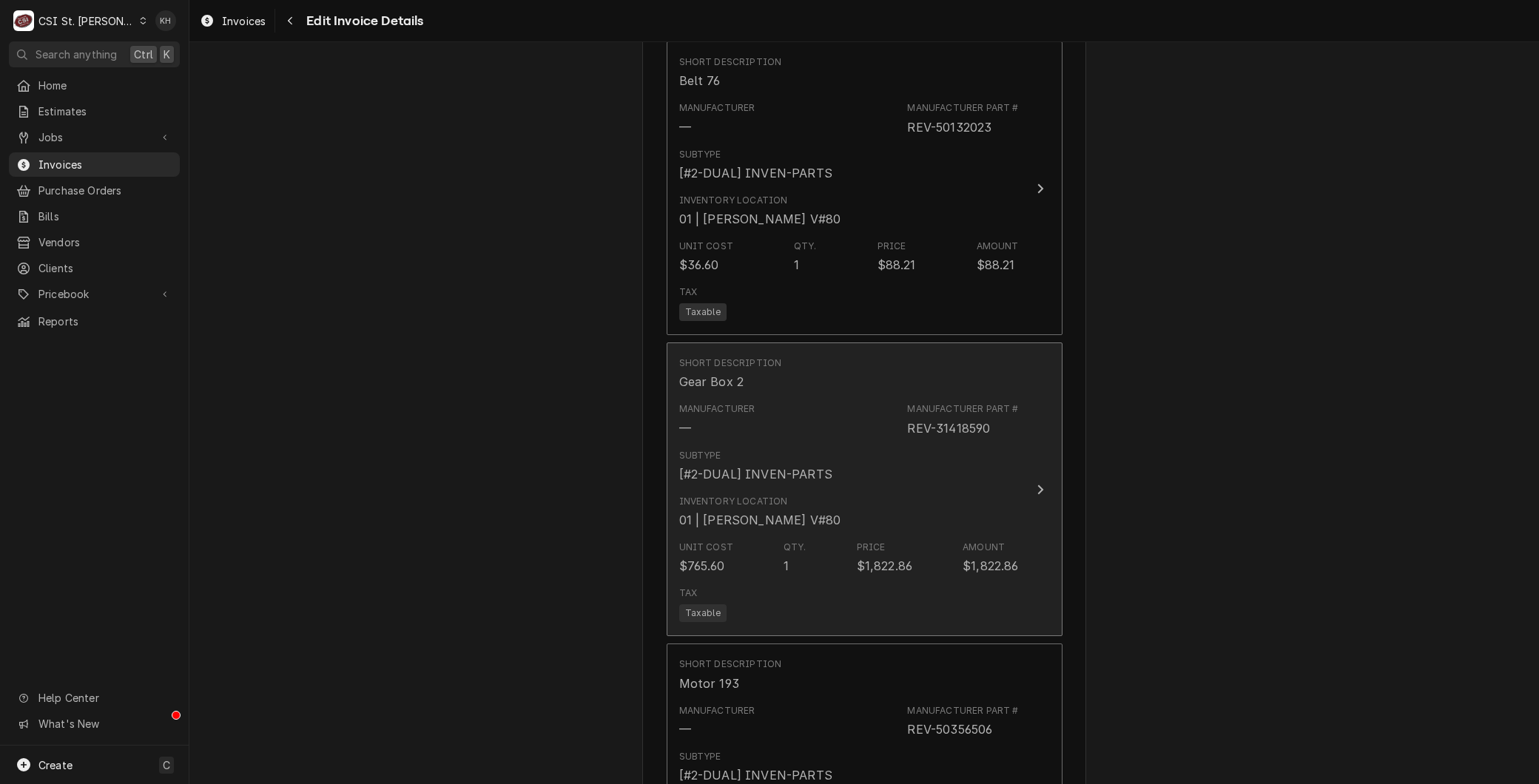
click at [734, 495] on div "Inventory Location" at bounding box center [734, 501] width 108 height 14
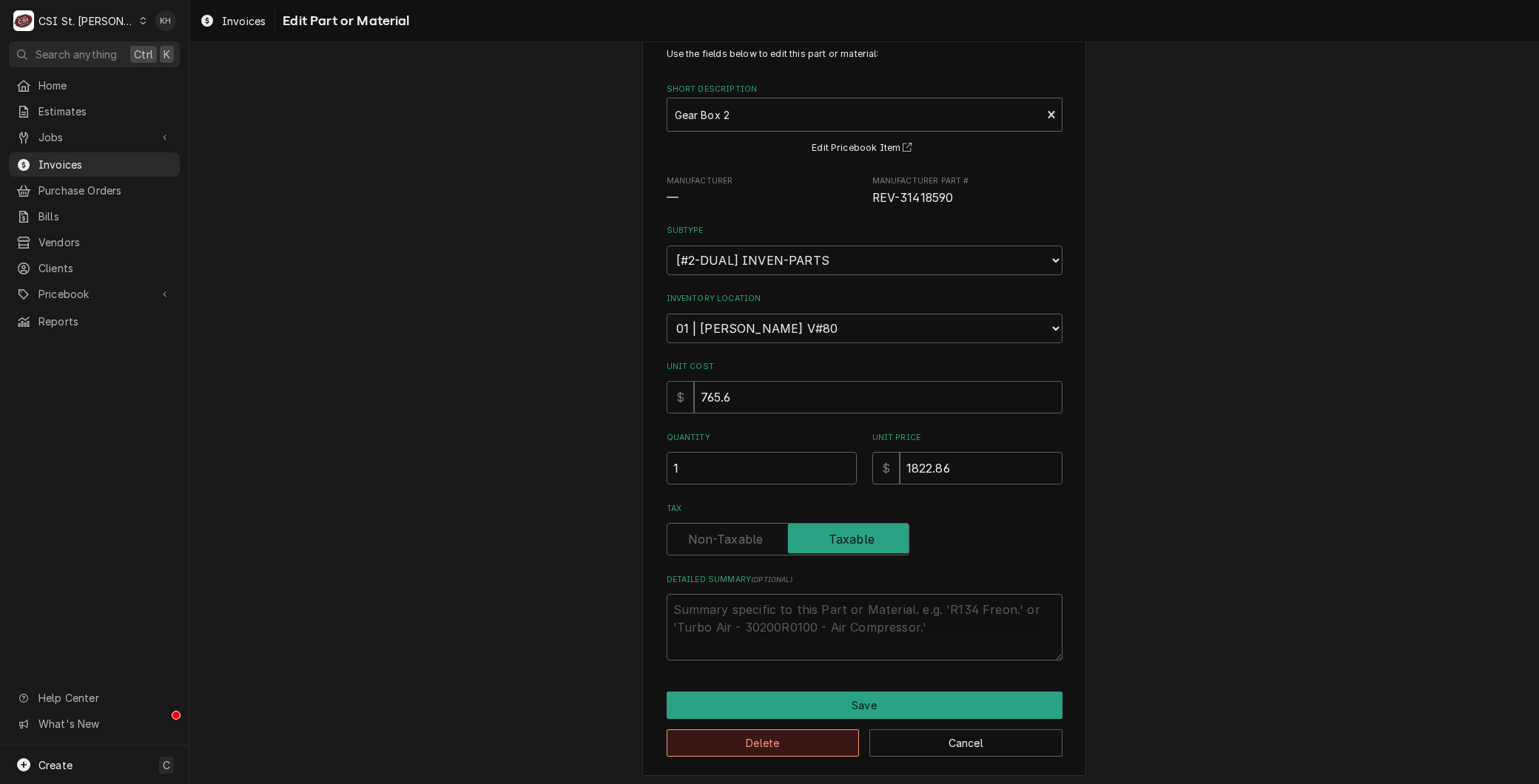
click at [748, 735] on button "Delete" at bounding box center [763, 743] width 193 height 27
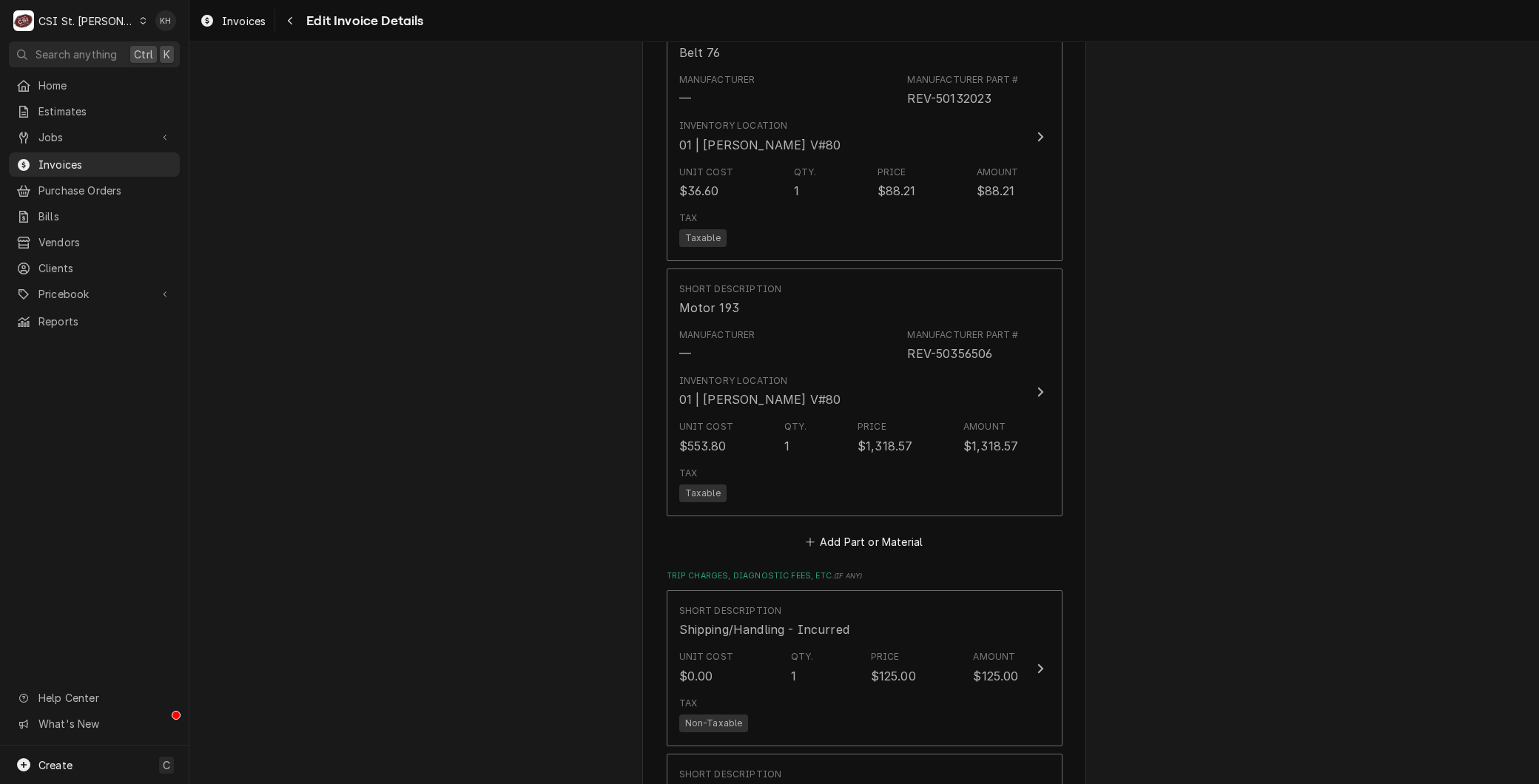
scroll to position [1926, 0]
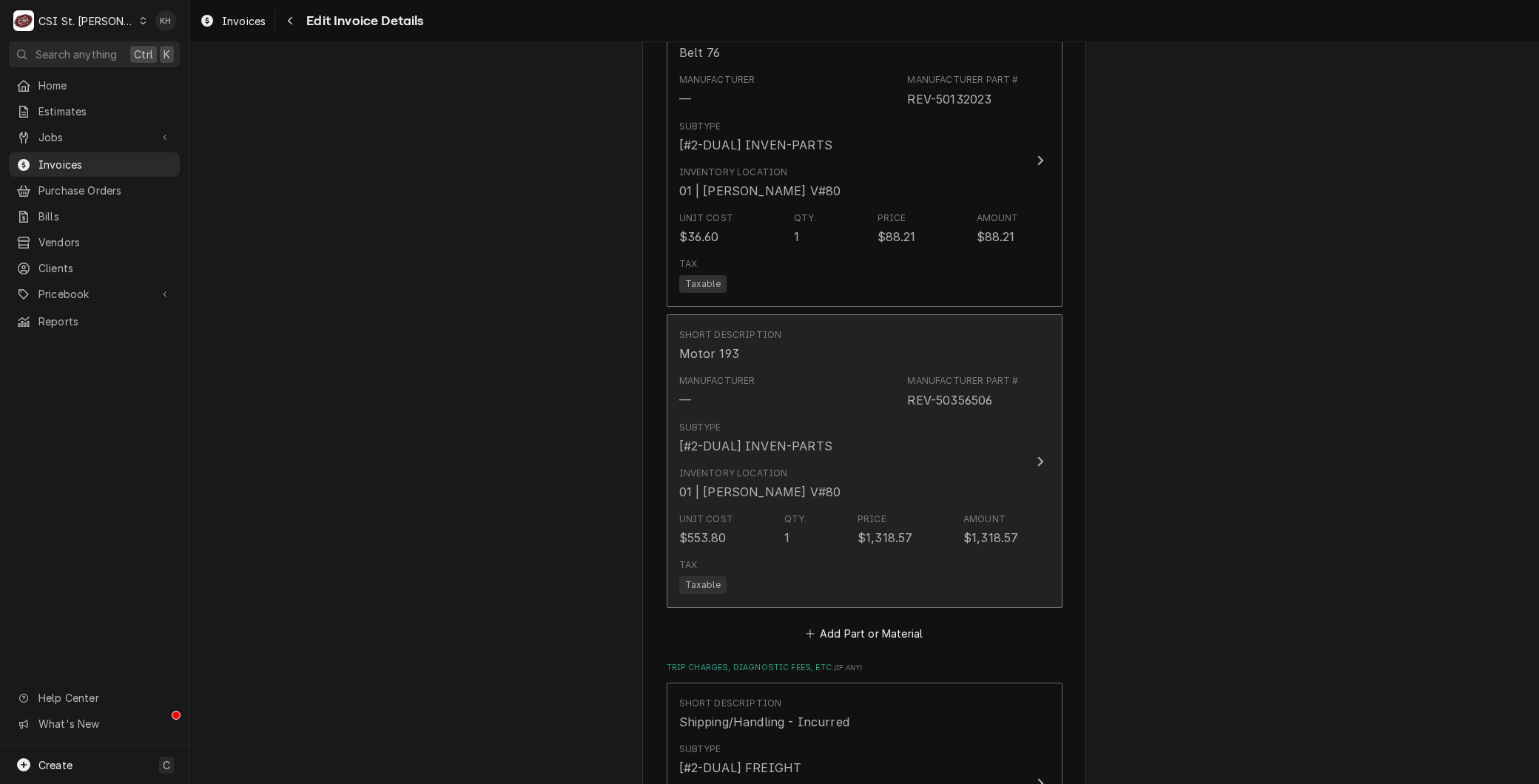
click at [723, 437] on div "[#2-DUAL] INVEN-PARTS" at bounding box center [756, 446] width 153 height 17
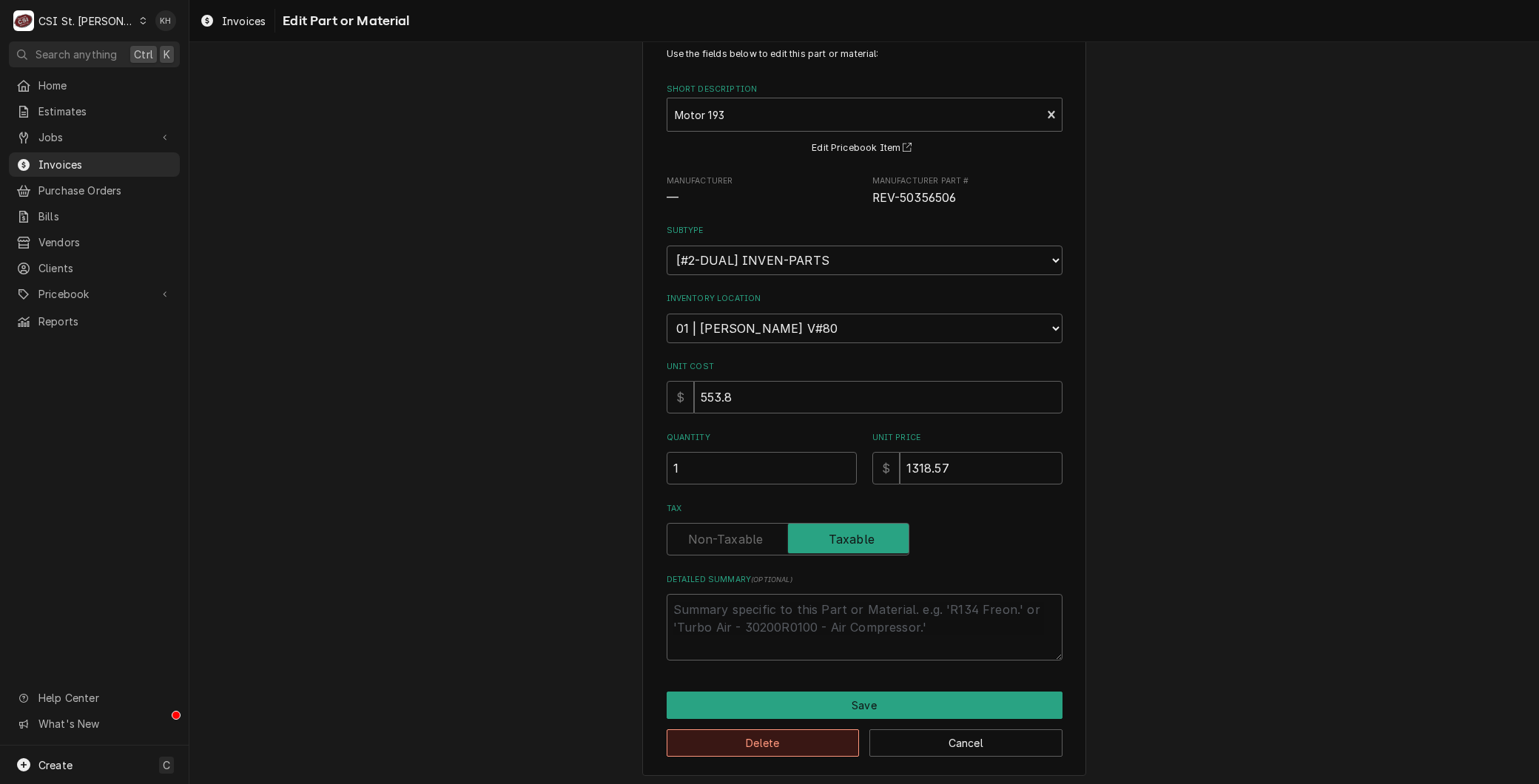
click at [761, 730] on button "Delete" at bounding box center [763, 743] width 193 height 27
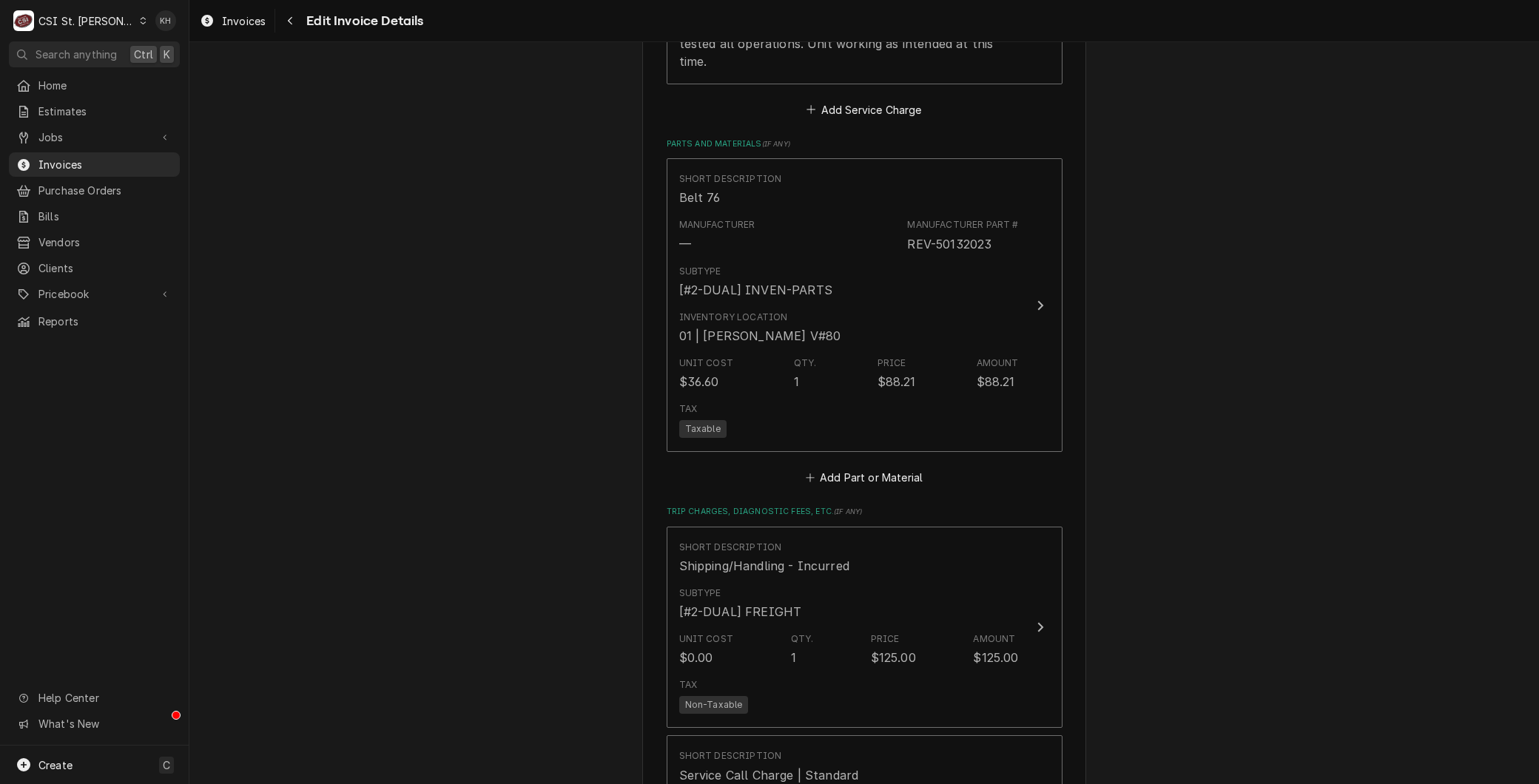
scroll to position [1543, 0]
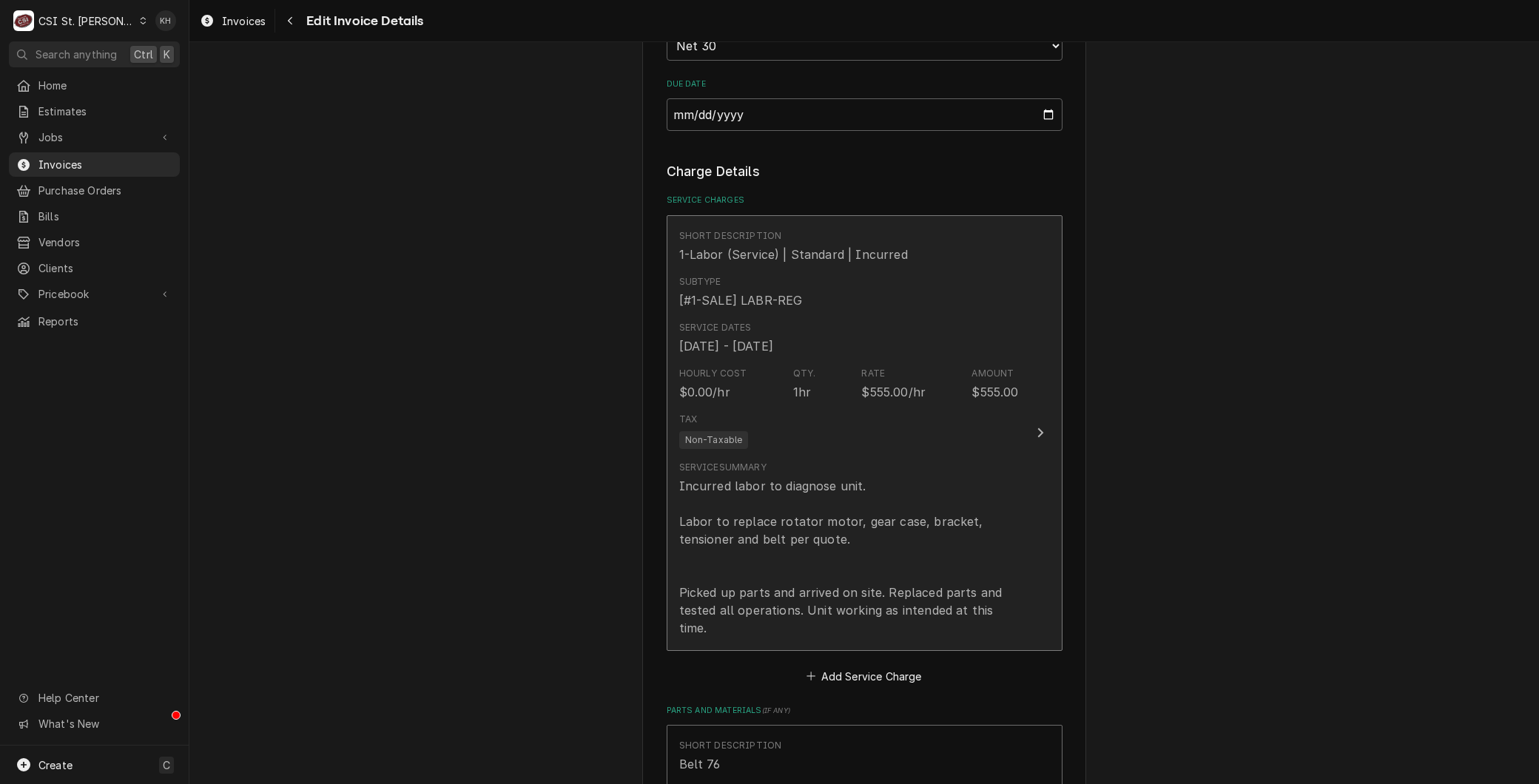
click at [804, 529] on div "Incurred labor to diagnose unit. Labor to replace rotator motor, gear case, bra…" at bounding box center [849, 557] width 340 height 160
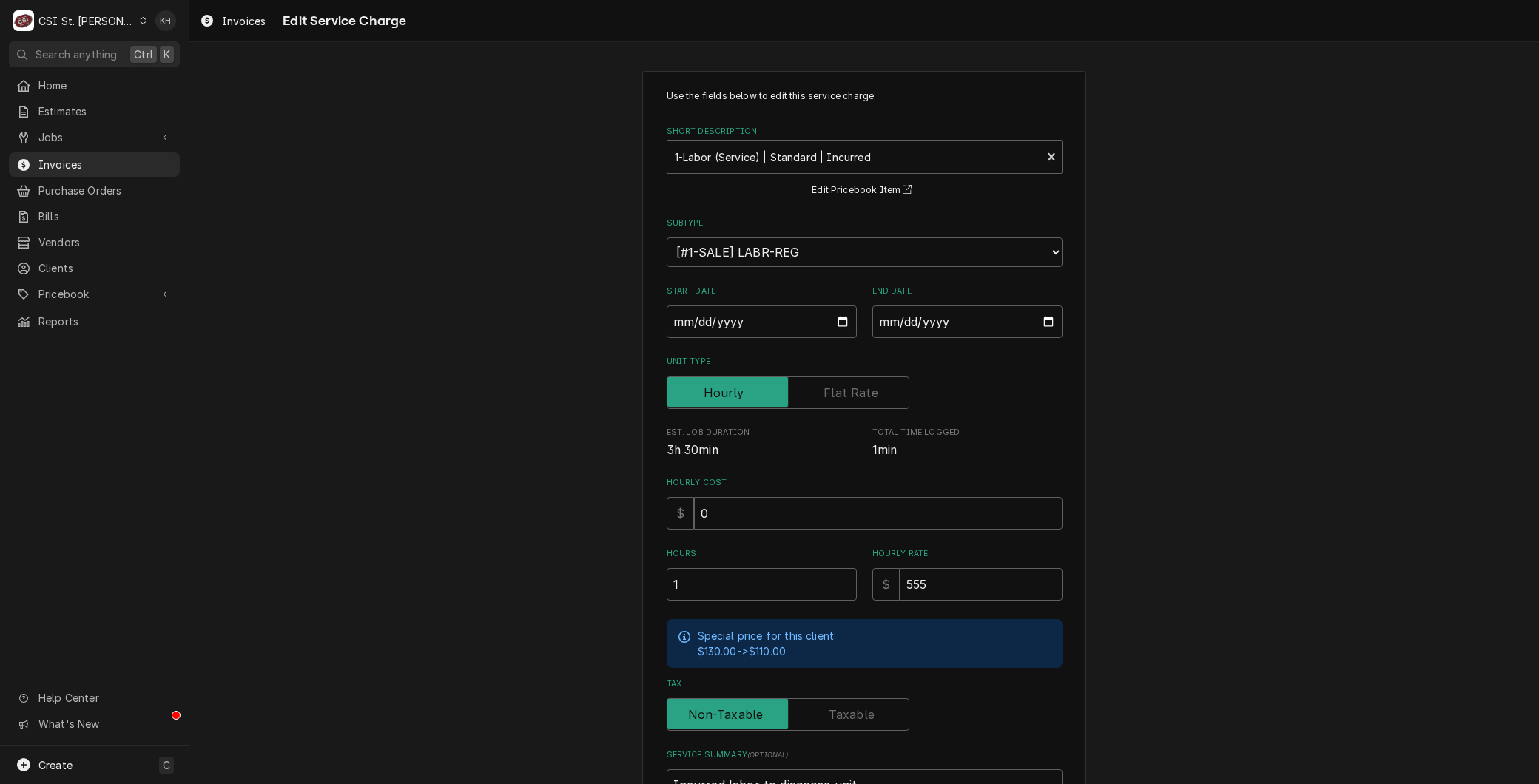
scroll to position [165, 0]
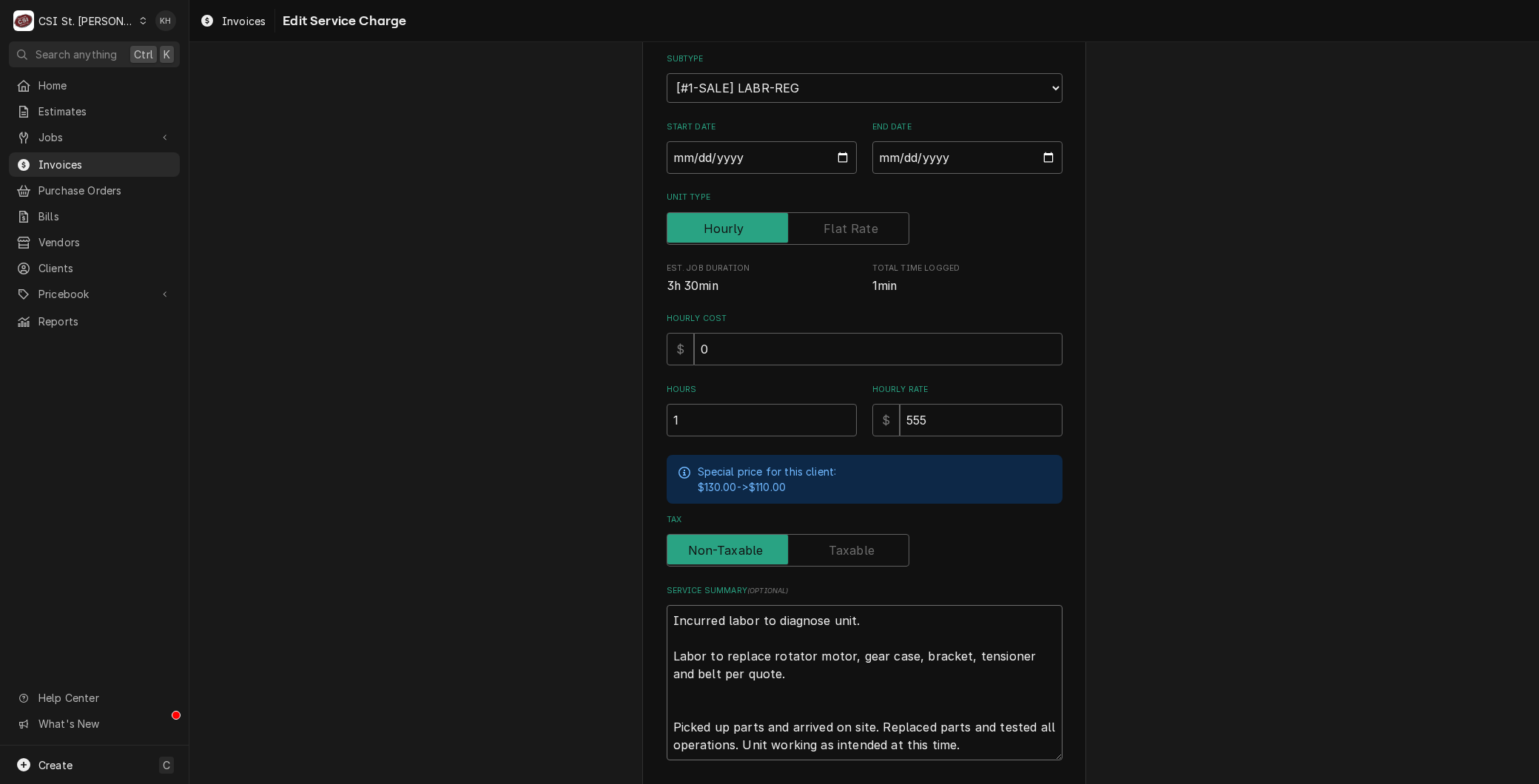
drag, startPoint x: 854, startPoint y: 618, endPoint x: 720, endPoint y: 610, distance: 134.2
click at [720, 610] on textarea "Incurred labor to diagnose unit. Labor to replace rotator motor, gear case, bra…" at bounding box center [864, 682] width 396 height 156
type textarea "x"
type textarea "Incurred b Labor to replace rotator motor, gear case, bracket, tensioner and be…"
type textarea "x"
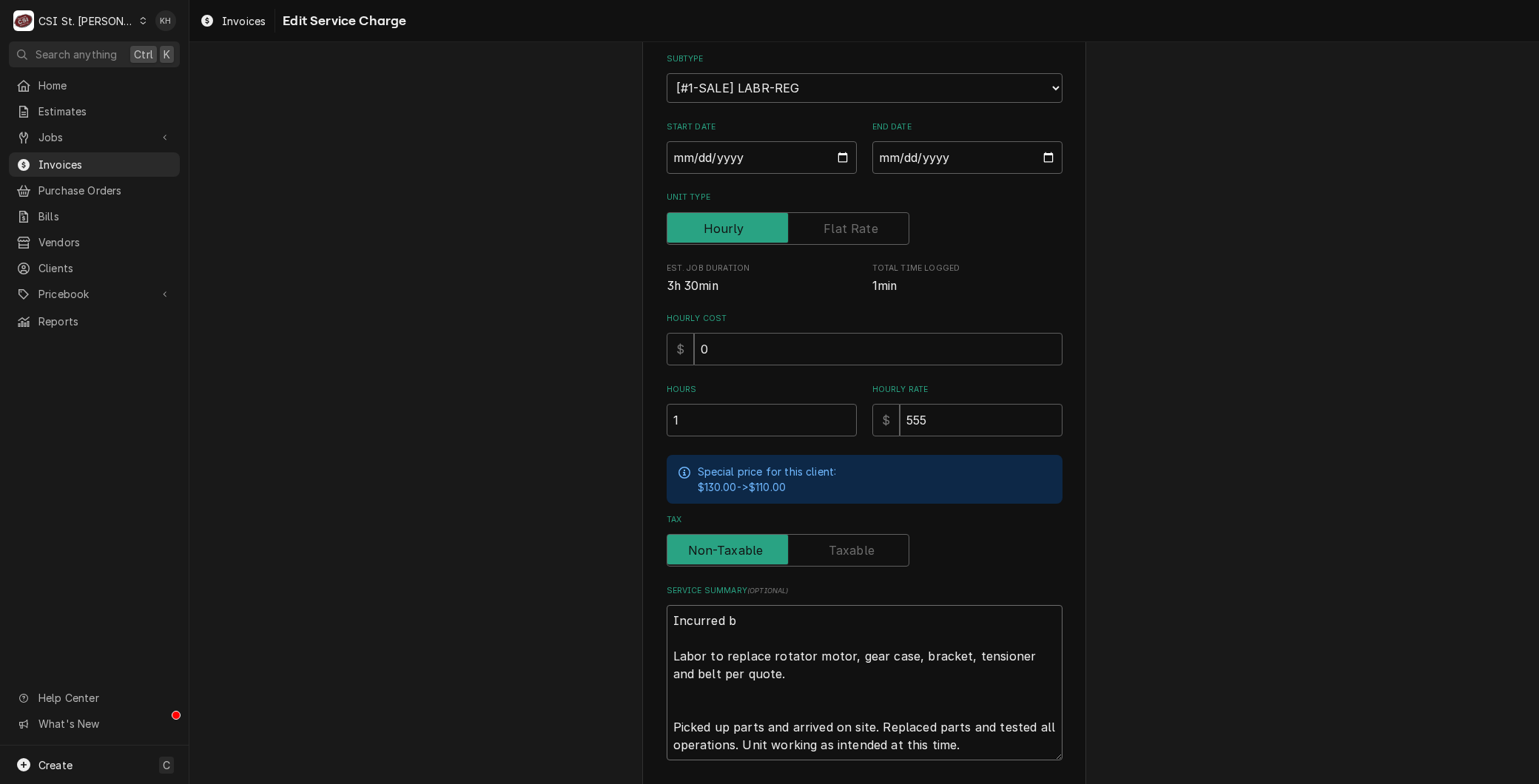
type textarea "Incurred bi Labor to replace rotator motor, gear case, bracket, tensioner and b…"
type textarea "x"
type textarea "Incurred bil Labor to replace rotator motor, gear case, bracket, tensioner and …"
type textarea "x"
type textarea "Incurred bill Labor to replace rotator motor, gear case, bracket, tensioner and…"
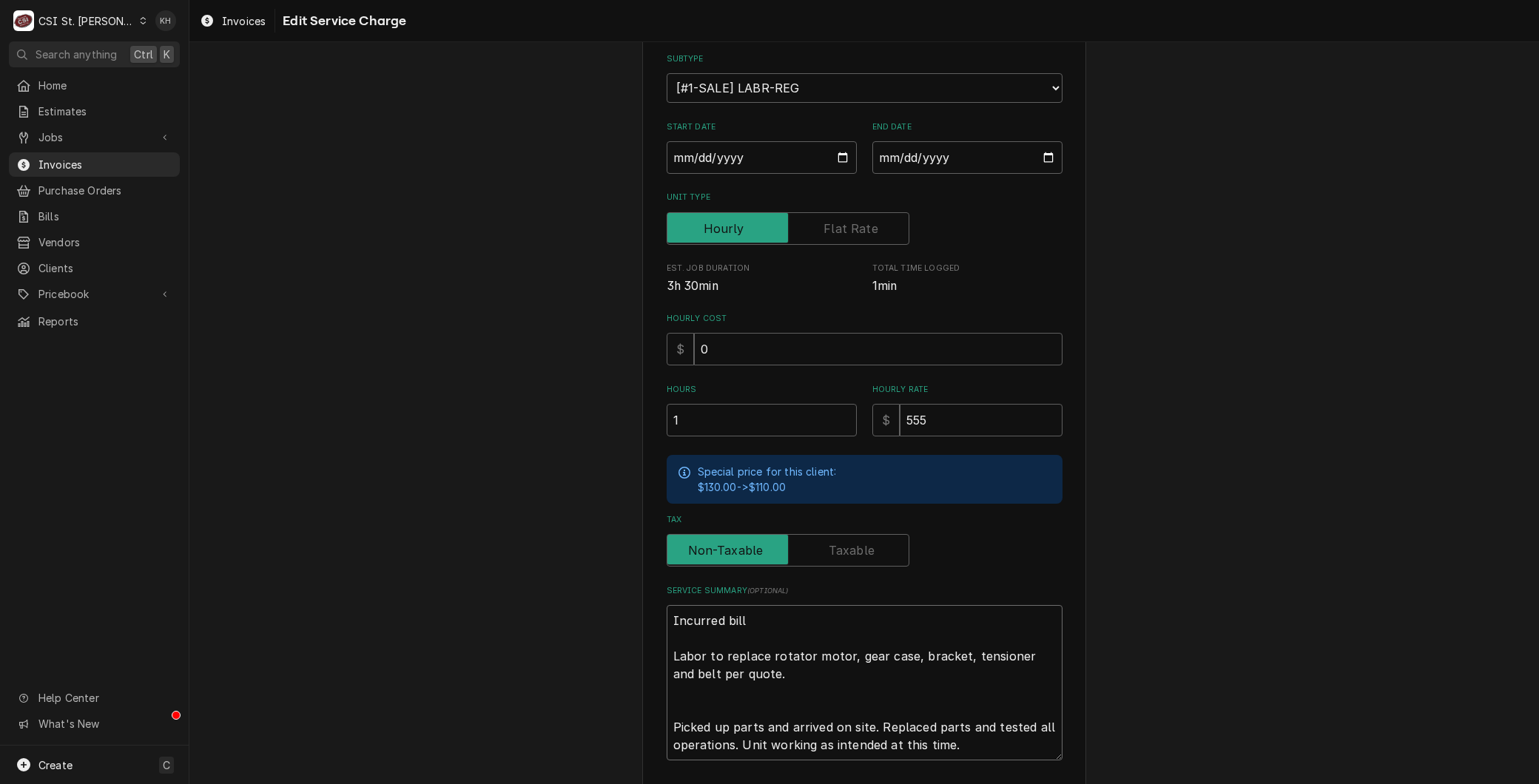
type textarea "x"
type textarea "Incurred bille Labor to replace rotator motor, gear case, bracket, tensioner an…"
type textarea "x"
type textarea "Incurred billed Labor to replace rotator motor, gear case, bracket, tensioner a…"
type textarea "x"
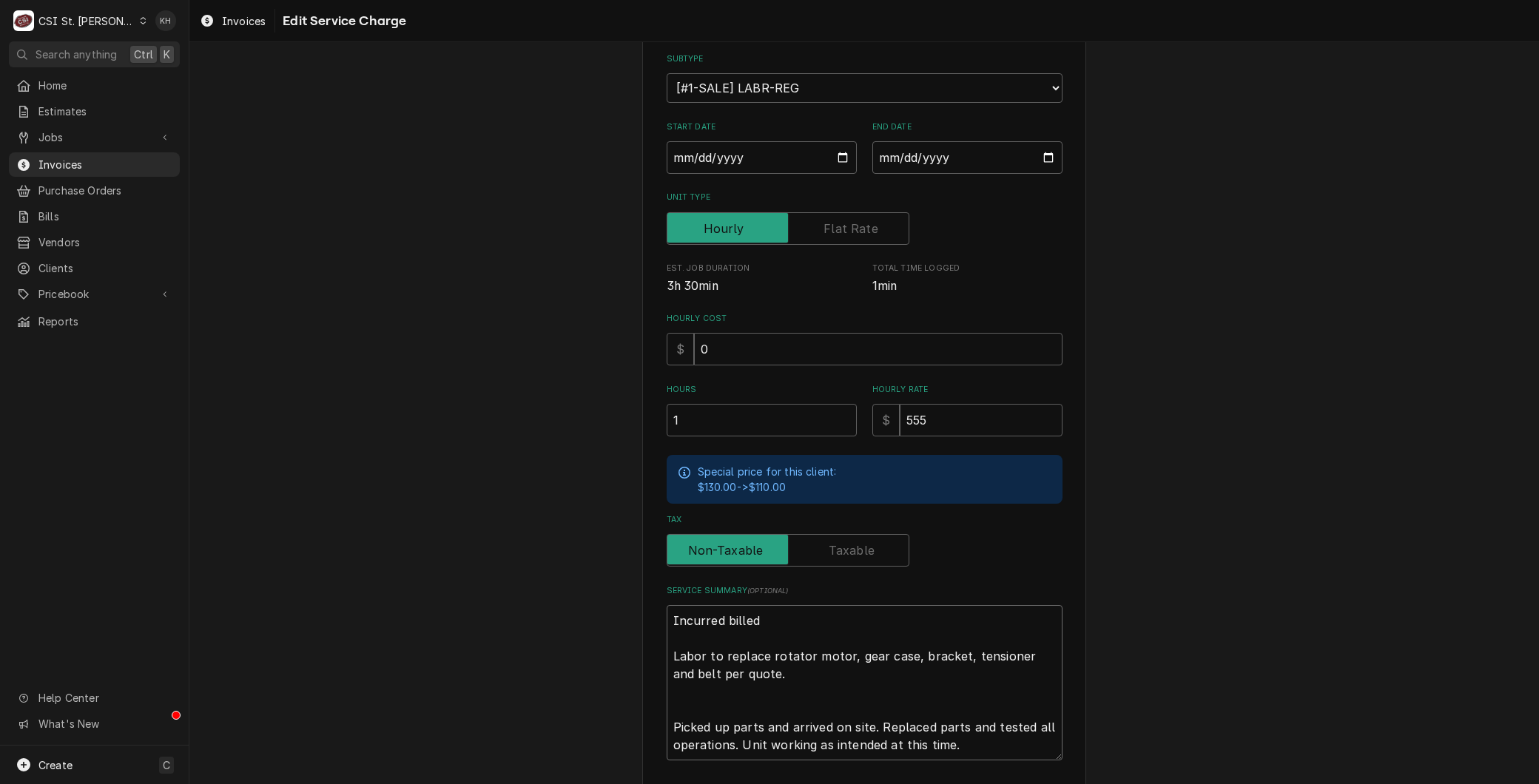
type textarea "Incurred billed Labor to replace rotator motor, gear case, bracket, tensioner a…"
type textarea "x"
type textarea "Incurred billed o Labor to replace rotator motor, gear case, bracket, tensioner…"
type textarea "x"
type textarea "Incurred billed on Labor to replace rotator motor, gear case, bracket, tensione…"
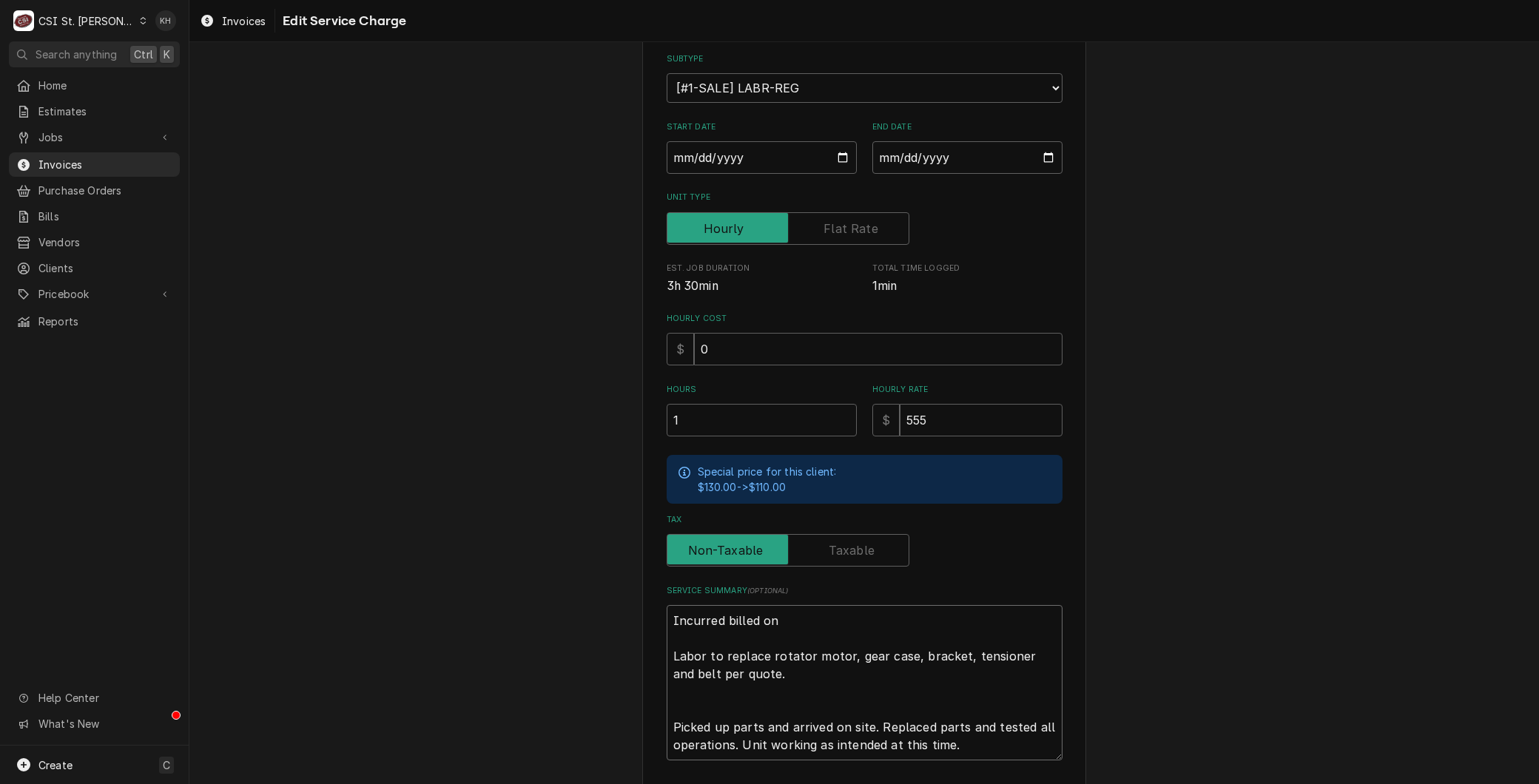
type textarea "x"
type textarea "Incurred billed on Labor to replace rotator motor, gear case, bracket, tensione…"
type textarea "x"
type textarea "Incurred billed on o Labor to replace rotator motor, gear case, bracket, tensio…"
type textarea "x"
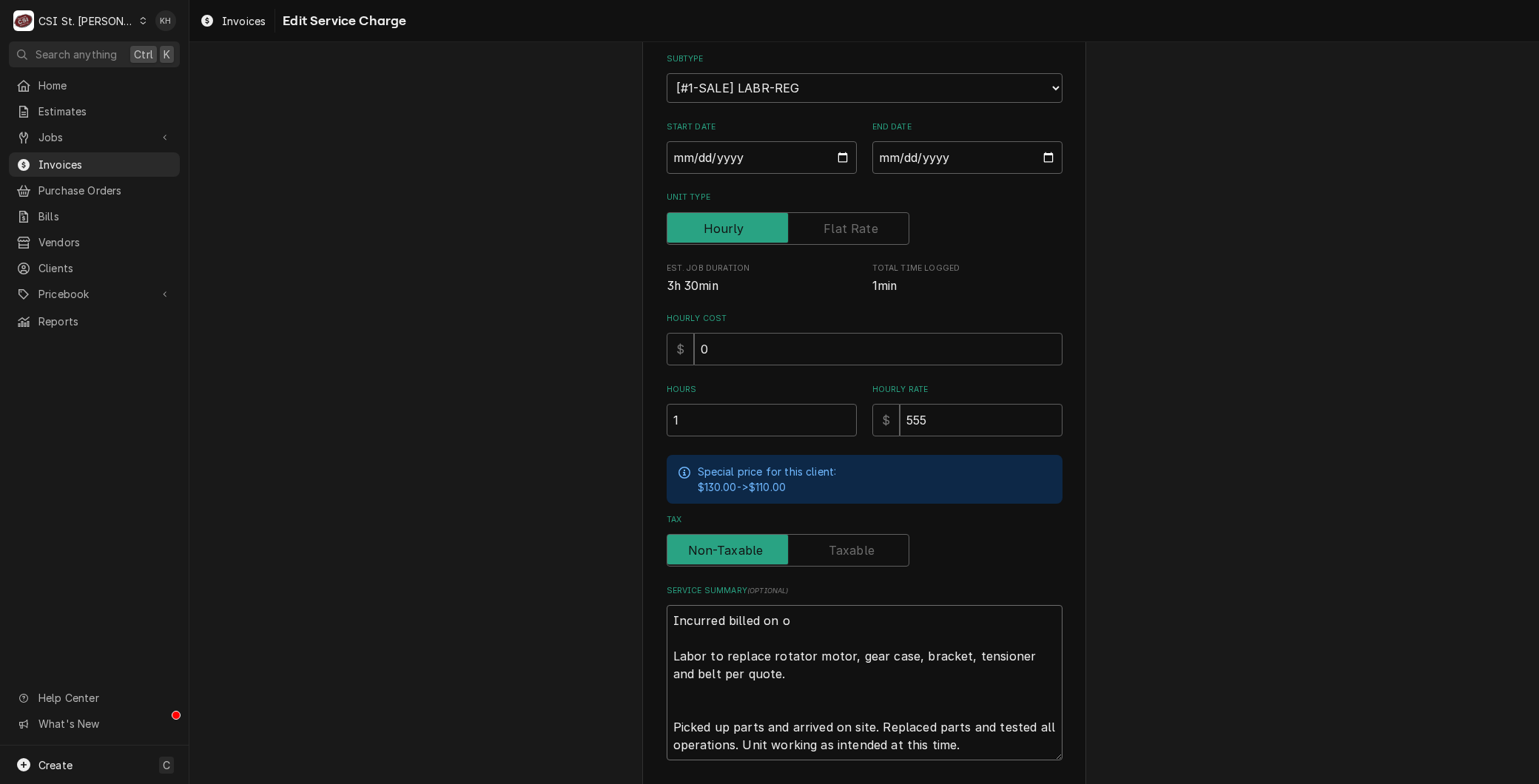
type textarea "Incurred billed on or Labor to replace rotator motor, gear case, bracket, tensi…"
type textarea "x"
type textarea "Incurred billed on ori Labor to replace rotator motor, gear case, bracket, tens…"
type textarea "x"
type textarea "Incurred billed on orig Labor to replace rotator motor, gear case, bracket, ten…"
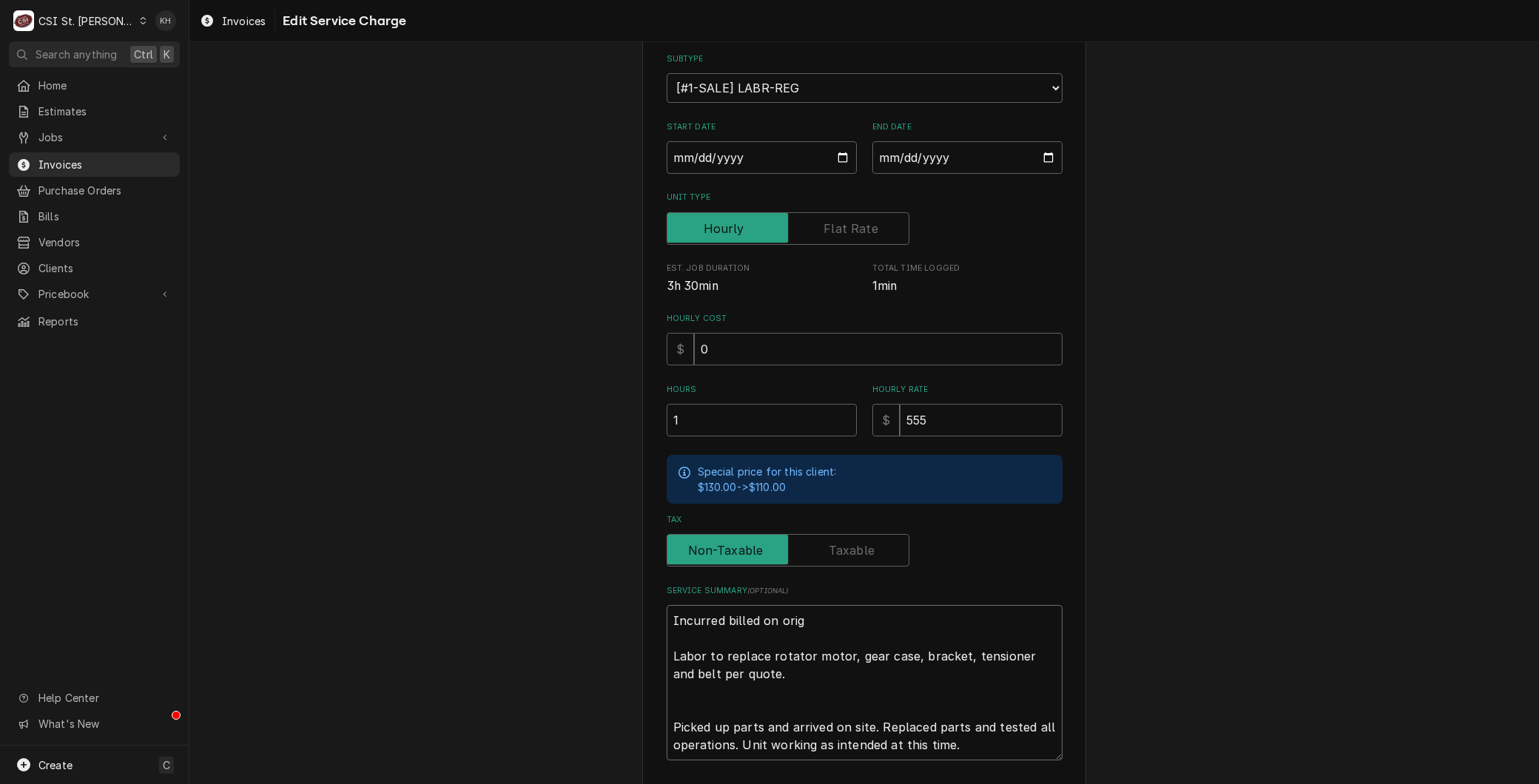
type textarea "x"
type textarea "Incurred billed on origi Labor to replace rotator motor, gear case, bracket, te…"
type textarea "x"
type textarea "Incurred billed on origin Labor to replace rotator motor, gear case, bracket, t…"
type textarea "x"
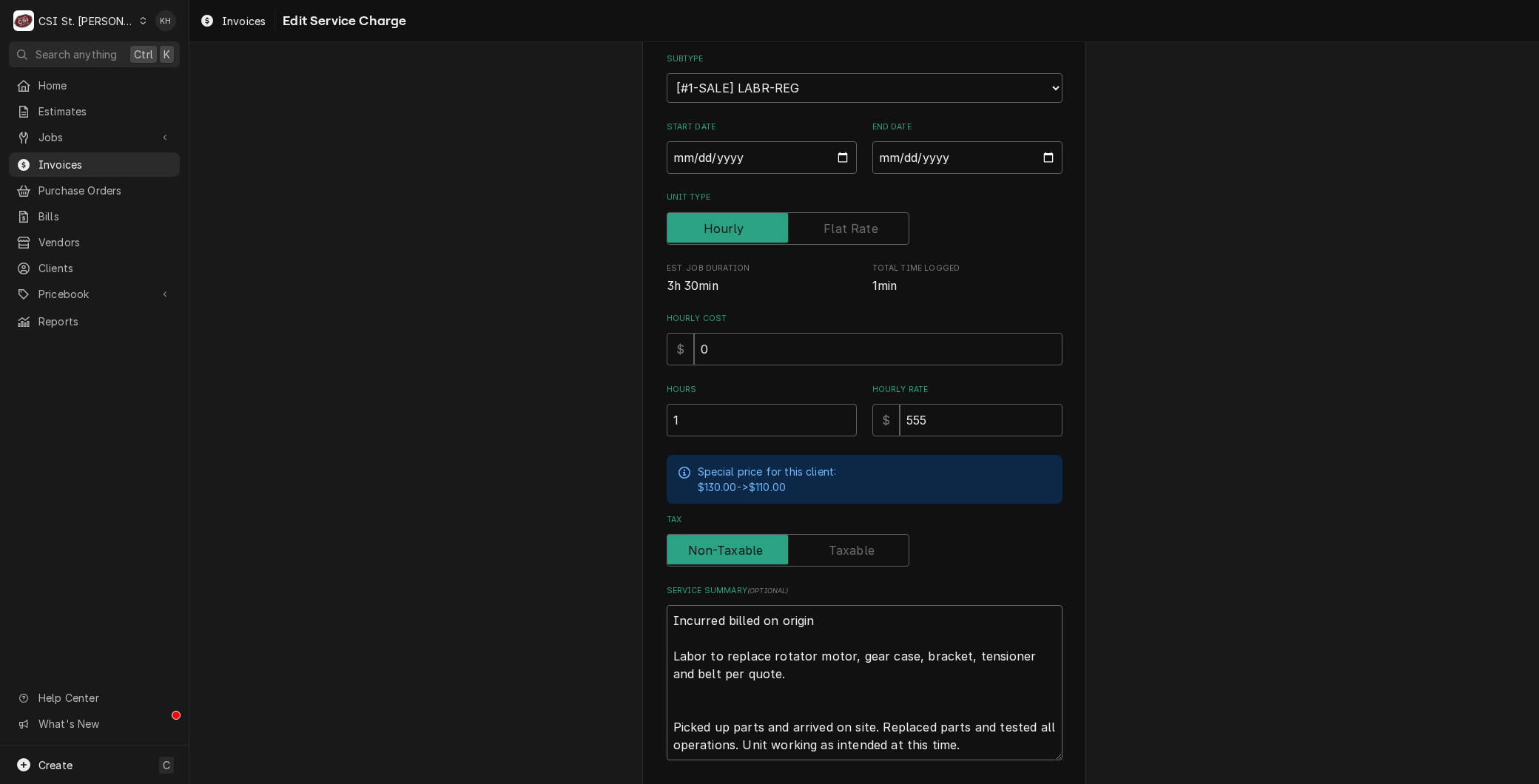
type textarea "Incurred billed on origina Labor to replace rotator motor, gear case, bracket, …"
type textarea "x"
type textarea "Incurred billed on original Labor to replace rotator motor, gear case, bracket,…"
type textarea "x"
type textarea "Incurred billed on original Labor to replace rotator motor, gear case, bracket,…"
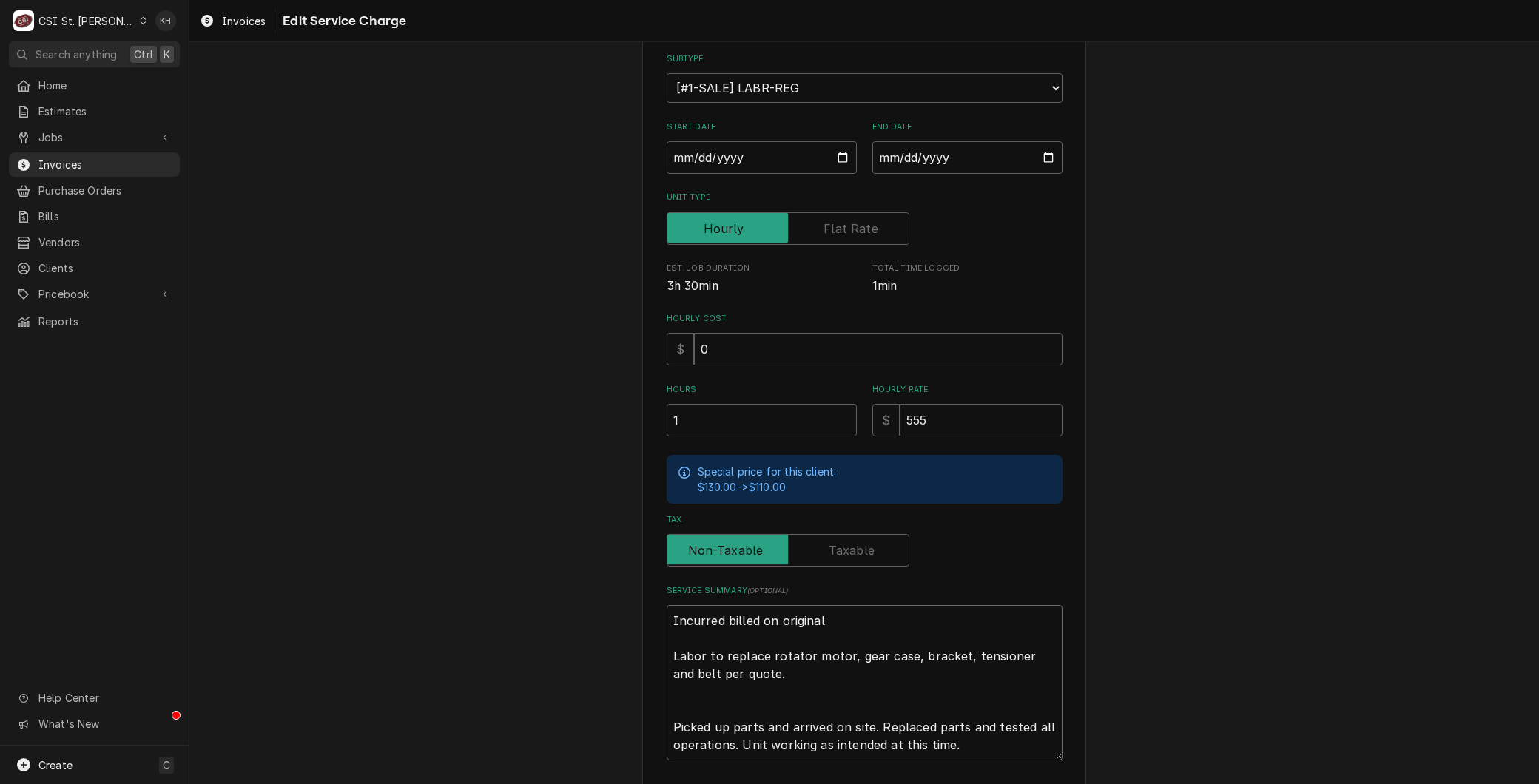
type textarea "x"
type textarea "Incurred billed on original W Labor to replace rotator motor, gear case, bracke…"
type textarea "x"
type textarea "Incurred billed on original WO Labor to replace rotator motor, gear case, brack…"
type textarea "x"
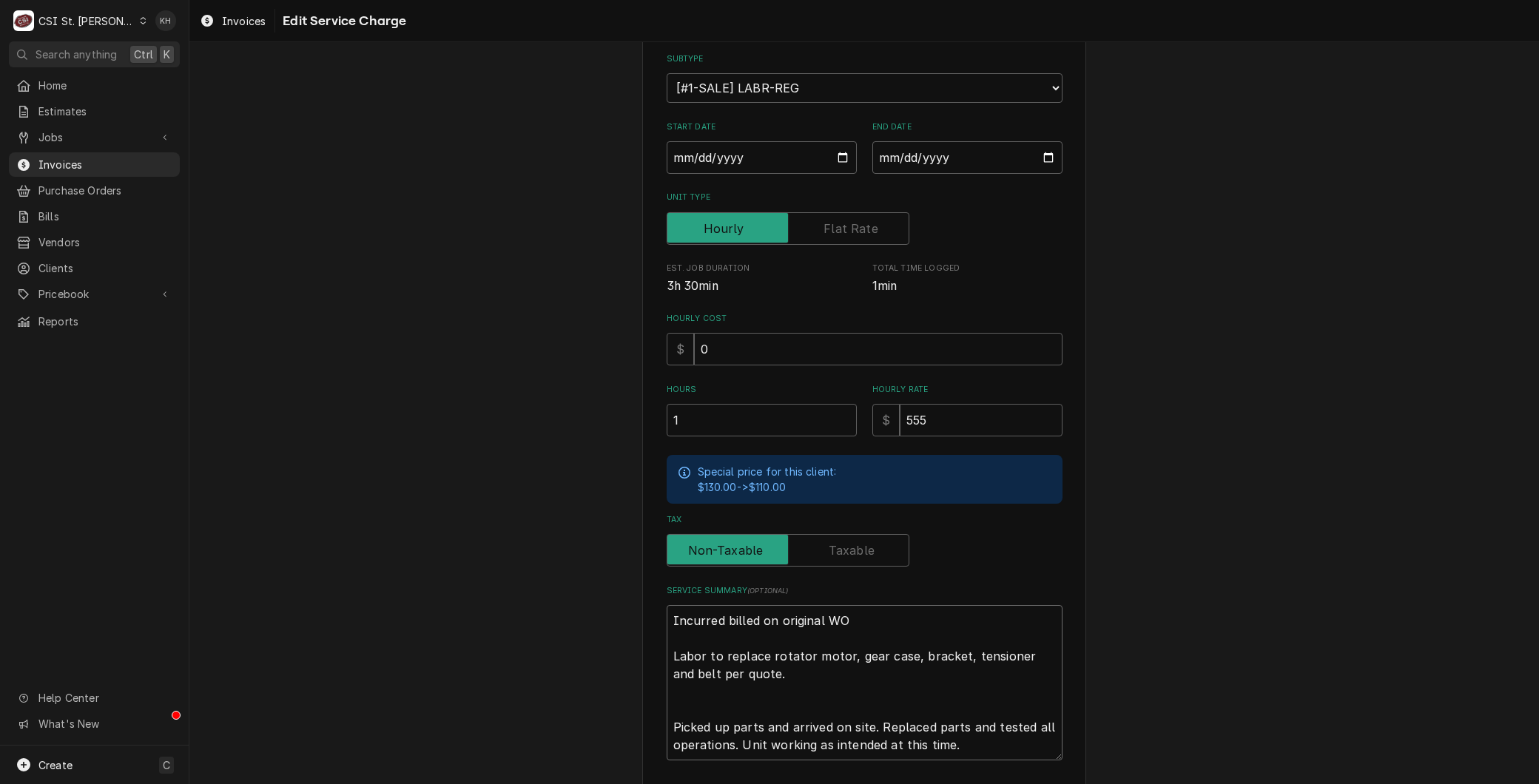
type textarea "Incurred billed on original WO Labor to replace rotator motor, gear case, brack…"
type textarea "x"
type textarea "Incurred billed on original WO 7 Labor to replace rotator motor, gear case, bra…"
type textarea "x"
type textarea "Incurred billed on original WO 71 Labor to replace rotator motor, gear case, br…"
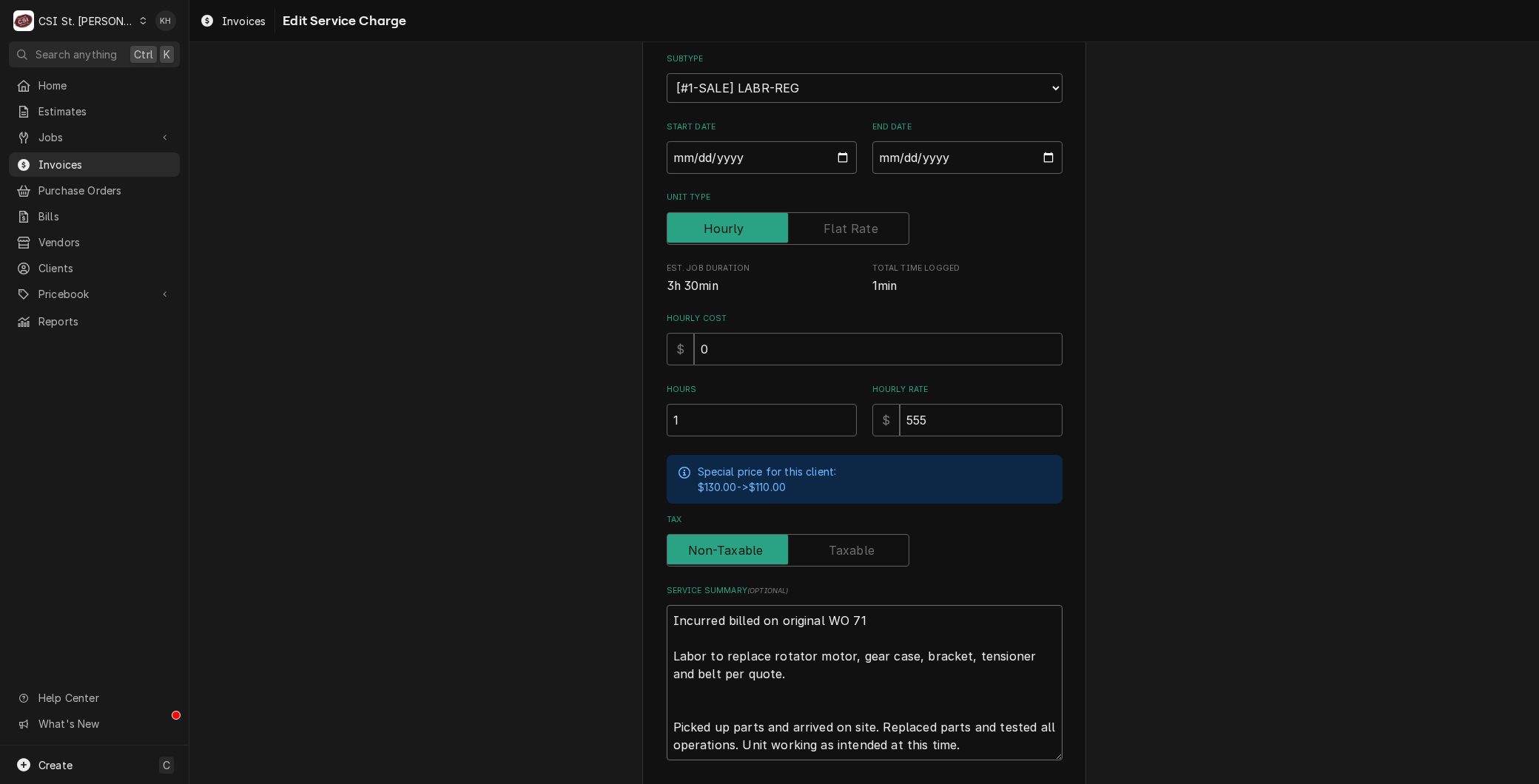
type textarea "x"
type textarea "Incurred billed on original WO 717 Labor to replace rotator motor, gear case, b…"
type textarea "x"
type textarea "Incurred billed on original WO 7179 Labor to replace rotator motor, gear case, …"
type textarea "x"
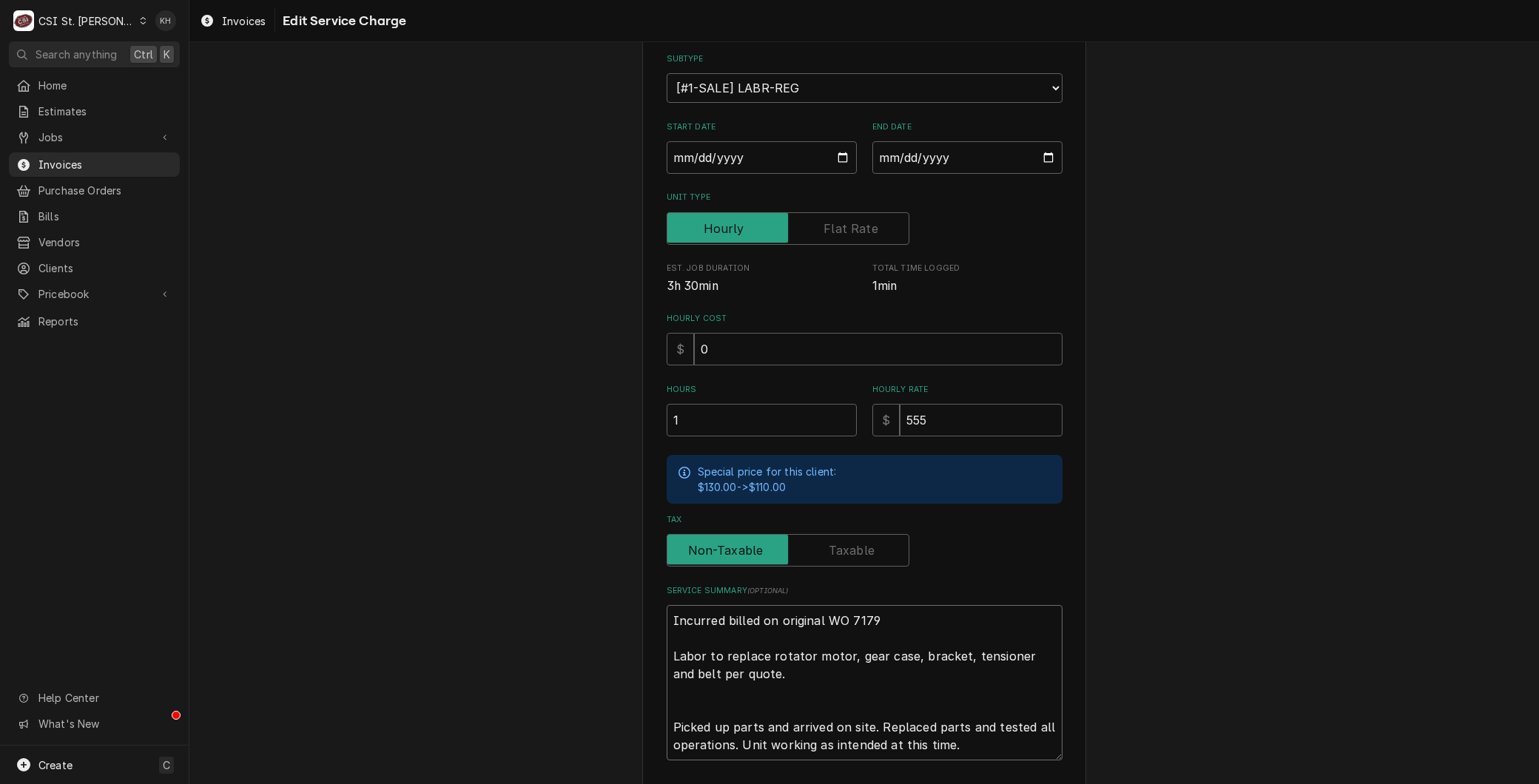
type textarea "Incurred billed on original WO 71791 Labor to replace rotator motor, gear case,…"
type textarea "x"
type textarea "Incurred billed on original WO 717914 Labor to replace rotator motor, gear case…"
type textarea "x"
type textarea "Incurred billed on original WO 7179144 Labor to replace rotator motor, gear cas…"
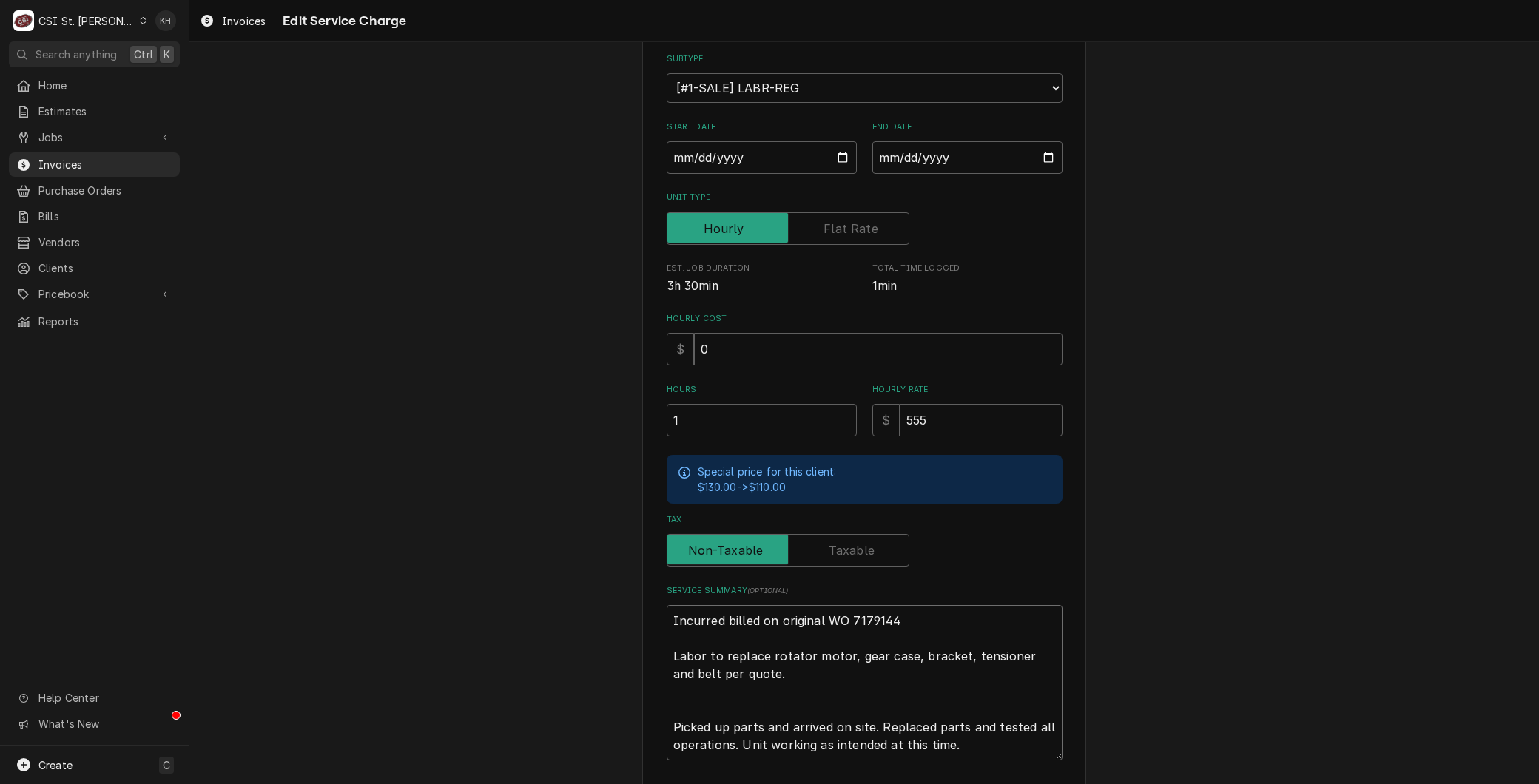
type textarea "x"
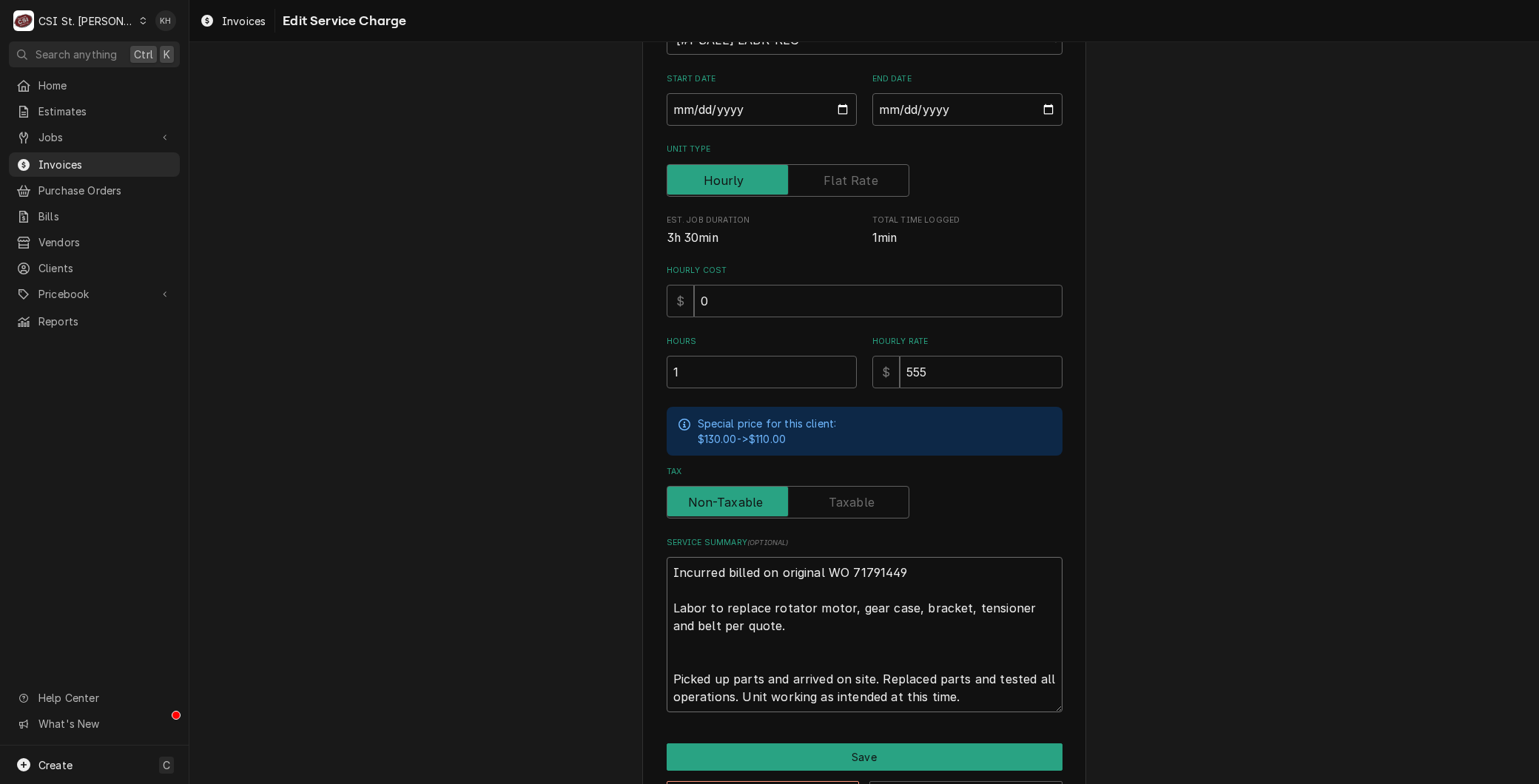
scroll to position [265, 0]
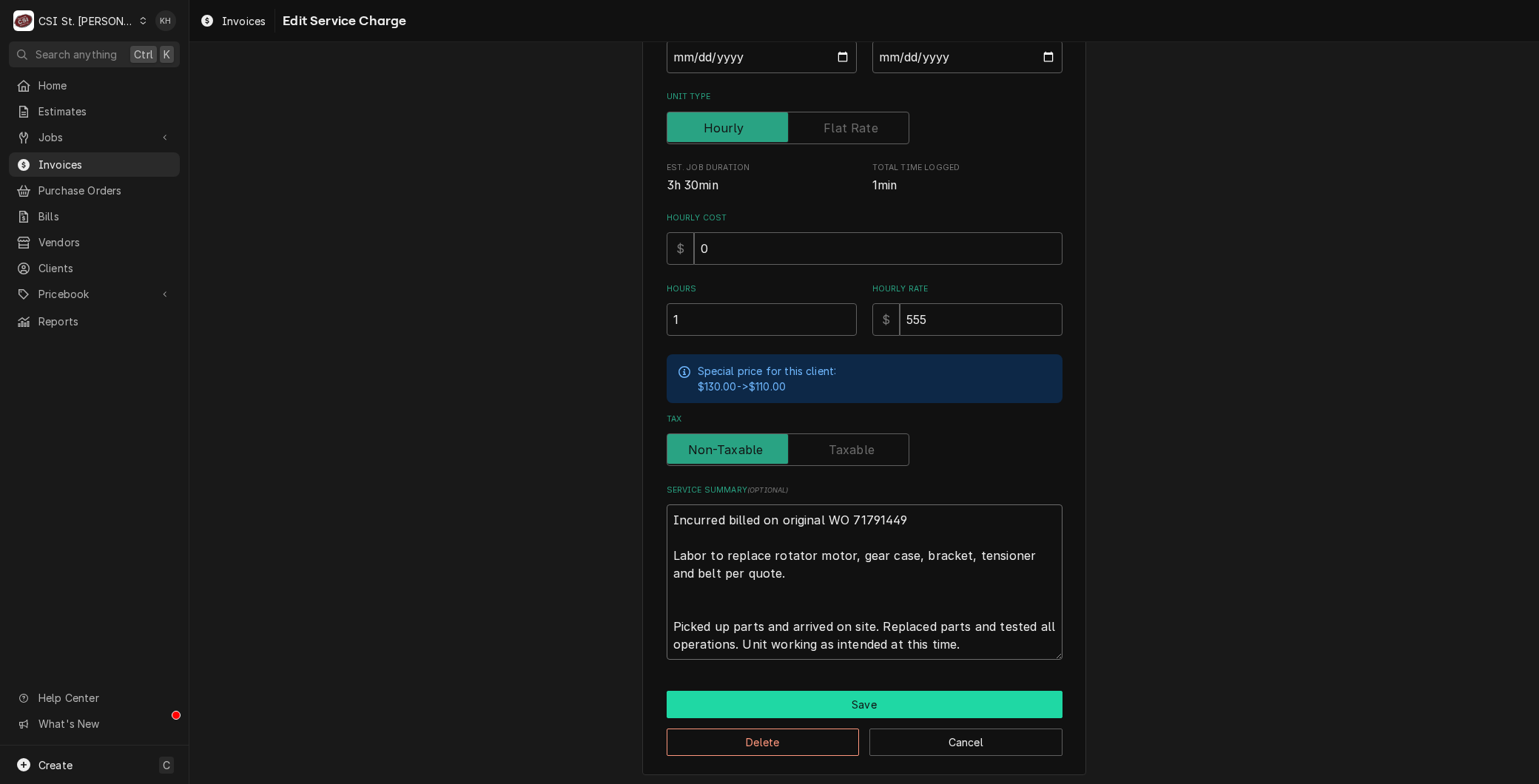
type textarea "Incurred billed on original WO 71791449 Labor to replace rotator motor, gear ca…"
click at [830, 691] on button "Save" at bounding box center [864, 705] width 396 height 27
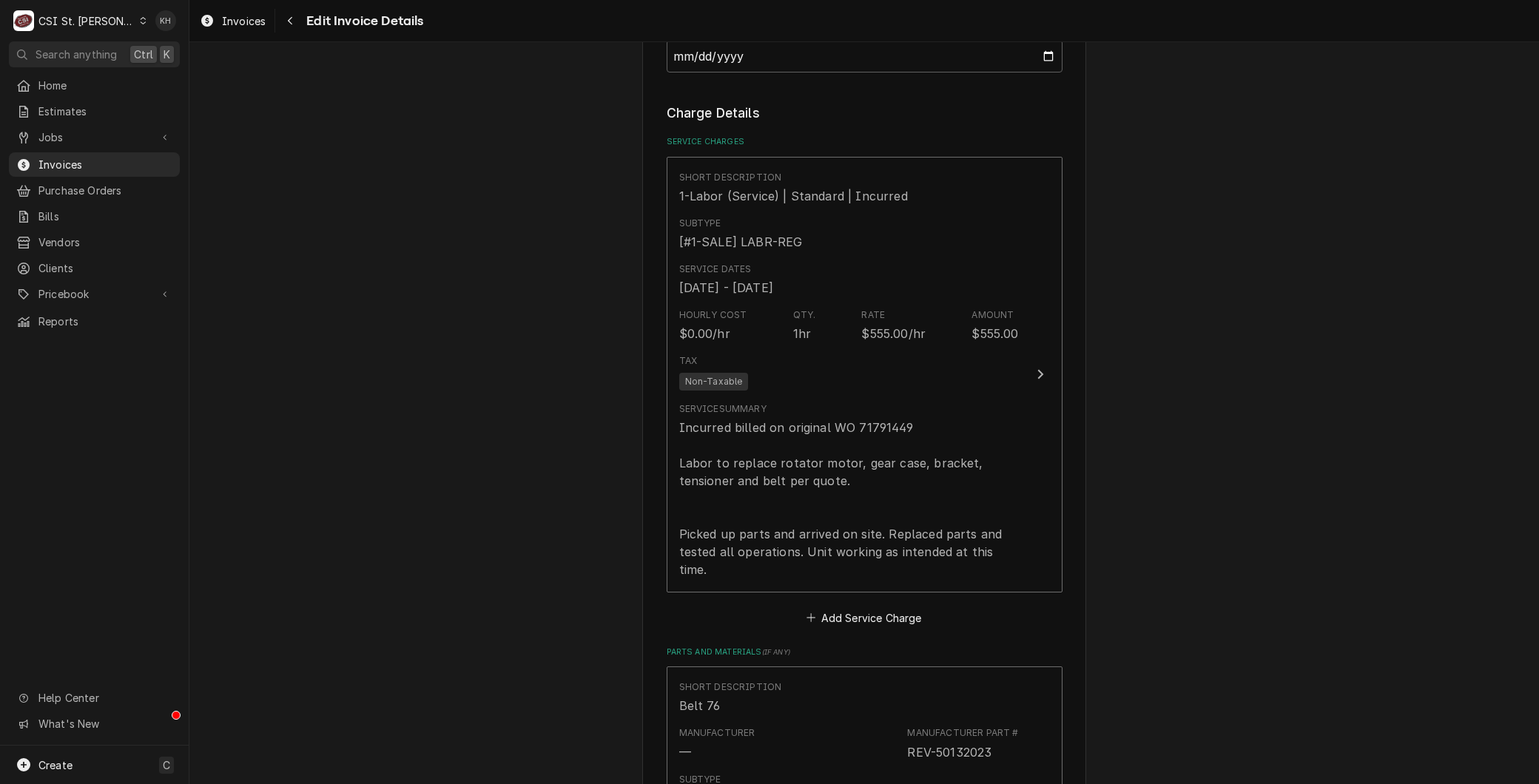
scroll to position [1278, 0]
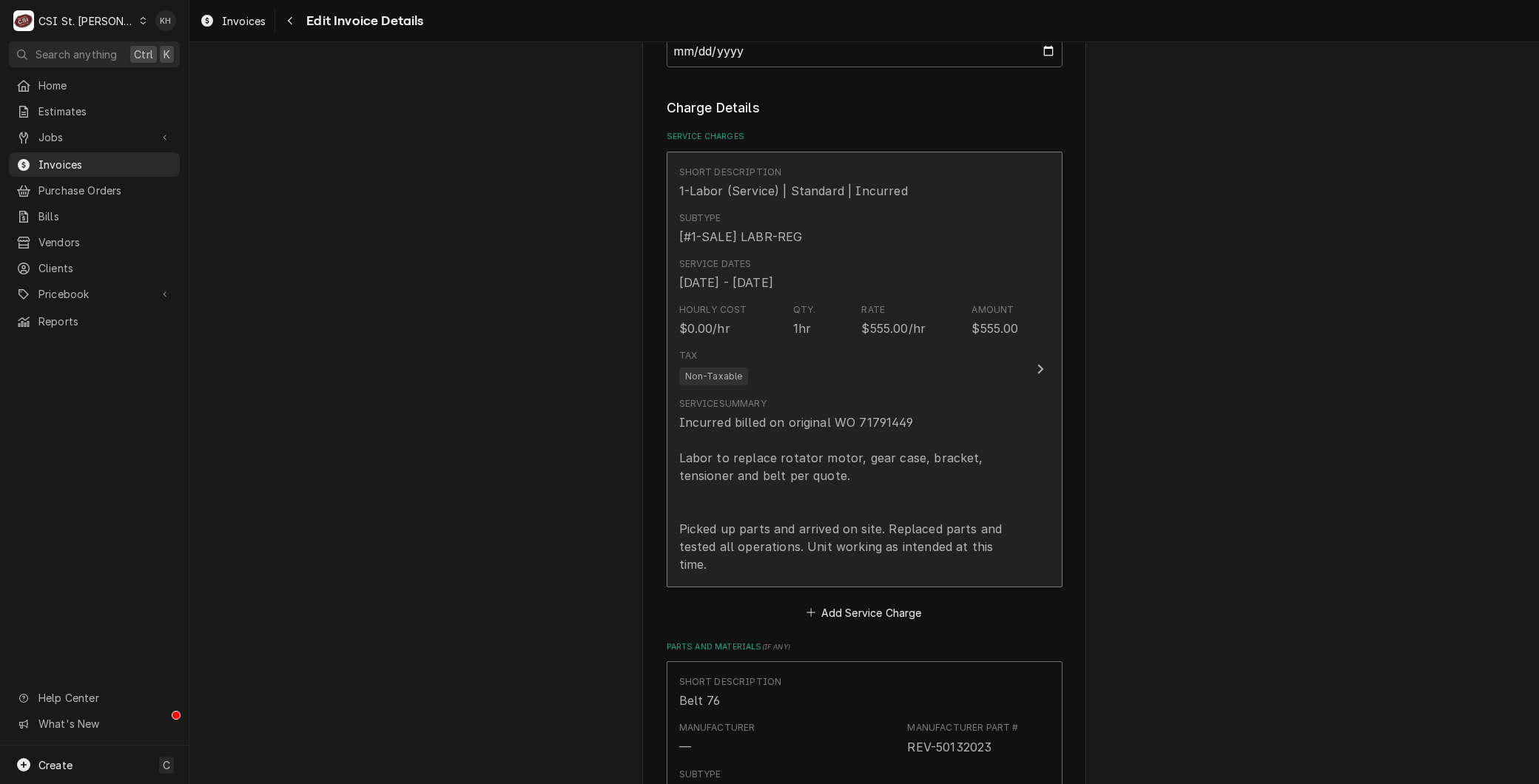
click at [798, 434] on div "Incurred billed on original WO 71791449 Labor to replace rotator motor, gear ca…" at bounding box center [849, 493] width 340 height 160
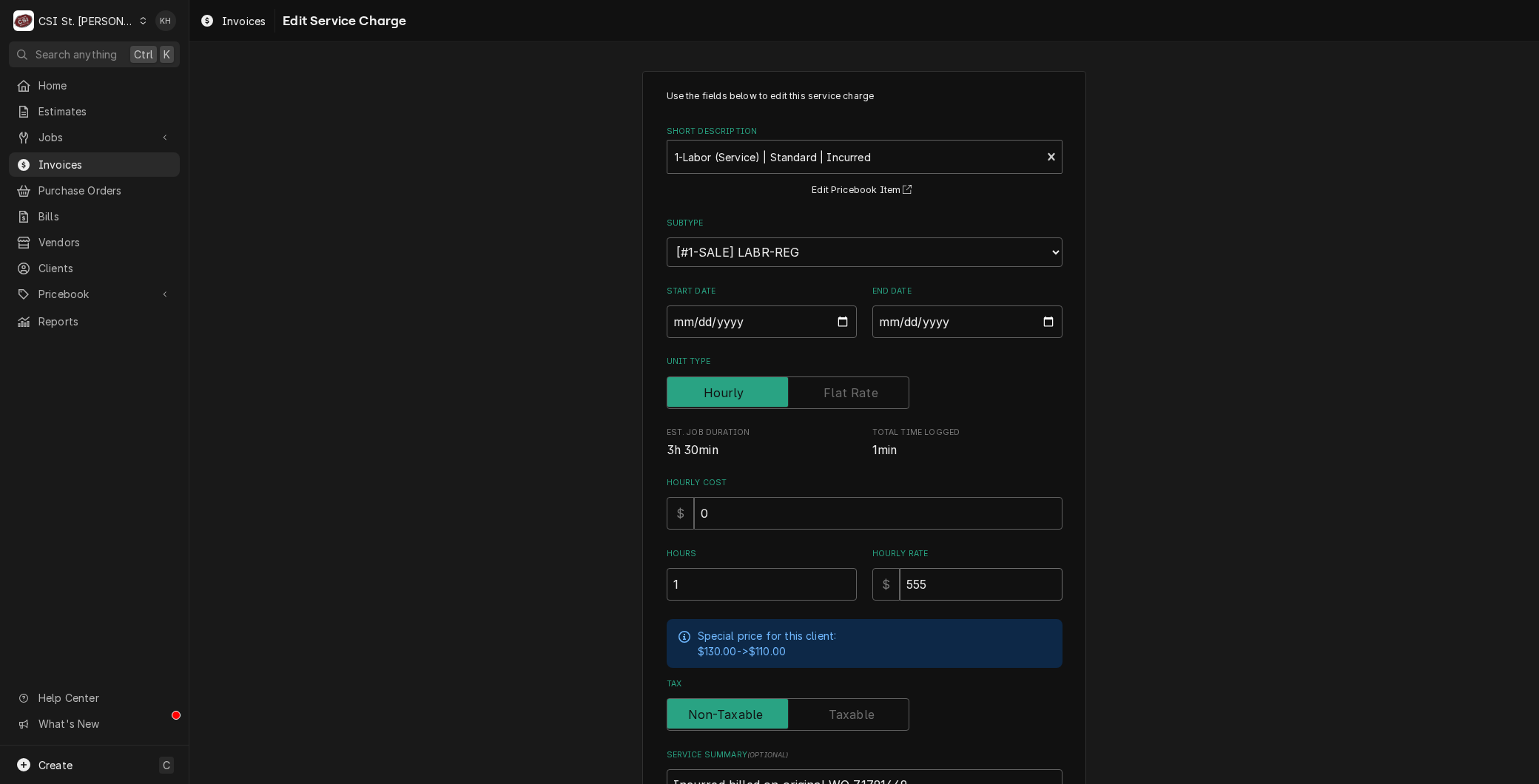
drag, startPoint x: 935, startPoint y: 575, endPoint x: 829, endPoint y: 579, distance: 106.1
click at [829, 579] on div "Hours 1 Hourly Rate $ 555" at bounding box center [864, 574] width 396 height 52
type textarea "x"
type input "3"
type textarea "x"
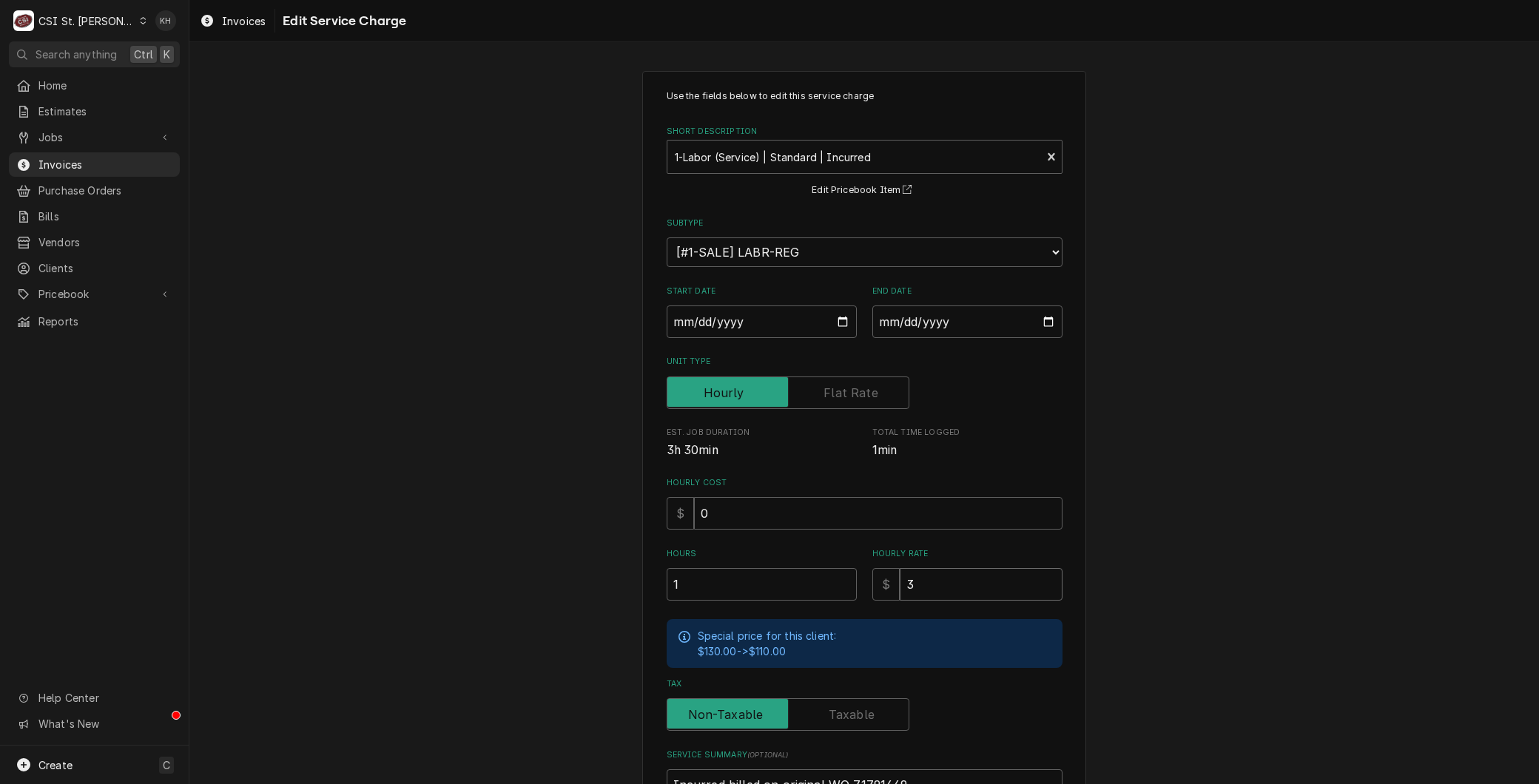
type input "39"
type textarea "x"
type input "390"
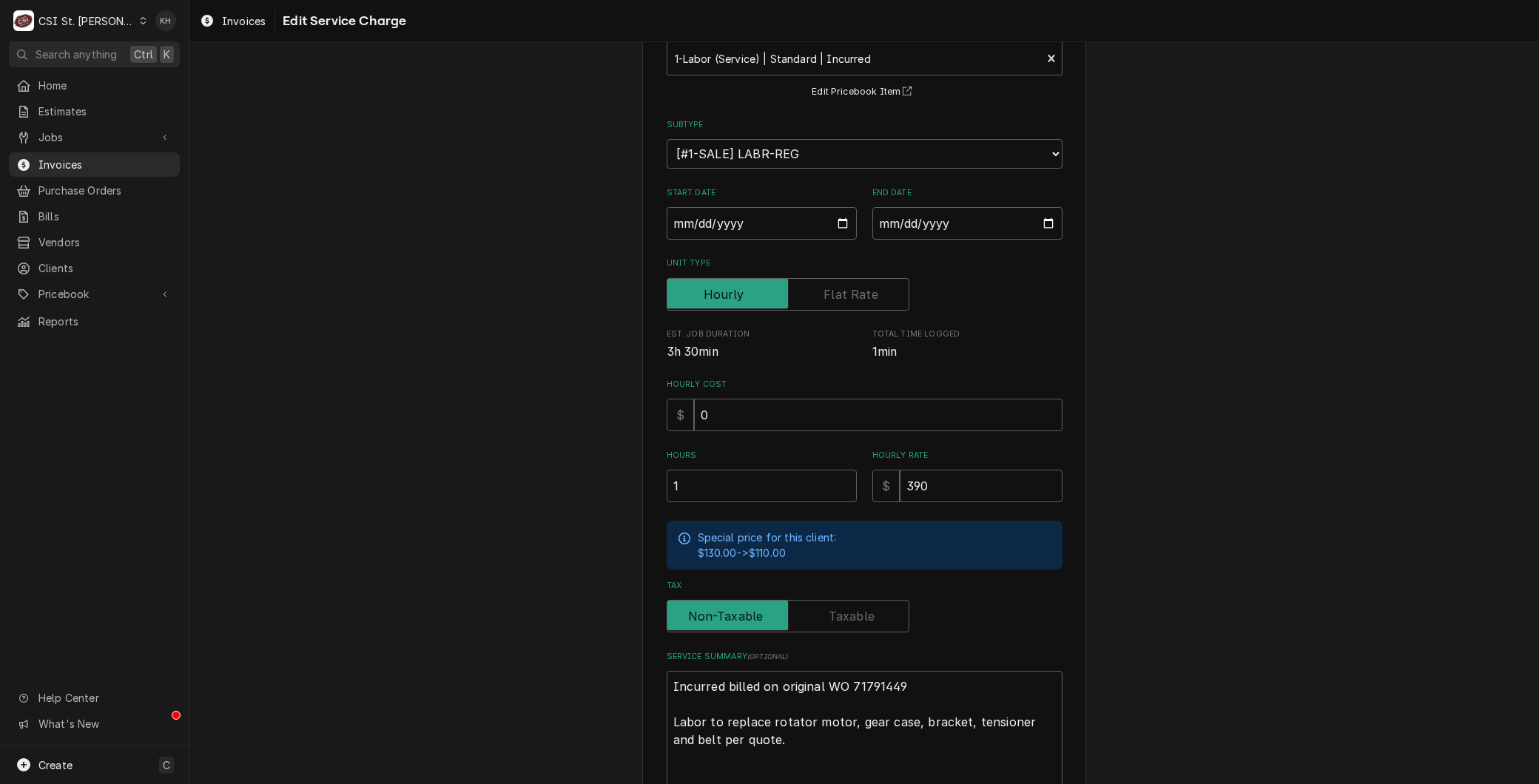
scroll to position [265, 0]
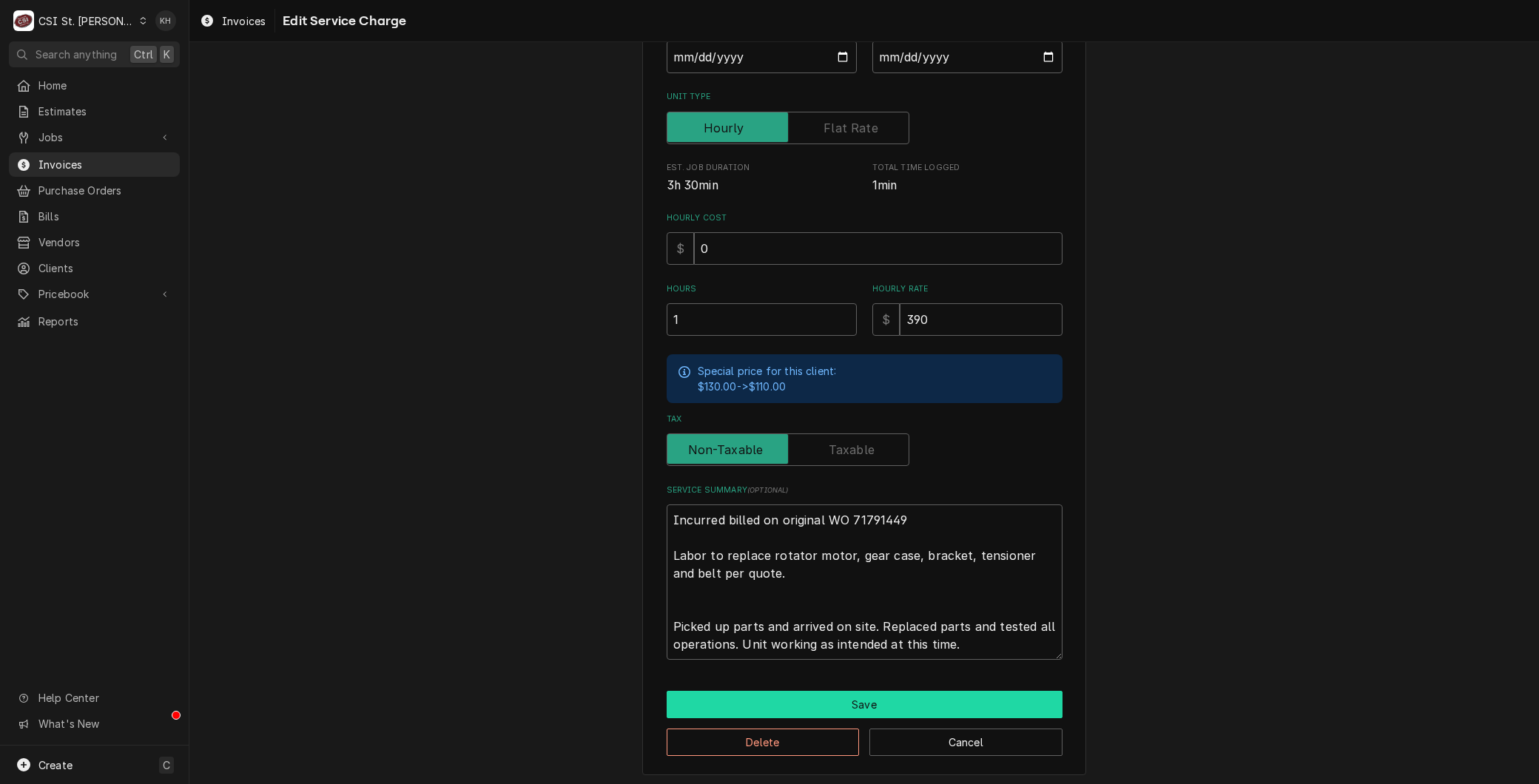
click at [833, 699] on button "Save" at bounding box center [864, 705] width 396 height 27
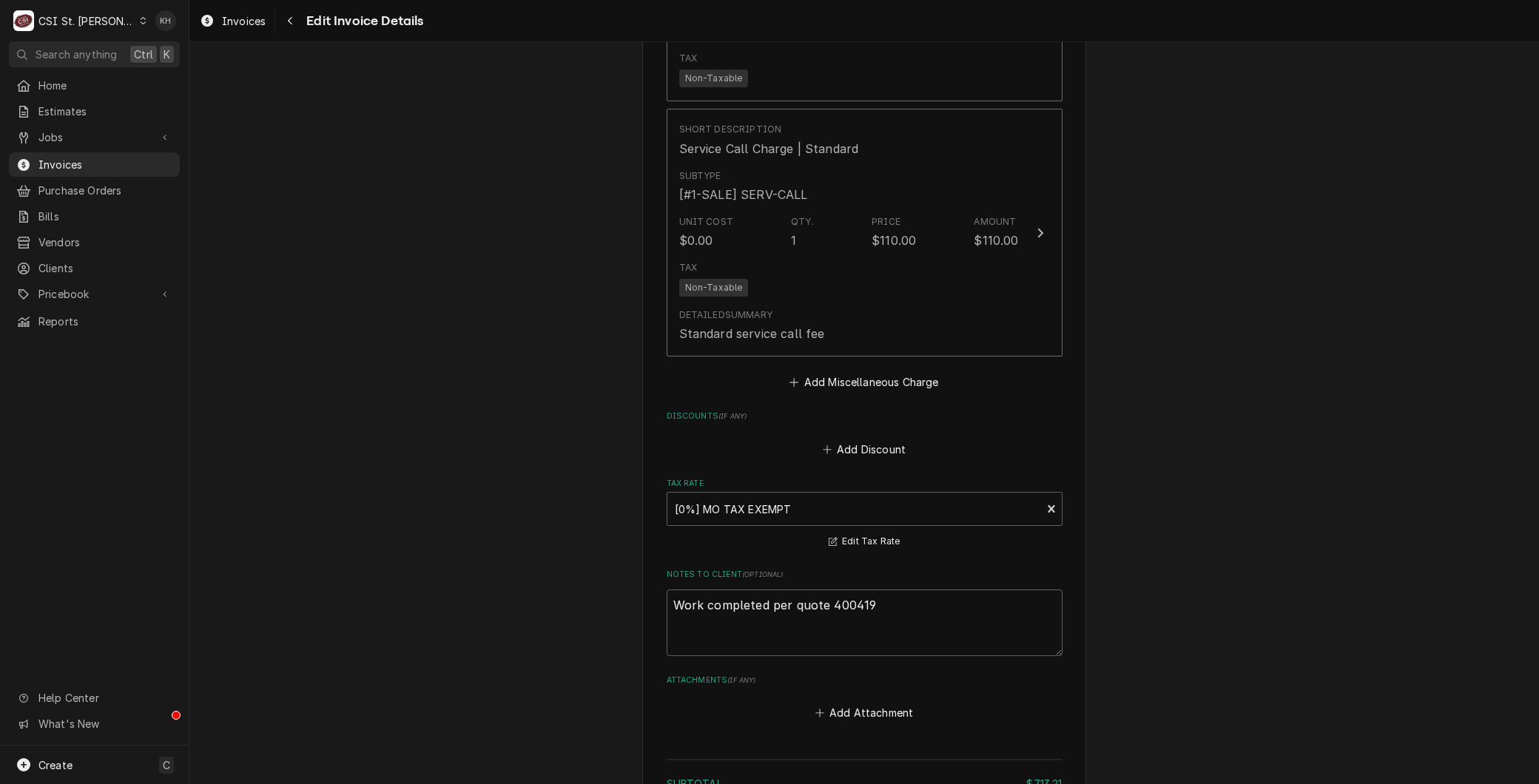
scroll to position [2740, 0]
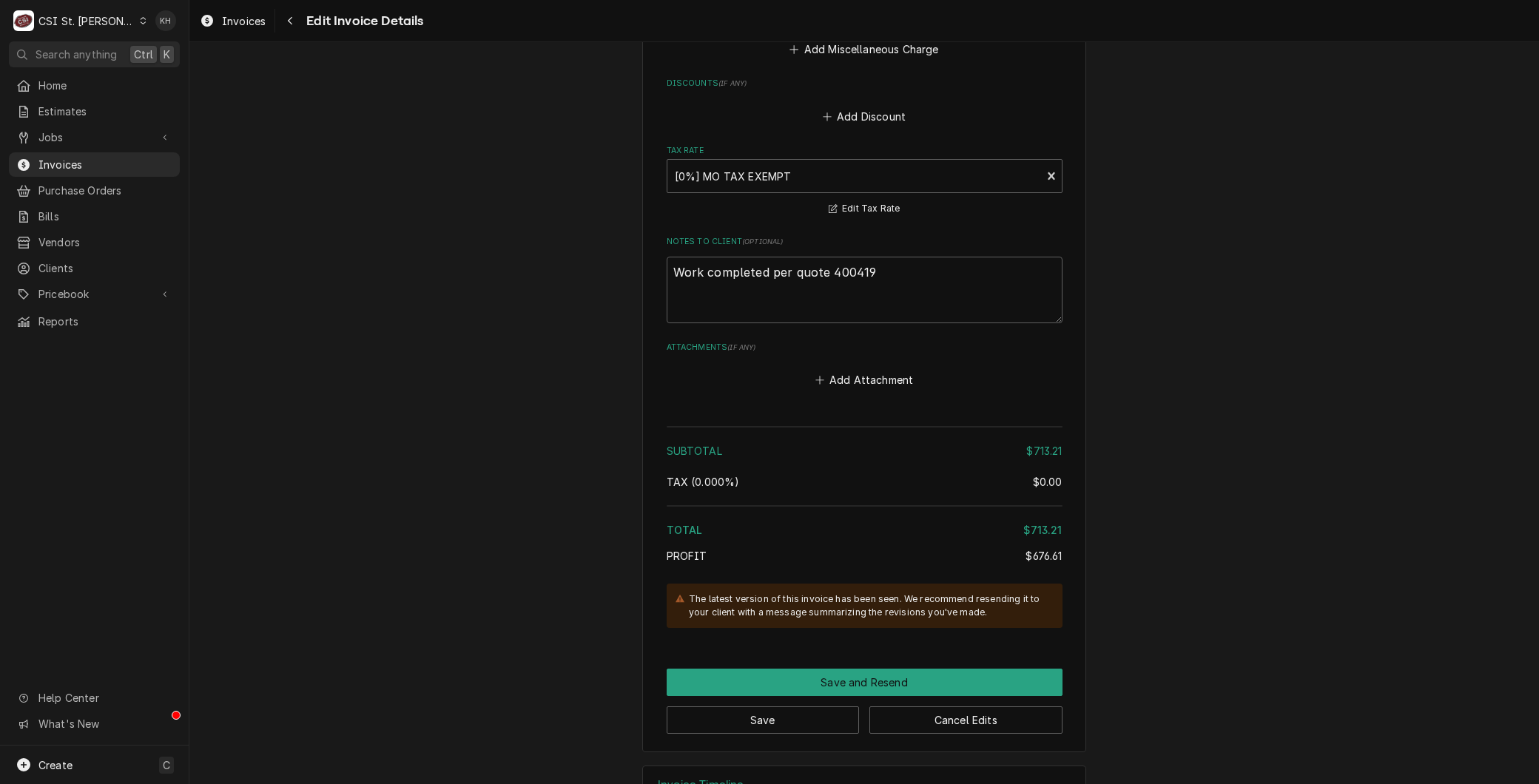
type textarea "x"
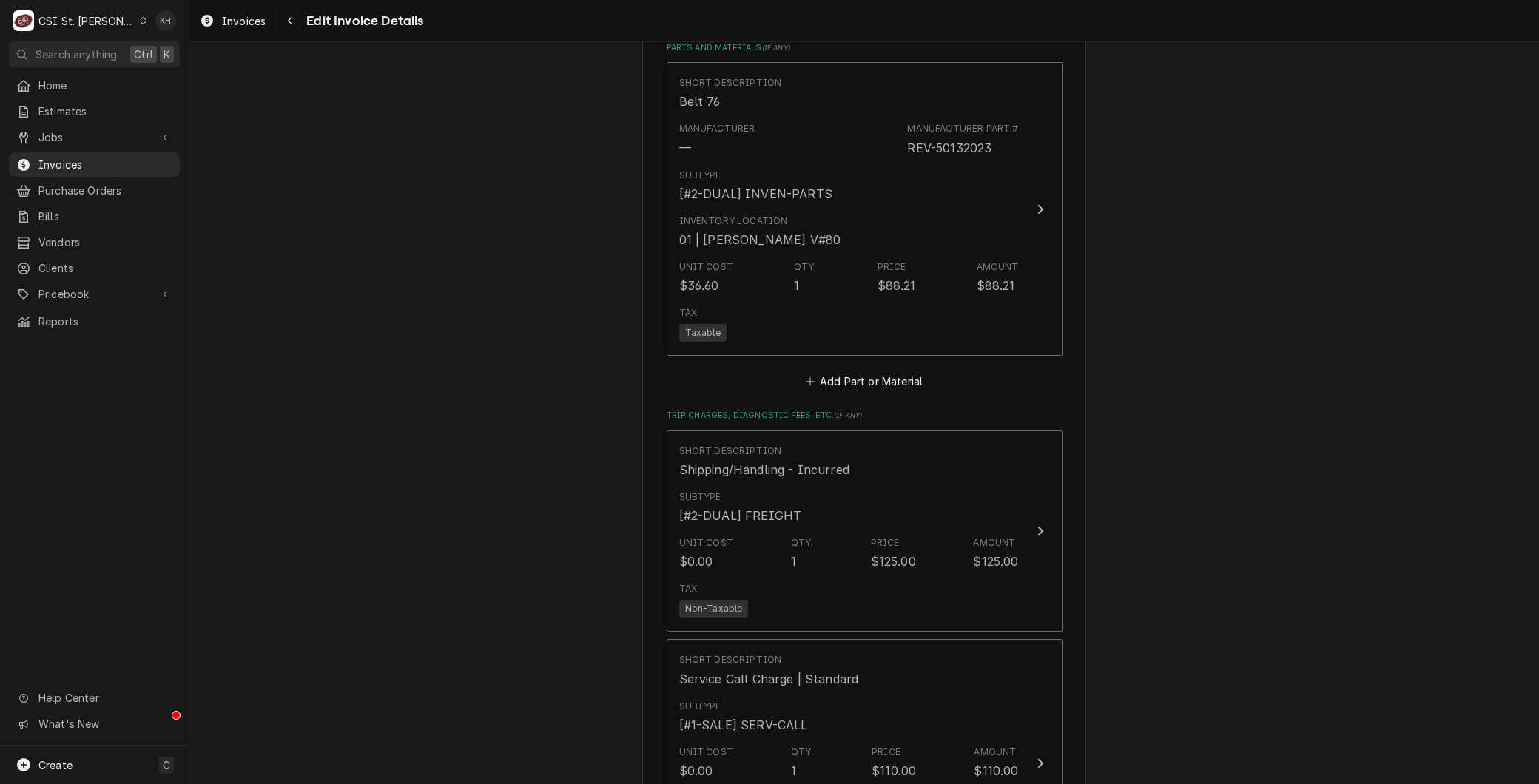
scroll to position [2083, 0]
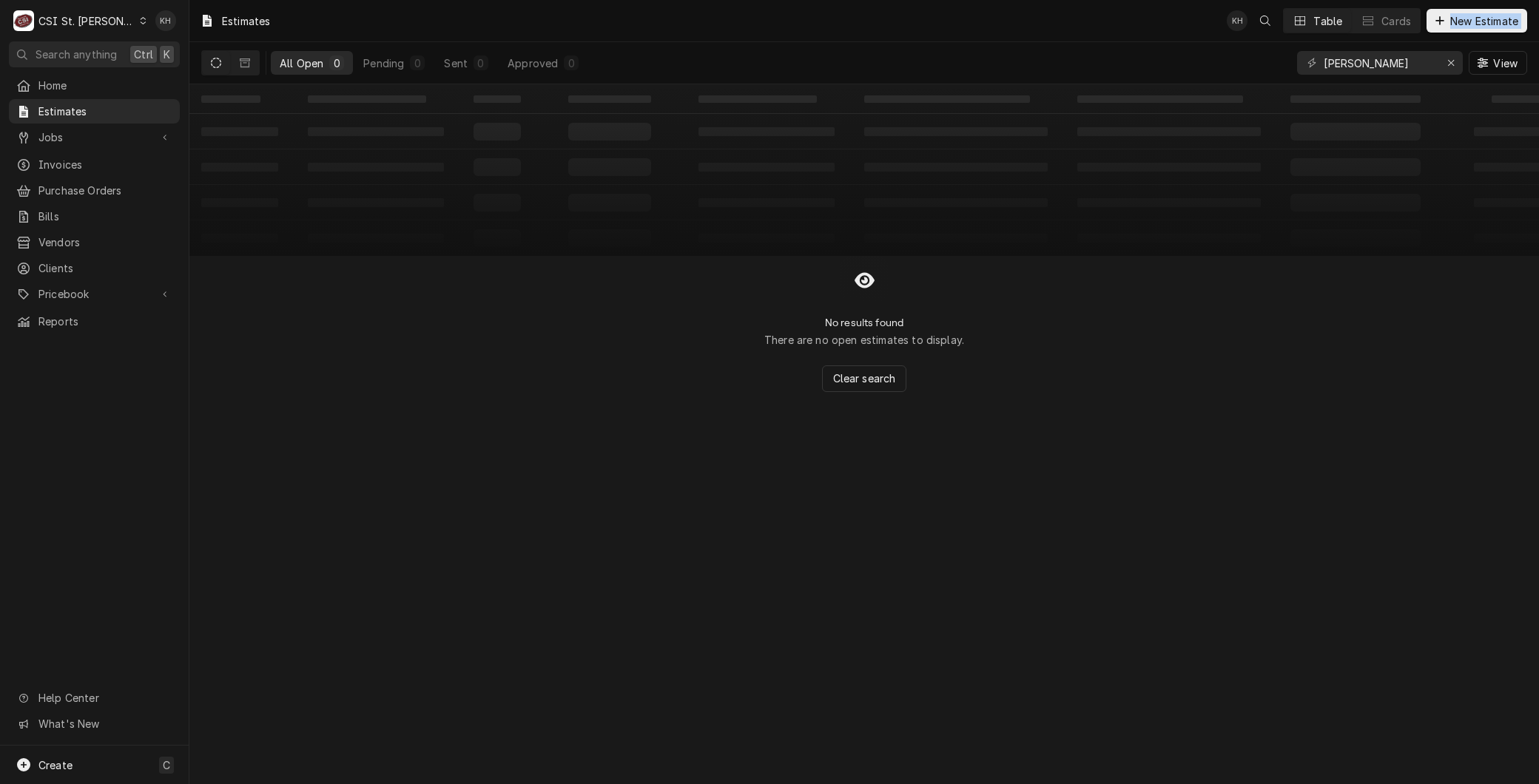
drag, startPoint x: 1376, startPoint y: 49, endPoint x: 1406, endPoint y: 49, distance: 30.0
click at [1231, 43] on div "All Open 0 Pending 0 Sent 0 Approved 0 [PERSON_NAME] View" at bounding box center [864, 63] width 1326 height 42
drag, startPoint x: 1195, startPoint y: 48, endPoint x: 1041, endPoint y: 42, distance: 154.1
click at [1041, 43] on div "All Open 0 Pending 0 Sent 0 Approved 0 bishop View" at bounding box center [864, 63] width 1326 height 42
type input "400419"
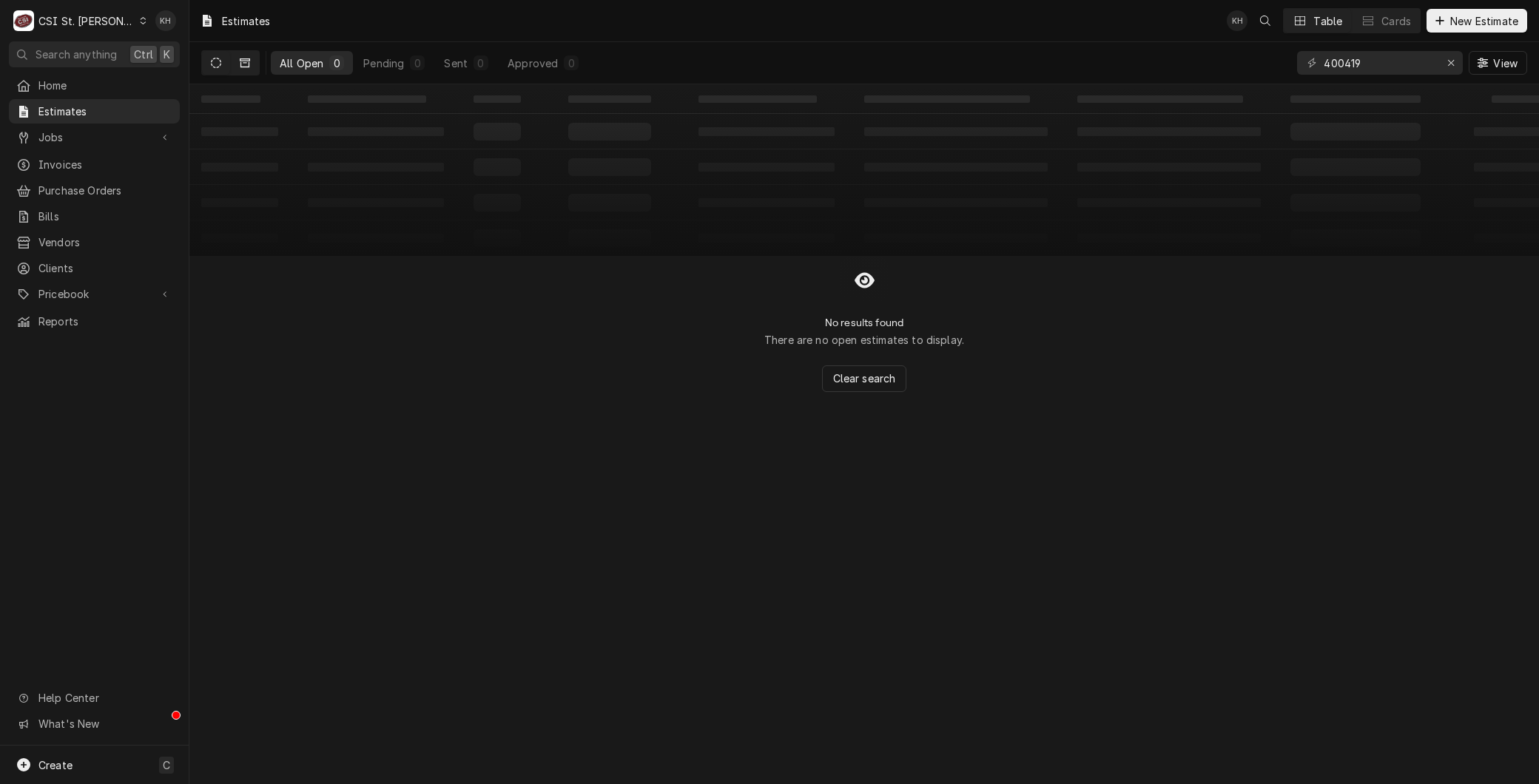
click at [244, 70] on button "Dynamic Content Wrapper" at bounding box center [244, 63] width 28 height 23
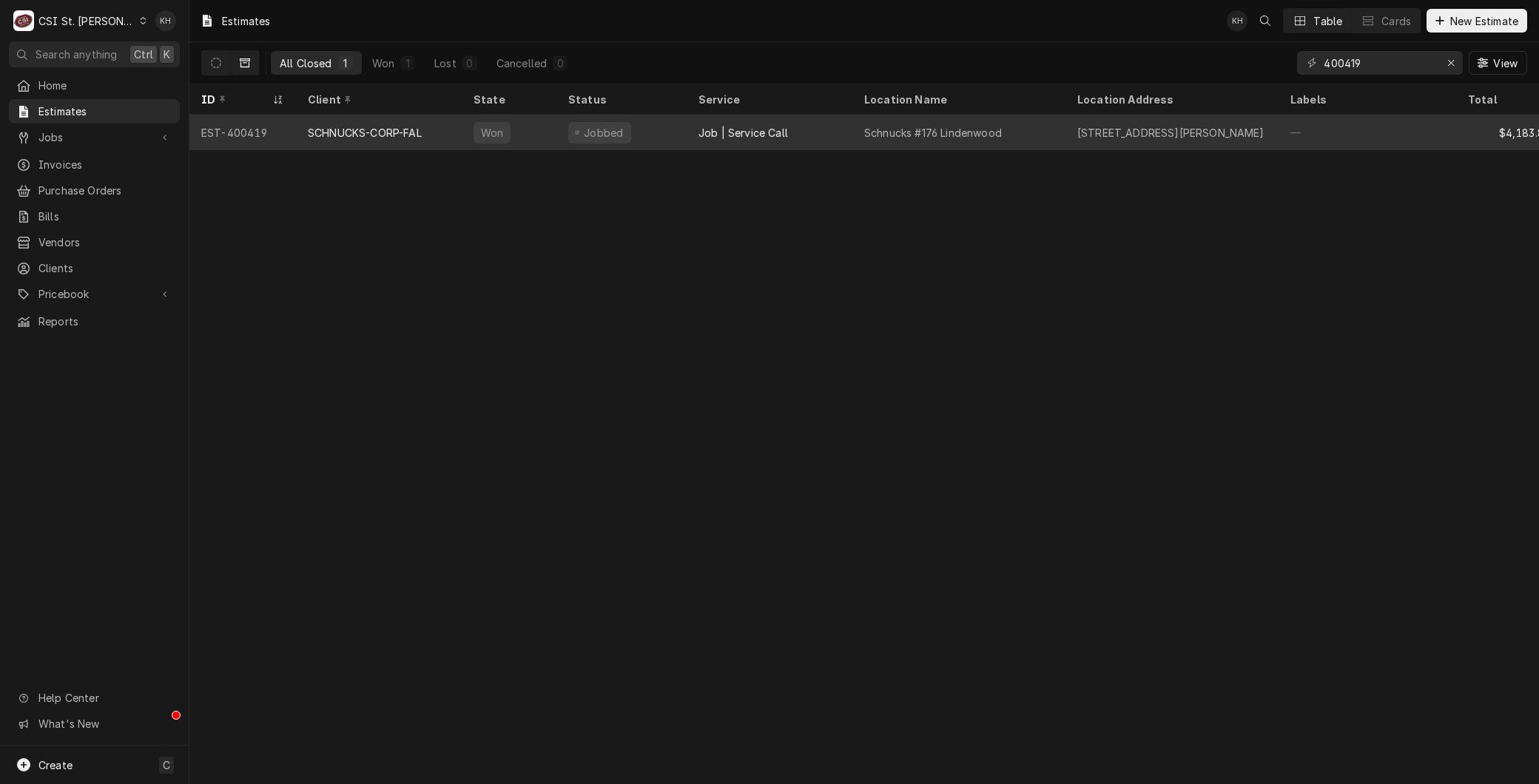
click at [261, 136] on div "EST-400419" at bounding box center [243, 132] width 106 height 36
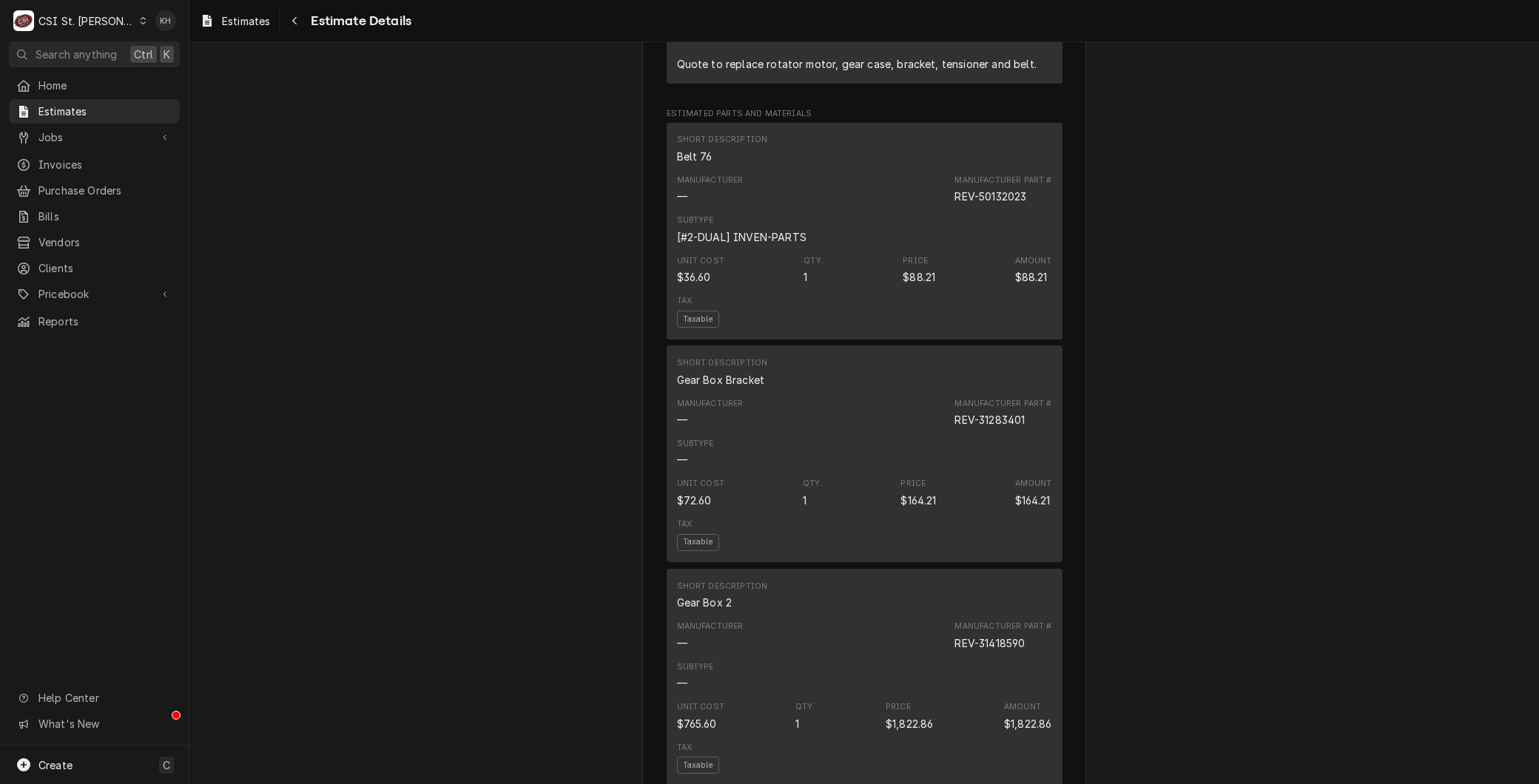
scroll to position [1973, 0]
